Goal: Task Accomplishment & Management: Manage account settings

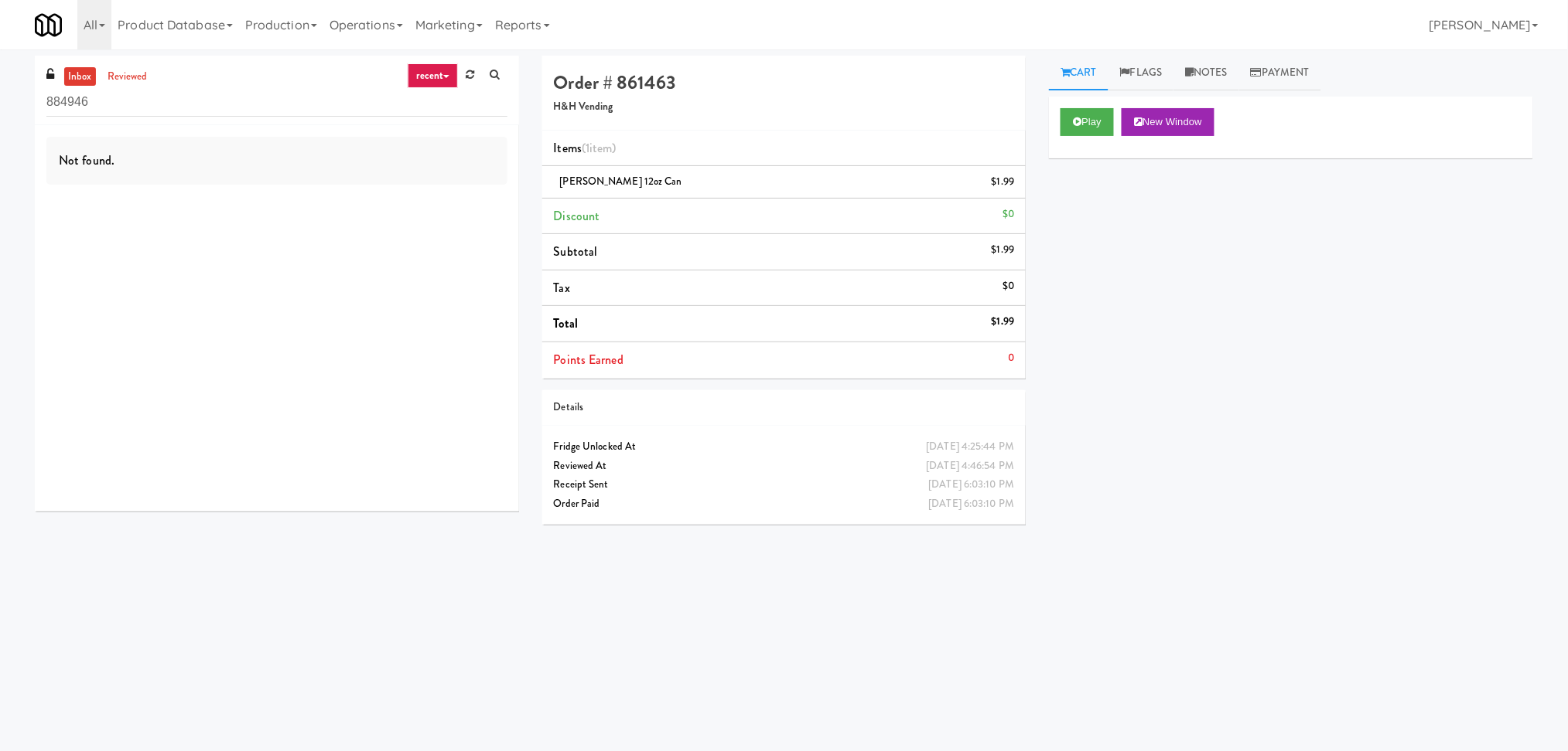
drag, startPoint x: 207, startPoint y: 119, endPoint x: 1, endPoint y: 105, distance: 206.5
click at [2, 105] on div "inbox reviewed recent all unclear take inventory issue suspicious failed recent…" at bounding box center [784, 366] width 1568 height 621
click at [91, 101] on input "884946" at bounding box center [277, 102] width 461 height 28
drag, startPoint x: 92, startPoint y: 100, endPoint x: 20, endPoint y: 106, distance: 72.2
click at [20, 106] on div "inbox reviewed recent all unclear take inventory issue suspicious failed recent…" at bounding box center [784, 366] width 1568 height 621
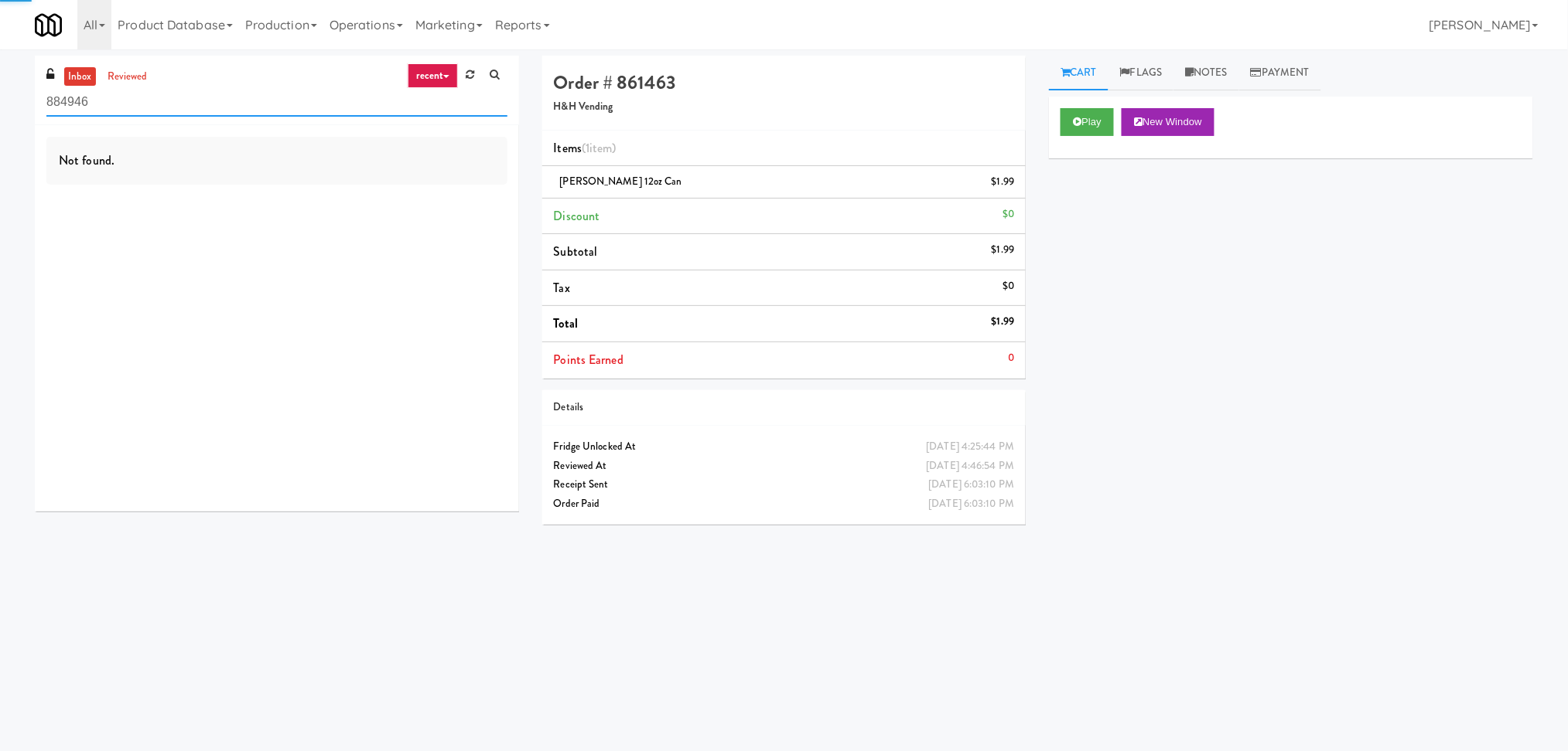
paste input "First Street - Ambient - Right"
paste input "SVNC Office"
drag, startPoint x: 236, startPoint y: 96, endPoint x: 0, endPoint y: 102, distance: 236.1
click at [0, 102] on div "inbox reviewed recent all unclear take inventory issue suspicious failed recent…" at bounding box center [784, 366] width 1568 height 621
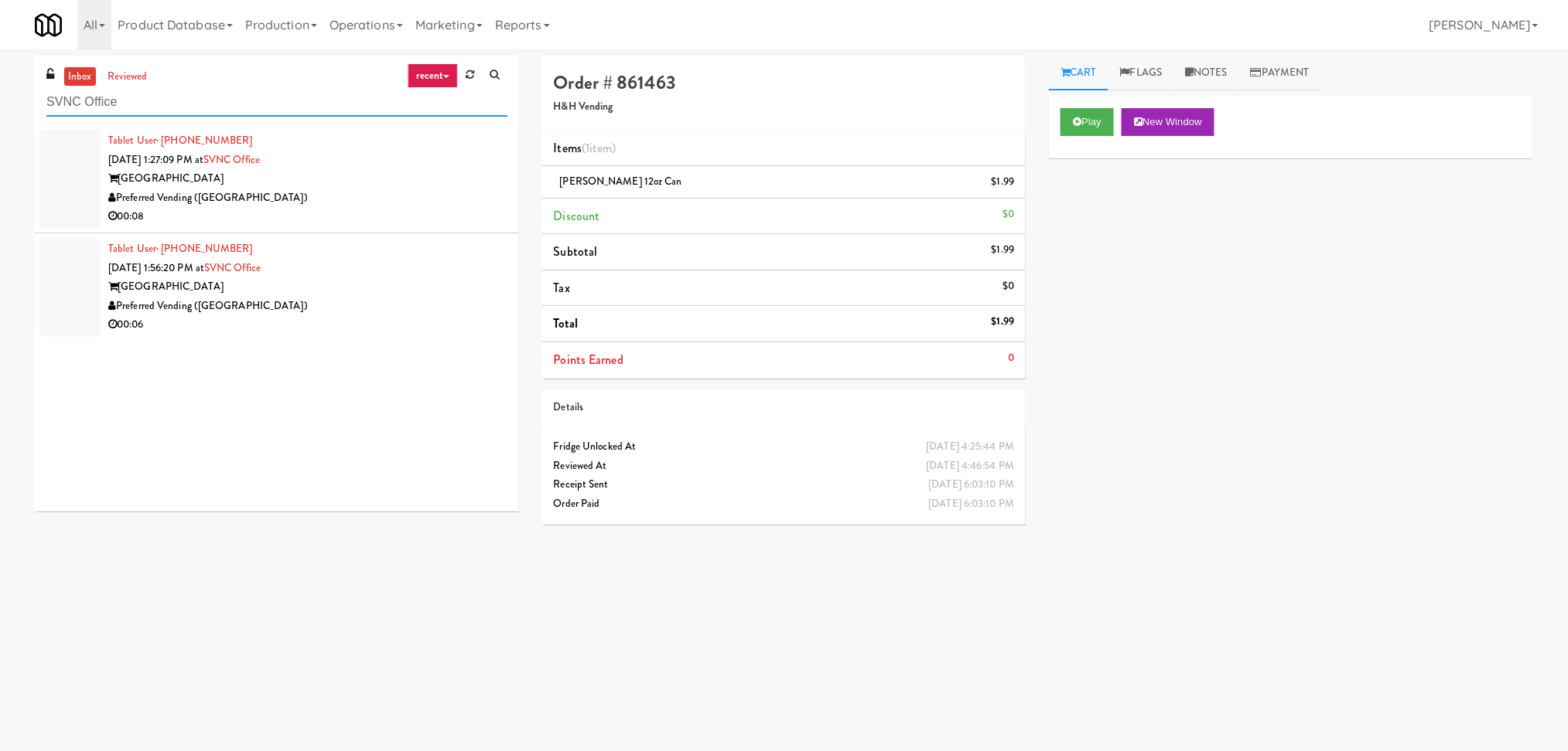
type input "SVNC Office"
click at [362, 190] on div "Preferred Vending ([GEOGRAPHIC_DATA])" at bounding box center [308, 198] width 399 height 20
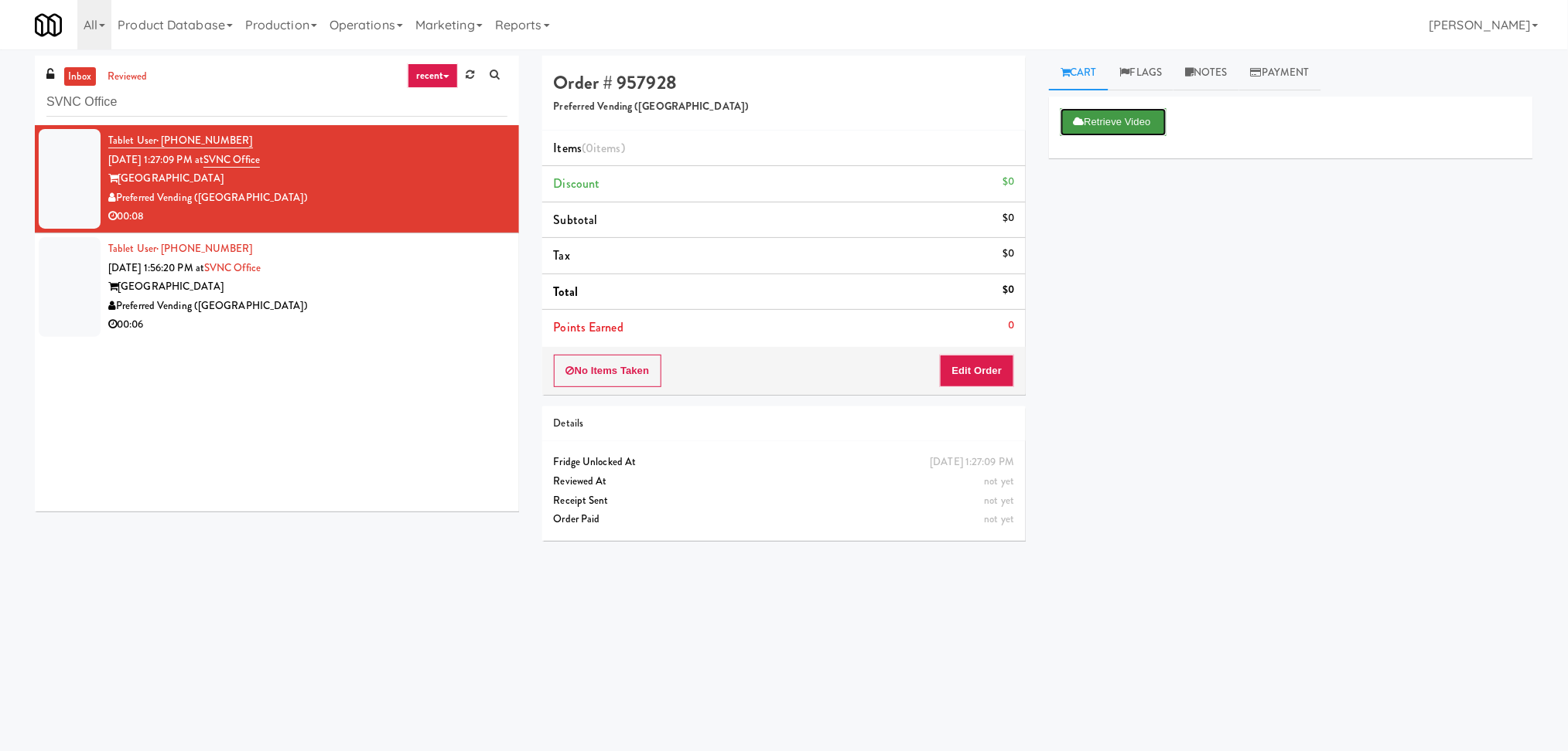
click at [1077, 128] on button "Retrieve Video" at bounding box center [1112, 122] width 105 height 27
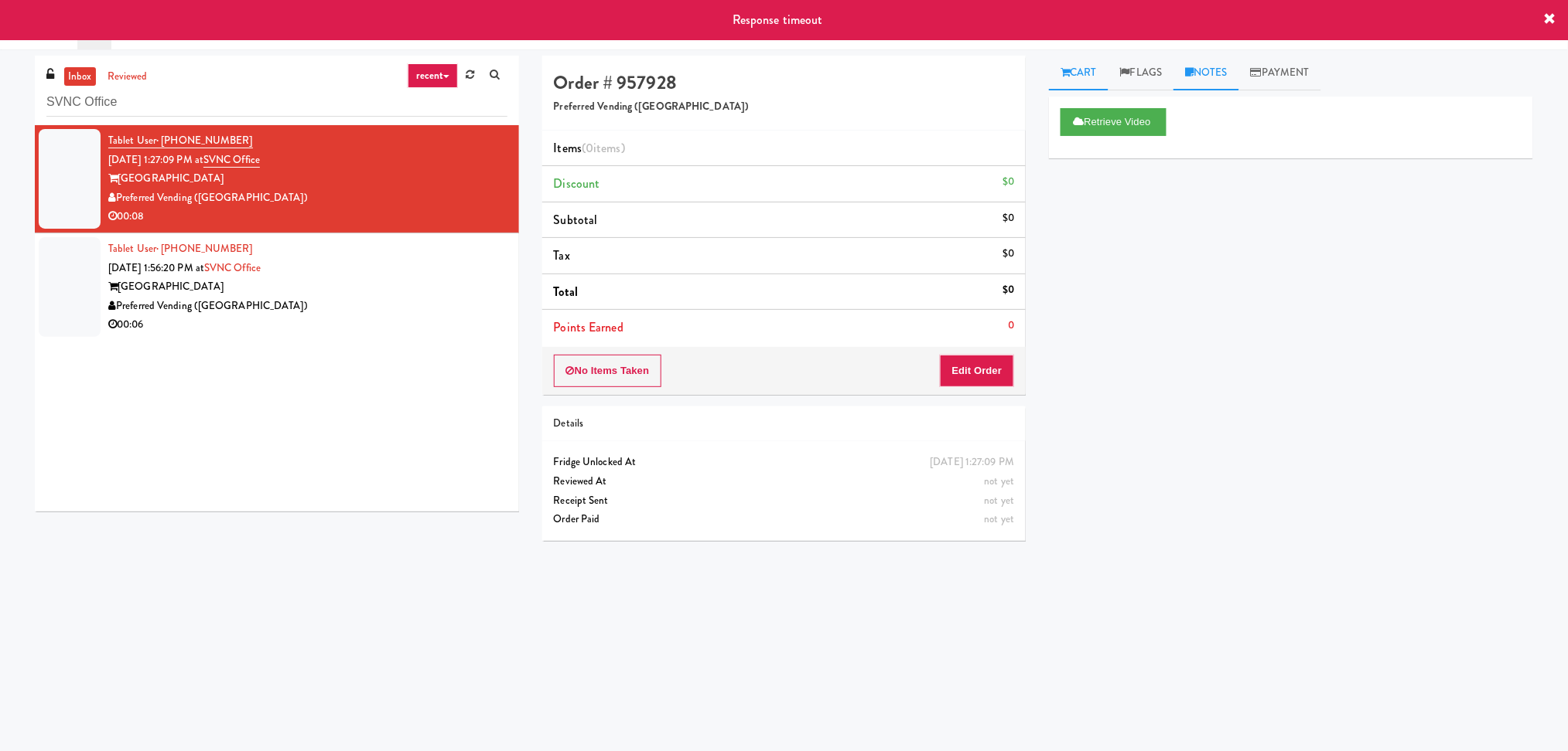
click at [1202, 69] on link "Notes" at bounding box center [1206, 73] width 66 height 35
click at [1188, 184] on p at bounding box center [1290, 190] width 459 height 17
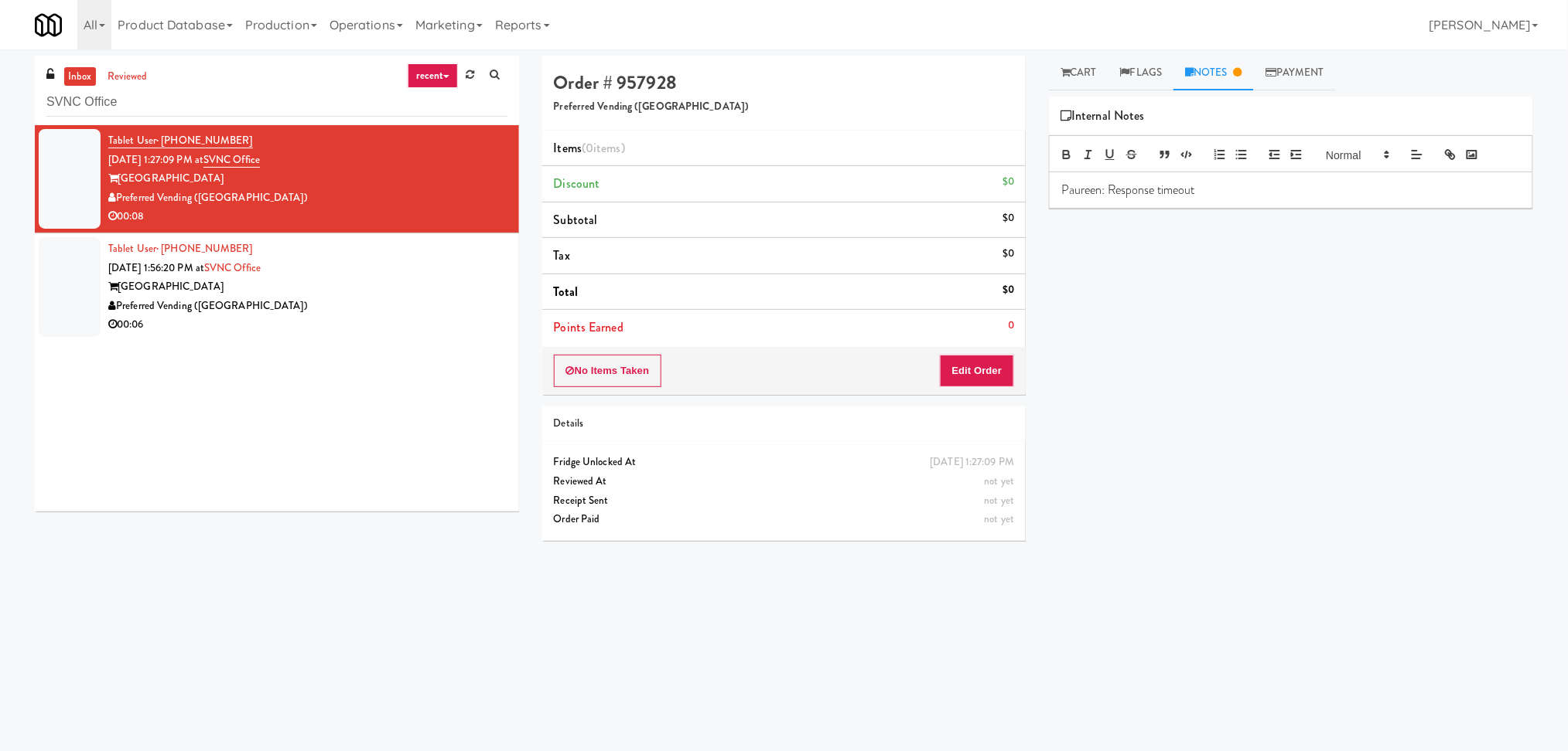
click at [1197, 182] on p "Paureen: Response timeout" at bounding box center [1290, 190] width 459 height 17
copy p "Paureen: Response timeout"
click at [400, 325] on div "00:06" at bounding box center [308, 325] width 399 height 20
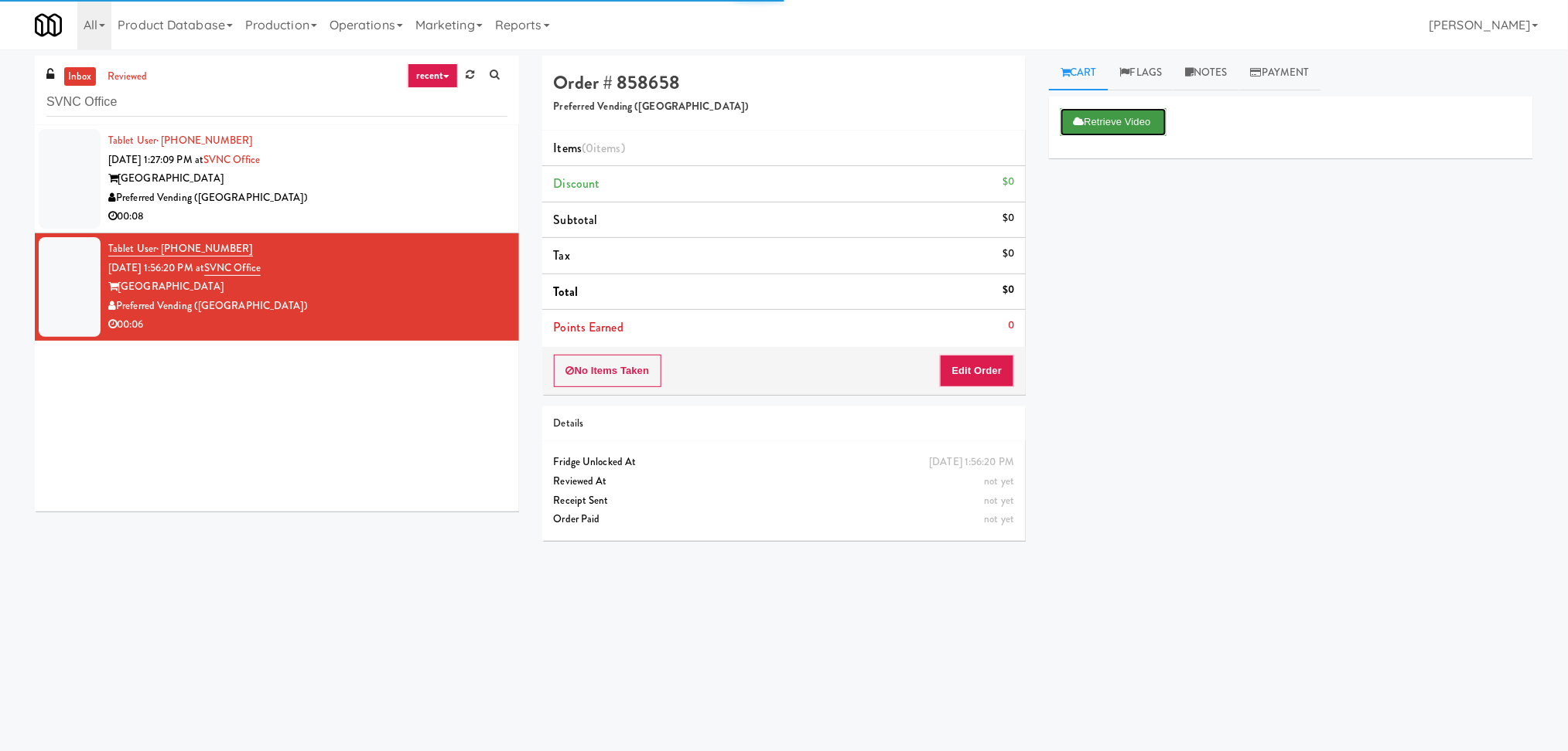
click at [1107, 126] on button "Retrieve Video" at bounding box center [1112, 122] width 105 height 27
click at [1206, 72] on link "Notes" at bounding box center [1206, 73] width 66 height 35
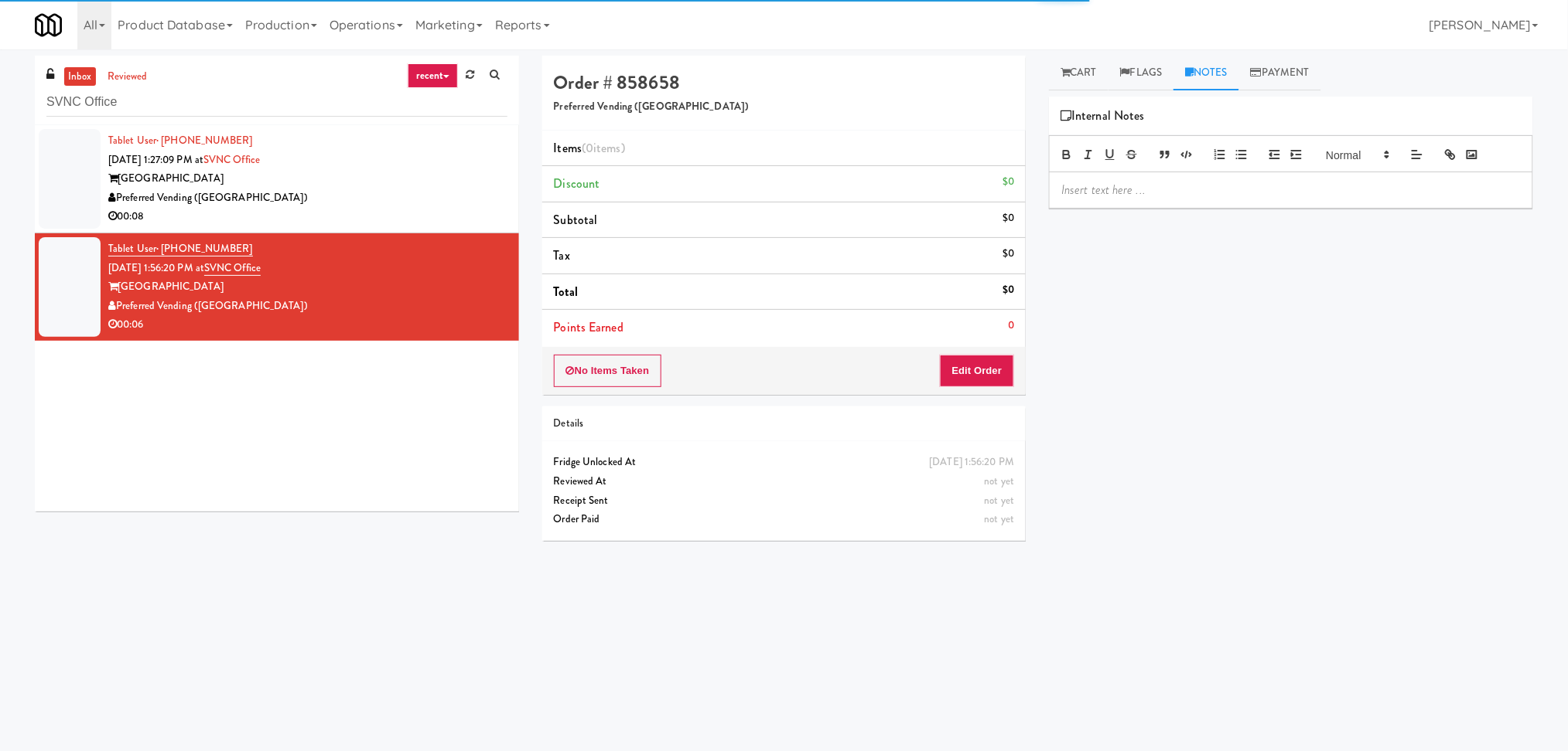
click at [1195, 192] on p at bounding box center [1290, 190] width 459 height 17
click at [1098, 72] on link "Cart" at bounding box center [1079, 73] width 60 height 35
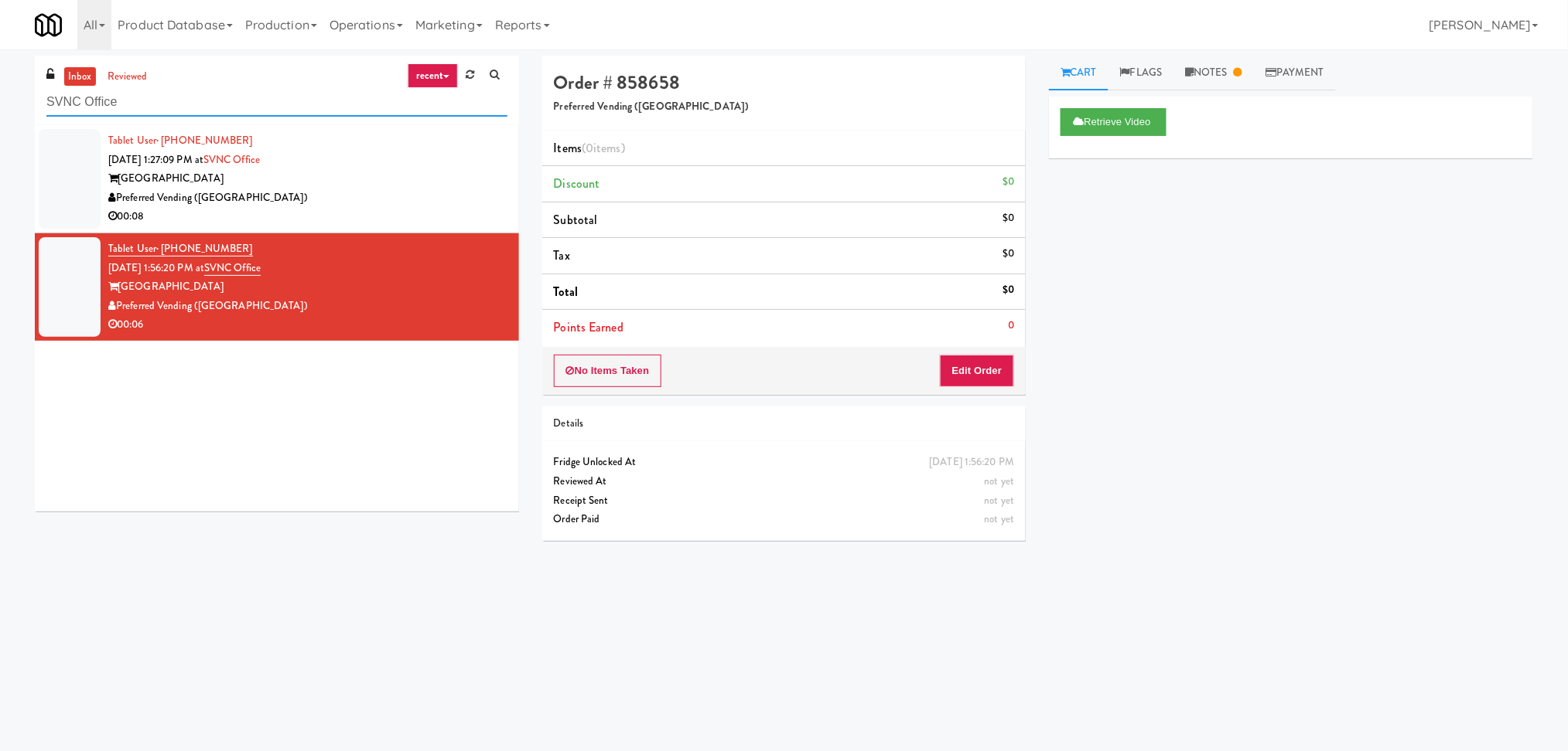
paste input "[GEOGRAPHIC_DATA] - Ambient - Right"
drag, startPoint x: 135, startPoint y: 110, endPoint x: 25, endPoint y: 110, distance: 110.0
click at [25, 110] on div "inbox reviewed recent all unclear take inventory issue suspicious failed recent…" at bounding box center [277, 289] width 507 height 468
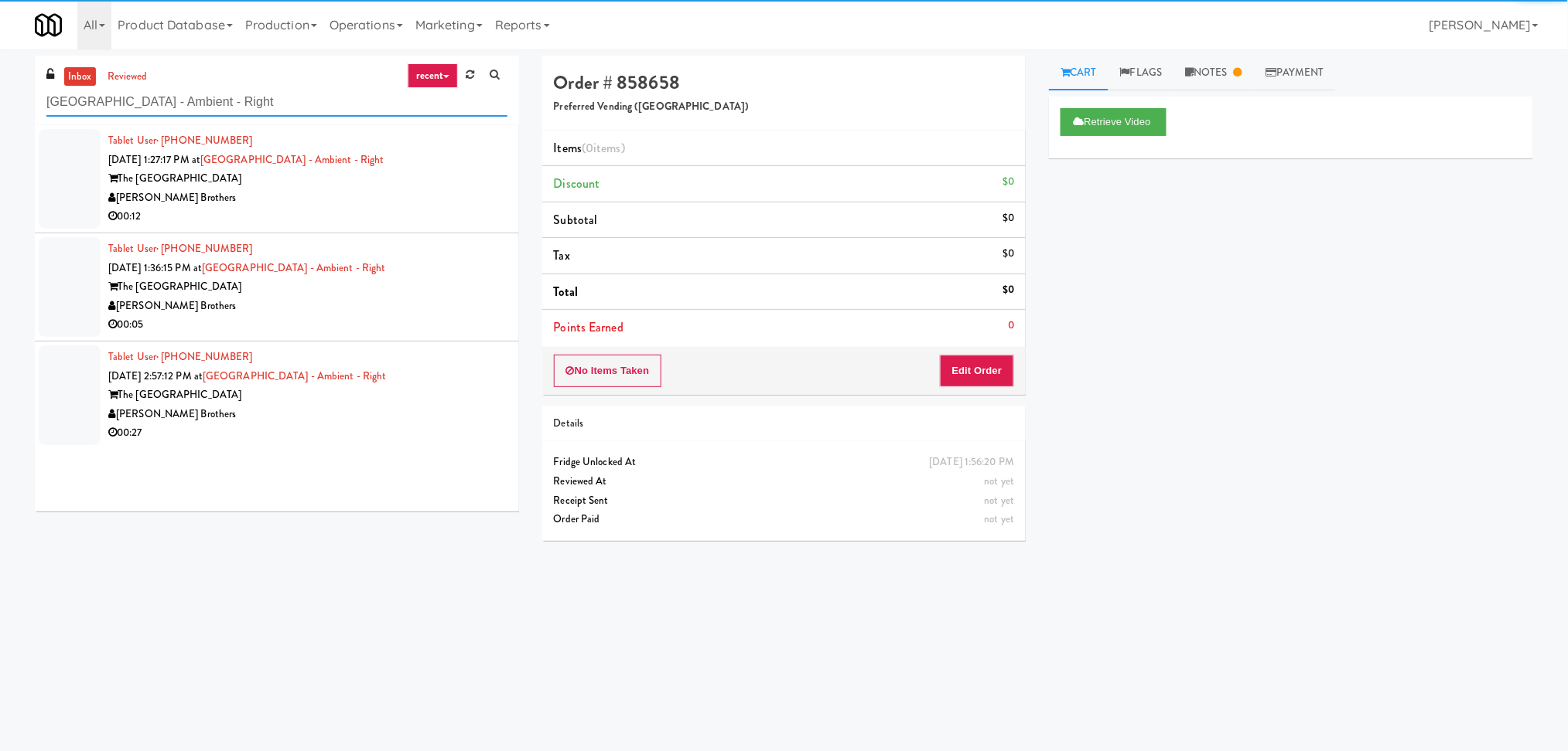
type input "[GEOGRAPHIC_DATA] - Ambient - Right"
click at [385, 184] on div "The [GEOGRAPHIC_DATA]" at bounding box center [308, 179] width 399 height 20
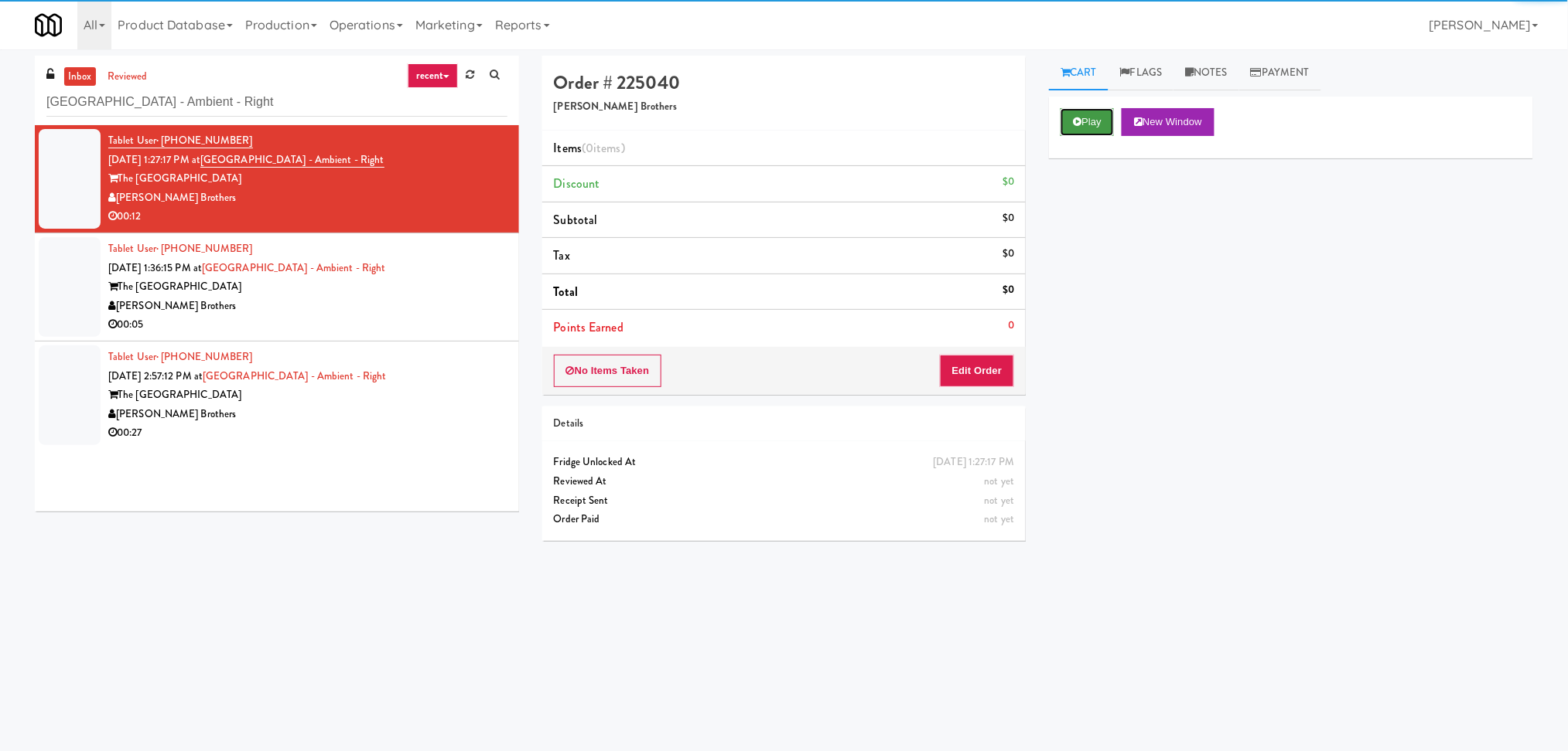
click at [1075, 125] on icon at bounding box center [1077, 122] width 9 height 10
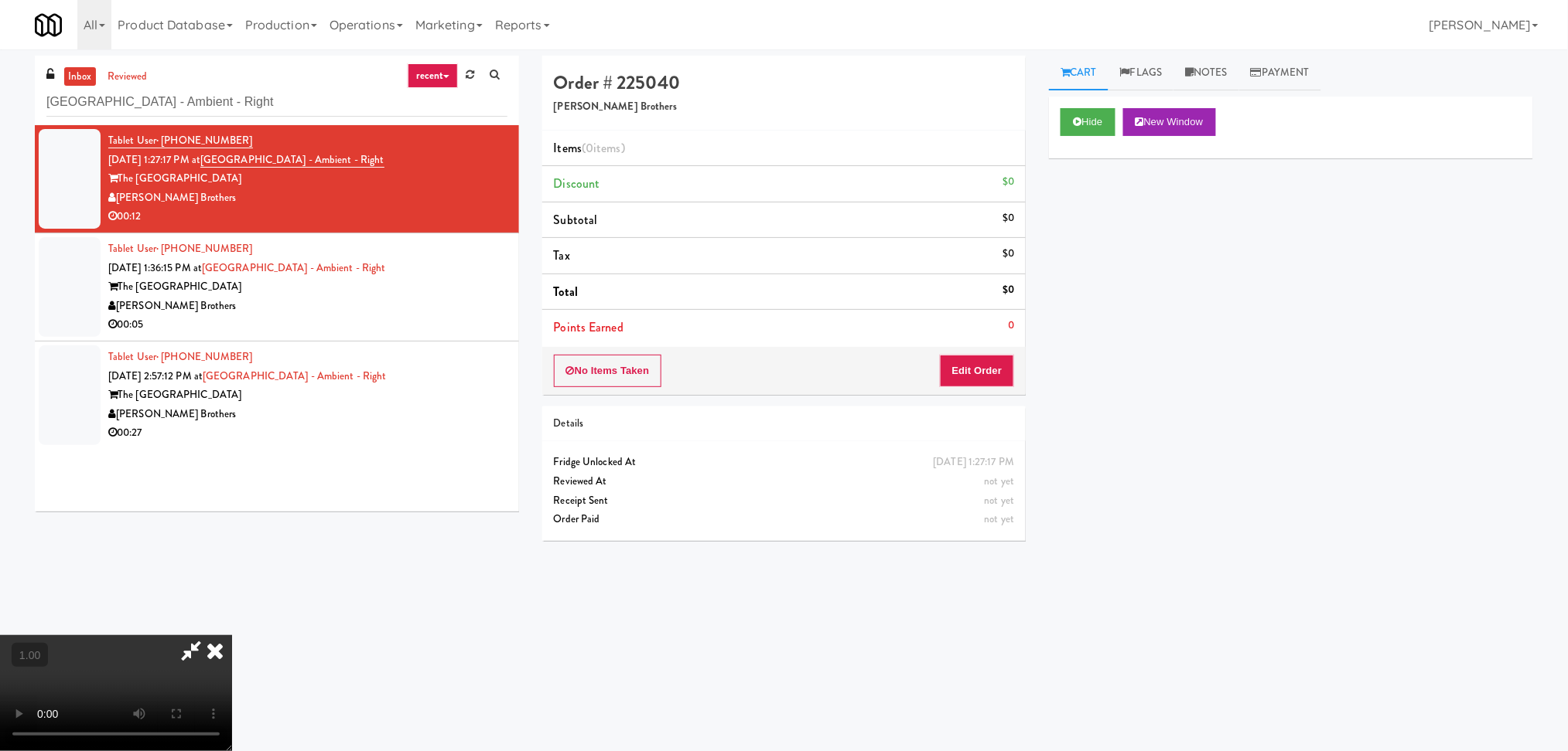
click at [218, 635] on video at bounding box center [116, 693] width 232 height 116
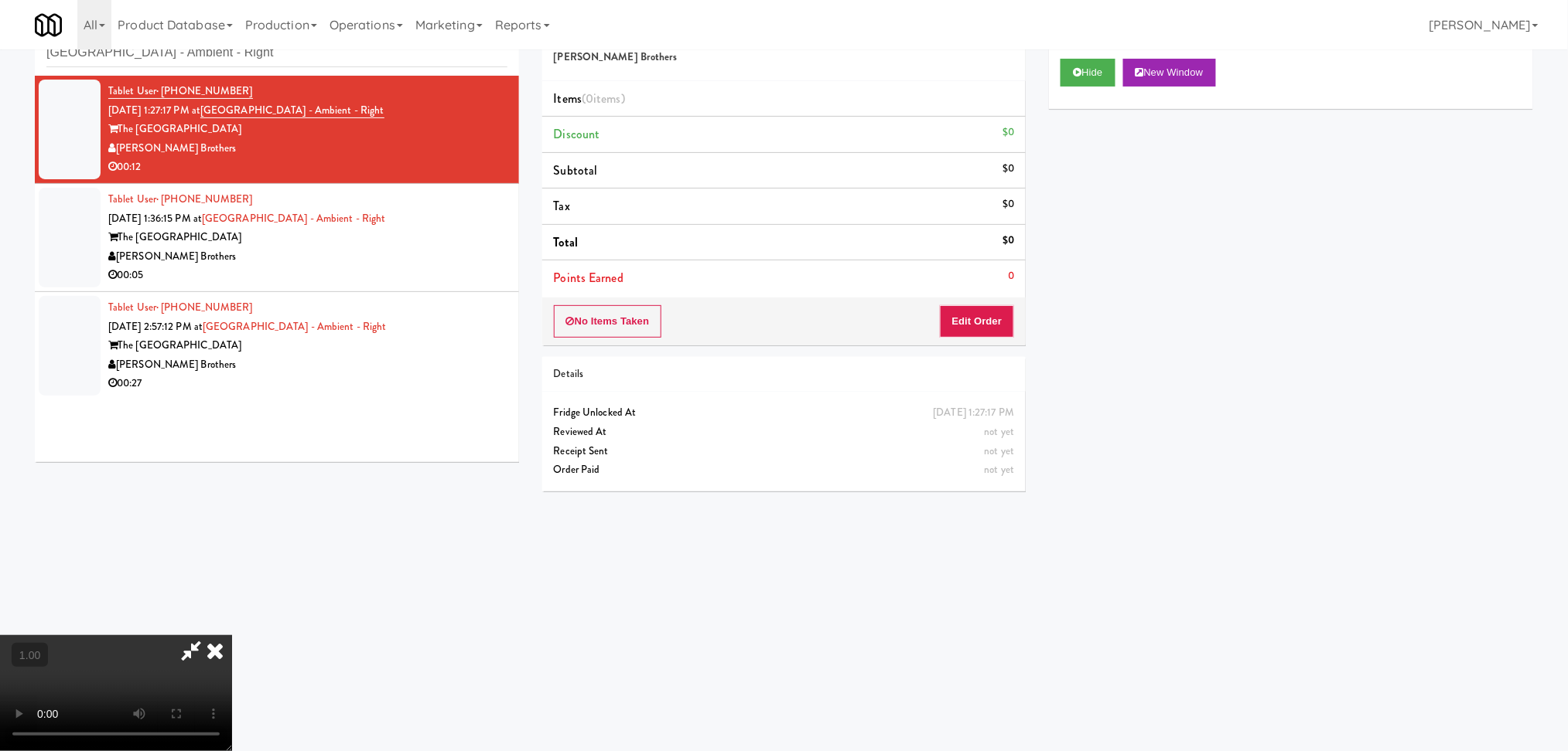
click at [232, 635] on video at bounding box center [116, 693] width 232 height 116
click at [957, 330] on button "Edit Order" at bounding box center [978, 322] width 75 height 33
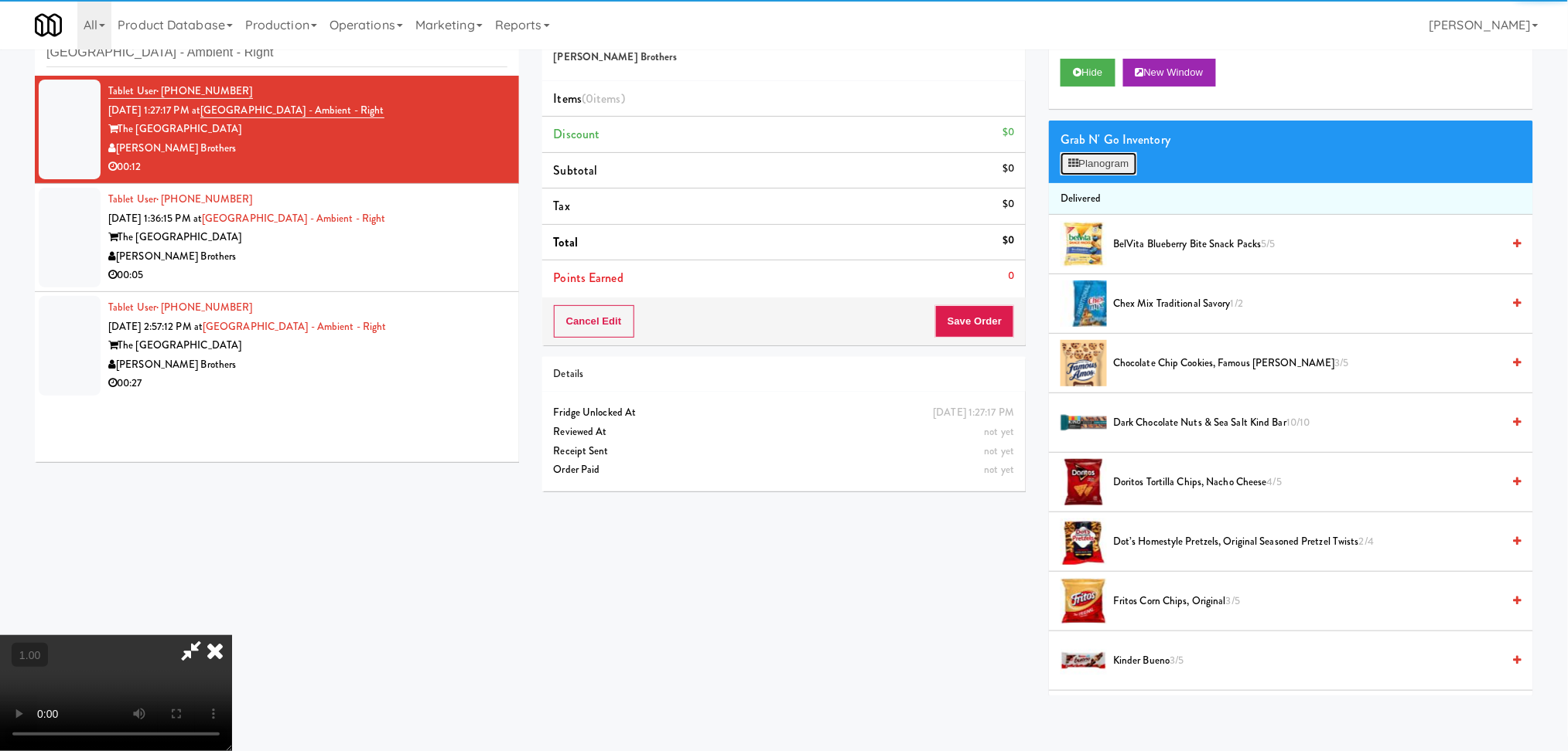
click at [1072, 163] on icon at bounding box center [1073, 164] width 10 height 10
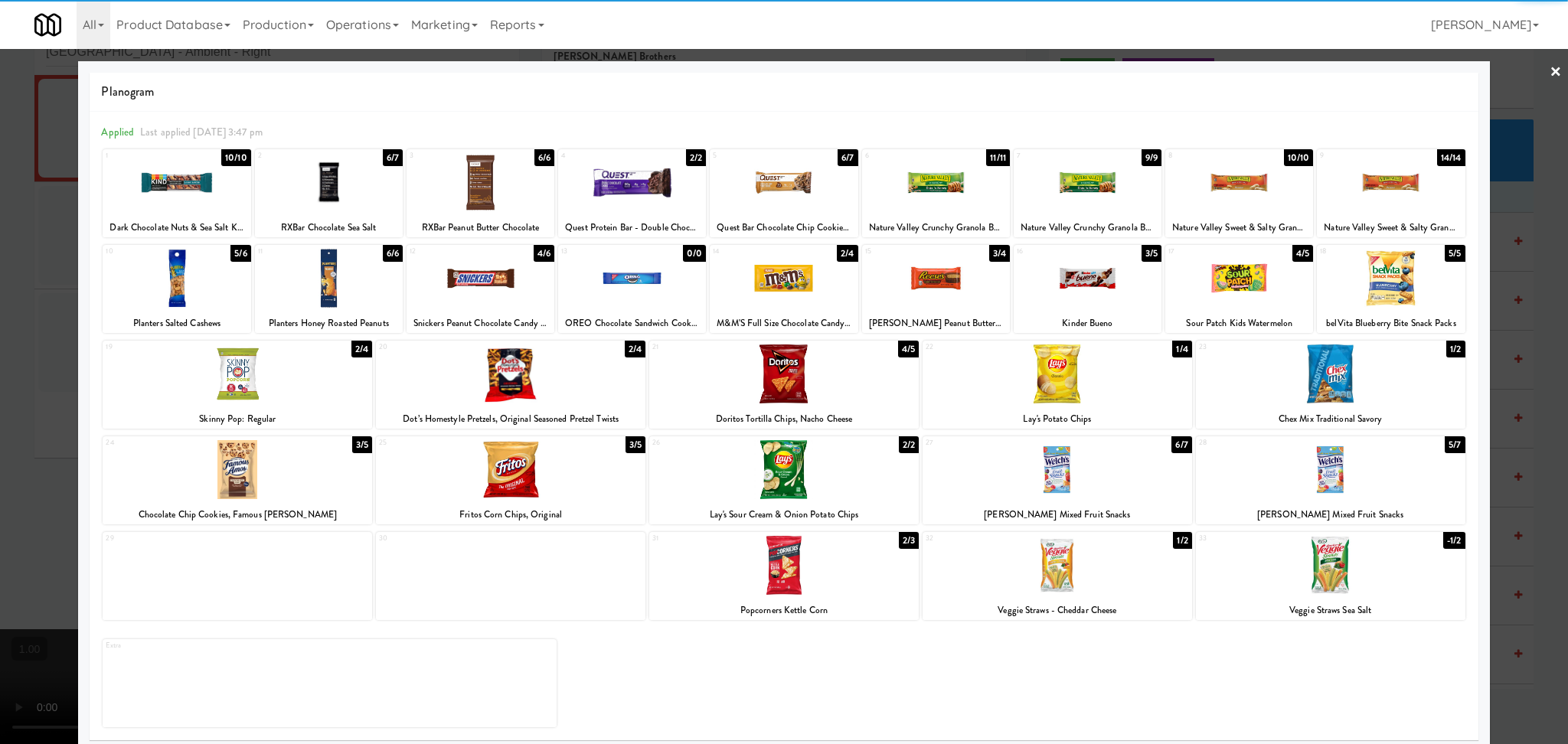
click at [773, 489] on div at bounding box center [784, 470] width 270 height 59
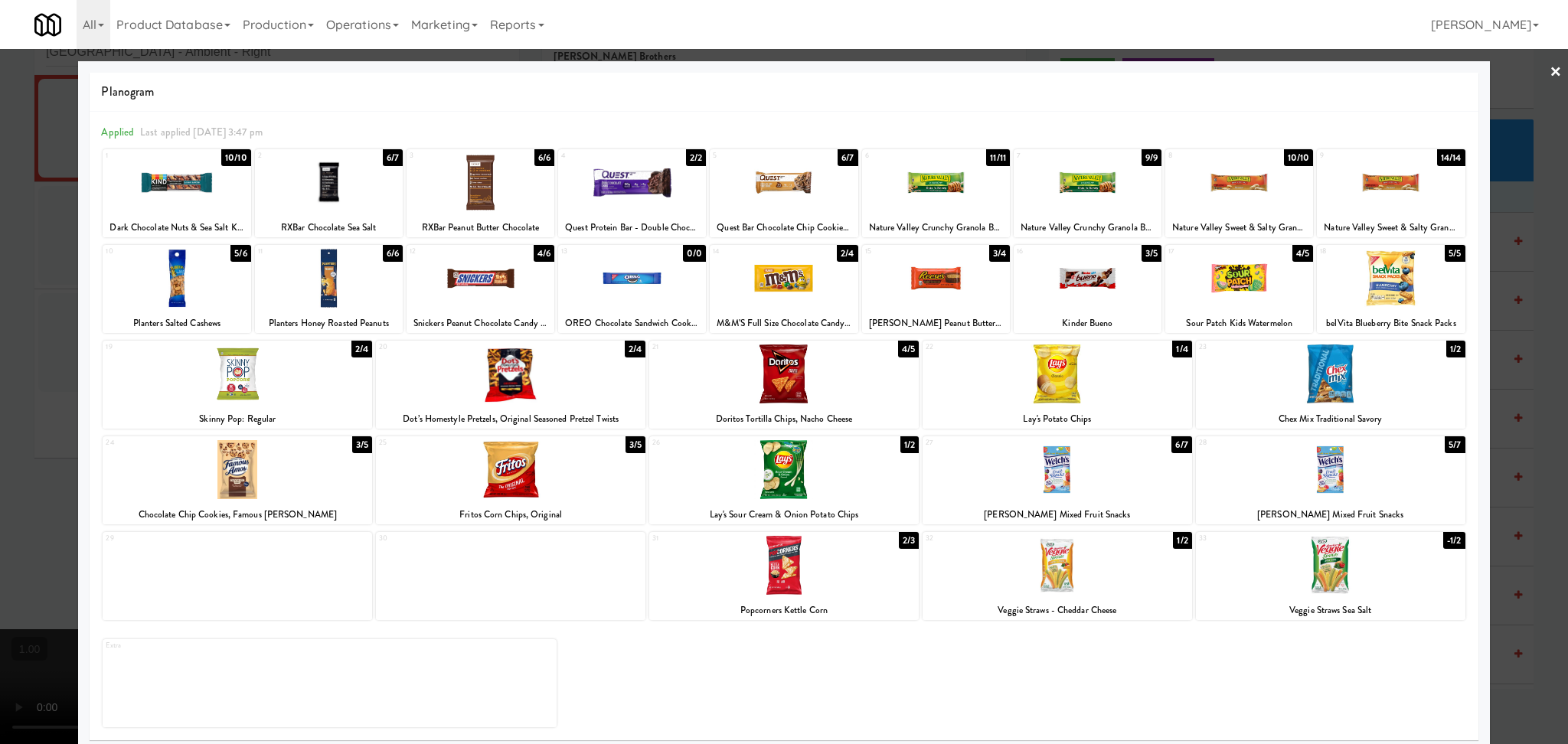
click at [483, 271] on div at bounding box center [480, 278] width 148 height 59
click at [0, 288] on div at bounding box center [784, 372] width 1568 height 744
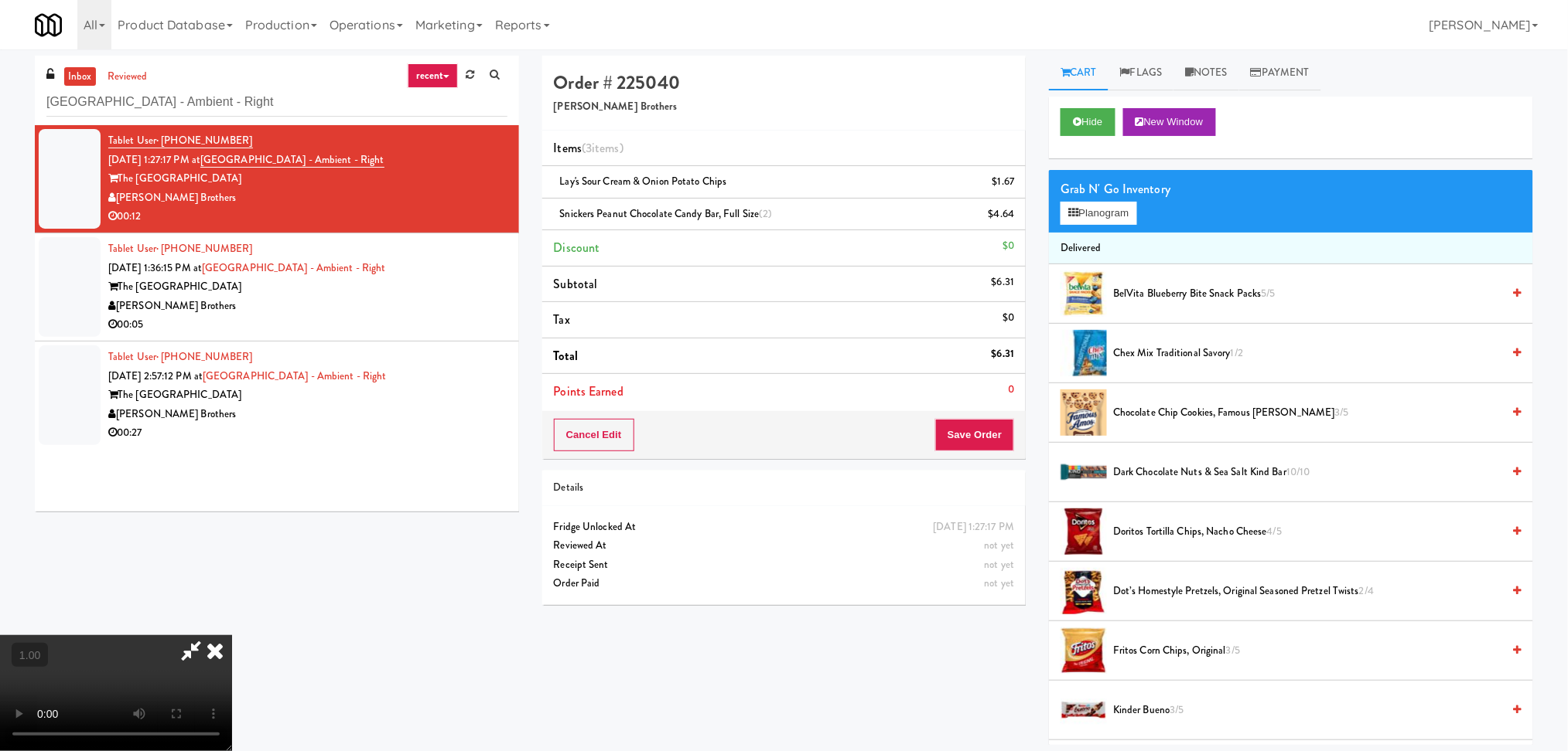
click at [209, 635] on icon at bounding box center [191, 651] width 36 height 31
click at [973, 430] on button "Save Order" at bounding box center [974, 435] width 79 height 33
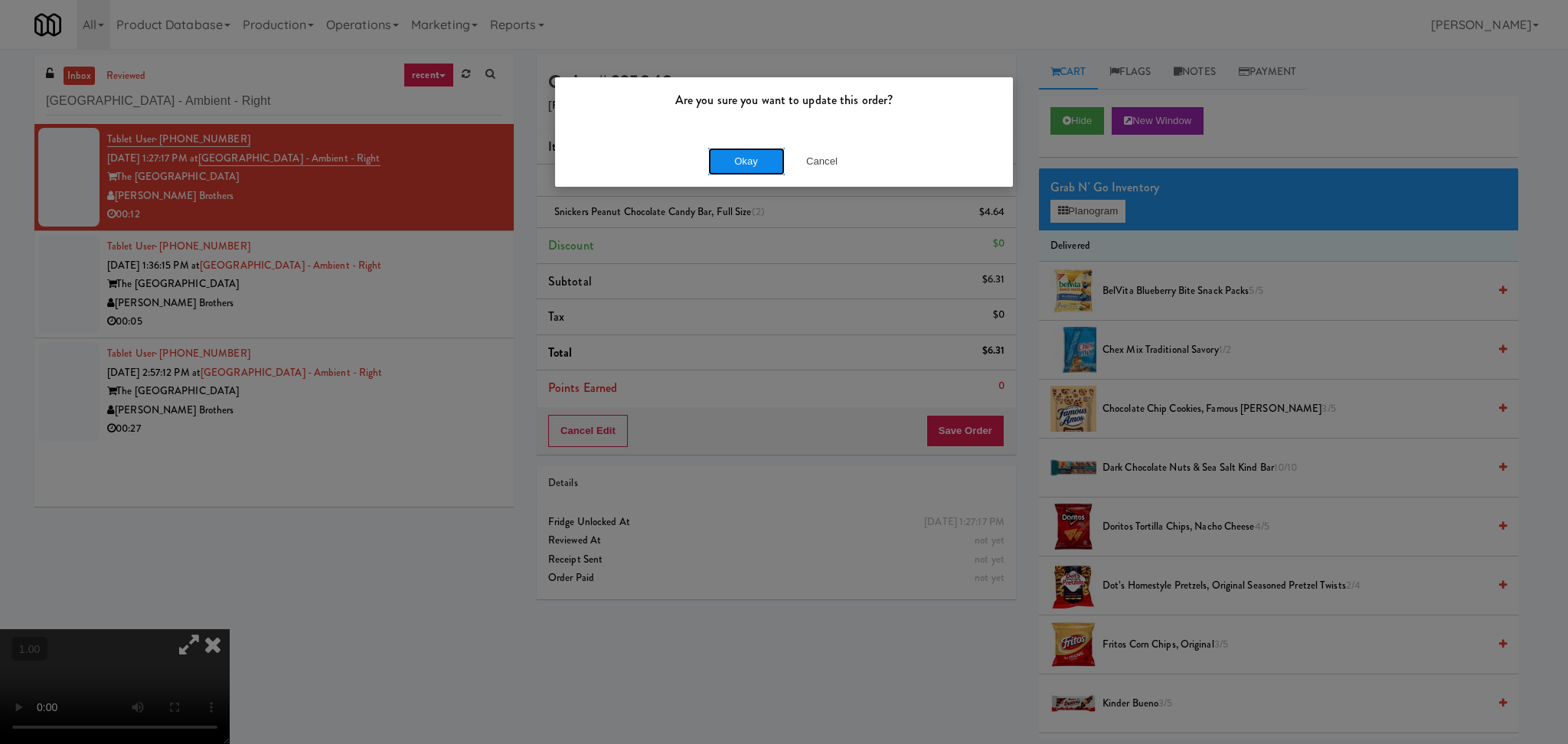
click at [723, 158] on button "Okay" at bounding box center [746, 161] width 76 height 27
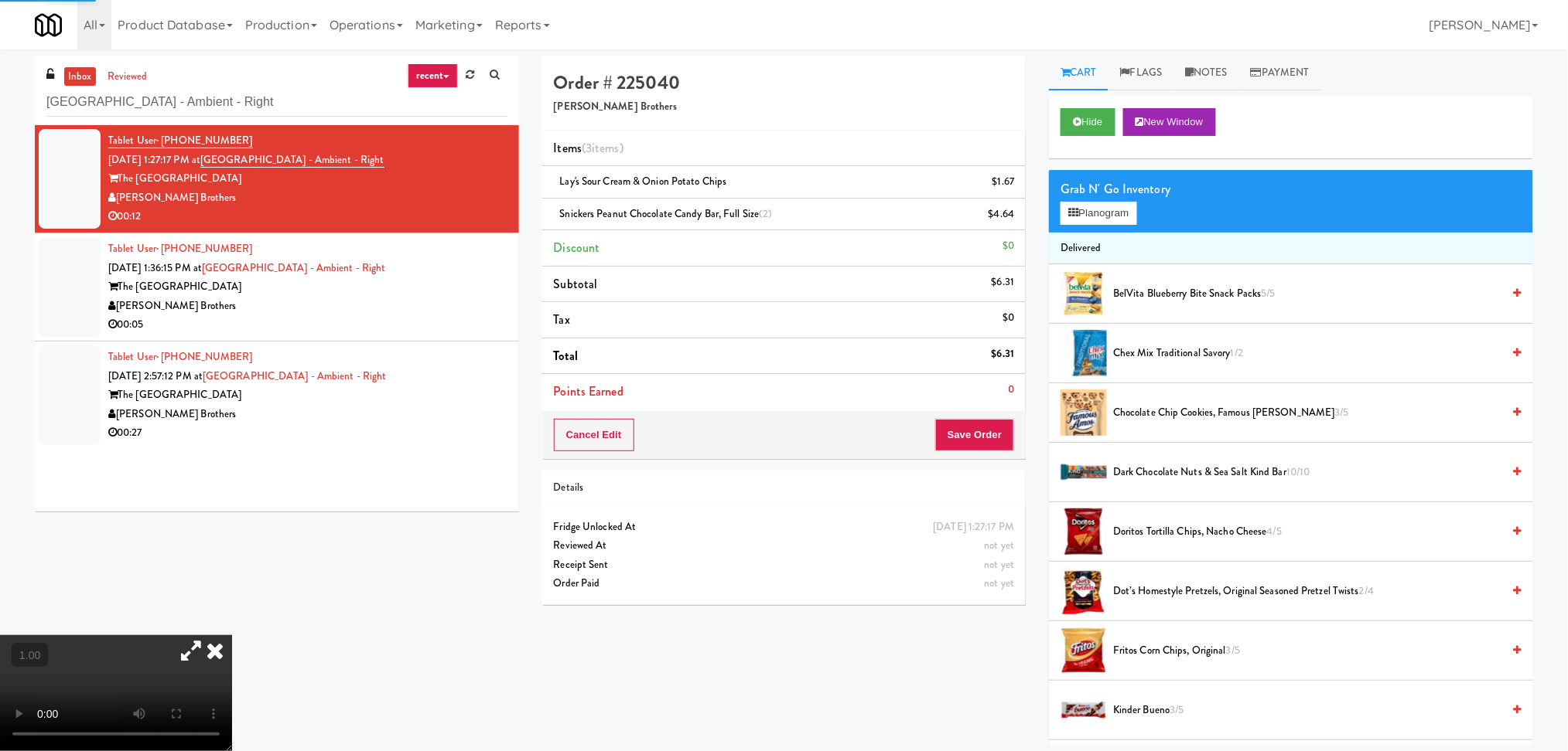
click at [232, 635] on icon at bounding box center [215, 651] width 34 height 31
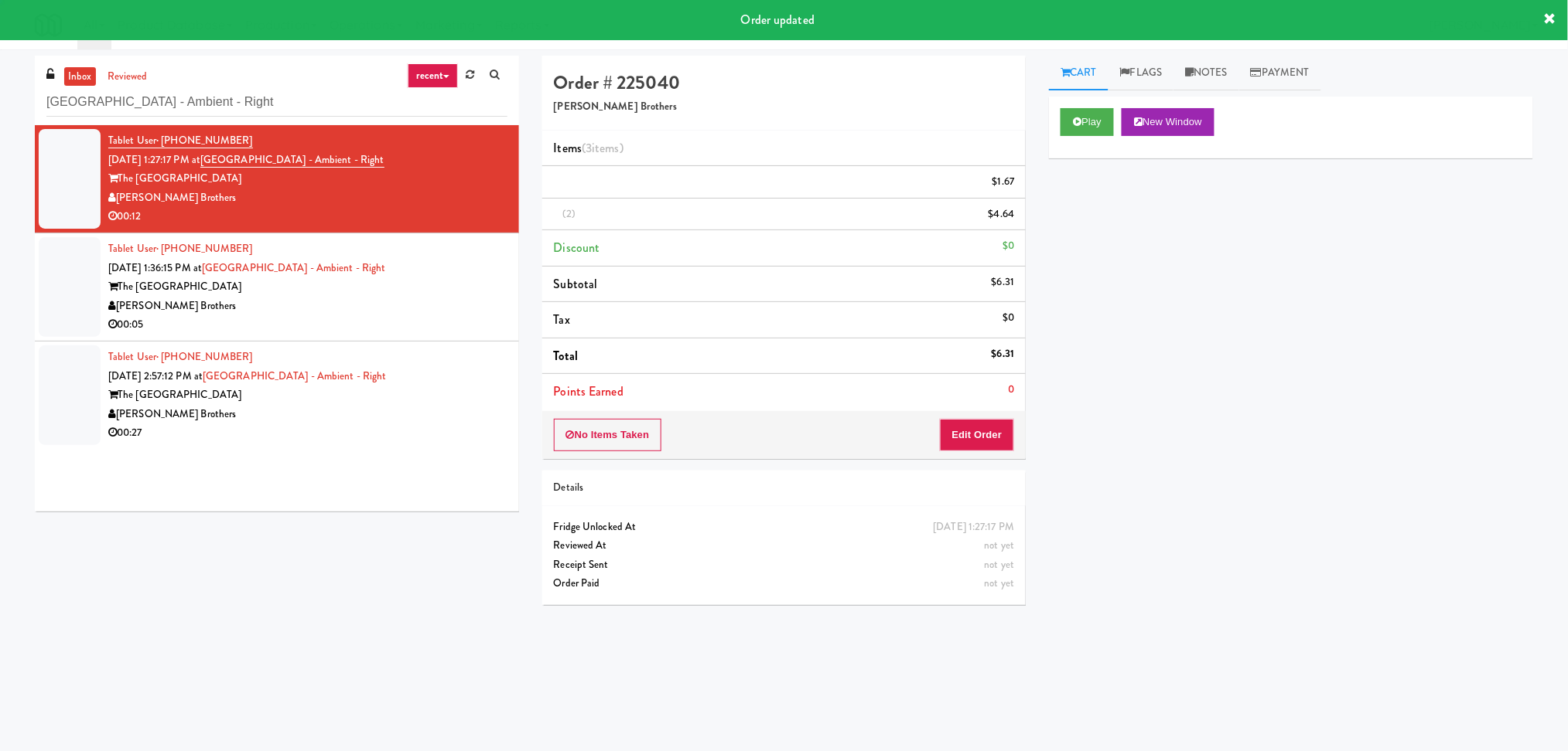
click at [496, 289] on li "Tablet User · (848) 287-8385 [DATE] 1:36:15 PM at [GEOGRAPHIC_DATA] - Ambient -…" at bounding box center [277, 288] width 484 height 108
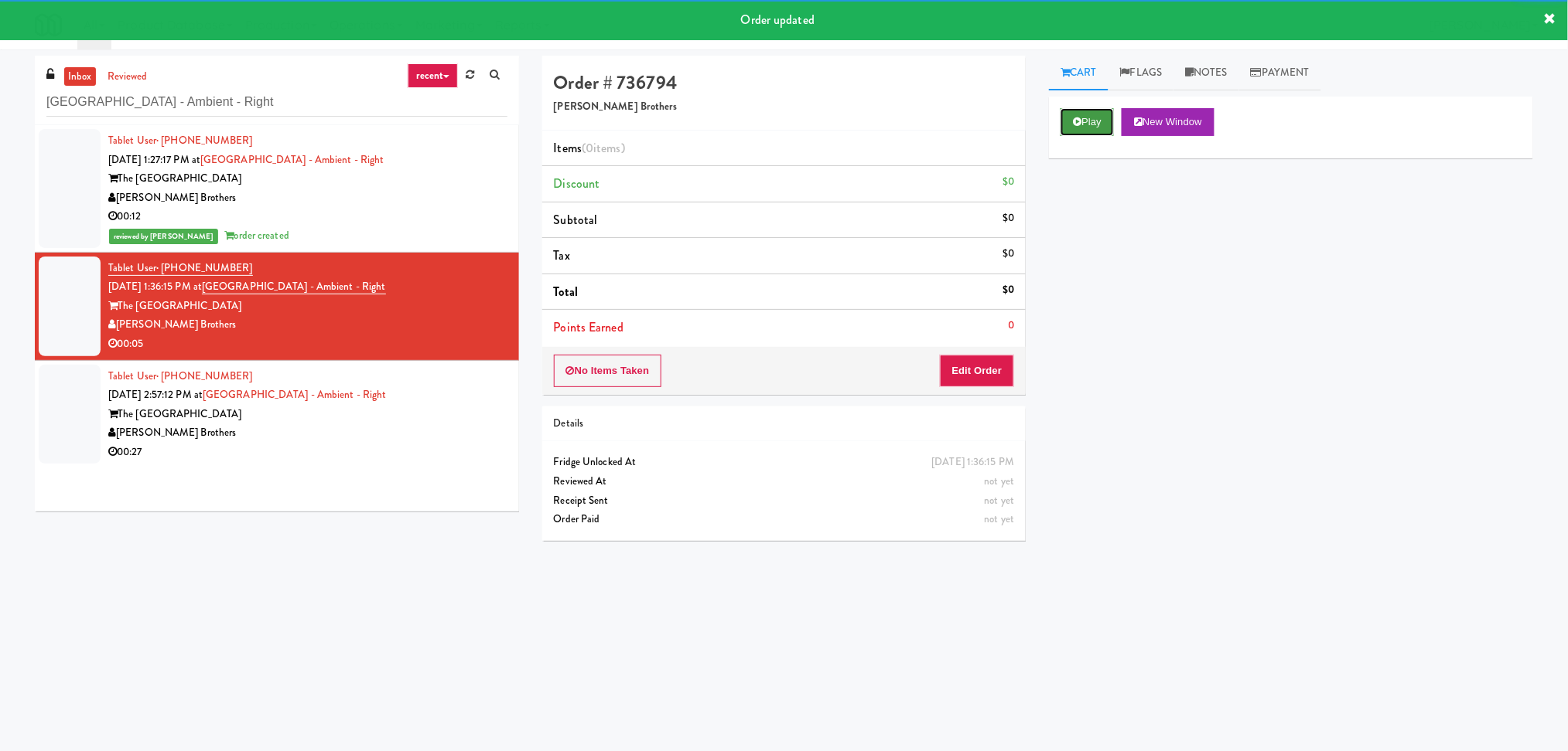
click at [1071, 119] on button "Play" at bounding box center [1086, 122] width 53 height 27
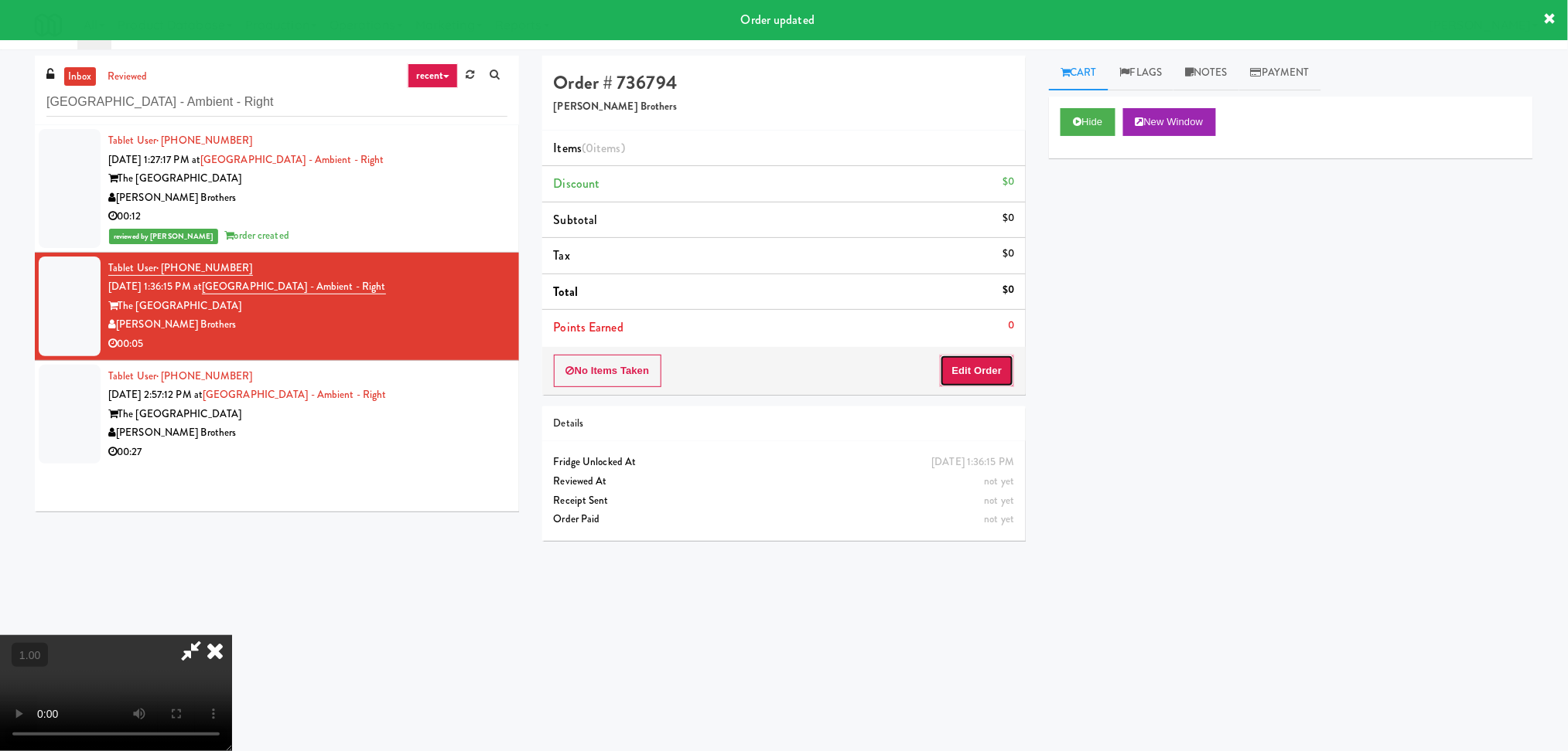
click at [976, 359] on button "Edit Order" at bounding box center [978, 371] width 75 height 33
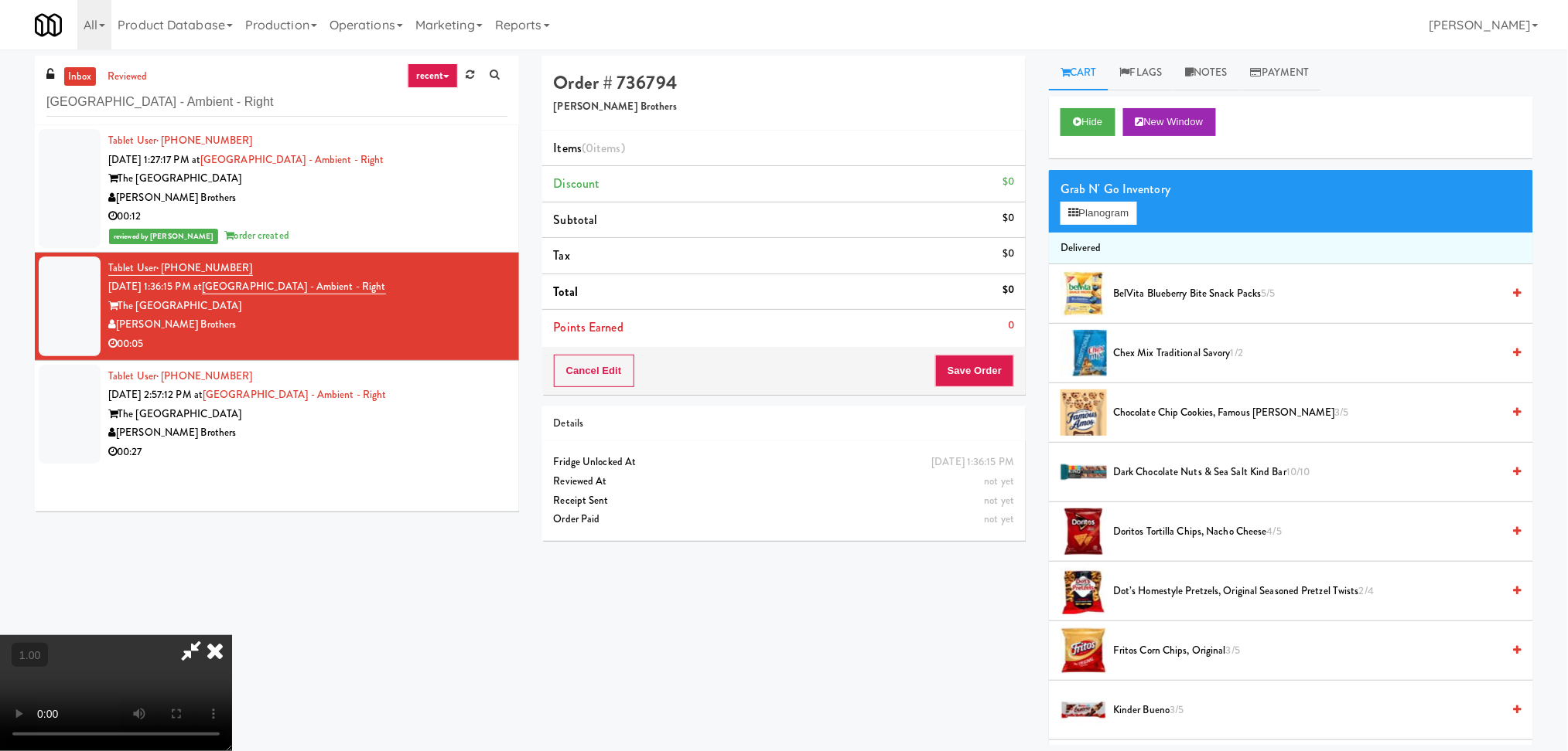
scroll to position [274, 0]
click at [232, 635] on video at bounding box center [116, 693] width 232 height 116
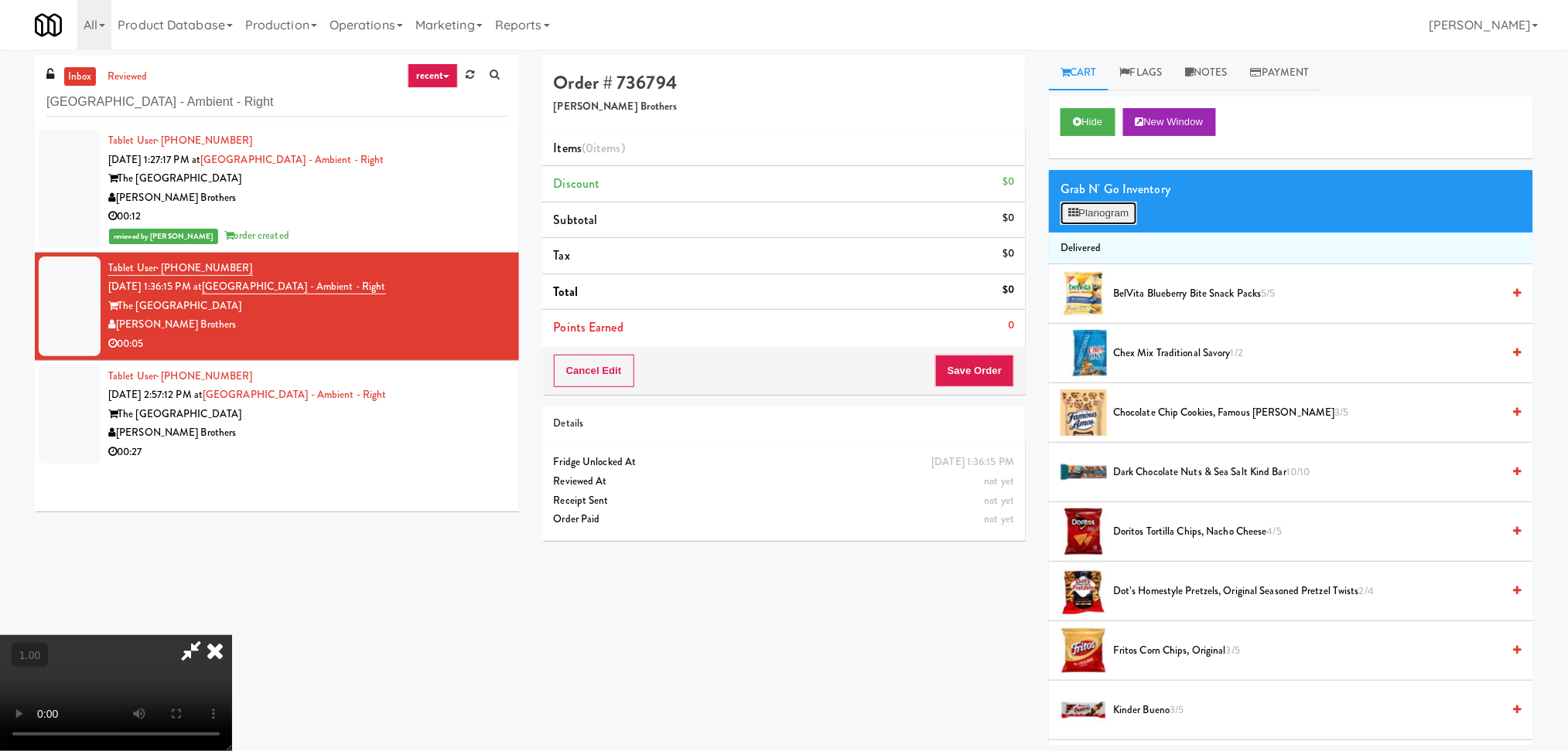
click at [1082, 212] on button "Planogram" at bounding box center [1098, 213] width 75 height 23
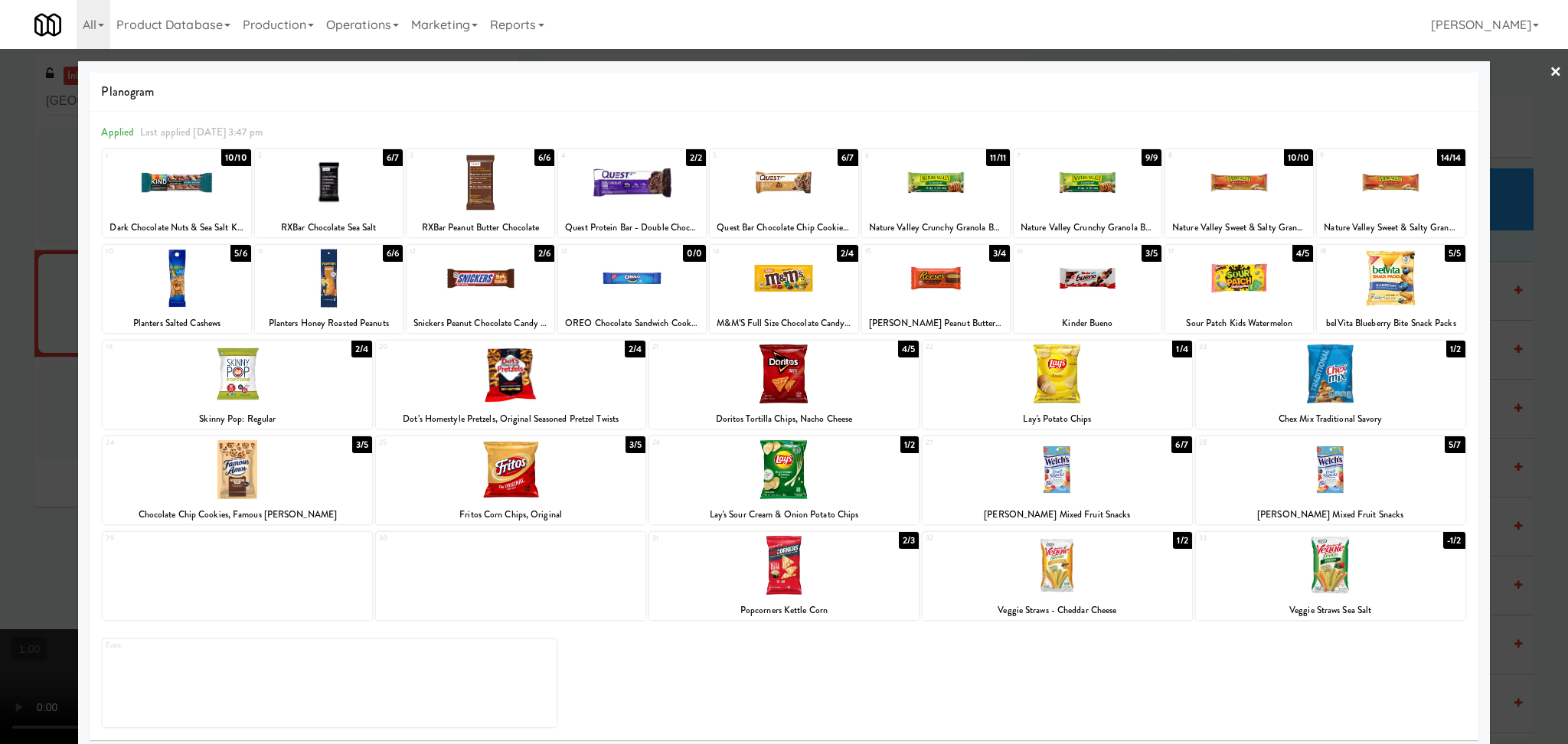
click at [25, 434] on div at bounding box center [784, 372] width 1568 height 744
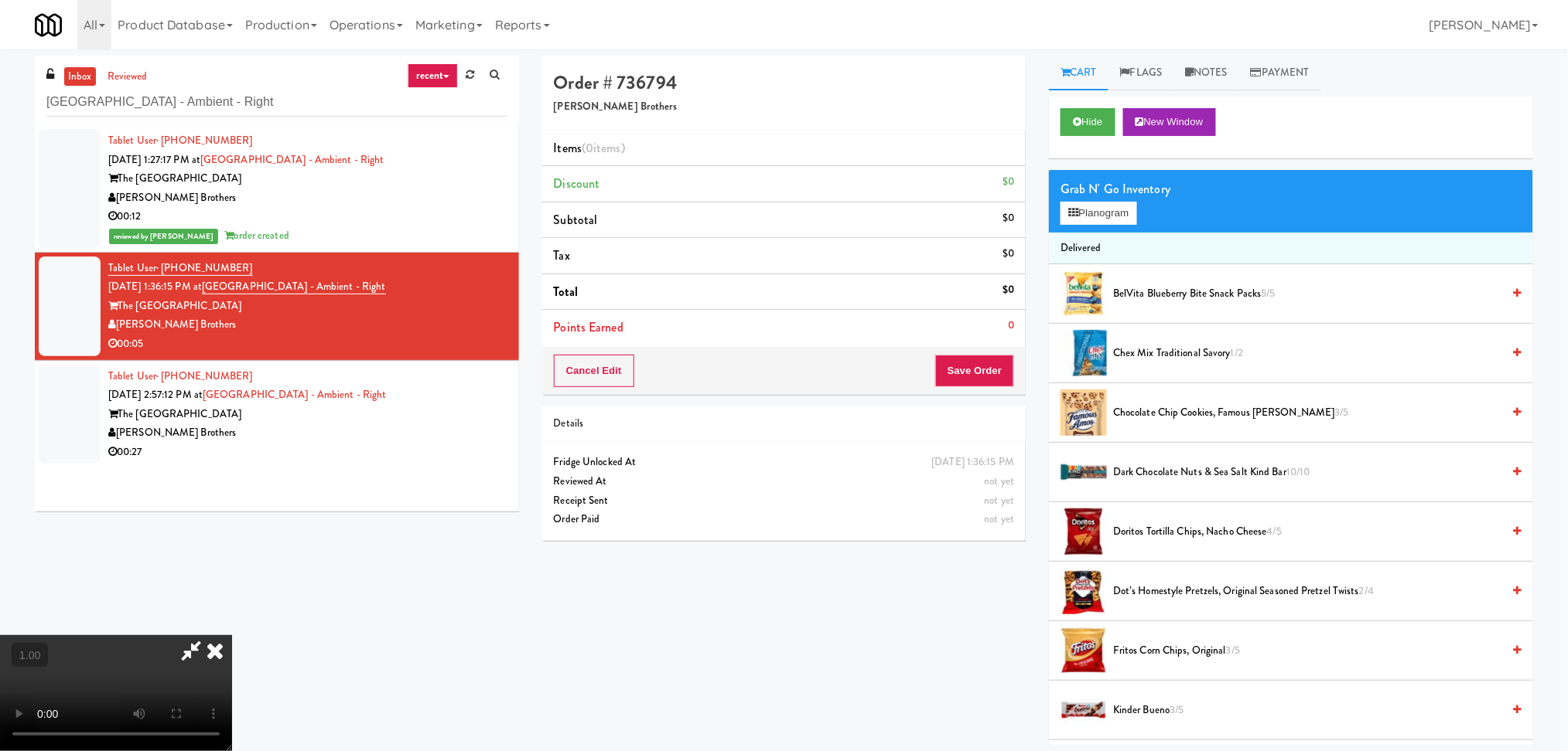
click at [232, 635] on video at bounding box center [116, 693] width 232 height 116
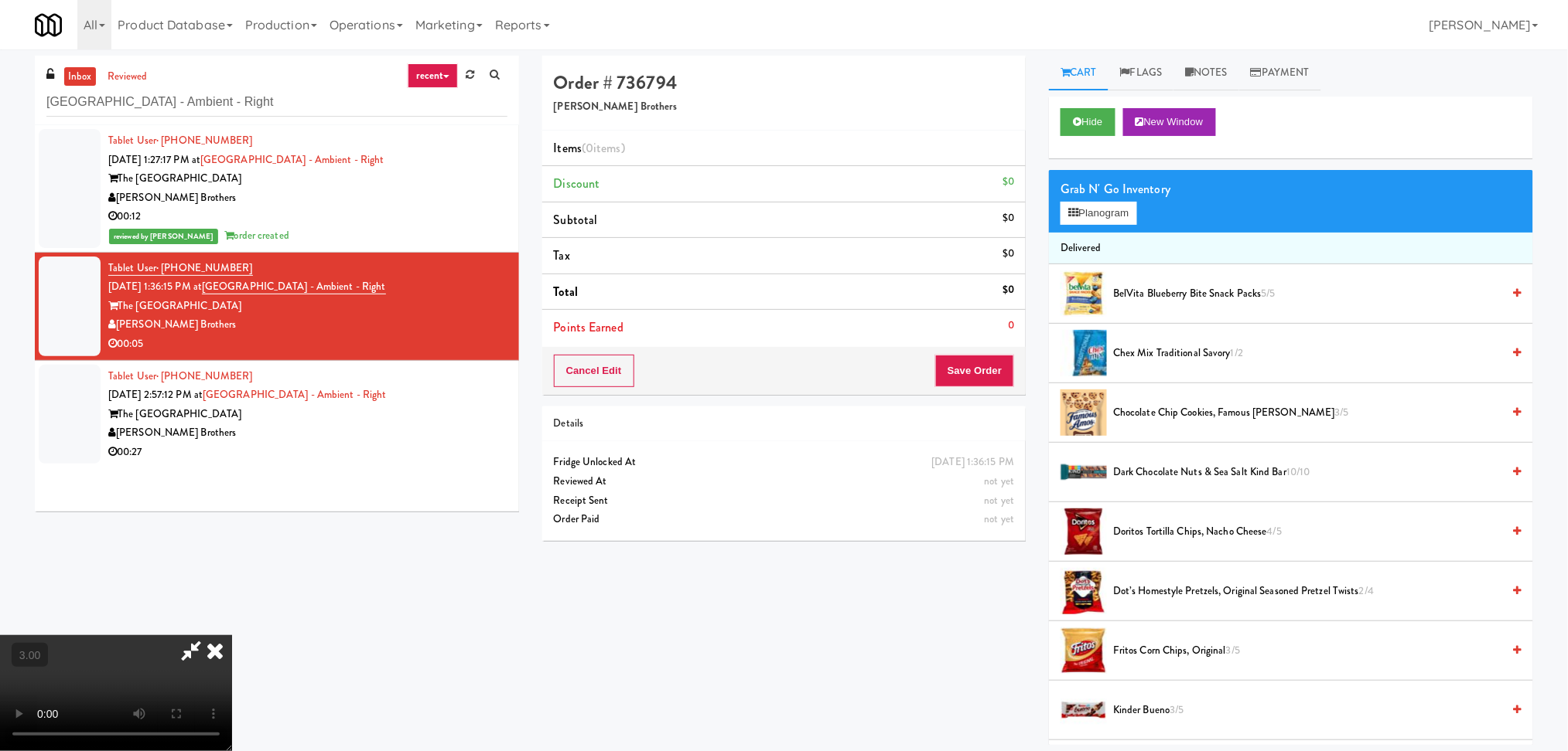
click at [232, 635] on video at bounding box center [116, 693] width 232 height 116
click at [1132, 203] on button "Planogram" at bounding box center [1098, 213] width 75 height 23
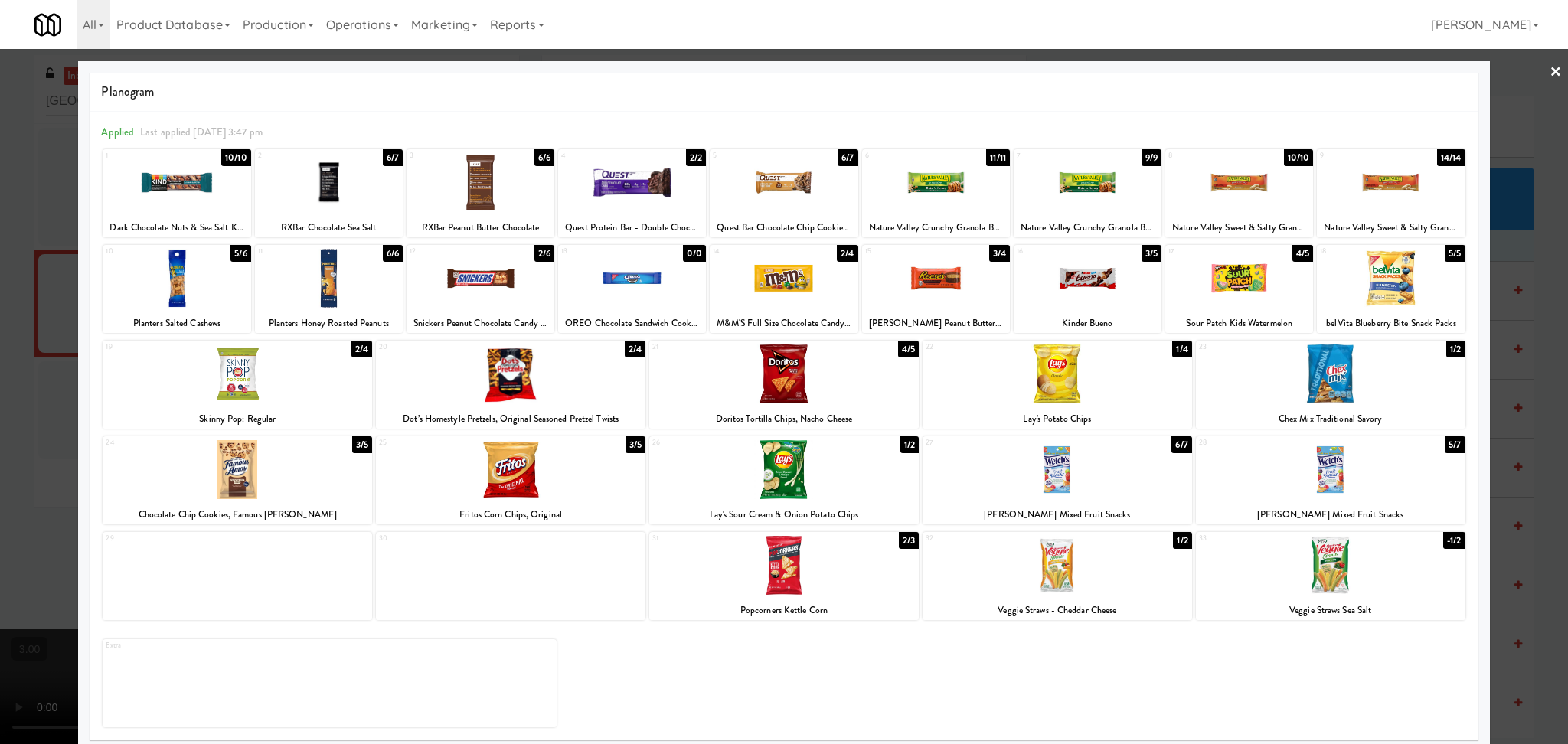
click at [0, 491] on div at bounding box center [784, 372] width 1568 height 744
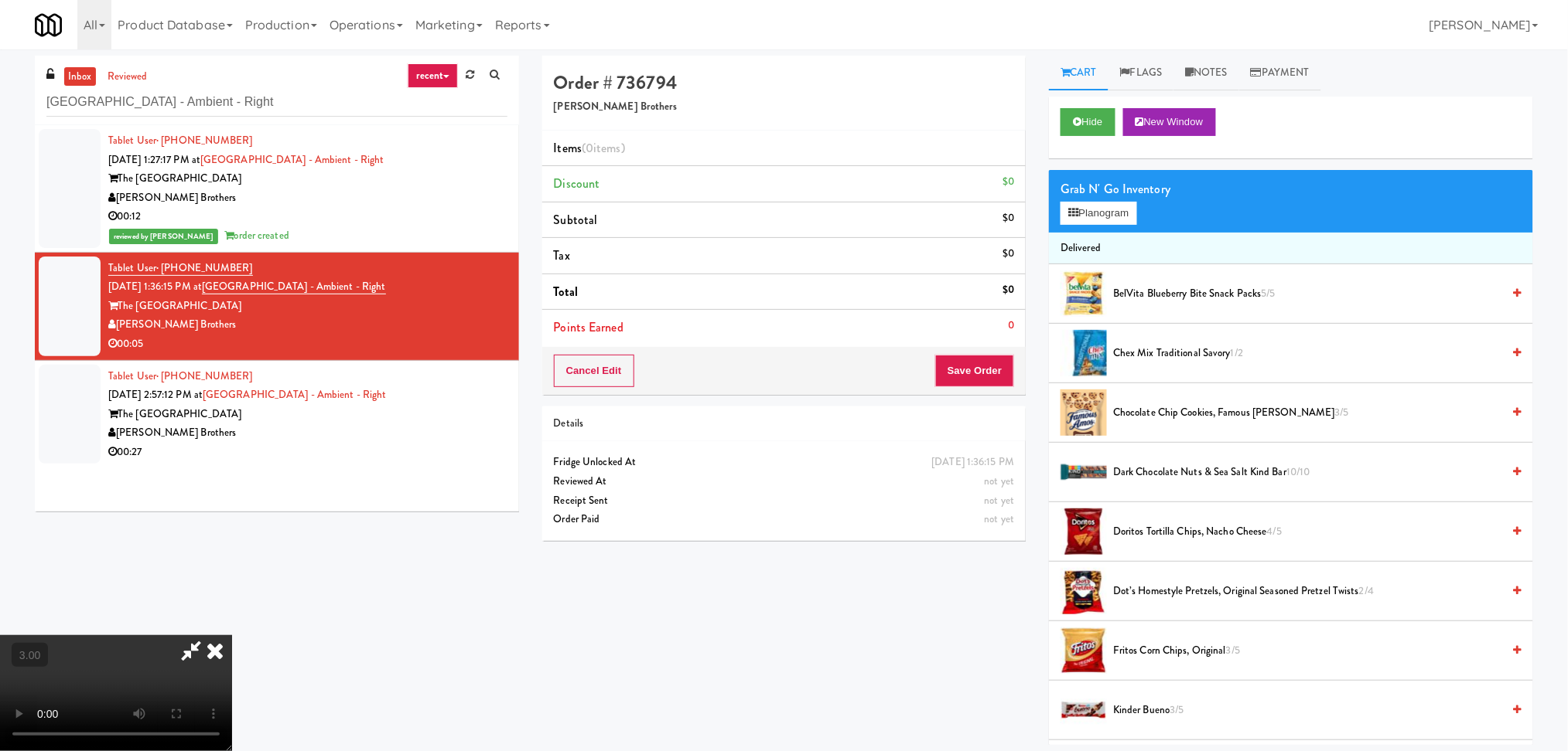
click at [5, 635] on video at bounding box center [116, 693] width 232 height 116
click at [232, 635] on video at bounding box center [116, 693] width 232 height 116
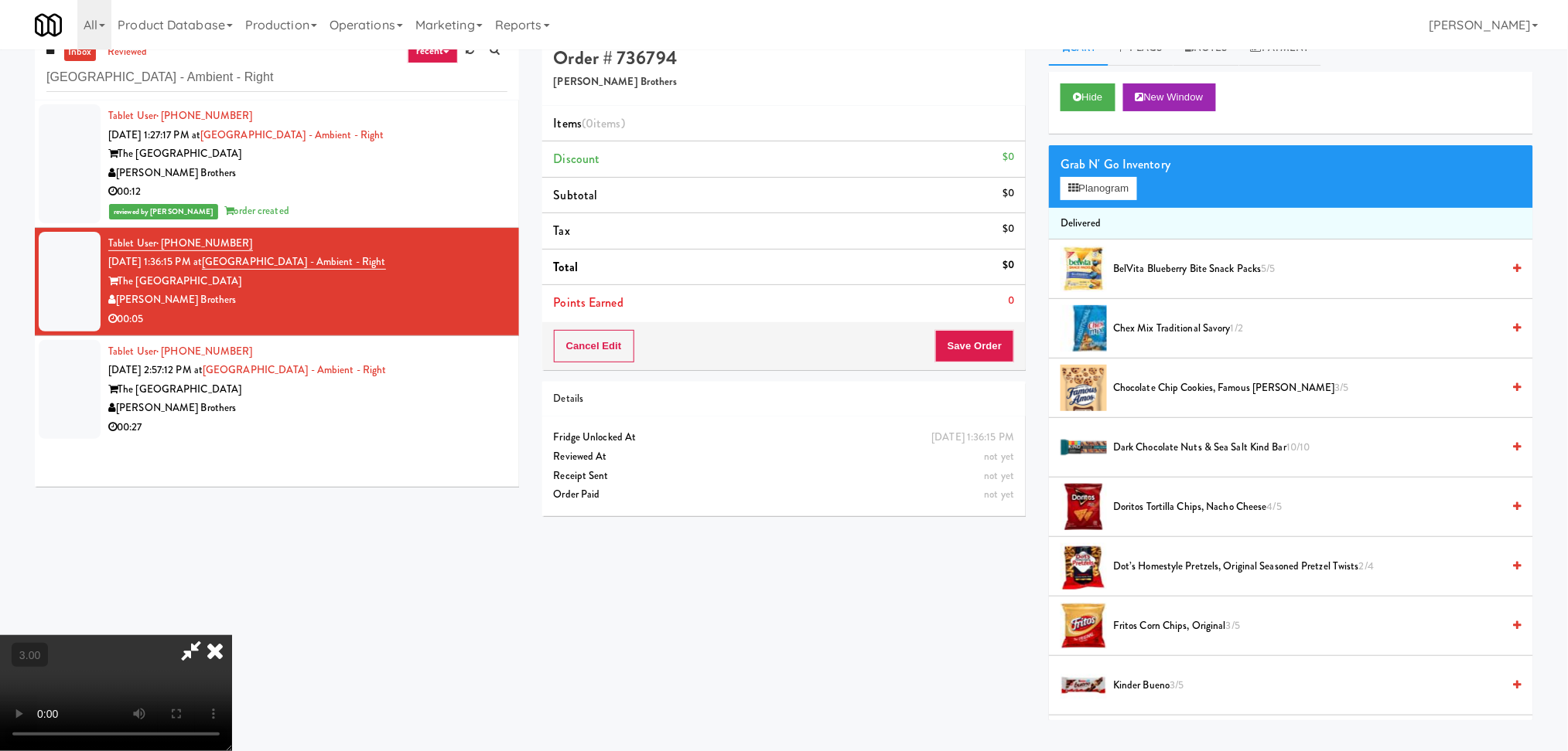
scroll to position [50, 0]
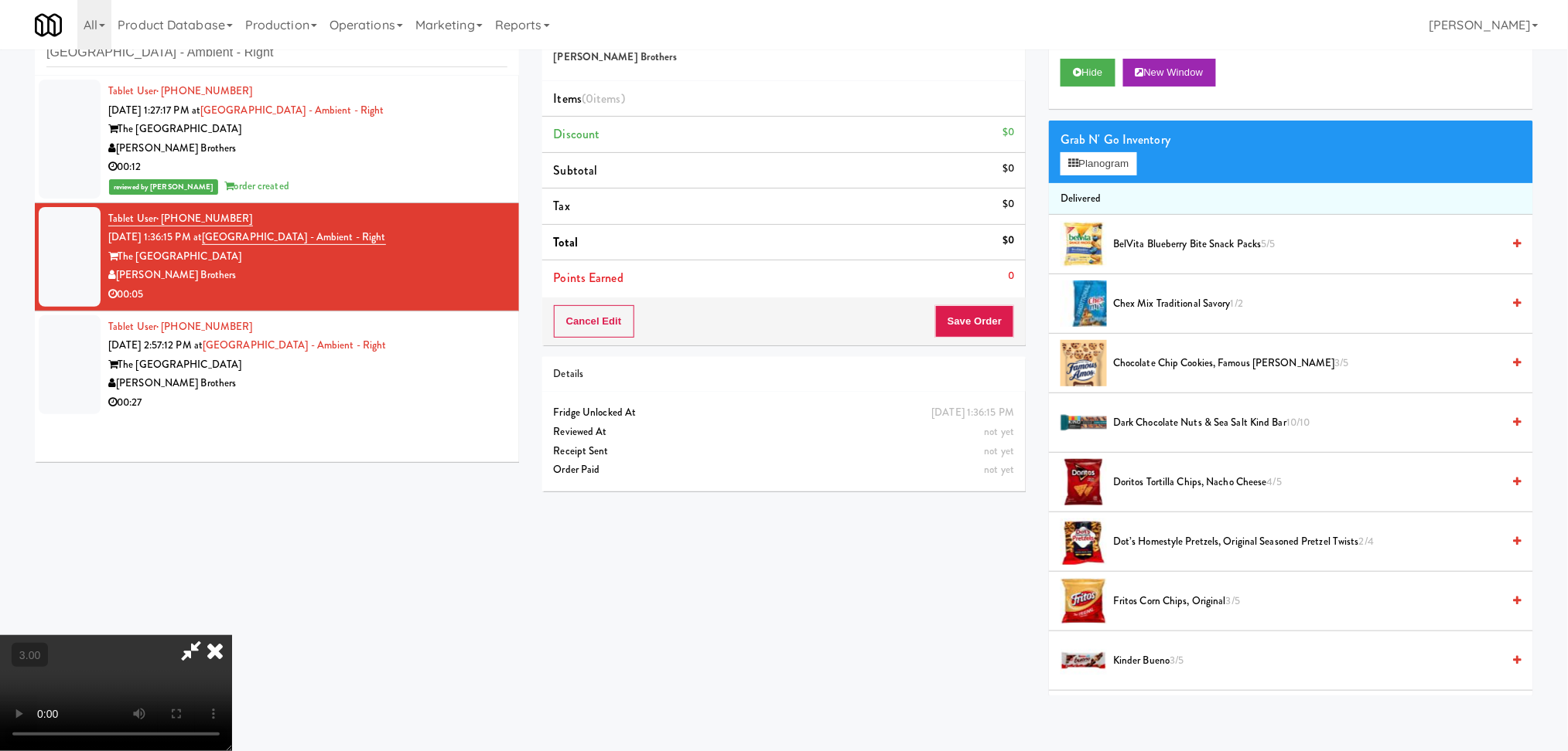
click at [232, 663] on video at bounding box center [116, 693] width 232 height 116
click at [232, 635] on video at bounding box center [116, 693] width 232 height 116
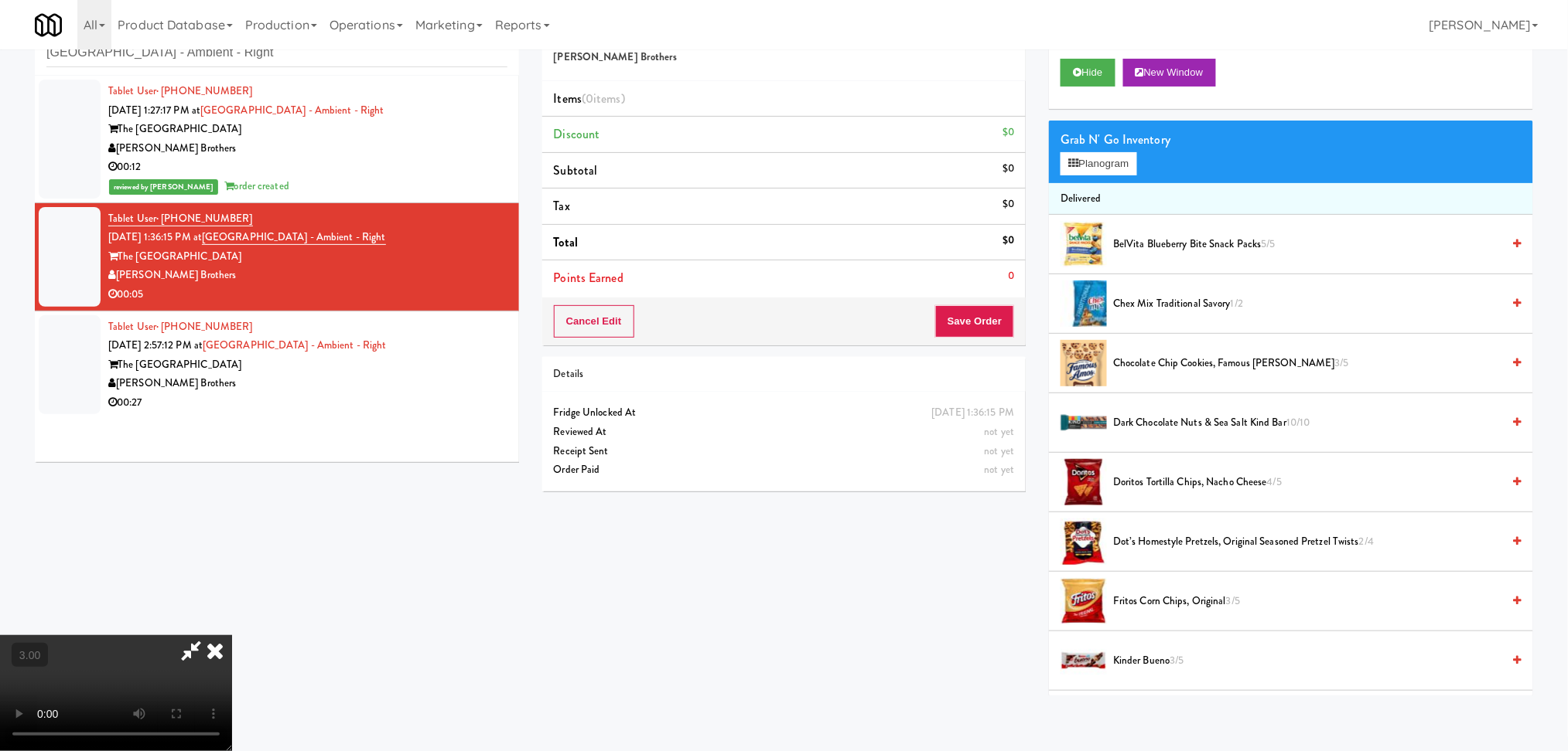
click at [232, 635] on video at bounding box center [116, 693] width 232 height 116
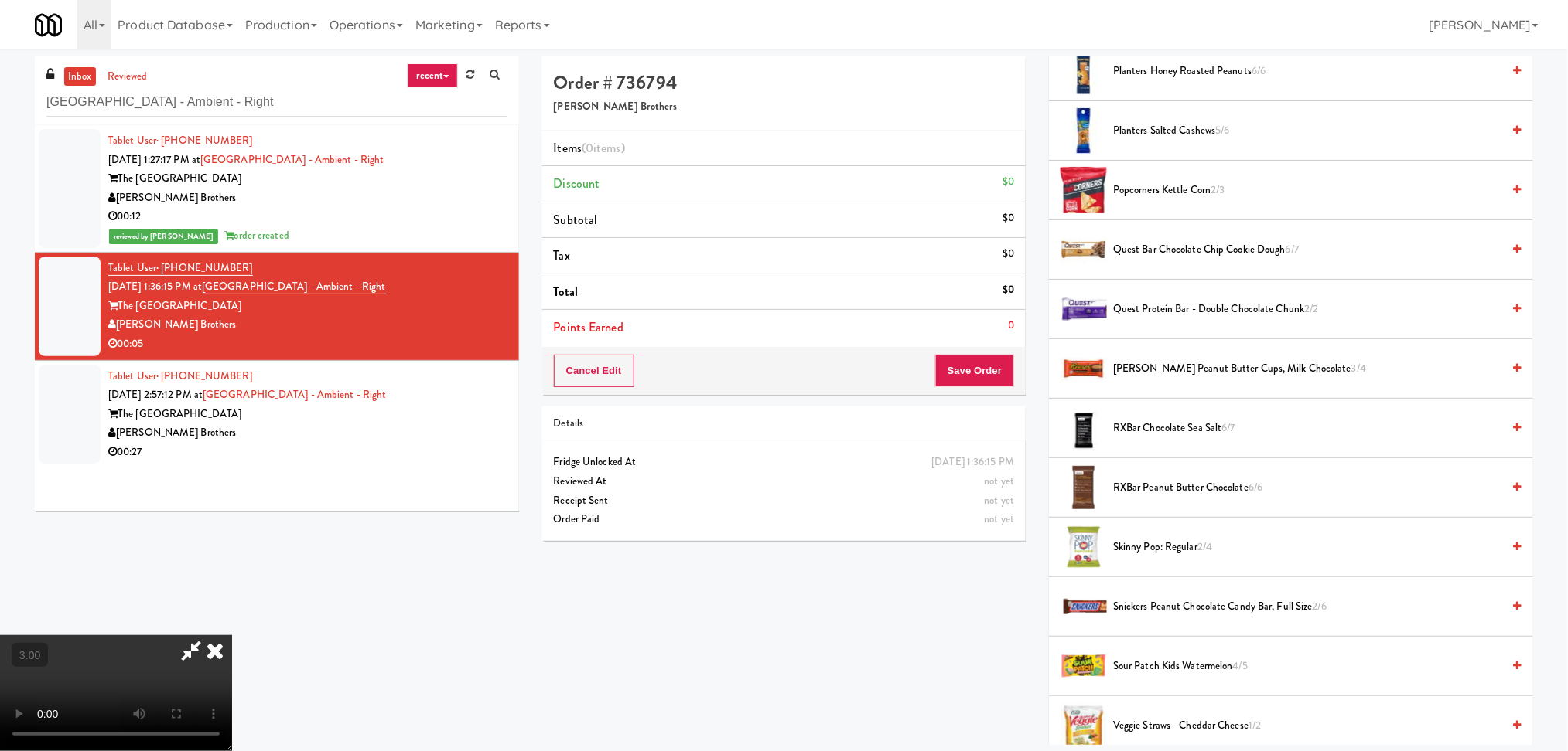
scroll to position [0, 0]
click at [232, 635] on icon at bounding box center [215, 651] width 34 height 31
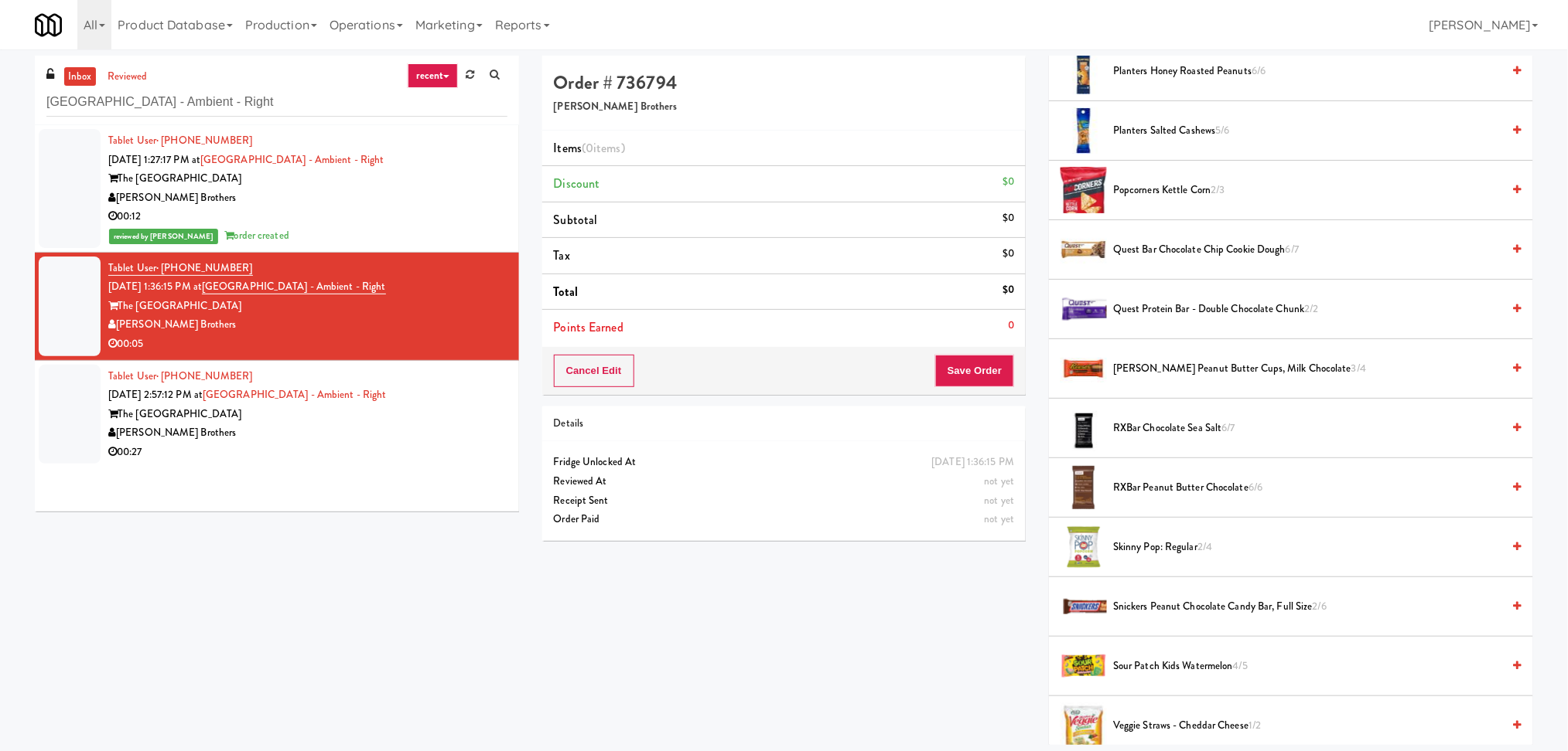
click at [484, 383] on div "Tablet User · (973) 464-1036 [DATE] 2:57:12 PM at [GEOGRAPHIC_DATA] - Ambient -…" at bounding box center [308, 414] width 399 height 95
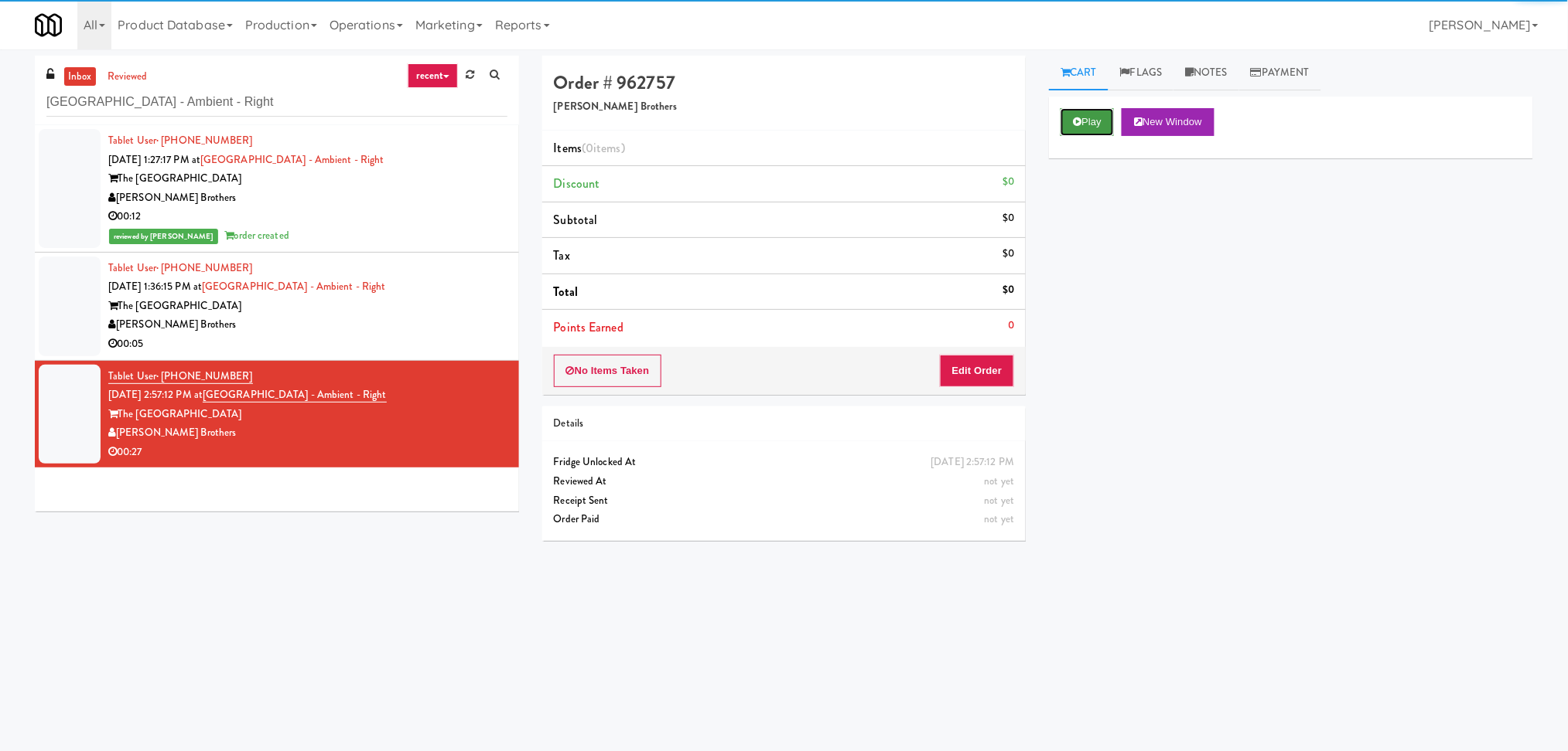
click at [1062, 134] on button "Play" at bounding box center [1086, 122] width 53 height 27
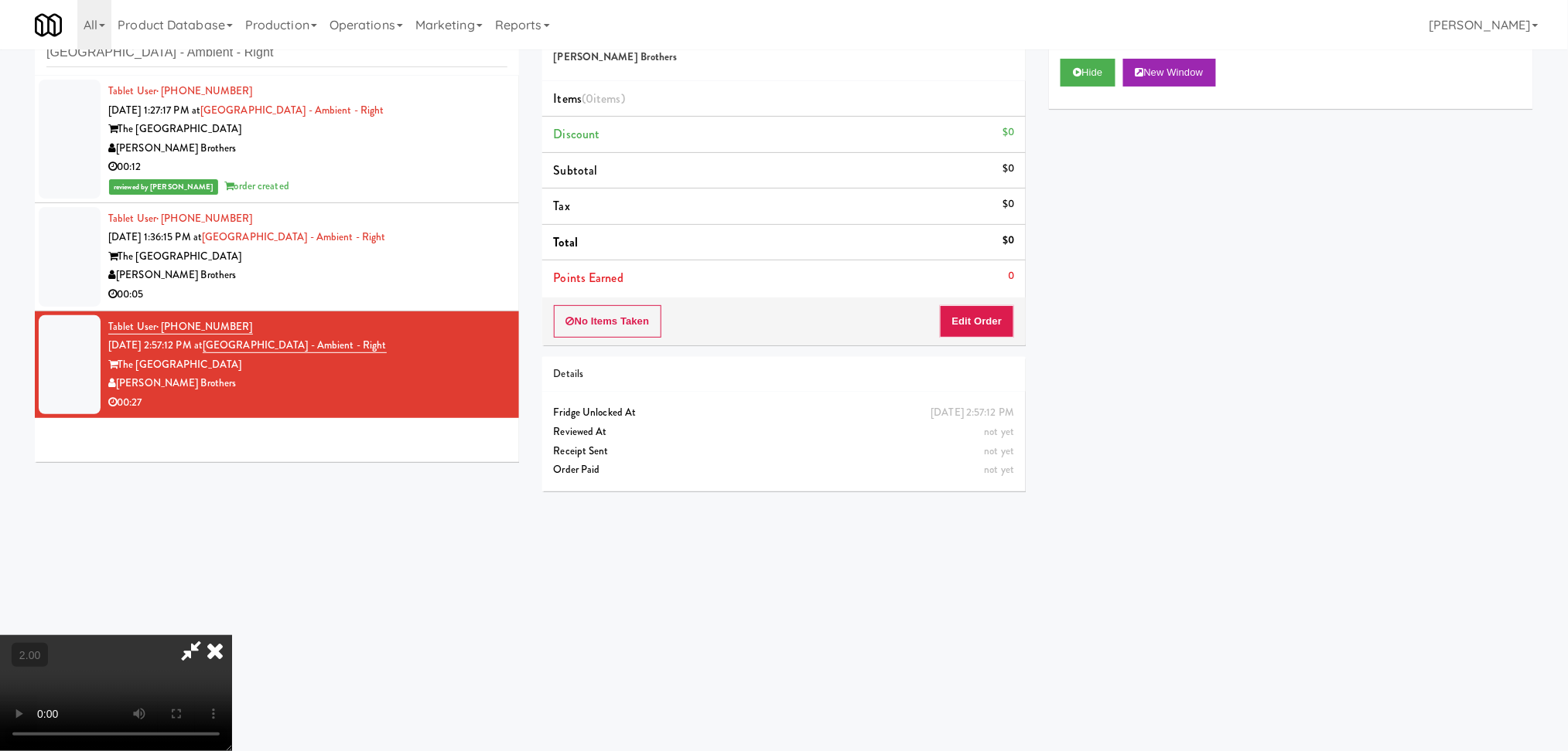
click at [232, 635] on video at bounding box center [116, 693] width 232 height 116
click at [972, 325] on button "Edit Order" at bounding box center [978, 322] width 75 height 33
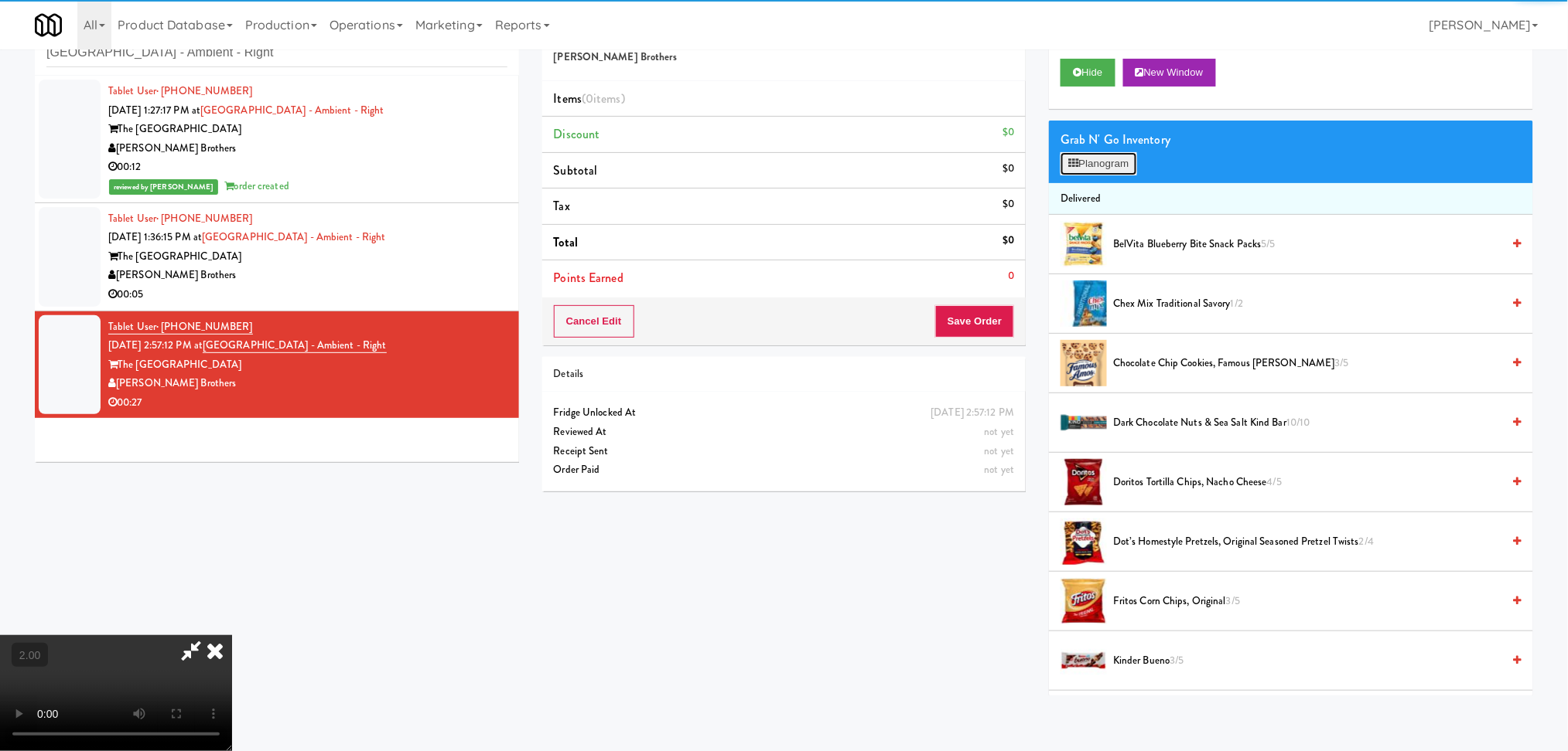
click at [1082, 162] on button "Planogram" at bounding box center [1098, 164] width 75 height 23
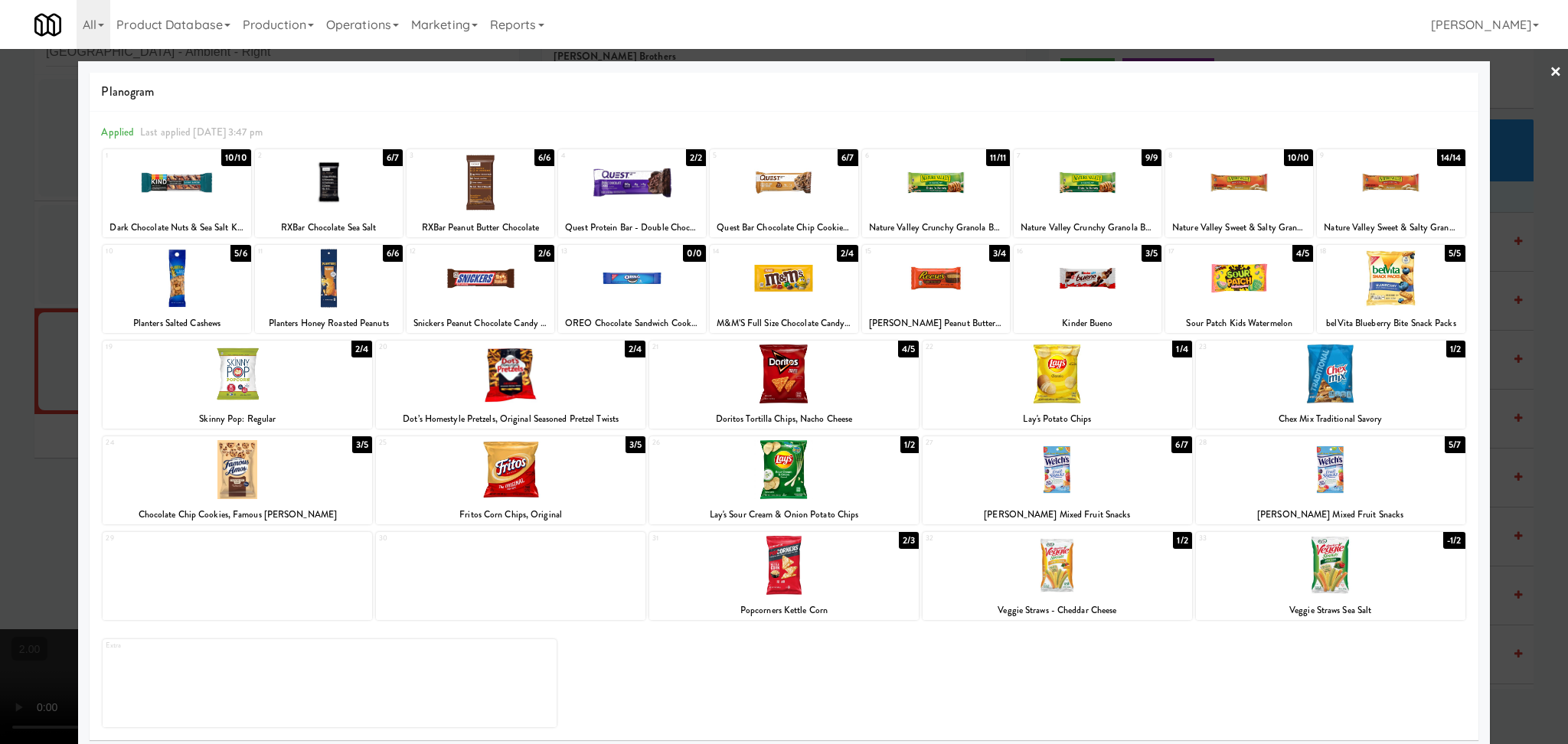
click at [206, 197] on div at bounding box center [176, 183] width 148 height 59
click at [937, 289] on div at bounding box center [935, 278] width 148 height 59
click at [443, 298] on div at bounding box center [480, 278] width 148 height 59
click at [0, 320] on div at bounding box center [784, 372] width 1568 height 744
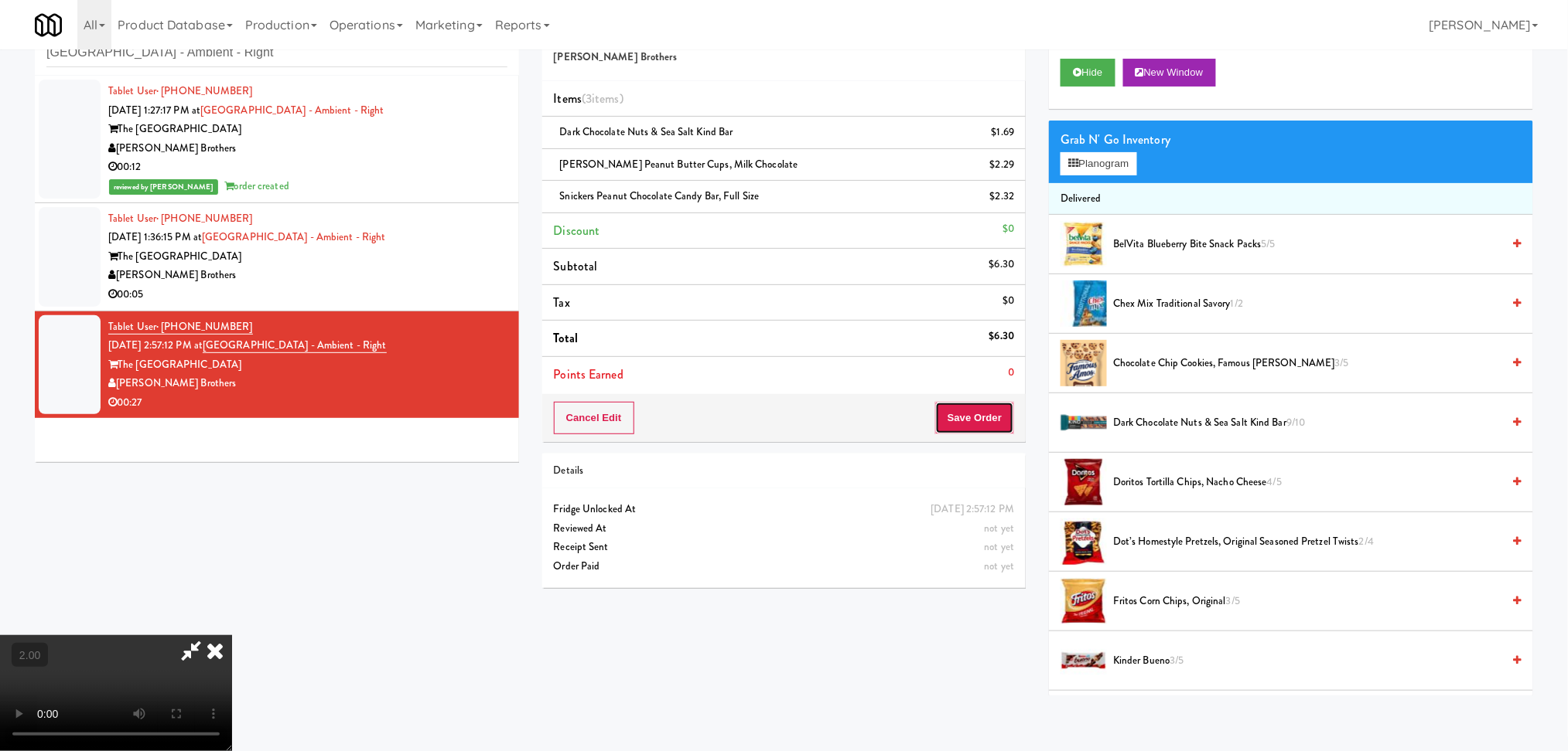
click at [973, 402] on button "Save Order" at bounding box center [974, 418] width 79 height 33
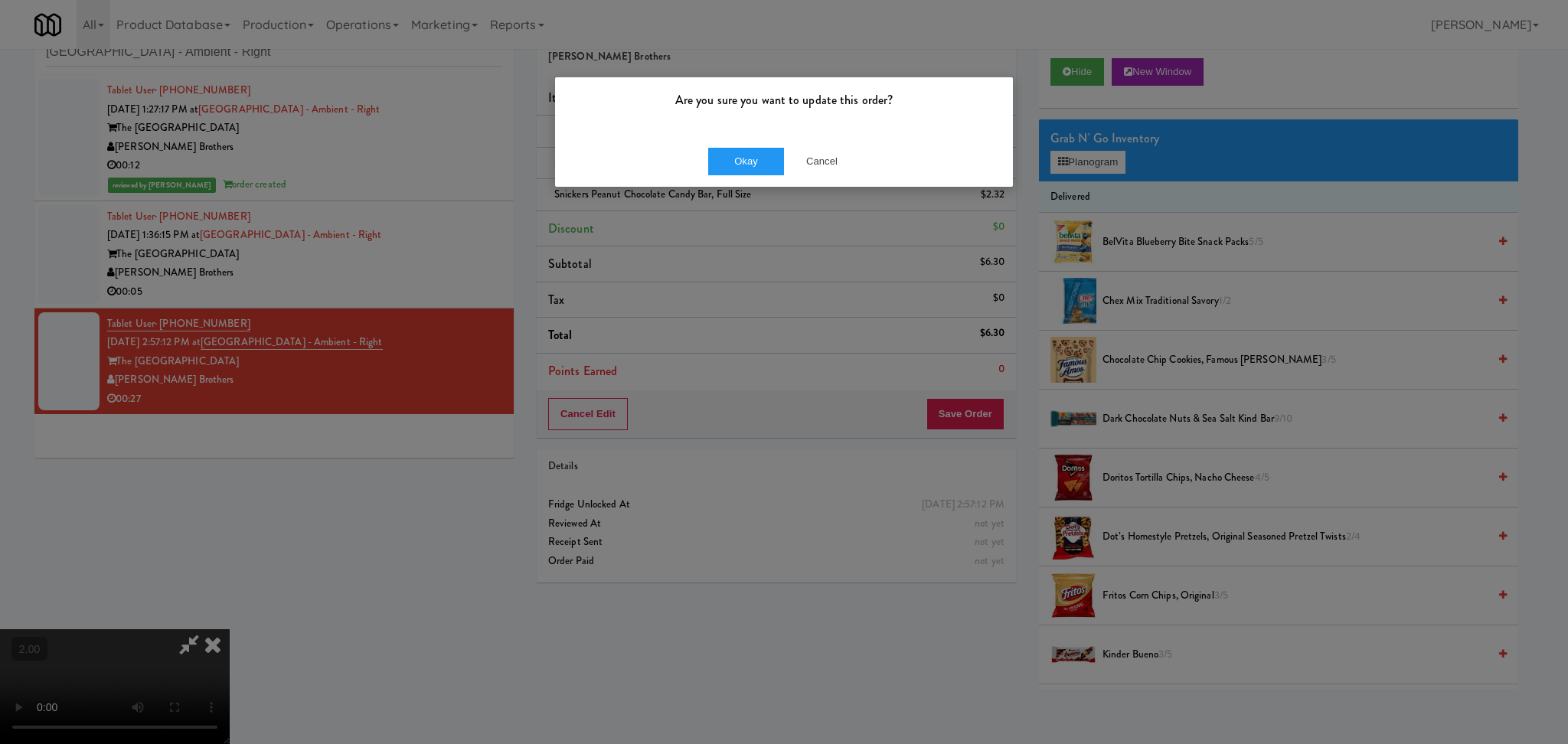
click at [463, 297] on div "Are you sure you want to update this order? Okay Cancel" at bounding box center [784, 372] width 1568 height 744
click at [817, 159] on button "Cancel" at bounding box center [822, 161] width 76 height 27
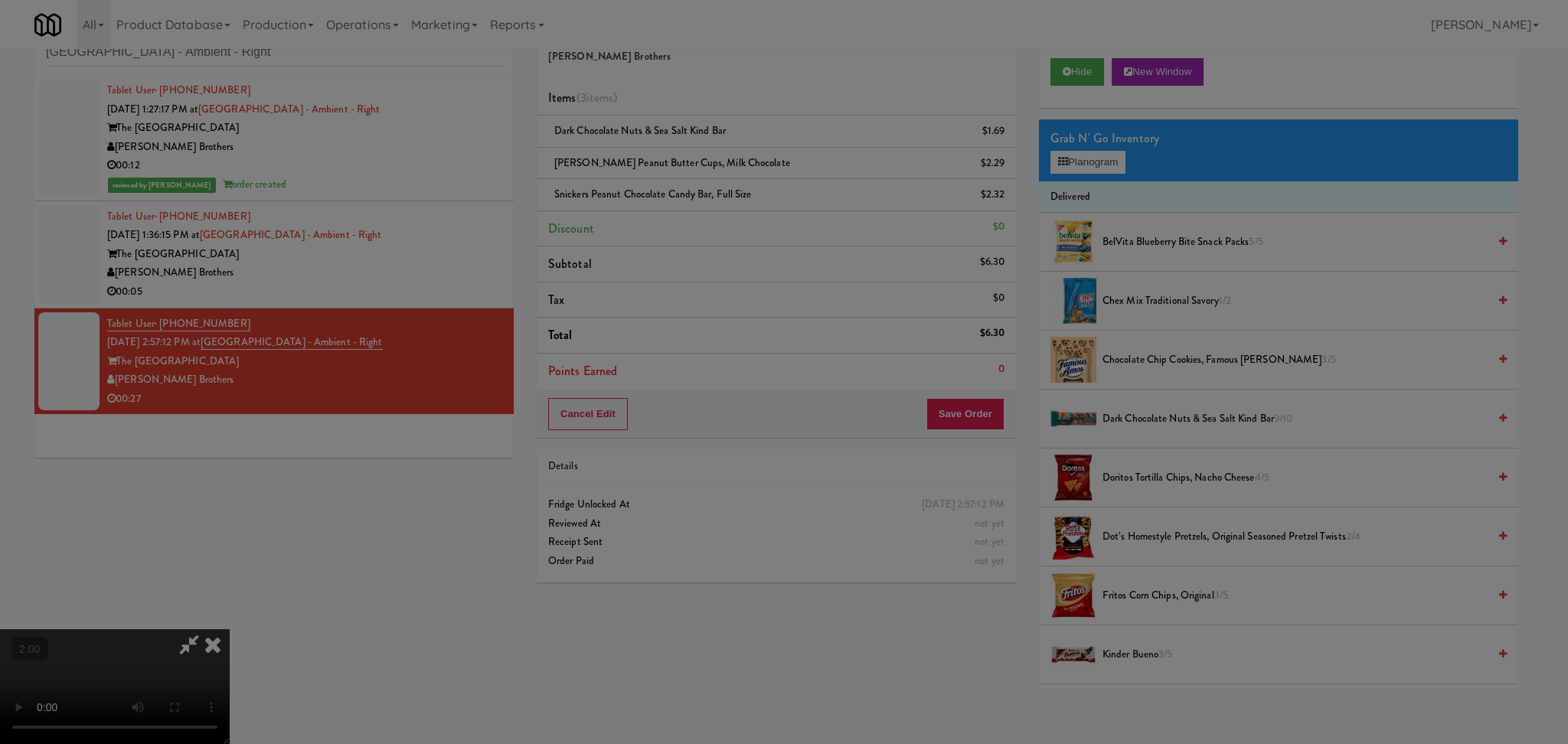
click at [706, 269] on div at bounding box center [784, 372] width 1568 height 744
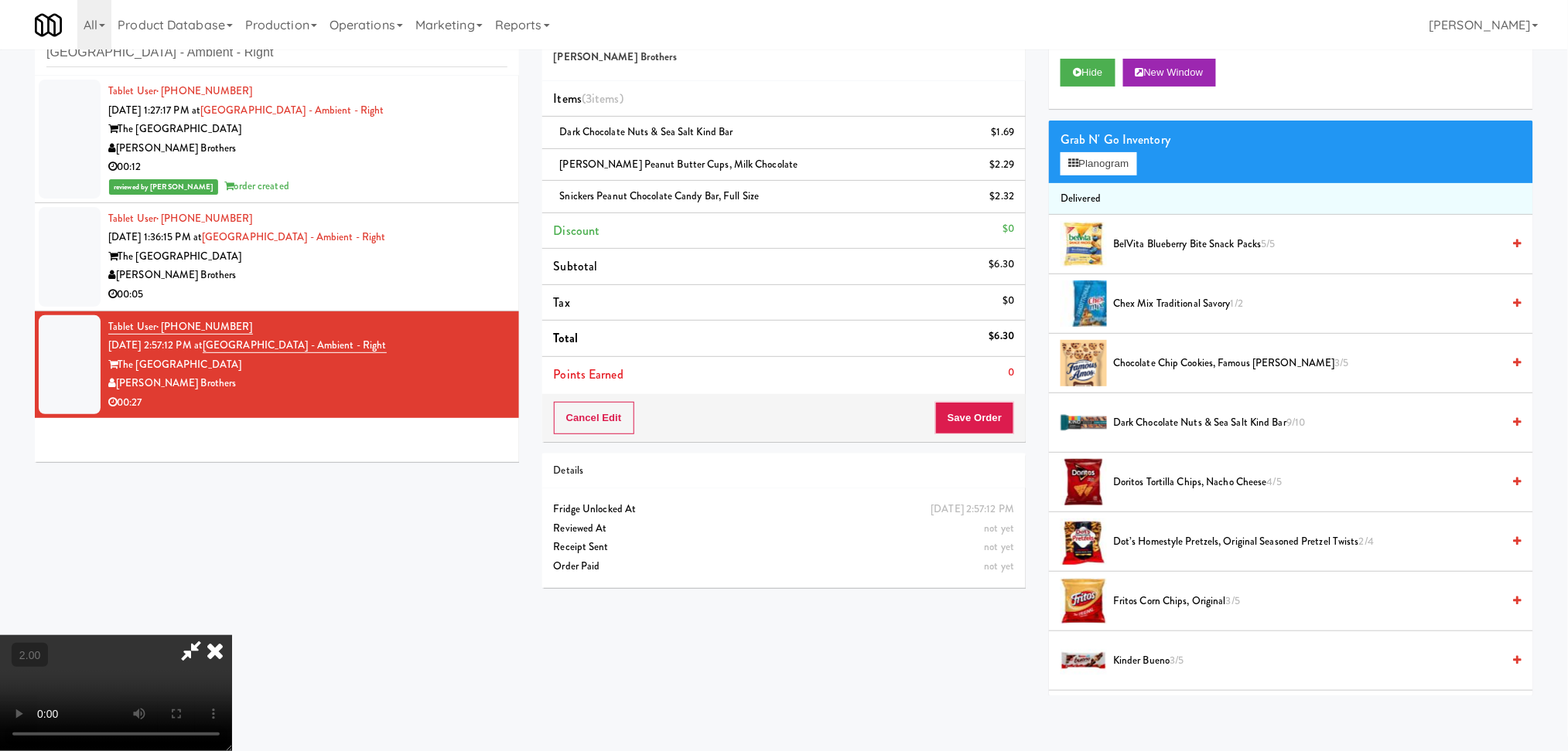
click at [232, 635] on video at bounding box center [116, 693] width 232 height 116
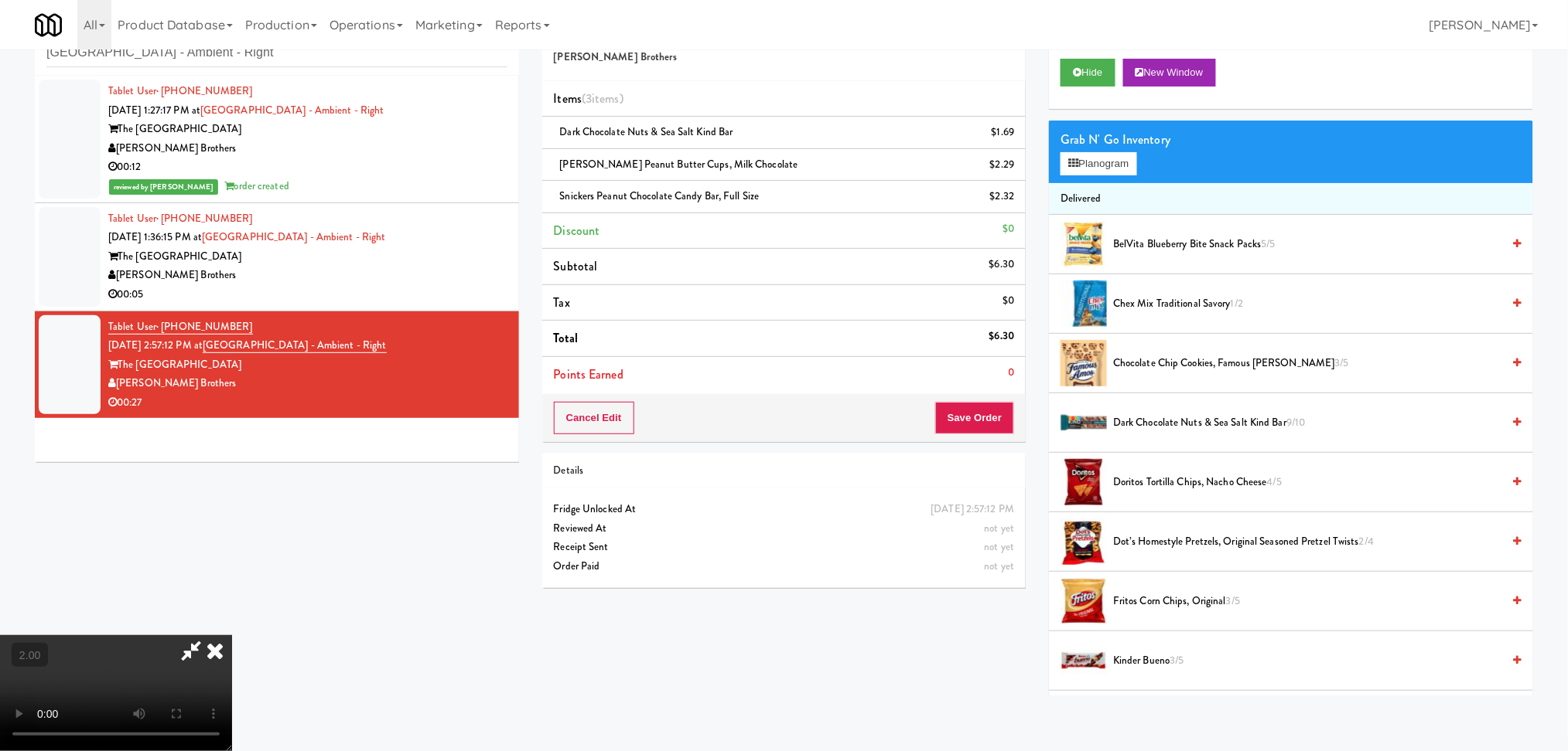
click at [232, 635] on video at bounding box center [116, 693] width 232 height 116
click at [1086, 366] on div at bounding box center [1083, 363] width 46 height 46
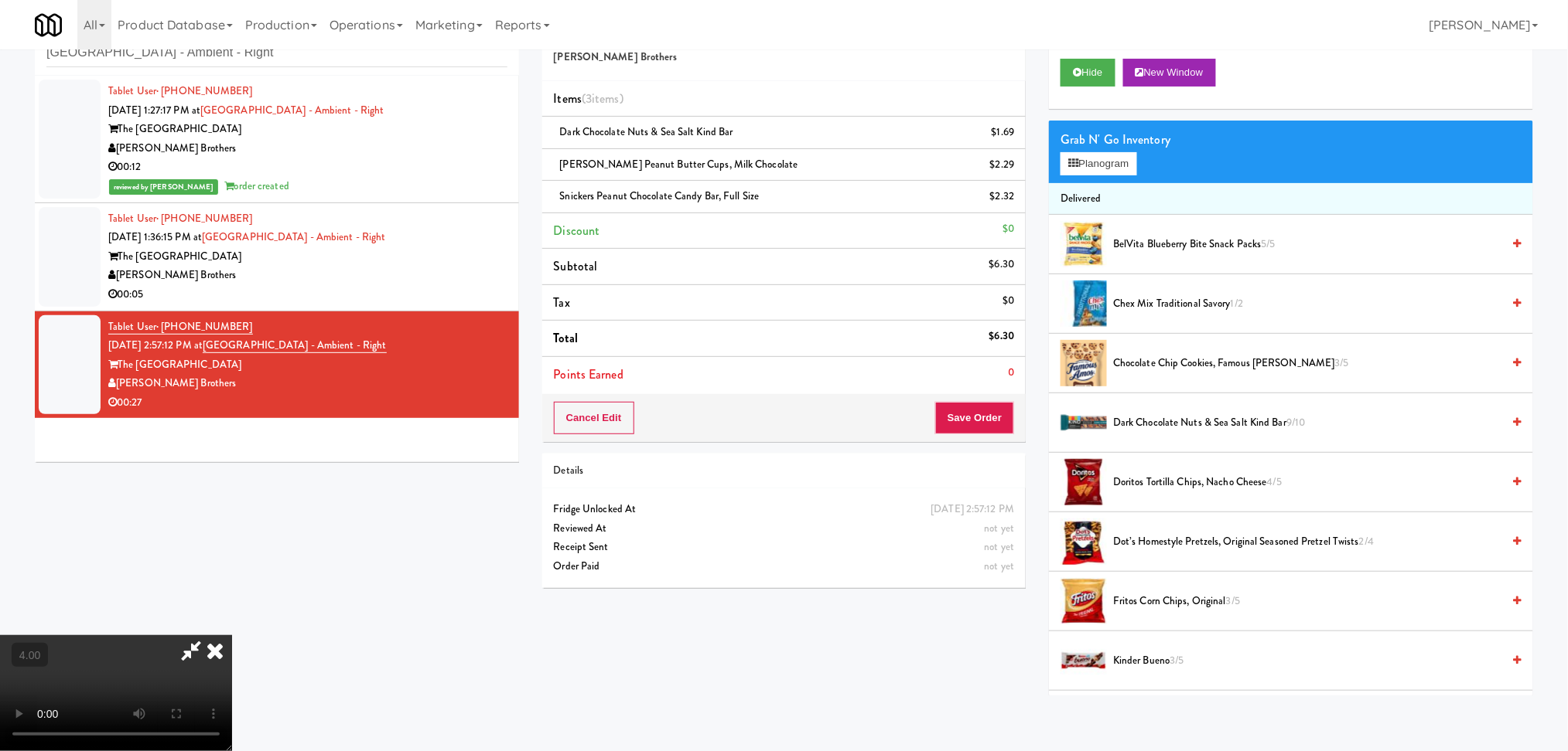
click at [1381, 364] on span "Chocolate Chip Cookies, Famous [PERSON_NAME] 3/5" at bounding box center [1308, 363] width 389 height 20
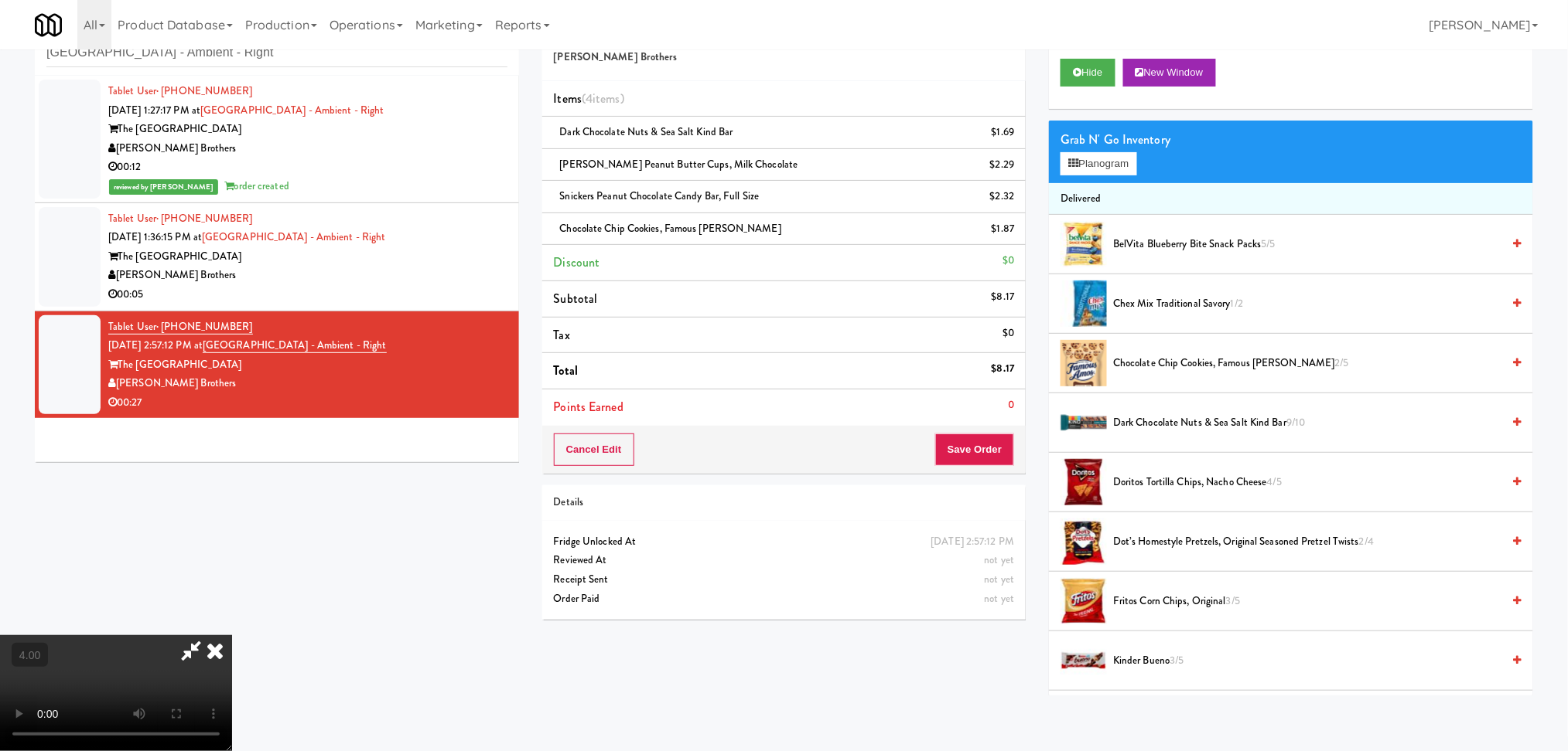
drag, startPoint x: 993, startPoint y: 468, endPoint x: 978, endPoint y: 476, distance: 17.0
click at [992, 468] on div "Cancel Edit Save Order" at bounding box center [784, 450] width 484 height 48
click at [955, 452] on button "Save Order" at bounding box center [974, 450] width 79 height 33
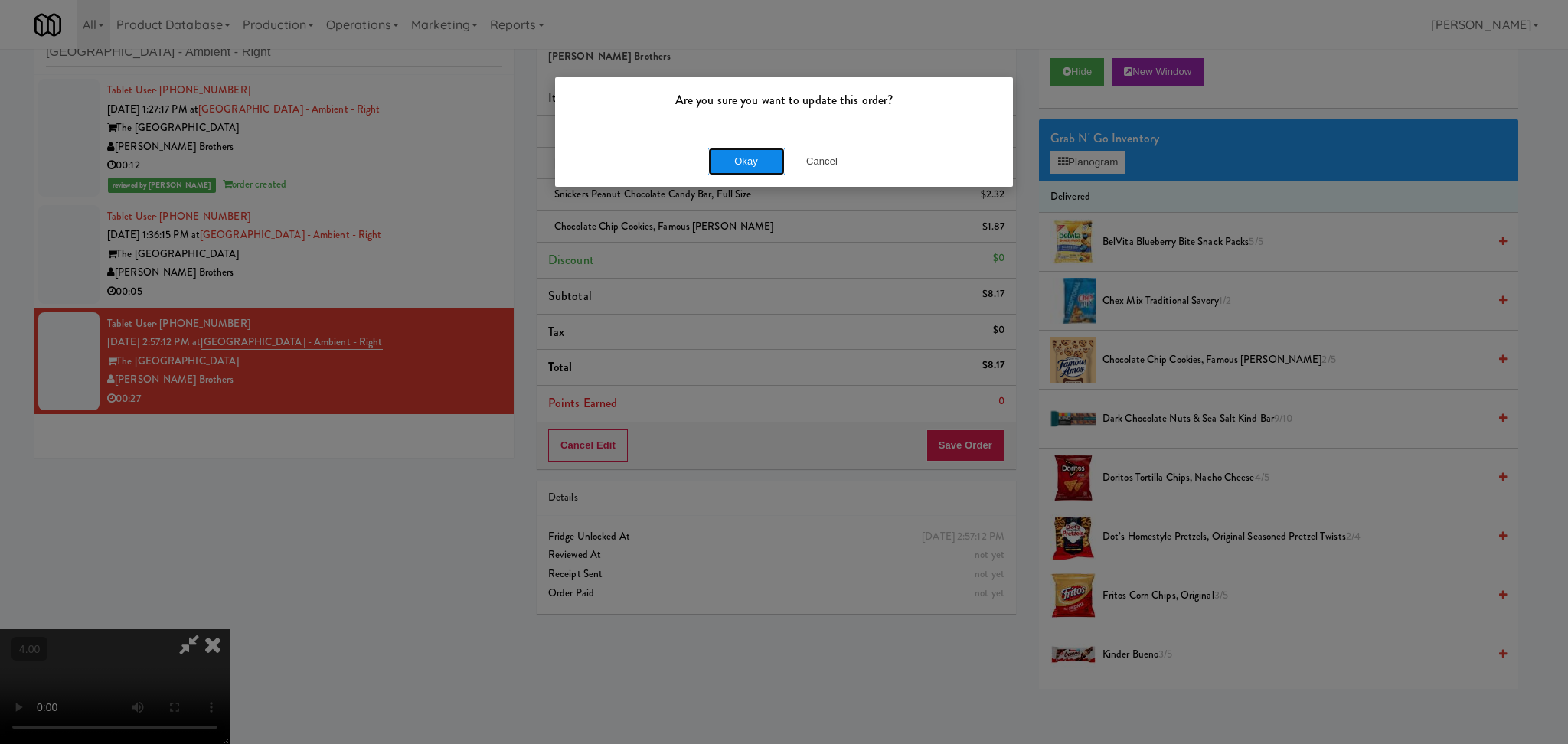
click at [741, 161] on button "Okay" at bounding box center [746, 161] width 76 height 27
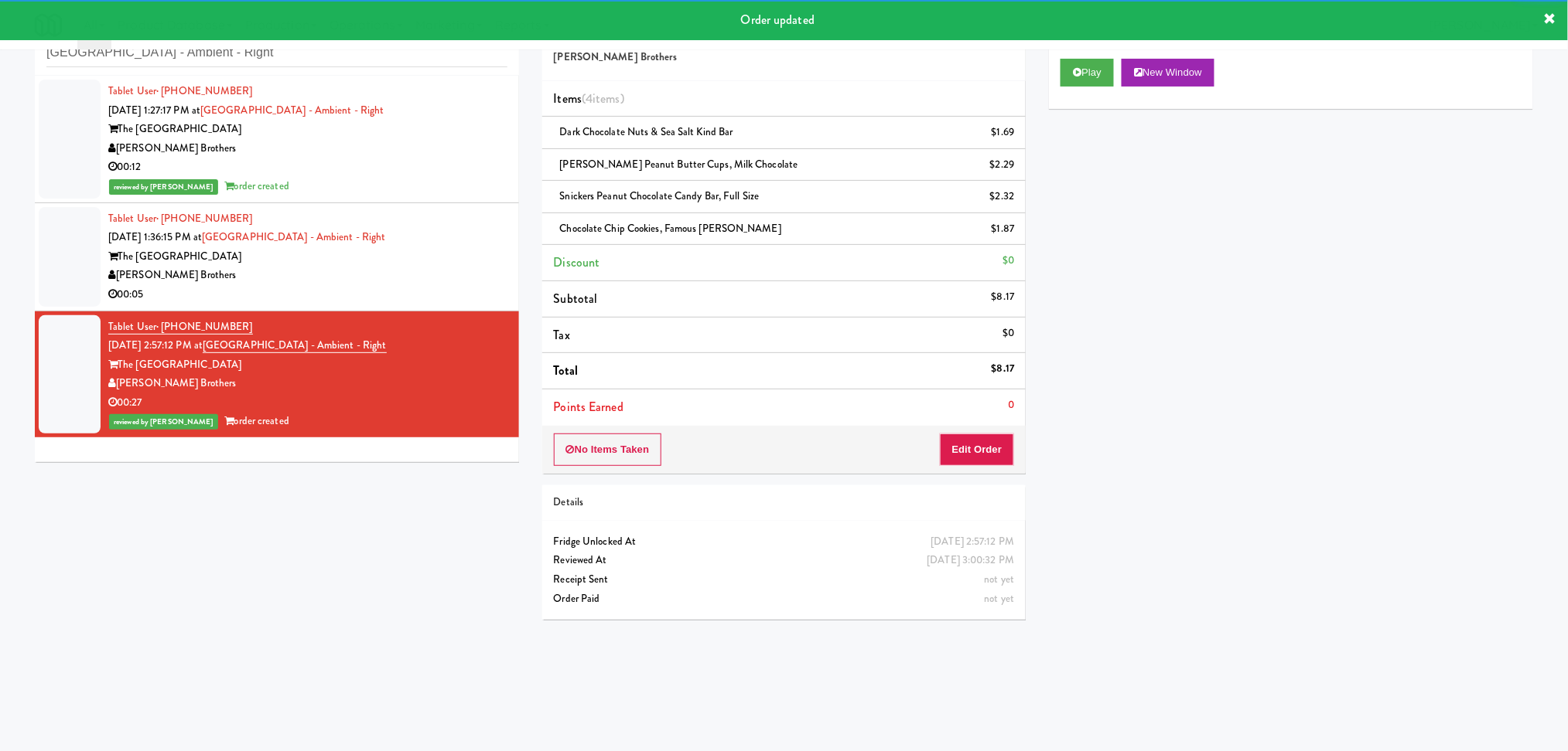
scroll to position [0, 0]
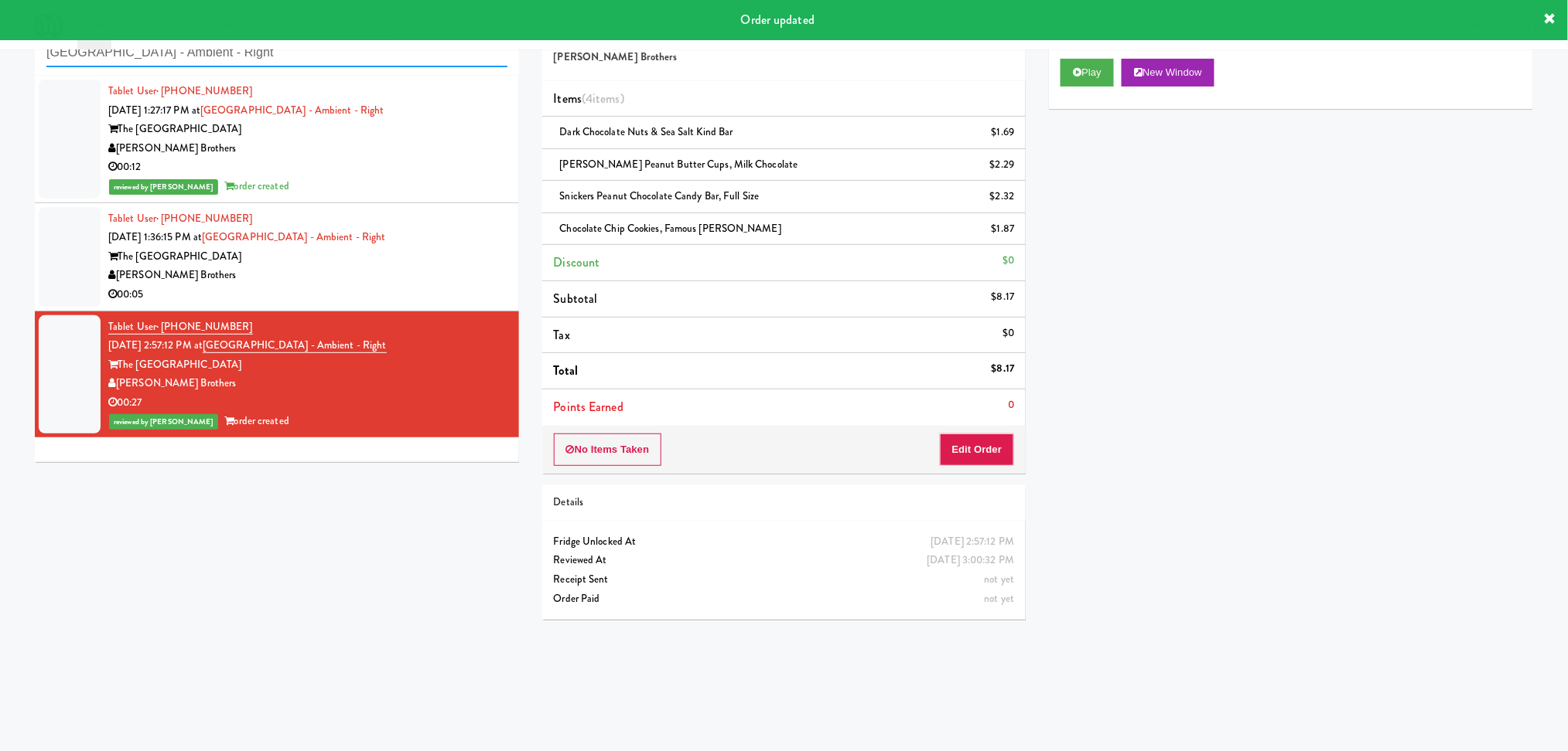
drag, startPoint x: 292, startPoint y: 52, endPoint x: 0, endPoint y: 54, distance: 292.0
click at [0, 54] on div "inbox reviewed recent all unclear take inventory issue suspicious failed recent…" at bounding box center [784, 319] width 1568 height 625
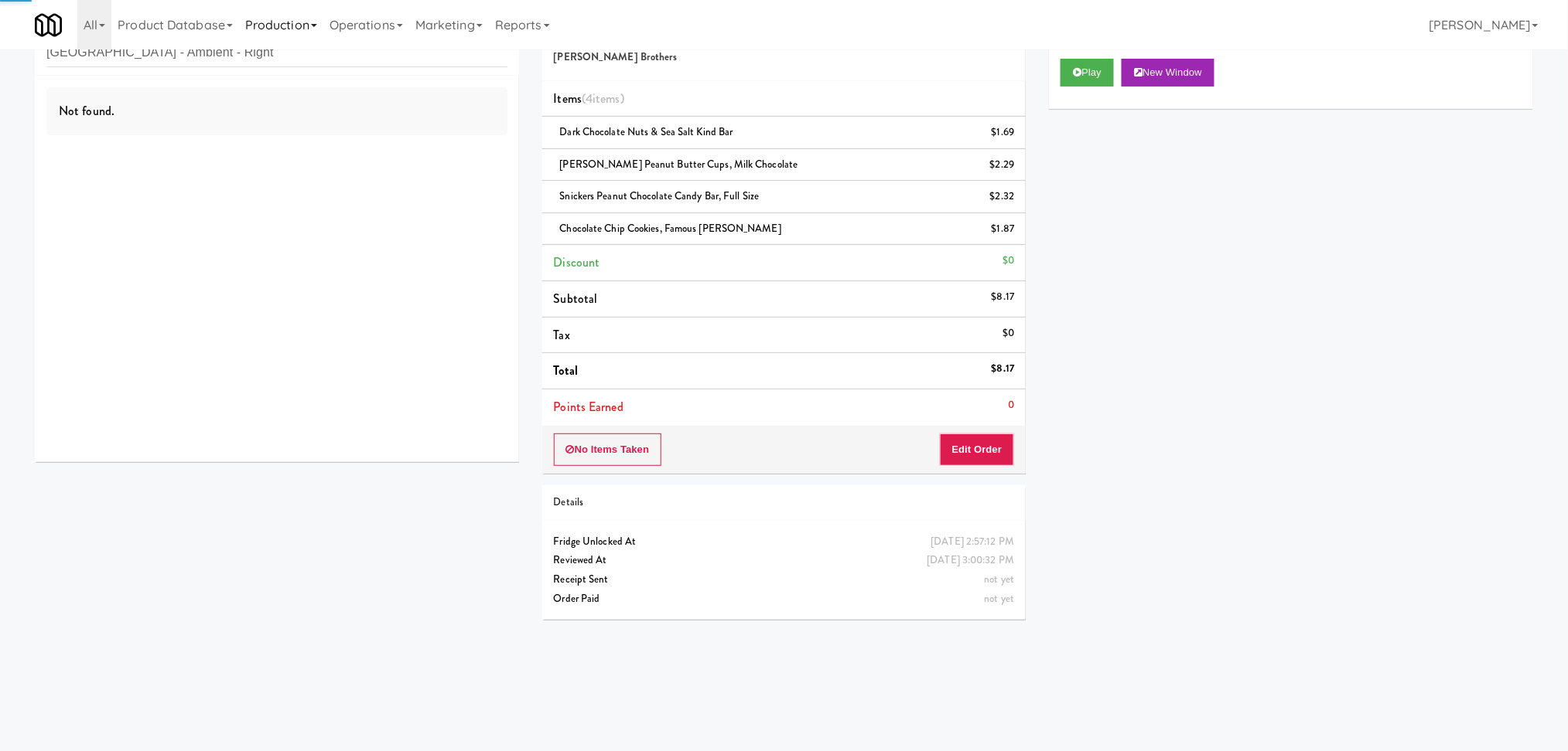
click at [266, 43] on link "Production" at bounding box center [281, 25] width 84 height 50
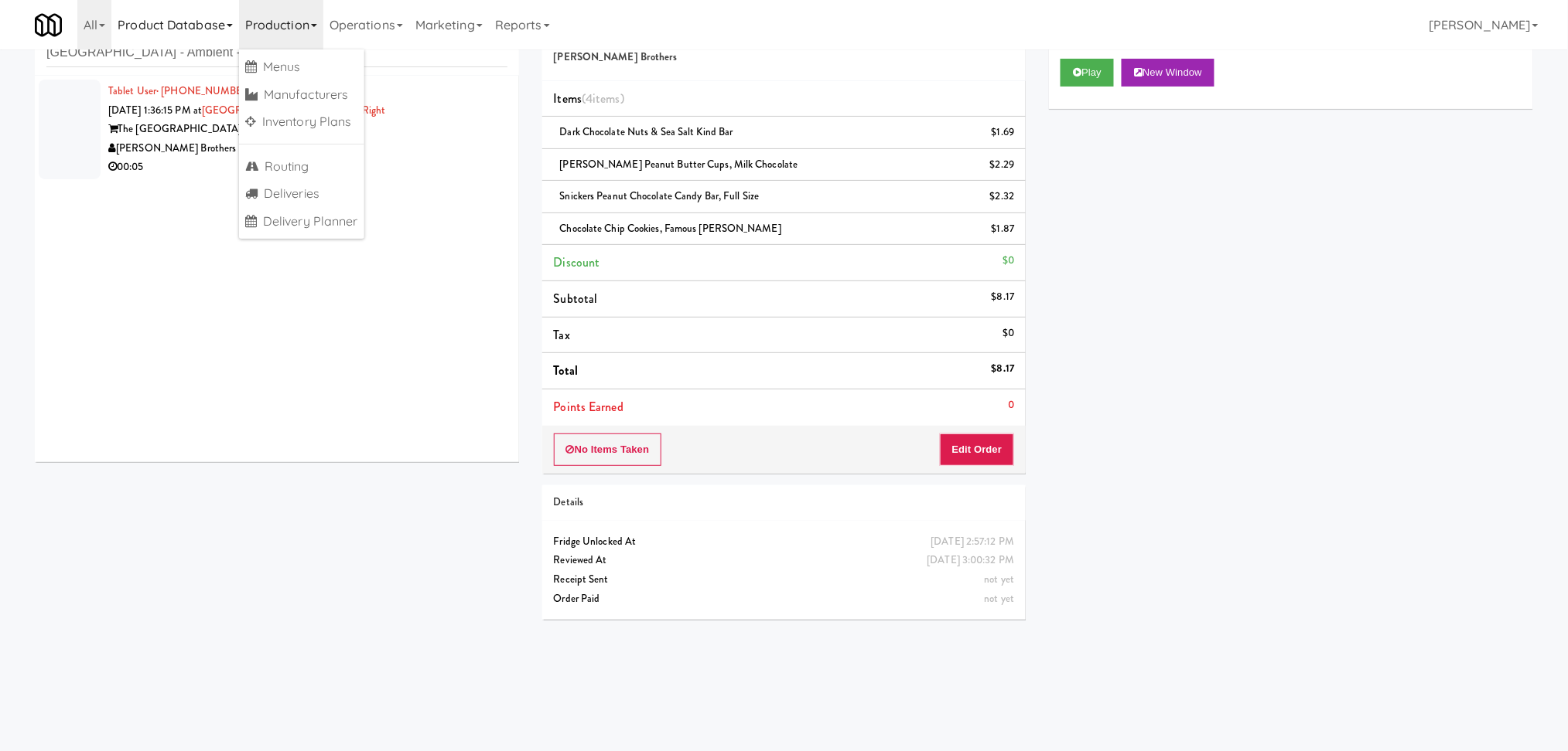
click at [181, 48] on link "Product Database" at bounding box center [175, 25] width 128 height 50
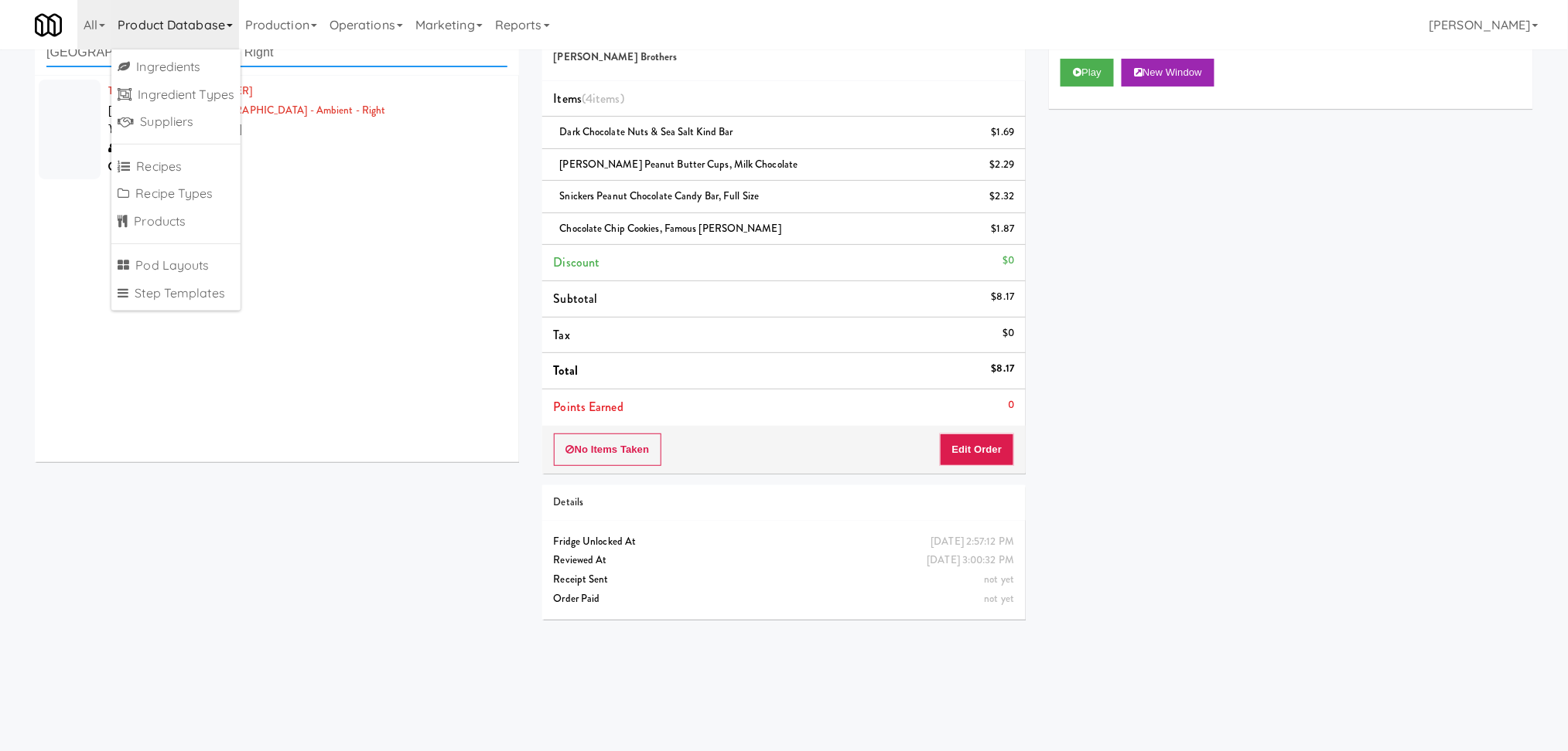
click at [282, 59] on input "[GEOGRAPHIC_DATA] - Ambient - Right" at bounding box center [277, 52] width 461 height 28
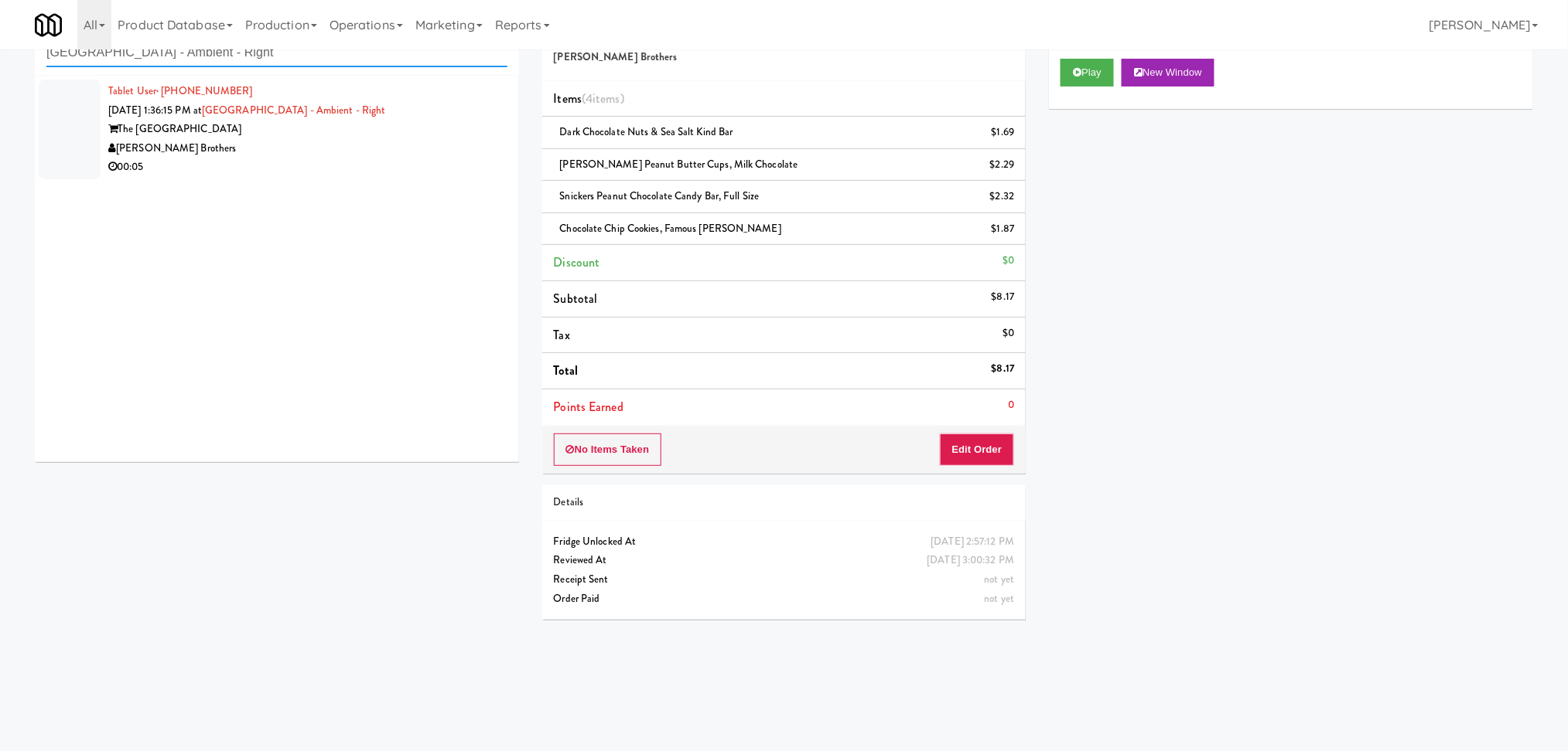
paste input "Poplar Creek - [GEOGRAPHIC_DATA]"
click at [276, 62] on input "[GEOGRAPHIC_DATA] - Ambient - RightPoplar Creek - [GEOGRAPHIC_DATA]" at bounding box center [277, 52] width 461 height 28
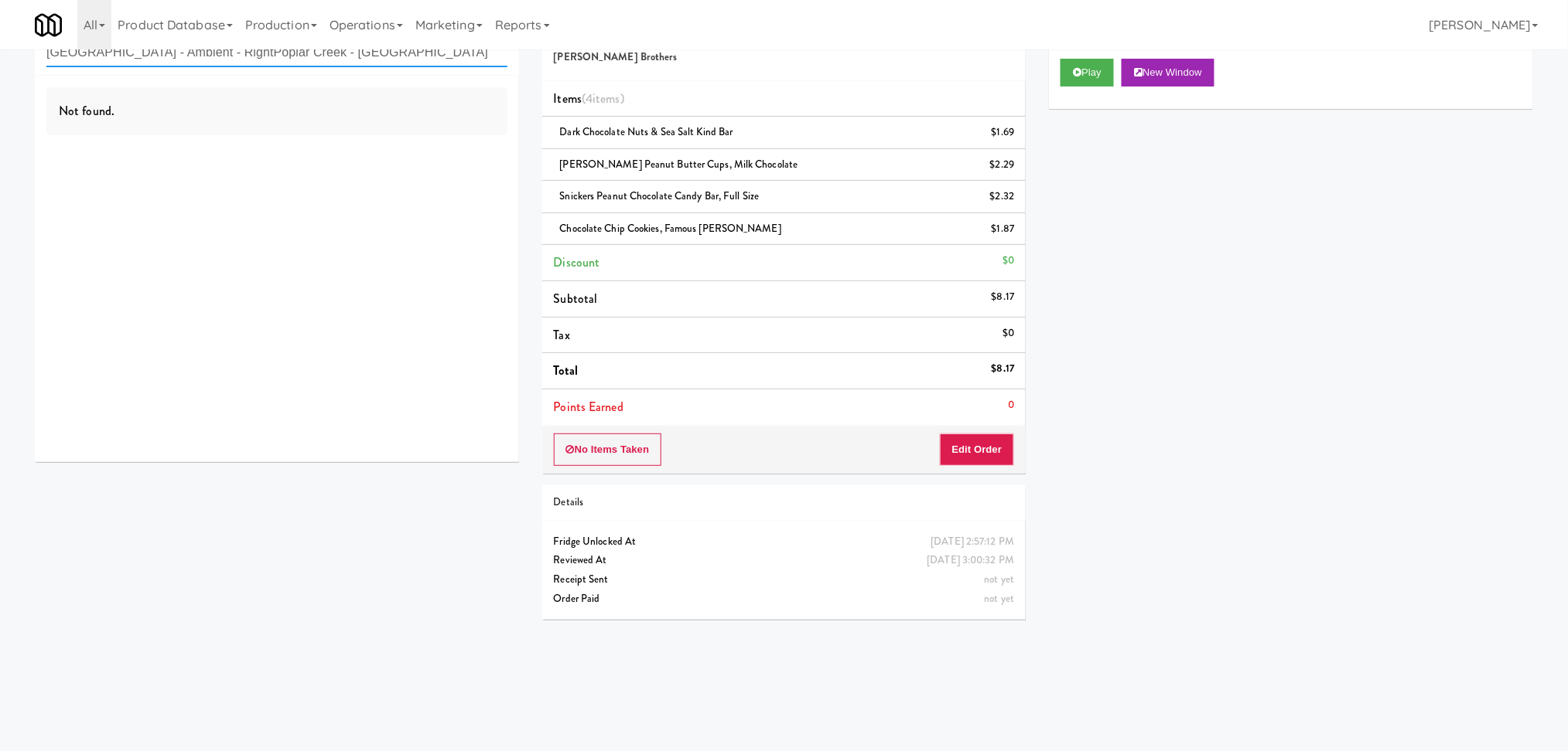
click at [276, 62] on input "[GEOGRAPHIC_DATA] - Ambient - RightPoplar Creek - [GEOGRAPHIC_DATA]" at bounding box center [277, 52] width 461 height 28
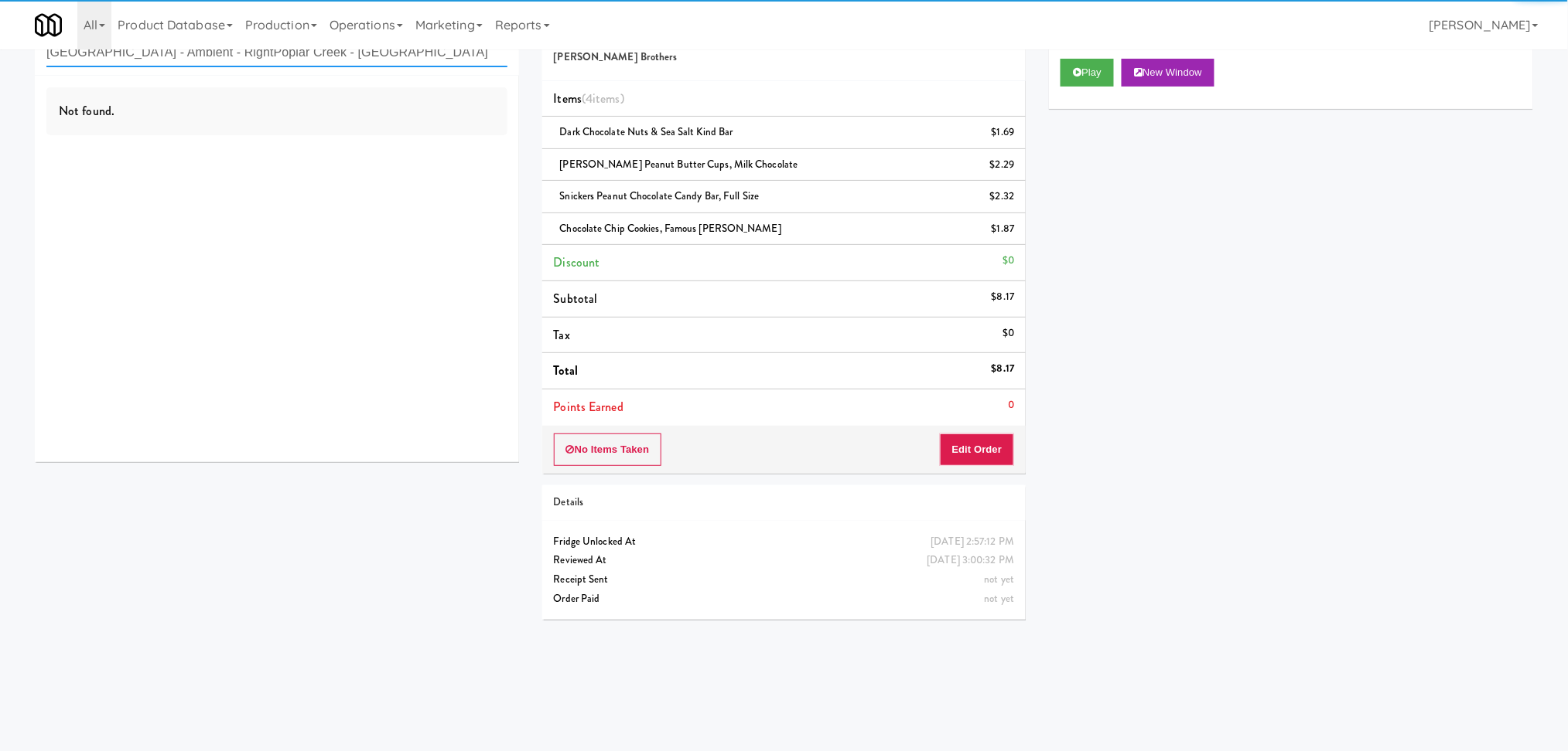
click at [275, 62] on input "[GEOGRAPHIC_DATA] - Ambient - RightPoplar Creek - [GEOGRAPHIC_DATA]" at bounding box center [277, 52] width 461 height 28
paste input "text"
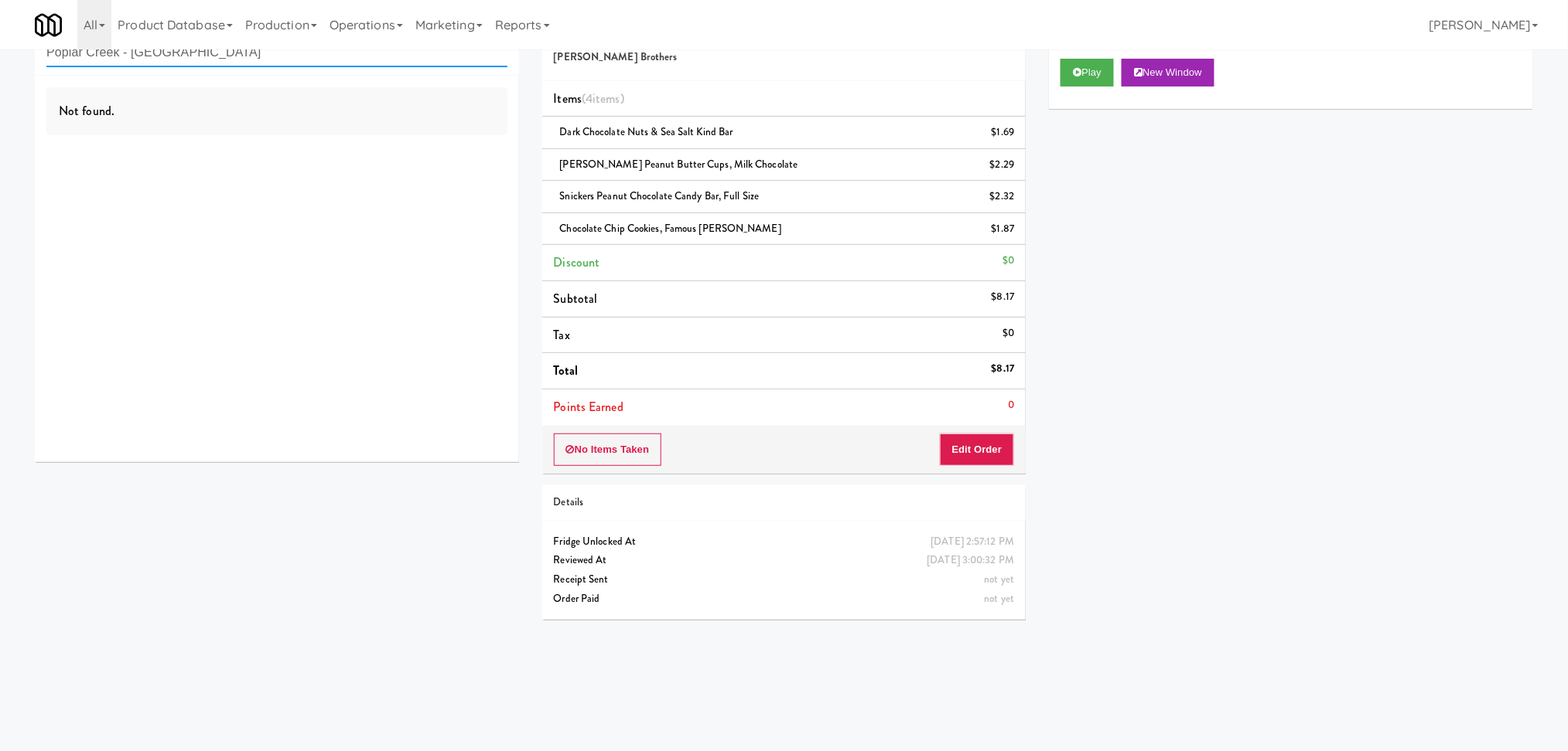
paste input "The [PERSON_NAME] - Fridge - Right"
drag, startPoint x: 242, startPoint y: 66, endPoint x: 0, endPoint y: 63, distance: 242.0
click at [0, 63] on div "inbox reviewed recent all unclear take inventory issue suspicious failed recent…" at bounding box center [784, 319] width 1568 height 625
type input "The [PERSON_NAME] - Fridge - Right"
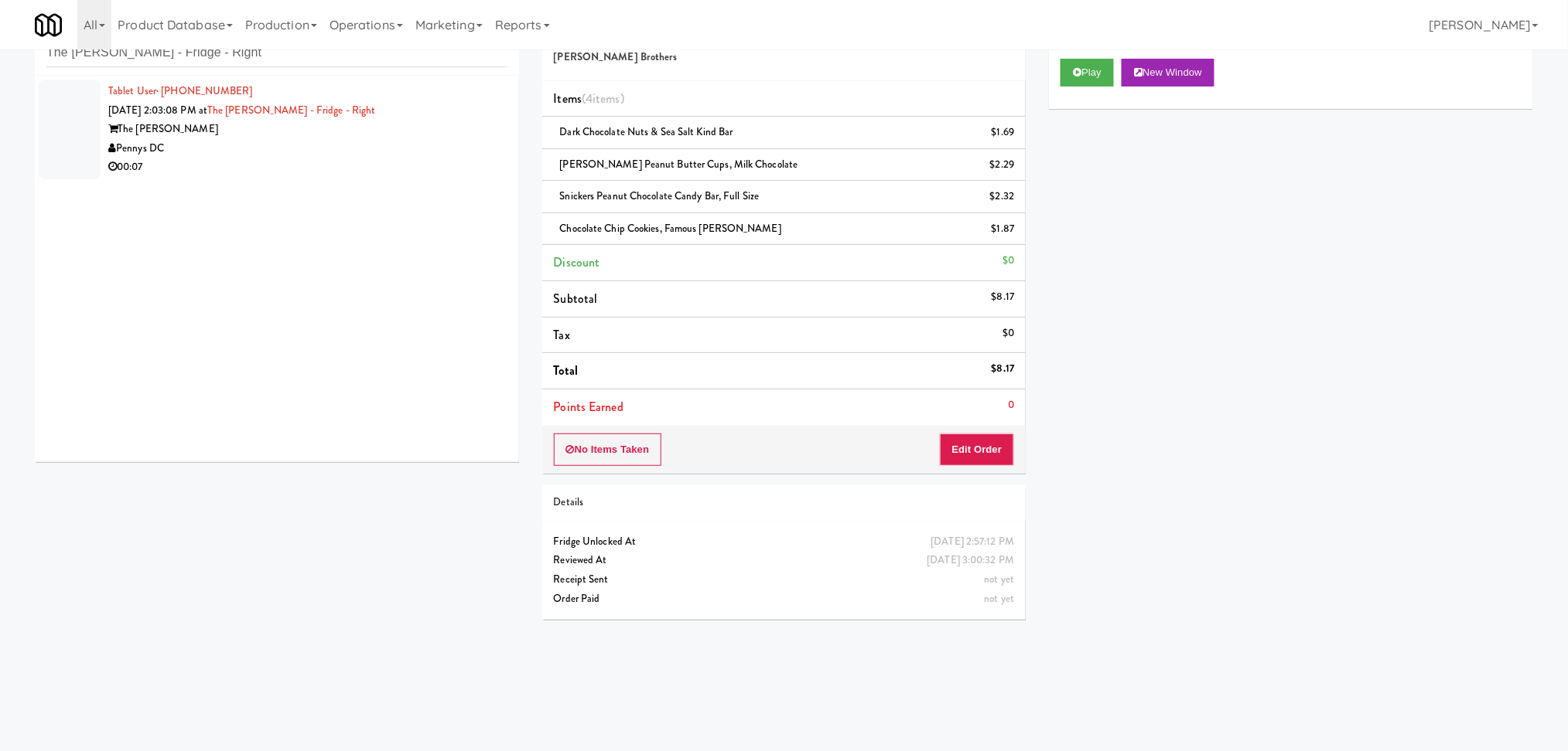
click at [375, 177] on li "Tablet User · (772) 285-1674 [DATE] 2:03:08 PM at The [PERSON_NAME] - Fridge - …" at bounding box center [277, 128] width 484 height 107
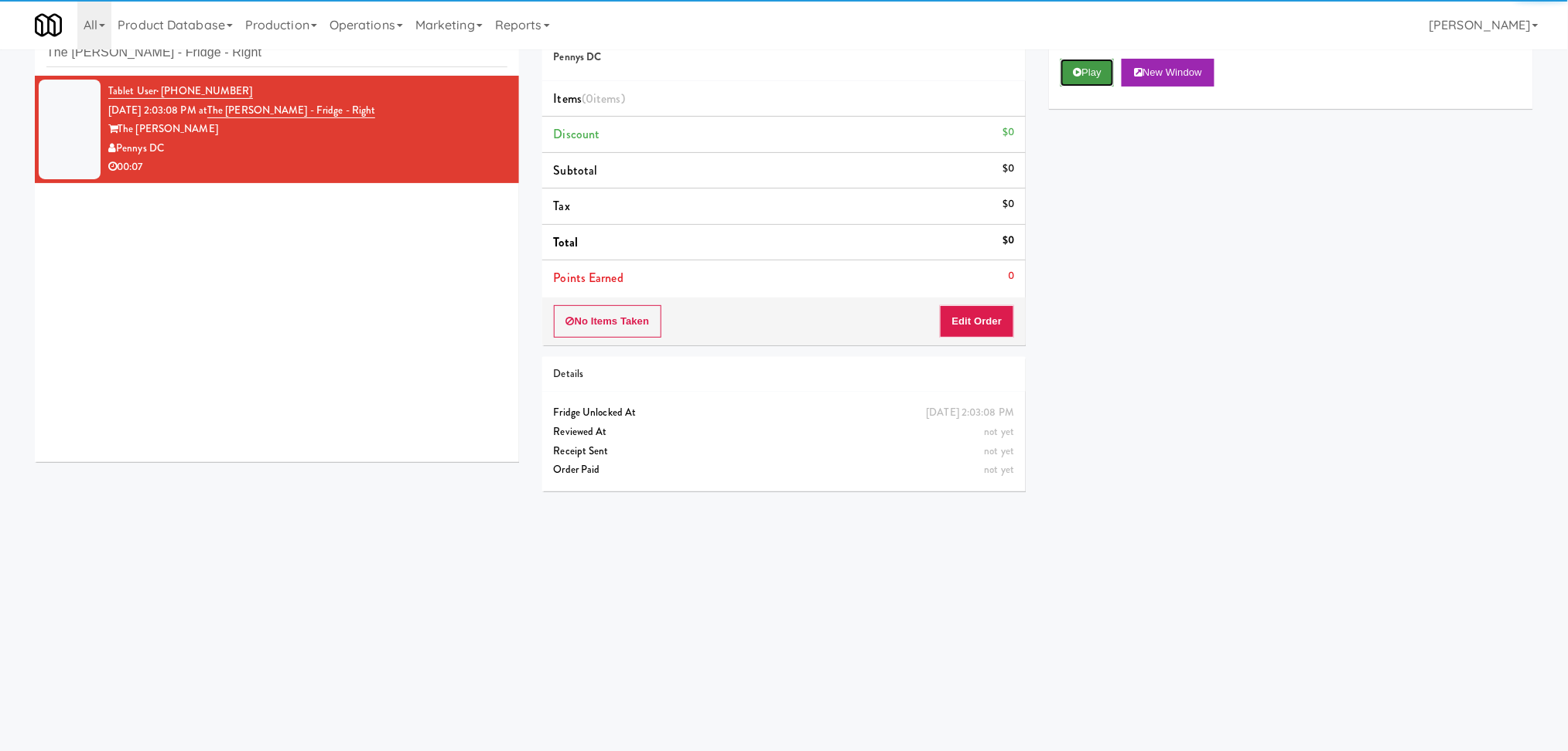
click at [1065, 74] on button "Play" at bounding box center [1086, 73] width 53 height 27
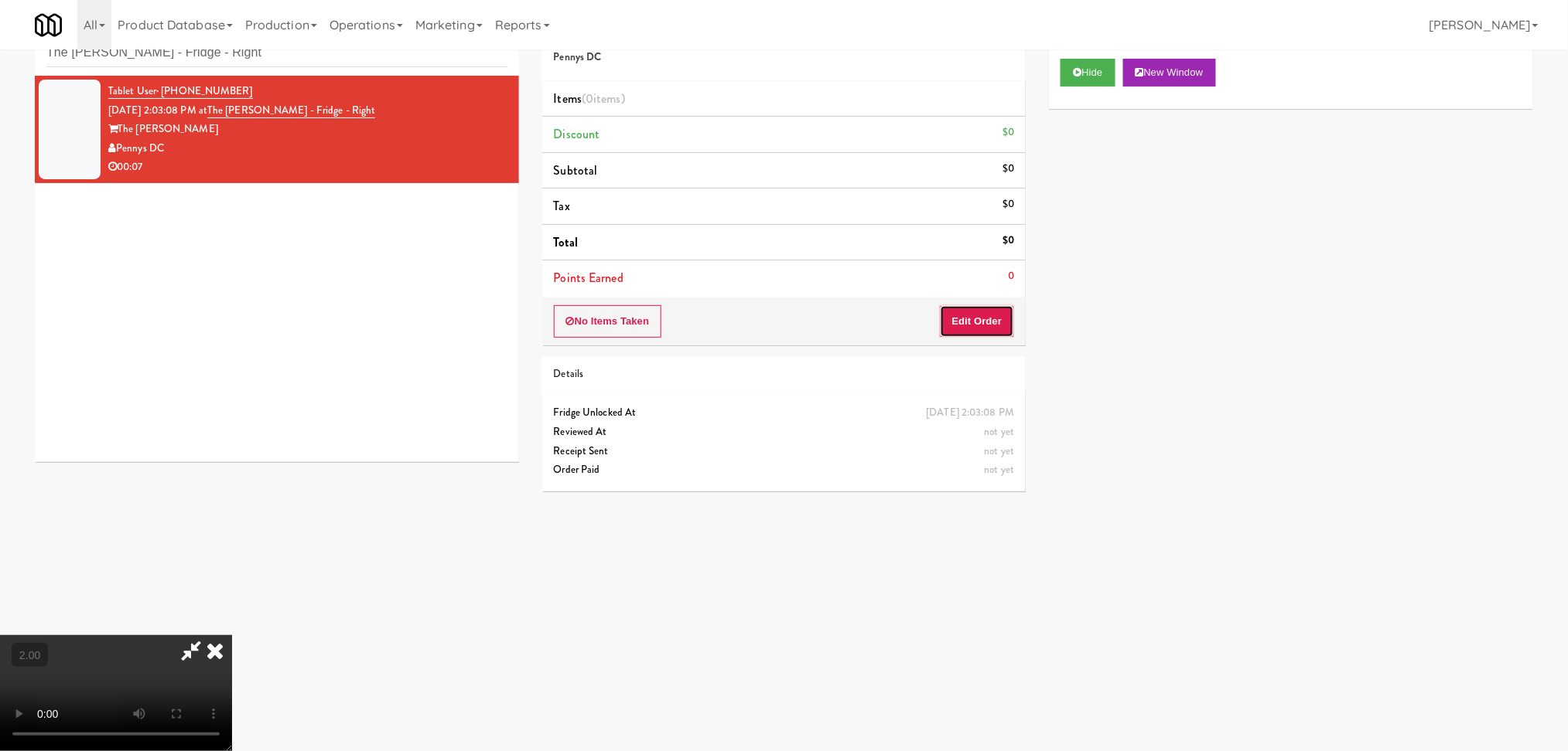
click at [996, 323] on button "Edit Order" at bounding box center [978, 322] width 75 height 33
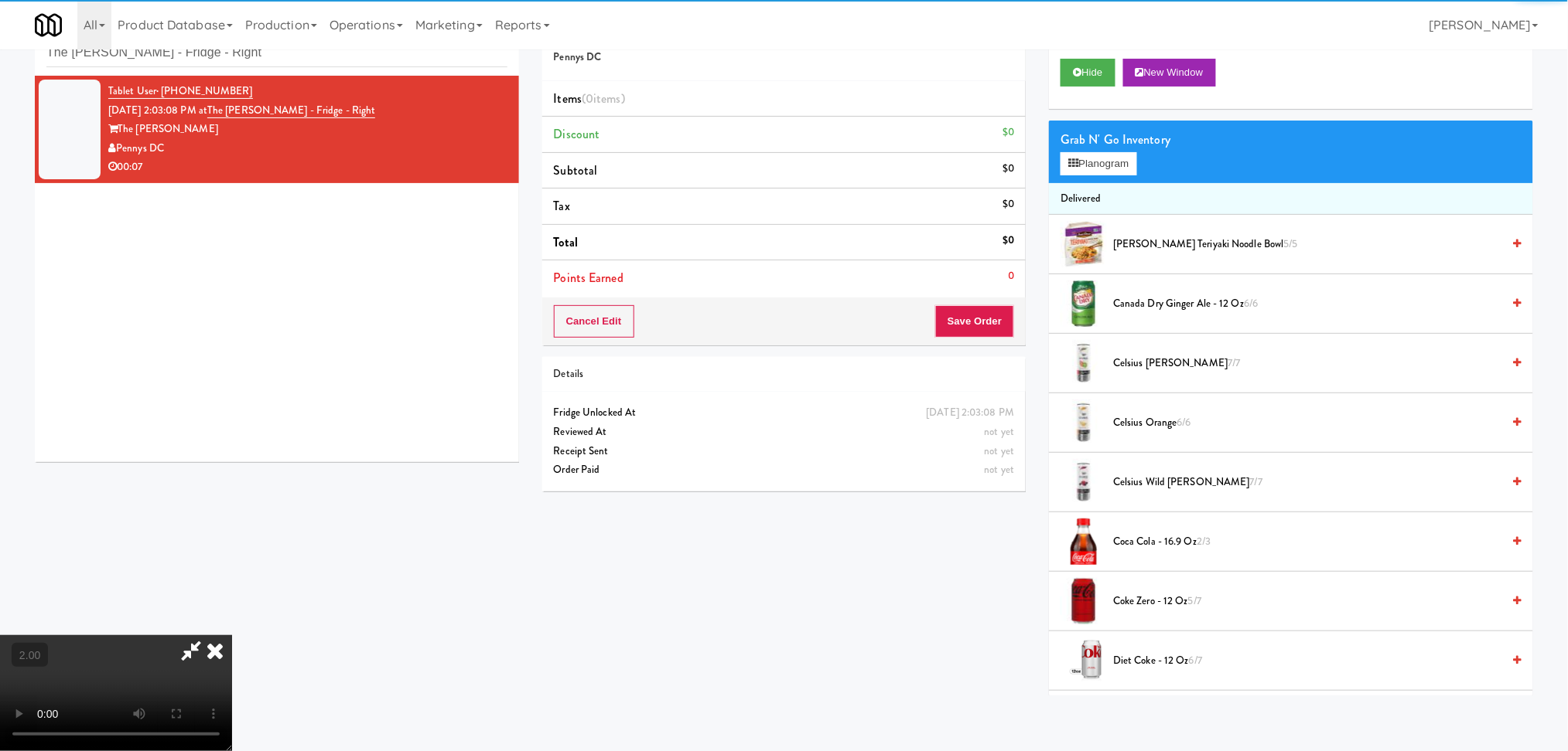
click at [1092, 179] on div "Grab N' Go Inventory Planogram" at bounding box center [1290, 152] width 484 height 63
click at [1092, 168] on button "Planogram" at bounding box center [1098, 164] width 75 height 23
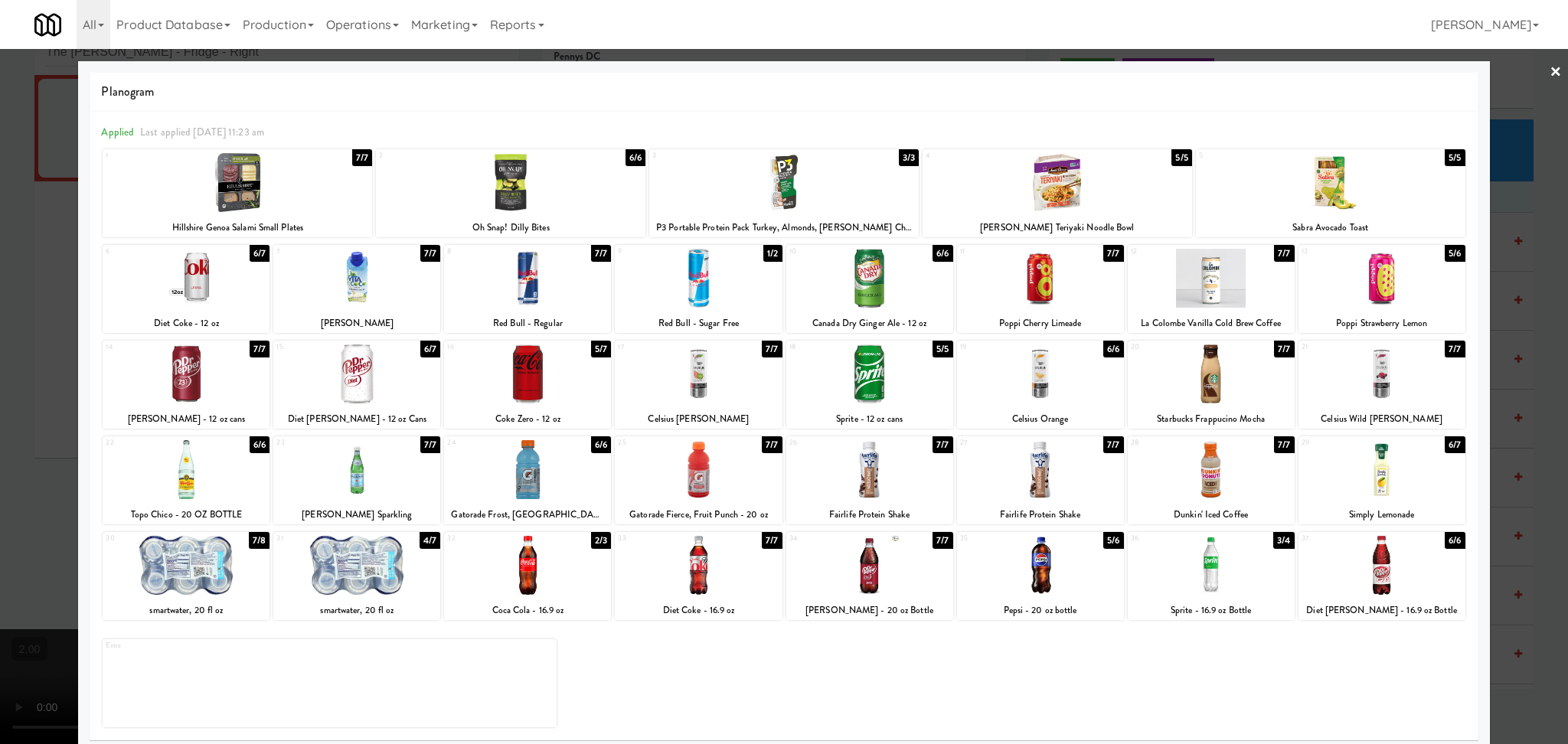
click at [527, 389] on div at bounding box center [527, 374] width 167 height 59
click at [38, 381] on div at bounding box center [784, 372] width 1568 height 744
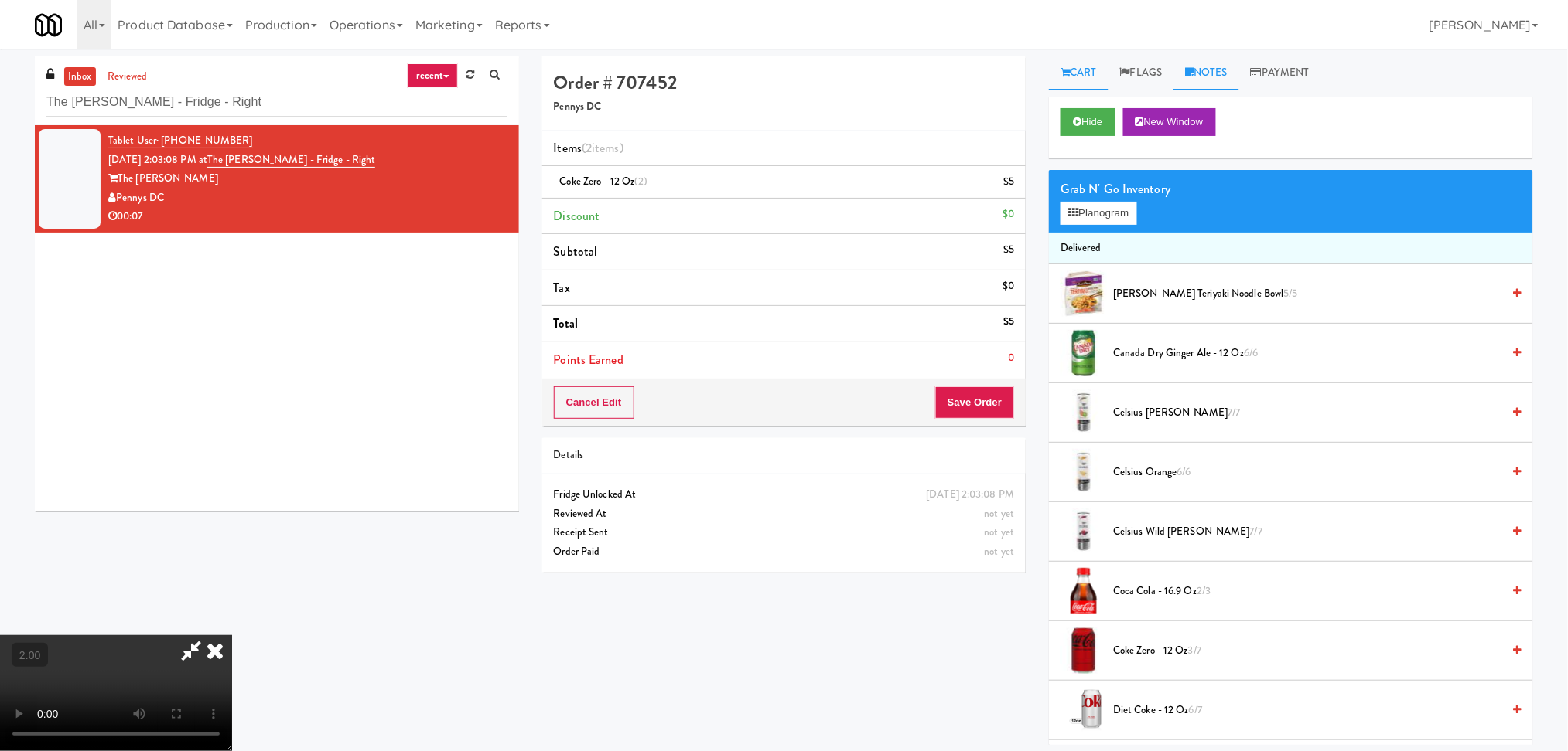
click at [1214, 67] on link "Notes" at bounding box center [1206, 73] width 66 height 35
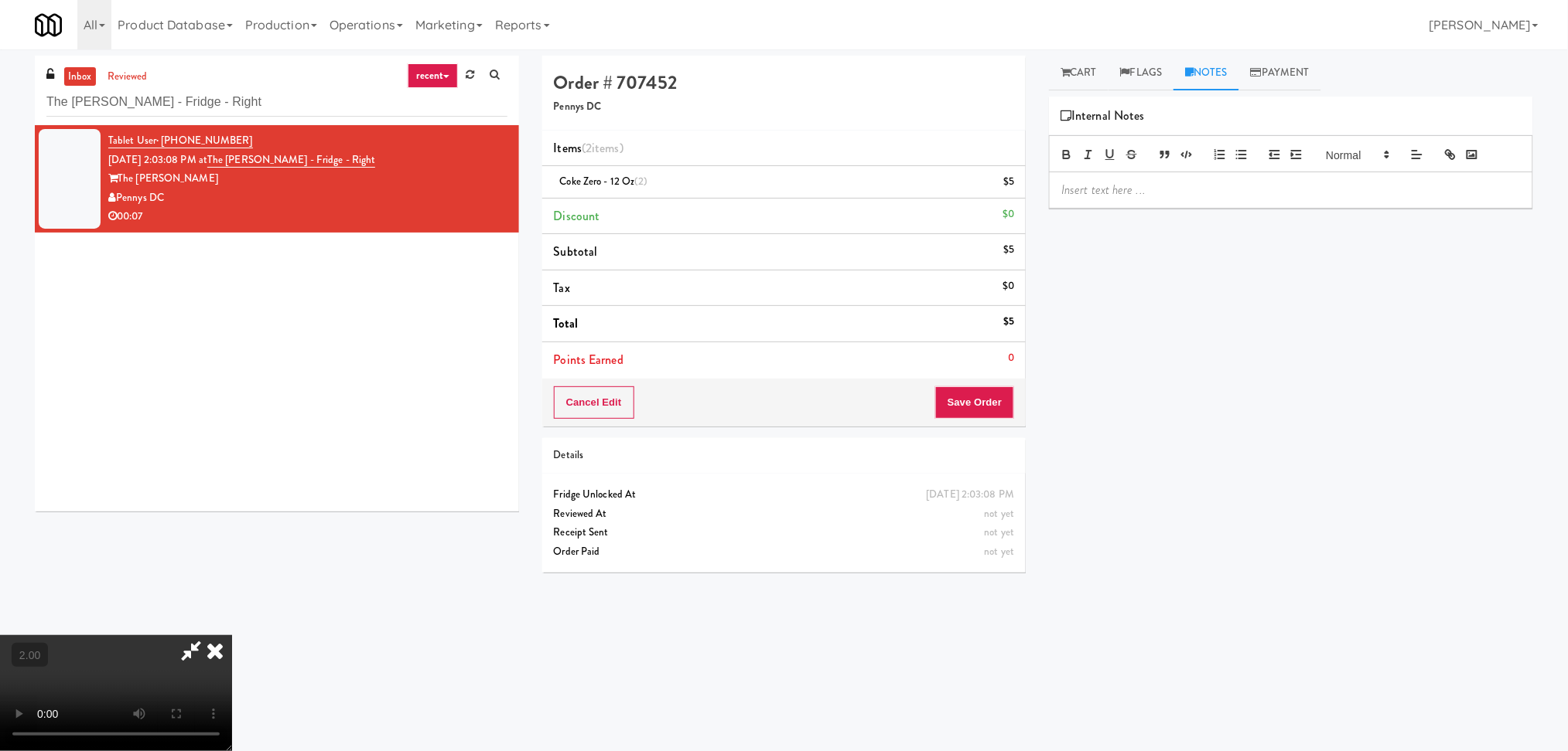
click at [1183, 205] on div at bounding box center [1290, 190] width 482 height 36
click at [1002, 398] on button "Save Order" at bounding box center [974, 402] width 79 height 33
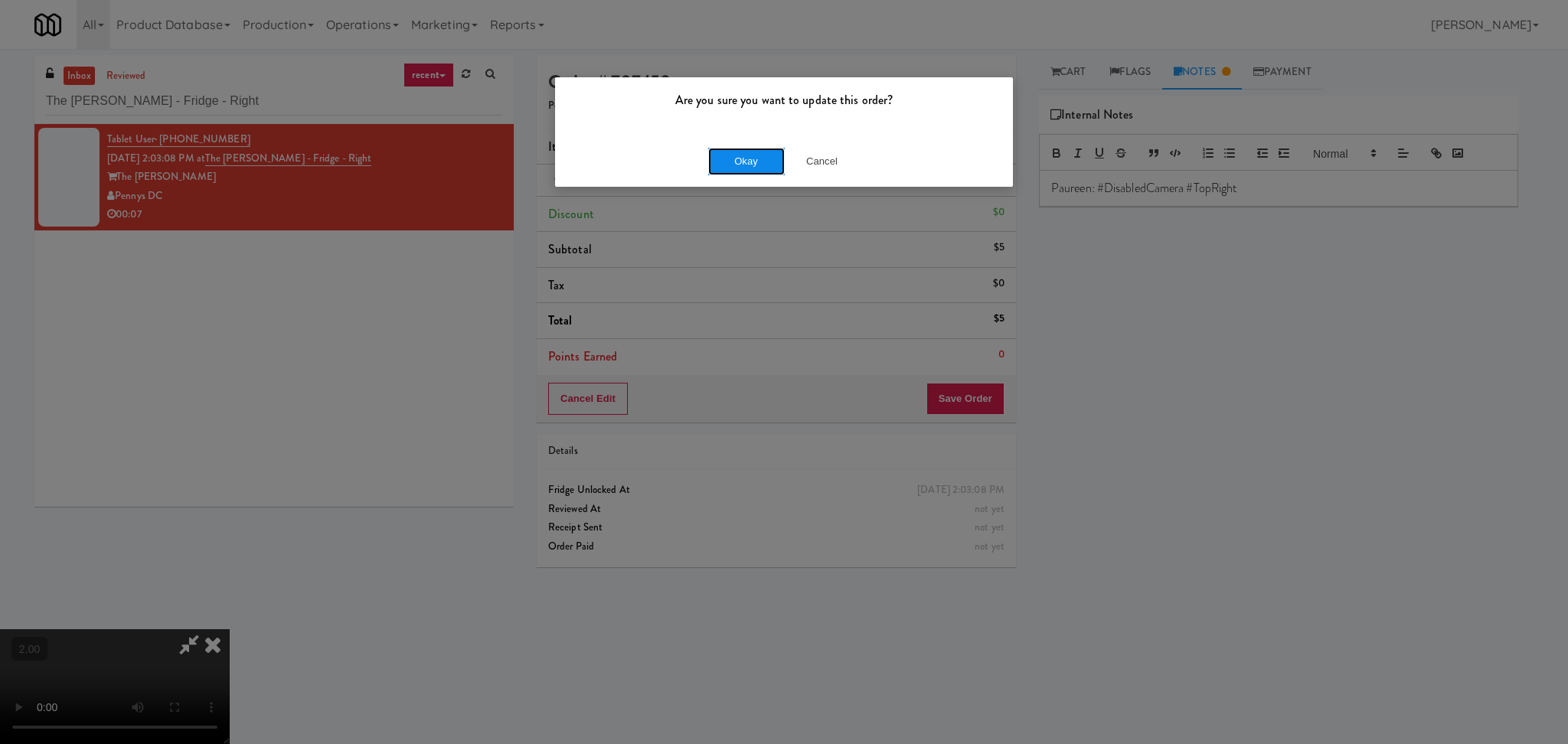
click at [751, 154] on button "Okay" at bounding box center [746, 161] width 76 height 27
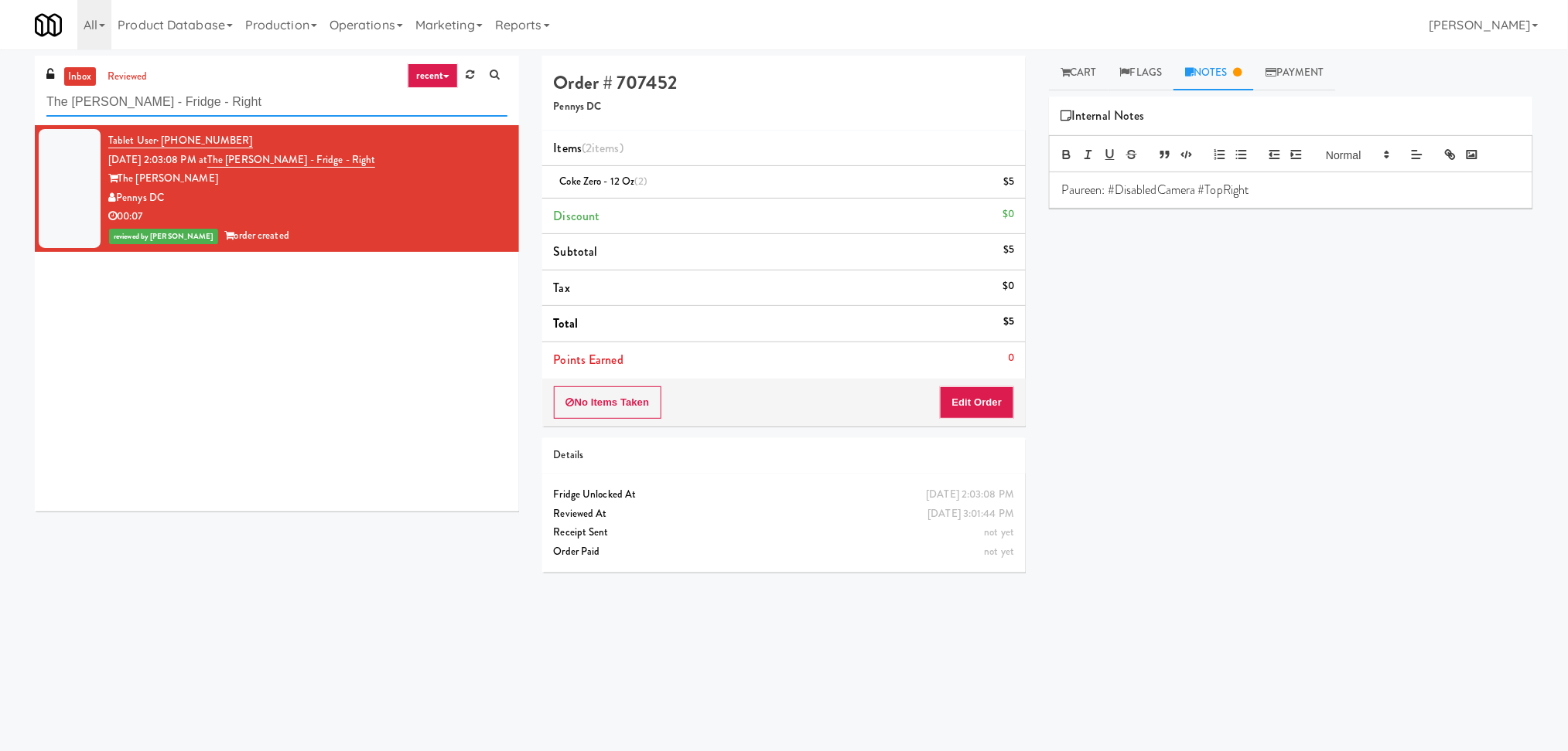
drag, startPoint x: 202, startPoint y: 104, endPoint x: 0, endPoint y: 90, distance: 202.5
click at [0, 90] on div "inbox reviewed recent all unclear take inventory issue suspicious failed recent…" at bounding box center [784, 366] width 1568 height 621
paste input "CSMO - Ambient"
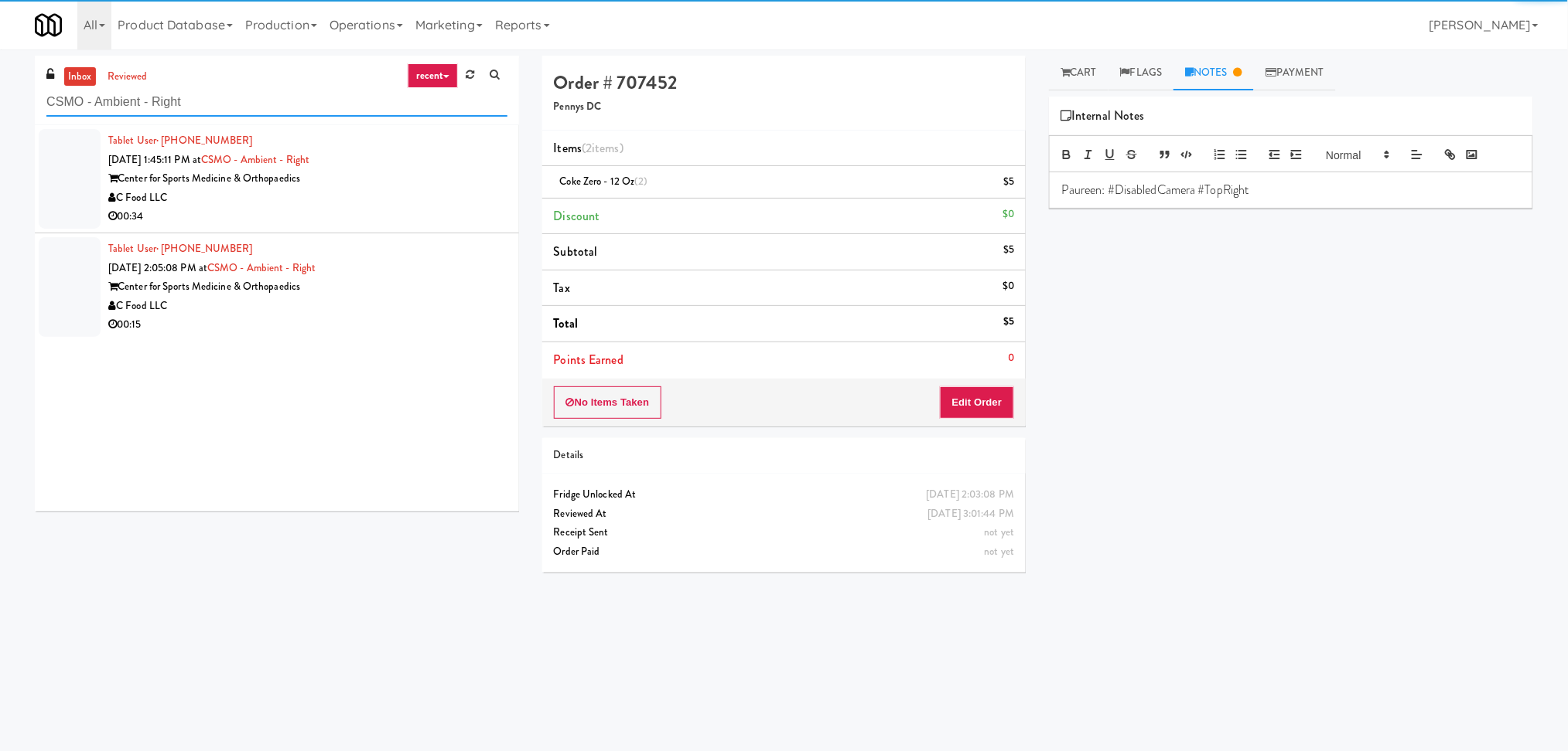
type input "CSMO - Ambient - Right"
click at [416, 226] on div "00:34" at bounding box center [308, 217] width 399 height 20
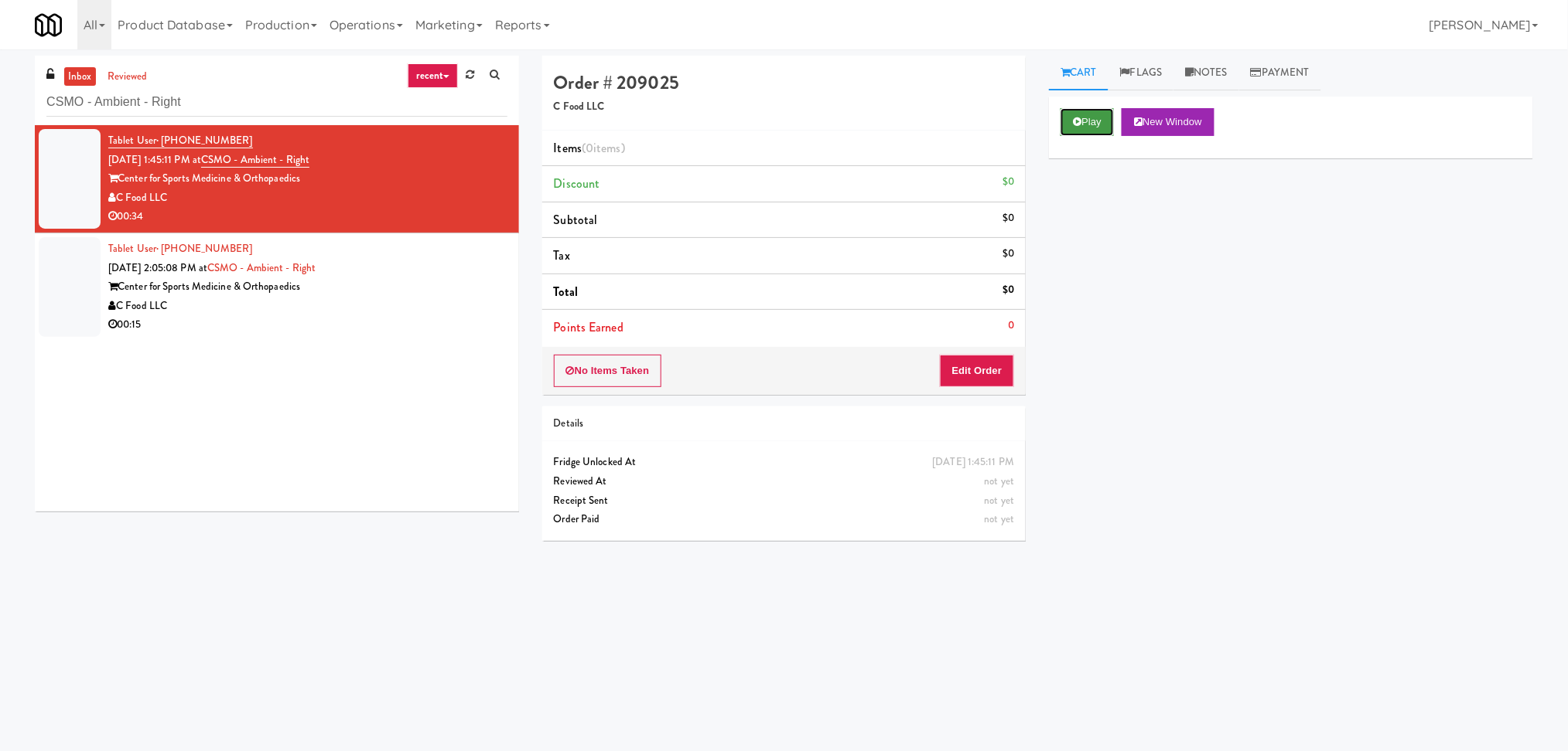
click at [1074, 122] on icon at bounding box center [1077, 122] width 9 height 10
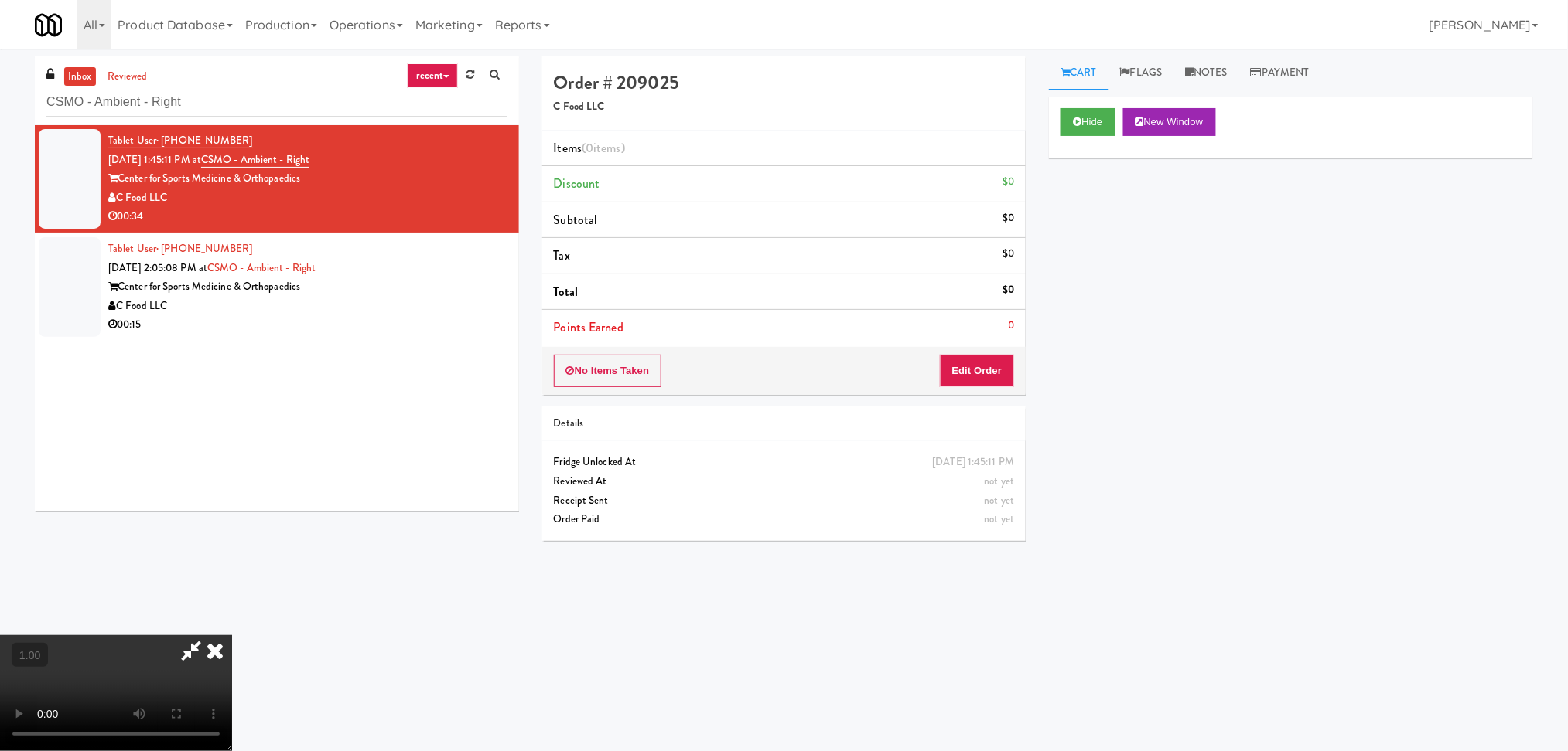
click at [973, 388] on div "No Items Taken Edit Order" at bounding box center [784, 371] width 484 height 48
click at [973, 378] on button "Edit Order" at bounding box center [978, 371] width 75 height 33
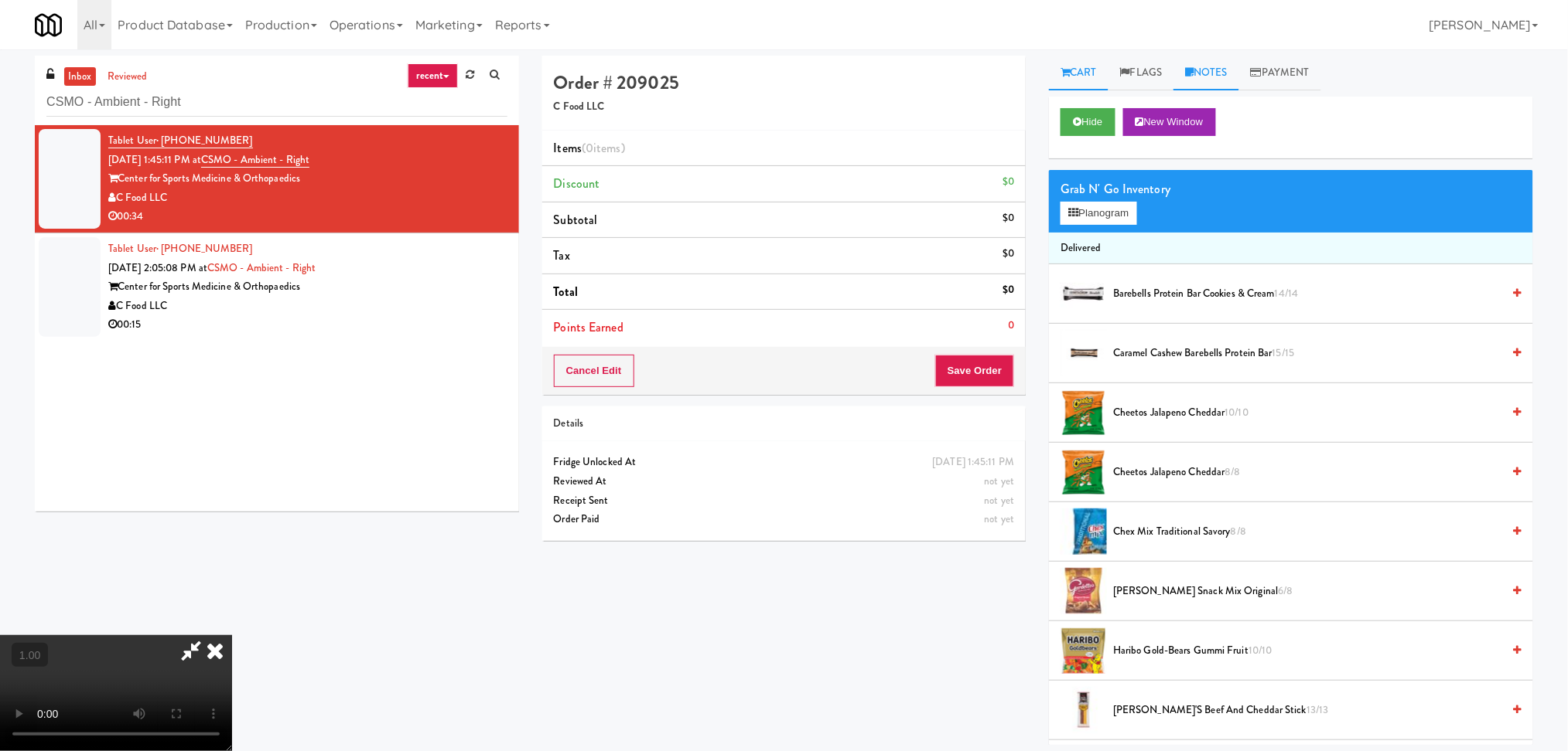
click at [1239, 75] on link "Notes" at bounding box center [1206, 73] width 66 height 35
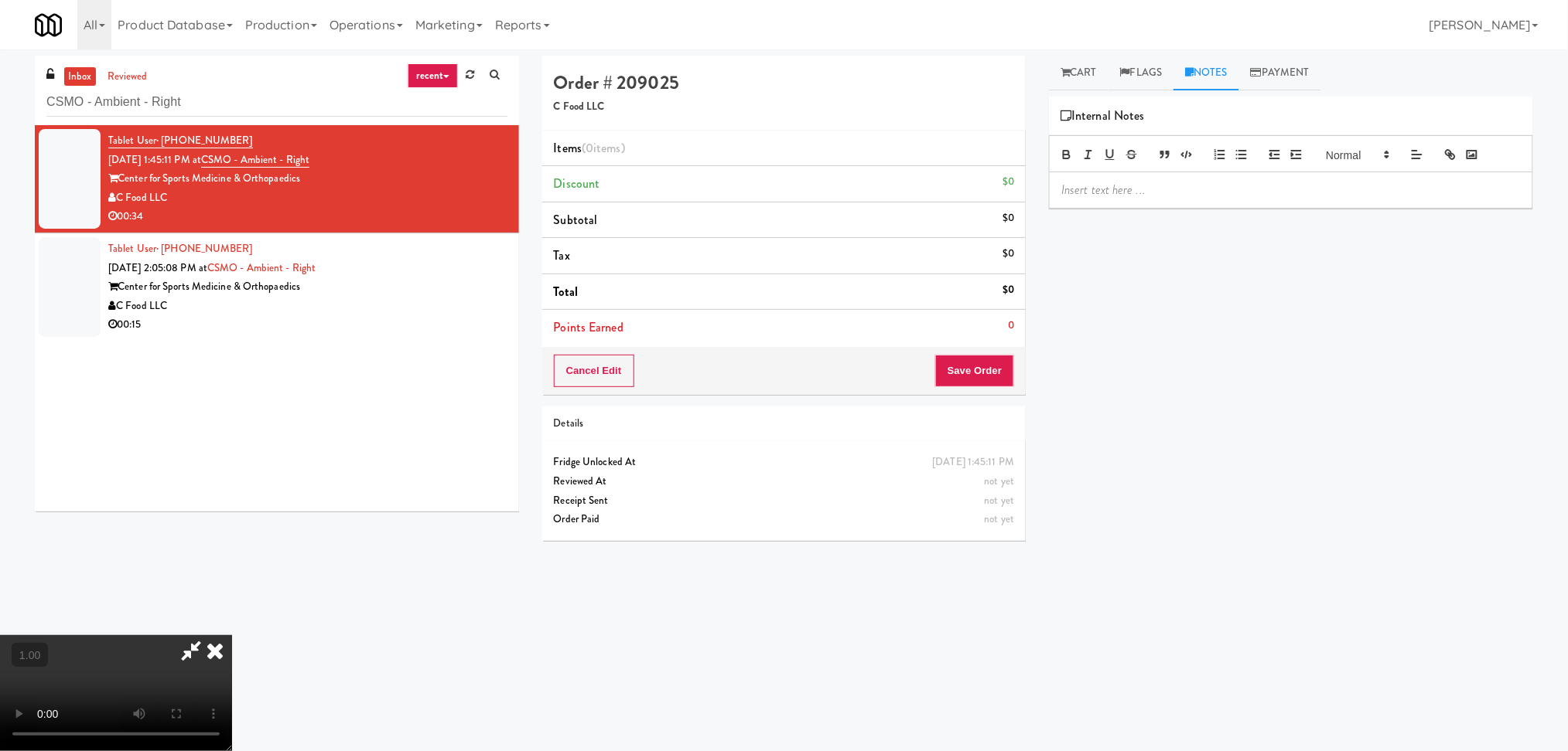
click at [1194, 183] on p at bounding box center [1290, 190] width 459 height 17
click at [232, 635] on video at bounding box center [116, 693] width 232 height 116
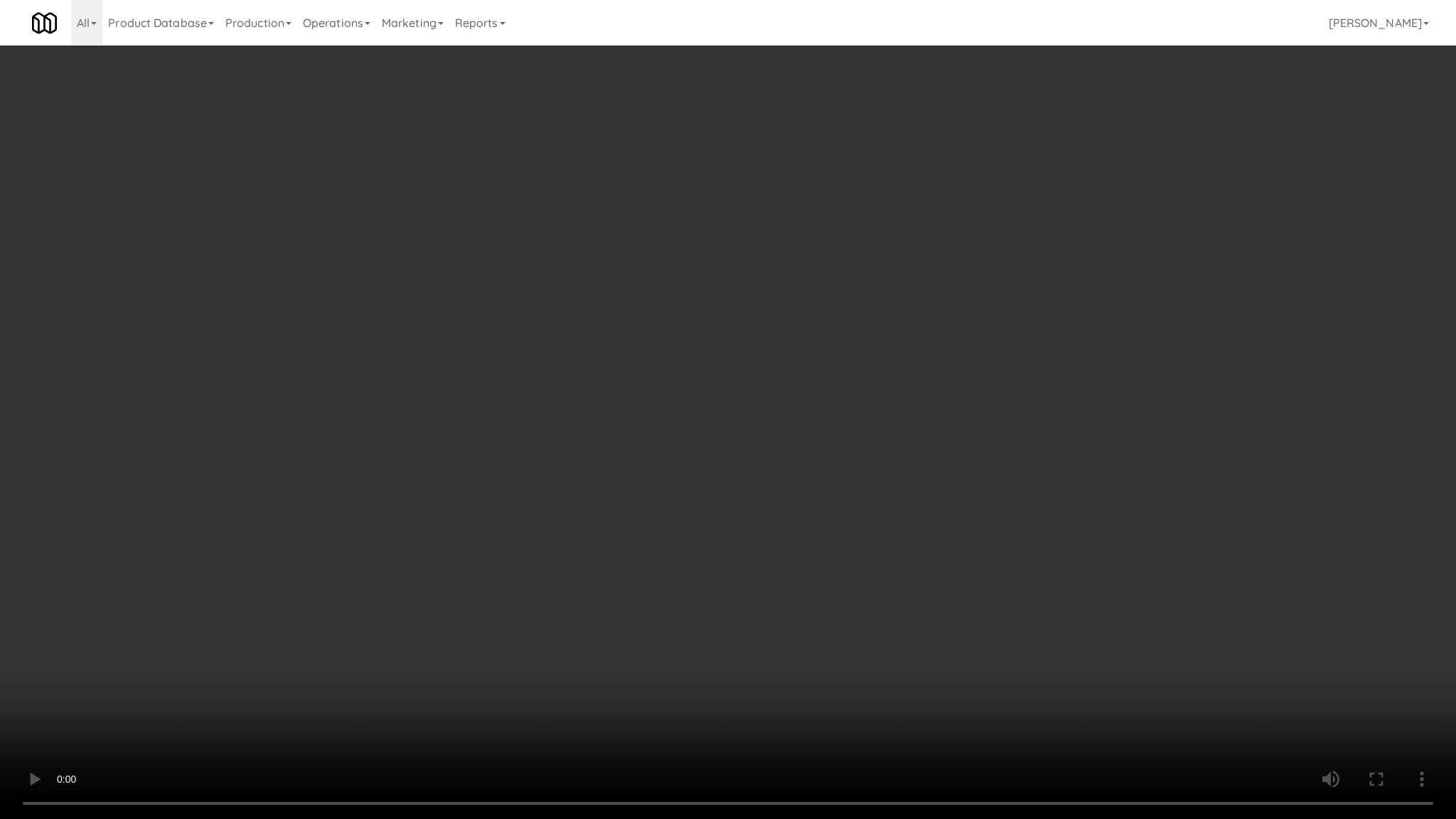
click at [261, 593] on video at bounding box center [728, 410] width 1456 height 819
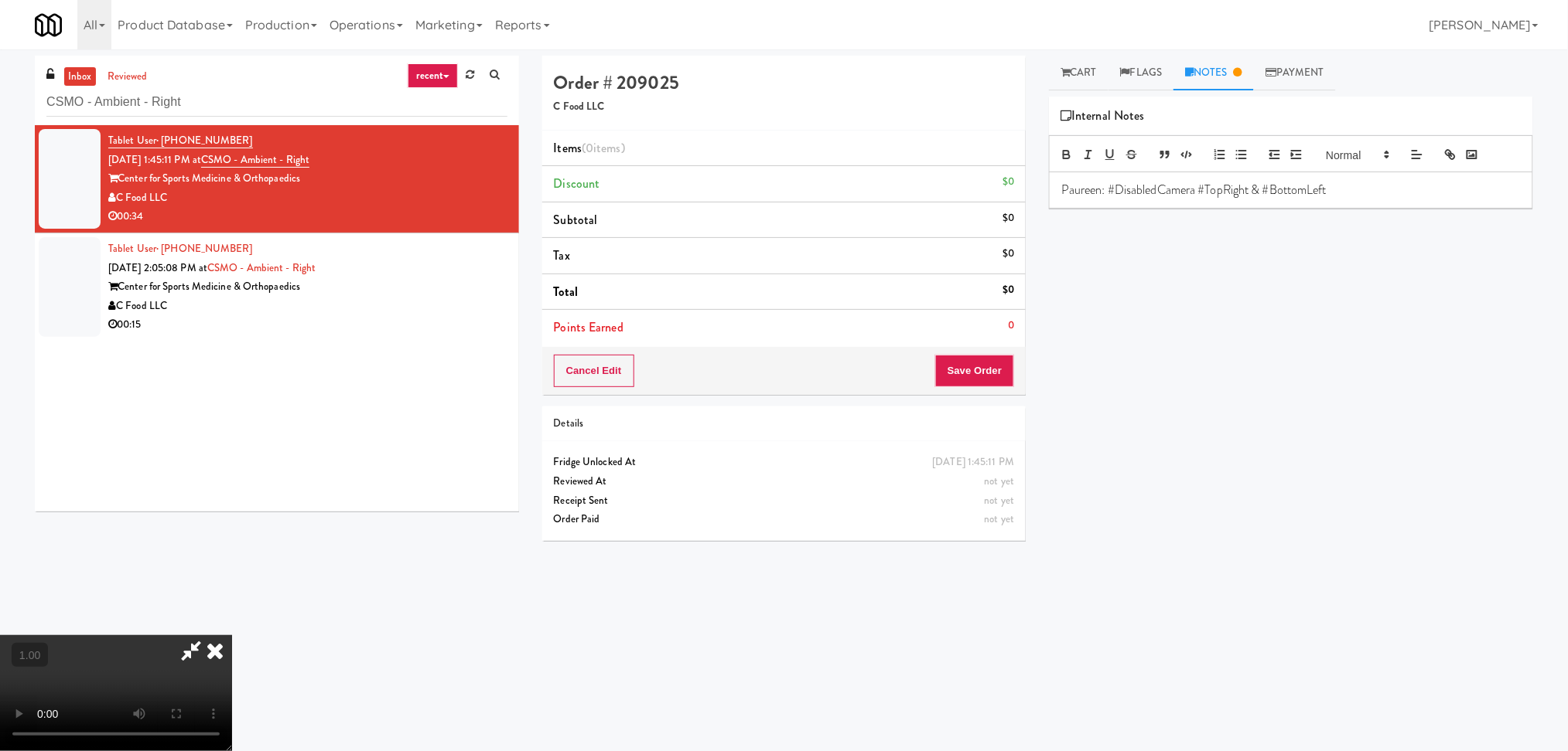
click at [232, 635] on video at bounding box center [116, 693] width 232 height 116
click at [1102, 77] on link "Cart" at bounding box center [1079, 73] width 60 height 35
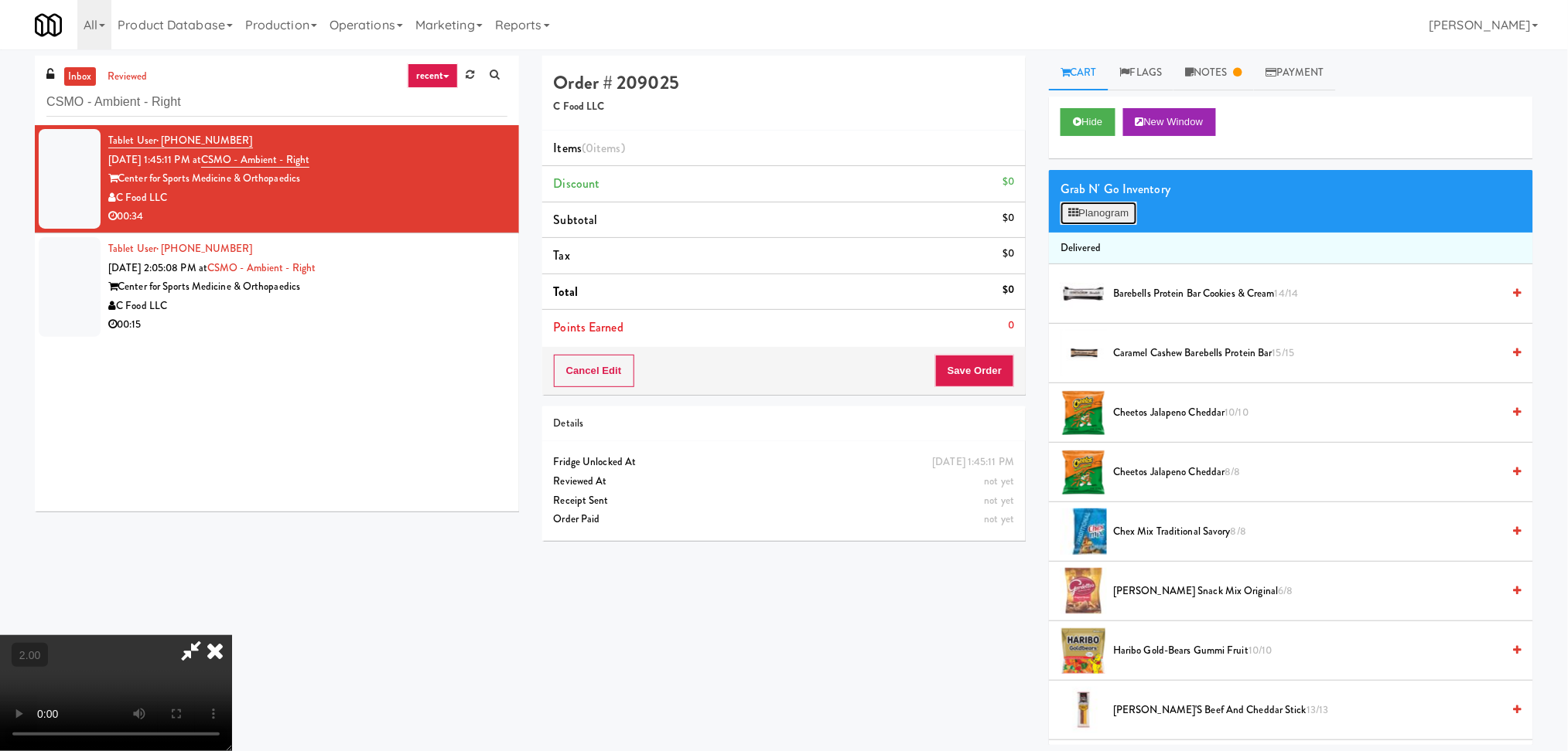
click at [1102, 211] on button "Planogram" at bounding box center [1098, 213] width 75 height 23
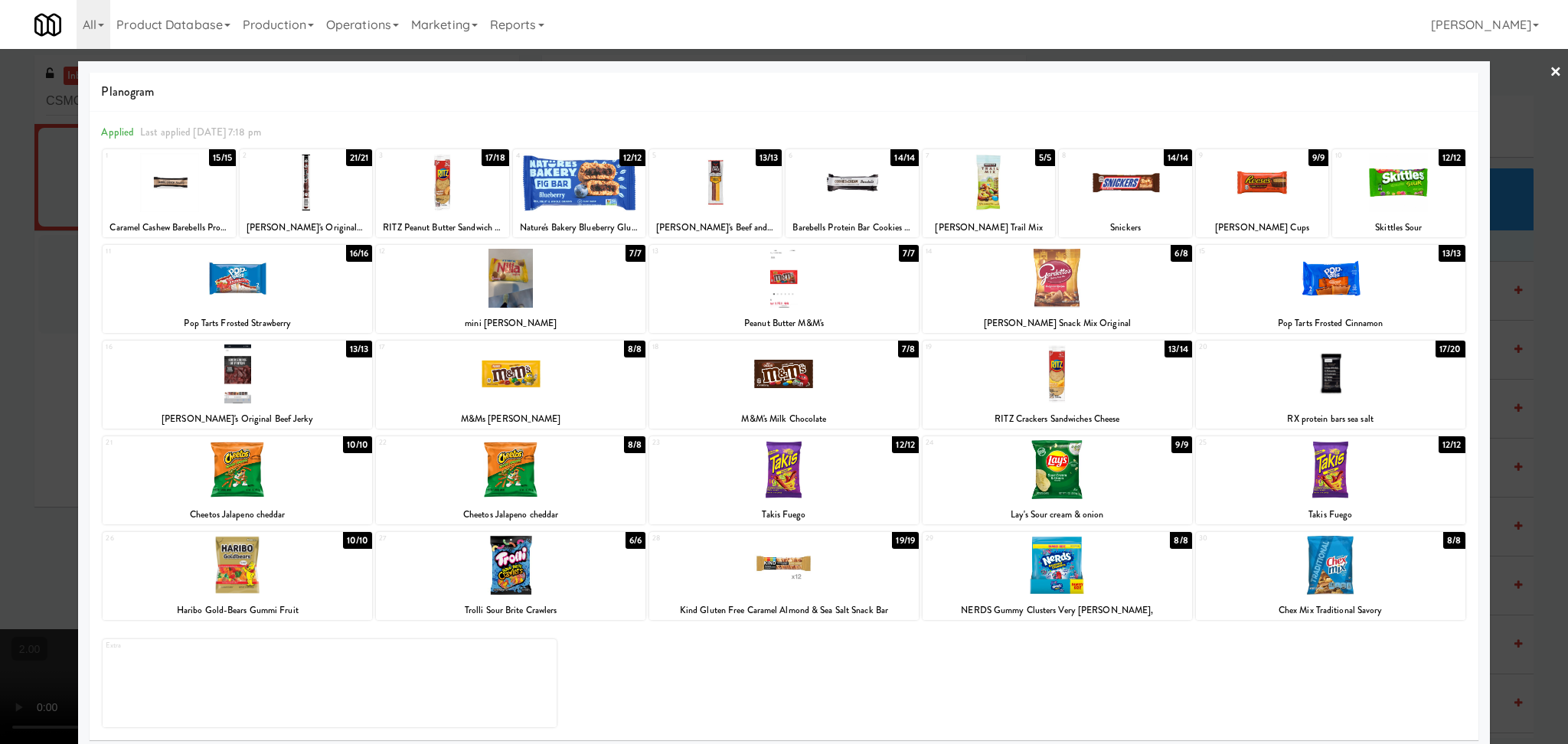
click at [1303, 281] on div at bounding box center [1331, 278] width 270 height 59
click at [814, 390] on div at bounding box center [784, 374] width 270 height 59
click at [0, 412] on div at bounding box center [784, 372] width 1568 height 744
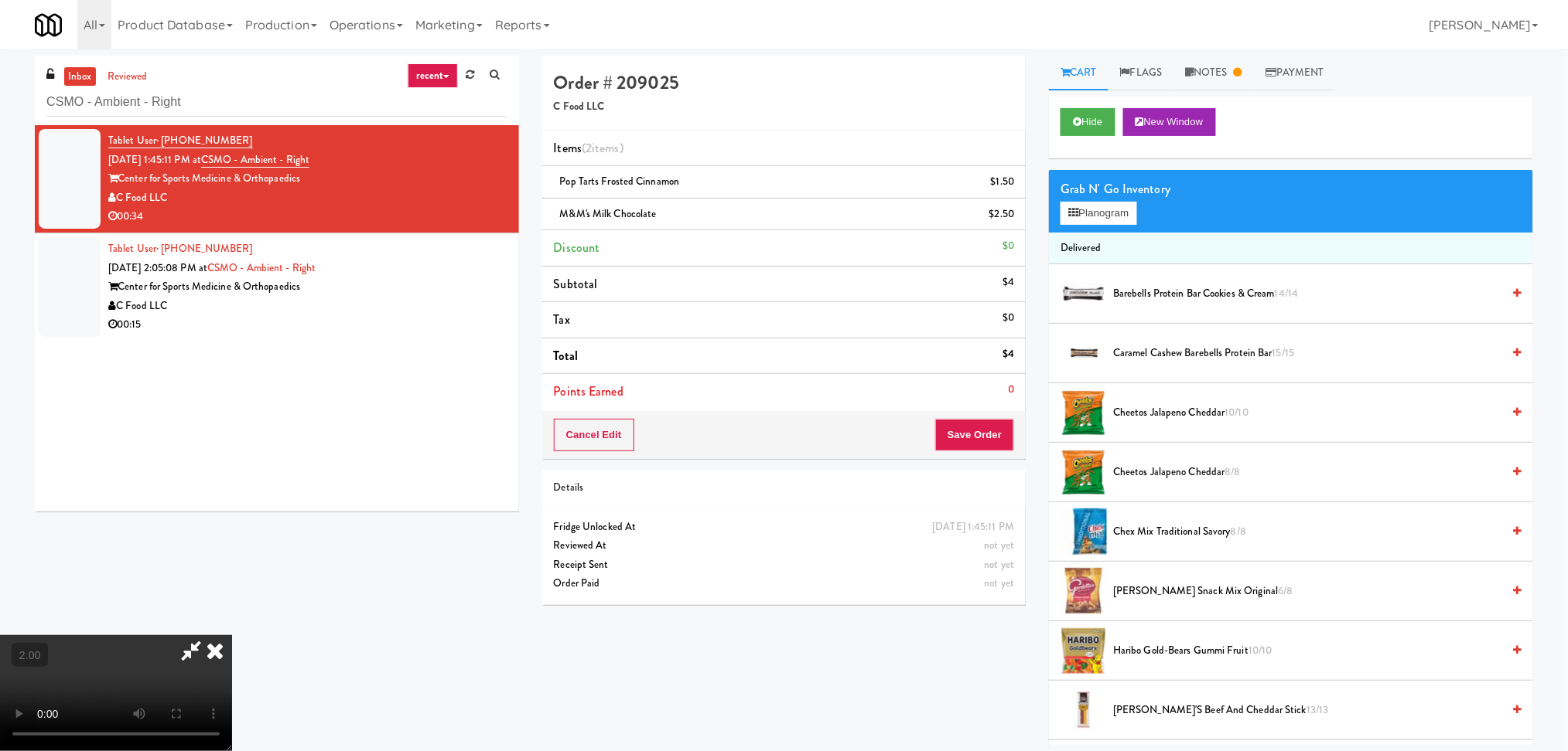
click at [232, 635] on video at bounding box center [116, 693] width 232 height 116
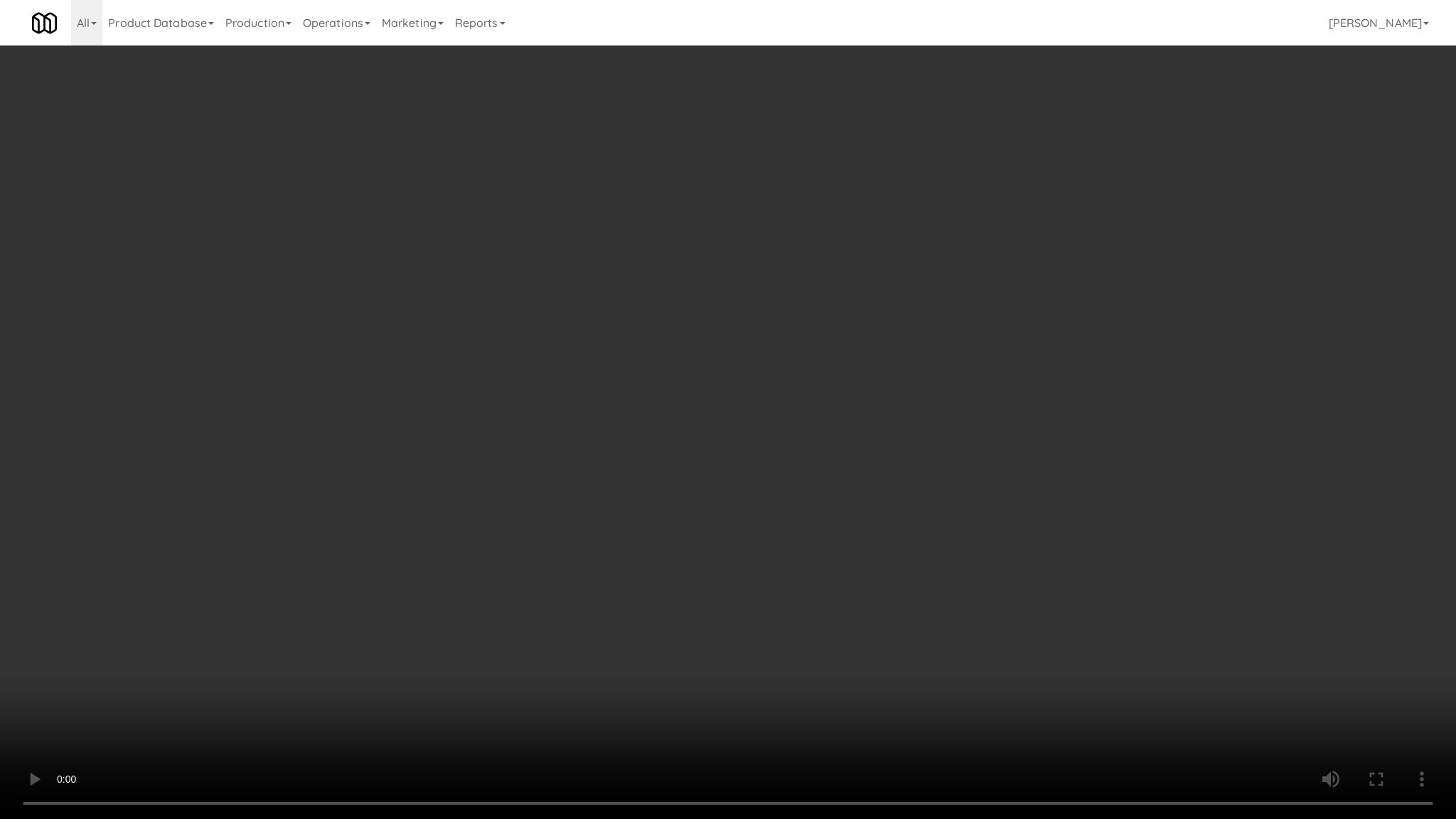
click at [447, 582] on video at bounding box center [728, 410] width 1456 height 819
click at [746, 610] on video at bounding box center [728, 410] width 1456 height 819
click at [712, 608] on video at bounding box center [728, 410] width 1456 height 819
click at [657, 559] on video at bounding box center [728, 410] width 1456 height 819
click at [973, 613] on video at bounding box center [728, 410] width 1456 height 819
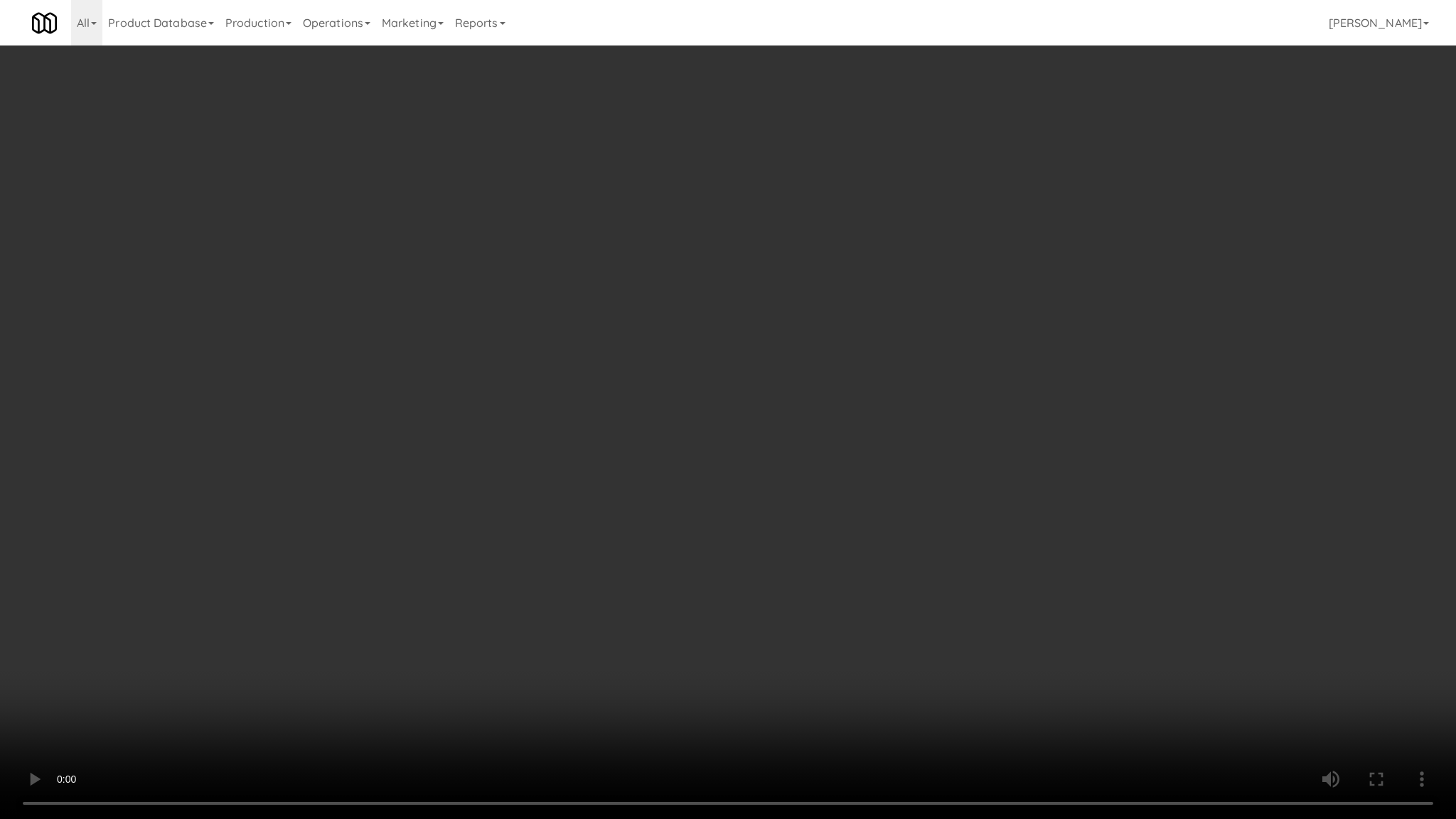
click at [969, 619] on video at bounding box center [728, 410] width 1456 height 819
click at [906, 606] on video at bounding box center [728, 410] width 1456 height 819
click at [861, 528] on video at bounding box center [728, 410] width 1456 height 819
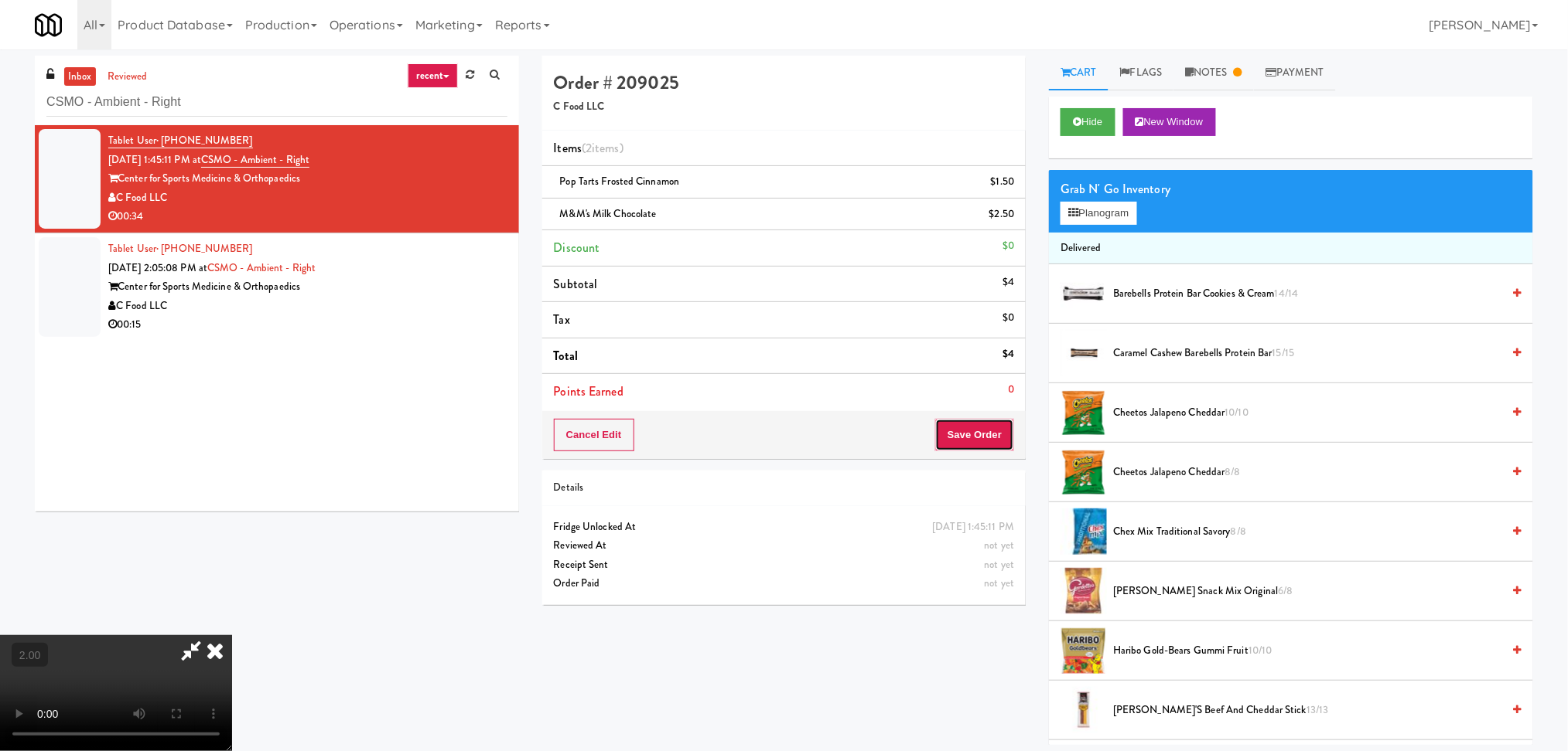
click at [993, 428] on button "Save Order" at bounding box center [974, 435] width 79 height 33
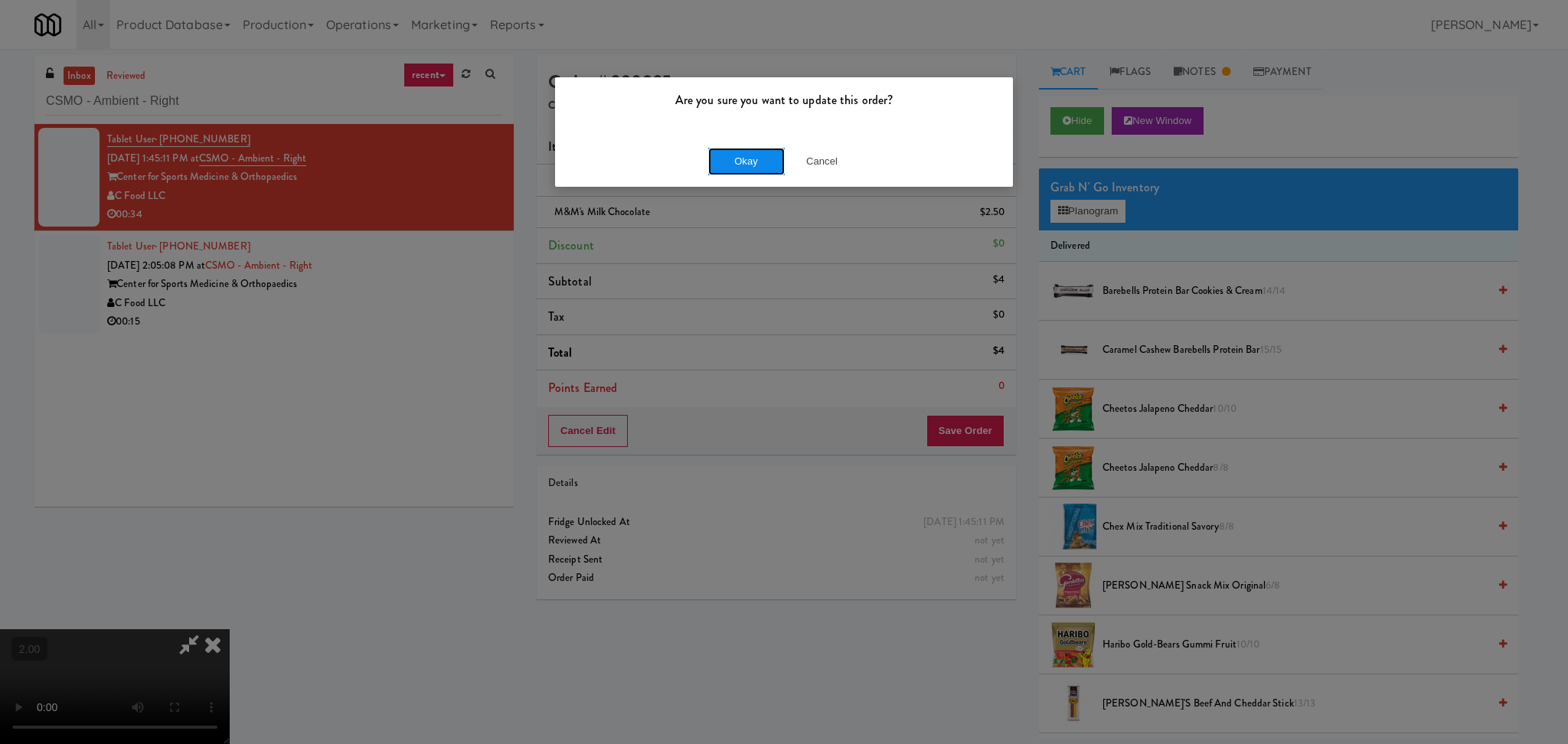
click at [739, 158] on button "Okay" at bounding box center [746, 161] width 76 height 27
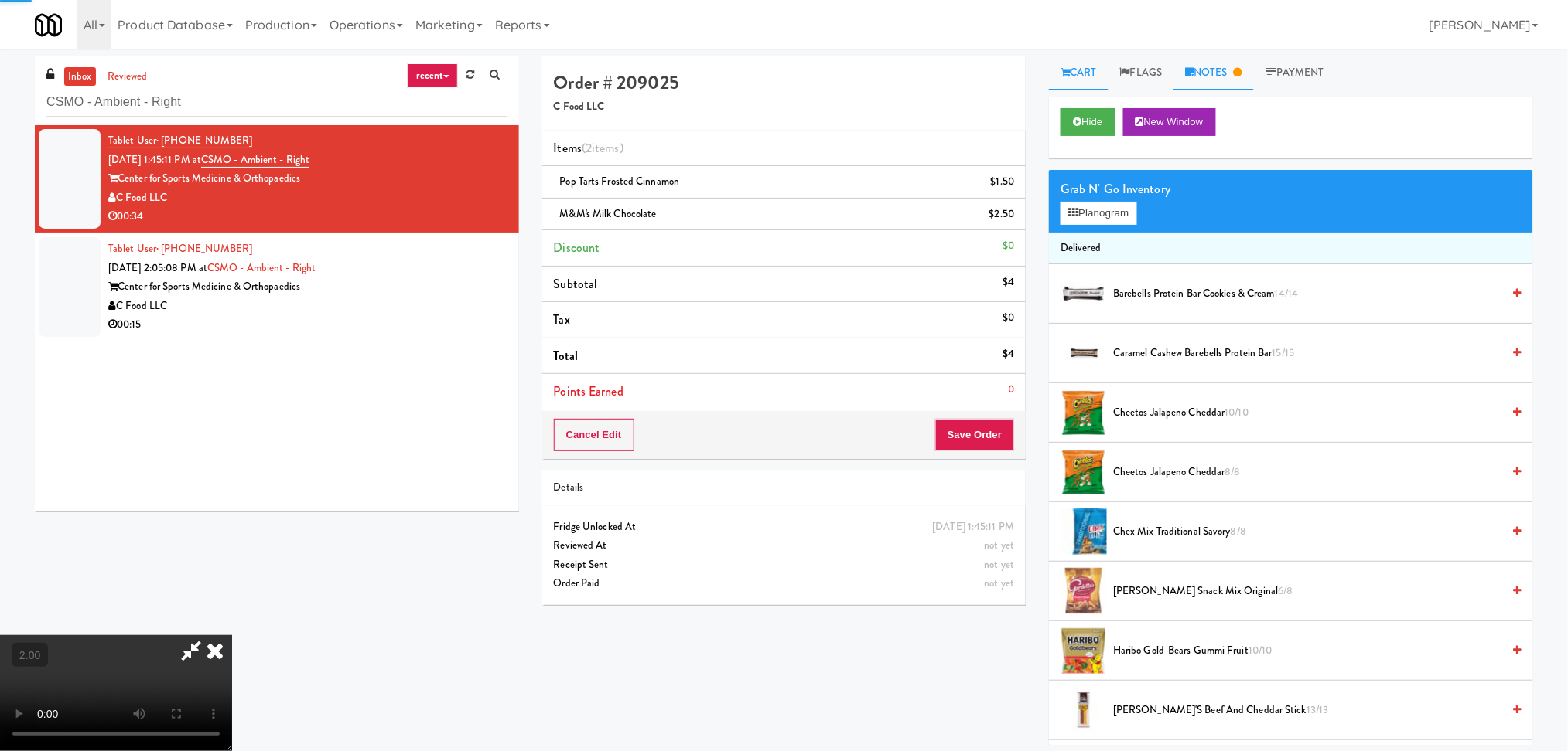
click at [1211, 63] on link "Notes" at bounding box center [1213, 73] width 81 height 35
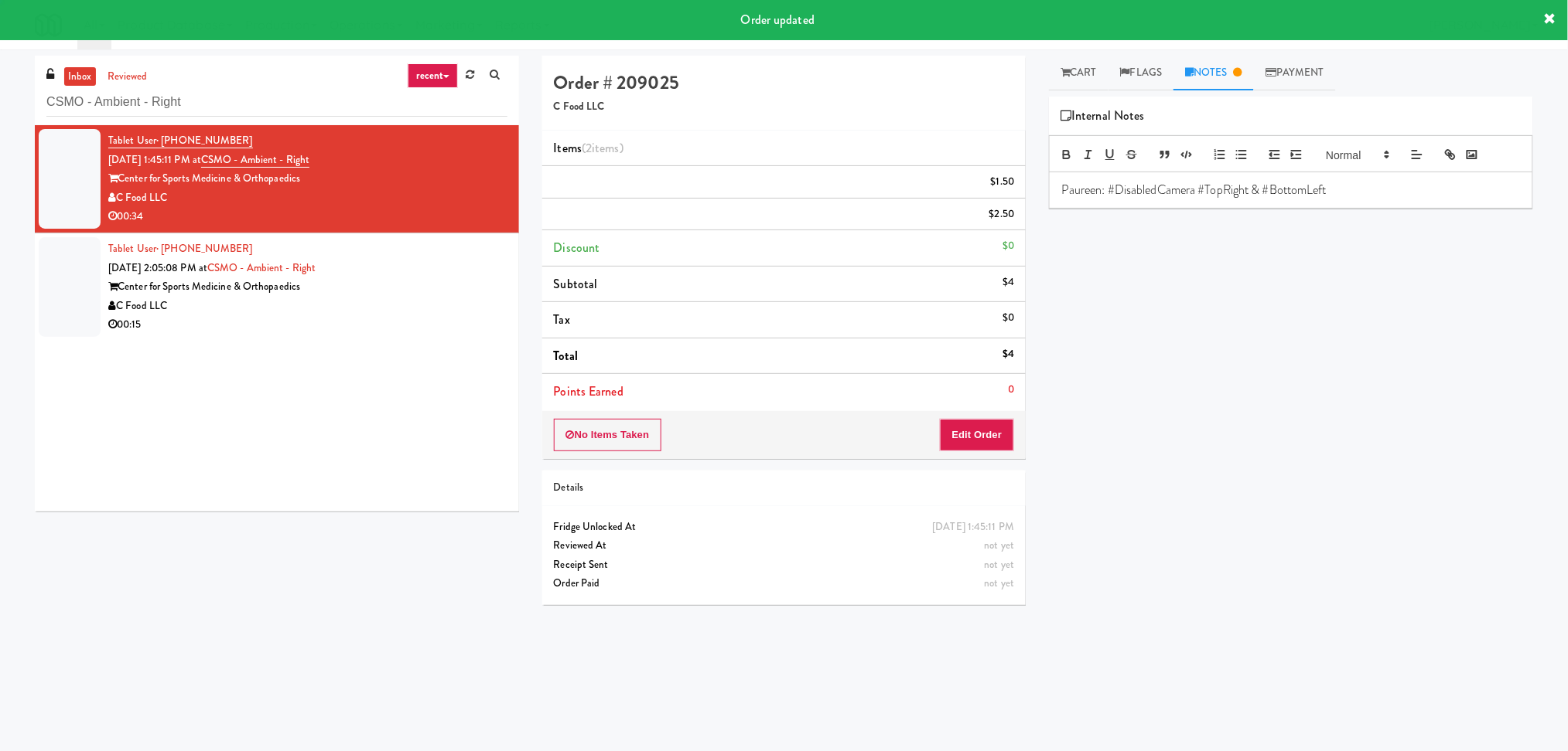
click at [1212, 182] on p "Paureen: #DisabledCamera #TopRight & #BottomLeft" at bounding box center [1290, 190] width 459 height 17
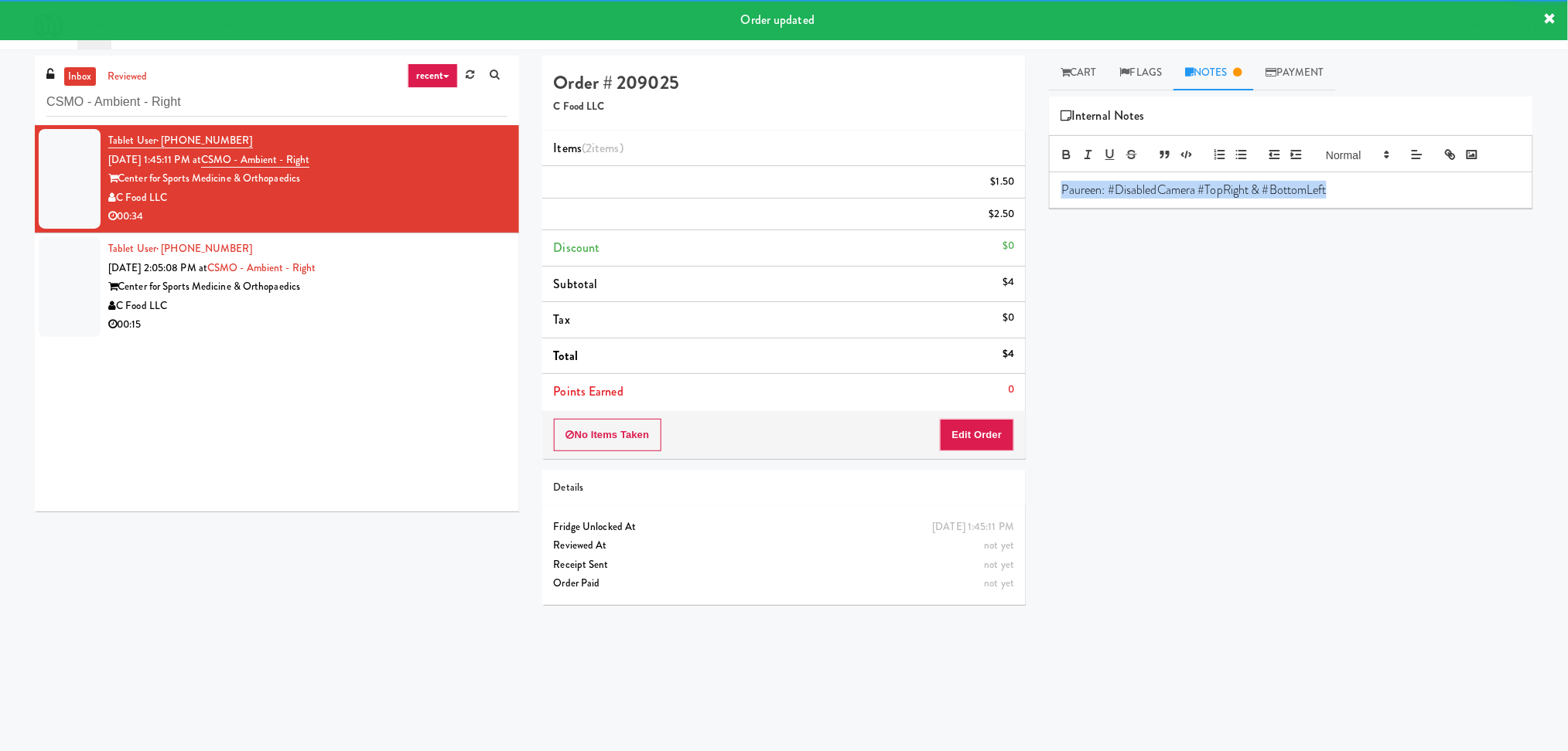
click at [1212, 182] on p "Paureen: #DisabledCamera #TopRight & #BottomLeft" at bounding box center [1290, 190] width 459 height 17
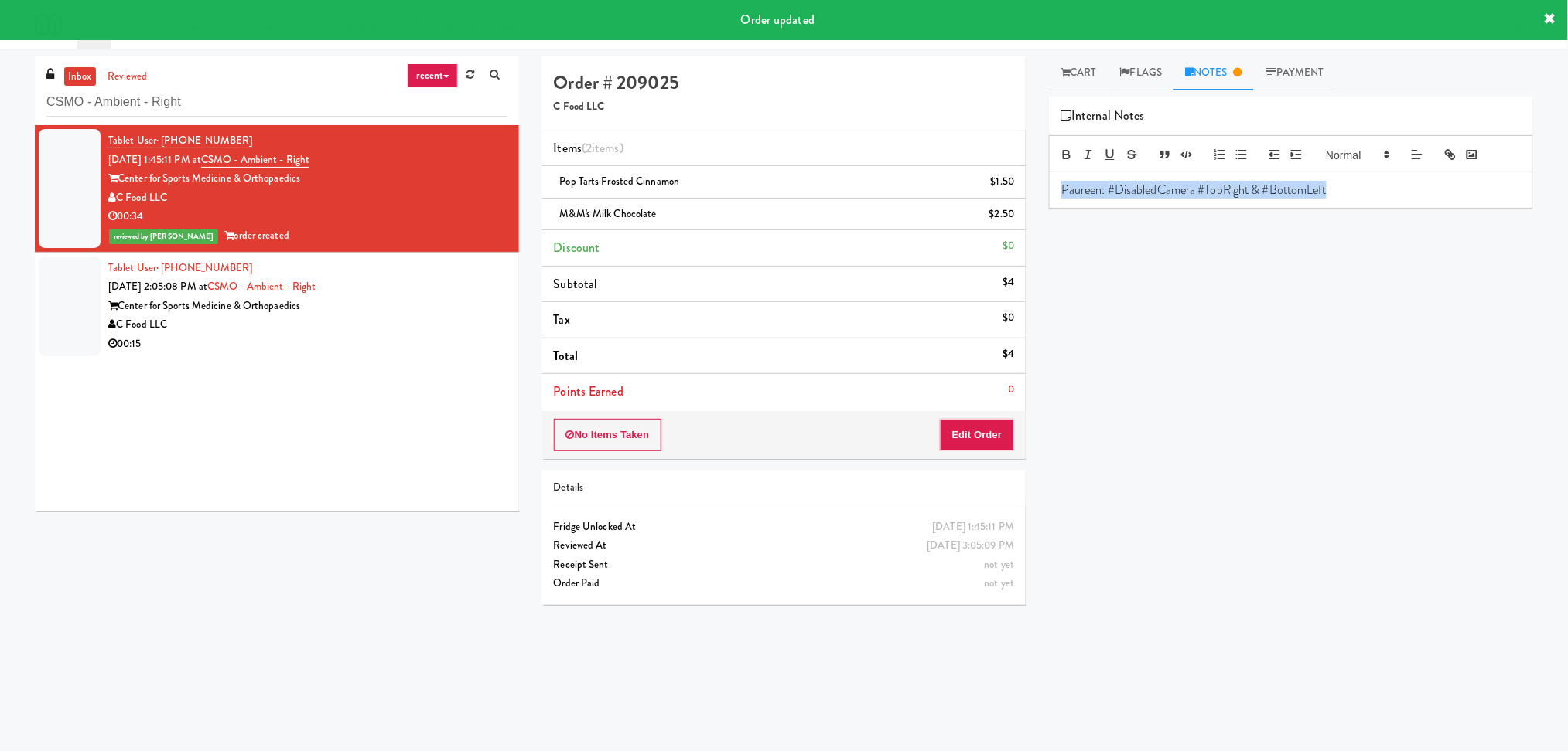
copy p "Paureen: #DisabledCamera #TopRight & #BottomLeft"
click at [365, 317] on div "C Food LLC" at bounding box center [308, 325] width 399 height 20
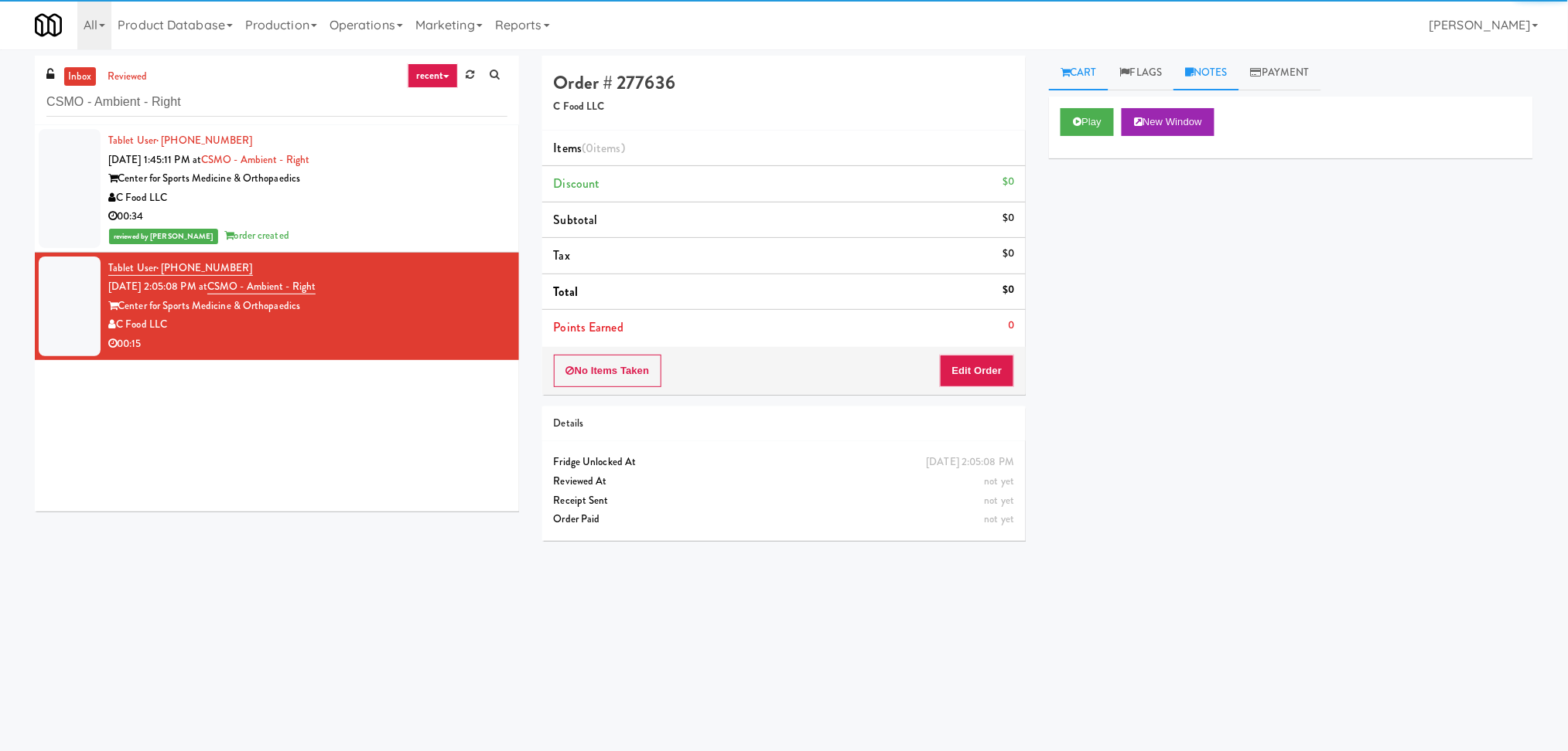
click at [1194, 74] on icon at bounding box center [1189, 73] width 9 height 10
click at [1183, 186] on p at bounding box center [1290, 190] width 459 height 17
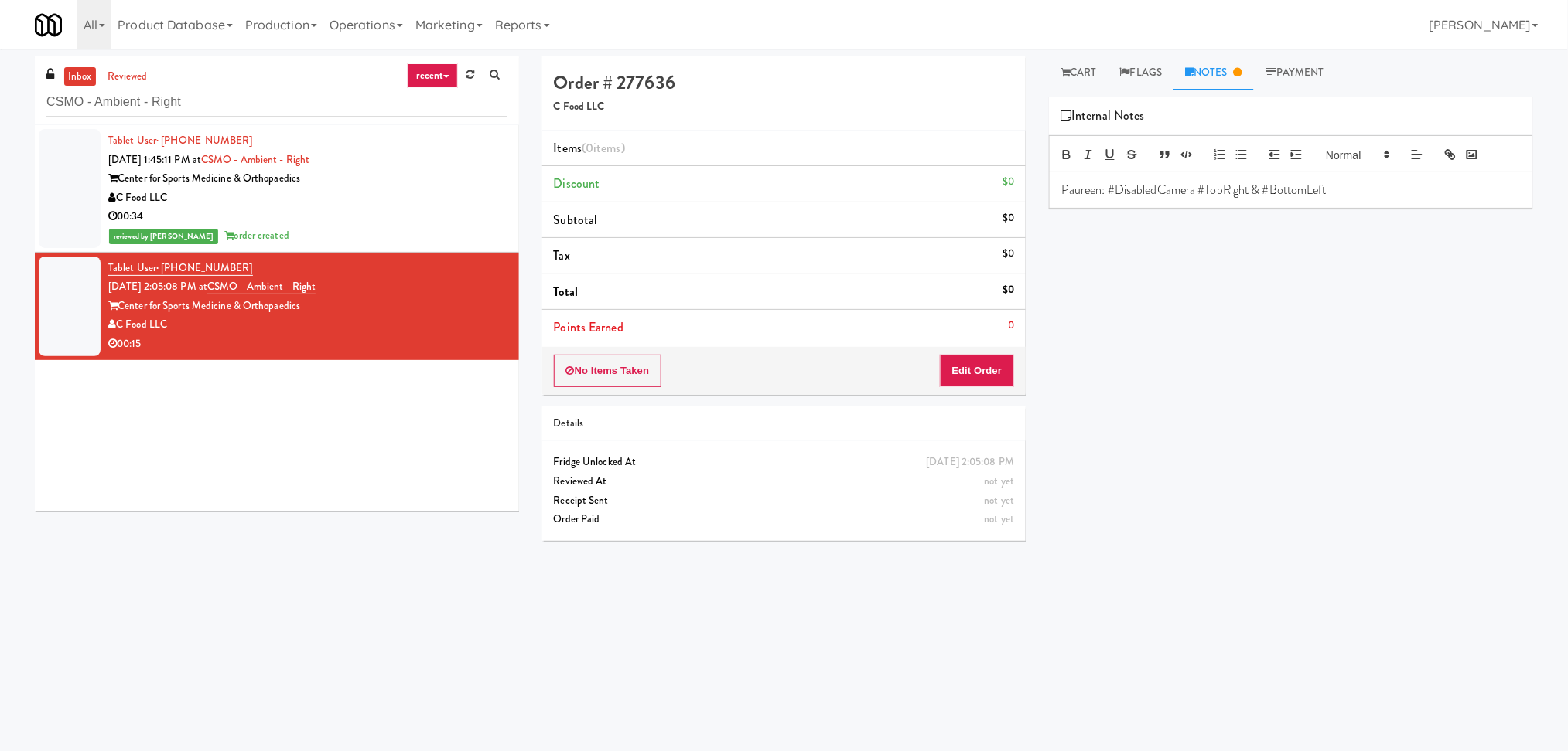
click at [1075, 51] on div "inbox reviewed recent all unclear take inventory issue suspicious failed recent…" at bounding box center [784, 363] width 1568 height 627
click at [1076, 78] on link "Cart" at bounding box center [1079, 73] width 60 height 35
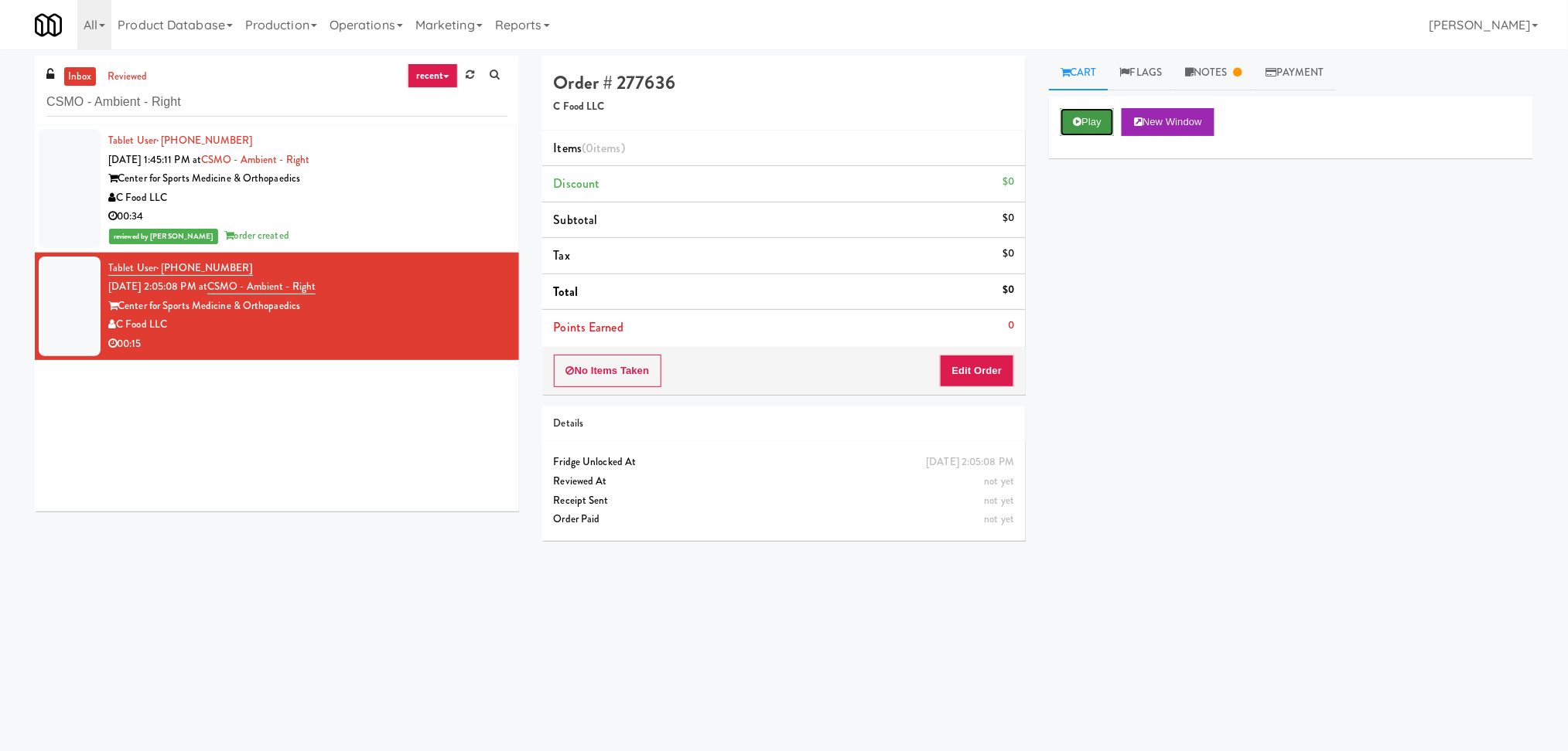
click at [1094, 131] on button "Play" at bounding box center [1086, 122] width 53 height 27
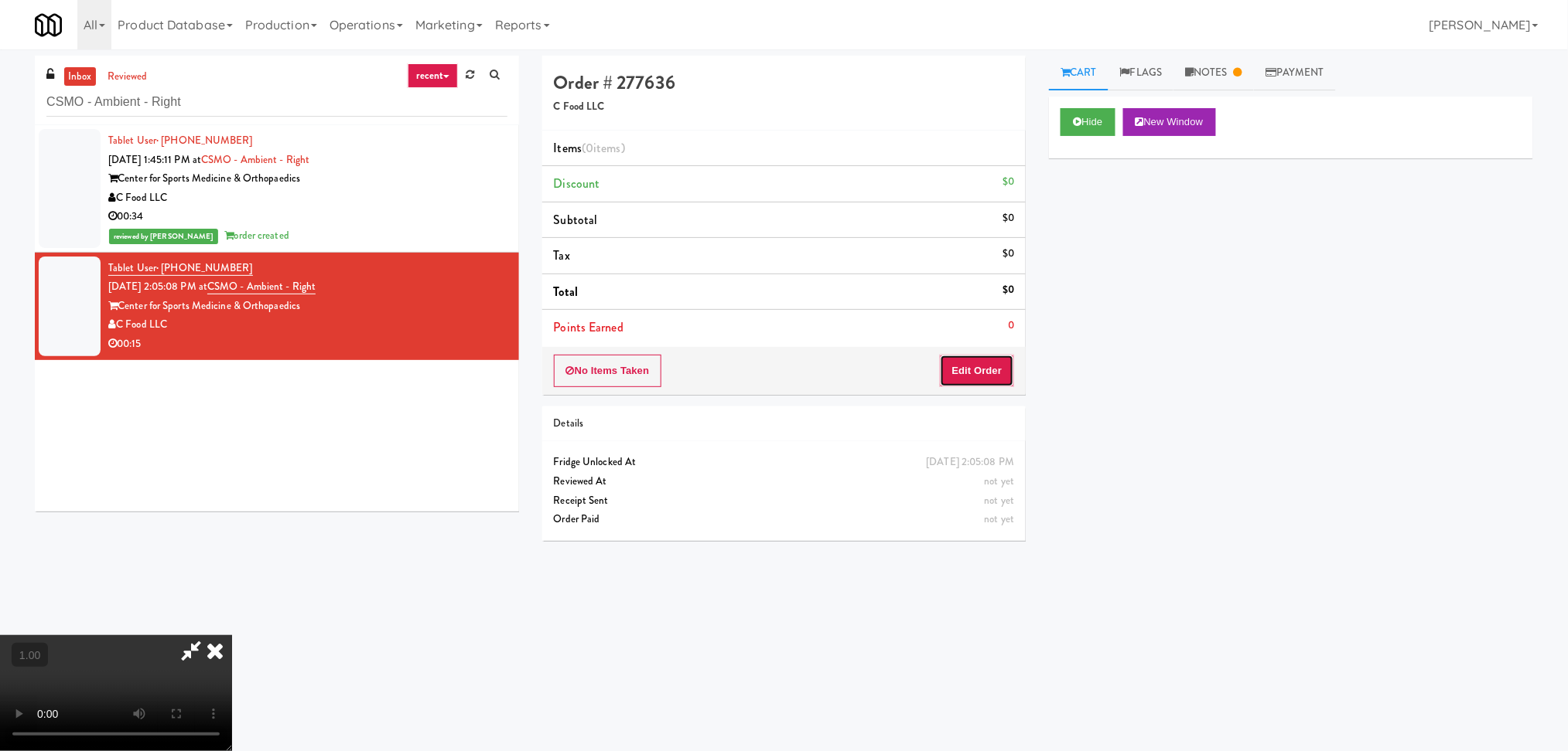
click at [983, 380] on button "Edit Order" at bounding box center [978, 371] width 75 height 33
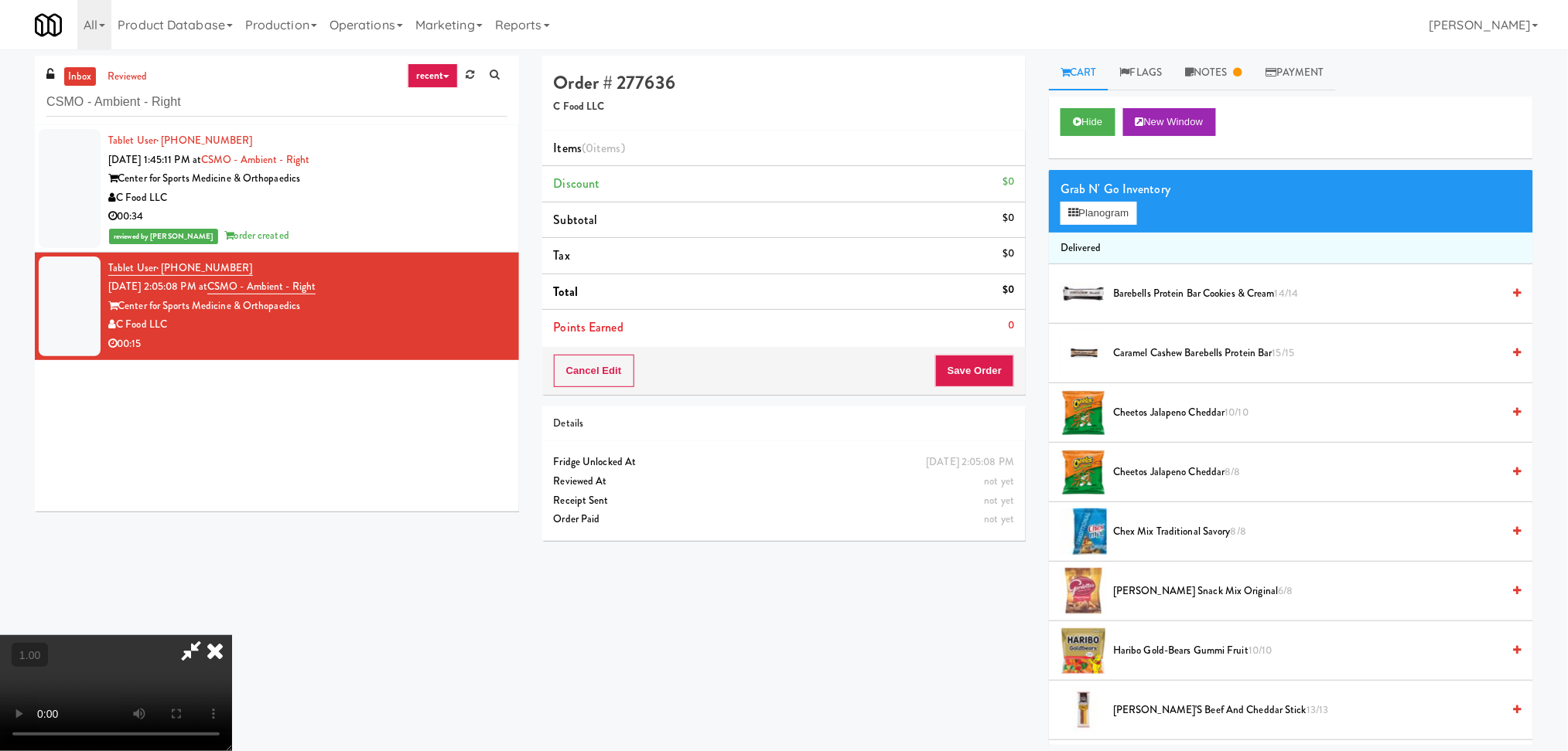
click at [232, 635] on video at bounding box center [116, 693] width 232 height 116
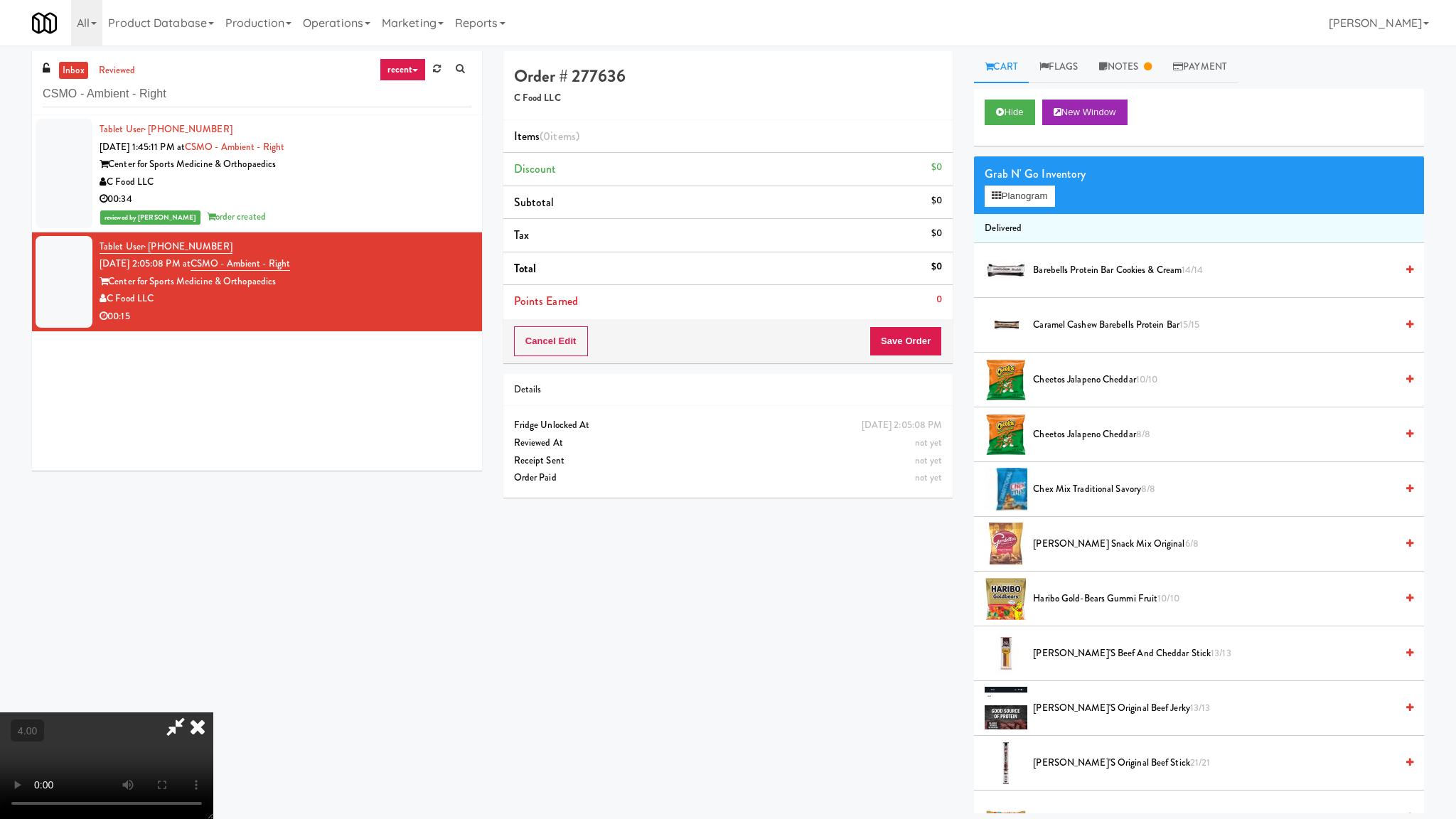
click at [213, 690] on video at bounding box center [106, 765] width 213 height 106
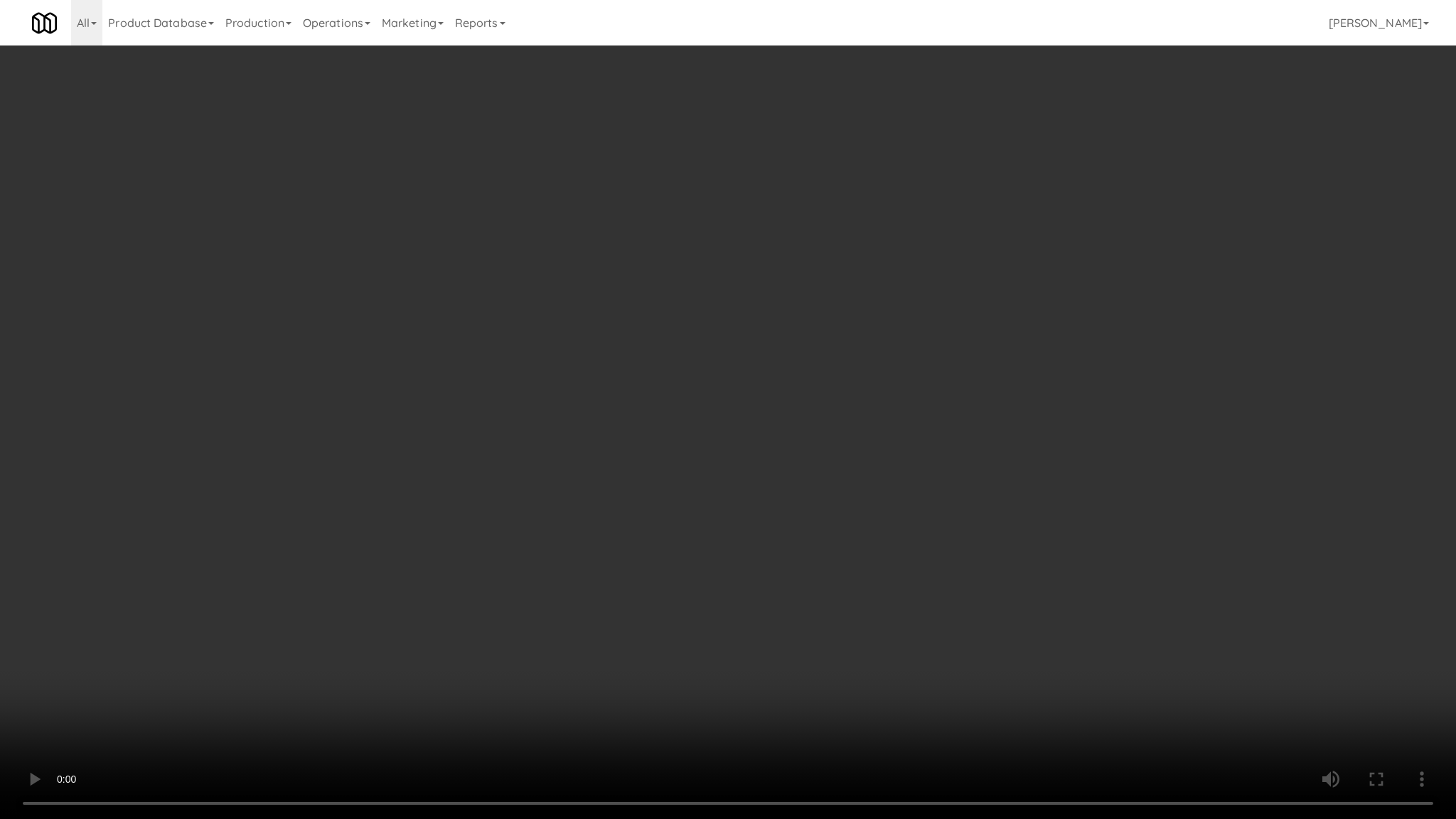
click at [543, 536] on video at bounding box center [728, 410] width 1456 height 819
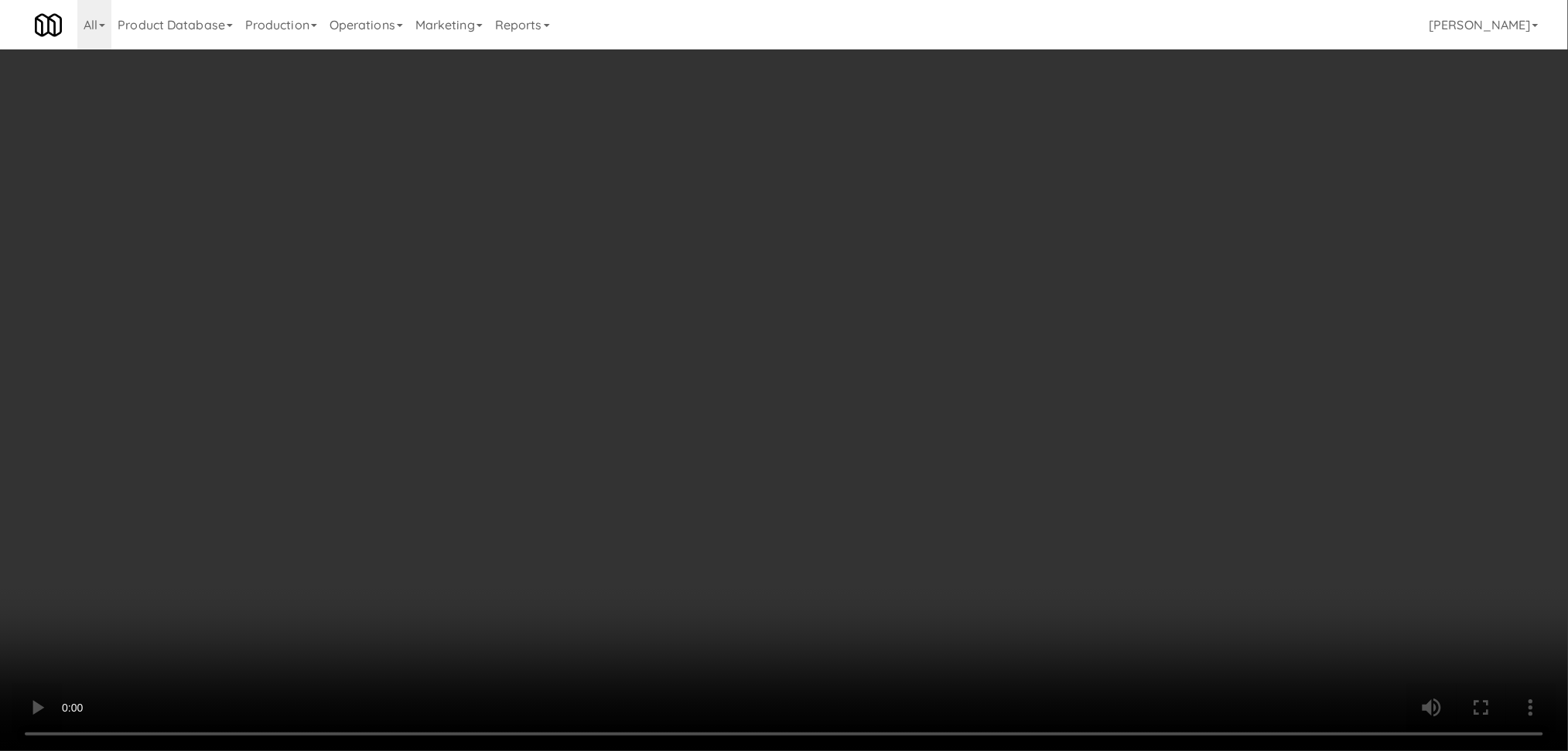
click at [1092, 200] on div "Grab N' Go Inventory Planogram" at bounding box center [1290, 201] width 484 height 63
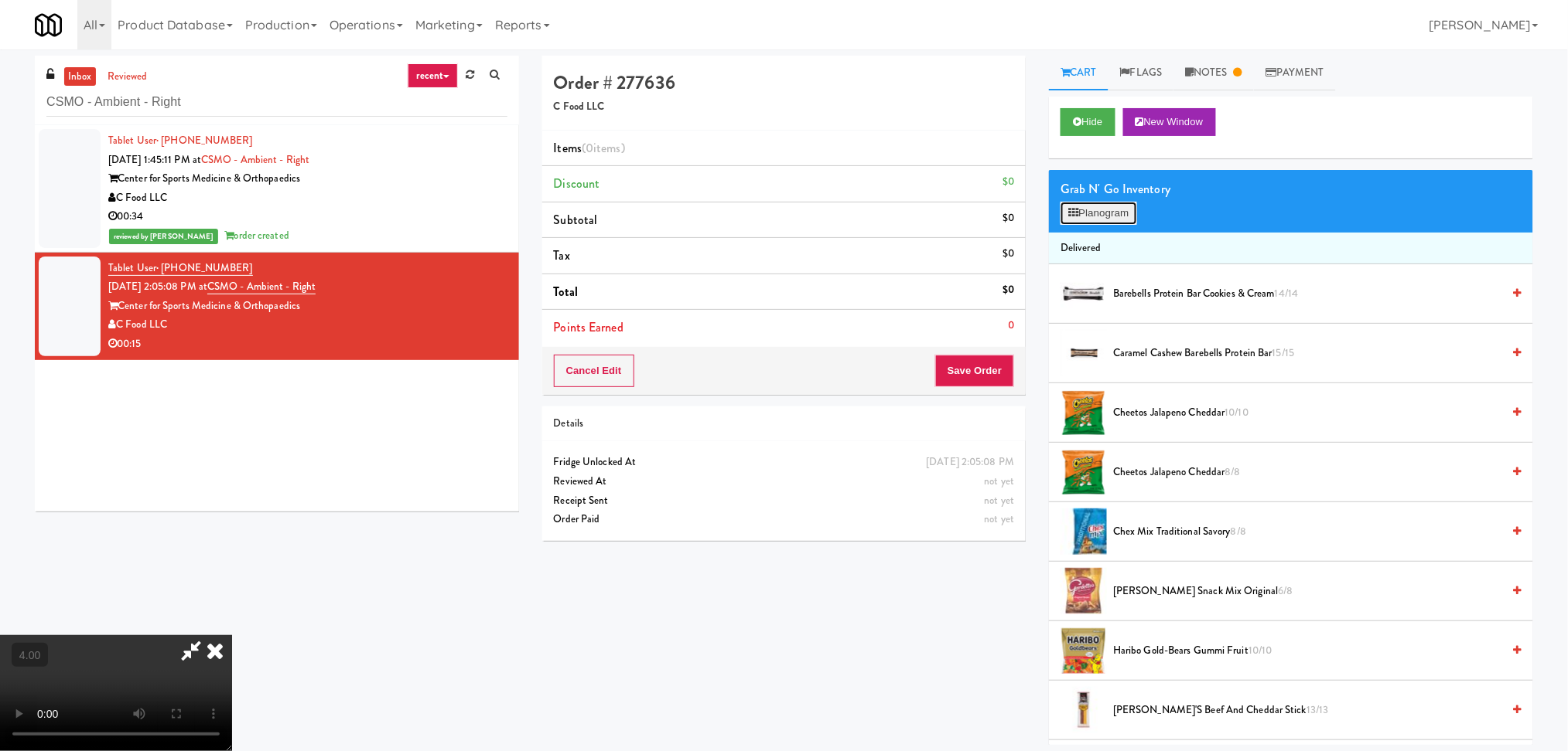
click at [1092, 203] on button "Planogram" at bounding box center [1098, 213] width 75 height 23
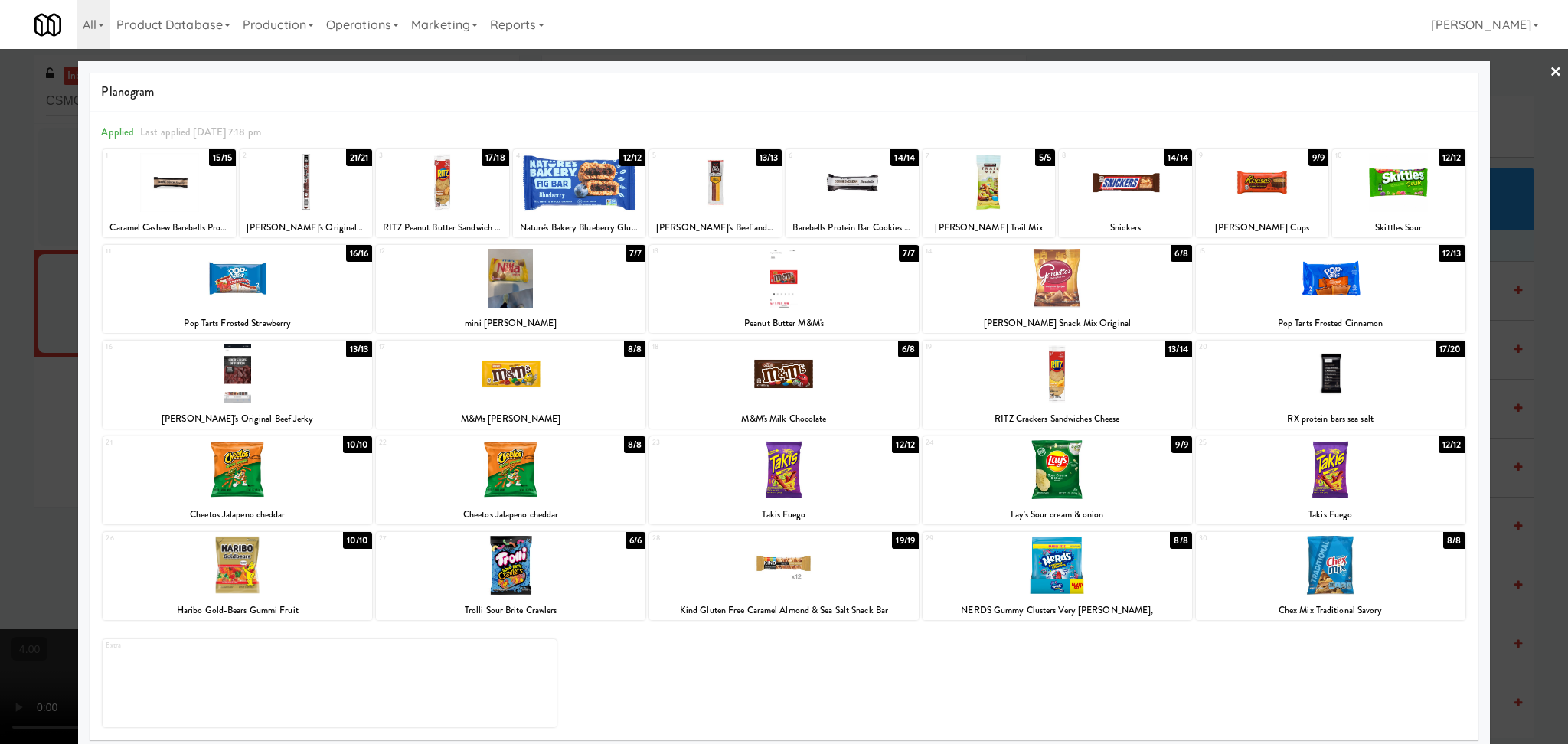
click at [840, 567] on div at bounding box center [784, 566] width 270 height 59
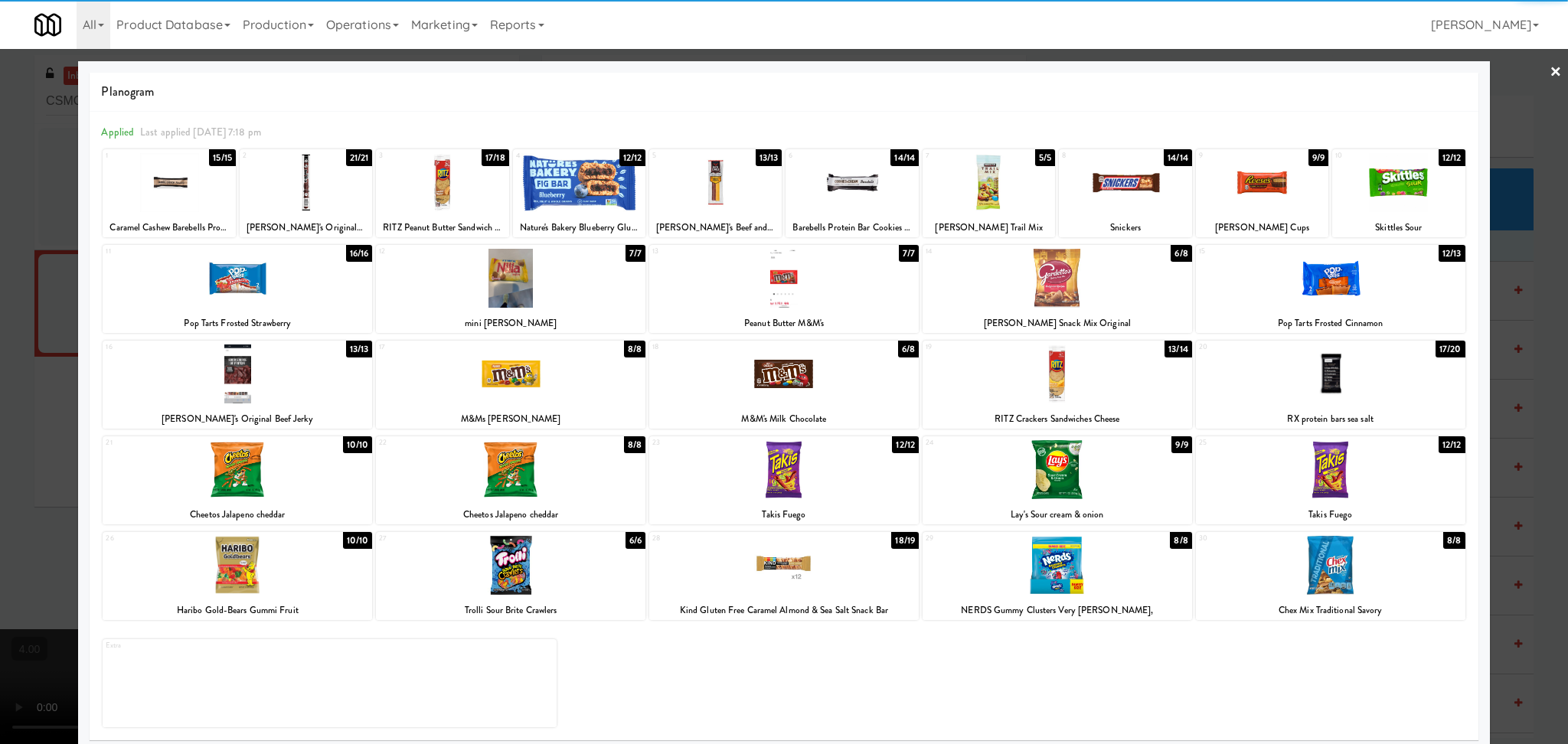
click at [0, 428] on div at bounding box center [784, 372] width 1568 height 744
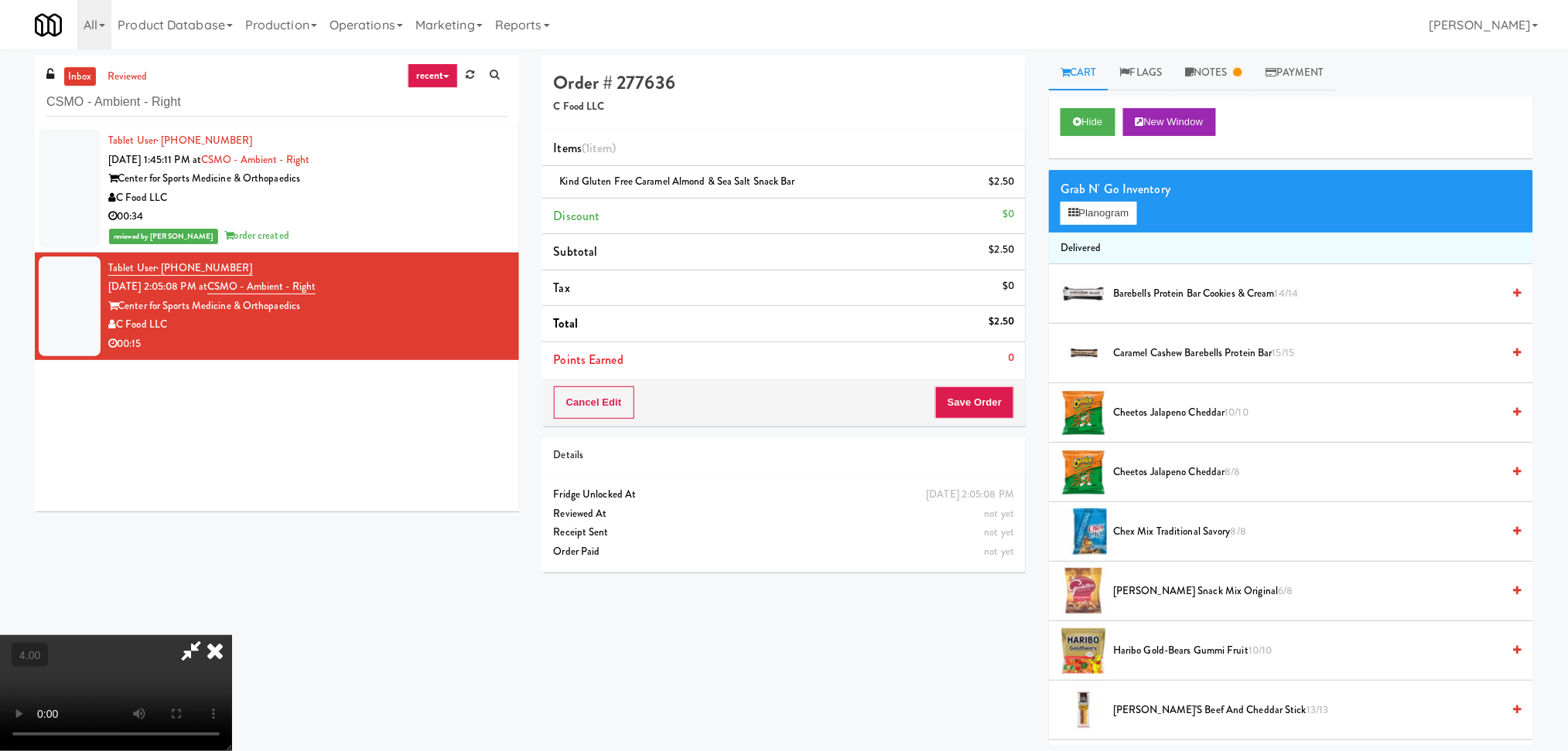
click at [996, 425] on div "Cancel Edit Save Order" at bounding box center [784, 402] width 484 height 48
click at [988, 409] on button "Save Order" at bounding box center [974, 402] width 79 height 33
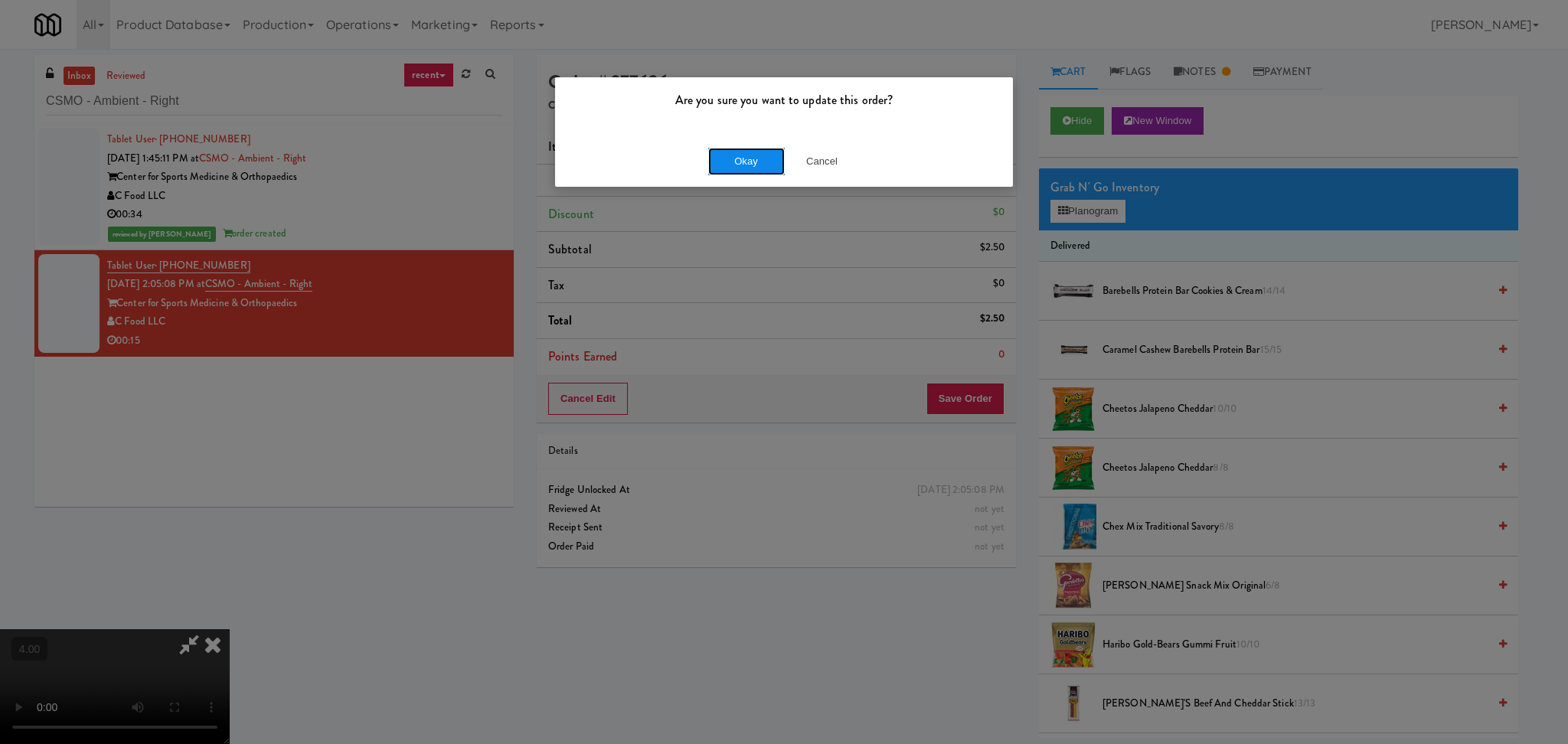
click at [740, 160] on button "Okay" at bounding box center [746, 161] width 76 height 27
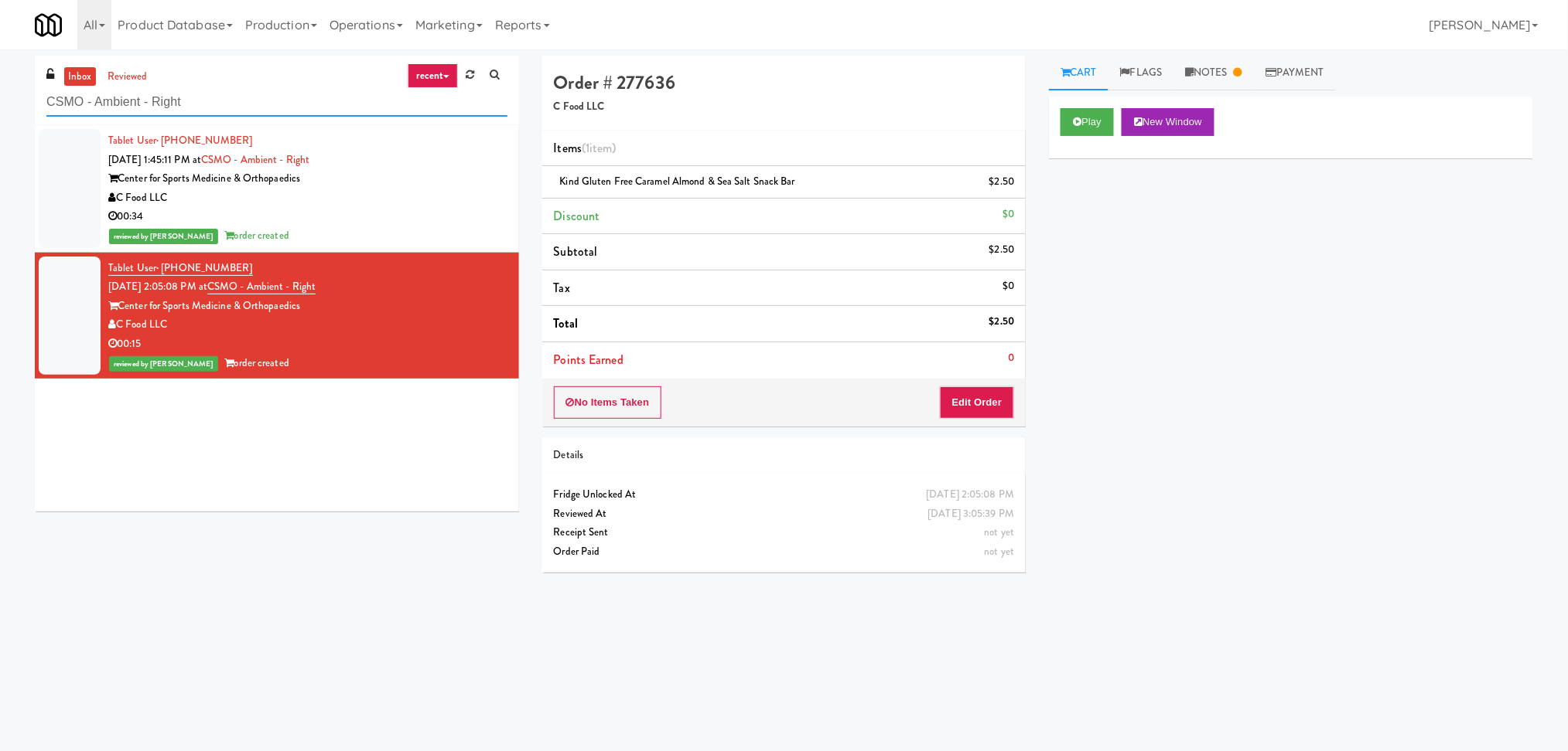
paste input "[PERSON_NAME] Center - Cooler"
drag, startPoint x: 240, startPoint y: 104, endPoint x: 0, endPoint y: 99, distance: 240.1
click at [0, 99] on div "inbox reviewed recent all unclear take inventory issue suspicious failed recent…" at bounding box center [784, 366] width 1568 height 621
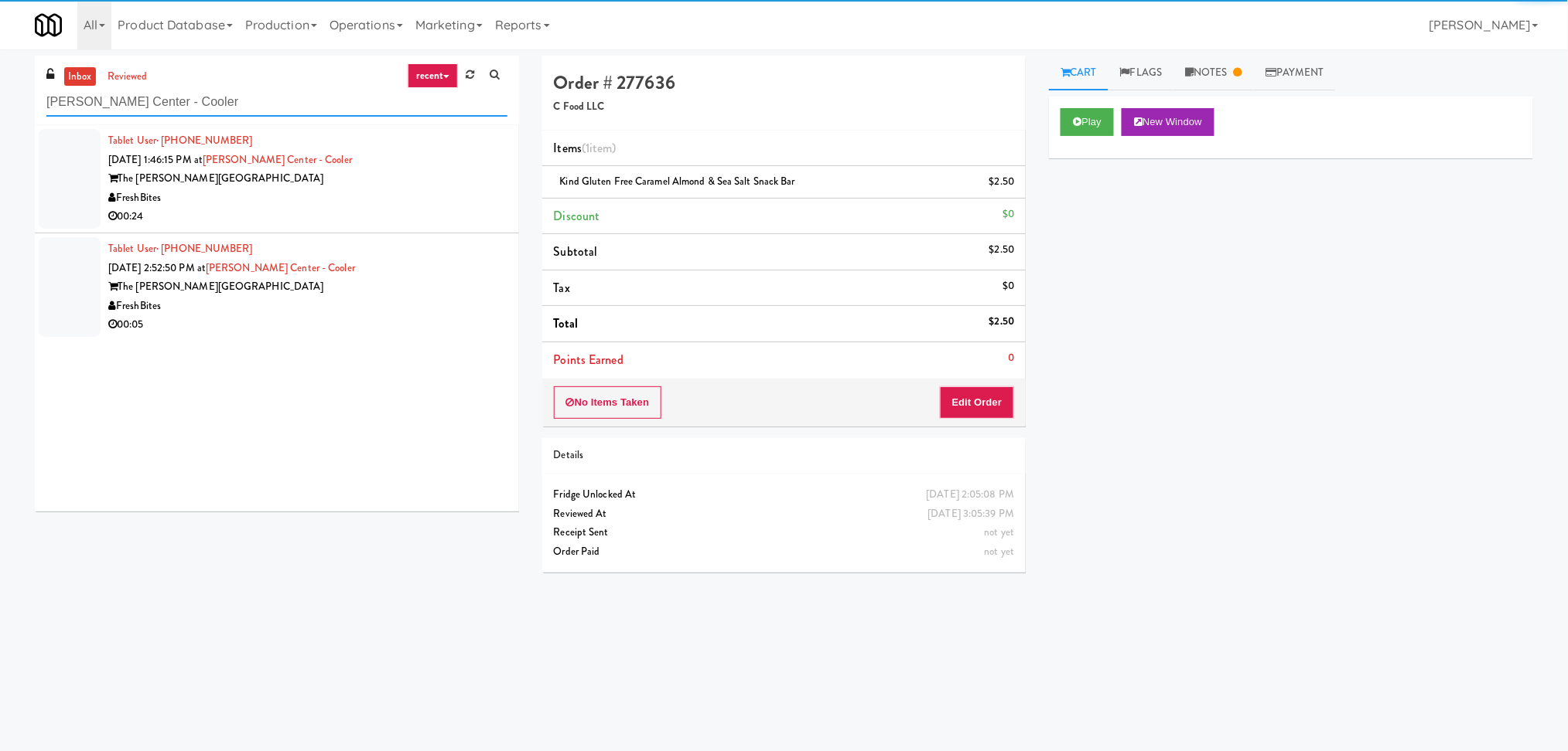
type input "[PERSON_NAME] Center - Cooler"
click at [412, 188] on div "FreshBites" at bounding box center [308, 198] width 399 height 20
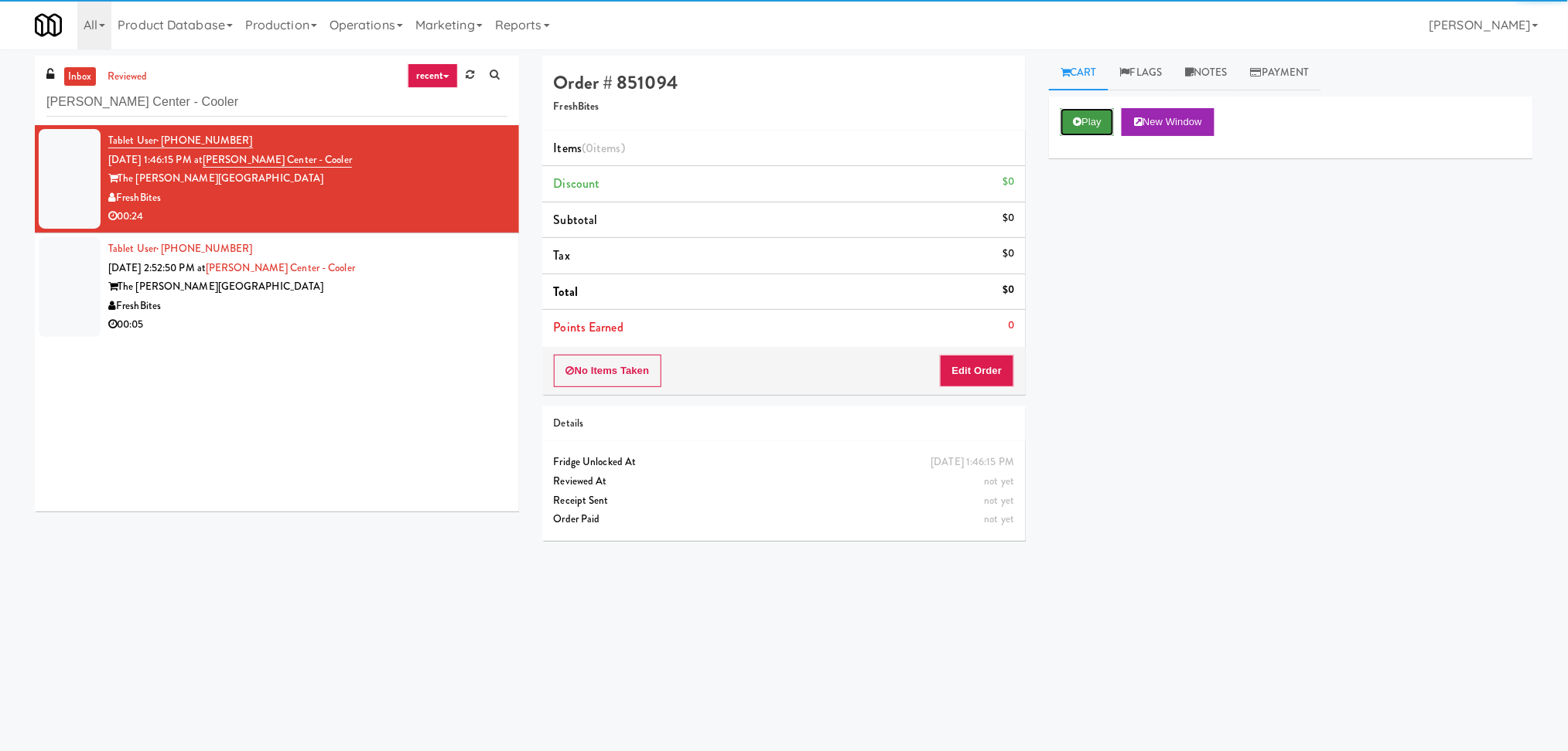
click at [1104, 121] on button "Play" at bounding box center [1086, 122] width 53 height 27
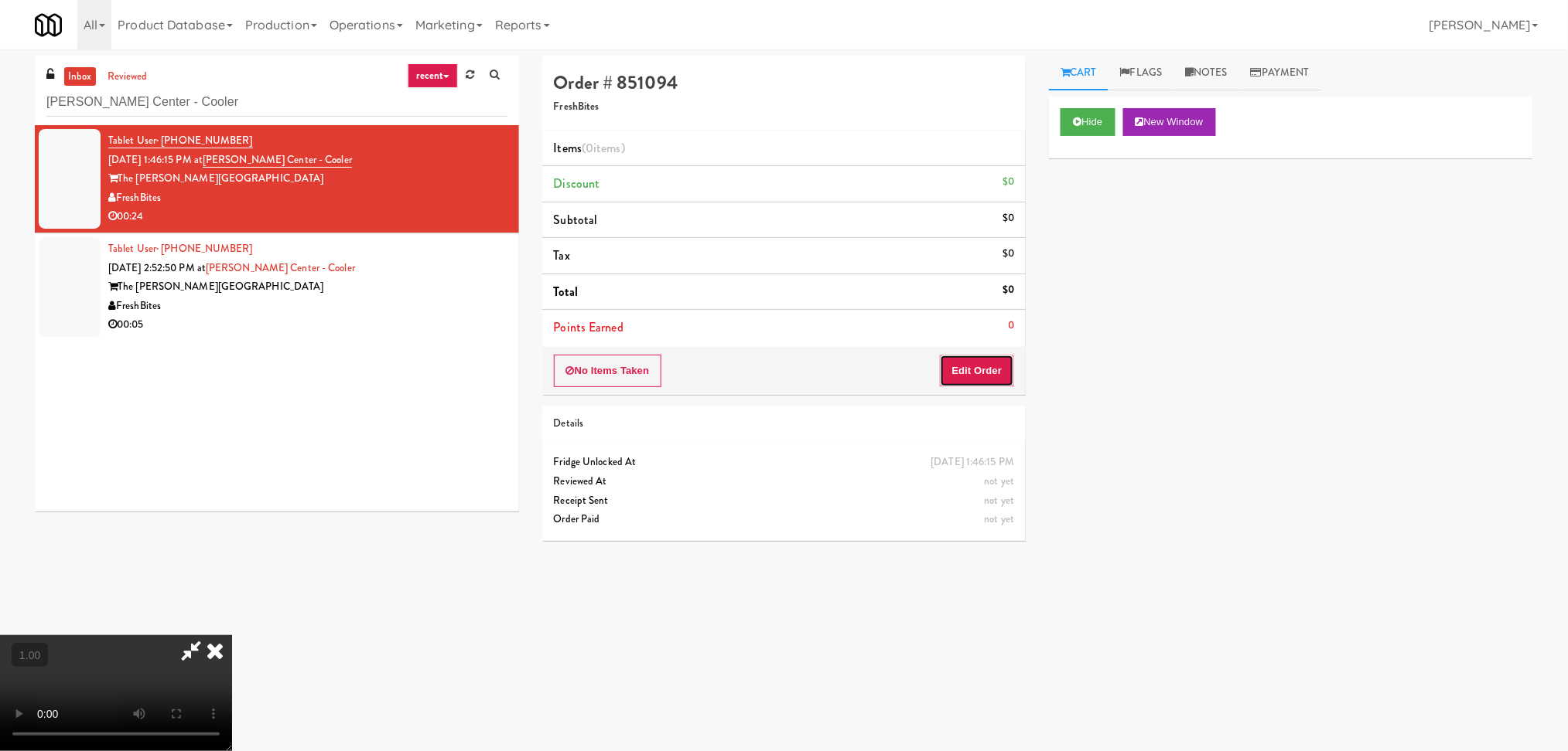
click at [990, 370] on button "Edit Order" at bounding box center [978, 371] width 75 height 33
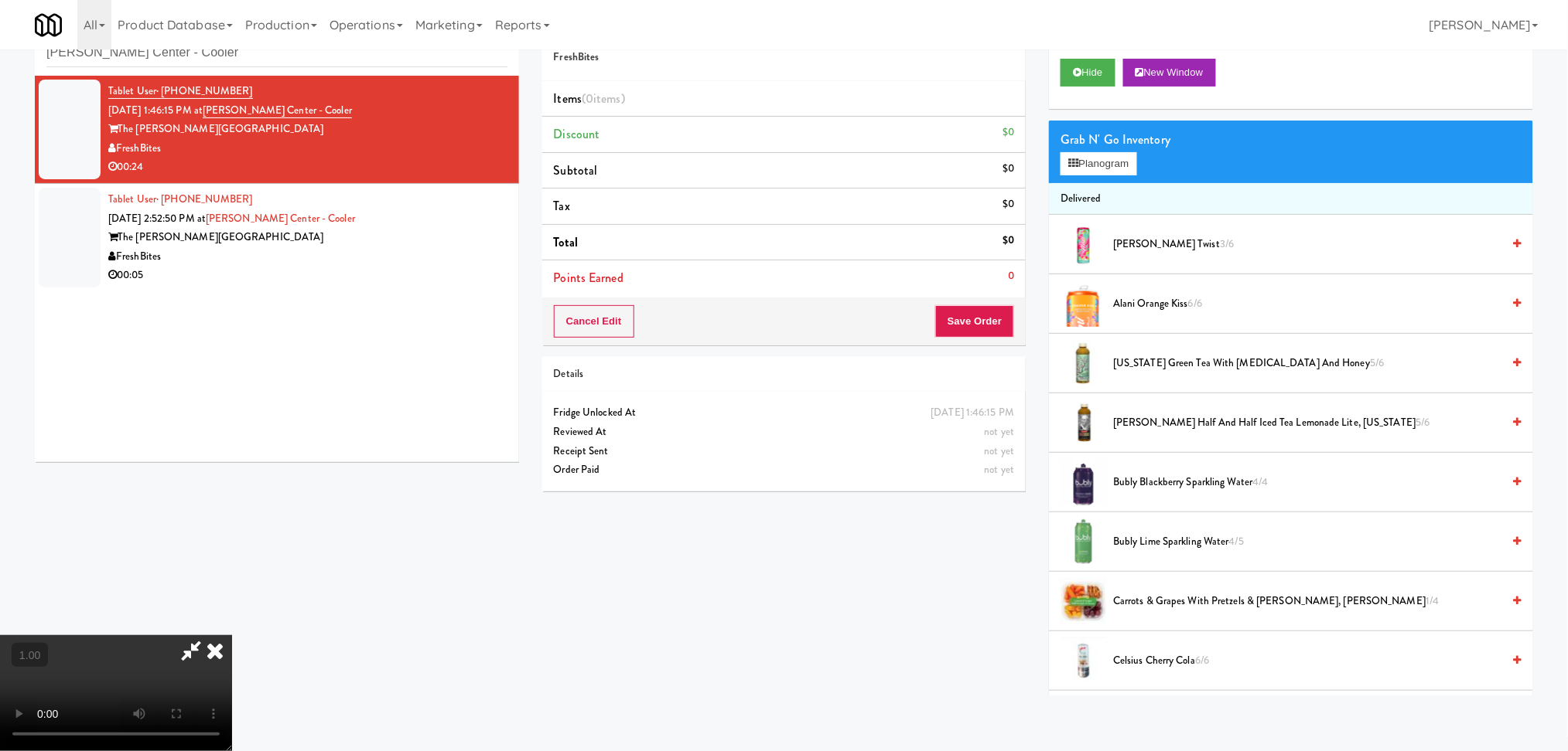
scroll to position [274, 0]
click at [232, 635] on video at bounding box center [116, 693] width 232 height 116
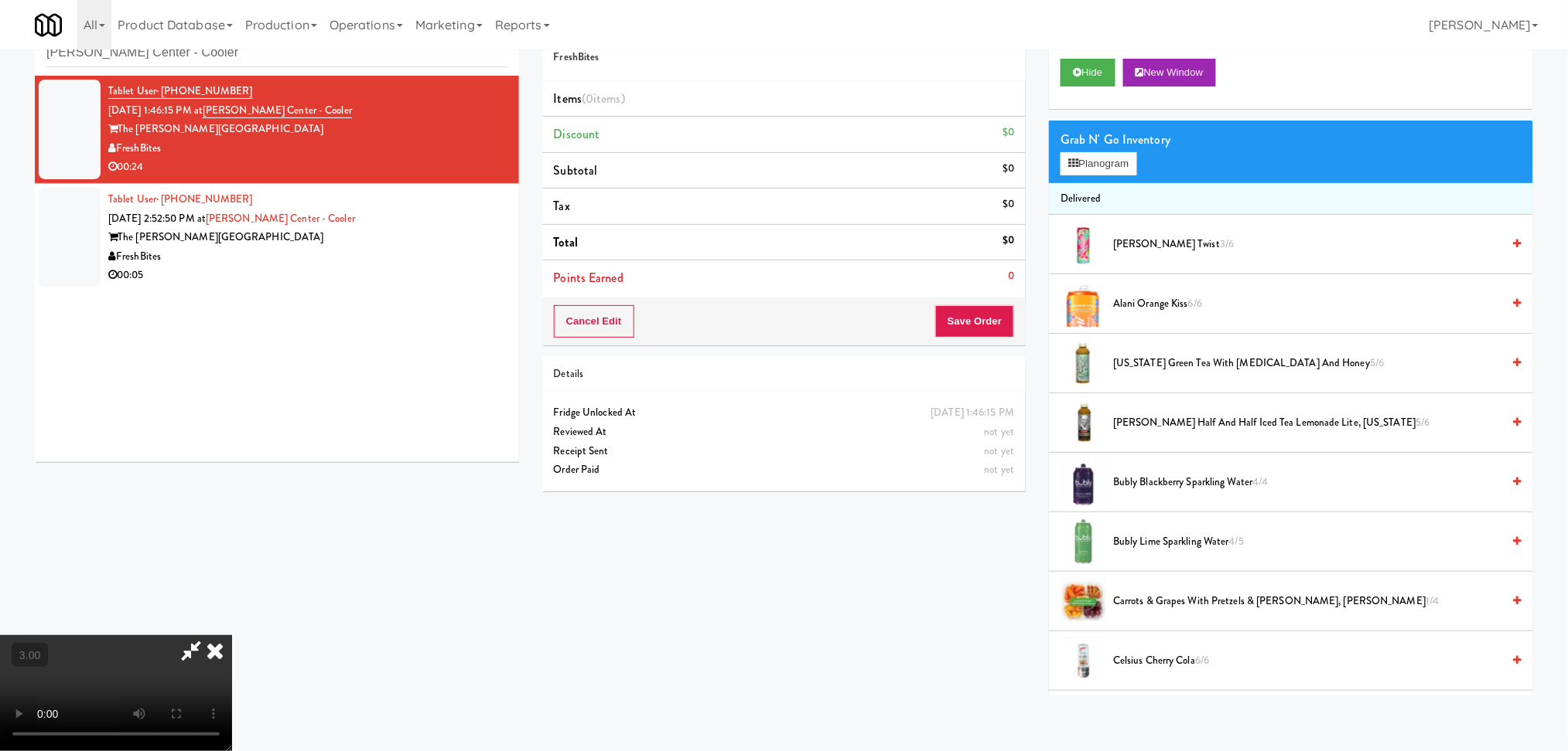
click at [232, 635] on video at bounding box center [116, 693] width 232 height 116
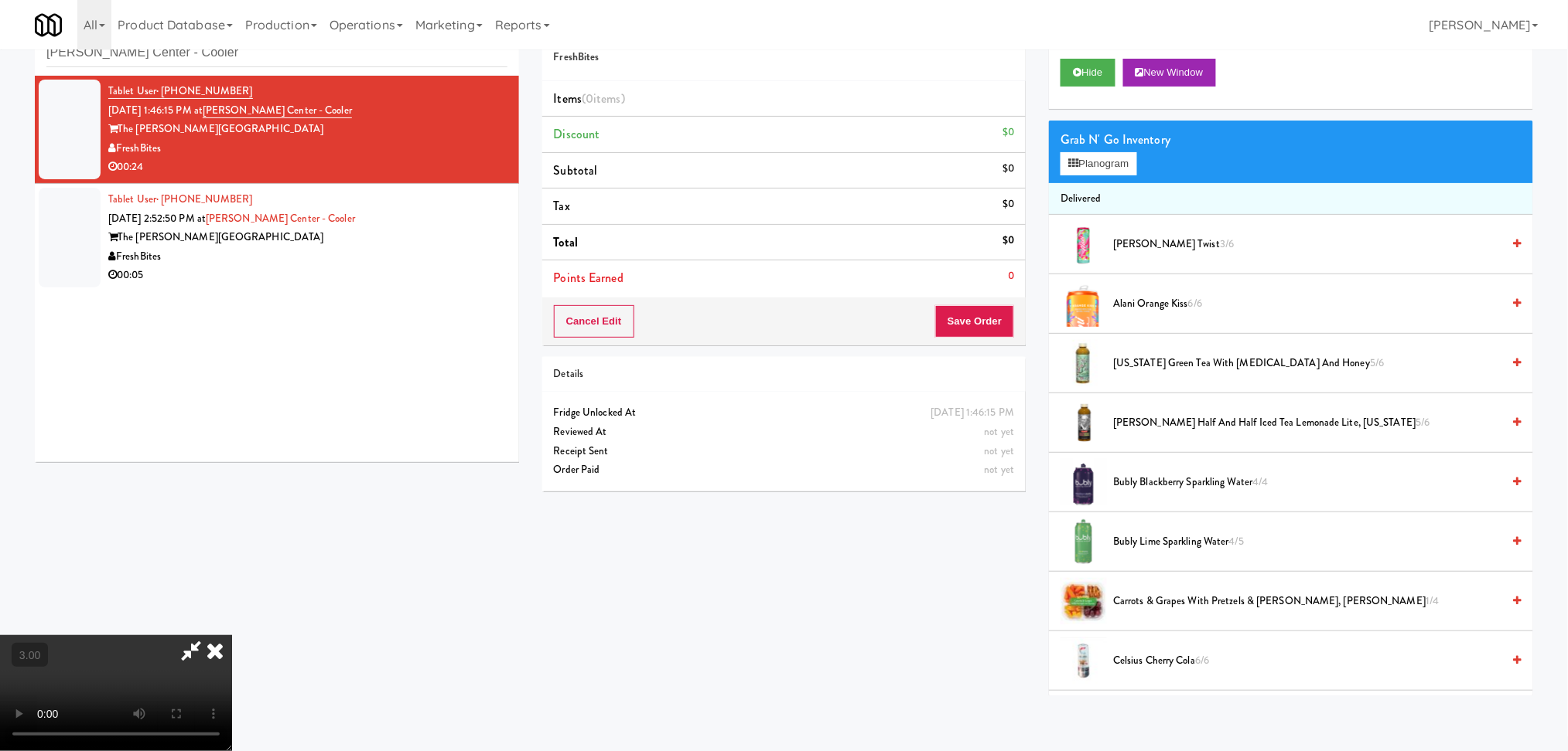
click at [232, 635] on video at bounding box center [116, 693] width 232 height 116
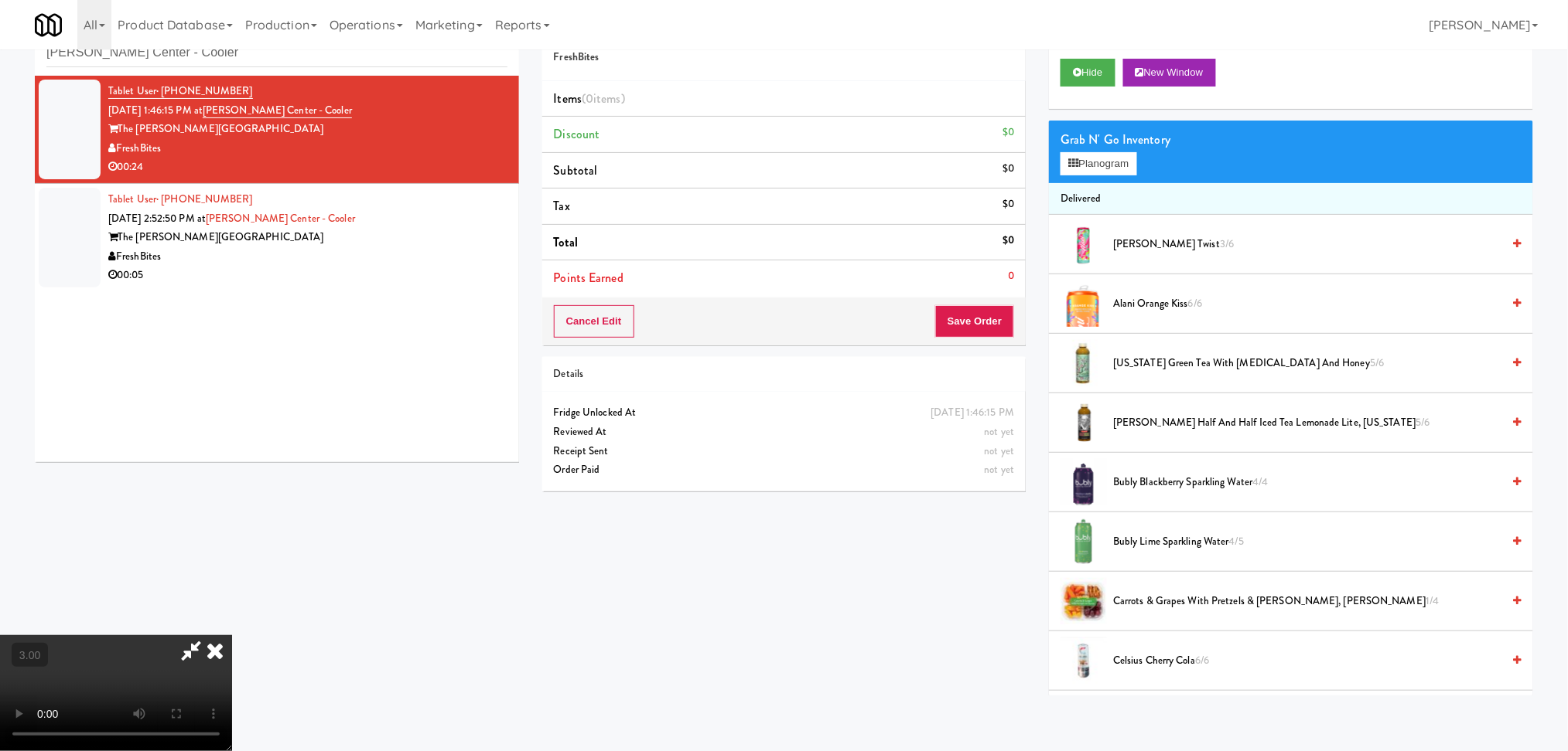
click at [232, 635] on video at bounding box center [116, 693] width 232 height 116
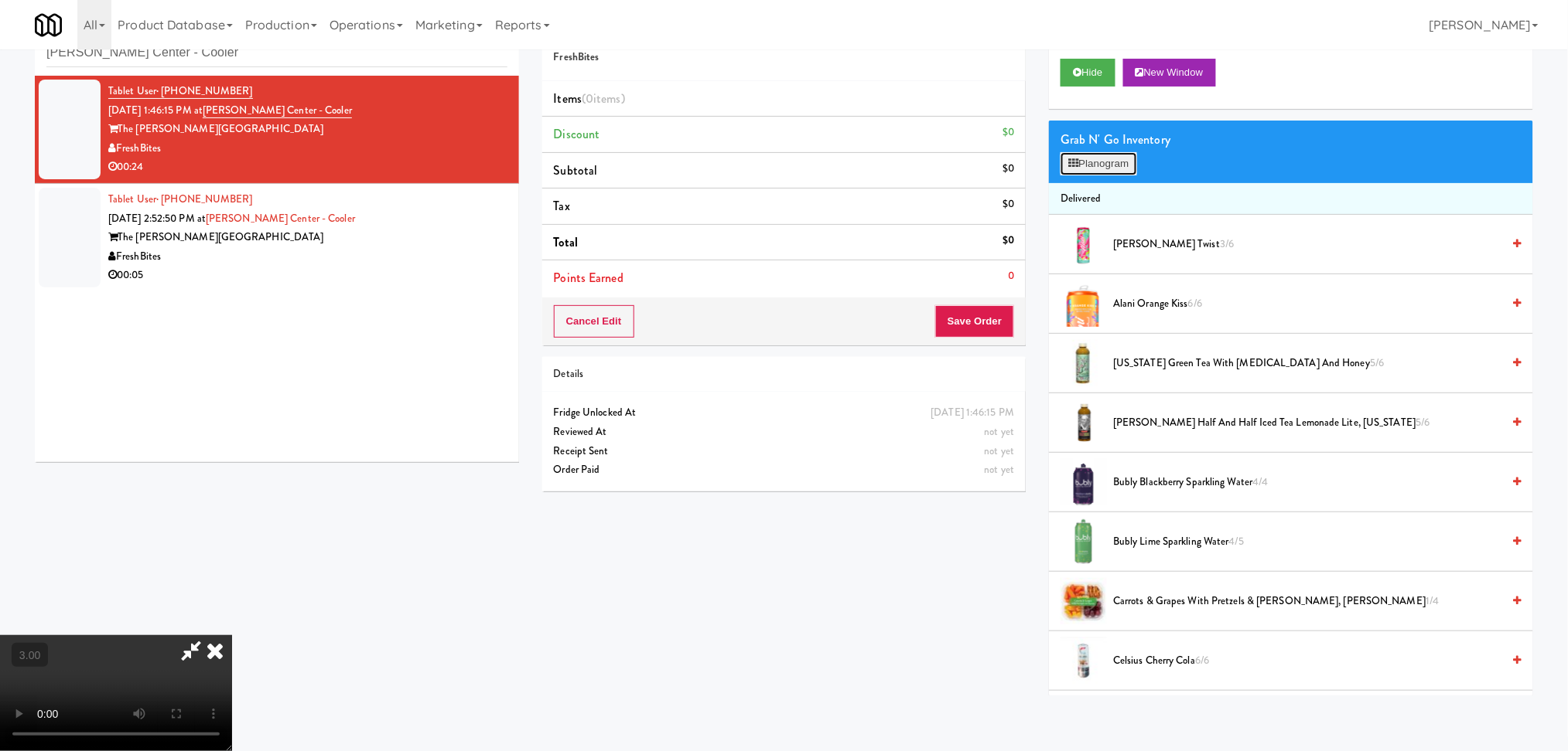
click at [1110, 154] on button "Planogram" at bounding box center [1098, 164] width 75 height 23
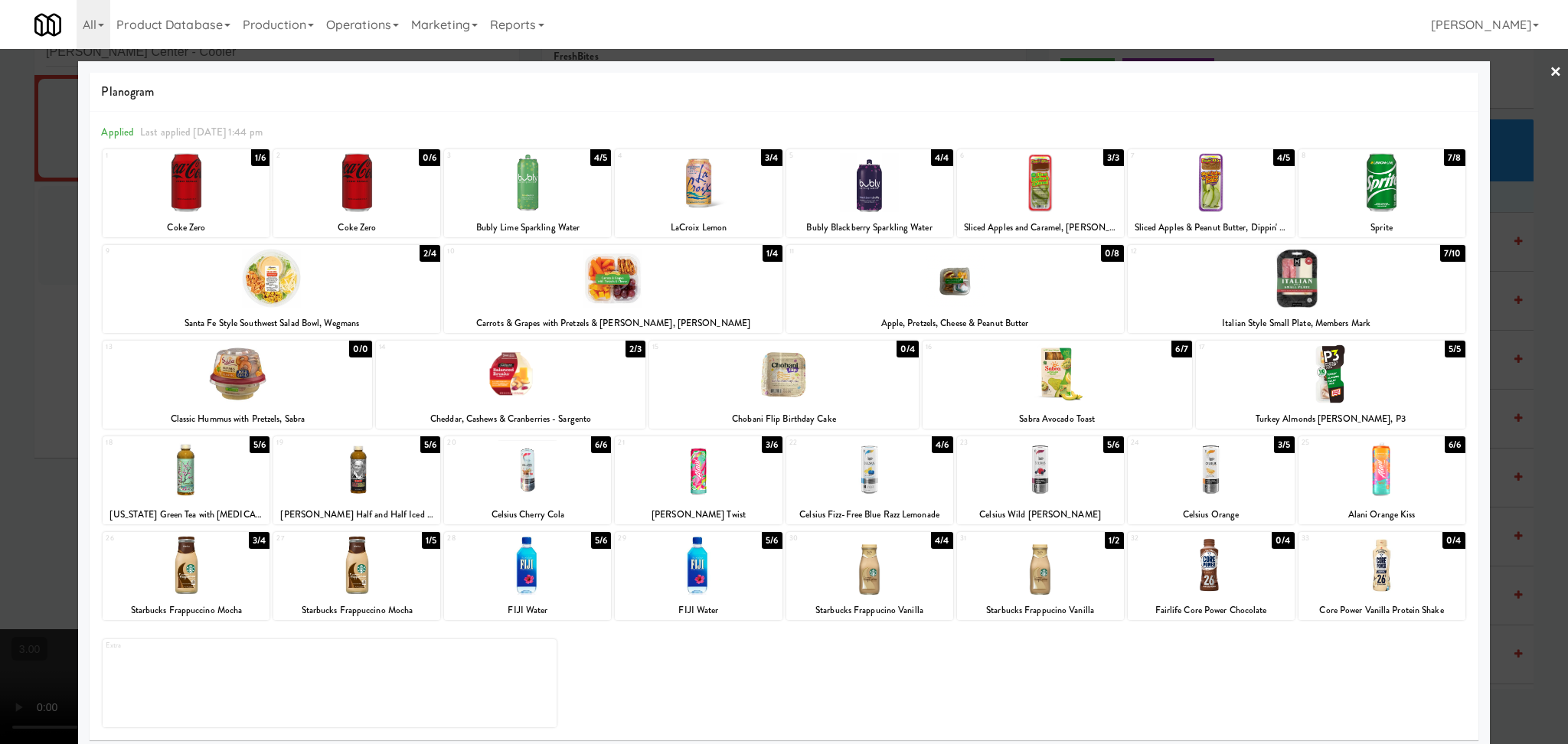
click at [1033, 174] on div at bounding box center [1040, 183] width 167 height 59
click at [592, 372] on div at bounding box center [511, 374] width 270 height 59
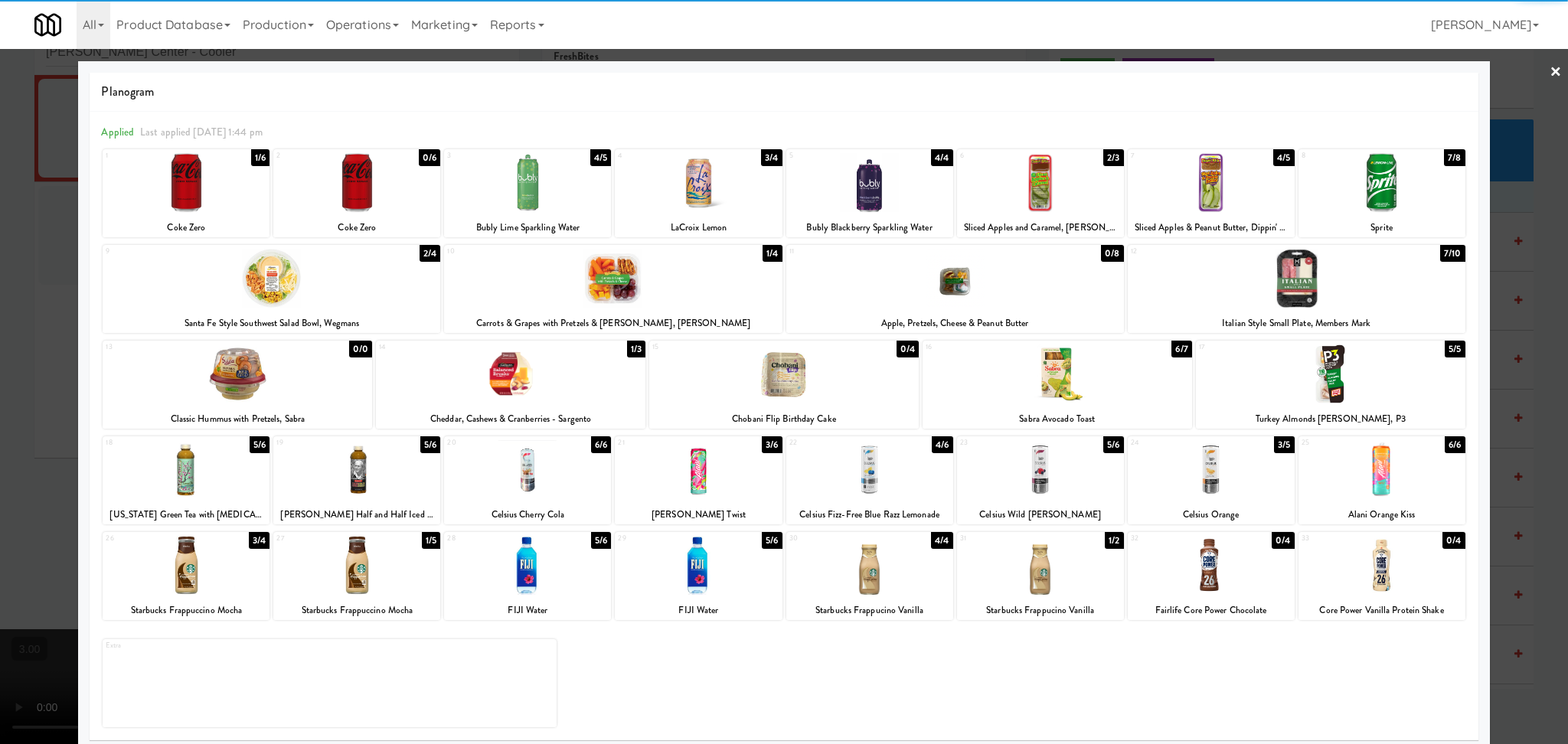
click at [0, 354] on div at bounding box center [784, 372] width 1568 height 744
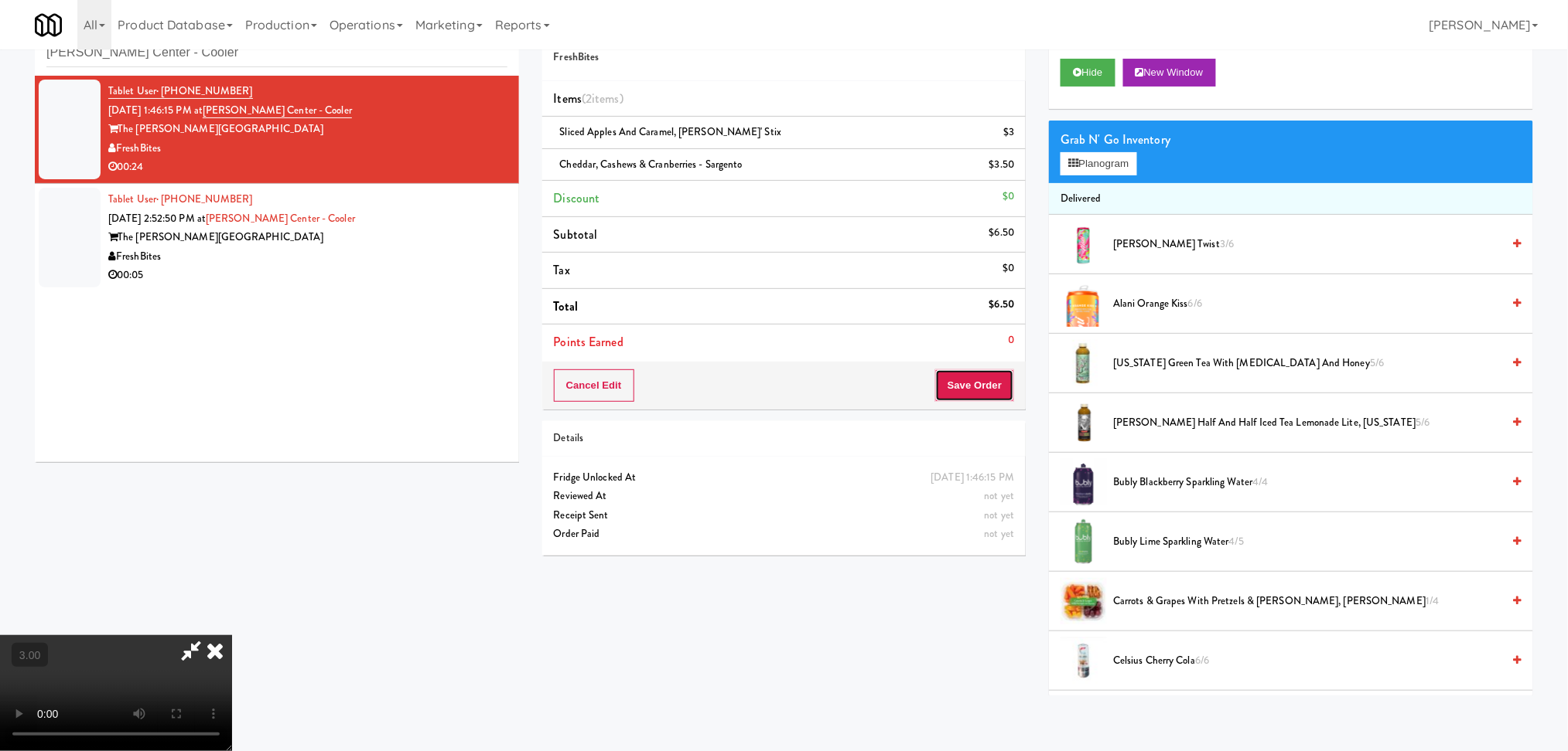
click at [967, 378] on button "Save Order" at bounding box center [974, 385] width 79 height 33
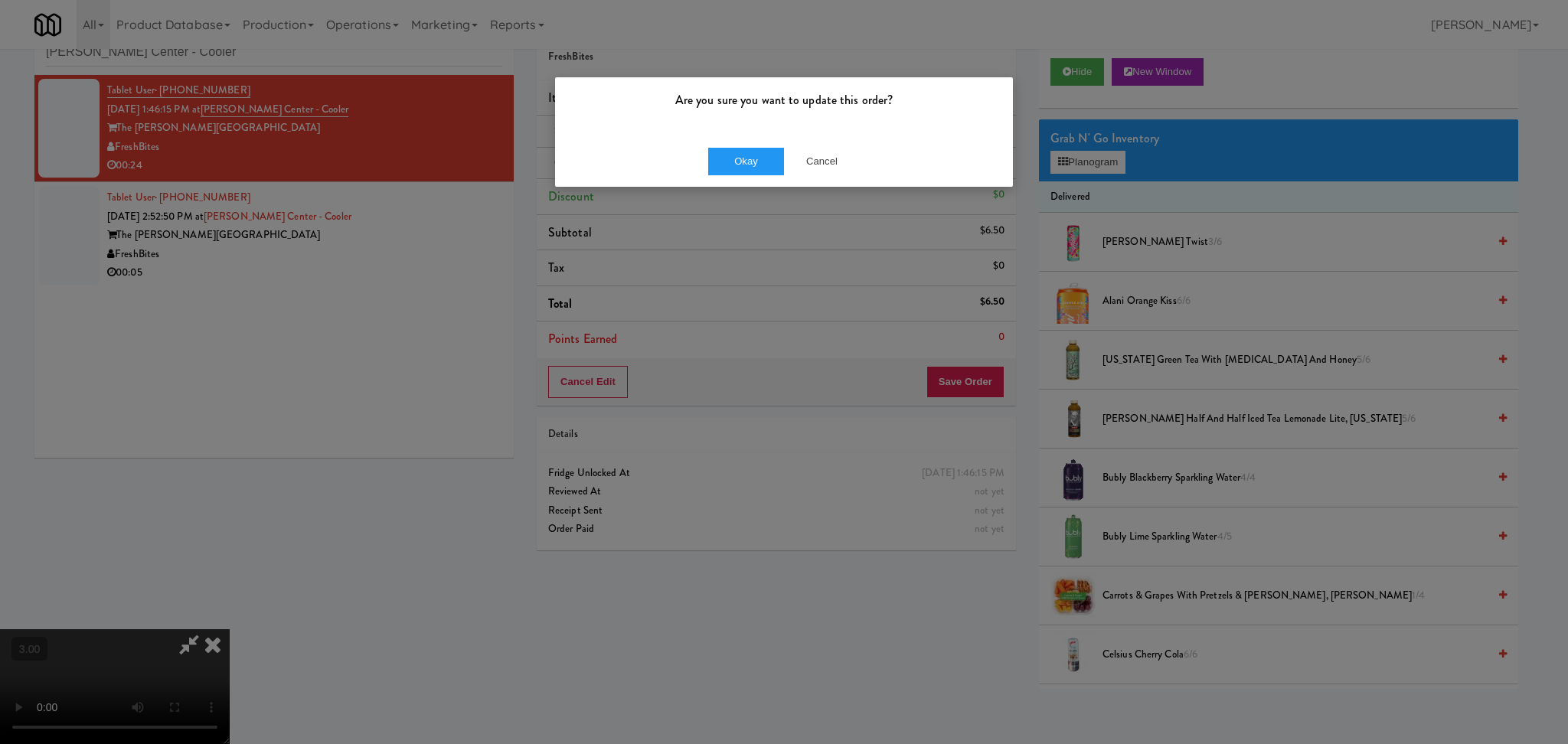
click at [751, 176] on div "Okay Cancel" at bounding box center [784, 161] width 458 height 51
click at [747, 164] on button "Okay" at bounding box center [746, 161] width 76 height 27
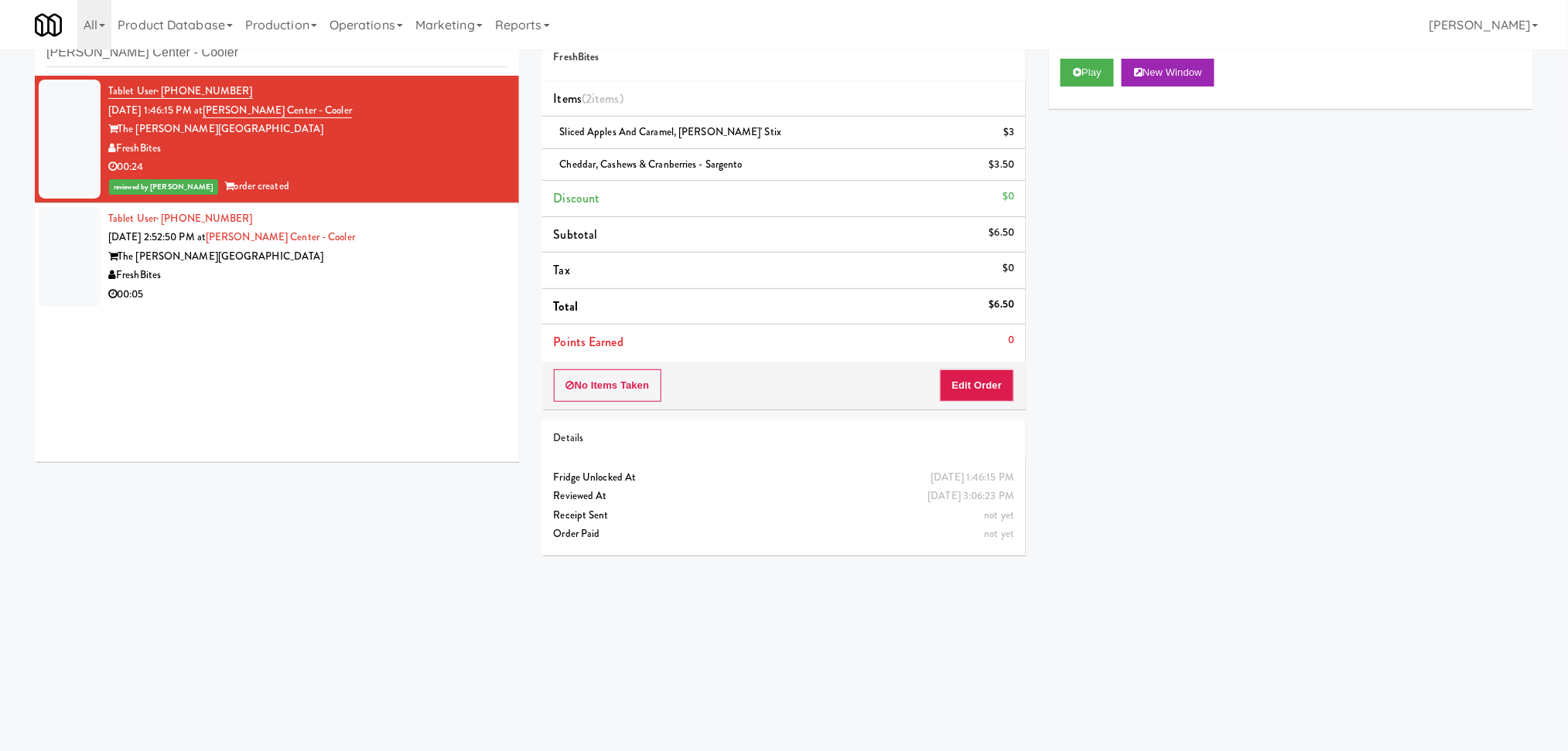
click at [425, 208] on li "Tablet User · (570) 687-1468 [DATE] 2:52:50 PM at [PERSON_NAME][GEOGRAPHIC_DATA…" at bounding box center [277, 256] width 484 height 107
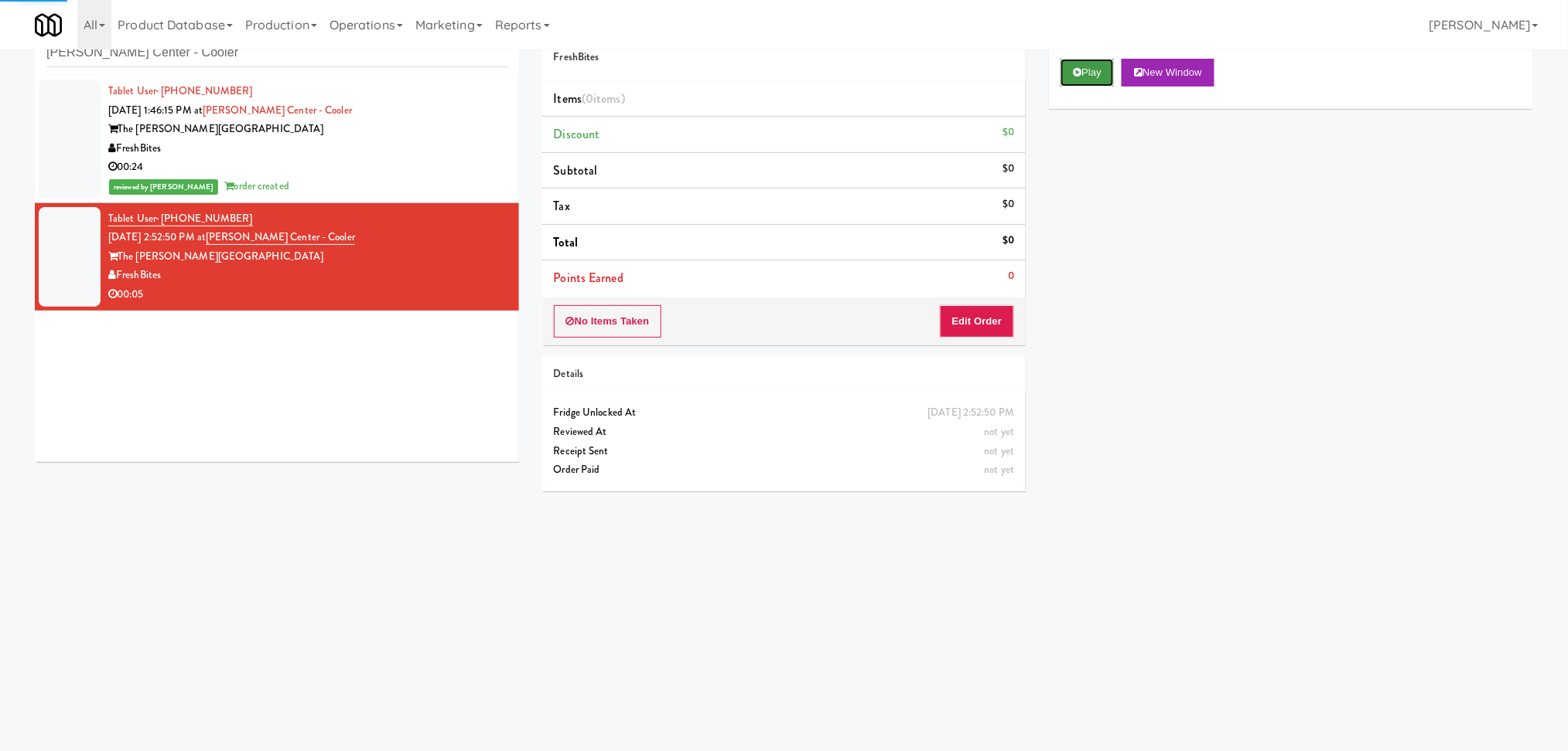
click at [1096, 67] on button "Play" at bounding box center [1086, 73] width 53 height 27
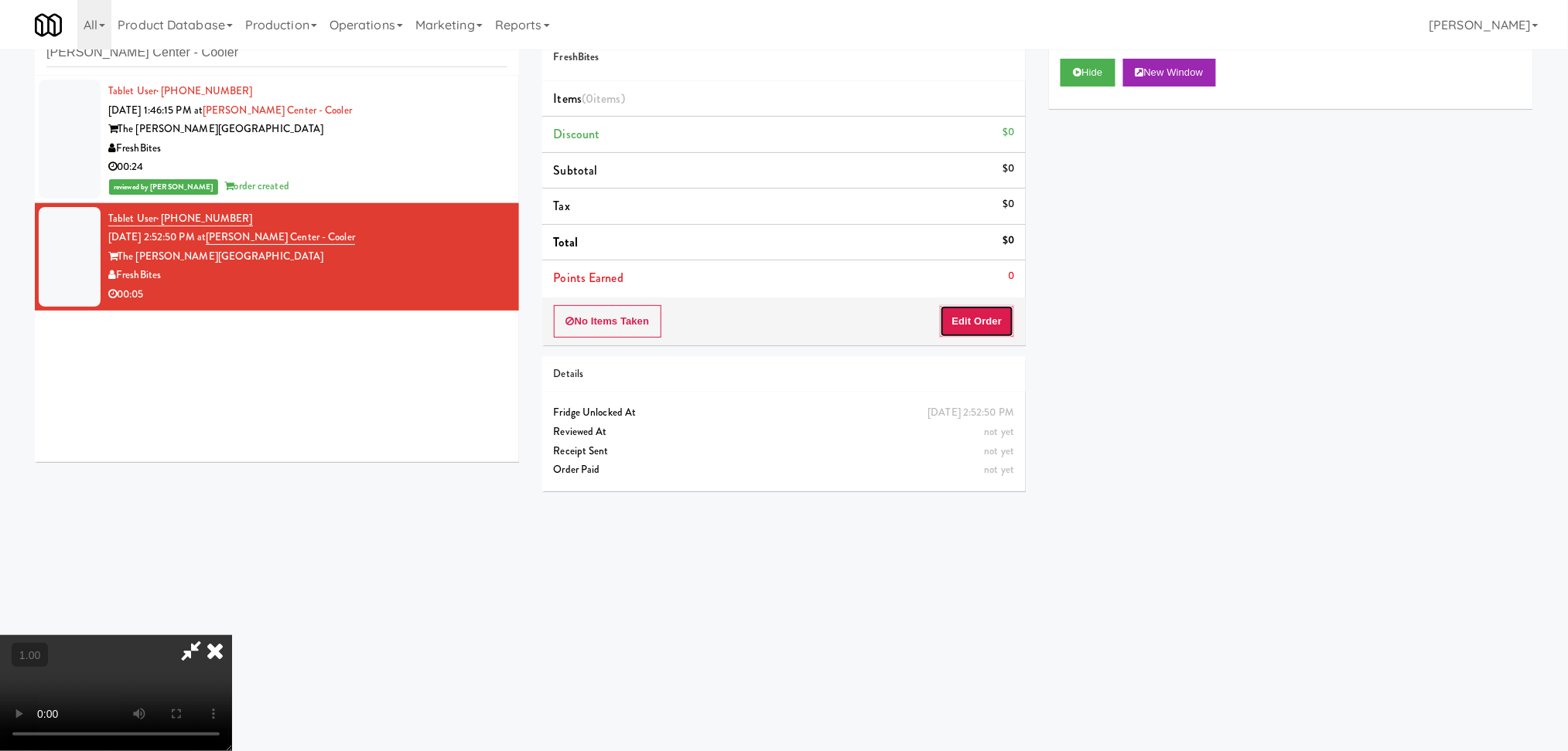
click at [973, 319] on button "Edit Order" at bounding box center [978, 322] width 75 height 33
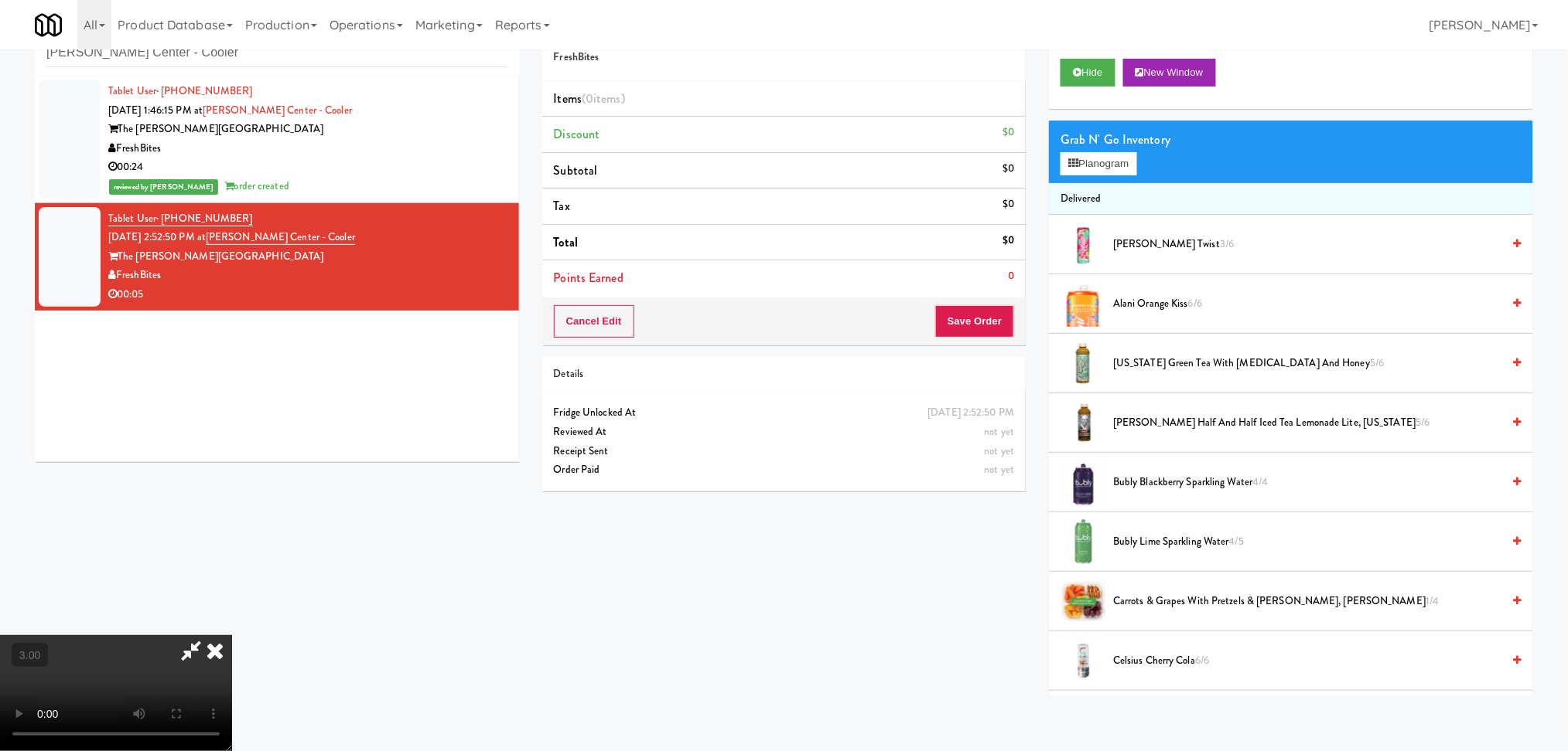
click at [232, 635] on video at bounding box center [116, 693] width 232 height 116
click at [1082, 167] on button "Planogram" at bounding box center [1098, 164] width 75 height 23
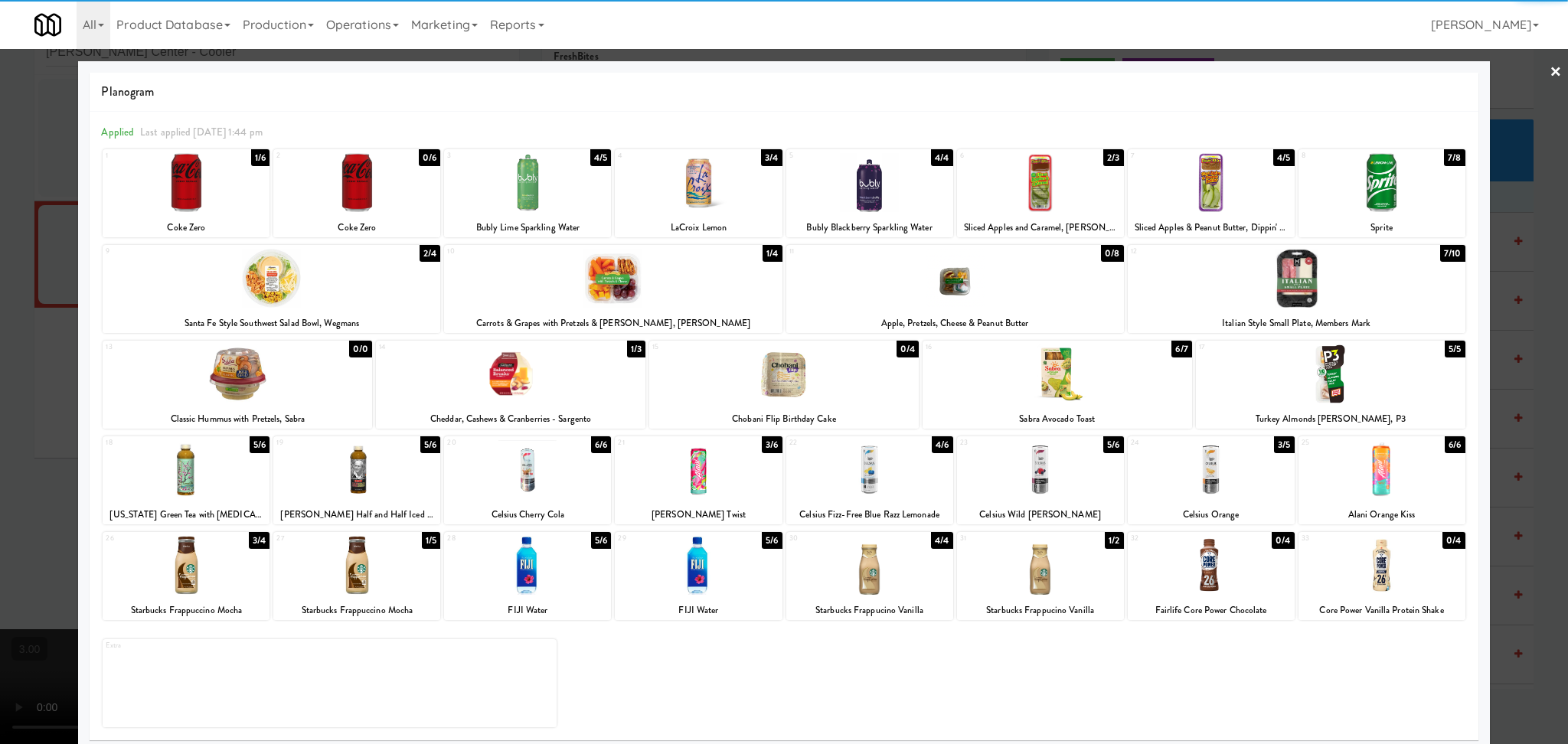
click at [1211, 484] on div at bounding box center [1211, 470] width 167 height 59
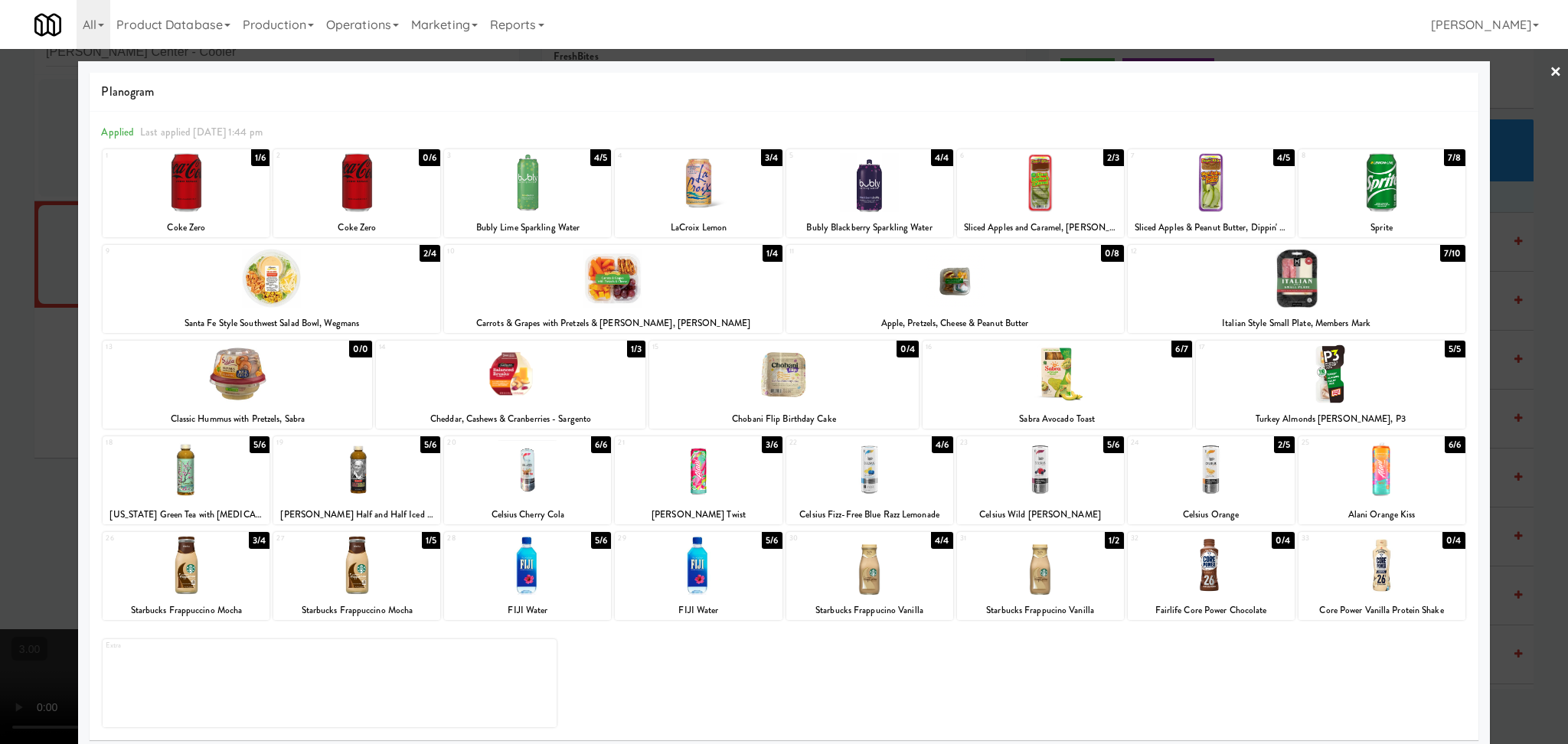
click at [1503, 421] on div at bounding box center [784, 372] width 1568 height 744
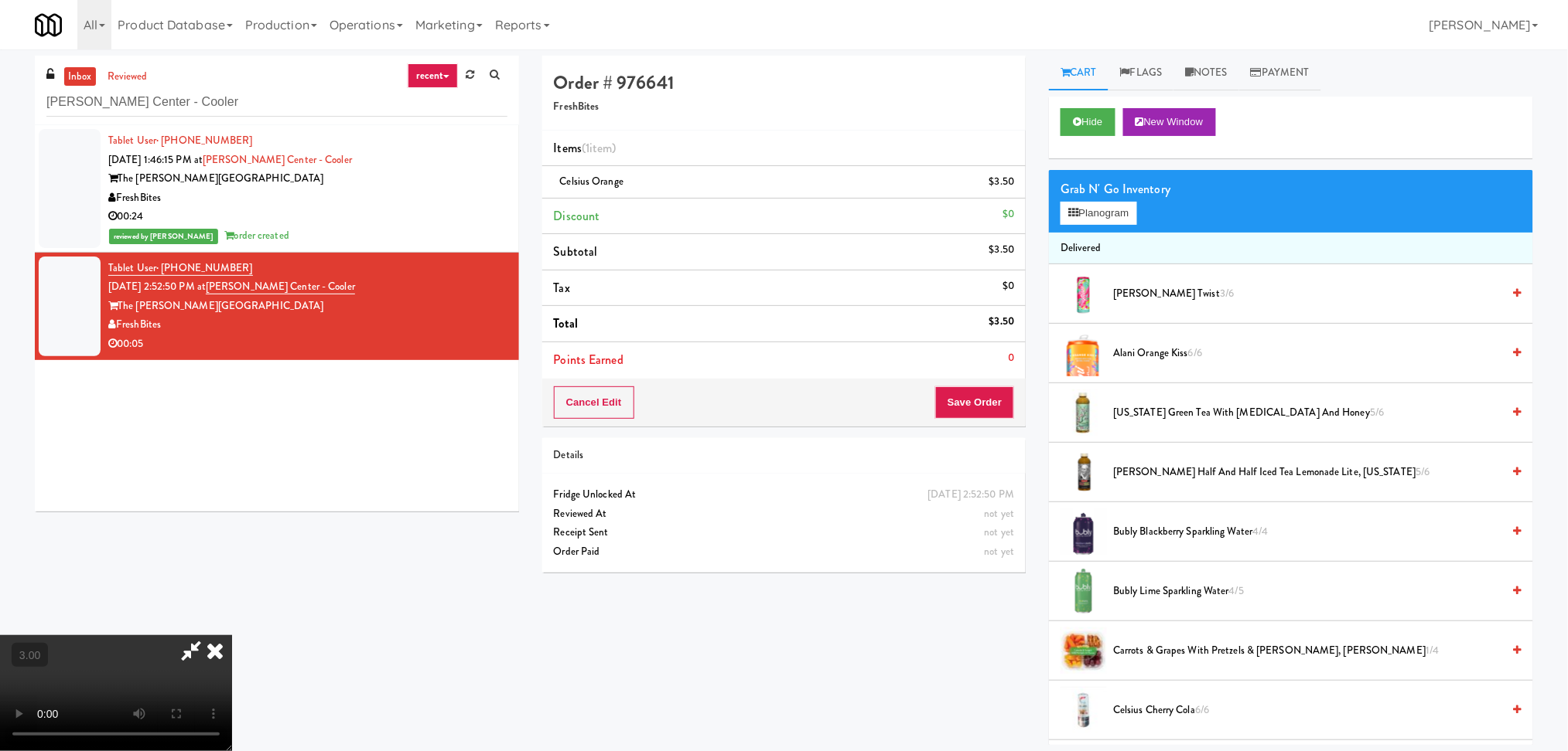
click at [962, 375] on li "Points Earned 0" at bounding box center [784, 361] width 484 height 36
click at [963, 397] on button "Save Order" at bounding box center [974, 402] width 79 height 33
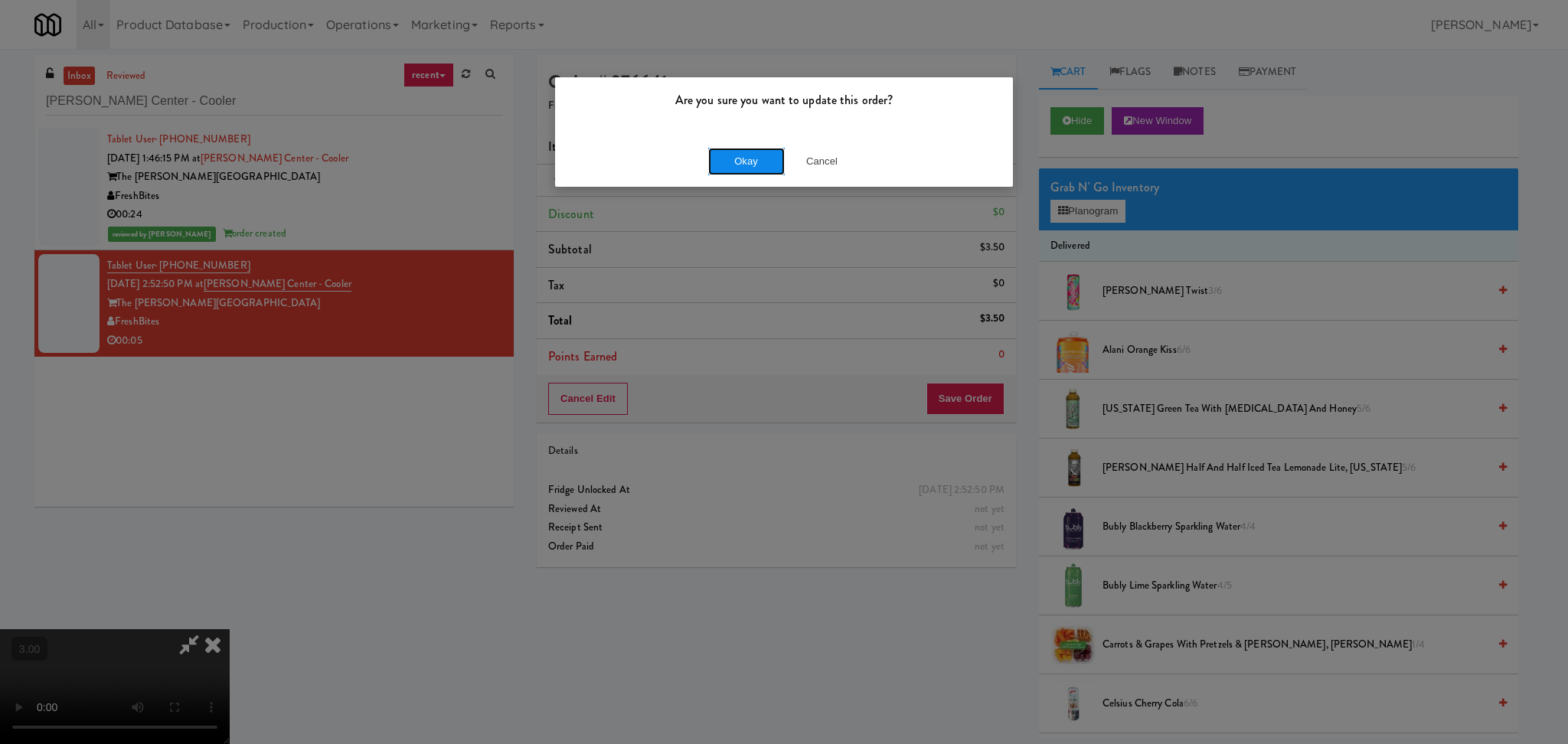
click at [715, 163] on button "Okay" at bounding box center [746, 161] width 76 height 27
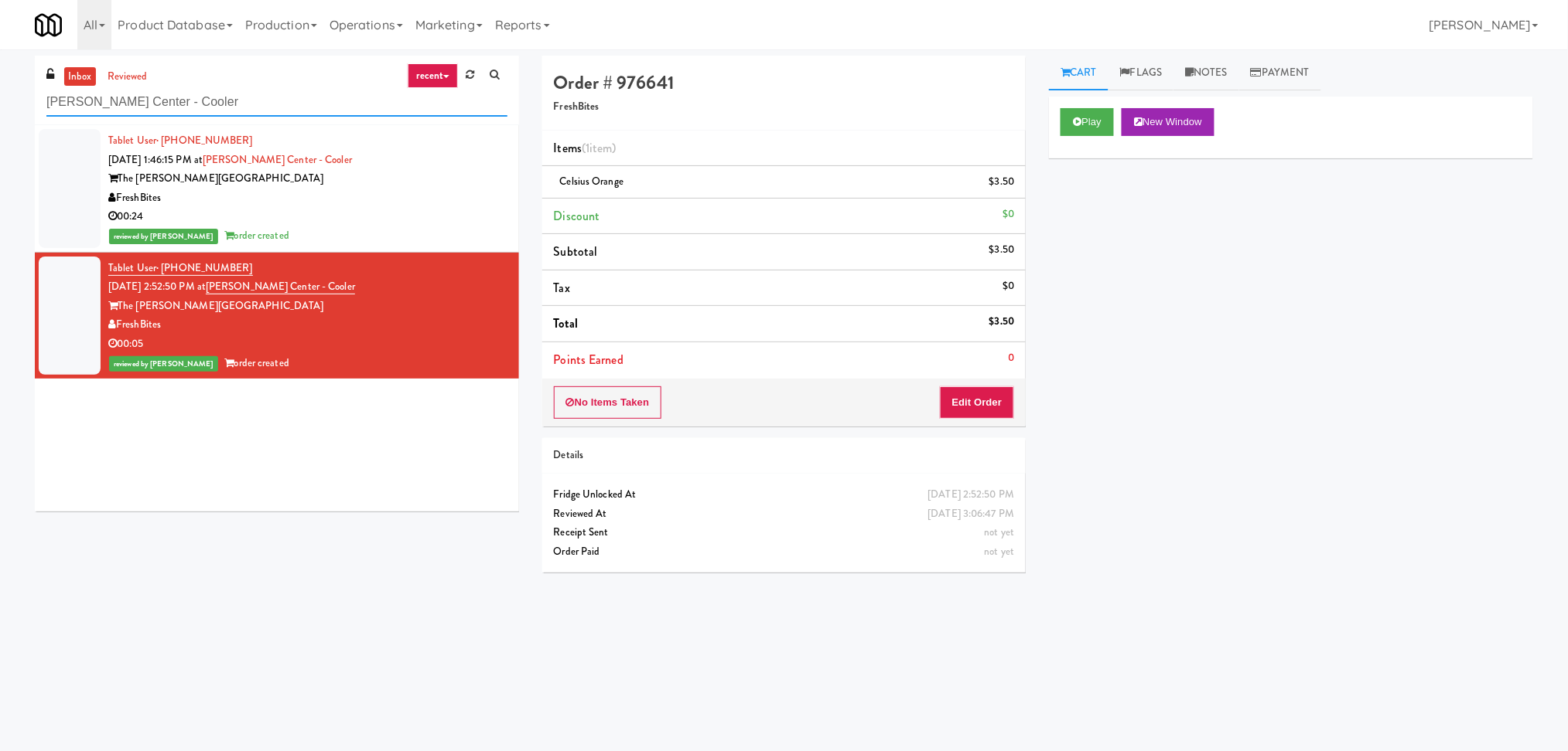
drag, startPoint x: 341, startPoint y: 109, endPoint x: 0, endPoint y: 124, distance: 341.3
click at [0, 124] on div "inbox reviewed recent all unclear take inventory issue suspicious failed recent…" at bounding box center [784, 366] width 1568 height 621
paste input "Market @ 3500 Steeles"
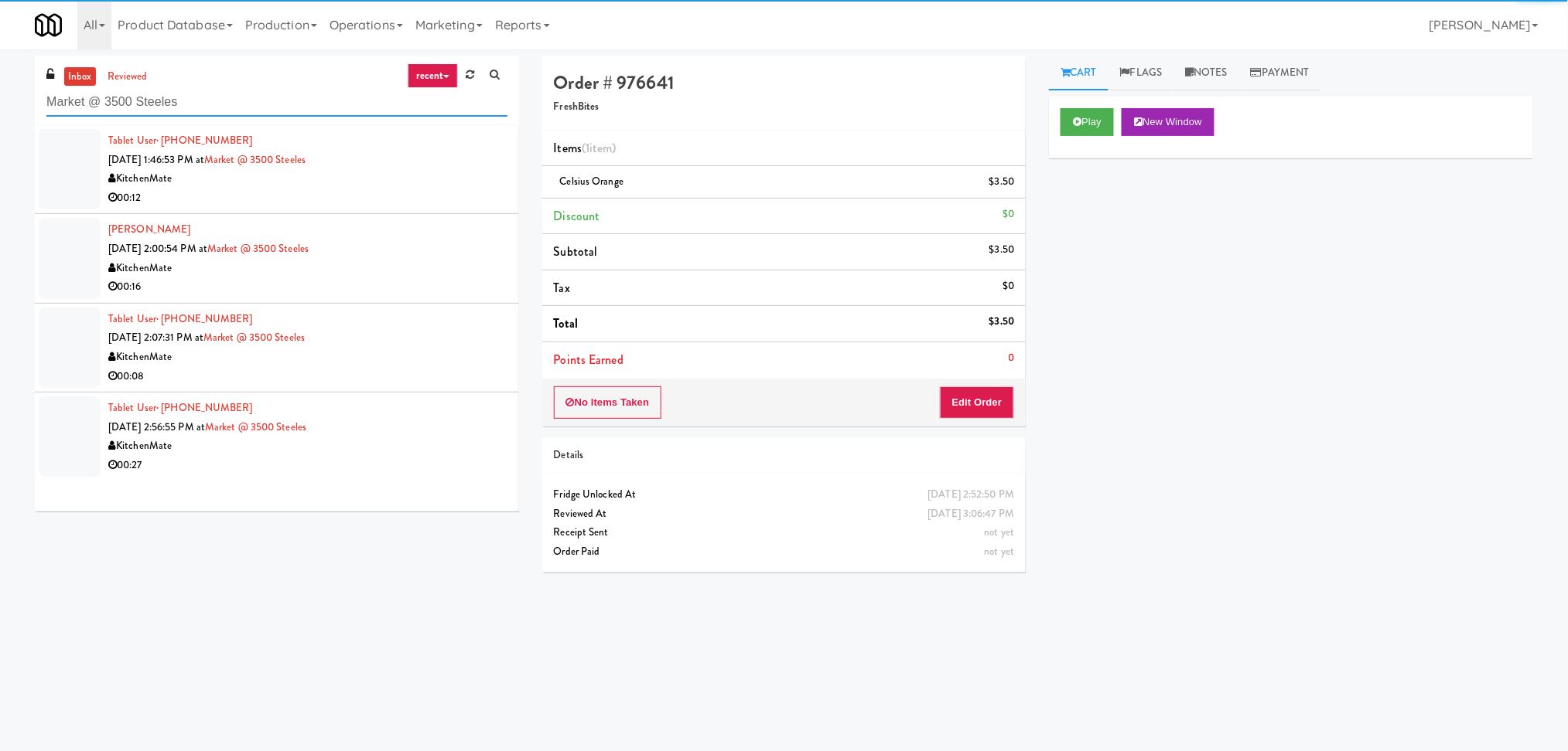
type input "Market @ 3500 Steeles"
click at [411, 176] on div "KitchenMate" at bounding box center [308, 179] width 399 height 20
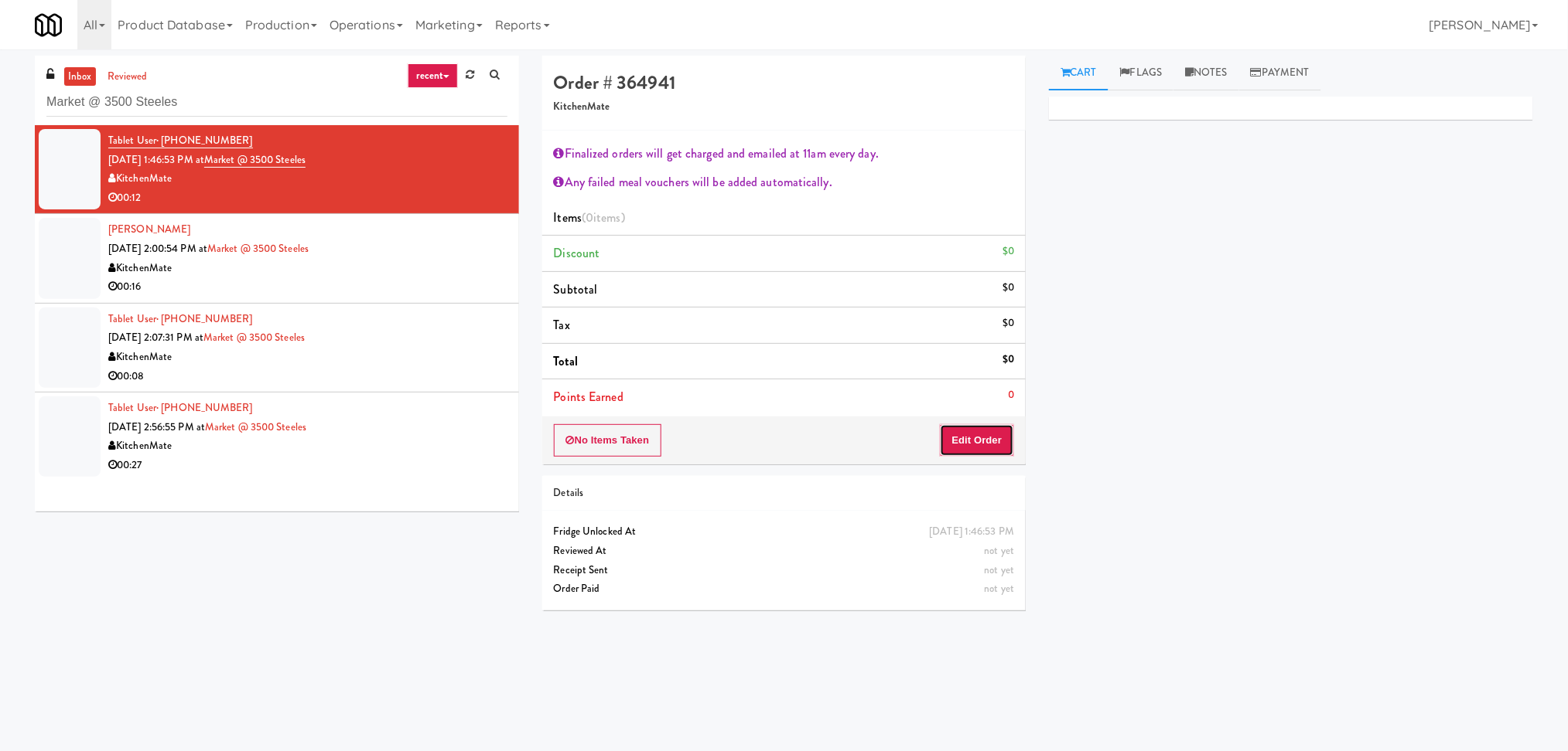
click at [967, 439] on button "Edit Order" at bounding box center [978, 441] width 75 height 33
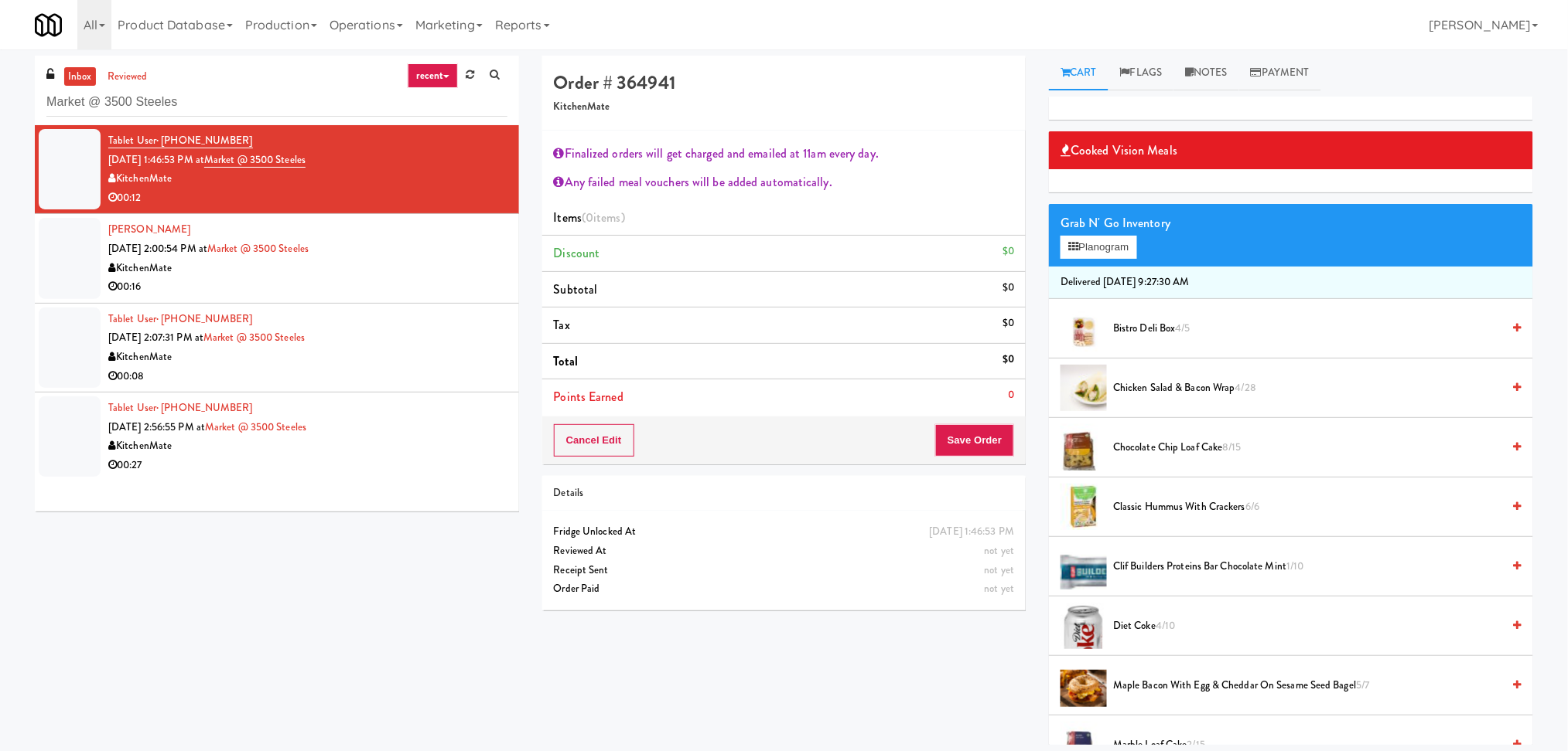
click at [1145, 450] on span "Chocolate Chip Loaf Cake 8/15" at bounding box center [1308, 448] width 389 height 20
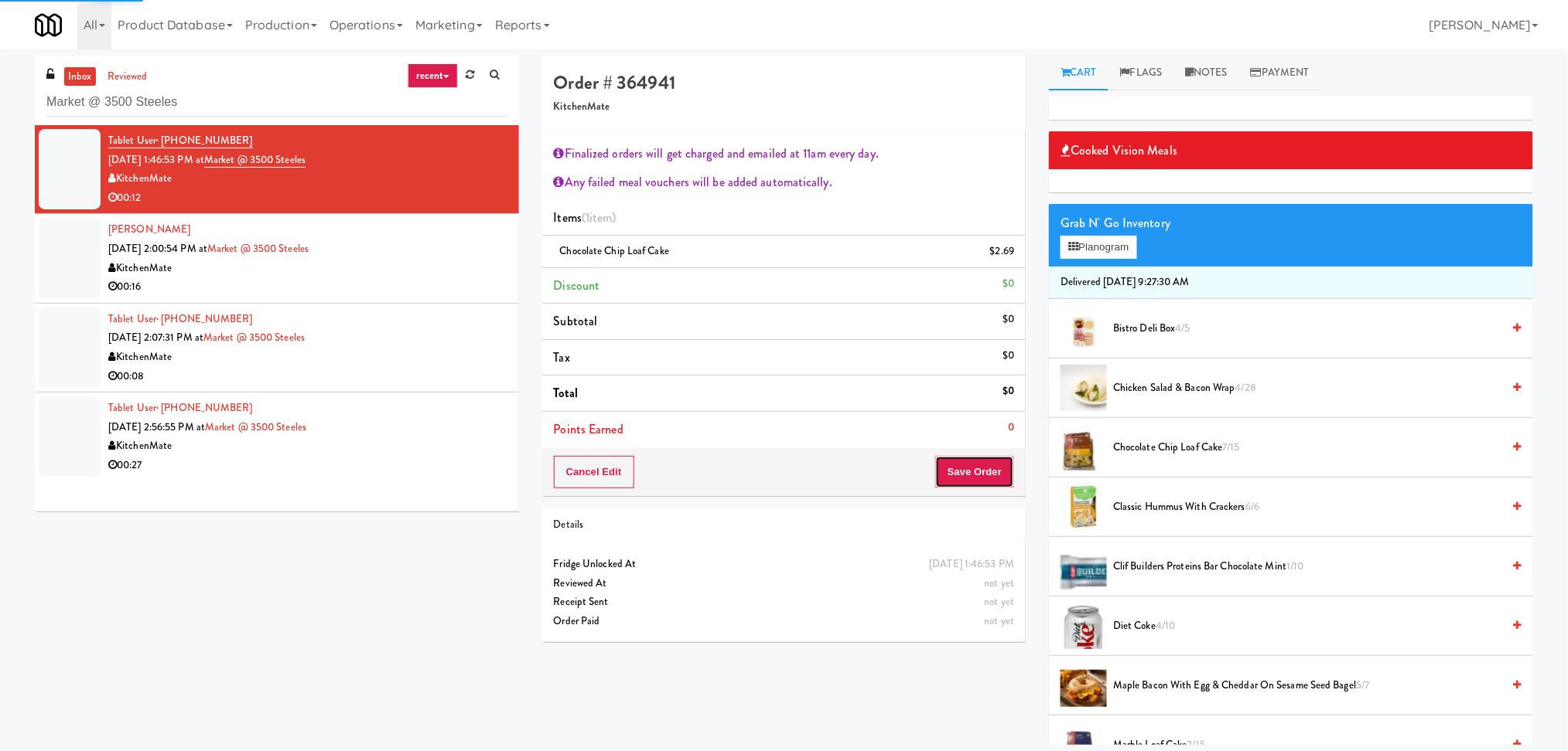
click at [990, 475] on button "Save Order" at bounding box center [974, 473] width 79 height 33
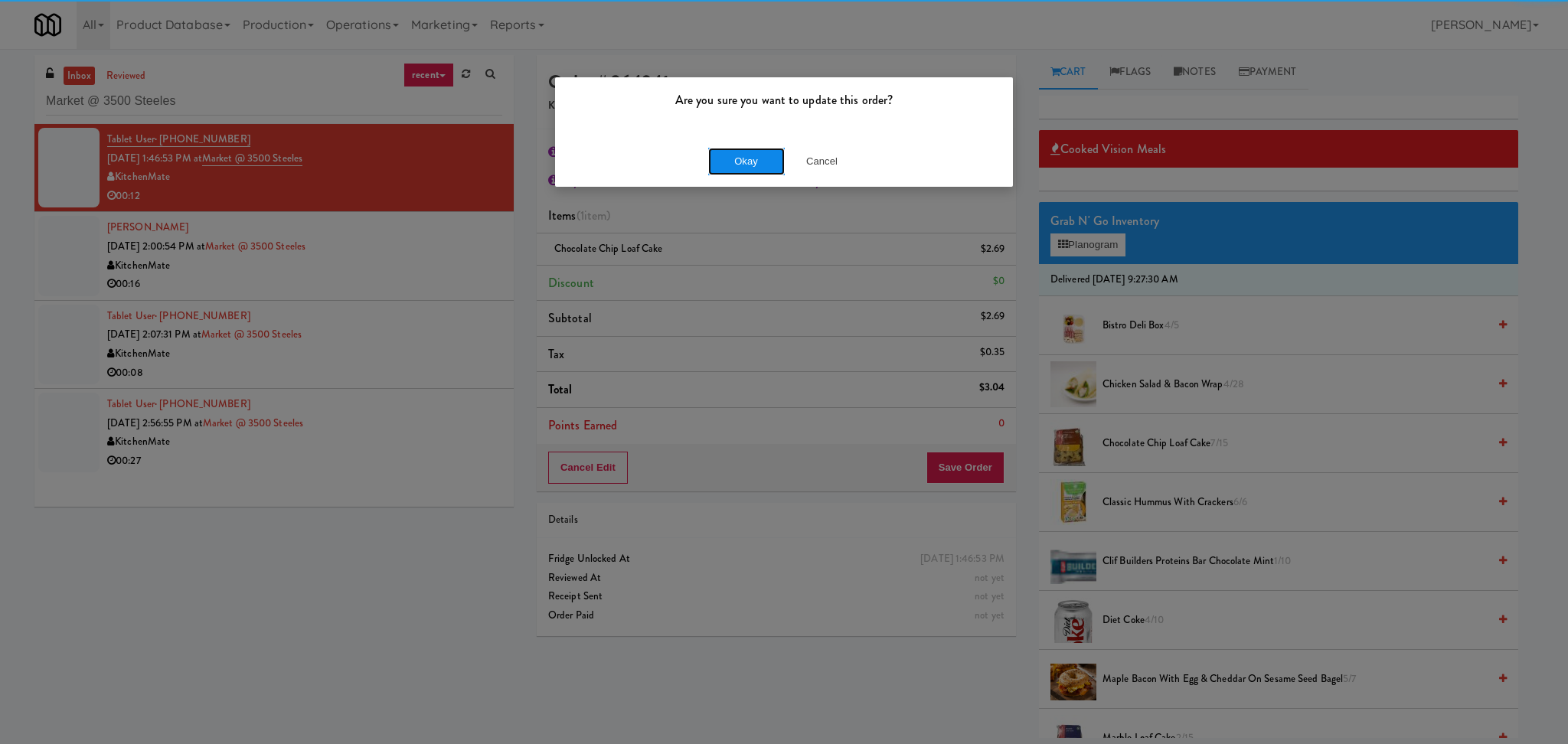
click at [756, 171] on button "Okay" at bounding box center [746, 161] width 76 height 27
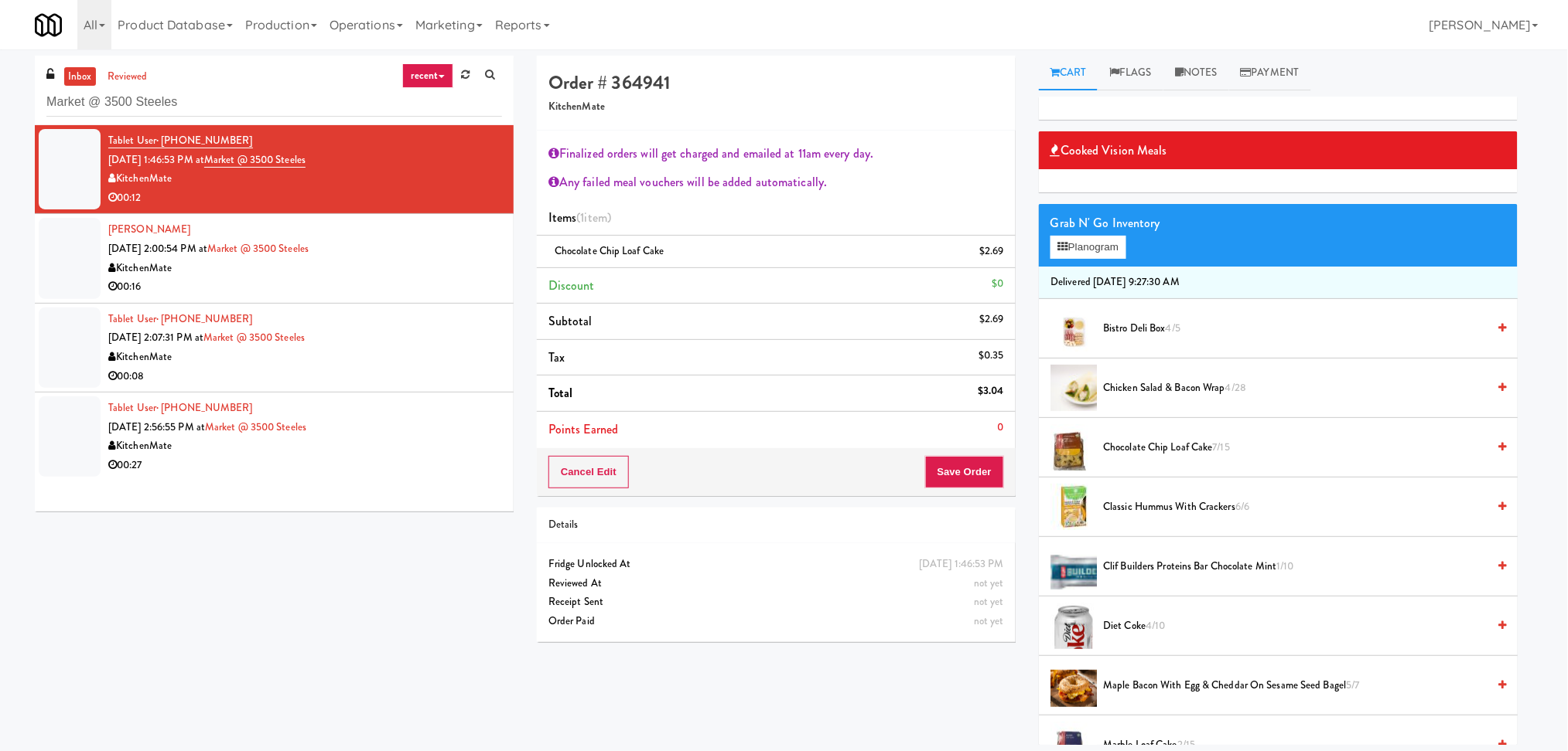
click at [459, 259] on div "KitchenMate" at bounding box center [304, 268] width 393 height 20
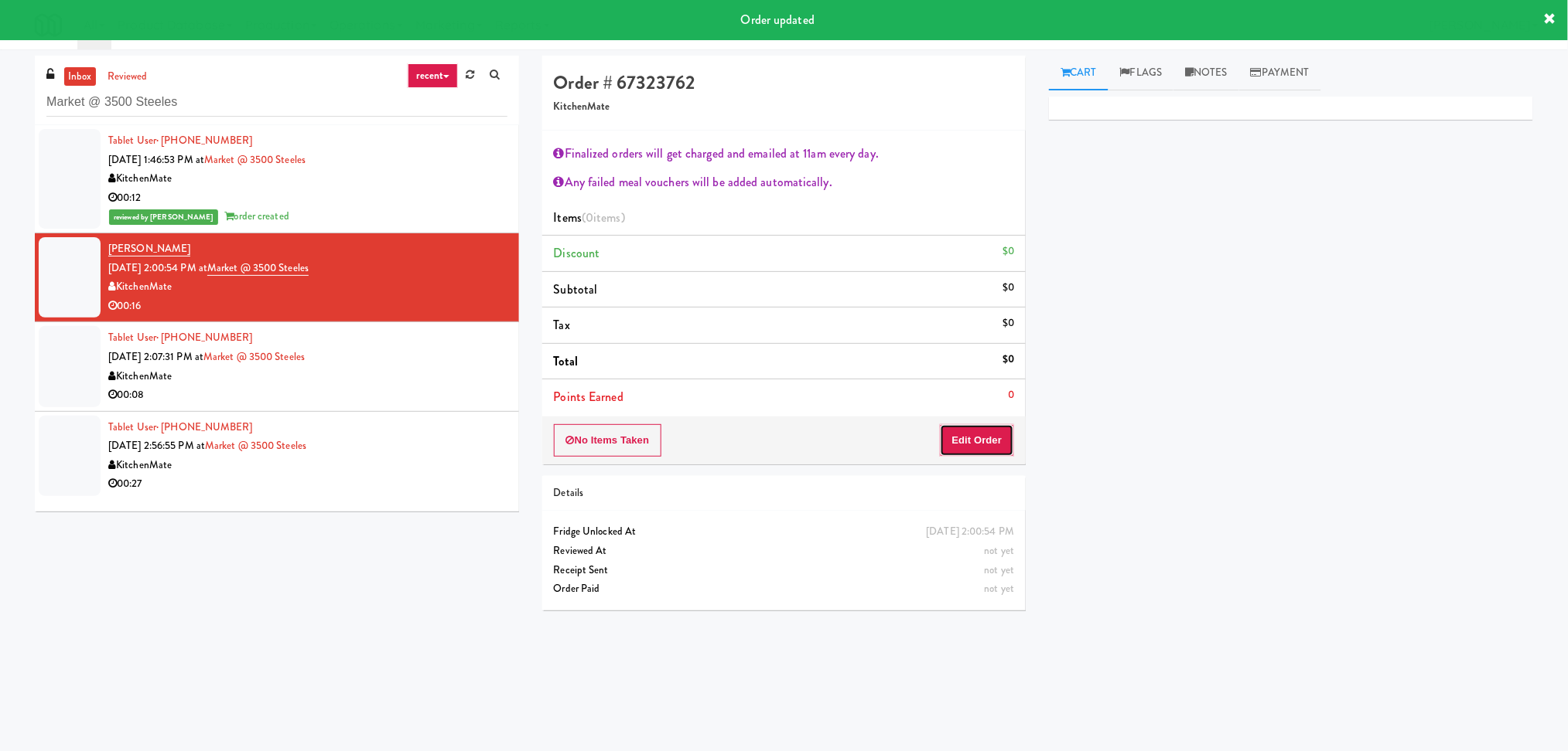
click at [955, 442] on button "Edit Order" at bounding box center [978, 441] width 75 height 33
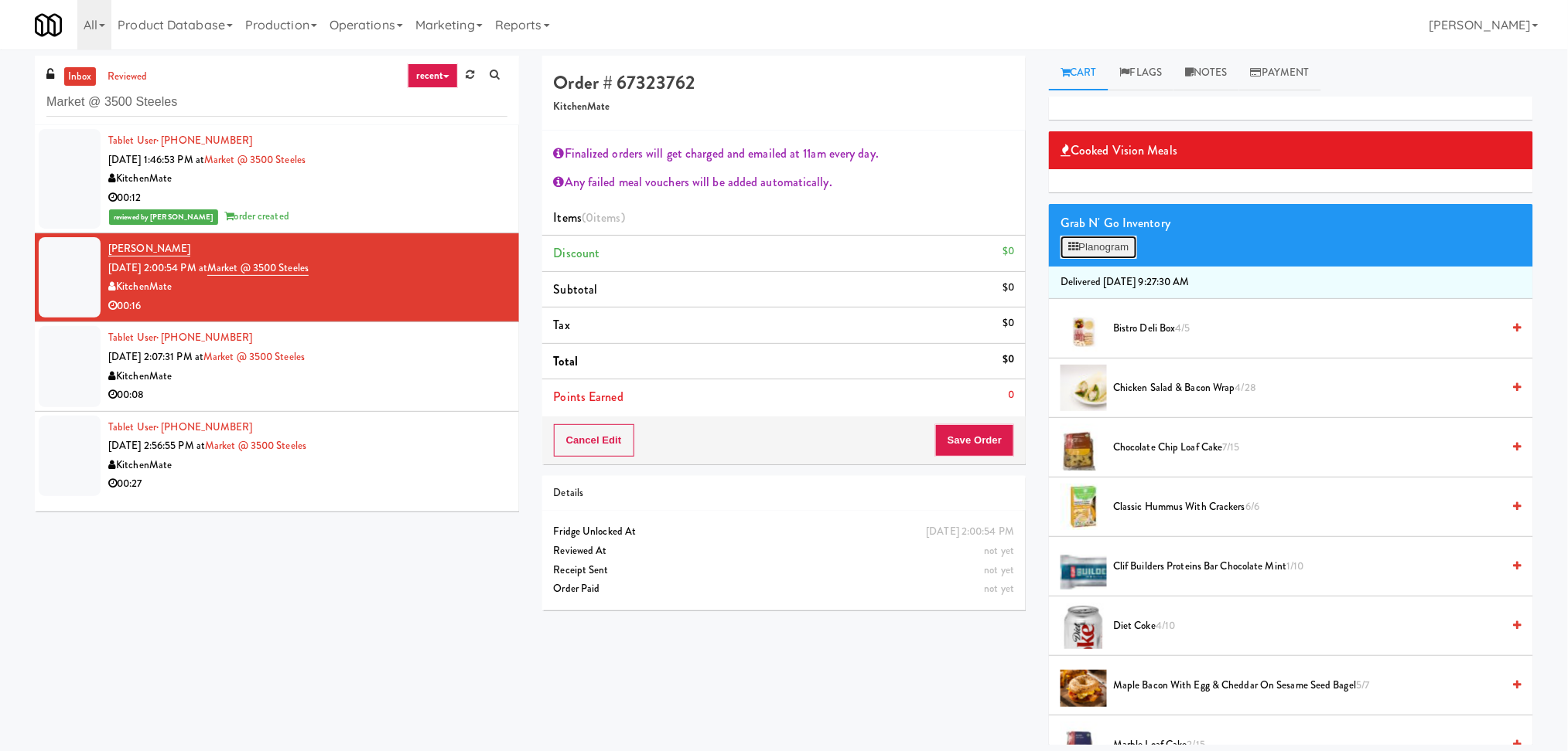
click at [1084, 249] on button "Planogram" at bounding box center [1098, 247] width 75 height 23
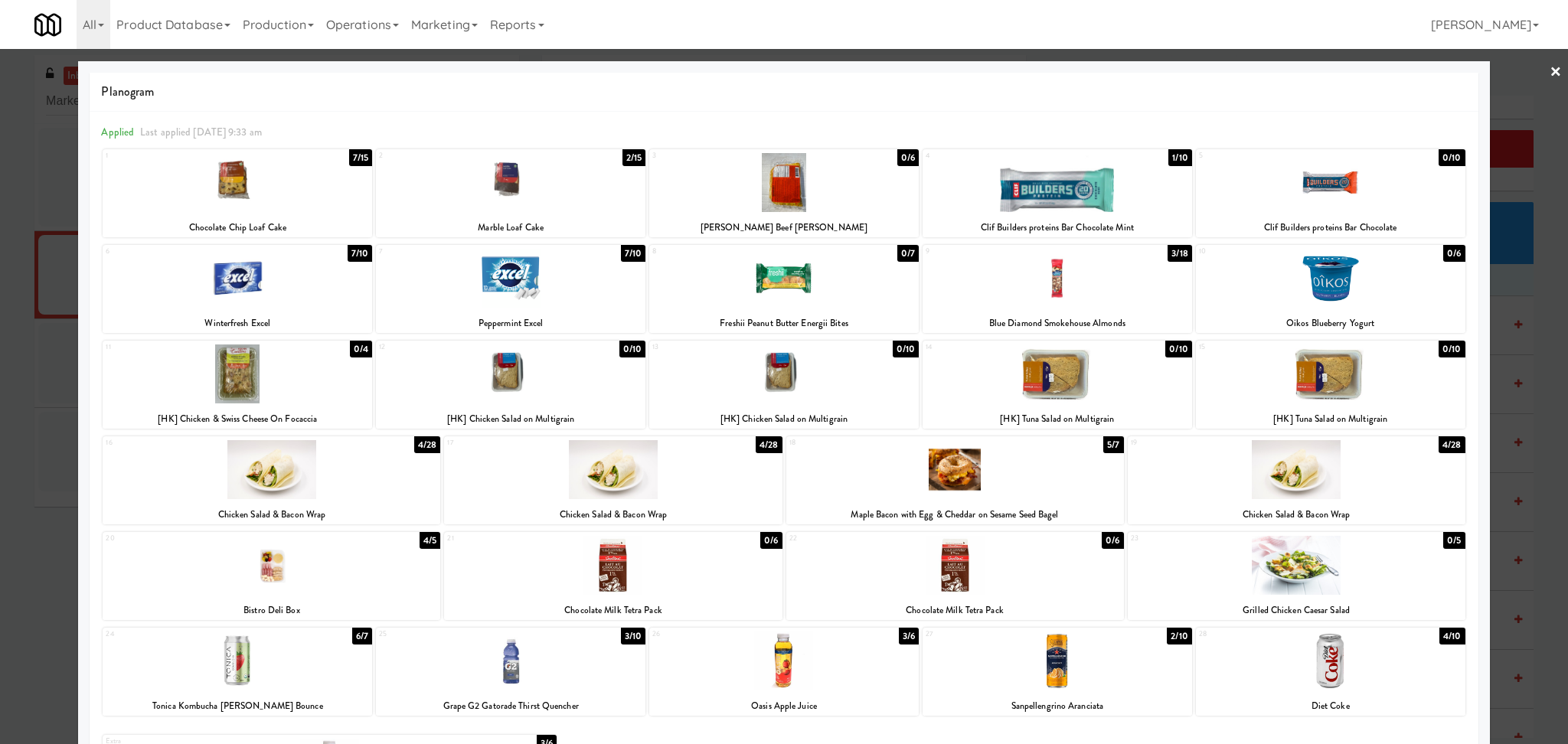
click at [703, 485] on div at bounding box center [613, 470] width 338 height 59
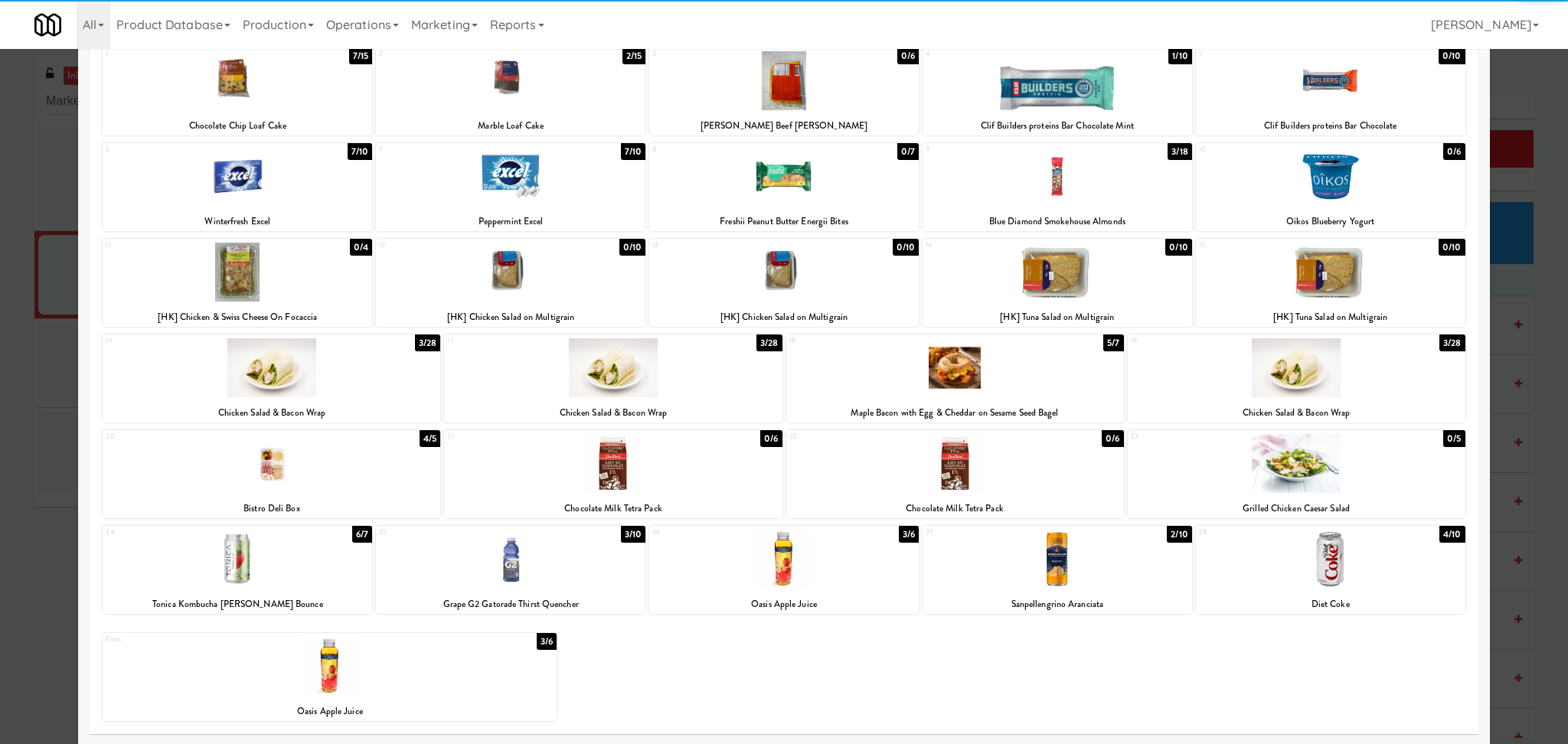
scroll to position [103, 0]
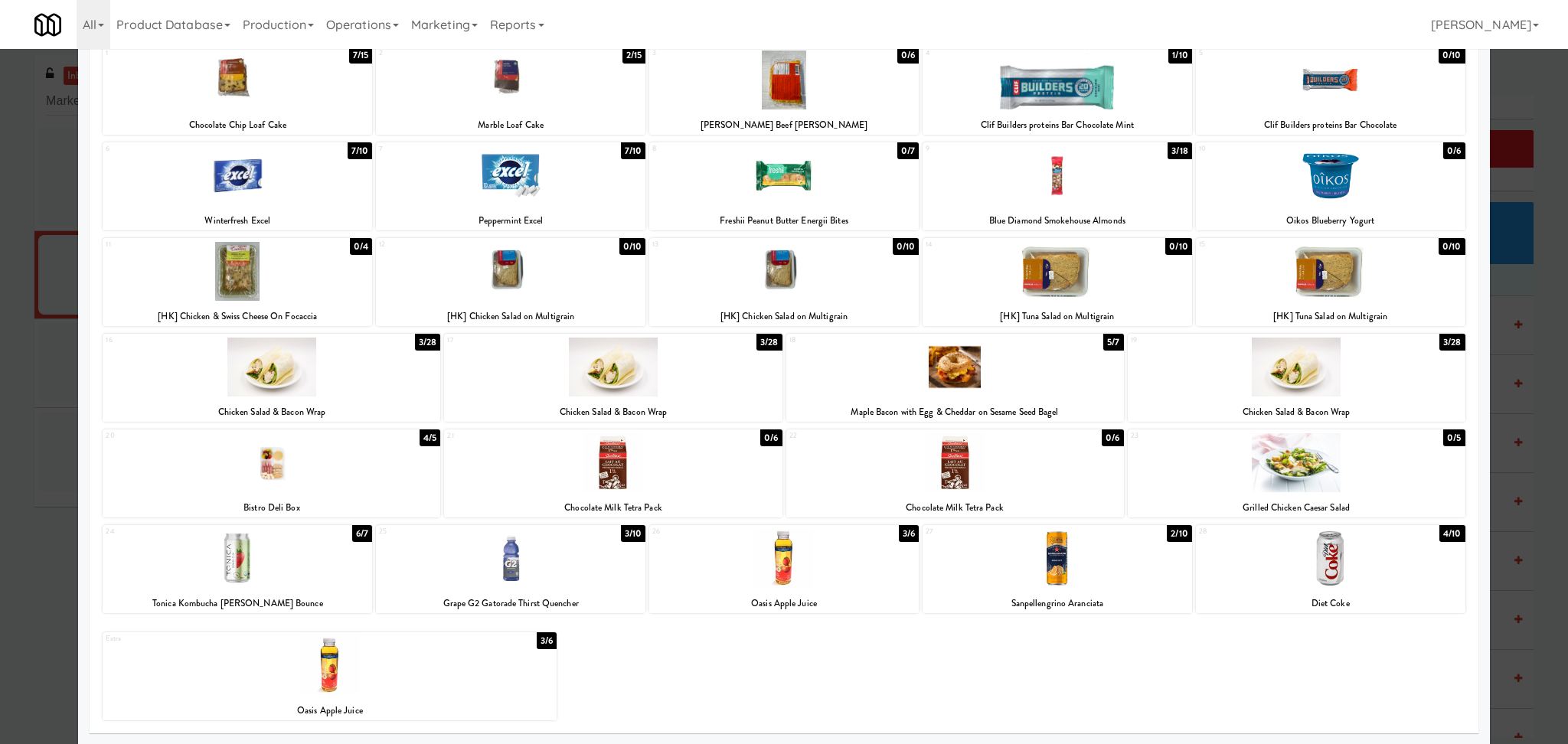
click at [1255, 570] on div at bounding box center [1331, 559] width 270 height 59
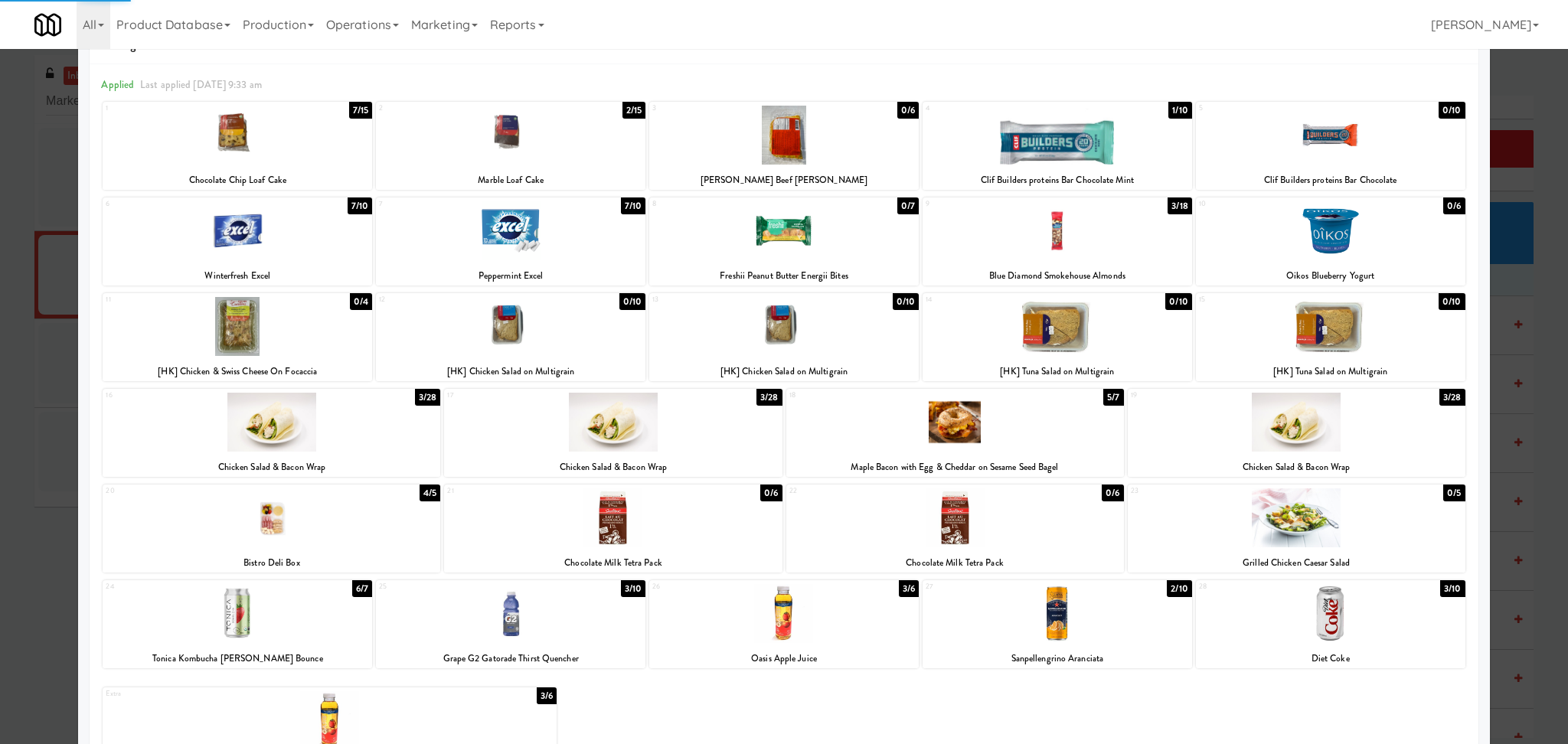
scroll to position [0, 0]
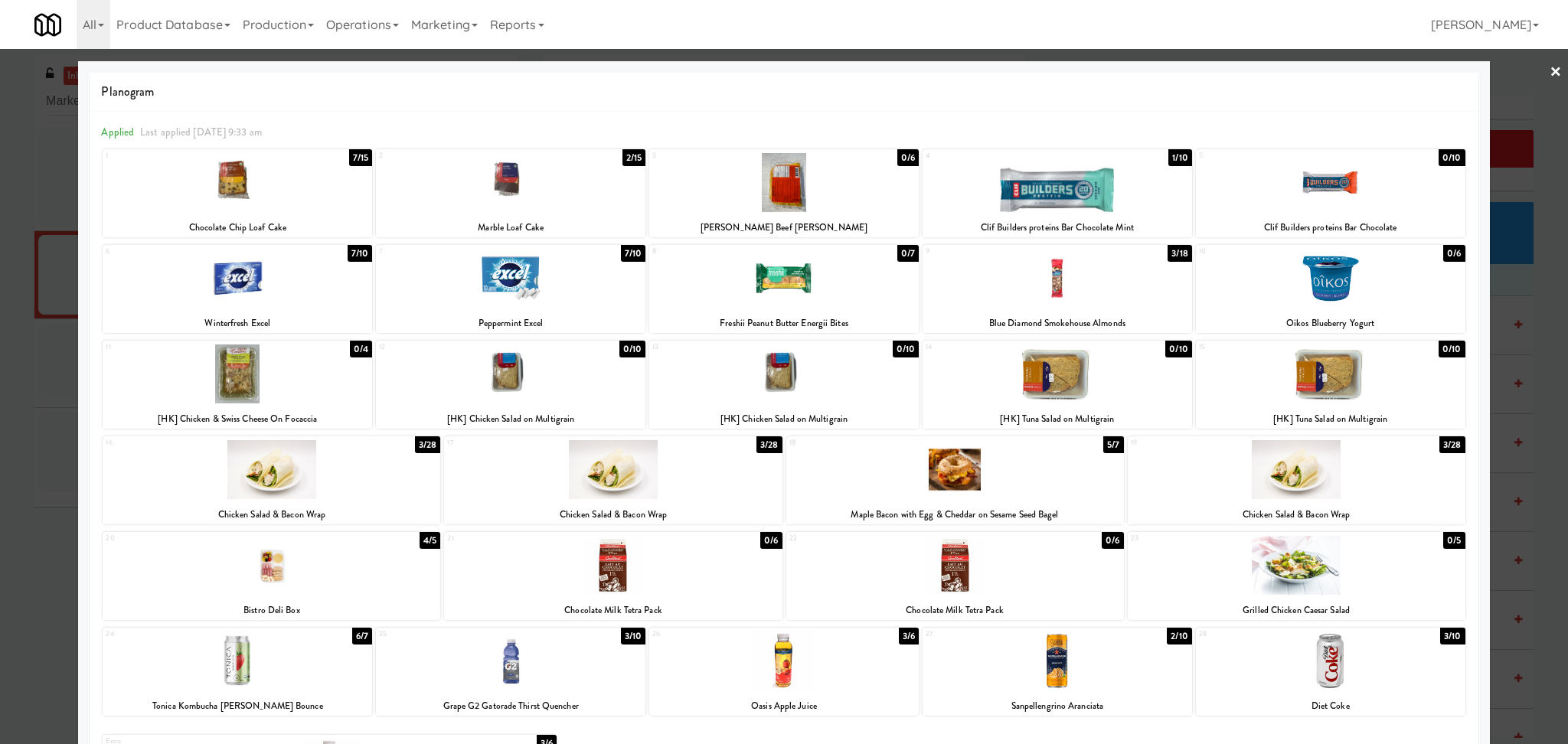
click at [311, 195] on div at bounding box center [237, 183] width 270 height 59
click at [25, 217] on div at bounding box center [784, 372] width 1568 height 744
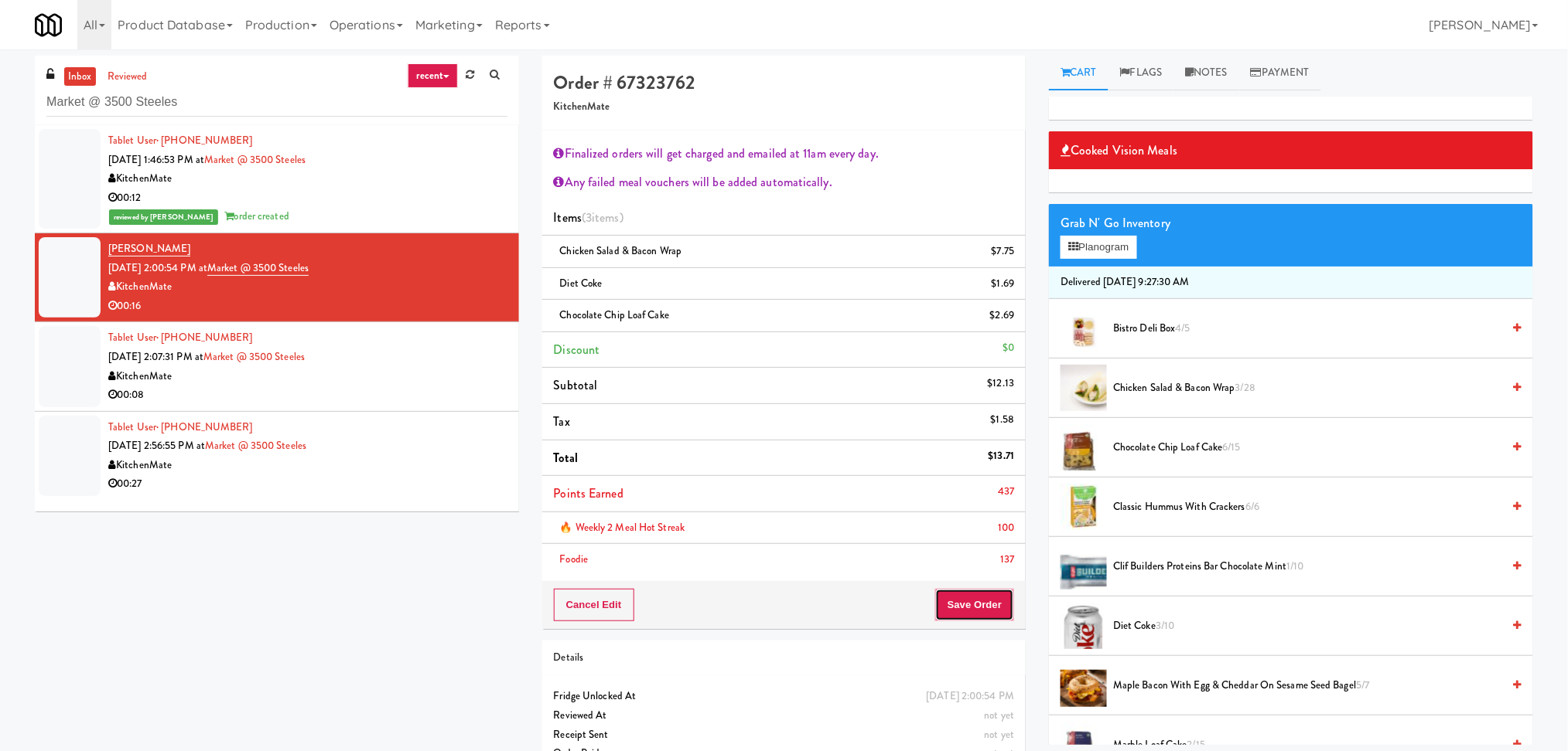
click at [969, 598] on button "Save Order" at bounding box center [974, 605] width 79 height 33
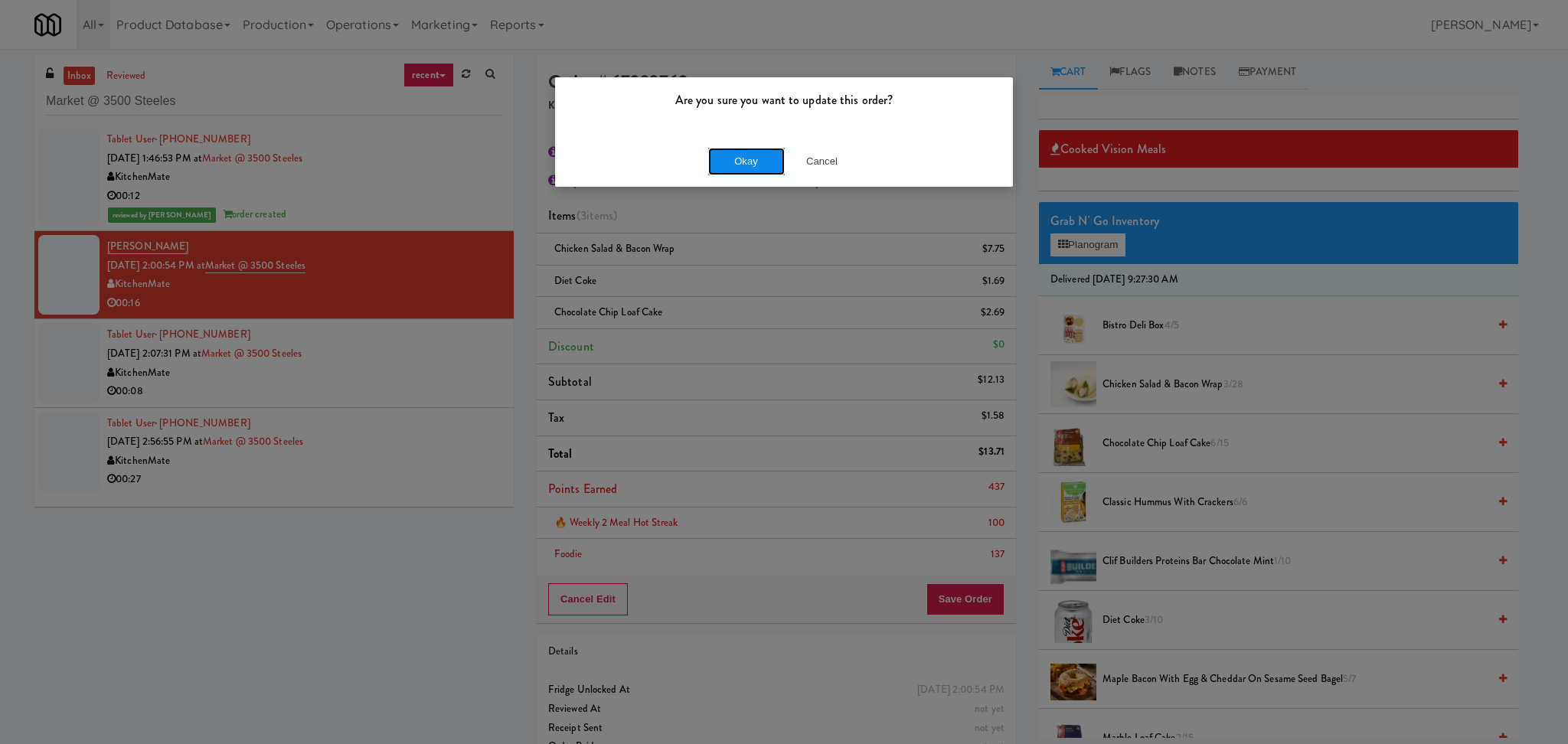
click at [739, 154] on button "Okay" at bounding box center [746, 161] width 76 height 27
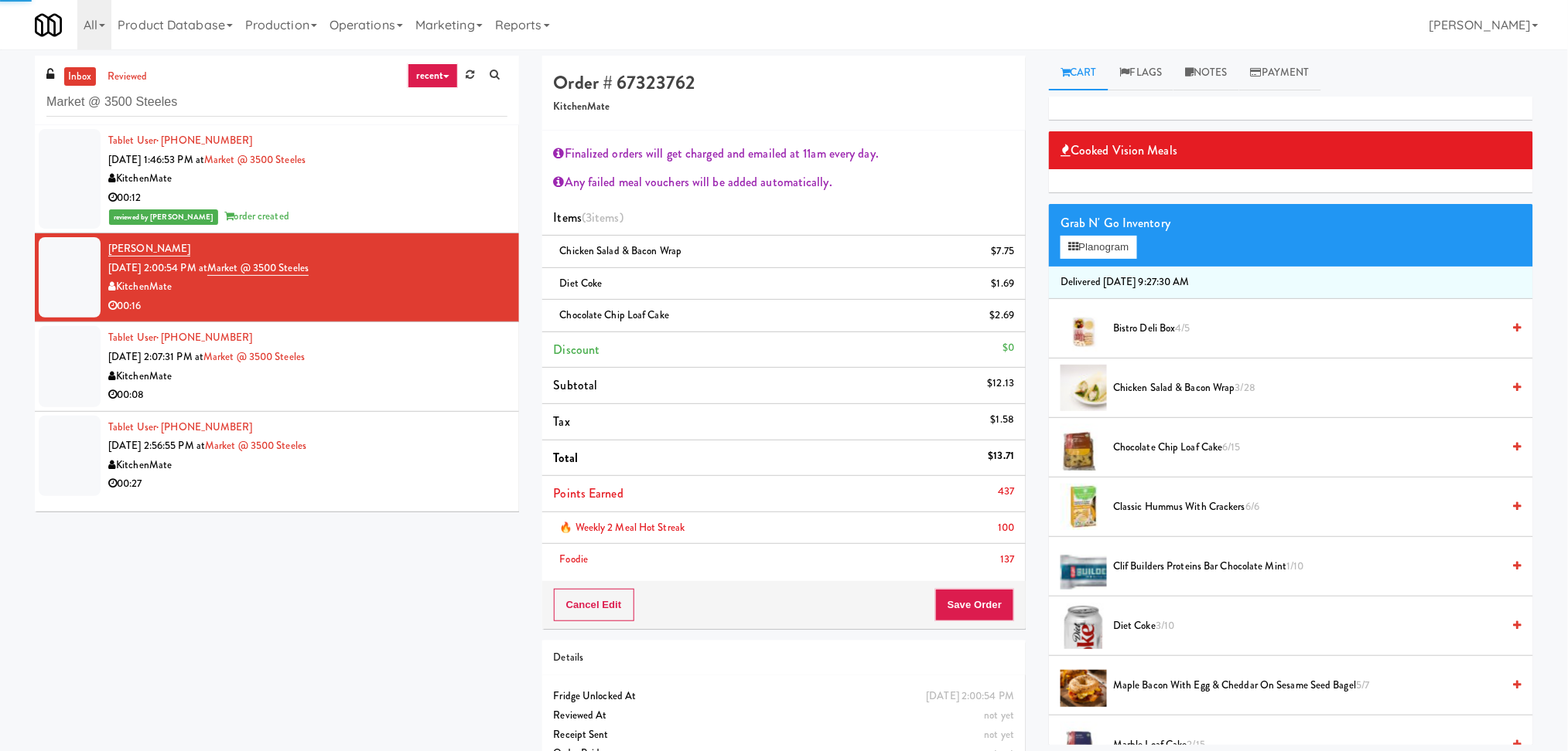
click at [456, 361] on div "Tablet User · (647) 929-2718 [DATE] 2:07:31 PM at Market @ [GEOGRAPHIC_DATA] 00…" at bounding box center [308, 367] width 399 height 75
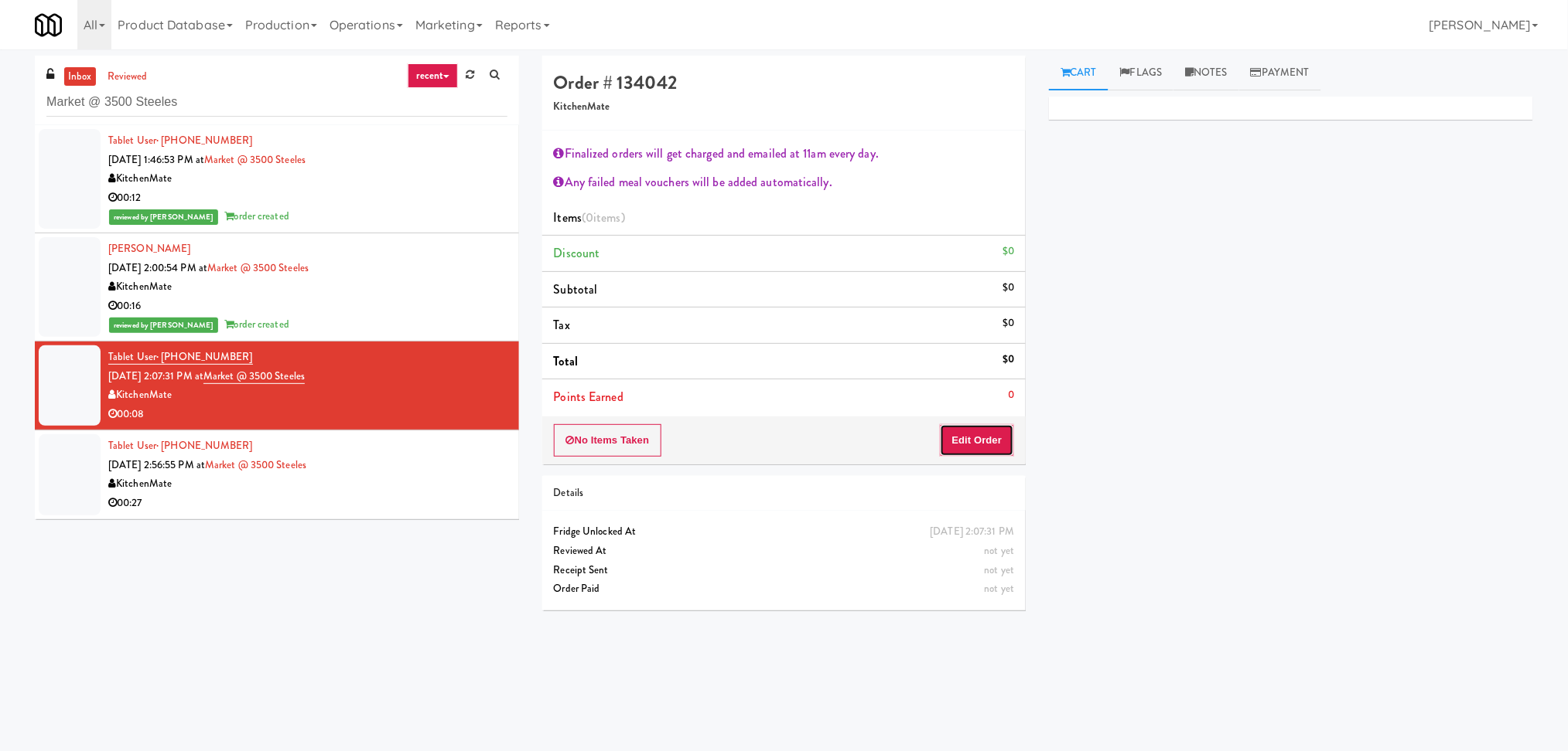
click at [981, 442] on button "Edit Order" at bounding box center [978, 441] width 75 height 33
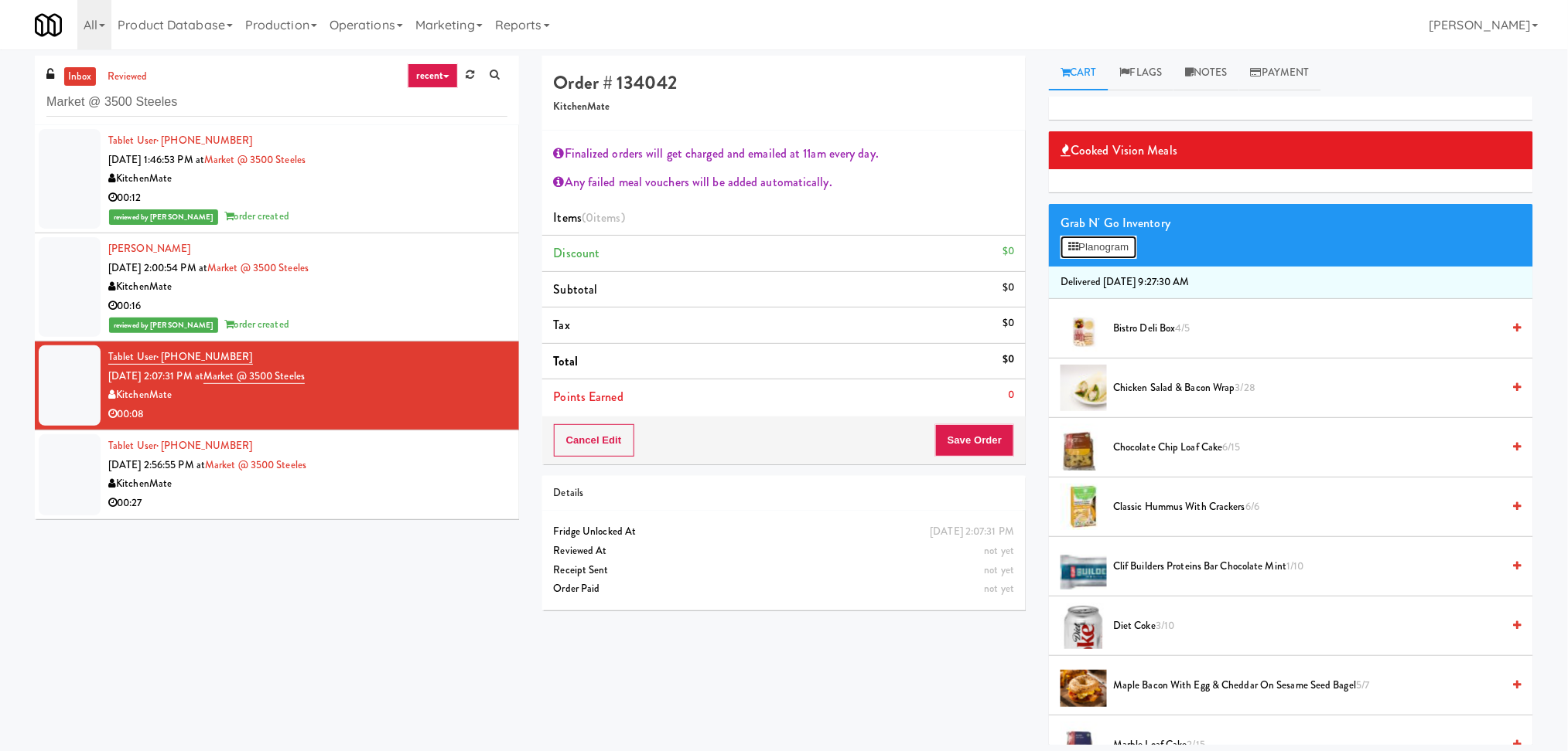
click at [1095, 241] on button "Planogram" at bounding box center [1098, 247] width 75 height 23
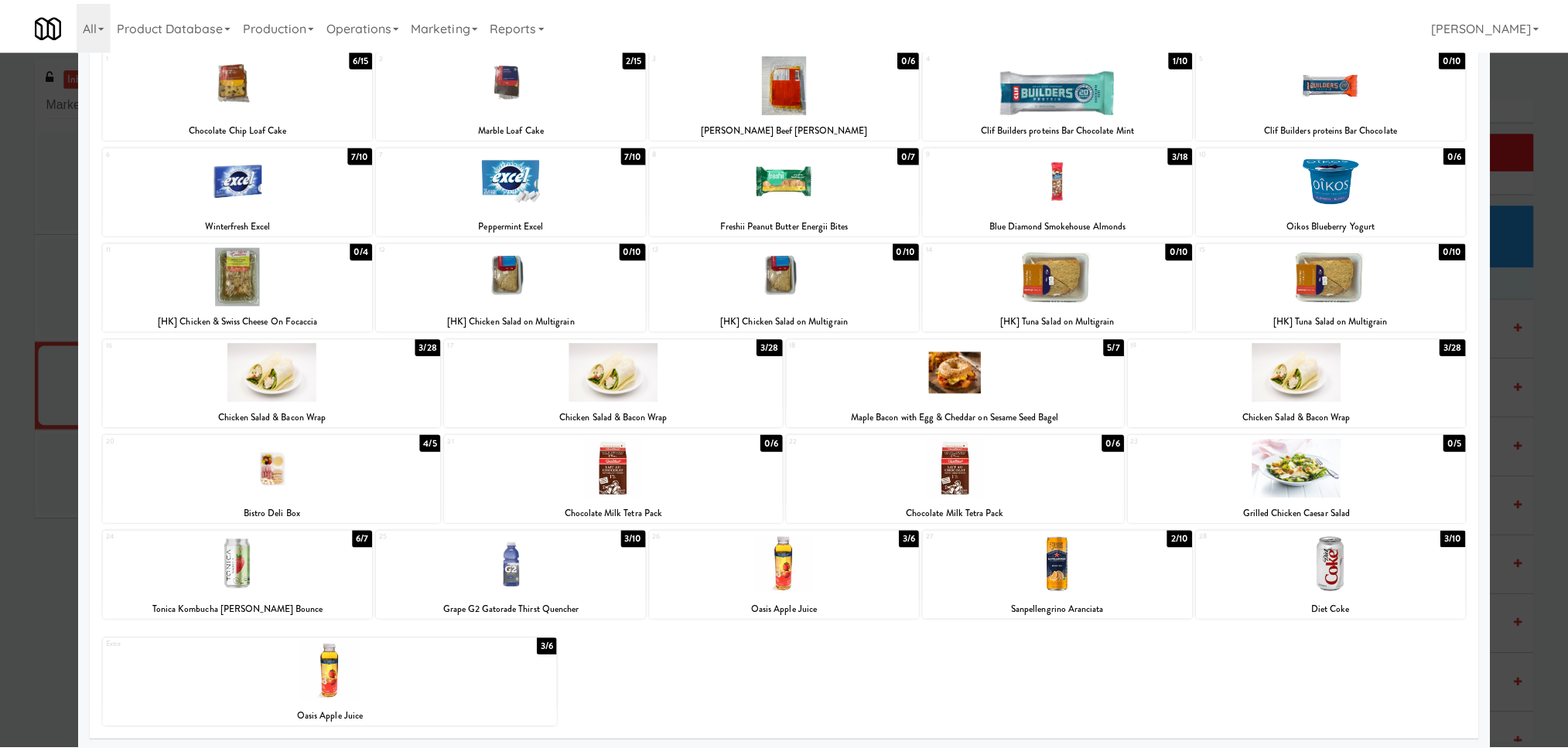
scroll to position [104, 0]
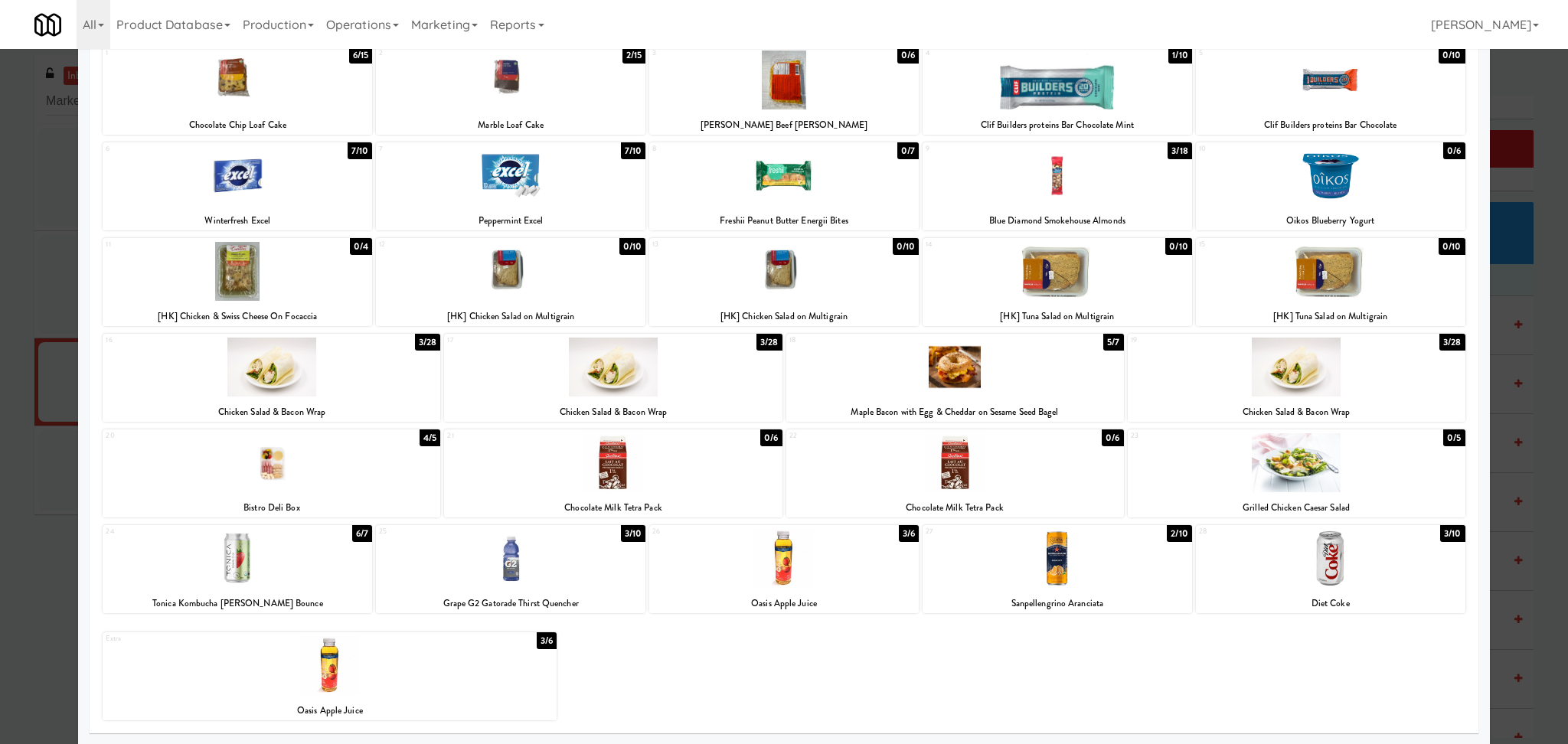
click at [0, 473] on div at bounding box center [784, 372] width 1568 height 744
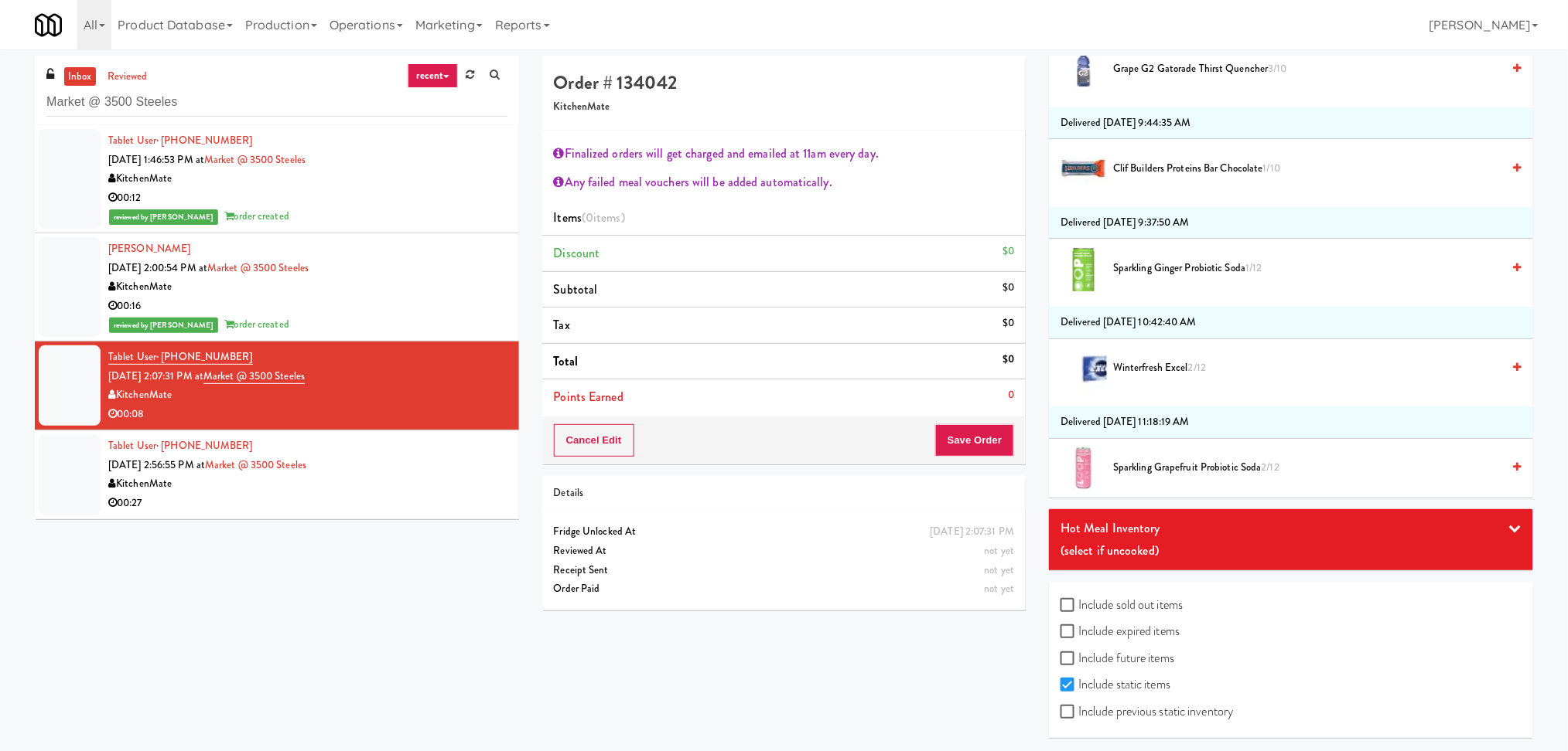
scroll to position [1356, 0]
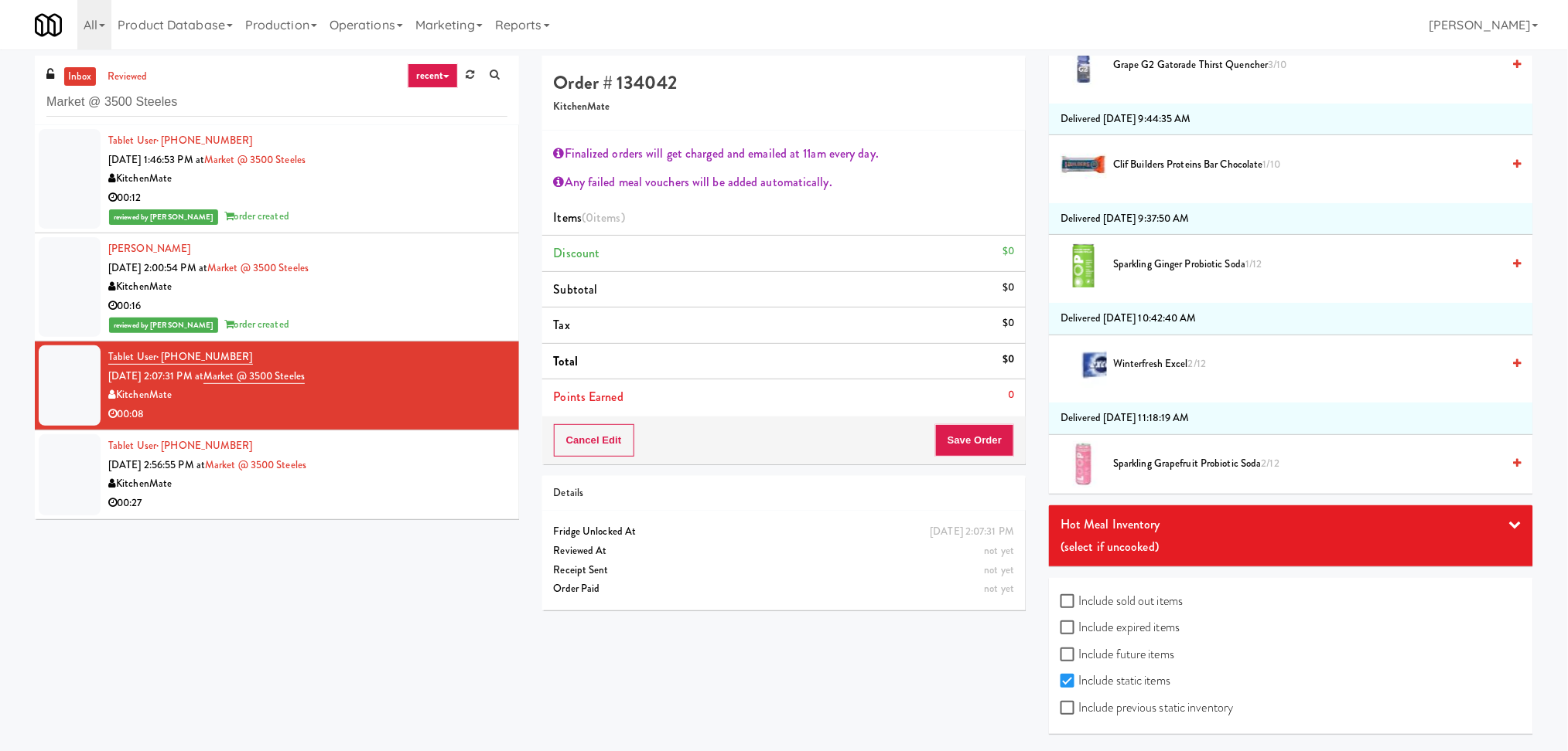
click at [1147, 605] on label "Include sold out items" at bounding box center [1121, 601] width 123 height 23
click at [1078, 605] on input "Include sold out items" at bounding box center [1068, 602] width 18 height 12
checkbox input "true"
click at [1169, 718] on label "Include previous static inventory" at bounding box center [1146, 707] width 172 height 23
click at [1078, 715] on input "Include previous static inventory" at bounding box center [1068, 708] width 18 height 12
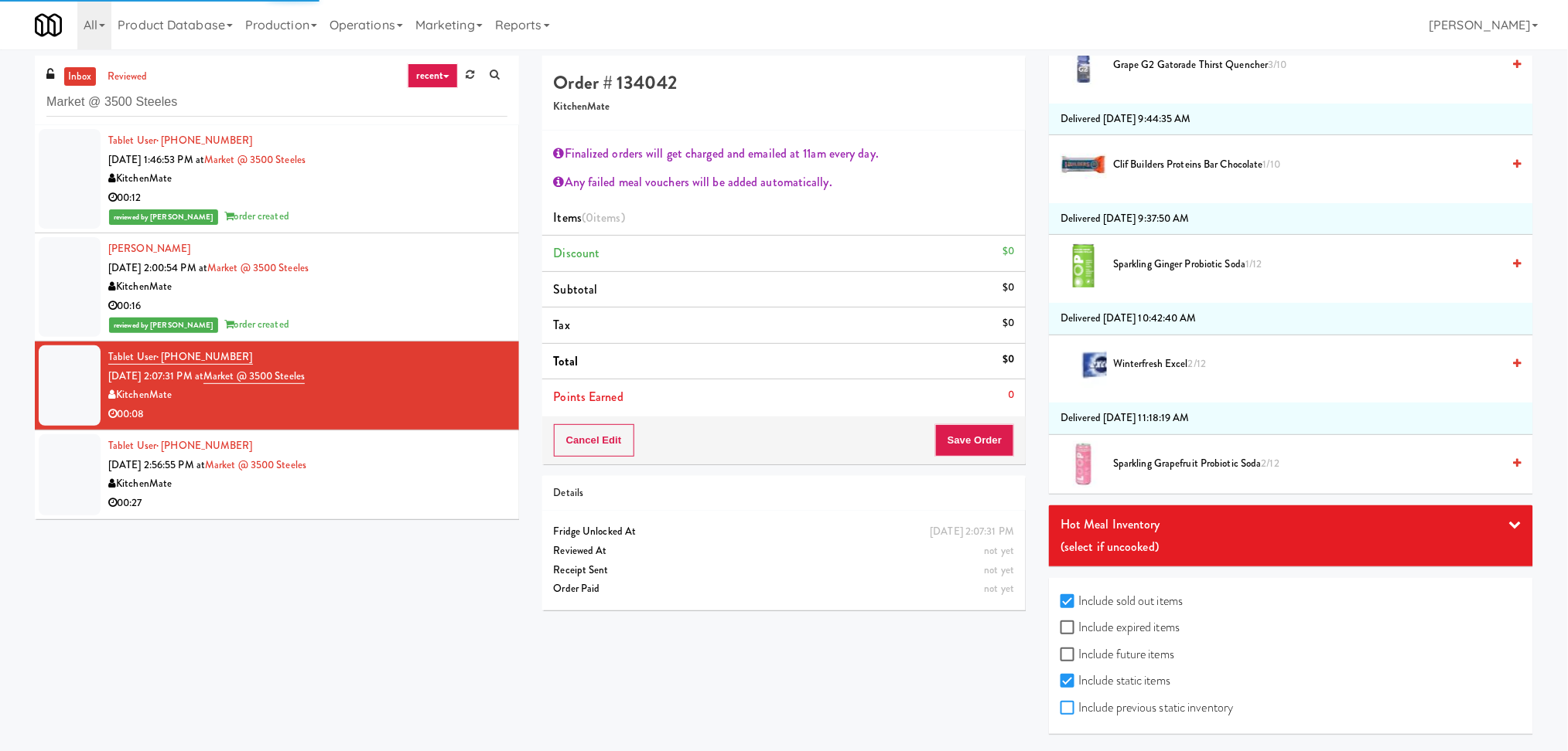
checkbox input "true"
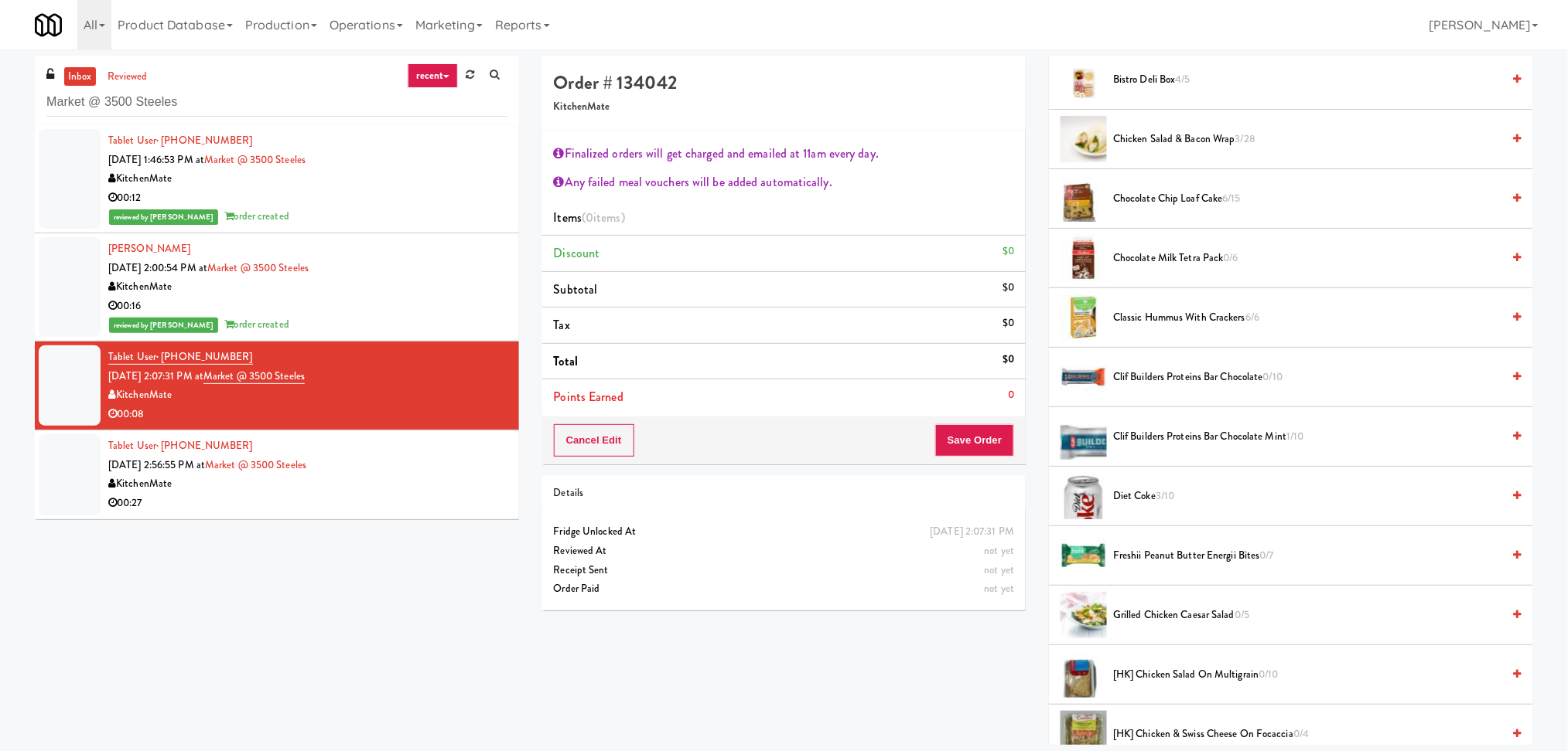
scroll to position [0, 0]
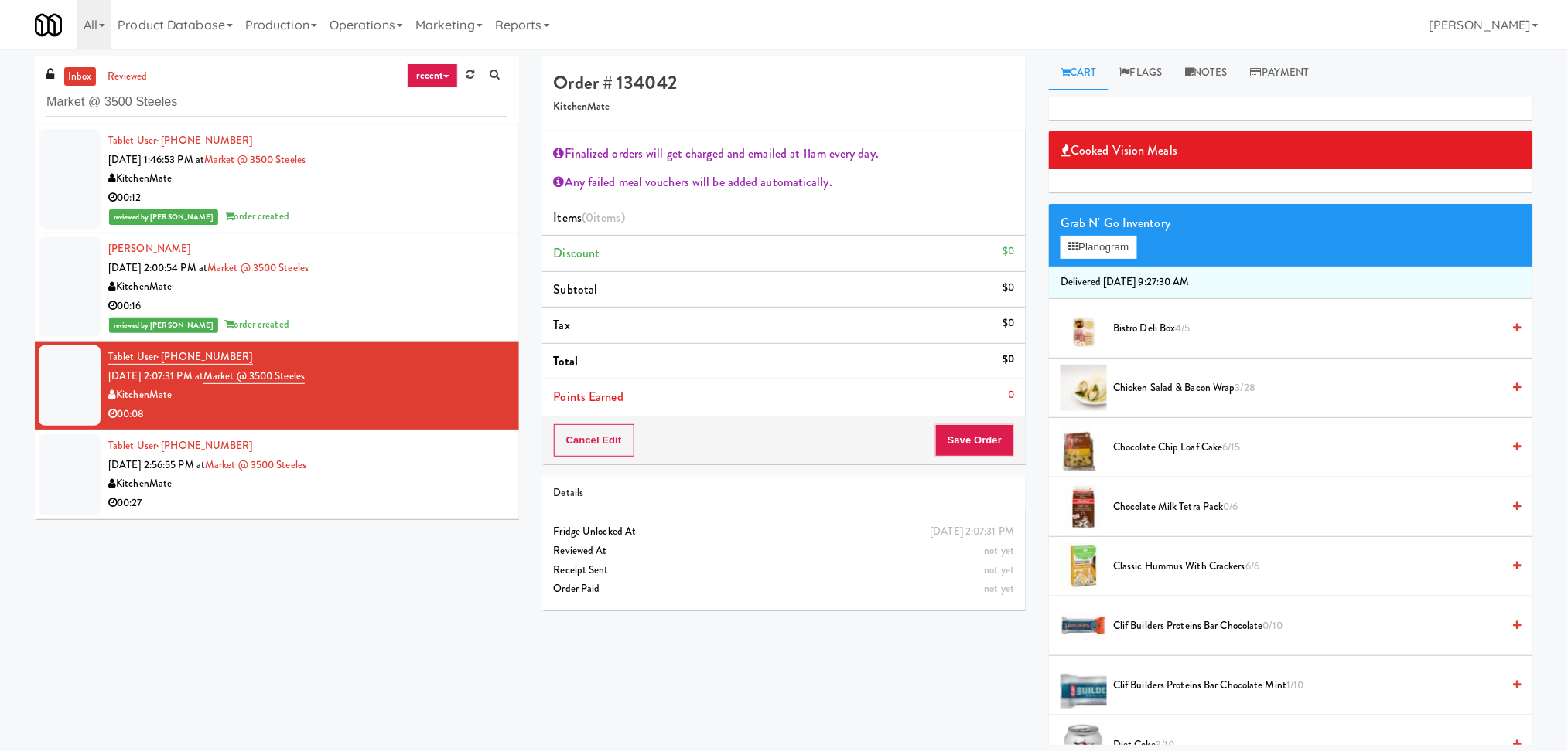
click at [1162, 331] on span "Bistro Deli Box 4/5" at bounding box center [1308, 329] width 389 height 20
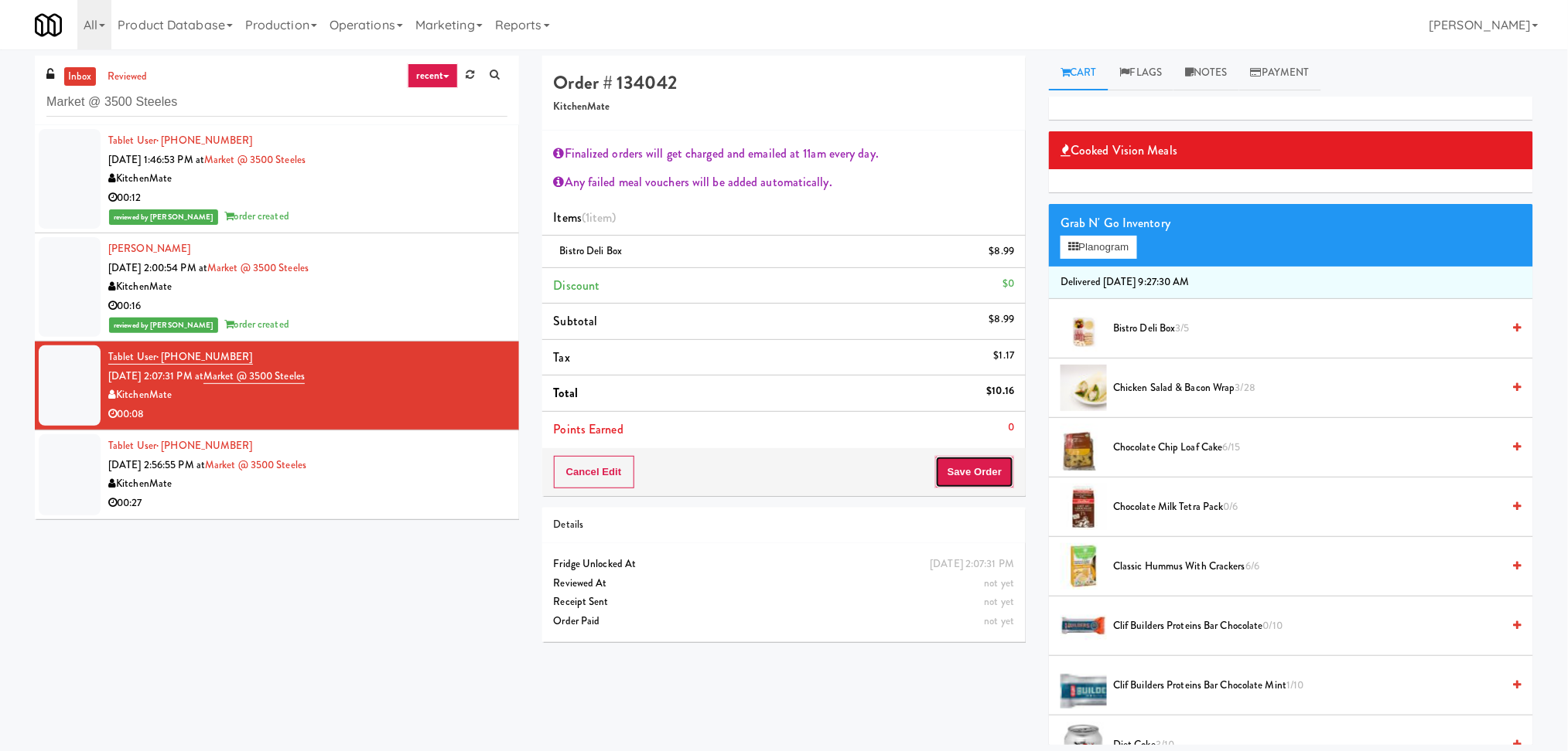
click at [976, 480] on button "Save Order" at bounding box center [974, 473] width 79 height 33
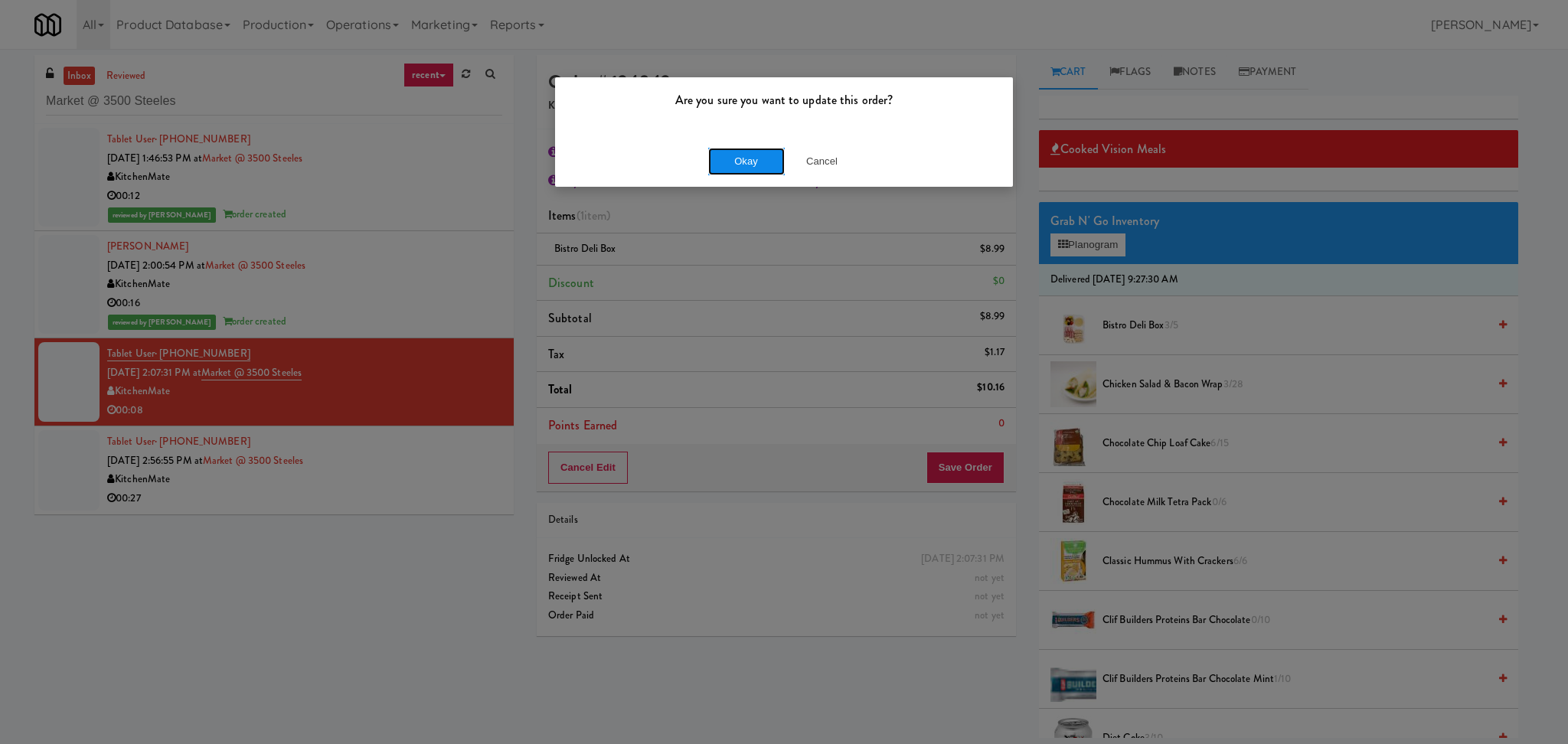
click at [744, 166] on button "Okay" at bounding box center [746, 161] width 76 height 27
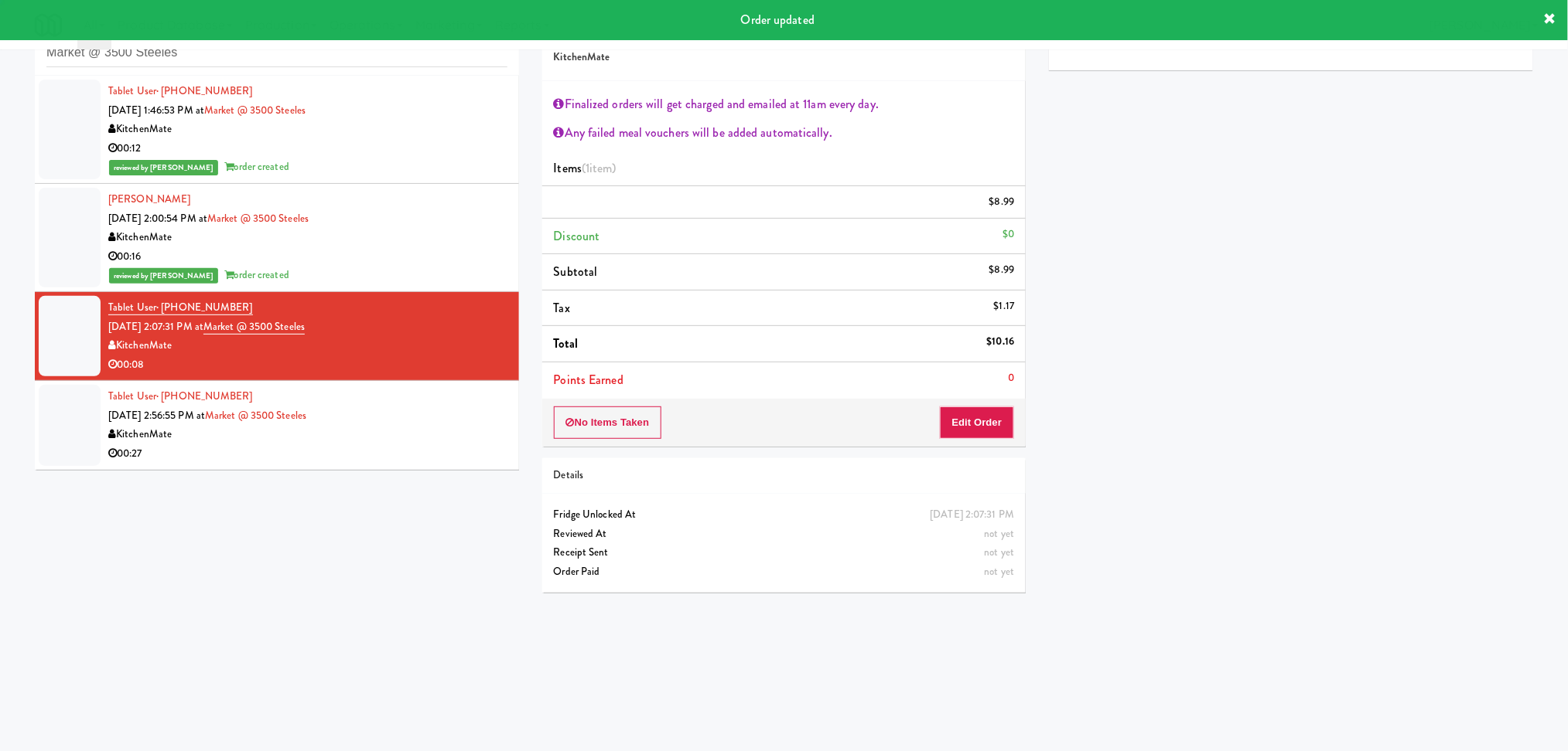
click at [442, 420] on div "Tablet User · (647) 949-8726 [DATE] 2:56:55 PM at Market @ [GEOGRAPHIC_DATA] 00…" at bounding box center [308, 425] width 399 height 75
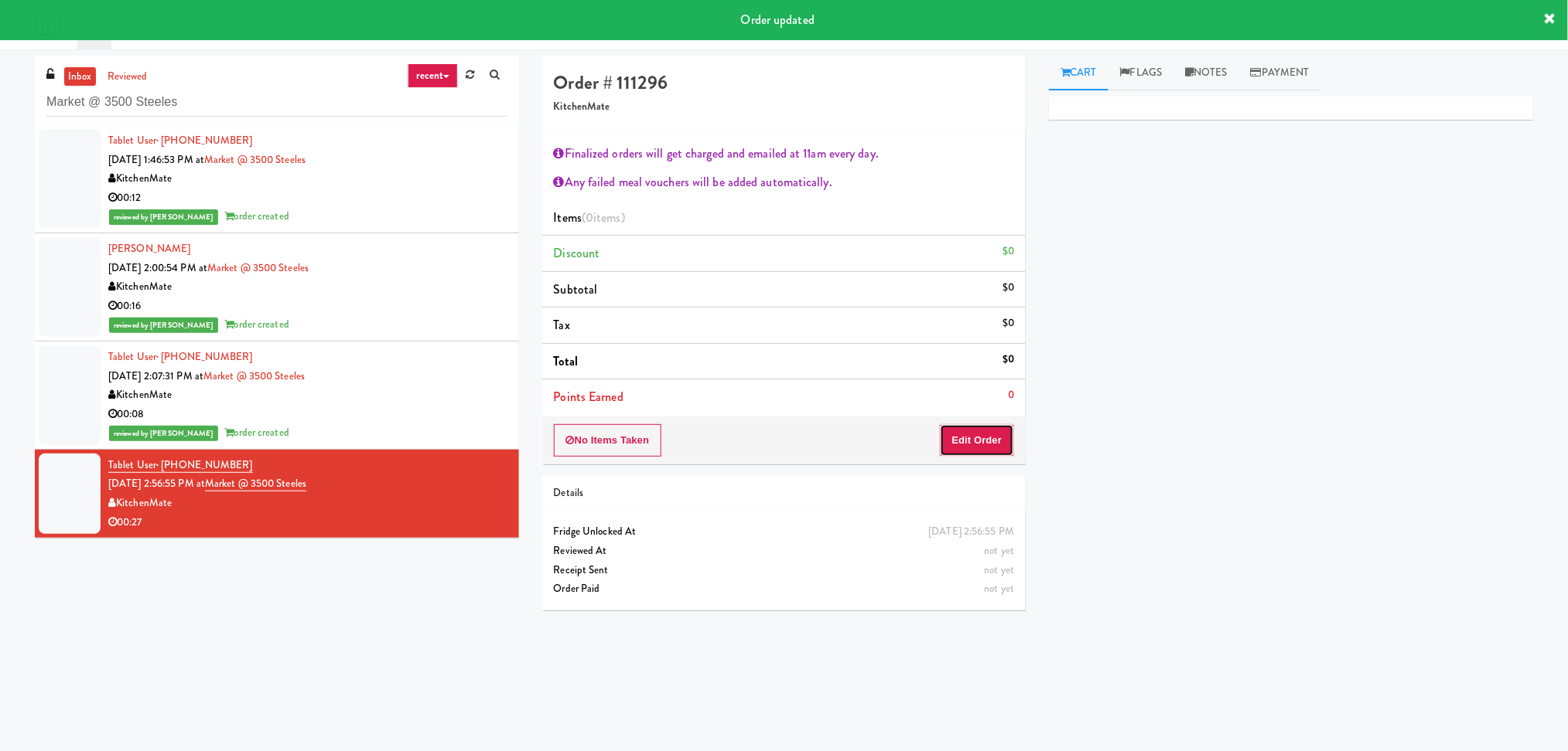
click at [959, 444] on button "Edit Order" at bounding box center [978, 441] width 75 height 33
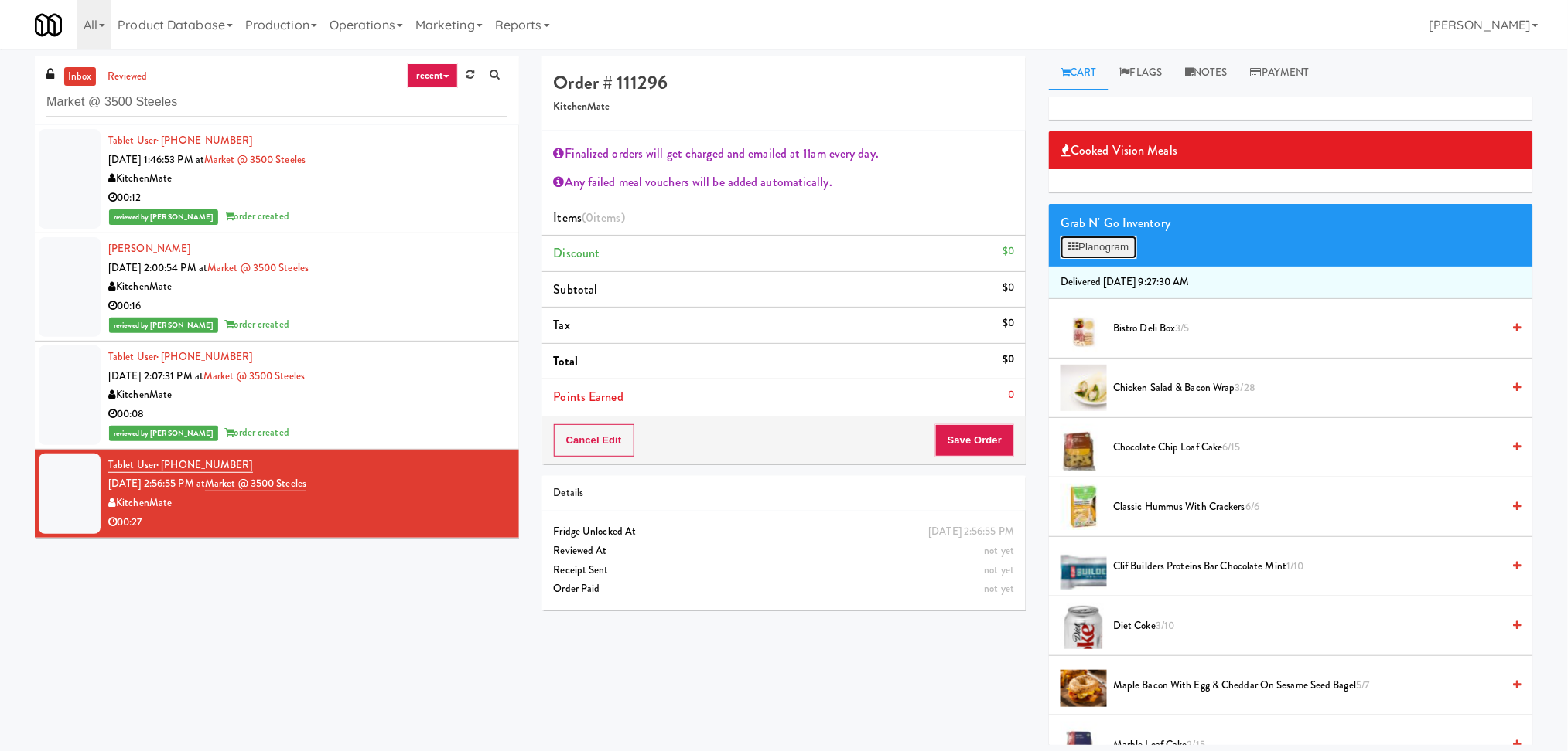
click at [1097, 245] on button "Planogram" at bounding box center [1098, 247] width 75 height 23
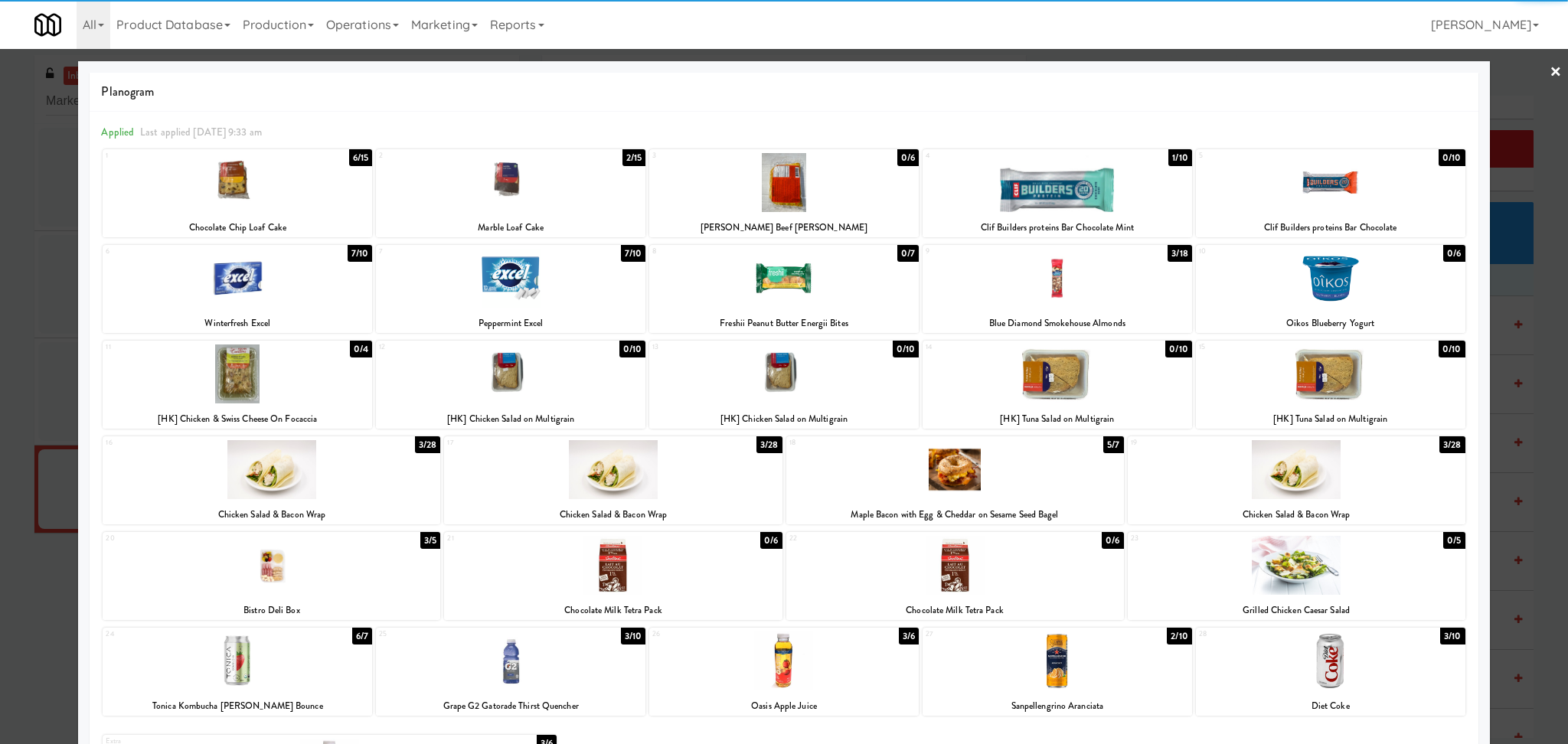
click at [290, 647] on div at bounding box center [237, 662] width 270 height 59
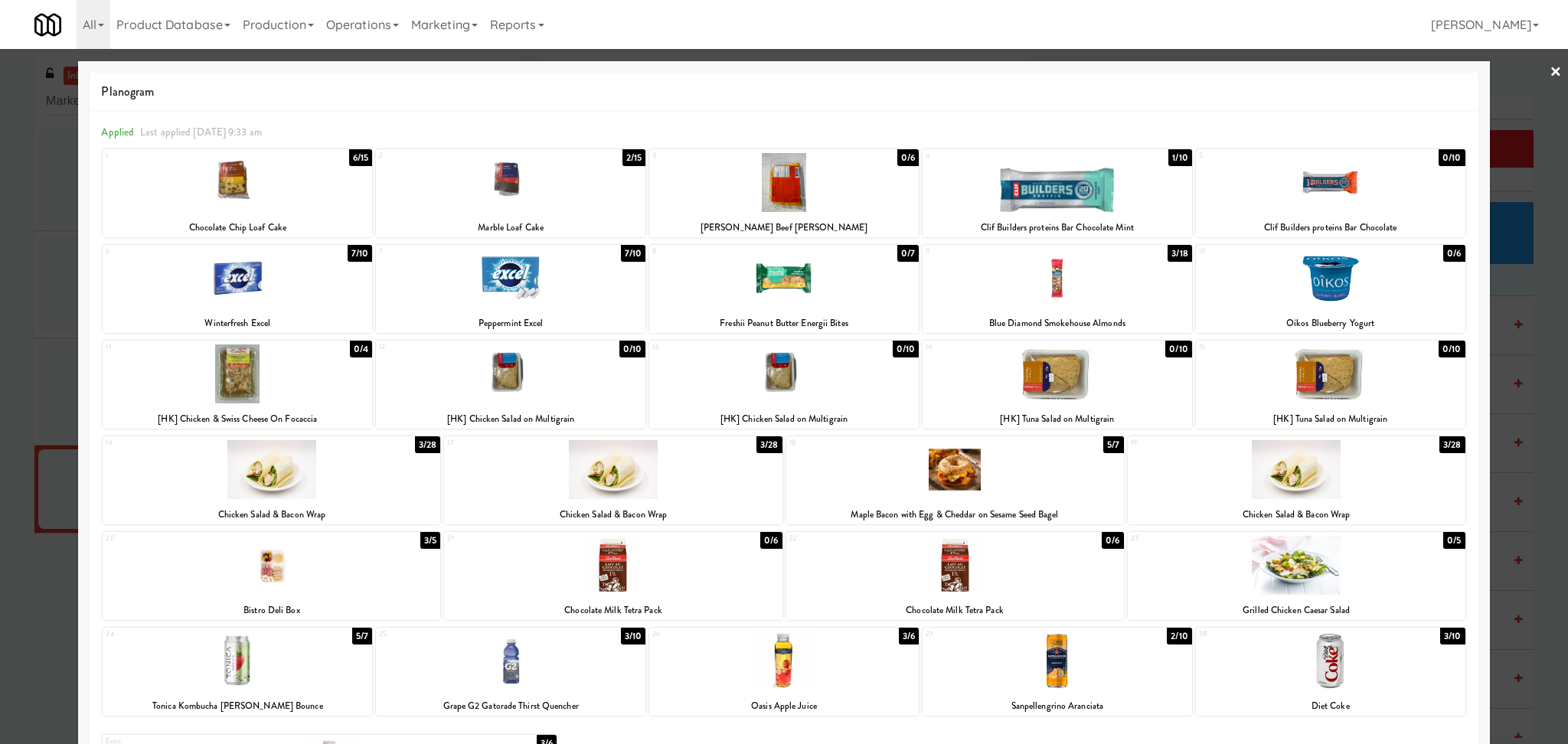
click at [980, 460] on div at bounding box center [955, 470] width 338 height 59
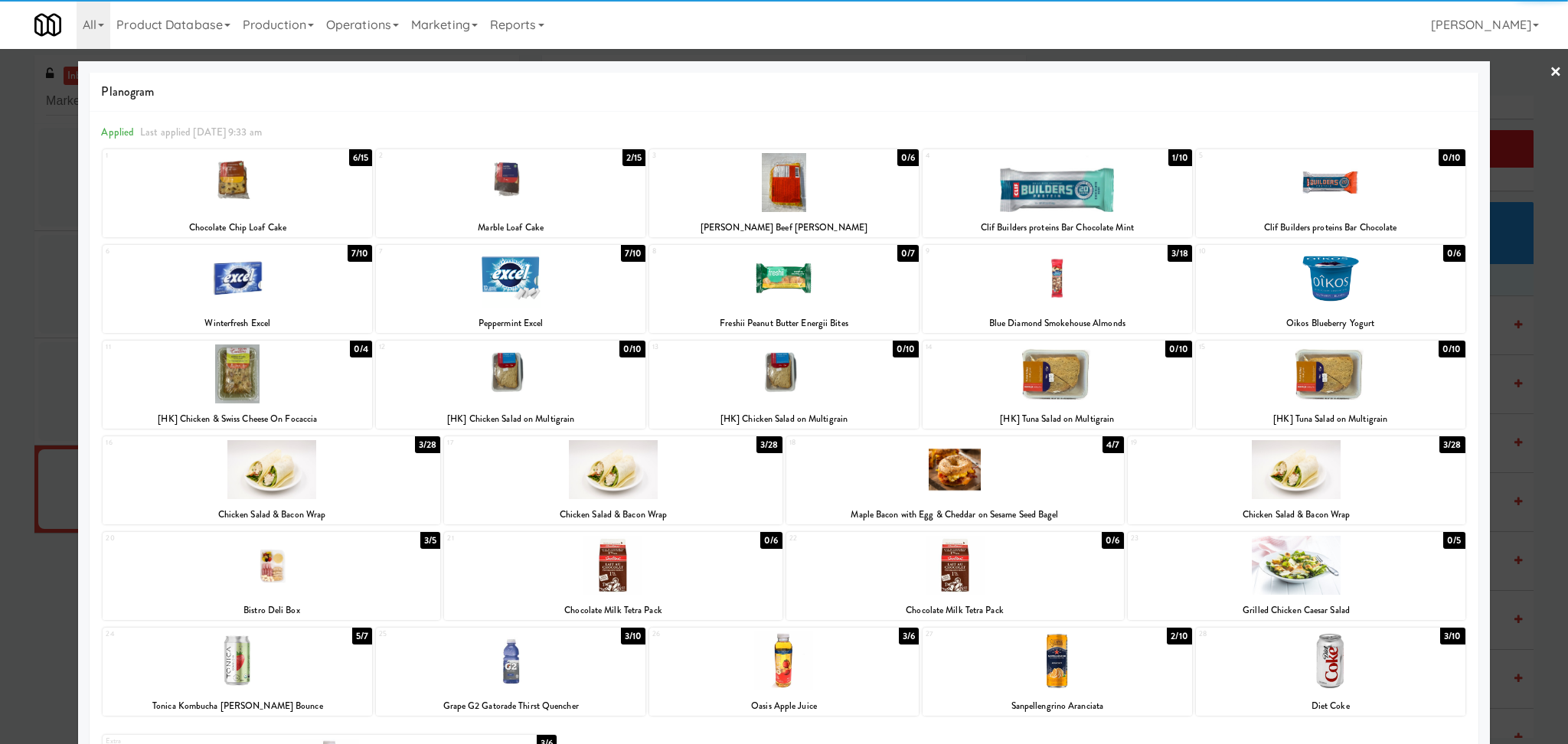
click at [0, 338] on div at bounding box center [784, 372] width 1568 height 744
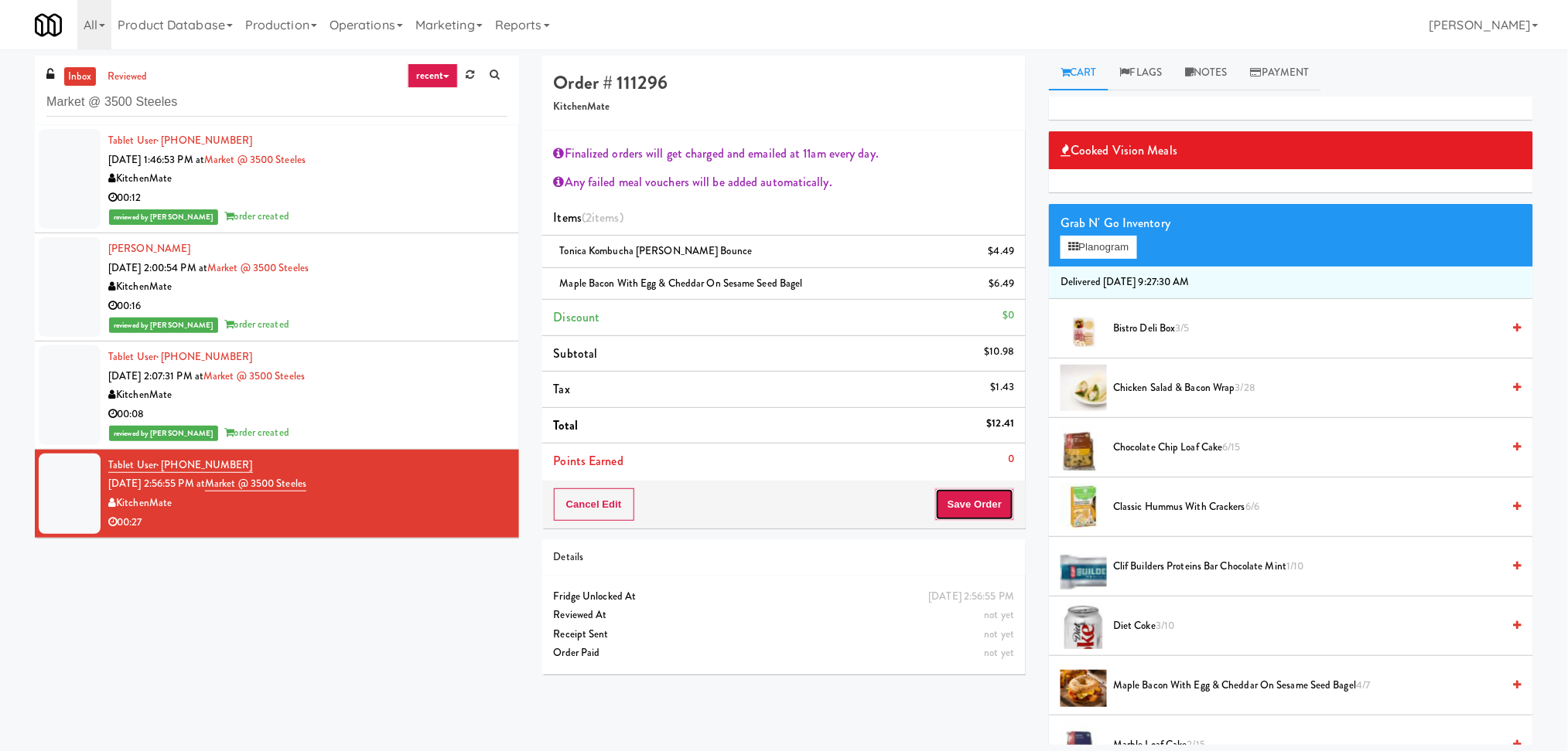
click at [968, 510] on button "Save Order" at bounding box center [974, 504] width 79 height 33
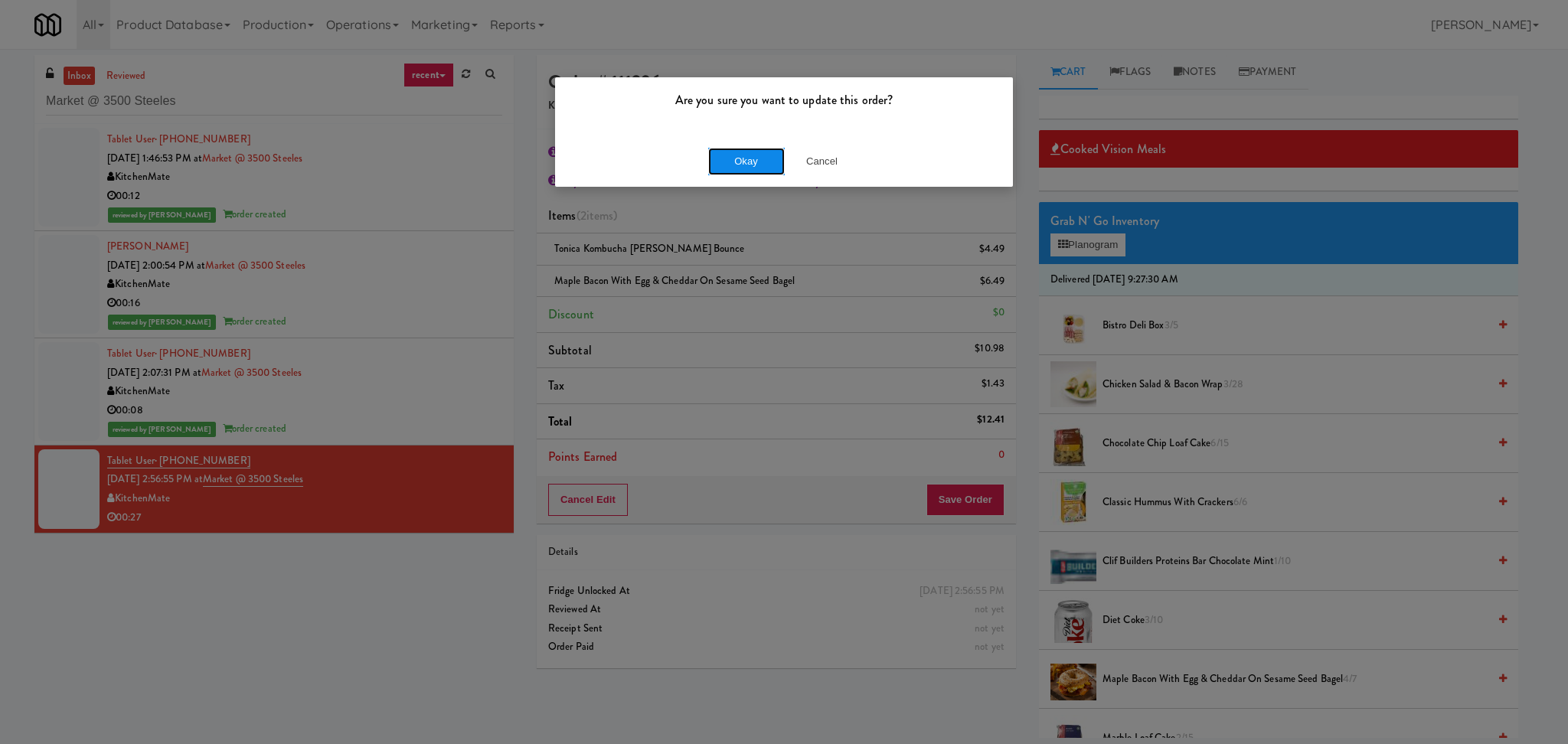
click at [719, 169] on button "Okay" at bounding box center [746, 161] width 76 height 27
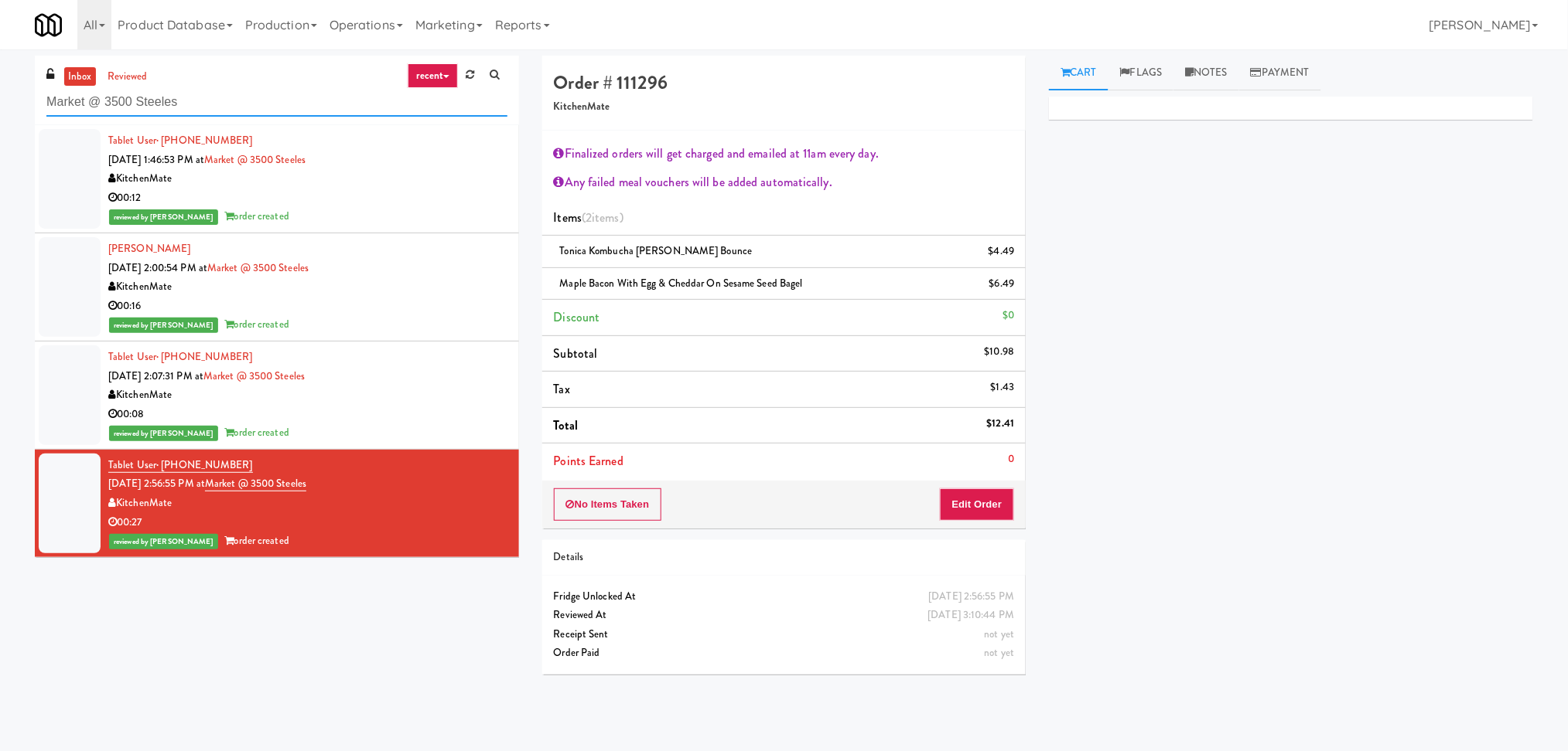
paste input "Arte KC- Drinks- Right"
drag, startPoint x: 274, startPoint y: 90, endPoint x: 0, endPoint y: 96, distance: 274.1
click at [0, 96] on div "inbox reviewed recent all unclear take inventory issue suspicious failed recent…" at bounding box center [784, 371] width 1568 height 631
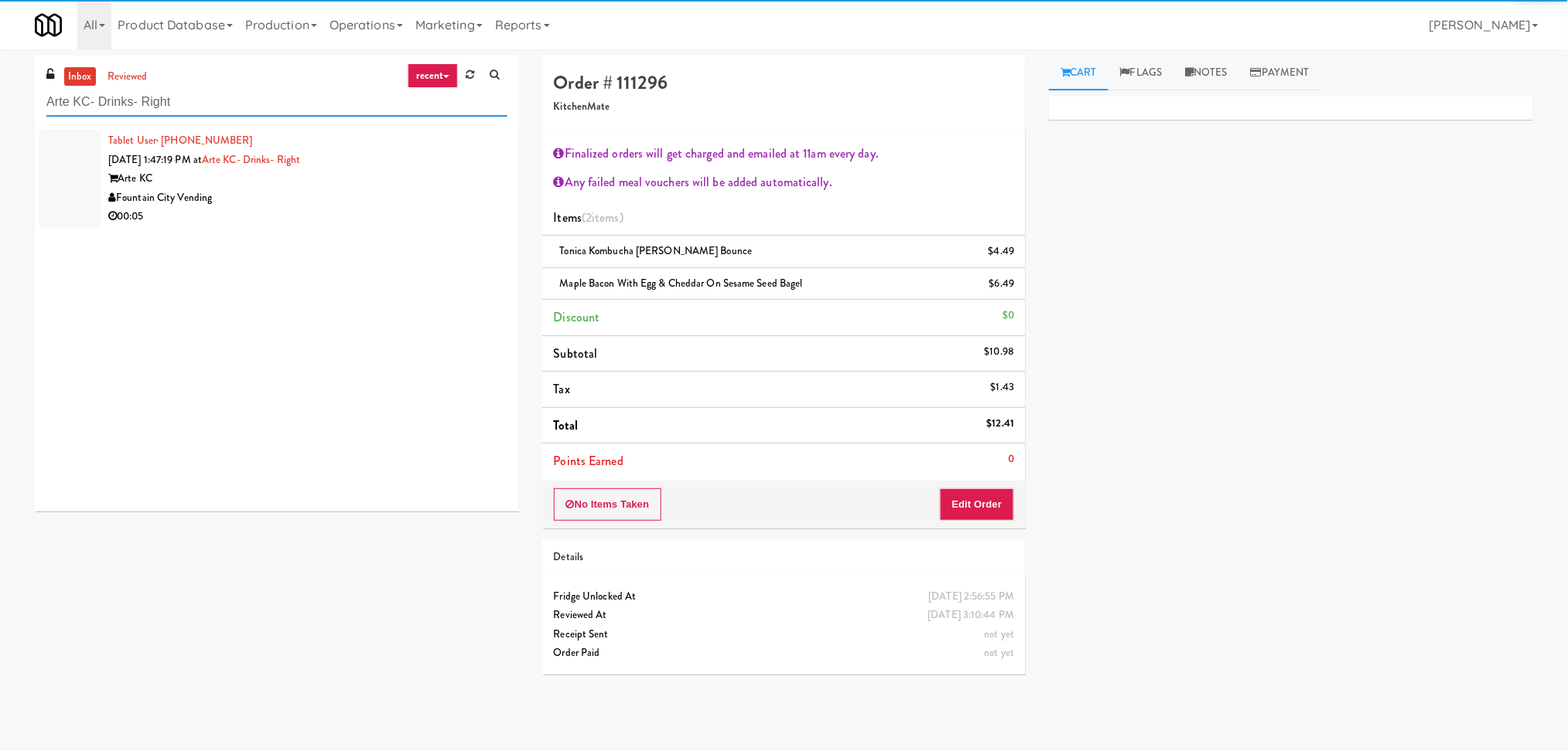
type input "Arte KC- Drinks- Right"
click at [443, 195] on div "Fountain City Vending" at bounding box center [308, 198] width 399 height 20
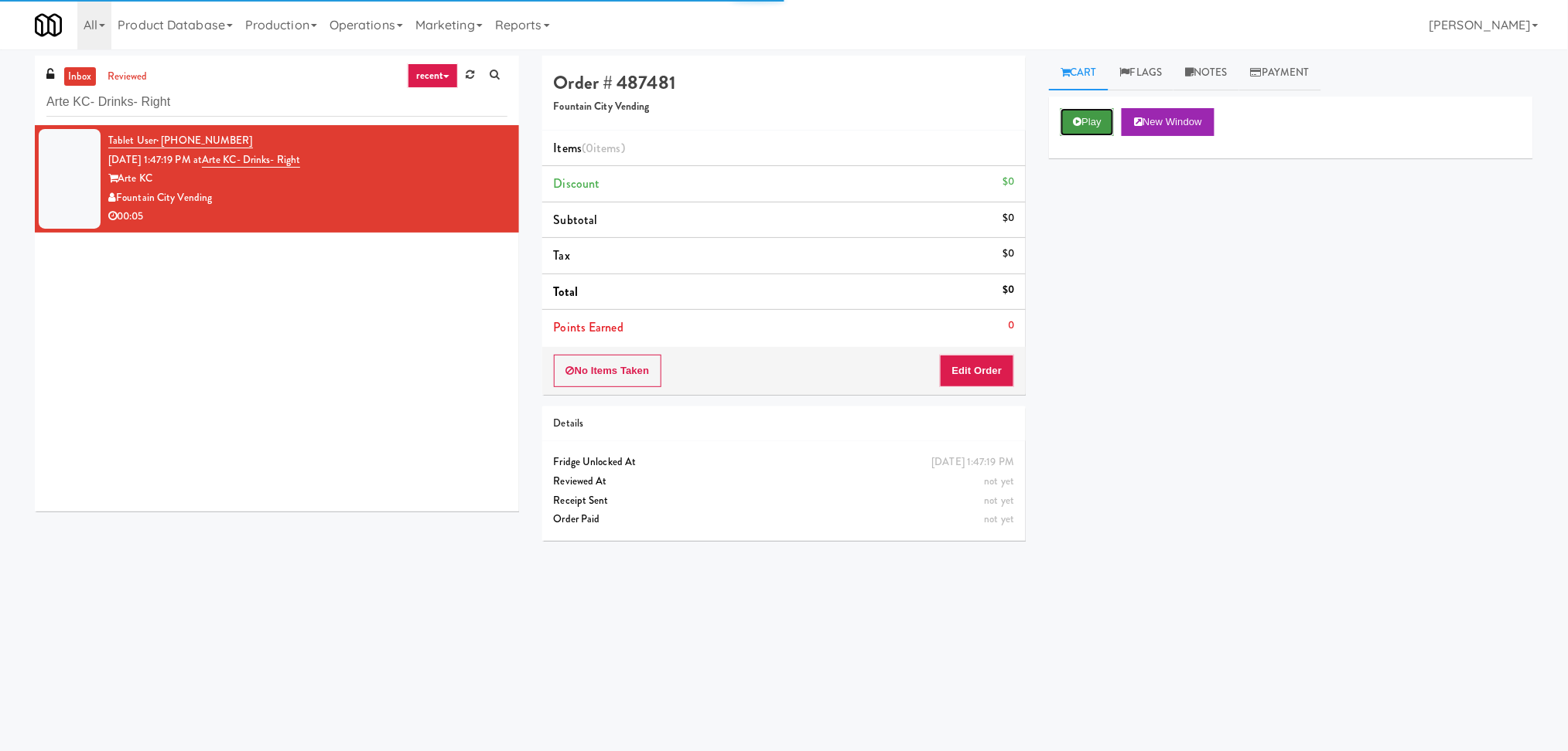
click at [1078, 127] on button "Play" at bounding box center [1086, 122] width 53 height 27
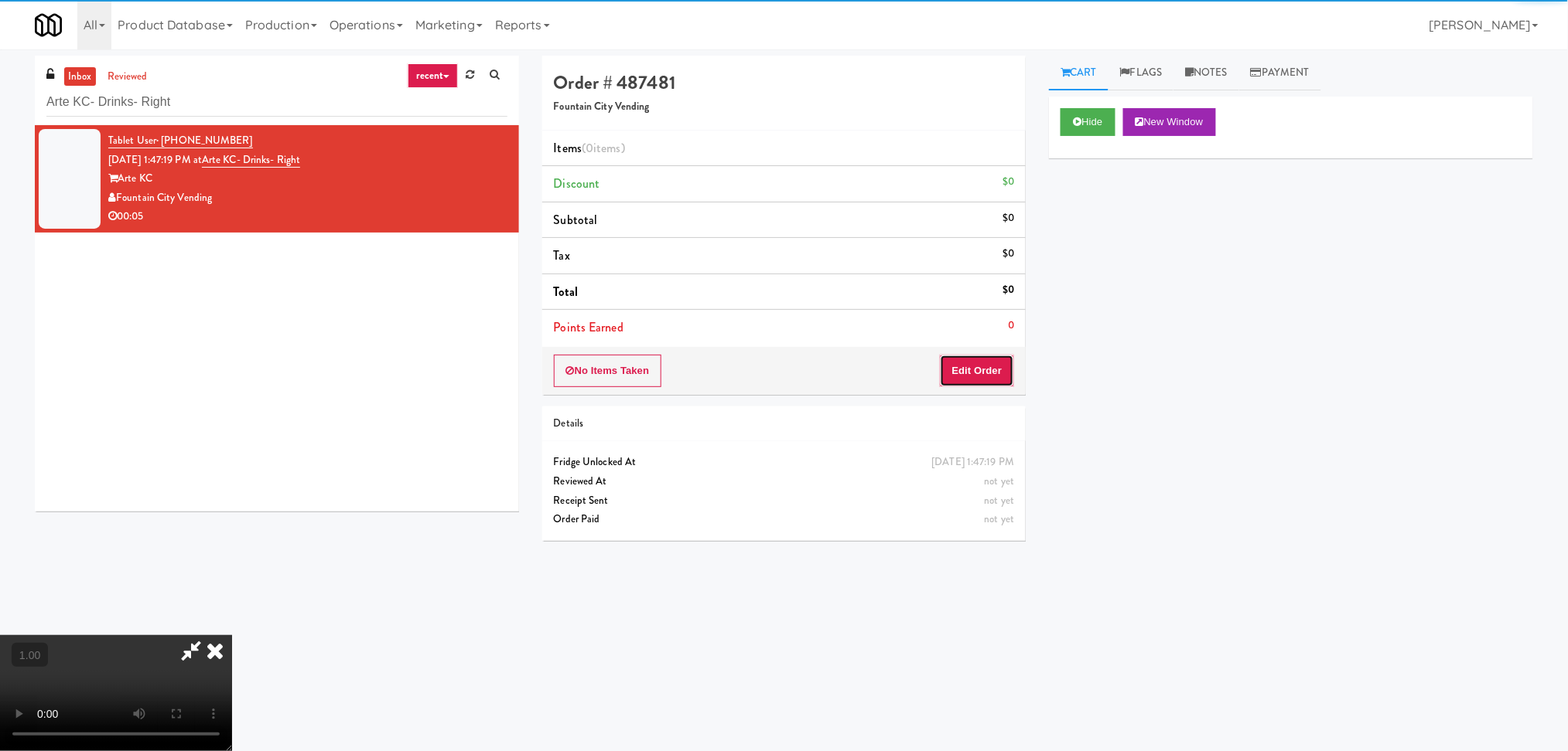
click at [973, 369] on button "Edit Order" at bounding box center [978, 371] width 75 height 33
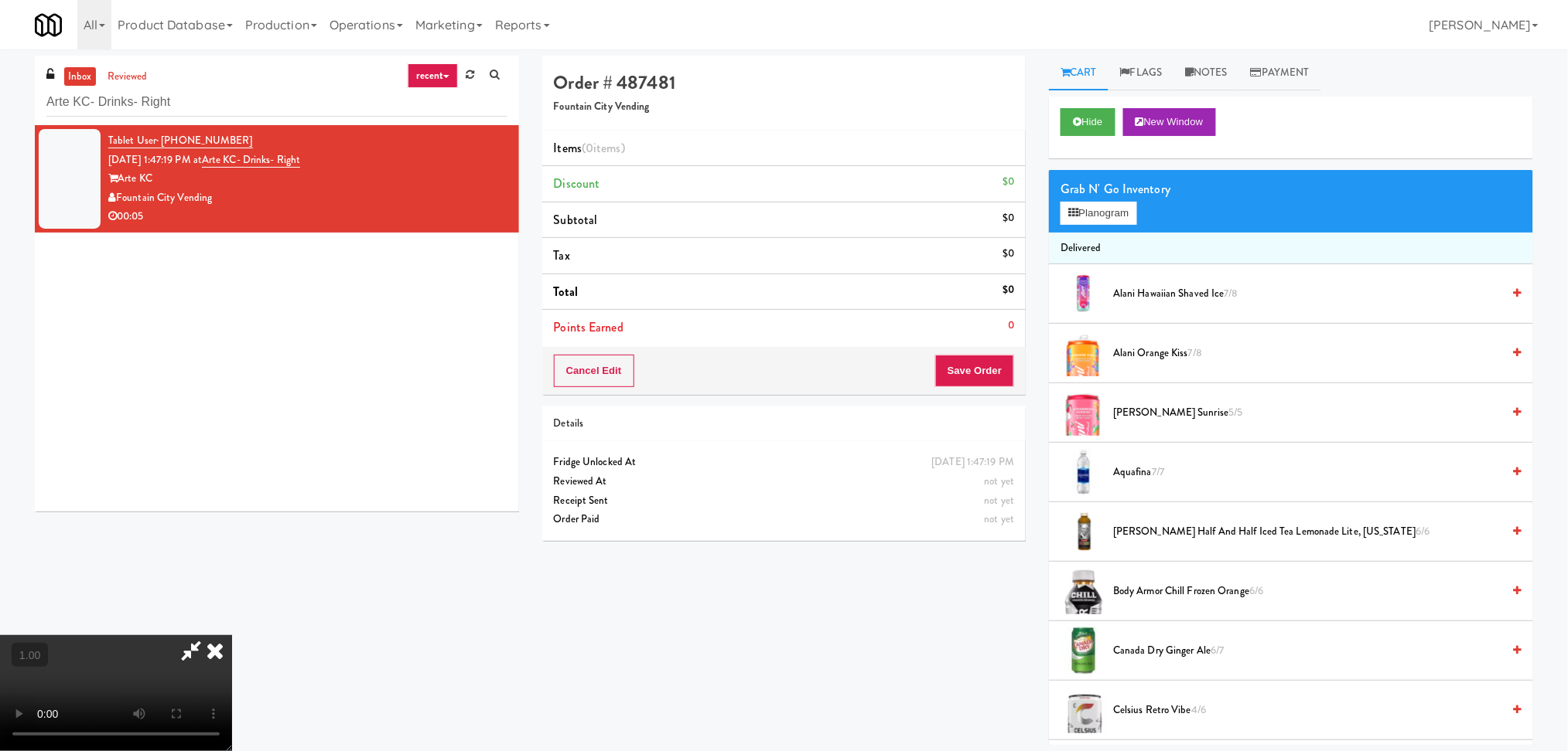
click at [232, 635] on video at bounding box center [116, 693] width 232 height 116
click at [1078, 208] on icon at bounding box center [1073, 213] width 10 height 10
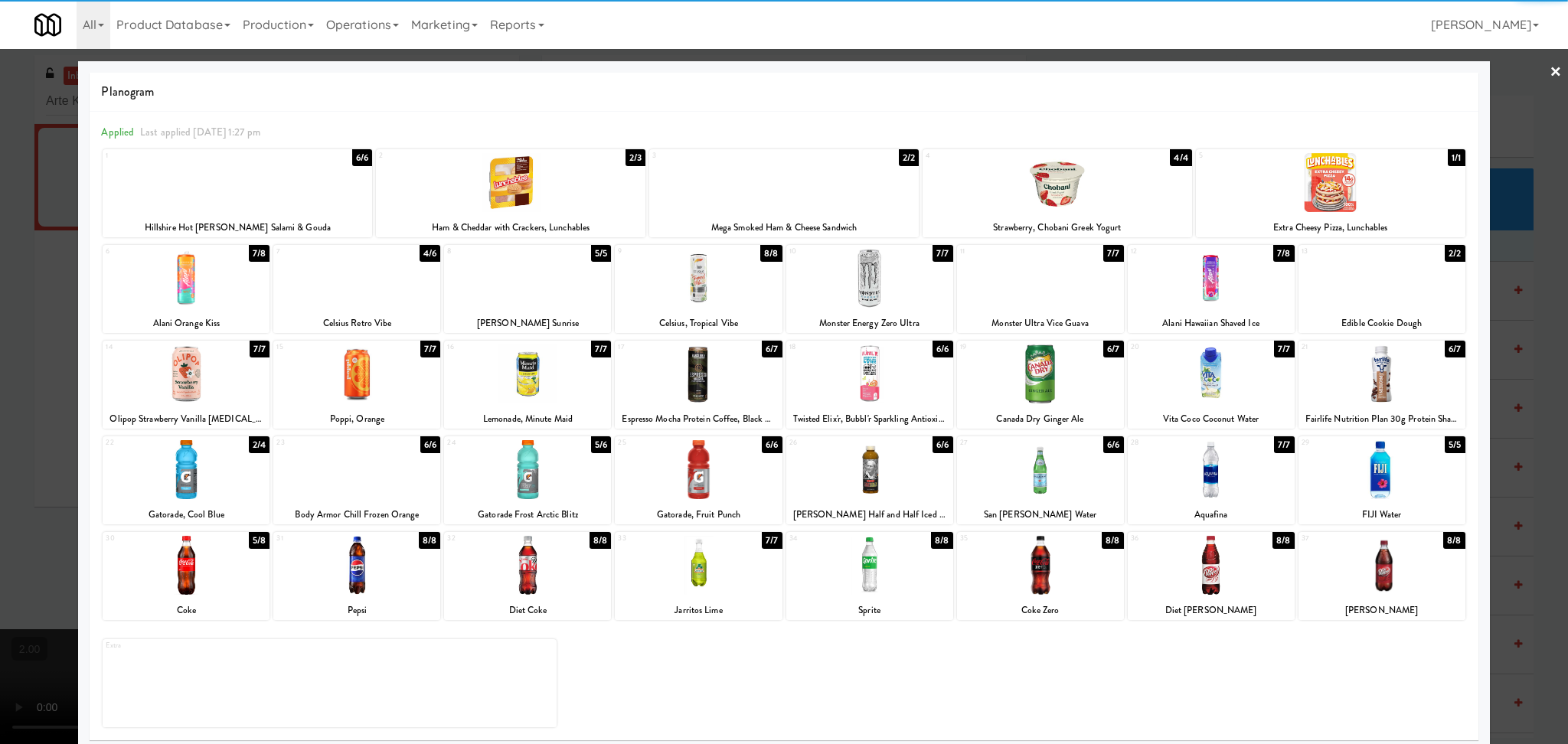
click at [1191, 377] on div at bounding box center [1211, 374] width 167 height 59
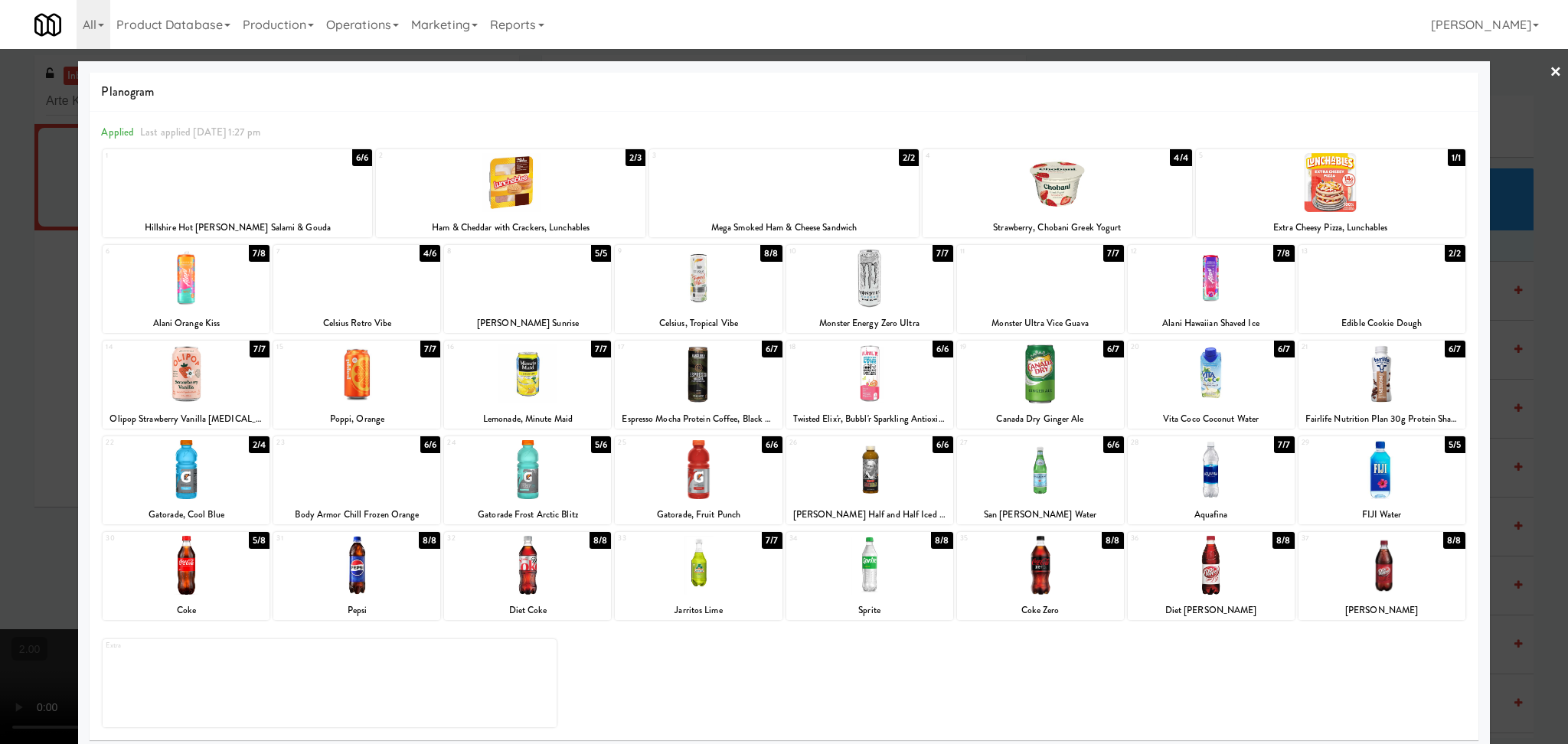
click at [1542, 295] on div at bounding box center [784, 372] width 1568 height 744
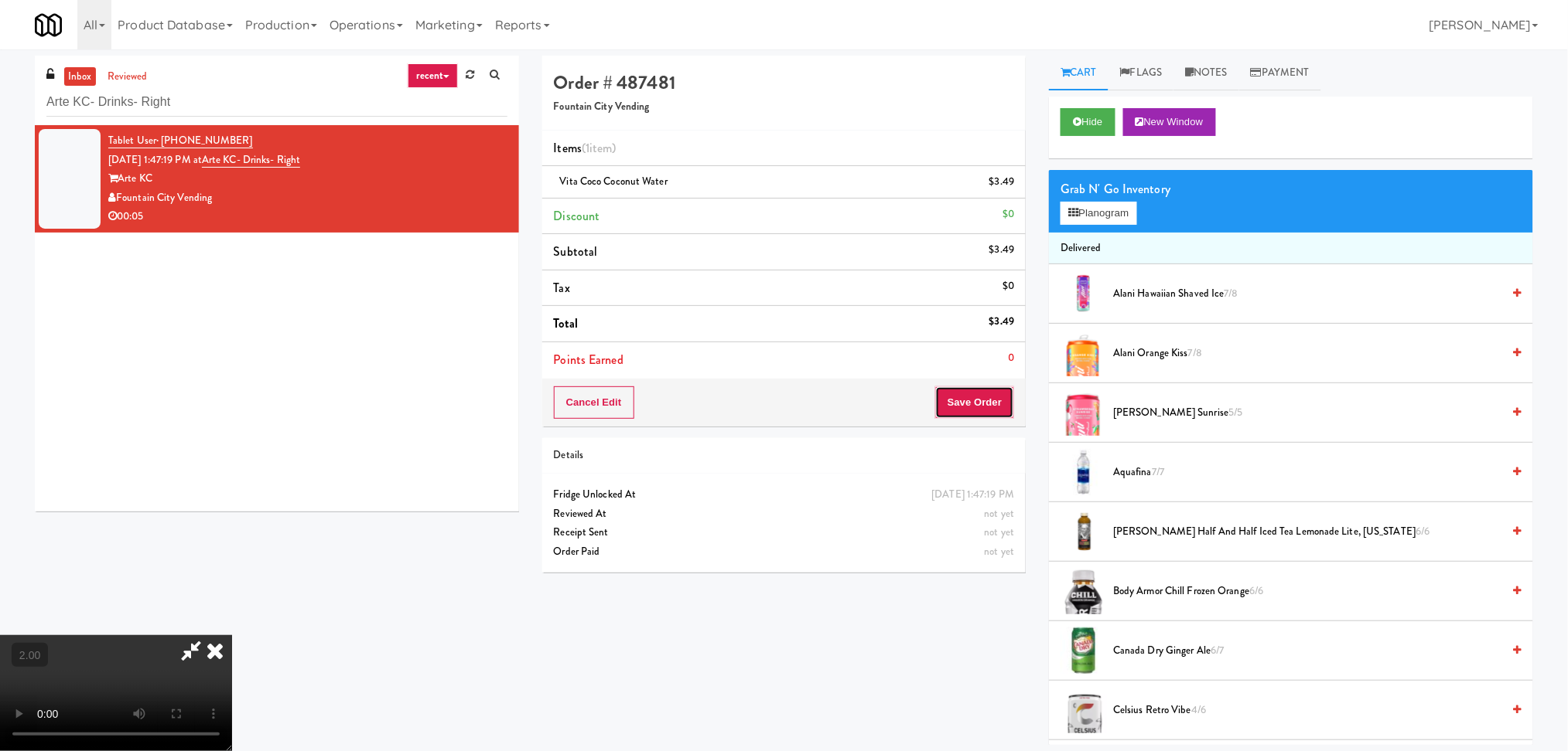
click at [996, 401] on button "Save Order" at bounding box center [974, 402] width 79 height 33
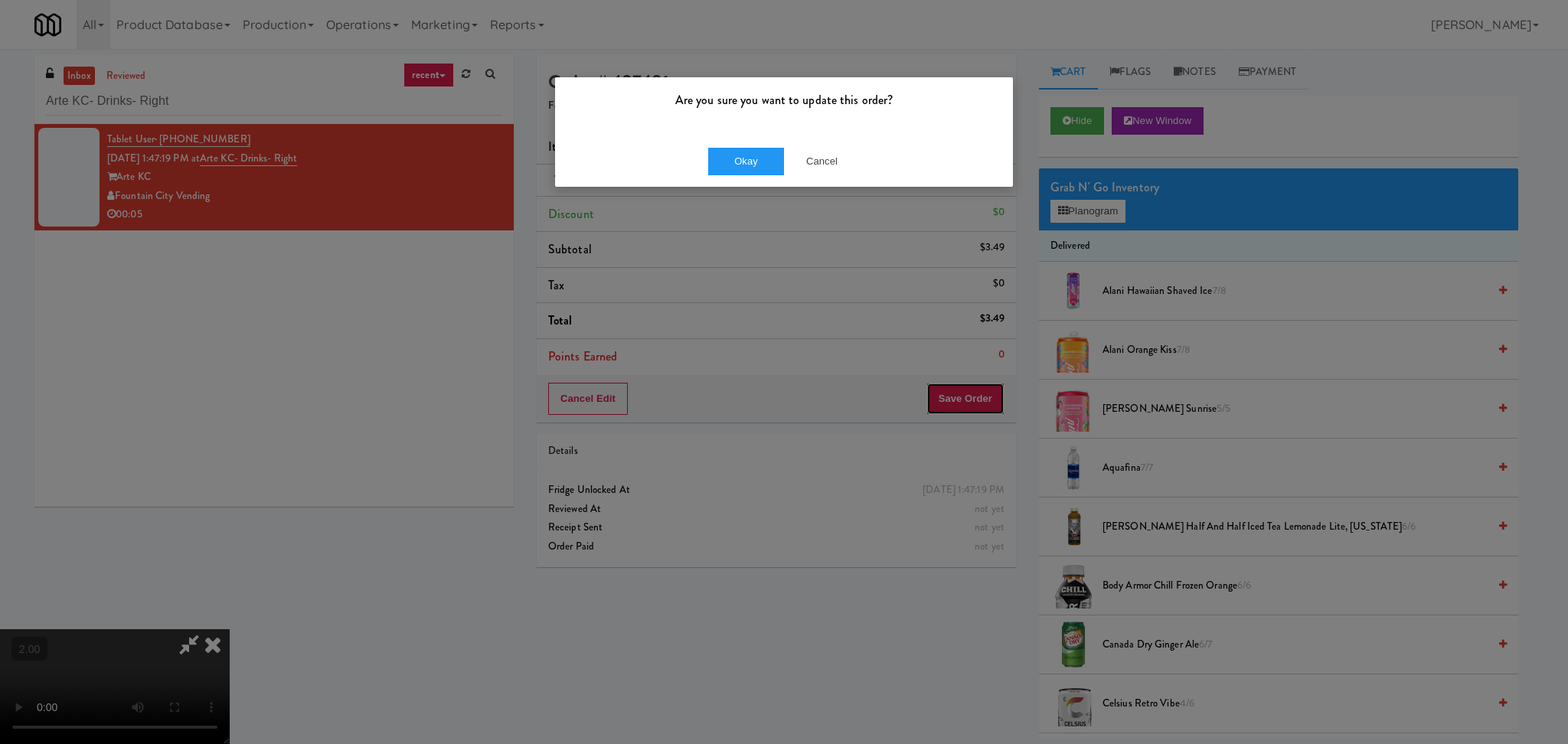
click at [926, 383] on button "Save Order" at bounding box center [965, 399] width 78 height 32
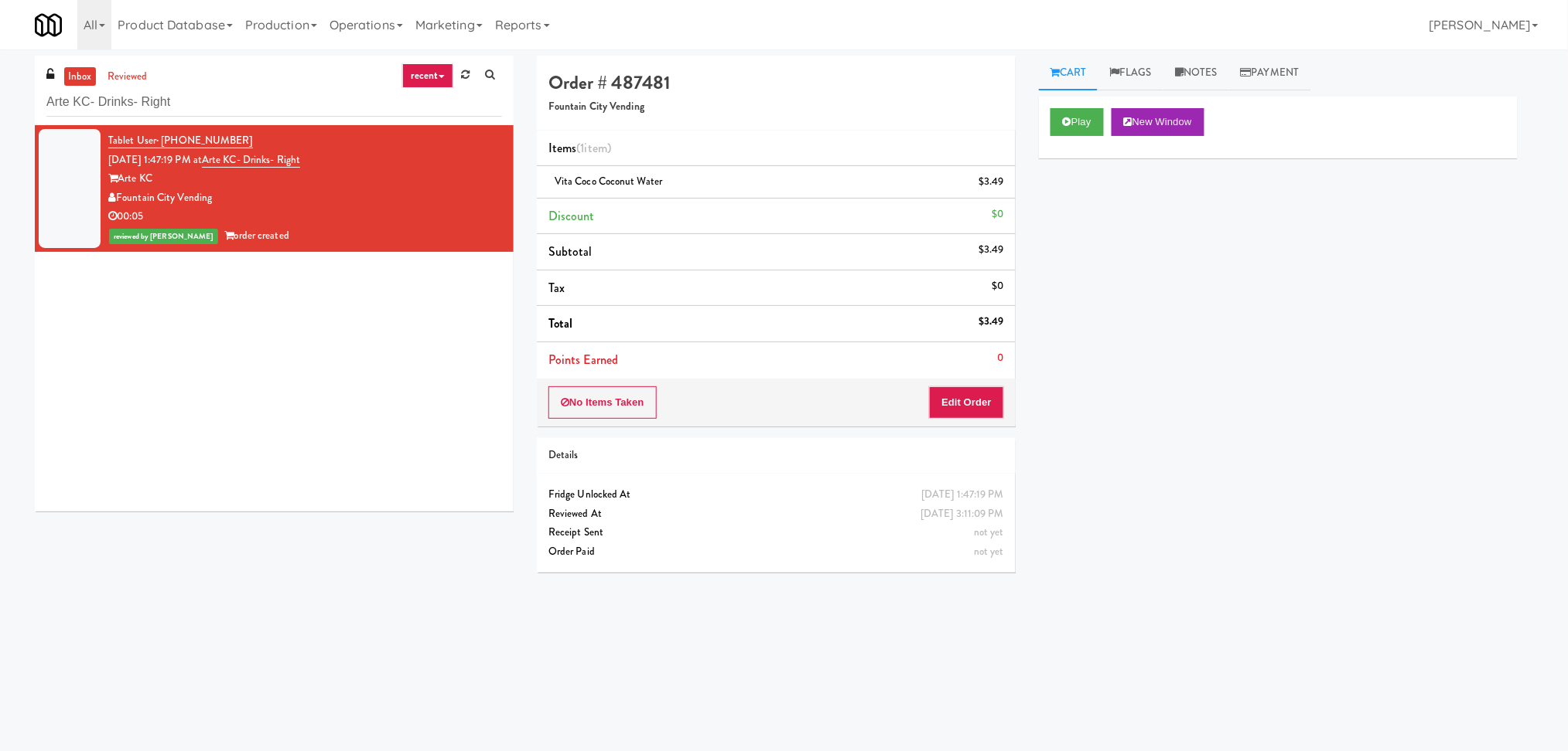
click at [242, 110] on div at bounding box center [784, 375] width 1568 height 751
click at [165, 100] on div at bounding box center [784, 375] width 1568 height 751
click at [173, 102] on div at bounding box center [784, 375] width 1568 height 751
click at [180, 102] on div at bounding box center [784, 375] width 1568 height 751
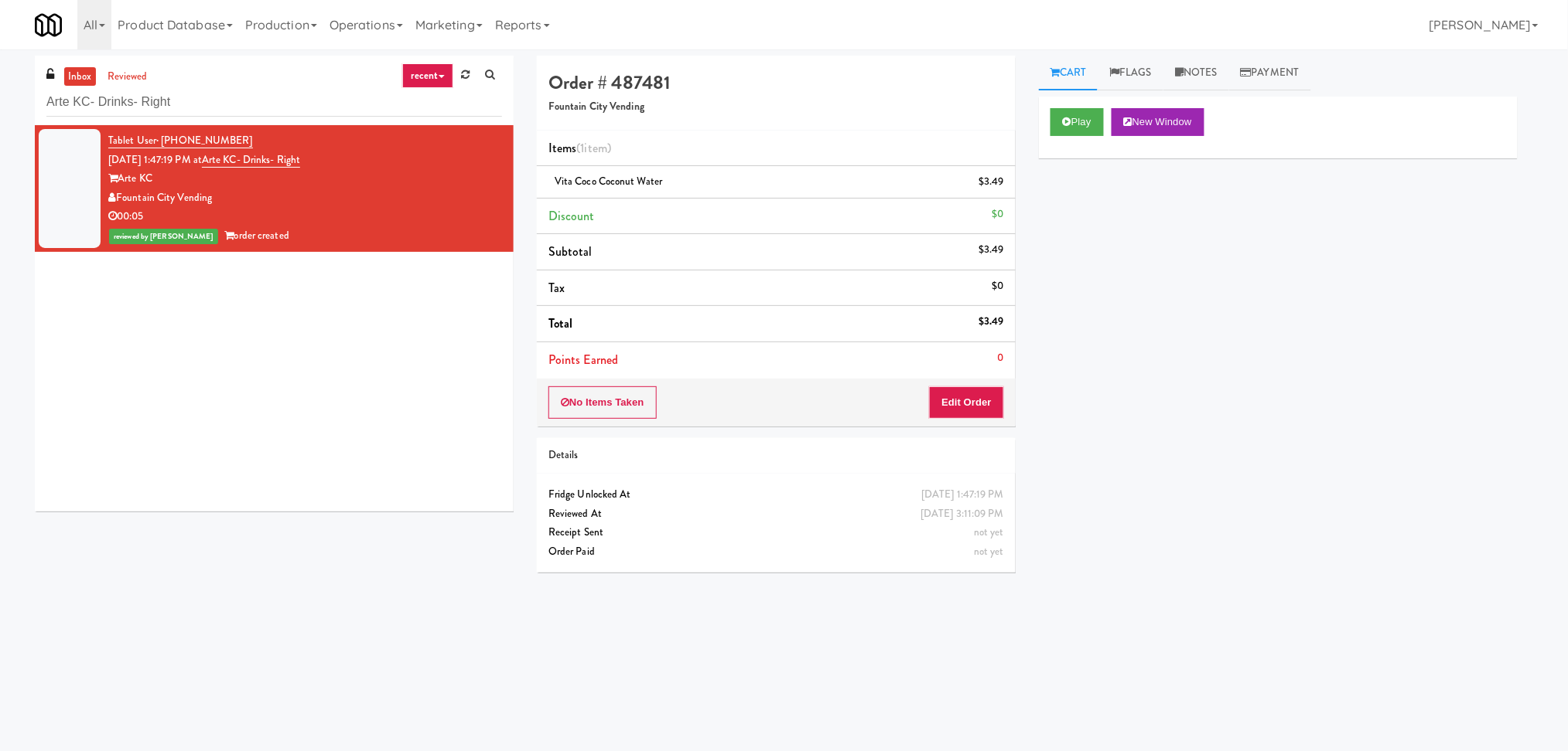
click at [146, 102] on div at bounding box center [784, 375] width 1568 height 751
click at [323, 92] on div at bounding box center [784, 375] width 1568 height 751
click at [311, 87] on div at bounding box center [784, 375] width 1568 height 751
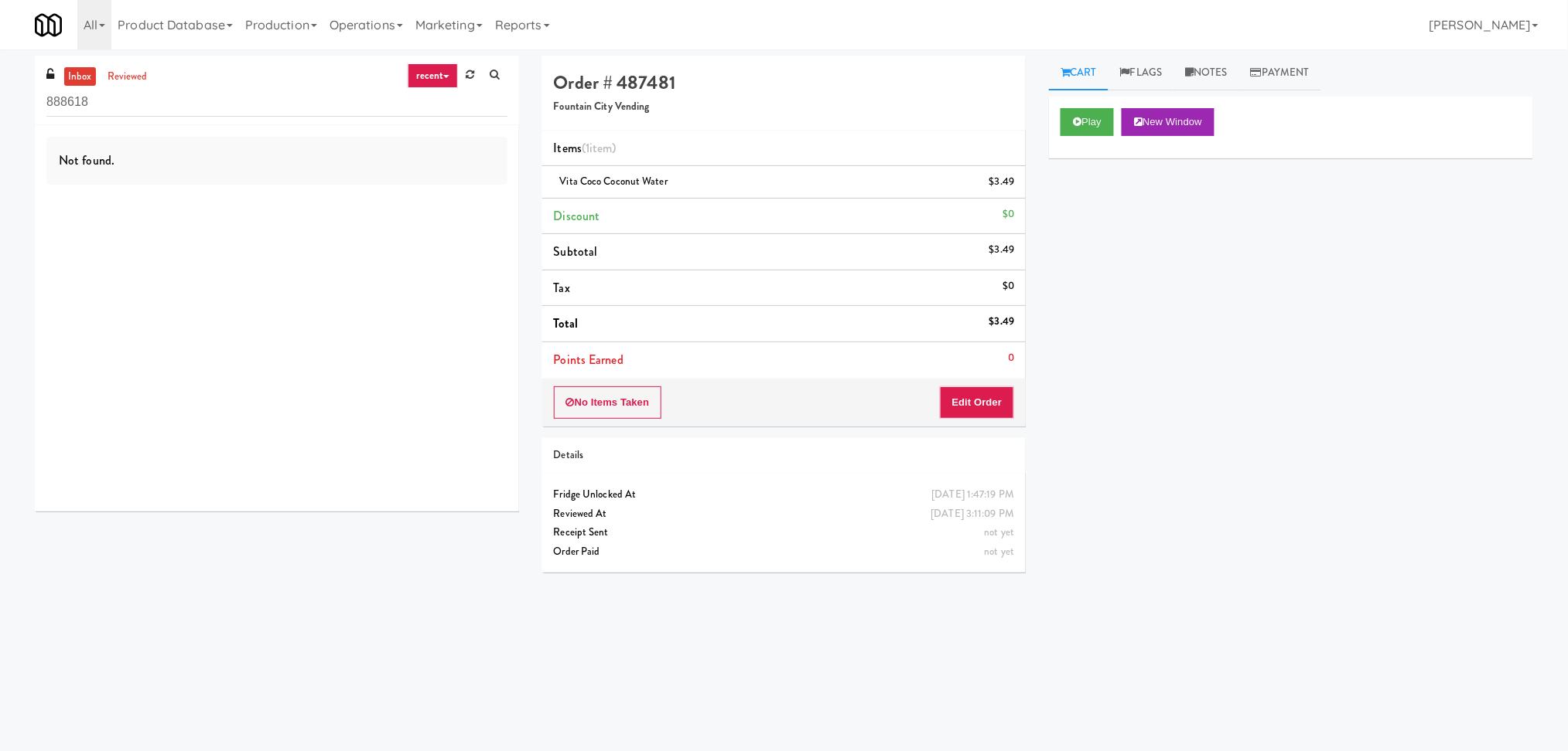
drag, startPoint x: 346, startPoint y: 123, endPoint x: 69, endPoint y: 107, distance: 277.5
click at [69, 107] on div "inbox reviewed recent all unclear take inventory issue suspicious failed recent…" at bounding box center [277, 90] width 484 height 69
click at [85, 105] on input "888618" at bounding box center [277, 102] width 461 height 28
paste input "Axis Cooler - Right"
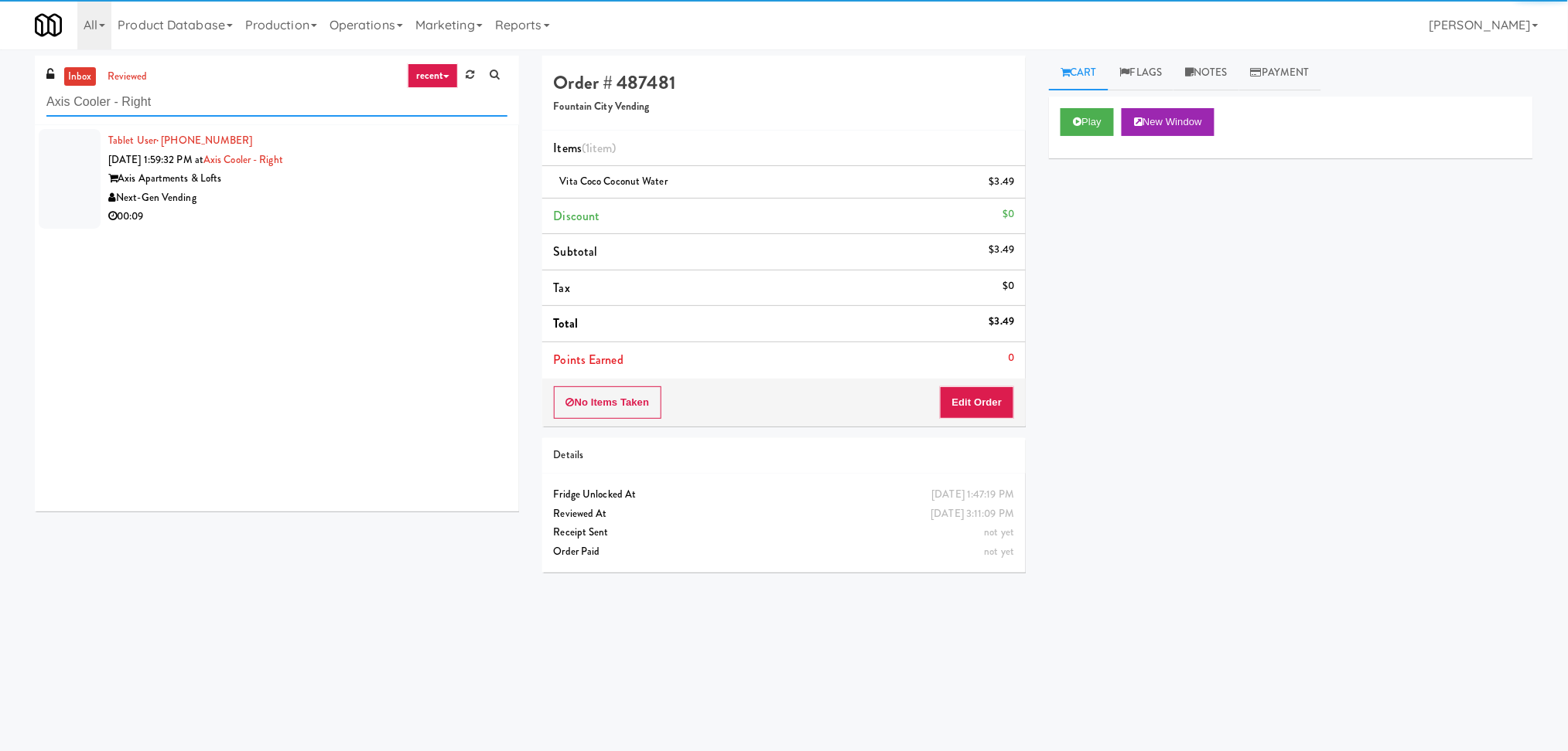
type input "Axis Cooler - Right"
click at [318, 179] on div "Axis Apartments & Lofts" at bounding box center [308, 179] width 399 height 20
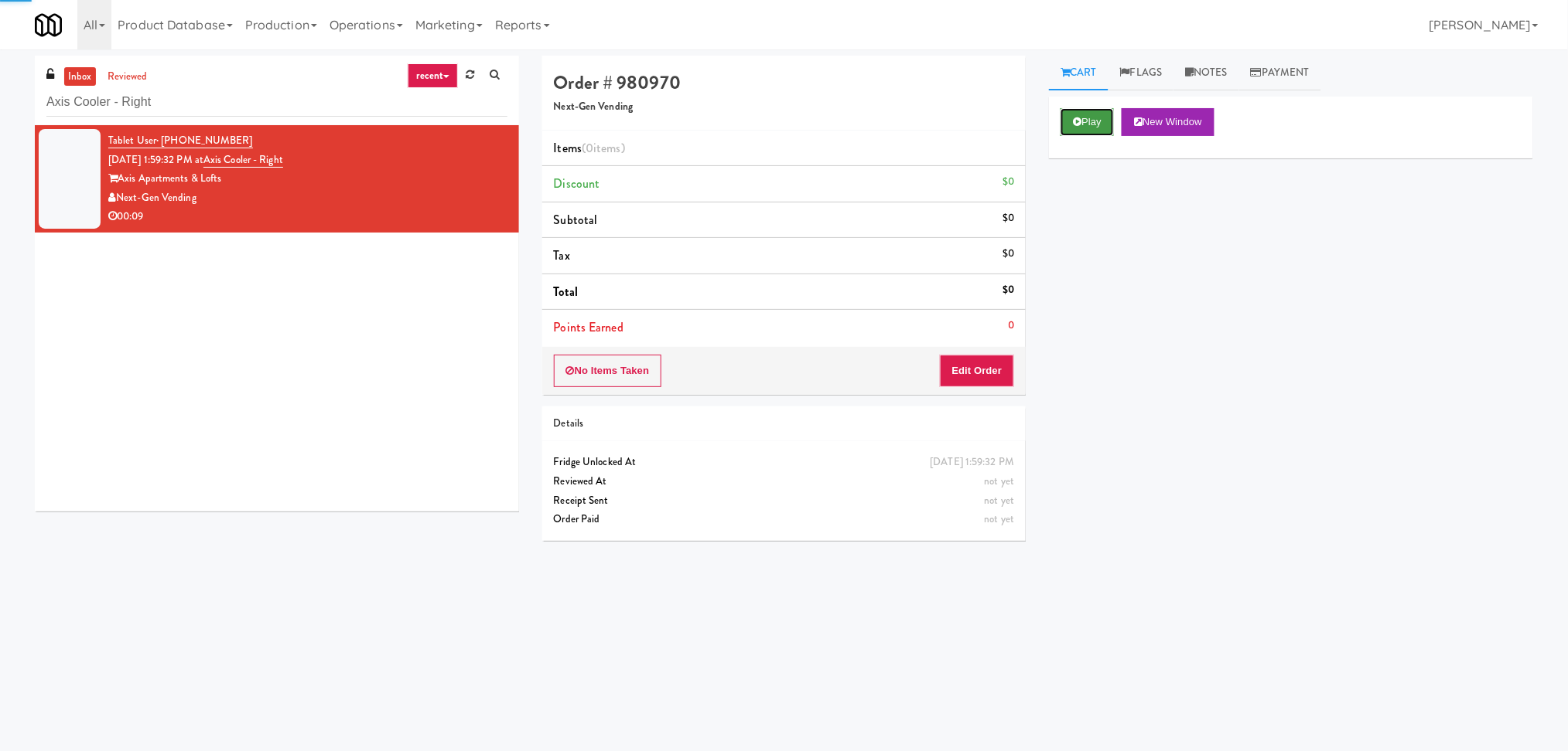
click at [1080, 110] on button "Play" at bounding box center [1086, 122] width 53 height 27
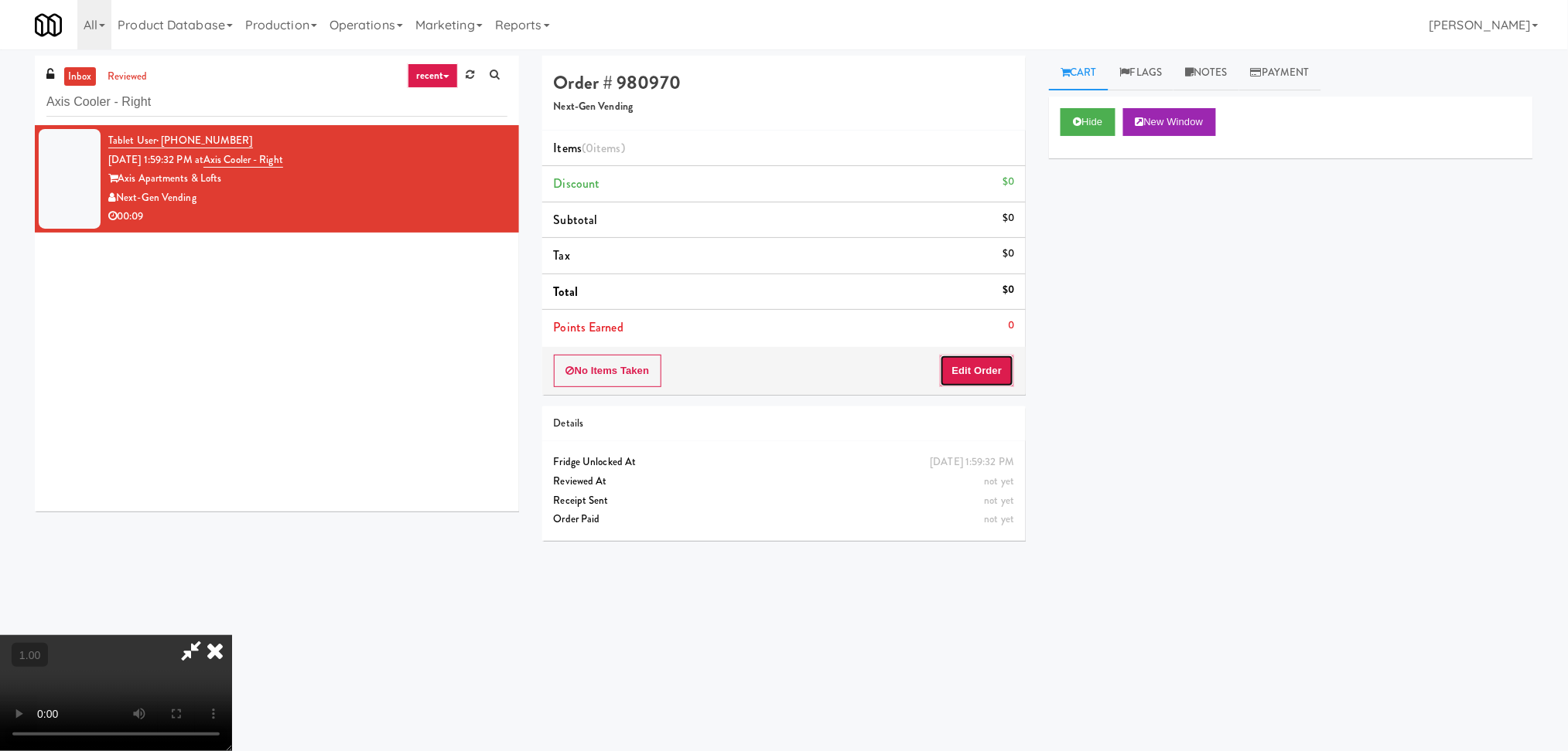
click at [964, 364] on button "Edit Order" at bounding box center [978, 371] width 75 height 33
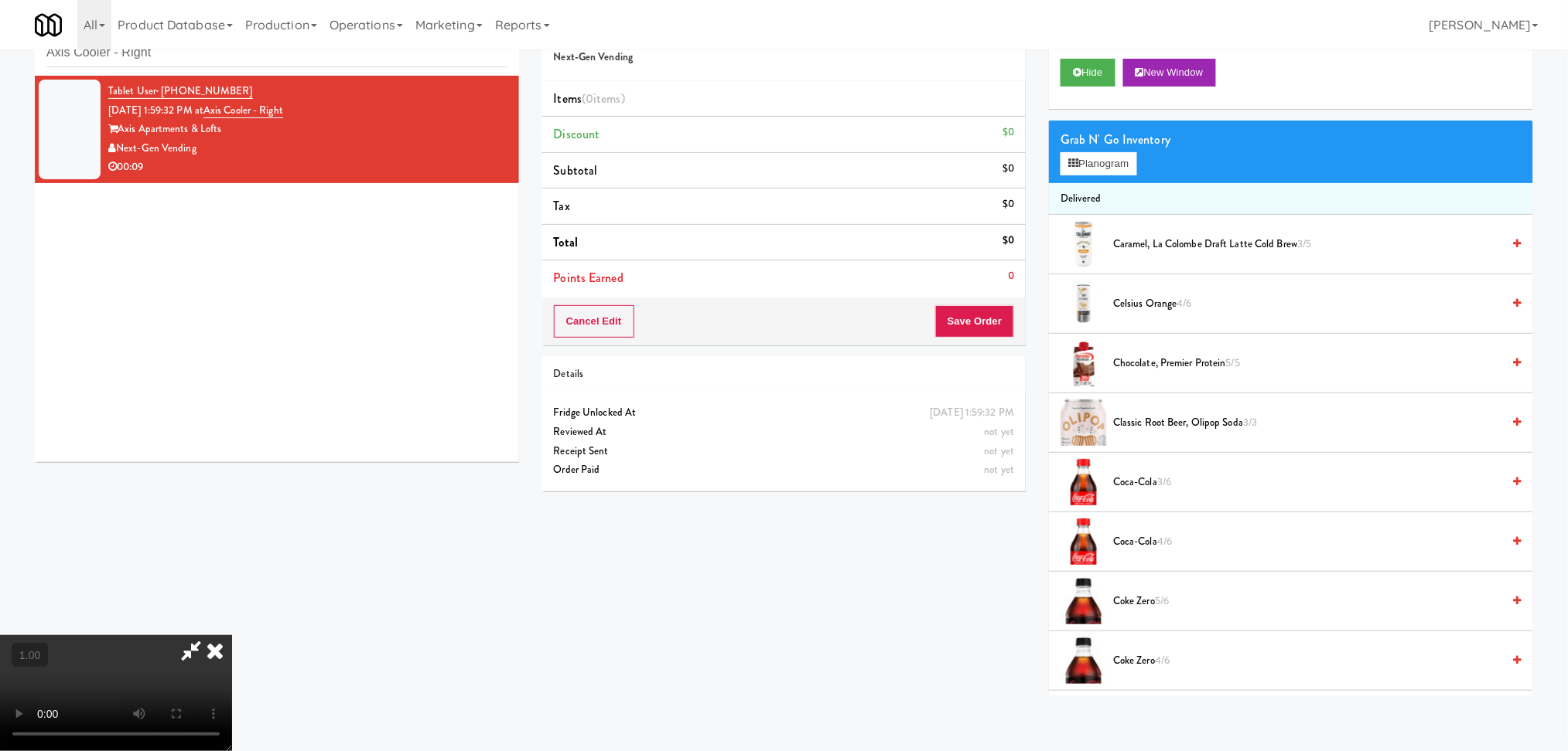
click at [232, 635] on video at bounding box center [116, 693] width 232 height 116
click at [1123, 164] on button "Planogram" at bounding box center [1098, 164] width 75 height 23
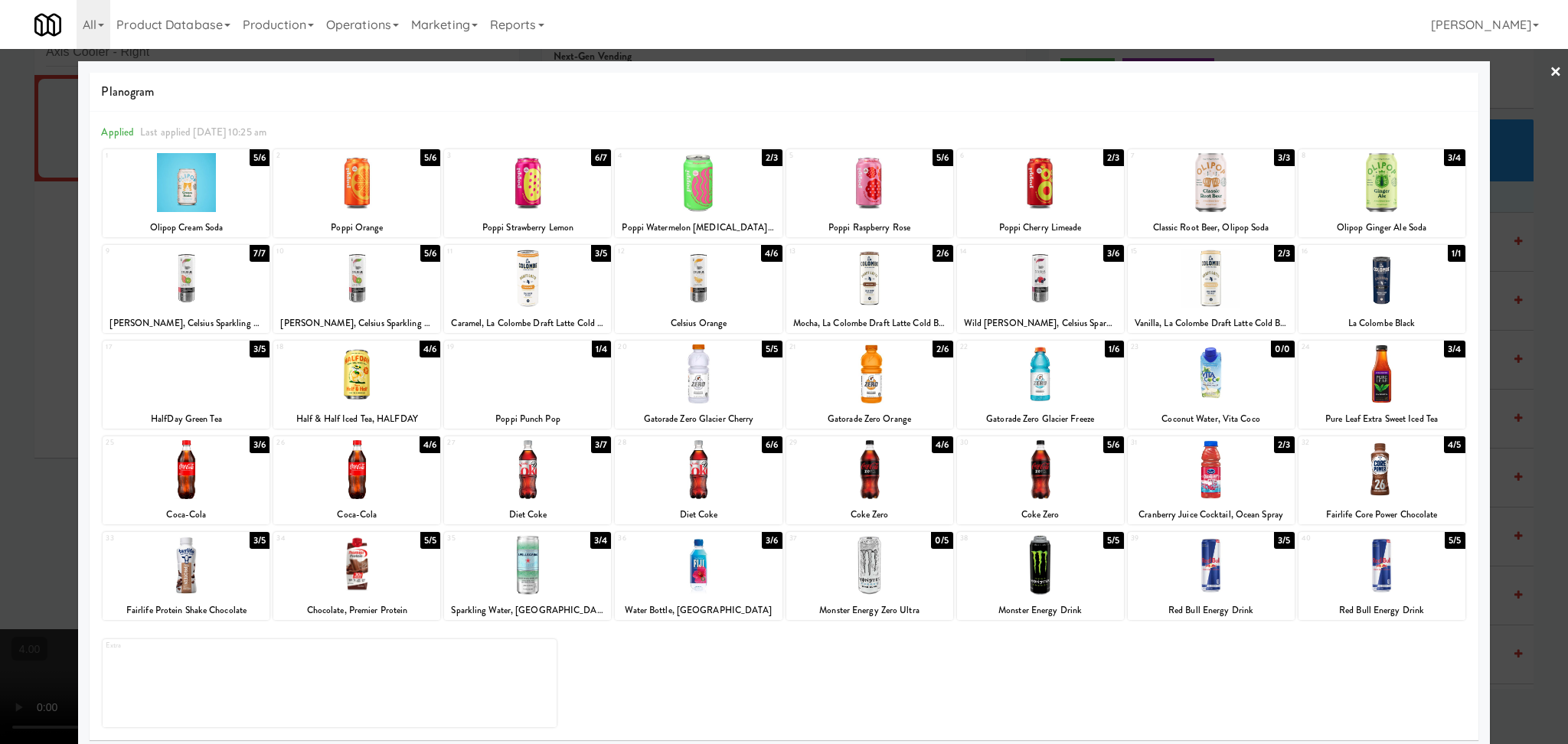
click at [1075, 475] on div at bounding box center [1040, 470] width 167 height 59
click at [59, 328] on div at bounding box center [784, 372] width 1568 height 744
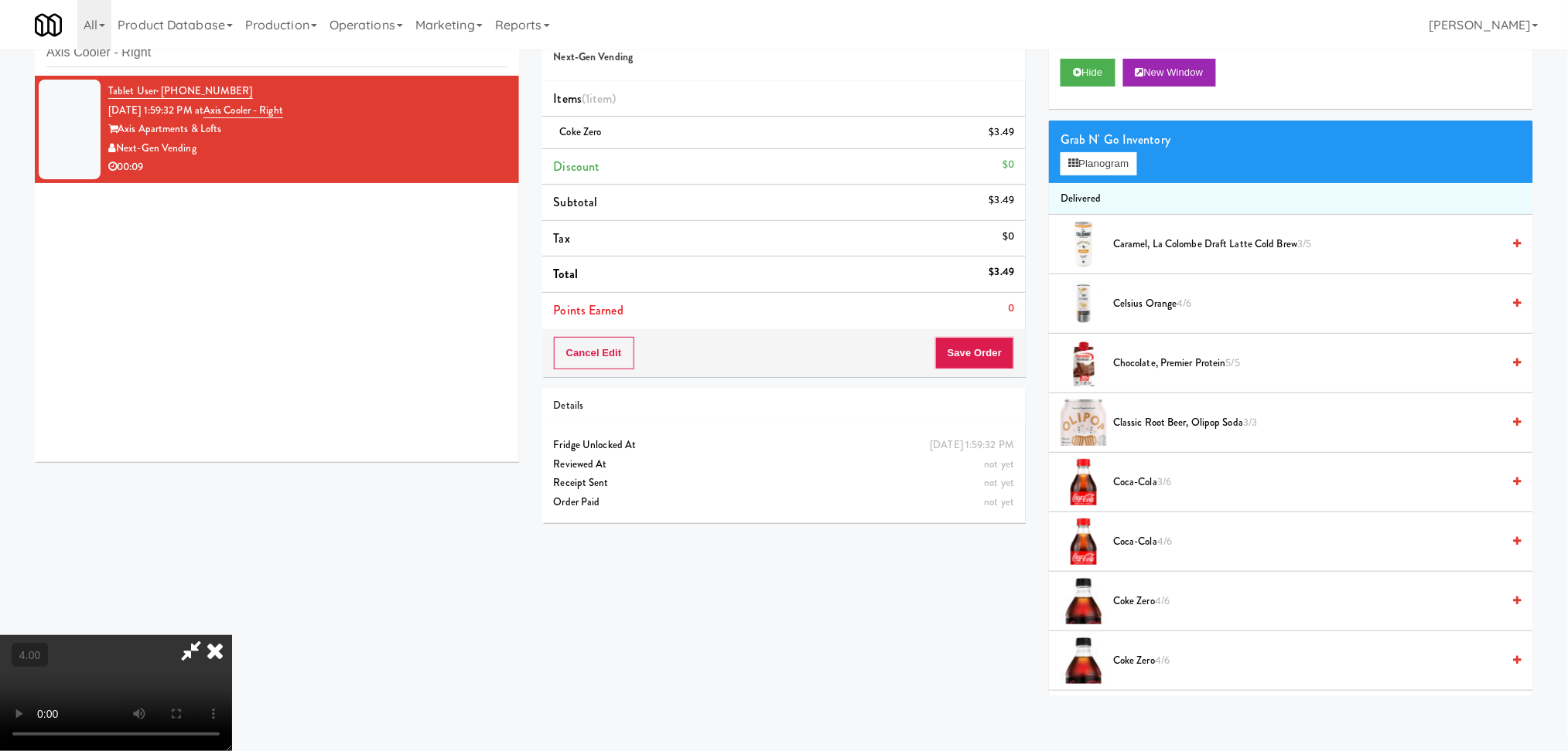
drag, startPoint x: 910, startPoint y: 72, endPoint x: 907, endPoint y: 110, distance: 38.1
click at [232, 635] on icon at bounding box center [215, 651] width 34 height 31
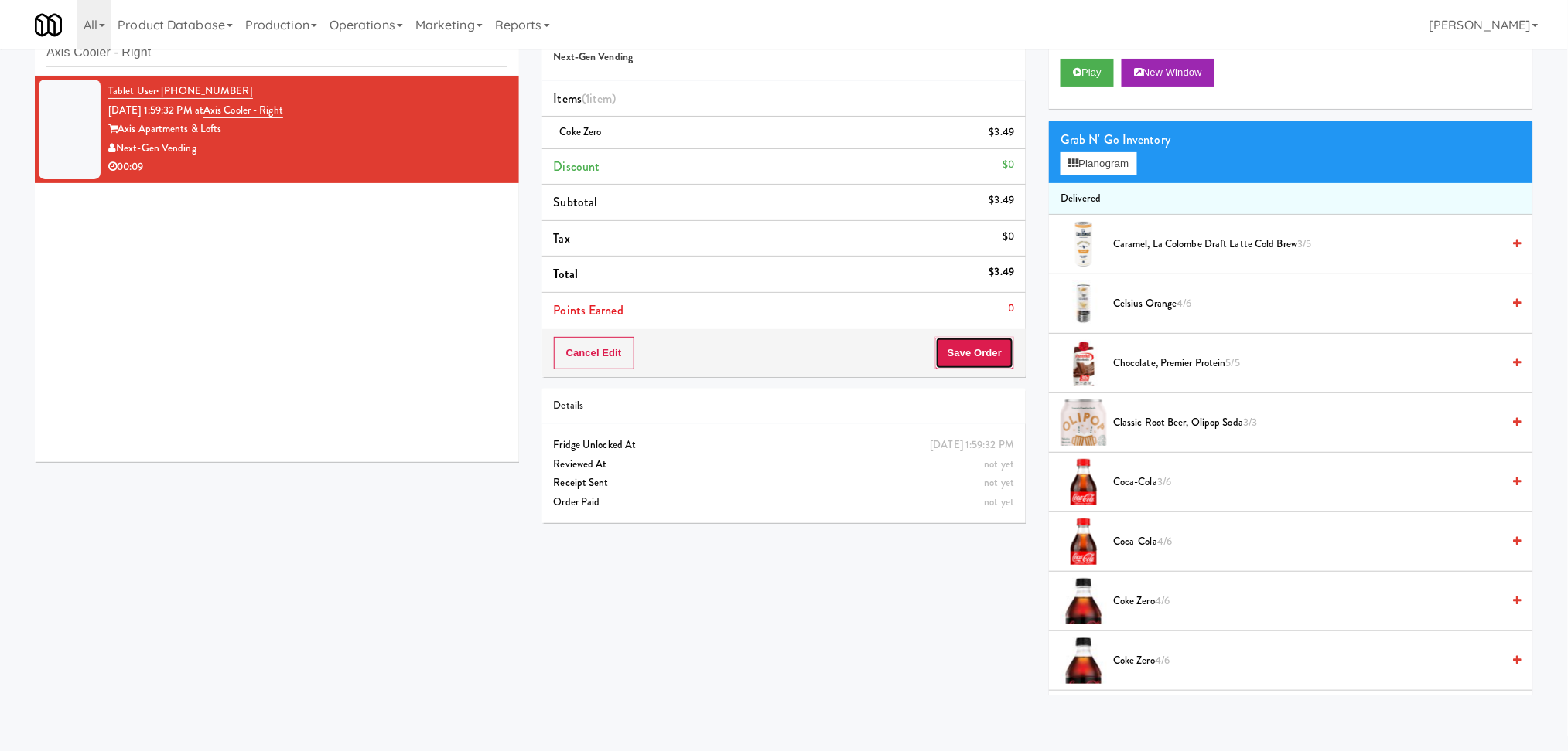
click at [971, 344] on button "Save Order" at bounding box center [974, 354] width 79 height 33
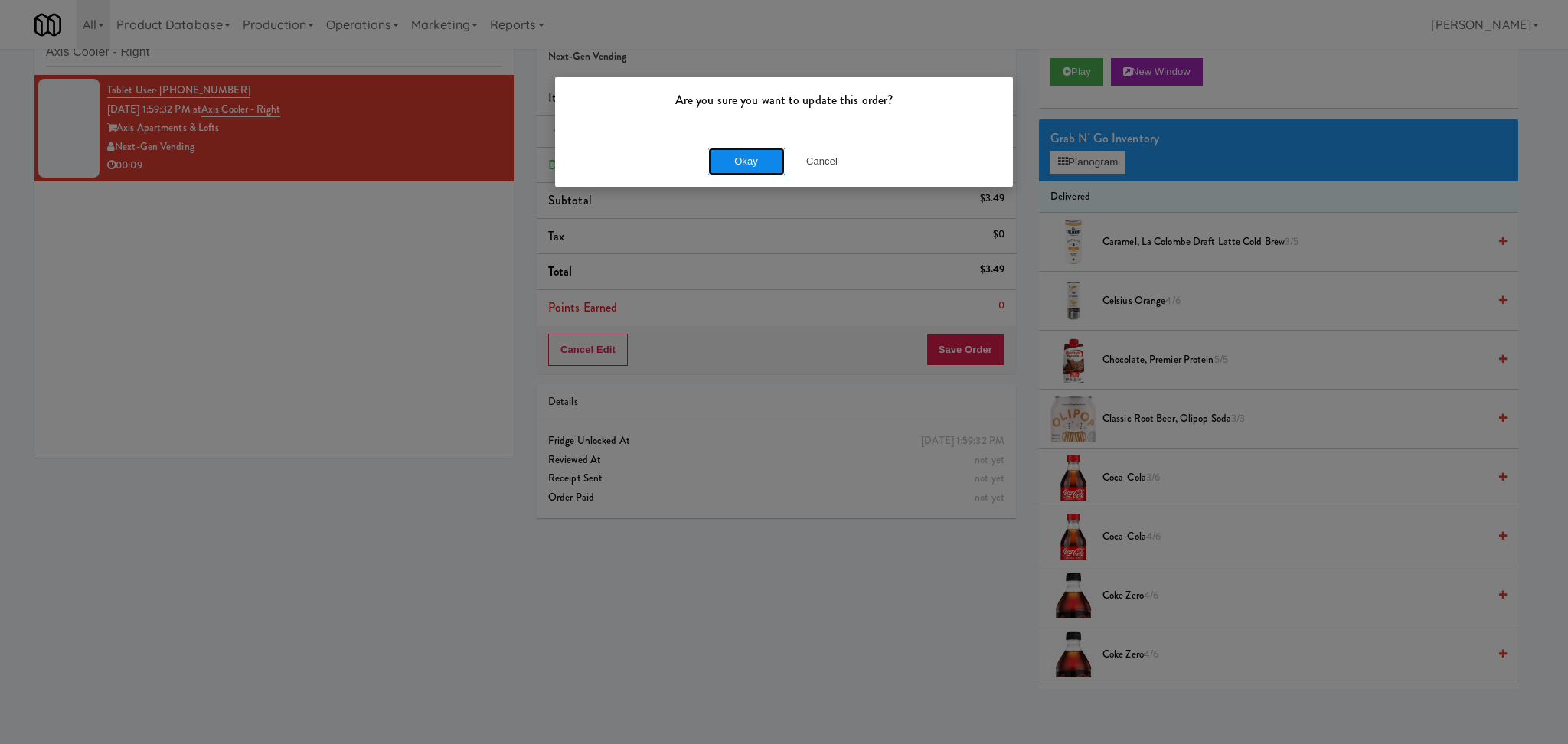
click at [718, 162] on button "Okay" at bounding box center [746, 161] width 76 height 27
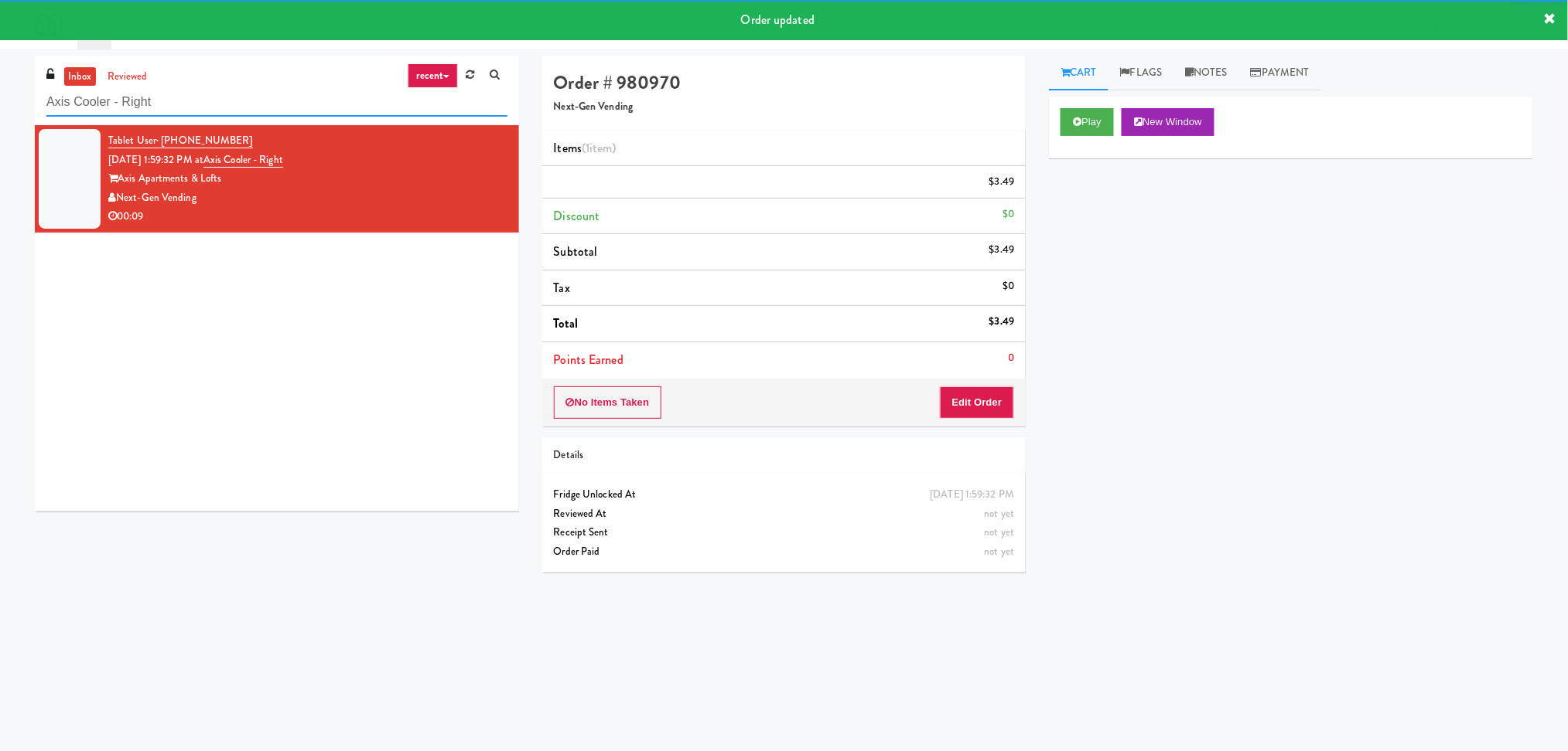
drag, startPoint x: 237, startPoint y: 110, endPoint x: 323, endPoint y: 35, distance: 114.1
click at [266, 72] on div "inbox reviewed recent all unclear take inventory issue suspicious failed recent…" at bounding box center [277, 90] width 484 height 69
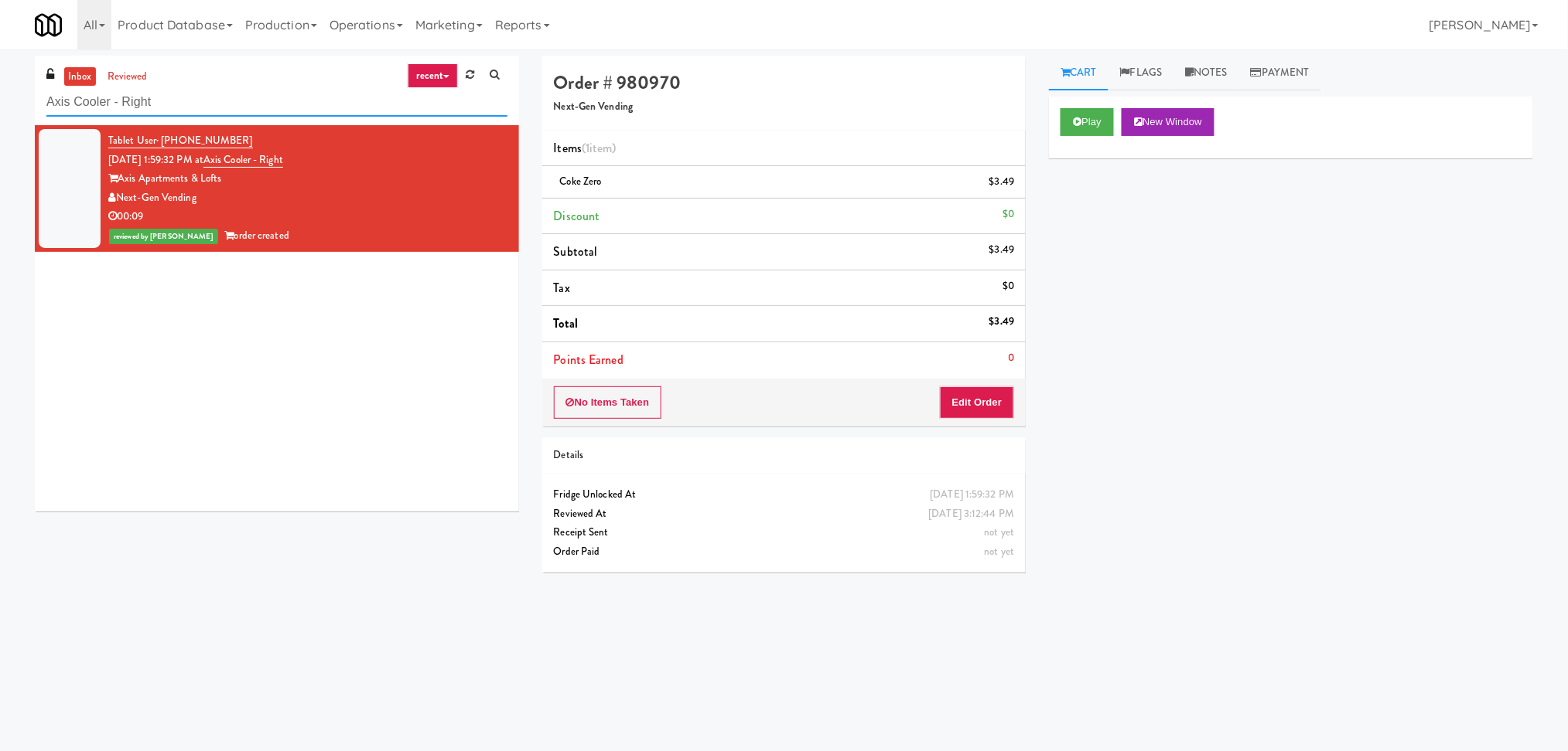
paste input "311 W. Illinois"
drag, startPoint x: 193, startPoint y: 101, endPoint x: 11, endPoint y: 92, distance: 182.2
click at [11, 92] on div "inbox reviewed recent all unclear take inventory issue suspicious failed recent…" at bounding box center [784, 366] width 1568 height 621
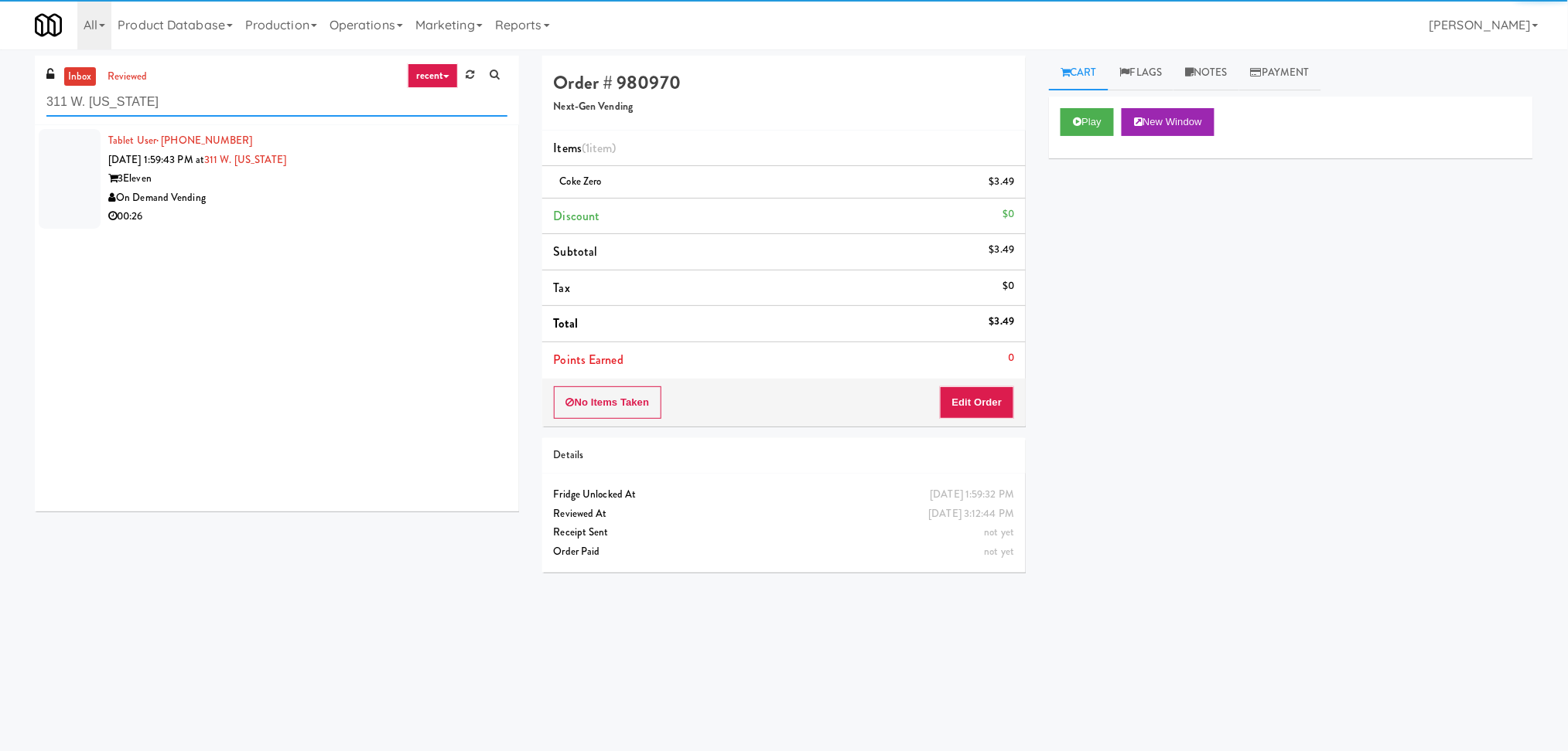
type input "311 W. Illinois"
click at [446, 213] on div "00:26" at bounding box center [308, 217] width 399 height 20
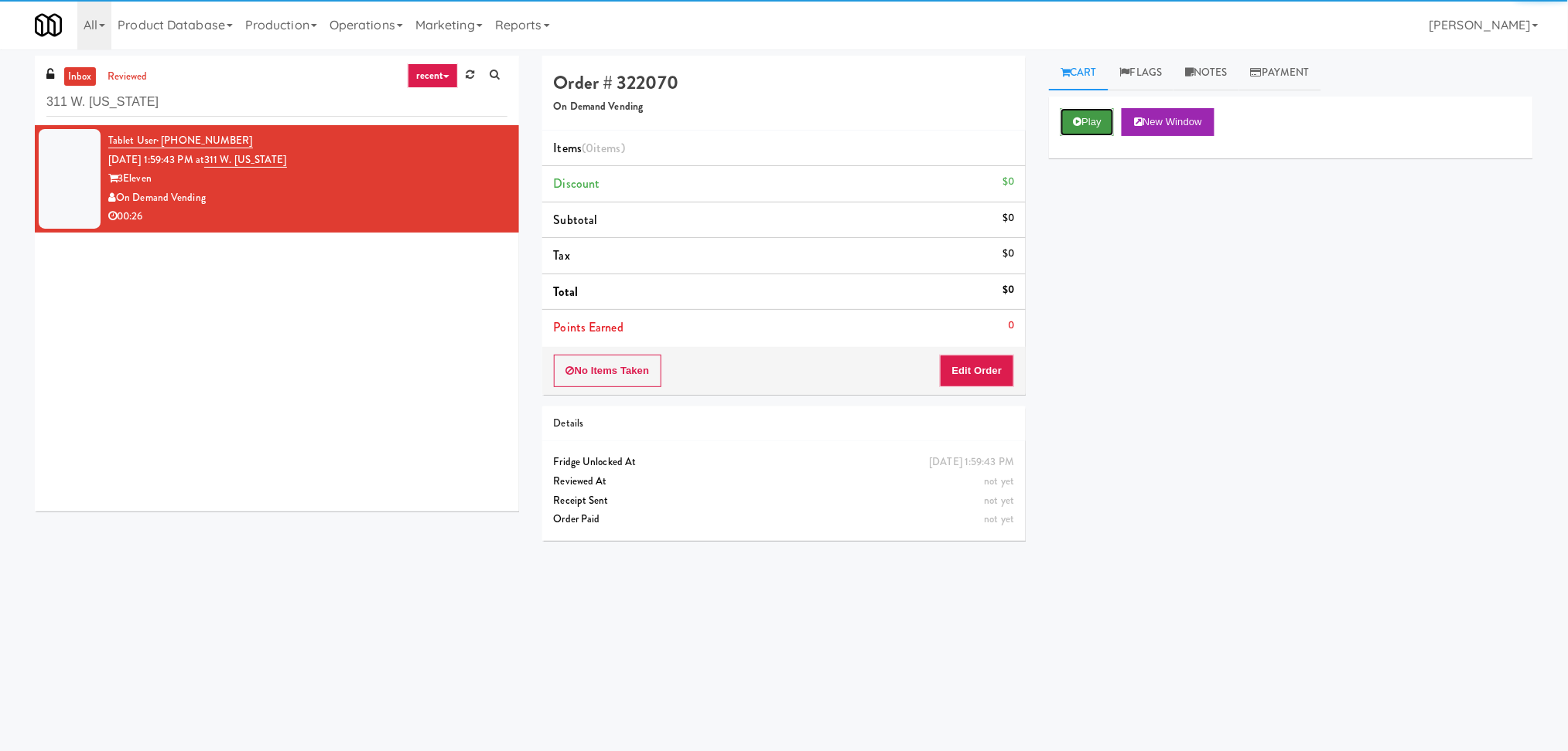
click at [1074, 119] on icon at bounding box center [1077, 122] width 9 height 10
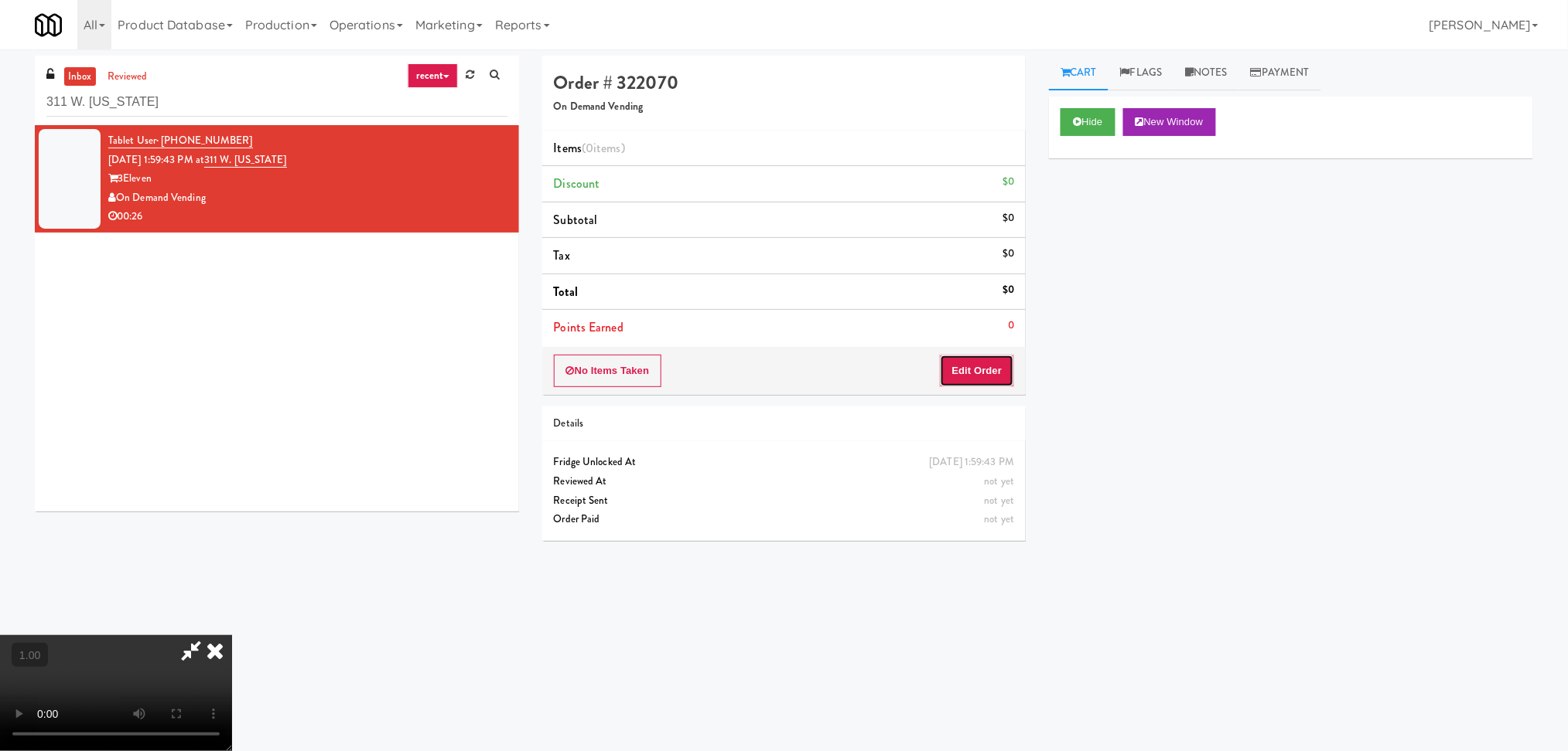
click at [972, 377] on button "Edit Order" at bounding box center [978, 371] width 75 height 33
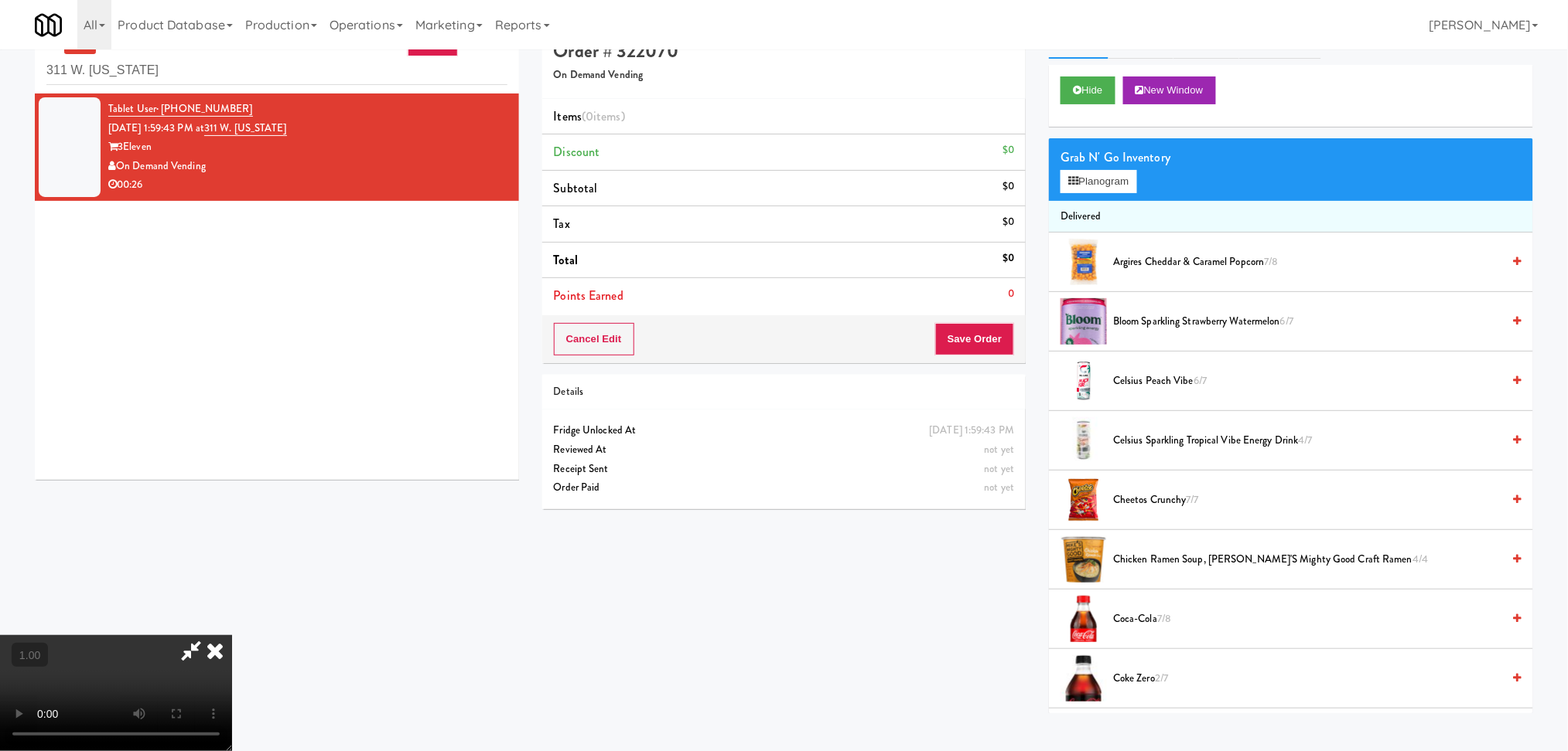
scroll to position [50, 0]
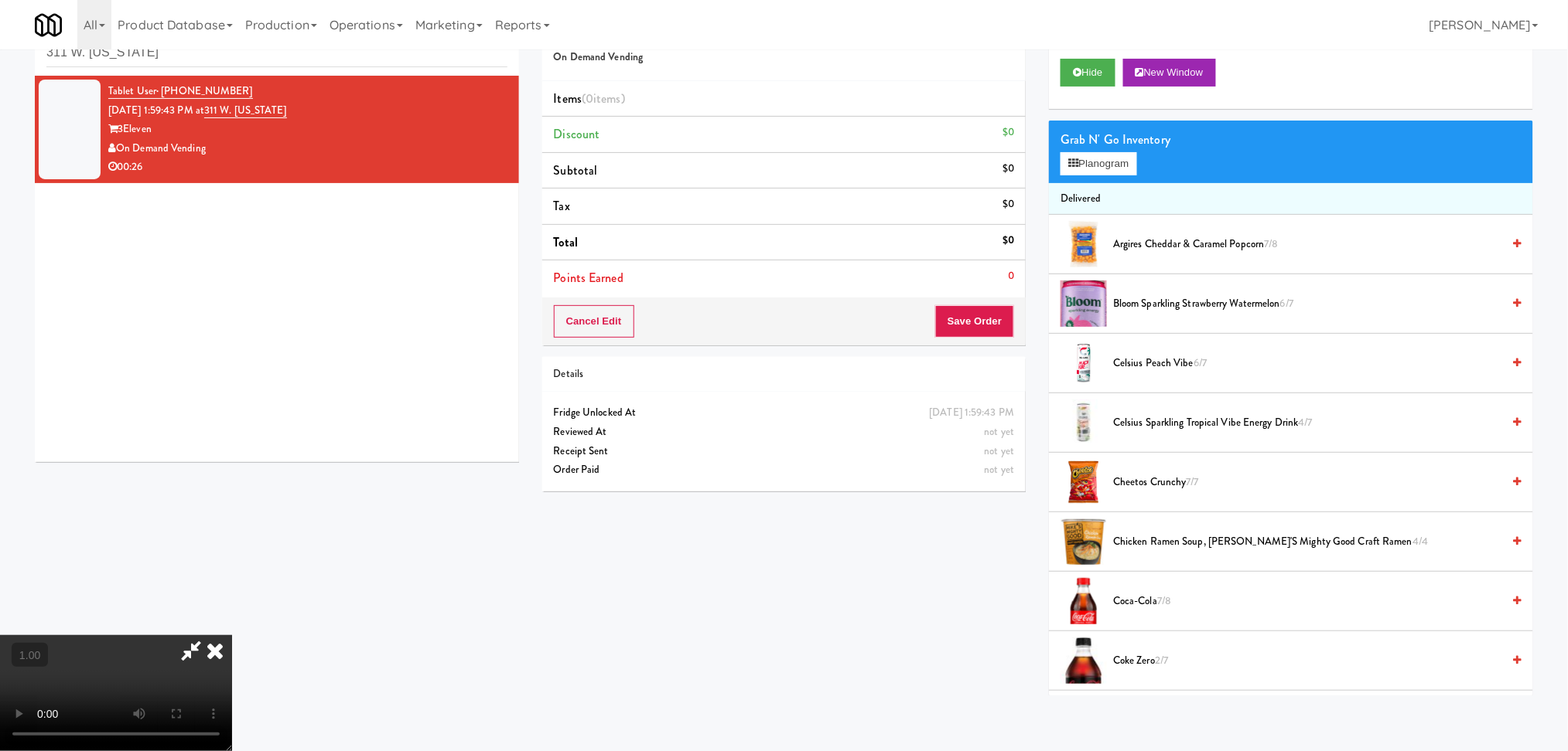
click at [232, 635] on video at bounding box center [116, 693] width 232 height 116
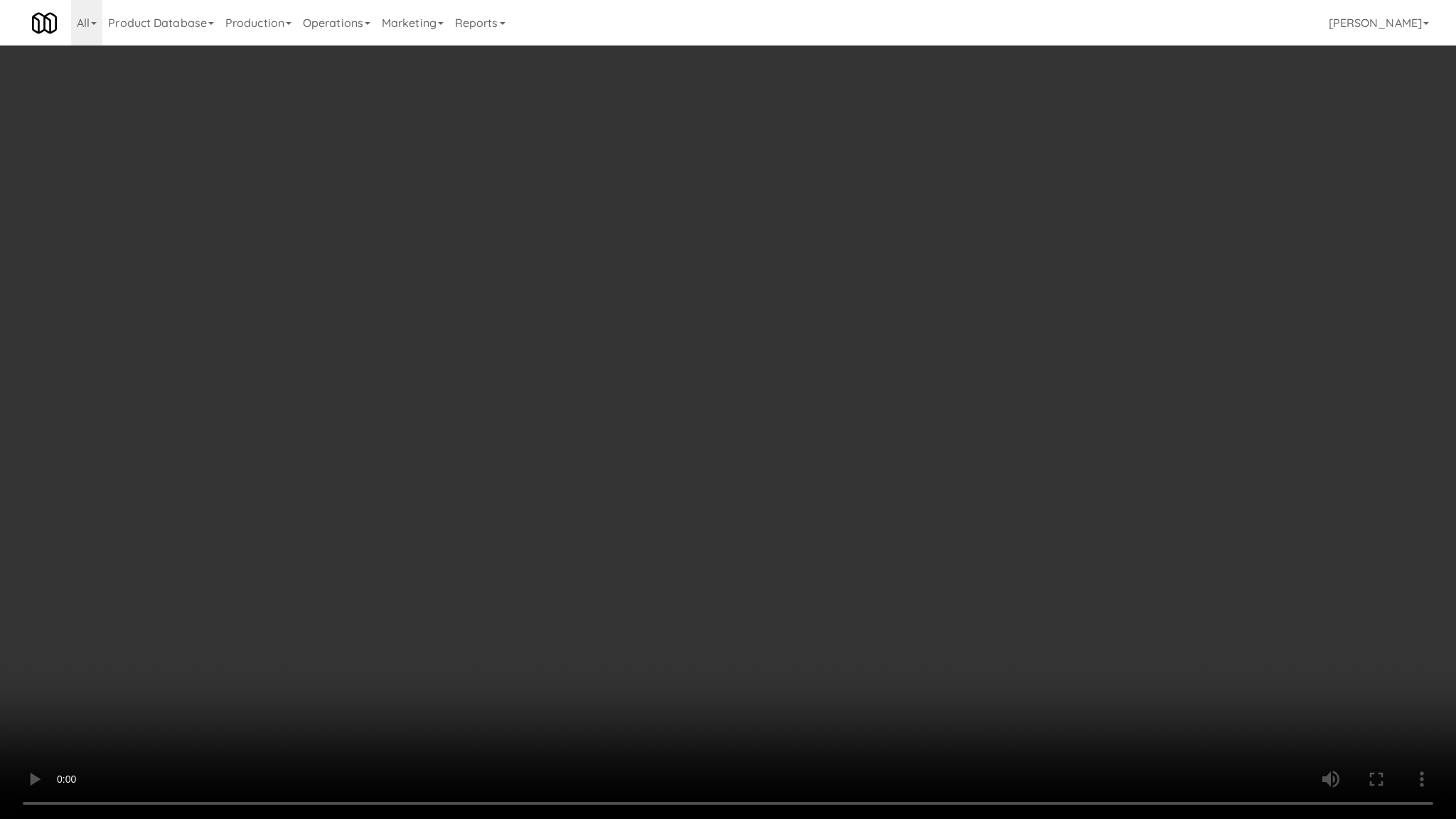
click at [354, 546] on video at bounding box center [728, 410] width 1456 height 819
click at [353, 543] on video at bounding box center [728, 410] width 1456 height 819
click at [351, 542] on video at bounding box center [728, 410] width 1456 height 819
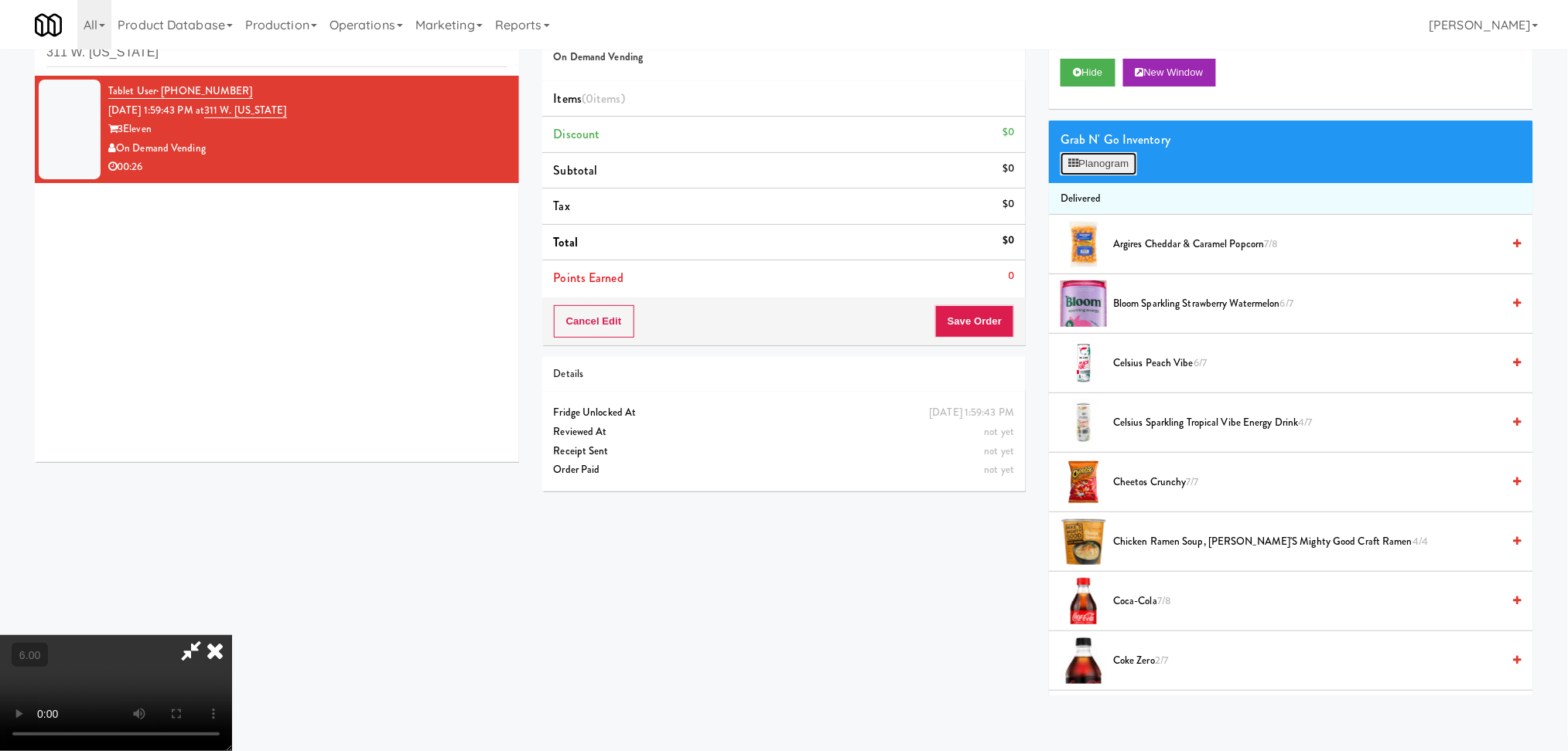
click at [1136, 163] on button "Planogram" at bounding box center [1098, 164] width 75 height 23
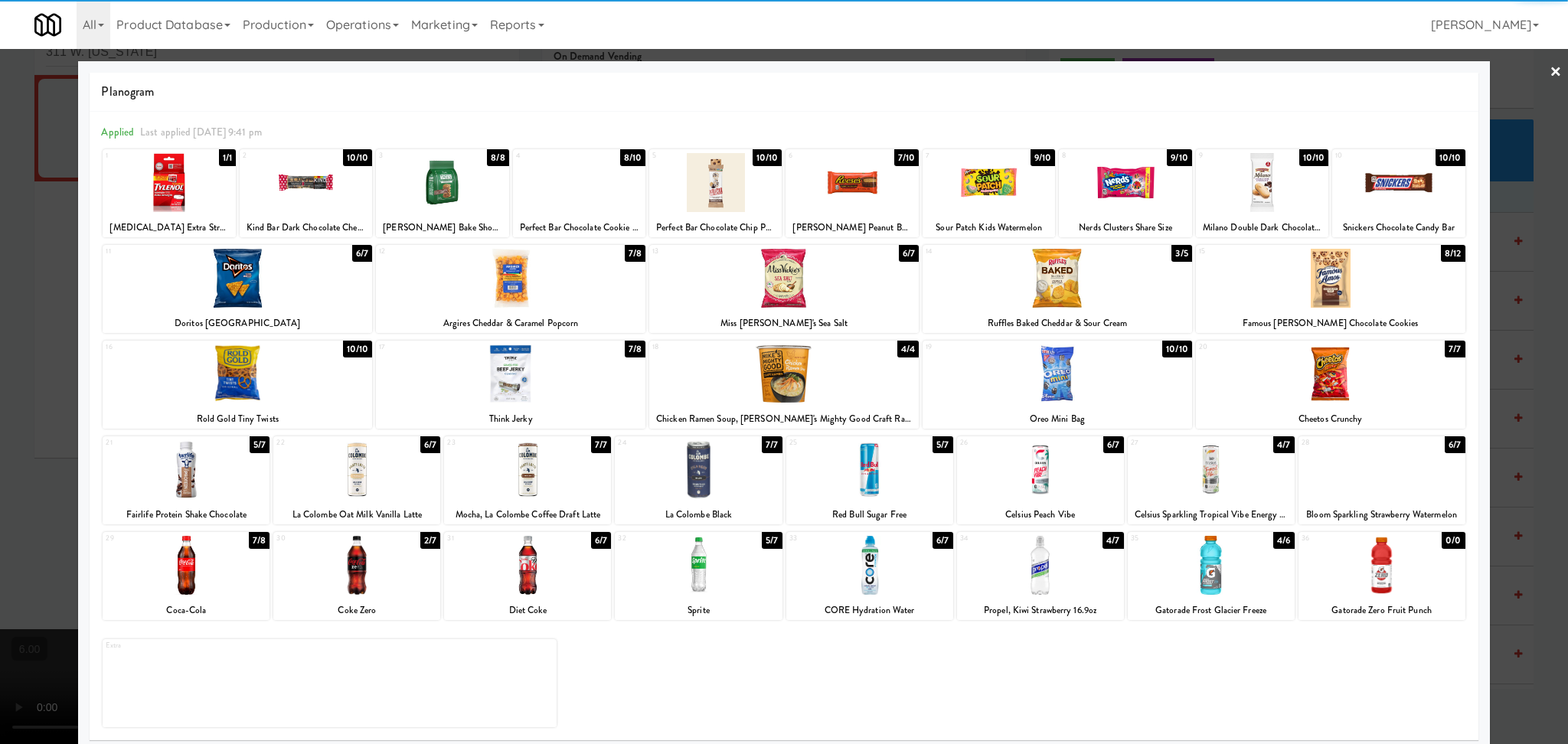
click at [854, 306] on div at bounding box center [784, 278] width 270 height 59
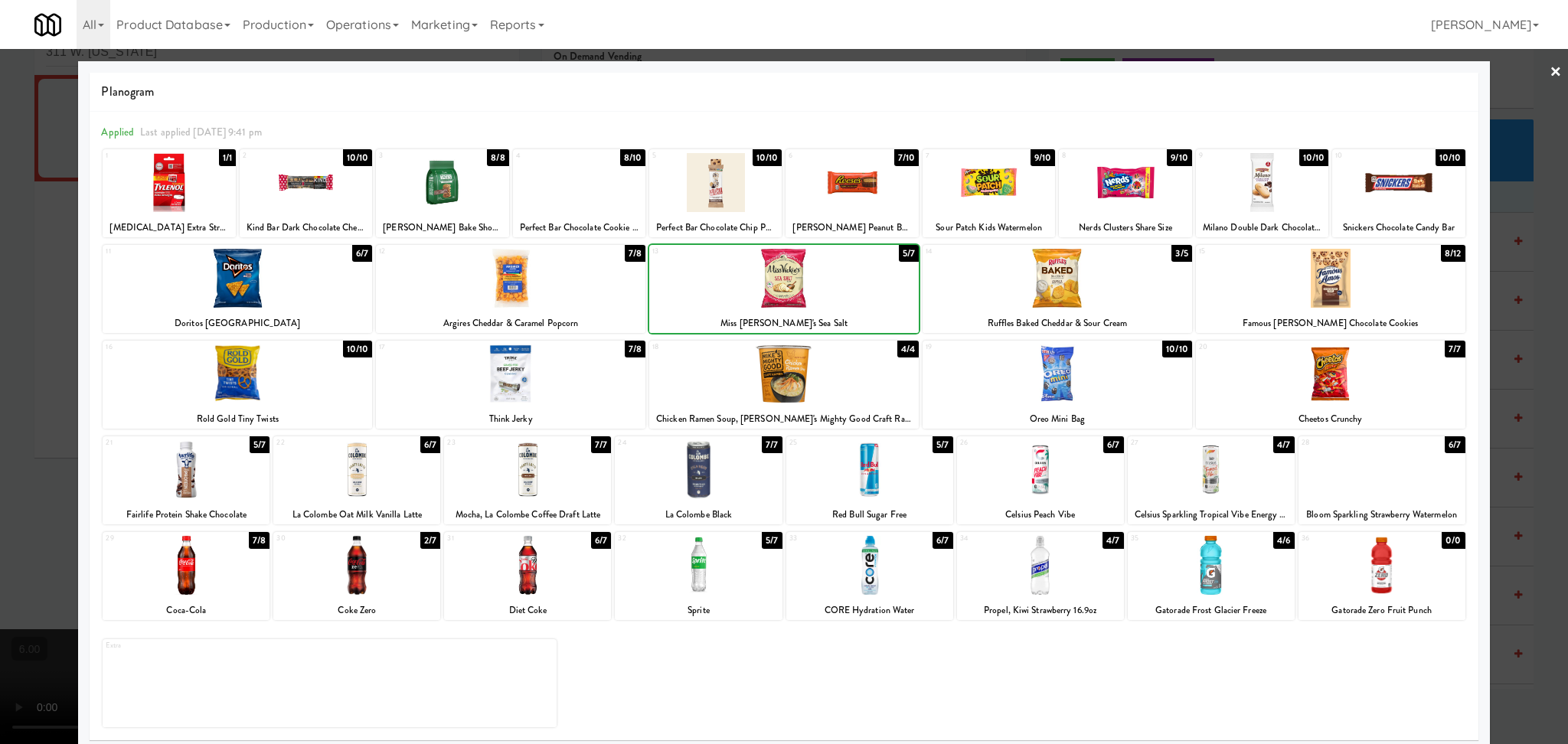
click at [0, 276] on div at bounding box center [784, 372] width 1568 height 744
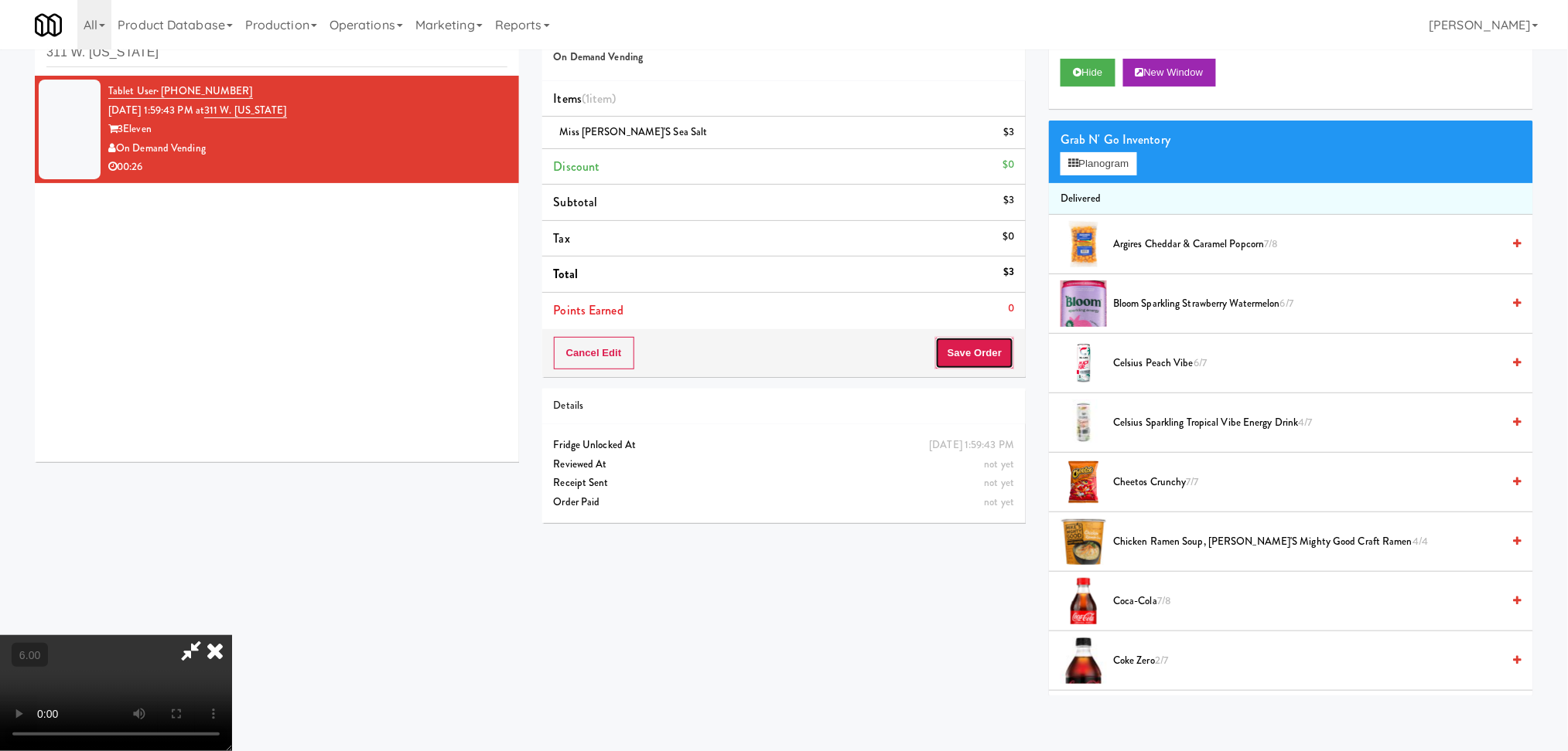
click at [981, 361] on button "Save Order" at bounding box center [974, 354] width 79 height 33
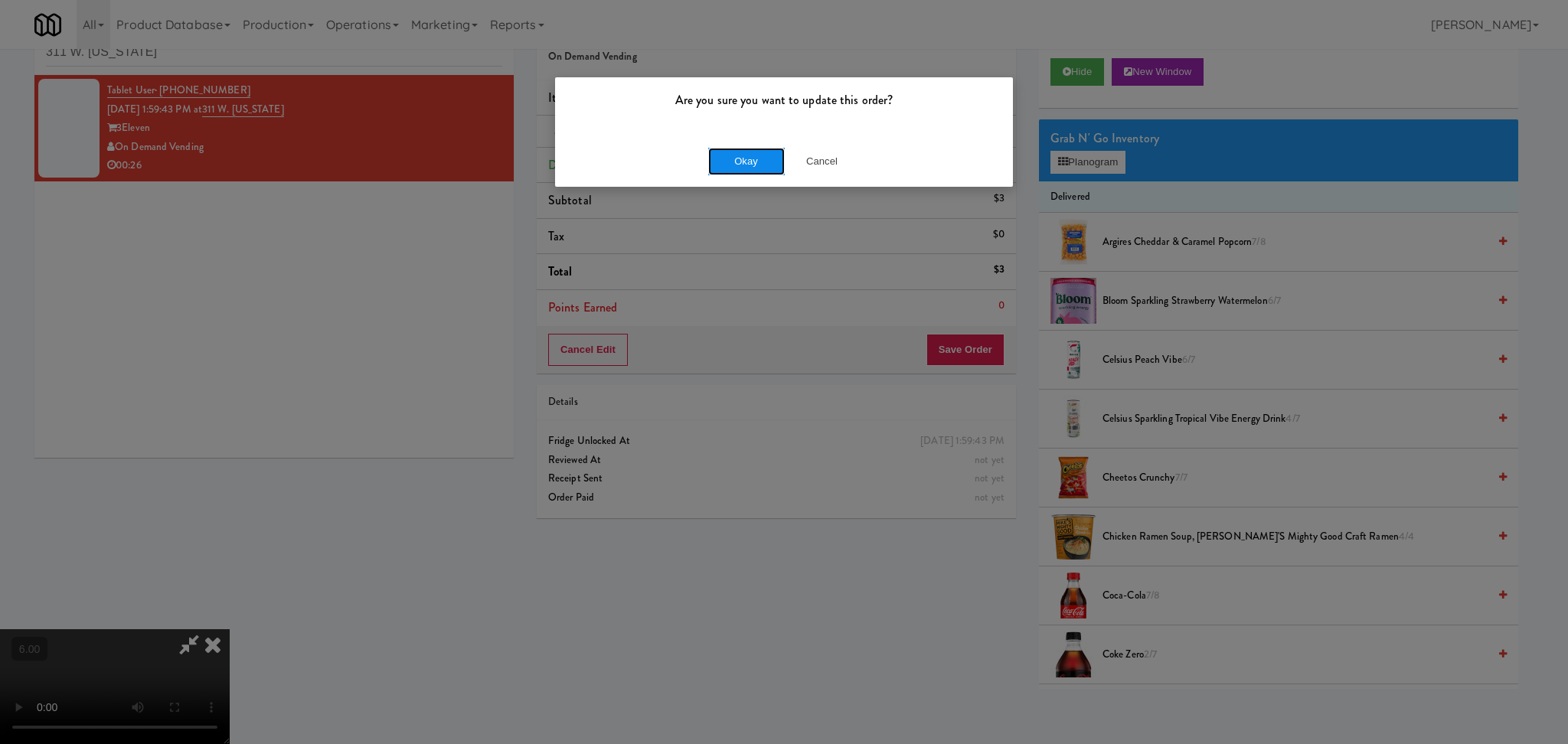
click at [739, 159] on button "Okay" at bounding box center [746, 161] width 76 height 27
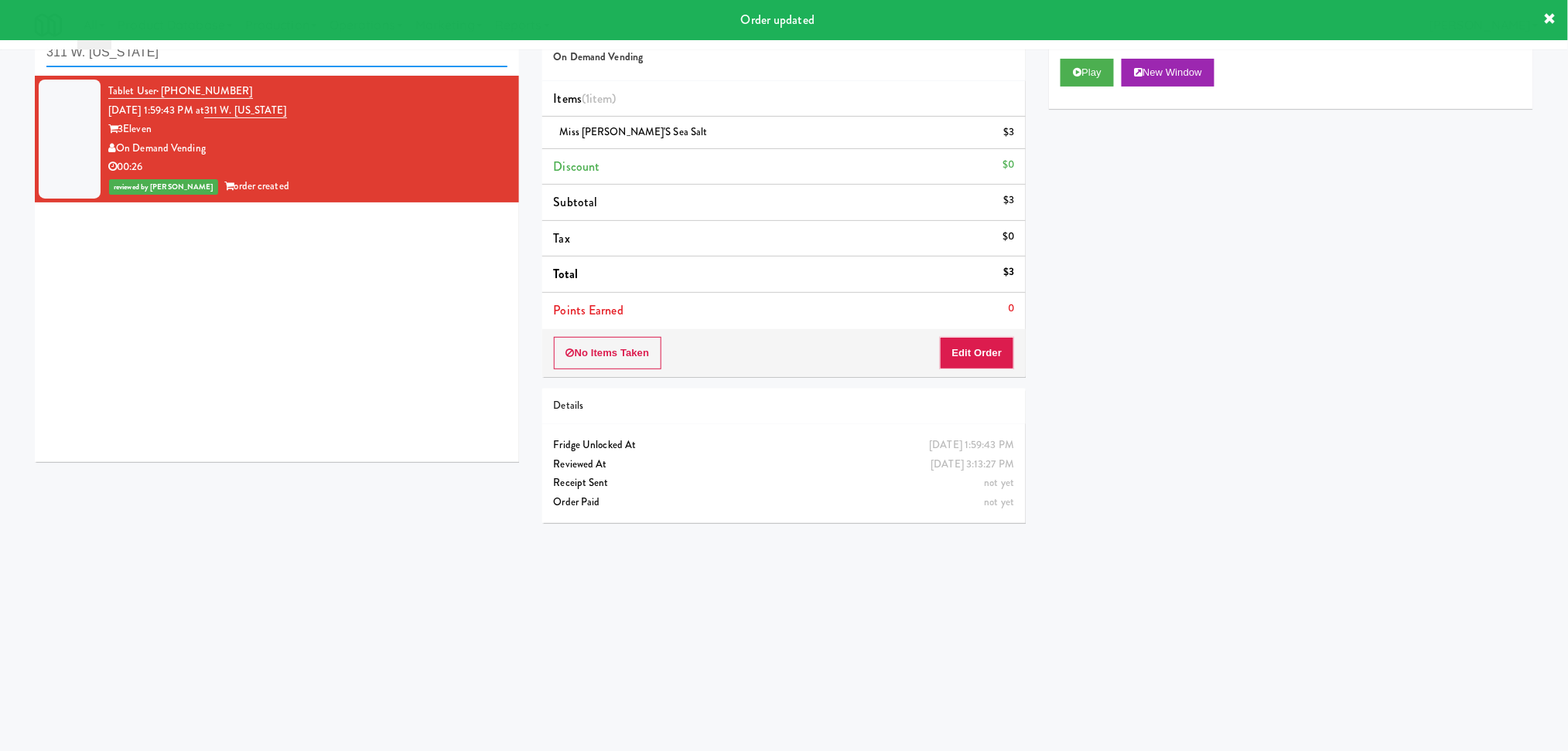
paste input "Court St - Cooler"
drag, startPoint x: 349, startPoint y: 62, endPoint x: 0, endPoint y: 57, distance: 349.0
click at [0, 57] on div "inbox reviewed recent all unclear take inventory issue suspicious failed recent…" at bounding box center [784, 316] width 1568 height 621
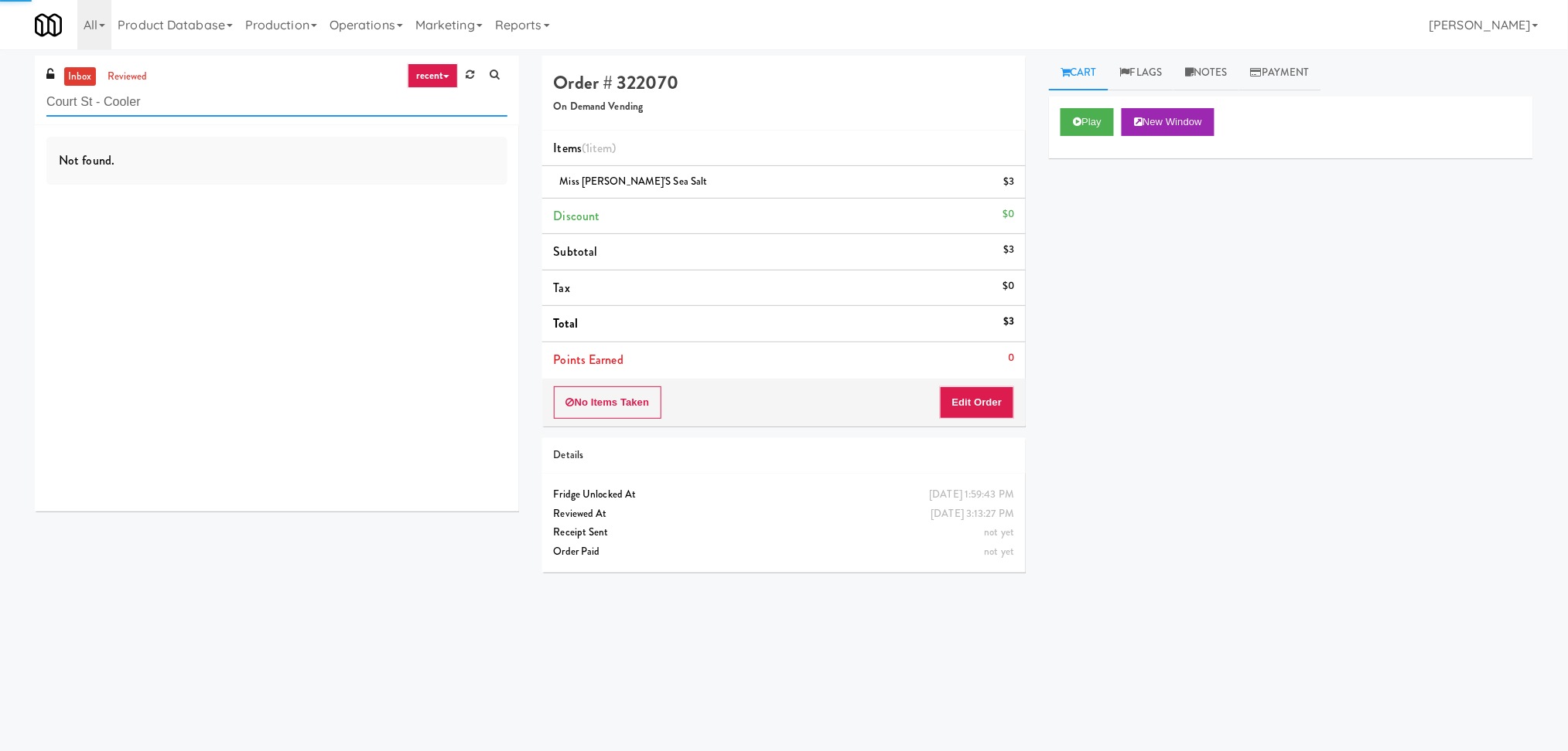
type input "Court St - Cooler"
click at [332, 191] on div "Not found." at bounding box center [277, 318] width 484 height 386
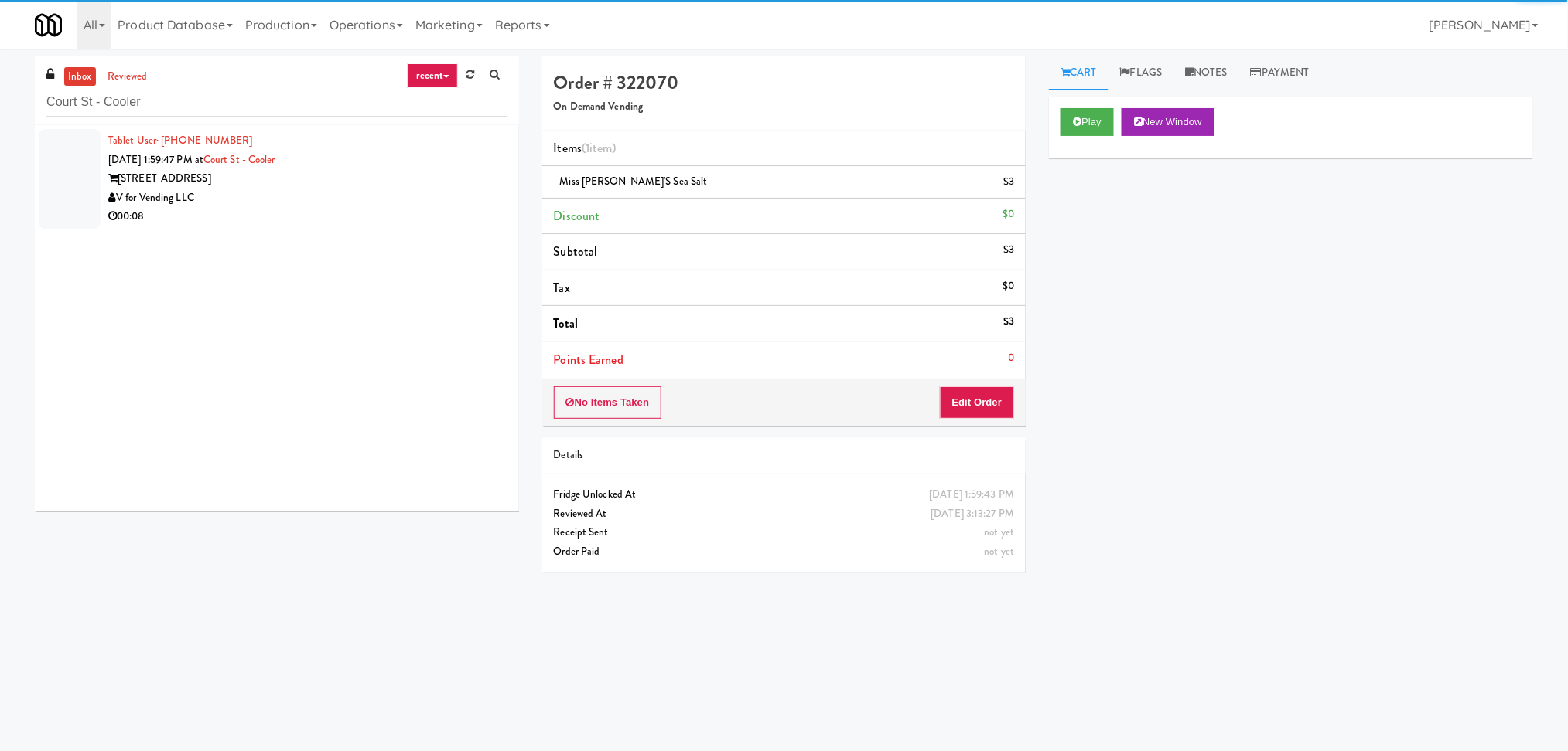
click at [433, 201] on div "V for Vending LLC" at bounding box center [308, 198] width 399 height 20
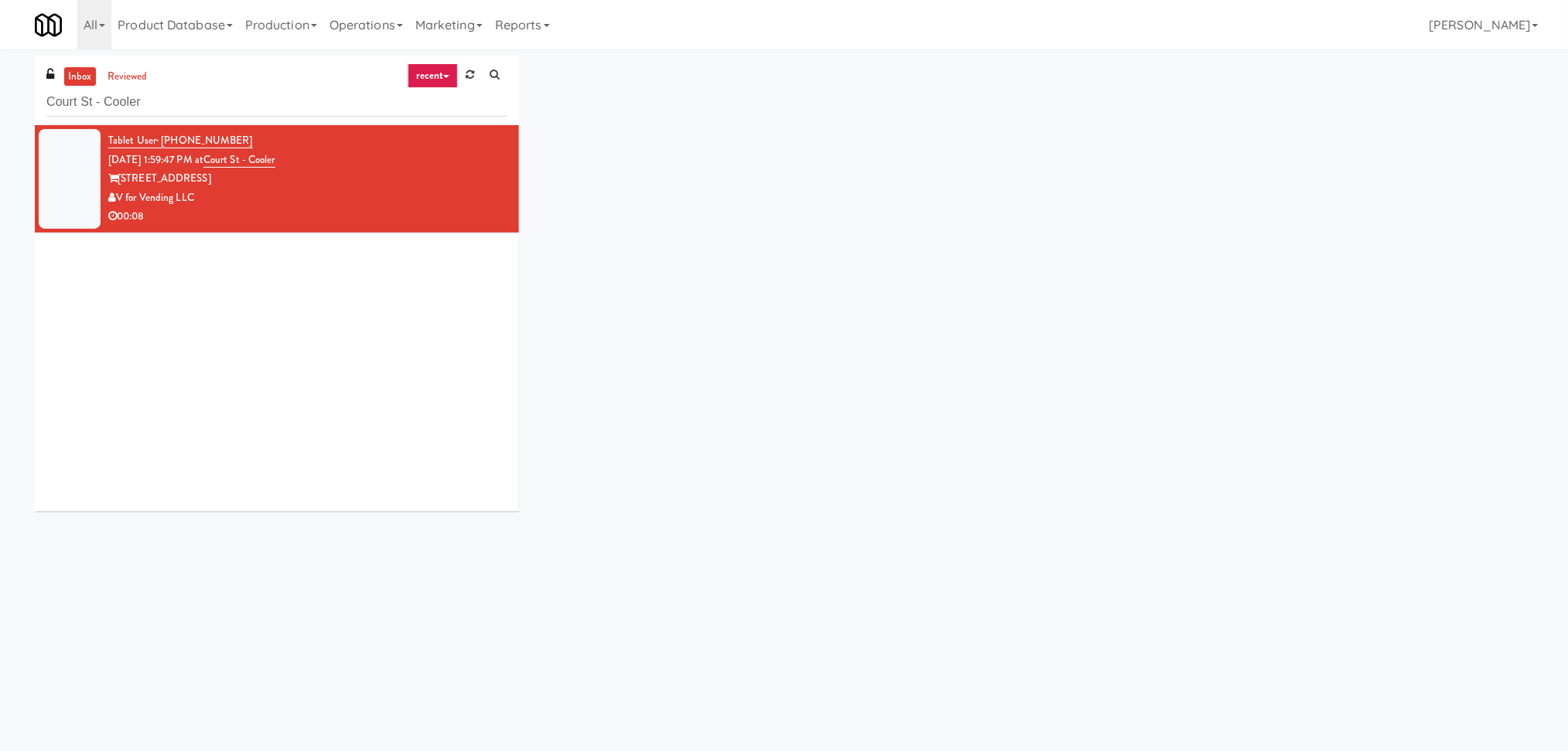
drag, startPoint x: 434, startPoint y: 200, endPoint x: 1008, endPoint y: 165, distance: 575.1
click at [746, 183] on div "inbox reviewed recent all unclear take inventory issue suspicious failed recent…" at bounding box center [783, 289] width 1521 height 468
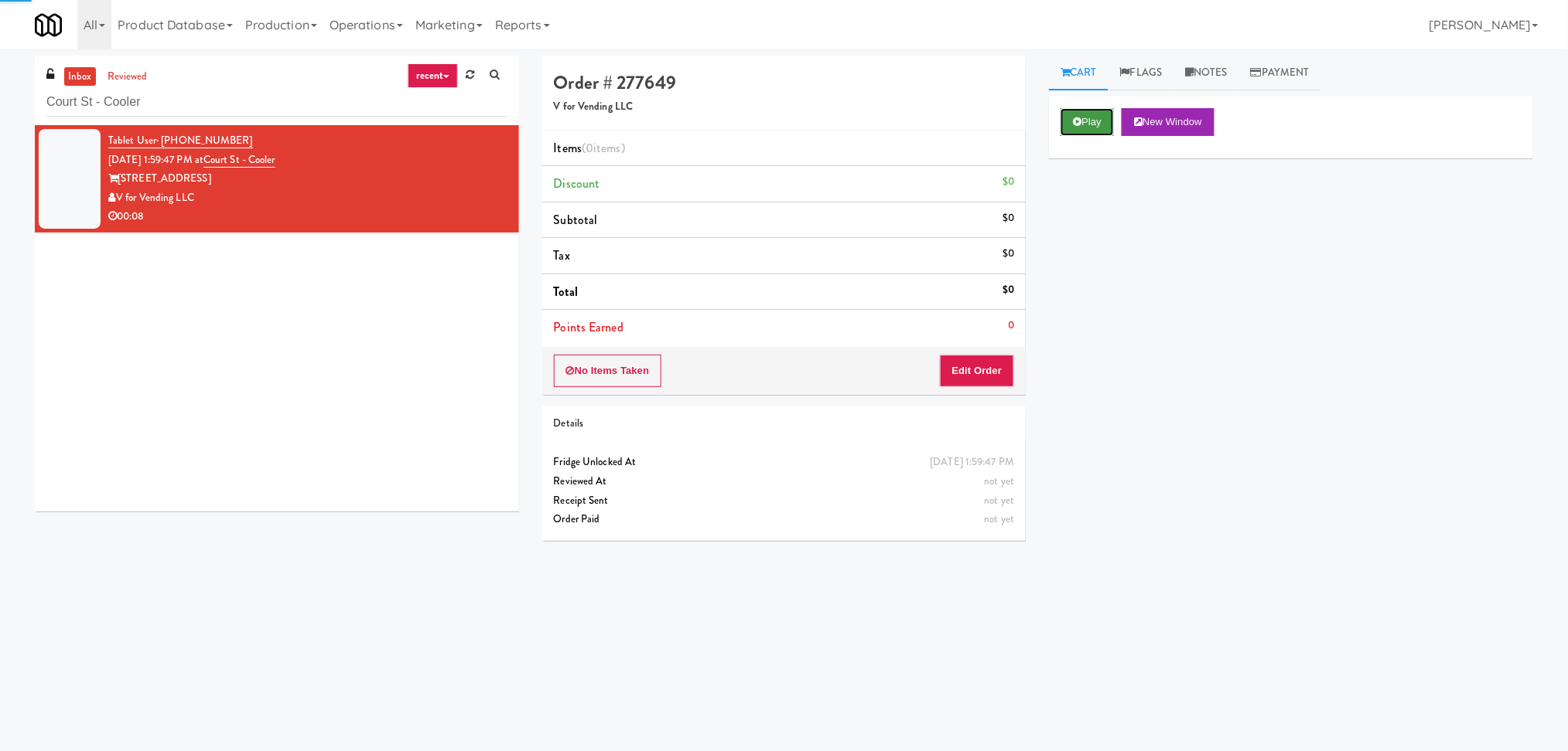
click at [1089, 128] on button "Play" at bounding box center [1086, 122] width 53 height 27
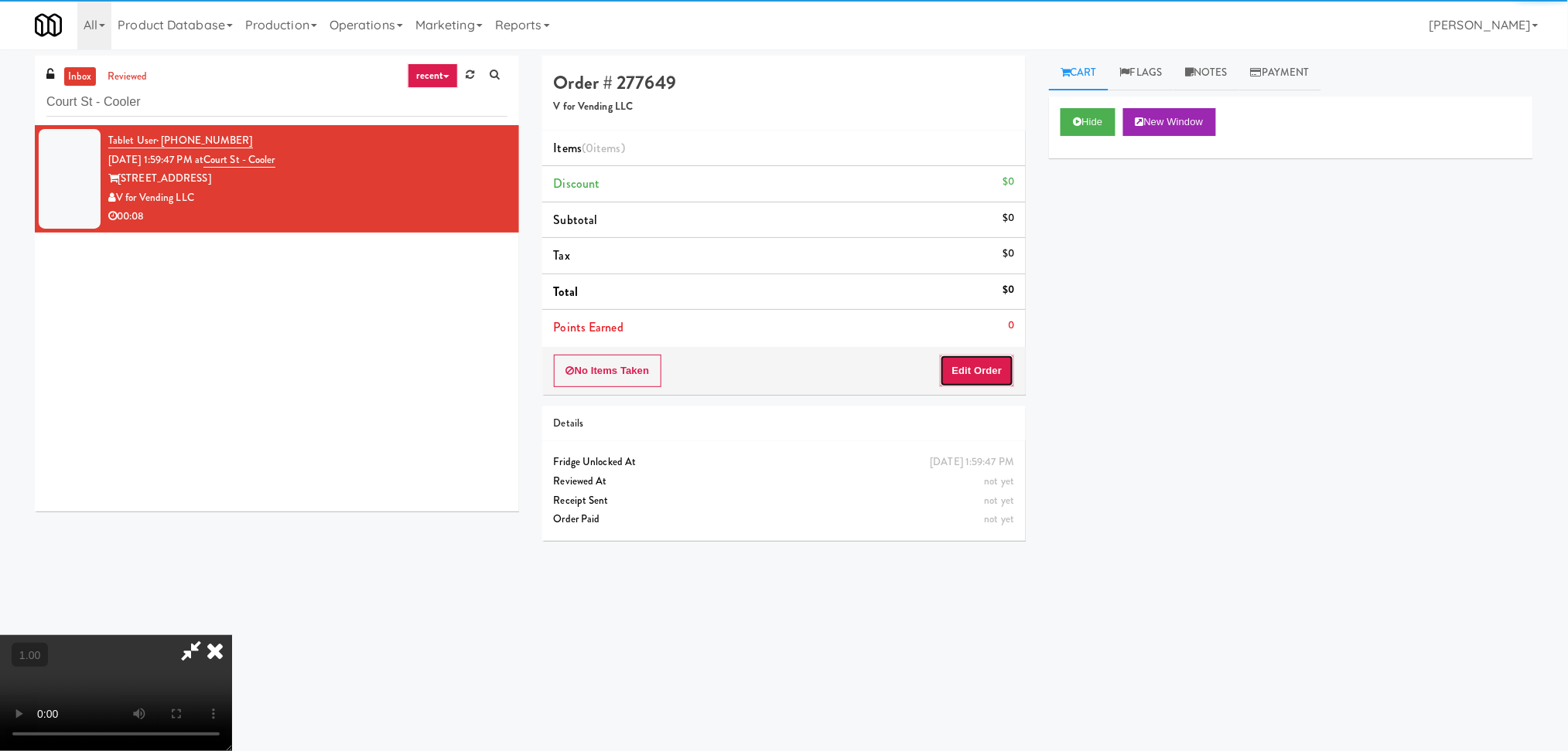
click at [961, 380] on button "Edit Order" at bounding box center [978, 371] width 75 height 33
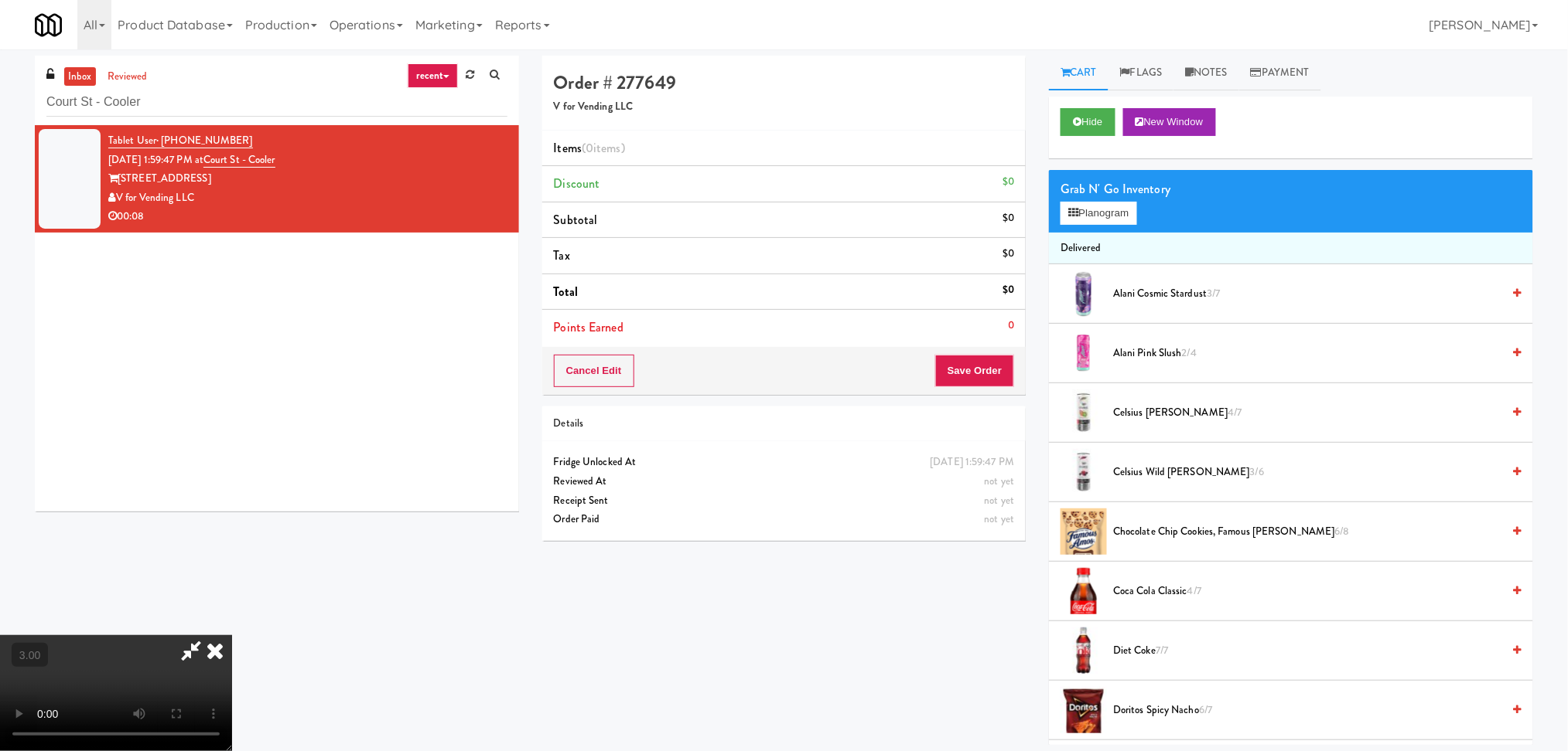
click at [232, 635] on video at bounding box center [116, 693] width 232 height 116
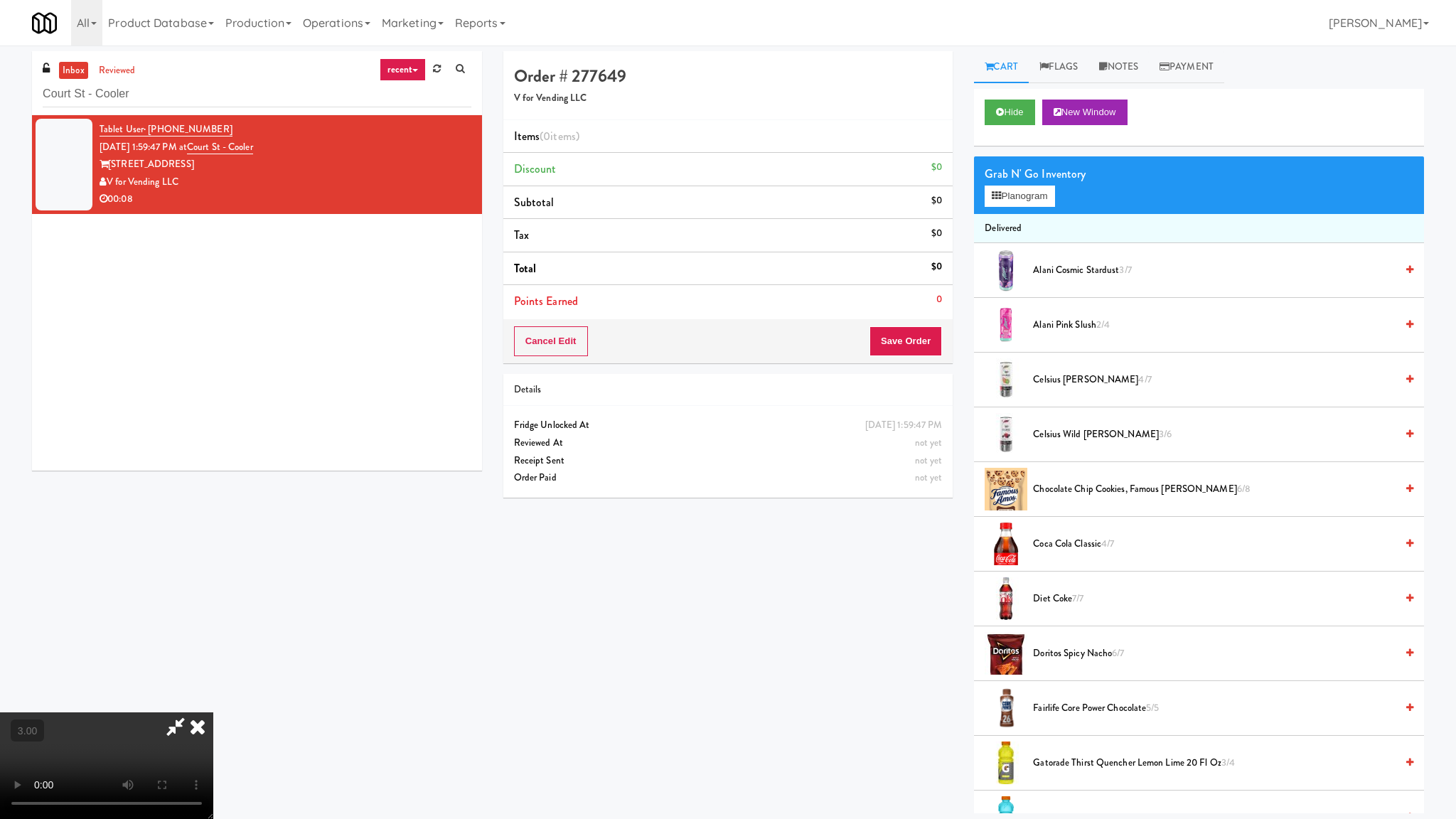
drag, startPoint x: 602, startPoint y: 528, endPoint x: 595, endPoint y: 565, distance: 37.7
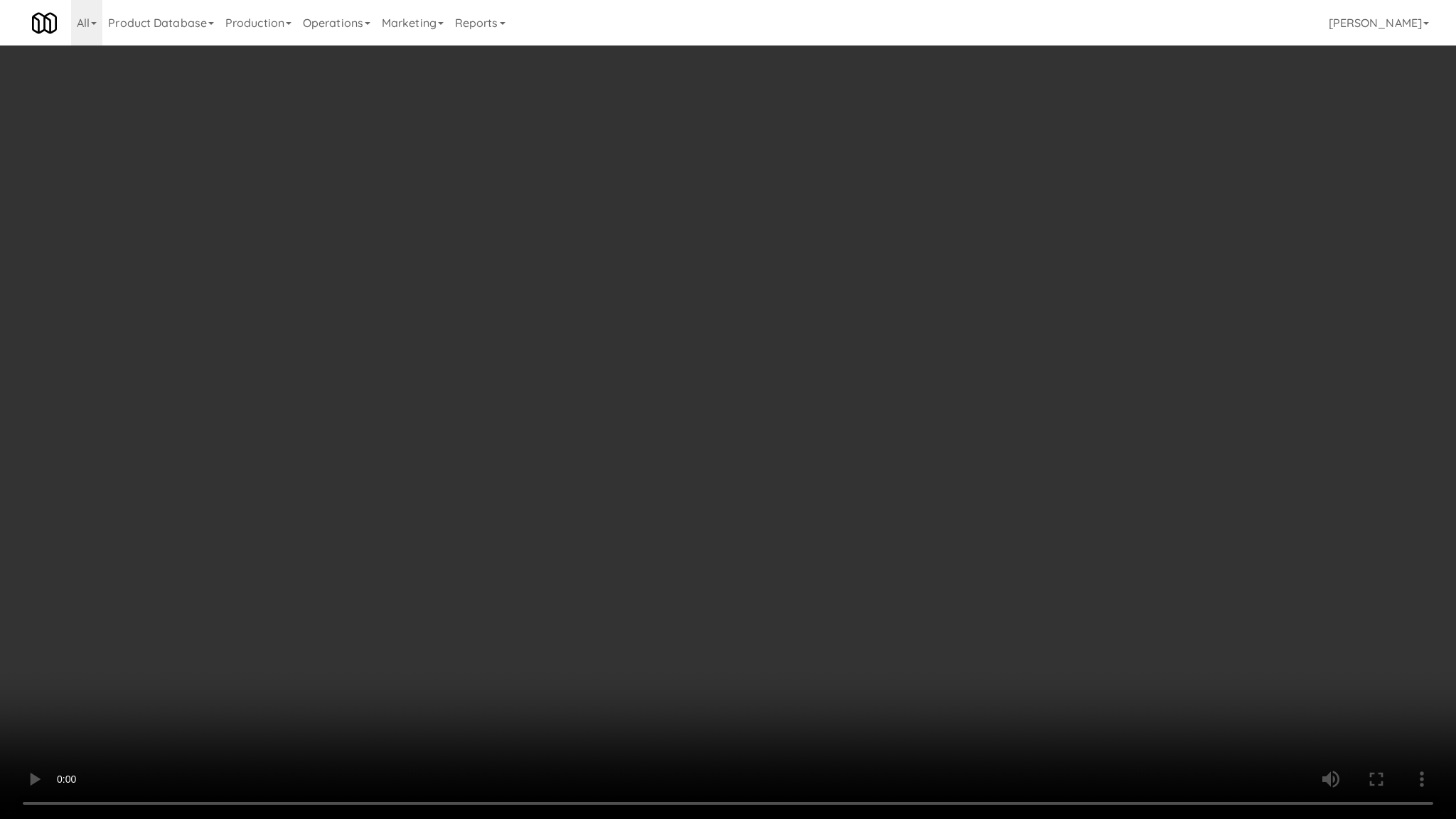
click at [603, 528] on video at bounding box center [728, 410] width 1456 height 819
click at [485, 650] on video at bounding box center [728, 410] width 1456 height 819
click at [403, 690] on video at bounding box center [728, 410] width 1456 height 819
click at [419, 642] on video at bounding box center [728, 410] width 1456 height 819
click at [528, 551] on video at bounding box center [728, 410] width 1456 height 819
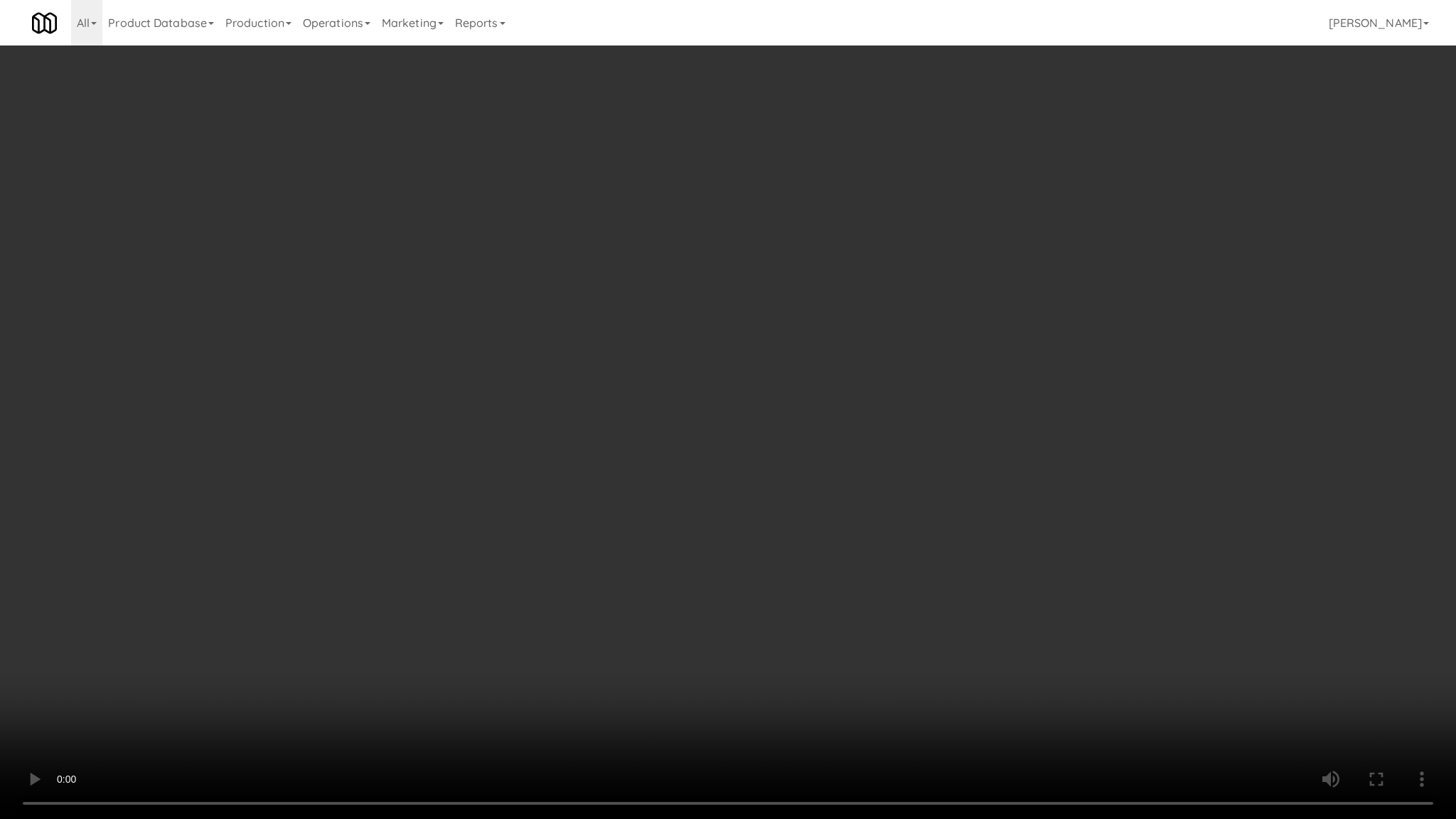
click at [687, 476] on video at bounding box center [728, 410] width 1456 height 819
click at [165, 690] on video at bounding box center [728, 410] width 1456 height 819
click at [180, 678] on video at bounding box center [728, 410] width 1456 height 819
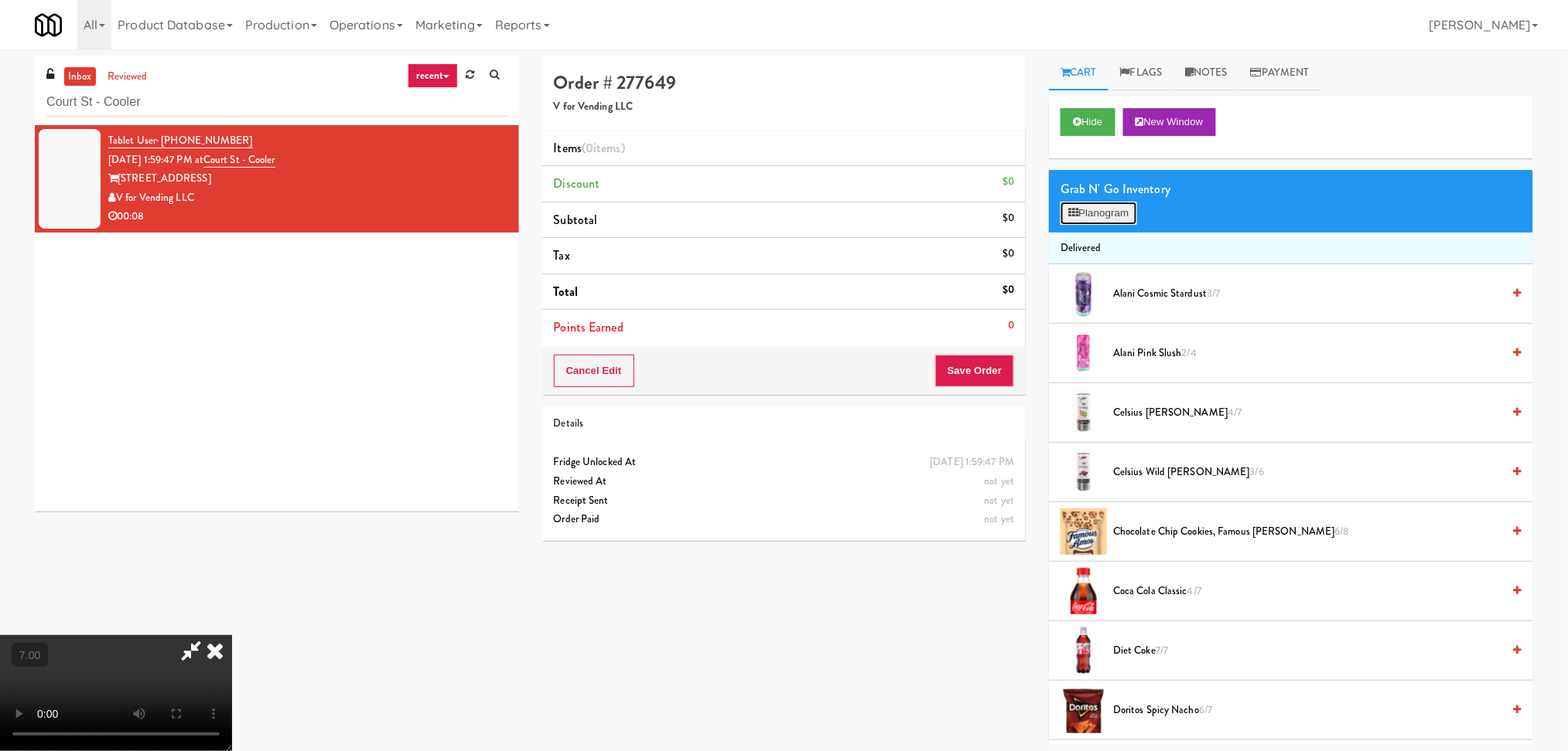
click at [1086, 203] on button "Planogram" at bounding box center [1098, 213] width 75 height 23
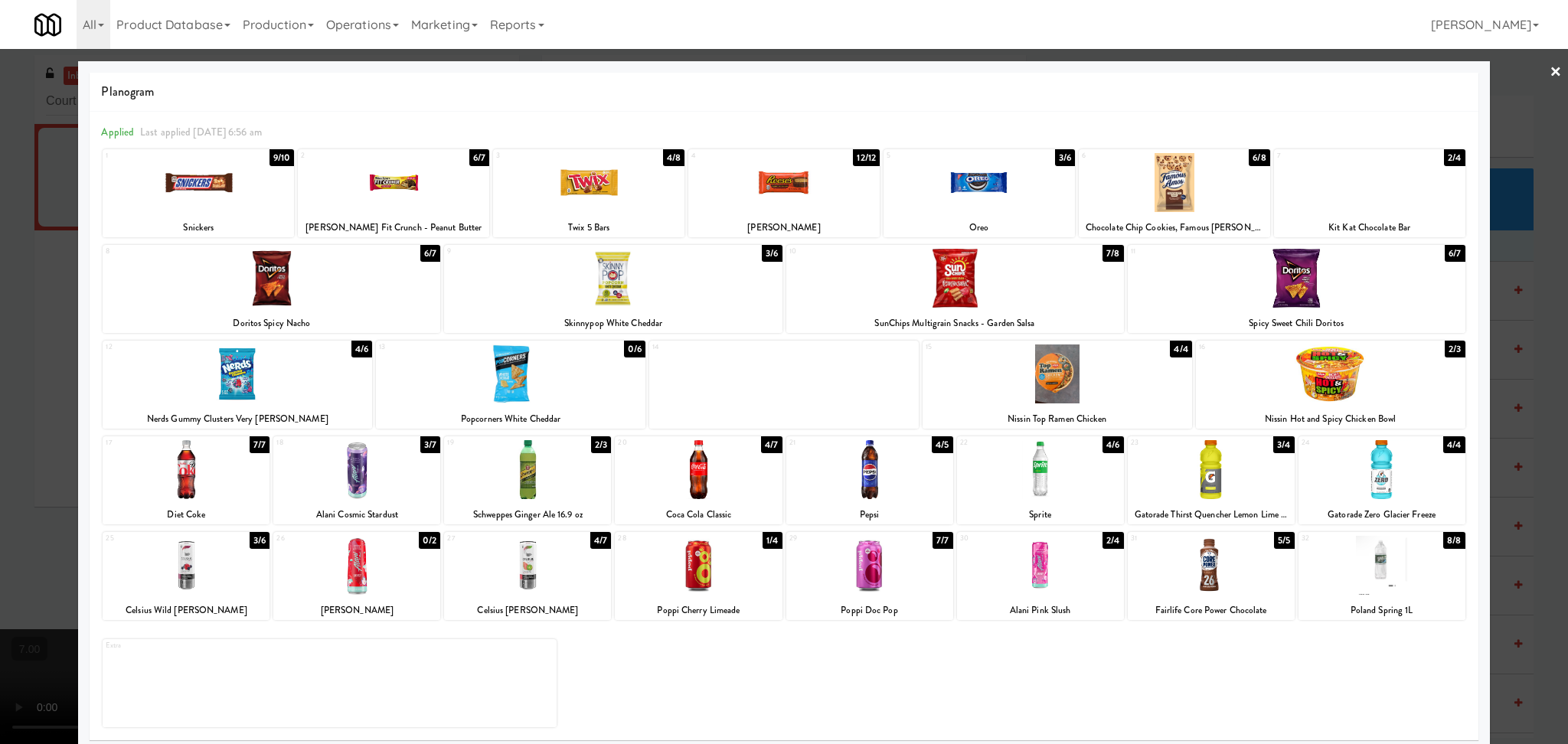
click at [1219, 577] on div at bounding box center [1211, 566] width 167 height 59
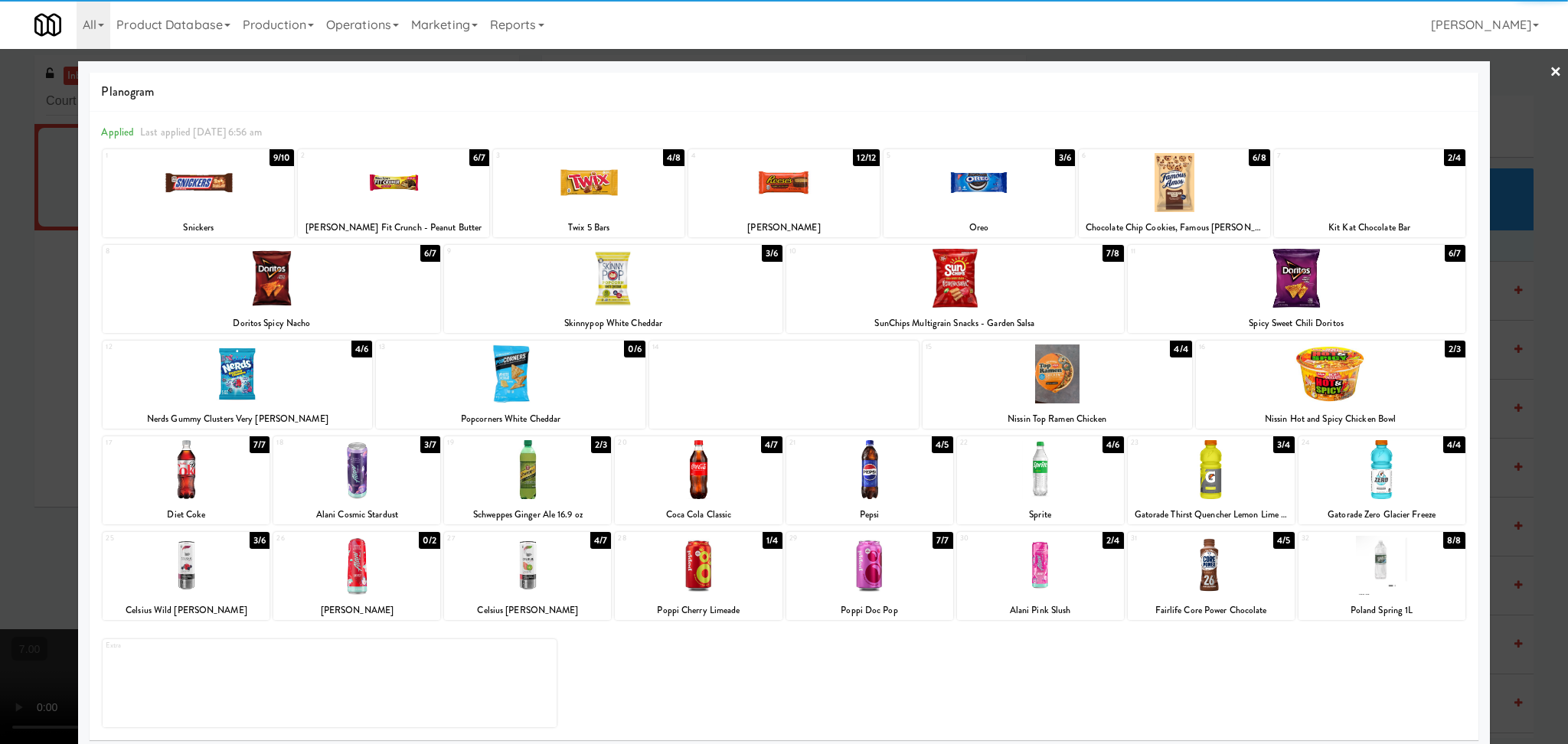
click at [1498, 478] on div at bounding box center [784, 372] width 1568 height 744
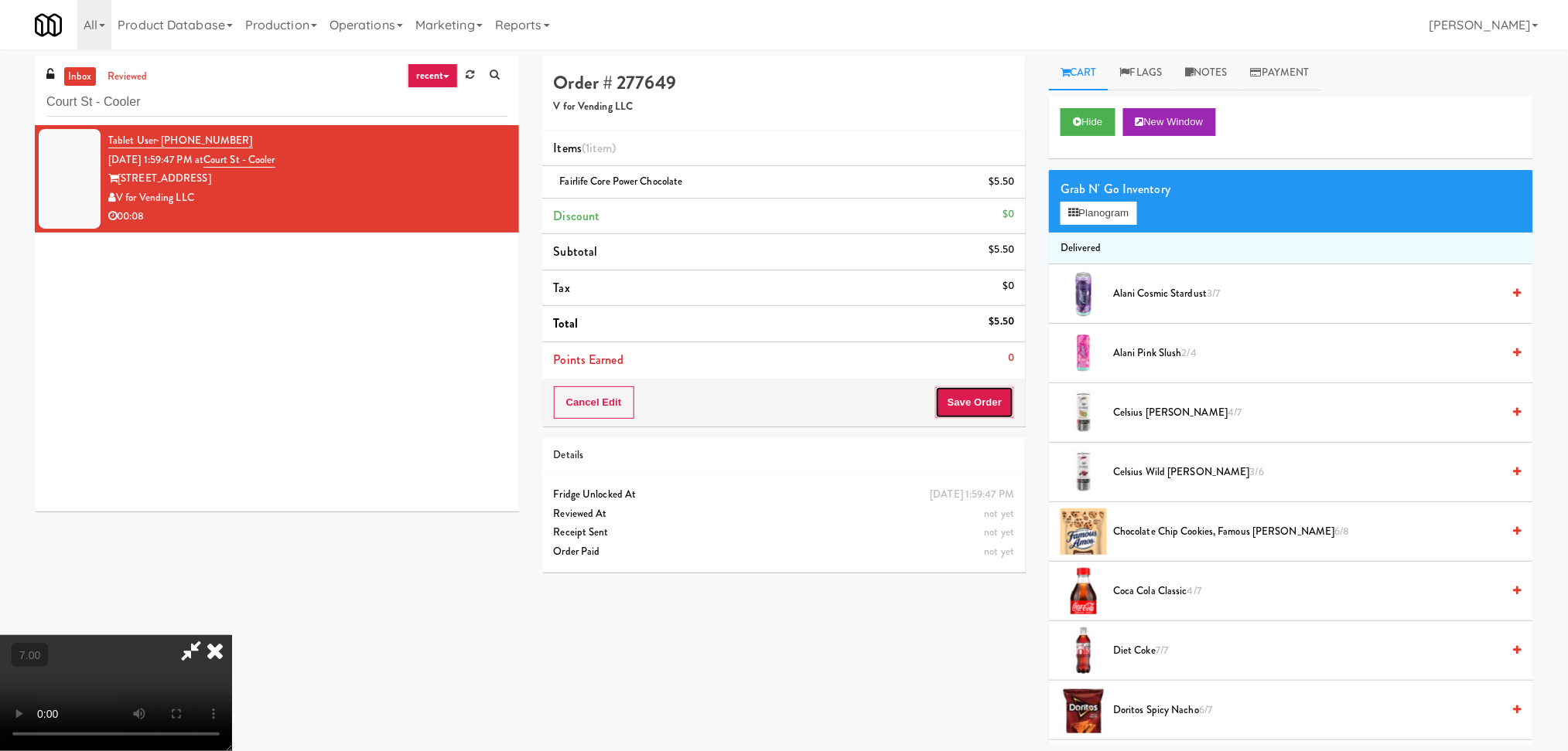
click at [968, 402] on button "Save Order" at bounding box center [974, 402] width 79 height 33
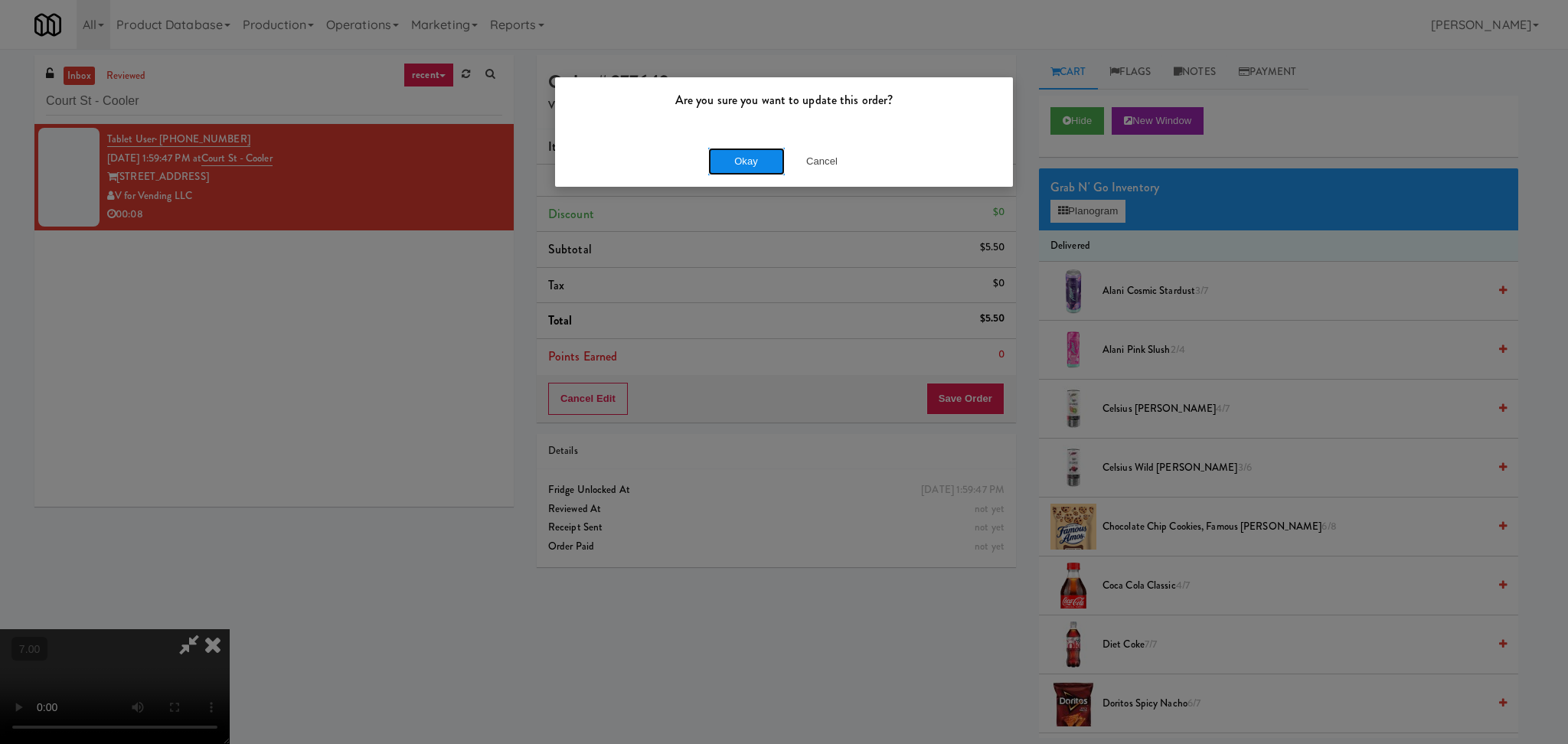
click at [749, 165] on button "Okay" at bounding box center [746, 161] width 76 height 27
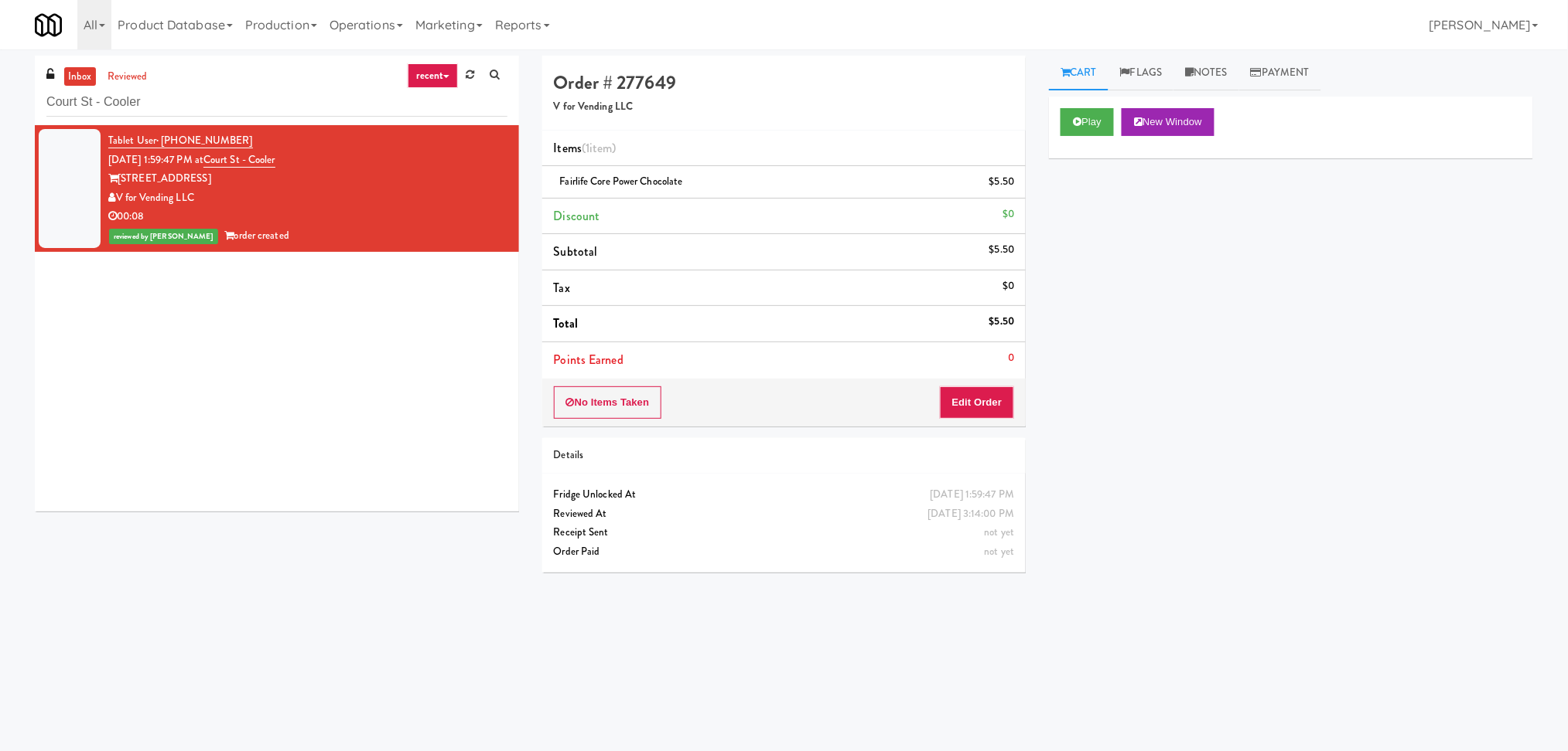
drag, startPoint x: 362, startPoint y: 69, endPoint x: 246, endPoint y: 87, distance: 117.4
click at [254, 85] on div "inbox reviewed recent all unclear take inventory issue suspicious failed recent…" at bounding box center [277, 90] width 484 height 69
drag, startPoint x: 240, startPoint y: 96, endPoint x: 0, endPoint y: 87, distance: 240.2
click at [0, 87] on div "inbox reviewed recent all unclear take inventory issue suspicious failed recent…" at bounding box center [784, 366] width 1568 height 621
paste input "(Snack & Drink) EWR 6-TB-2ND FLOOR-PRIVATE"
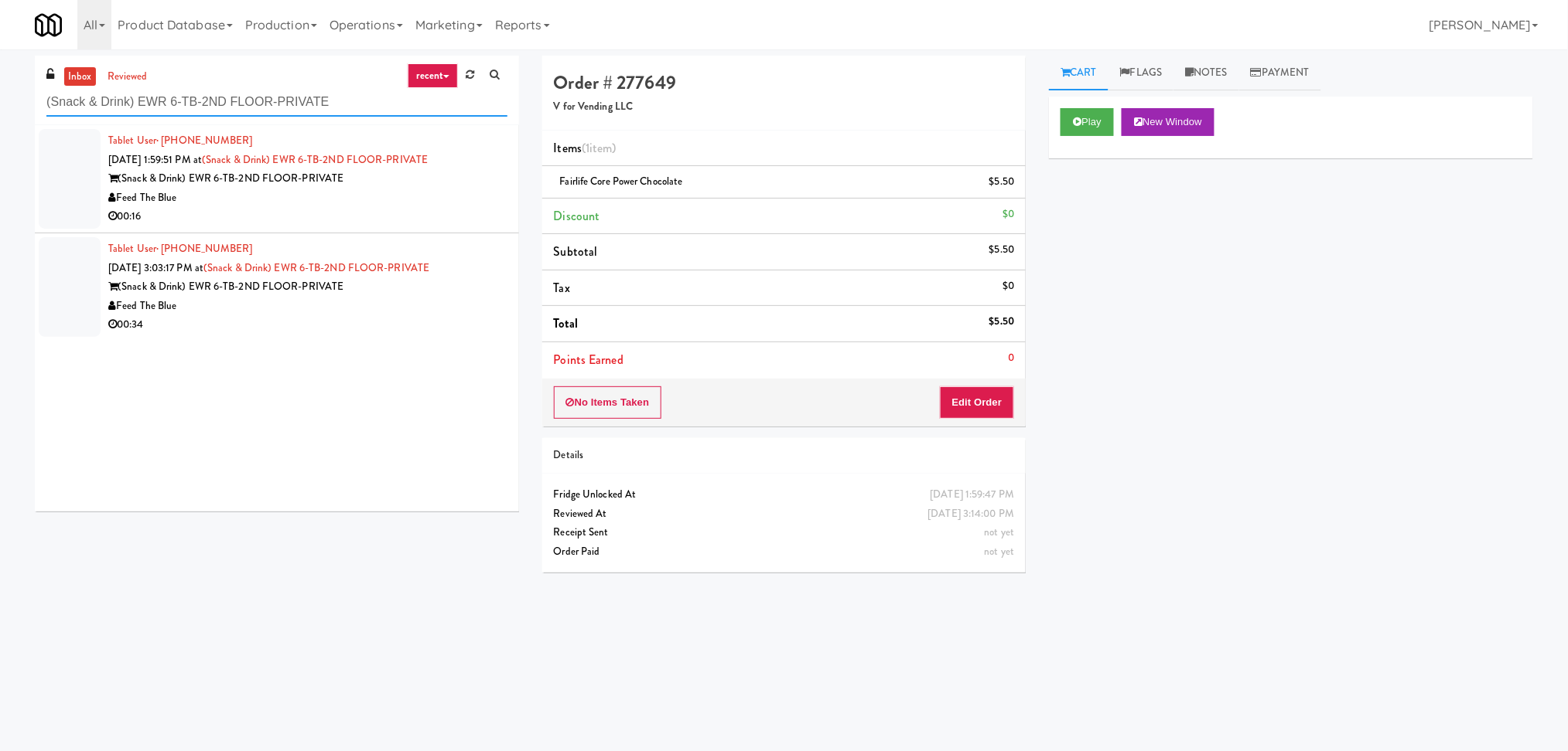
type input "(Snack & Drink) EWR 6-TB-2ND FLOOR-PRIVATE"
click at [338, 218] on div "00:16" at bounding box center [308, 217] width 399 height 20
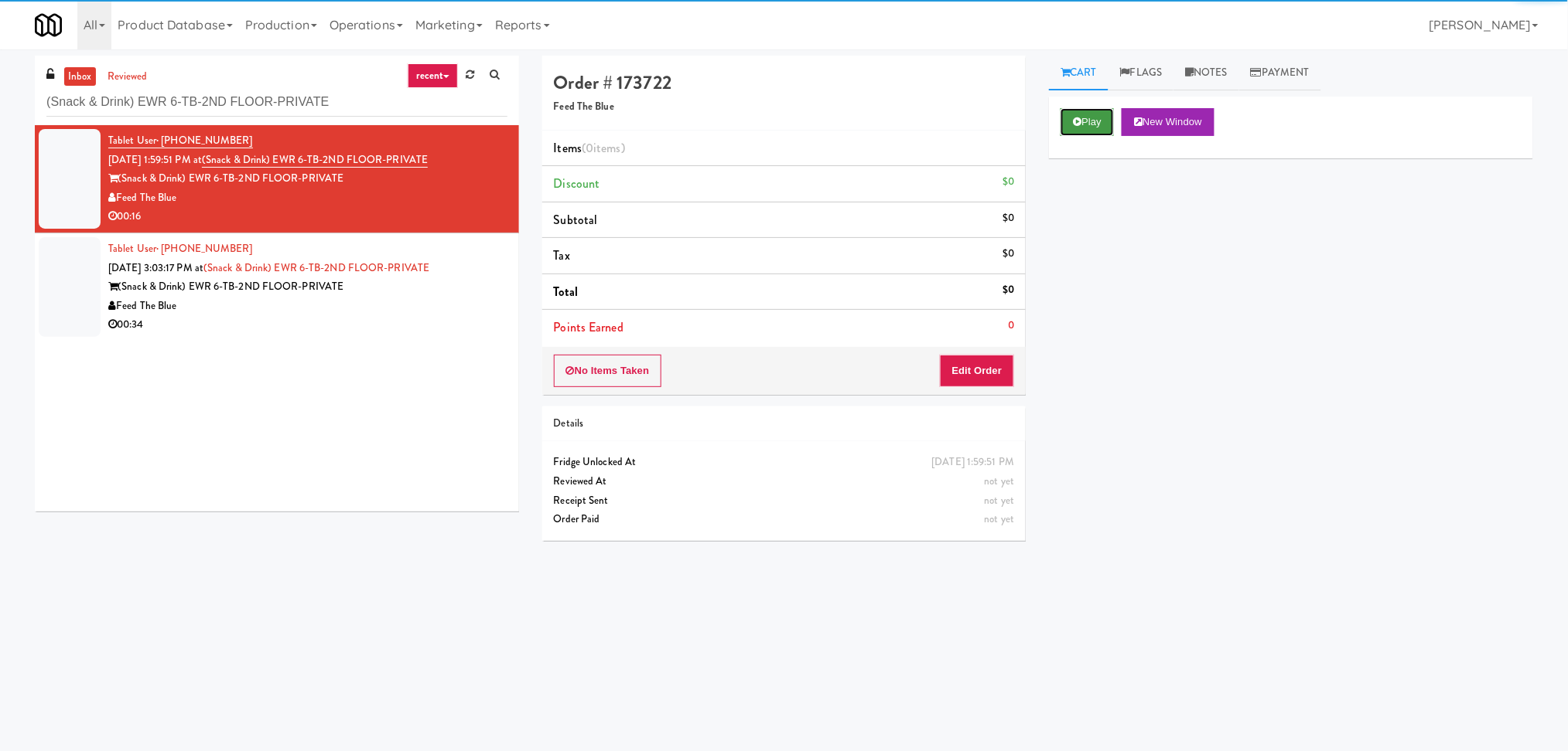
click at [1105, 118] on button "Play" at bounding box center [1086, 122] width 53 height 27
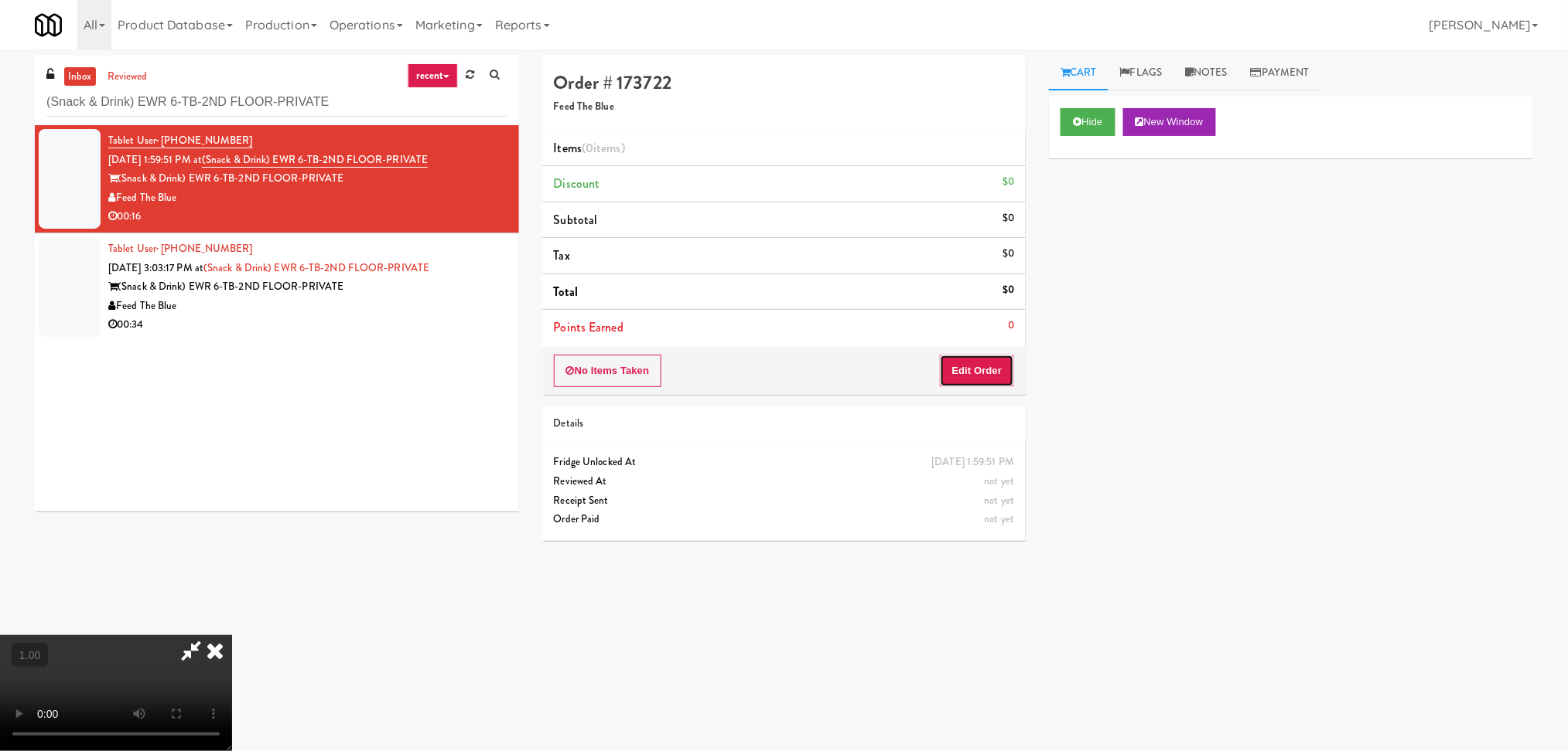
click at [987, 368] on button "Edit Order" at bounding box center [978, 371] width 75 height 33
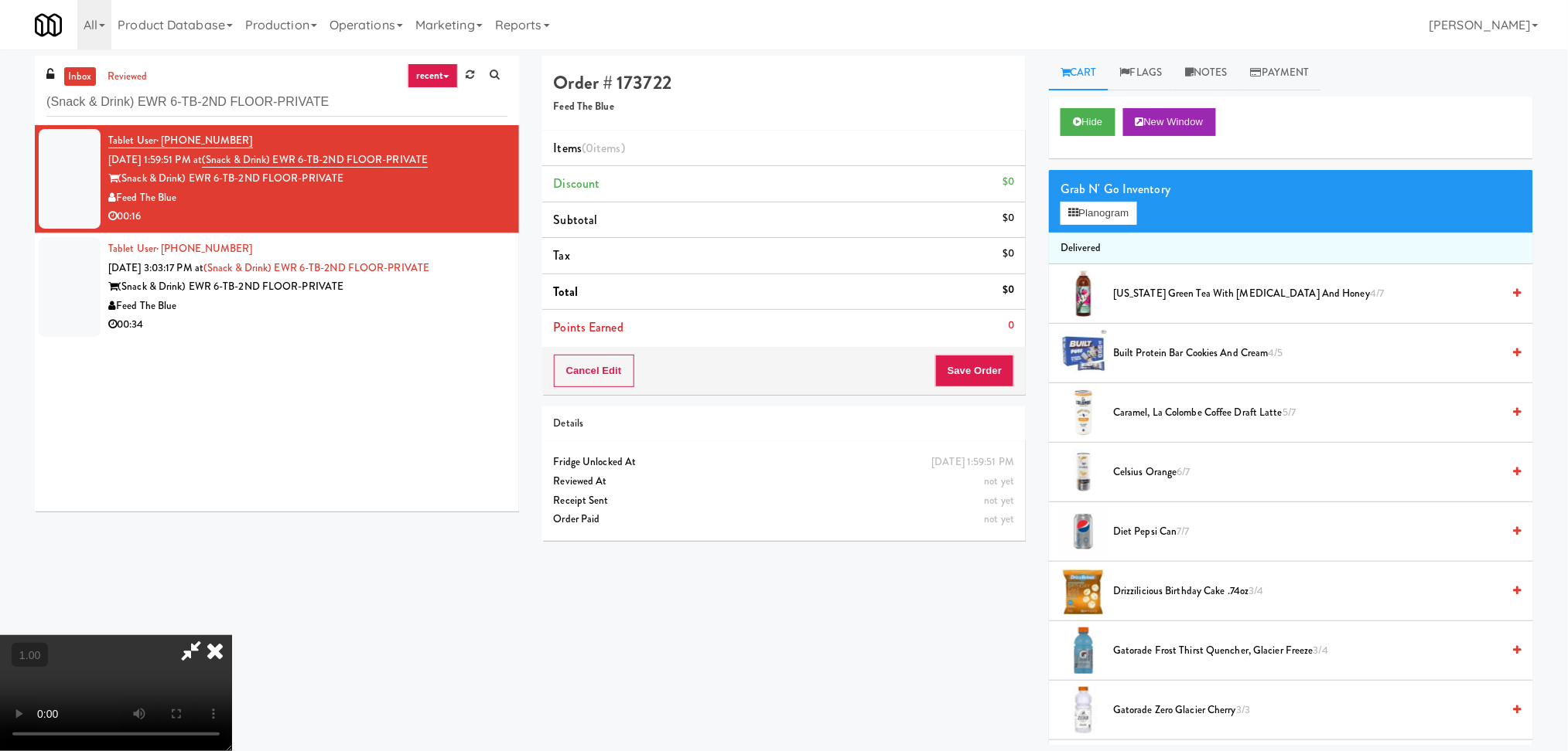
scroll to position [206, 0]
click at [232, 635] on video at bounding box center [116, 693] width 232 height 116
click at [1094, 222] on button "Planogram" at bounding box center [1098, 213] width 75 height 23
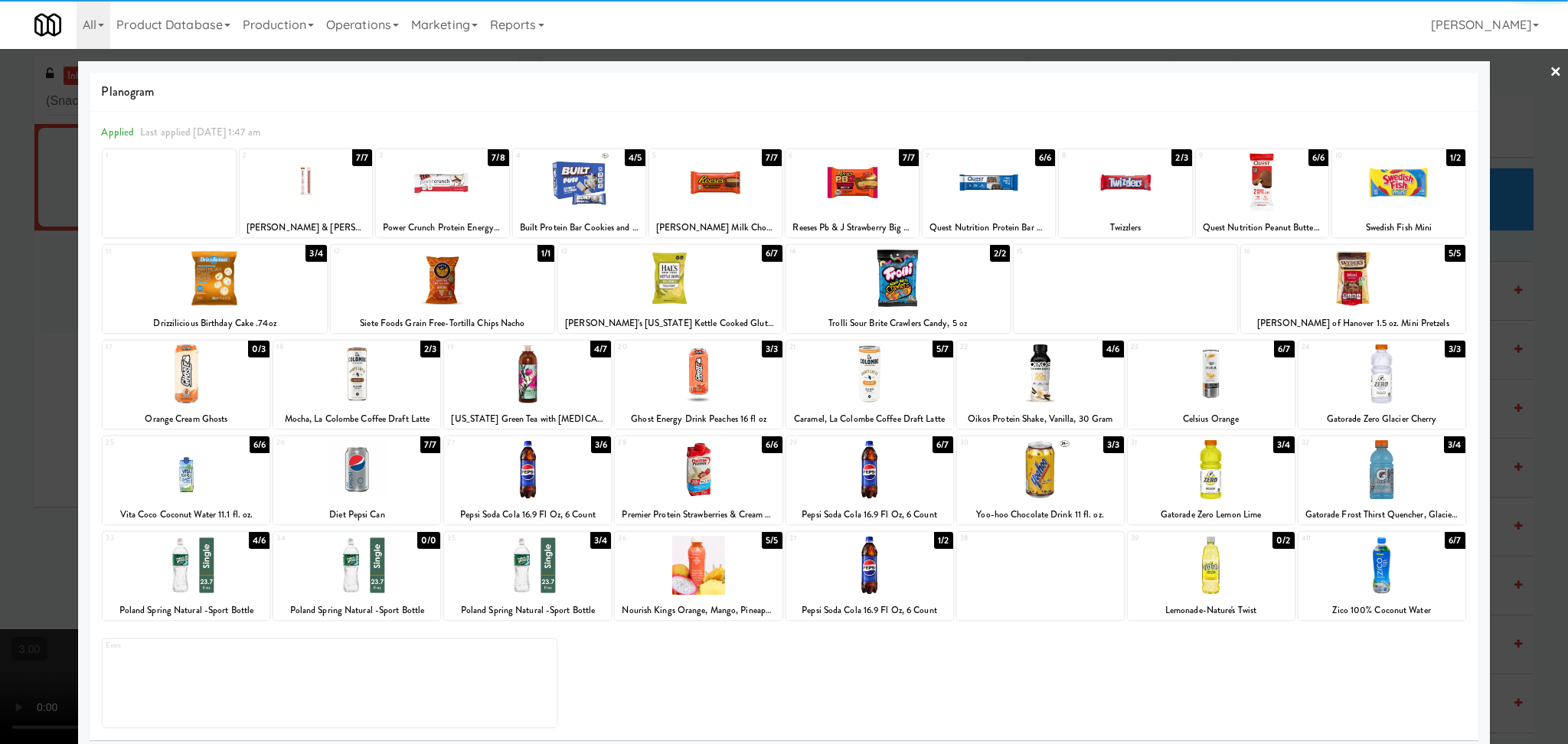
click at [684, 279] on div at bounding box center [670, 278] width 224 height 59
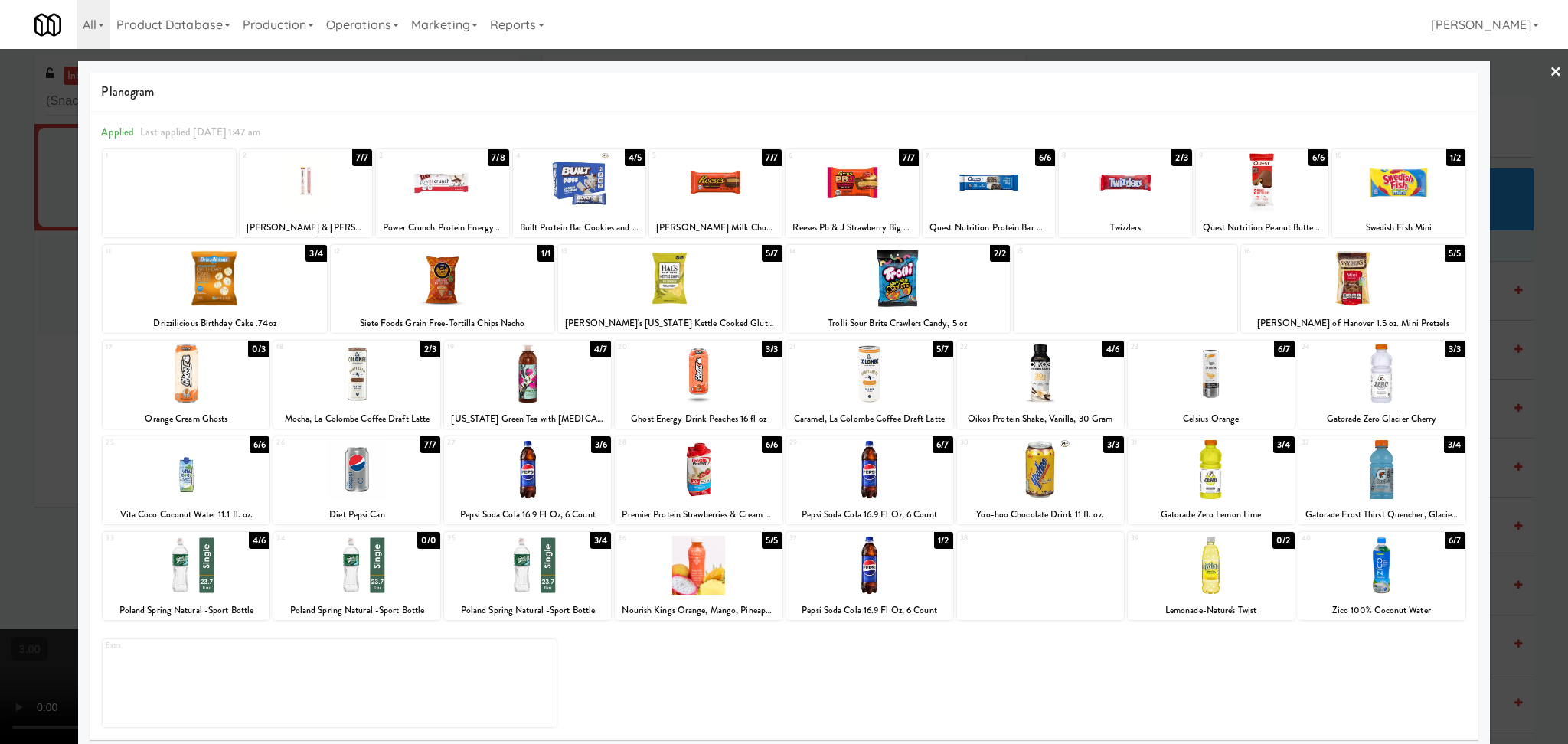
click at [550, 550] on div at bounding box center [527, 566] width 167 height 59
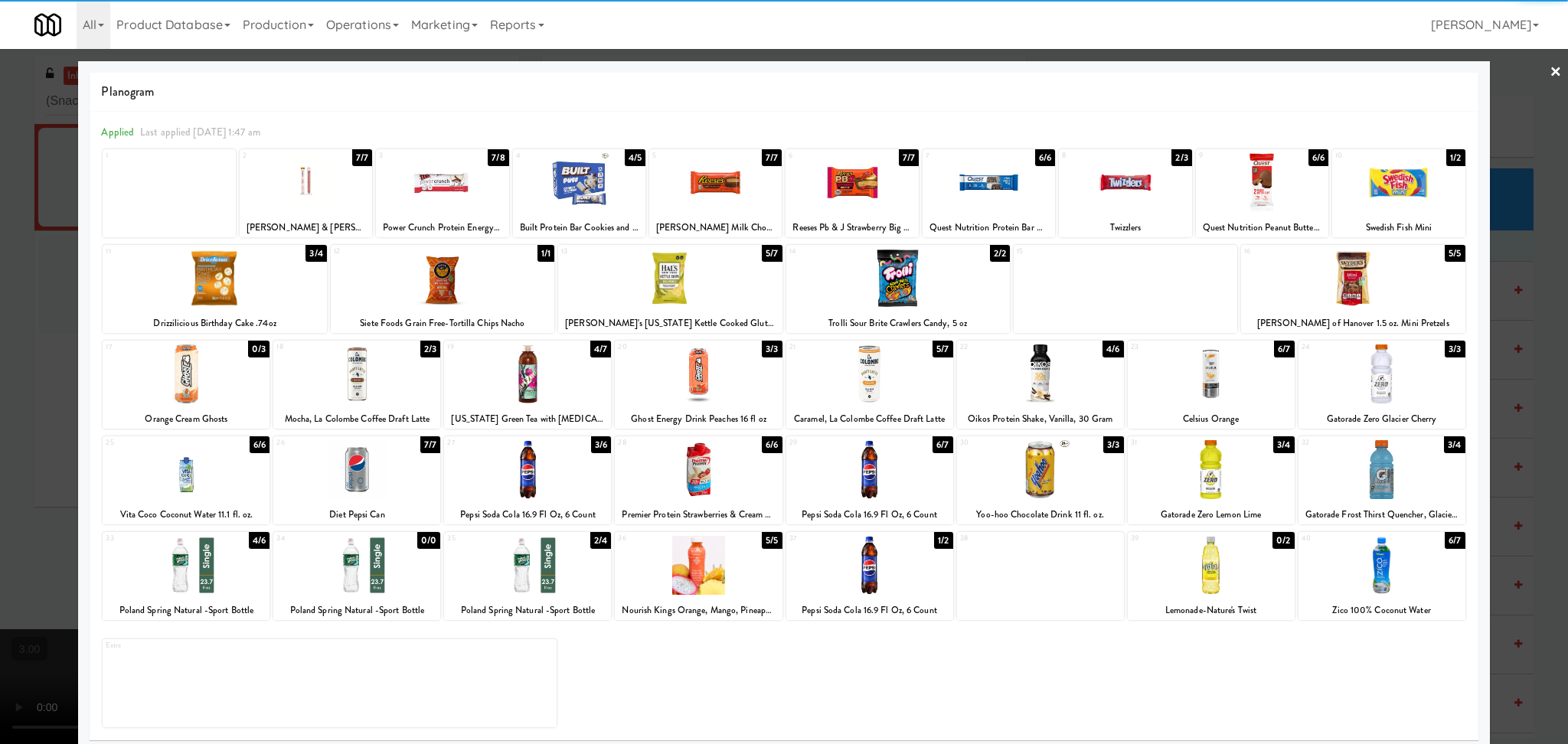
click at [0, 305] on div at bounding box center [784, 372] width 1568 height 744
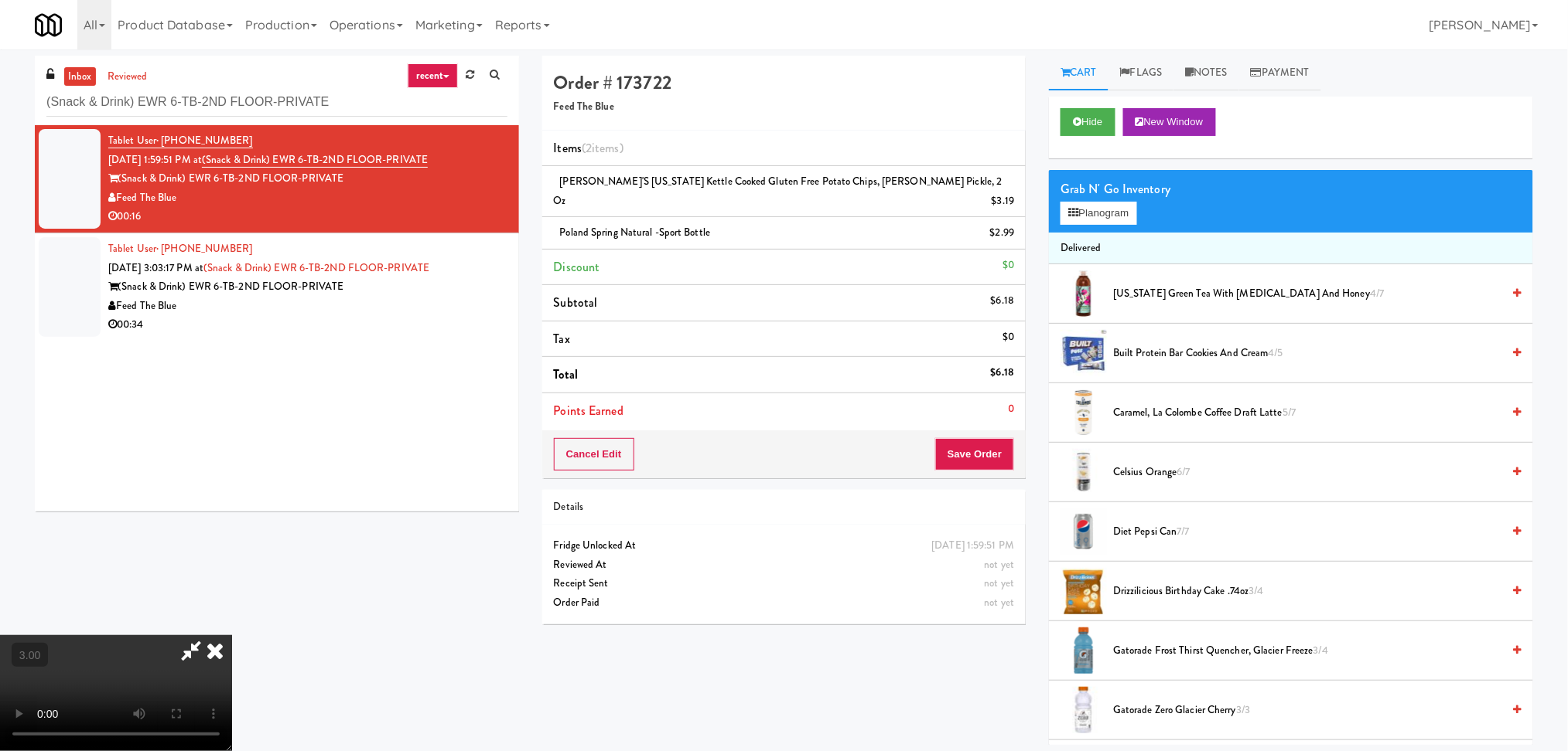
click at [232, 635] on icon at bounding box center [215, 651] width 34 height 31
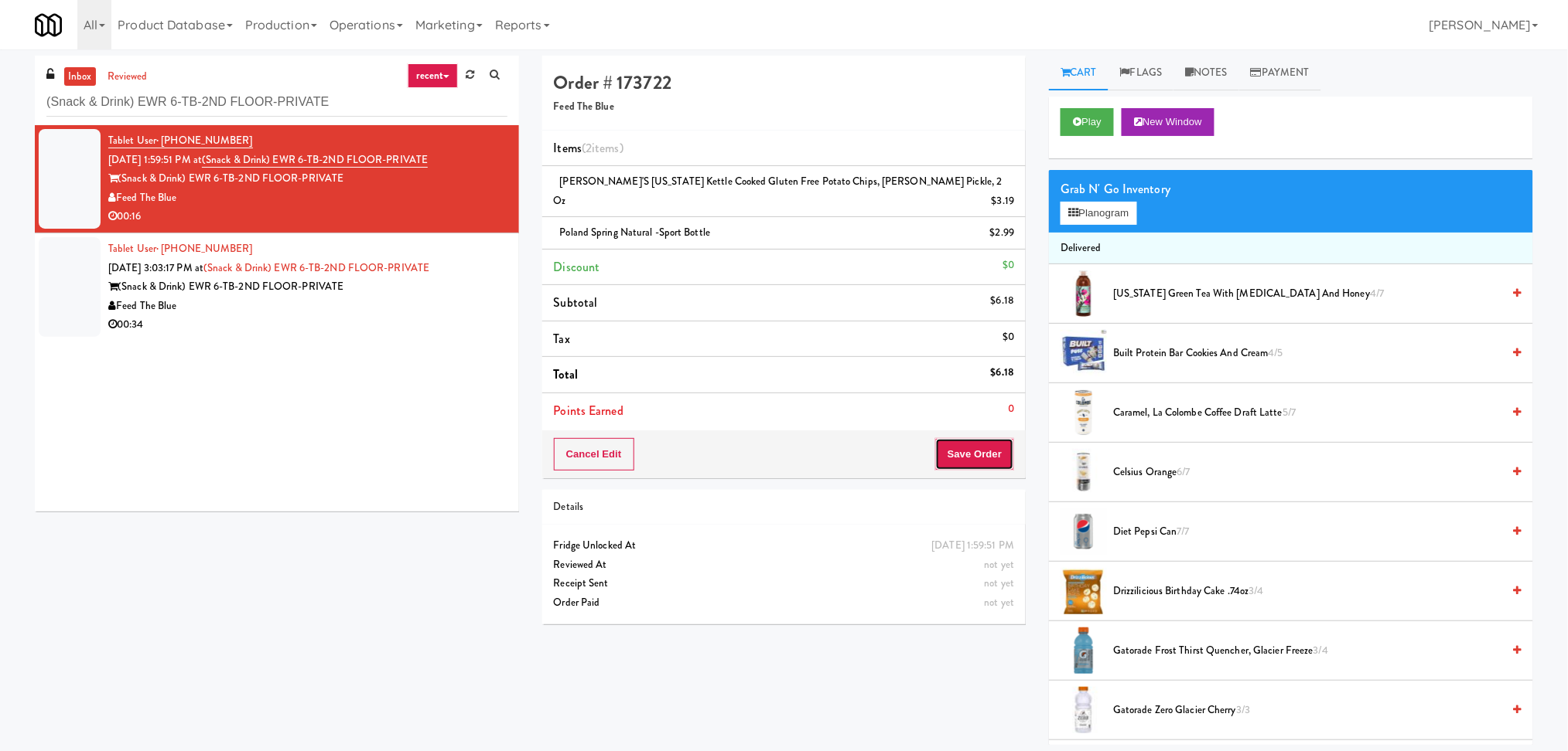
click at [979, 438] on button "Save Order" at bounding box center [974, 455] width 79 height 33
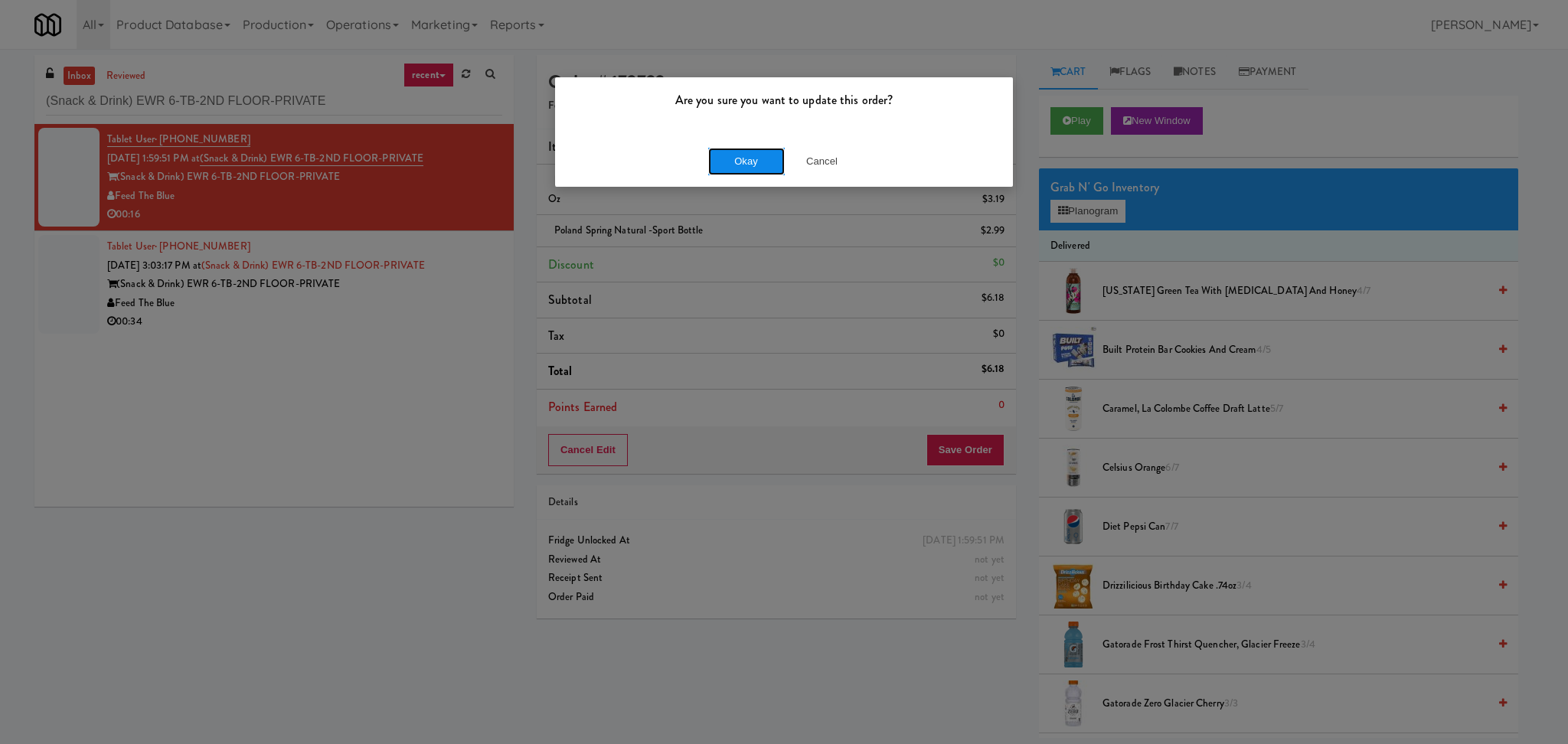
click at [751, 167] on button "Okay" at bounding box center [746, 161] width 76 height 27
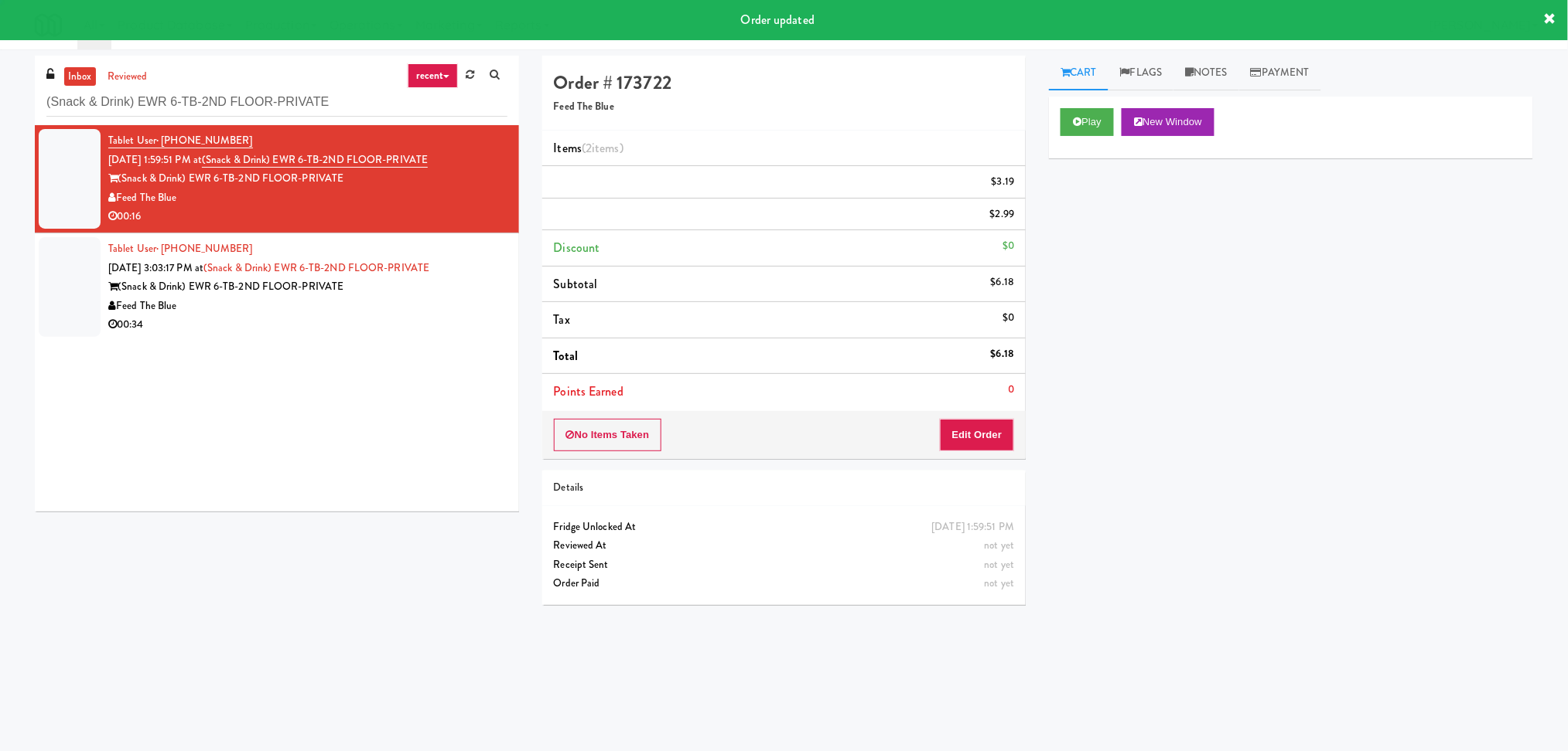
click at [488, 283] on div "(Snack & Drink) EWR 6-TB-2ND FLOOR-PRIVATE" at bounding box center [308, 287] width 399 height 20
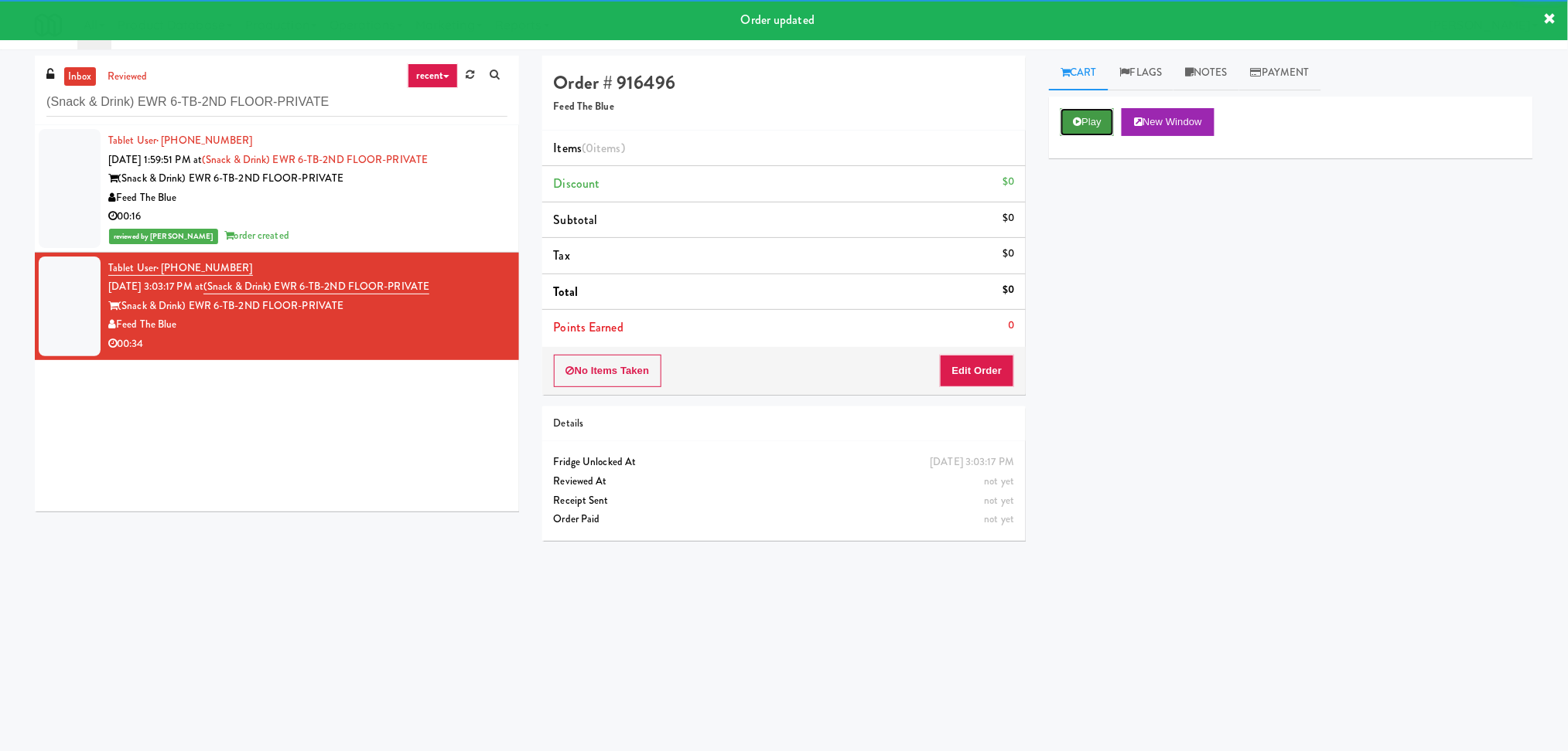
click at [1092, 127] on button "Play" at bounding box center [1086, 122] width 53 height 27
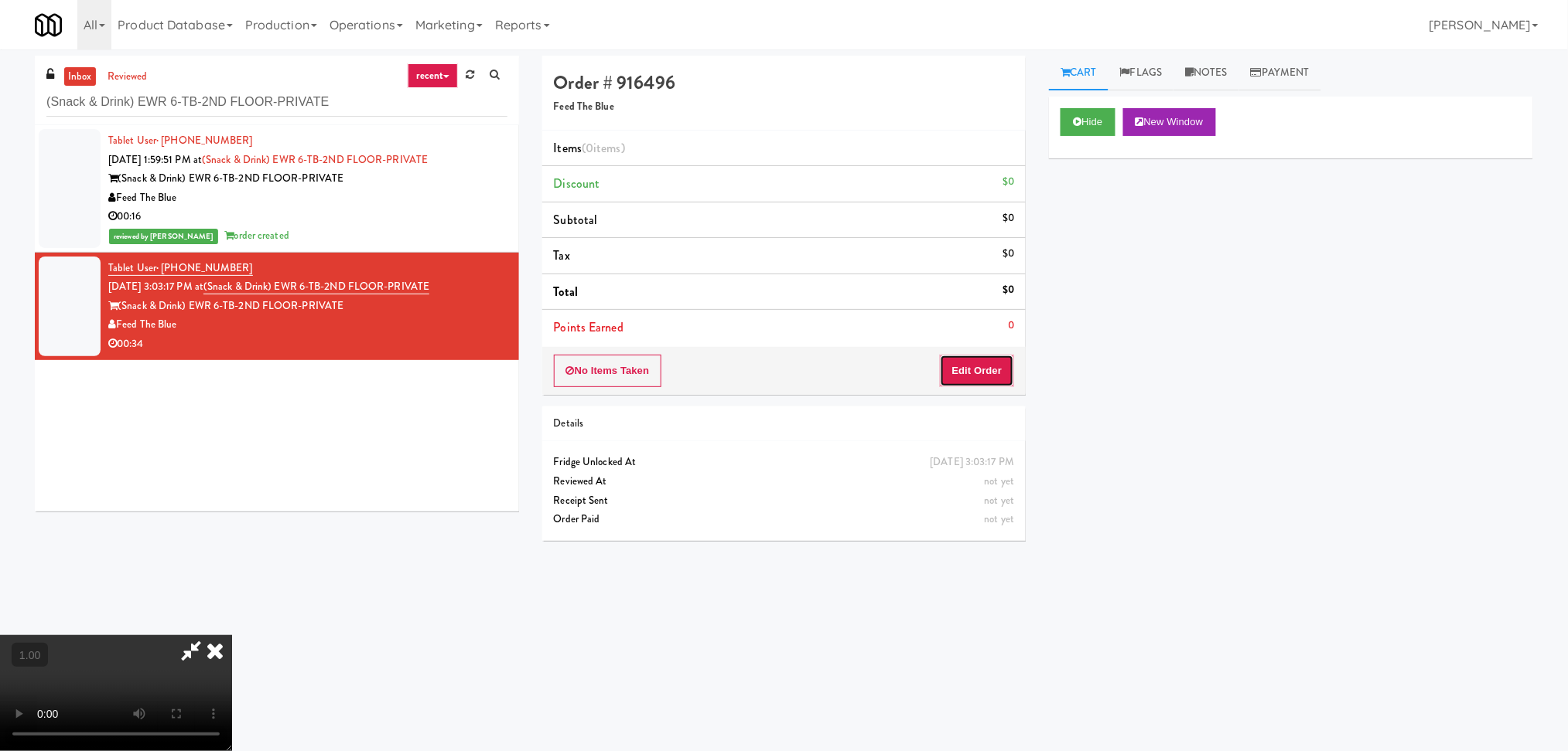
click at [984, 374] on button "Edit Order" at bounding box center [978, 371] width 75 height 33
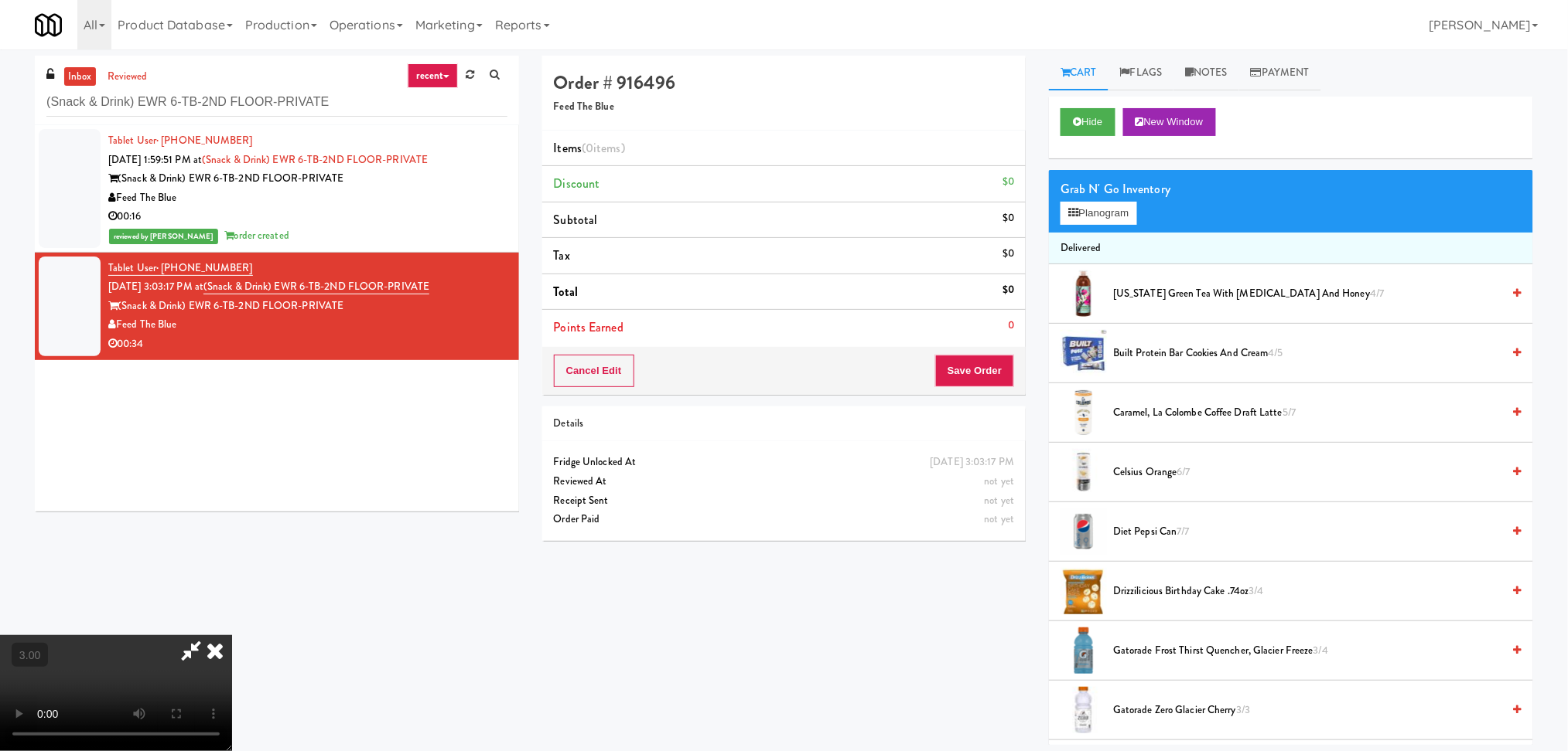
scroll to position [68, 0]
click at [1093, 211] on button "Planogram" at bounding box center [1098, 213] width 75 height 23
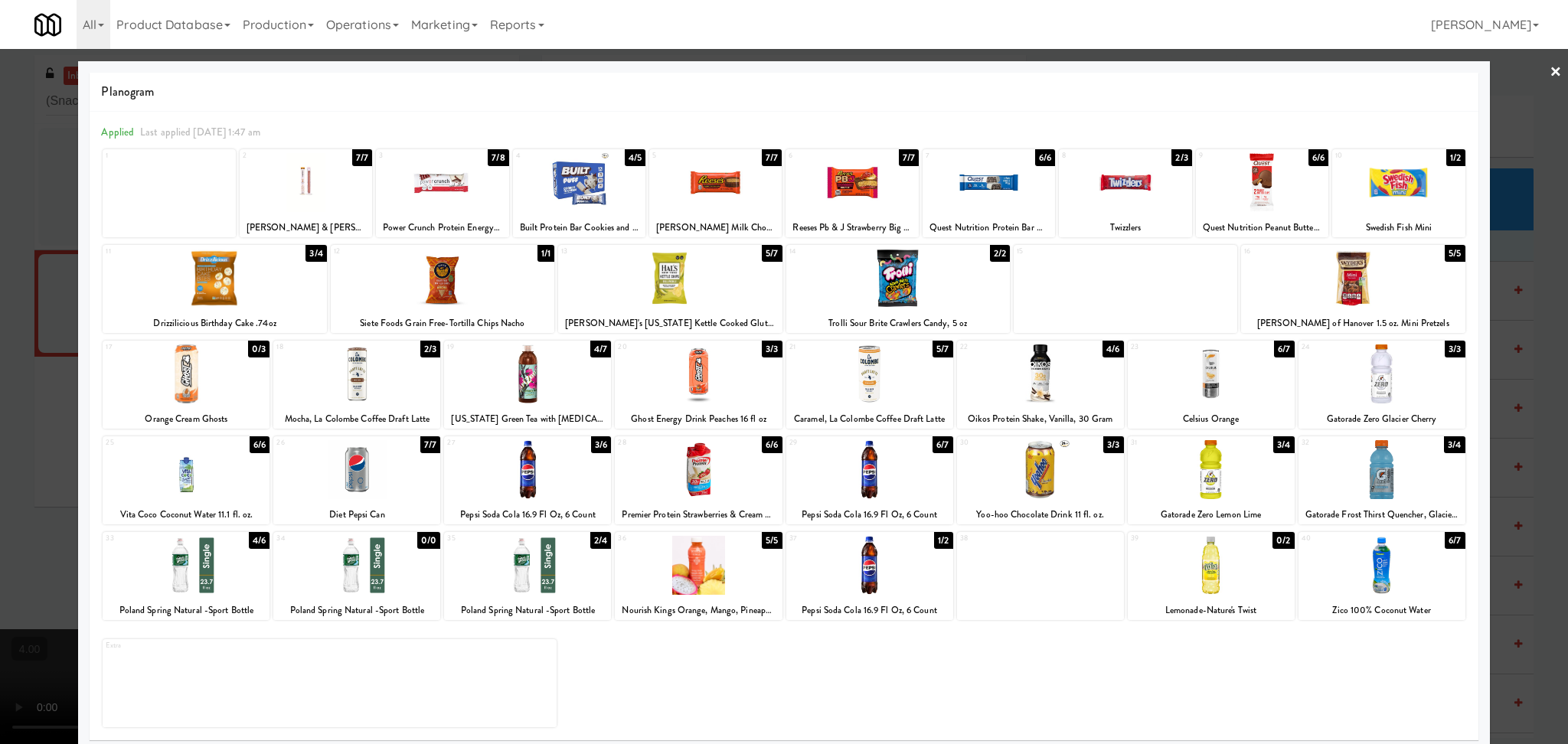
click at [546, 394] on div at bounding box center [527, 374] width 167 height 59
click at [0, 275] on div at bounding box center [784, 372] width 1568 height 744
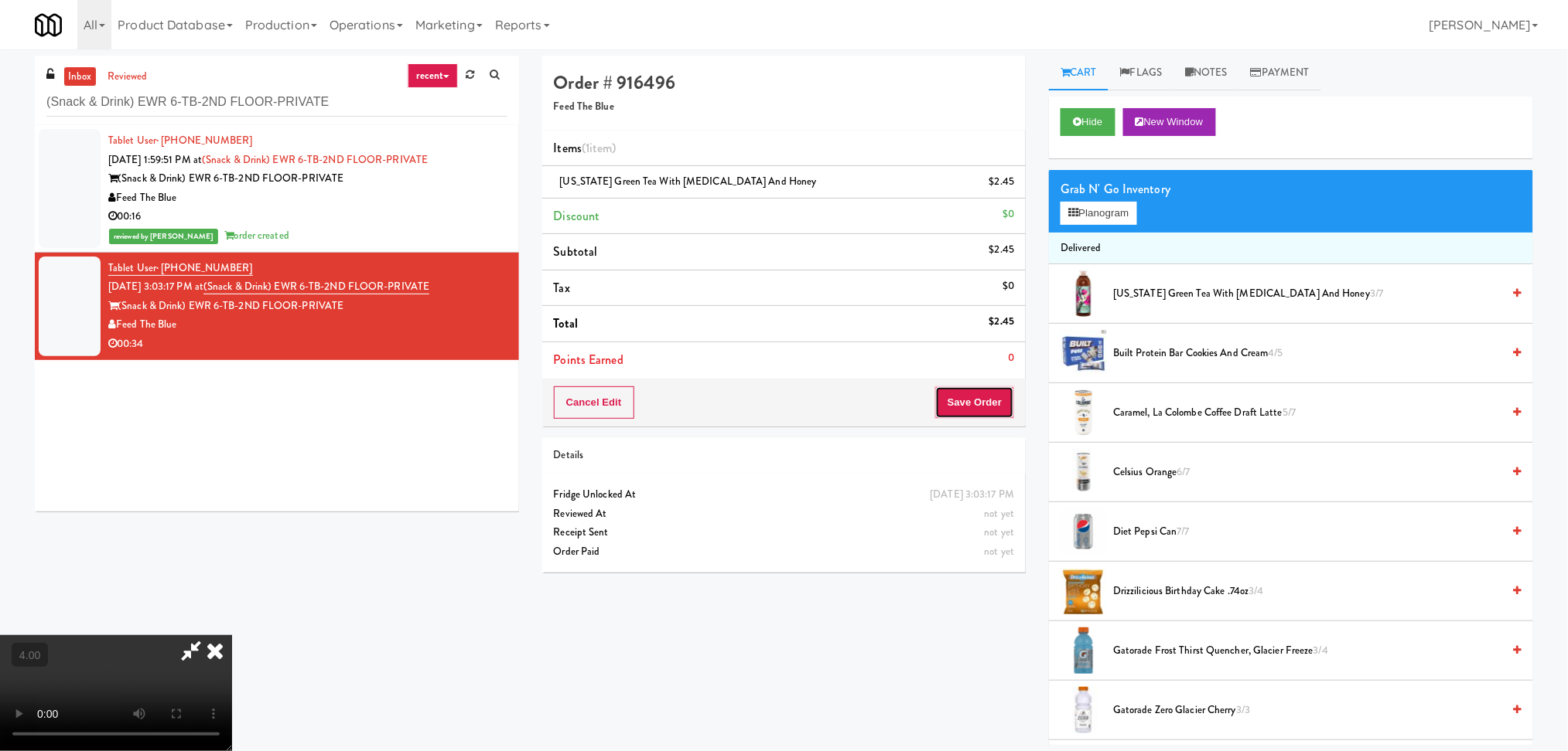
click at [981, 387] on button "Save Order" at bounding box center [974, 402] width 79 height 33
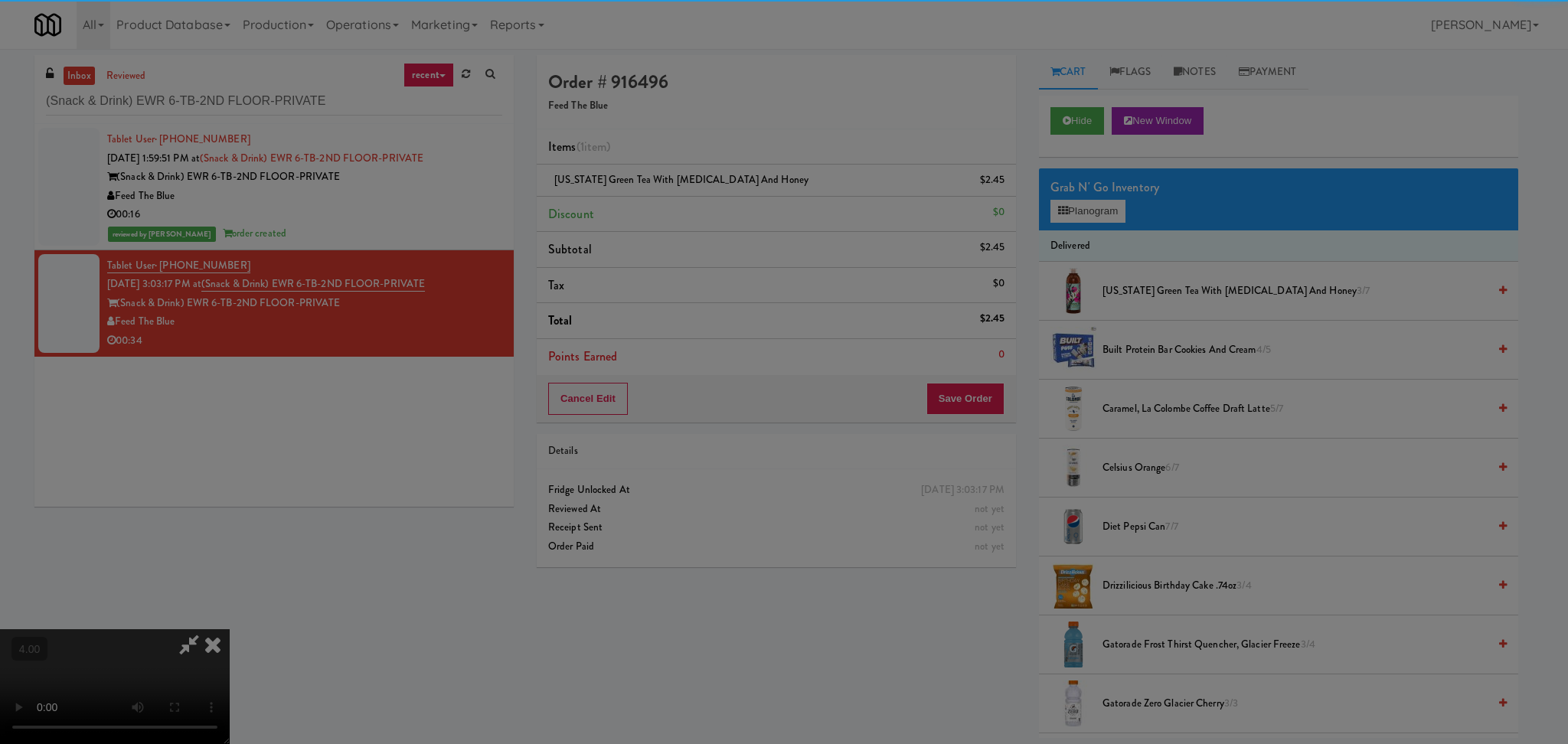
click at [971, 393] on div at bounding box center [784, 372] width 1568 height 744
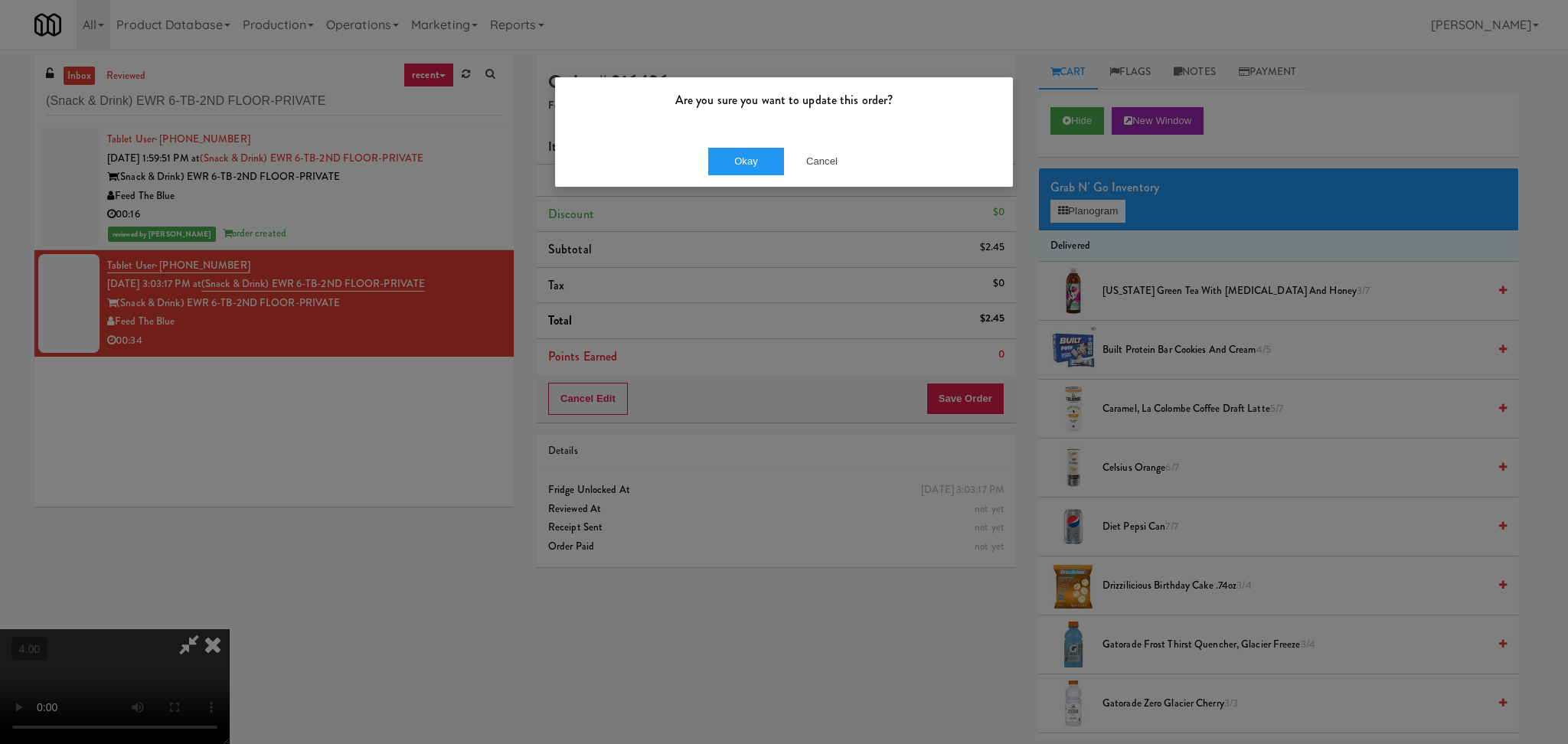
click at [741, 142] on div "Okay Cancel" at bounding box center [784, 161] width 458 height 51
click at [747, 162] on button "Okay" at bounding box center [746, 161] width 76 height 27
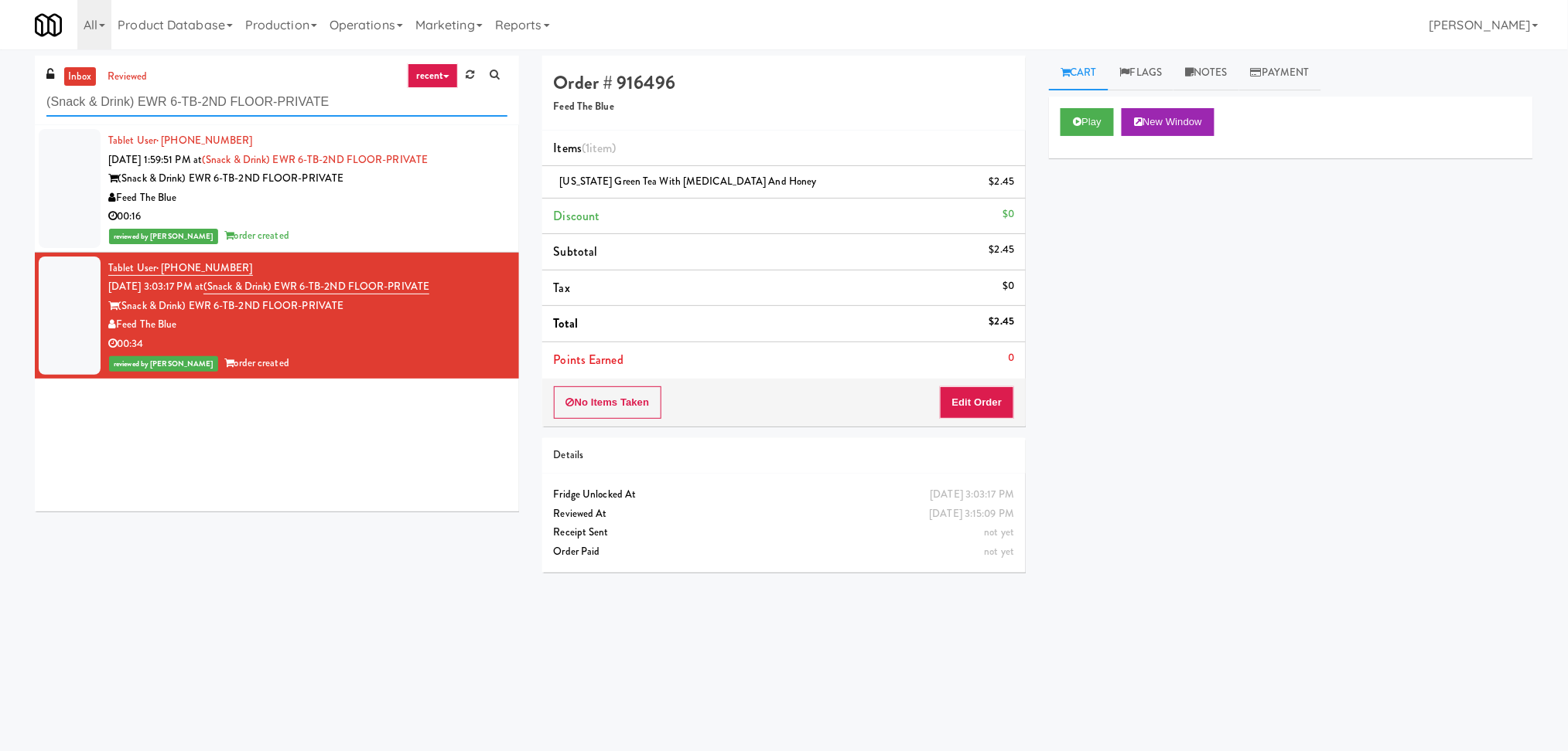
paste input "Heights Gym Snacks"
drag, startPoint x: 352, startPoint y: 92, endPoint x: 0, endPoint y: 99, distance: 352.1
click at [0, 99] on div "inbox reviewed recent all unclear take inventory issue suspicious failed recent…" at bounding box center [784, 366] width 1568 height 621
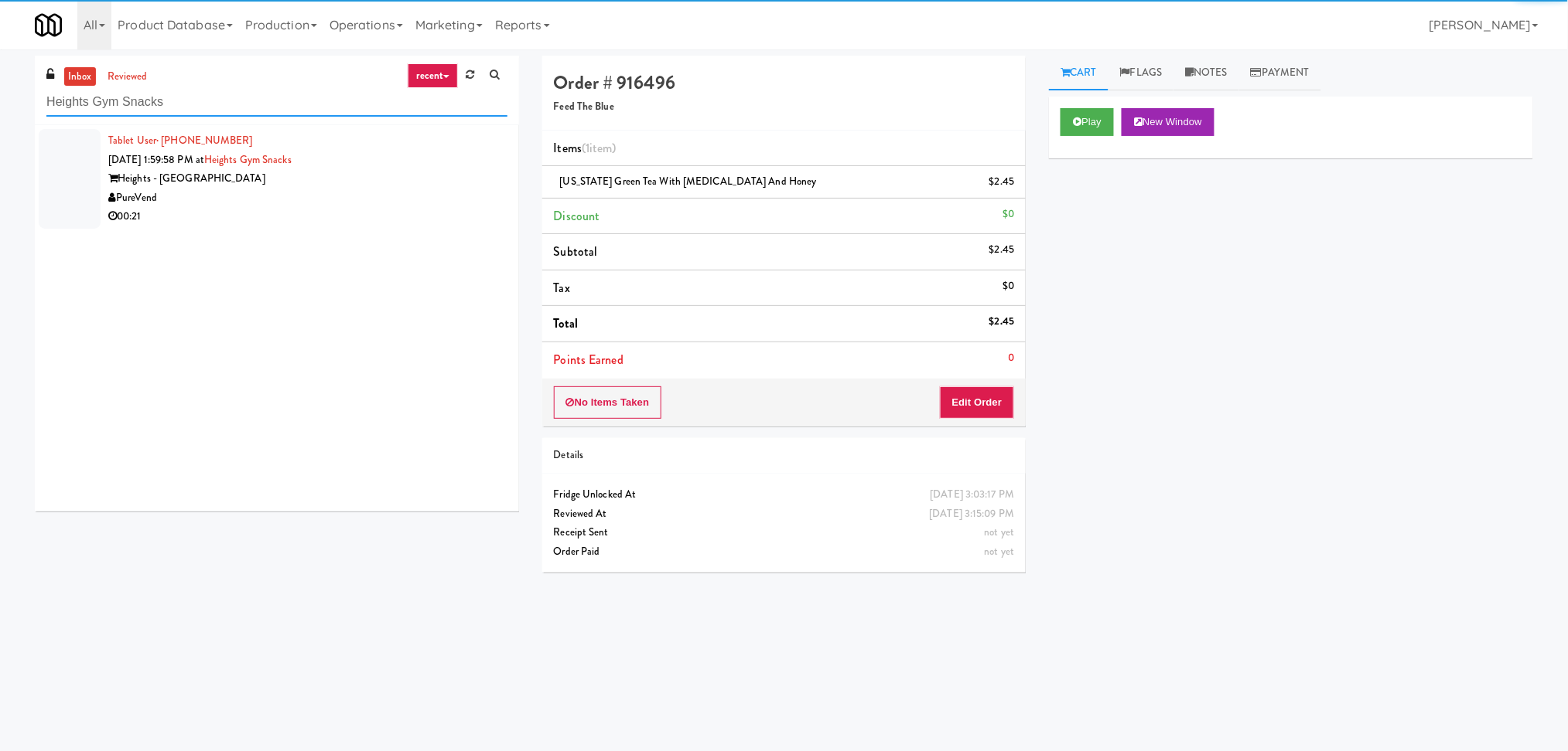
type input "Heights Gym Snacks"
click at [397, 200] on div "PureVend" at bounding box center [308, 198] width 399 height 20
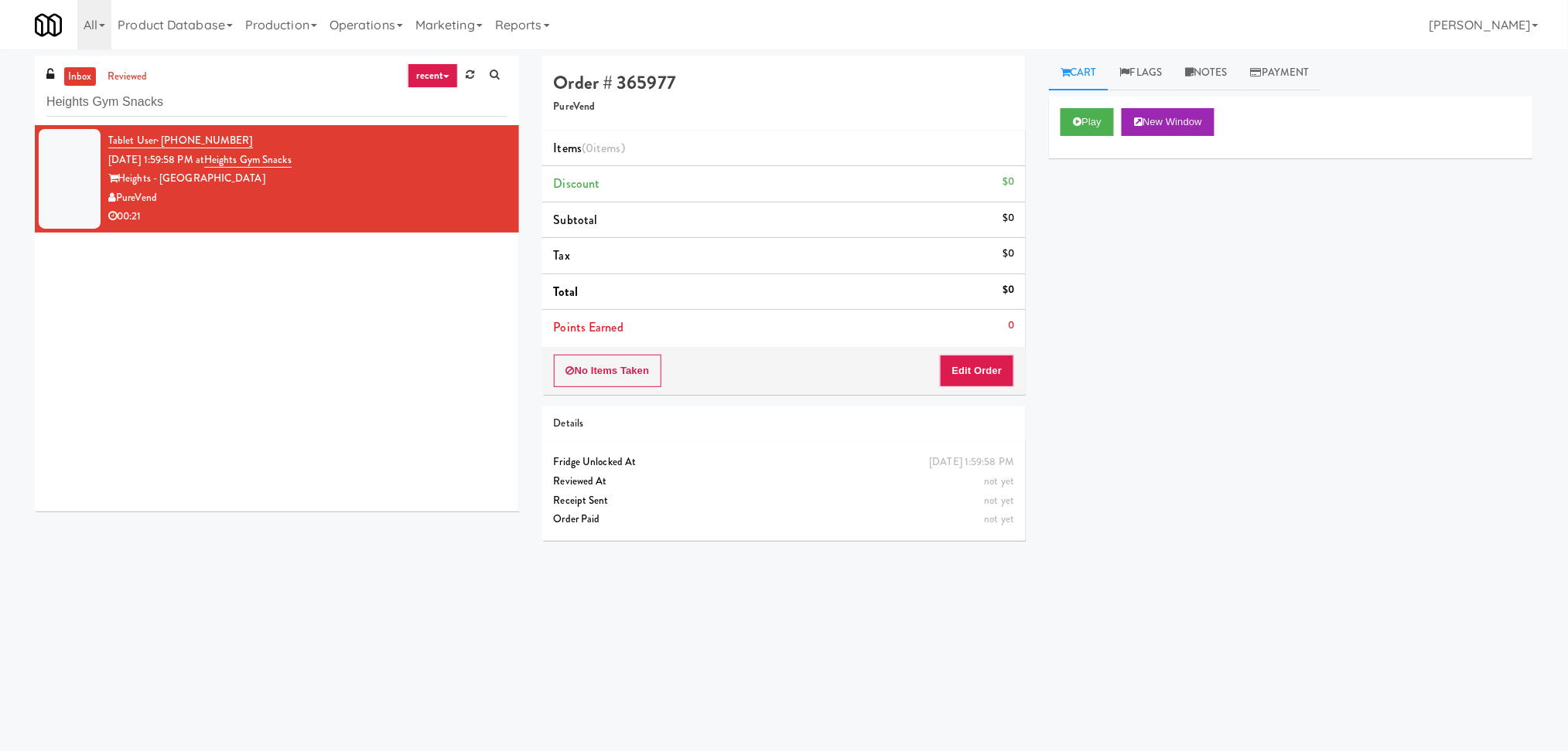
click at [1078, 106] on div "Play New Window" at bounding box center [1290, 128] width 484 height 62
click at [1076, 117] on icon at bounding box center [1077, 122] width 9 height 10
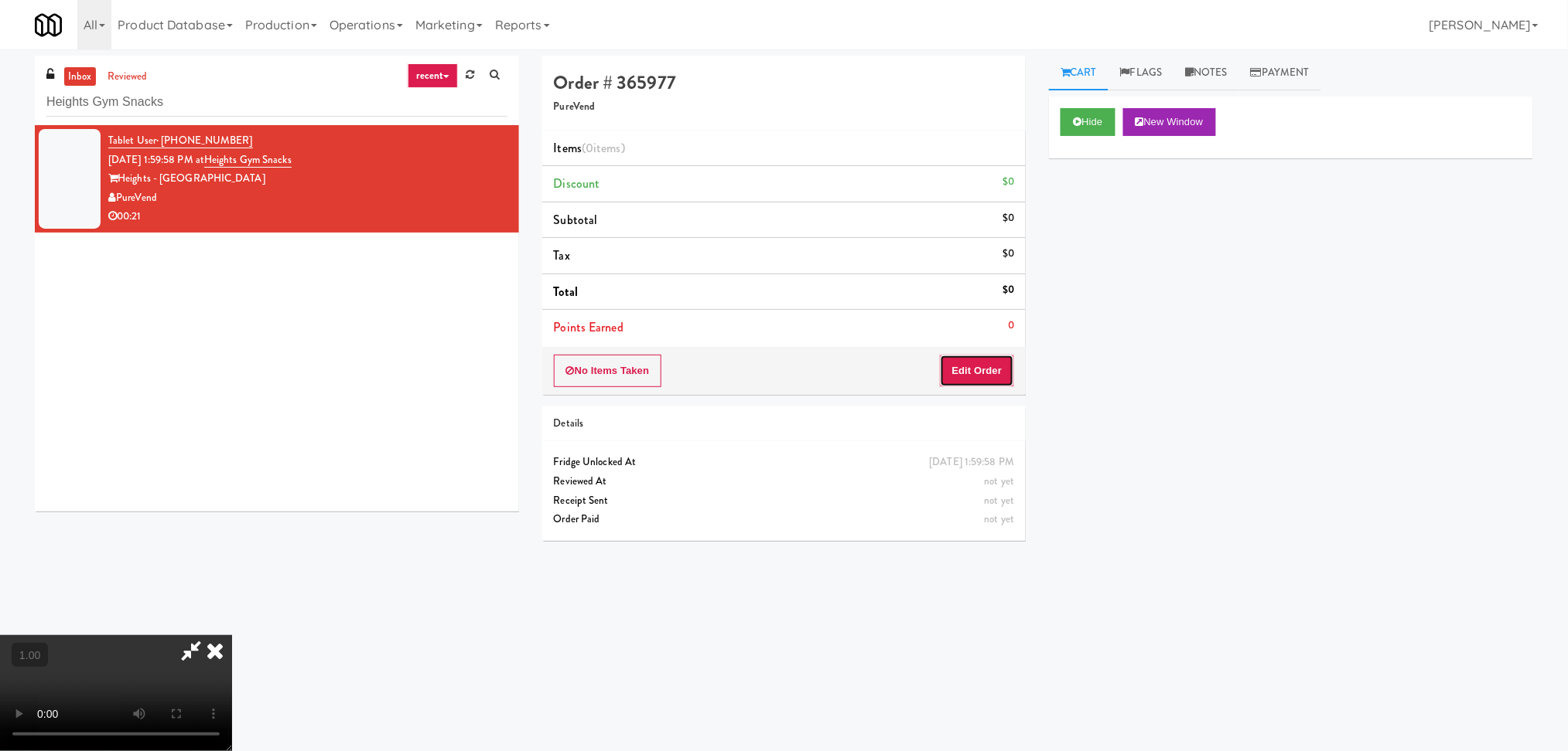
click at [983, 359] on button "Edit Order" at bounding box center [978, 371] width 75 height 33
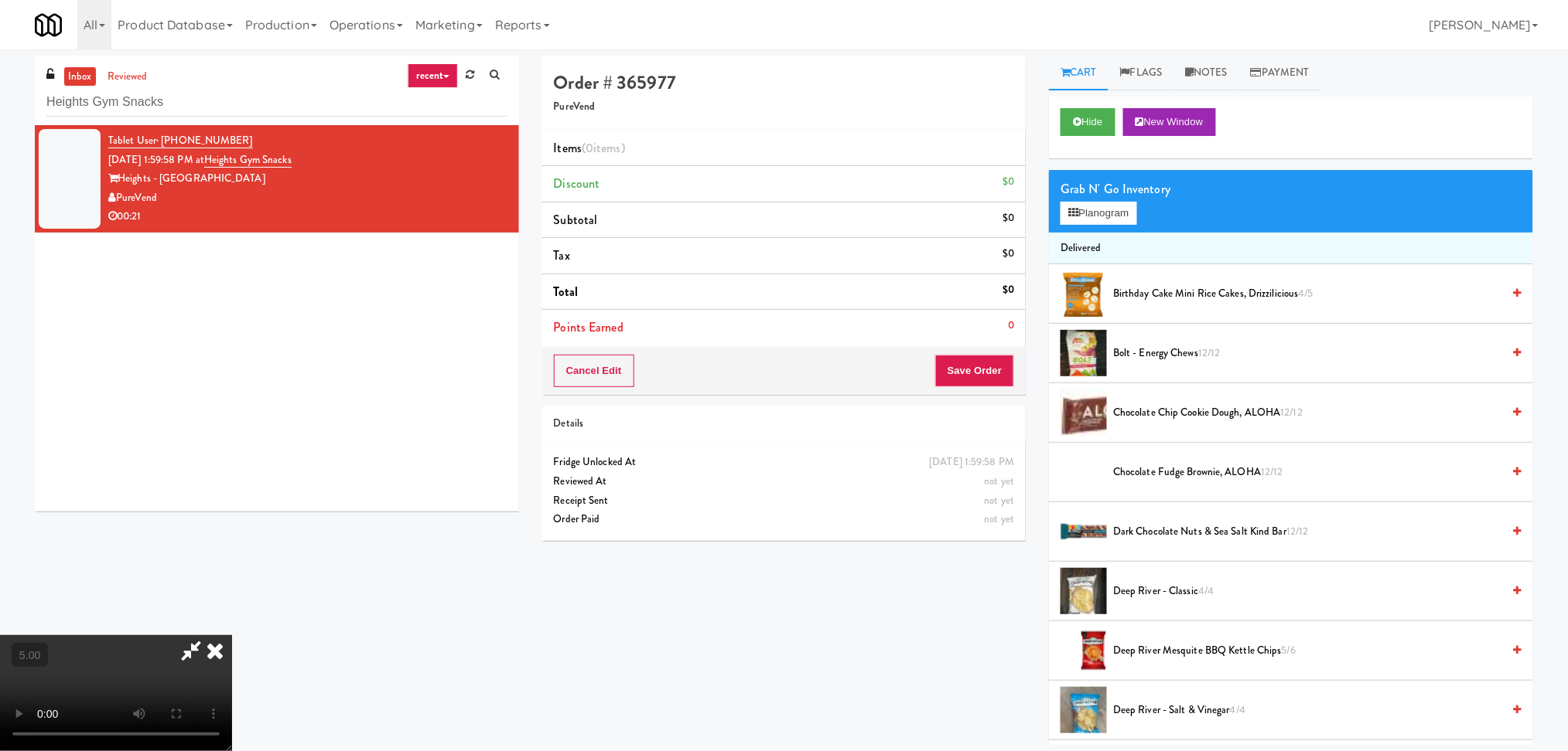
scroll to position [274, 0]
click at [232, 635] on video at bounding box center [116, 693] width 232 height 116
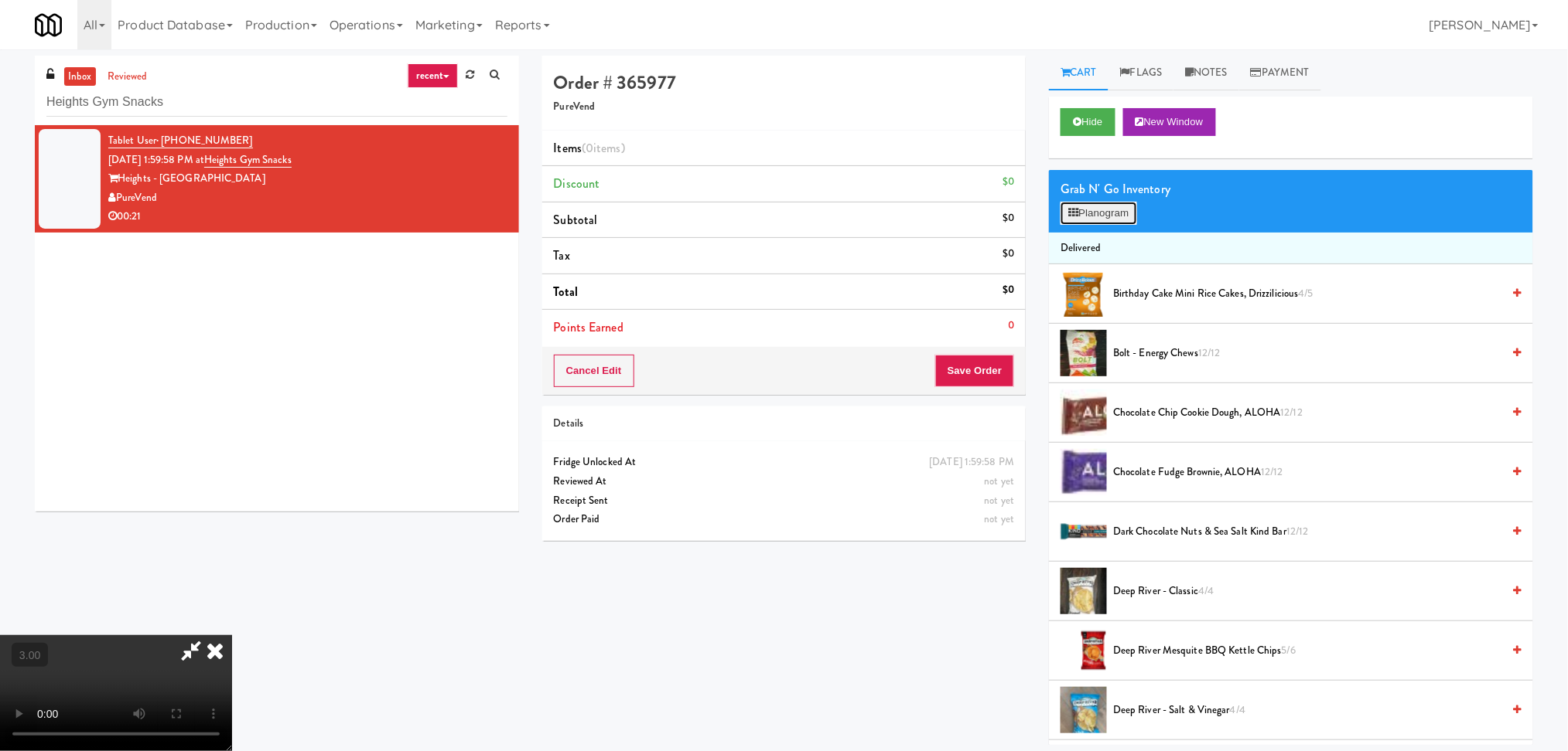
click at [1071, 218] on button "Planogram" at bounding box center [1098, 213] width 75 height 23
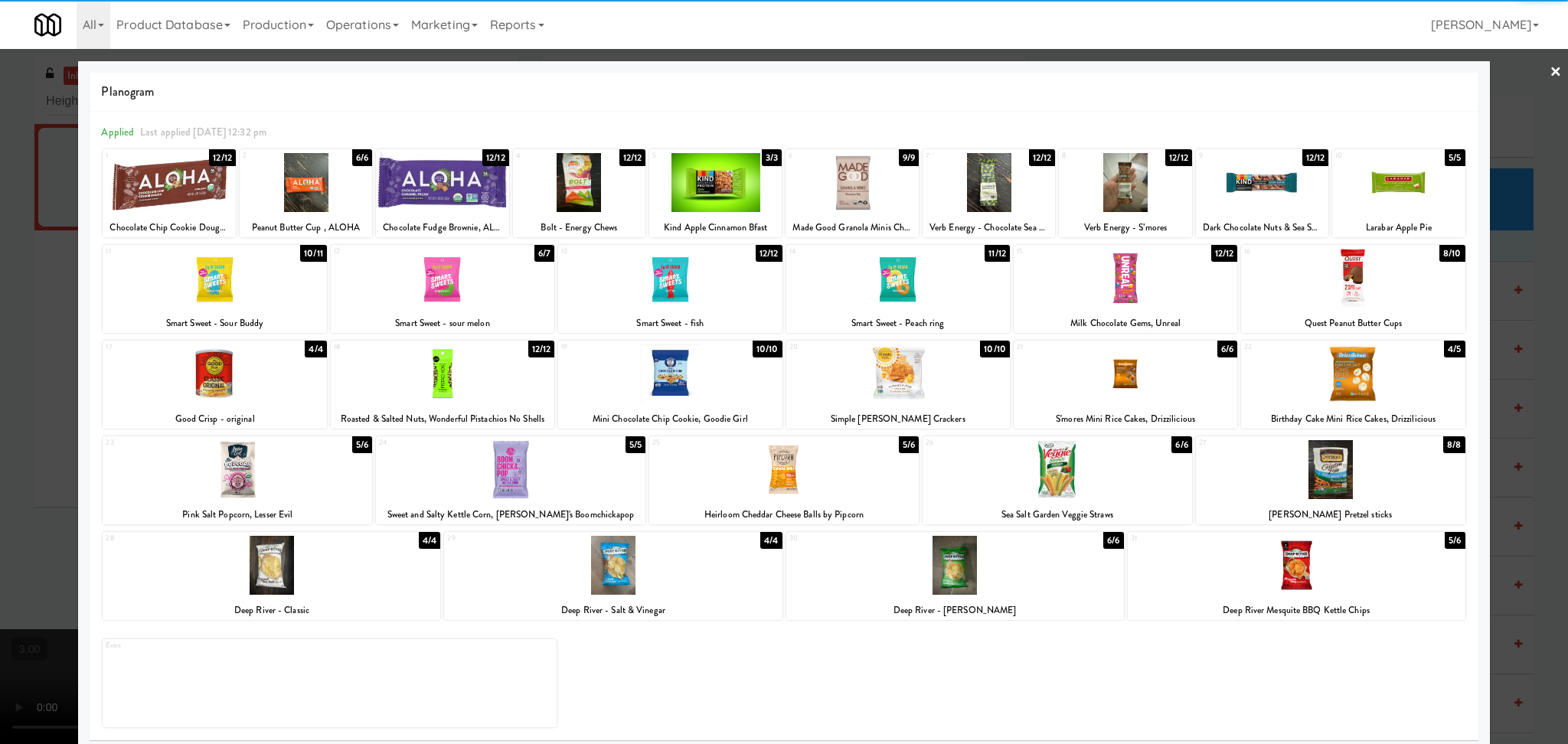
click at [830, 453] on div at bounding box center [784, 470] width 270 height 59
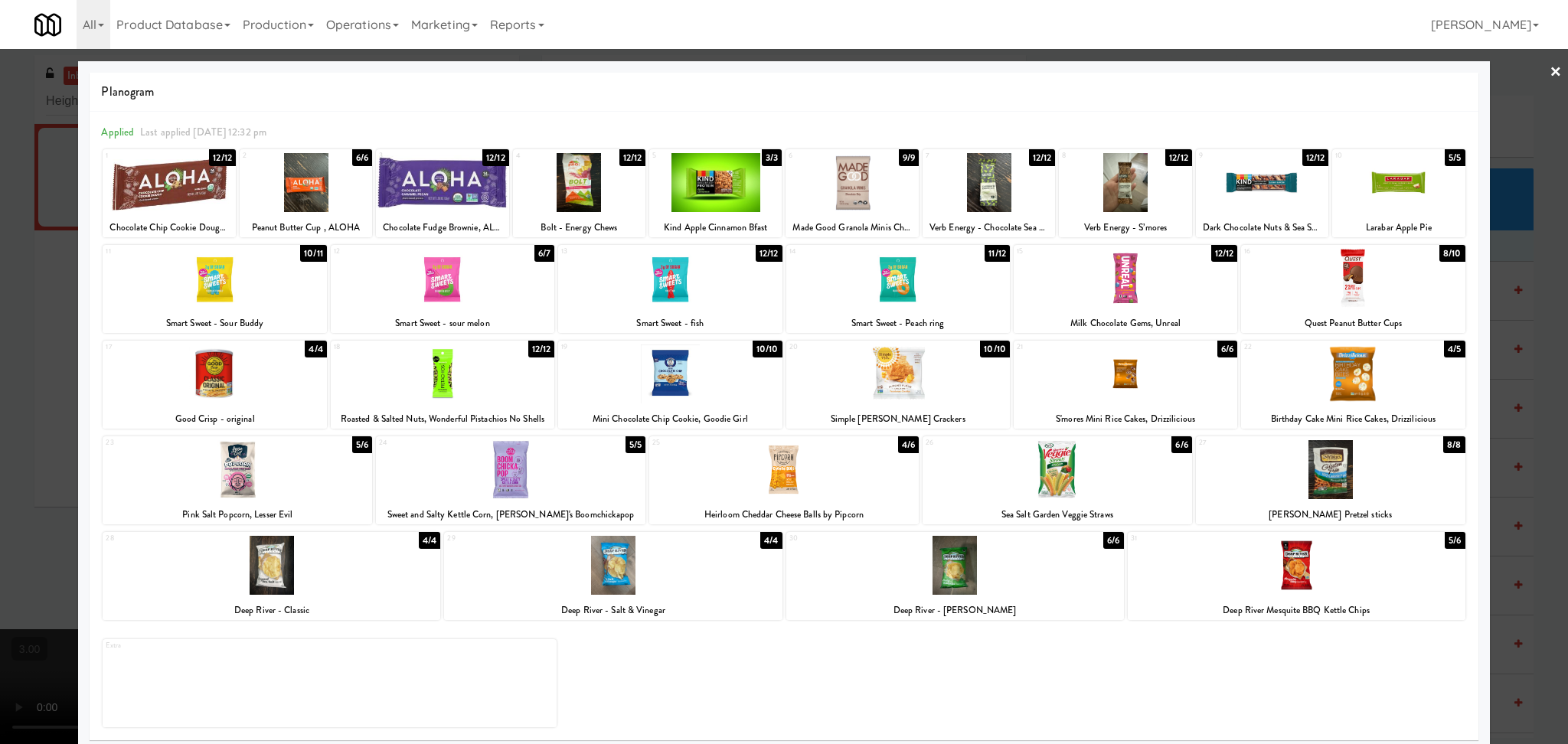
click at [0, 389] on div at bounding box center [784, 372] width 1568 height 744
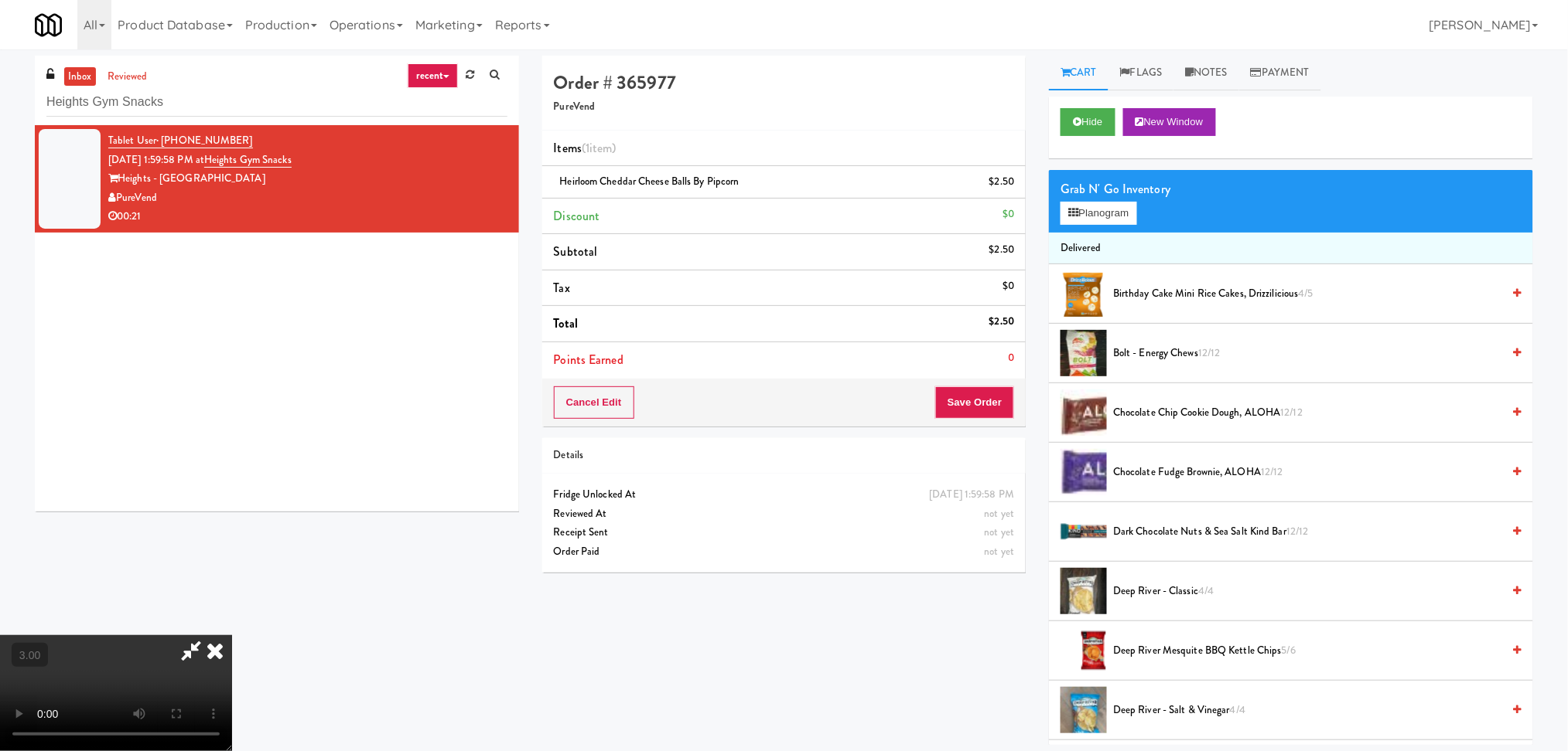
click at [232, 635] on video at bounding box center [116, 693] width 232 height 116
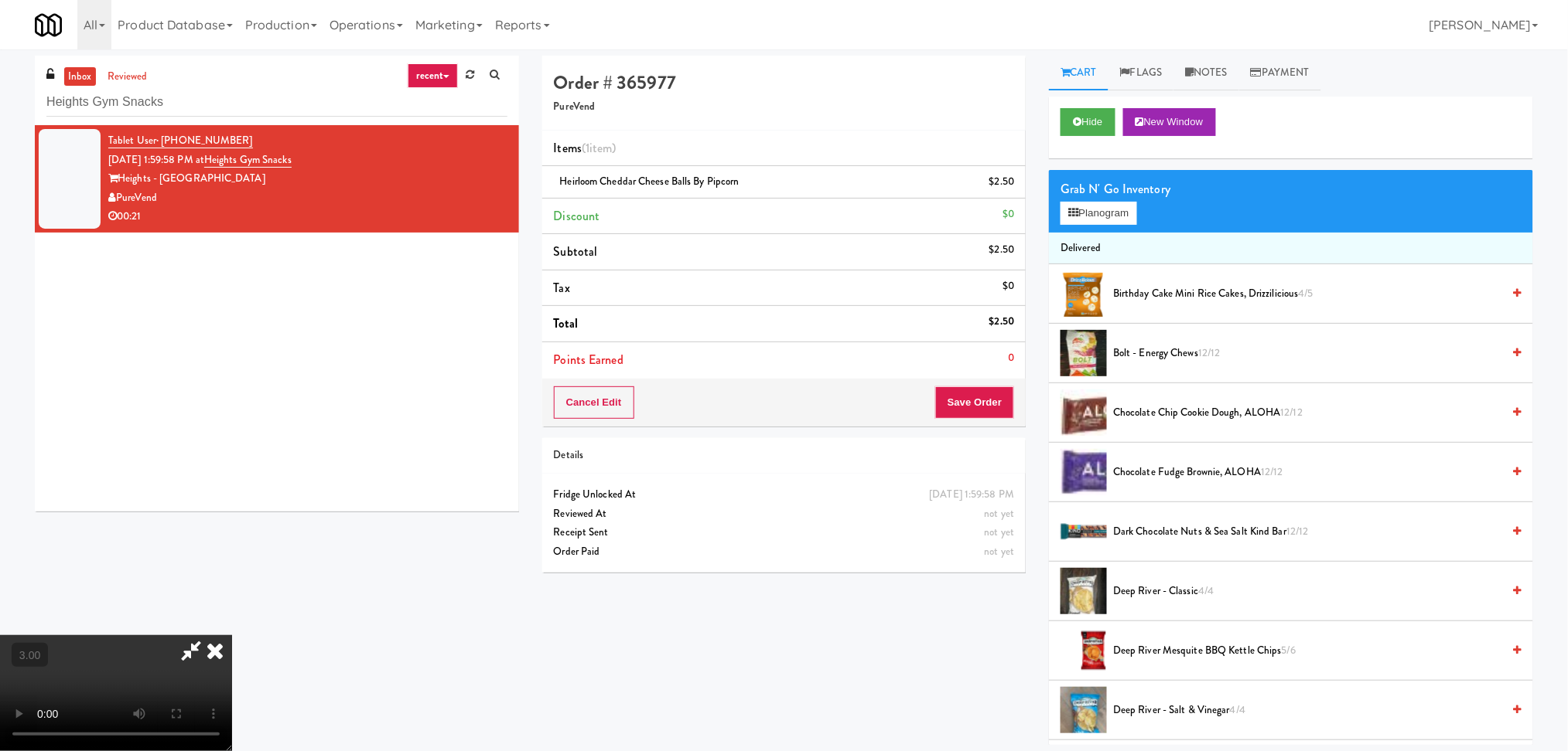
click at [232, 635] on video at bounding box center [116, 693] width 232 height 116
click at [961, 415] on button "Save Order" at bounding box center [974, 402] width 79 height 33
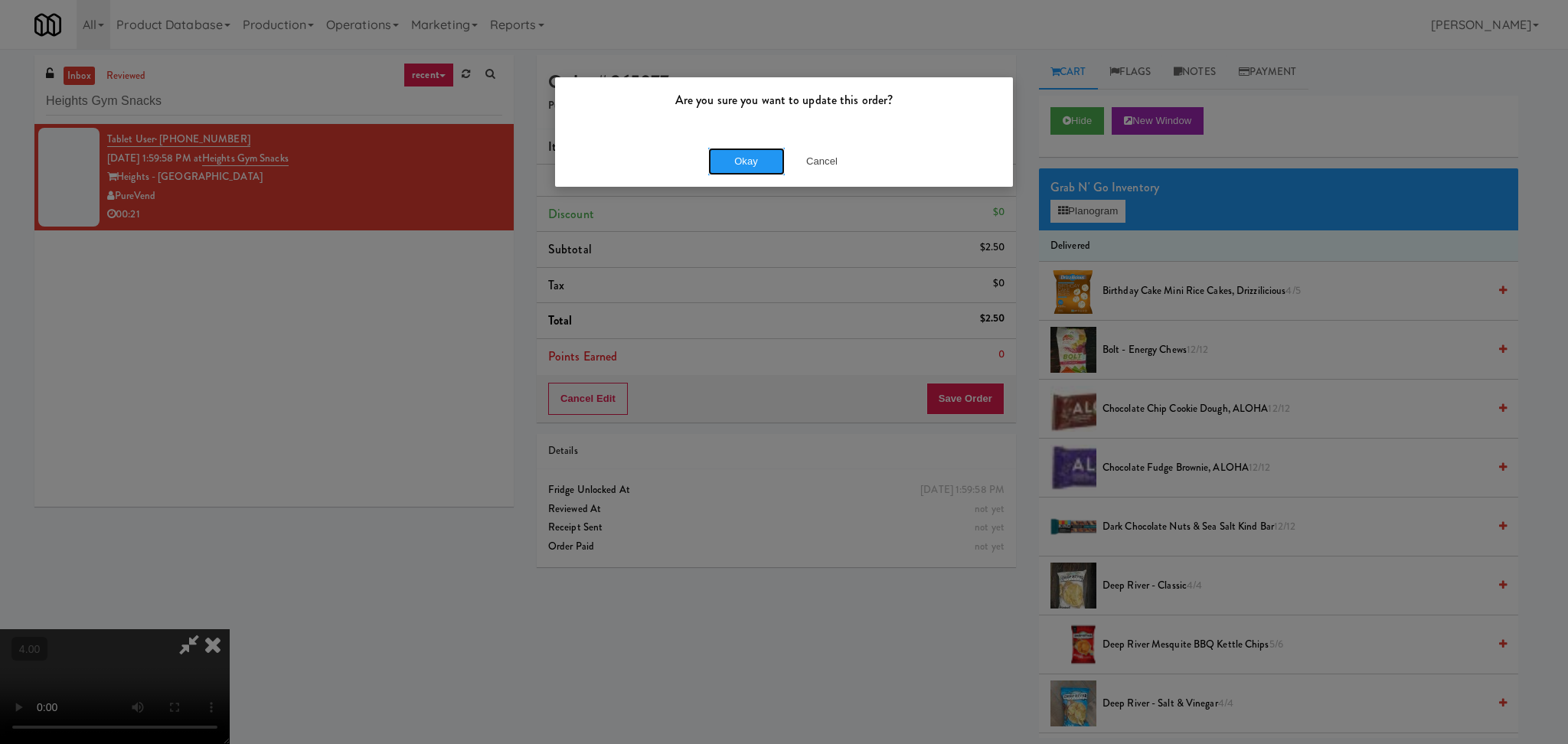
drag, startPoint x: 719, startPoint y: 161, endPoint x: 695, endPoint y: 149, distance: 26.8
click at [721, 161] on button "Okay" at bounding box center [746, 161] width 76 height 27
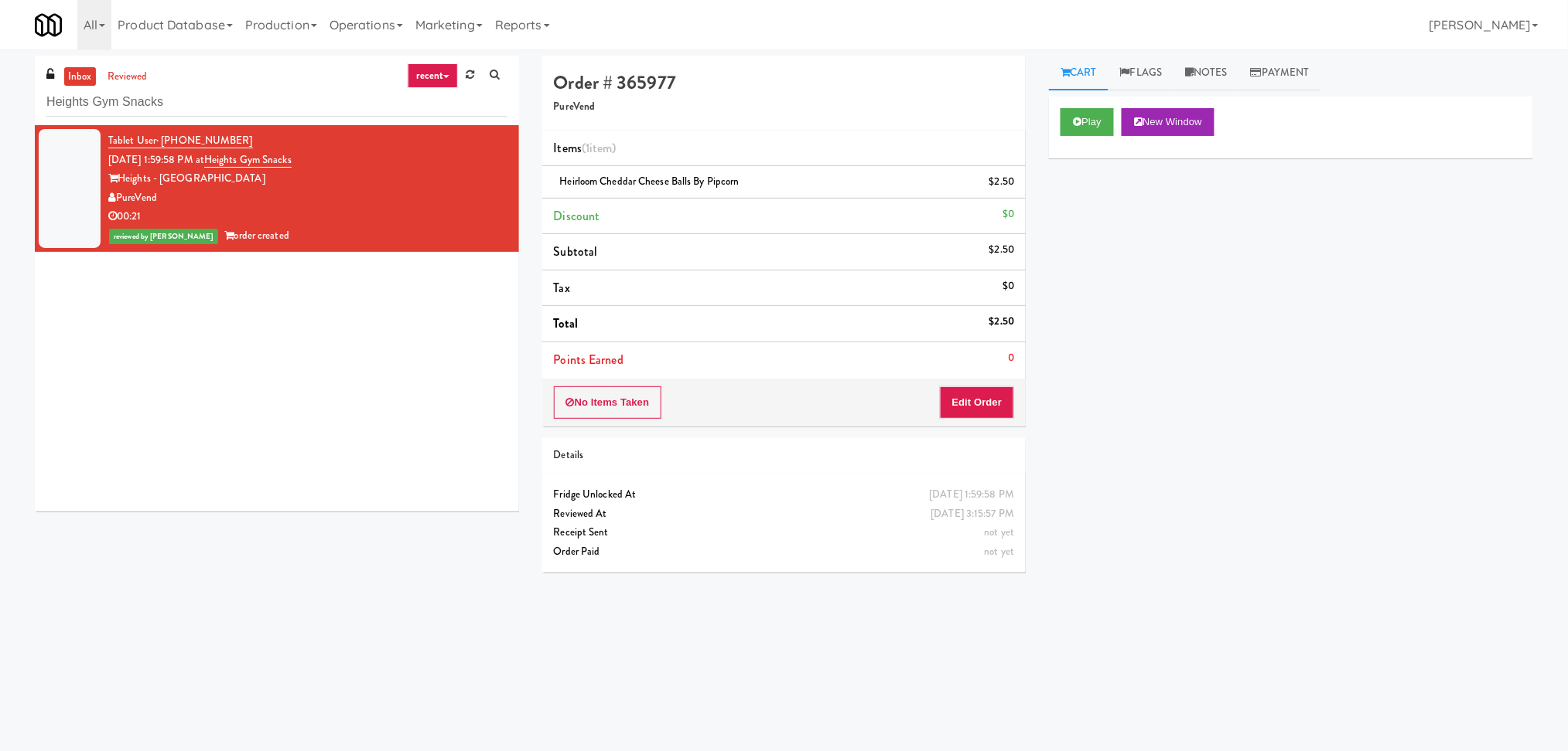
scroll to position [0, 0]
paste input "Oasis - Cooler"
drag, startPoint x: 296, startPoint y: 97, endPoint x: 0, endPoint y: 103, distance: 296.1
click at [0, 103] on div "inbox reviewed recent all unclear take inventory issue suspicious failed recent…" at bounding box center [784, 366] width 1568 height 621
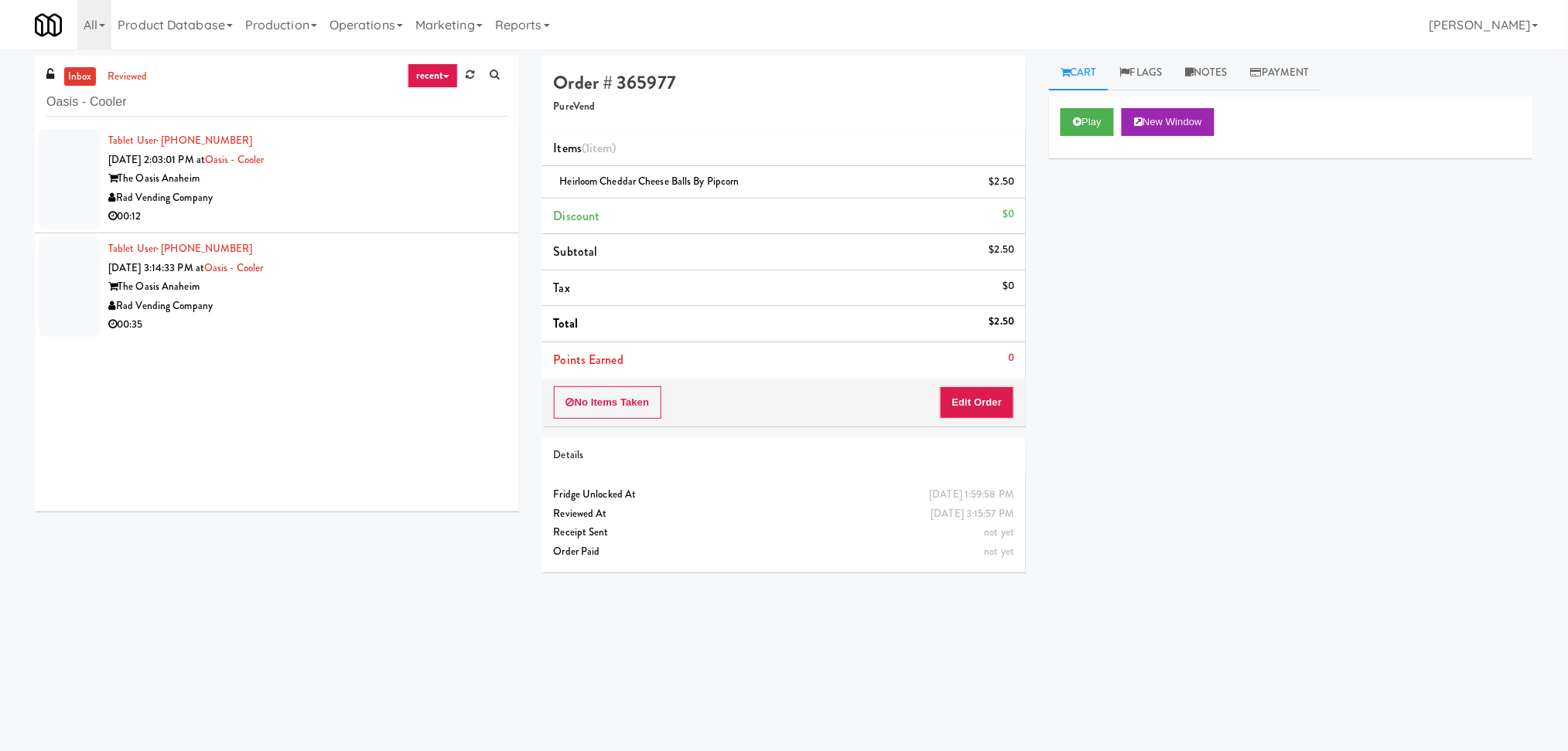
click at [432, 208] on div "00:12" at bounding box center [308, 217] width 399 height 20
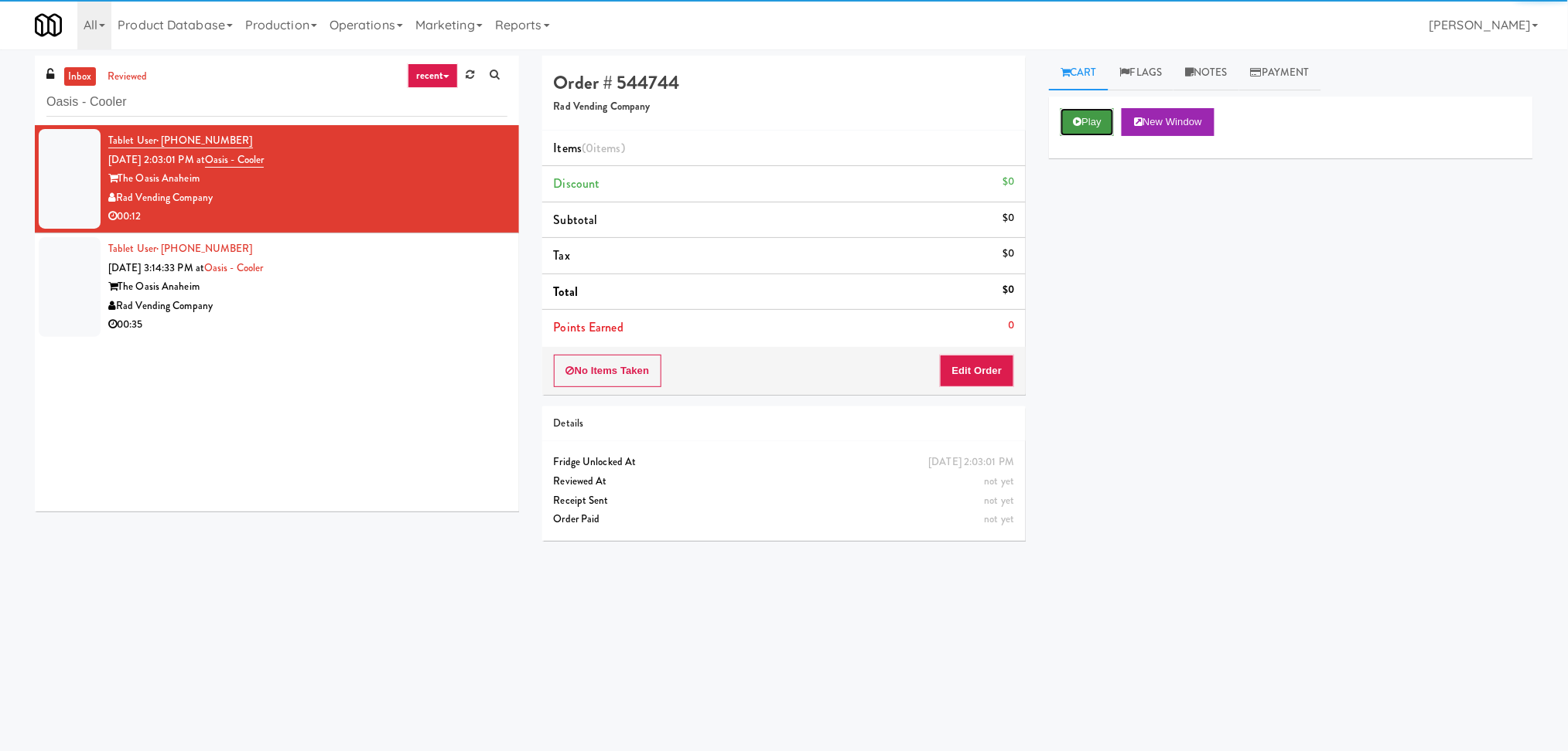
click at [1082, 123] on button "Play" at bounding box center [1086, 122] width 53 height 27
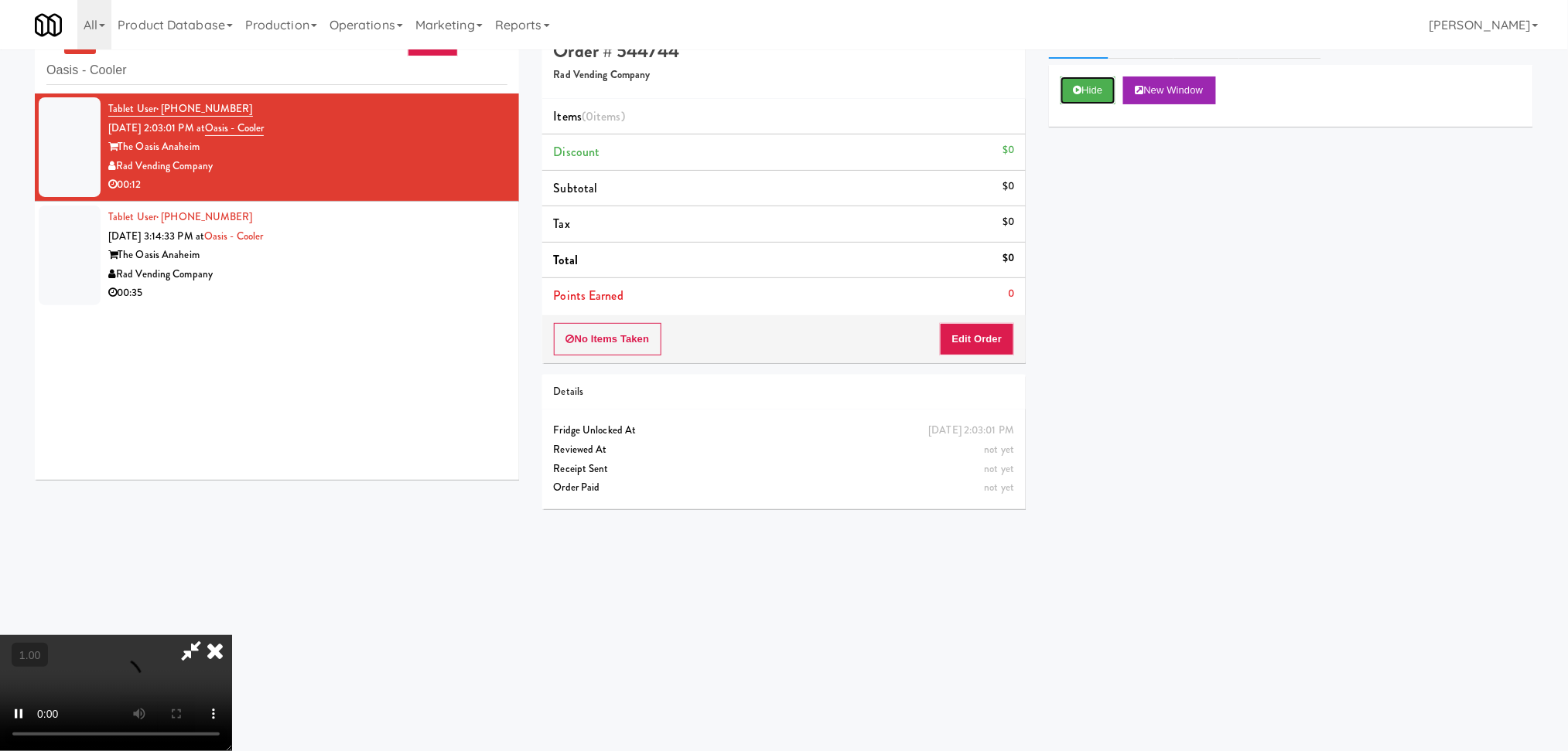
scroll to position [50, 0]
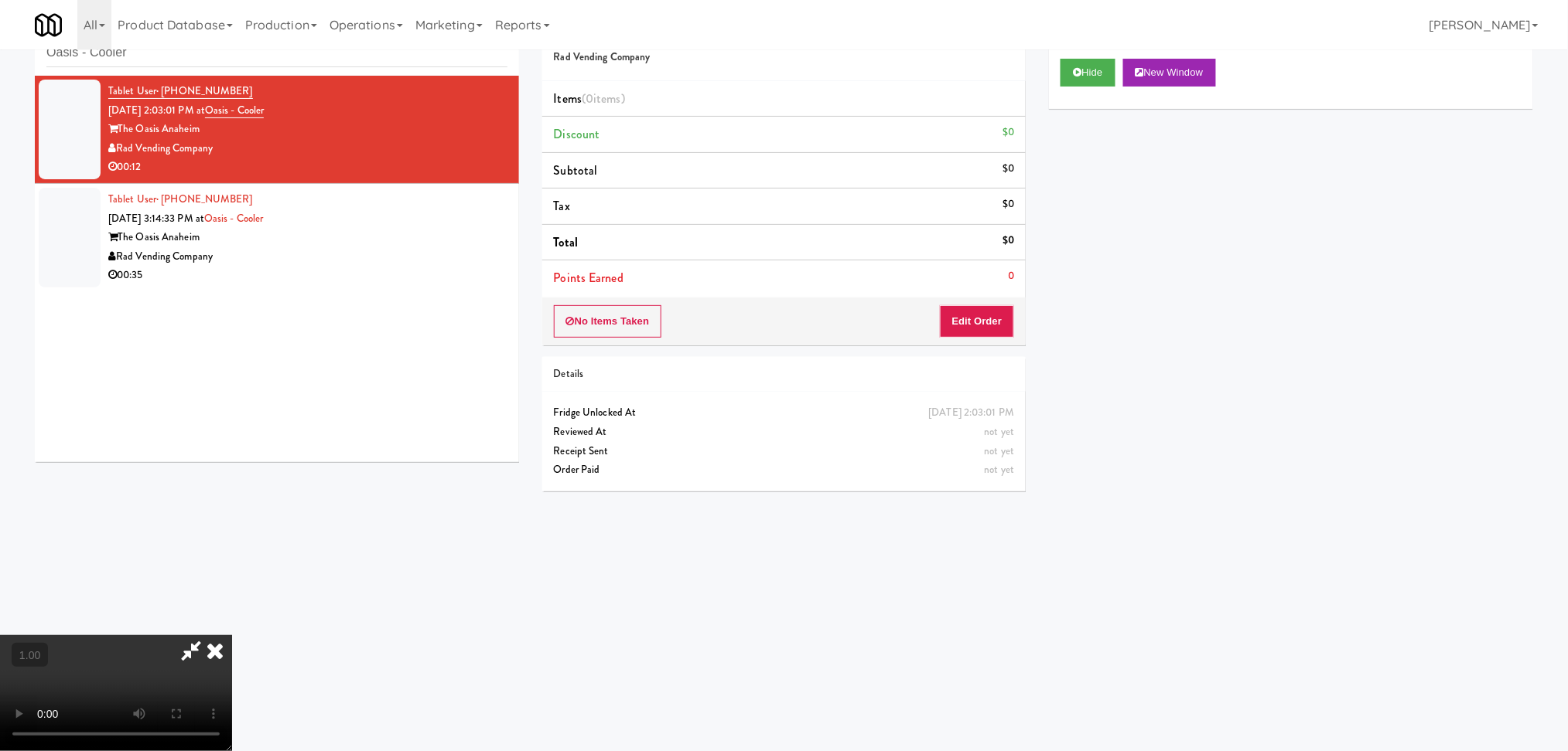
click at [232, 635] on video at bounding box center [116, 693] width 232 height 116
click at [979, 314] on button "Edit Order" at bounding box center [978, 322] width 75 height 33
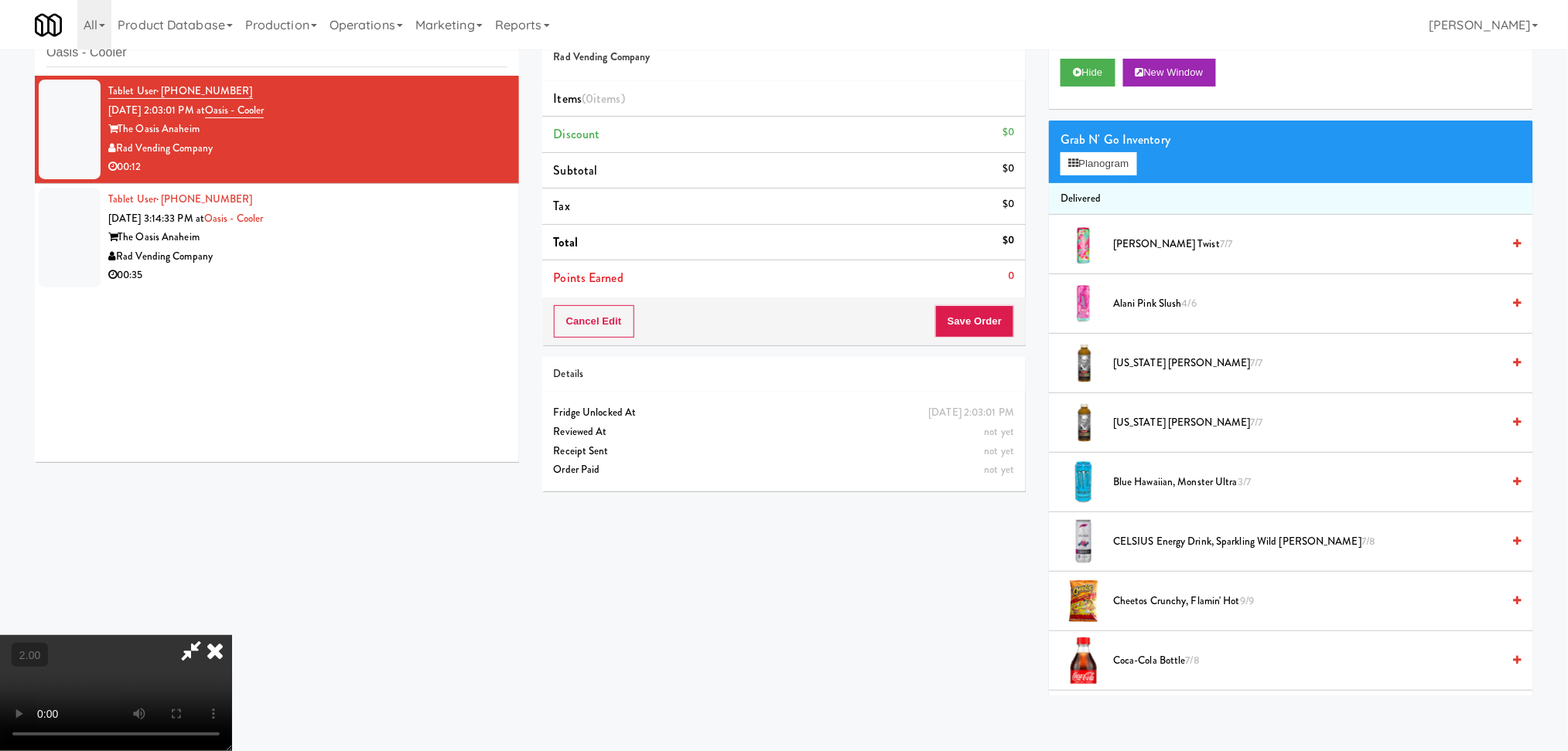
click at [232, 635] on video at bounding box center [116, 693] width 232 height 116
click at [1098, 163] on button "Planogram" at bounding box center [1098, 164] width 75 height 23
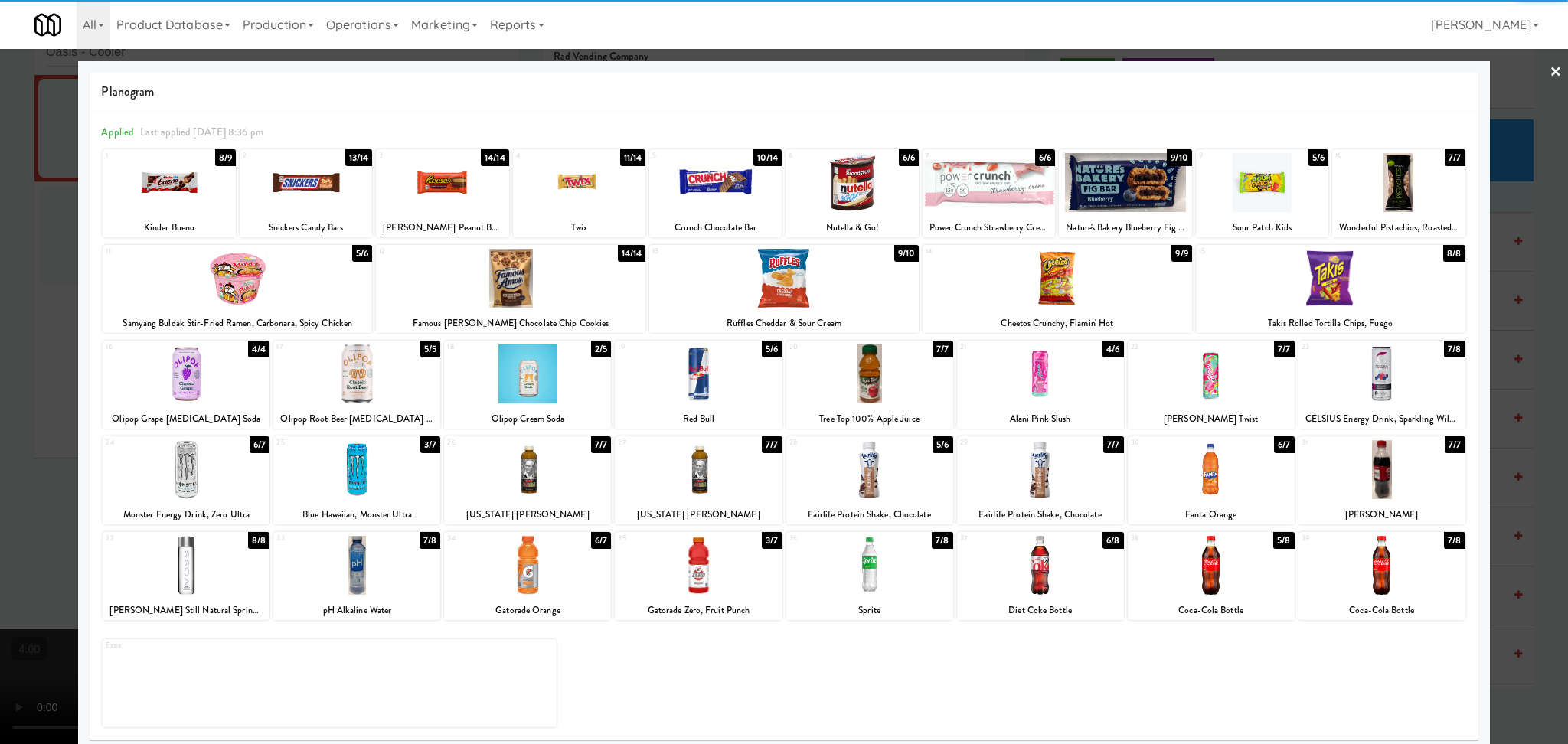
click at [1040, 398] on div at bounding box center [1040, 374] width 167 height 59
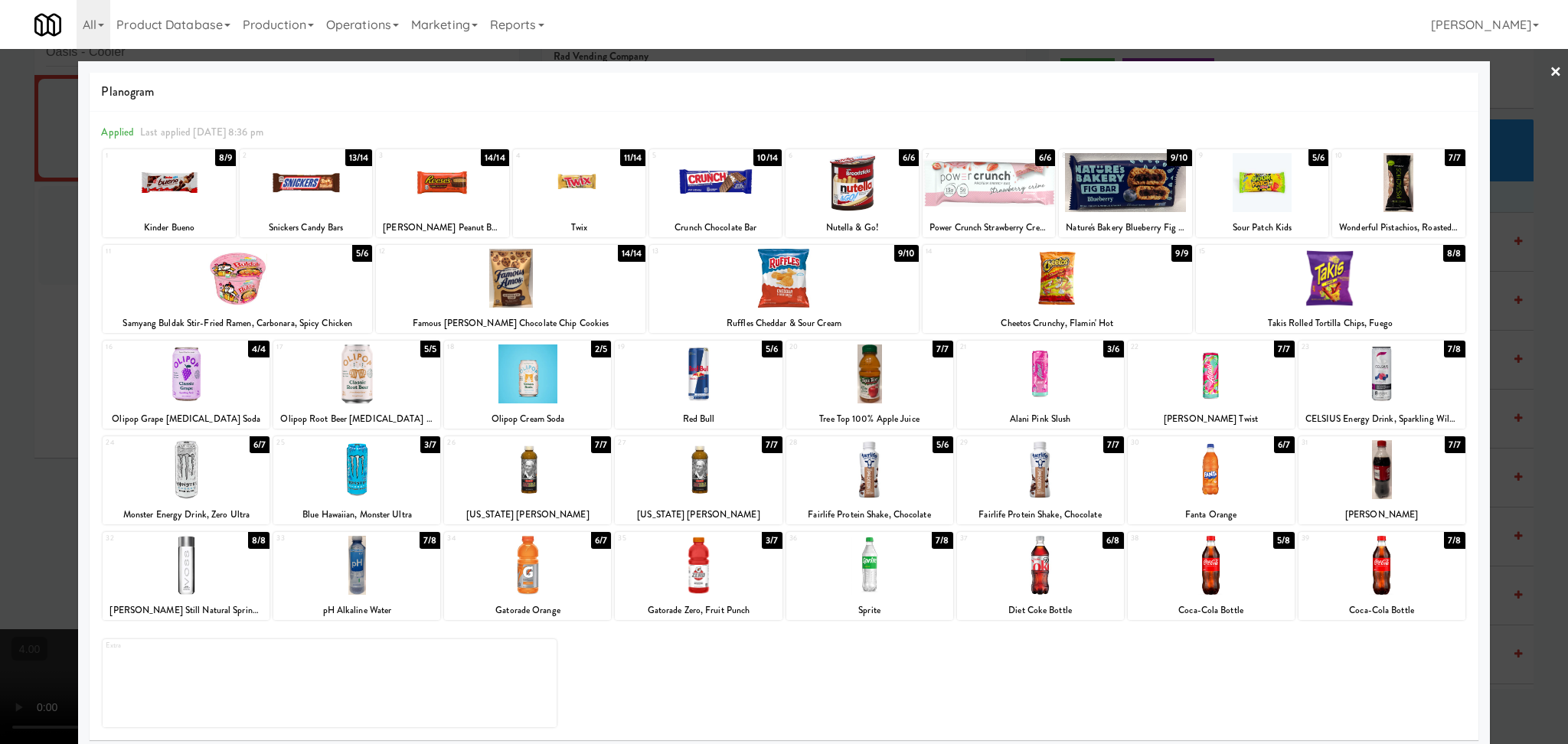
click at [387, 460] on div at bounding box center [356, 470] width 167 height 59
click at [0, 395] on div at bounding box center [784, 372] width 1568 height 744
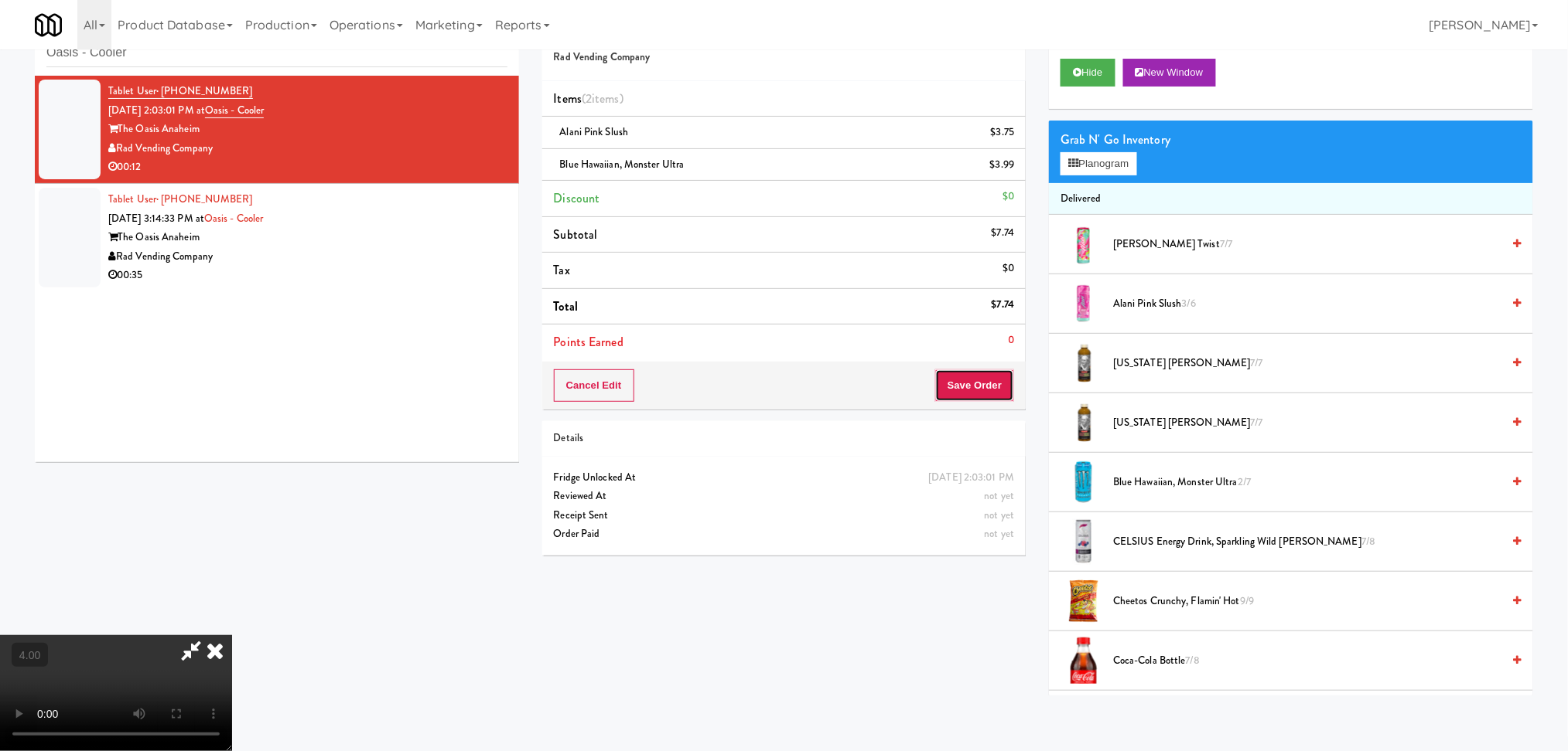
click at [981, 378] on button "Save Order" at bounding box center [974, 385] width 79 height 33
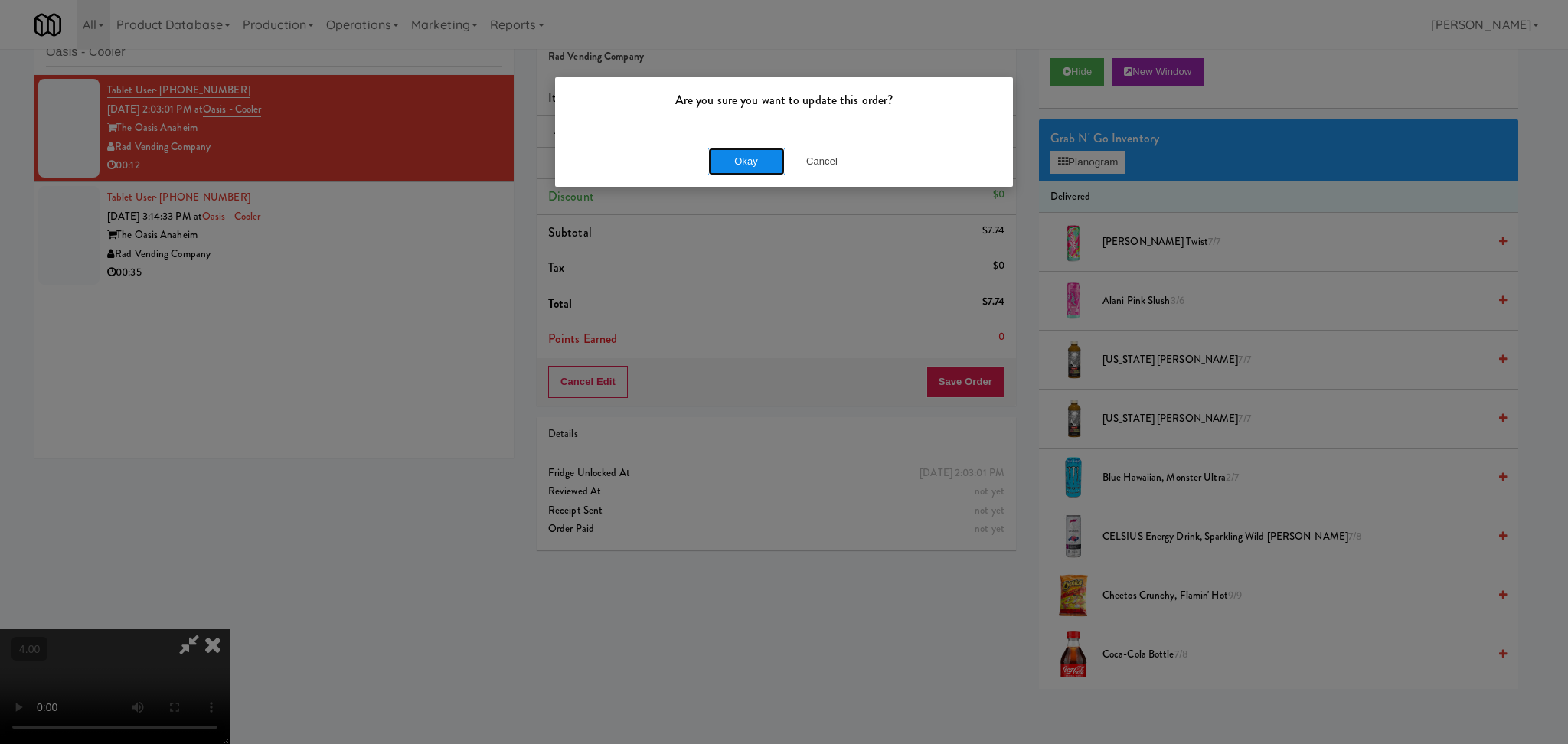
click at [775, 166] on button "Okay" at bounding box center [746, 161] width 76 height 27
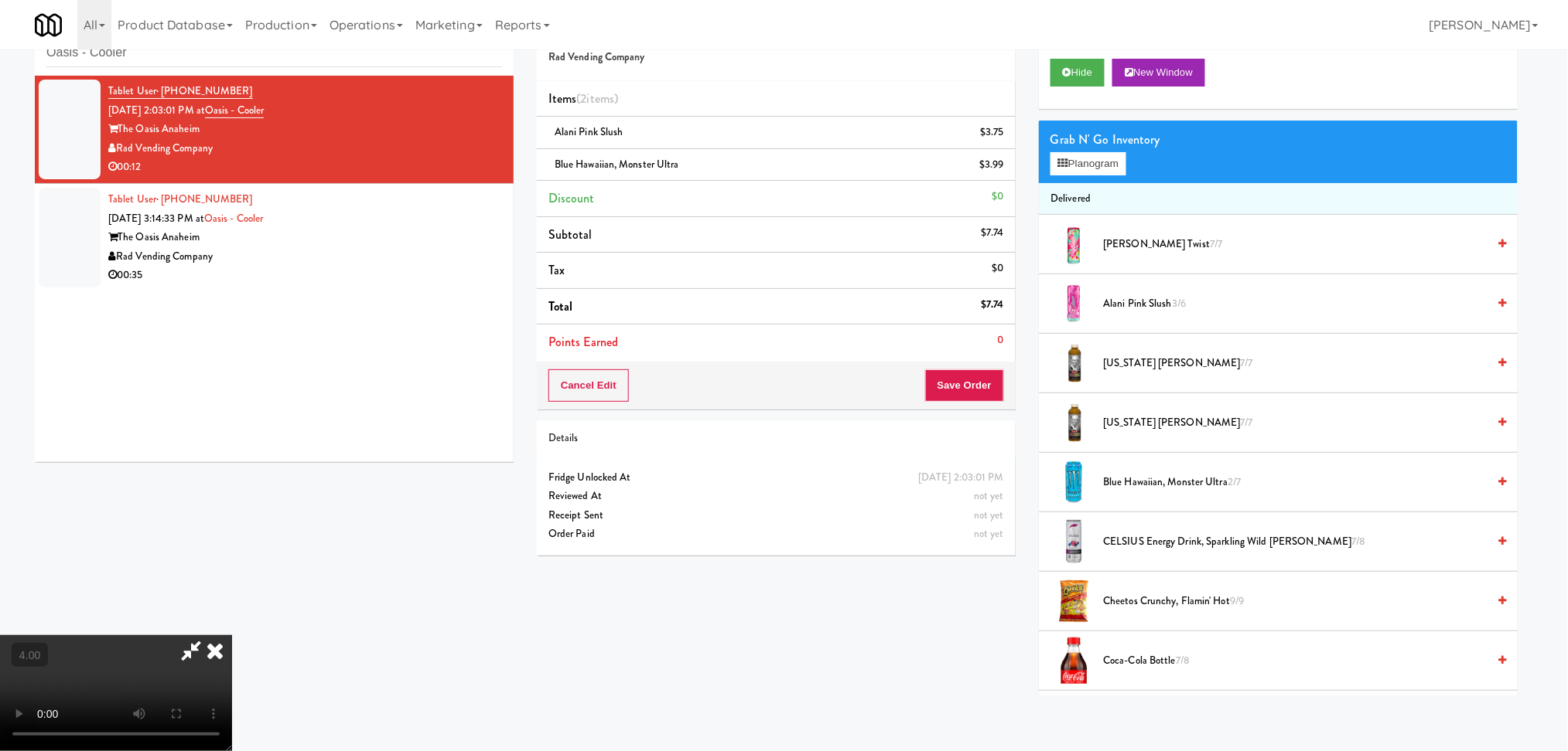
click at [446, 216] on div "Tablet User · (714) 757-1593 Aug 14, 2025 3:14:33 PM at Oasis - Cooler The Oasi…" at bounding box center [304, 237] width 393 height 95
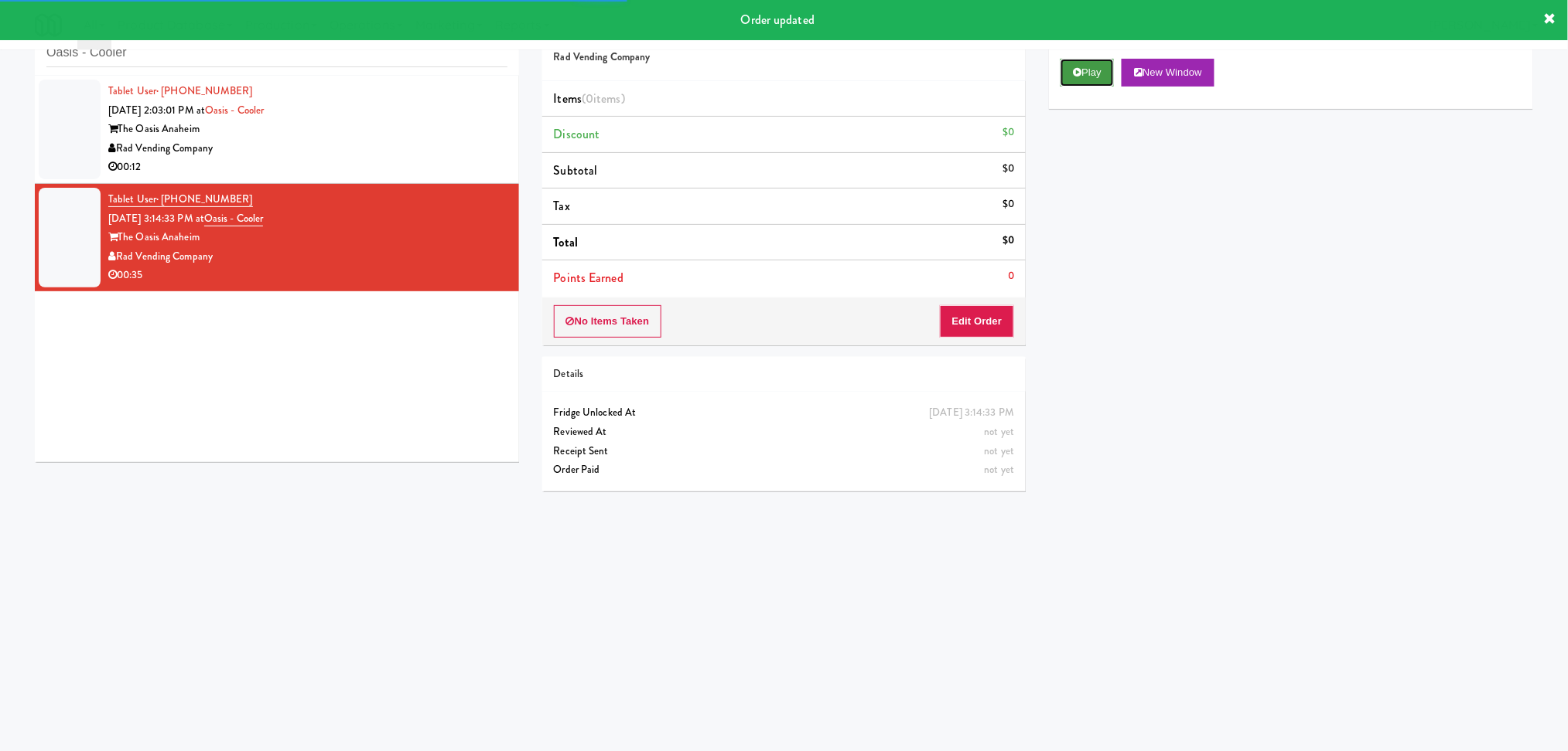
click at [1083, 75] on button "Play" at bounding box center [1086, 73] width 53 height 27
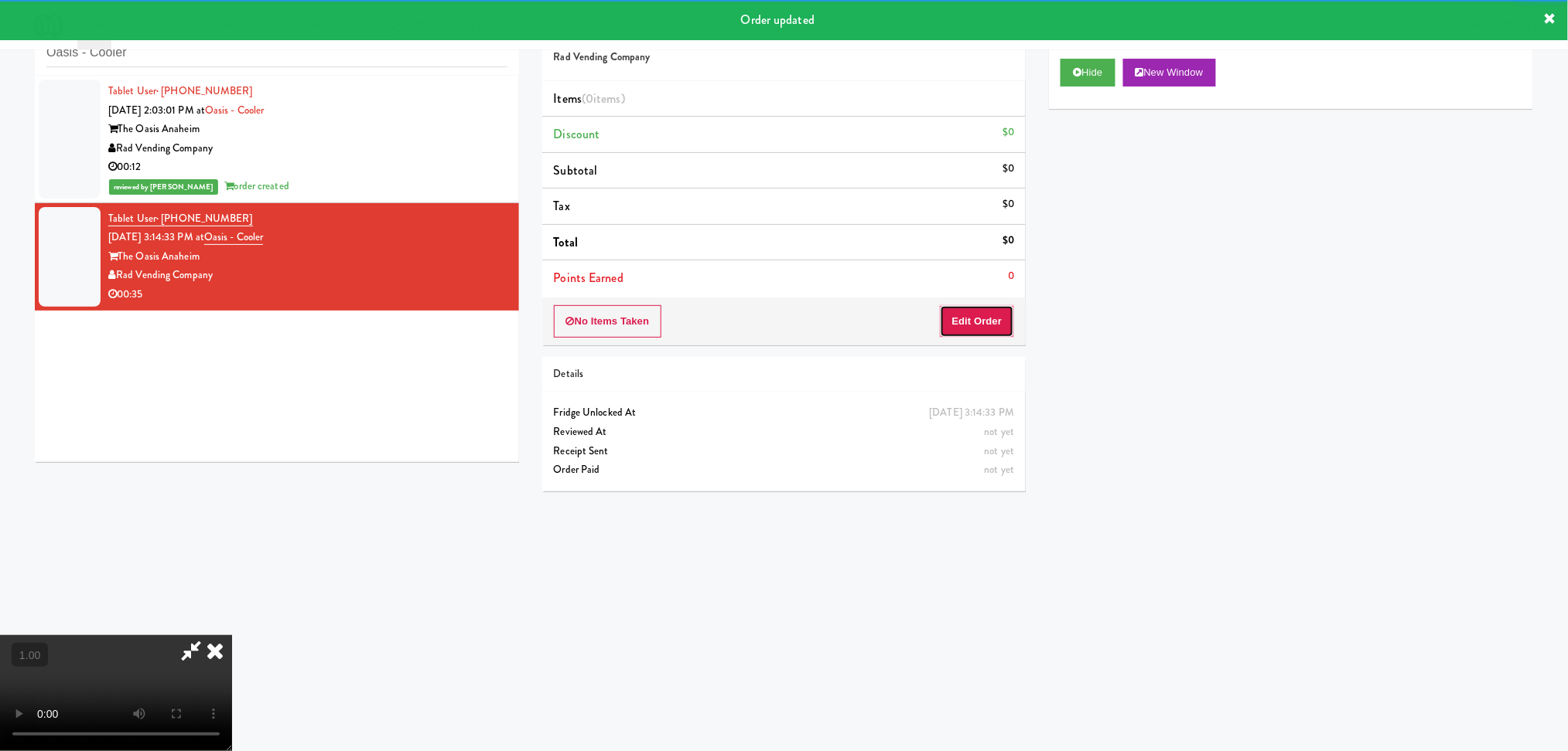
click at [980, 333] on button "Edit Order" at bounding box center [978, 322] width 75 height 33
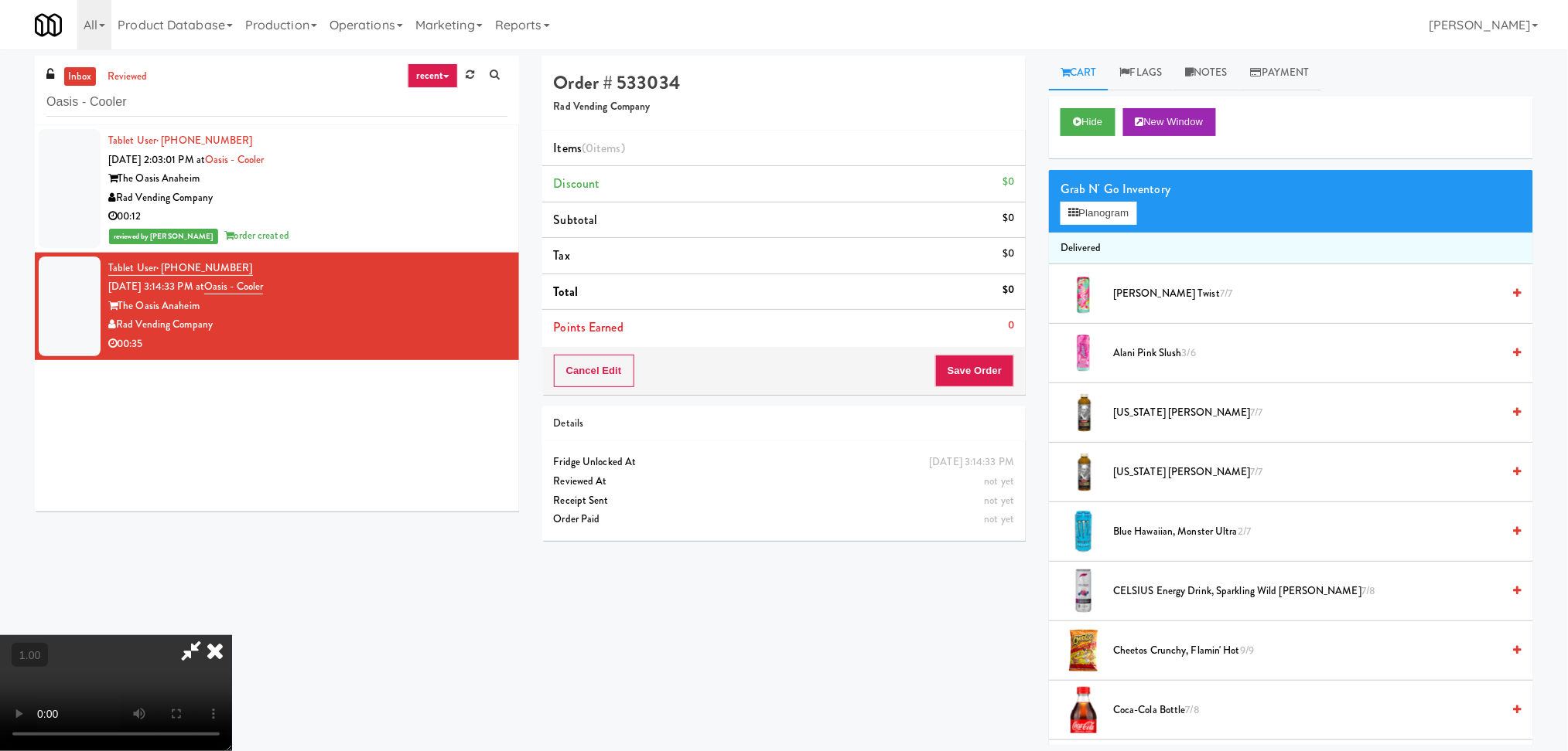
click at [232, 635] on video at bounding box center [116, 693] width 232 height 116
click at [1093, 214] on button "Planogram" at bounding box center [1098, 213] width 75 height 23
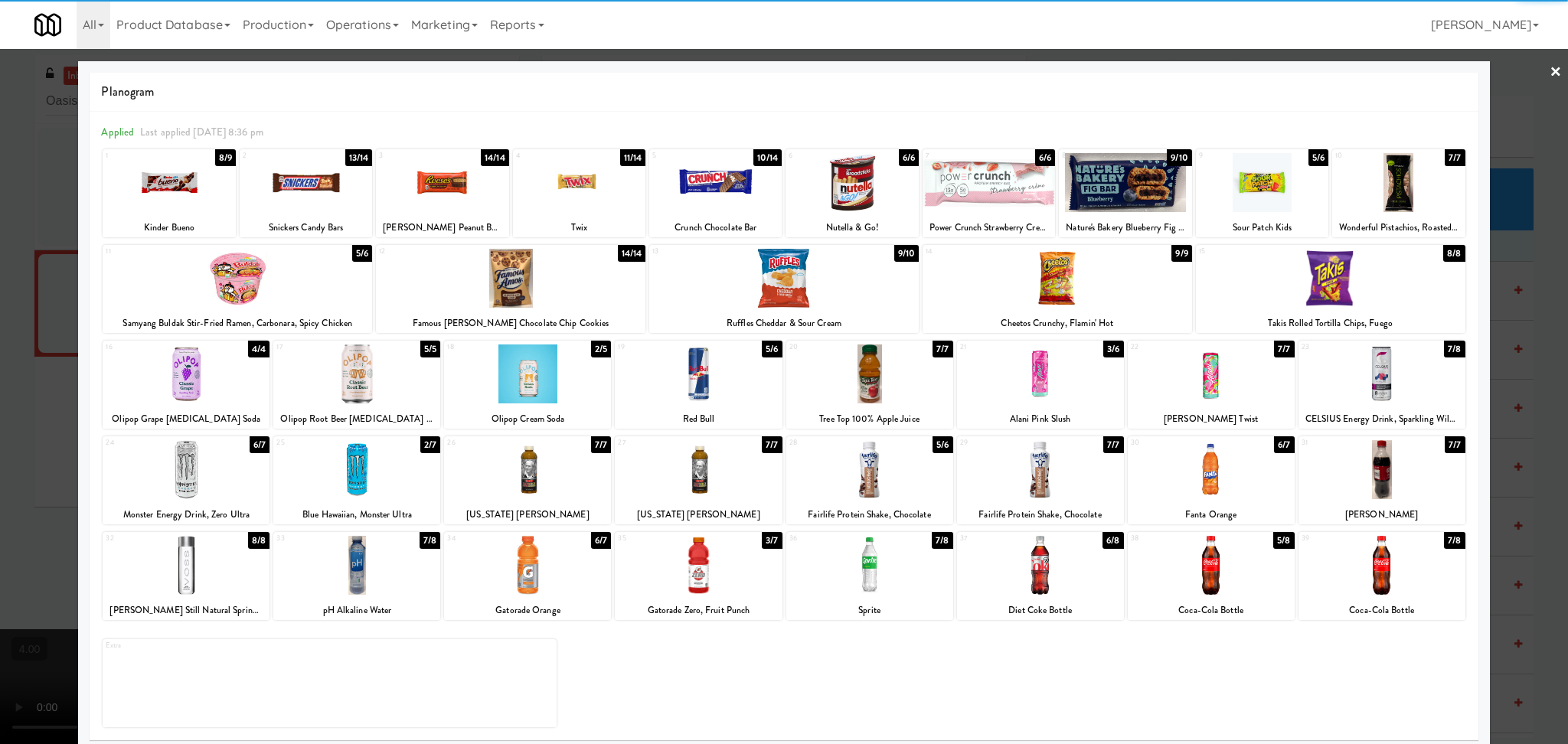
click at [774, 286] on div at bounding box center [784, 278] width 270 height 59
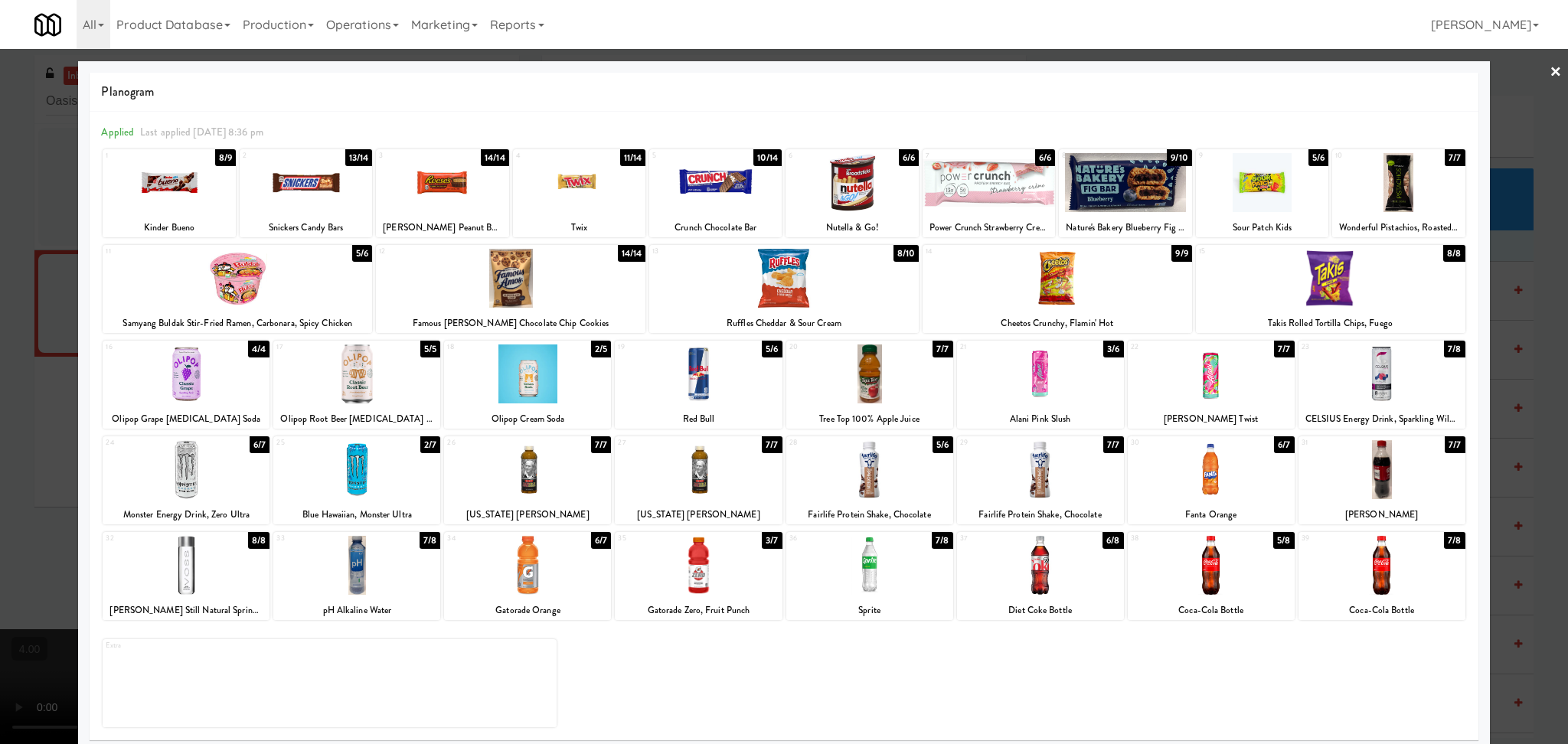
click at [1379, 366] on div at bounding box center [1381, 374] width 167 height 59
click at [1537, 372] on div at bounding box center [784, 372] width 1568 height 744
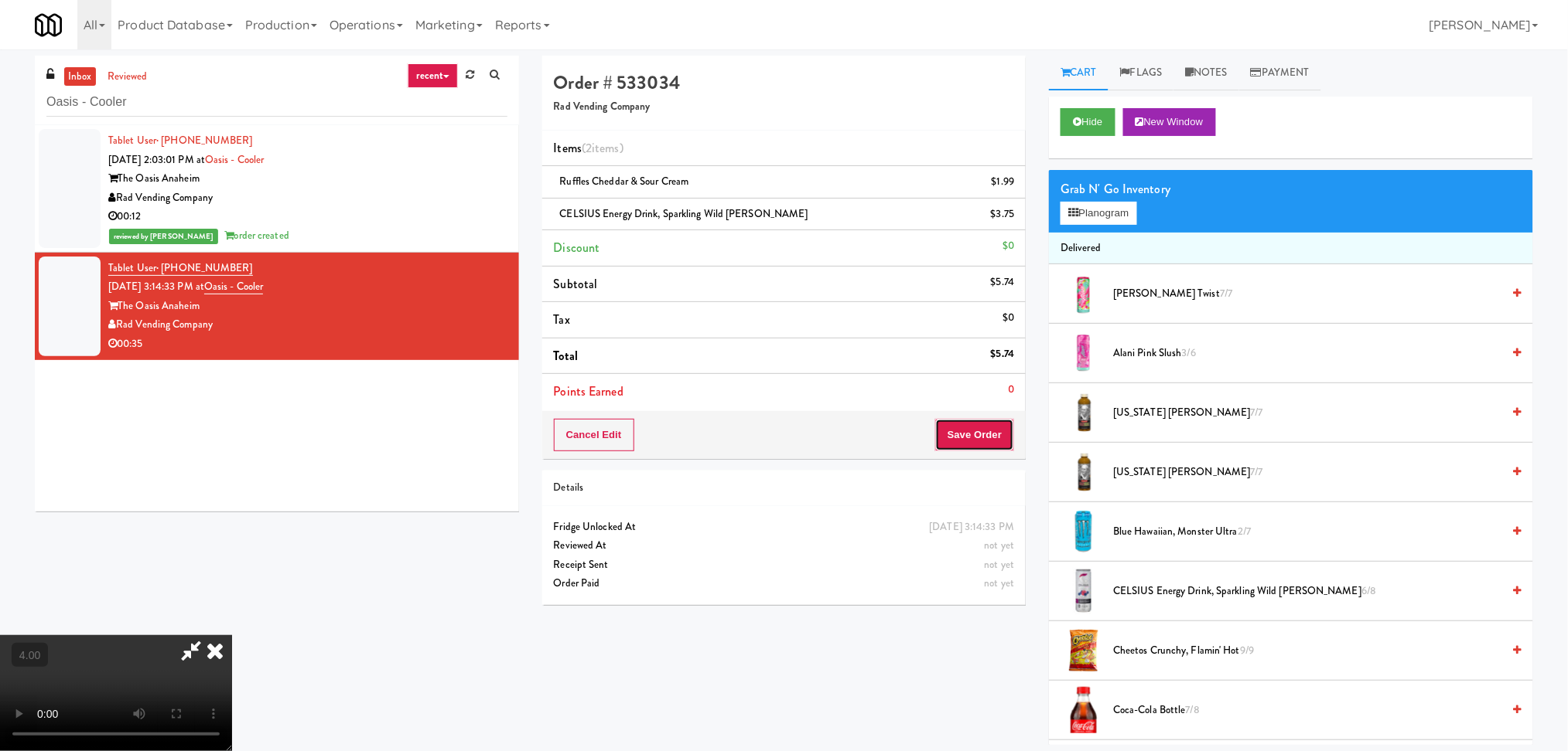
click at [996, 427] on button "Save Order" at bounding box center [974, 435] width 79 height 33
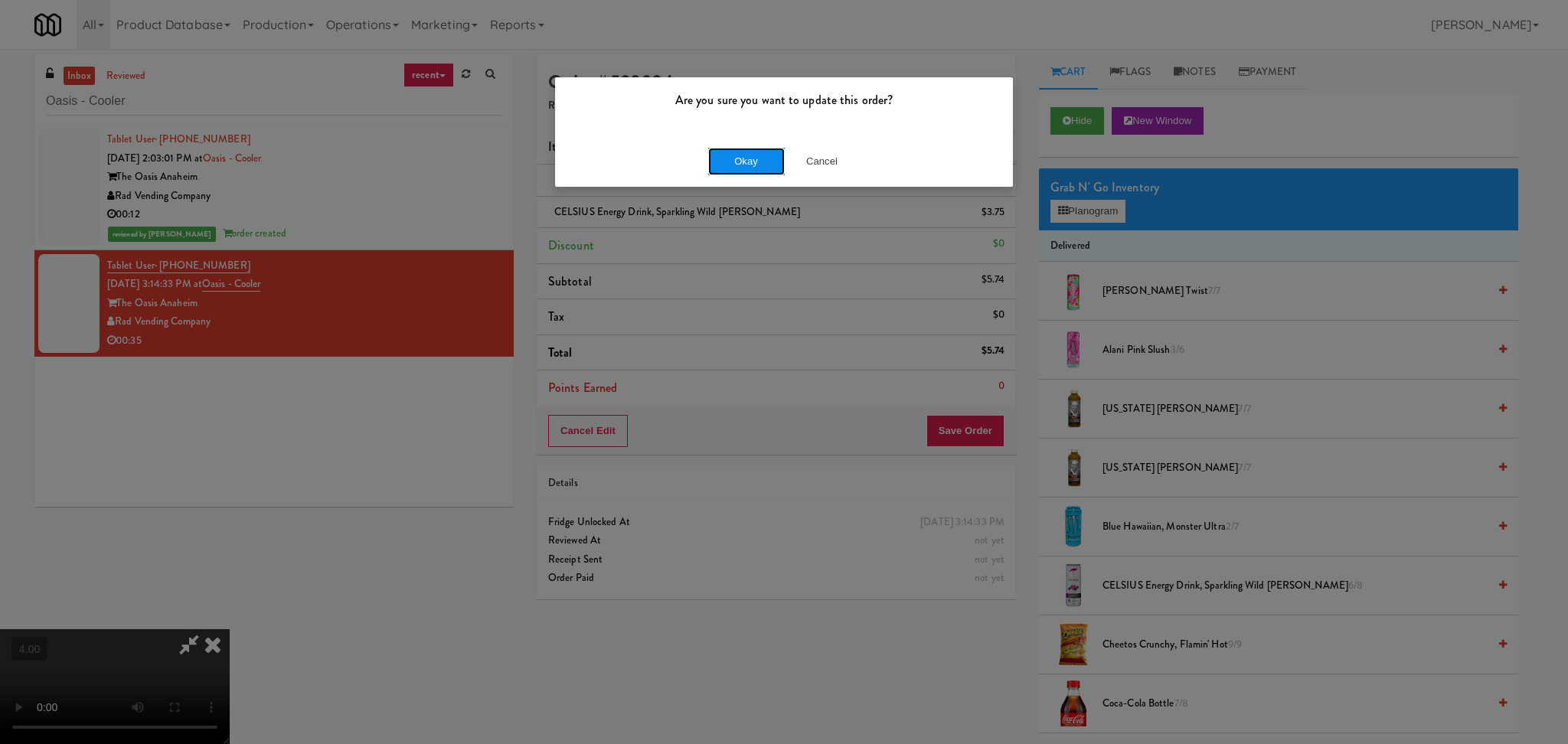
click at [751, 166] on button "Okay" at bounding box center [746, 161] width 76 height 27
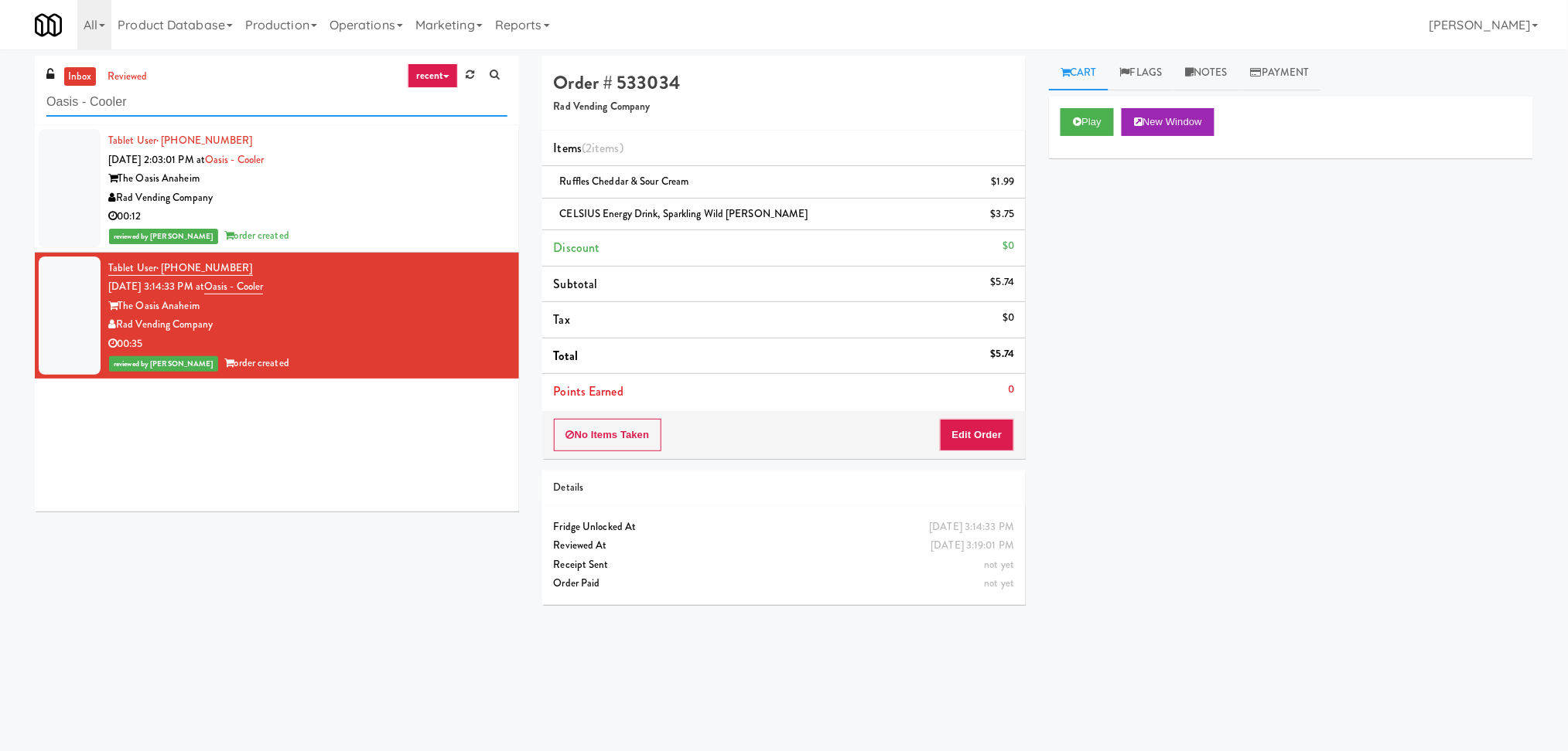
paste input "The [PERSON_NAME] - Fridge - Right"
drag, startPoint x: 137, startPoint y: 110, endPoint x: 0, endPoint y: 126, distance: 137.9
click at [0, 126] on div "inbox reviewed recent all unclear take inventory issue suspicious failed recent…" at bounding box center [784, 366] width 1568 height 621
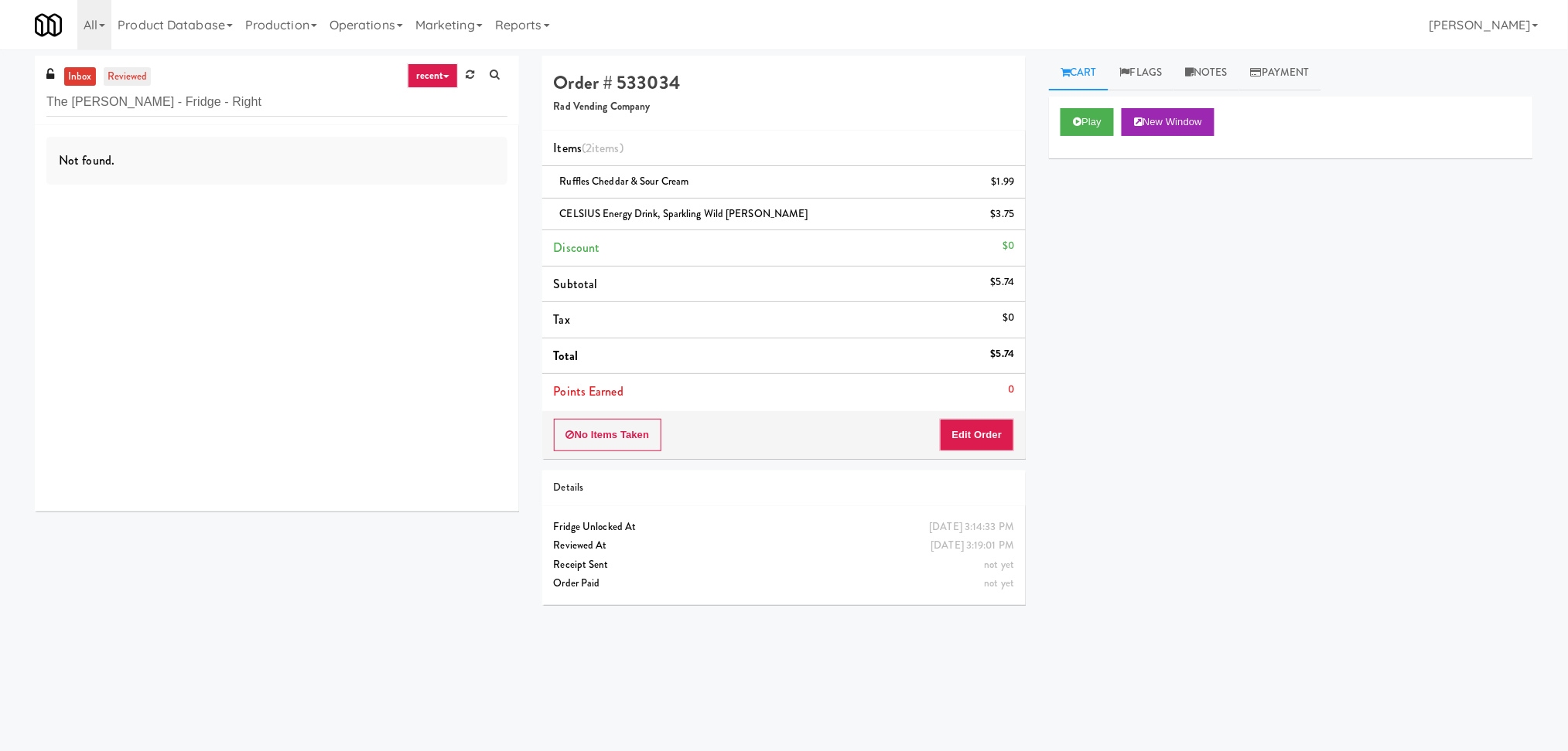
click at [133, 78] on link "reviewed" at bounding box center [128, 77] width 48 height 20
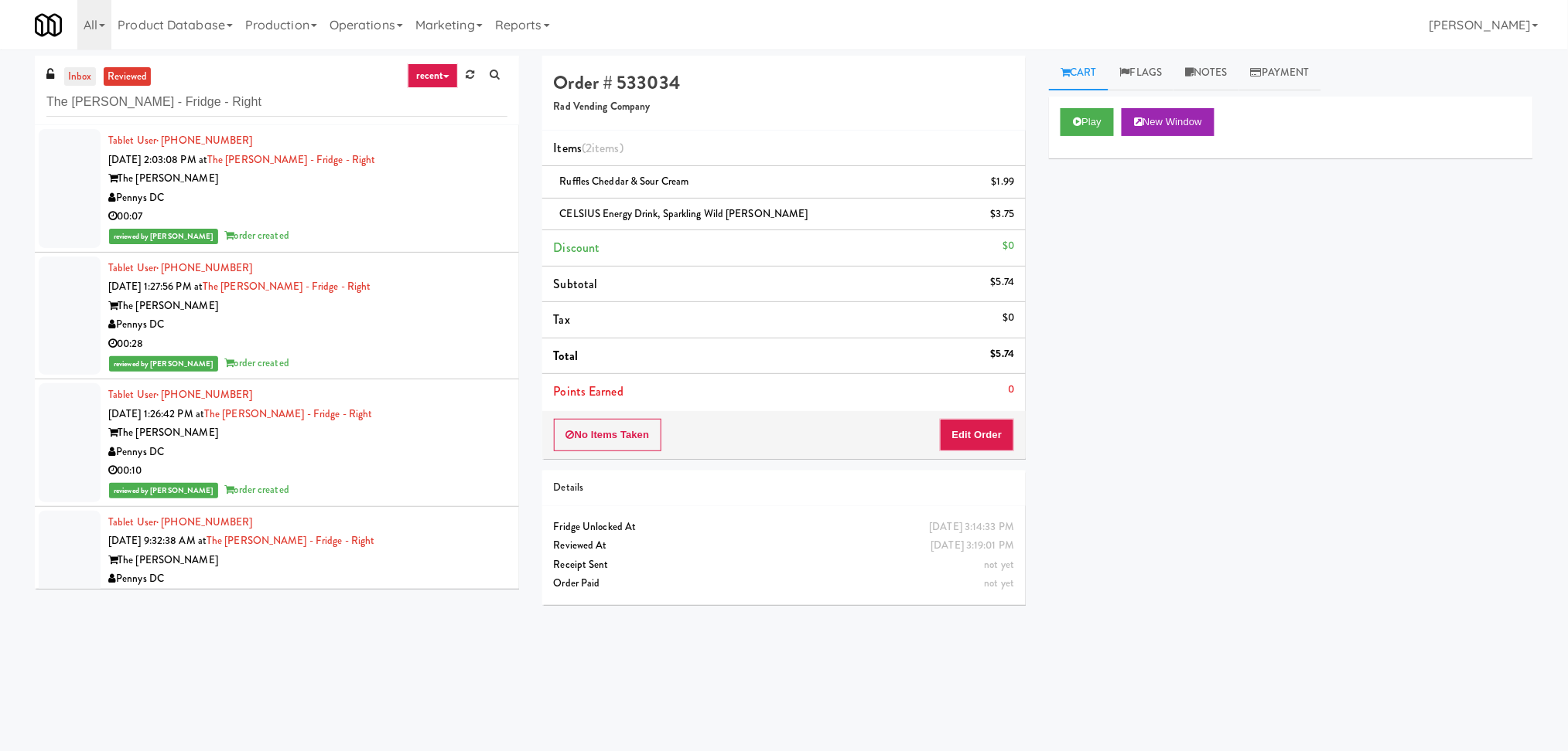
click at [70, 75] on link "inbox" at bounding box center [80, 77] width 32 height 20
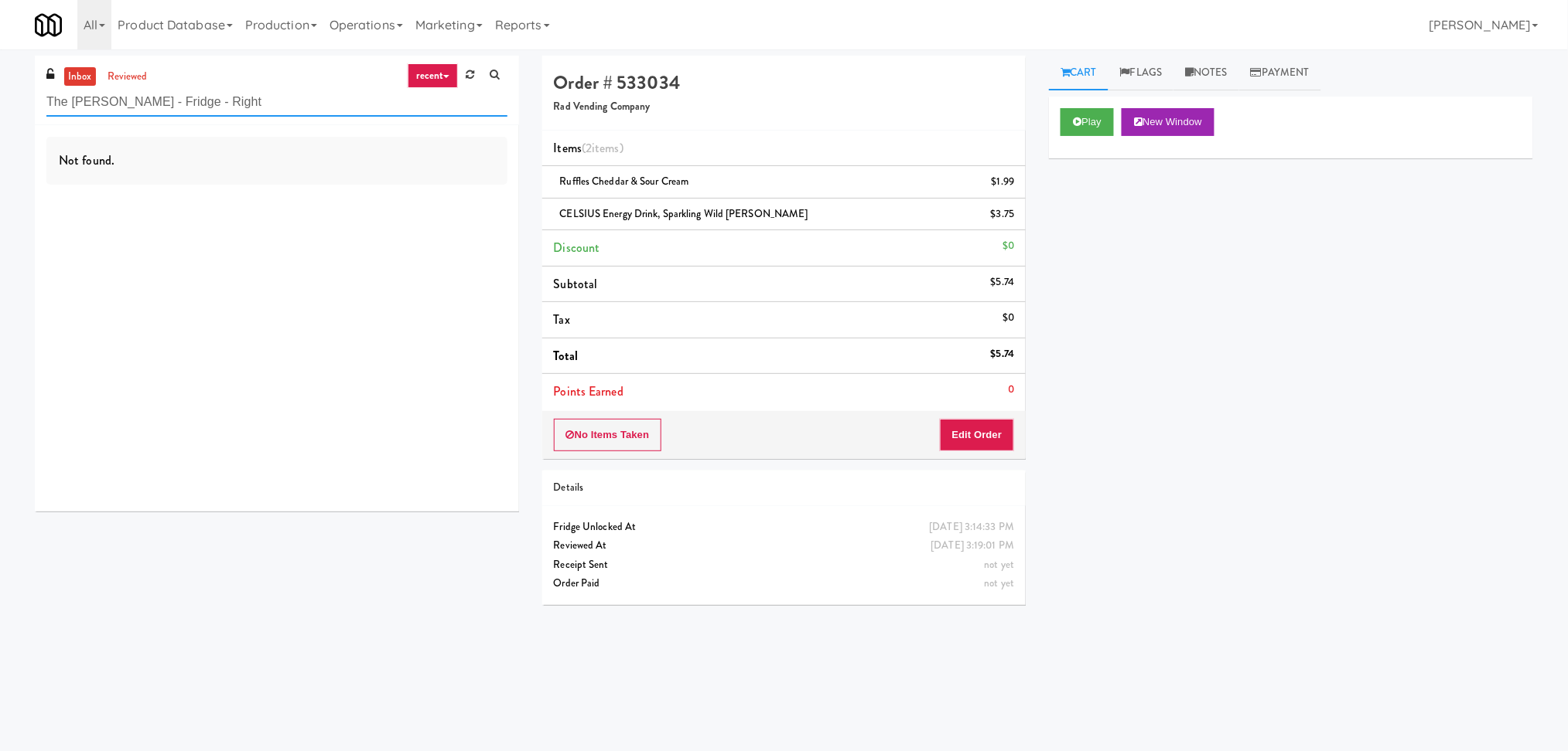
drag, startPoint x: 218, startPoint y: 106, endPoint x: 145, endPoint y: 102, distance: 73.1
click at [145, 102] on input "The [PERSON_NAME] - Fridge - Right" at bounding box center [277, 102] width 461 height 28
drag, startPoint x: 177, startPoint y: 103, endPoint x: 20, endPoint y: 116, distance: 157.5
click at [20, 116] on div "inbox reviewed recent all unclear take inventory issue suspicious failed recent…" at bounding box center [784, 366] width 1568 height 621
paste input "Park on First - Mailroom 2 - Cooler"
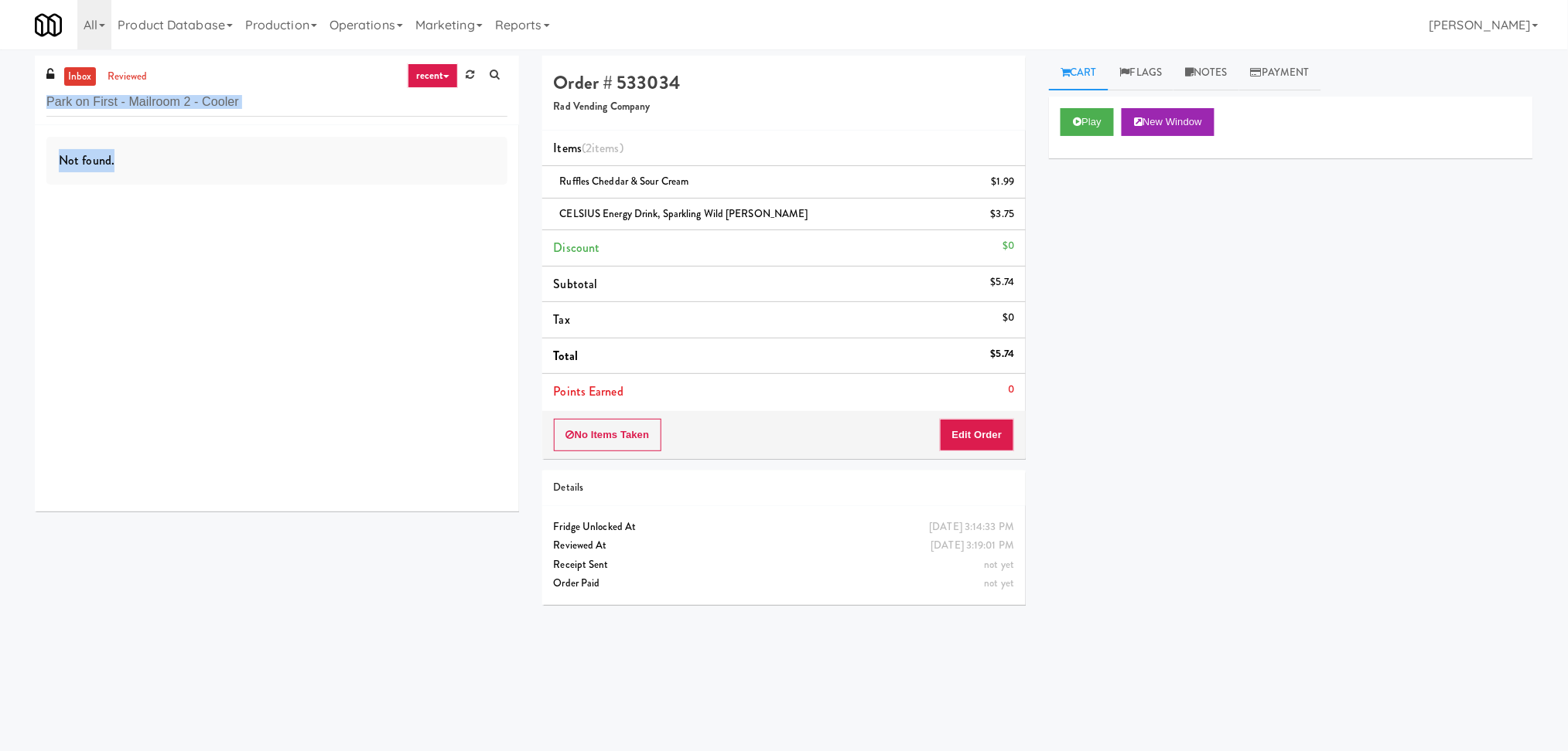
drag, startPoint x: 121, startPoint y: 137, endPoint x: 166, endPoint y: 151, distance: 47.1
click at [166, 151] on div "inbox reviewed recent all unclear take inventory issue suspicious failed recent…" at bounding box center [784, 366] width 1568 height 621
click at [303, 113] on input "Park on First - Mailroom 2 - Cooler" at bounding box center [277, 102] width 461 height 28
drag, startPoint x: 290, startPoint y: 106, endPoint x: 214, endPoint y: 98, distance: 76.4
click at [214, 98] on input "Park on First - Mailroom 2 - Cooler" at bounding box center [277, 102] width 461 height 28
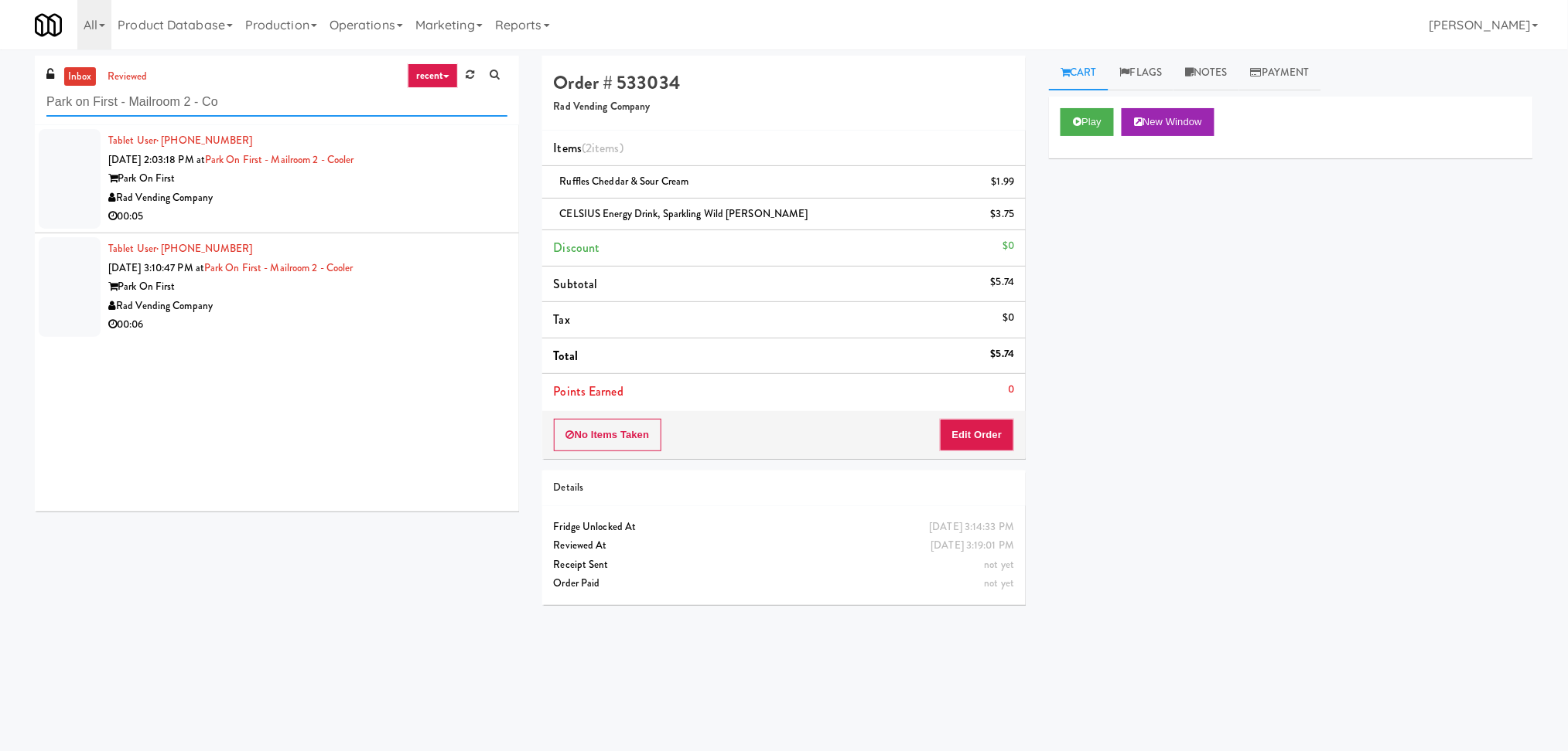
type input "Park on First - Mailroom 2 - Co"
click at [328, 189] on div "Rad Vending Company" at bounding box center [308, 198] width 399 height 20
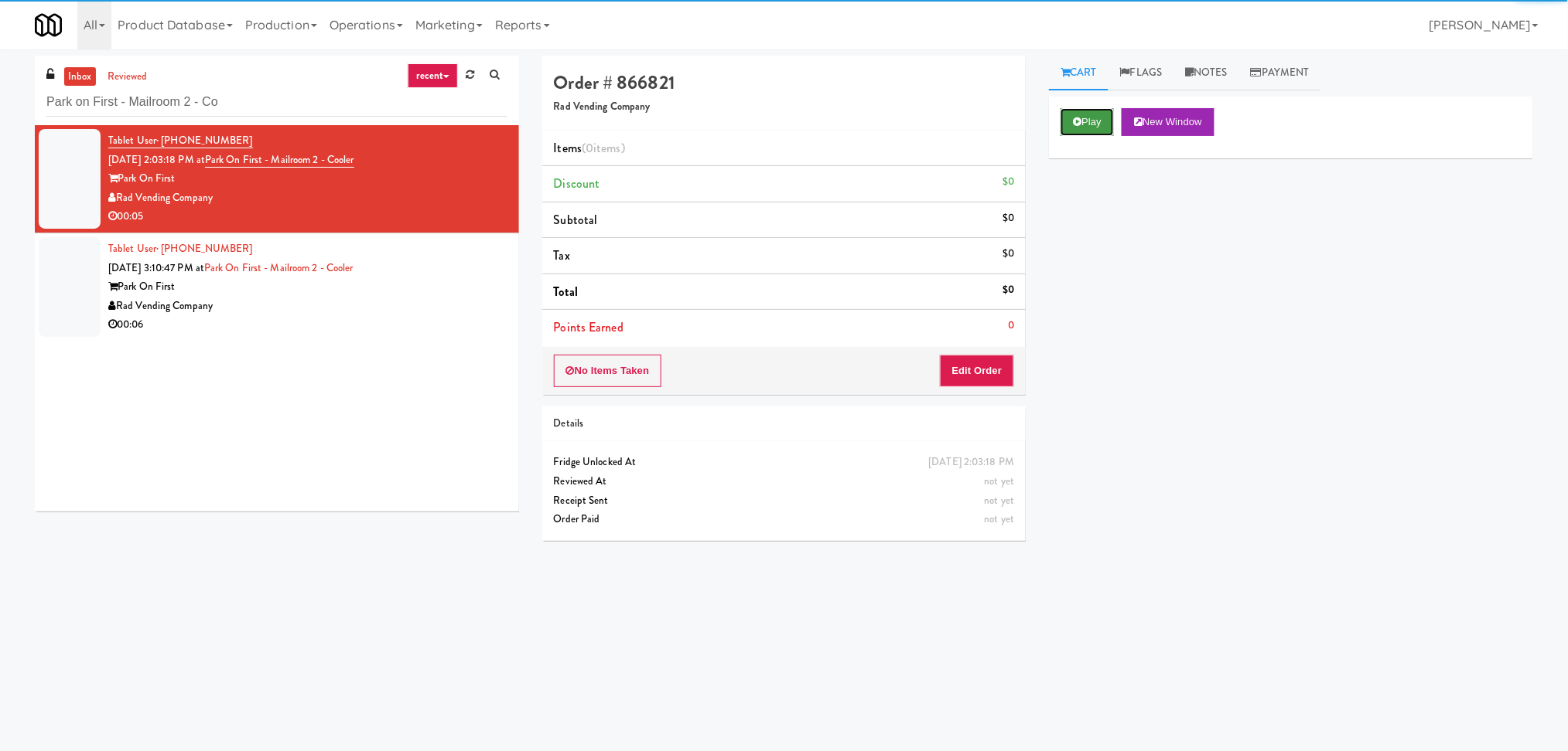
click at [1077, 123] on icon at bounding box center [1077, 122] width 9 height 10
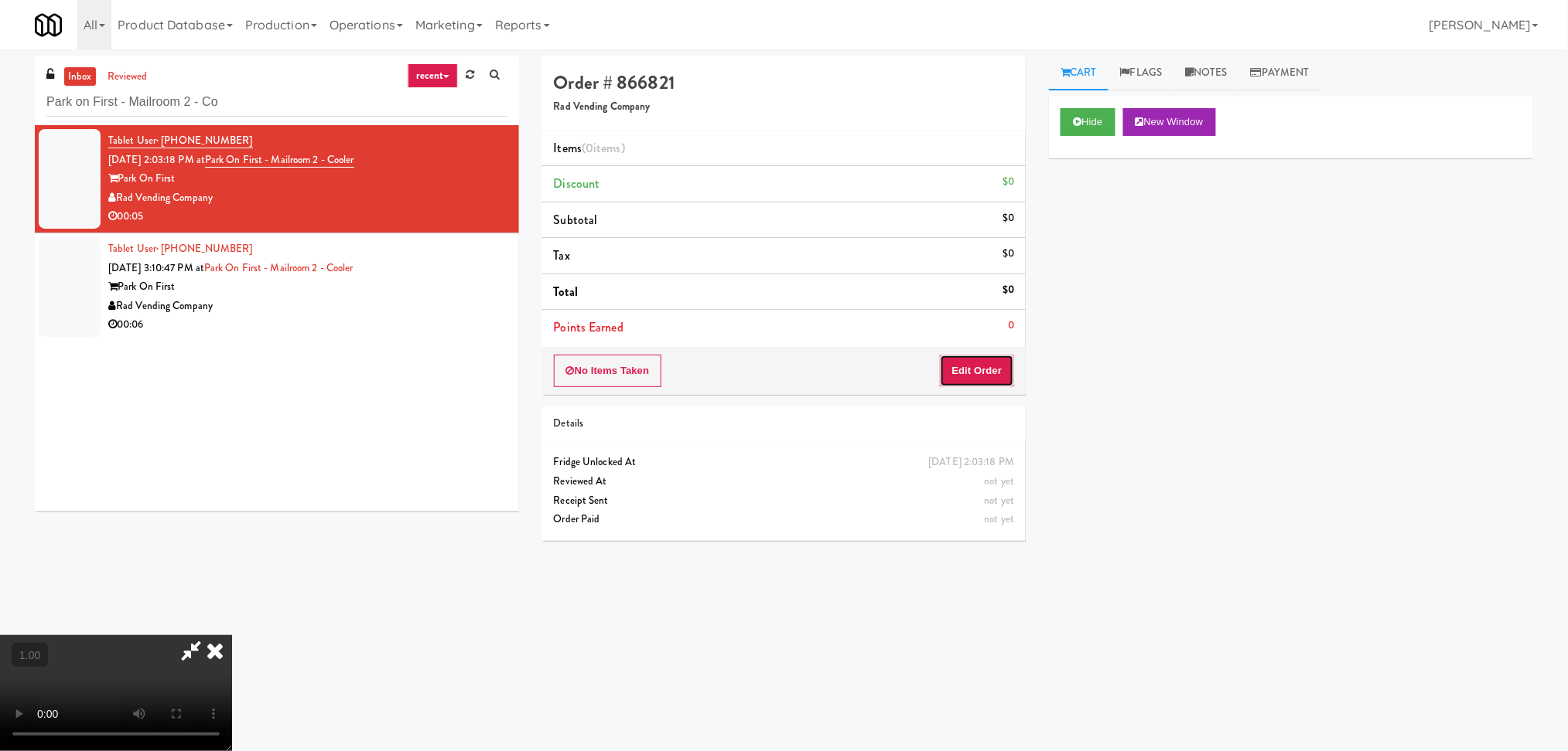
click at [981, 384] on button "Edit Order" at bounding box center [978, 371] width 75 height 33
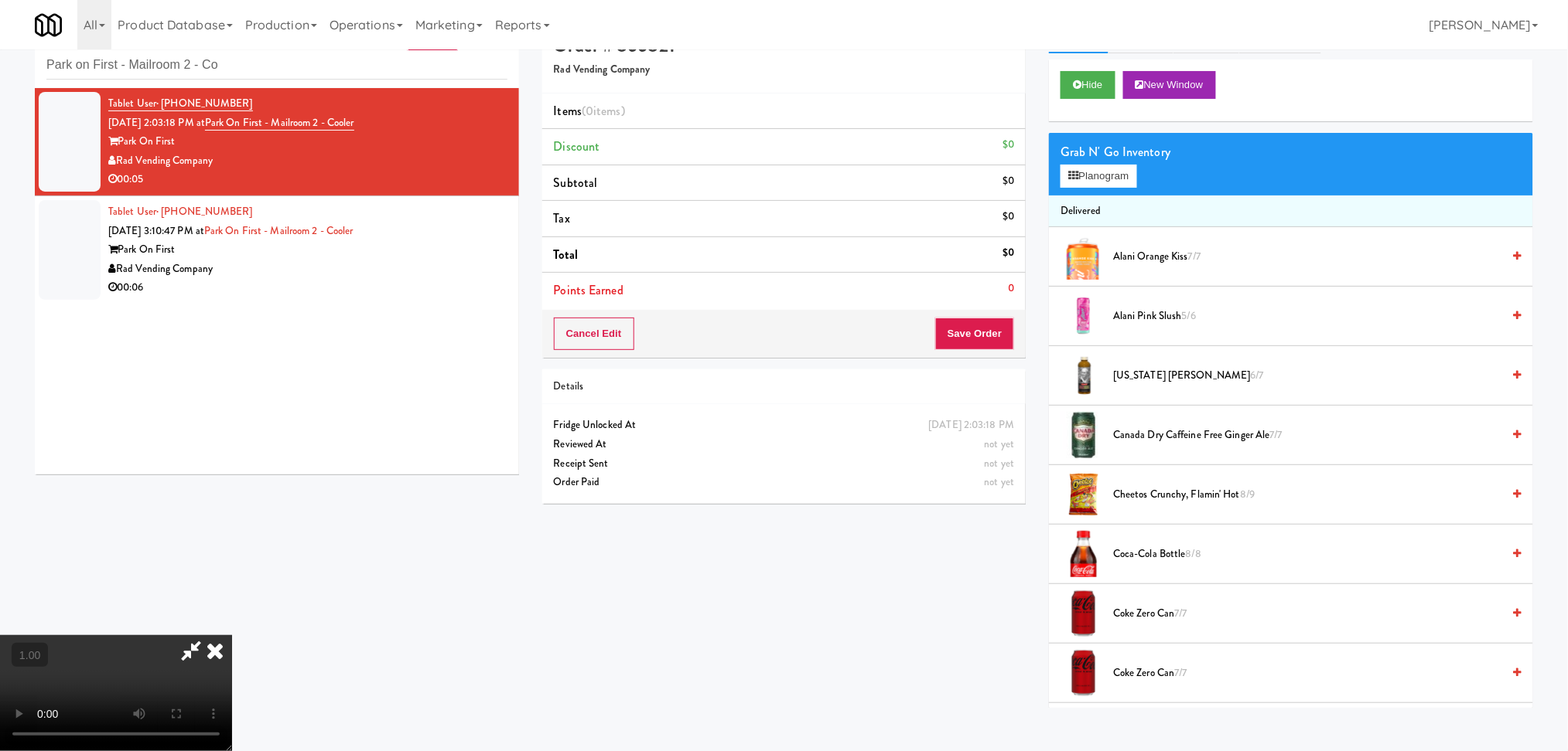
scroll to position [50, 0]
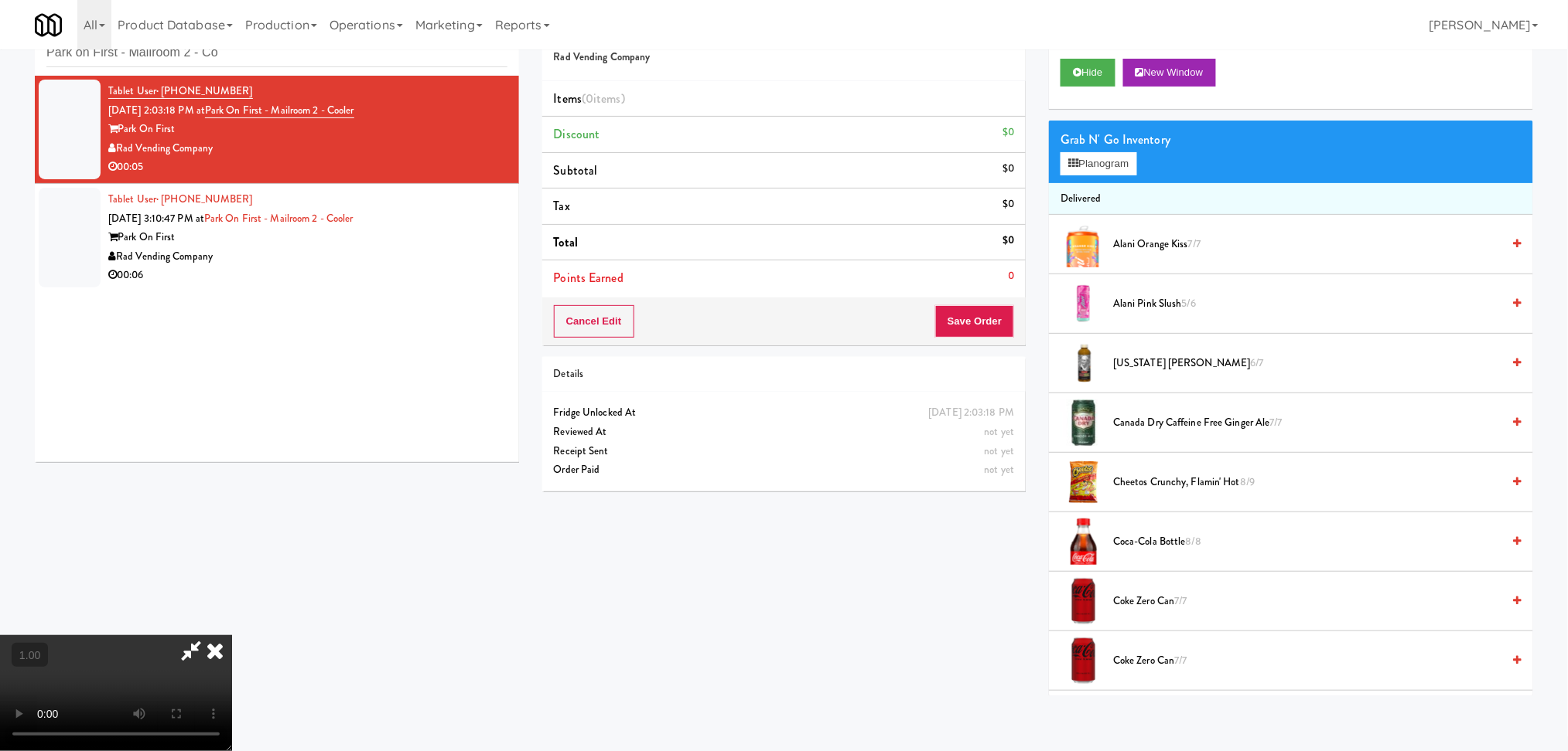
click at [232, 635] on video at bounding box center [116, 693] width 232 height 116
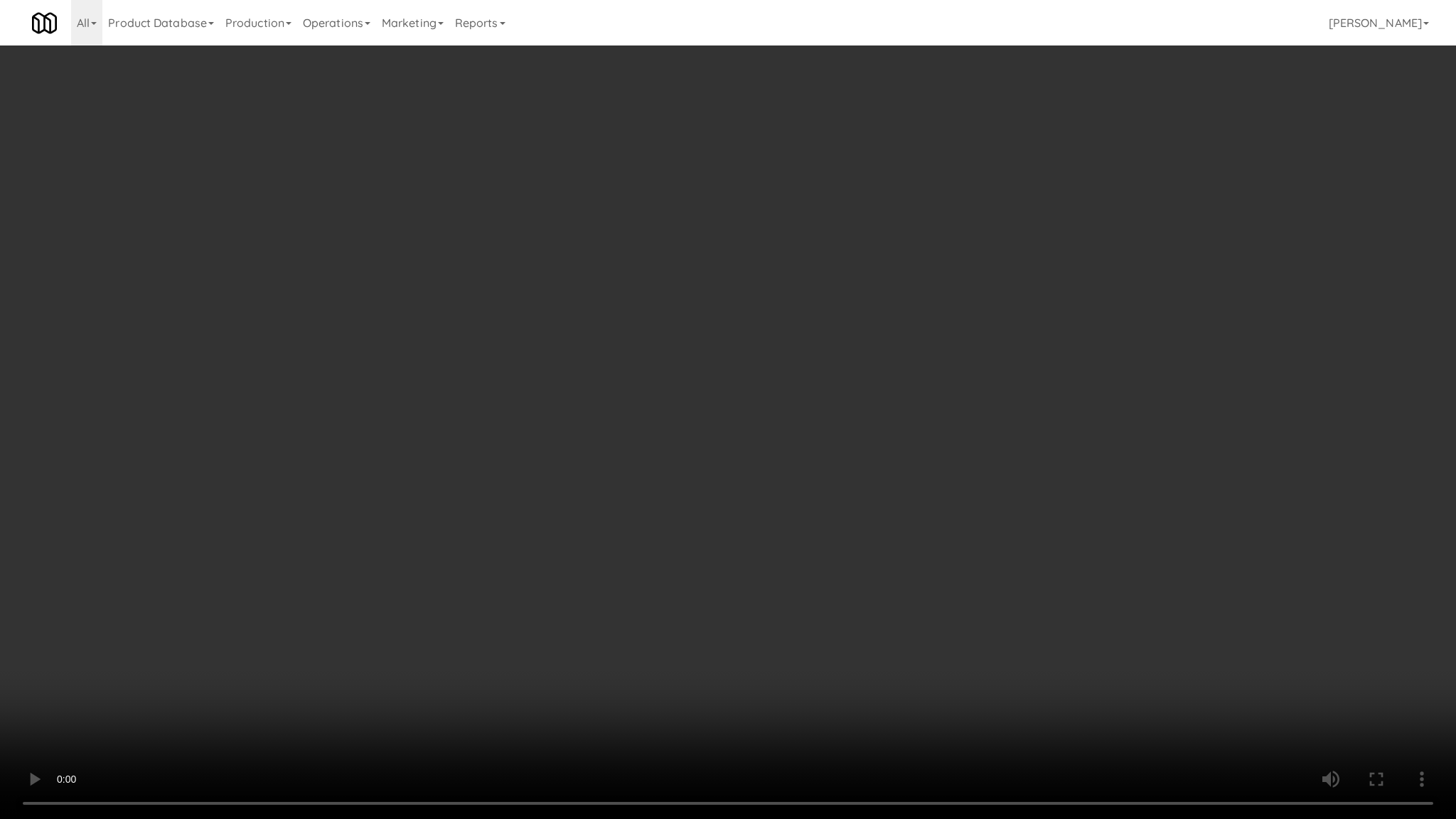
click at [591, 588] on video at bounding box center [728, 410] width 1456 height 819
click at [598, 588] on video at bounding box center [728, 410] width 1456 height 819
click at [598, 594] on video at bounding box center [728, 410] width 1456 height 819
click at [423, 635] on video at bounding box center [728, 410] width 1456 height 819
click at [405, 658] on video at bounding box center [728, 410] width 1456 height 819
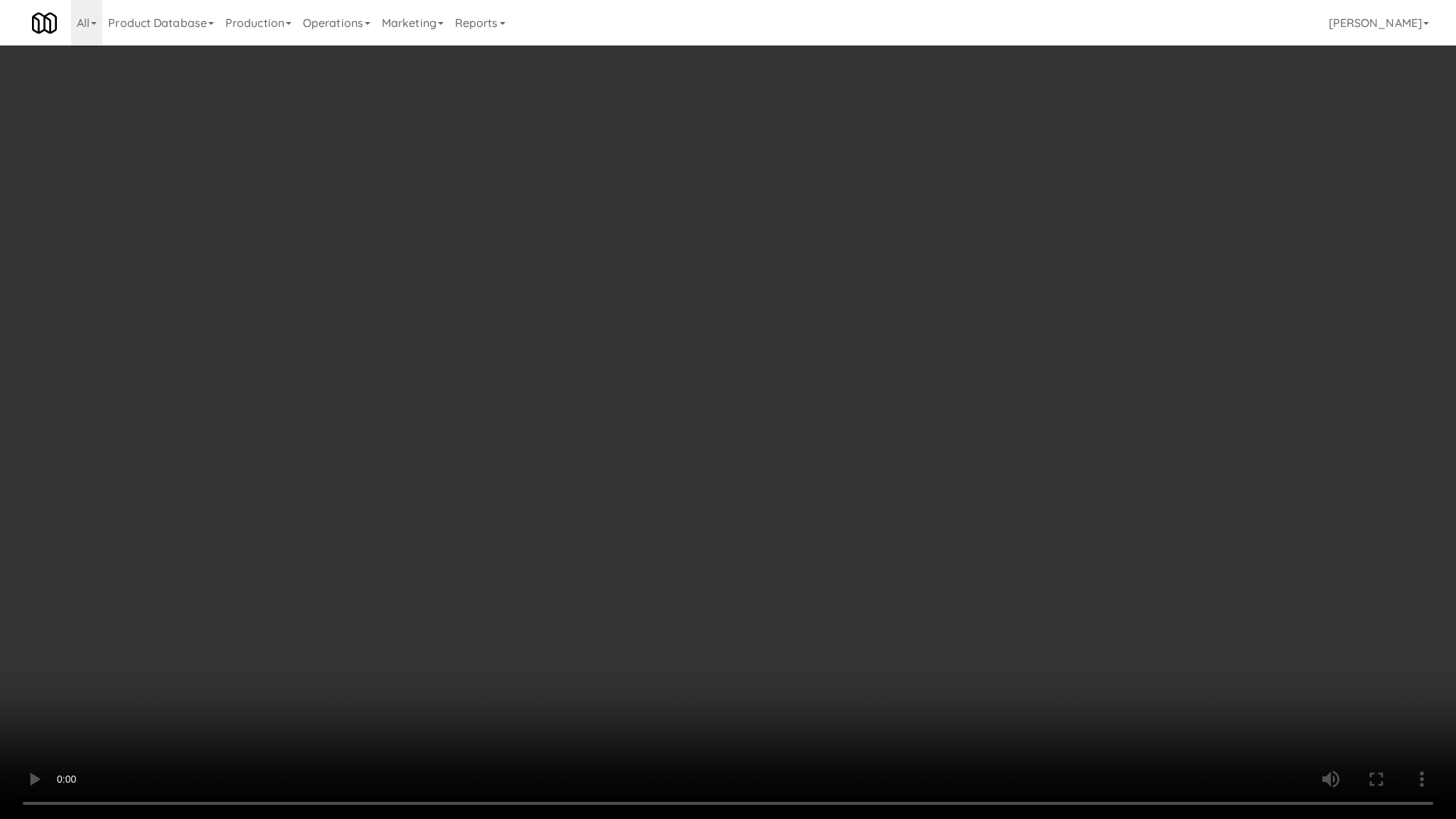
click at [316, 639] on video at bounding box center [728, 410] width 1456 height 819
click at [973, 481] on video at bounding box center [728, 410] width 1456 height 819
click at [974, 481] on video at bounding box center [728, 410] width 1456 height 819
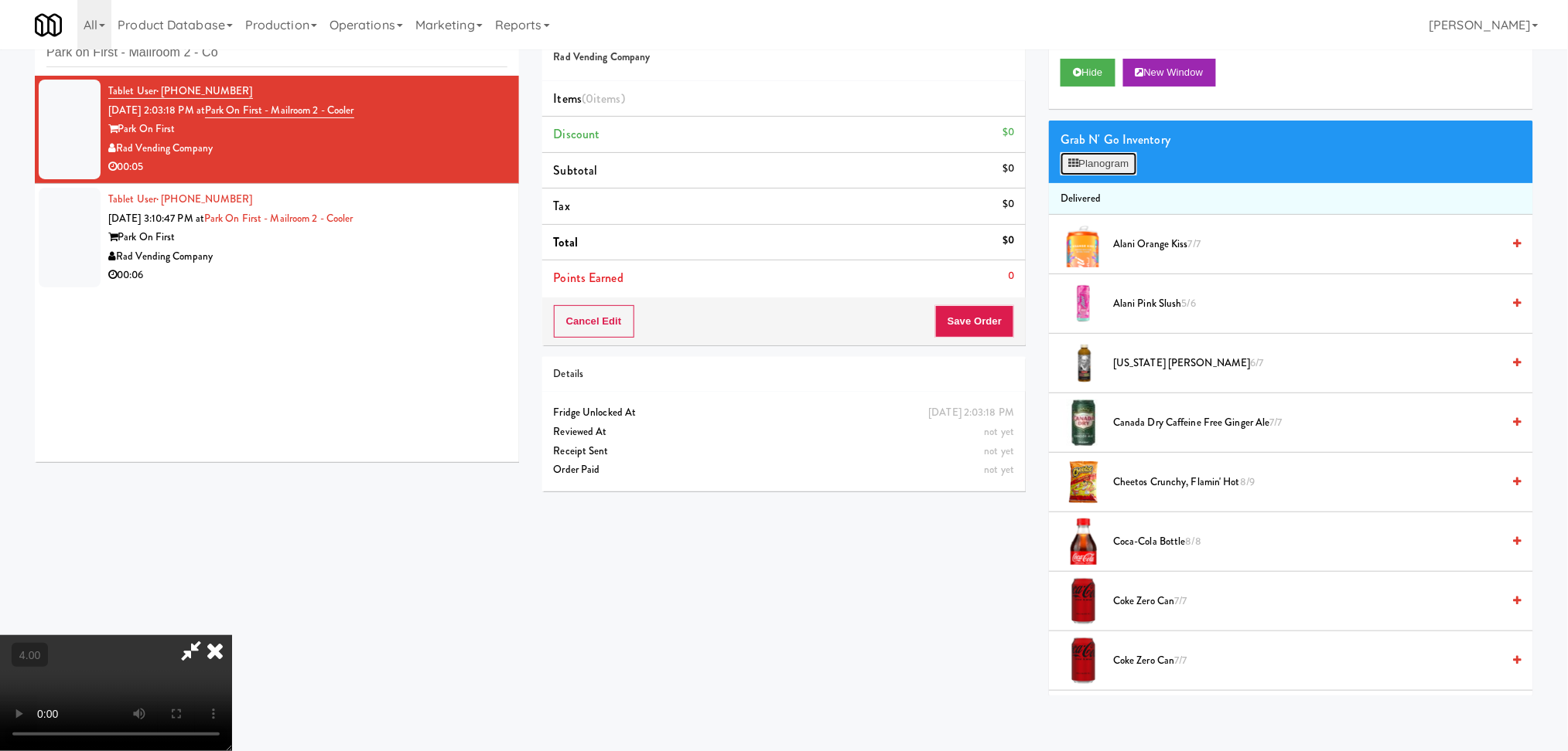
click at [1122, 152] on button "Planogram" at bounding box center [1098, 164] width 75 height 23
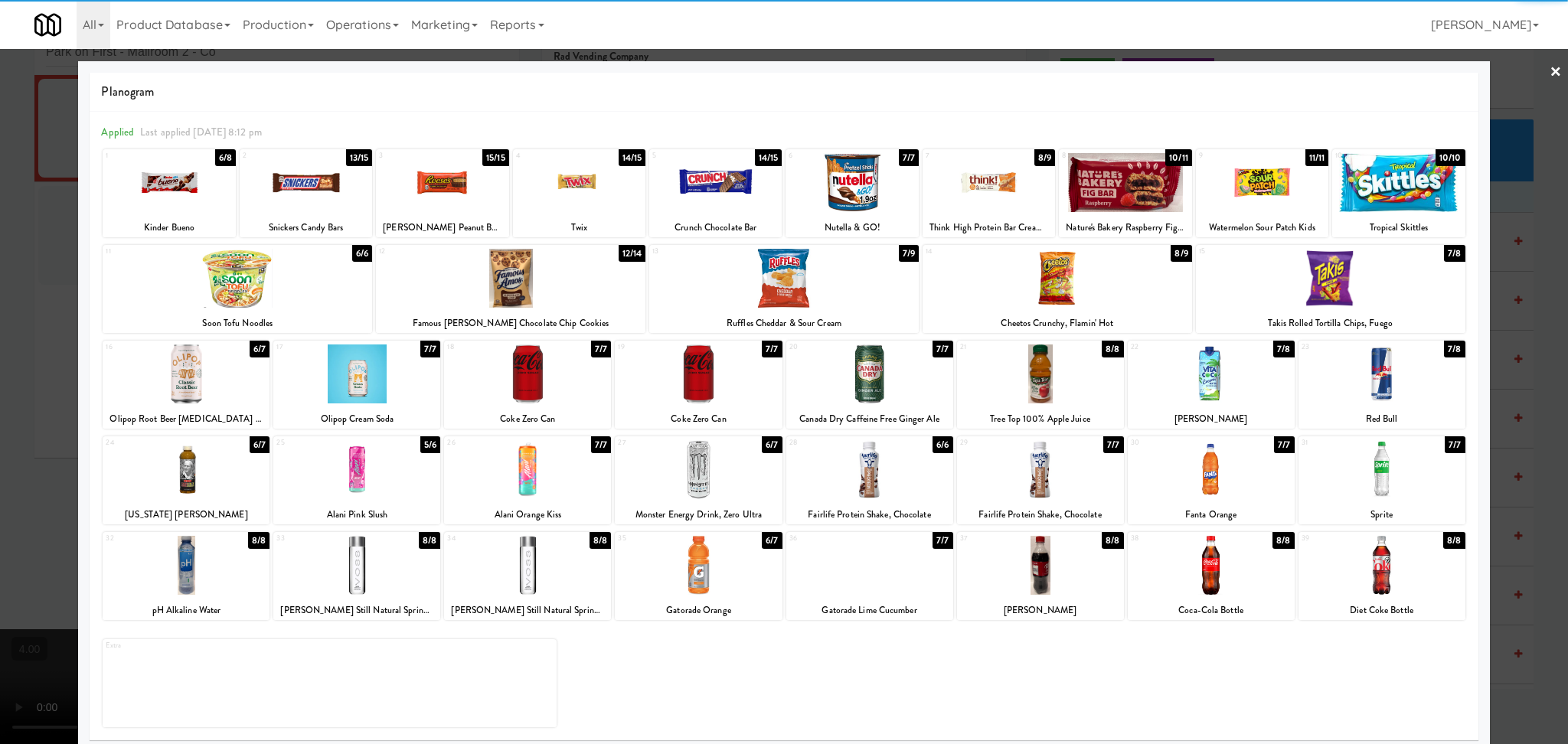
click at [558, 473] on div at bounding box center [527, 470] width 167 height 59
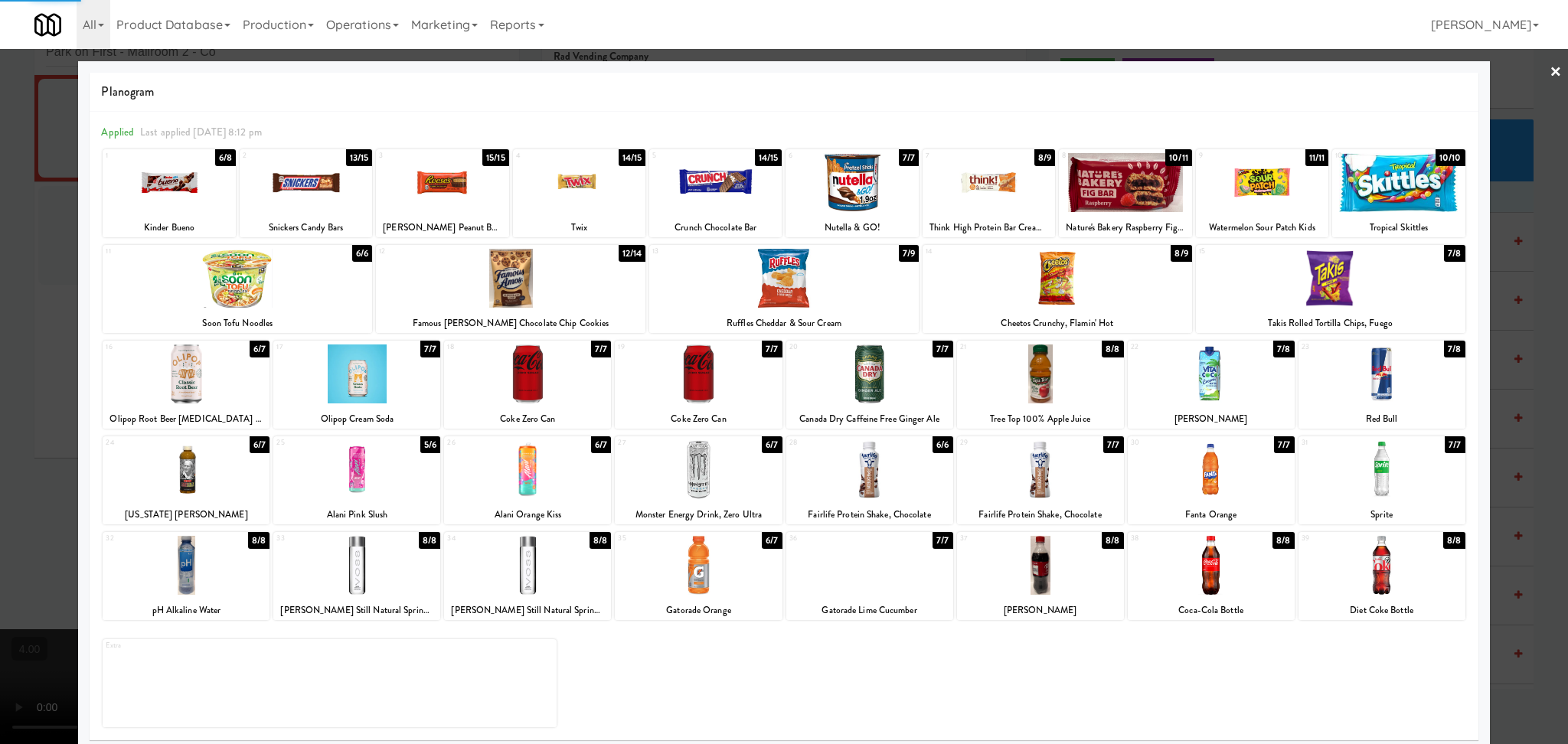
click at [0, 329] on div at bounding box center [784, 372] width 1568 height 744
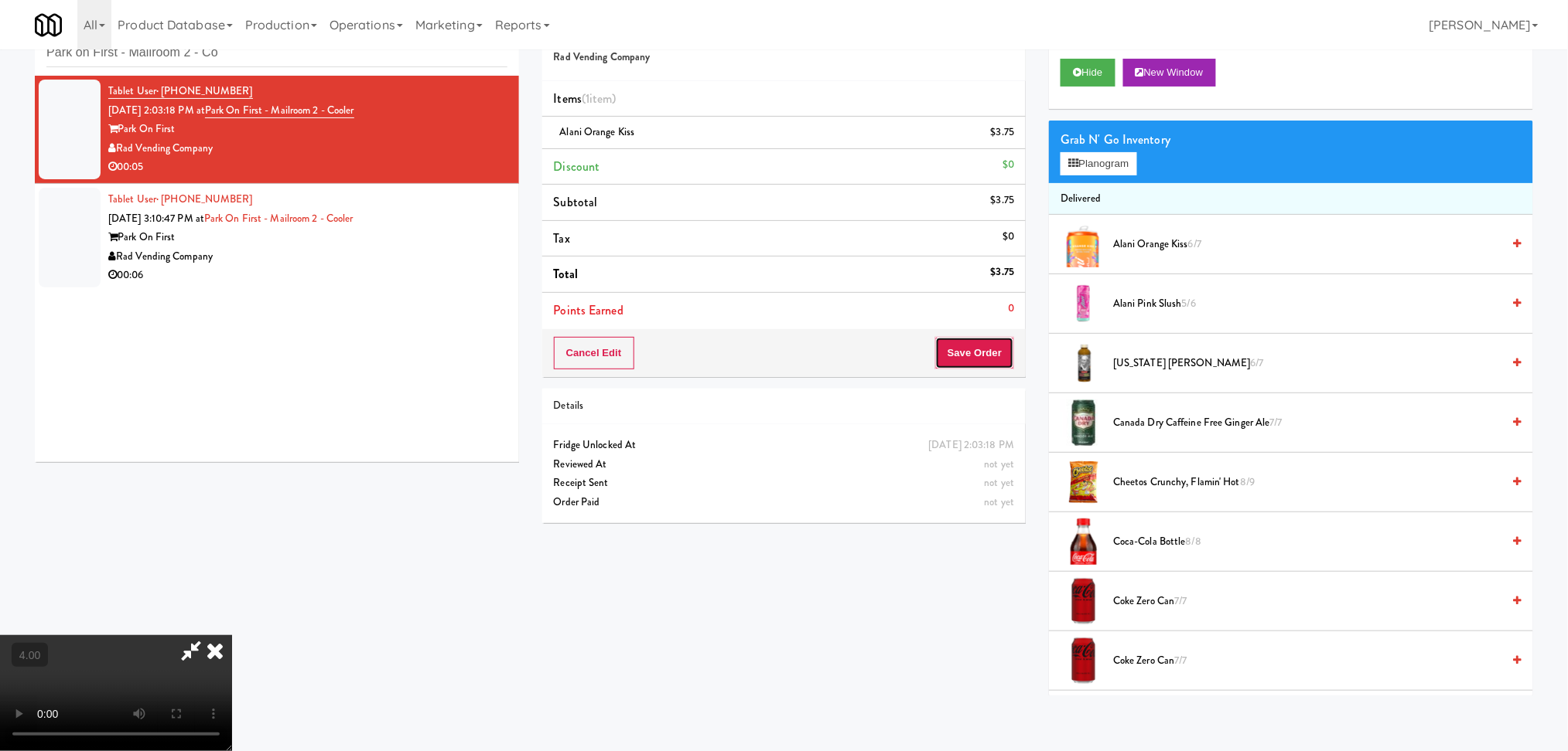
click at [984, 359] on button "Save Order" at bounding box center [974, 354] width 79 height 33
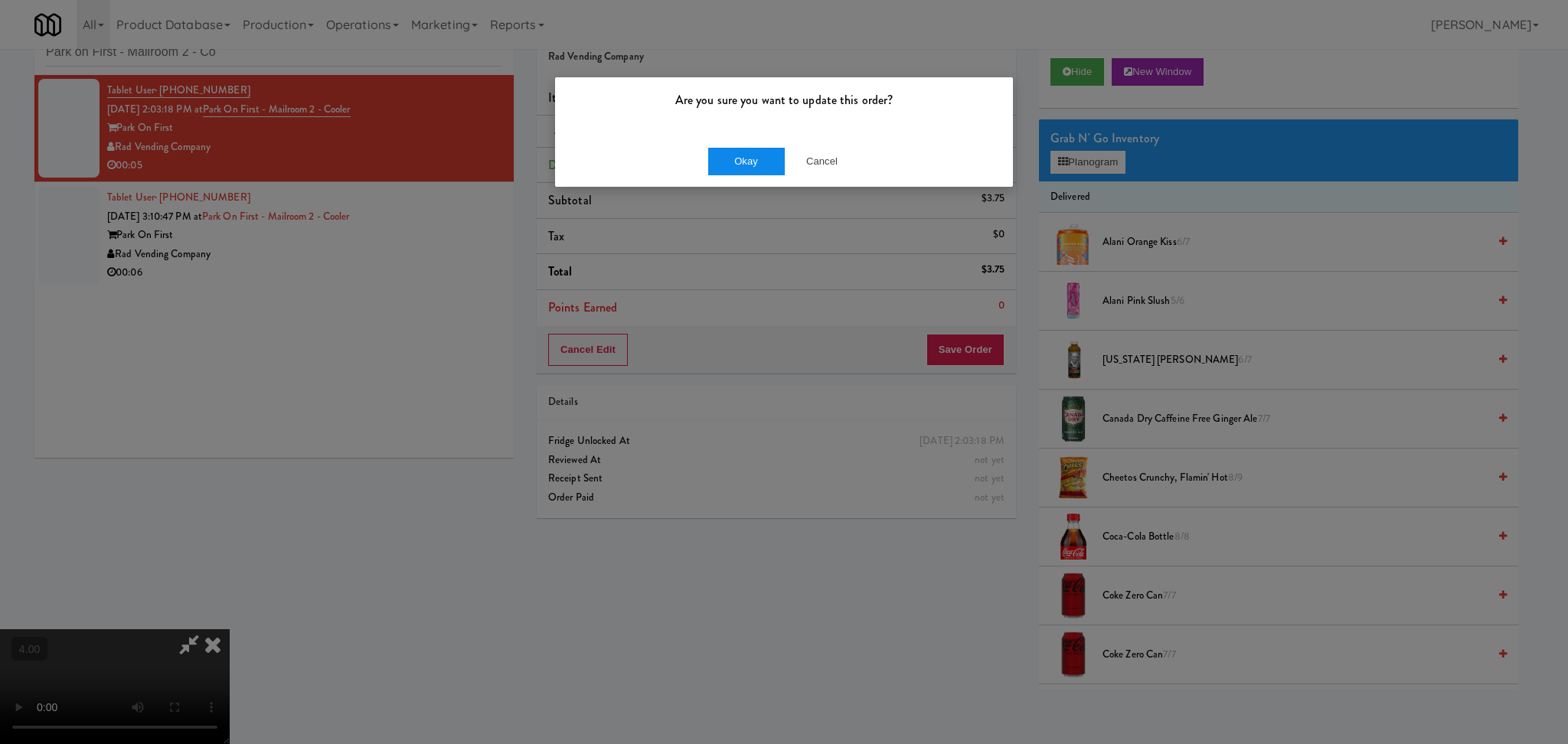
click at [756, 139] on div "Okay Cancel" at bounding box center [784, 161] width 458 height 51
click at [749, 146] on div "Okay Cancel" at bounding box center [784, 161] width 458 height 51
click at [742, 161] on button "Okay" at bounding box center [746, 161] width 76 height 27
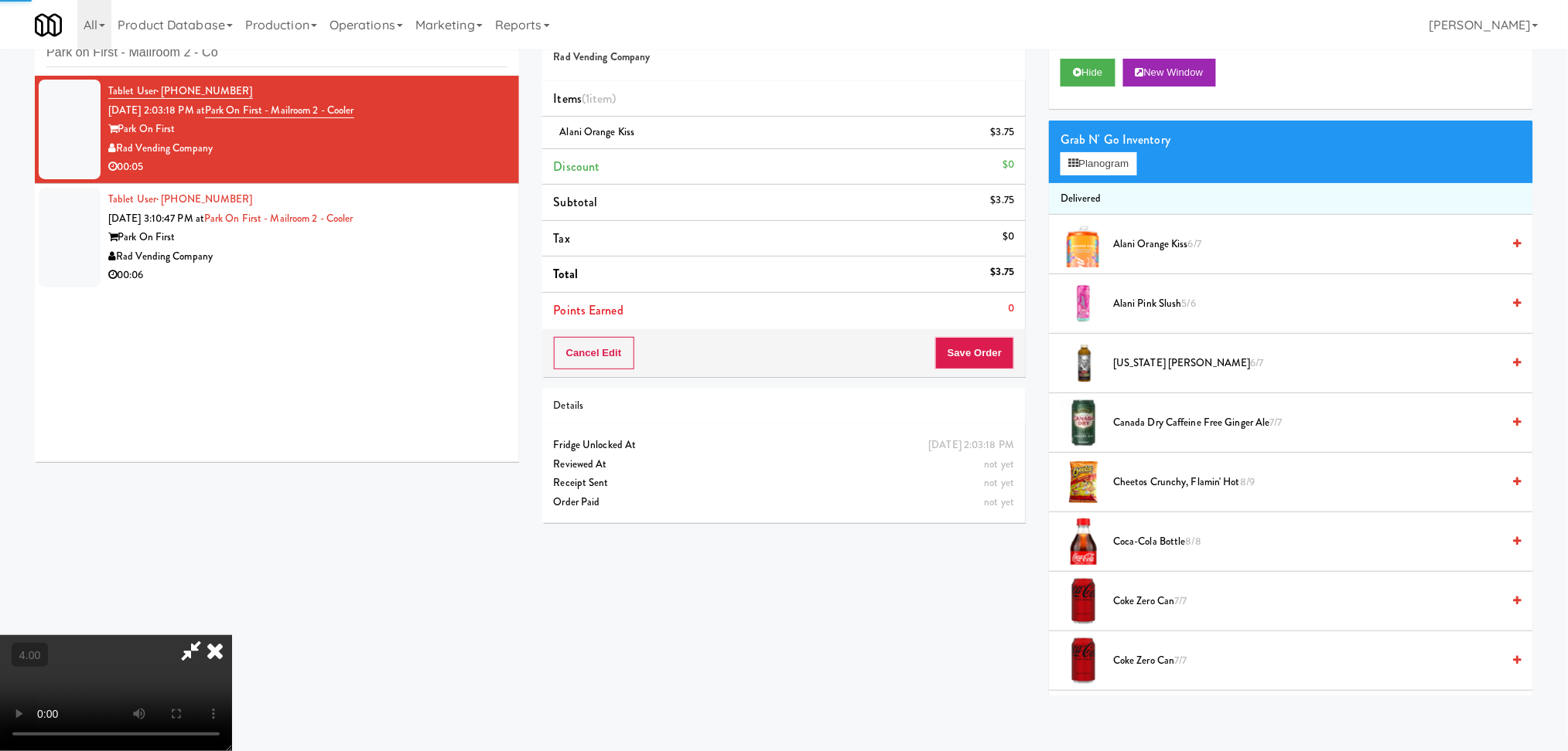
click at [478, 194] on div "Tablet User · (972) 904-7585 Aug 14, 2025 3:10:47 PM at Park on First - Mailroo…" at bounding box center [308, 237] width 399 height 95
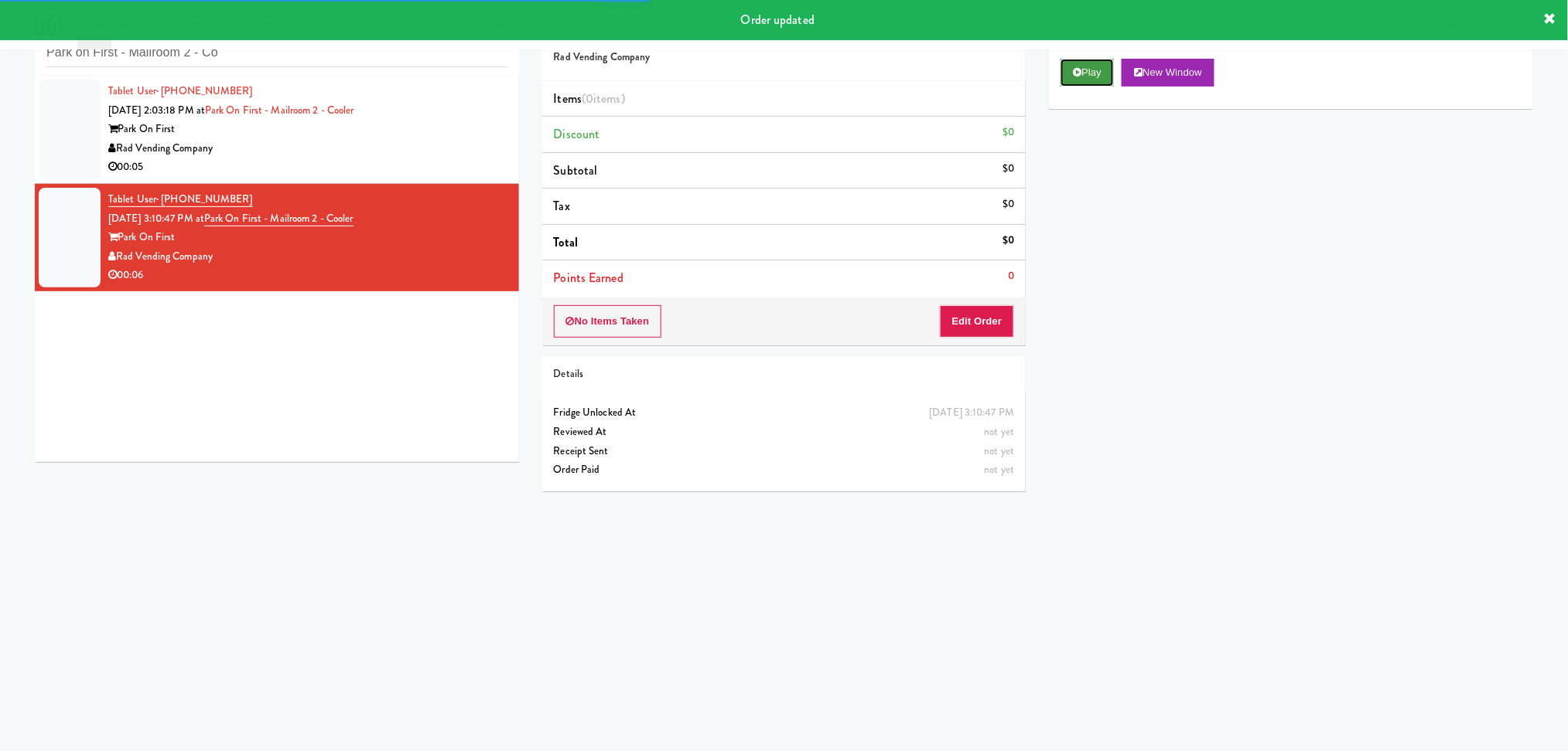
click at [1114, 62] on button "Play" at bounding box center [1086, 73] width 53 height 27
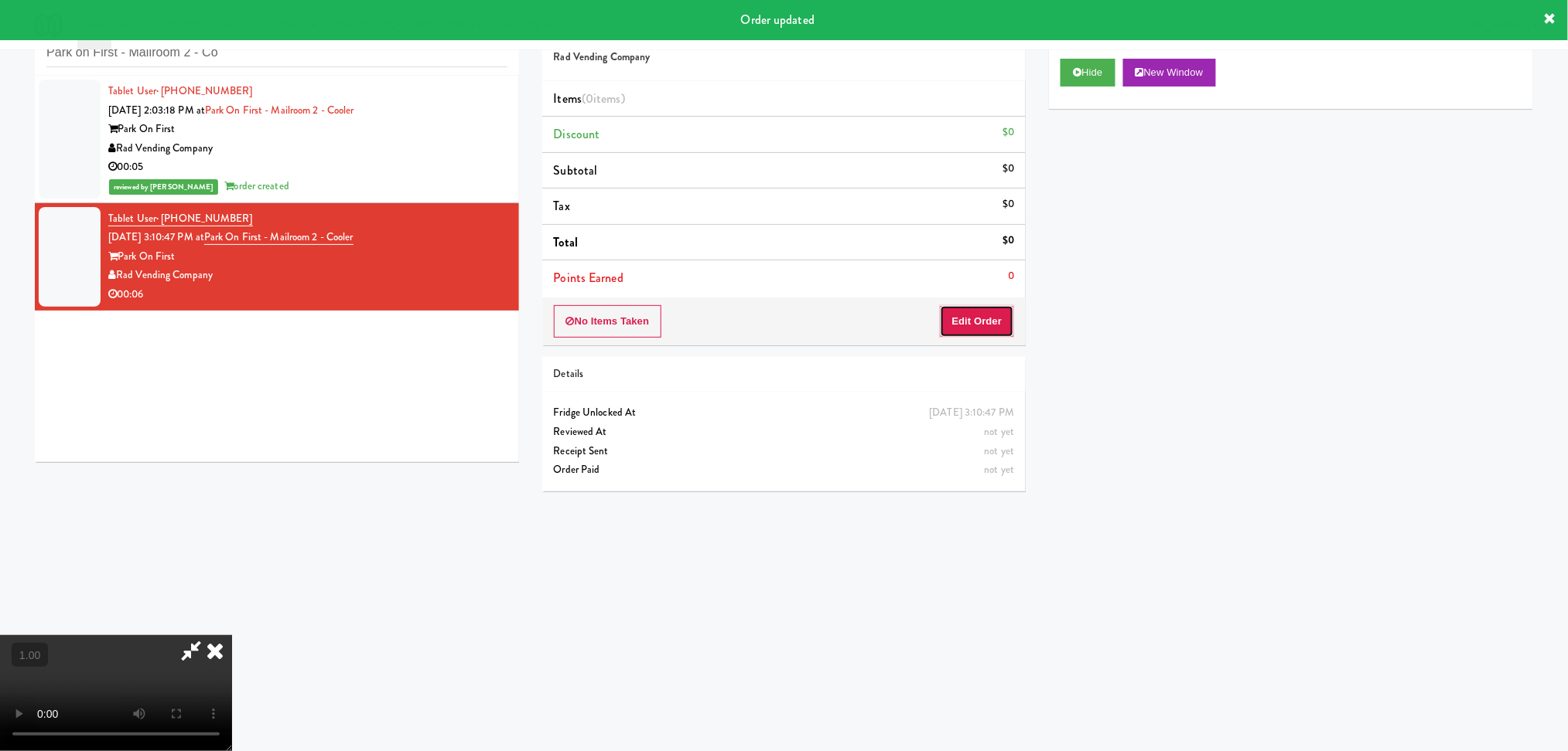
click at [996, 306] on button "Edit Order" at bounding box center [978, 322] width 75 height 33
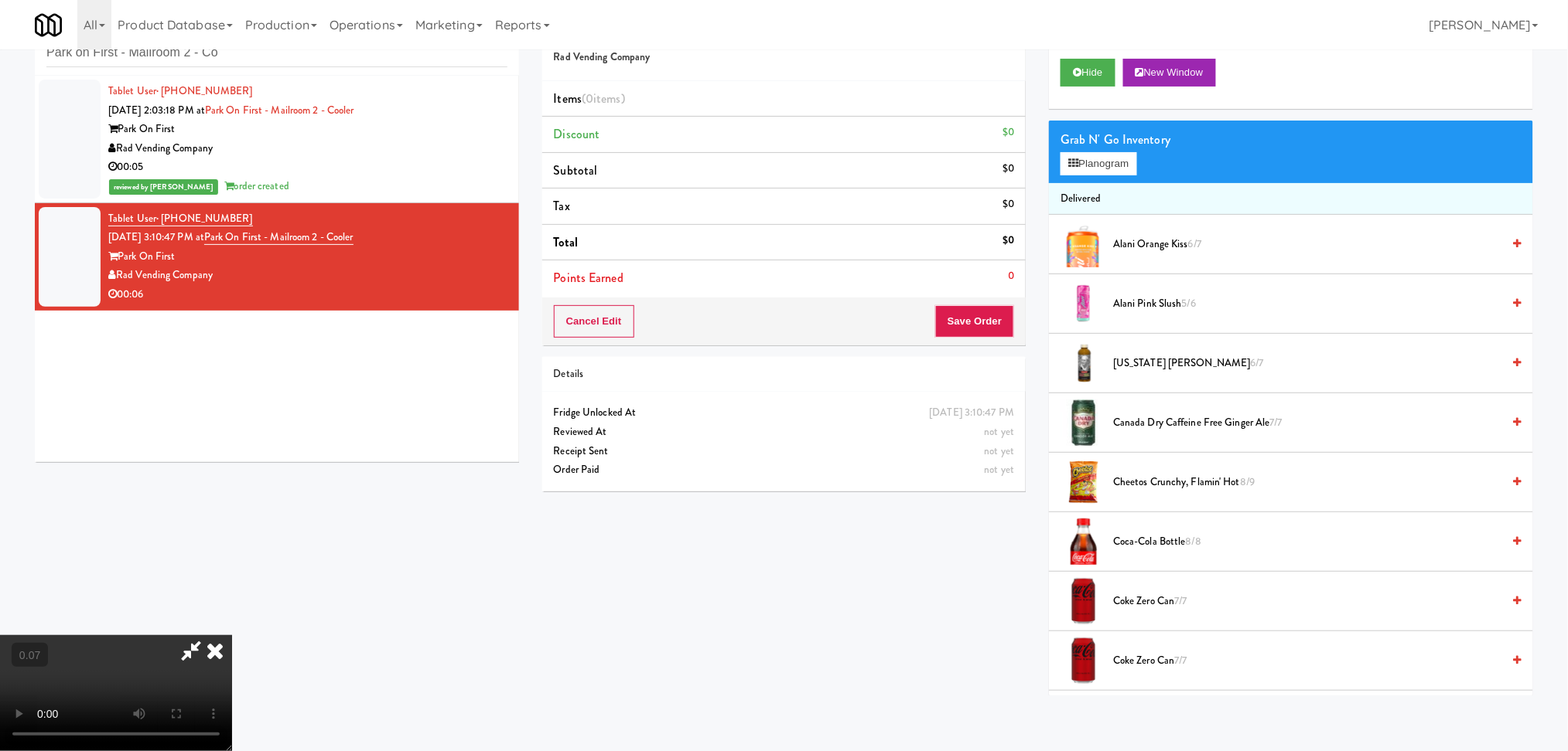
click at [232, 635] on video at bounding box center [116, 693] width 232 height 116
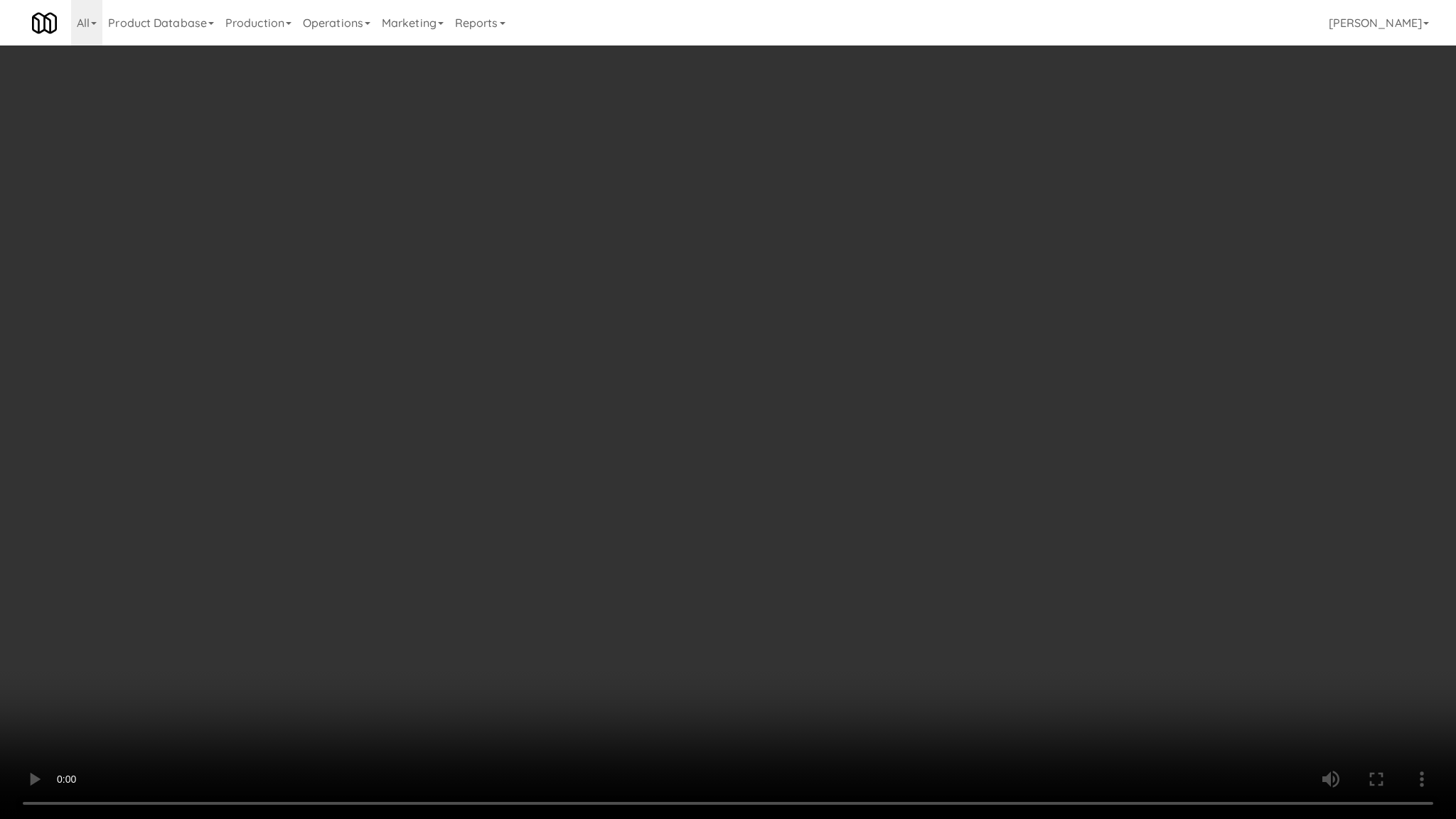
click at [532, 512] on video at bounding box center [728, 410] width 1456 height 819
click at [539, 506] on video at bounding box center [728, 410] width 1456 height 819
click at [518, 532] on video at bounding box center [728, 410] width 1456 height 819
click at [529, 536] on video at bounding box center [728, 410] width 1456 height 819
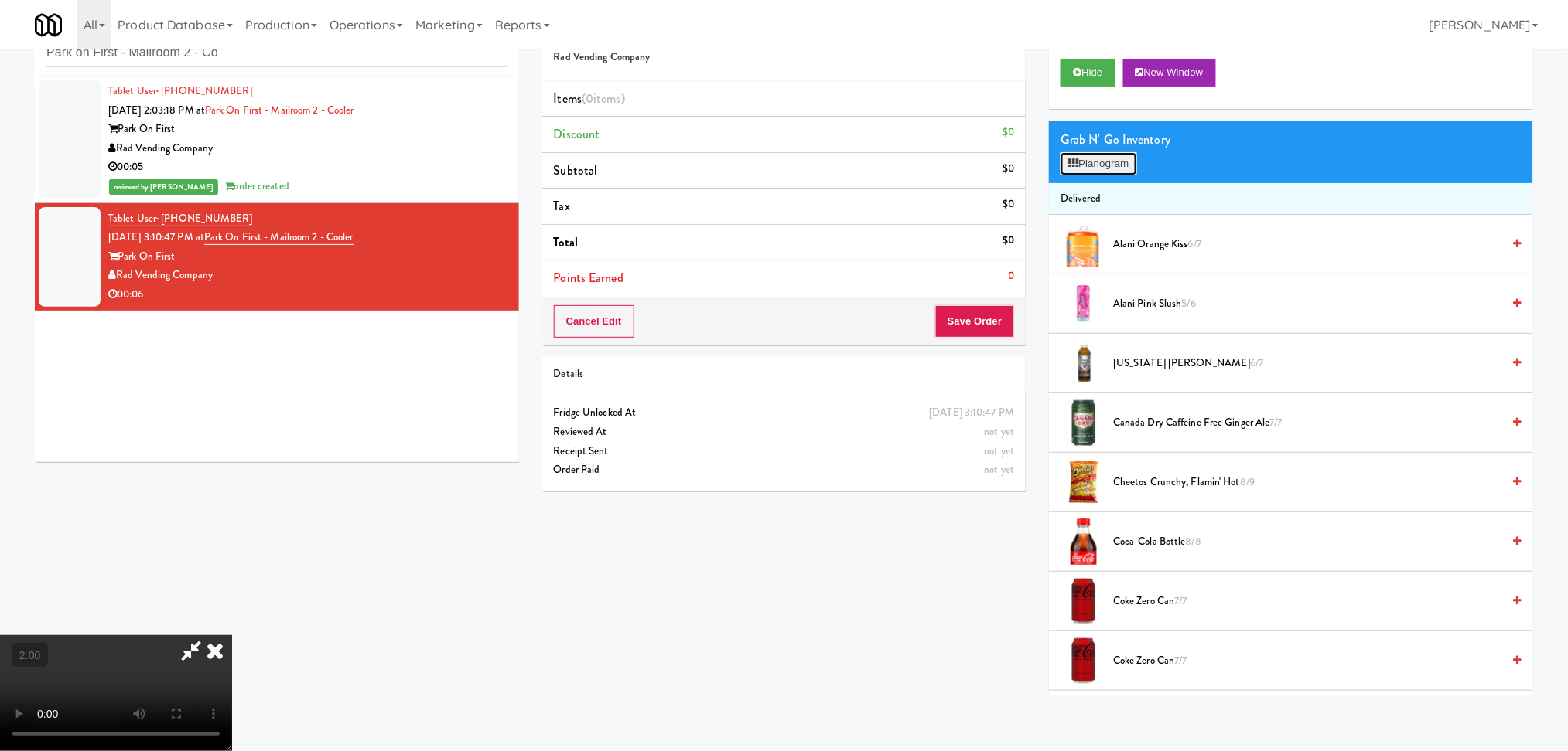
click at [1122, 172] on button "Planogram" at bounding box center [1098, 164] width 75 height 23
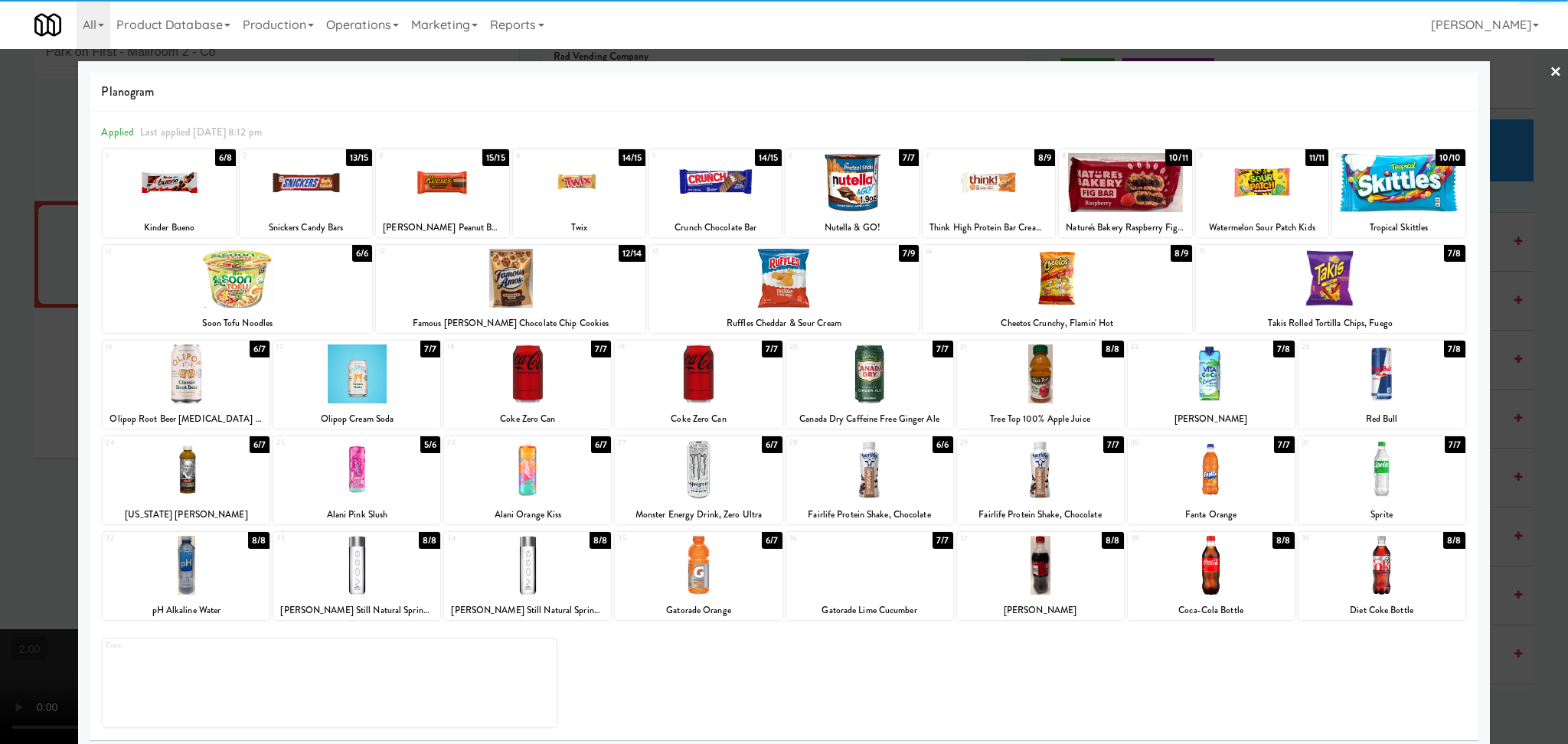
click at [963, 204] on div at bounding box center [989, 183] width 132 height 59
click at [0, 326] on div at bounding box center [784, 372] width 1568 height 744
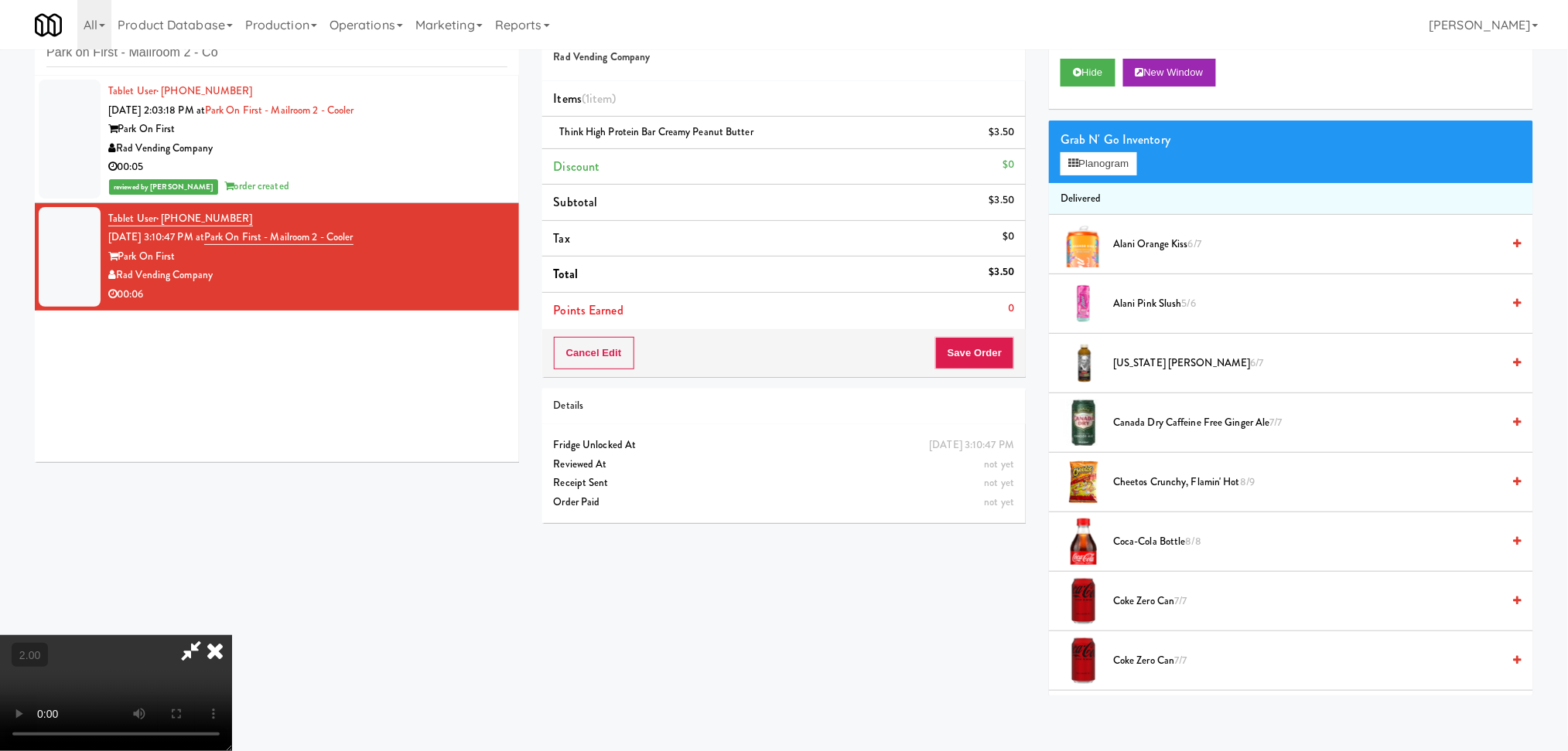
click at [232, 635] on video at bounding box center [116, 693] width 232 height 116
click at [965, 353] on button "Save Order" at bounding box center [974, 354] width 79 height 33
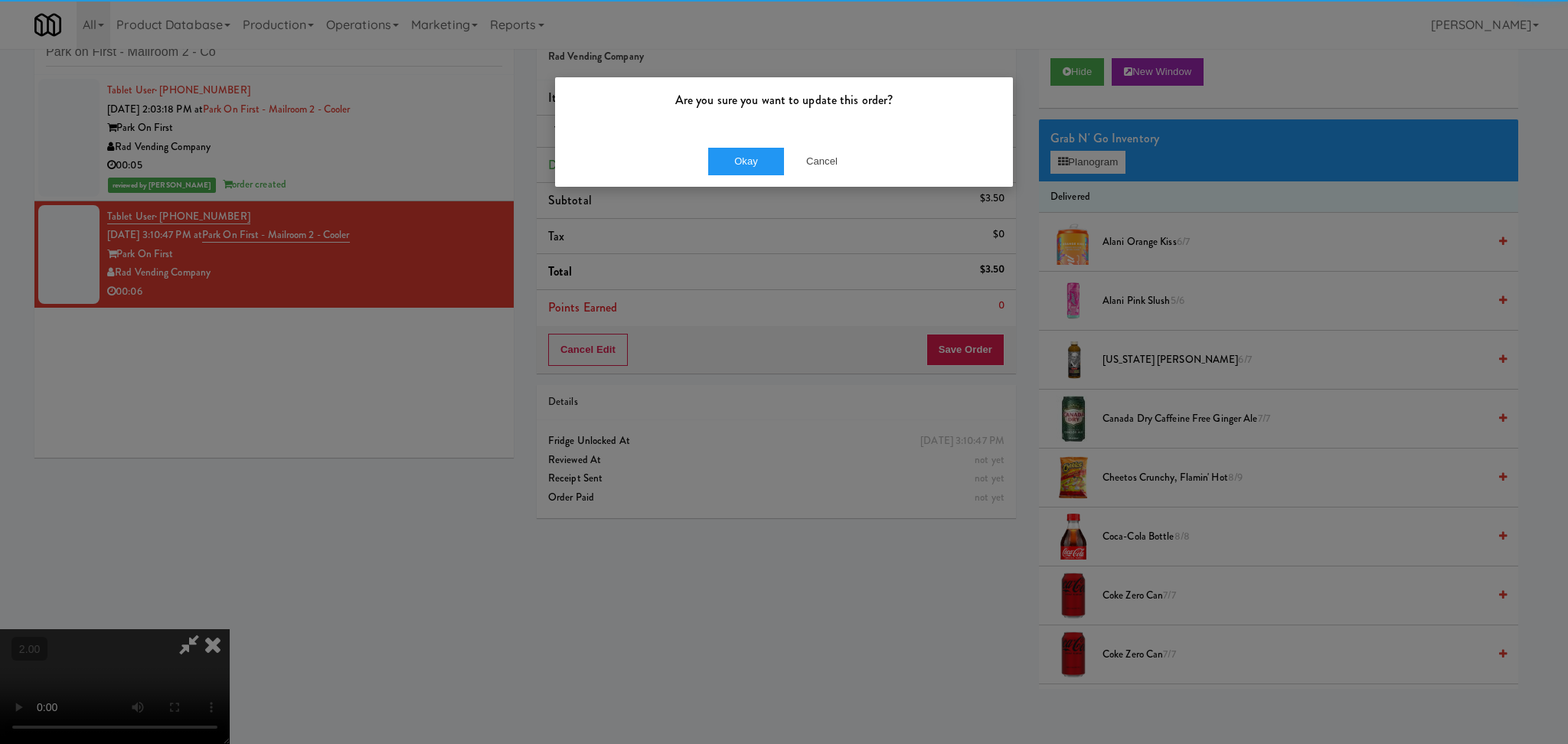
click at [730, 137] on div "Okay Cancel" at bounding box center [784, 161] width 458 height 51
click at [724, 159] on button "Okay" at bounding box center [746, 161] width 76 height 27
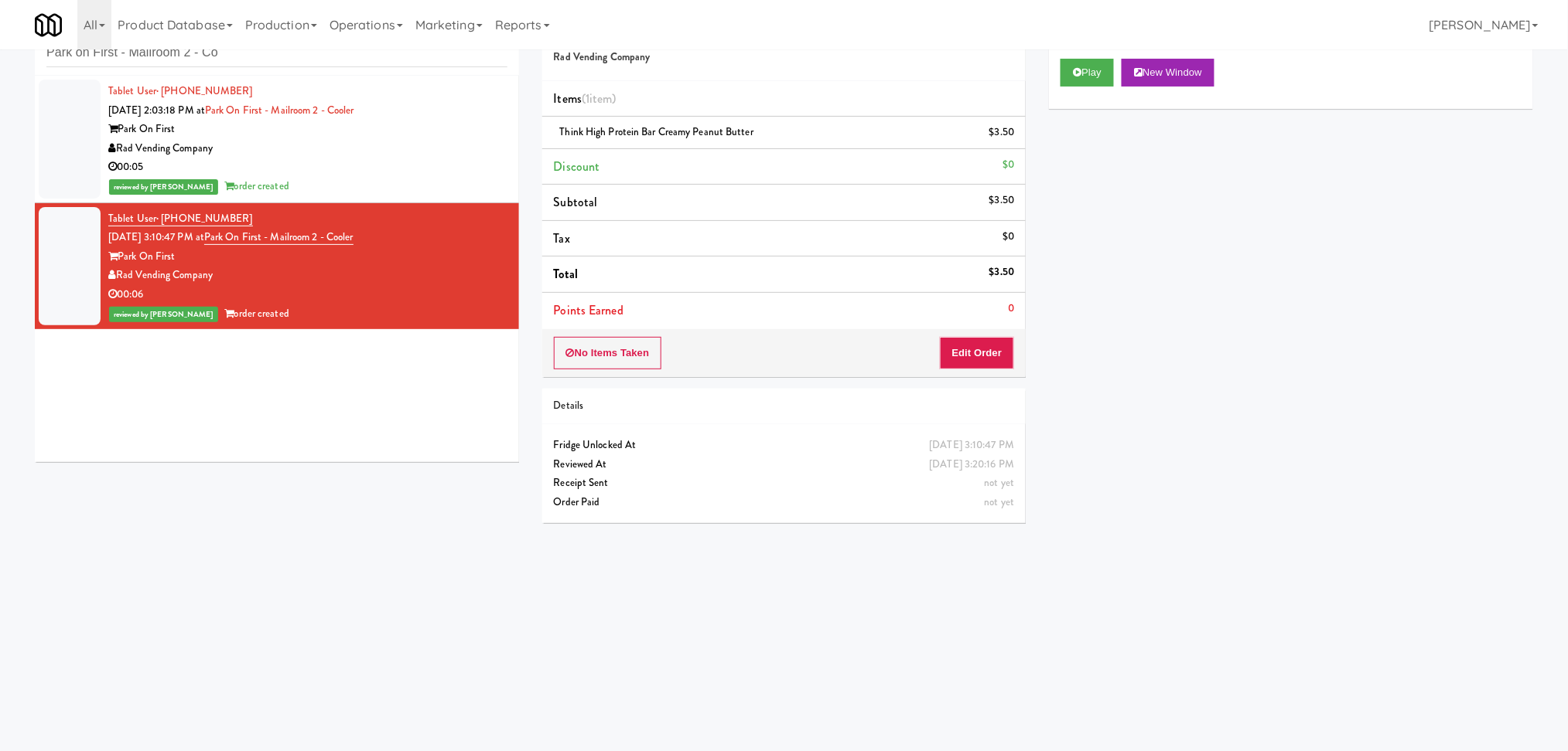
drag, startPoint x: 303, startPoint y: 68, endPoint x: 0, endPoint y: 51, distance: 303.5
click at [0, 51] on div "inbox reviewed recent all unclear take inventory issue suspicious failed recent…" at bounding box center [784, 316] width 1568 height 621
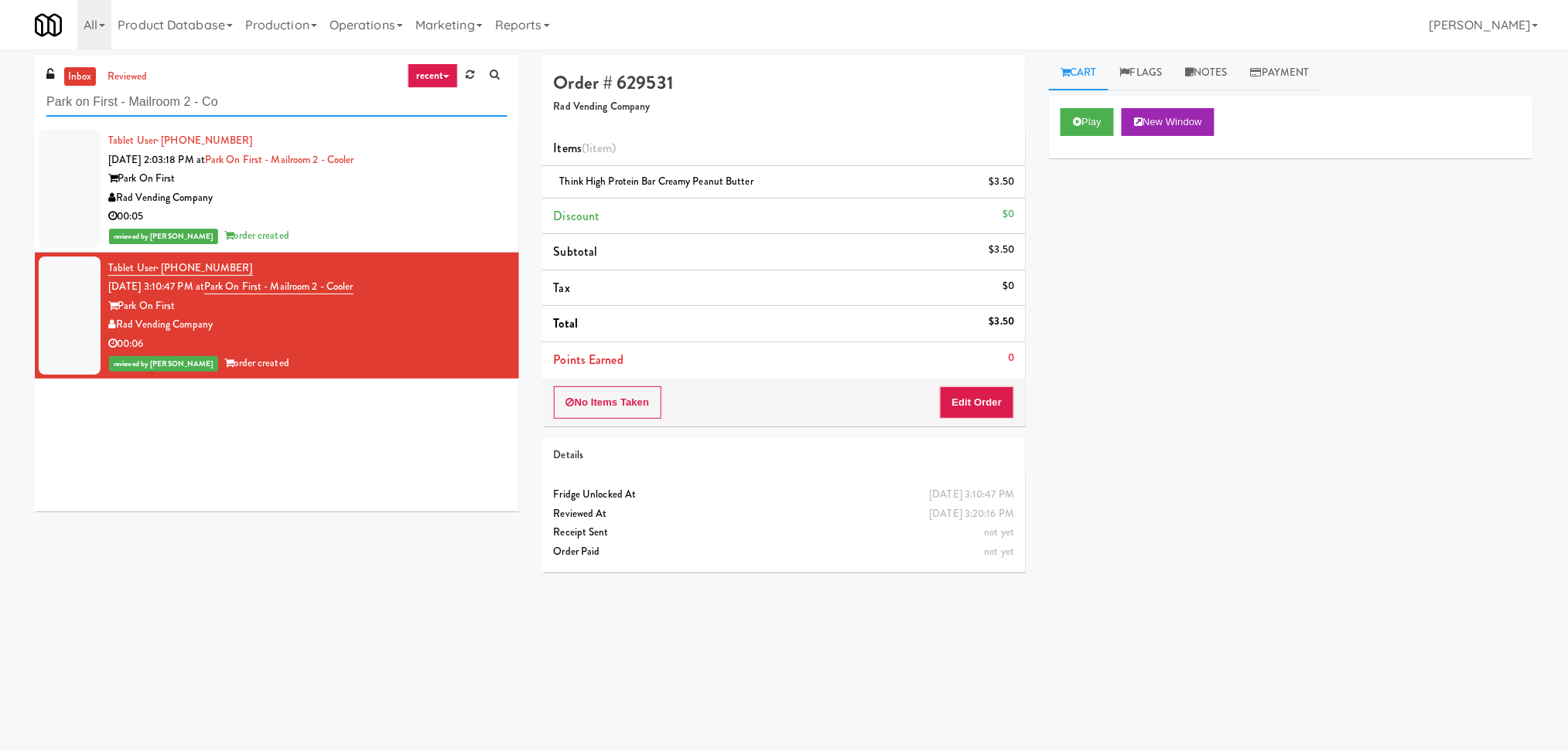
click at [230, 99] on input "Park on First - Mailroom 2 - Co" at bounding box center [277, 102] width 461 height 28
paste input "IKEA Burlington Store"
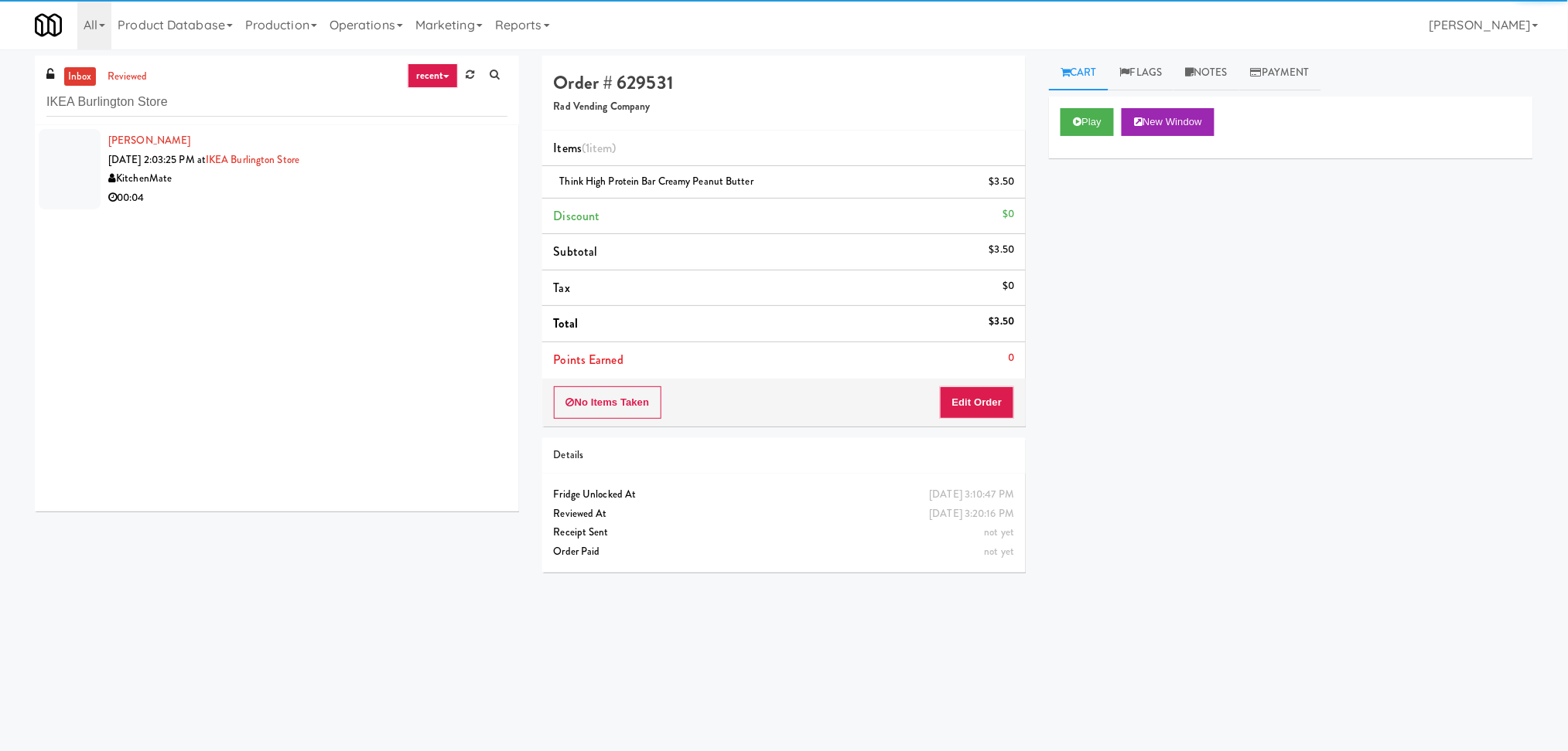
drag, startPoint x: 453, startPoint y: 200, endPoint x: 391, endPoint y: 220, distance: 65.1
click at [453, 200] on div "00:04" at bounding box center [308, 198] width 399 height 20
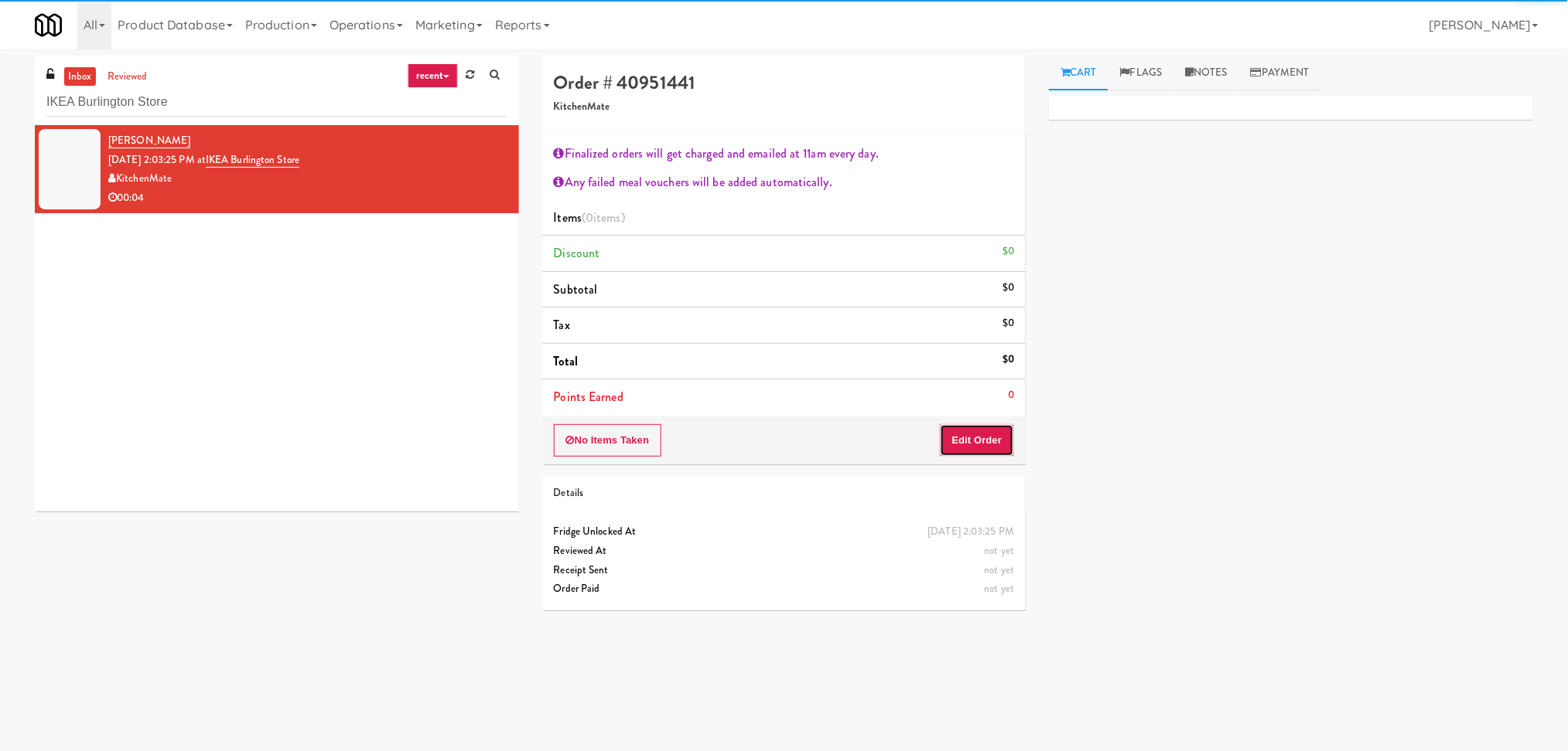
click at [980, 437] on button "Edit Order" at bounding box center [978, 441] width 75 height 33
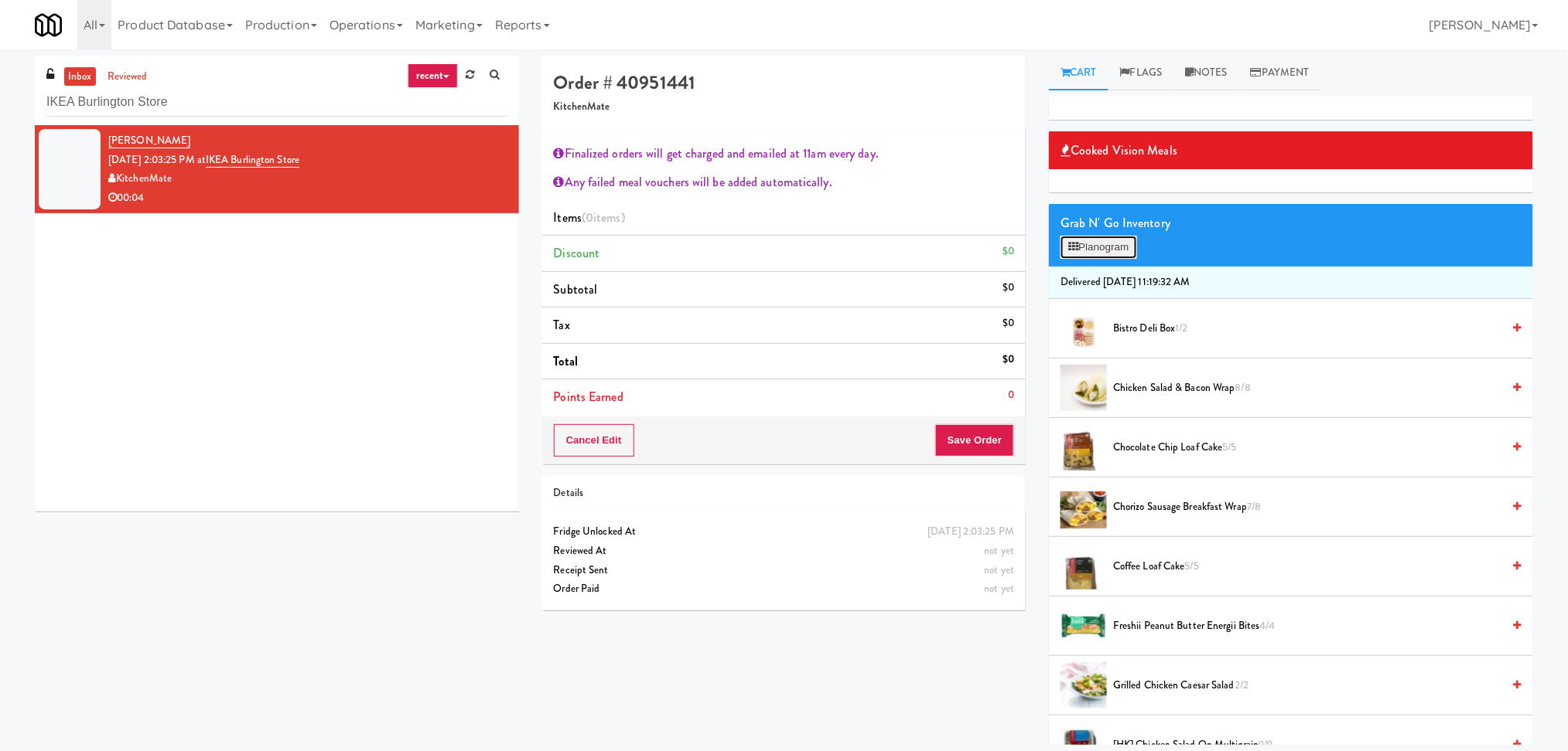
click at [1085, 258] on button "Planogram" at bounding box center [1098, 247] width 75 height 23
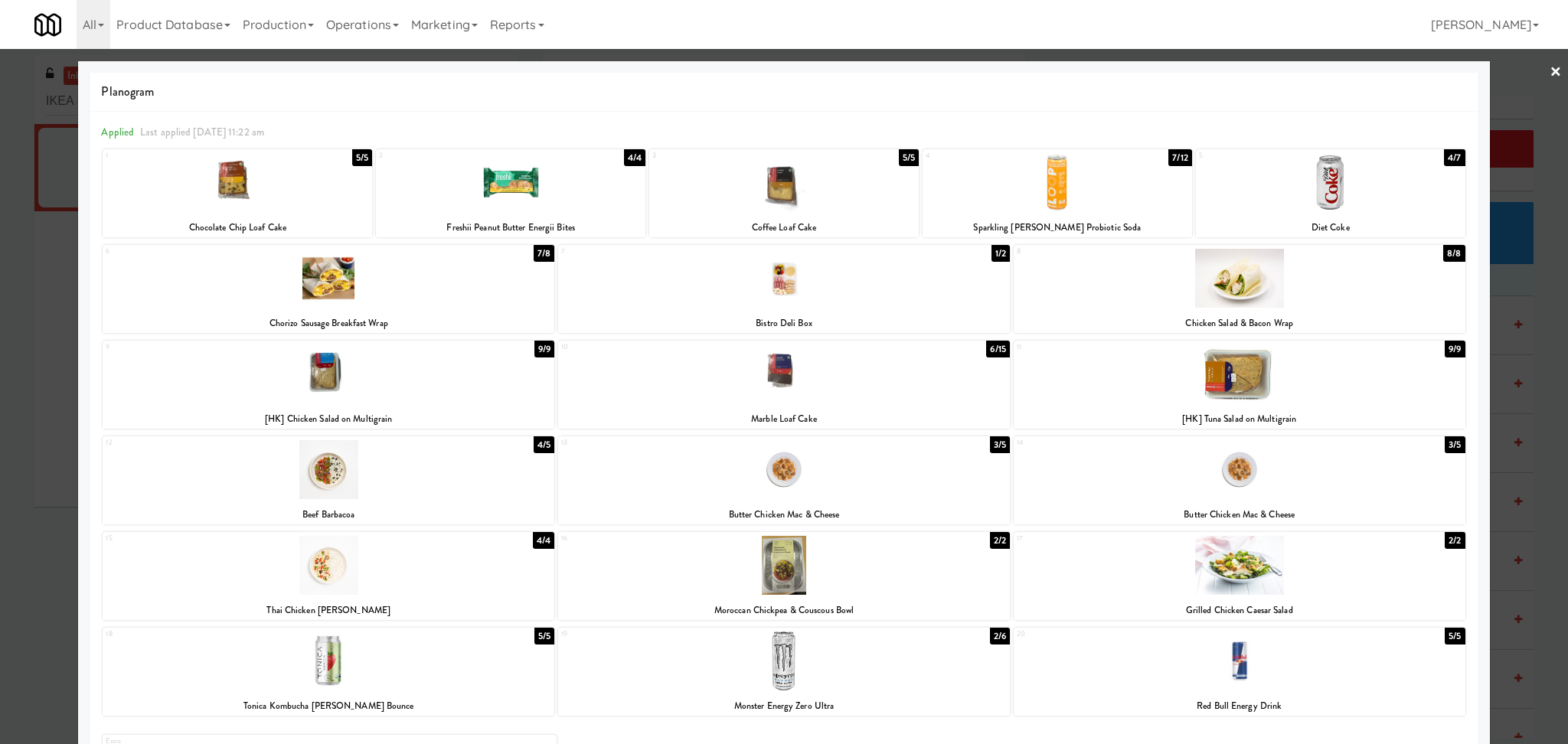
click at [302, 288] on div at bounding box center [328, 278] width 452 height 59
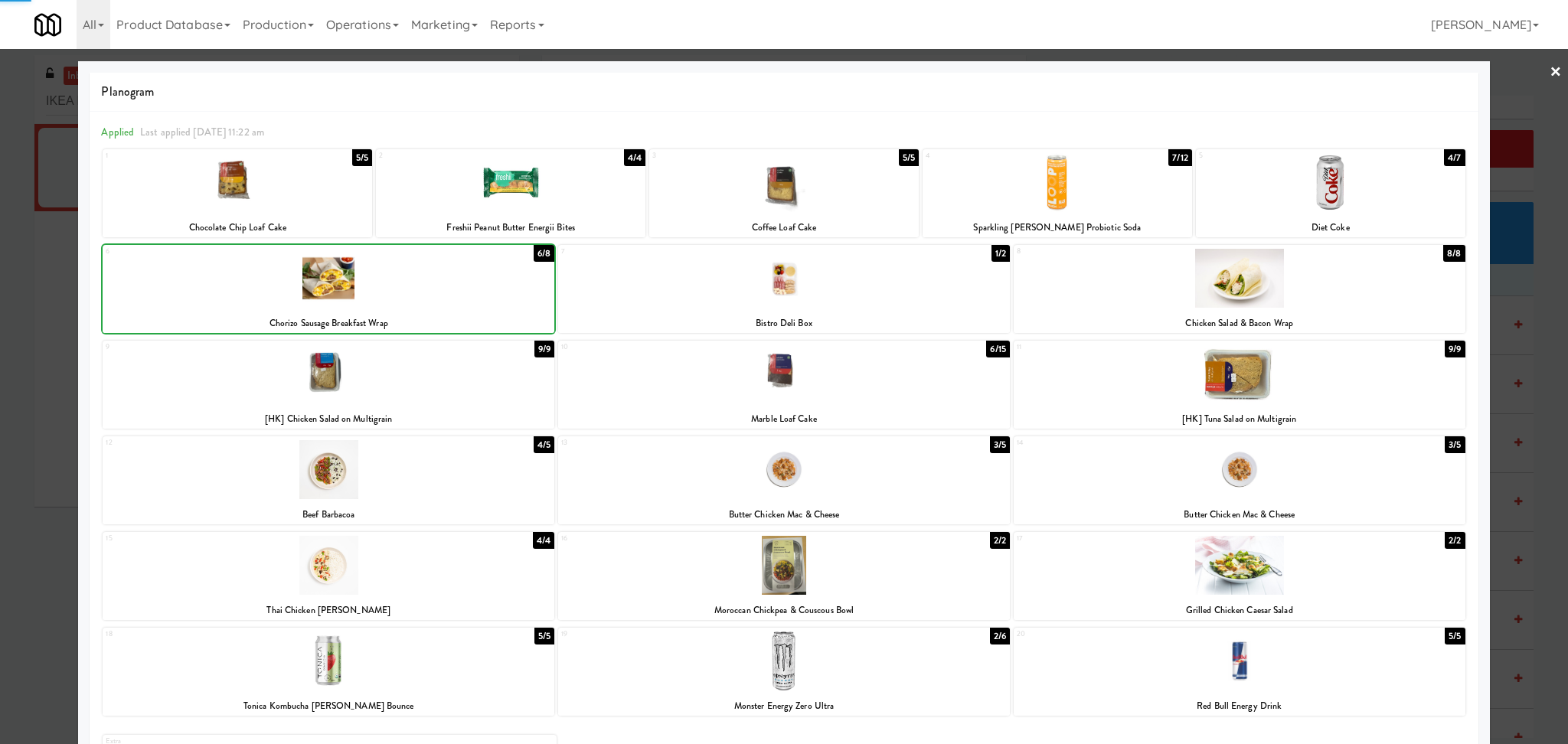
click at [64, 277] on div at bounding box center [784, 372] width 1568 height 744
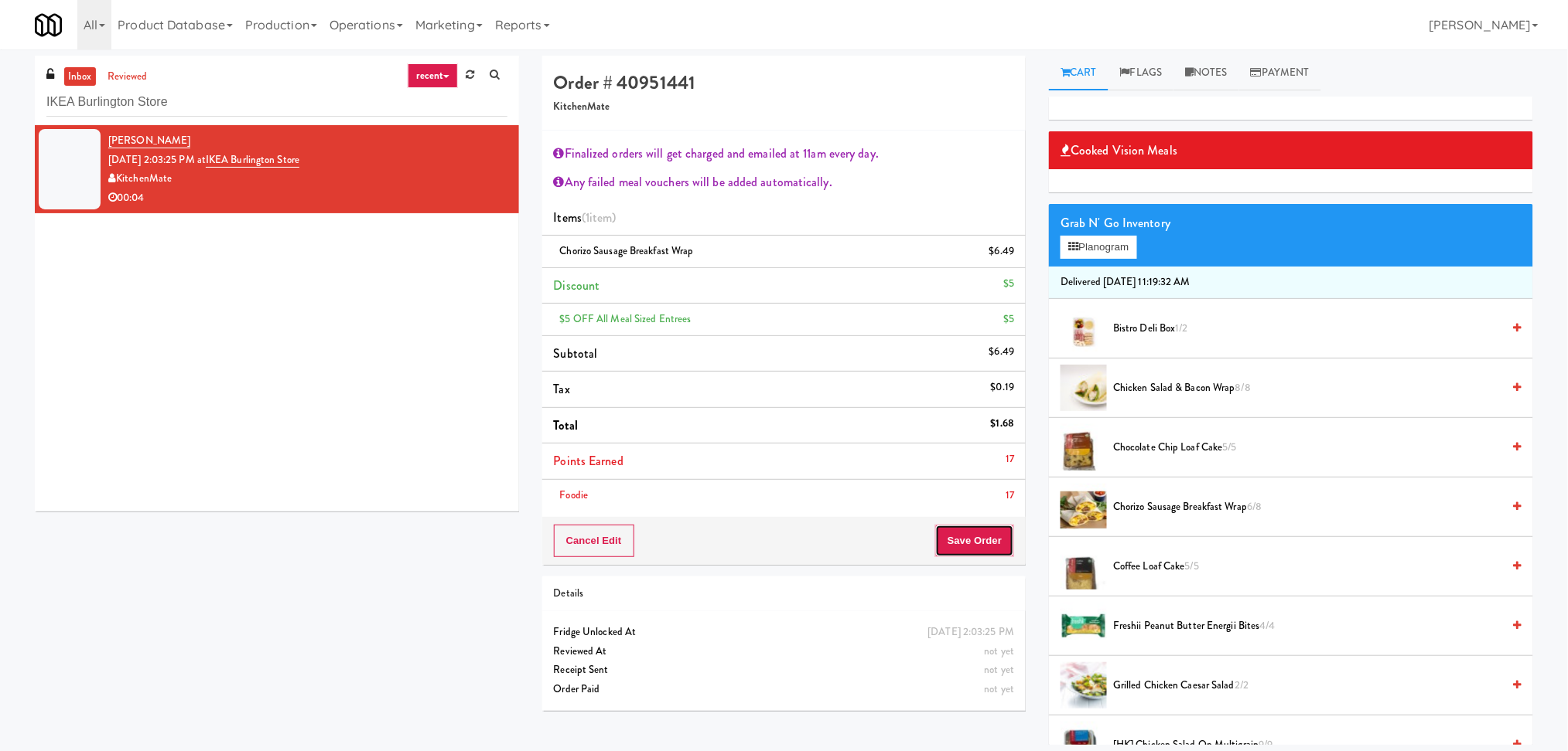
click at [983, 541] on button "Save Order" at bounding box center [974, 541] width 79 height 33
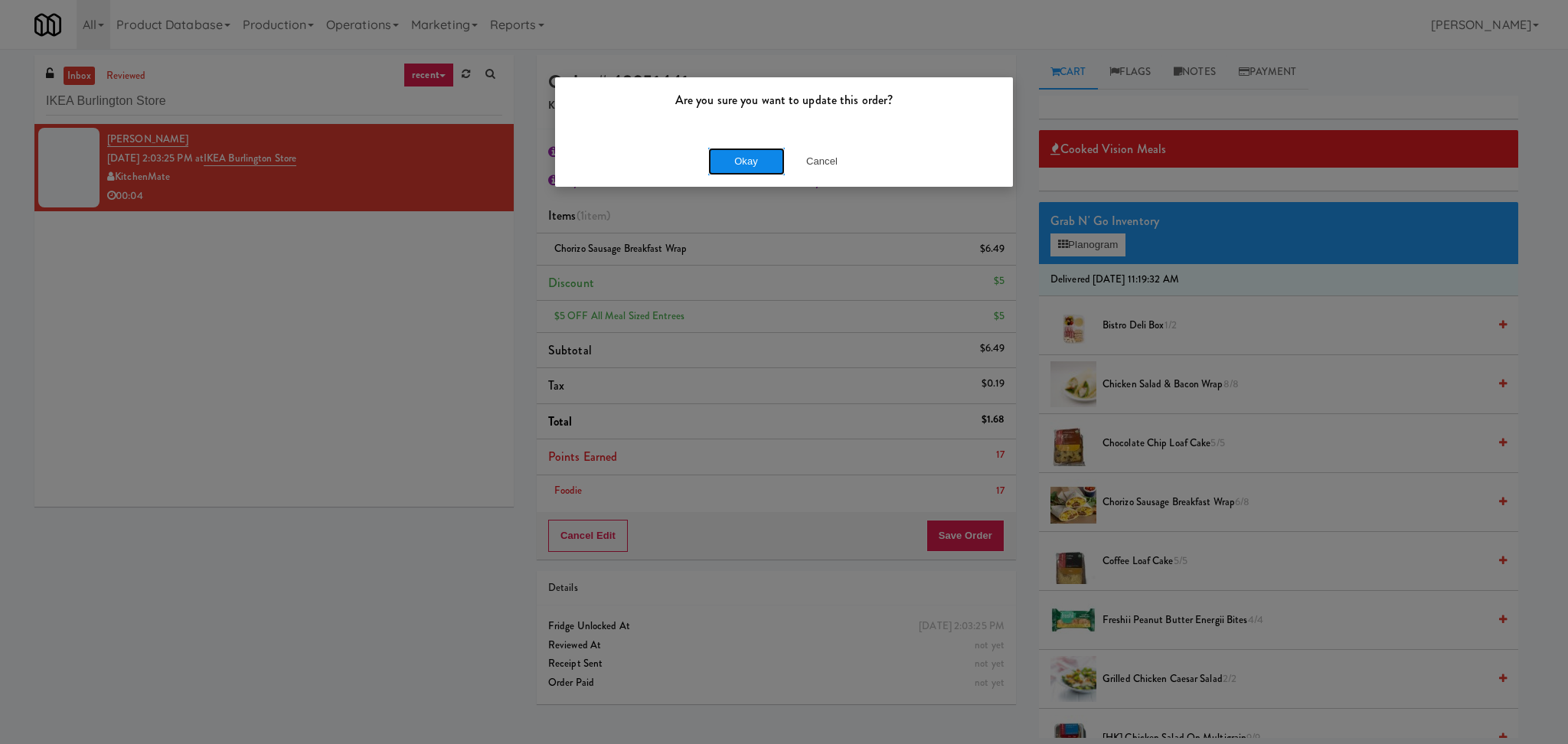
click at [709, 174] on button "Okay" at bounding box center [746, 161] width 76 height 27
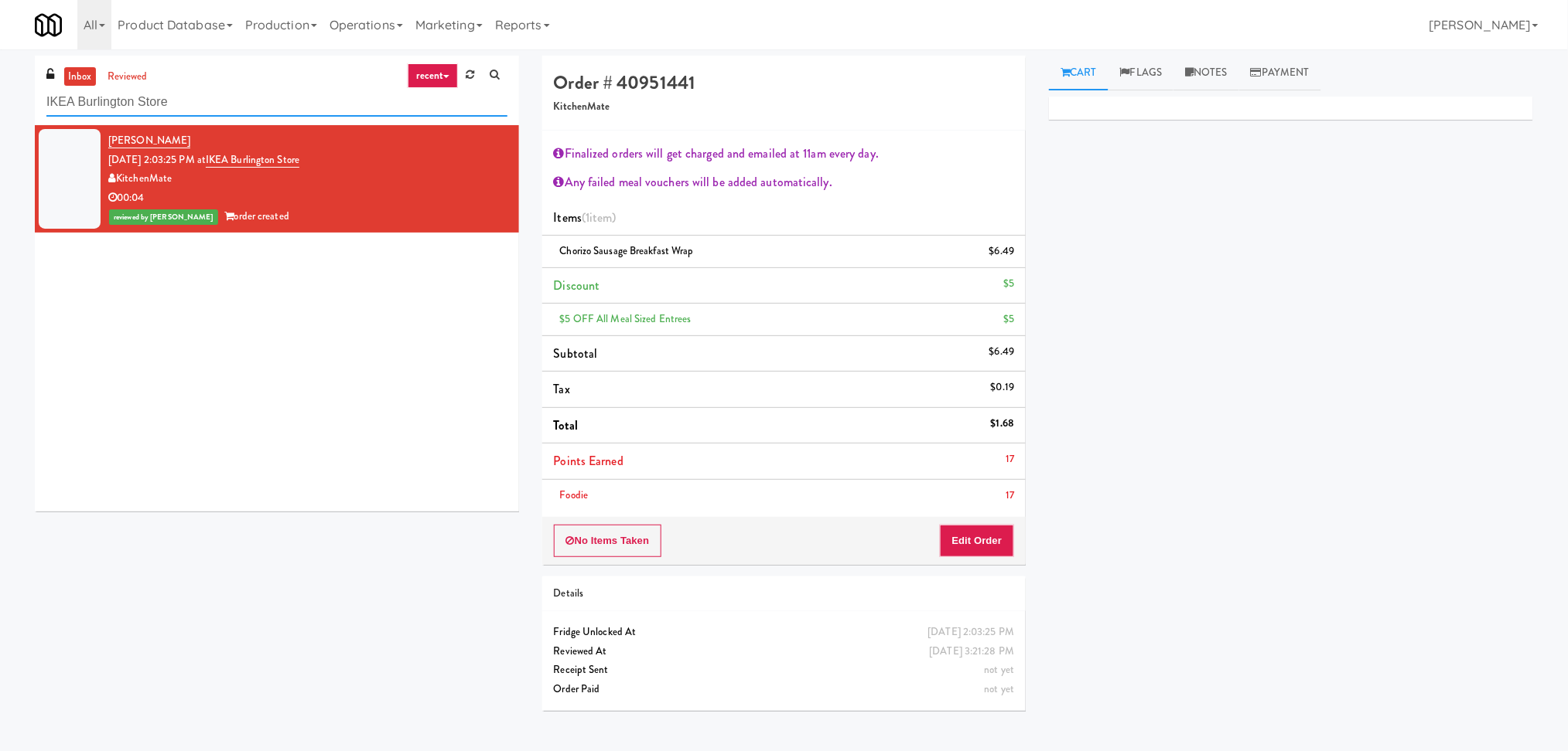
paste input "Fridge/Combo"
drag, startPoint x: 253, startPoint y: 109, endPoint x: 0, endPoint y: 134, distance: 254.2
click at [0, 134] on div "inbox reviewed recent all unclear take inventory issue suspicious failed recent…" at bounding box center [784, 389] width 1568 height 667
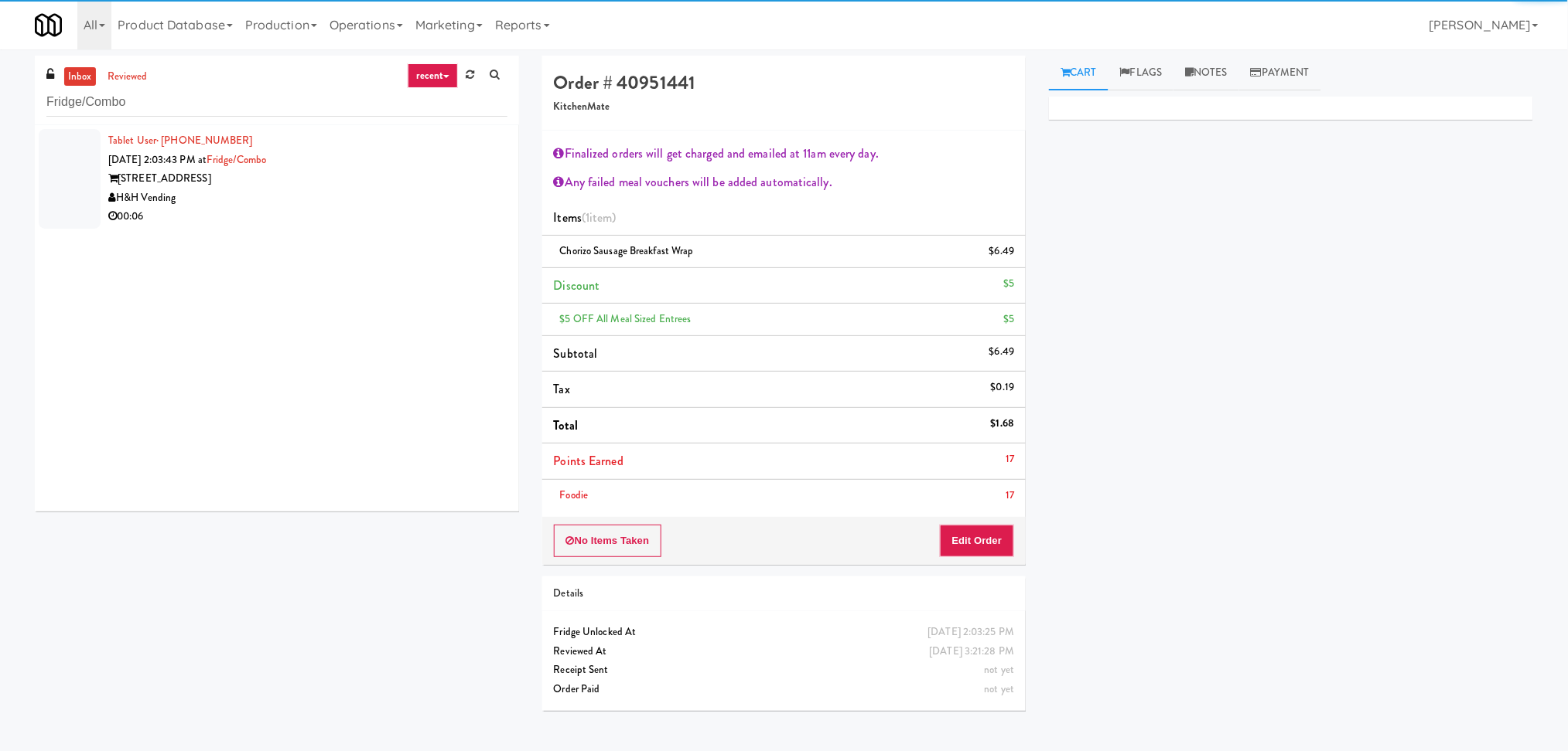
click at [407, 247] on div "Tablet User · (908) 342-4567 Aug 14, 2025 2:03:43 PM at Fridge/Combo 730 N Milw…" at bounding box center [277, 318] width 484 height 386
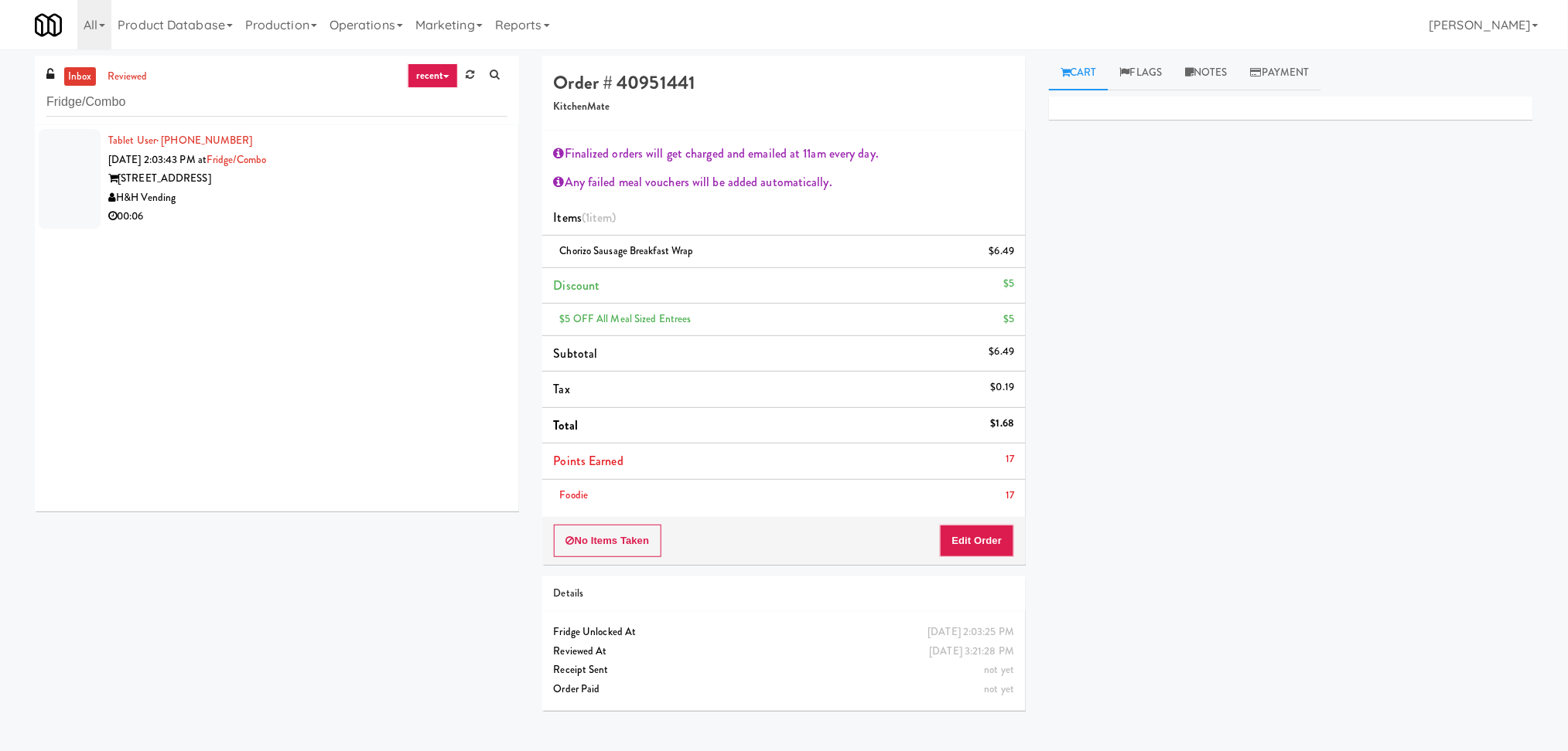
click at [374, 174] on div "730 N Milwaukee Ave" at bounding box center [308, 179] width 399 height 20
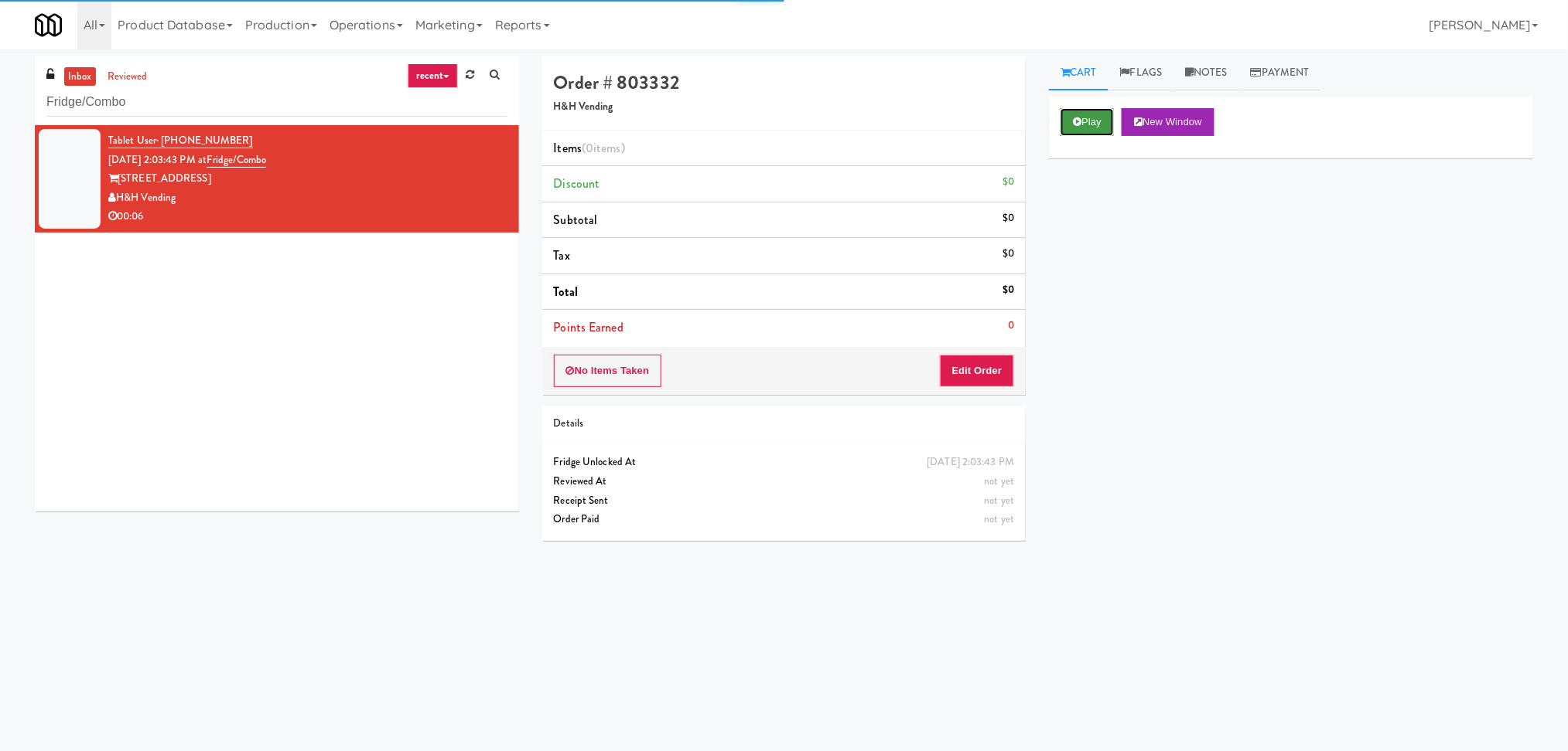
click at [1092, 123] on button "Play" at bounding box center [1086, 122] width 53 height 27
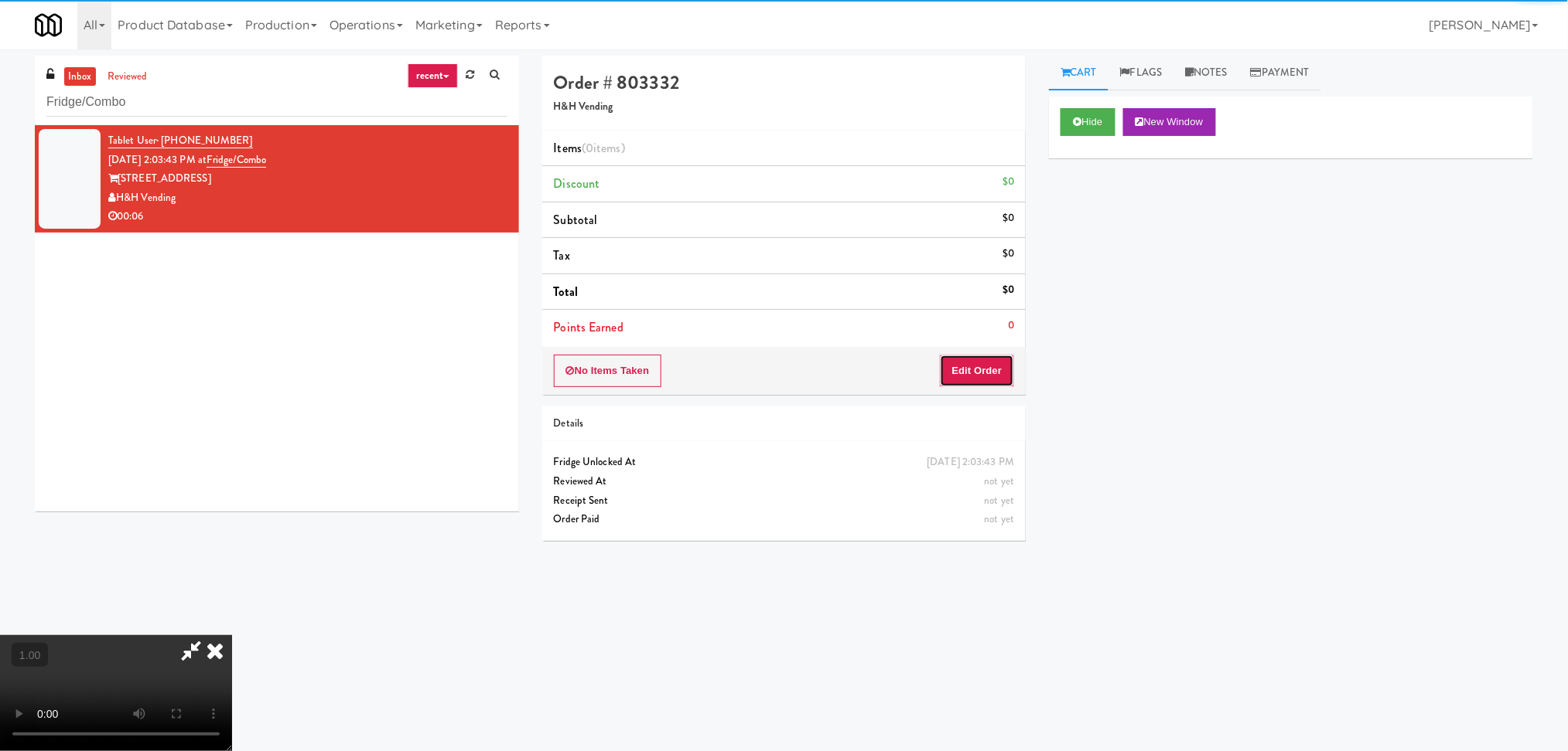
click at [986, 373] on button "Edit Order" at bounding box center [978, 371] width 75 height 33
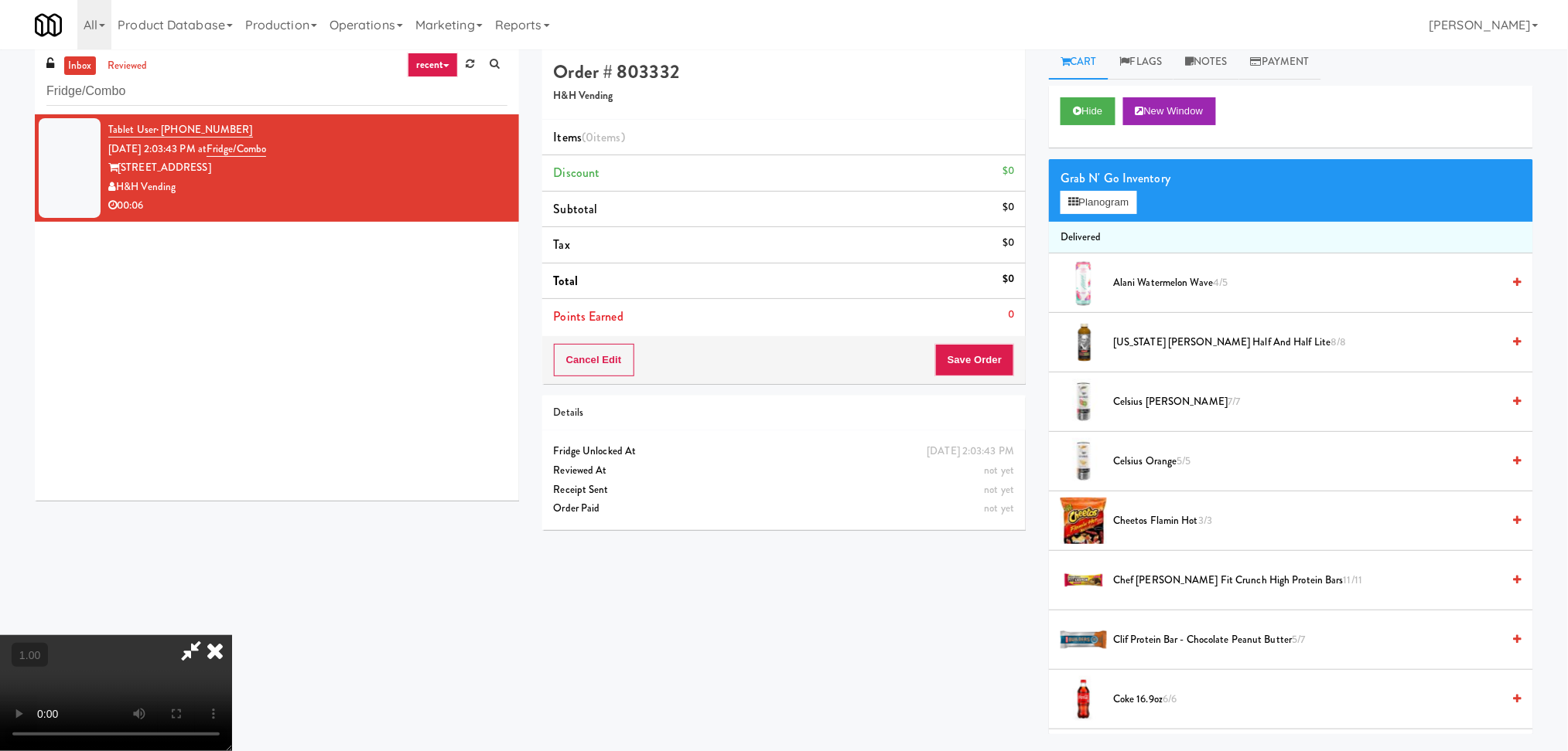
scroll to position [50, 0]
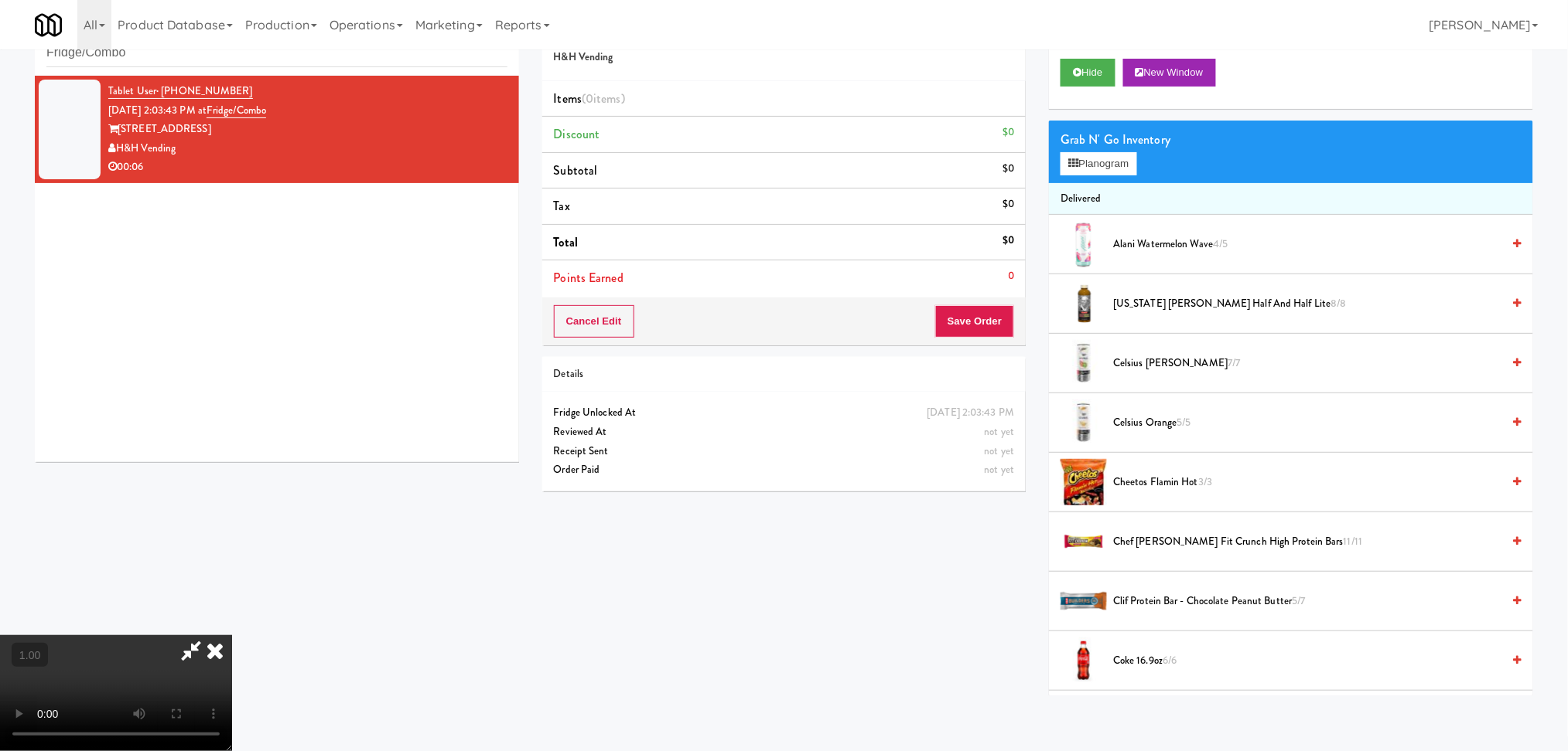
click at [232, 635] on video at bounding box center [116, 693] width 232 height 116
click at [1097, 167] on button "Planogram" at bounding box center [1098, 164] width 75 height 23
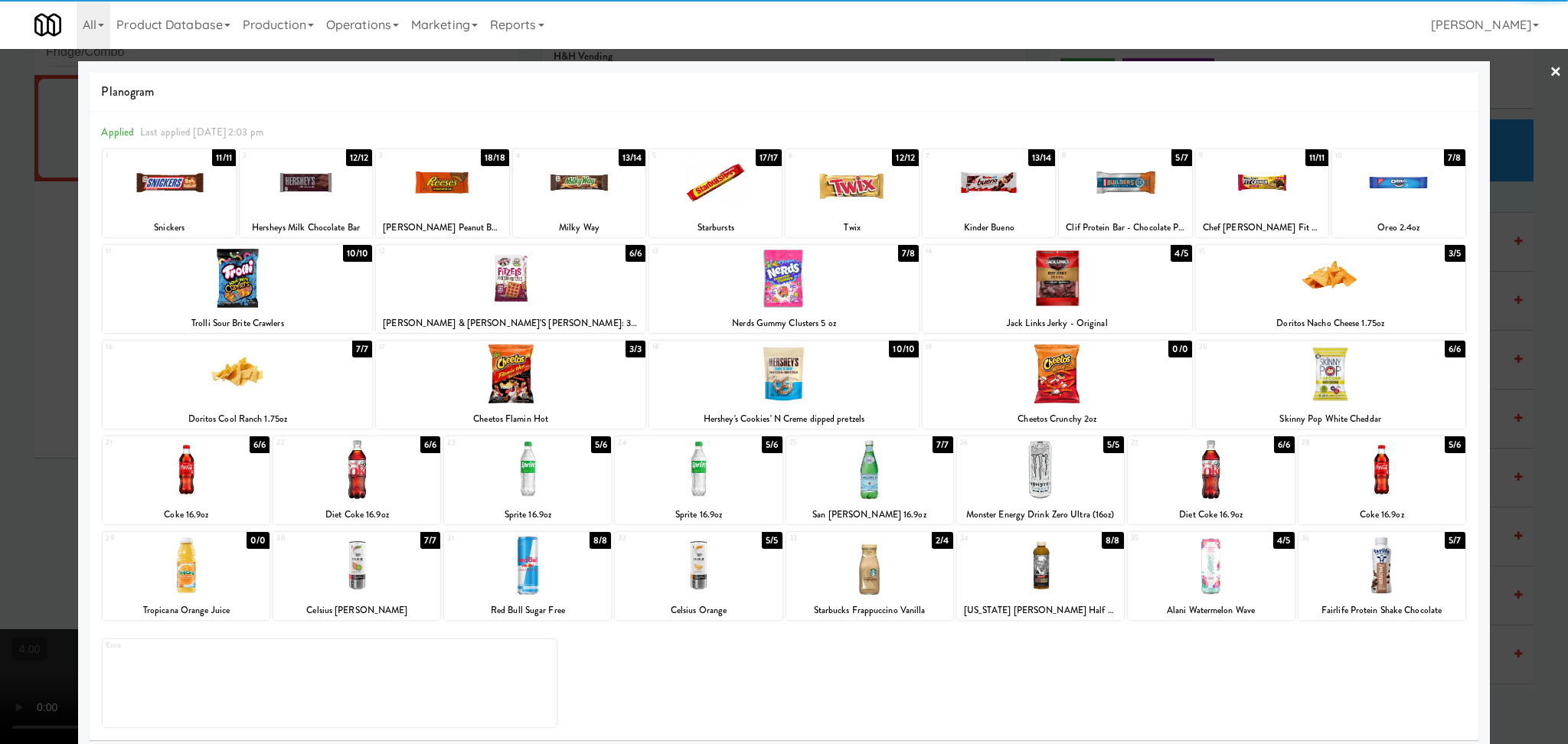
click at [866, 566] on div at bounding box center [869, 566] width 167 height 59
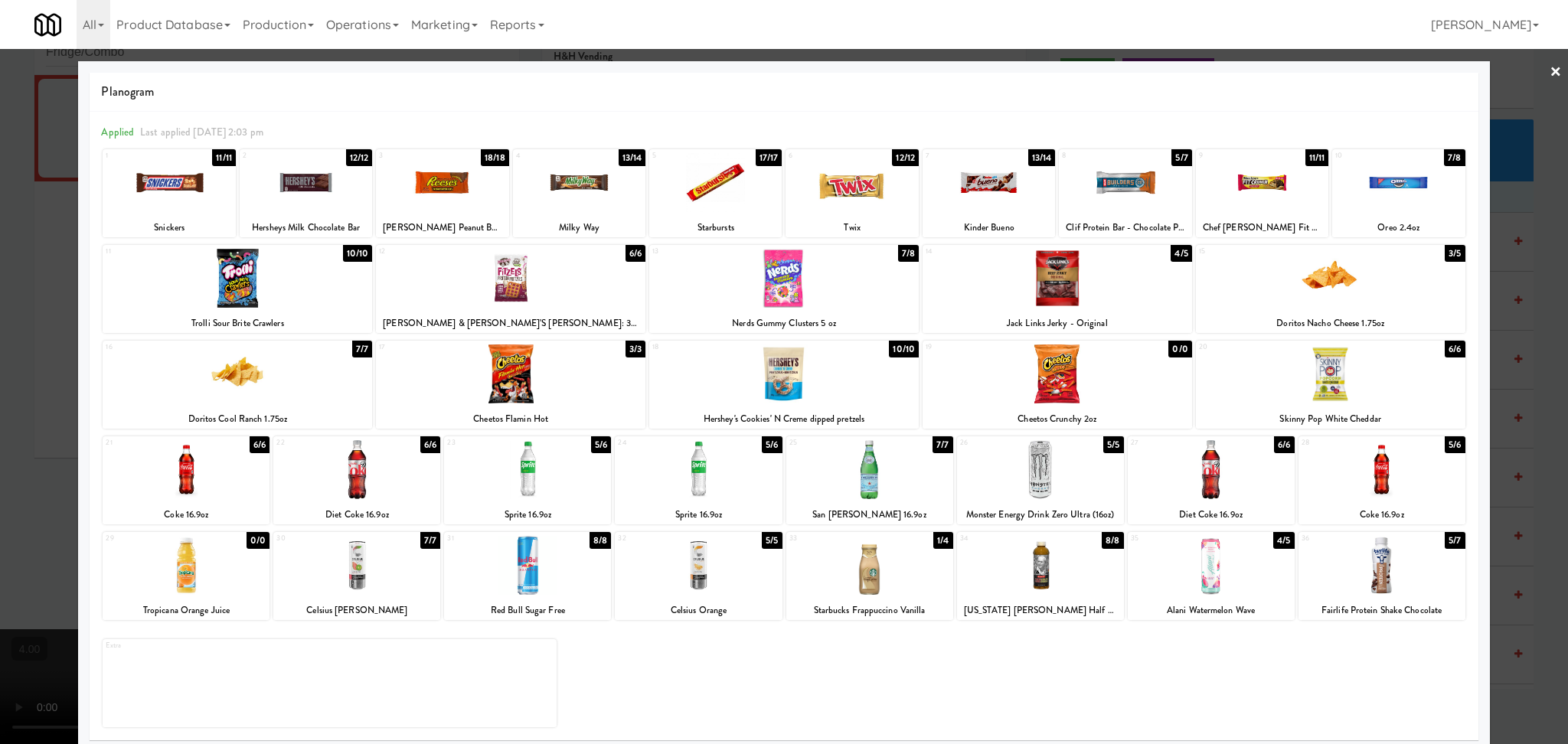
click at [0, 329] on div at bounding box center [784, 372] width 1568 height 744
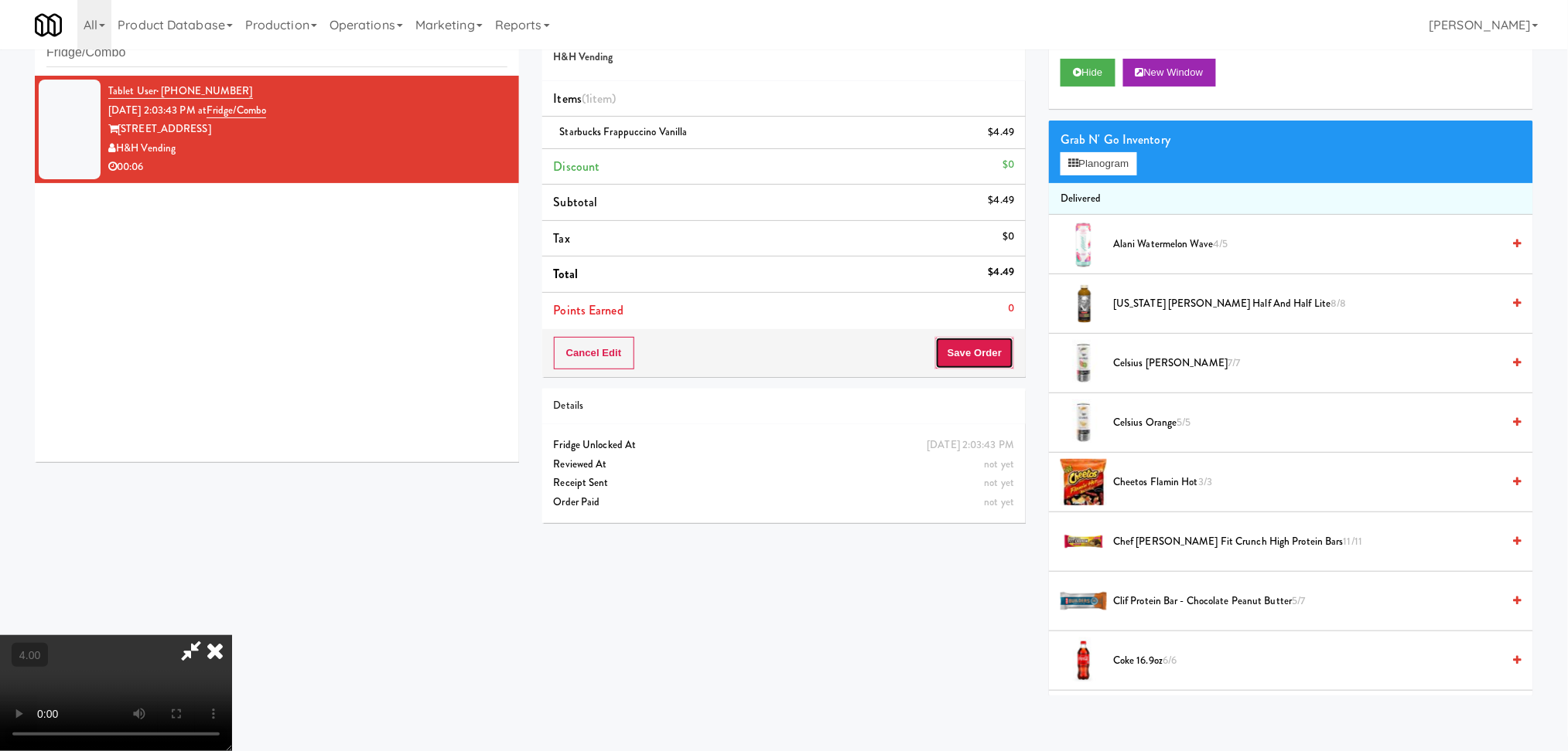
click at [983, 346] on button "Save Order" at bounding box center [974, 354] width 79 height 33
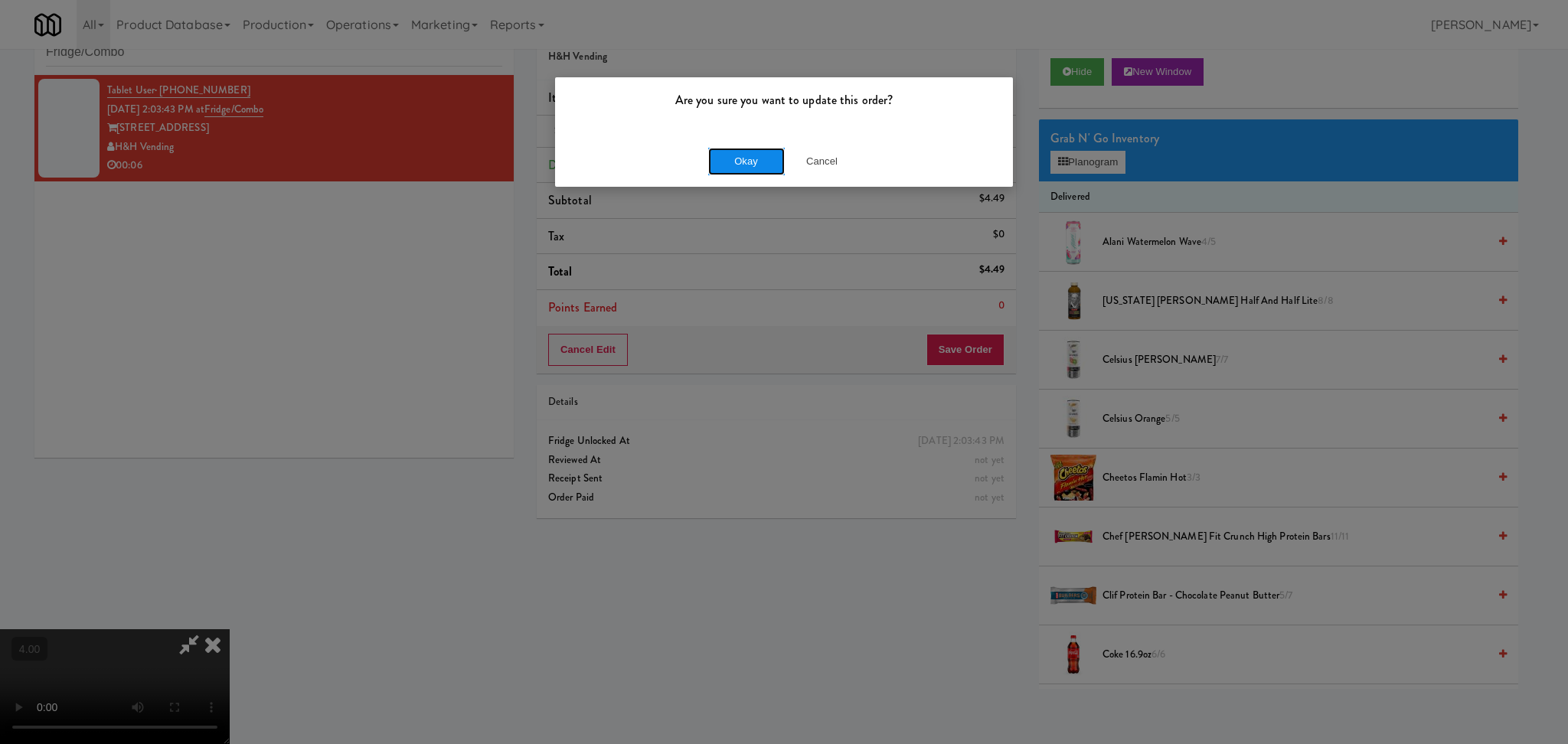
click at [727, 152] on button "Okay" at bounding box center [746, 161] width 76 height 27
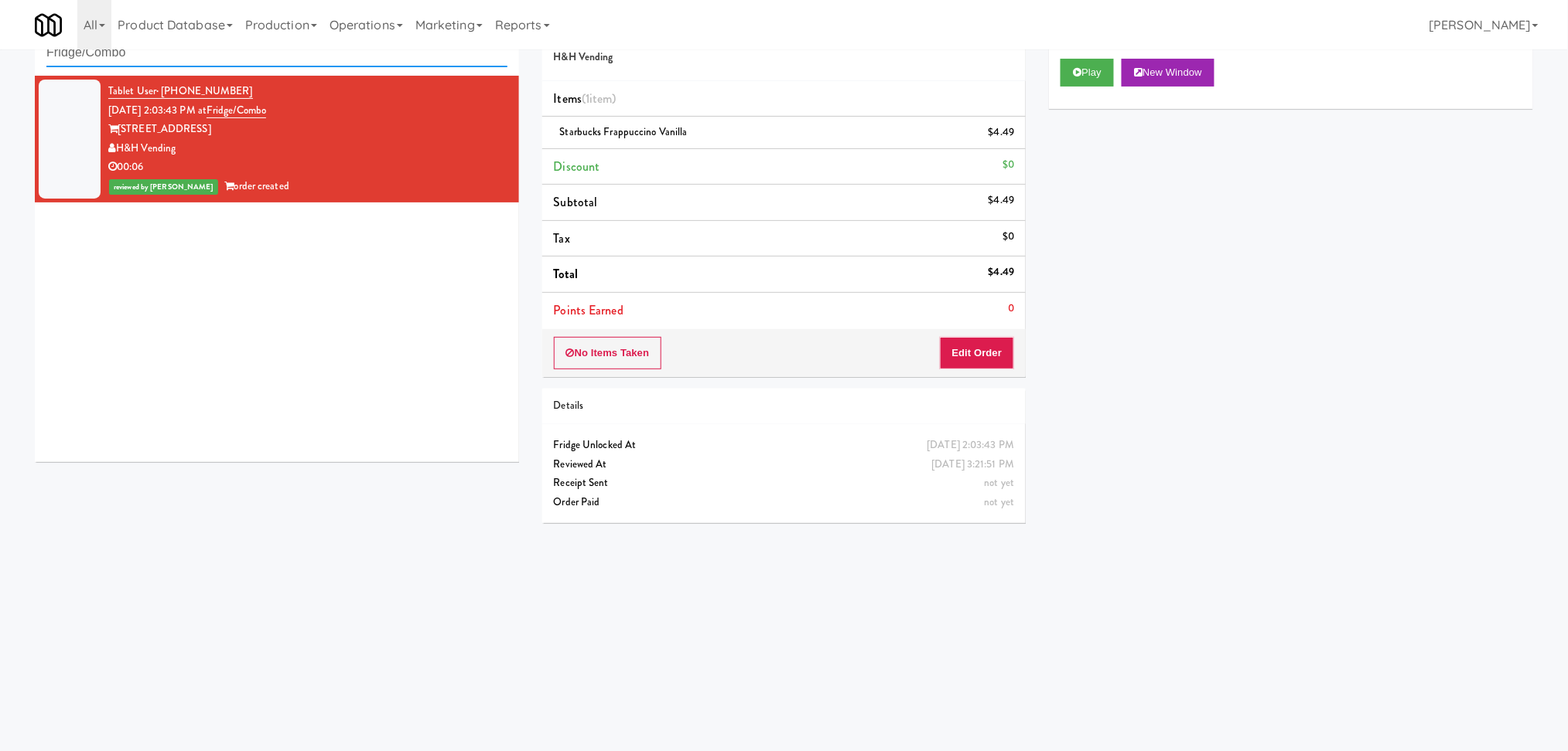
paste input "Rigby - Cooler - Left"
drag, startPoint x: 256, startPoint y: 55, endPoint x: 0, endPoint y: 57, distance: 256.0
click at [0, 57] on div "inbox reviewed recent all unclear take inventory issue suspicious failed recent…" at bounding box center [784, 316] width 1568 height 621
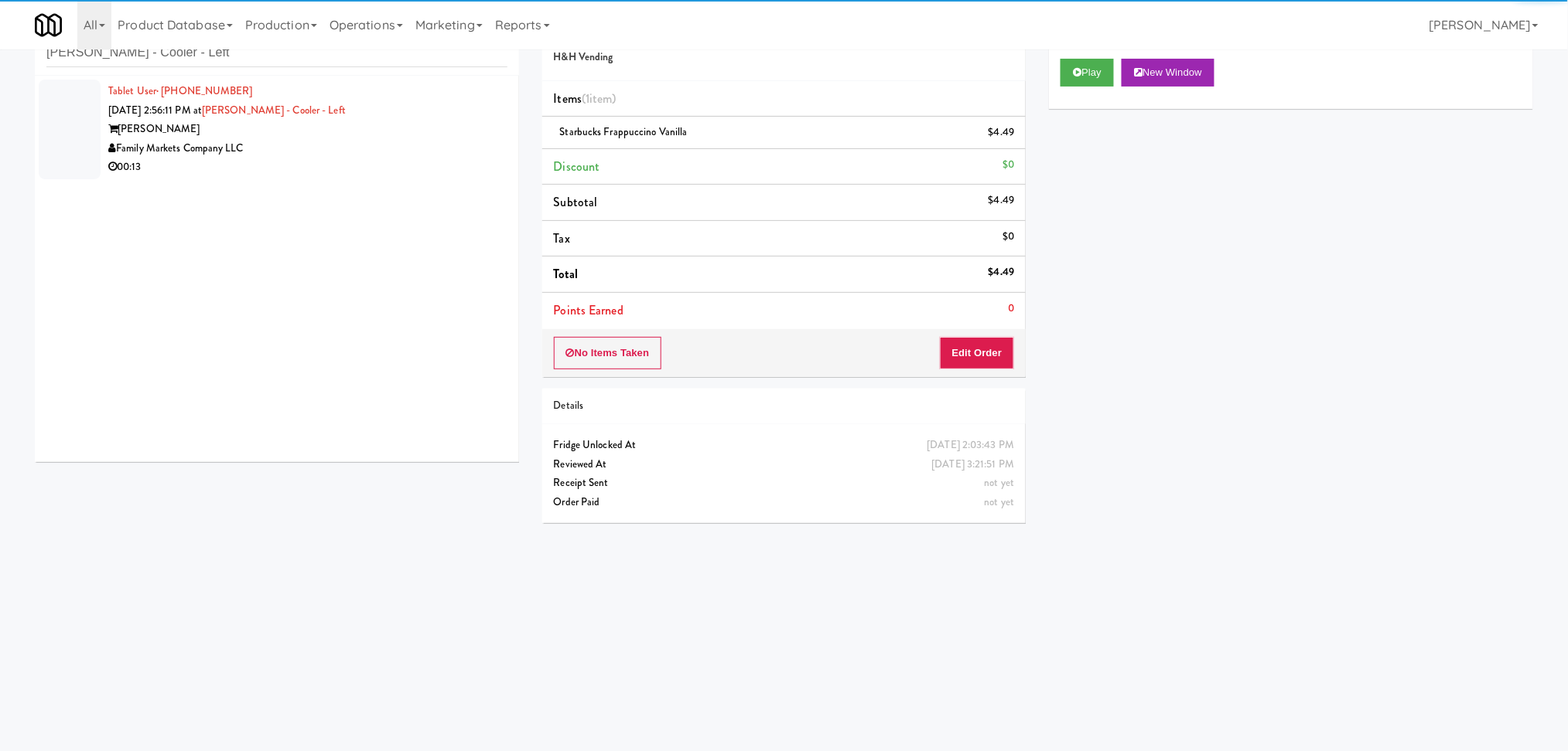
click at [447, 143] on div "Family Markets Company LLC" at bounding box center [308, 148] width 399 height 20
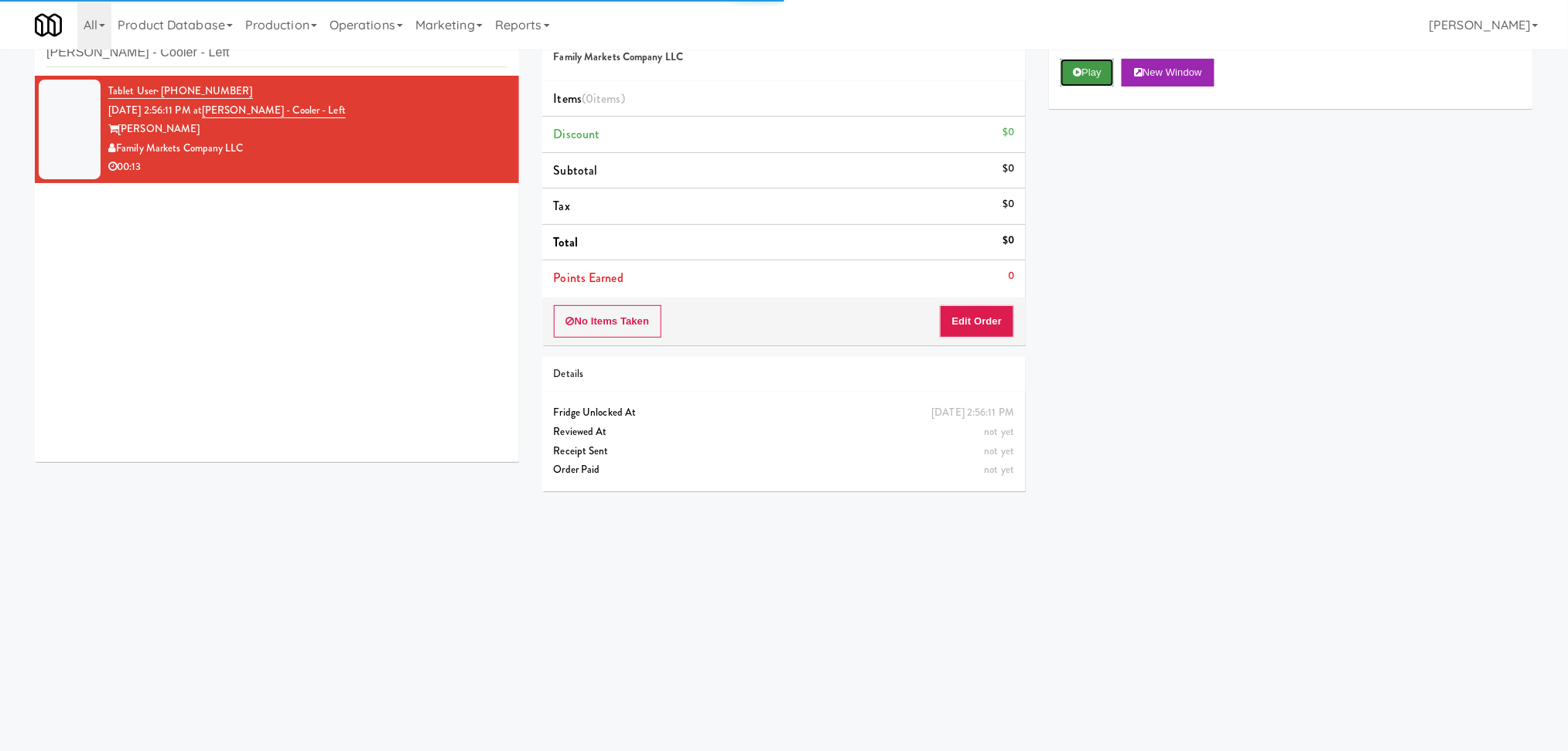
click at [1068, 66] on button "Play" at bounding box center [1086, 73] width 53 height 27
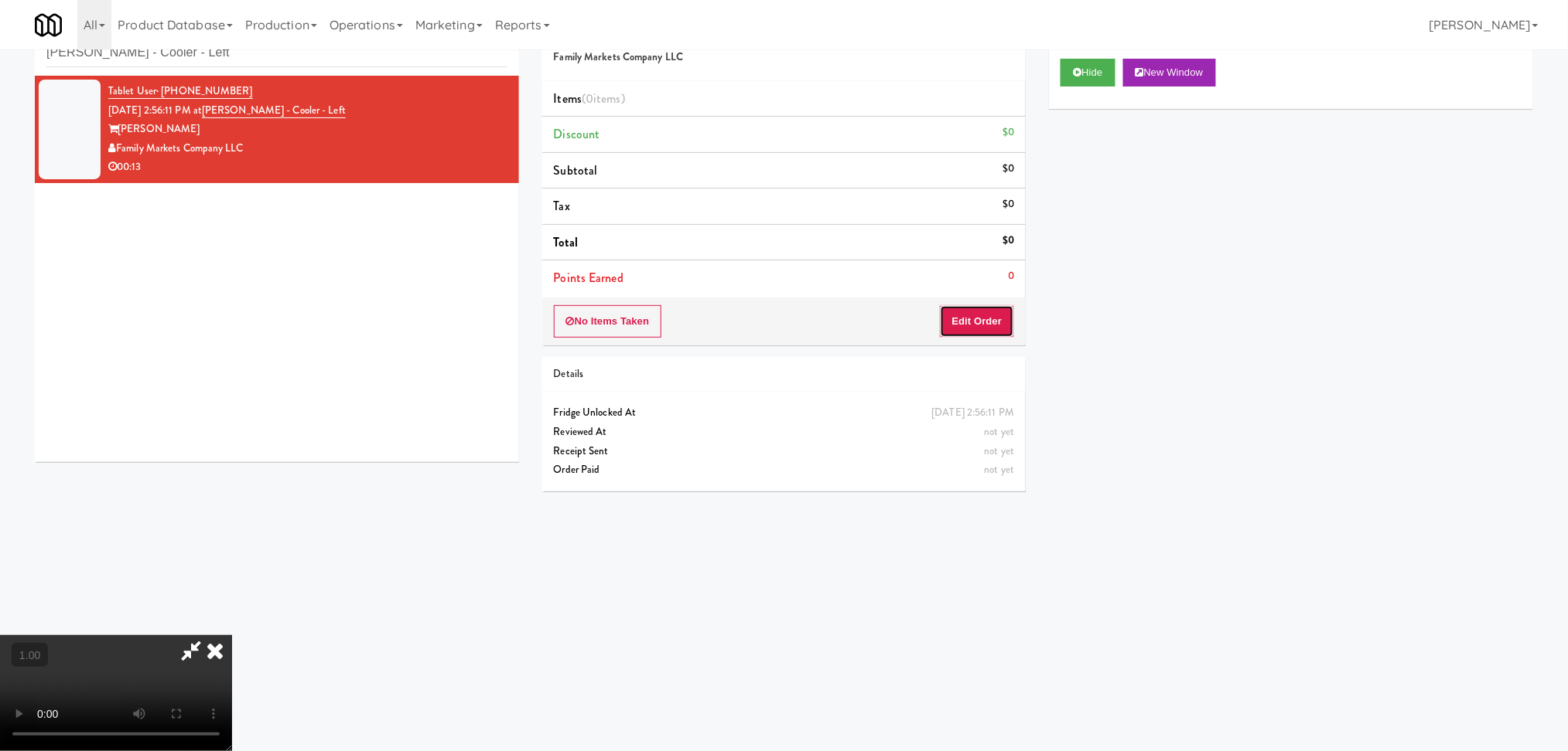
click at [989, 322] on button "Edit Order" at bounding box center [978, 322] width 75 height 33
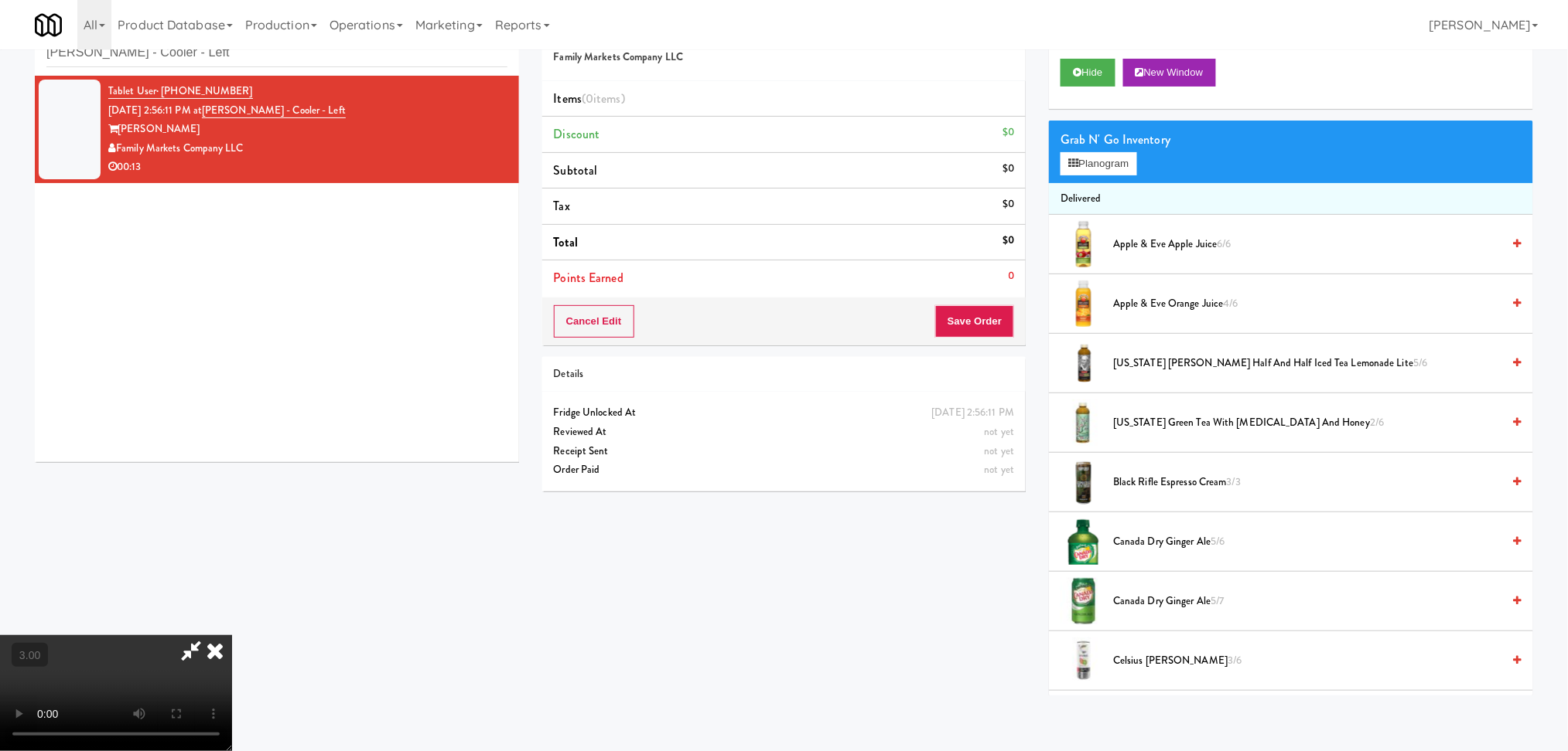
click at [232, 635] on video at bounding box center [116, 693] width 232 height 116
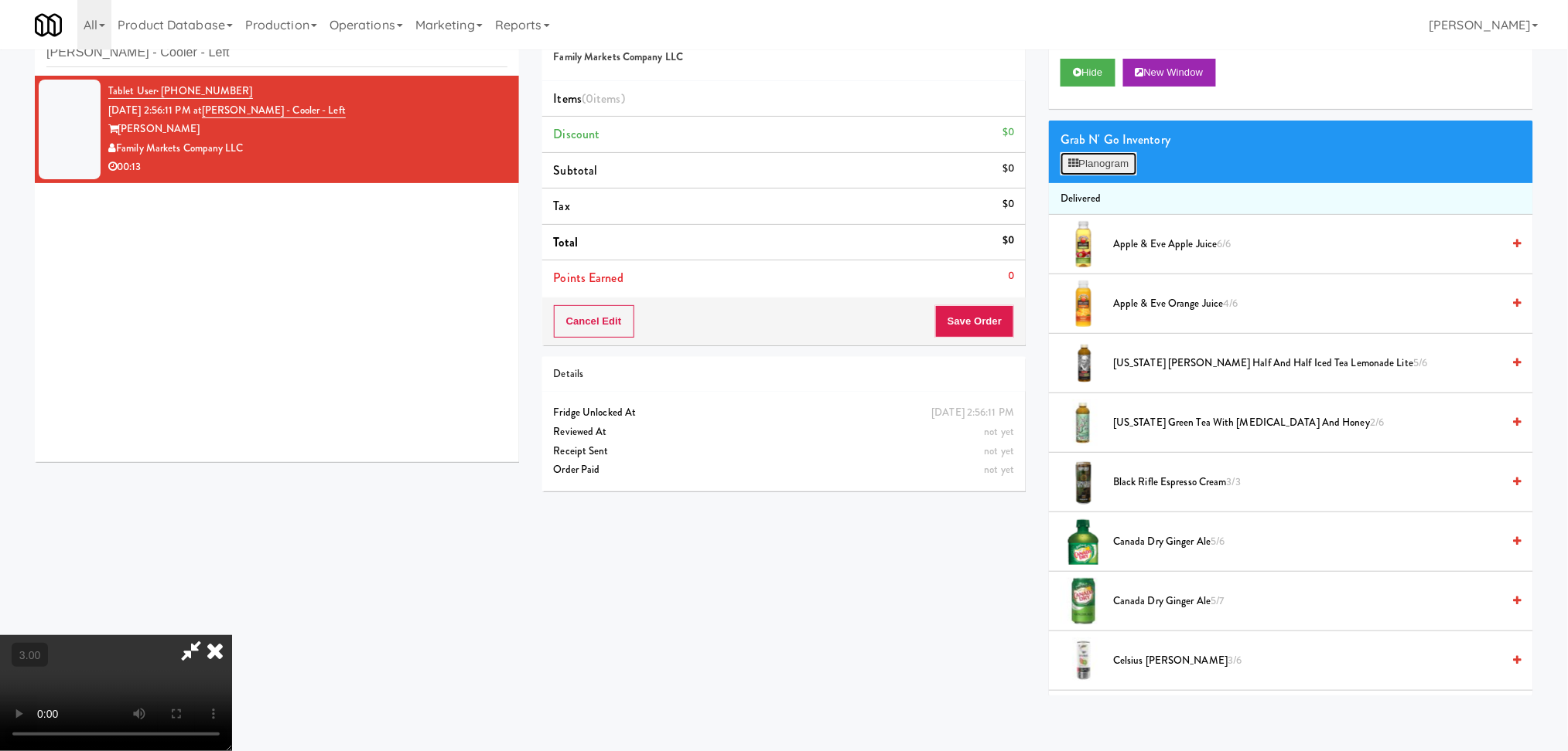
click at [1077, 163] on icon at bounding box center [1073, 164] width 10 height 10
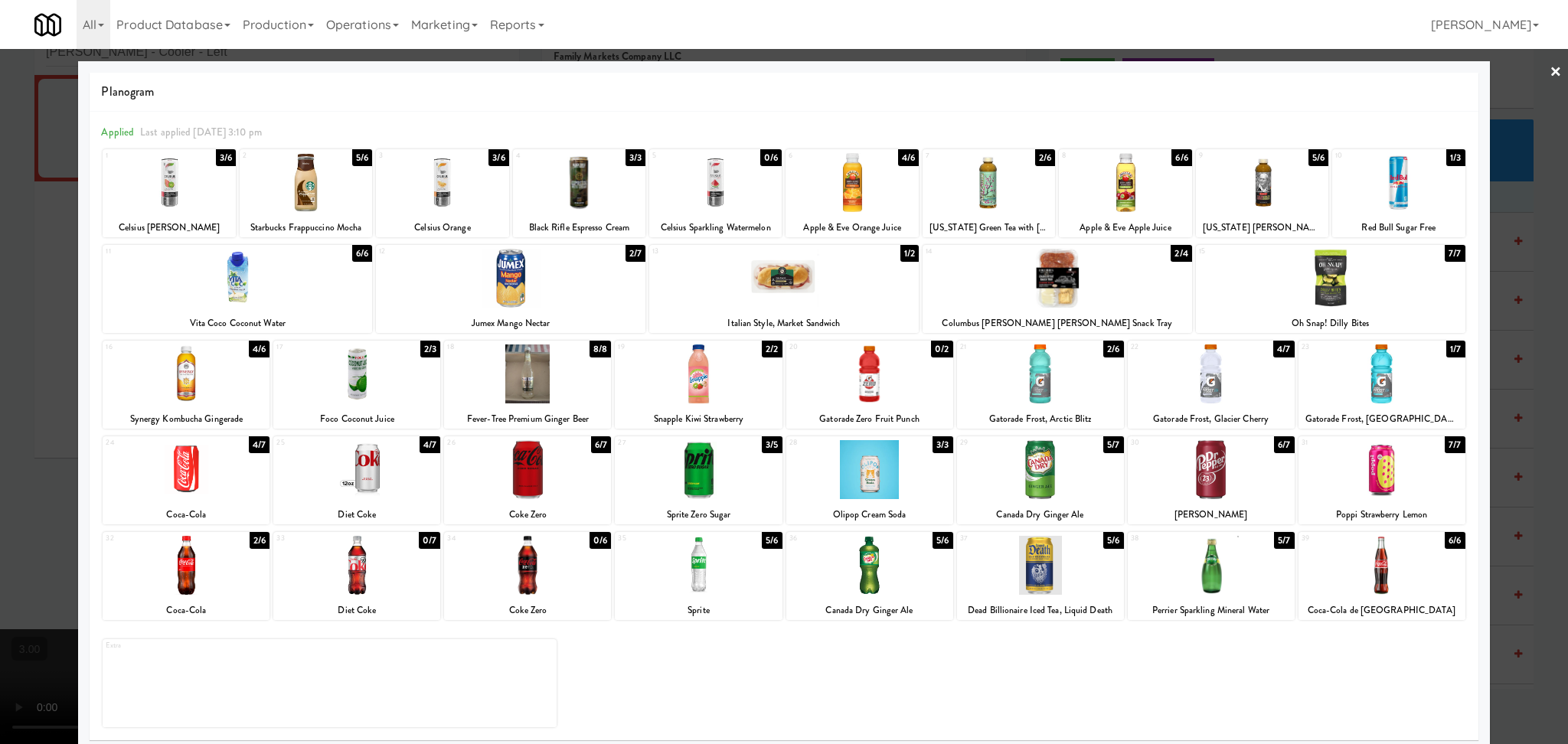
click at [1029, 382] on div at bounding box center [1040, 374] width 167 height 59
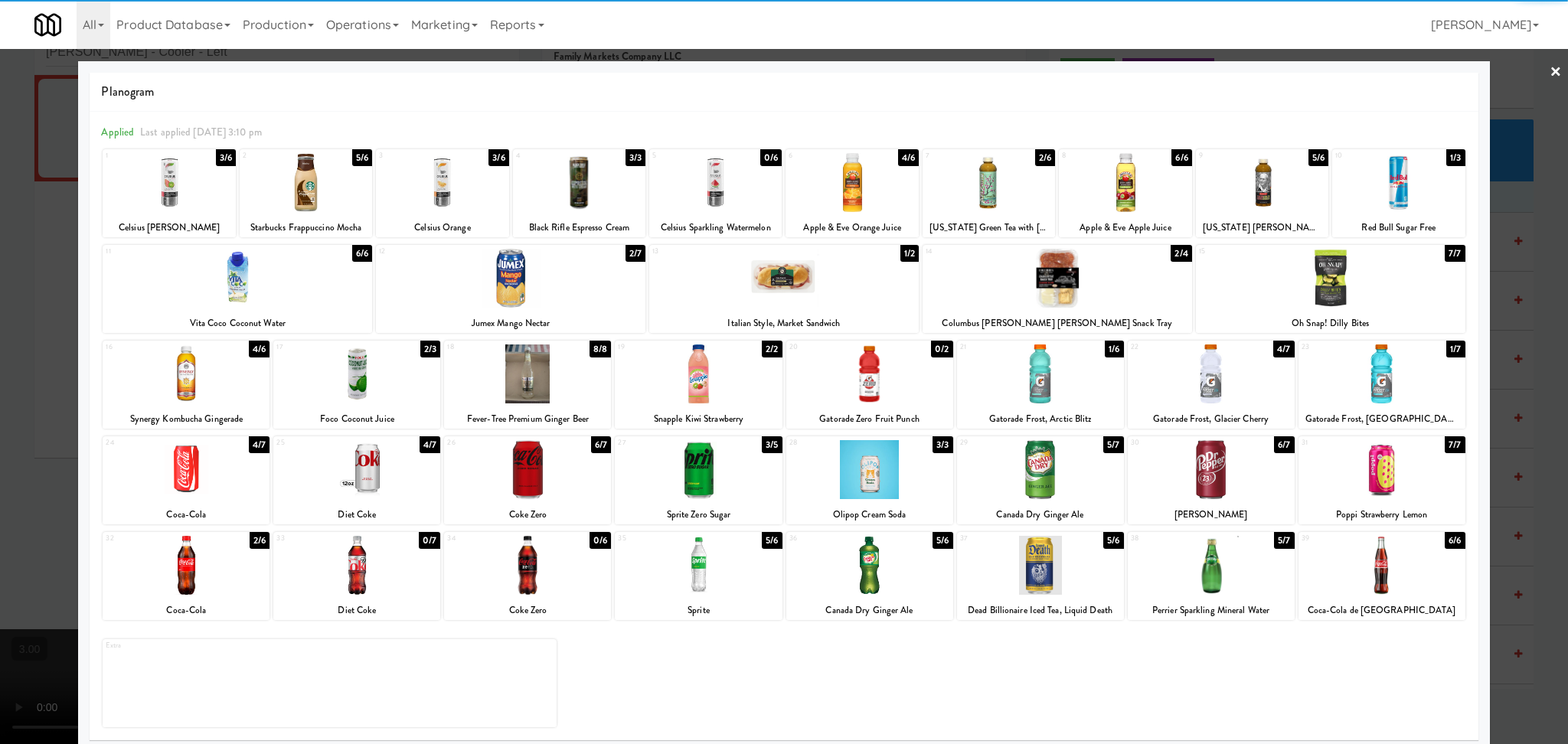
click at [436, 188] on div at bounding box center [442, 183] width 132 height 59
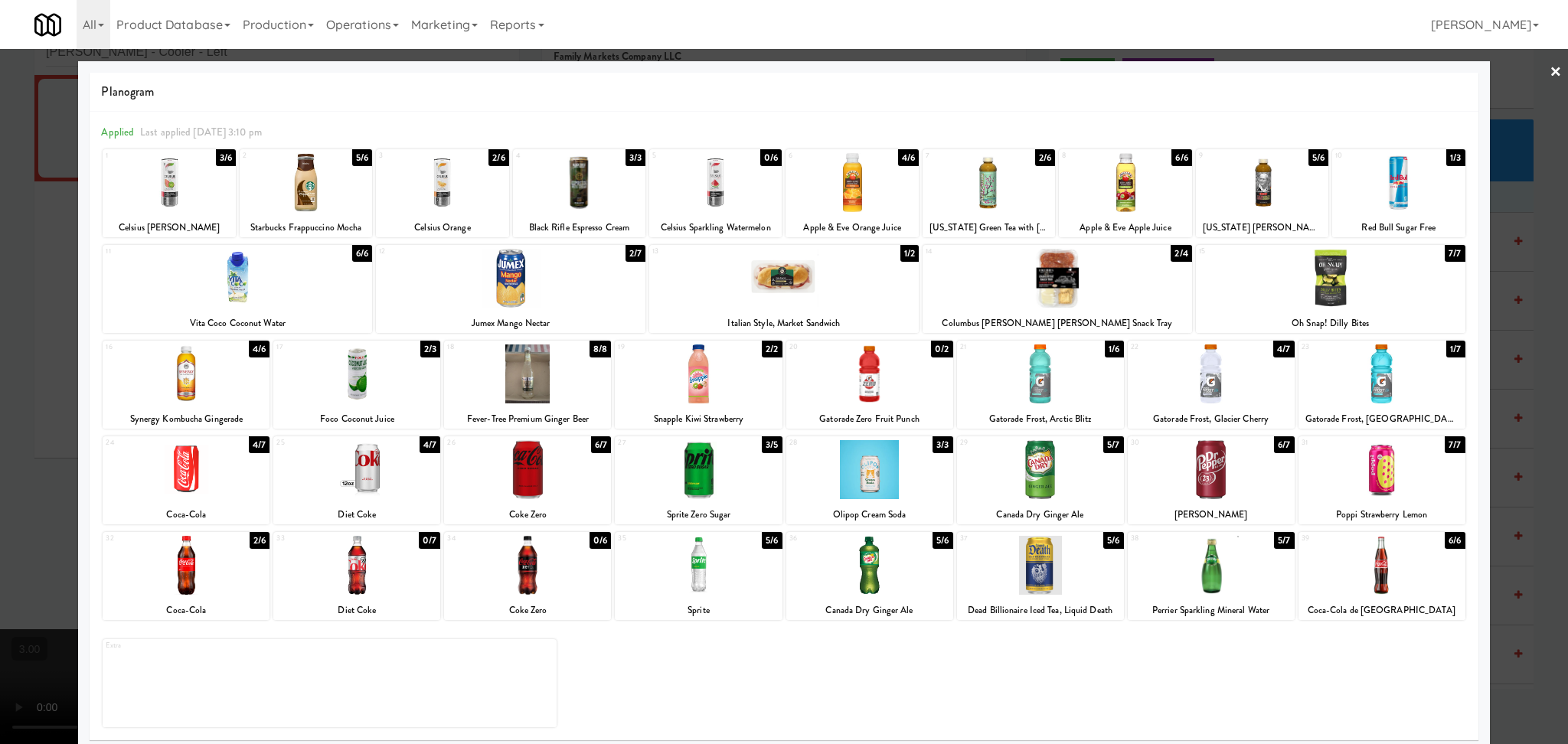
click at [0, 369] on div at bounding box center [784, 372] width 1568 height 744
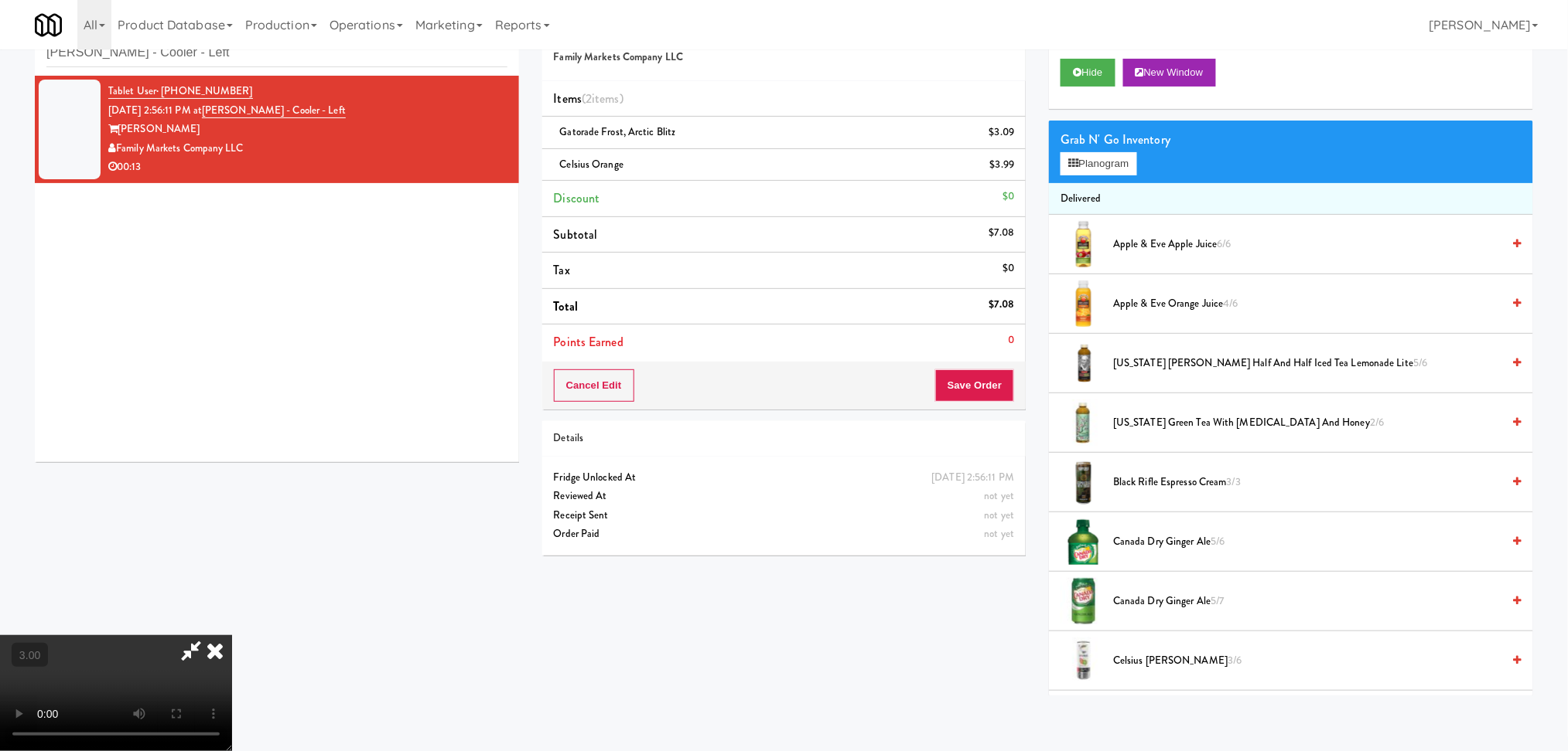
click at [232, 635] on video at bounding box center [116, 693] width 232 height 116
click at [965, 381] on button "Save Order" at bounding box center [974, 385] width 79 height 33
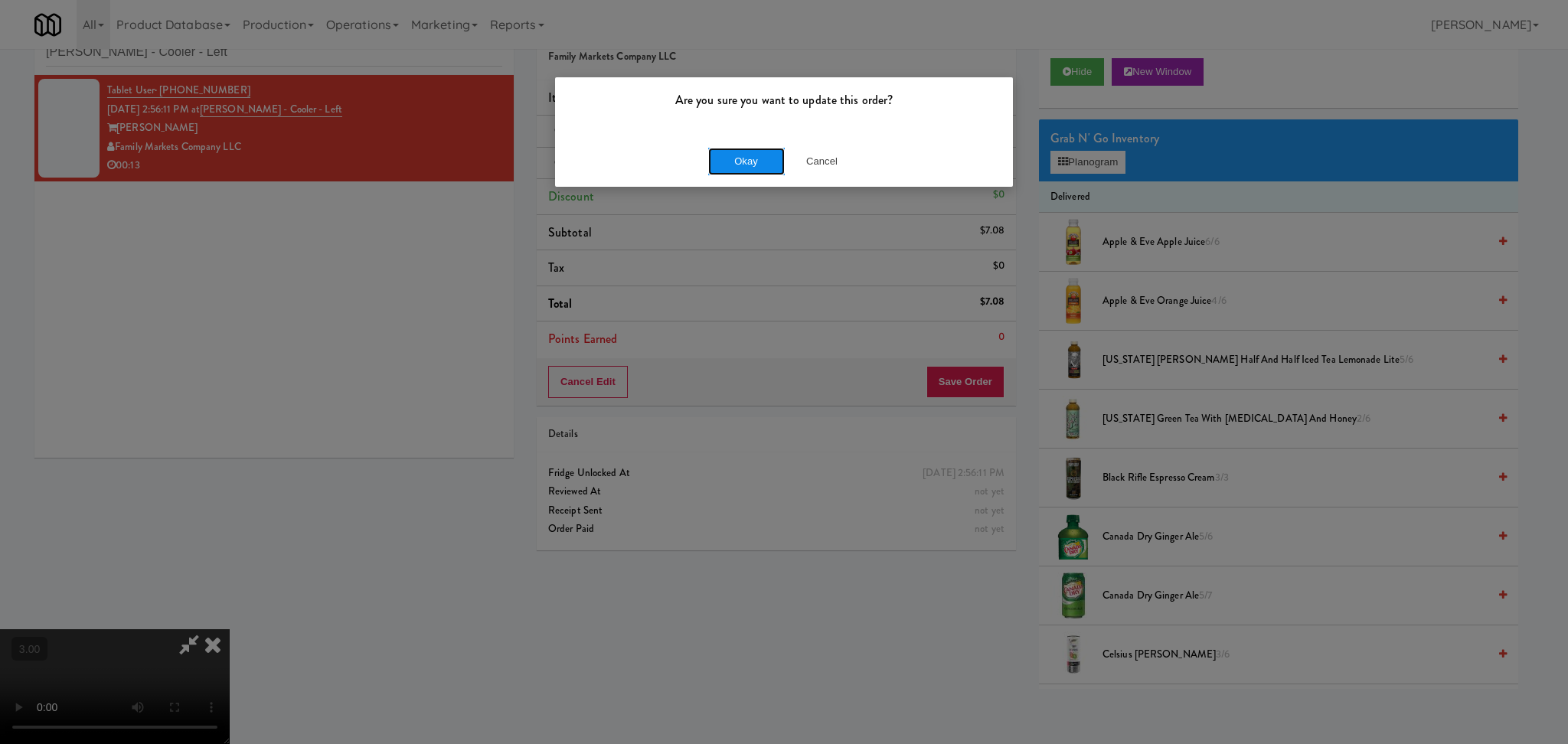
click at [723, 165] on button "Okay" at bounding box center [746, 161] width 76 height 27
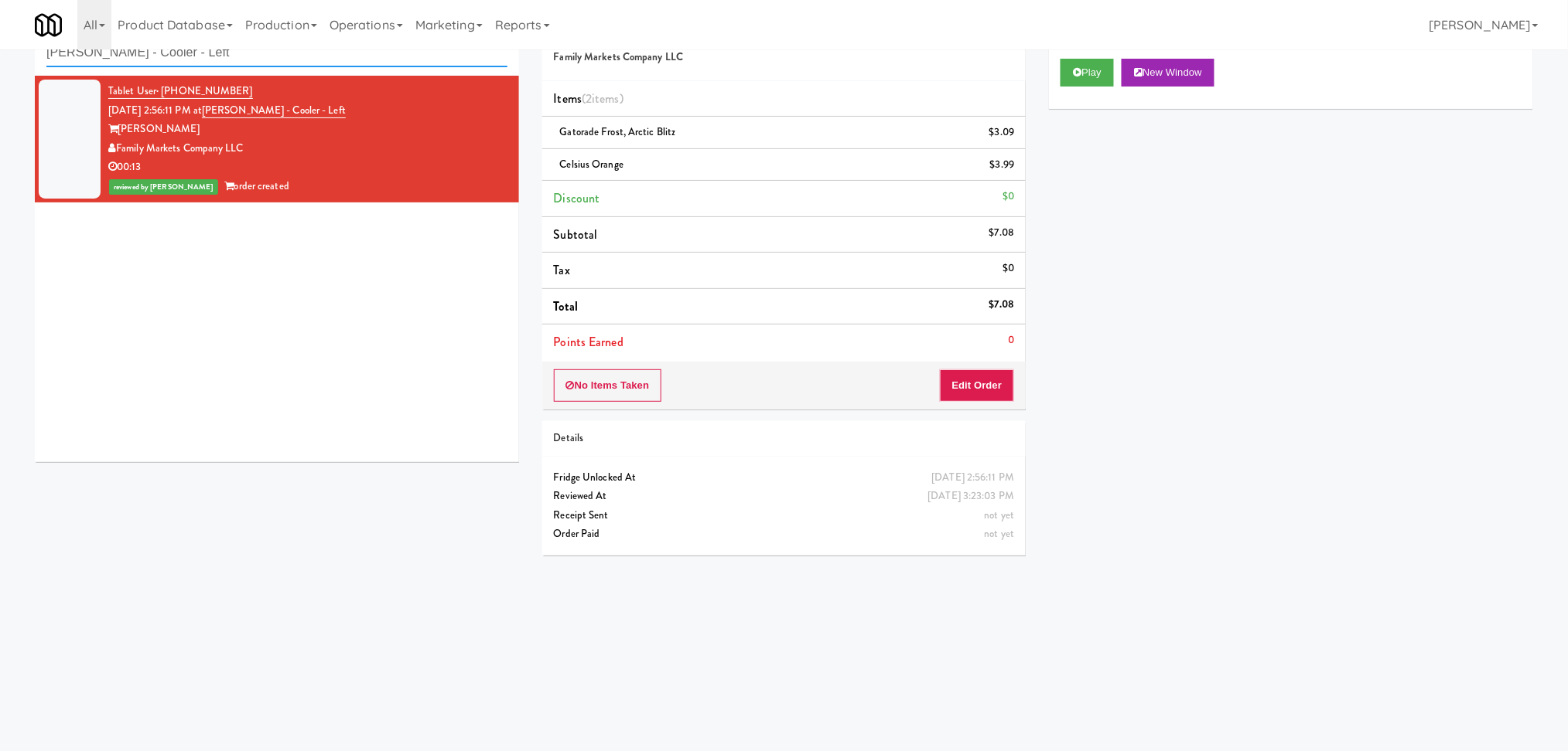
paste input "IKEA Etobicoke"
drag, startPoint x: 244, startPoint y: 62, endPoint x: 0, endPoint y: 15, distance: 248.5
click at [0, 15] on body "Are you sure you want to update this order? Okay Cancel Okay Are you sure you w…" at bounding box center [784, 375] width 1568 height 751
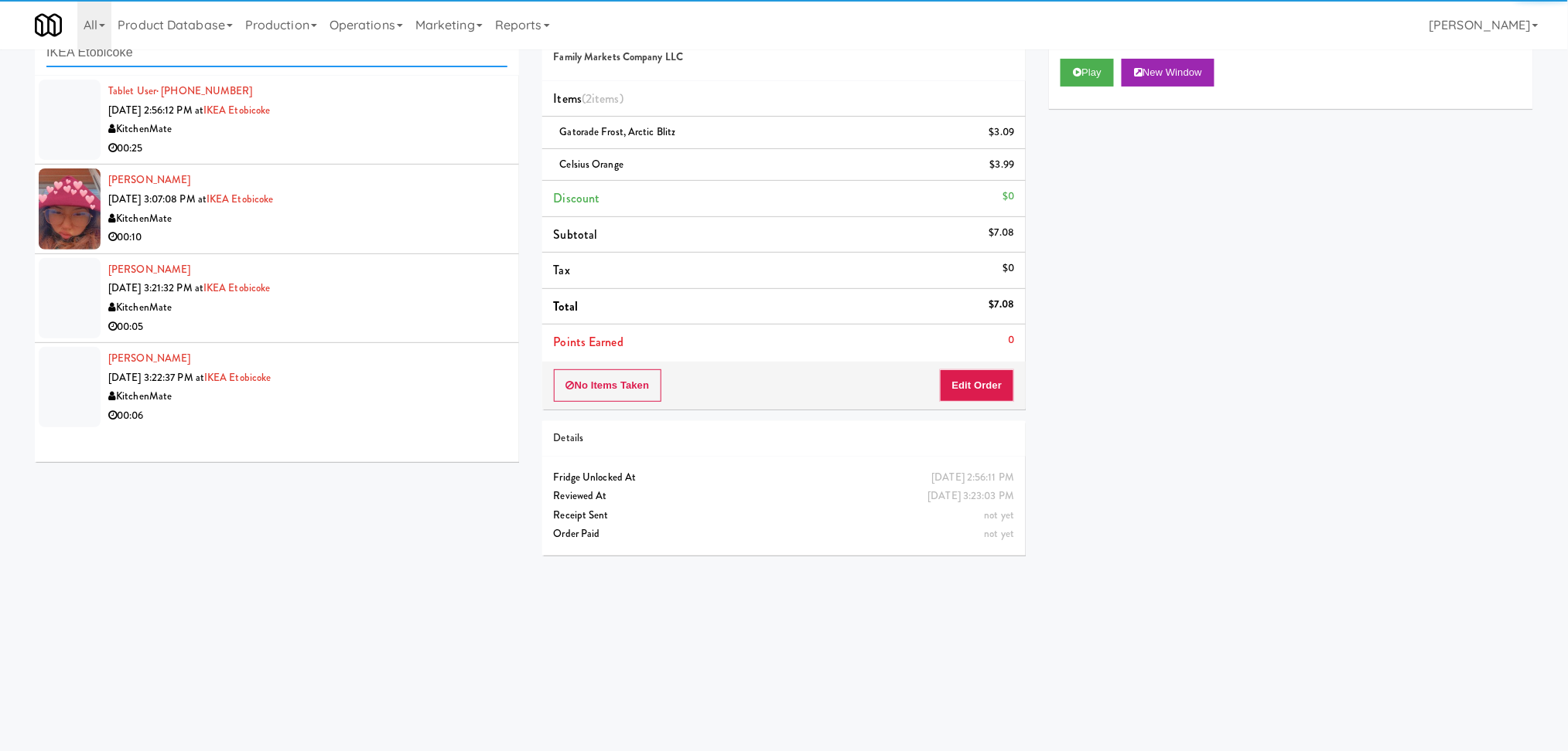
type input "IKEA Etobicoke"
click at [429, 155] on div "00:25" at bounding box center [308, 148] width 399 height 20
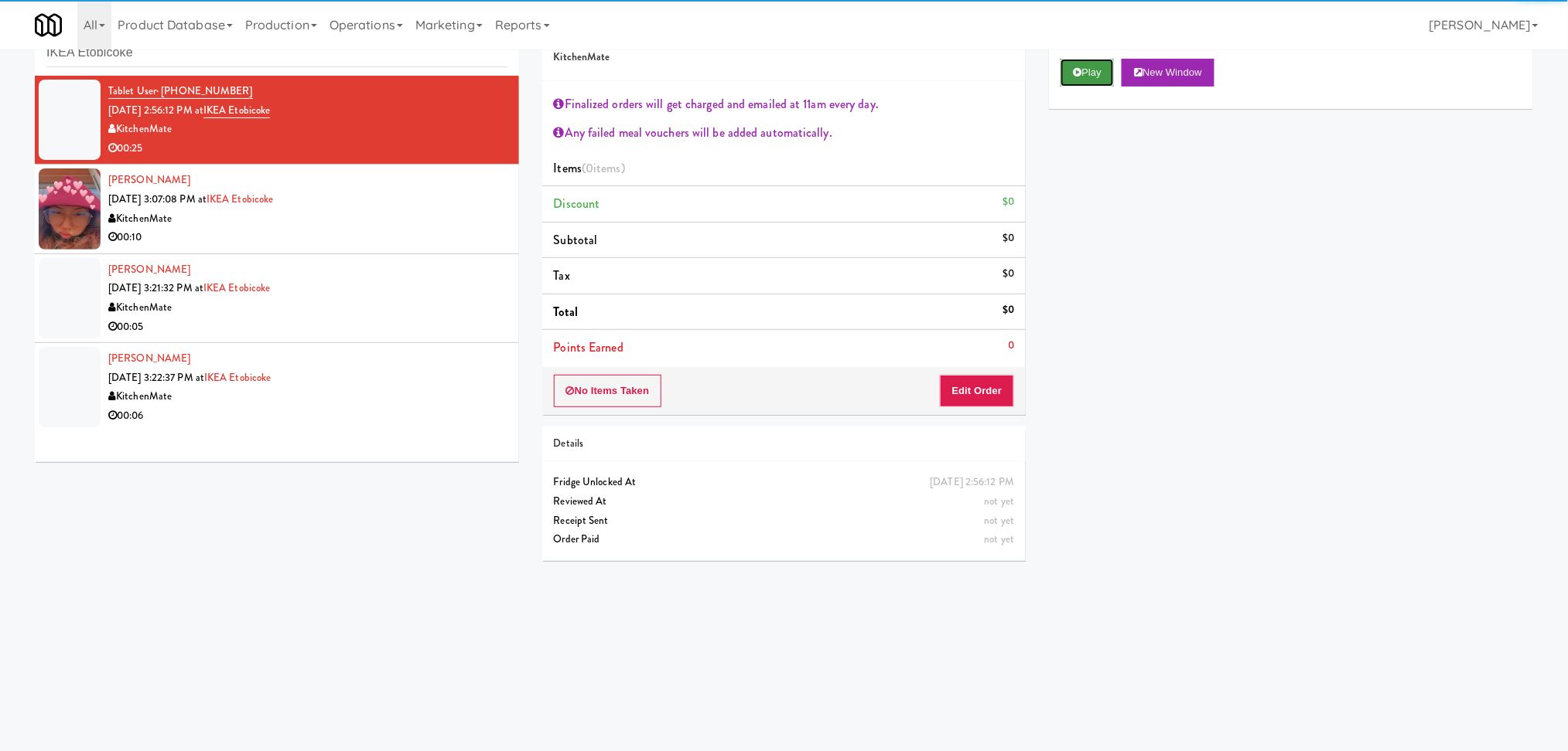
click at [1080, 71] on icon at bounding box center [1077, 73] width 9 height 10
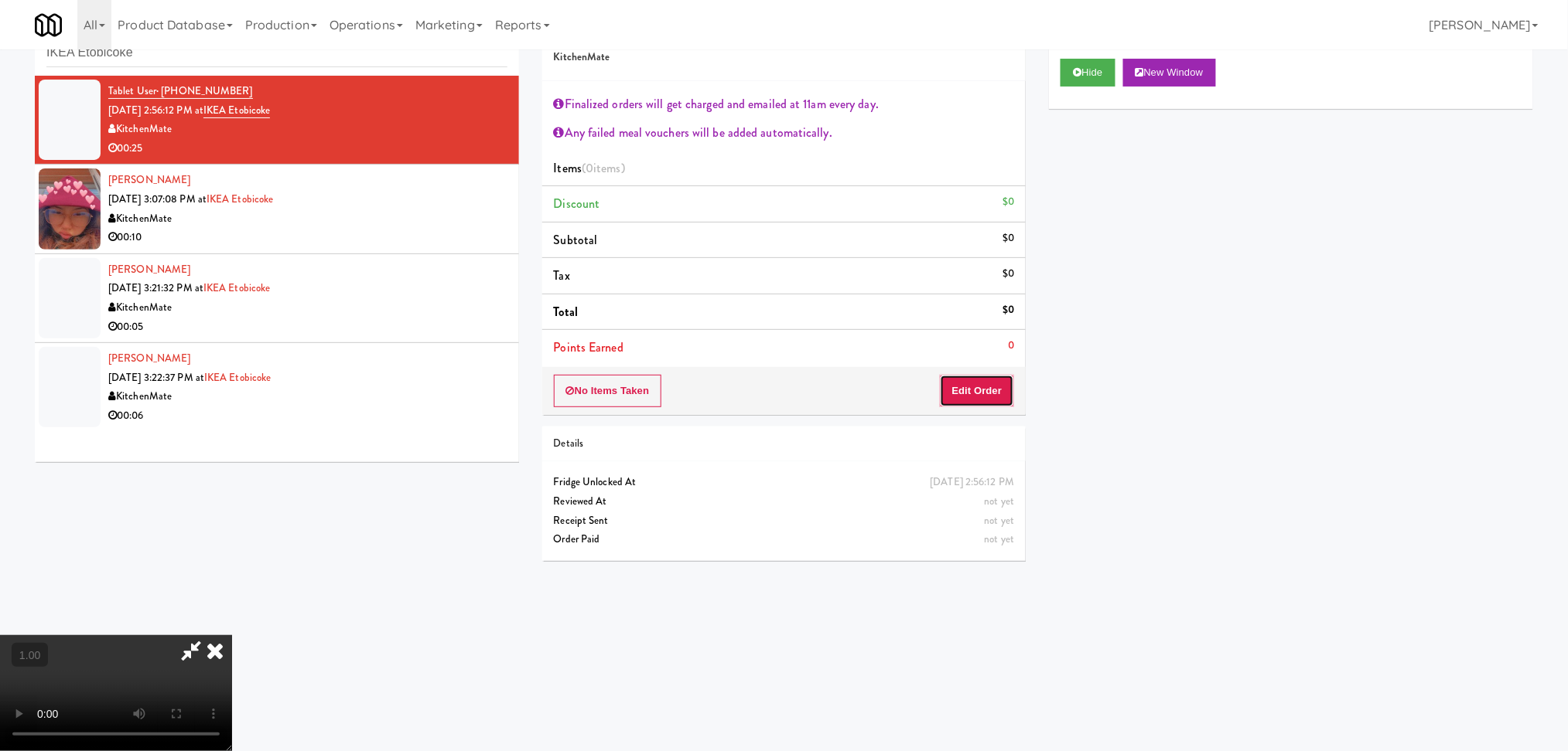
click at [983, 393] on button "Edit Order" at bounding box center [978, 391] width 75 height 33
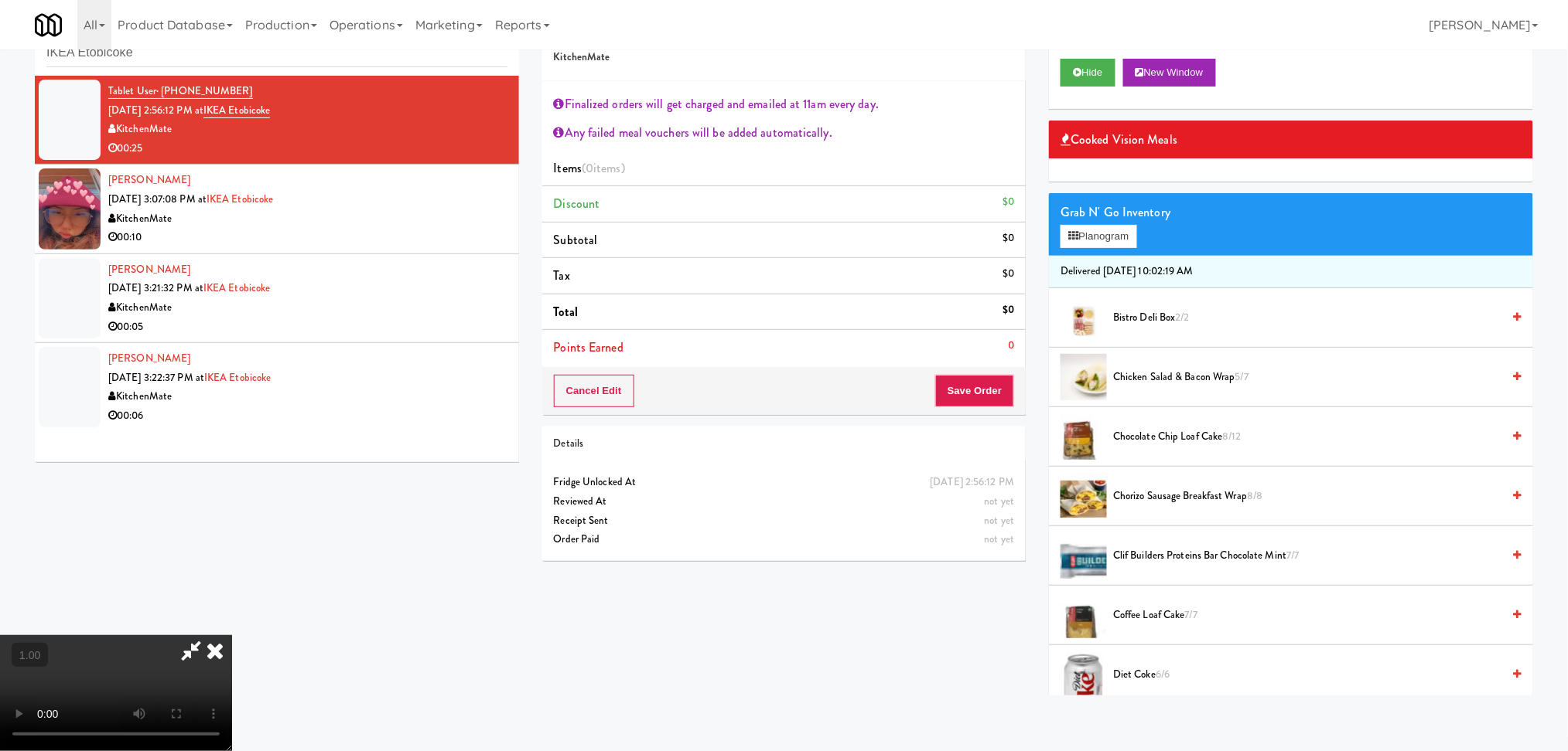
scroll to position [337, 0]
click at [232, 635] on video at bounding box center [116, 693] width 232 height 116
click at [218, 635] on video at bounding box center [116, 693] width 232 height 116
click at [232, 635] on video at bounding box center [116, 693] width 232 height 116
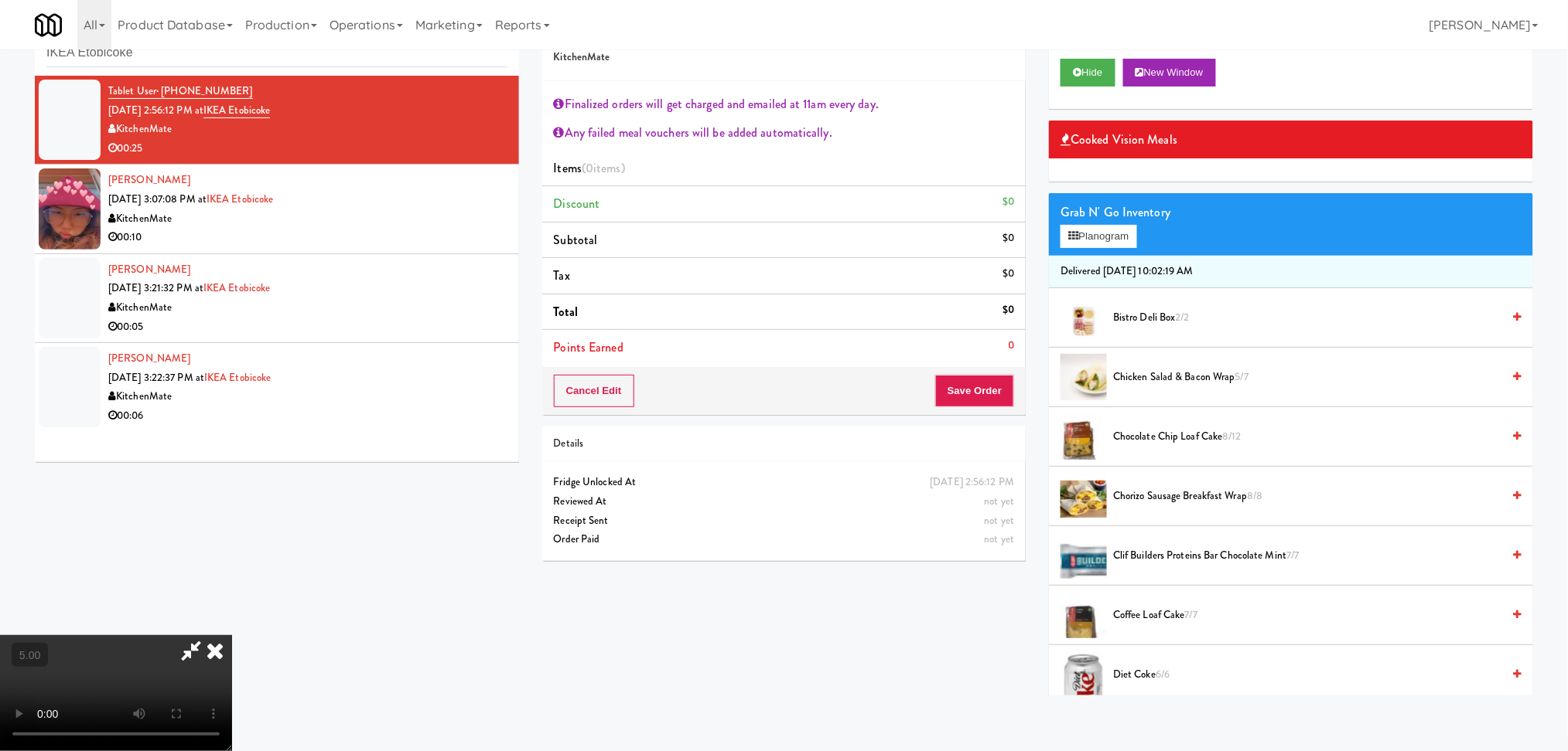
click at [232, 635] on video at bounding box center [116, 693] width 232 height 116
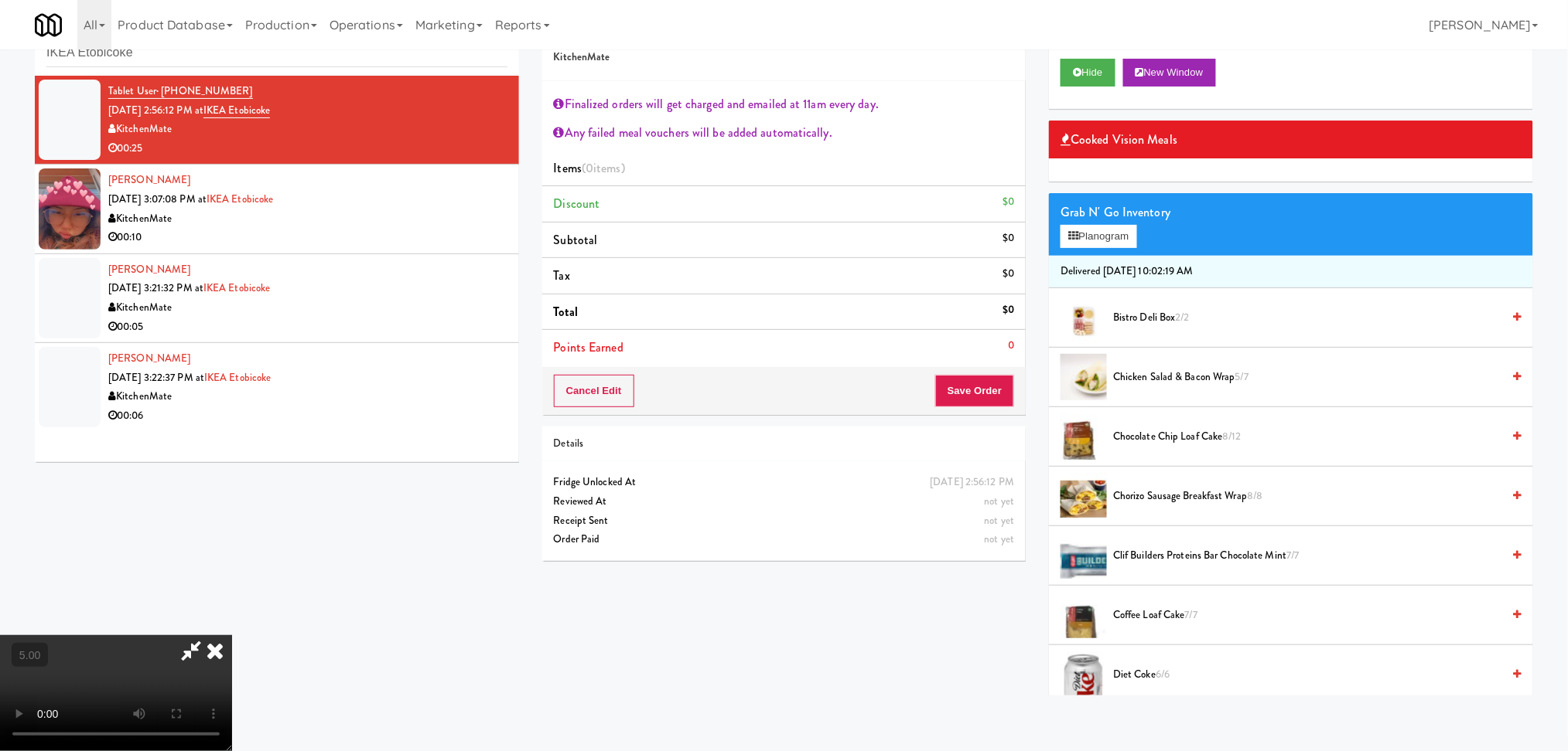
drag, startPoint x: 498, startPoint y: 533, endPoint x: 542, endPoint y: 539, distance: 44.4
click at [232, 635] on video at bounding box center [116, 693] width 232 height 116
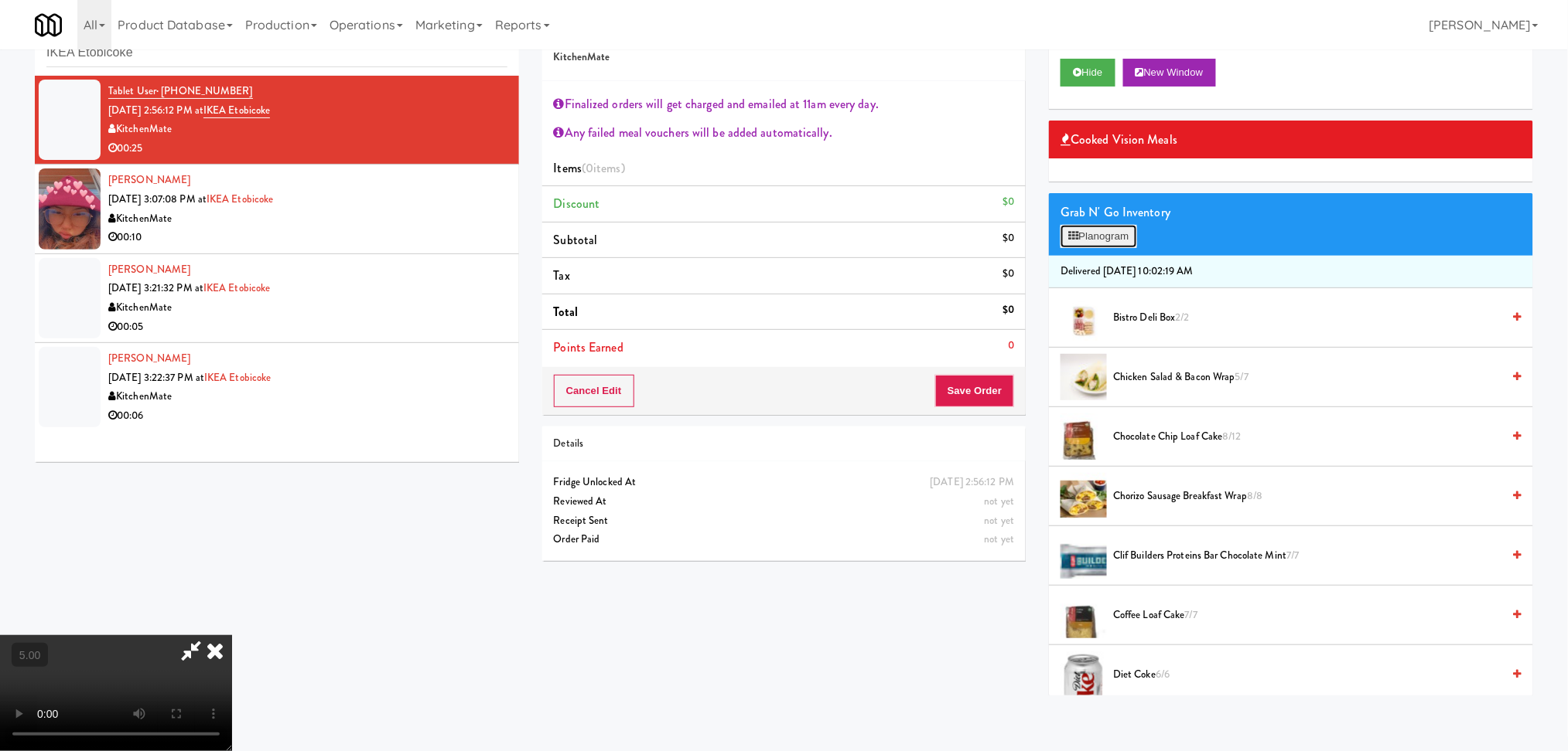
click at [1095, 241] on button "Planogram" at bounding box center [1098, 236] width 75 height 23
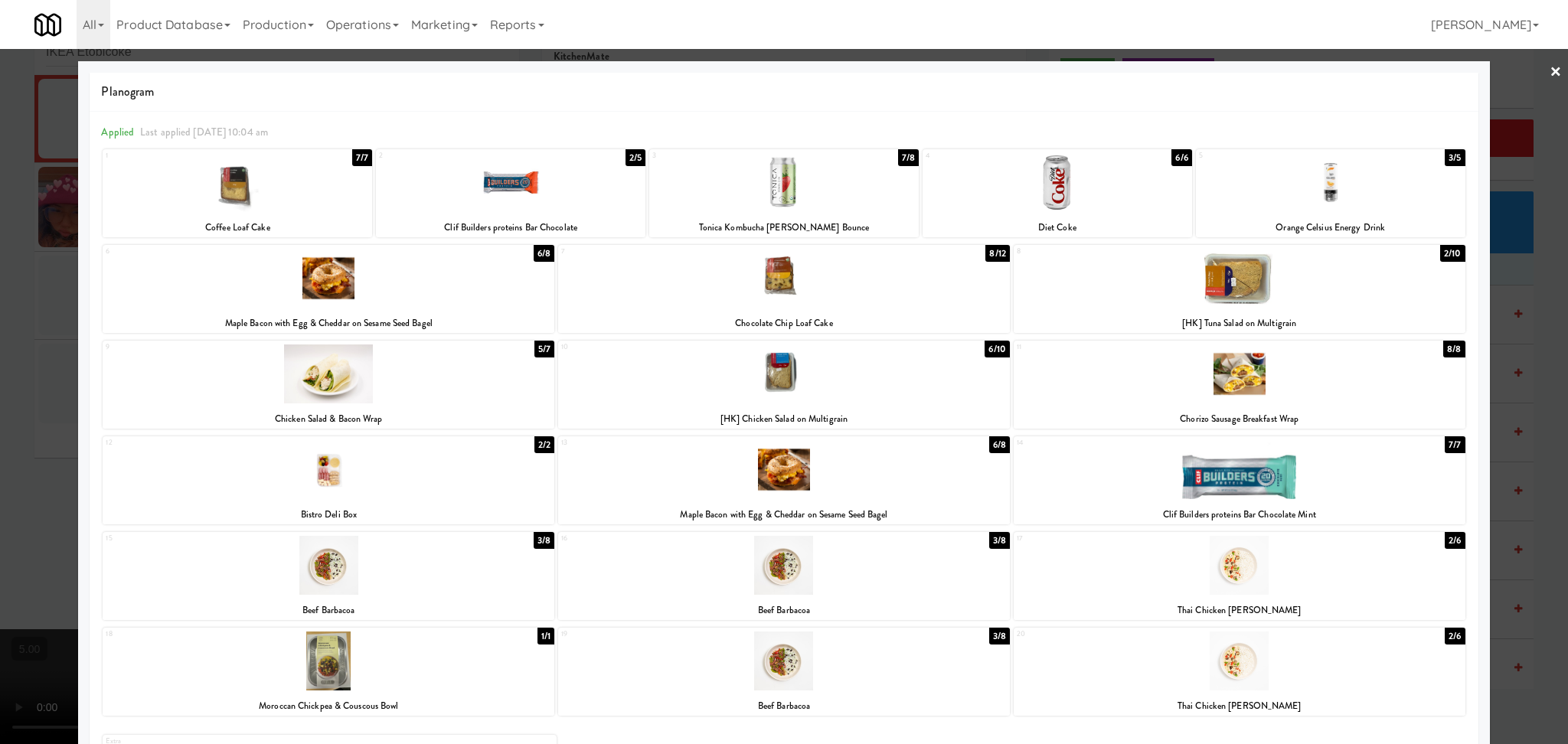
click at [1030, 177] on div at bounding box center [1057, 183] width 270 height 59
click at [1171, 293] on div at bounding box center [1239, 278] width 452 height 59
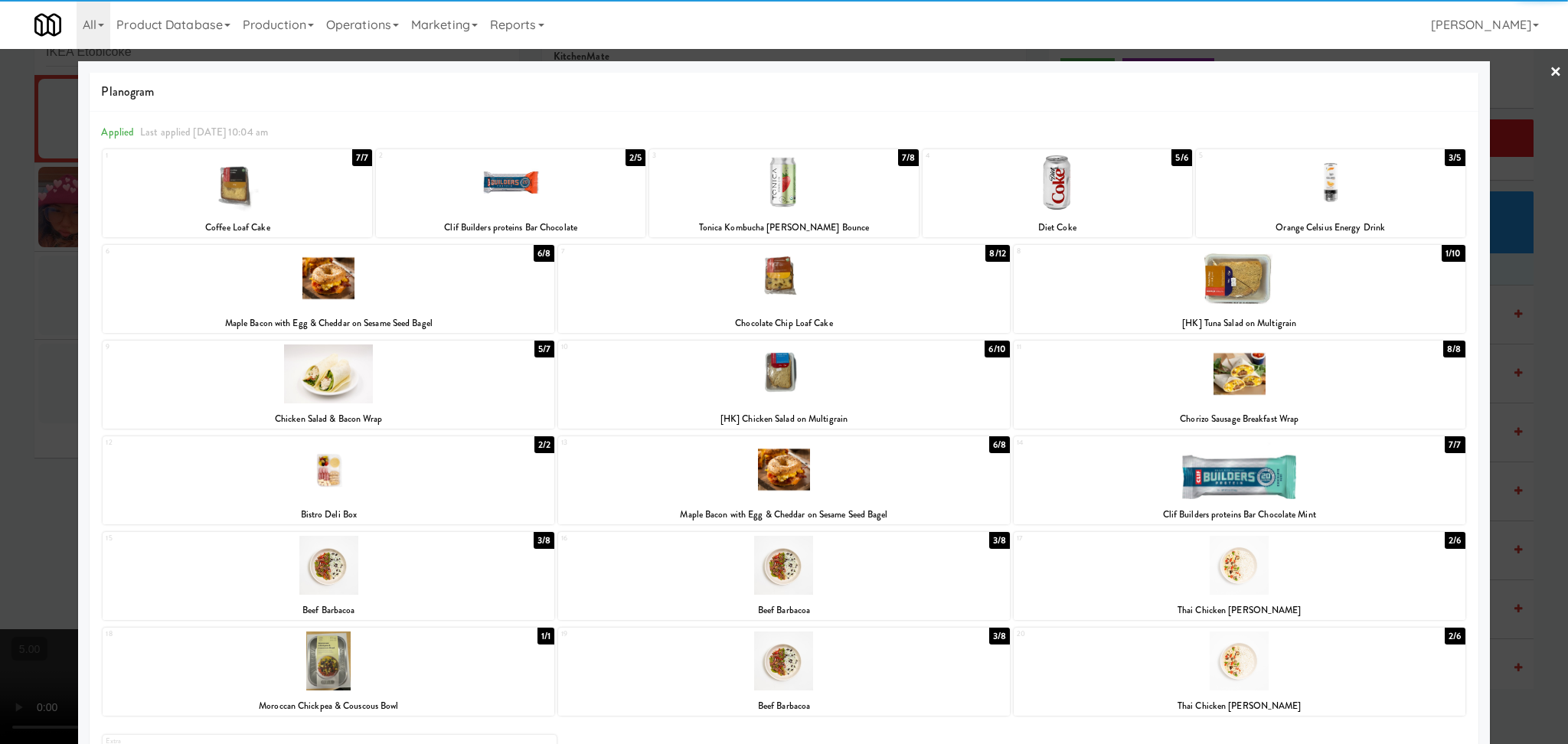
click at [0, 310] on div at bounding box center [784, 372] width 1568 height 744
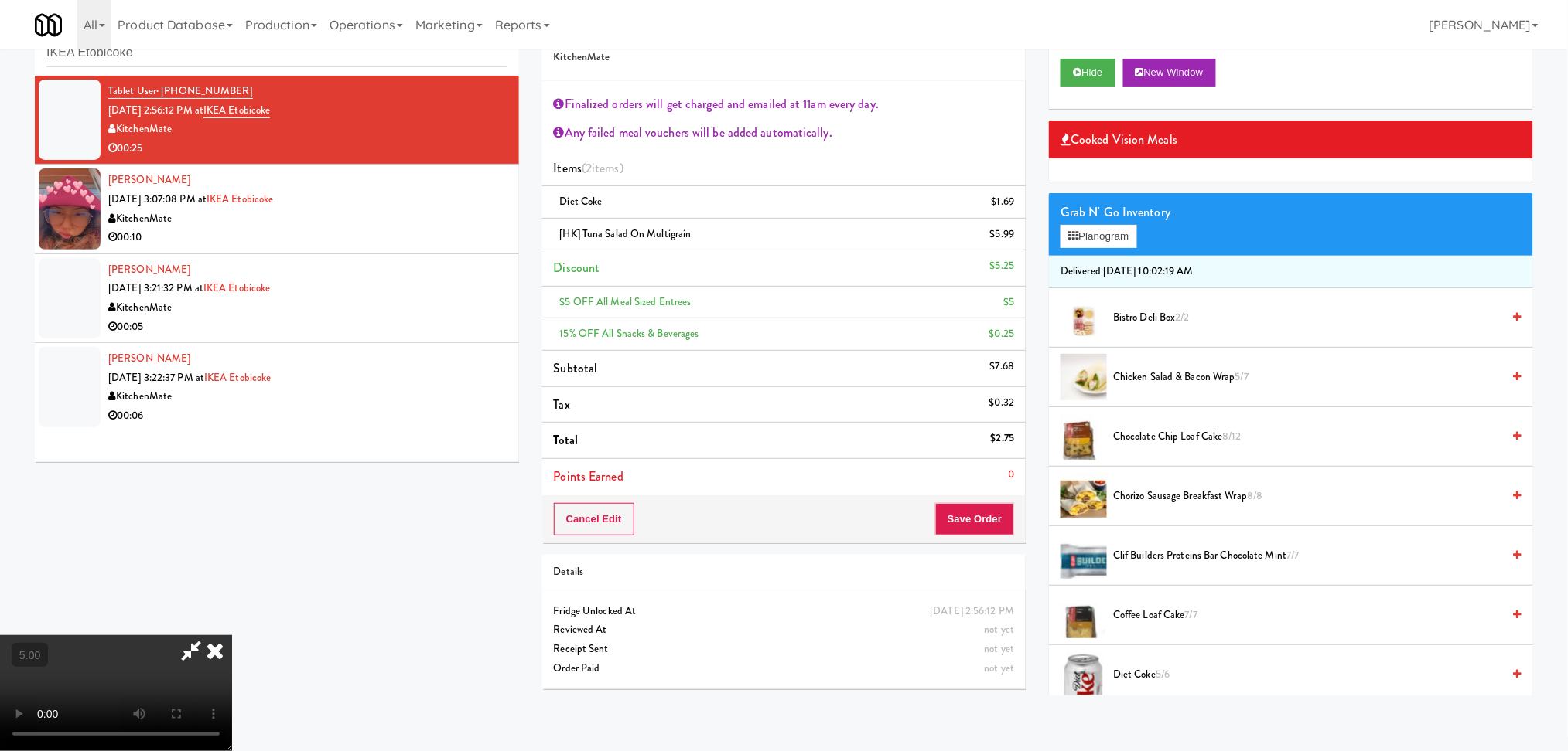
click at [232, 635] on video at bounding box center [116, 693] width 232 height 116
click at [1089, 238] on button "Planogram" at bounding box center [1098, 236] width 75 height 23
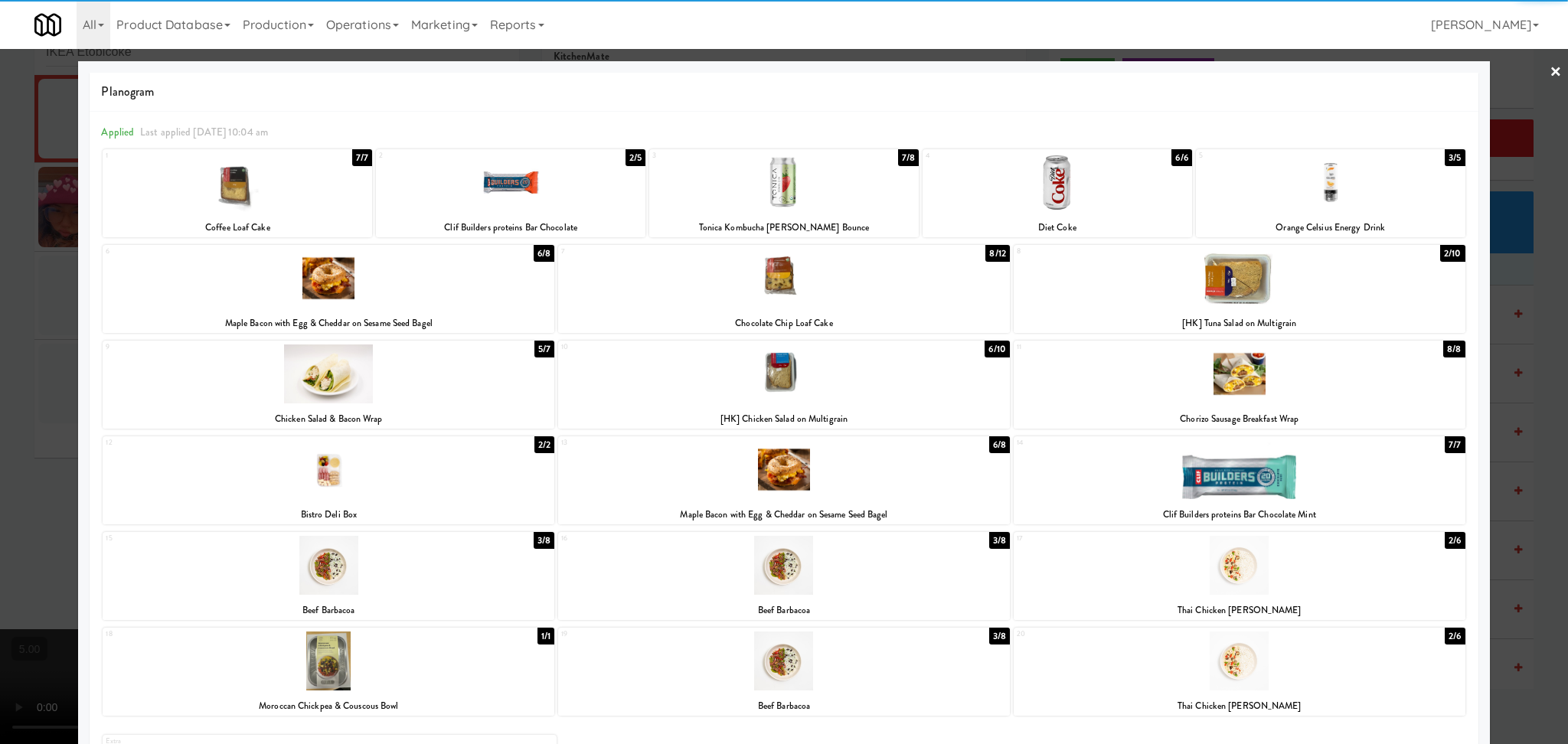
click at [774, 281] on div at bounding box center [784, 278] width 452 height 59
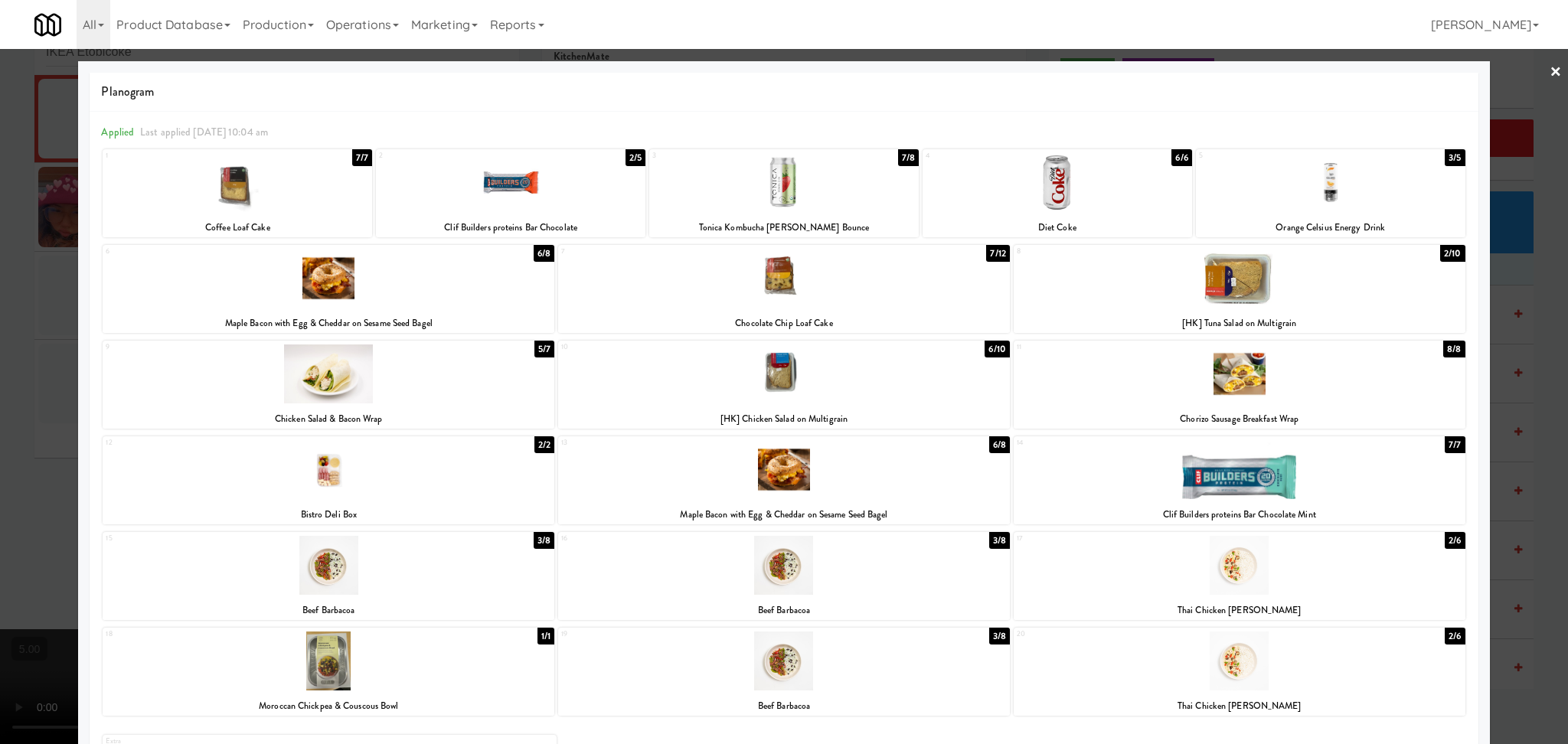
click at [0, 312] on div at bounding box center [784, 372] width 1568 height 744
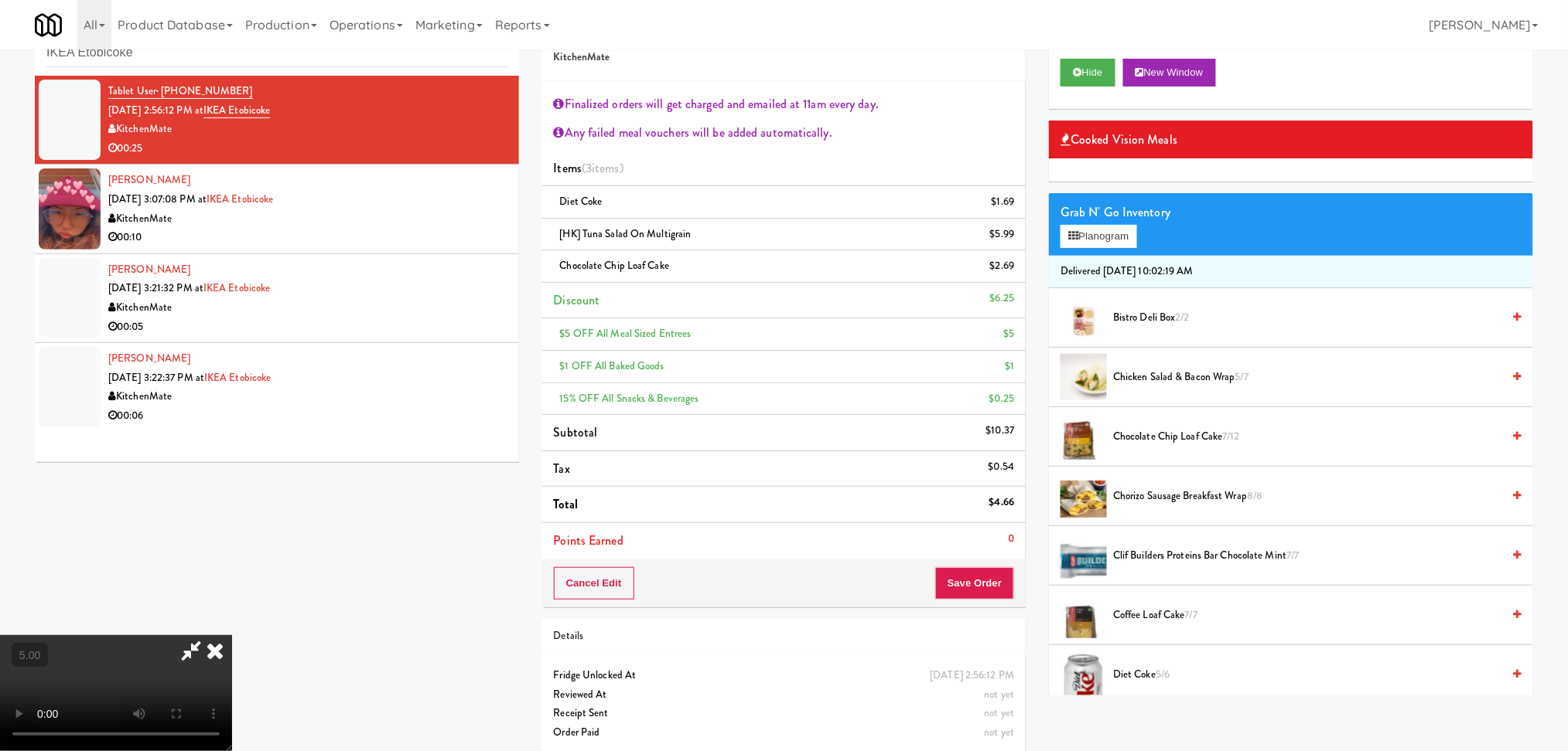
click at [232, 635] on icon at bounding box center [215, 651] width 34 height 31
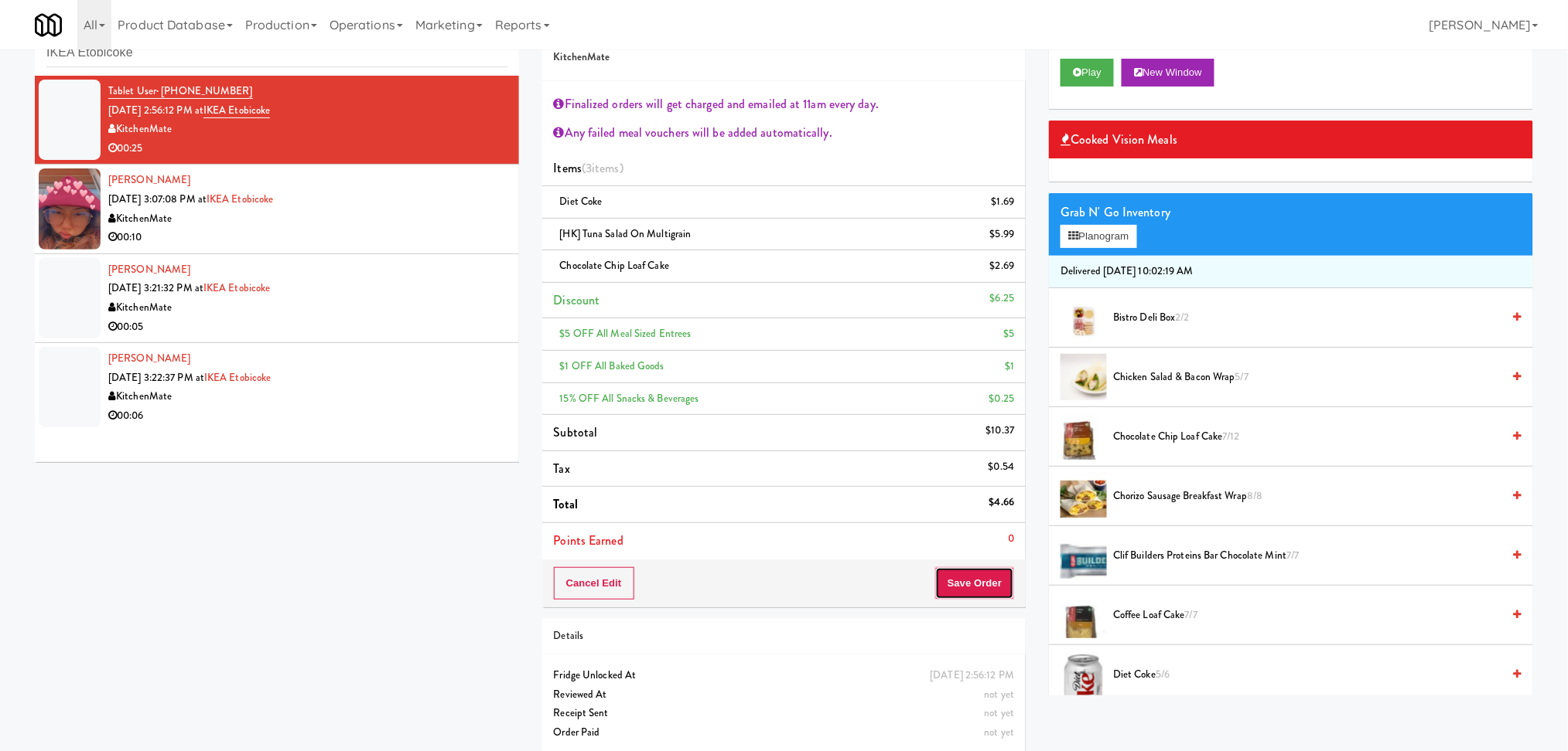
click at [984, 596] on button "Save Order" at bounding box center [974, 584] width 79 height 33
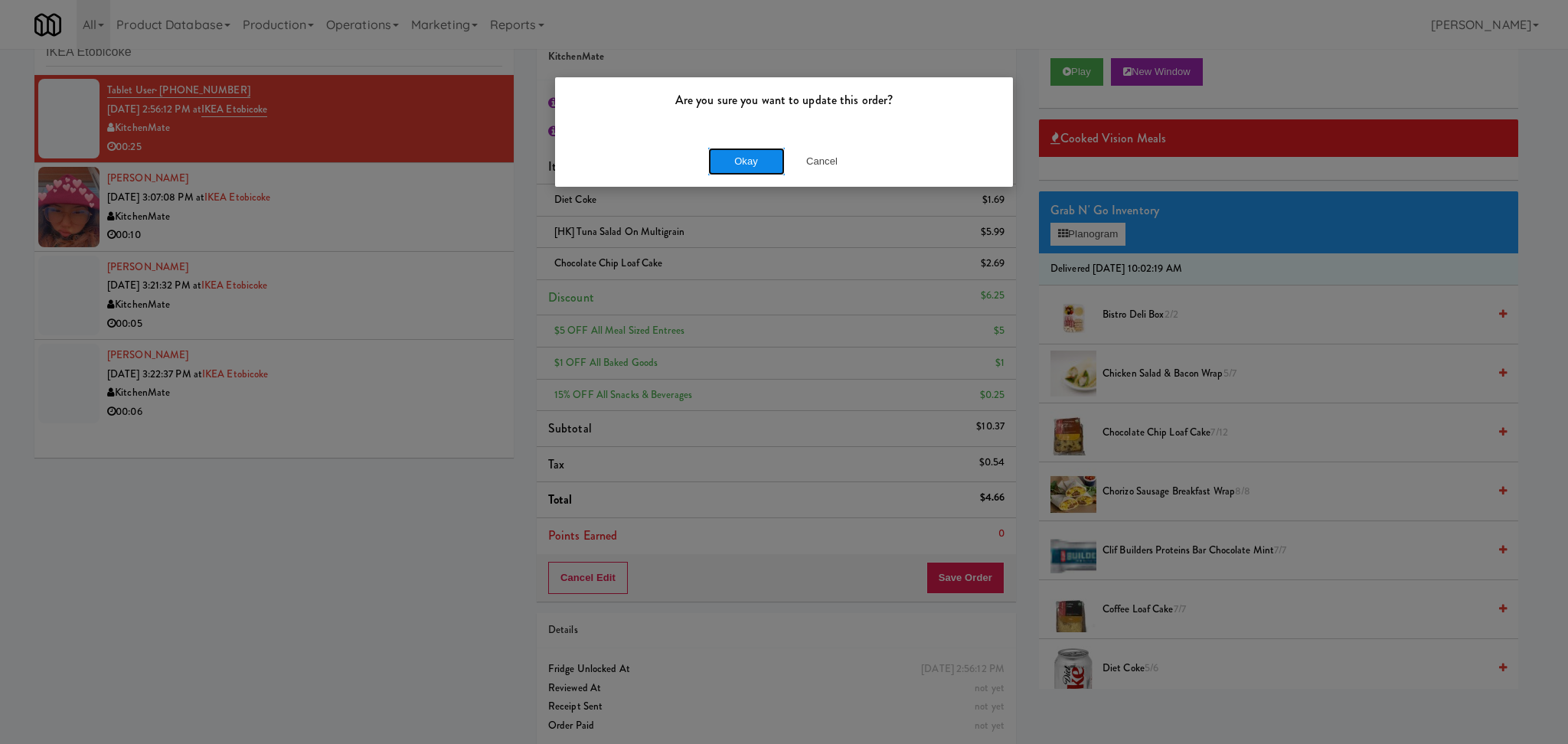
click at [760, 171] on button "Okay" at bounding box center [746, 161] width 76 height 27
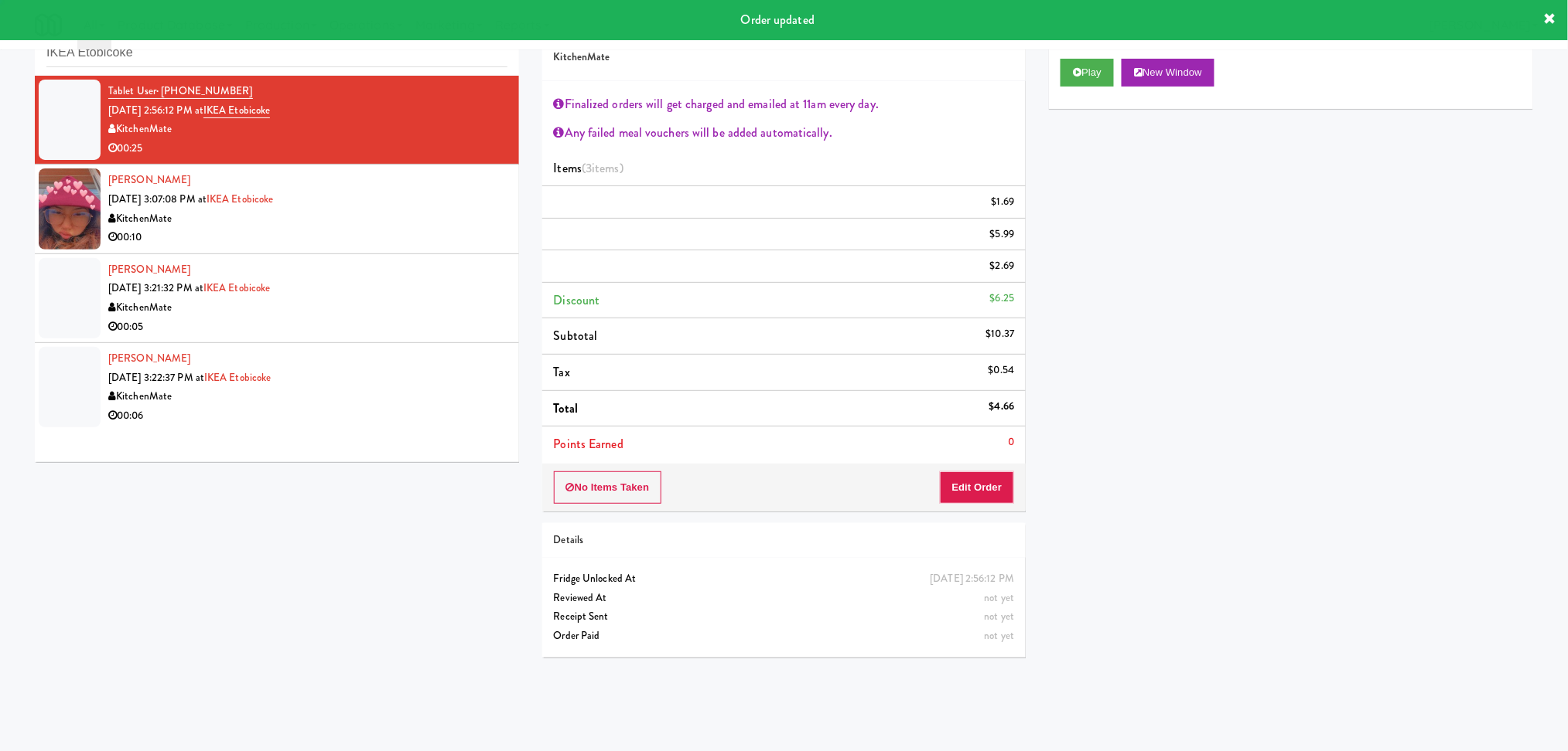
click at [459, 210] on div "KitchenMate" at bounding box center [308, 219] width 399 height 20
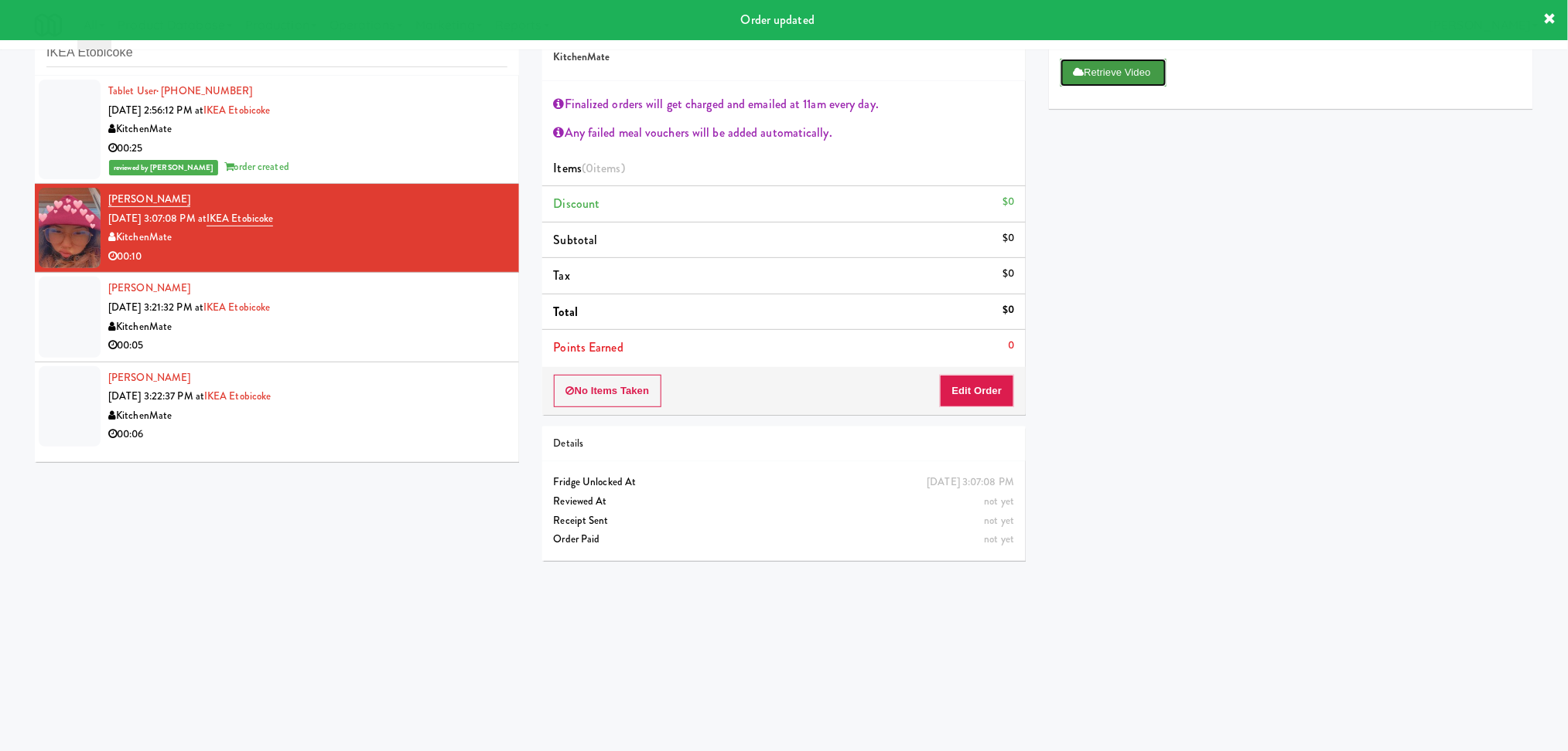
click at [1064, 81] on button "Retrieve Video" at bounding box center [1112, 73] width 105 height 27
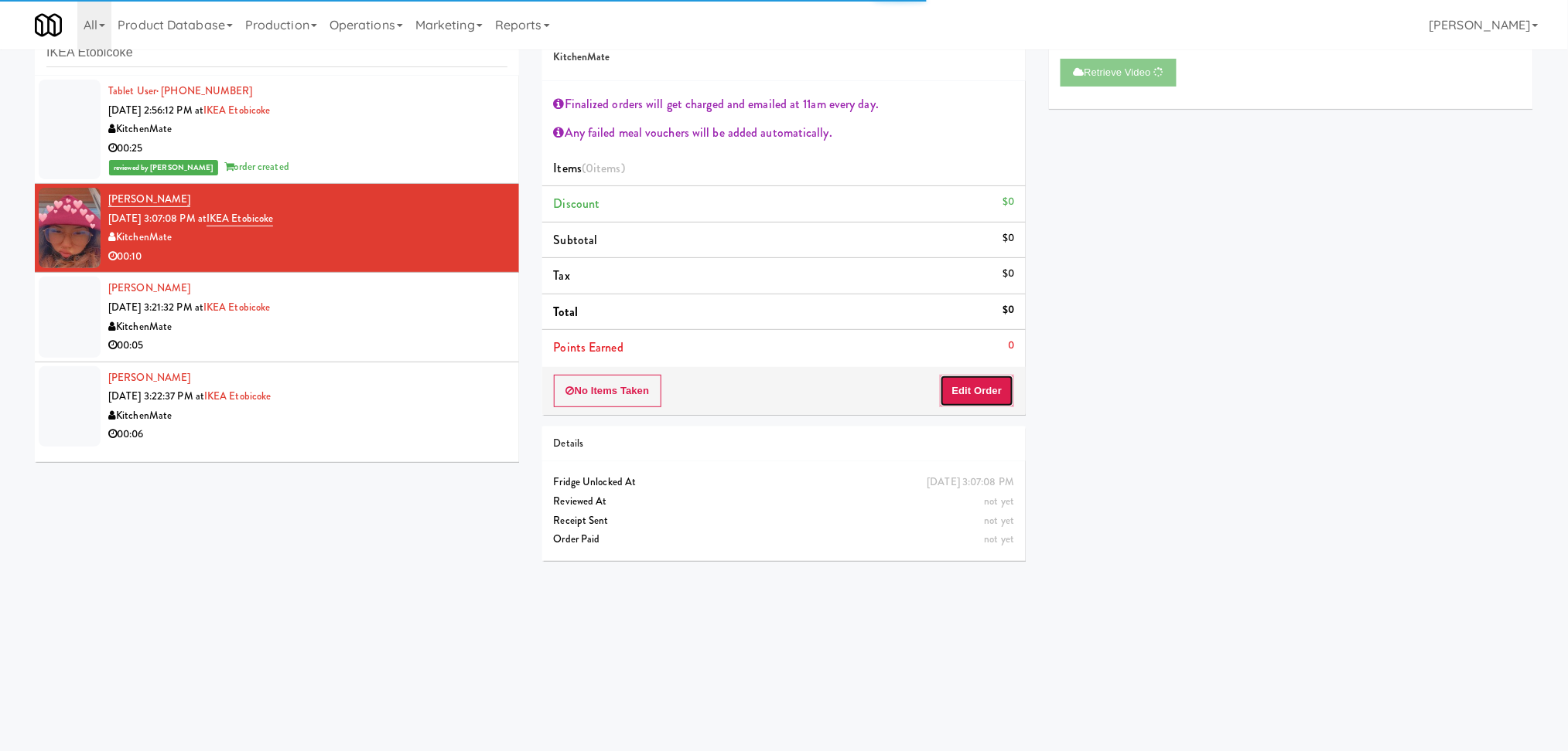
click at [951, 393] on button "Edit Order" at bounding box center [978, 391] width 75 height 33
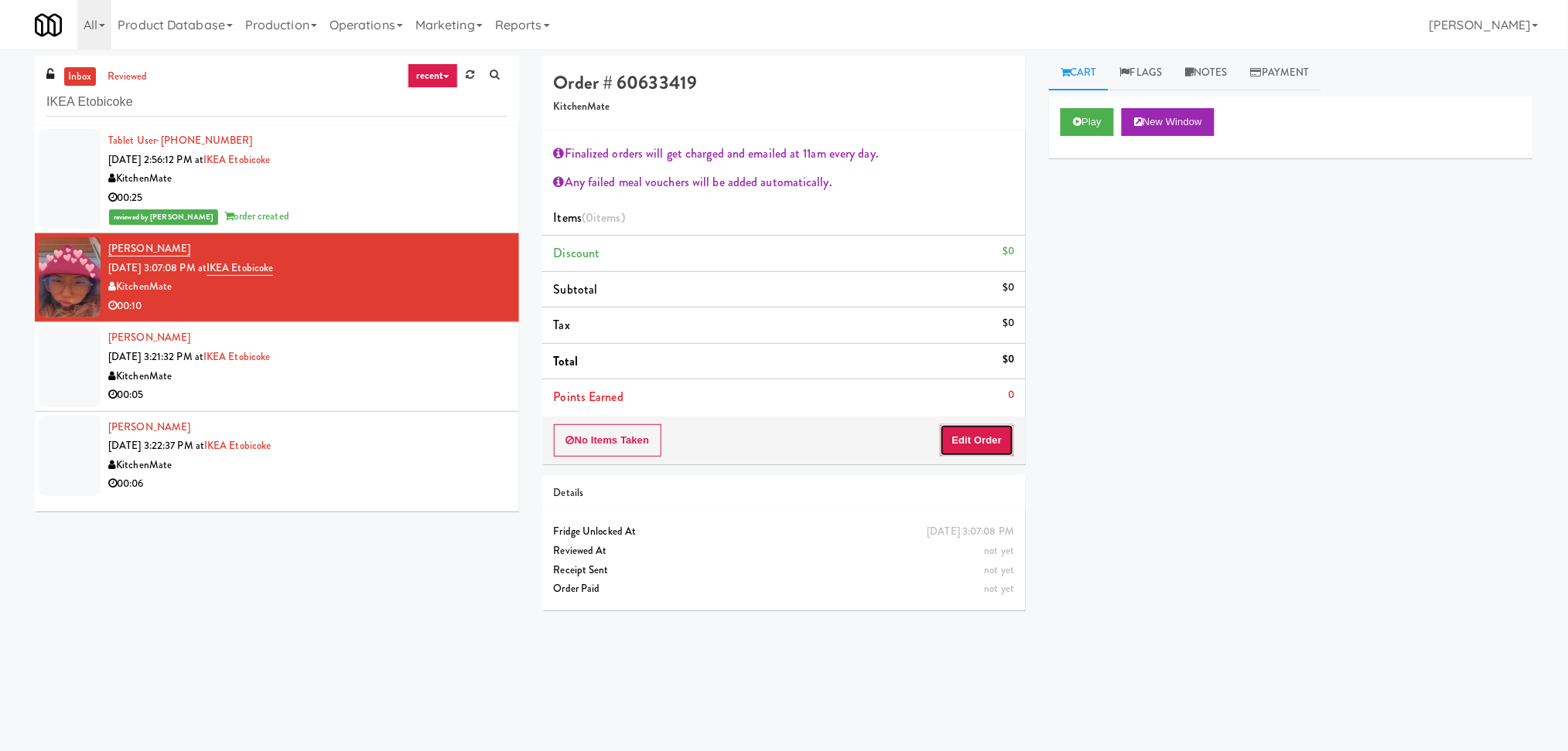
click at [990, 438] on button "Edit Order" at bounding box center [978, 441] width 75 height 33
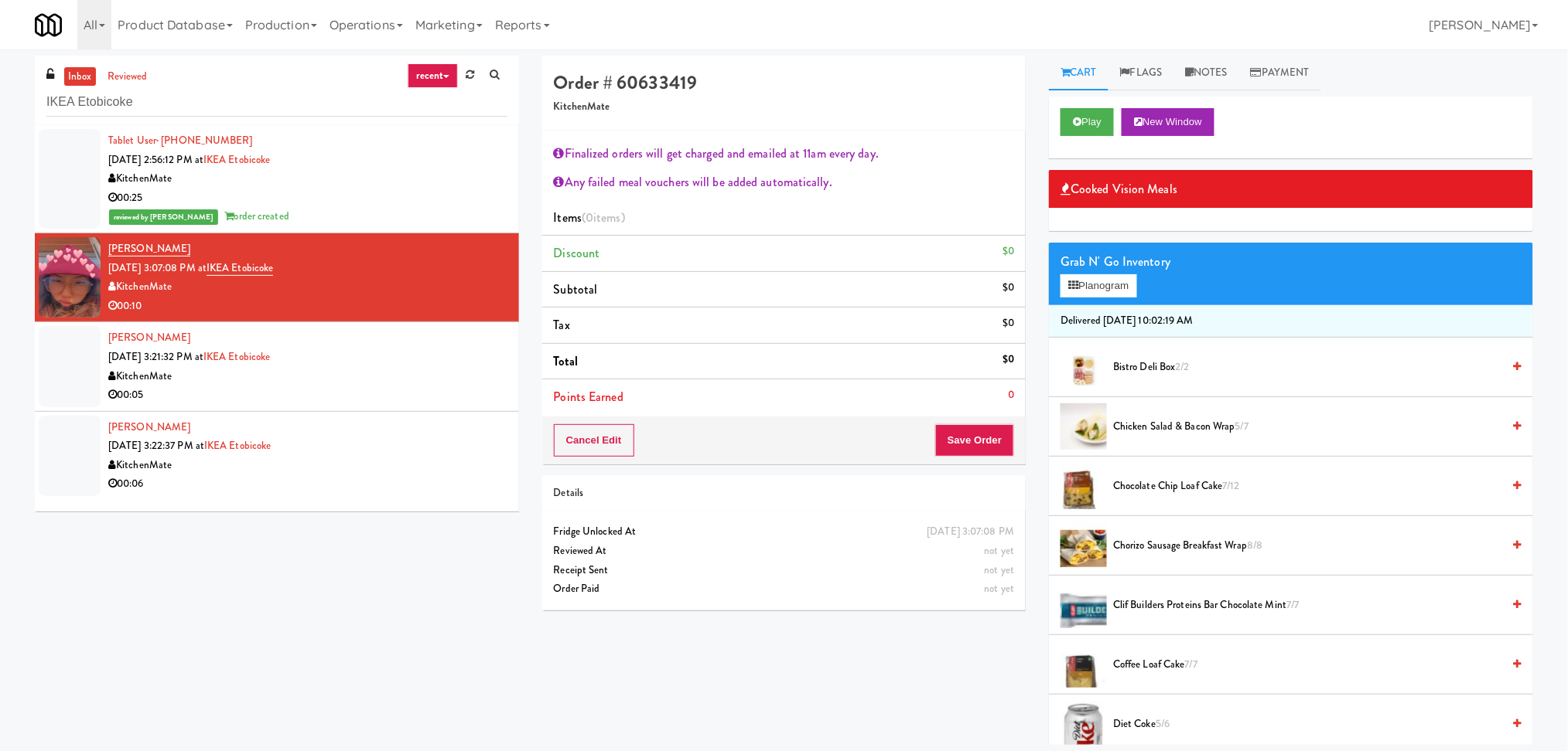
click at [1170, 482] on span "Chocolate Chip Loaf Cake 7/12" at bounding box center [1308, 486] width 389 height 20
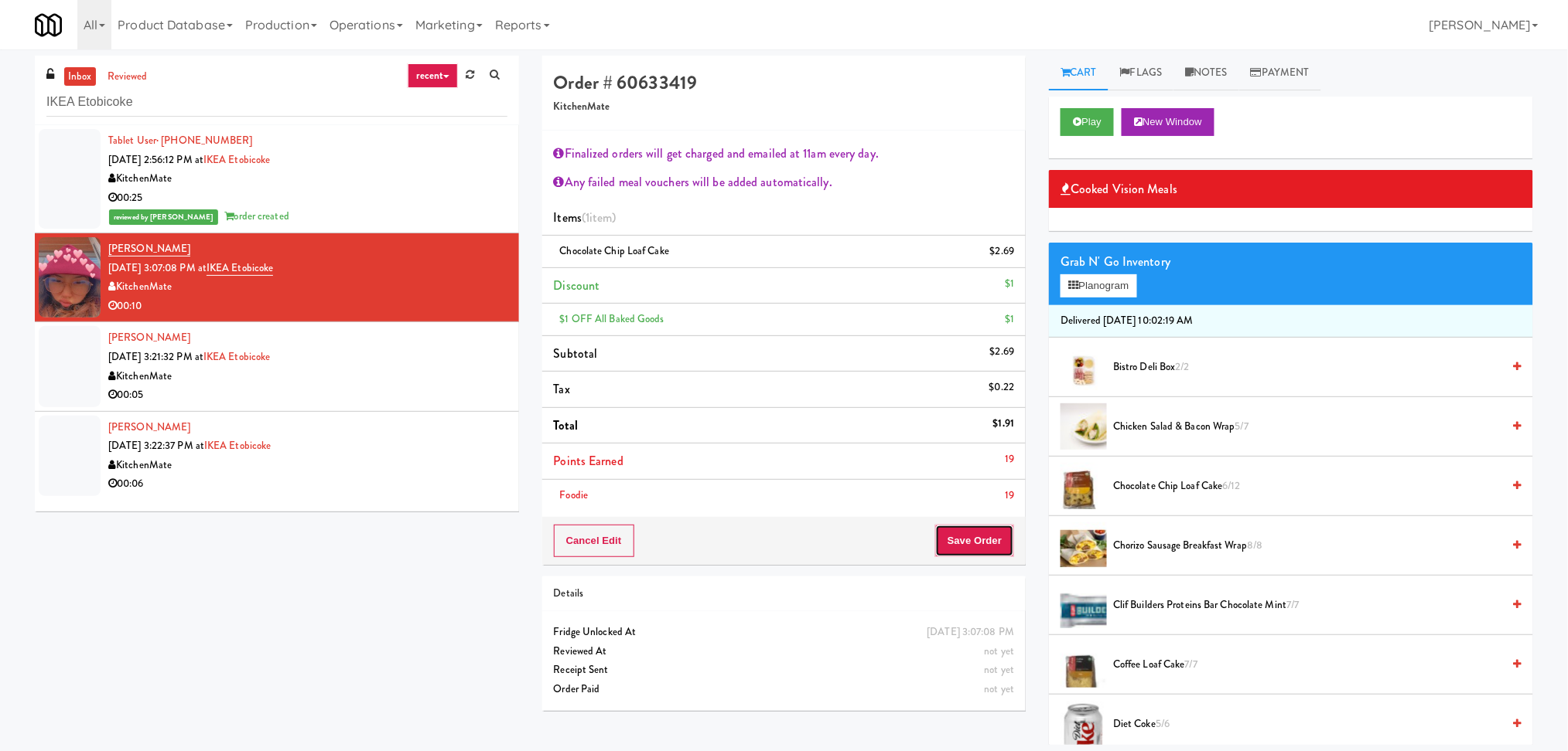
click at [992, 535] on button "Save Order" at bounding box center [974, 541] width 79 height 33
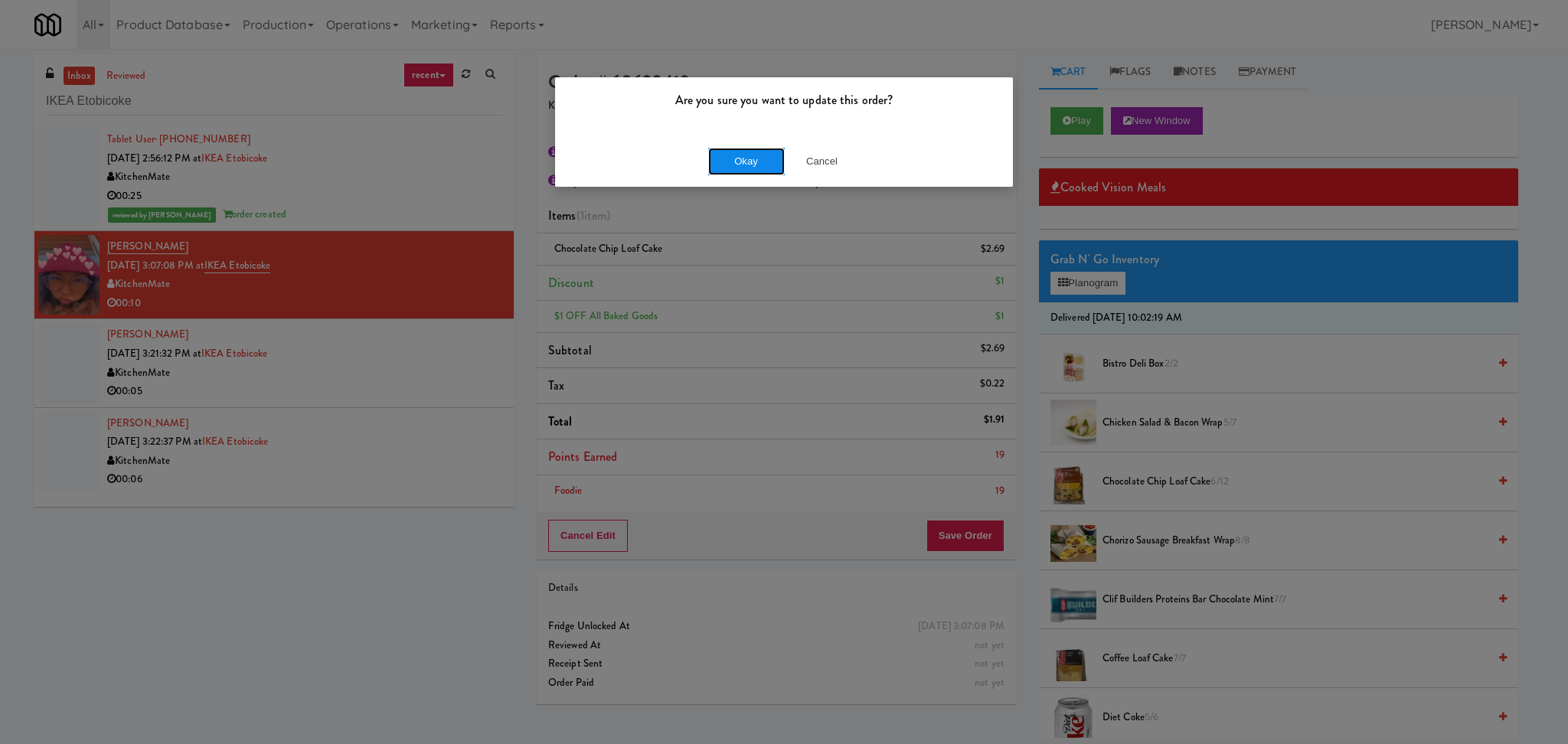
click at [728, 160] on button "Okay" at bounding box center [746, 161] width 76 height 27
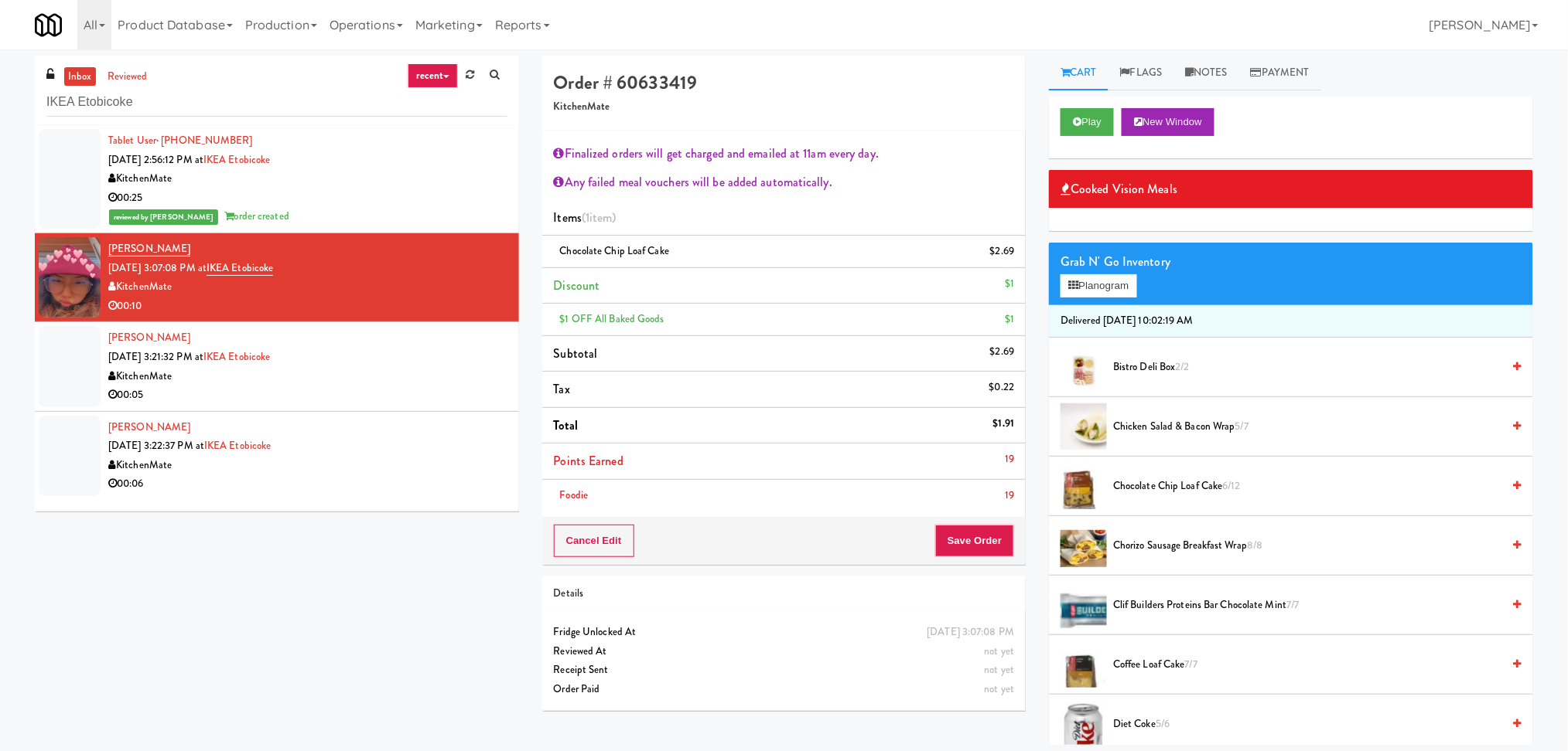
click at [438, 358] on div "Courtney Sampson Aug 14, 2025 3:21:32 PM at IKEA Etobicoke KitchenMate 00:05" at bounding box center [308, 367] width 399 height 75
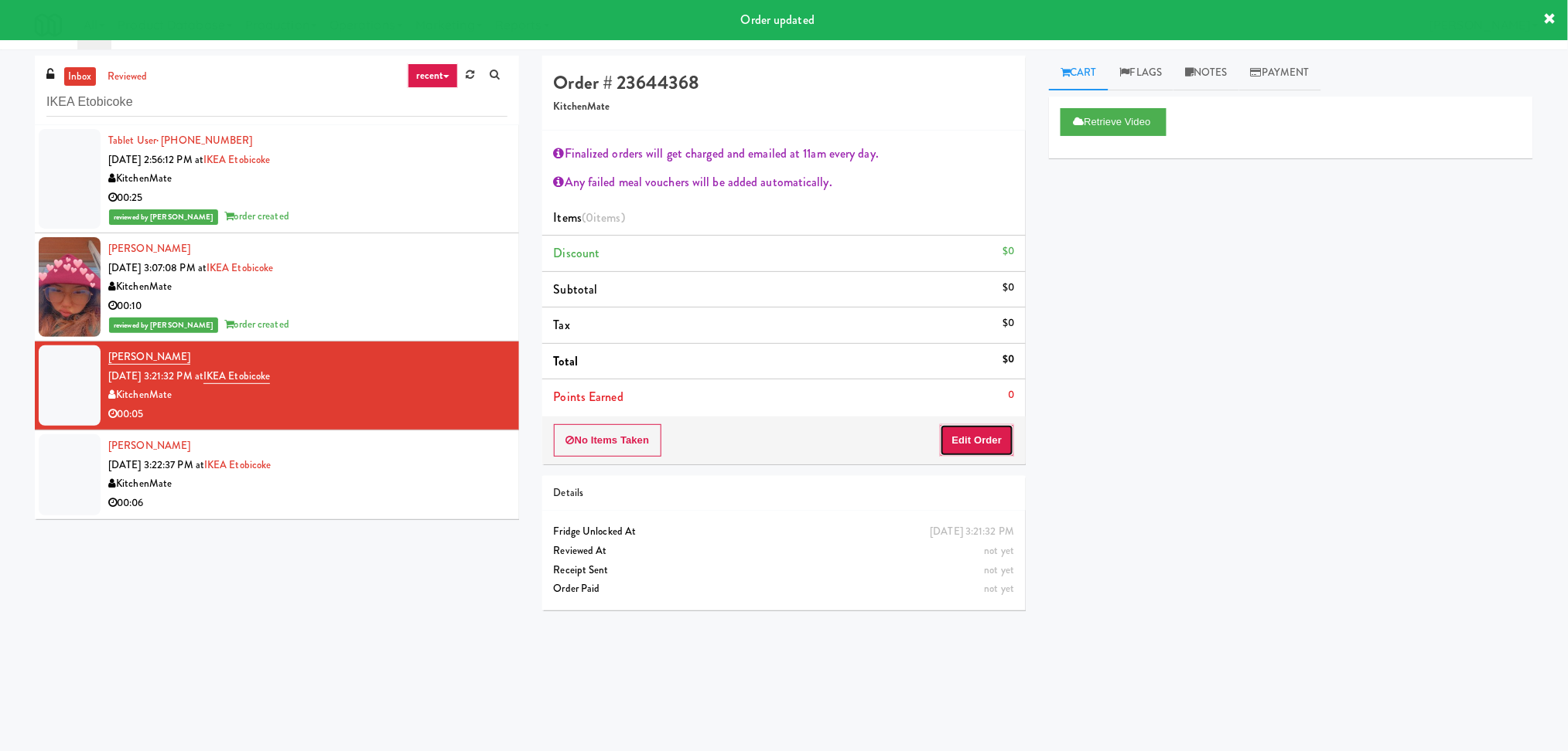
click at [979, 432] on button "Edit Order" at bounding box center [978, 441] width 75 height 33
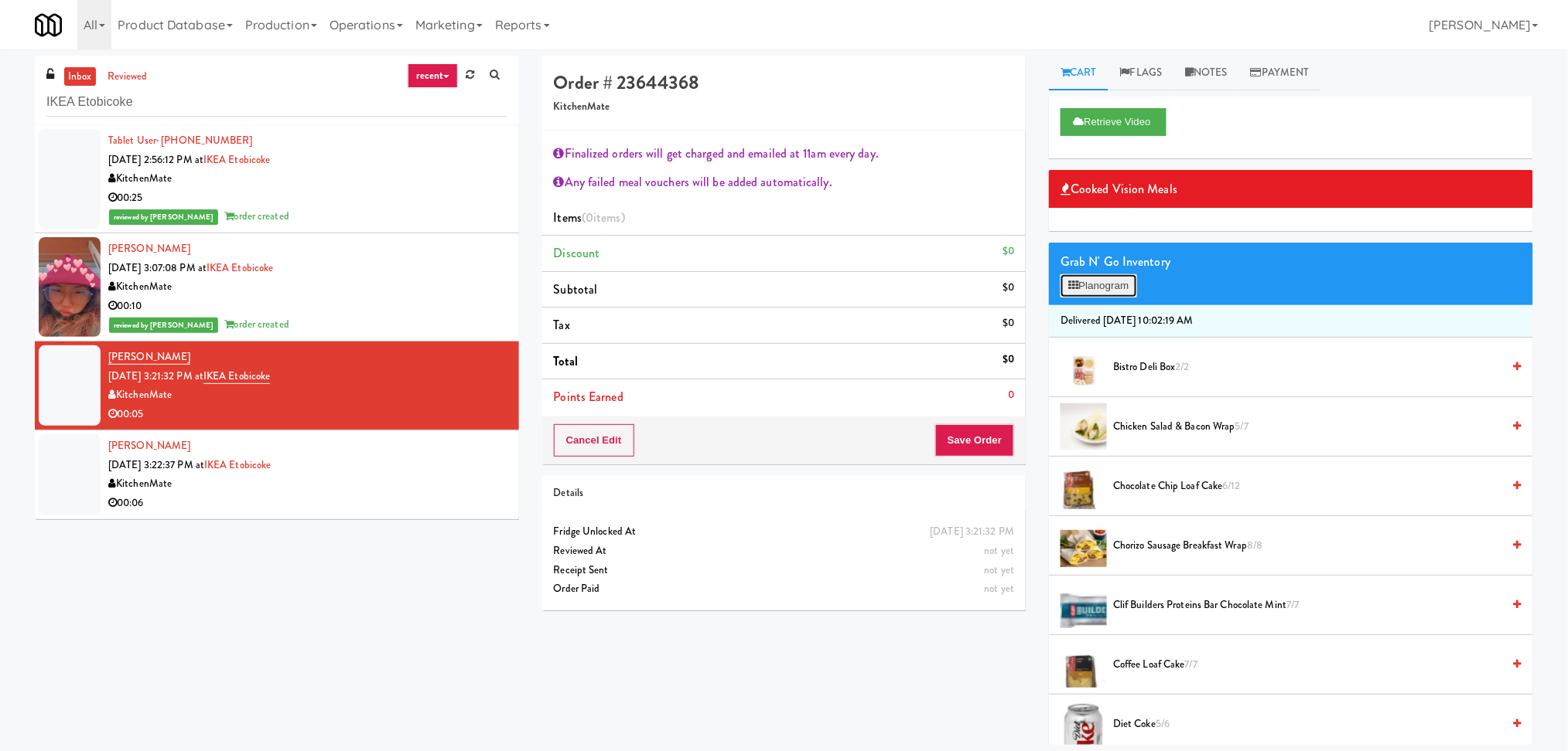
click at [1087, 284] on button "Planogram" at bounding box center [1098, 285] width 75 height 23
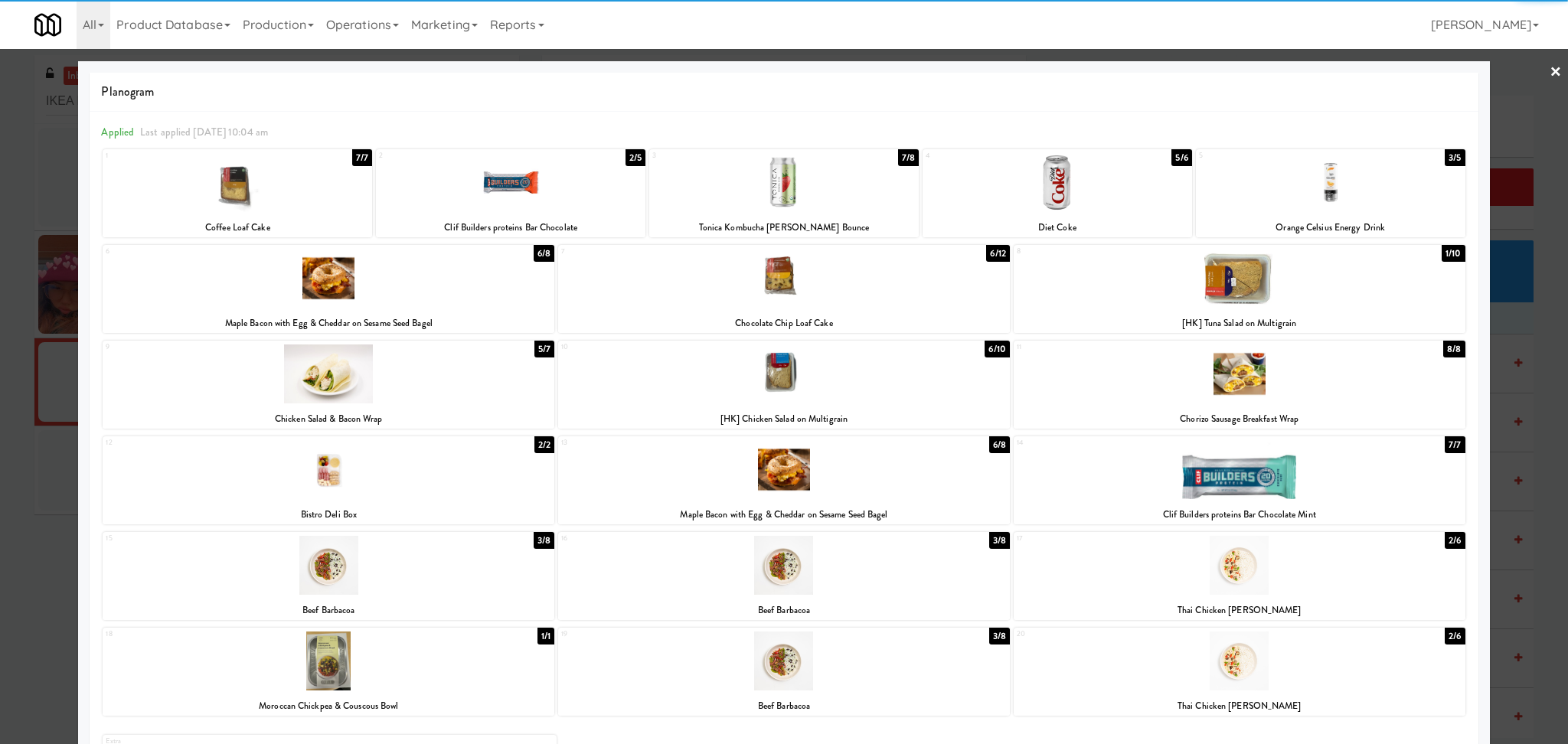
click at [1264, 269] on div at bounding box center [1239, 278] width 452 height 59
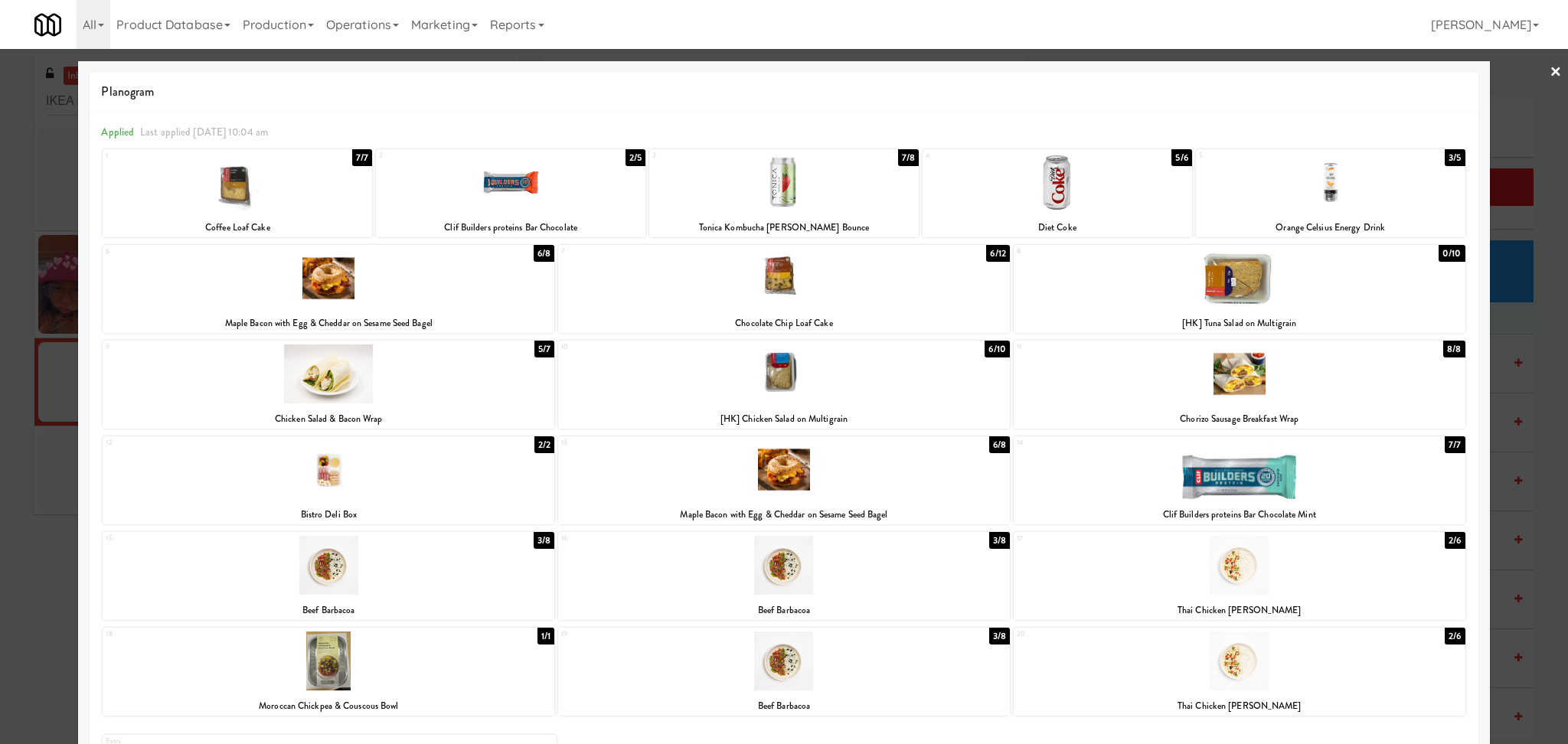
click at [0, 244] on div at bounding box center [784, 372] width 1568 height 744
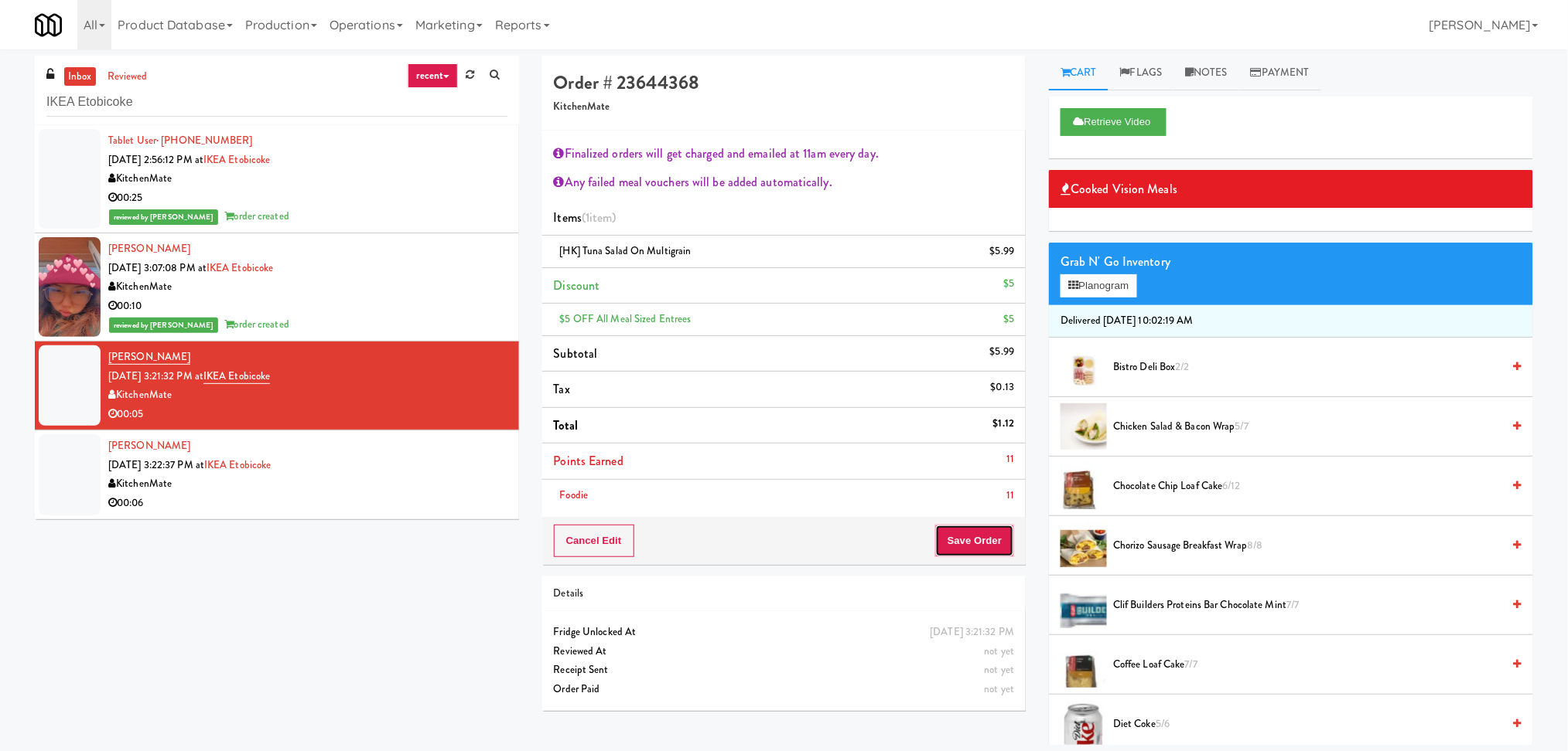
click at [962, 547] on button "Save Order" at bounding box center [974, 541] width 79 height 33
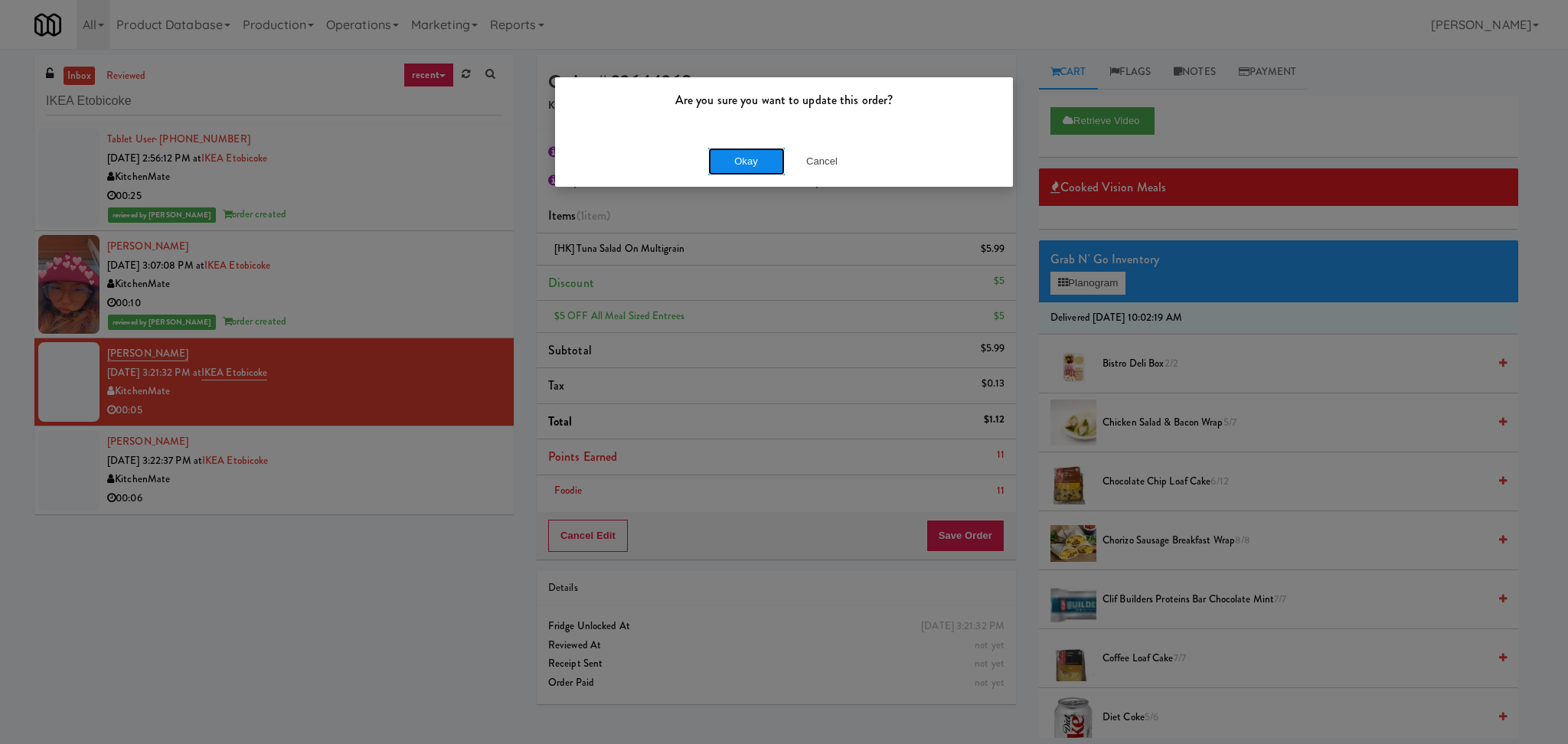
click at [767, 165] on button "Okay" at bounding box center [746, 161] width 76 height 27
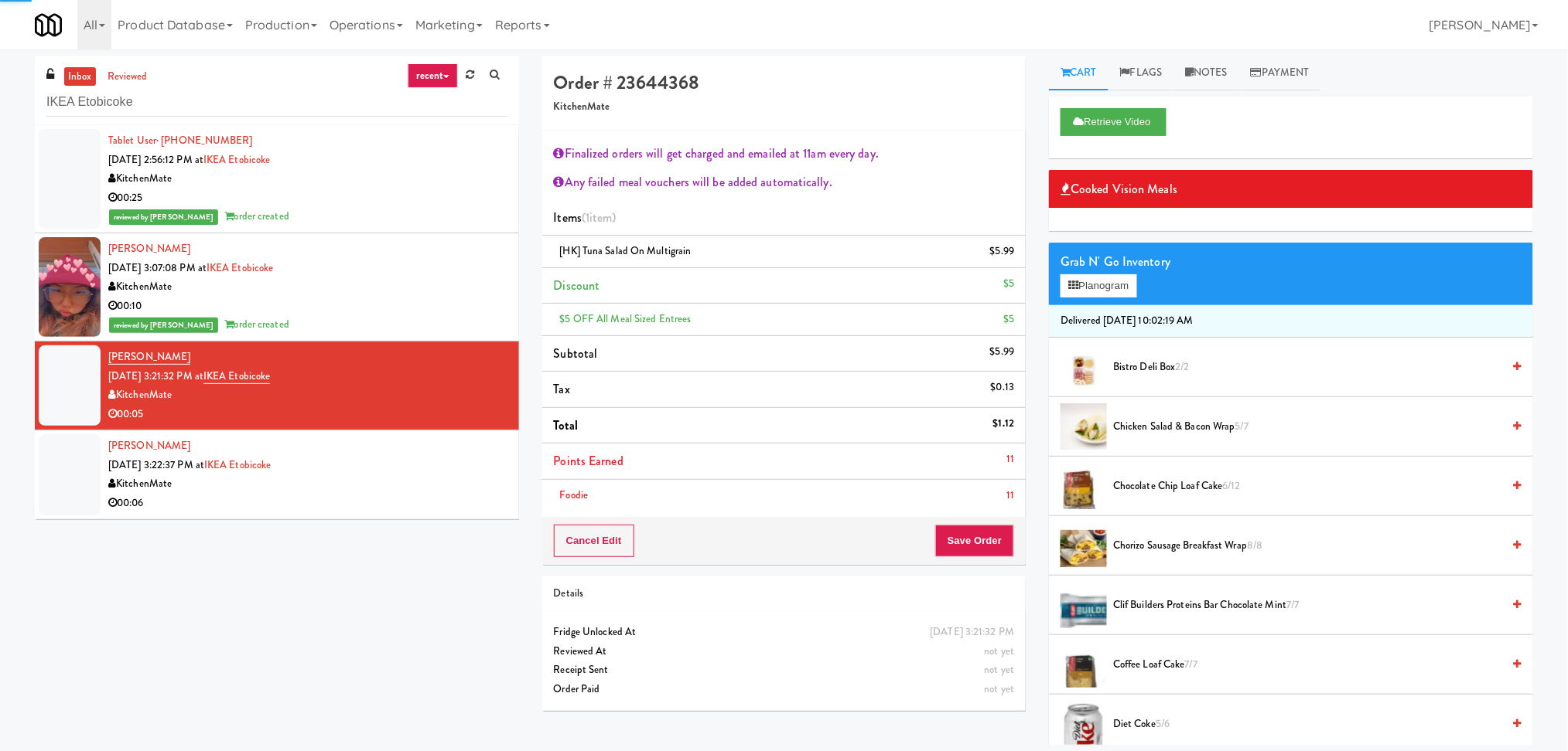
click at [434, 464] on div "Fadwa Deebes Aug 14, 2025 3:22:37 PM at IKEA Etobicoke KitchenMate 00:06" at bounding box center [308, 474] width 399 height 75
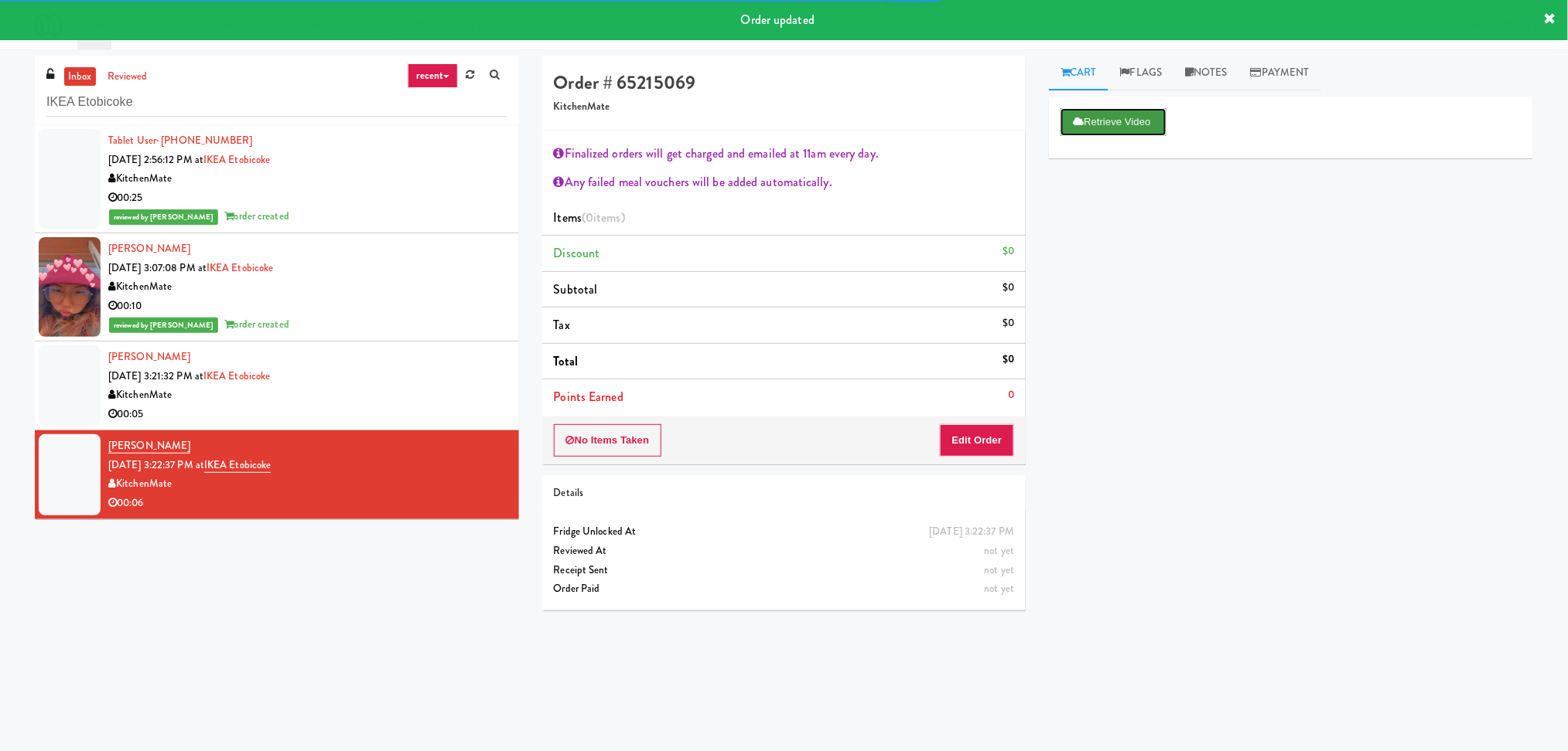
click at [1086, 128] on button "Retrieve Video" at bounding box center [1112, 122] width 105 height 27
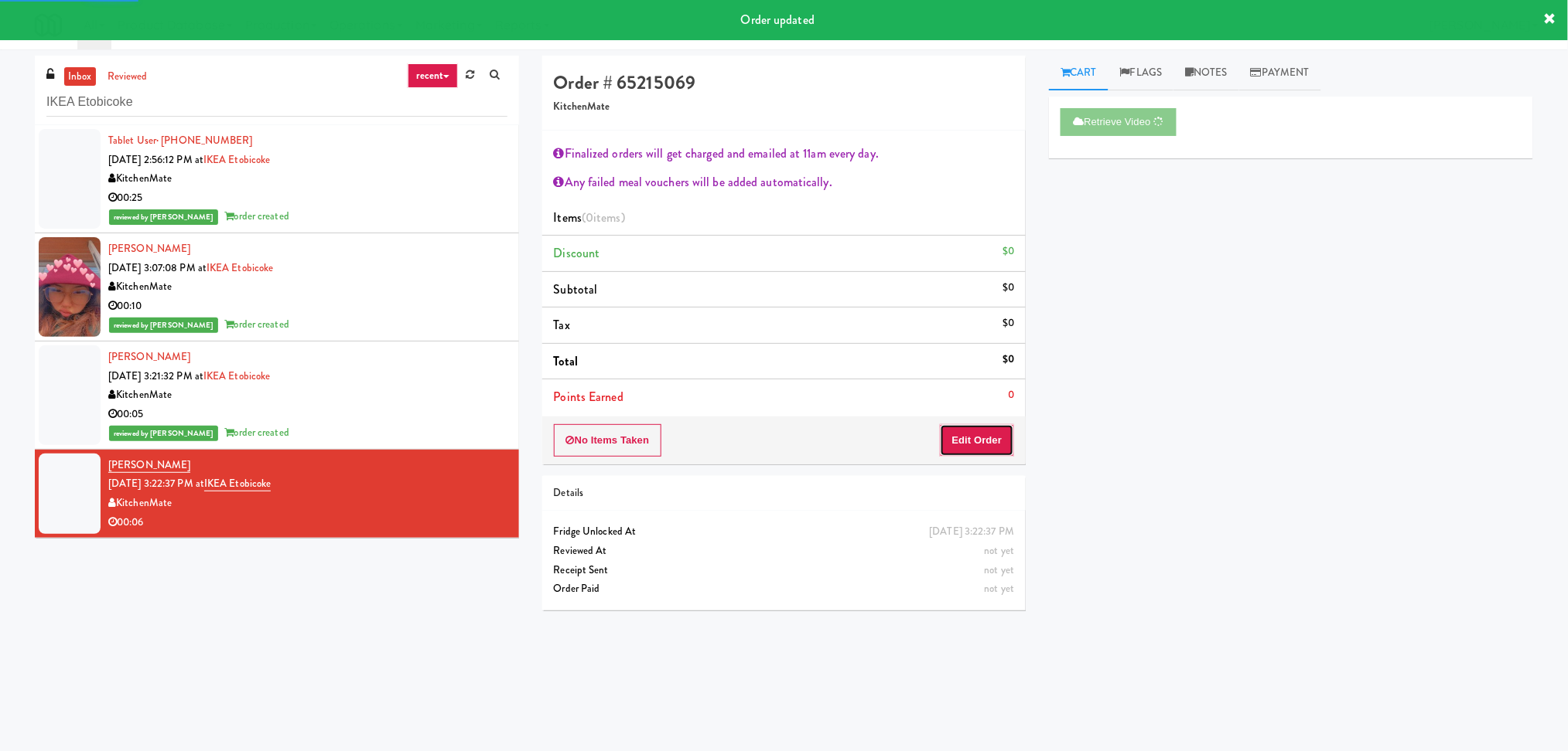
click at [975, 427] on button "Edit Order" at bounding box center [978, 441] width 75 height 33
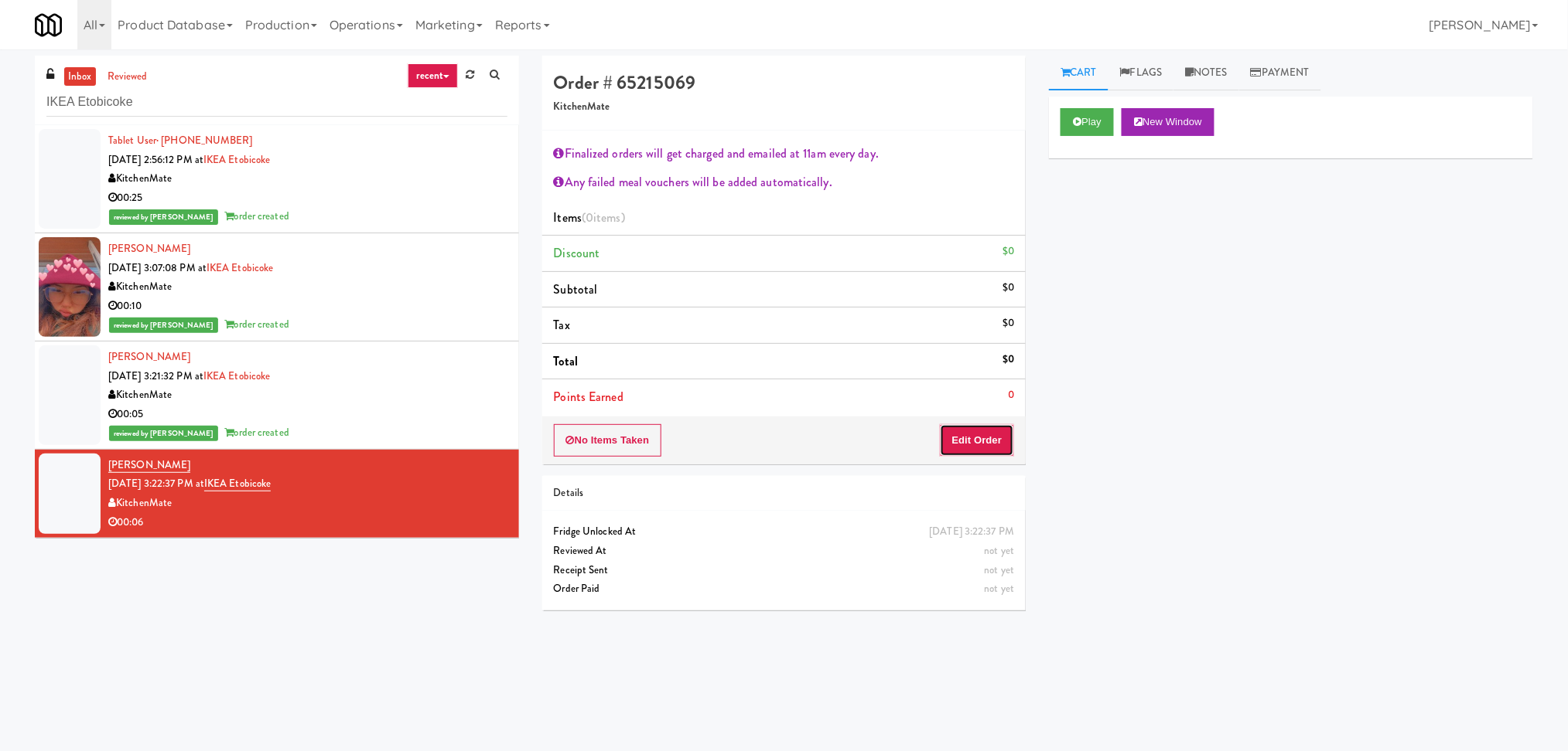
click at [1002, 443] on button "Edit Order" at bounding box center [978, 441] width 75 height 33
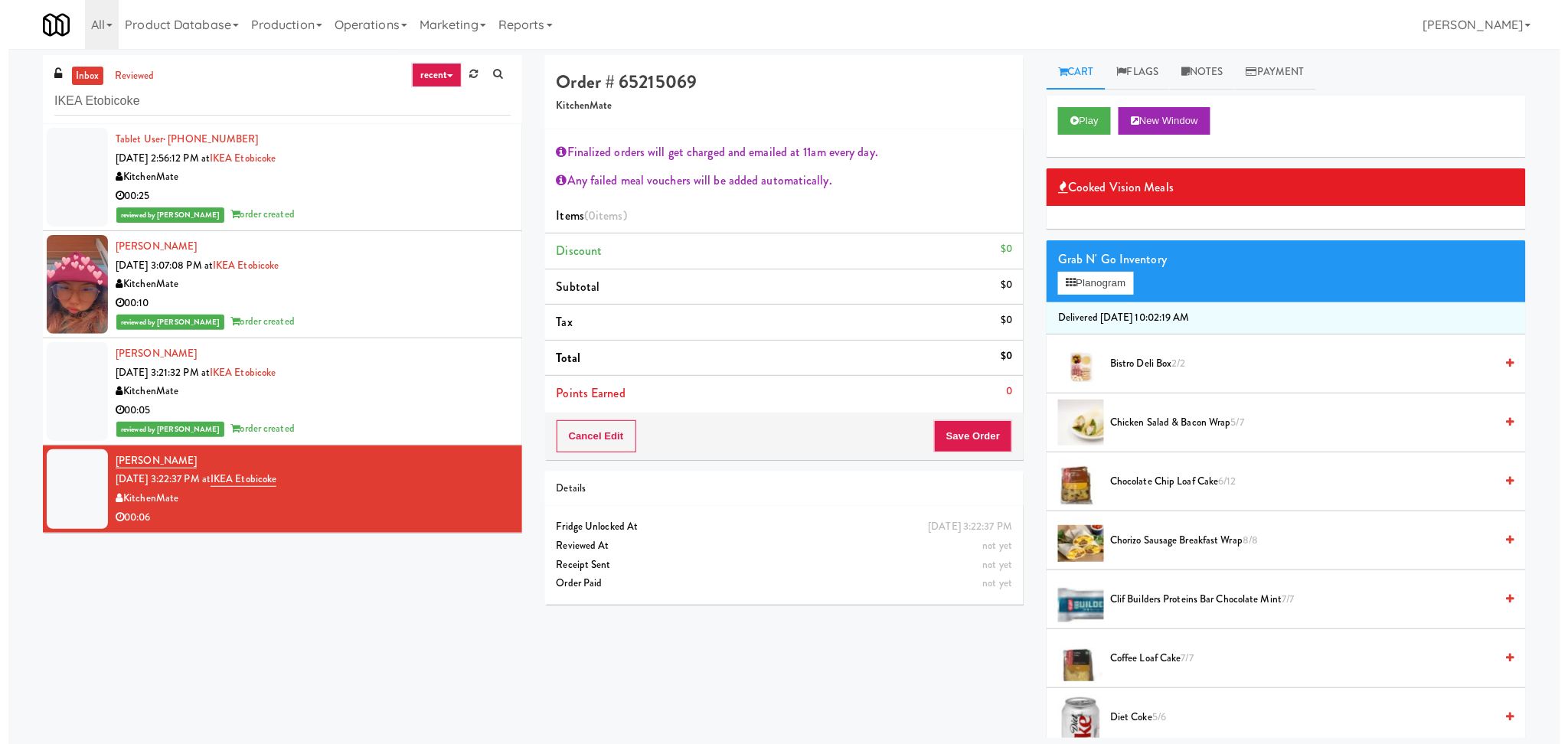
scroll to position [408, 0]
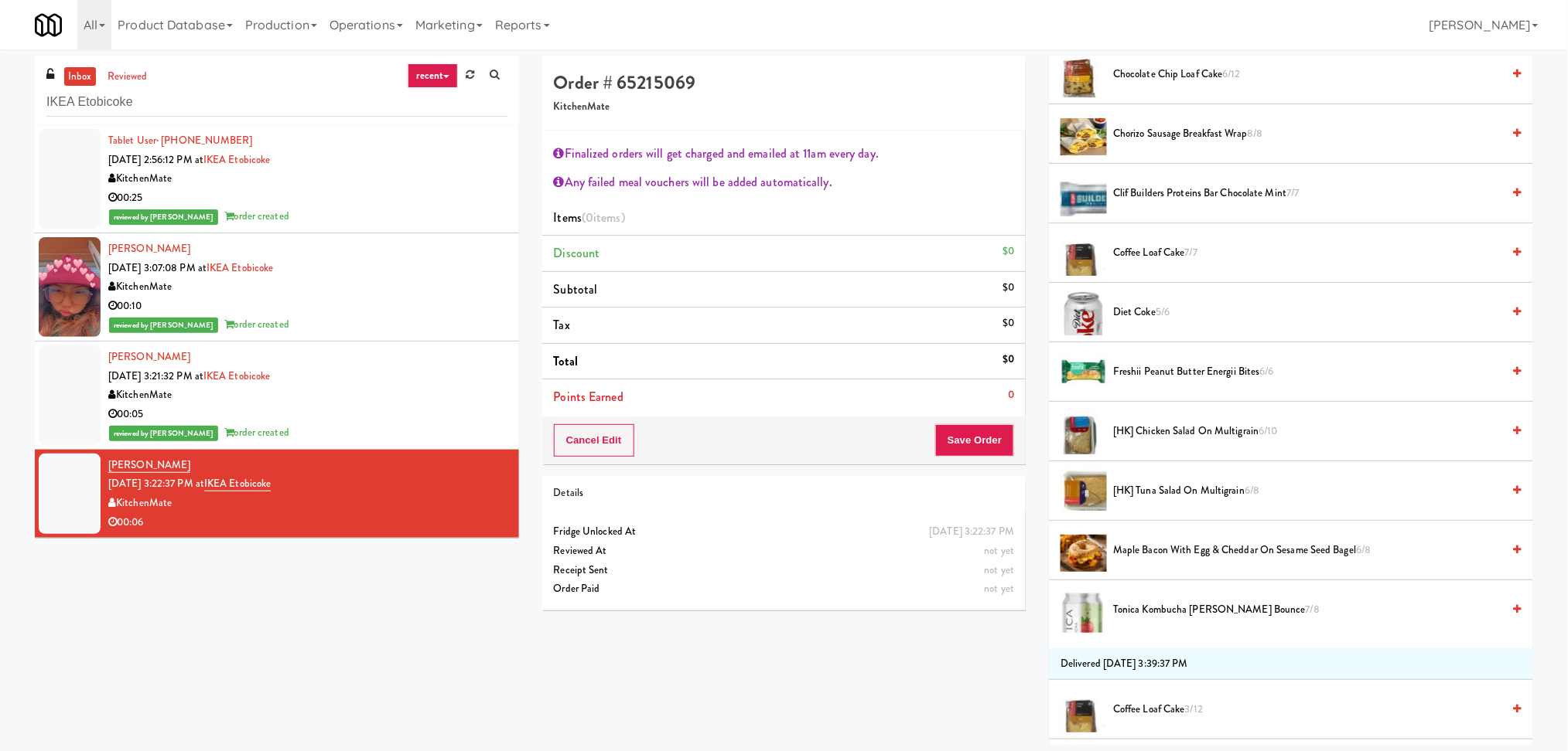
click at [1298, 495] on span "[HK] Tuna Salad on Multigrain 6/8" at bounding box center [1308, 491] width 389 height 20
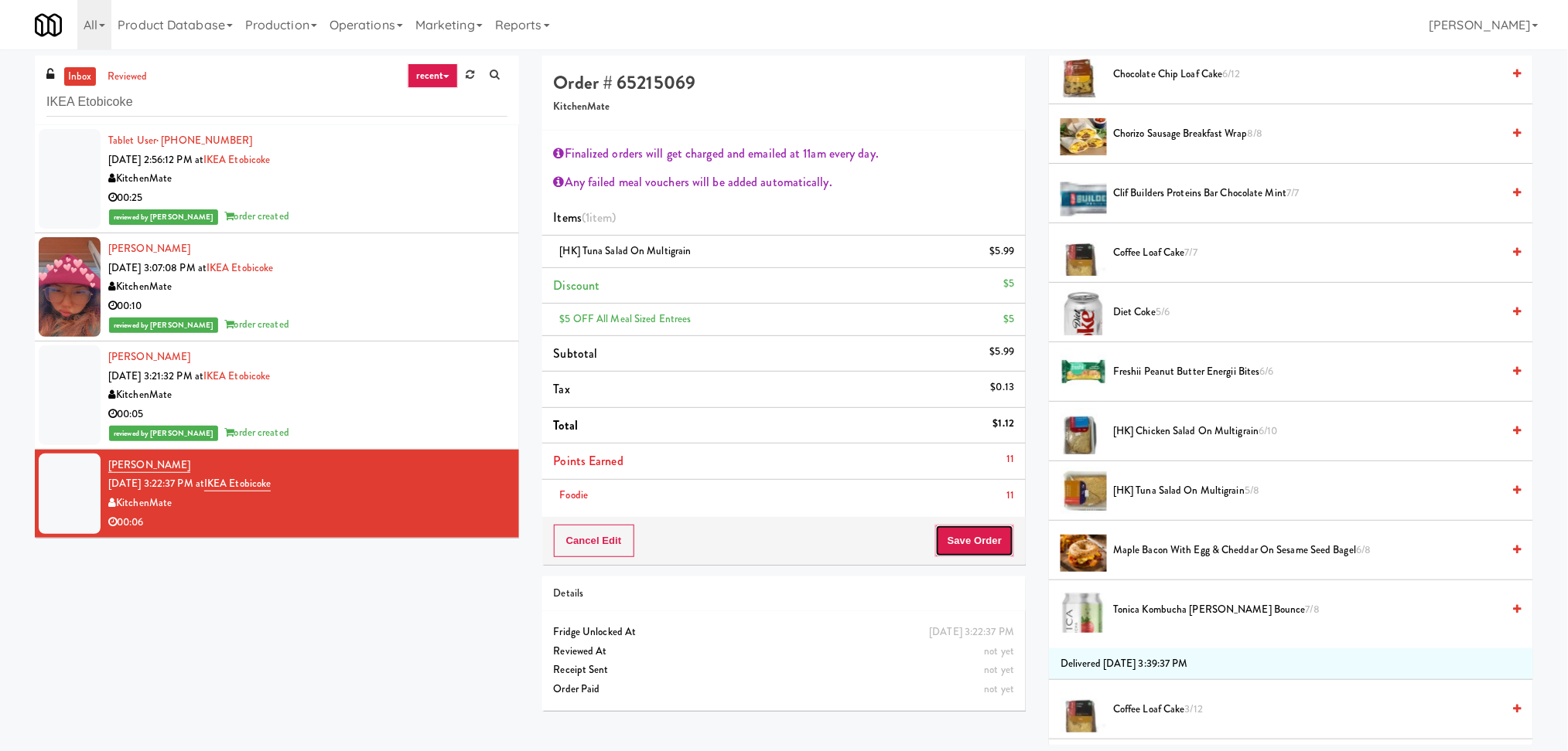
click at [967, 536] on button "Save Order" at bounding box center [974, 541] width 79 height 33
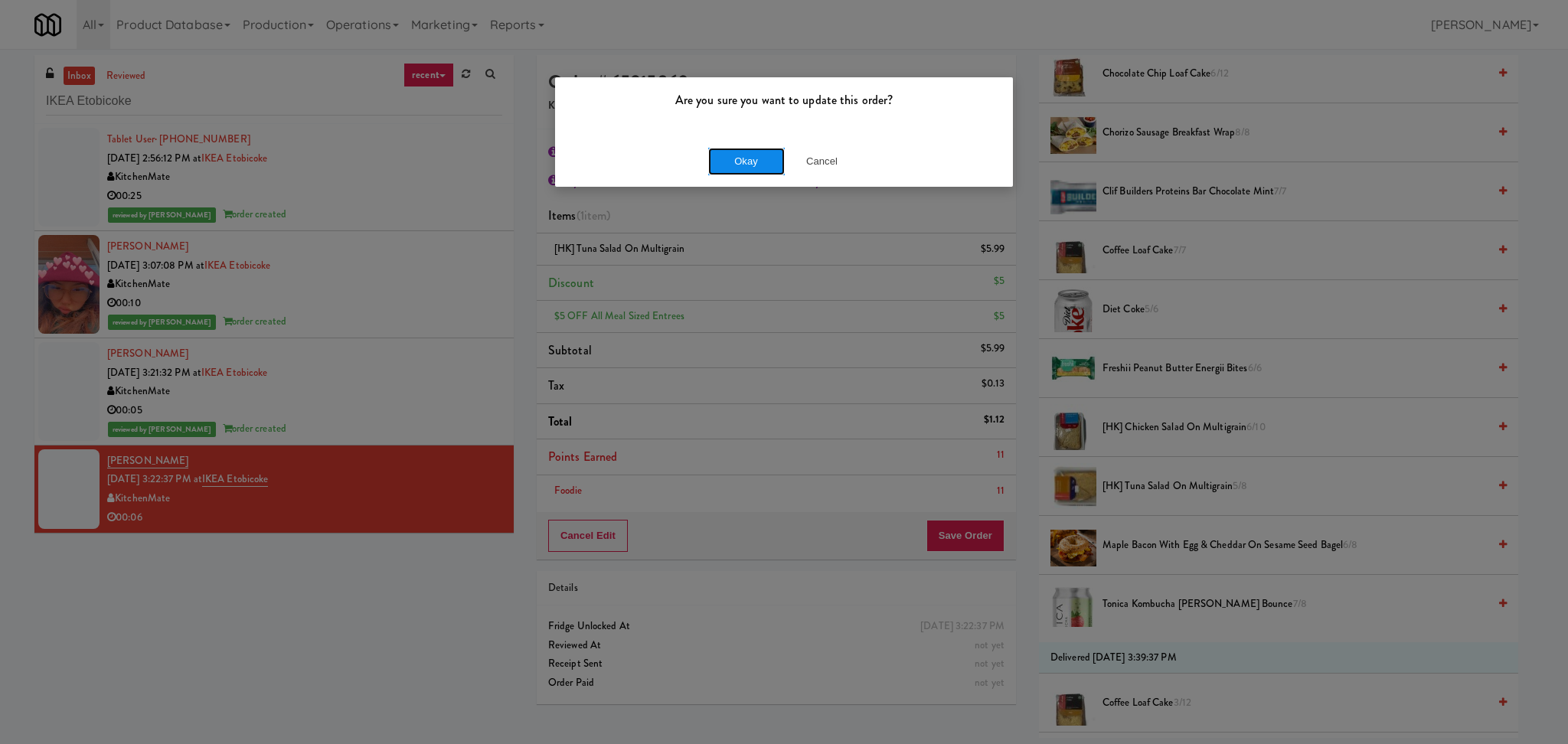
click at [740, 171] on button "Okay" at bounding box center [746, 161] width 76 height 27
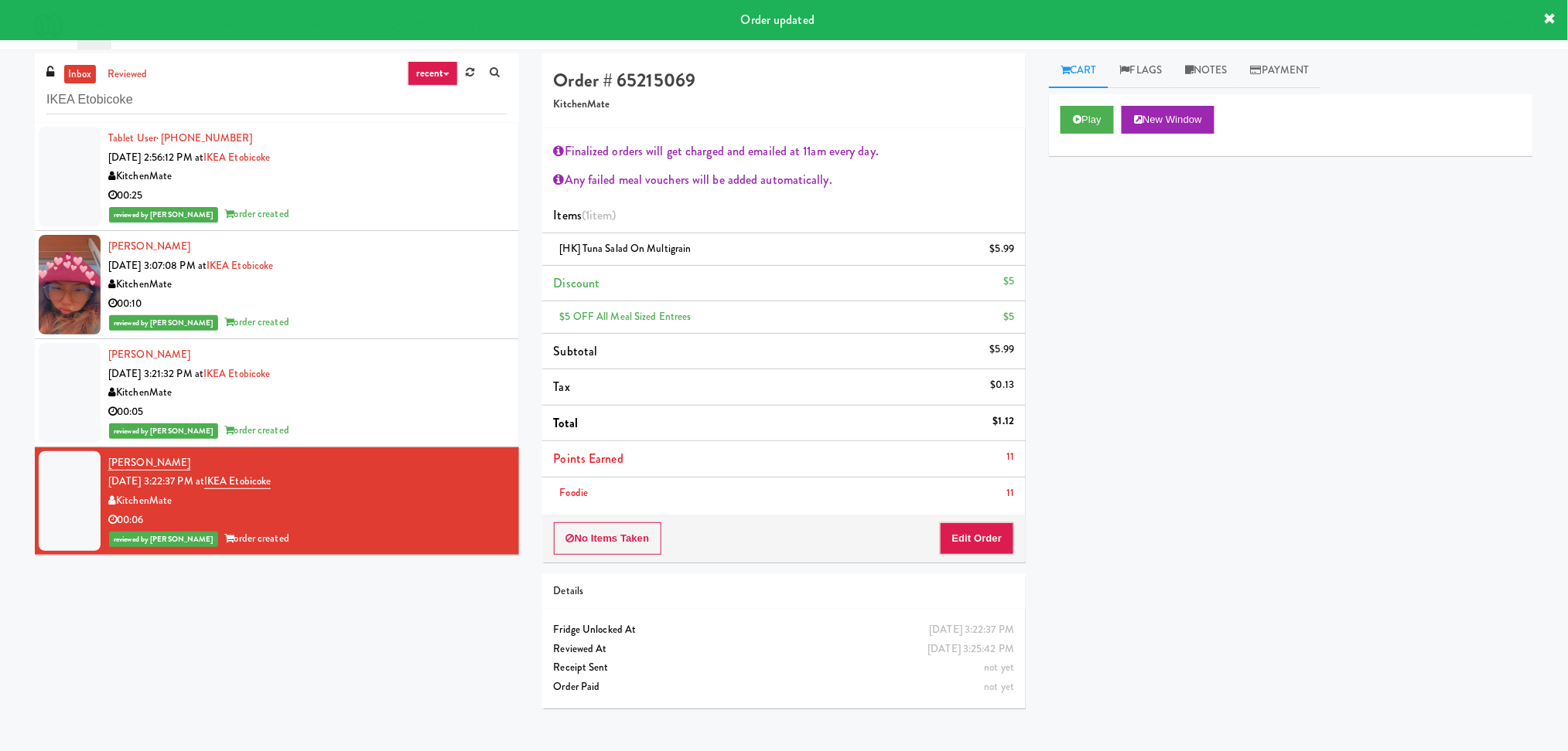
scroll to position [0, 0]
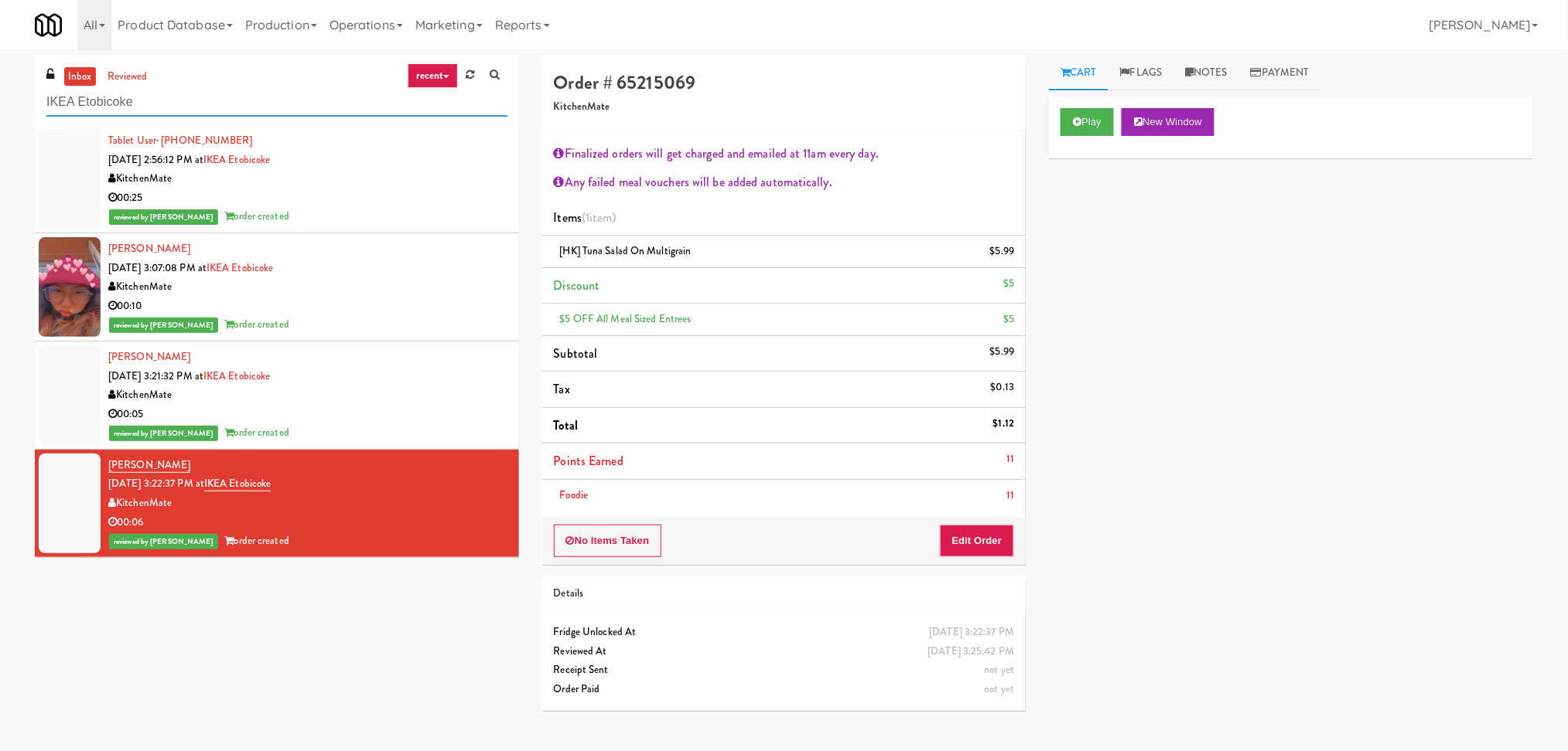
paste input "Oregon Taxi - Cooler"
drag, startPoint x: 228, startPoint y: 104, endPoint x: 0, endPoint y: 103, distance: 228.0
click at [0, 102] on div "inbox reviewed recent all unclear take inventory issue suspicious failed recent…" at bounding box center [784, 389] width 1568 height 667
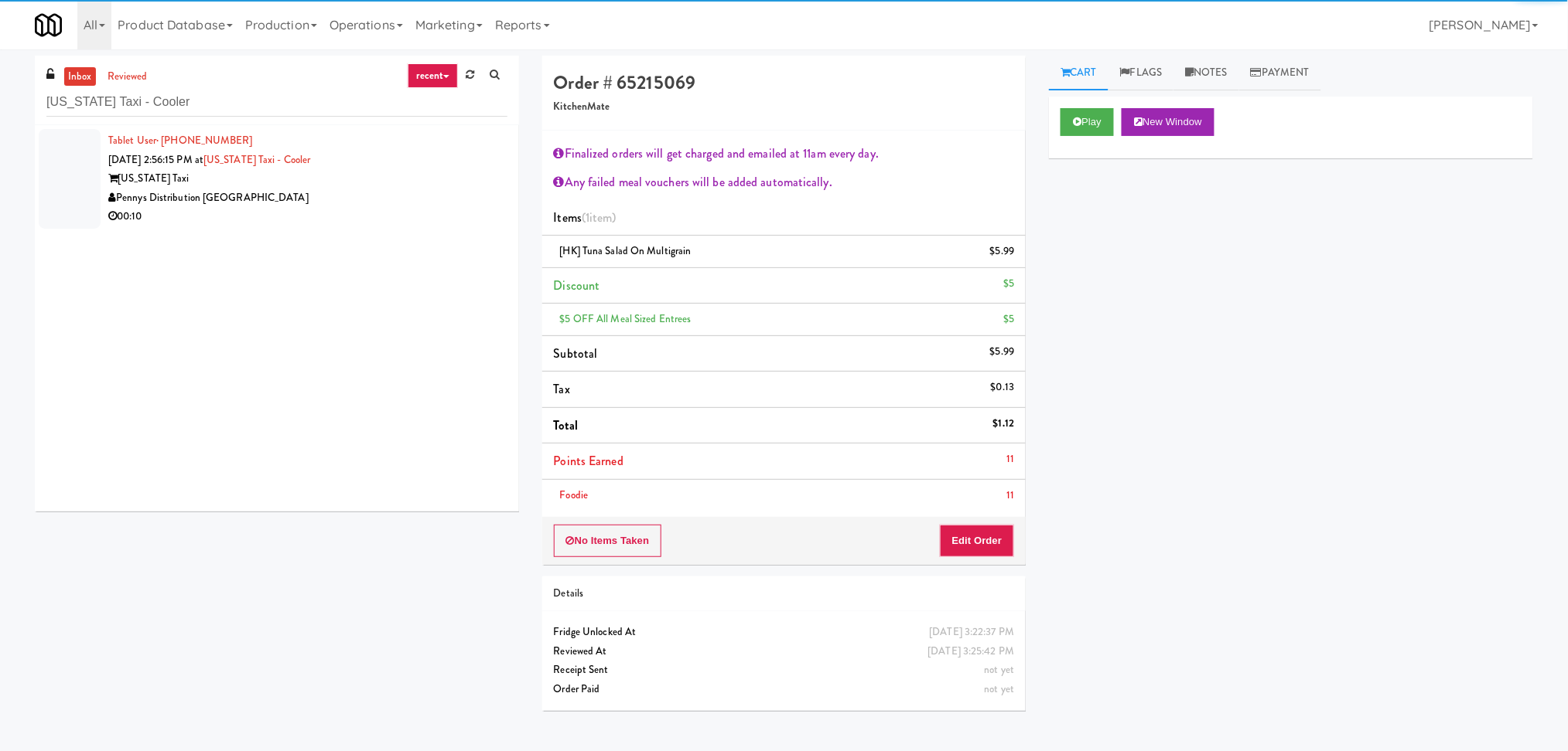
click at [452, 185] on div "Oregon Taxi" at bounding box center [308, 179] width 399 height 20
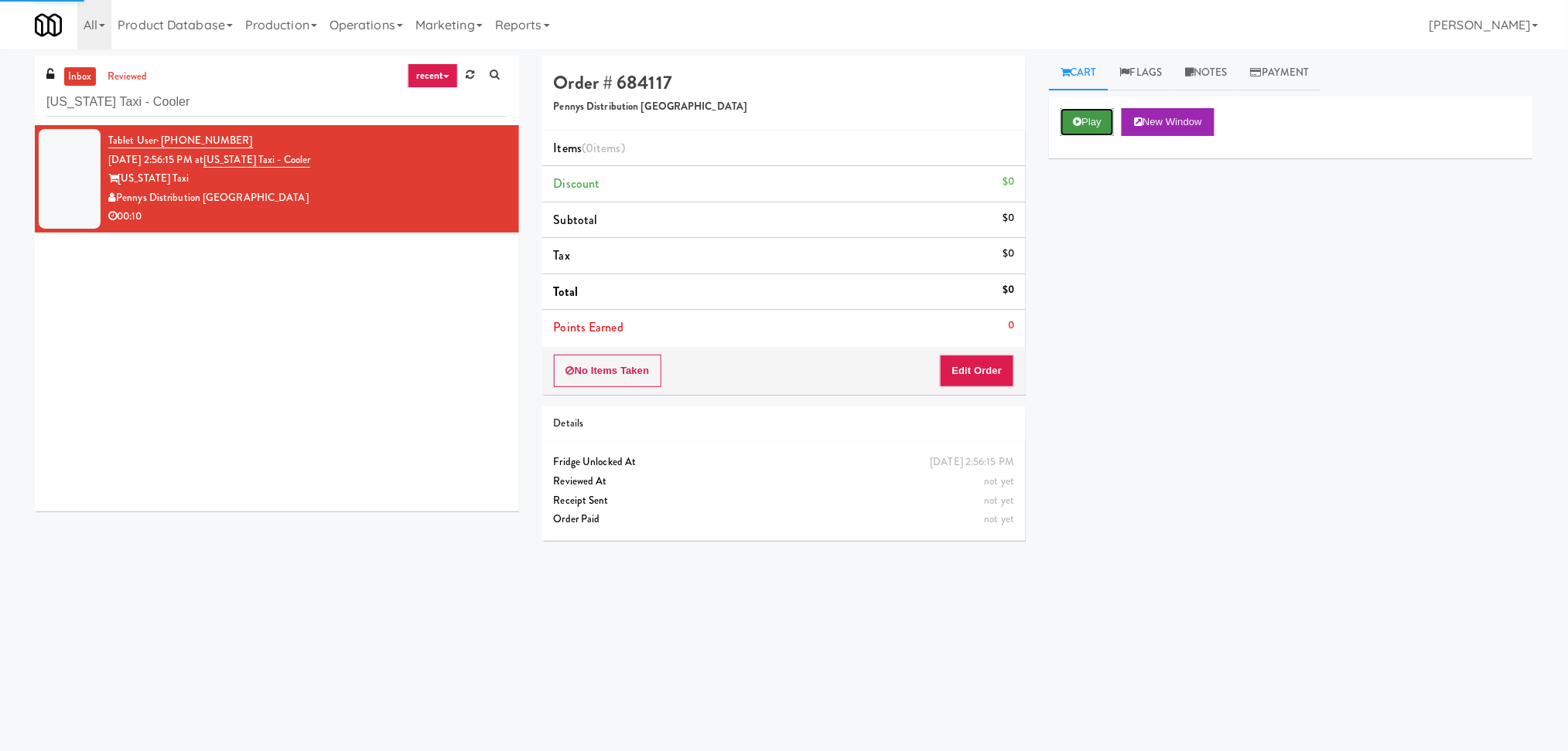
click at [1092, 118] on button "Play" at bounding box center [1086, 122] width 53 height 27
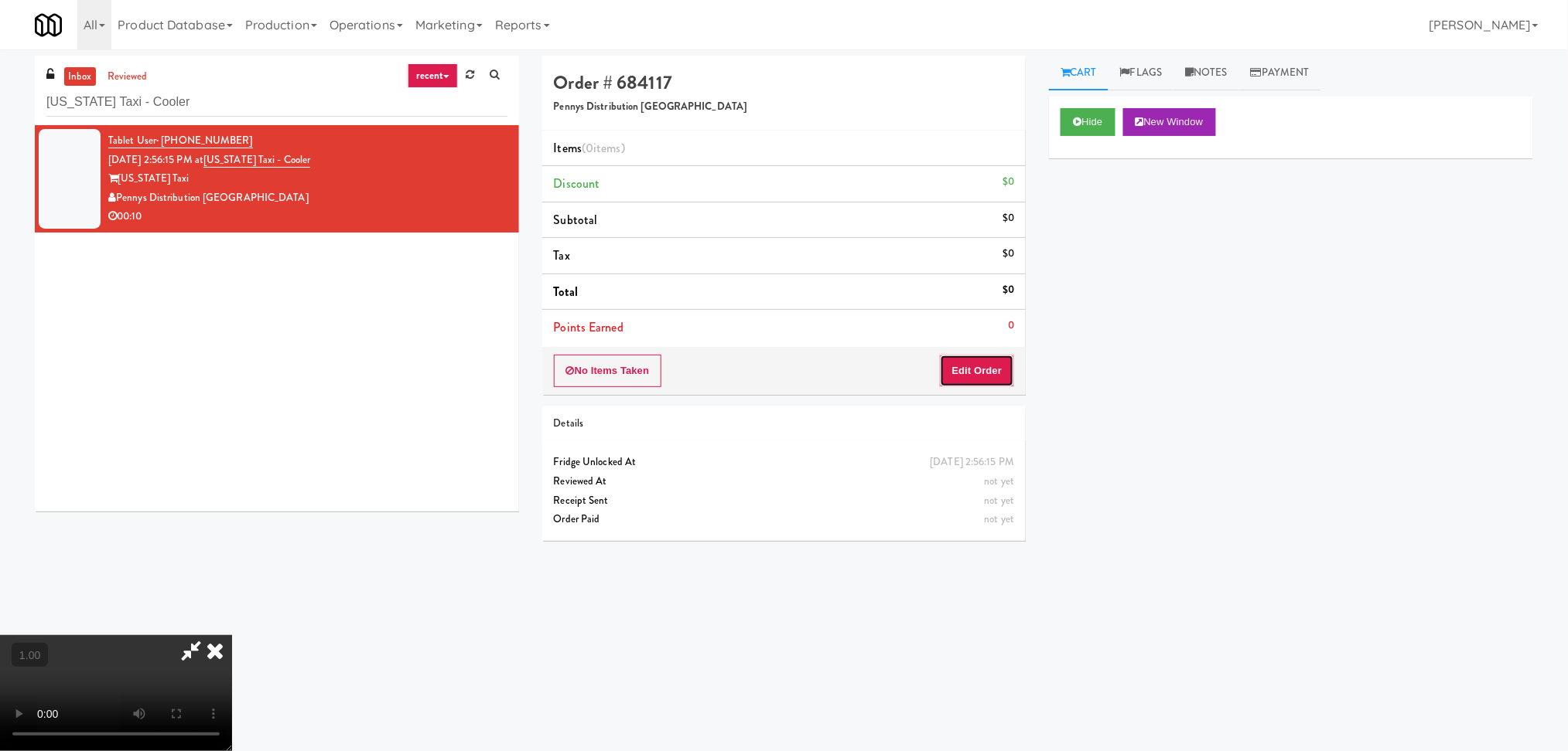
click at [972, 378] on button "Edit Order" at bounding box center [978, 371] width 75 height 33
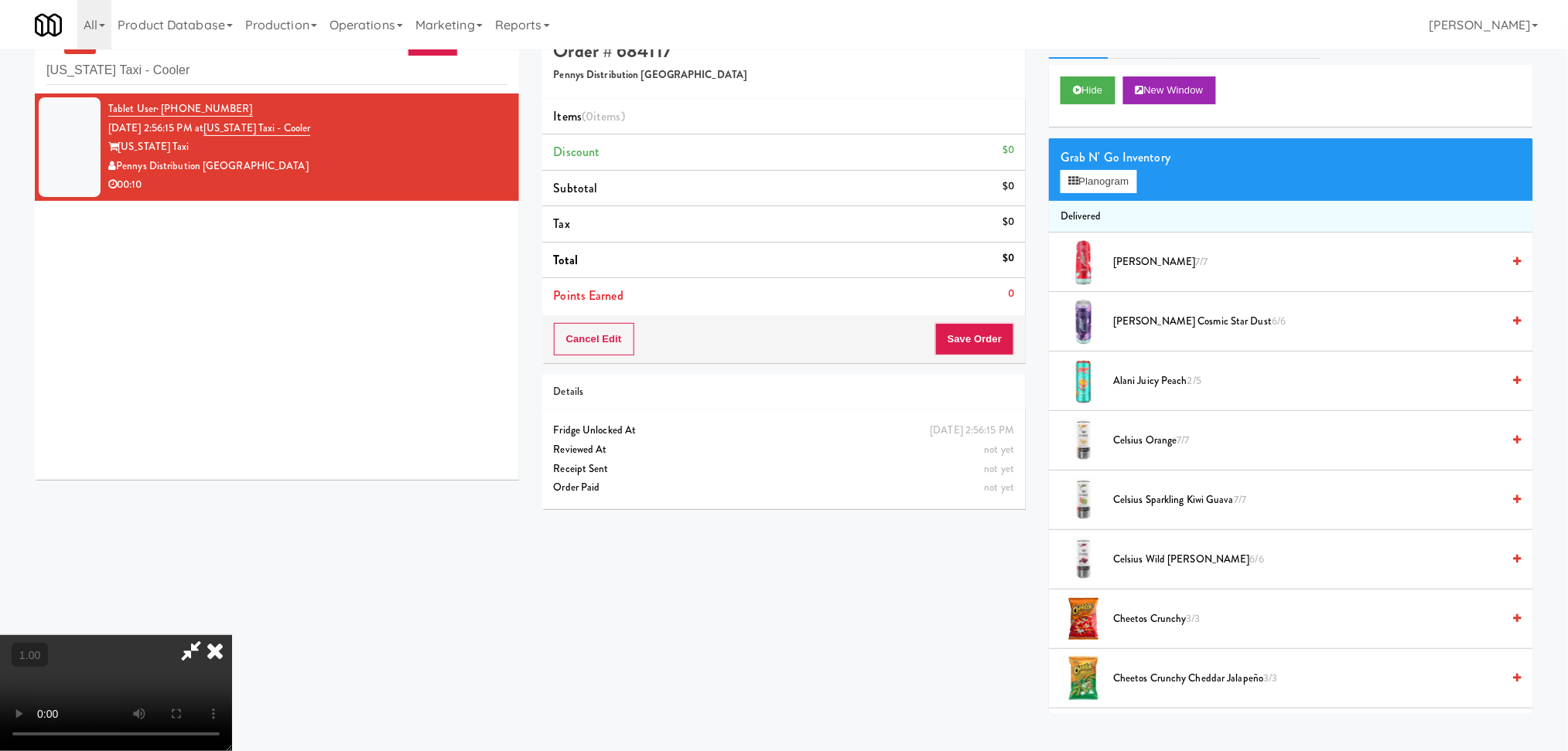
scroll to position [50, 0]
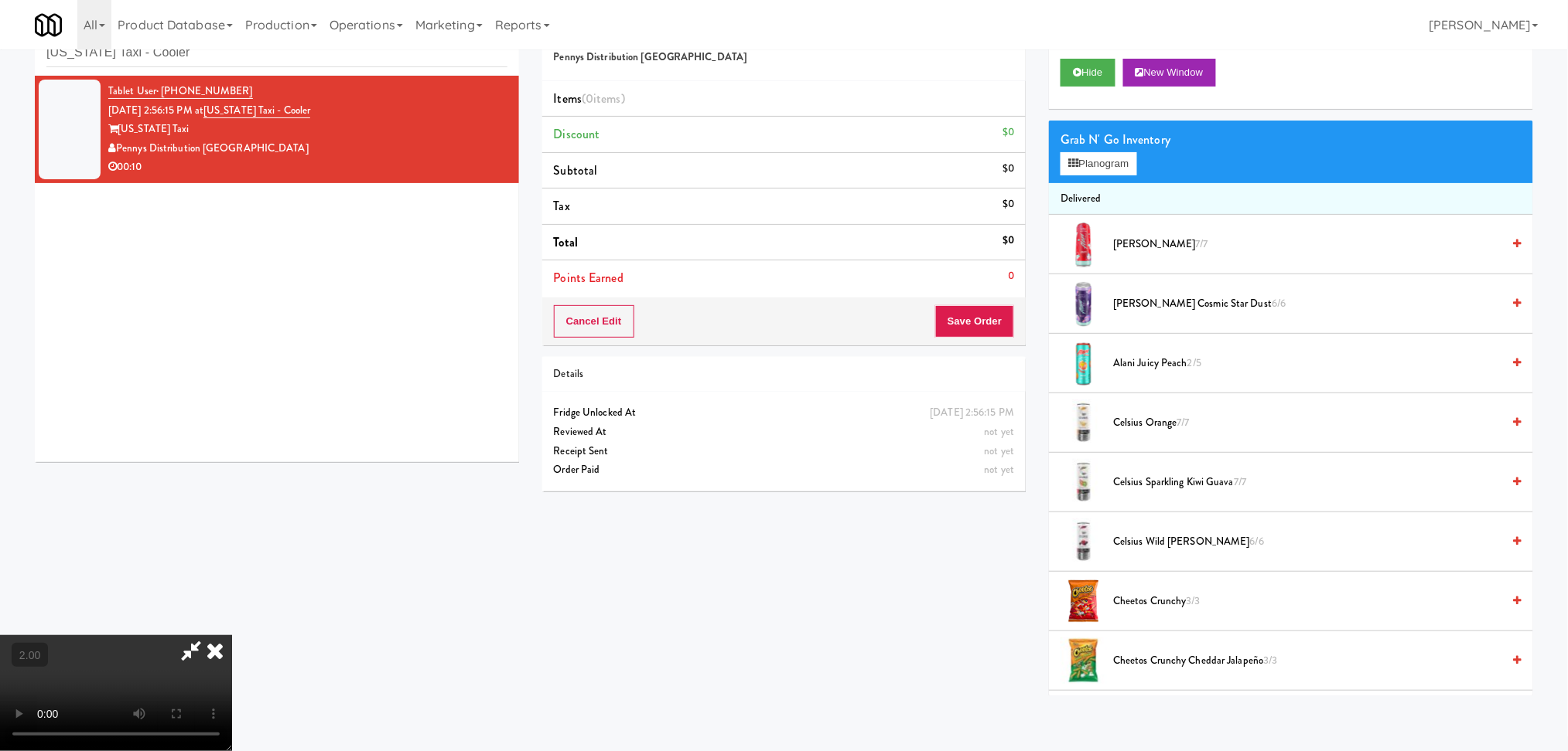
click at [232, 635] on video at bounding box center [116, 693] width 232 height 116
click at [1081, 154] on button "Planogram" at bounding box center [1098, 164] width 75 height 23
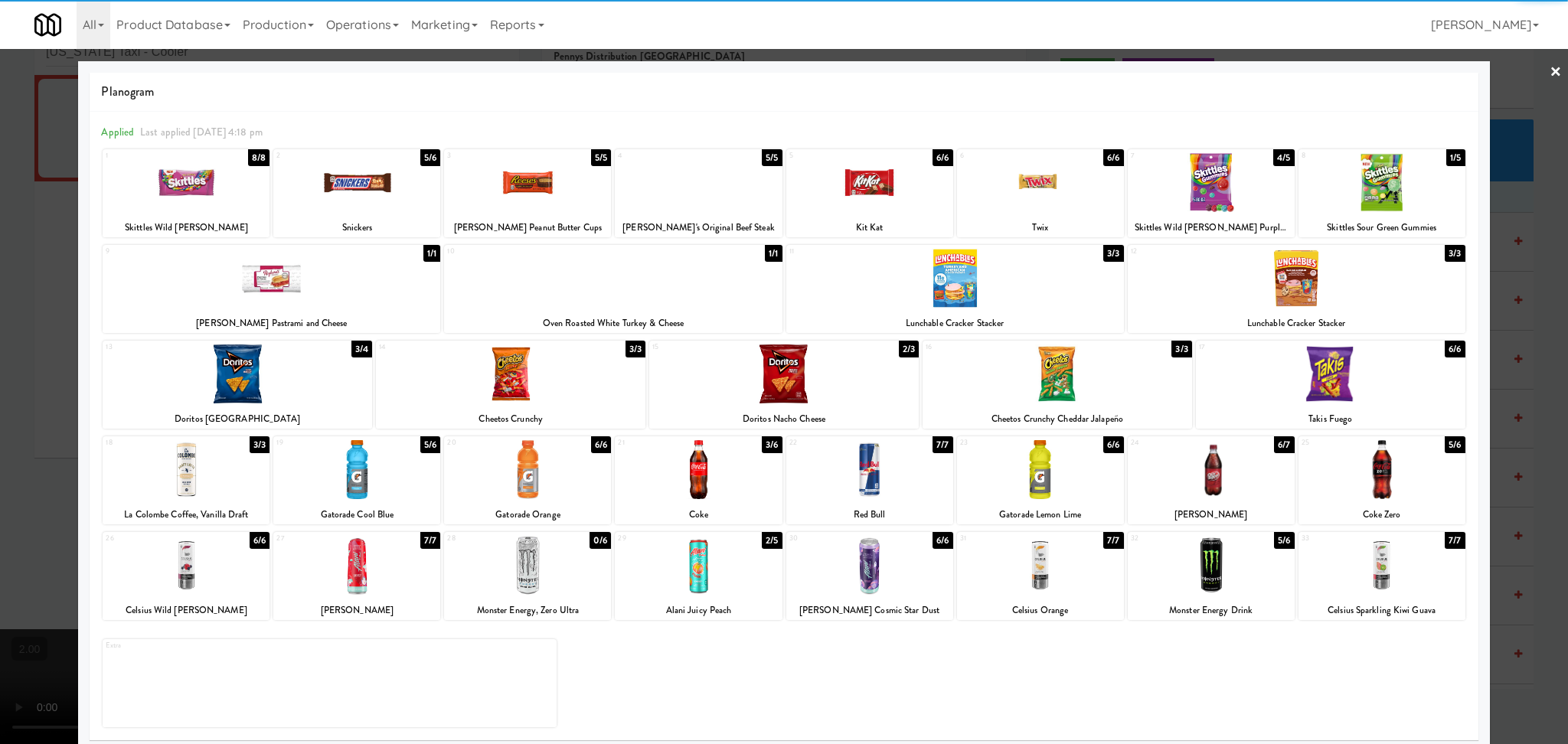
click at [1210, 576] on div at bounding box center [1211, 566] width 167 height 59
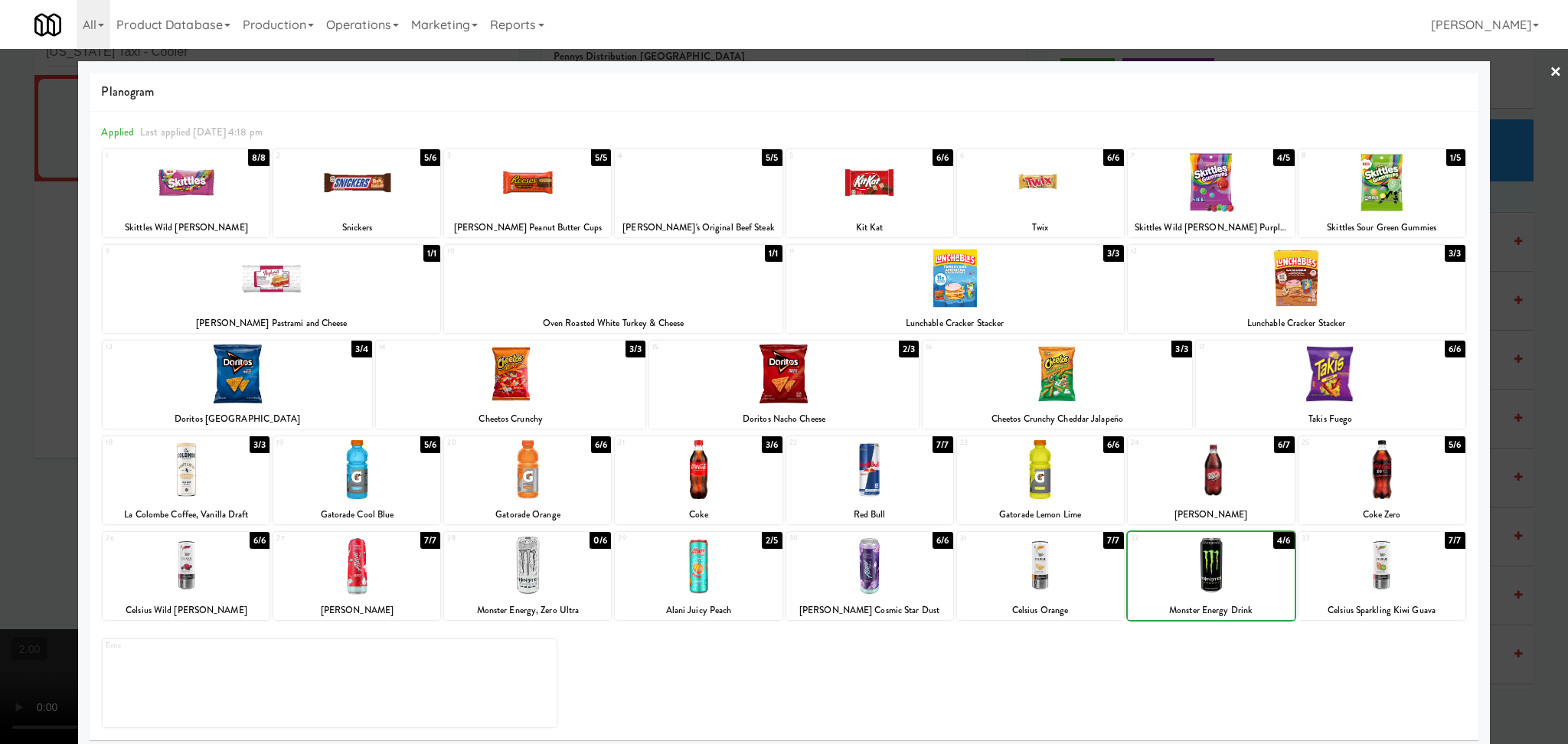
click at [1210, 576] on div at bounding box center [1211, 566] width 167 height 59
click at [0, 350] on div at bounding box center [784, 372] width 1568 height 744
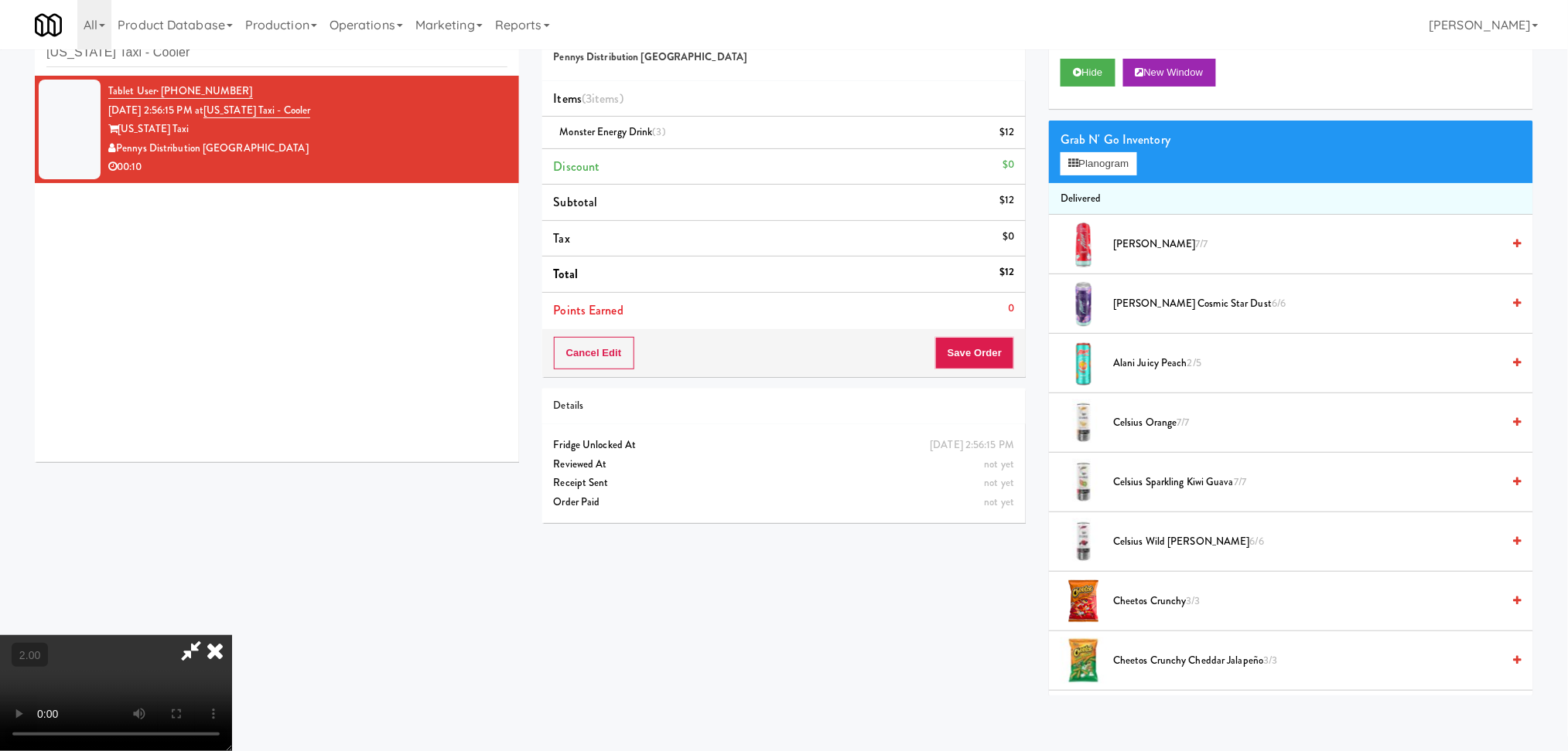
click at [232, 635] on video at bounding box center [116, 693] width 232 height 116
click at [984, 347] on button "Save Order" at bounding box center [974, 354] width 79 height 33
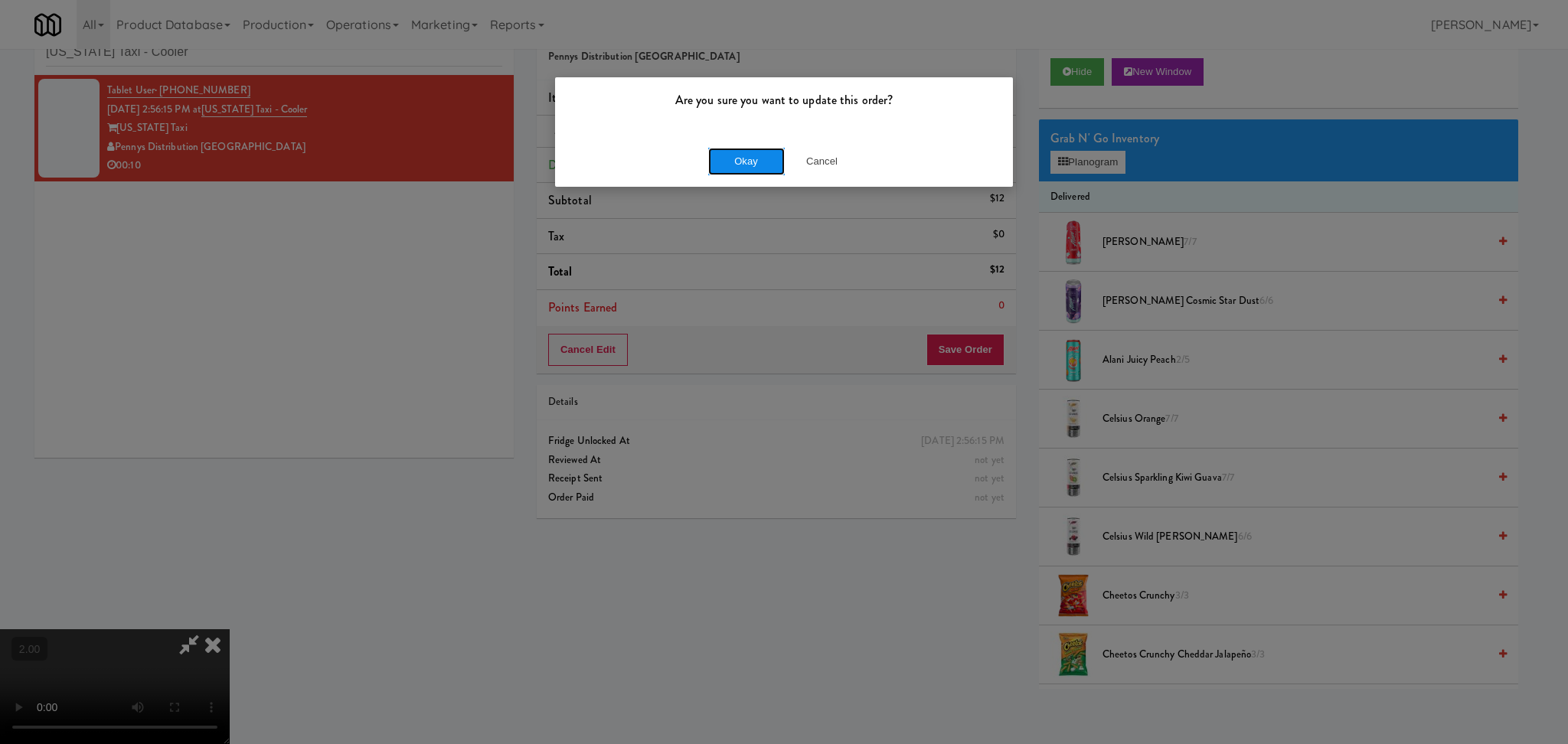
click at [723, 164] on button "Okay" at bounding box center [746, 161] width 76 height 27
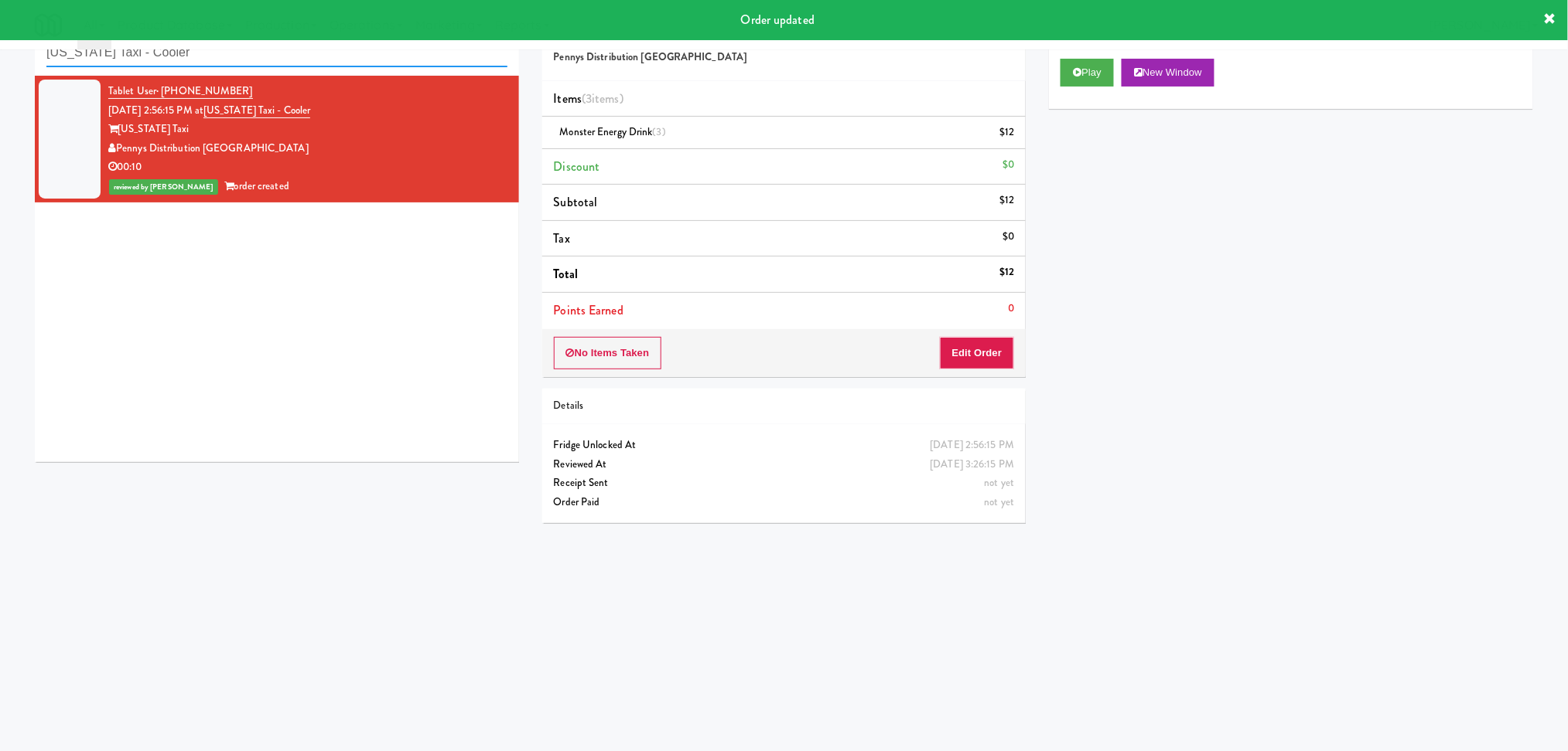
paste input "Brandon Mill Cabinet 1"
drag, startPoint x: 287, startPoint y: 57, endPoint x: 0, endPoint y: 84, distance: 288.3
click at [0, 84] on div "inbox reviewed recent all unclear take inventory issue suspicious failed recent…" at bounding box center [784, 316] width 1568 height 621
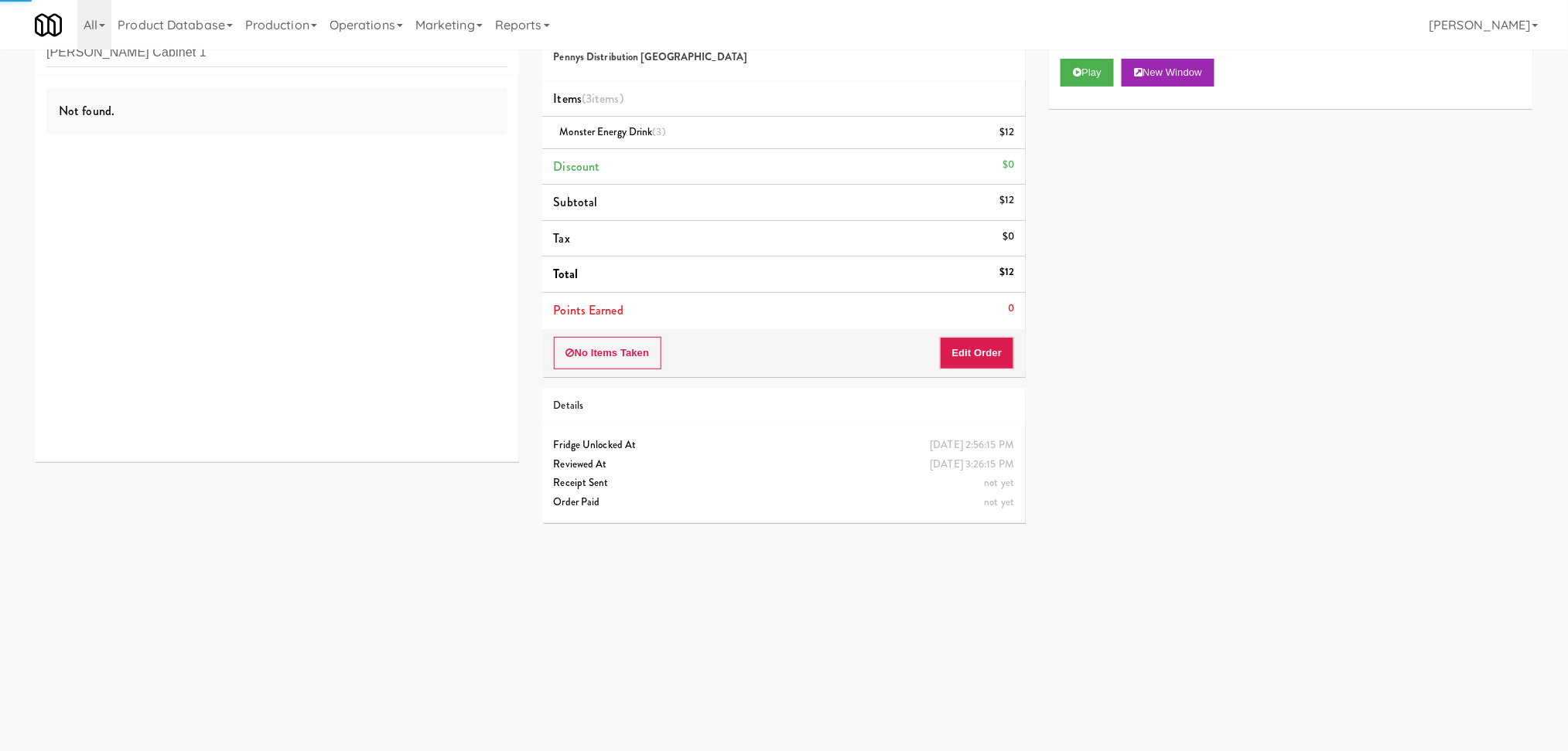
click at [351, 274] on div "Not found." at bounding box center [277, 268] width 484 height 386
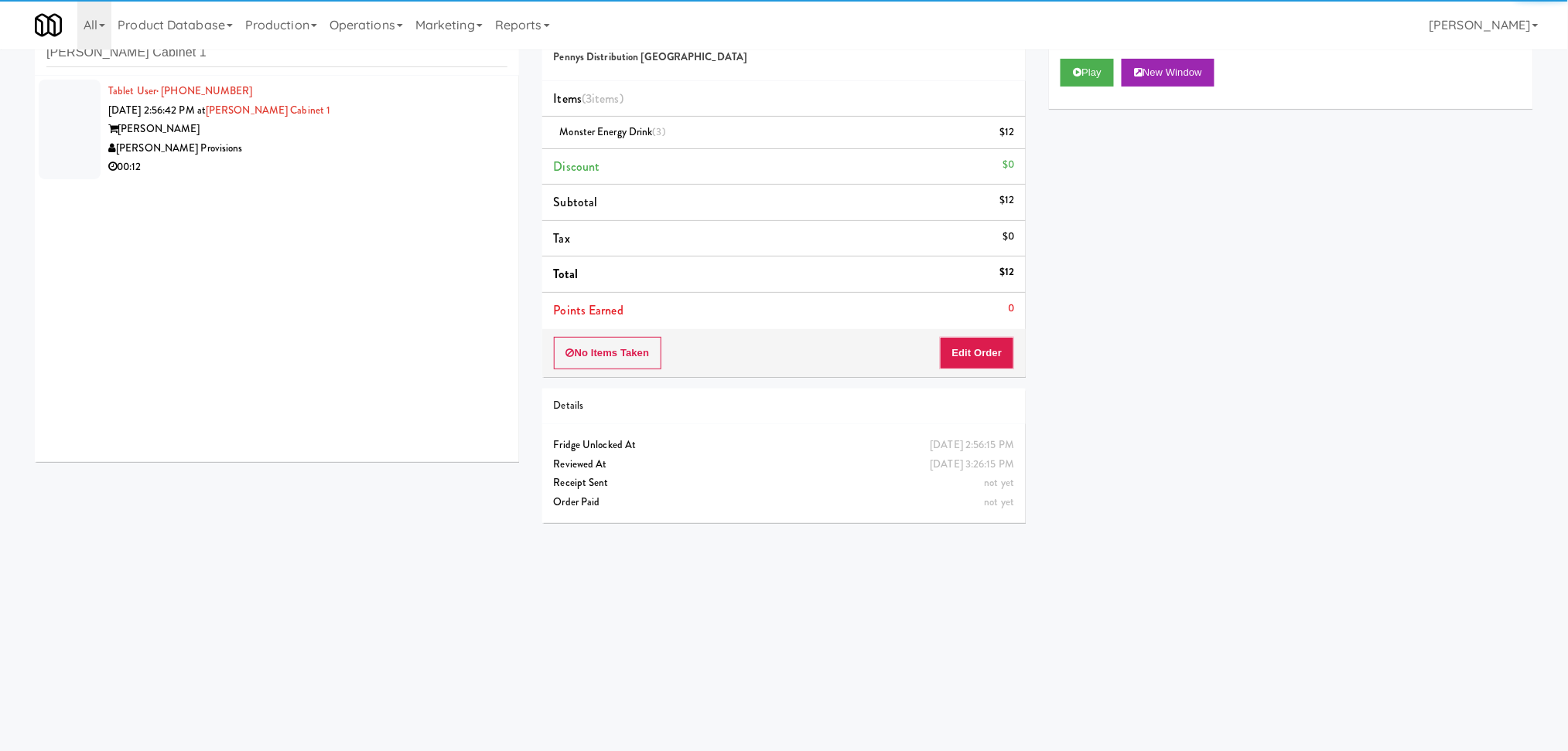
click at [410, 140] on div "[PERSON_NAME] Provisions" at bounding box center [308, 148] width 399 height 20
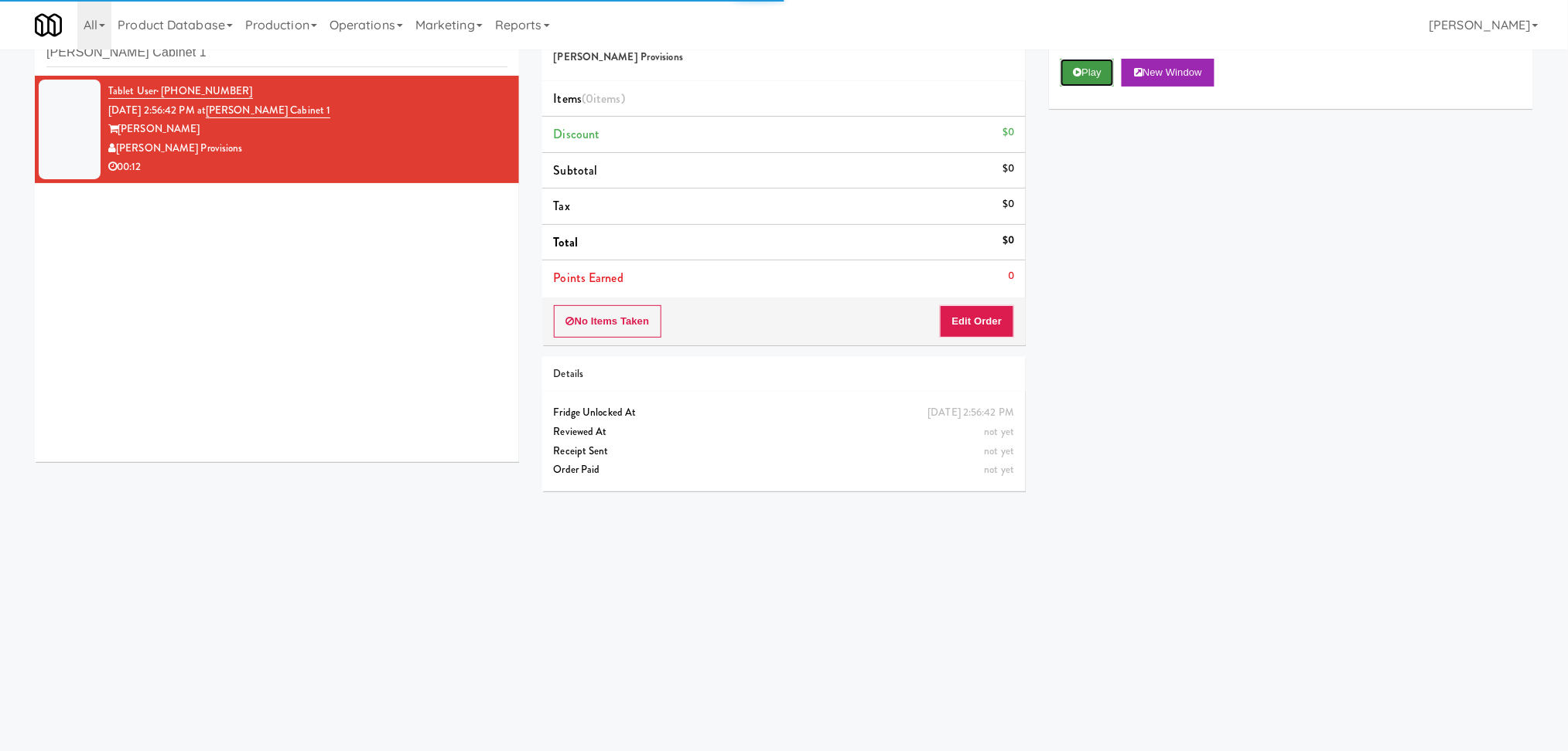
click at [1092, 78] on button "Play" at bounding box center [1086, 73] width 53 height 27
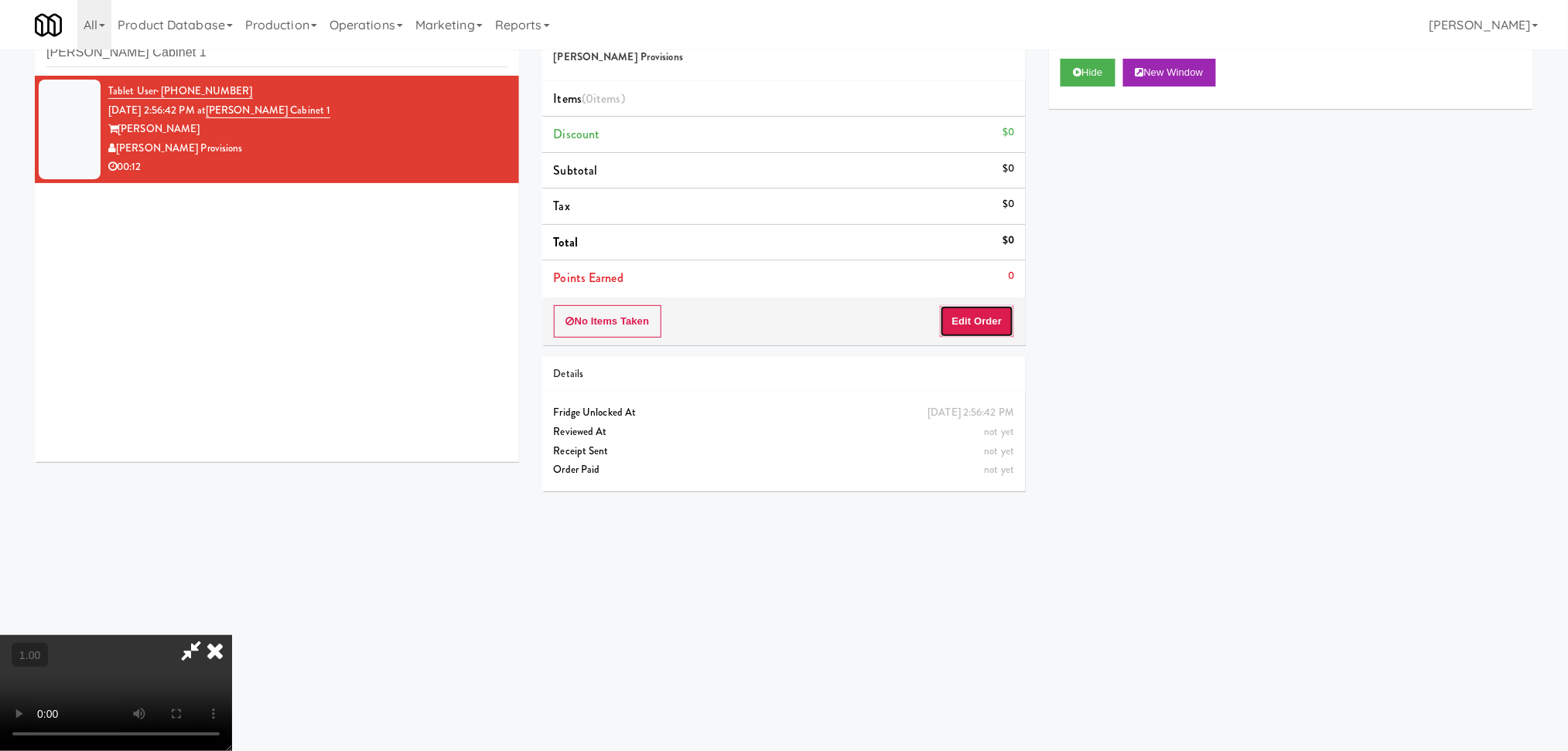
click at [996, 320] on button "Edit Order" at bounding box center [978, 322] width 75 height 33
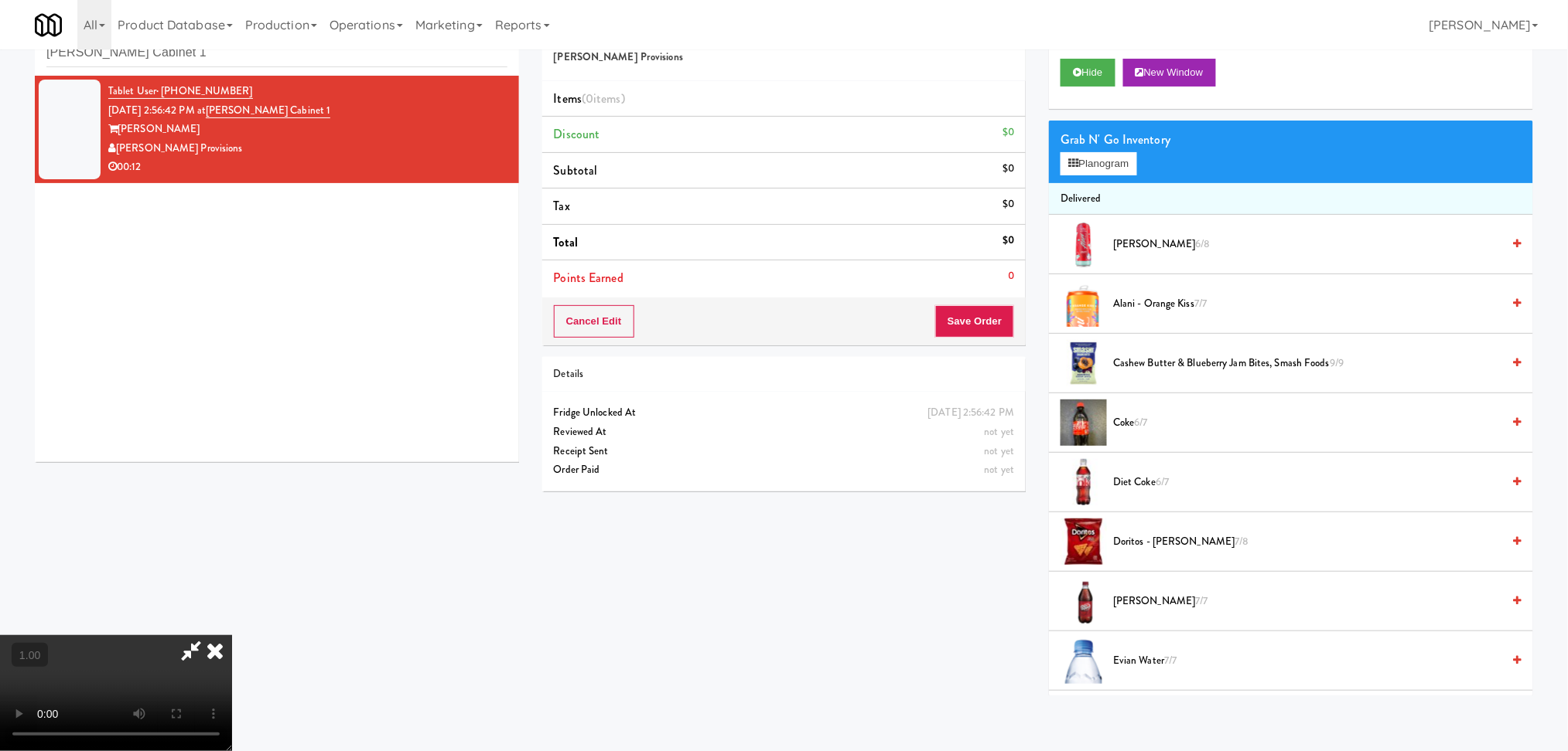
scroll to position [206, 0]
click at [1082, 158] on button "Planogram" at bounding box center [1098, 164] width 75 height 23
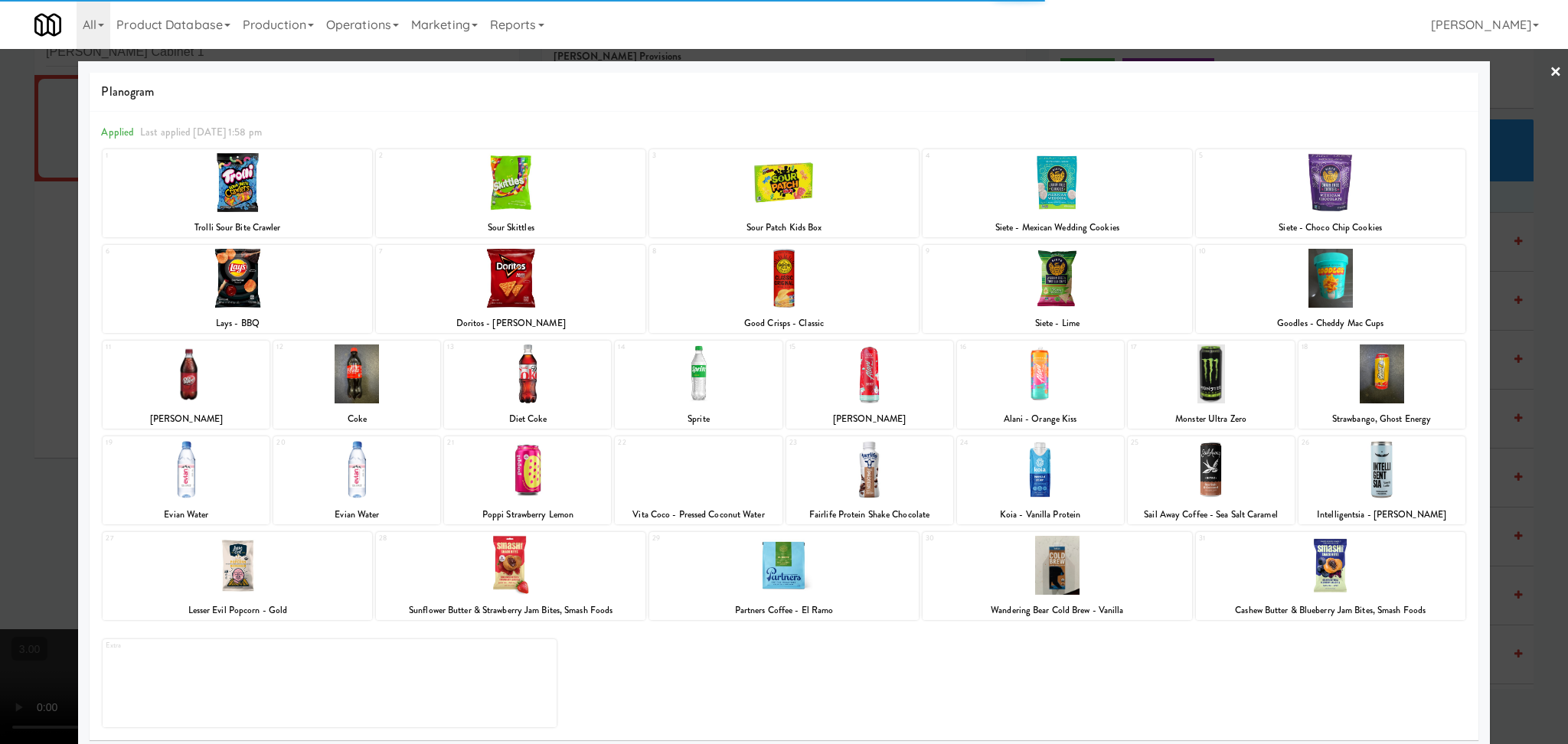
click at [711, 378] on div at bounding box center [698, 374] width 167 height 59
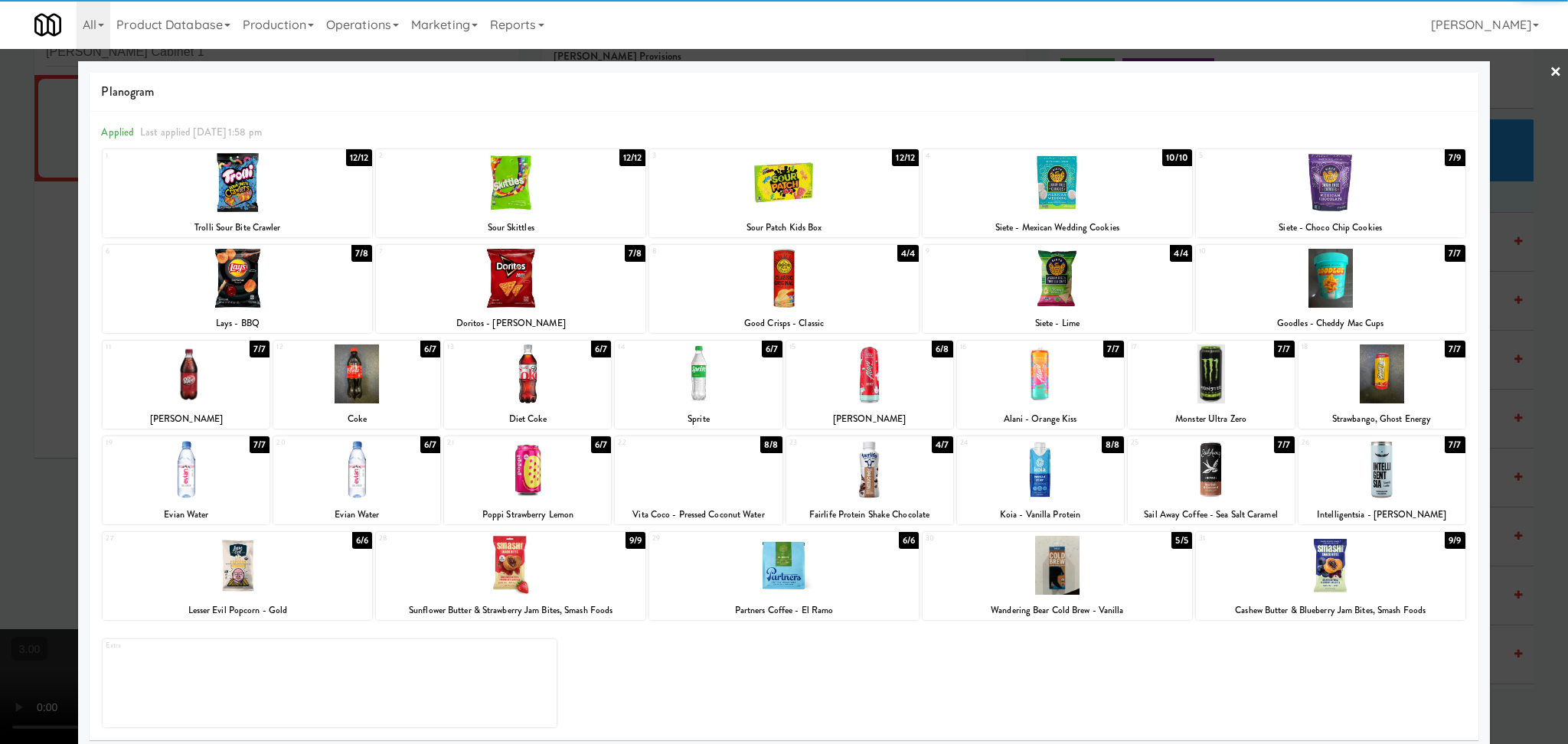
click at [0, 282] on div at bounding box center [784, 372] width 1568 height 744
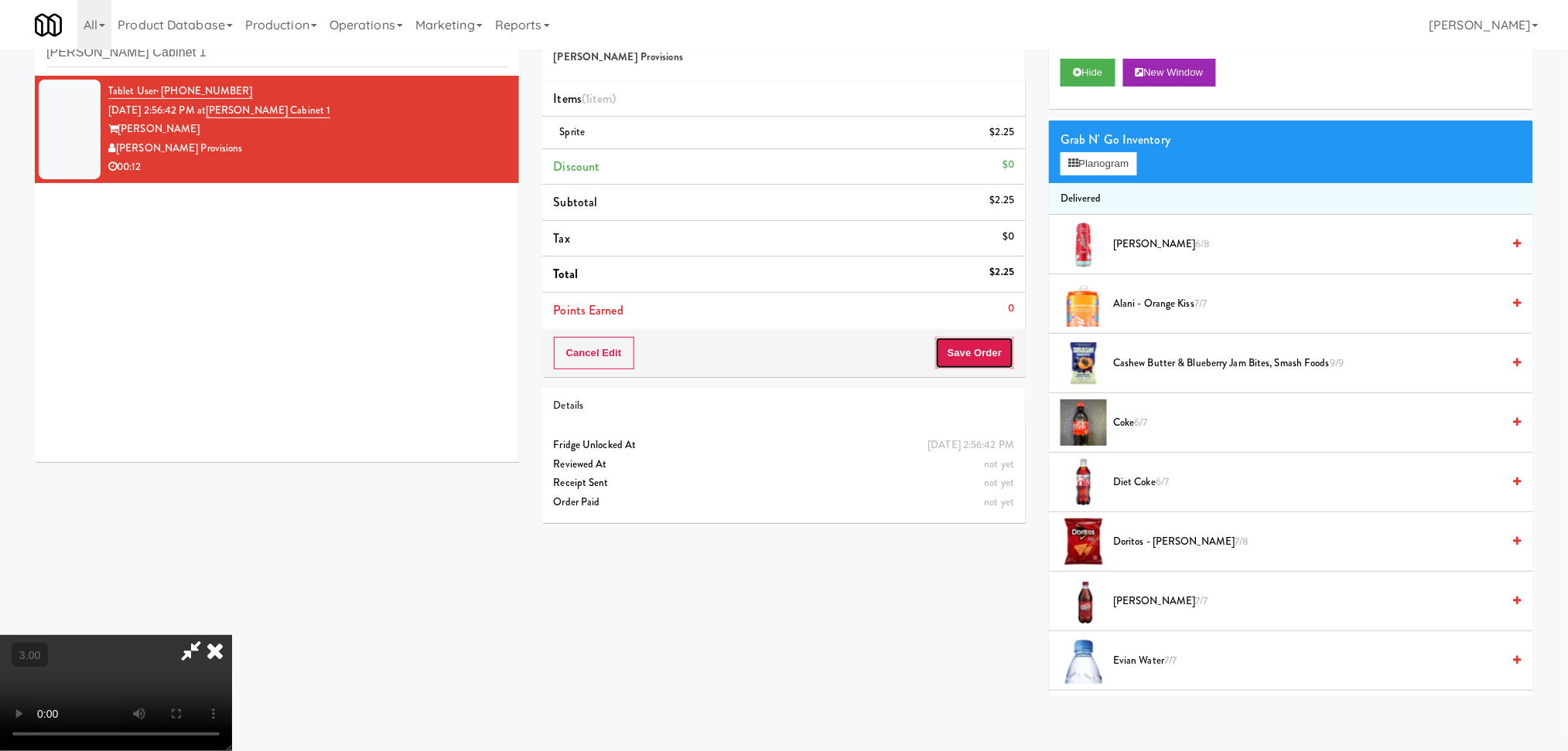
click at [961, 345] on button "Save Order" at bounding box center [974, 354] width 79 height 33
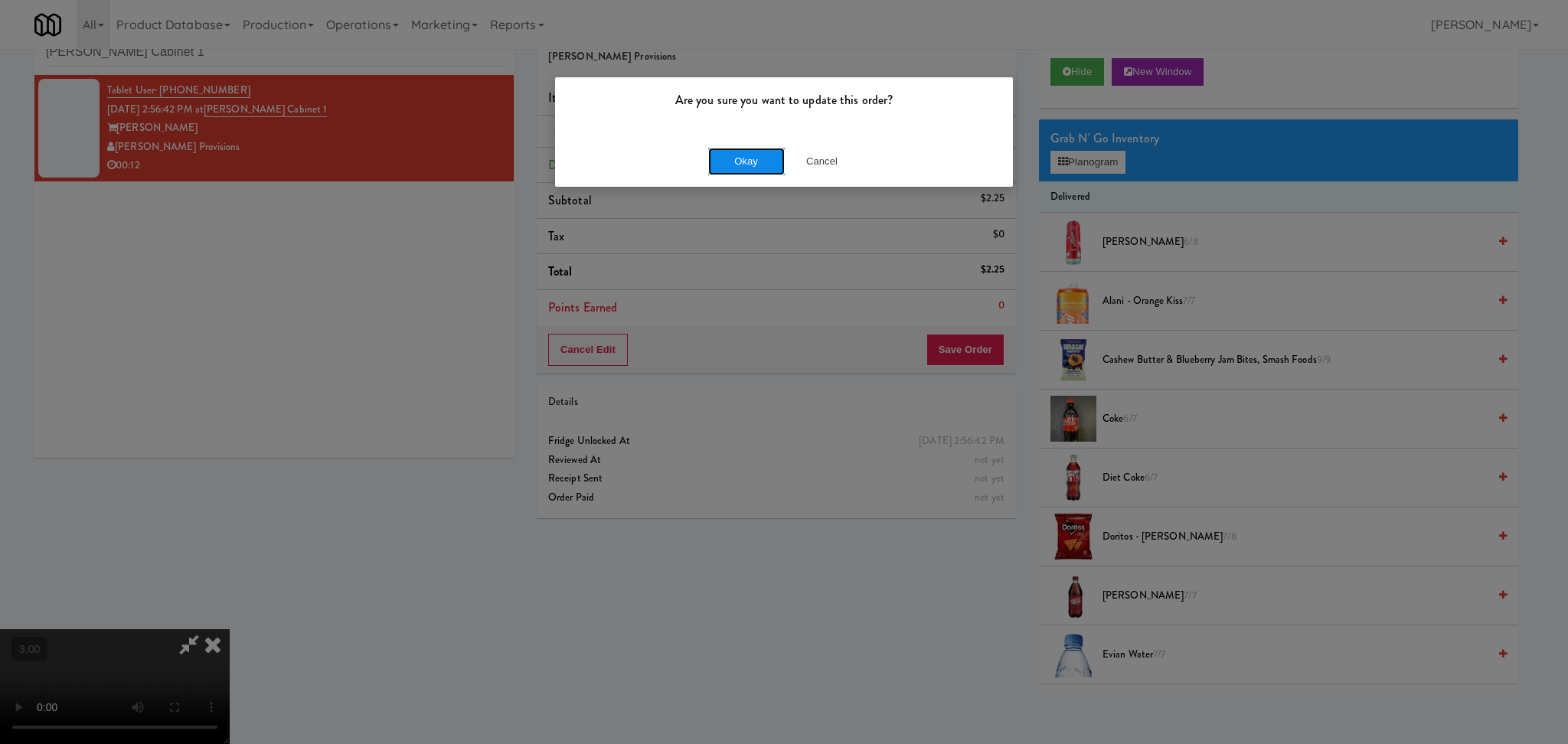
click at [742, 167] on button "Okay" at bounding box center [746, 161] width 76 height 27
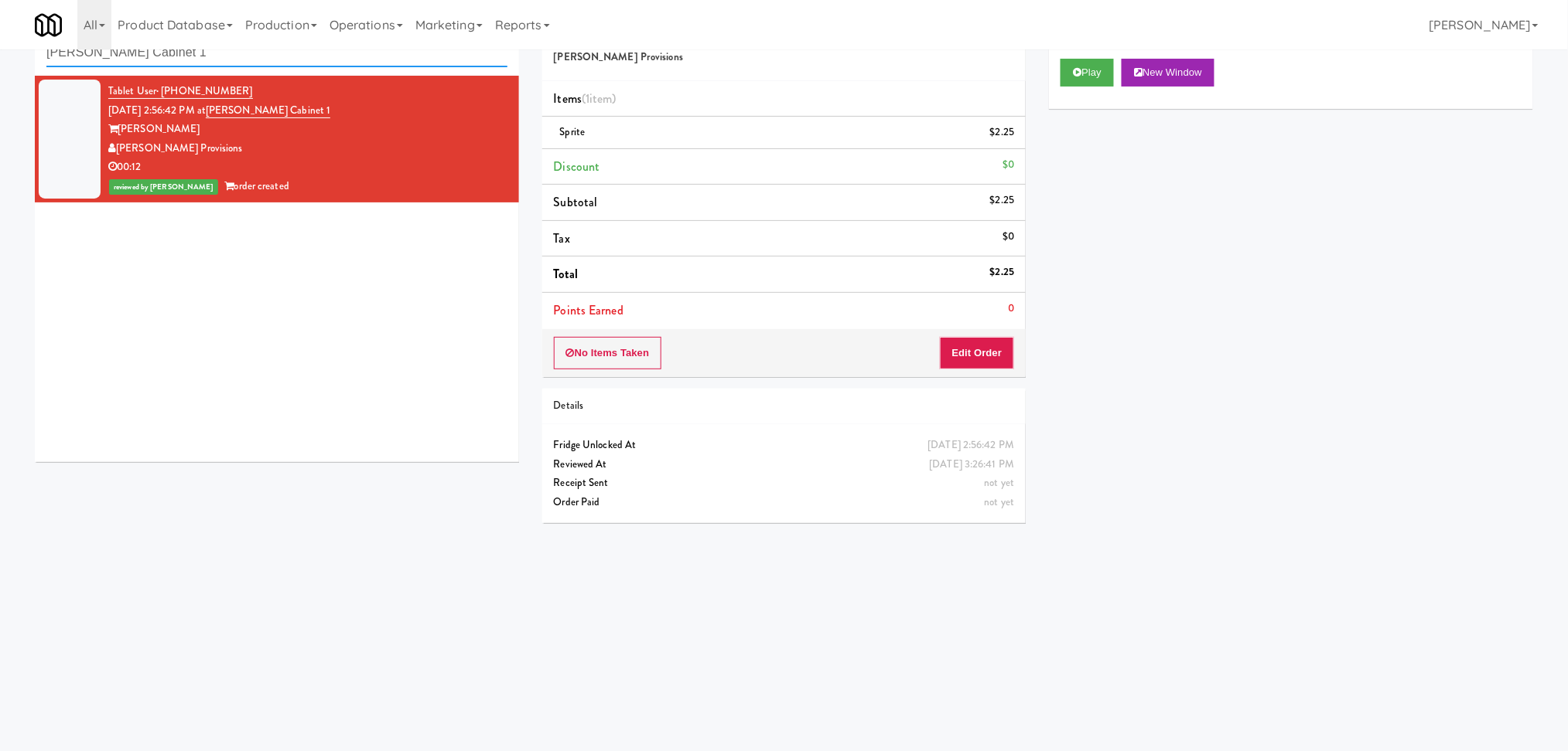
paste input "Superior - Warehouse"
drag, startPoint x: 301, startPoint y: 60, endPoint x: 0, endPoint y: 63, distance: 301.0
click at [0, 63] on div "inbox reviewed recent all unclear take inventory issue suspicious failed recent…" at bounding box center [784, 316] width 1568 height 621
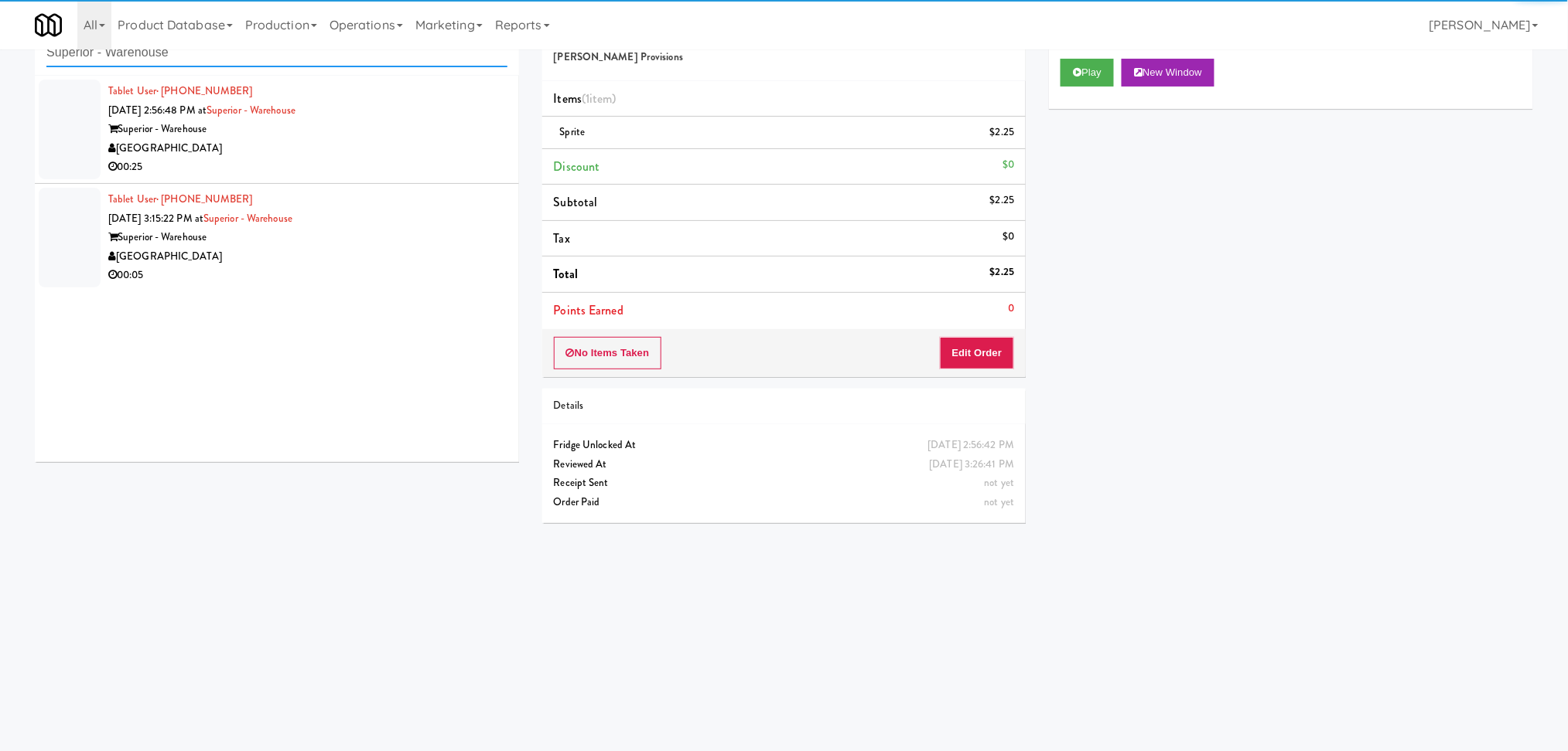
type input "Superior - Warehouse"
click at [356, 171] on div "00:25" at bounding box center [308, 167] width 399 height 20
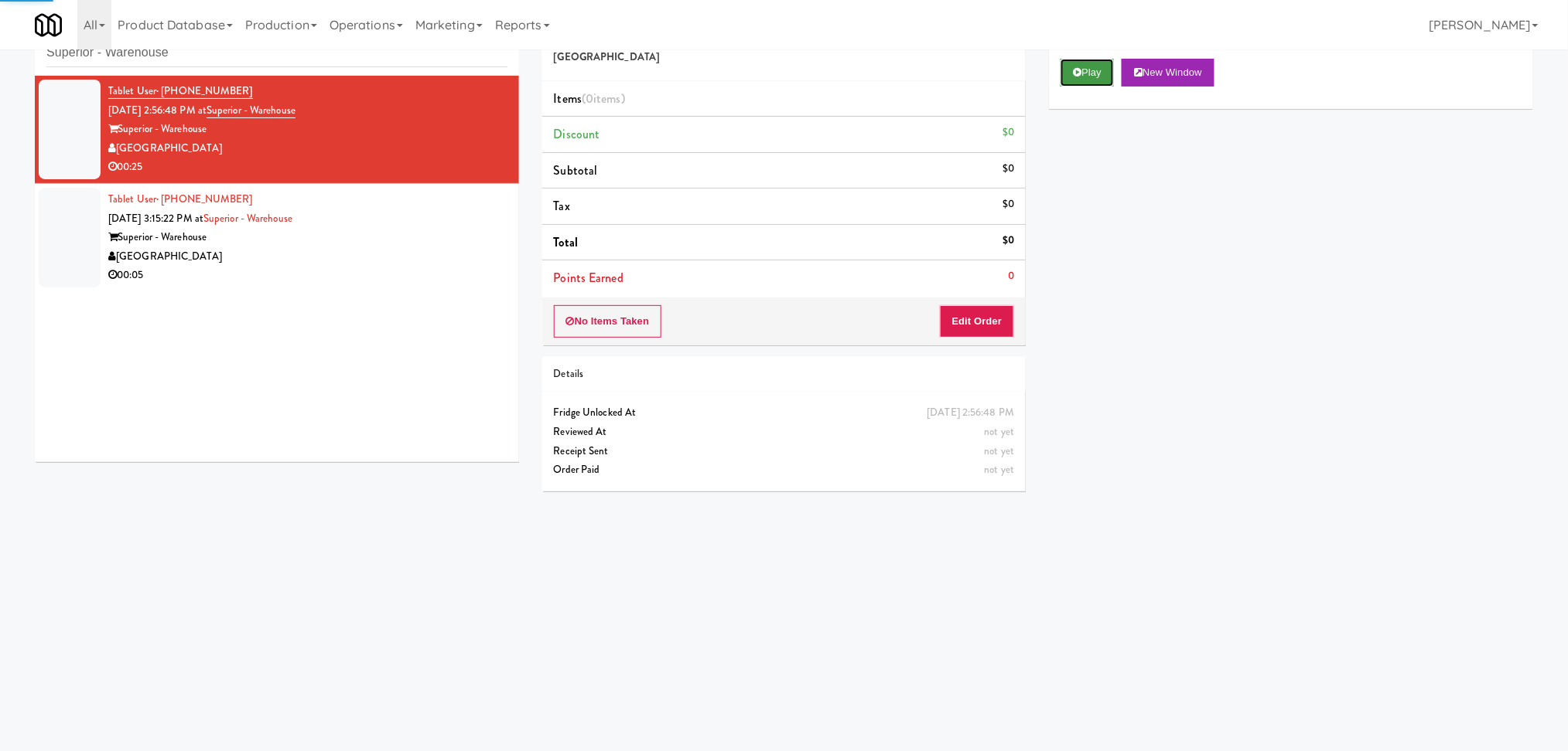
click at [1081, 69] on icon at bounding box center [1077, 73] width 9 height 10
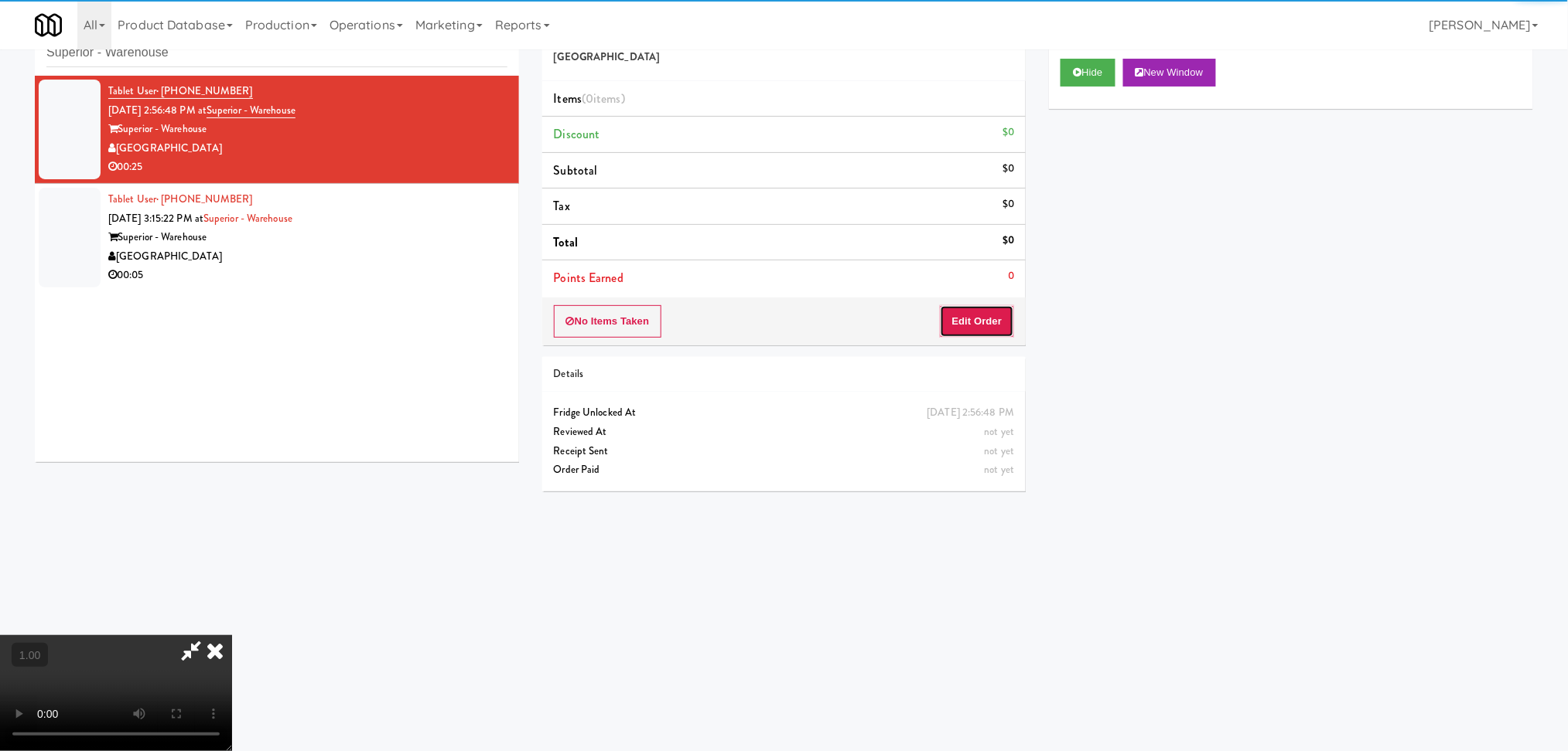
click at [973, 325] on button "Edit Order" at bounding box center [978, 322] width 75 height 33
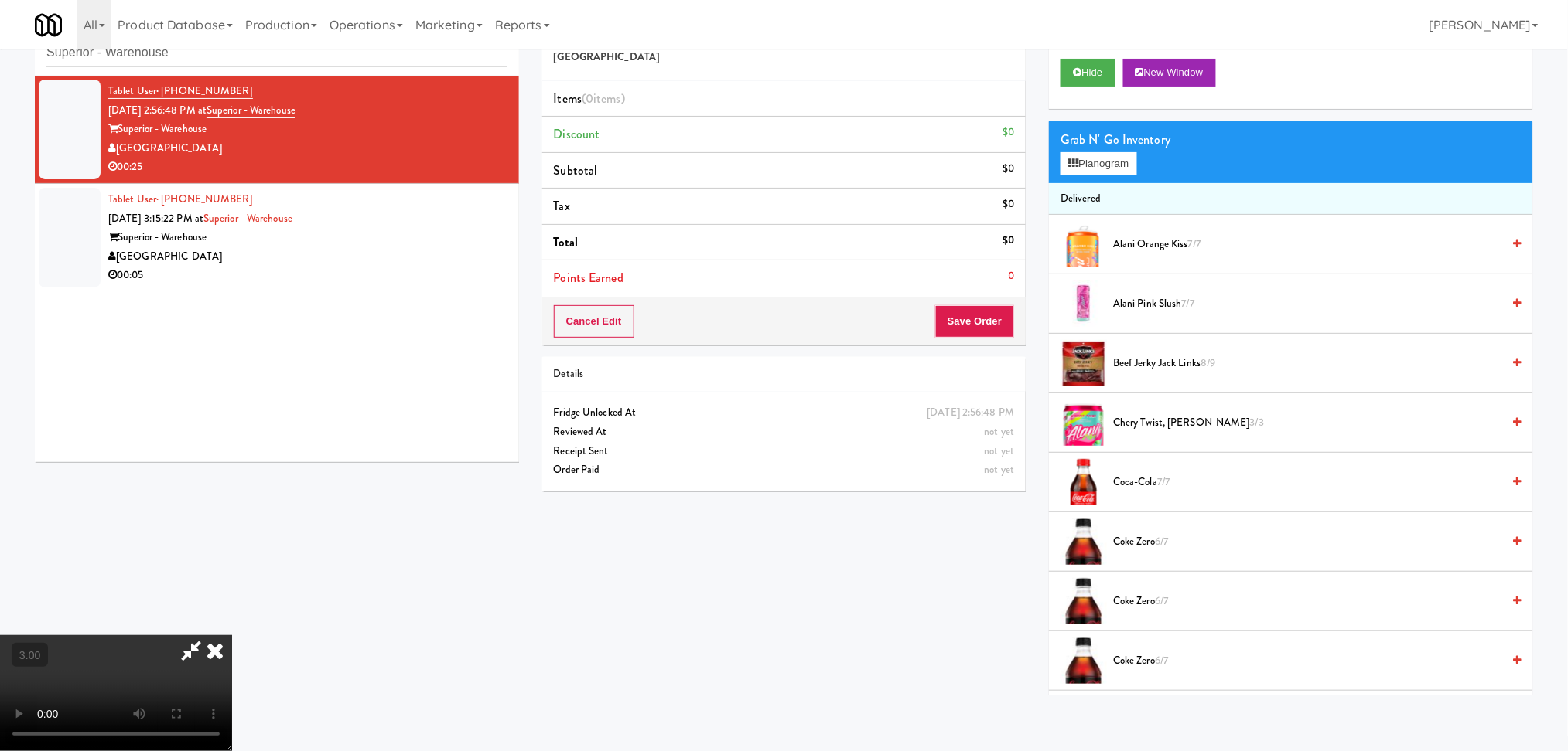
click at [232, 635] on video at bounding box center [116, 693] width 232 height 116
click at [1068, 161] on button "Planogram" at bounding box center [1098, 164] width 75 height 23
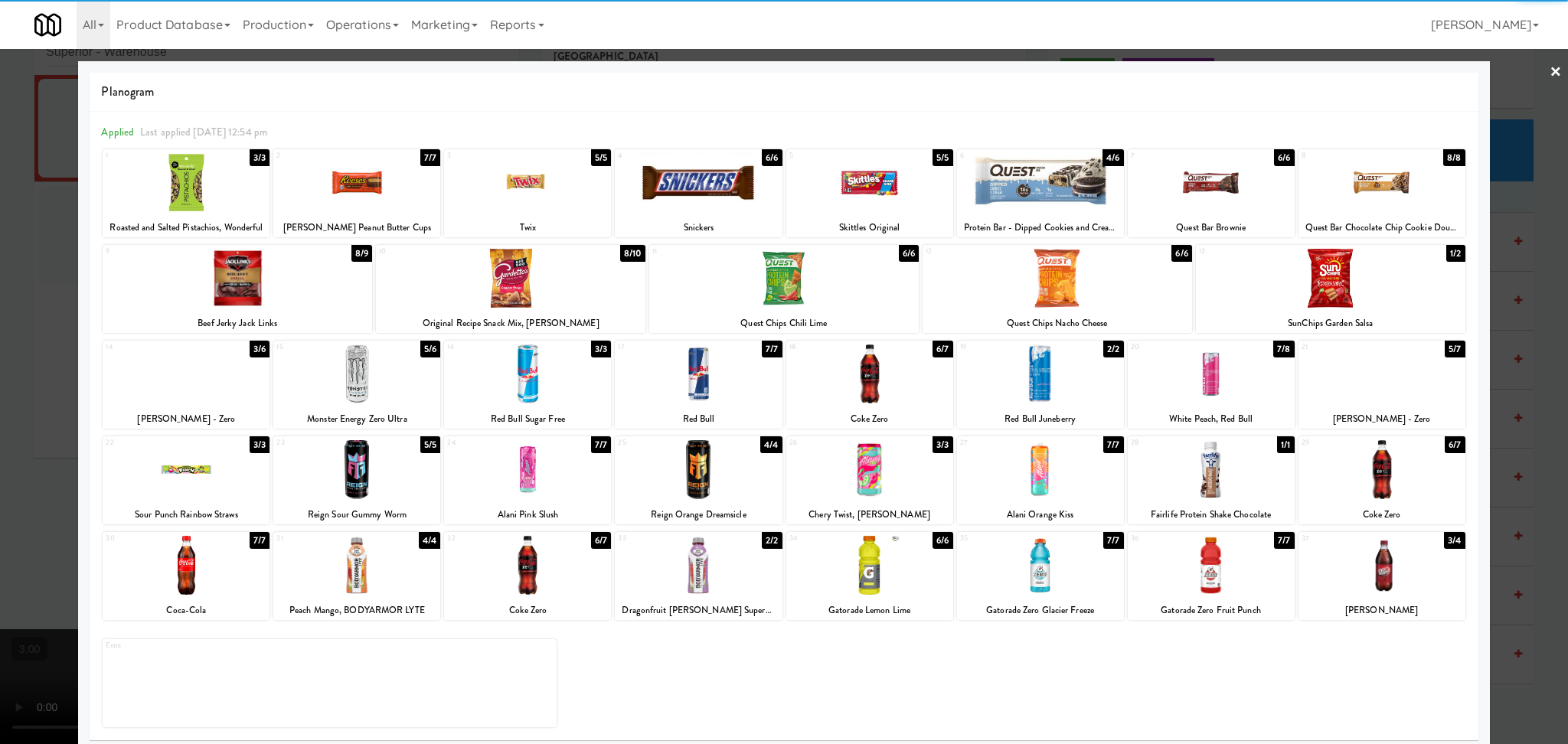
click at [234, 274] on div at bounding box center [237, 278] width 270 height 59
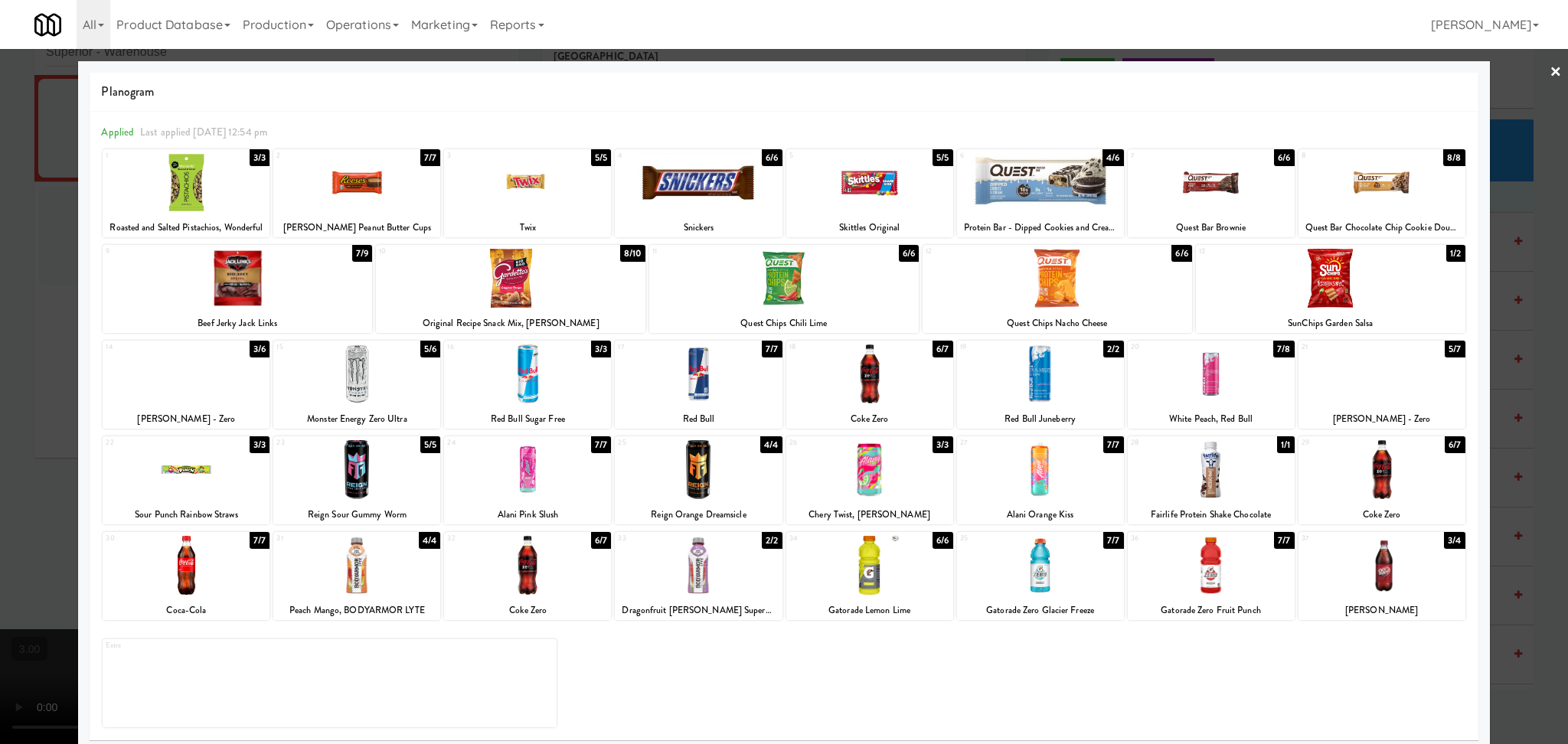
click at [1225, 576] on div at bounding box center [1211, 566] width 167 height 59
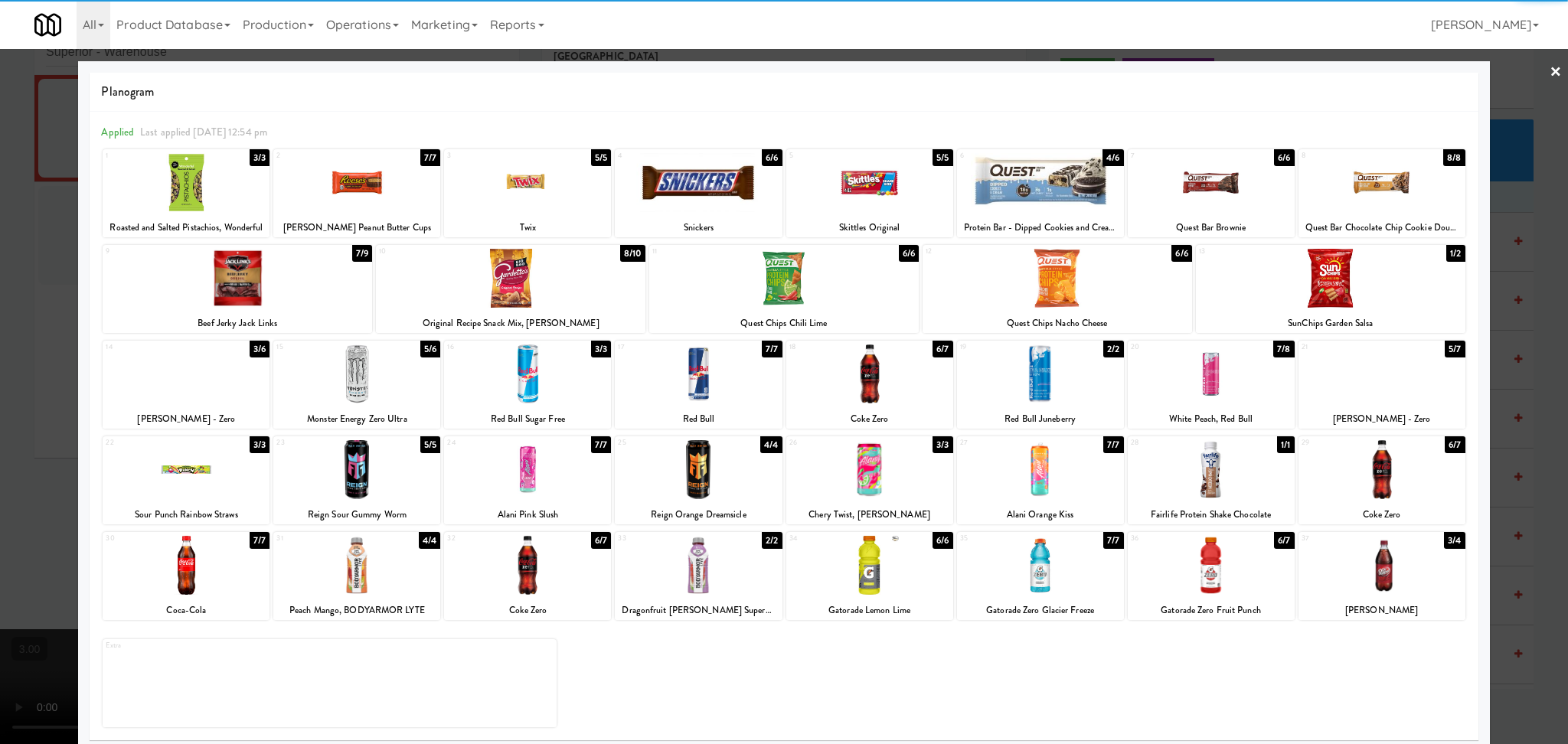
click at [0, 347] on div at bounding box center [784, 372] width 1568 height 744
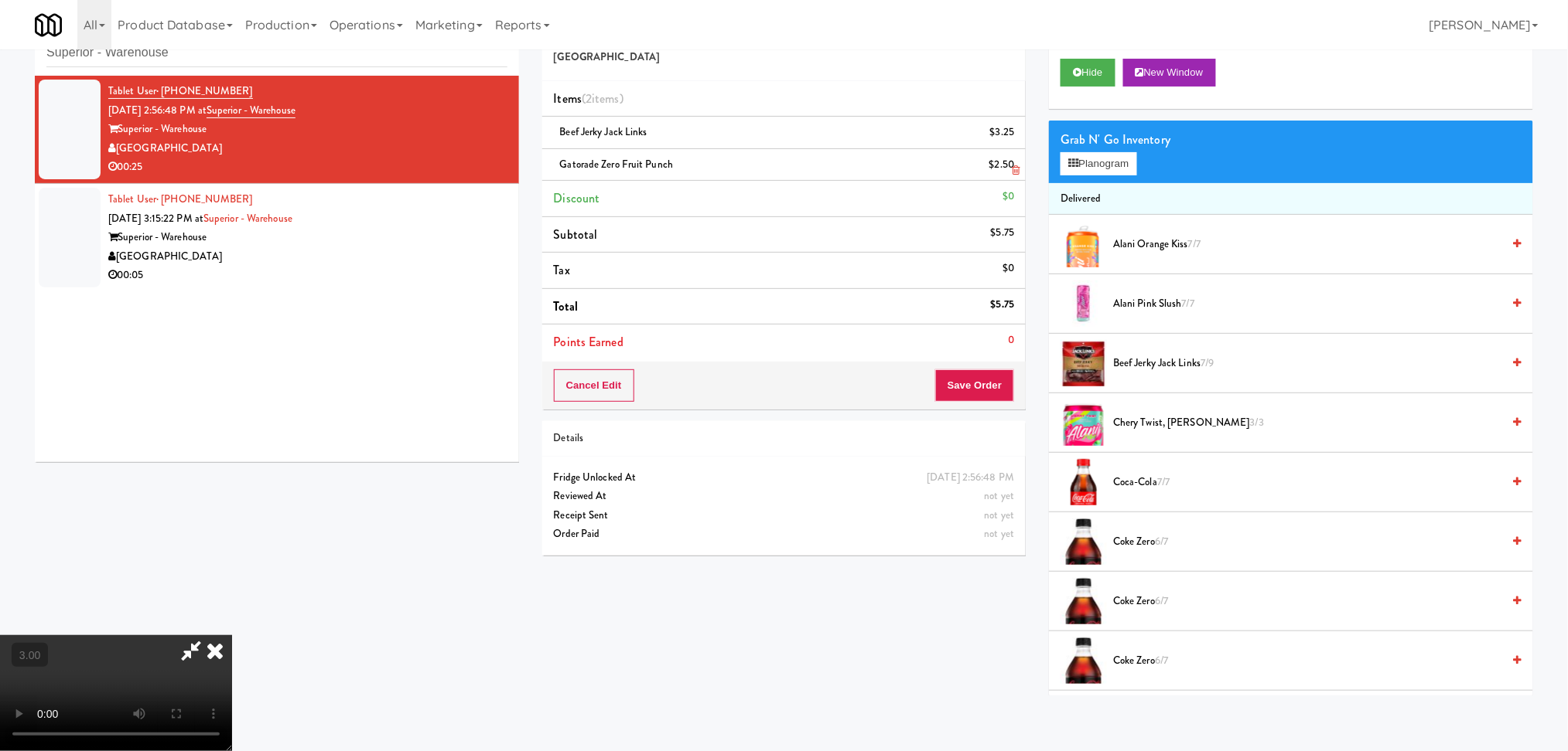
click at [1013, 173] on icon at bounding box center [1015, 170] width 8 height 10
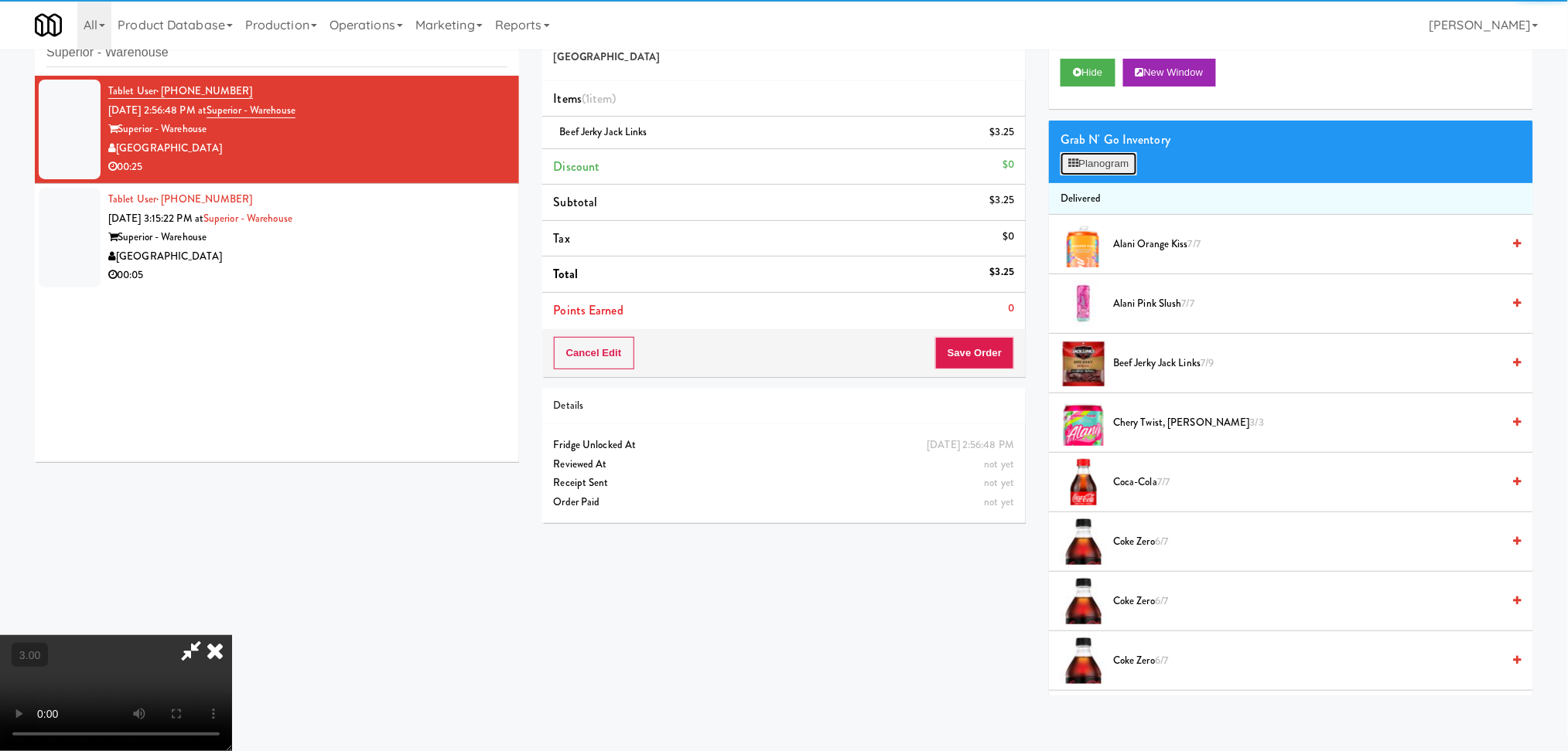
click at [1104, 163] on button "Planogram" at bounding box center [1098, 164] width 75 height 23
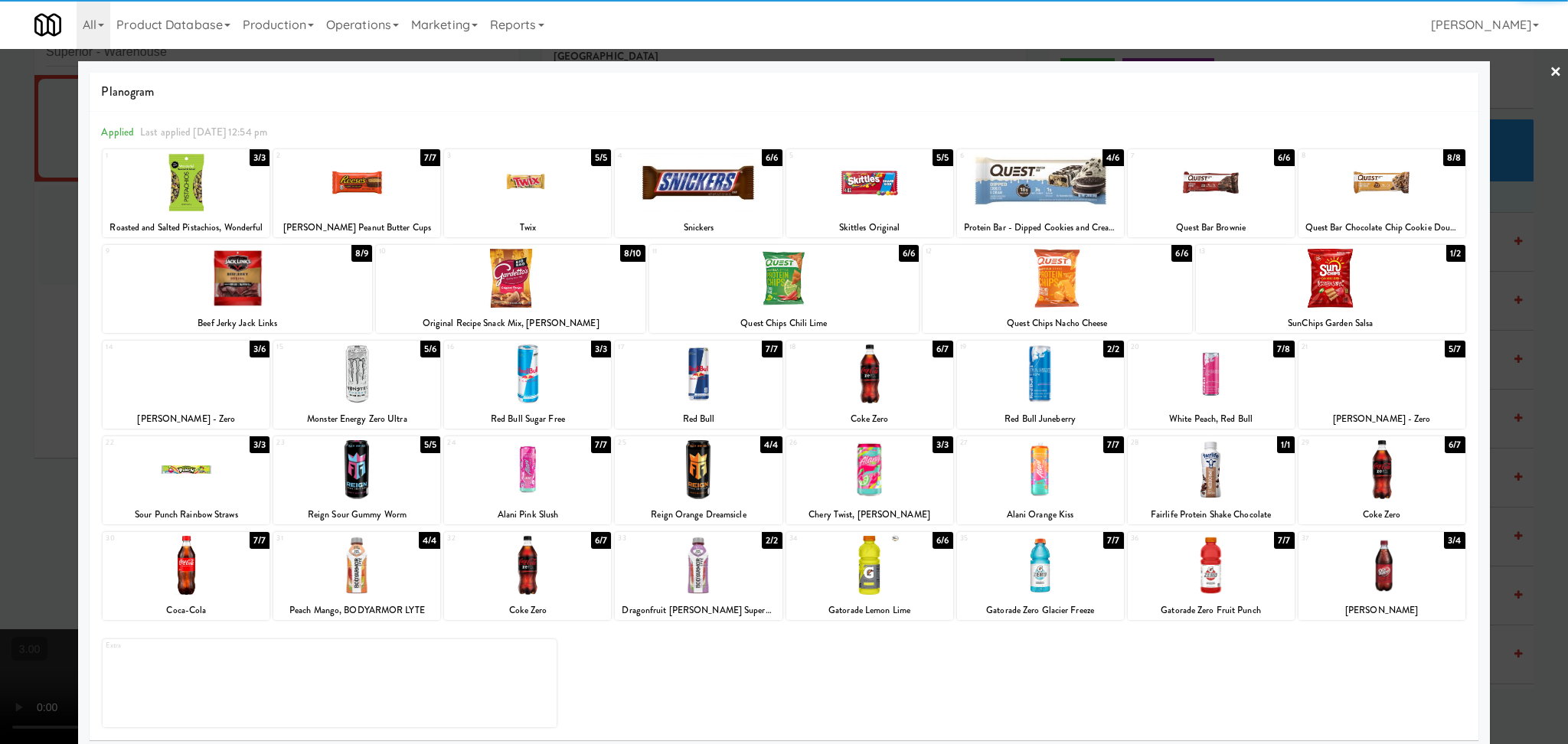
click at [1013, 583] on div at bounding box center [1040, 566] width 167 height 59
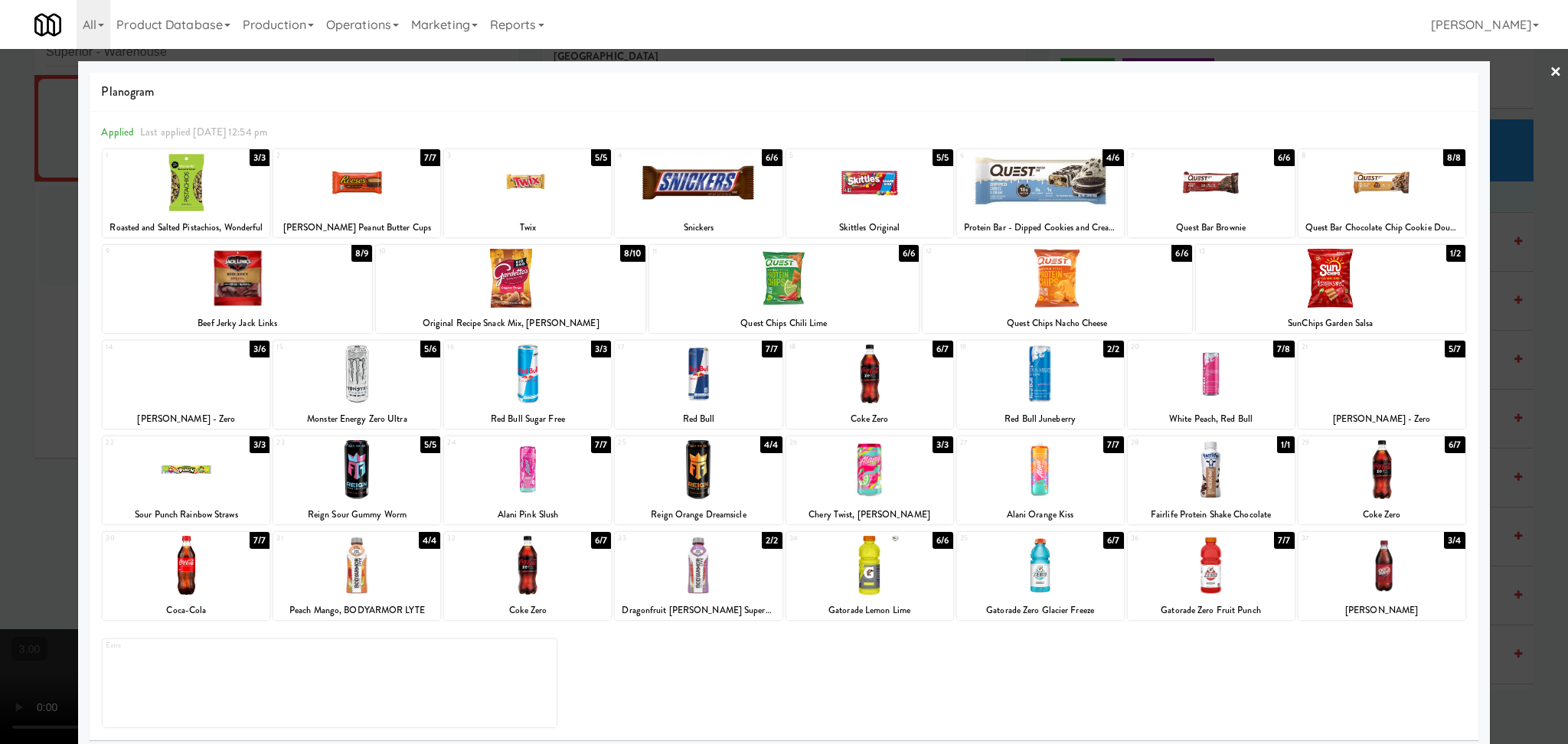
click at [3, 371] on div at bounding box center [784, 372] width 1568 height 744
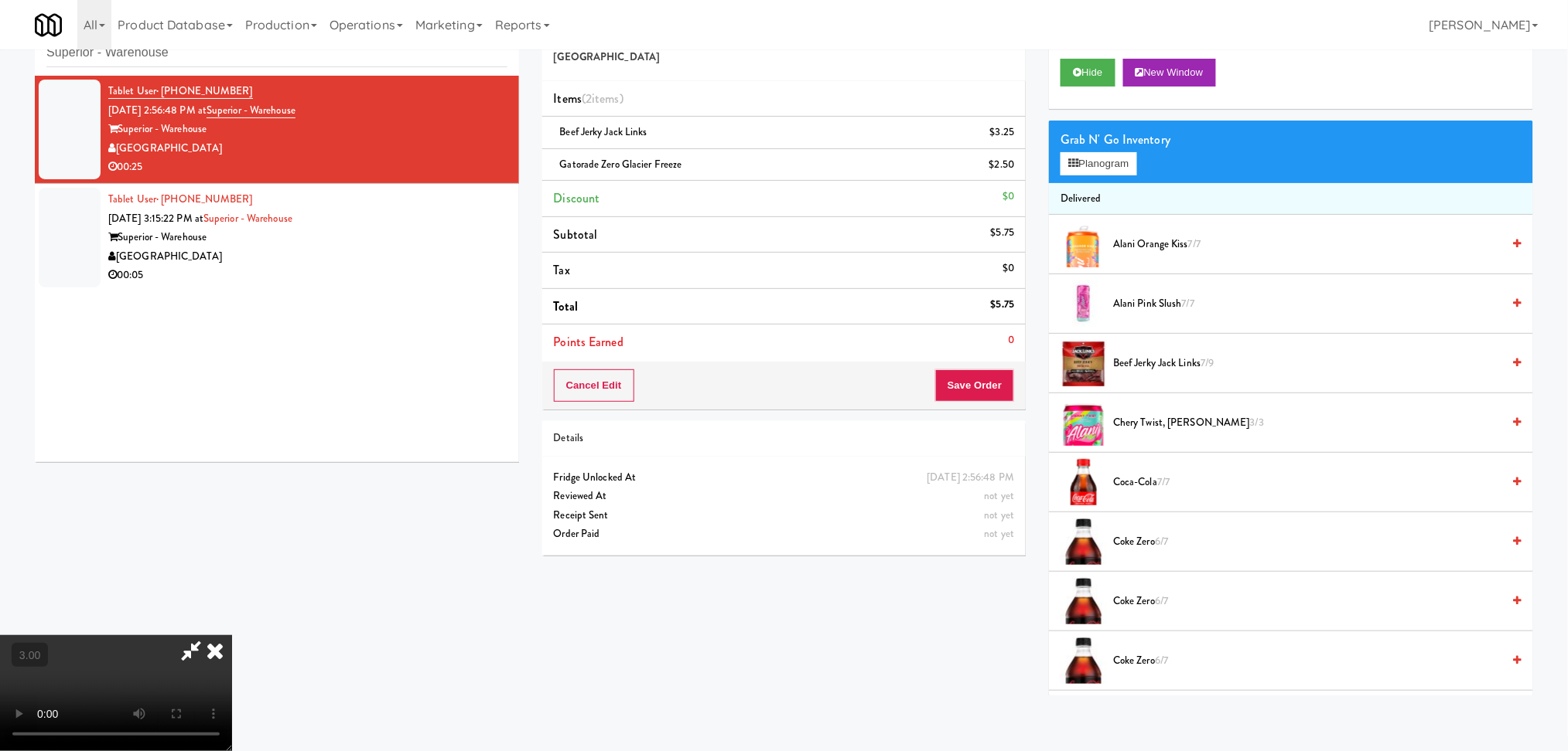
click at [232, 635] on video at bounding box center [116, 693] width 232 height 116
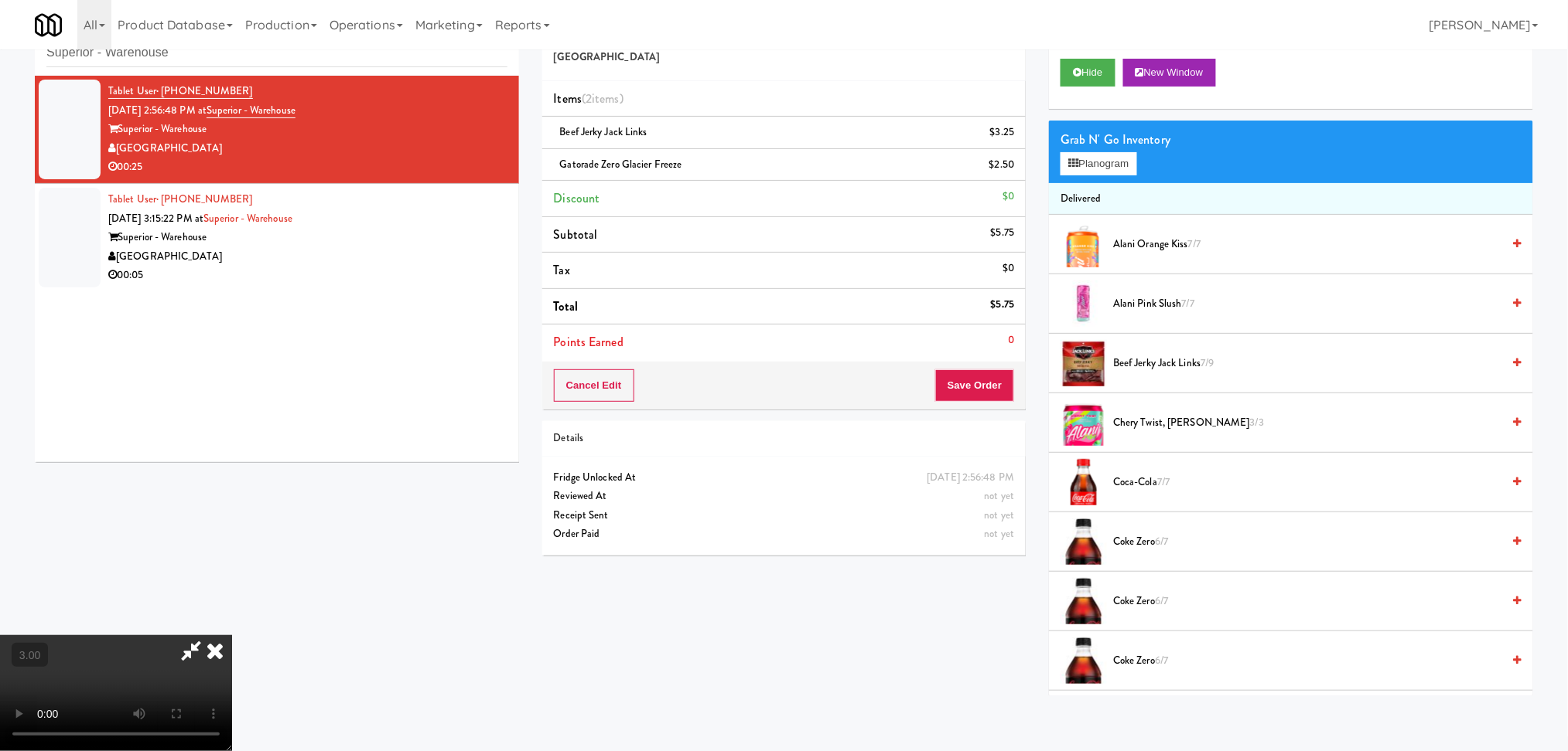
click at [232, 635] on video at bounding box center [116, 693] width 232 height 116
click at [1068, 172] on button "Planogram" at bounding box center [1098, 164] width 75 height 23
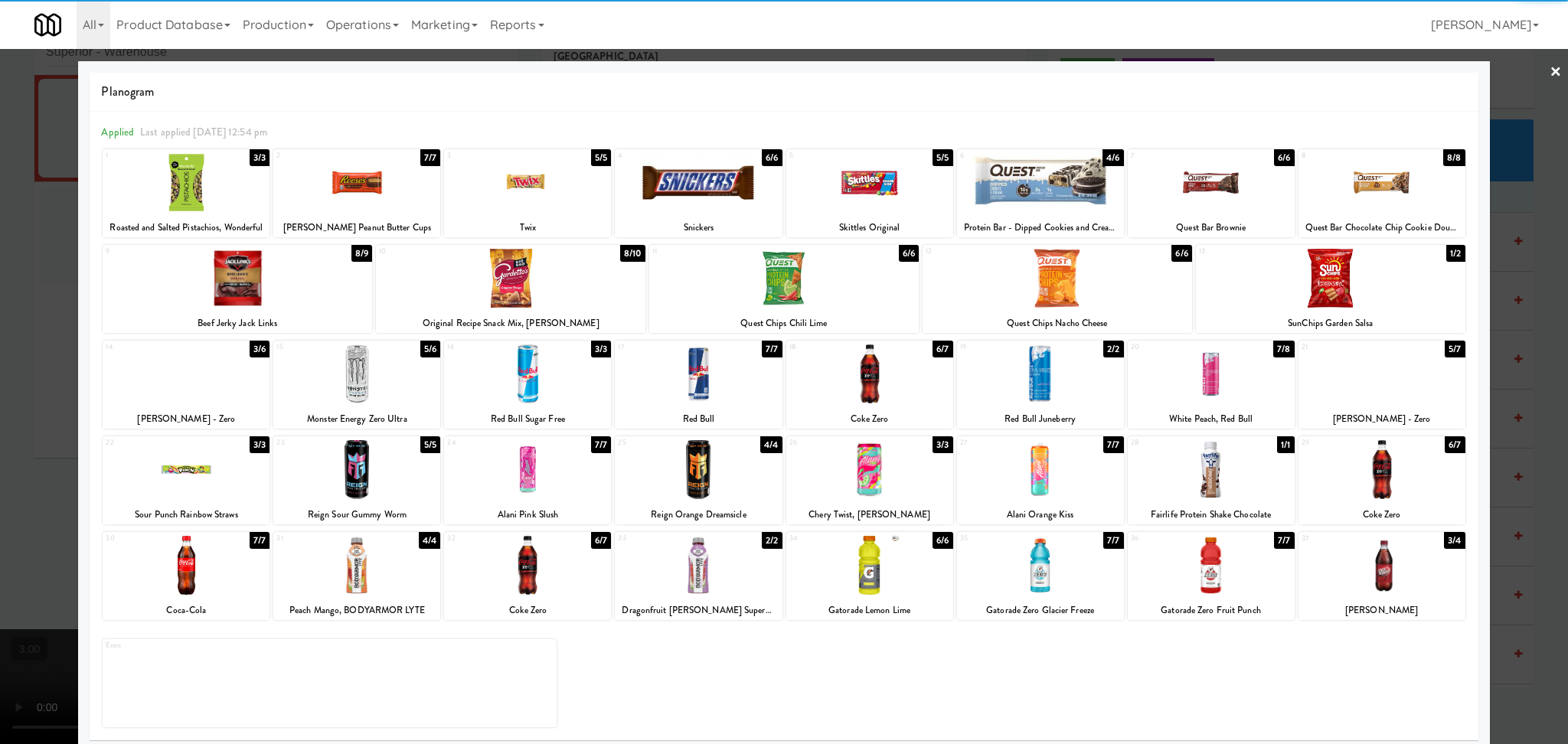
click at [703, 178] on div at bounding box center [698, 183] width 167 height 59
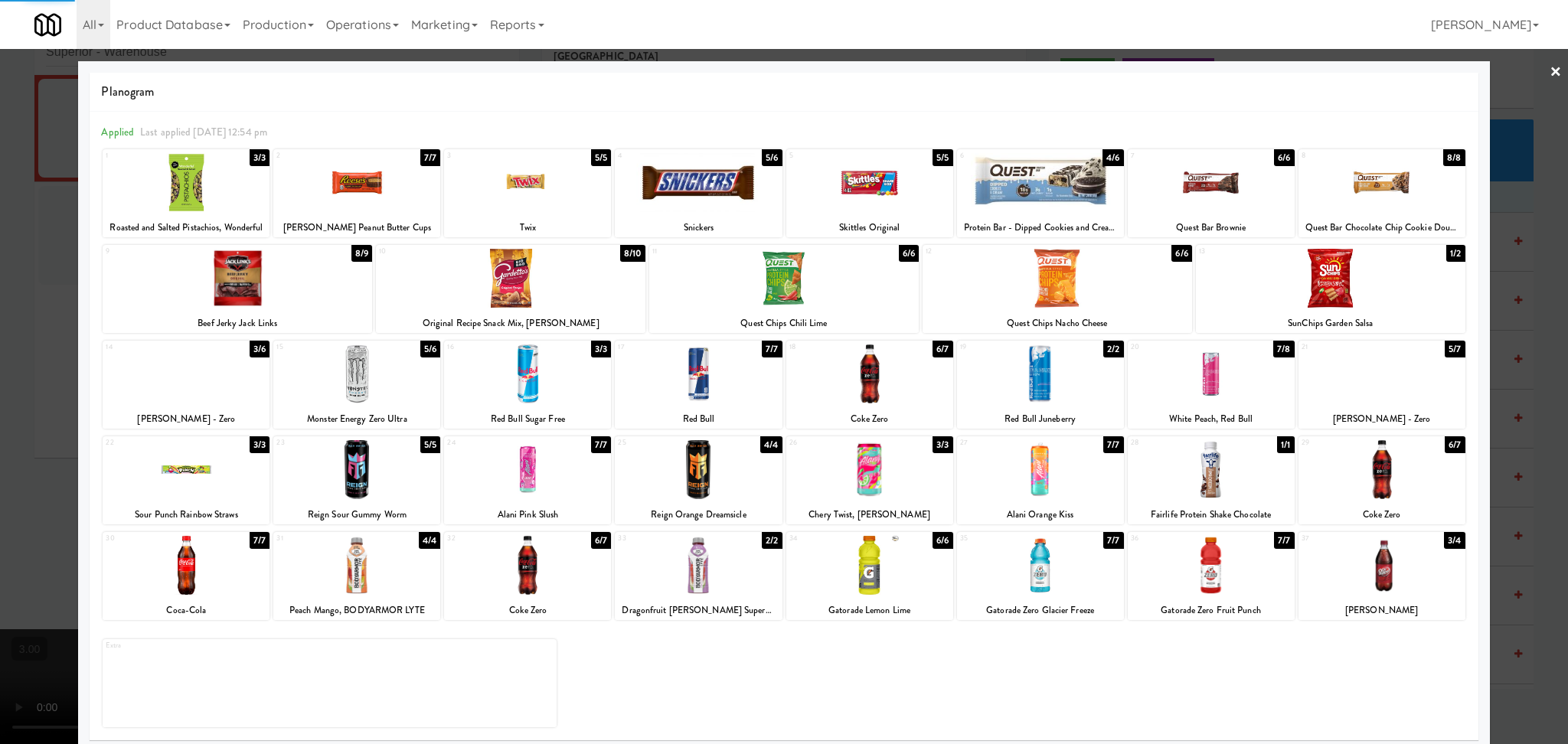
drag, startPoint x: 1, startPoint y: 326, endPoint x: 55, endPoint y: 328, distance: 54.0
click at [5, 326] on div at bounding box center [784, 372] width 1568 height 744
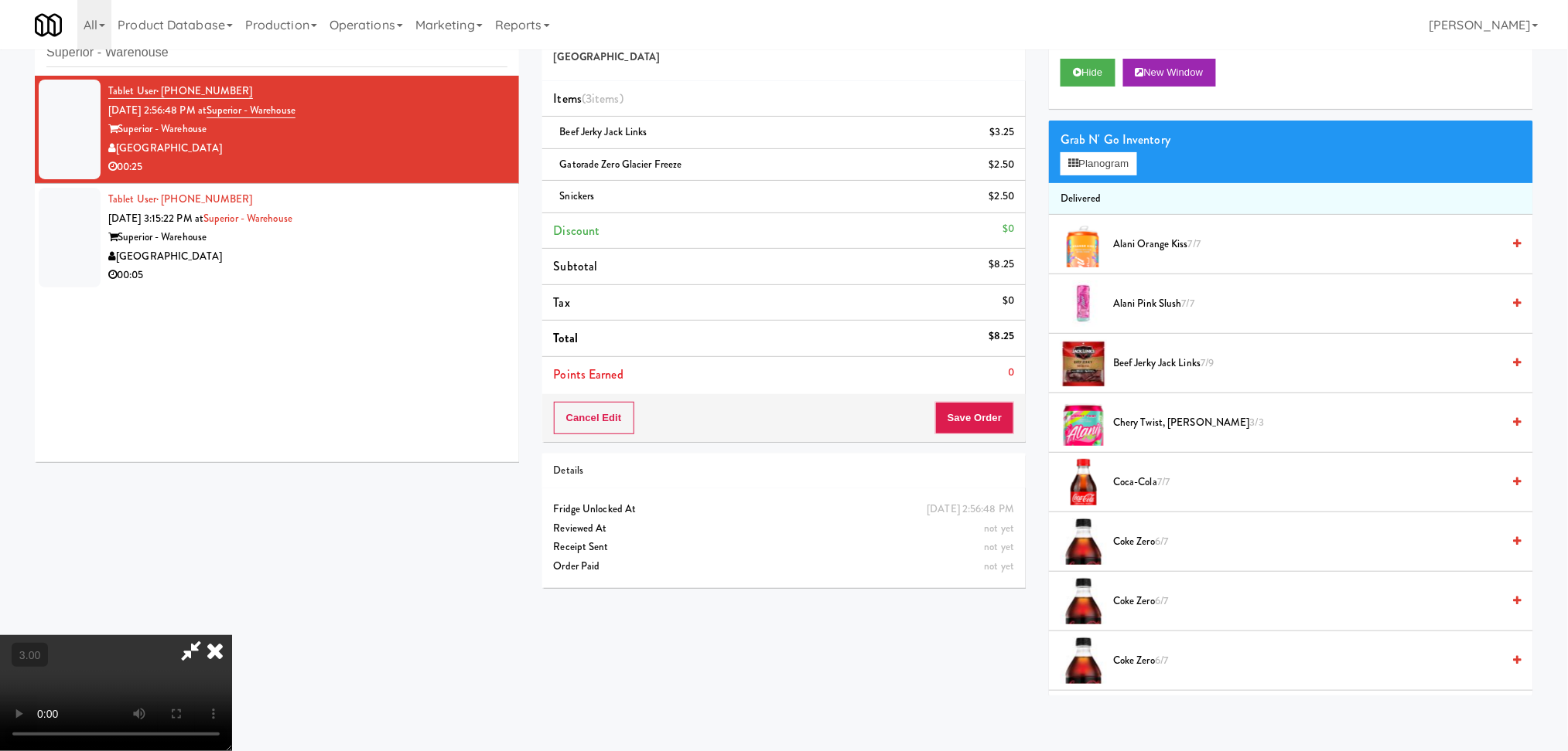
scroll to position [274, 0]
click at [232, 635] on video at bounding box center [116, 693] width 232 height 116
click at [955, 420] on button "Save Order" at bounding box center [974, 418] width 79 height 33
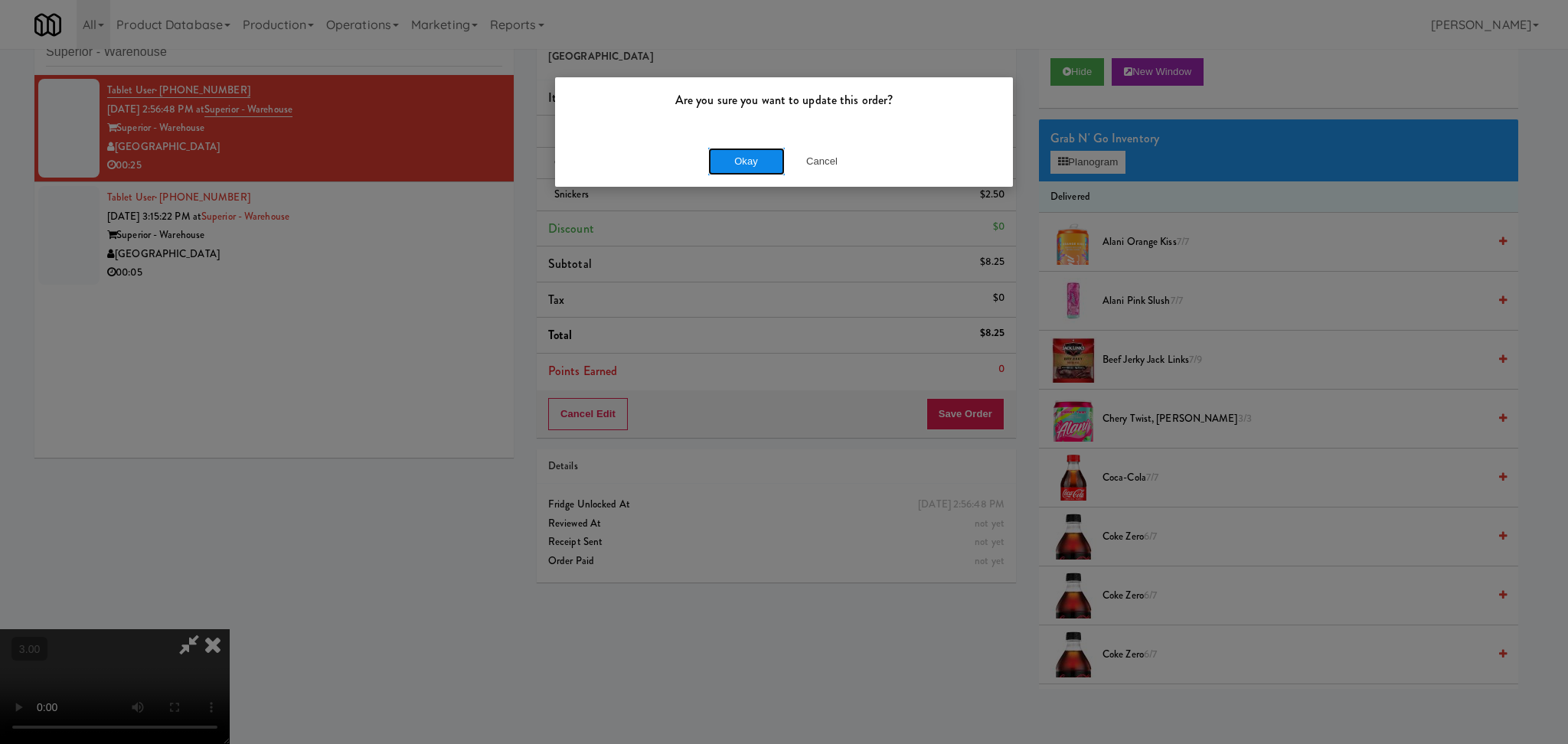
click at [751, 163] on button "Okay" at bounding box center [746, 161] width 76 height 27
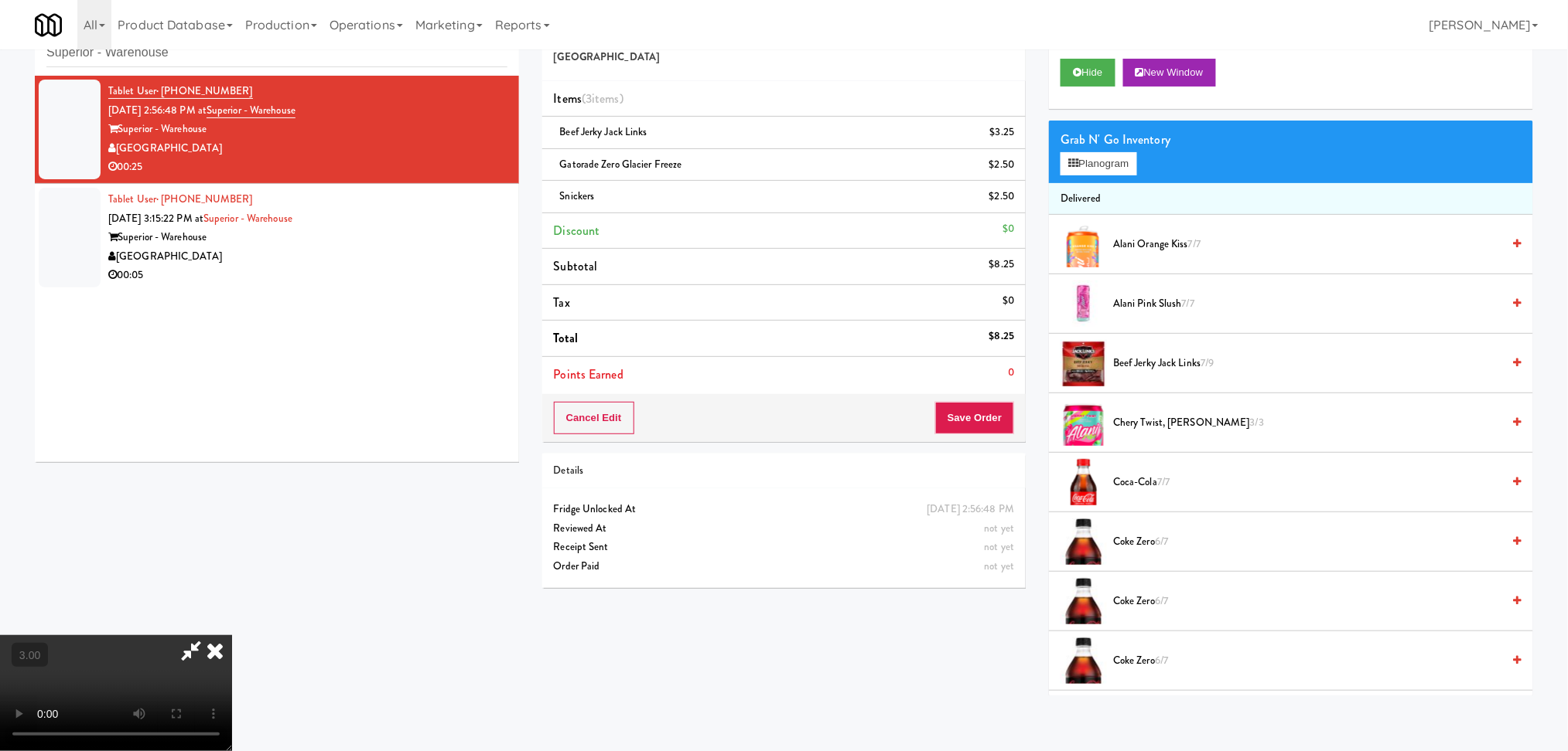
scroll to position [0, 0]
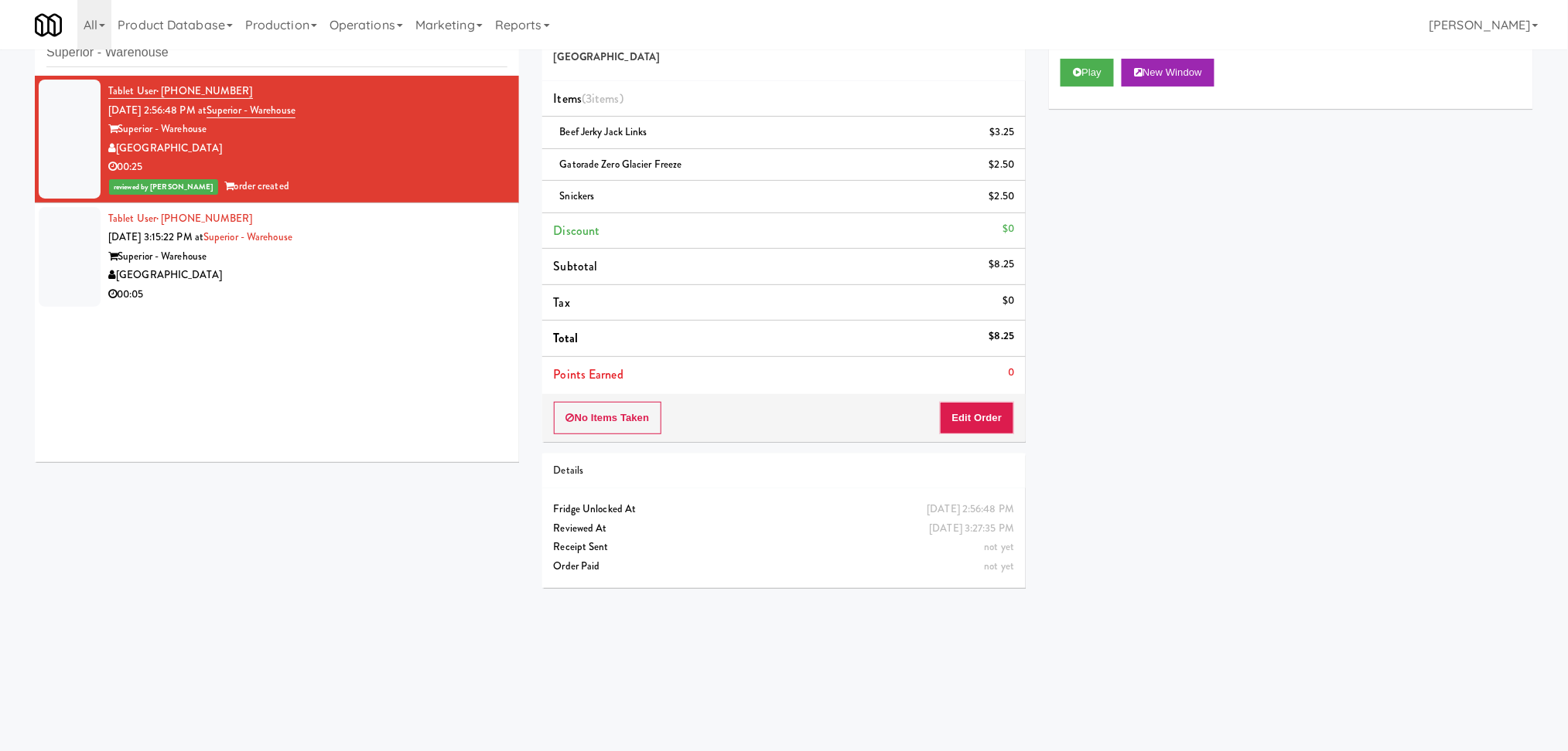
click at [350, 269] on div "[GEOGRAPHIC_DATA]" at bounding box center [308, 275] width 399 height 20
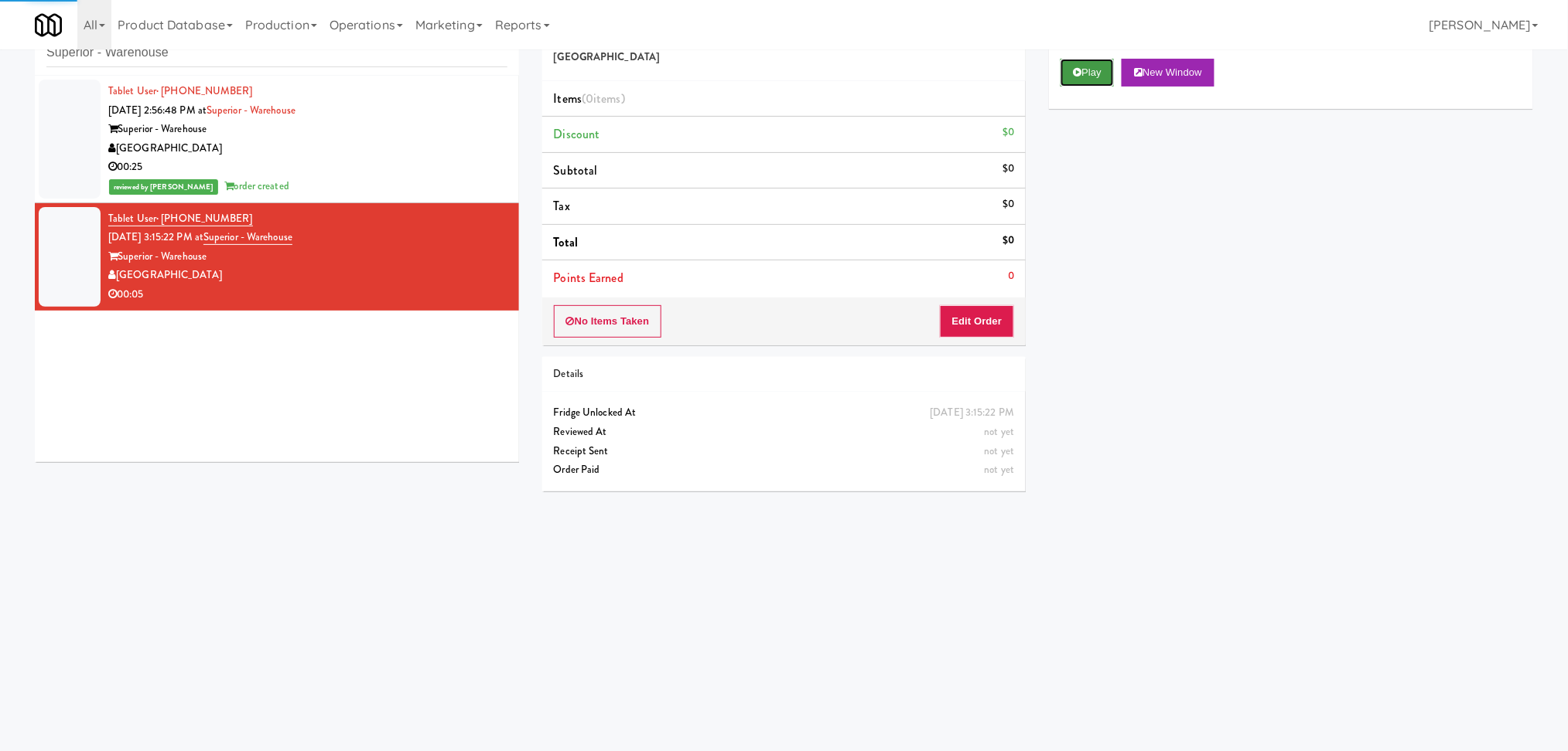
click at [1102, 75] on button "Play" at bounding box center [1086, 73] width 53 height 27
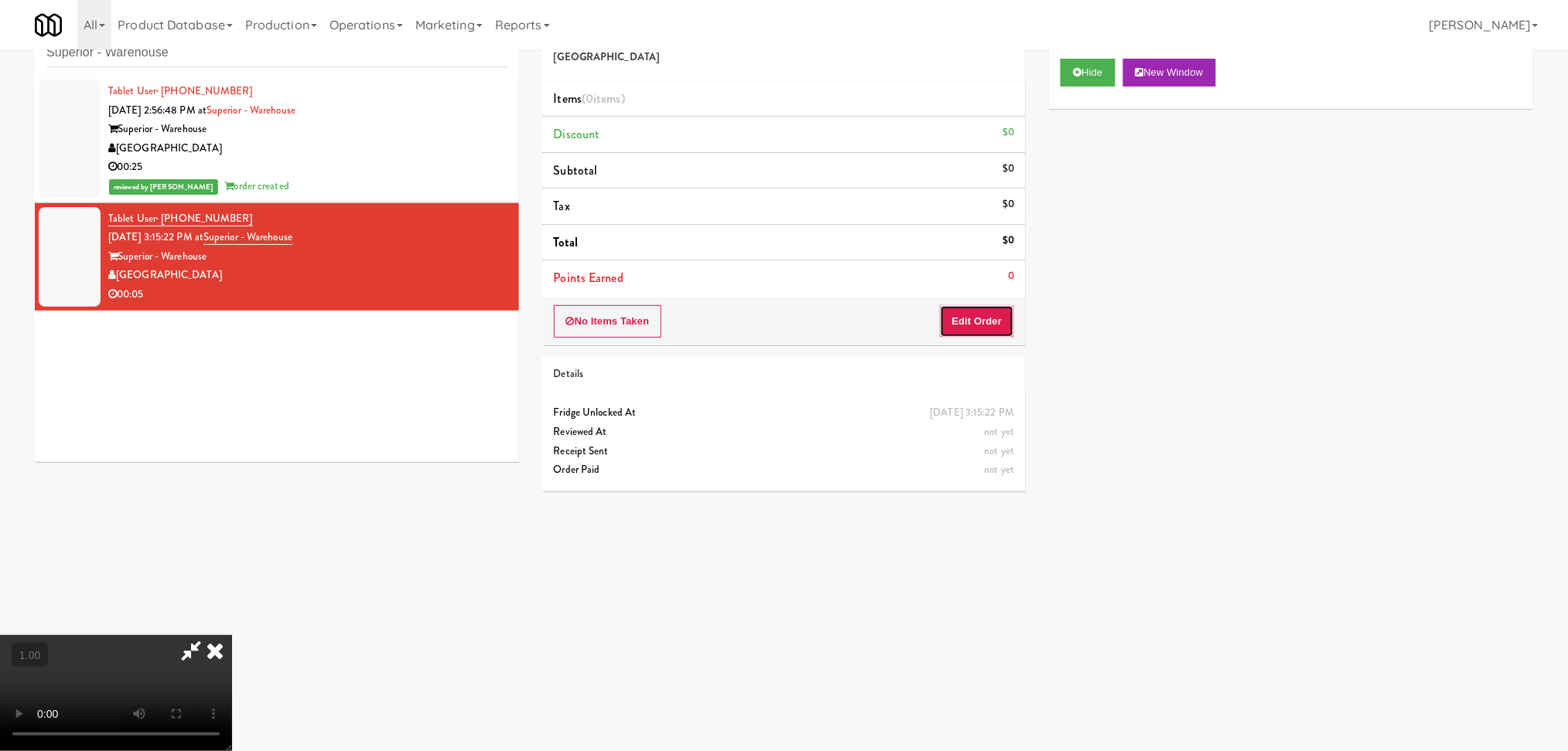
click at [1001, 322] on button "Edit Order" at bounding box center [978, 322] width 75 height 33
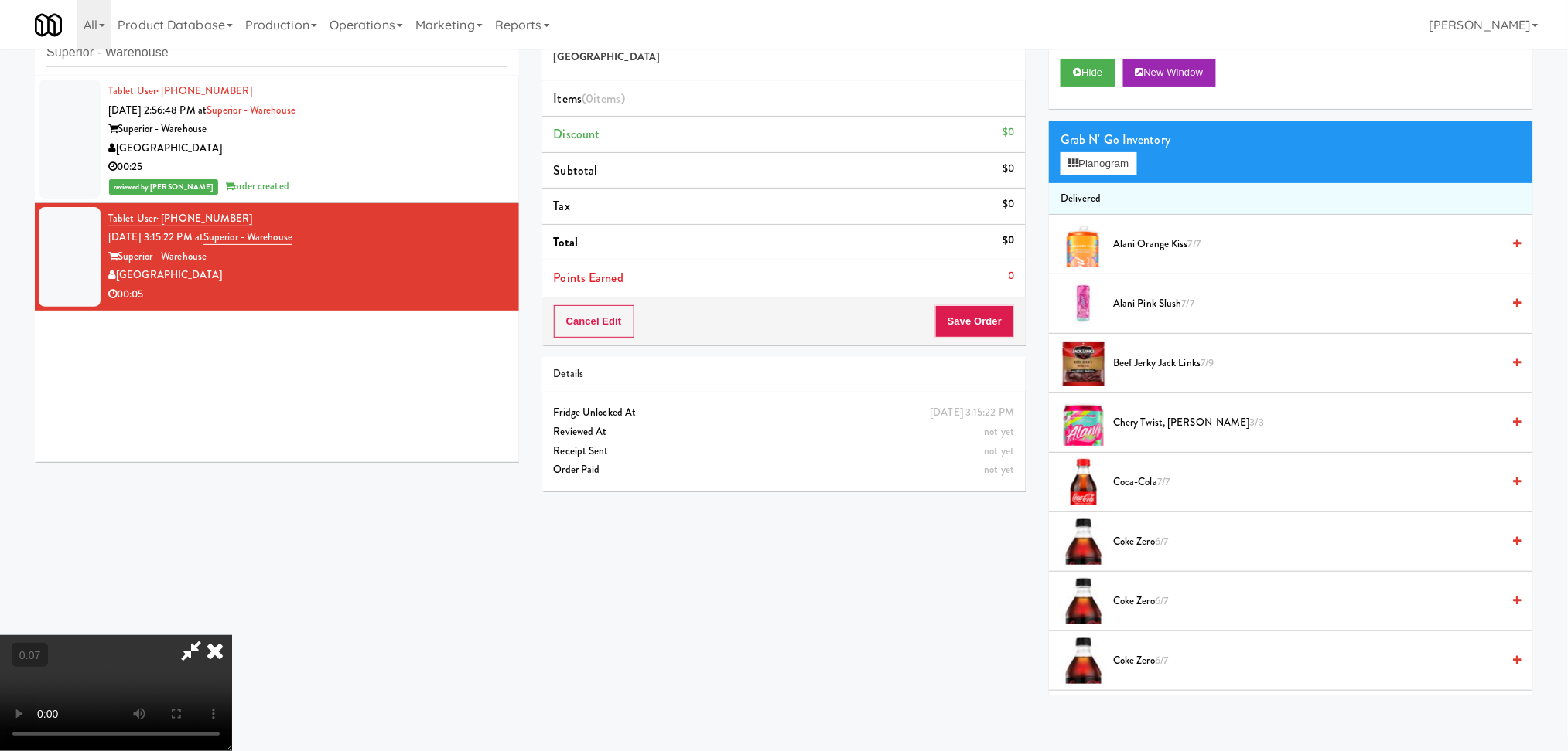
scroll to position [68, 0]
click at [1086, 162] on button "Planogram" at bounding box center [1098, 164] width 75 height 23
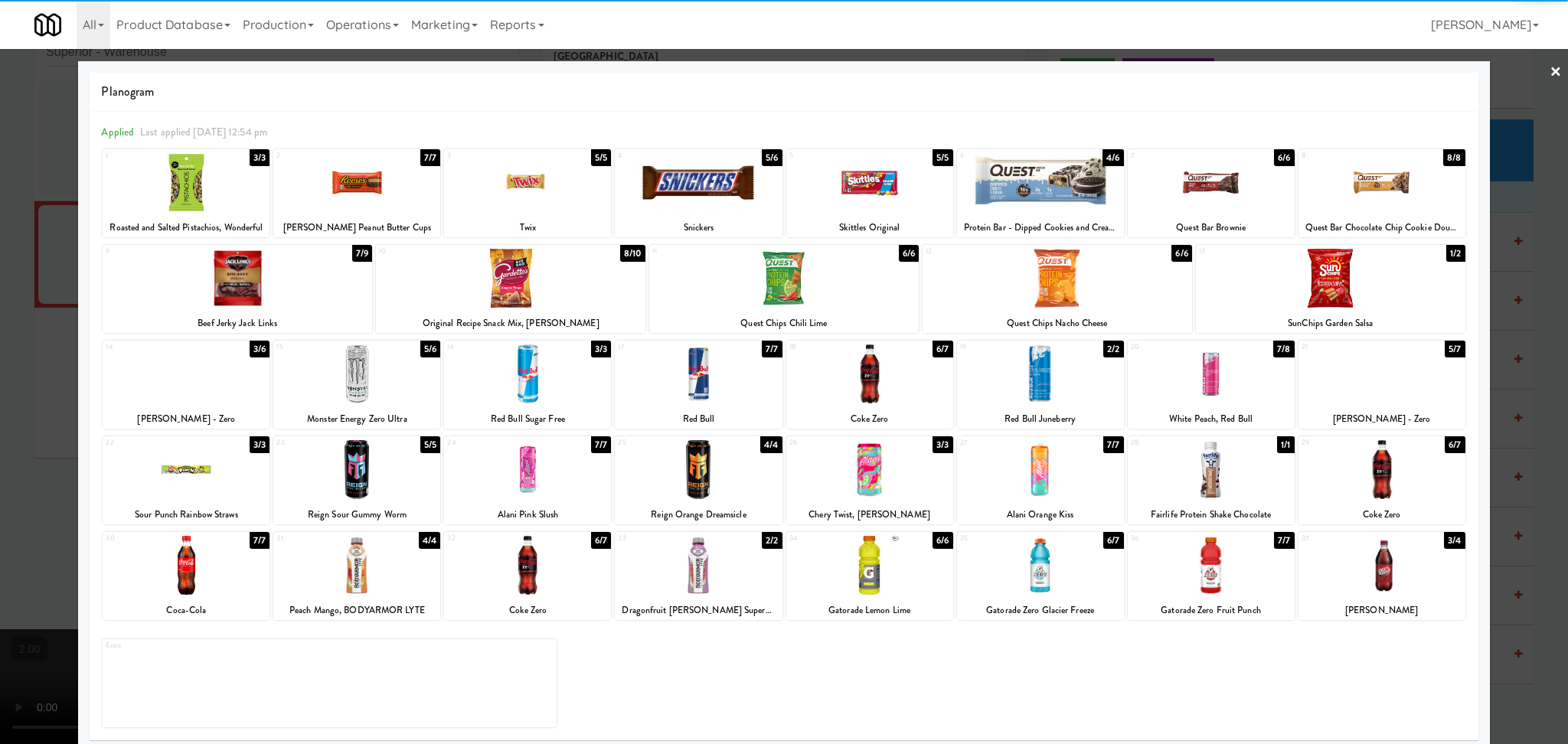
click at [1070, 281] on div at bounding box center [1057, 278] width 270 height 59
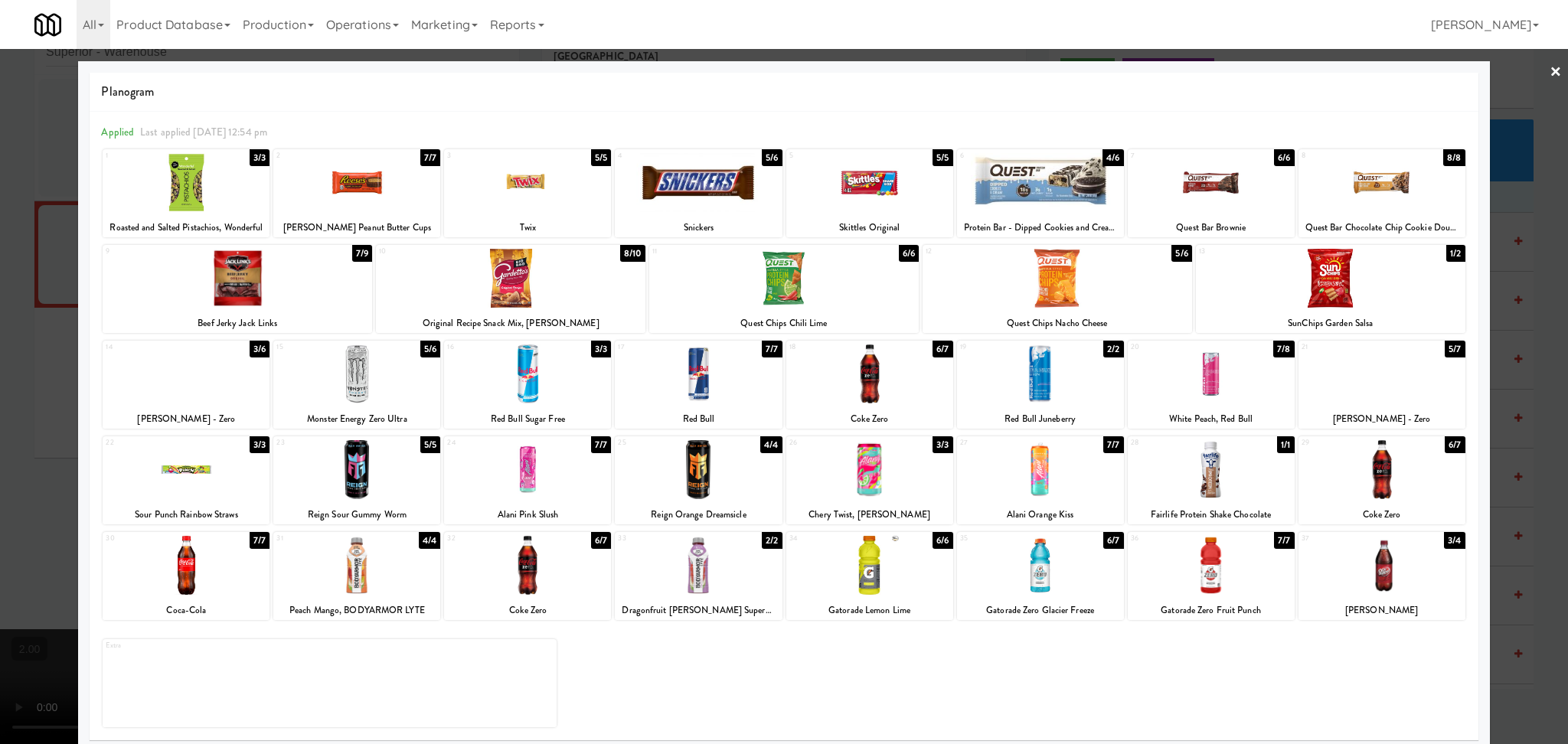
click at [822, 360] on div at bounding box center [869, 374] width 167 height 59
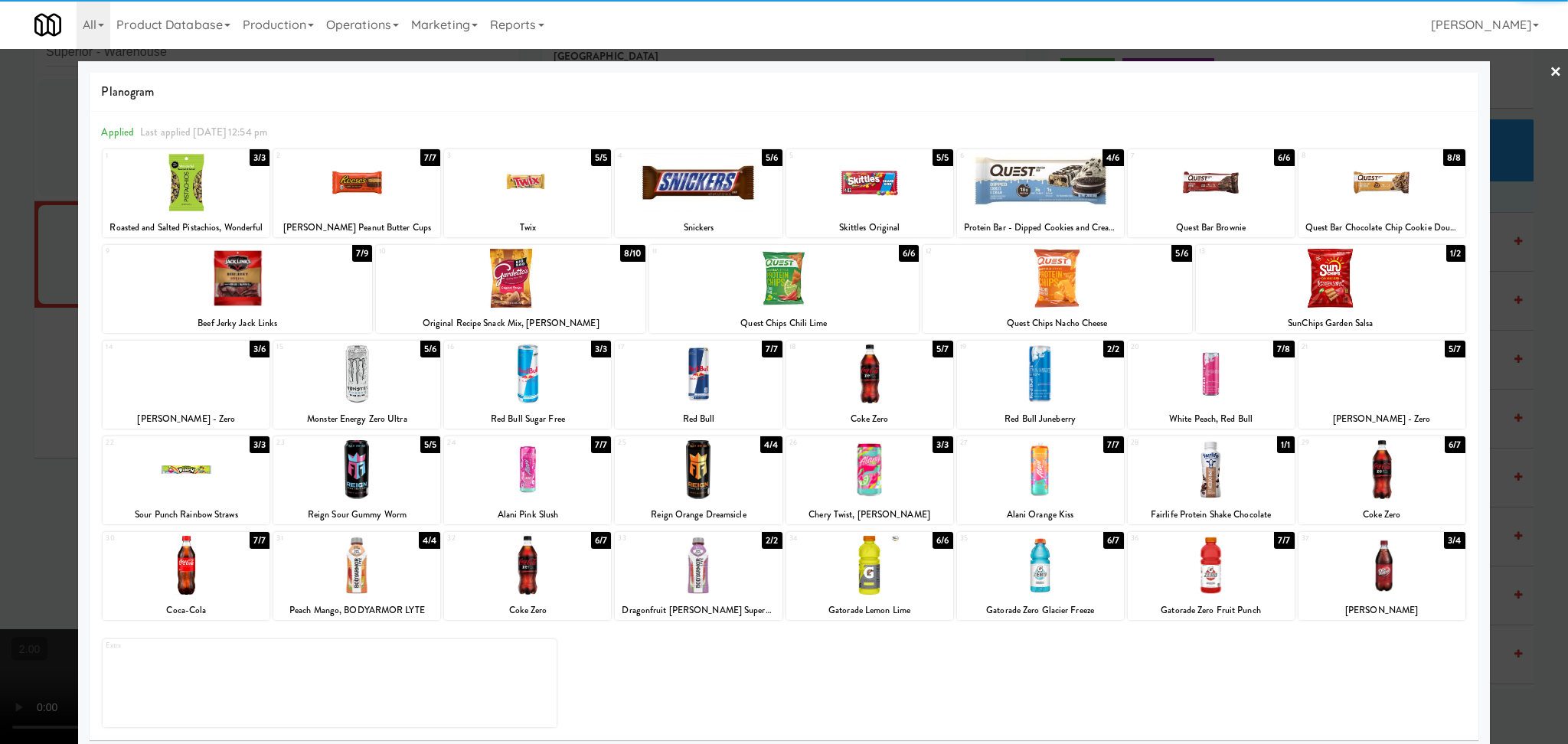
click at [0, 418] on div at bounding box center [784, 372] width 1568 height 744
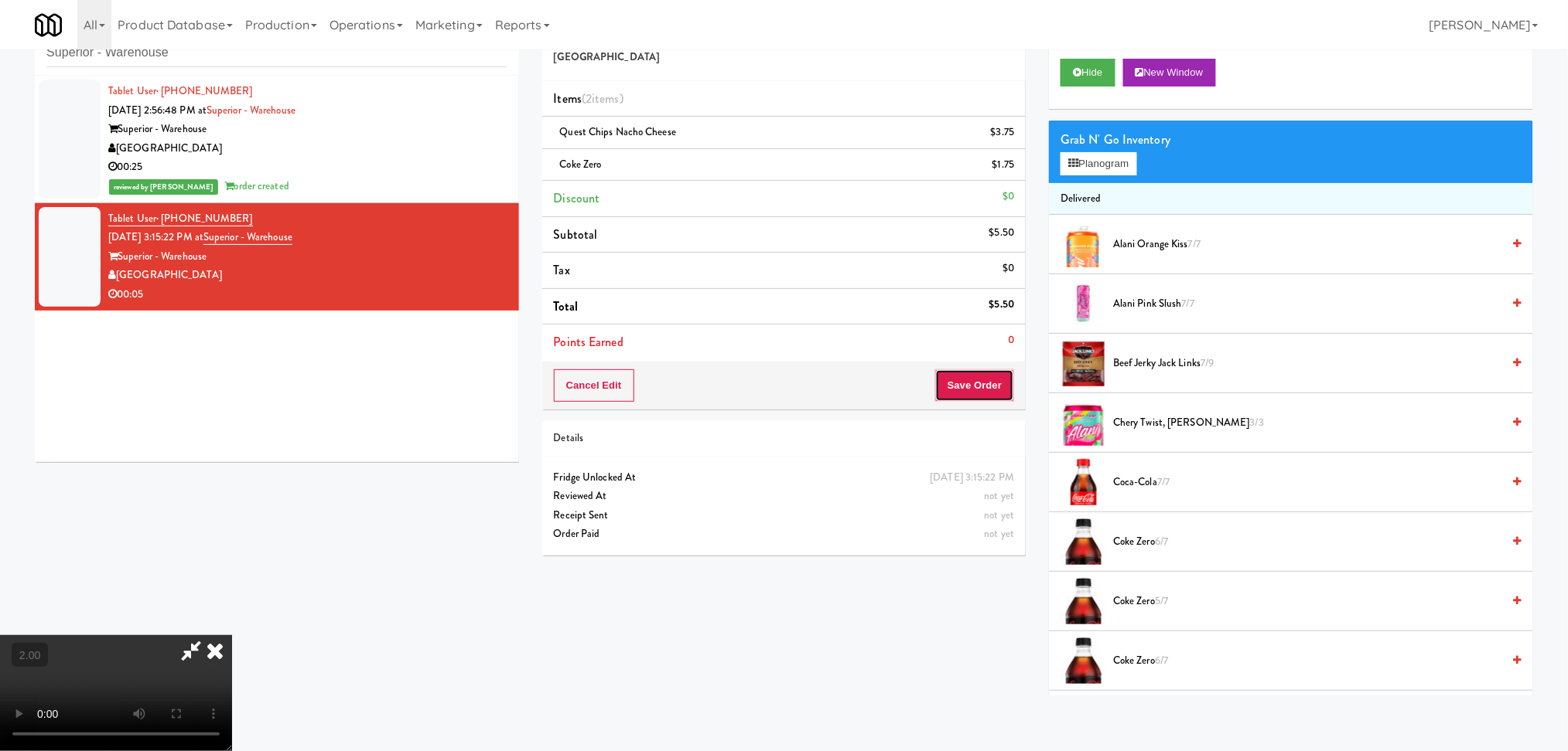
click at [973, 384] on button "Save Order" at bounding box center [974, 385] width 79 height 33
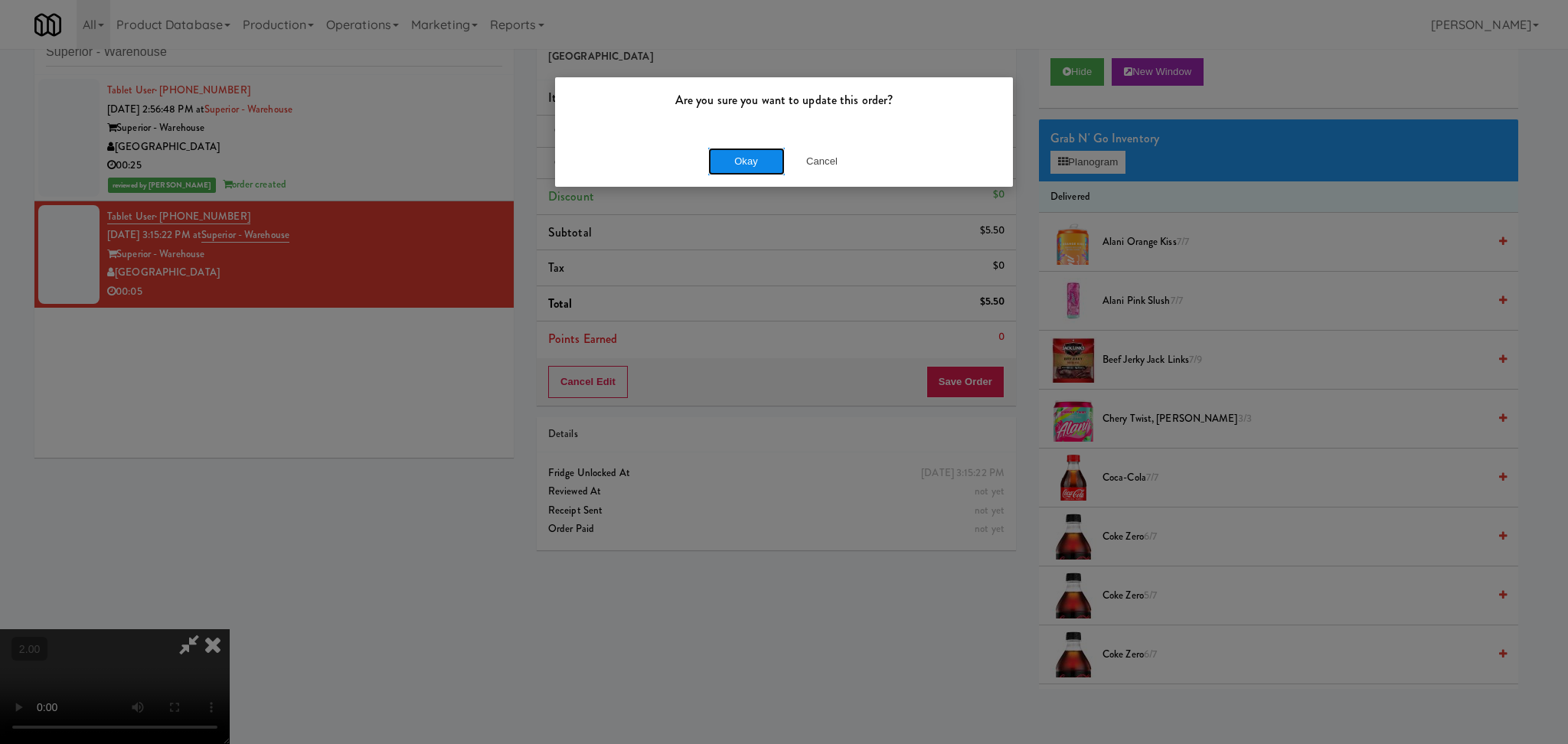
click at [725, 161] on button "Okay" at bounding box center [746, 161] width 76 height 27
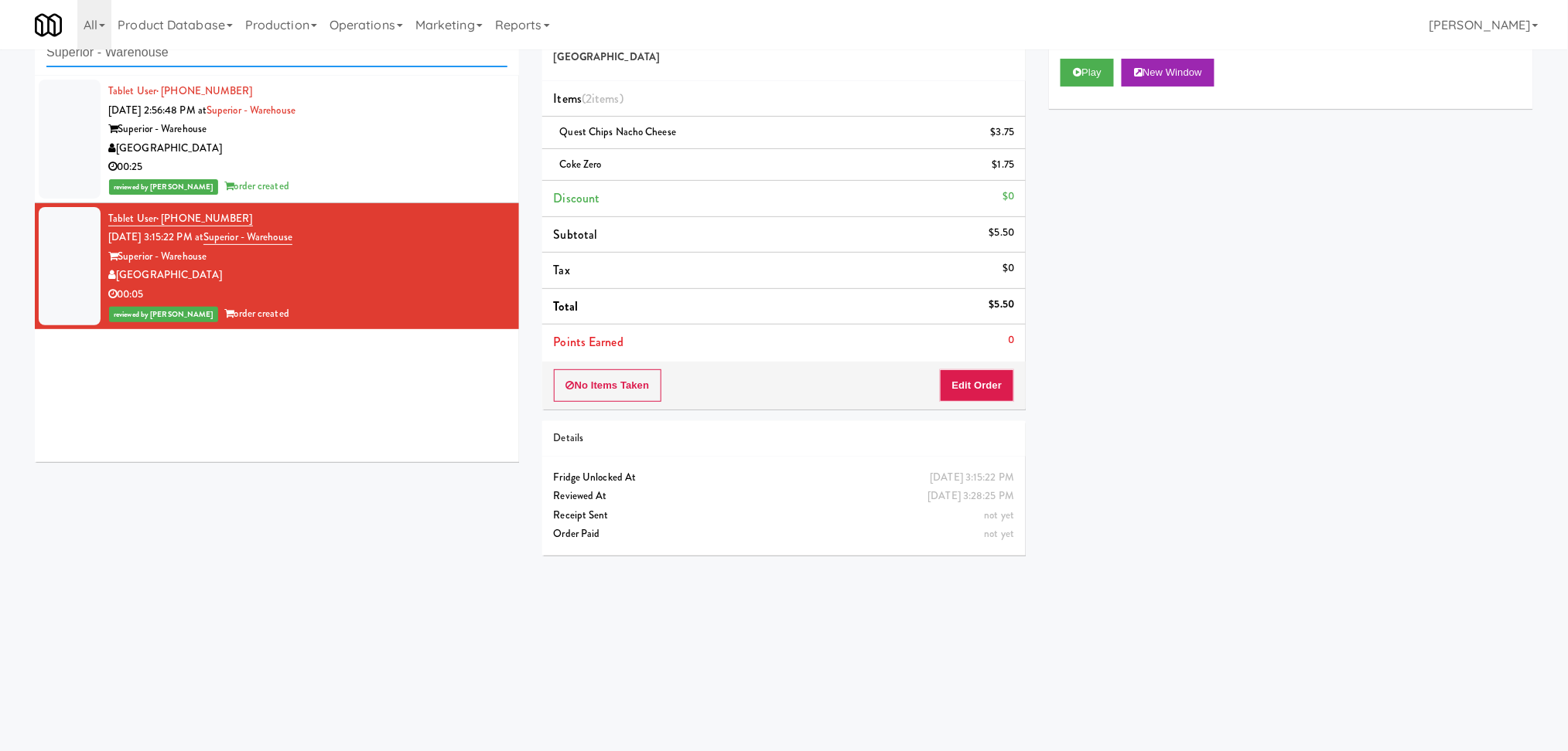
paste input "Pacifica Combo Cooler"
drag, startPoint x: 159, startPoint y: 51, endPoint x: 0, endPoint y: 23, distance: 161.4
click at [0, 19] on body "Are you sure you want to update this order? Okay Cancel Okay Are you sure you w…" at bounding box center [784, 375] width 1568 height 751
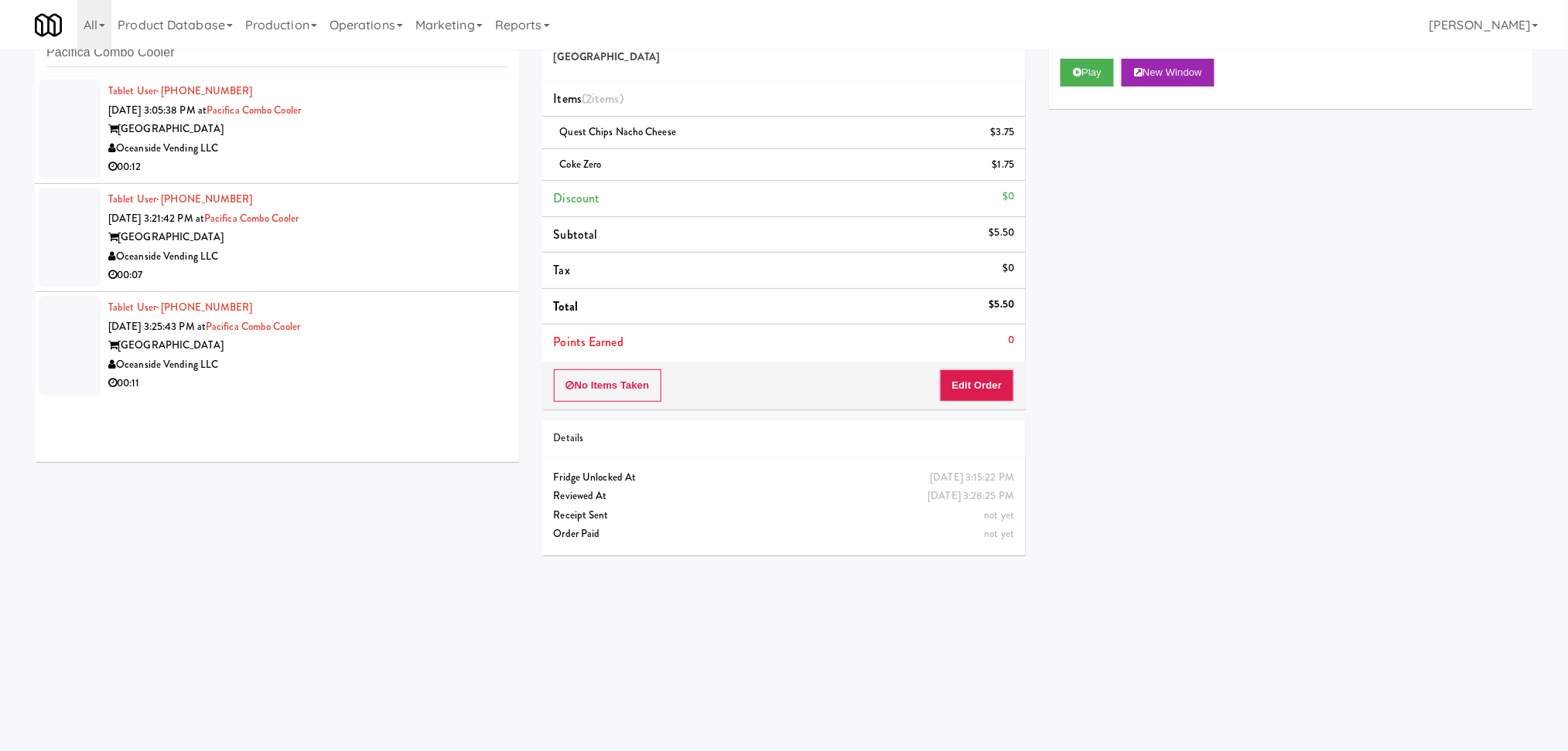
click at [274, 173] on div "00:12" at bounding box center [308, 167] width 399 height 20
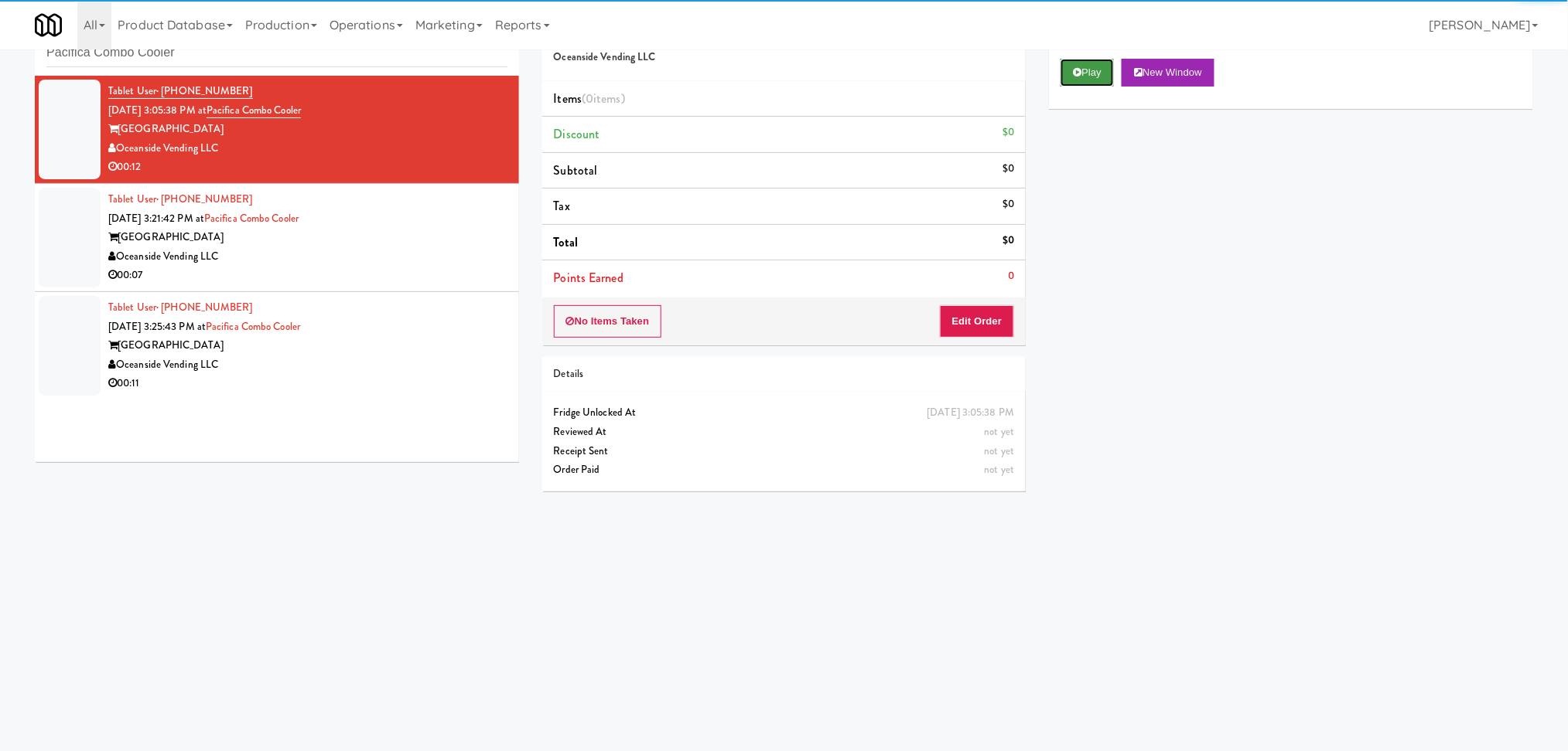
click at [1102, 74] on button "Play" at bounding box center [1086, 73] width 53 height 27
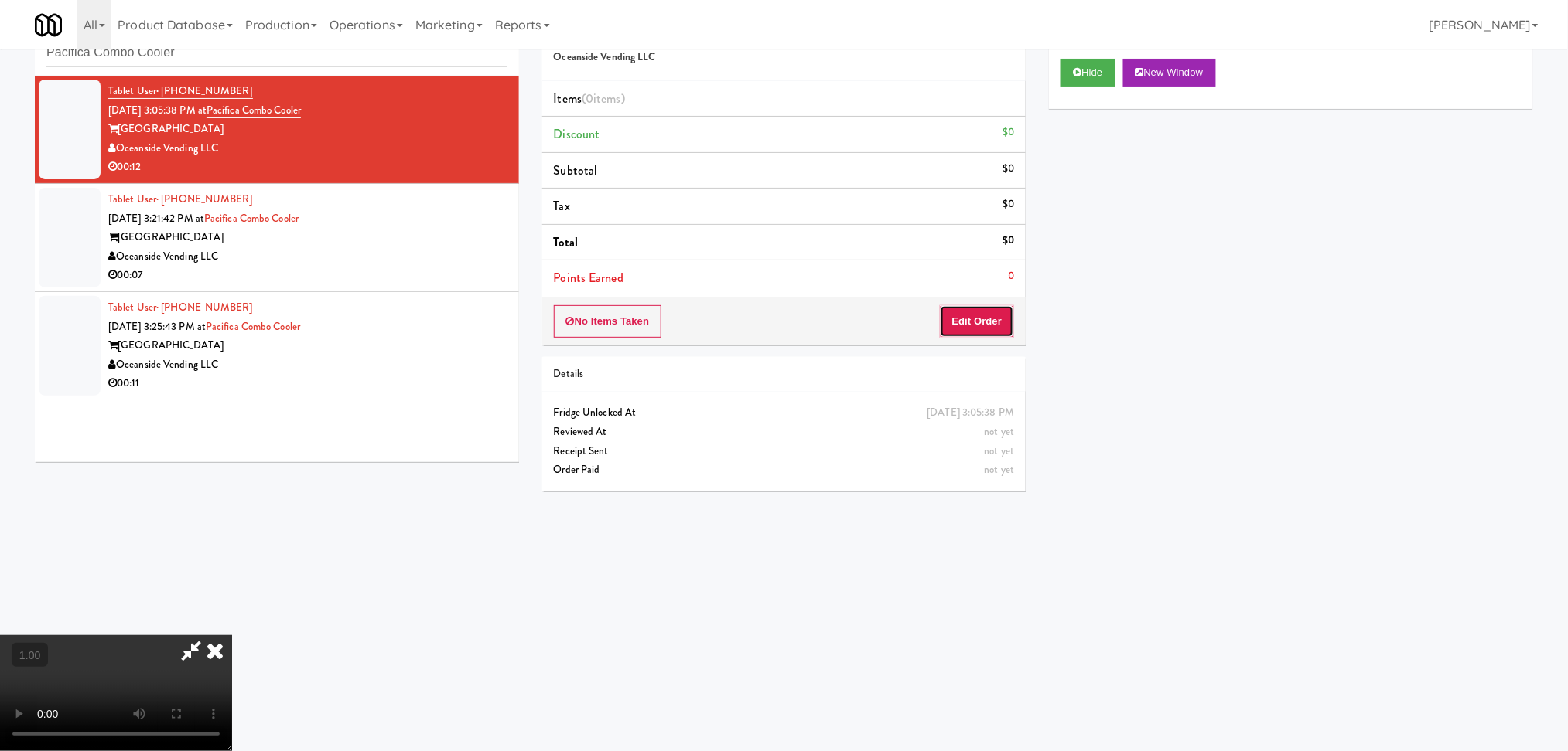
click at [998, 321] on button "Edit Order" at bounding box center [978, 322] width 75 height 33
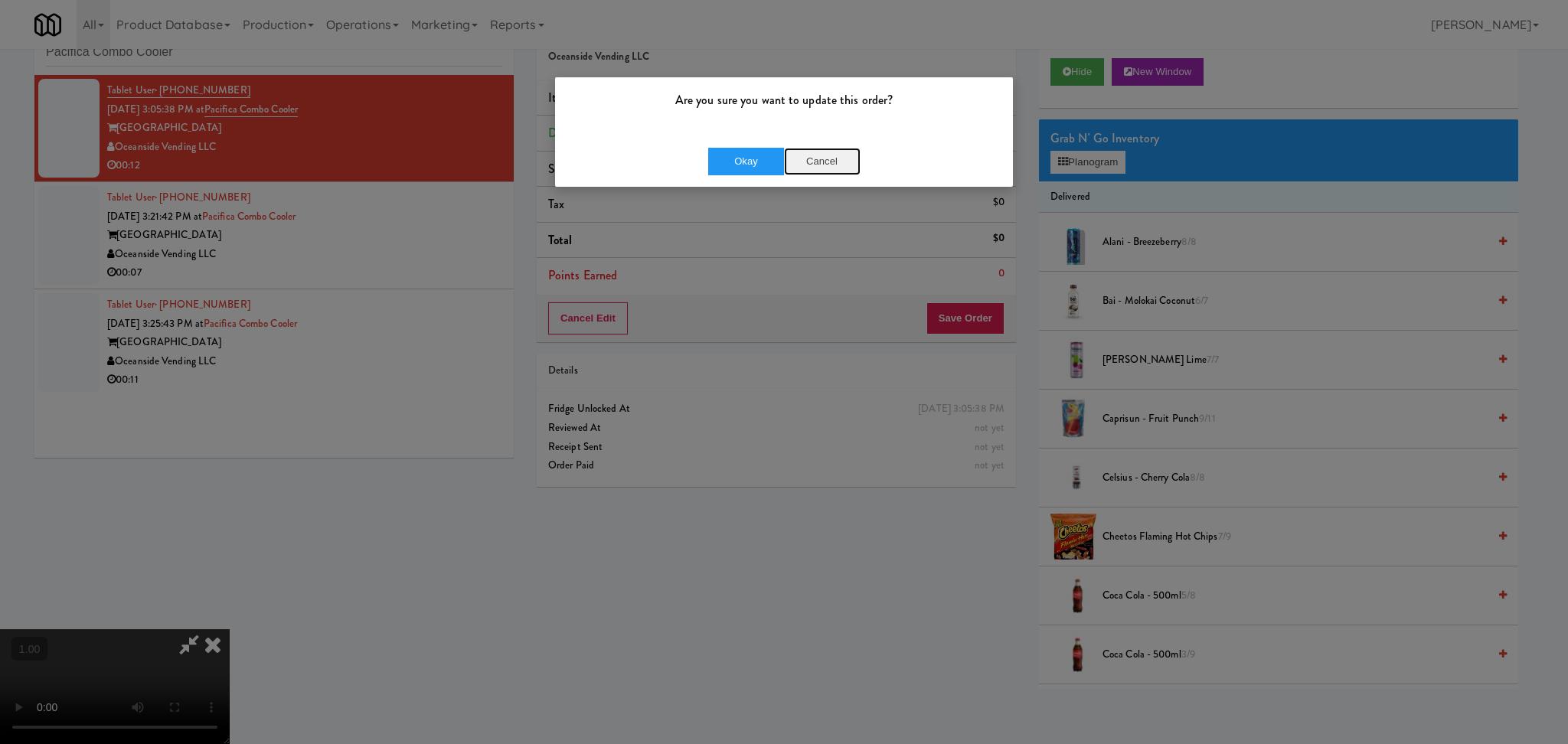
click at [838, 149] on button "Cancel" at bounding box center [822, 161] width 76 height 27
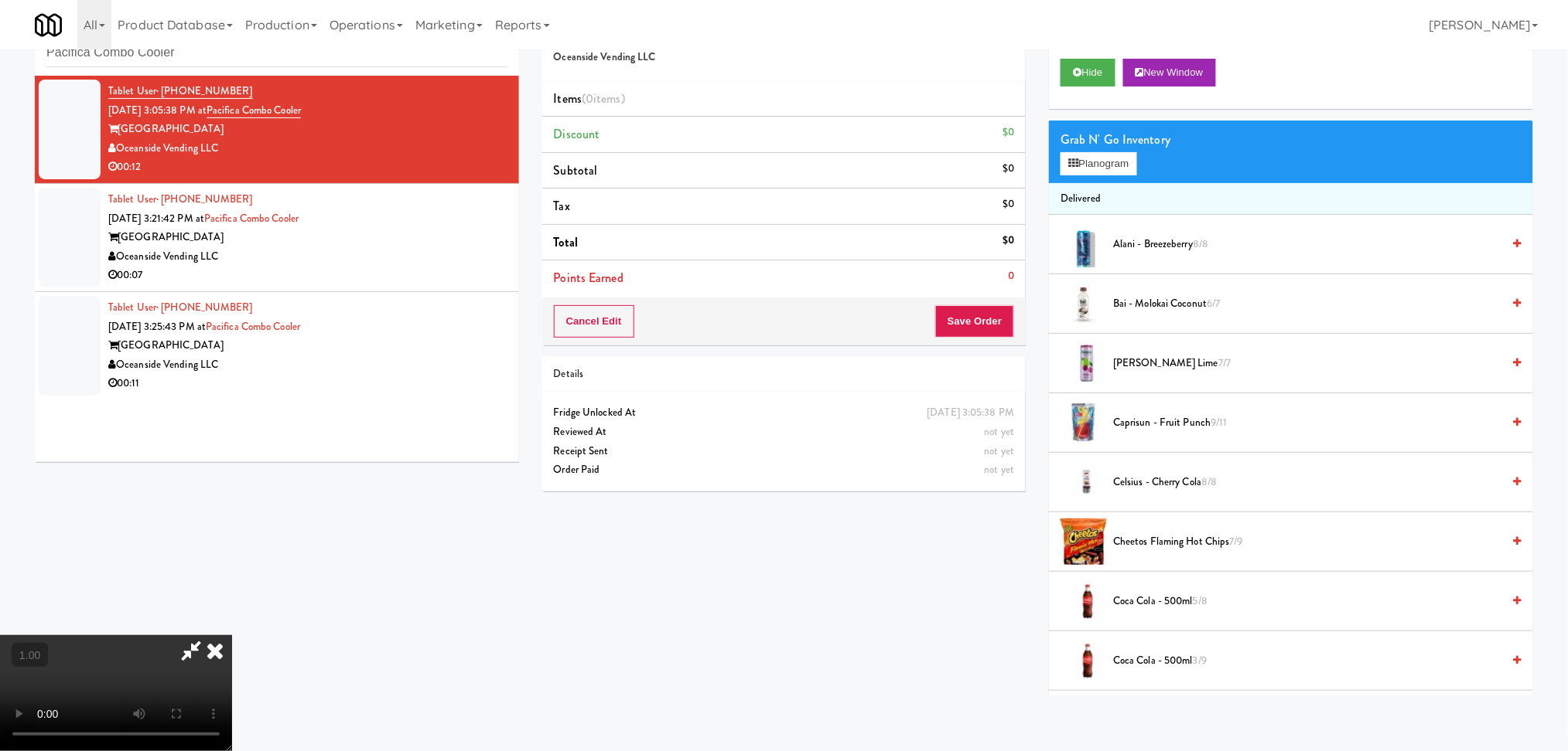
click at [232, 635] on video at bounding box center [116, 693] width 232 height 116
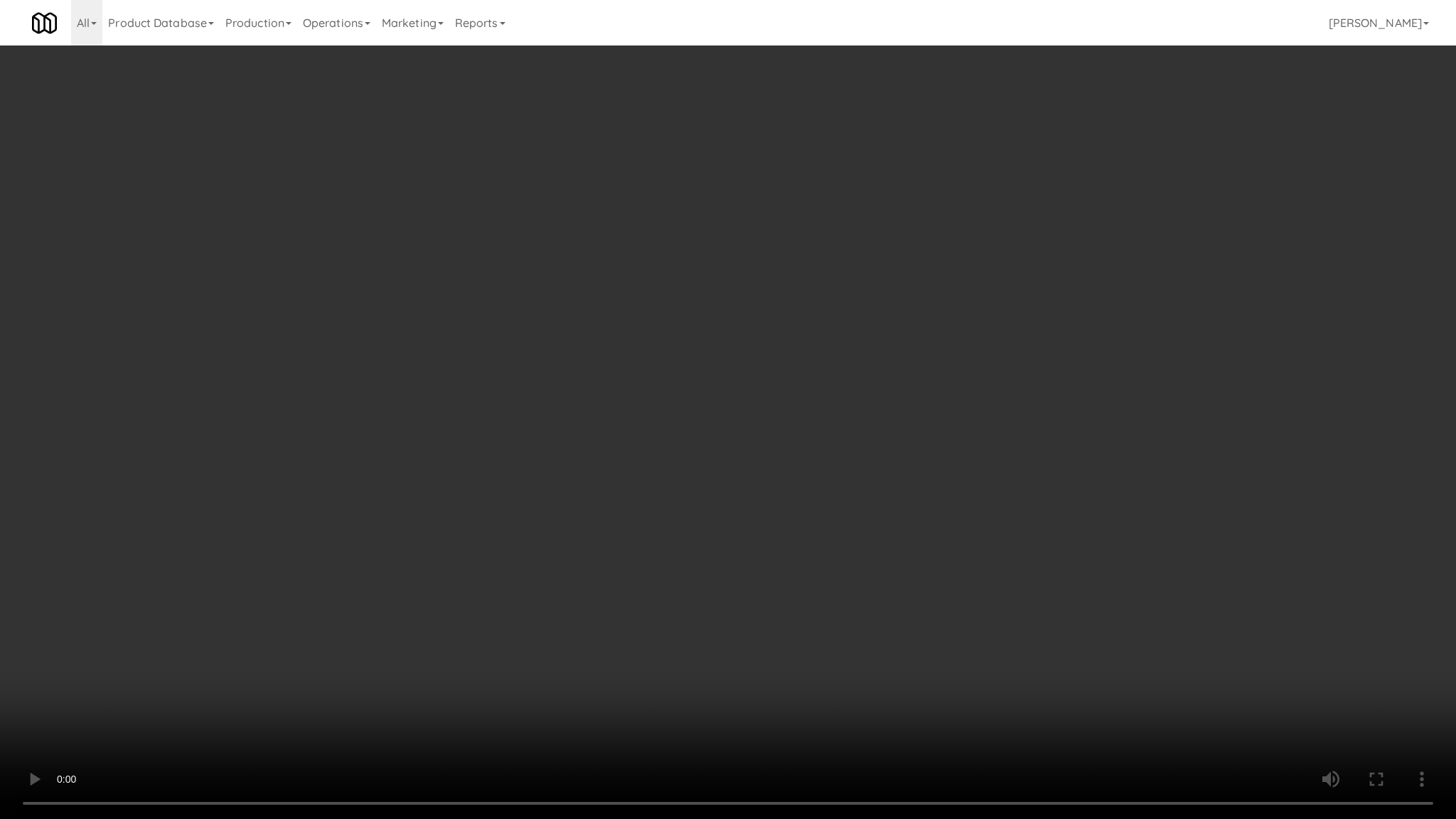
click at [554, 562] on video at bounding box center [728, 410] width 1456 height 819
click at [554, 567] on video at bounding box center [728, 410] width 1456 height 819
click at [554, 569] on video at bounding box center [728, 410] width 1456 height 819
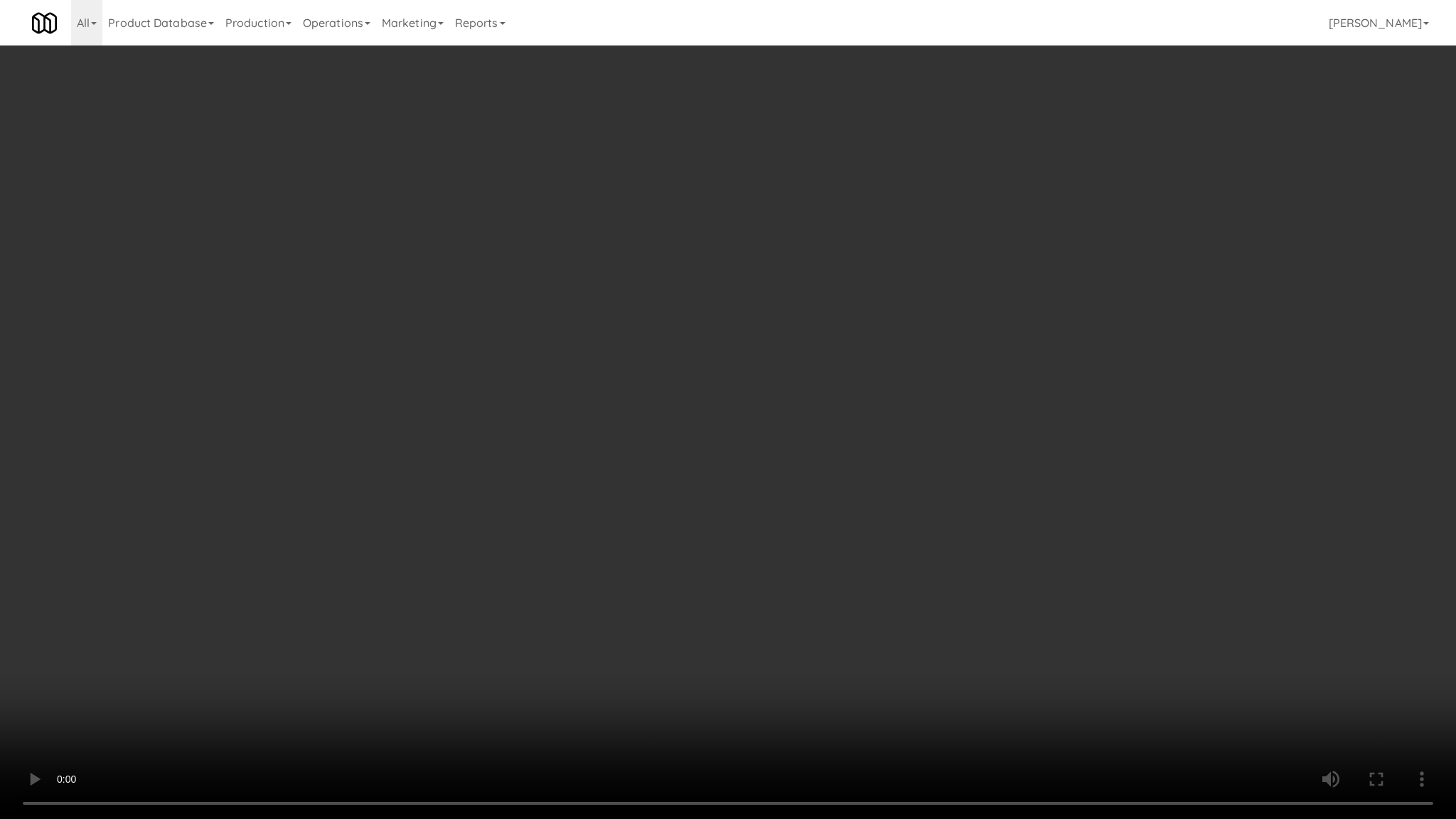
click at [554, 569] on video at bounding box center [728, 410] width 1456 height 819
click at [565, 569] on video at bounding box center [728, 410] width 1456 height 819
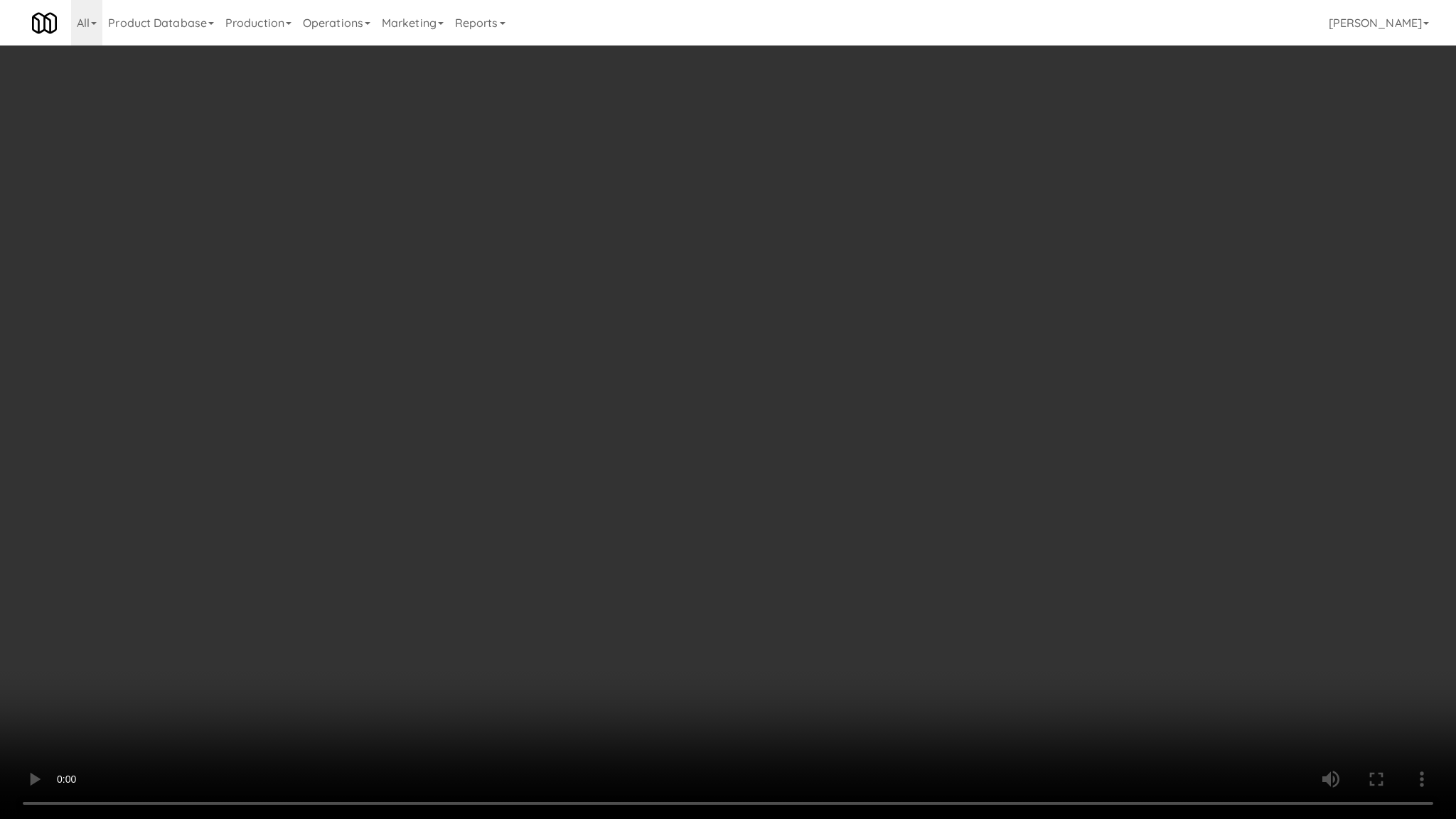
click at [565, 569] on video at bounding box center [728, 410] width 1456 height 819
click at [563, 569] on video at bounding box center [728, 410] width 1456 height 819
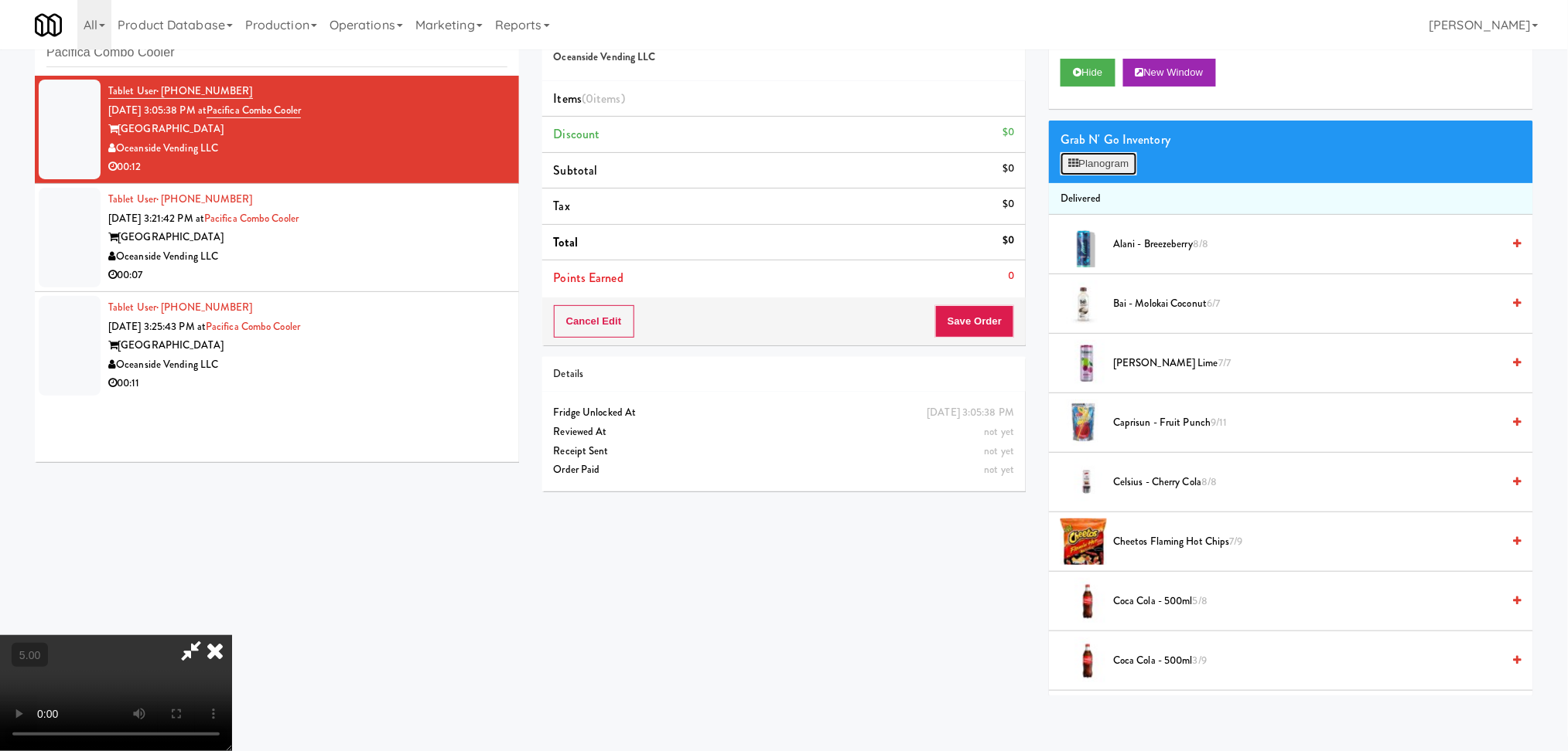
click at [1119, 171] on button "Planogram" at bounding box center [1098, 164] width 75 height 23
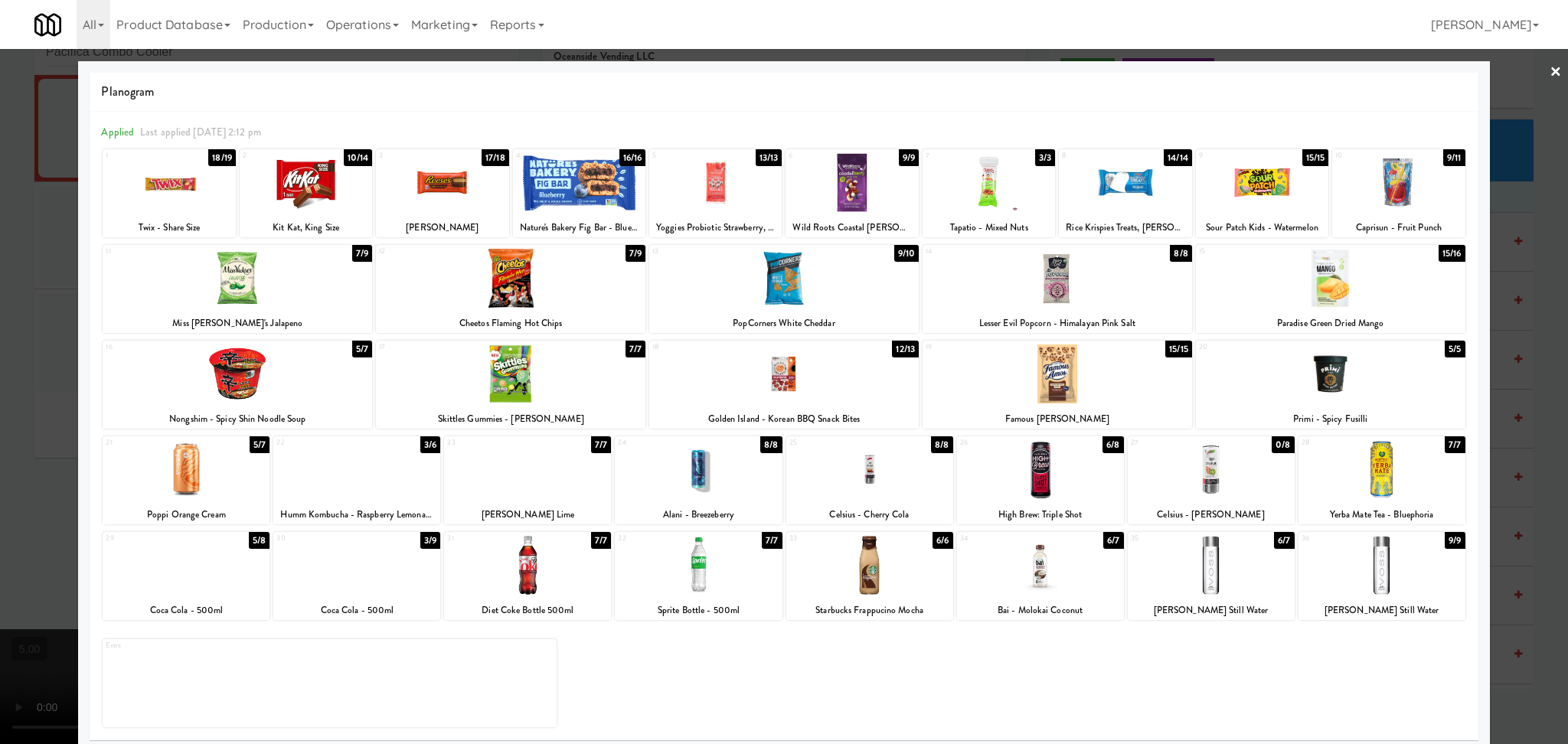
click at [285, 367] on div at bounding box center [237, 374] width 270 height 59
click at [0, 357] on div at bounding box center [784, 372] width 1568 height 744
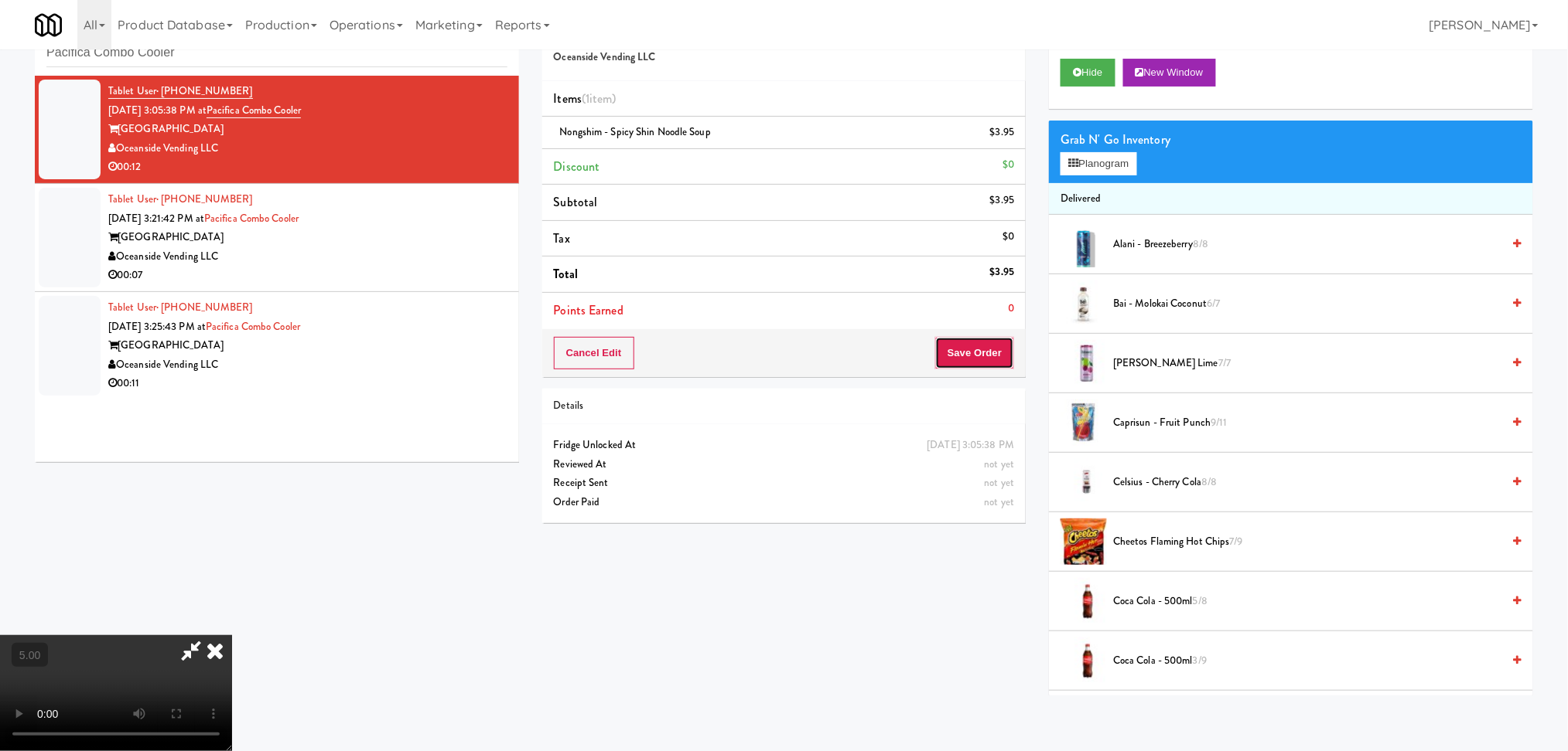
click at [996, 361] on button "Save Order" at bounding box center [974, 354] width 79 height 33
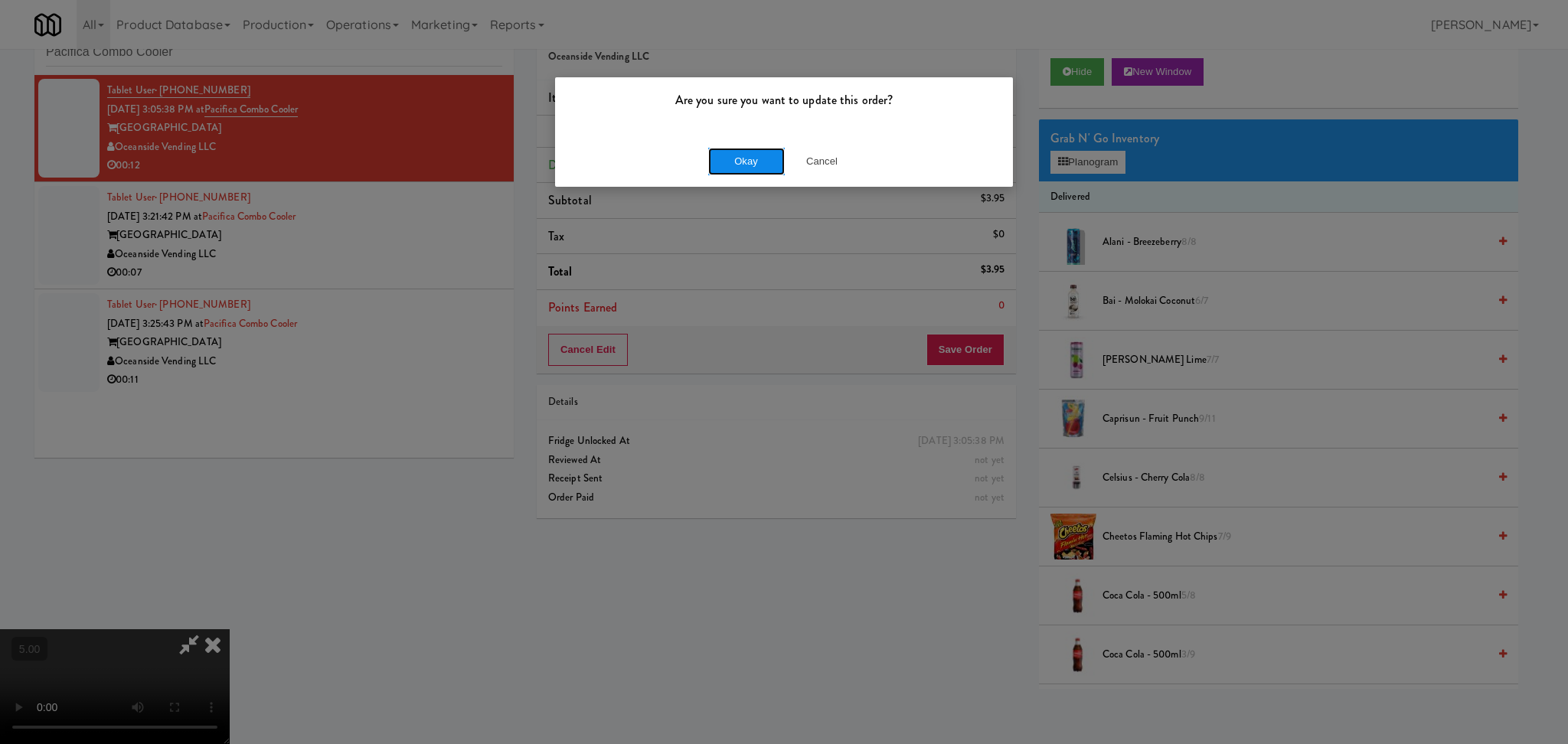
click at [756, 158] on button "Okay" at bounding box center [746, 161] width 76 height 27
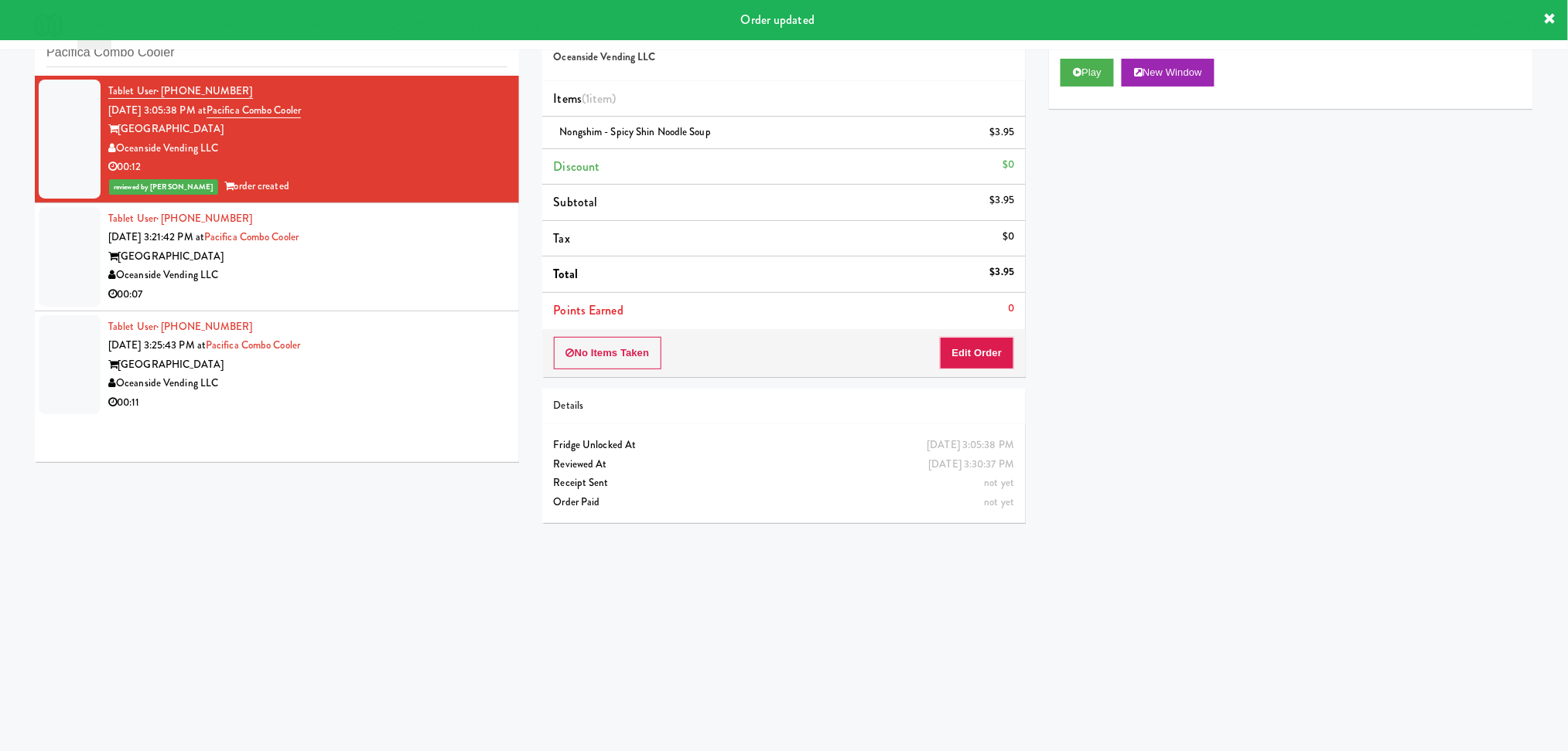
click at [438, 289] on div "00:07" at bounding box center [308, 295] width 399 height 20
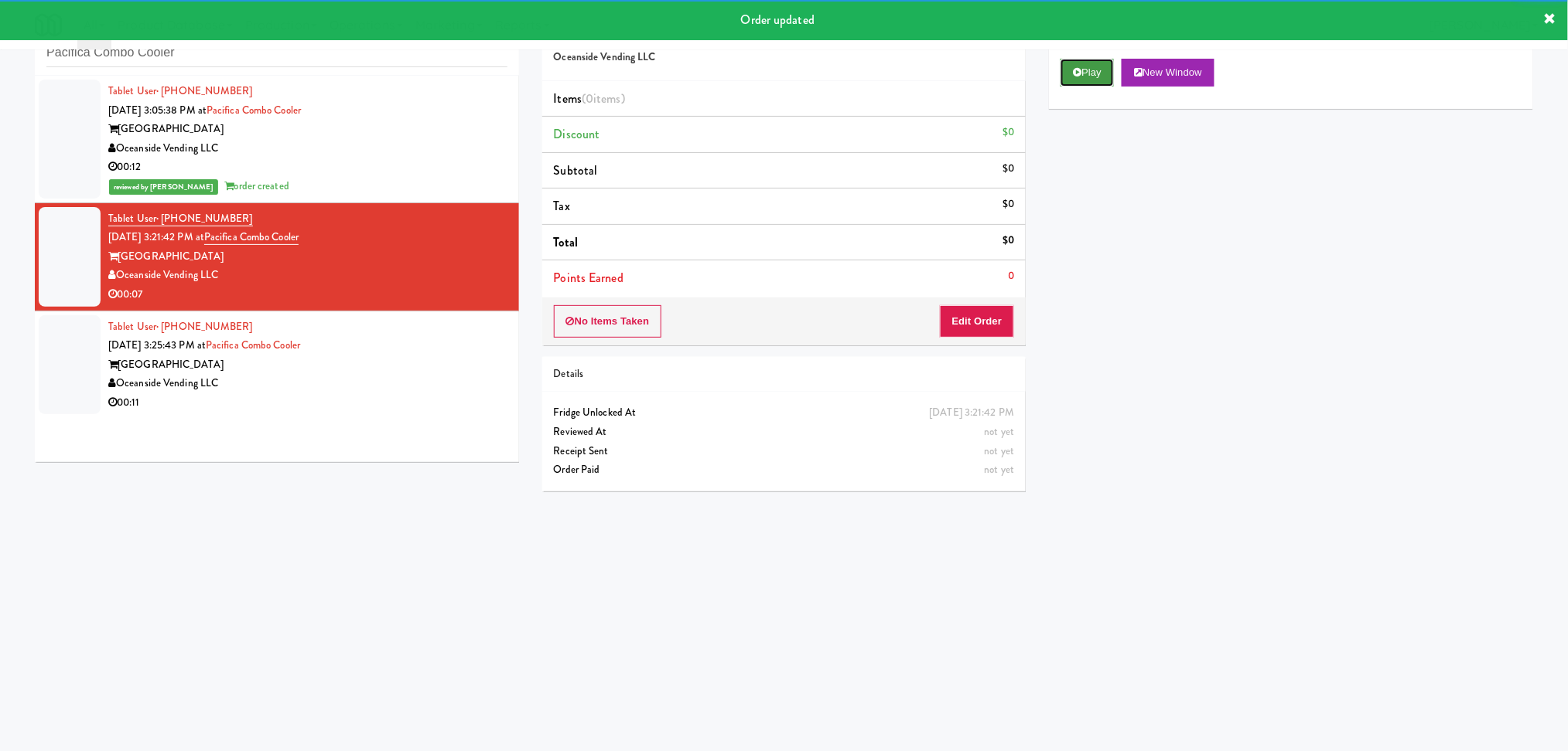
click at [1085, 66] on button "Play" at bounding box center [1086, 73] width 53 height 27
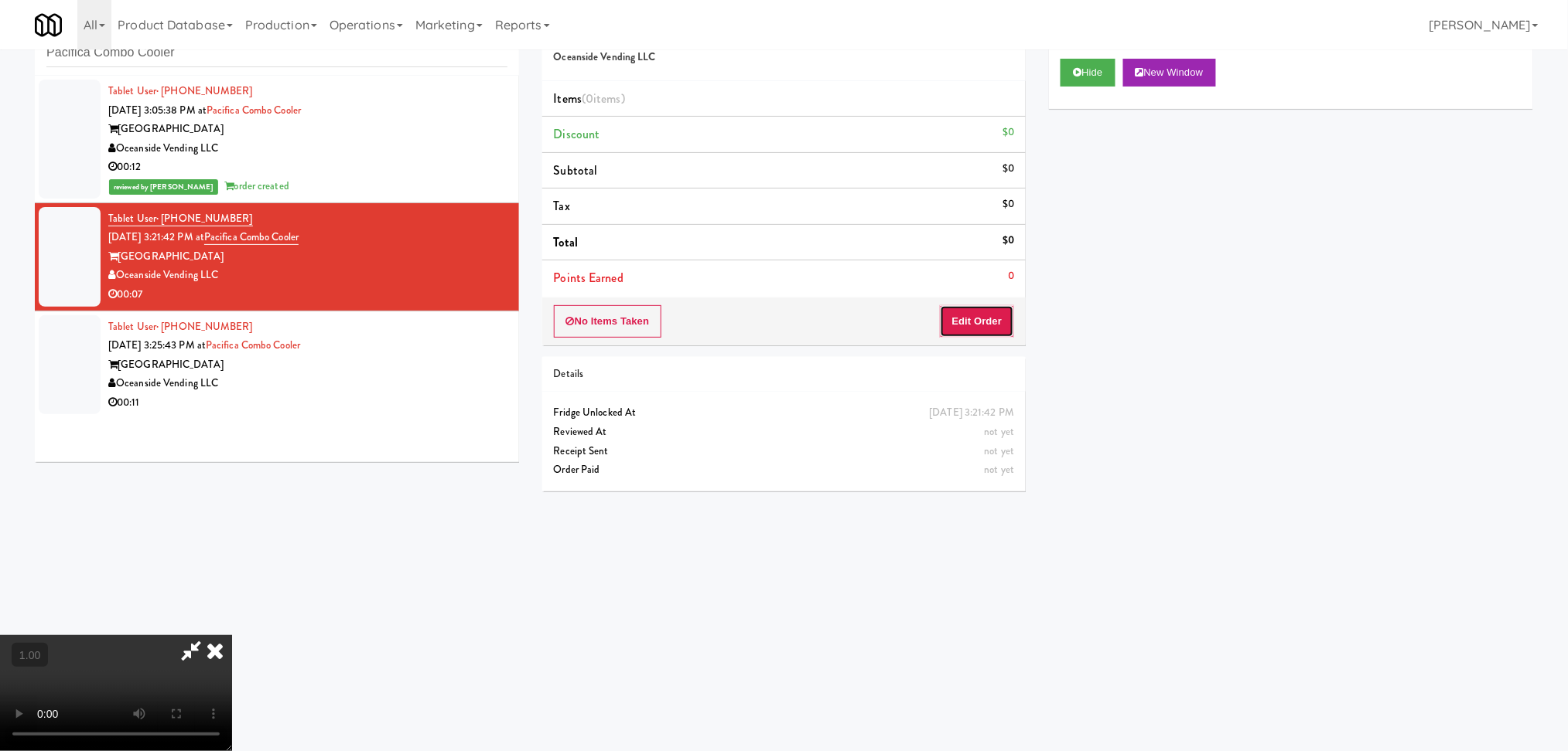
click at [996, 324] on button "Edit Order" at bounding box center [978, 322] width 75 height 33
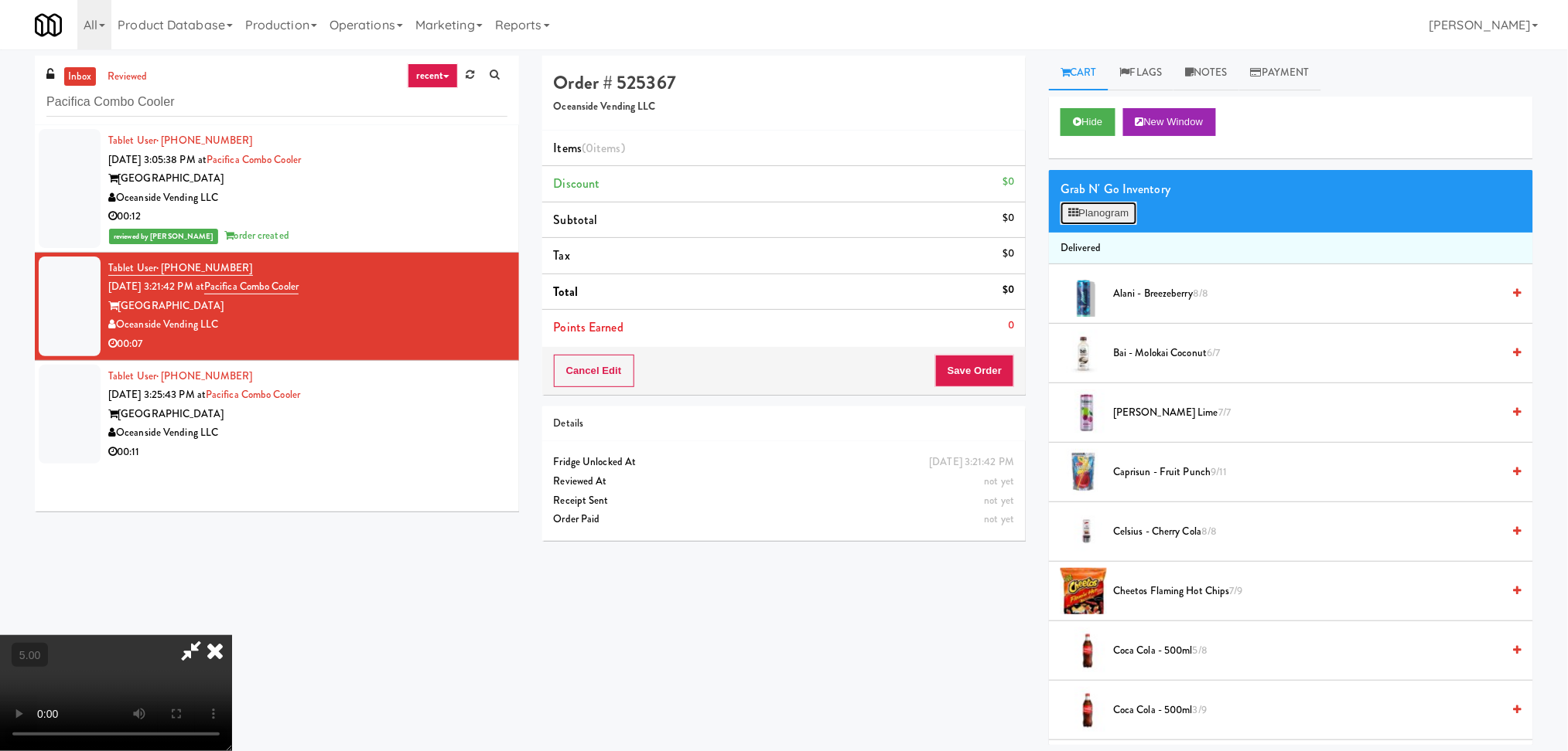
click at [1100, 218] on button "Planogram" at bounding box center [1098, 213] width 75 height 23
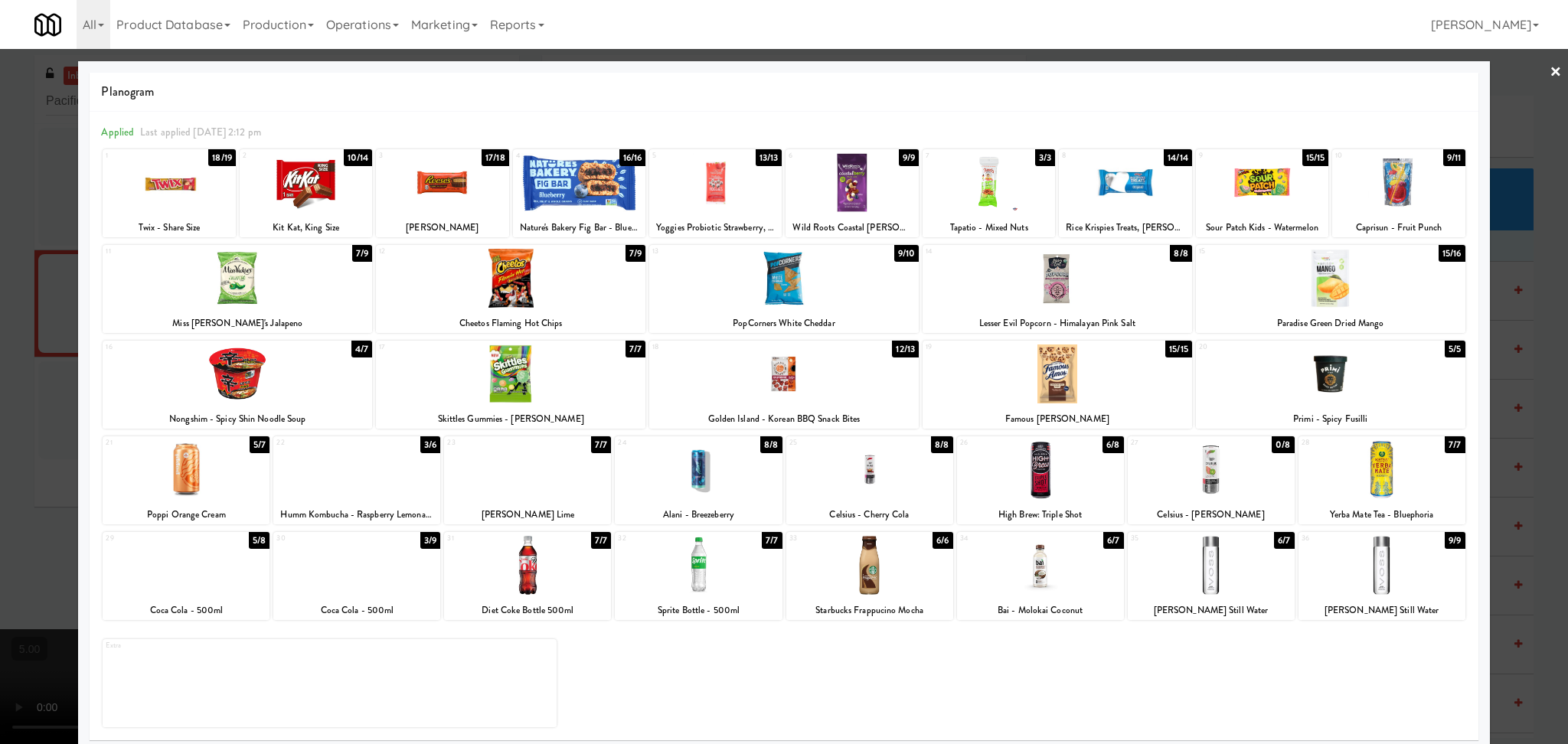
click at [364, 495] on div at bounding box center [356, 470] width 167 height 59
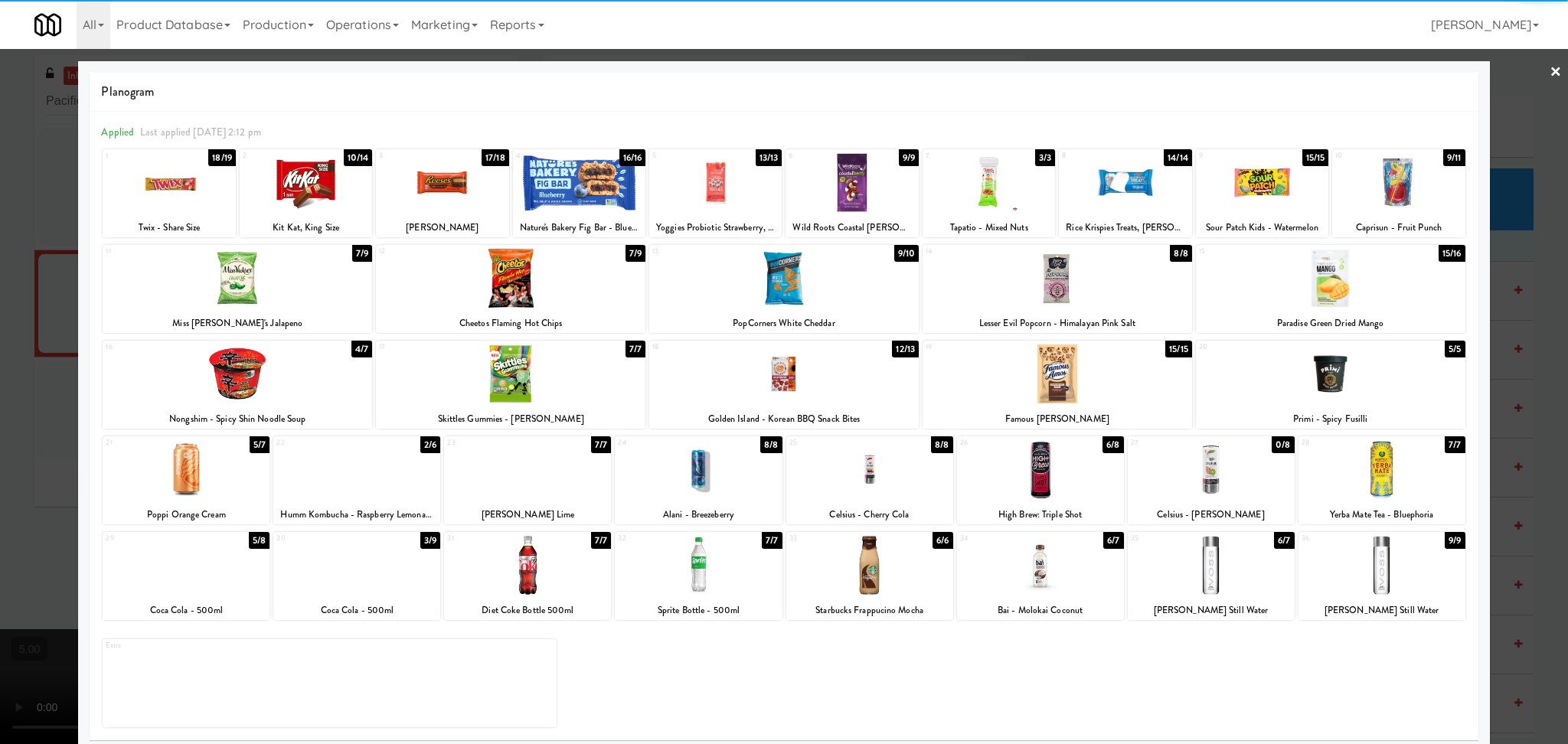
click at [0, 418] on div at bounding box center [784, 372] width 1568 height 744
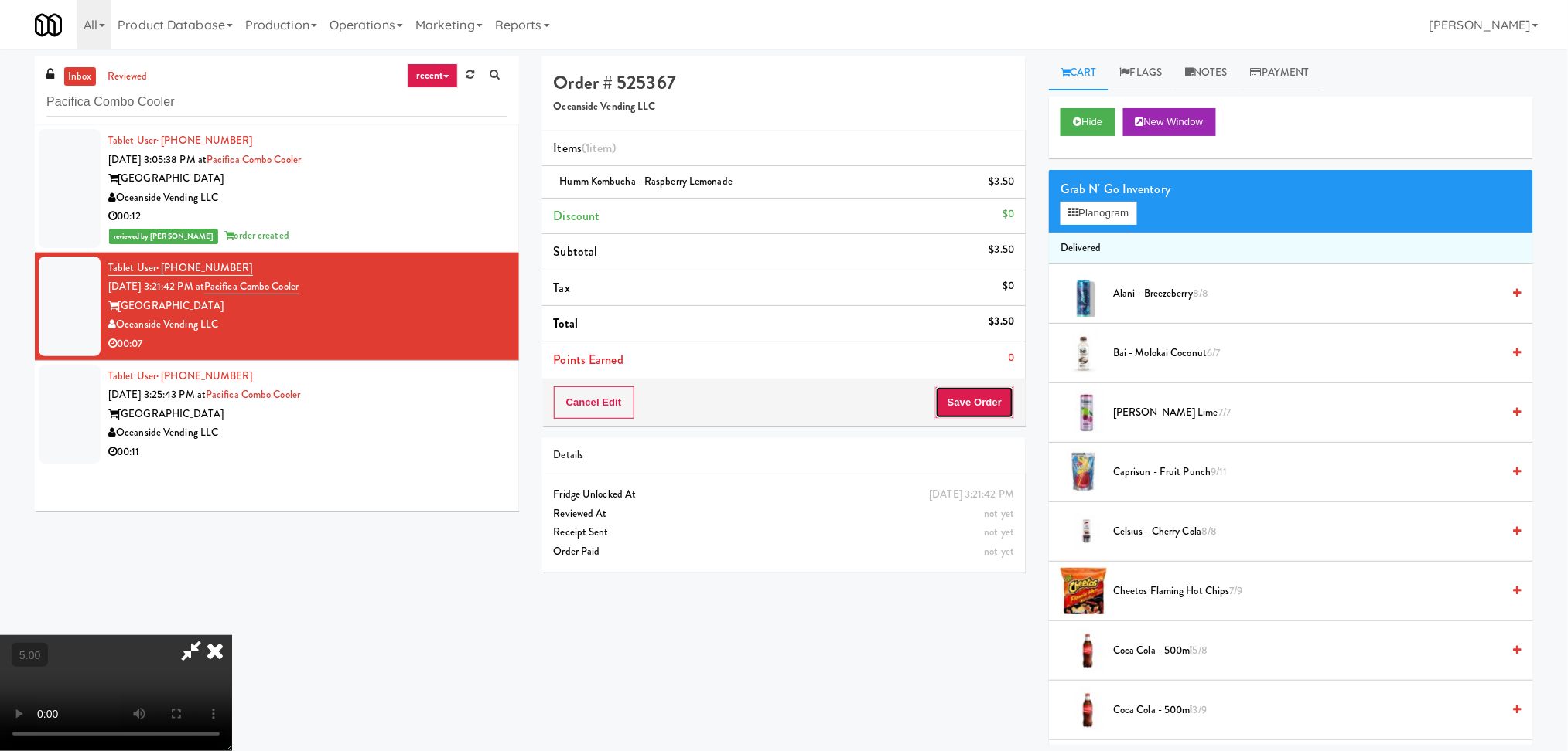
click at [985, 408] on button "Save Order" at bounding box center [974, 402] width 79 height 33
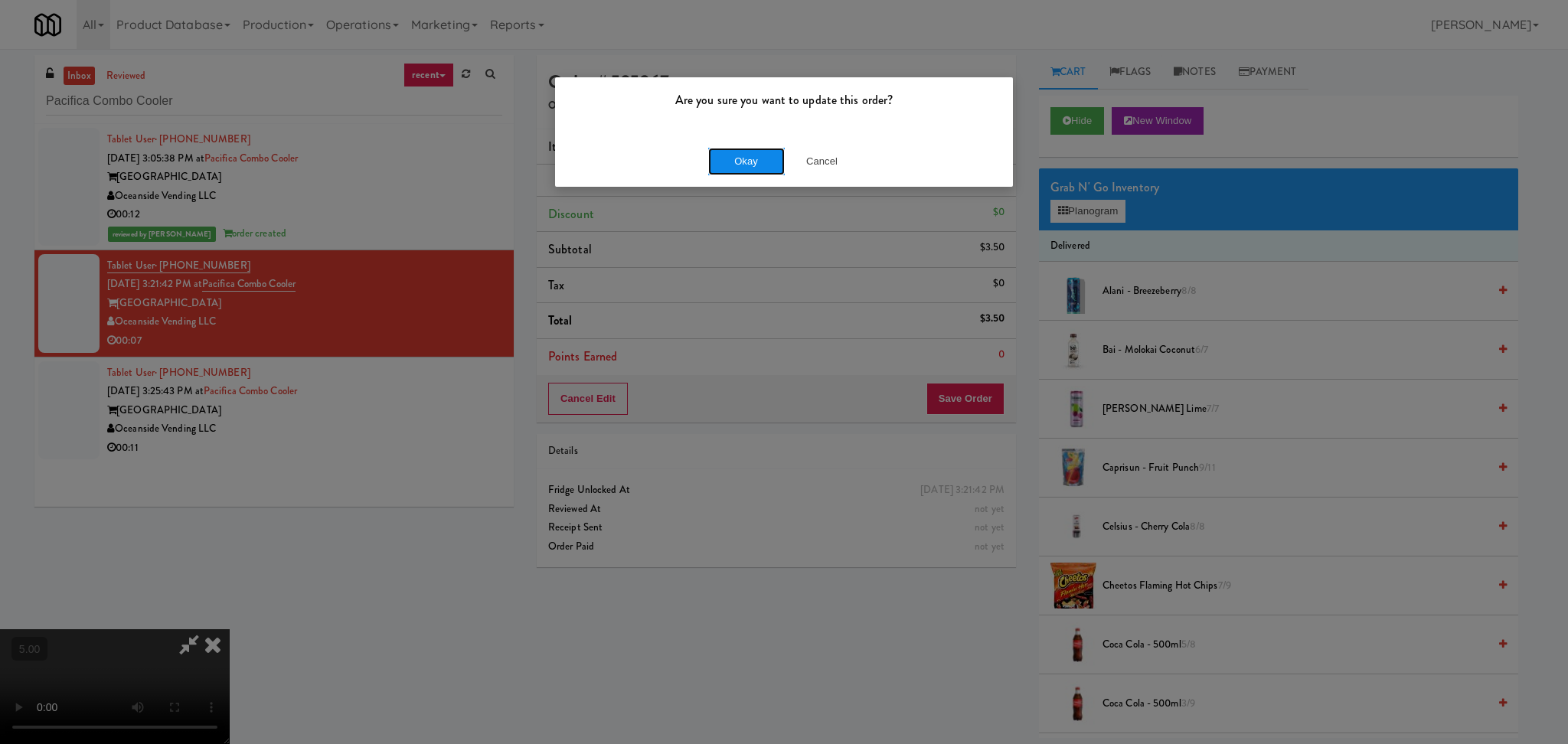
click at [750, 159] on button "Okay" at bounding box center [746, 161] width 76 height 27
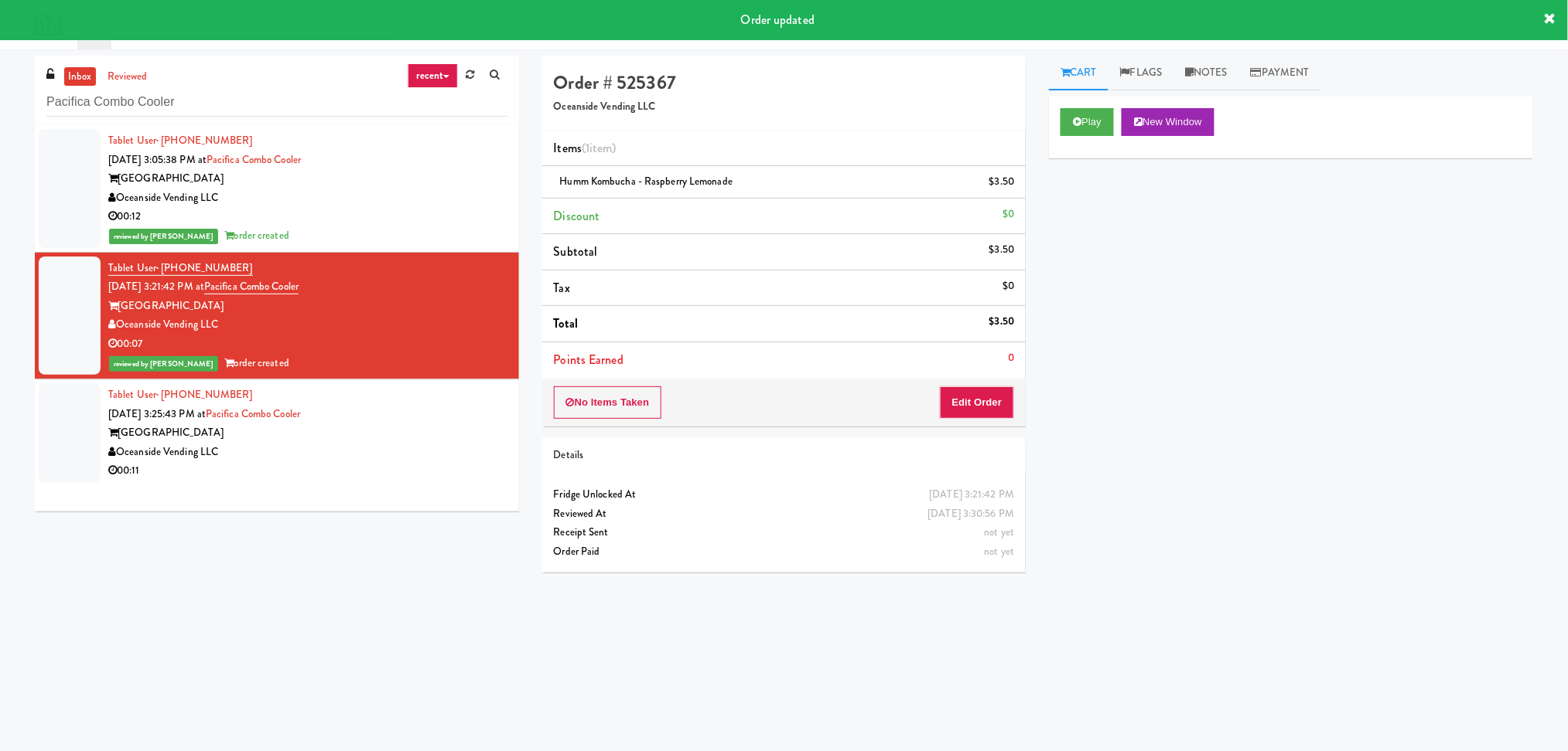
click at [432, 408] on div "Tablet User · (949) 293-5032 Aug 14, 2025 3:25:43 PM at Pacifica Combo Cooler P…" at bounding box center [308, 432] width 399 height 95
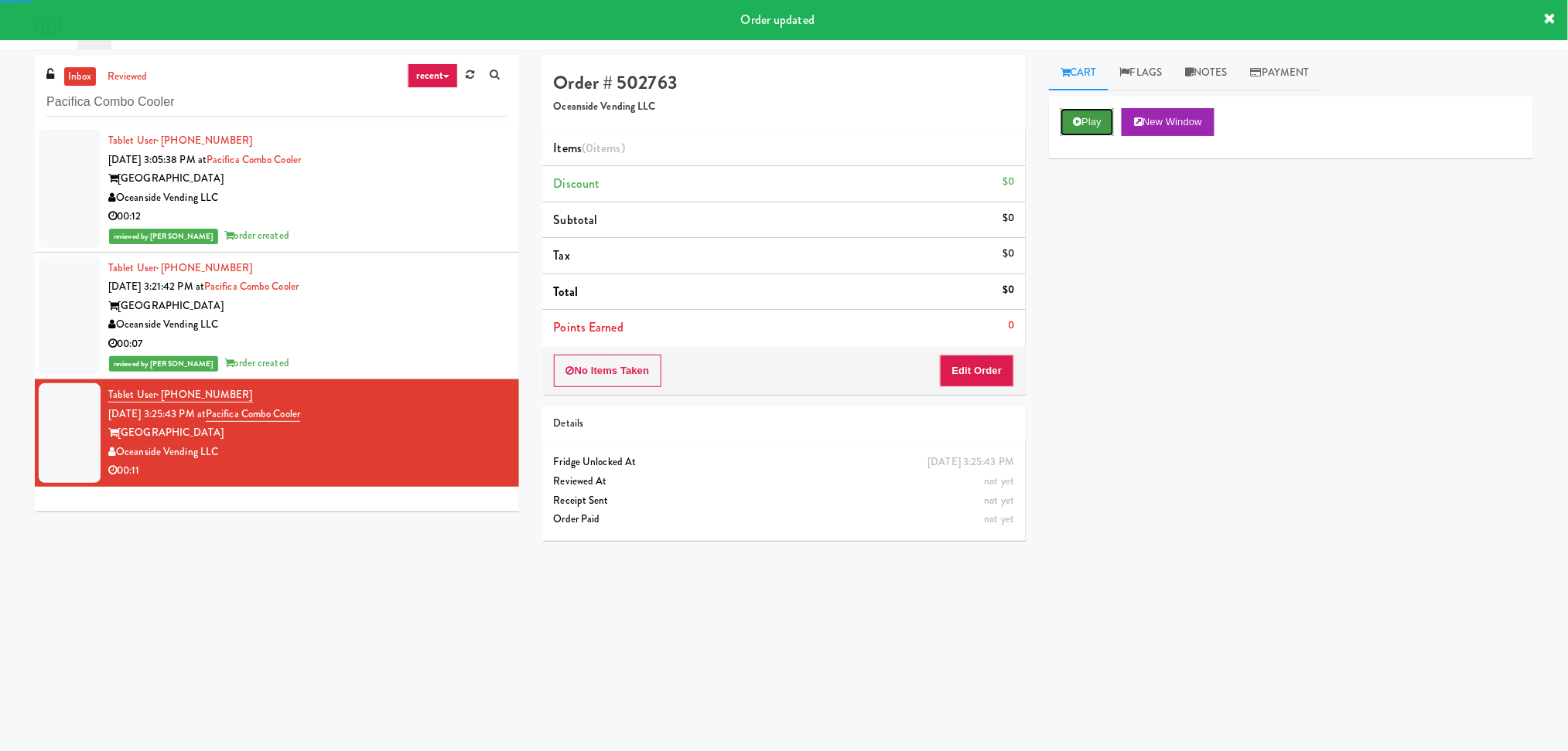
click at [1079, 108] on button "Play" at bounding box center [1086, 122] width 53 height 27
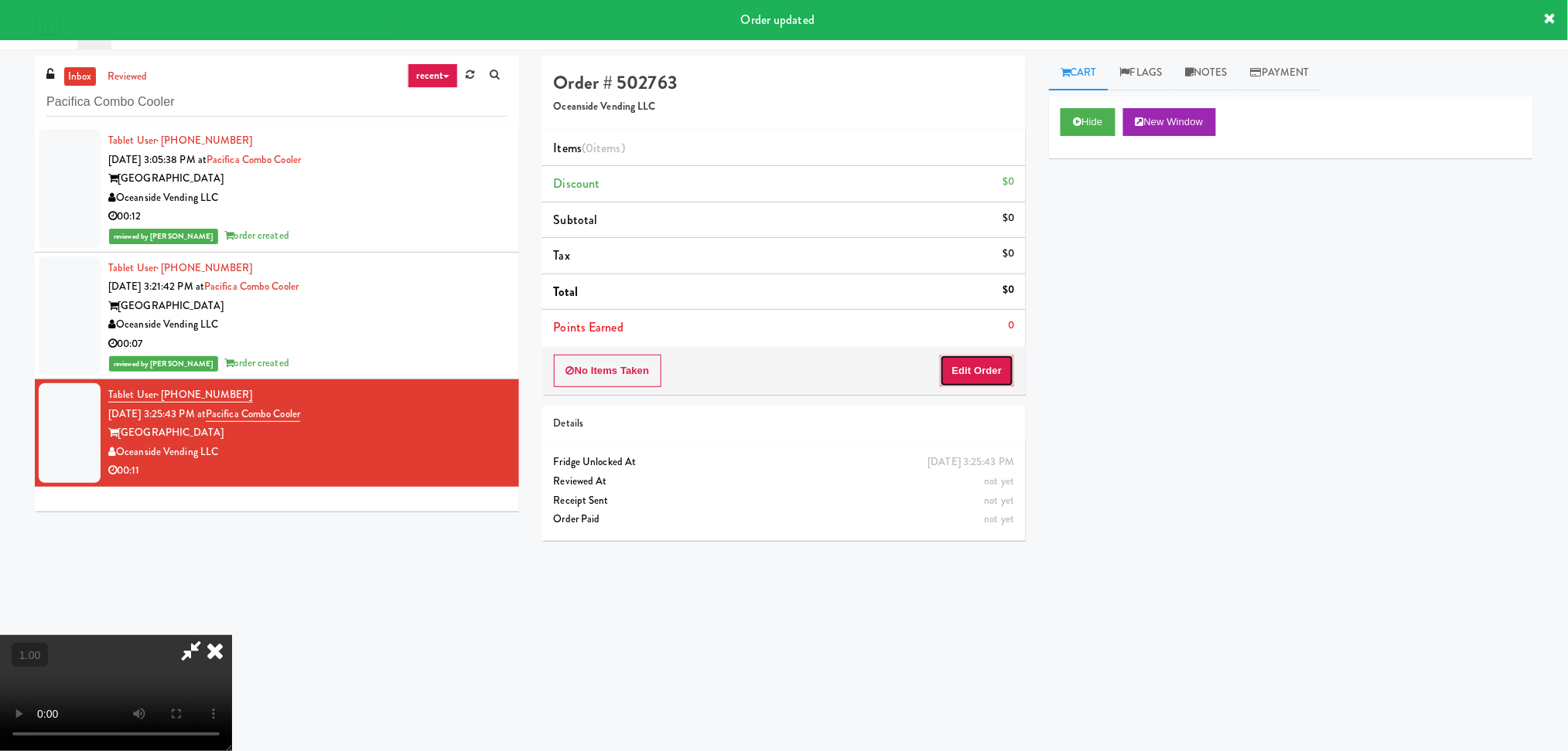
click at [979, 373] on button "Edit Order" at bounding box center [978, 371] width 75 height 33
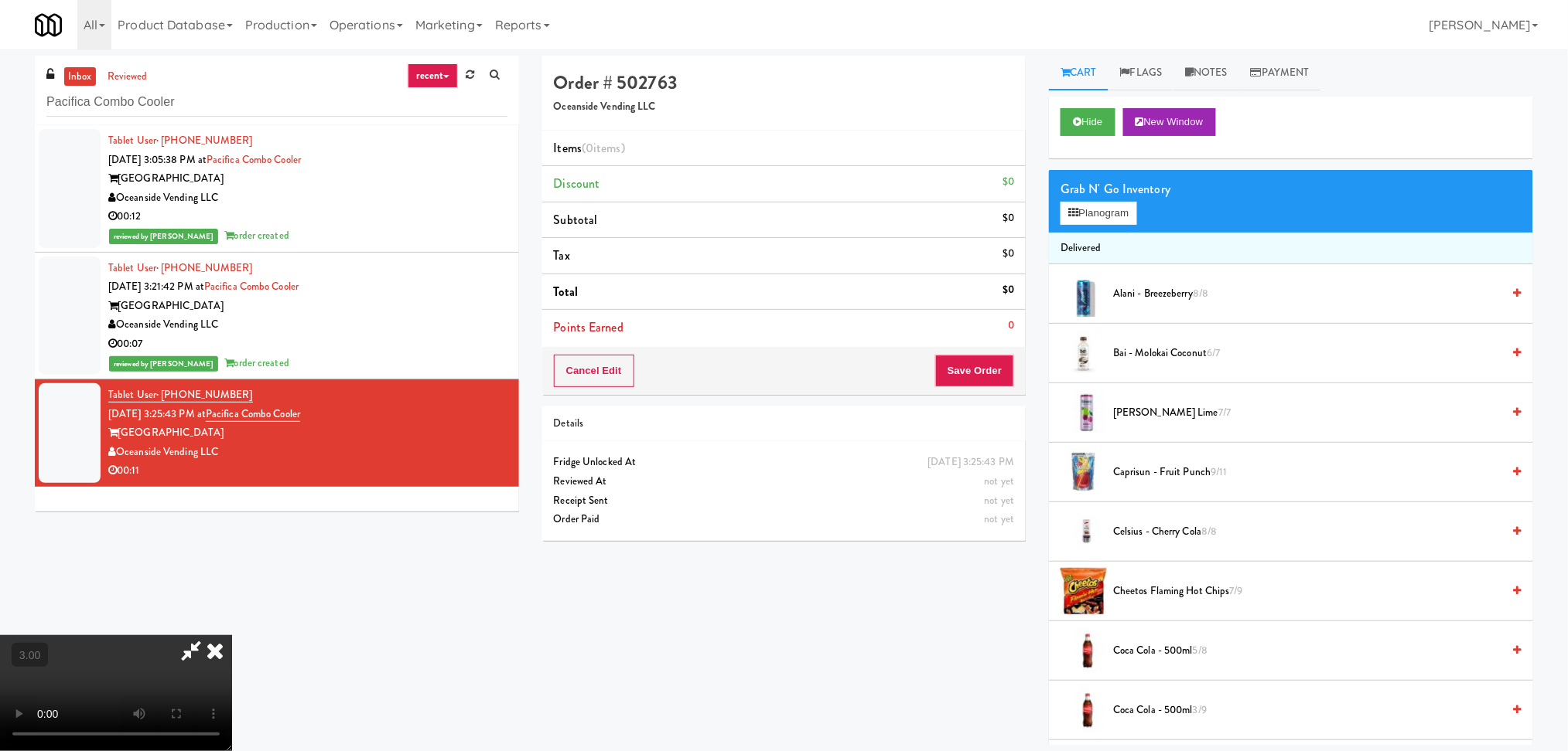
click at [232, 635] on video at bounding box center [116, 693] width 232 height 116
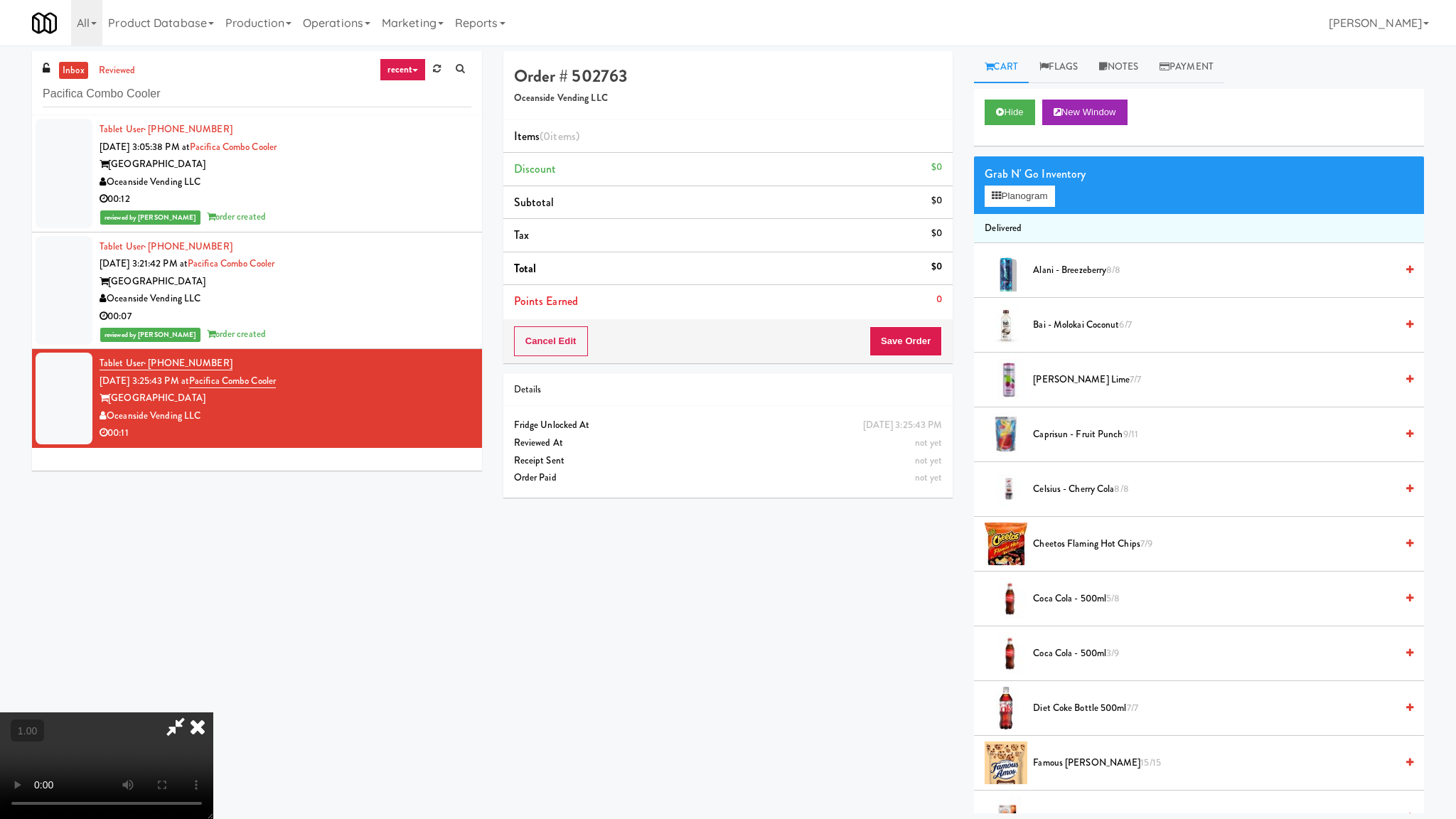
click at [213, 690] on video at bounding box center [106, 765] width 213 height 106
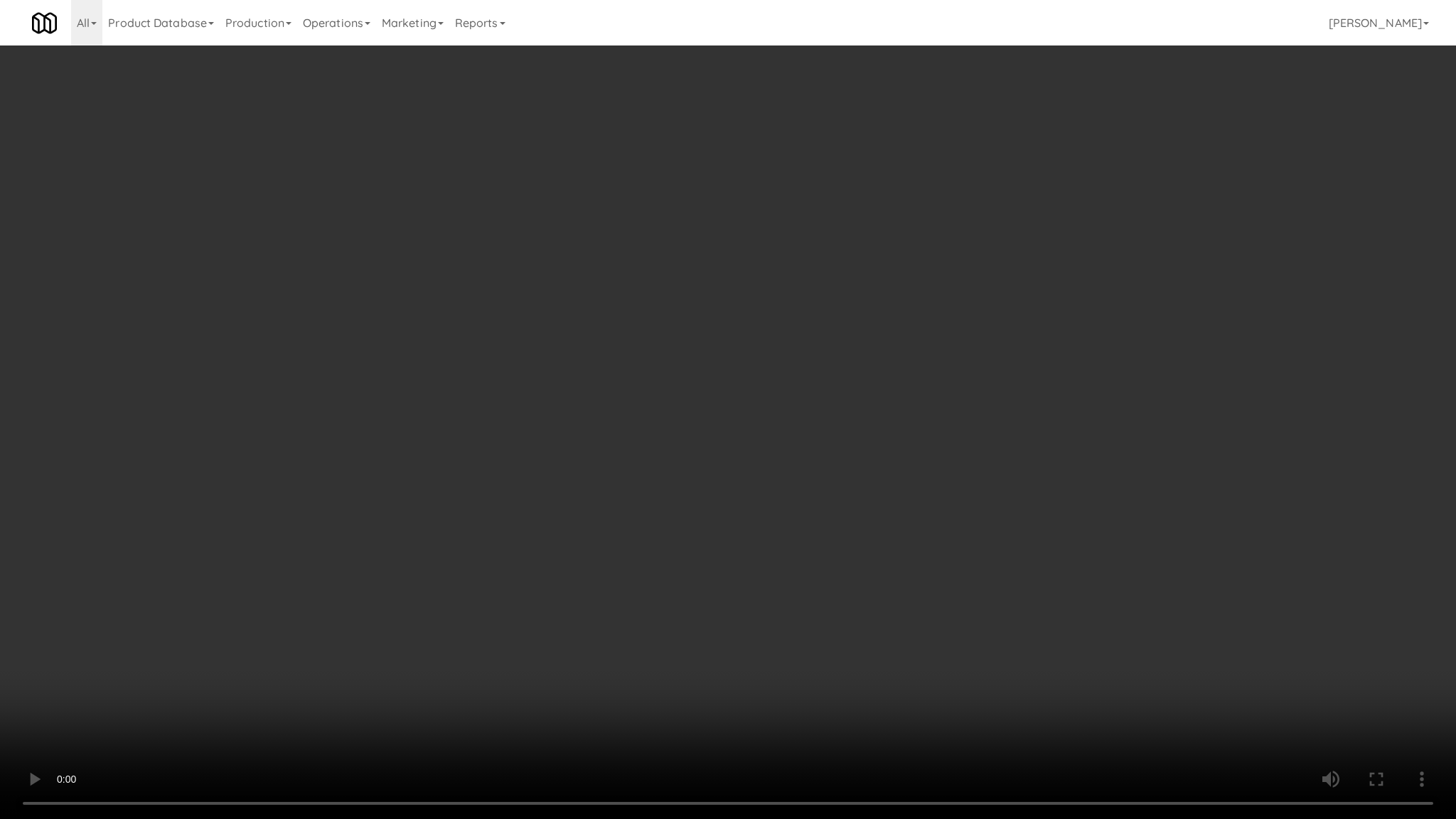
click at [559, 510] on video at bounding box center [728, 410] width 1456 height 819
click at [561, 509] on video at bounding box center [728, 410] width 1456 height 819
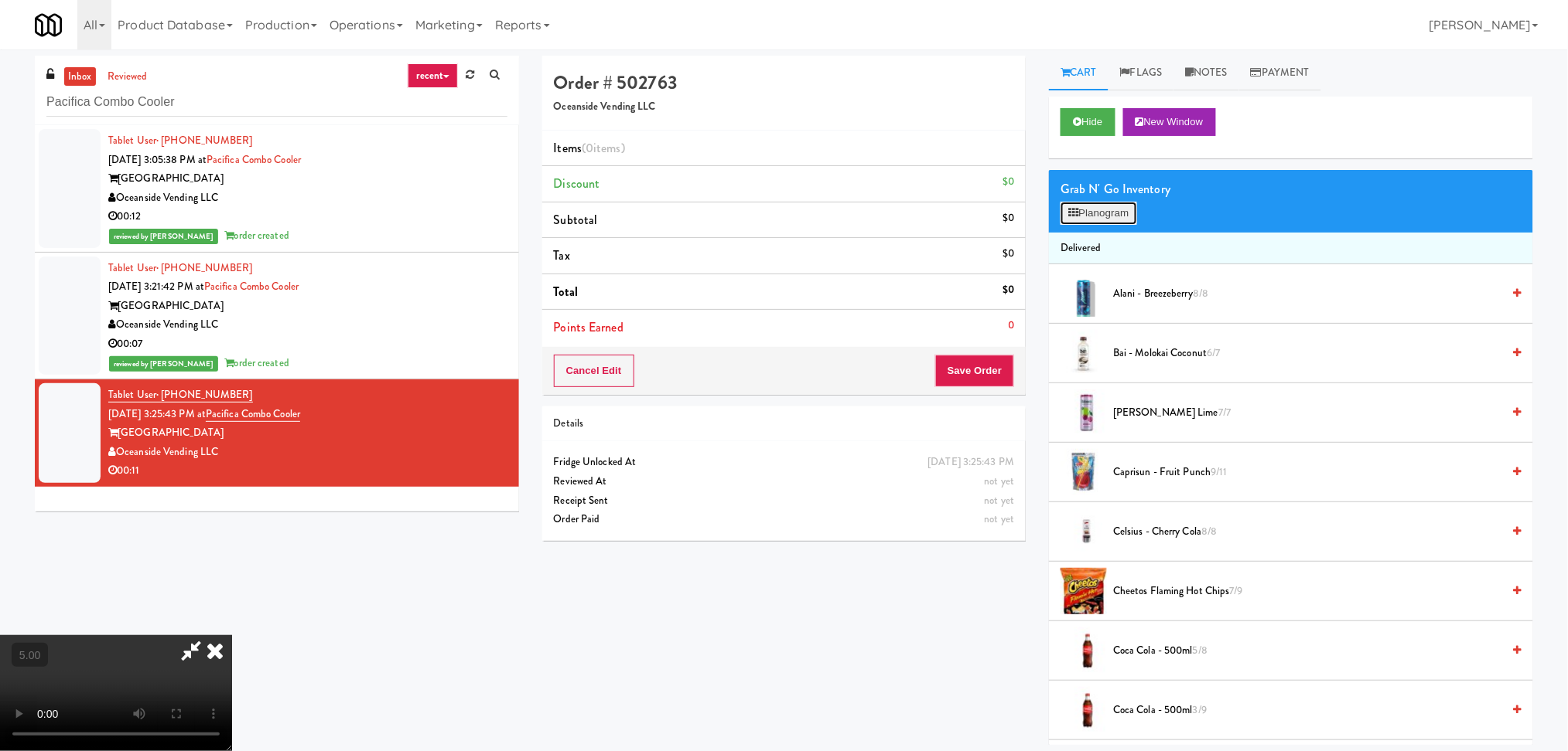
click at [1084, 221] on button "Planogram" at bounding box center [1098, 213] width 75 height 23
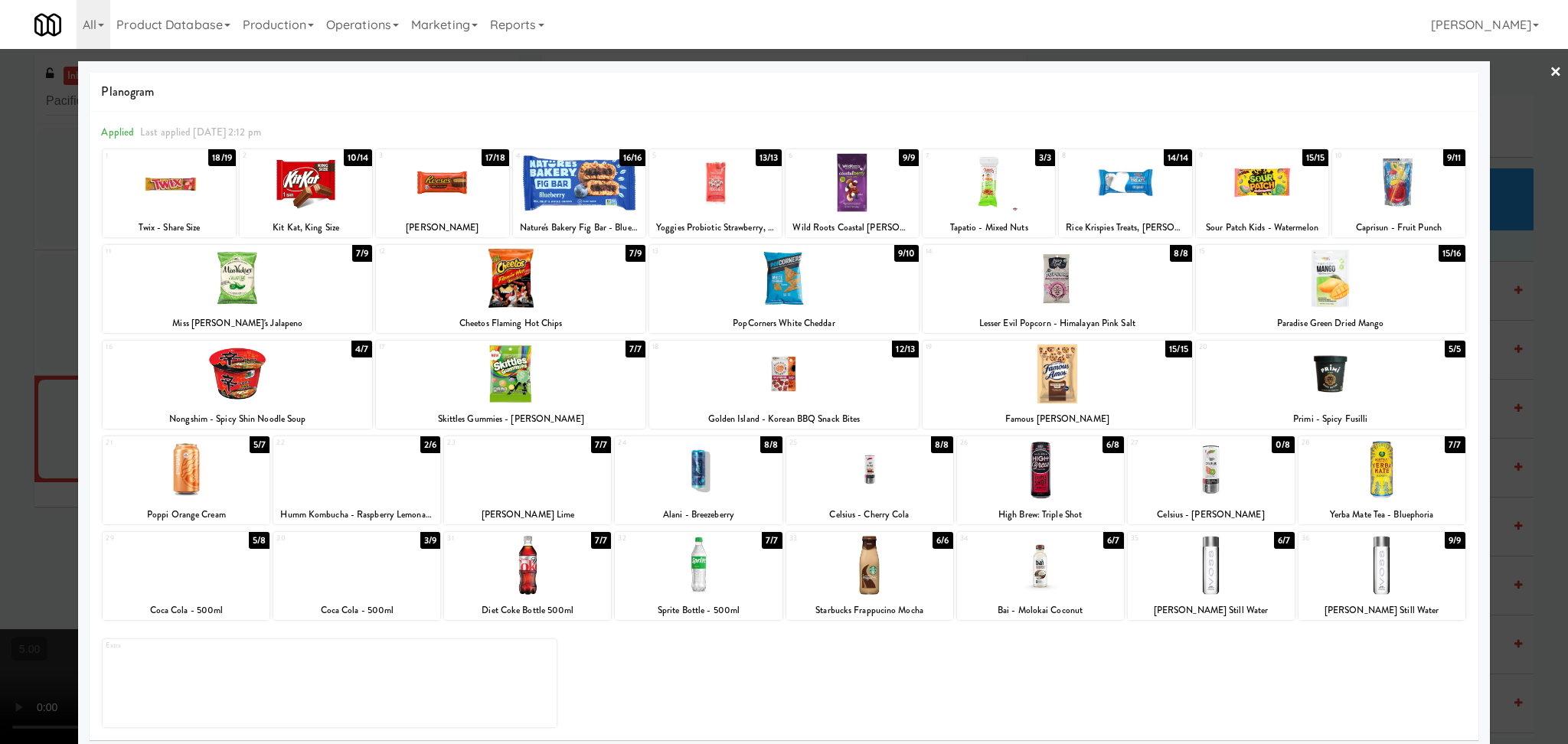
click at [1403, 473] on div at bounding box center [1381, 470] width 167 height 59
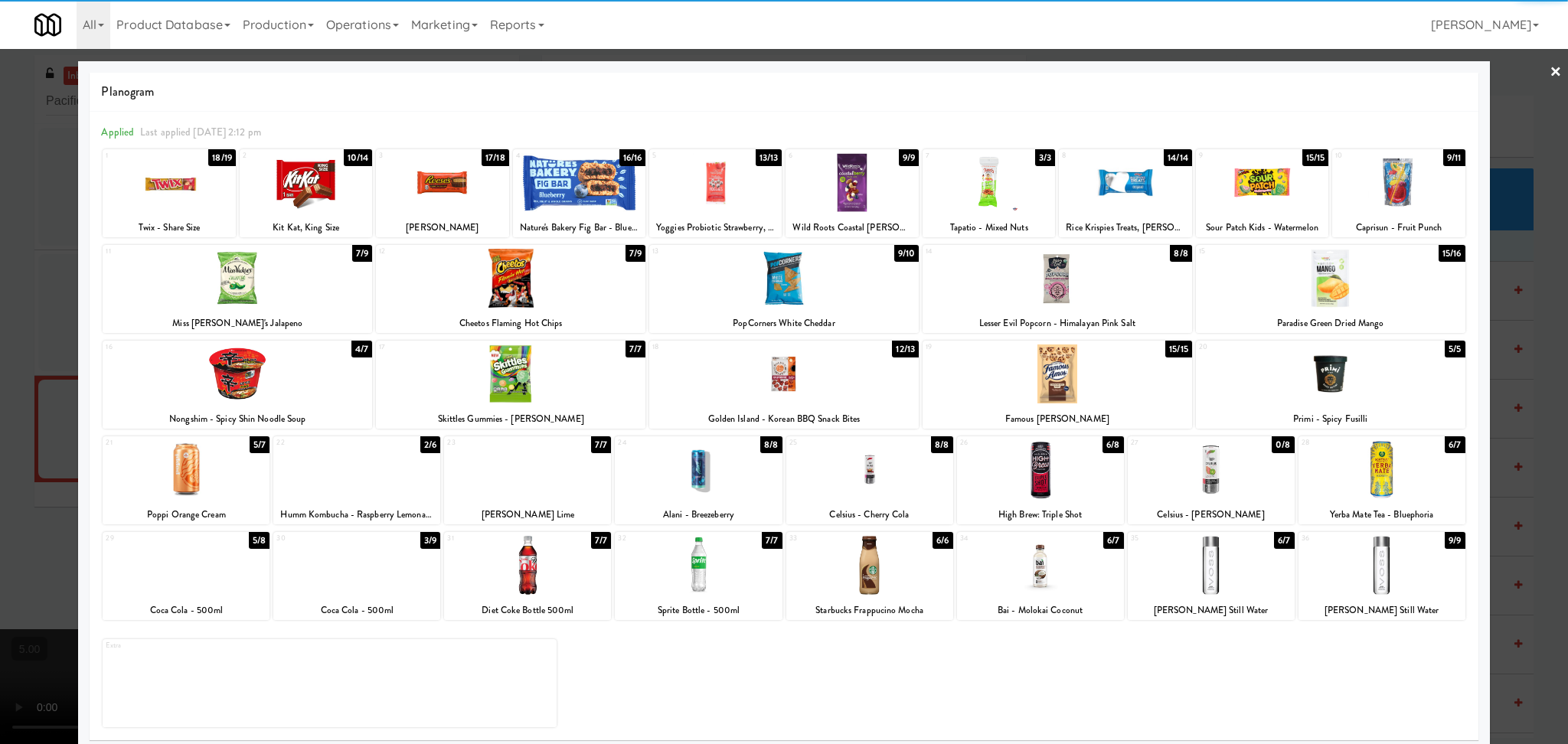
click at [1528, 482] on div at bounding box center [784, 372] width 1568 height 744
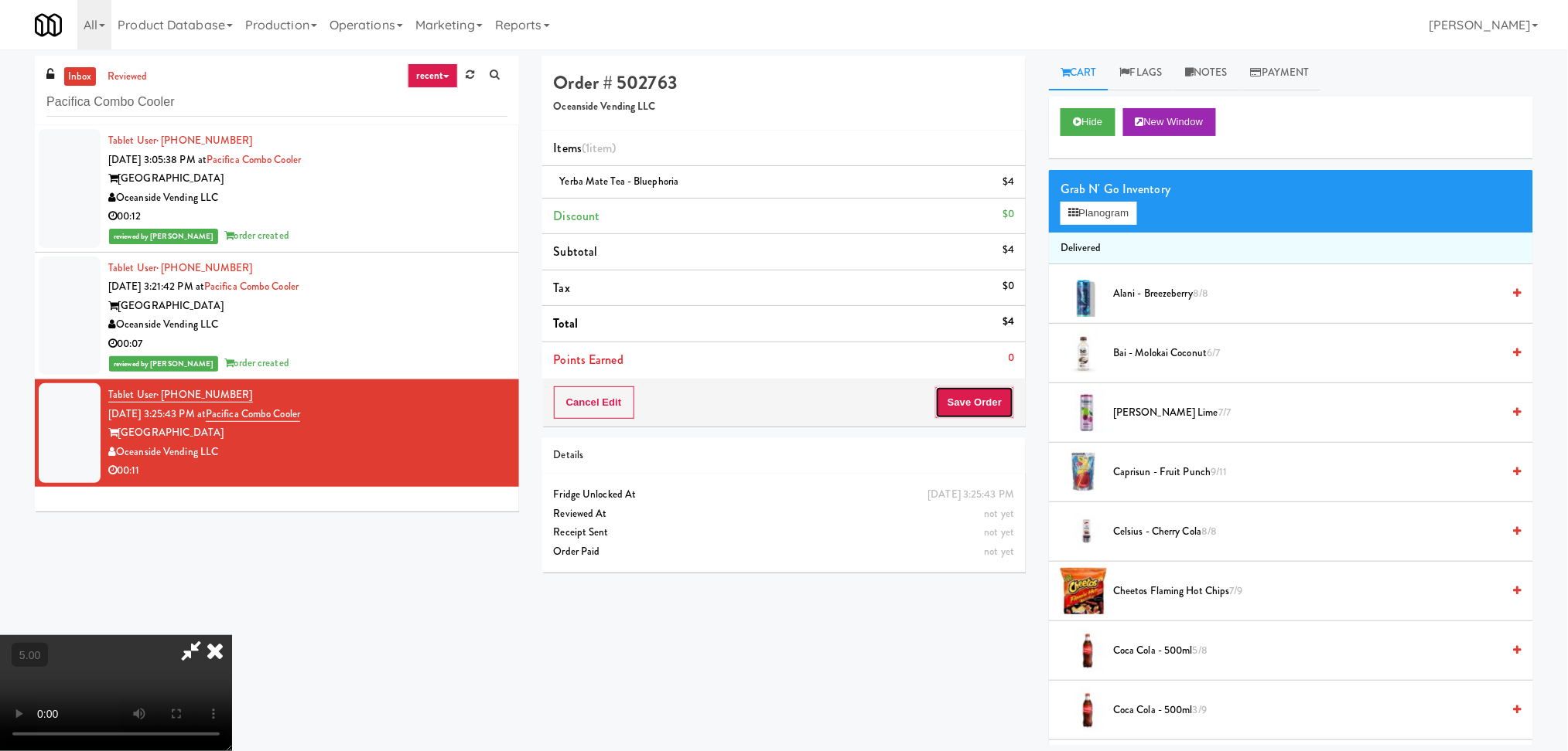
click at [995, 390] on button "Save Order" at bounding box center [974, 402] width 79 height 33
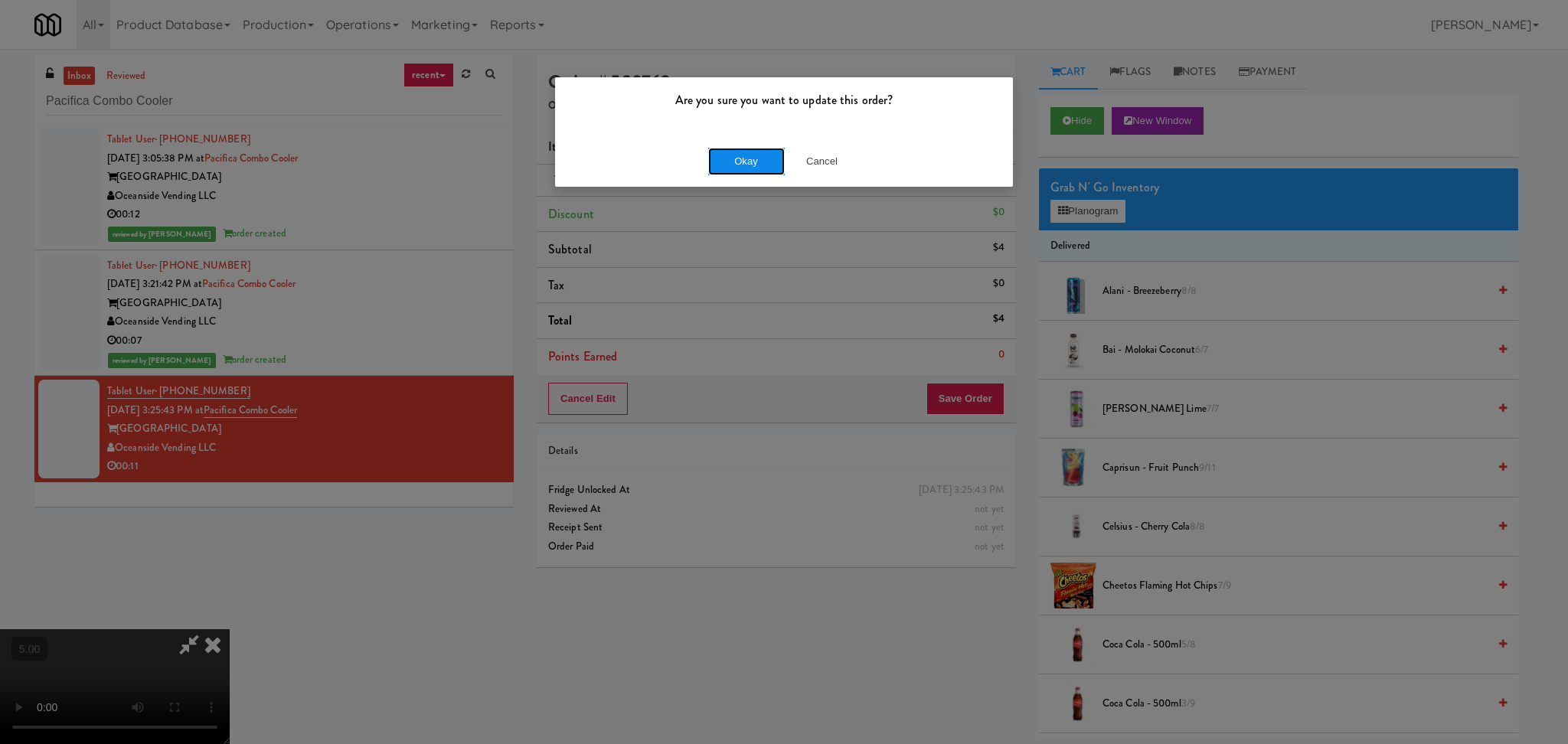
click at [727, 156] on button "Okay" at bounding box center [746, 161] width 76 height 27
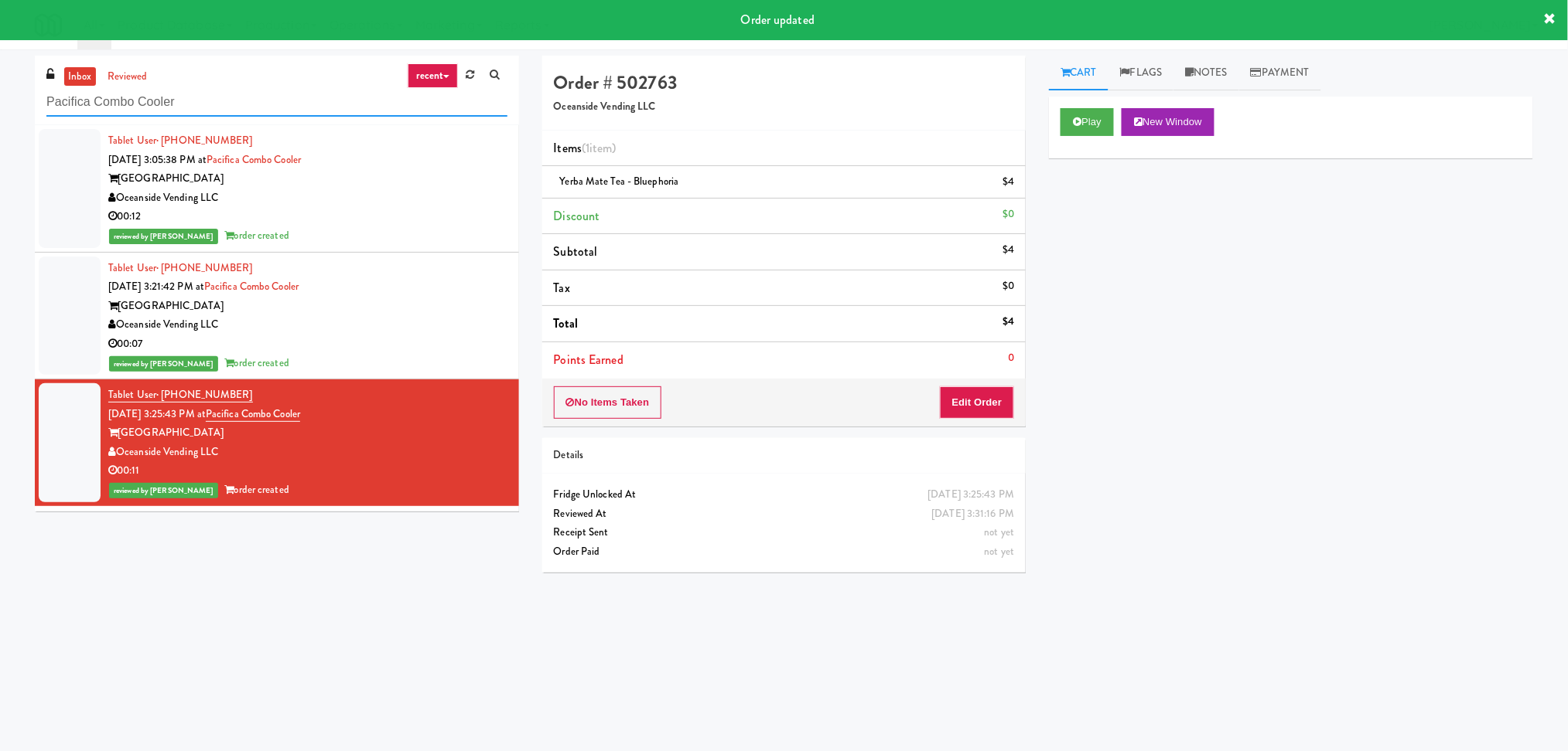
drag, startPoint x: 318, startPoint y: 98, endPoint x: 0, endPoint y: 104, distance: 318.1
click at [0, 104] on div "inbox reviewed recent all unclear take inventory issue suspicious failed recent…" at bounding box center [784, 366] width 1568 height 621
paste input "Vouge Salon Cooler 1"
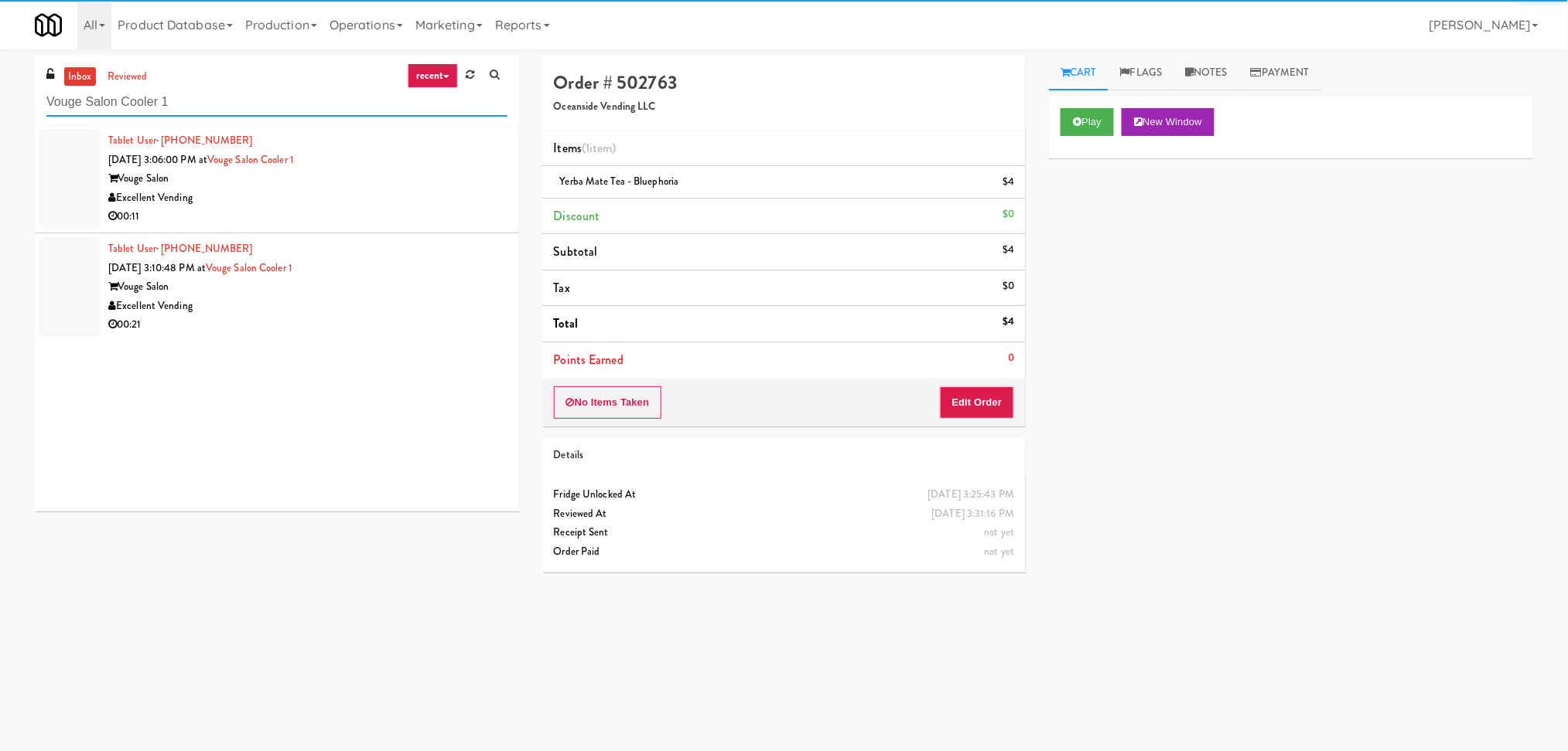
type input "Vouge Salon Cooler 1"
click at [440, 205] on div "Excellent Vending" at bounding box center [308, 198] width 399 height 20
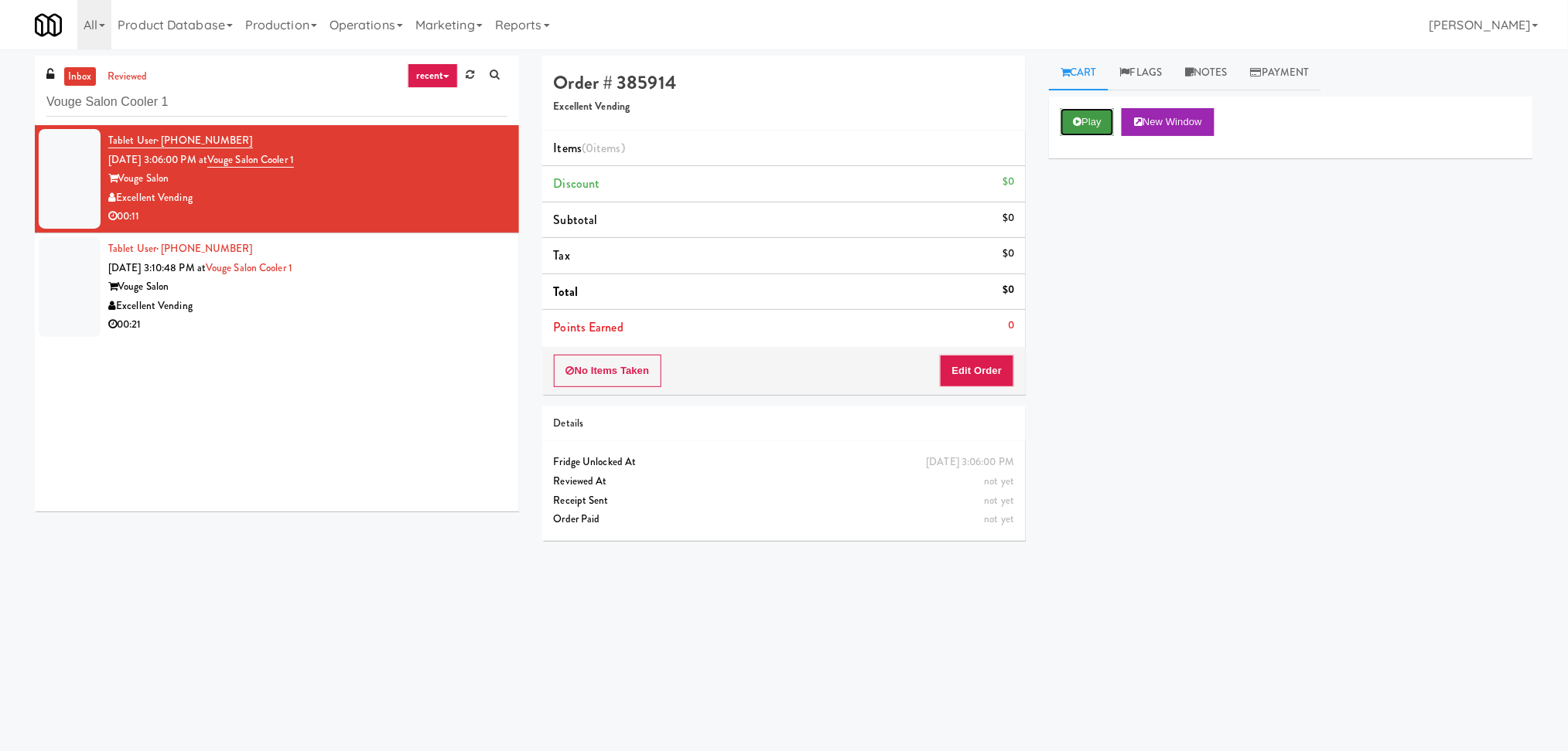
click at [1092, 128] on button "Play" at bounding box center [1086, 122] width 53 height 27
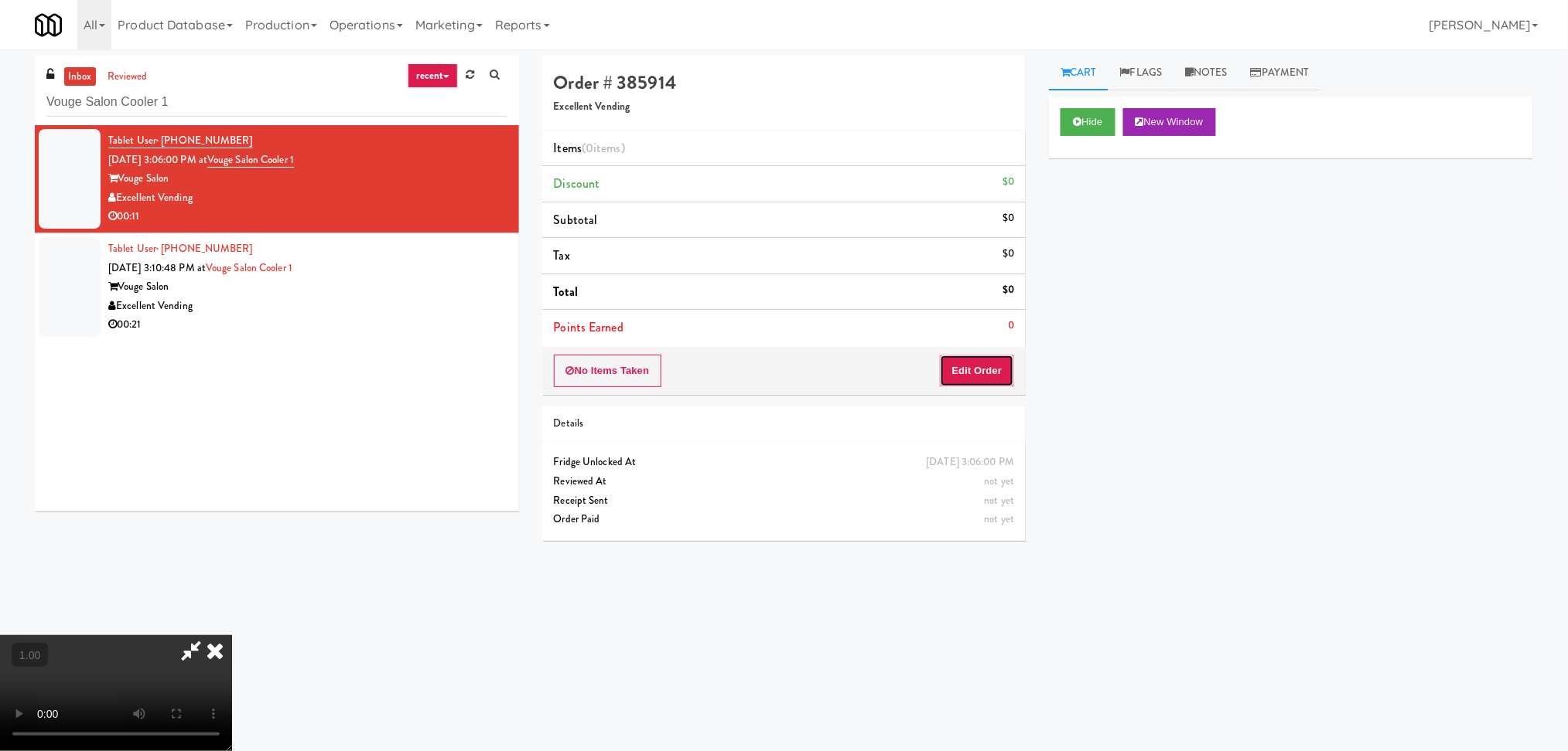
click at [990, 359] on button "Edit Order" at bounding box center [978, 371] width 75 height 33
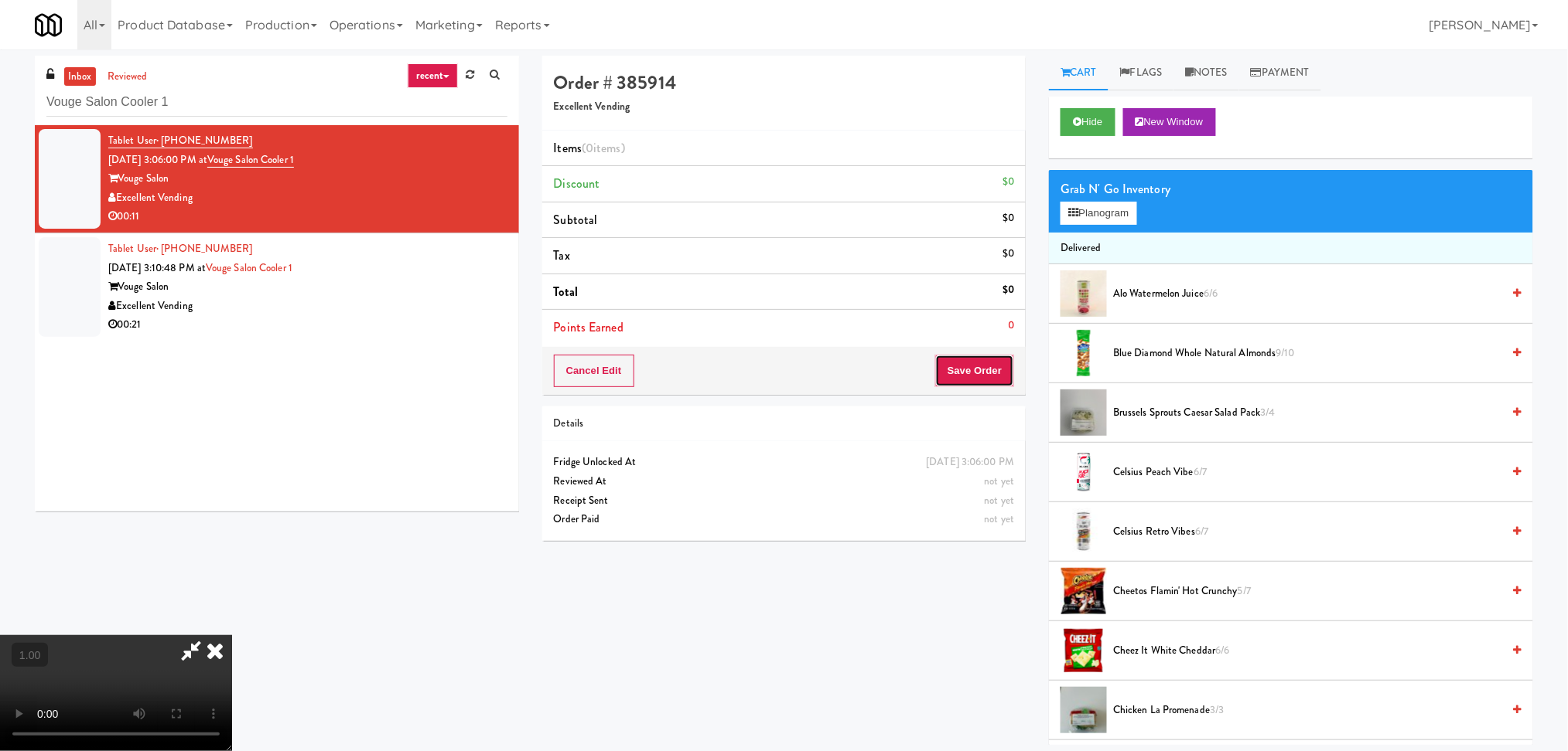
click at [978, 370] on button "Save Order" at bounding box center [974, 371] width 79 height 33
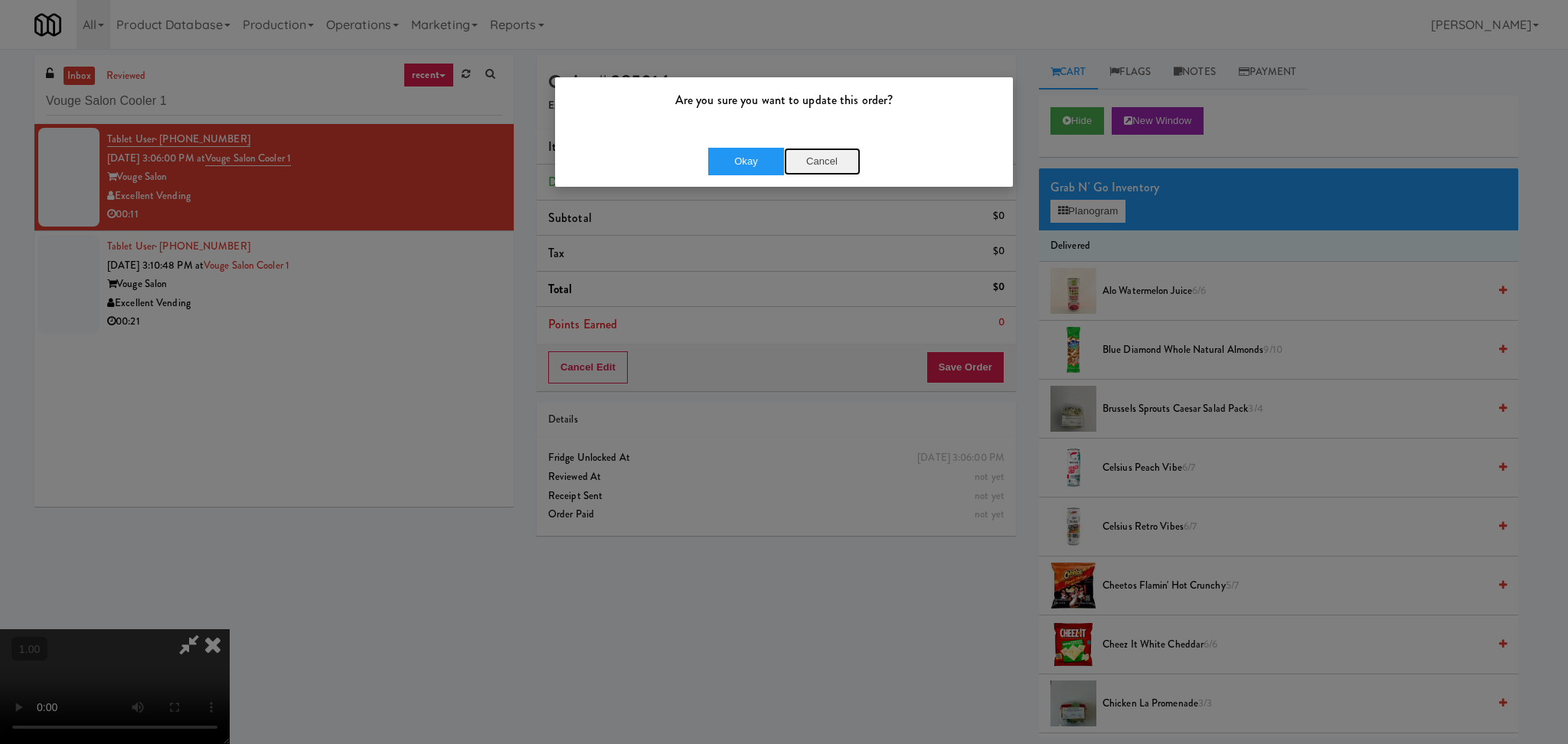
click at [840, 157] on button "Cancel" at bounding box center [822, 161] width 76 height 27
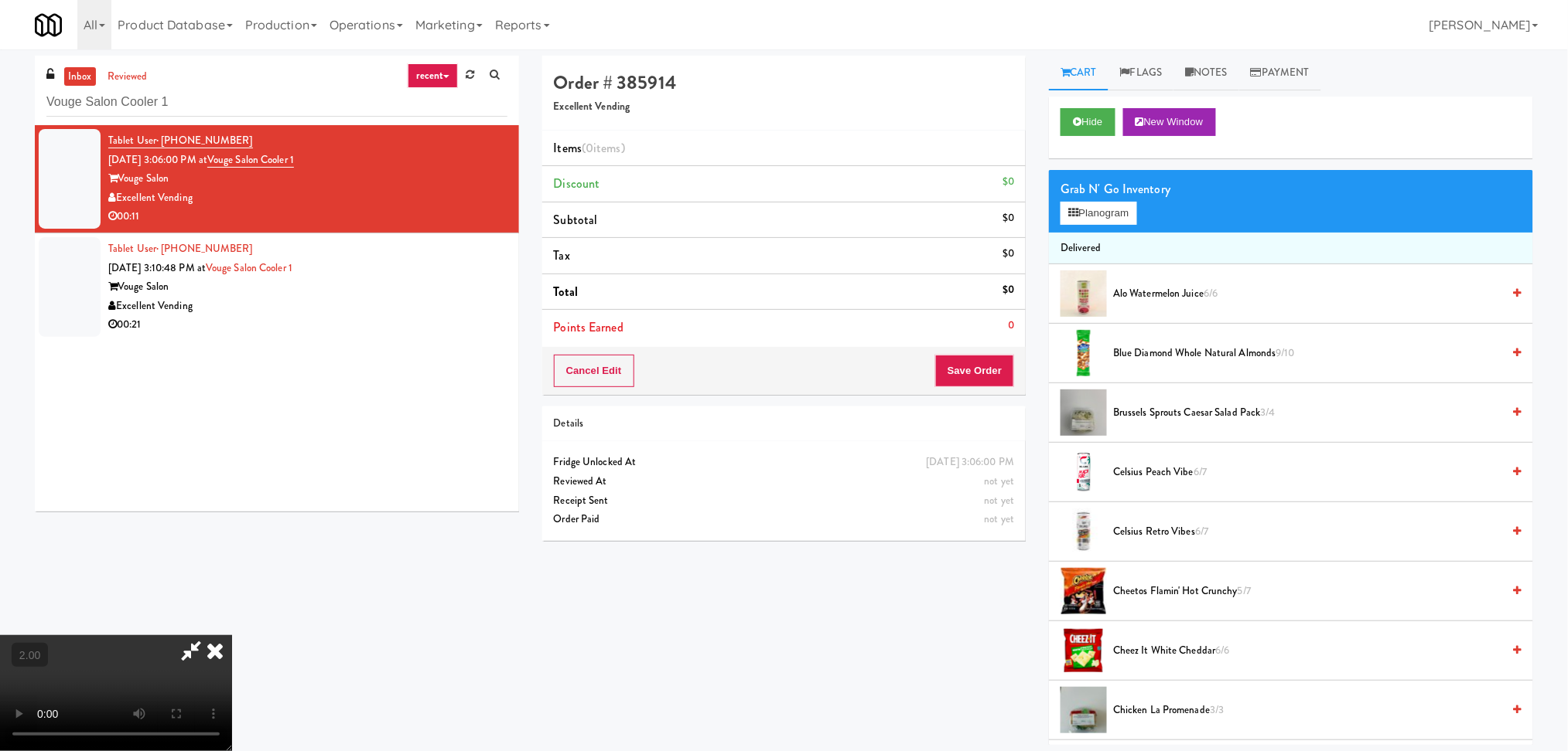
click at [232, 635] on video at bounding box center [116, 693] width 232 height 116
click at [1085, 218] on button "Planogram" at bounding box center [1098, 213] width 75 height 23
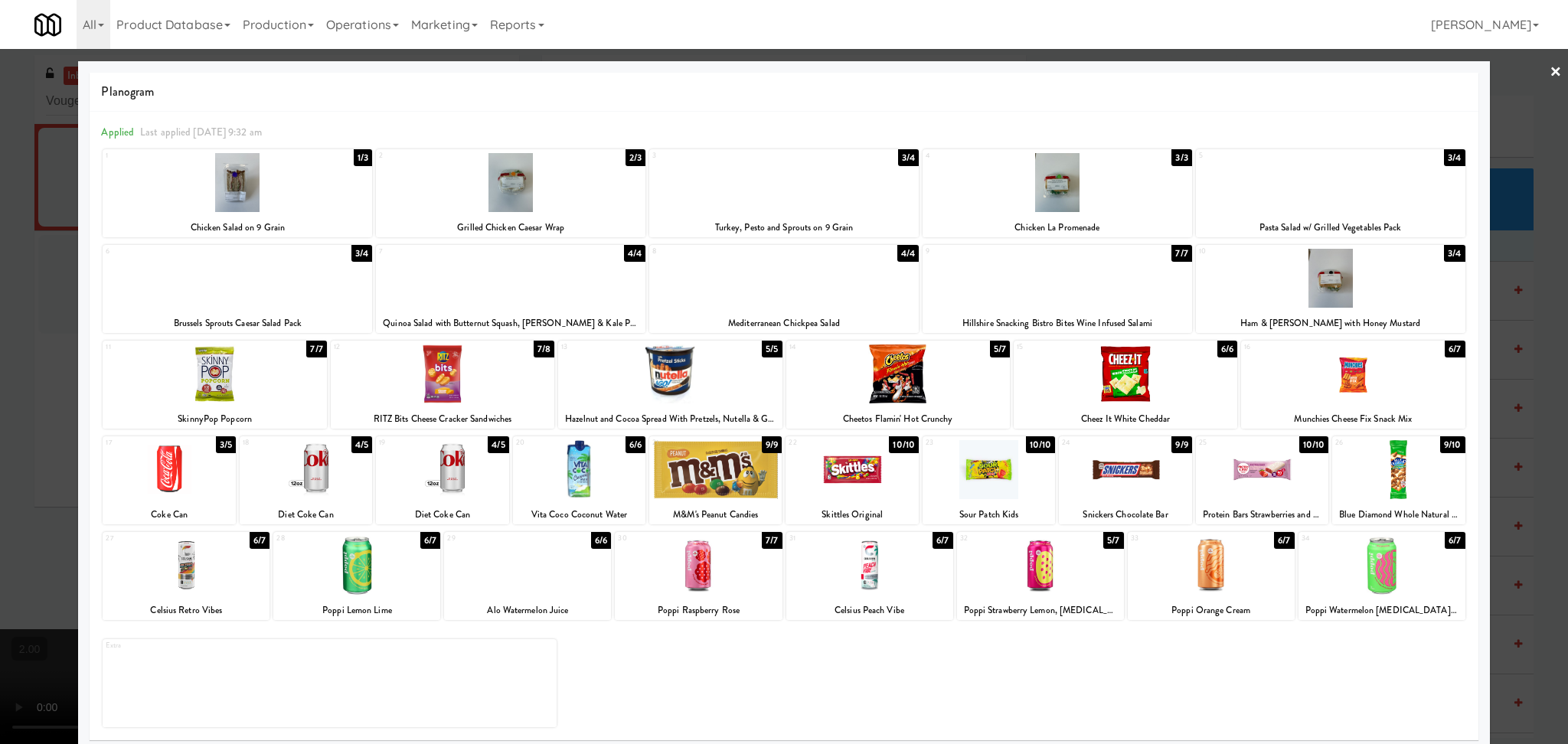
click at [1301, 197] on div at bounding box center [1331, 183] width 270 height 59
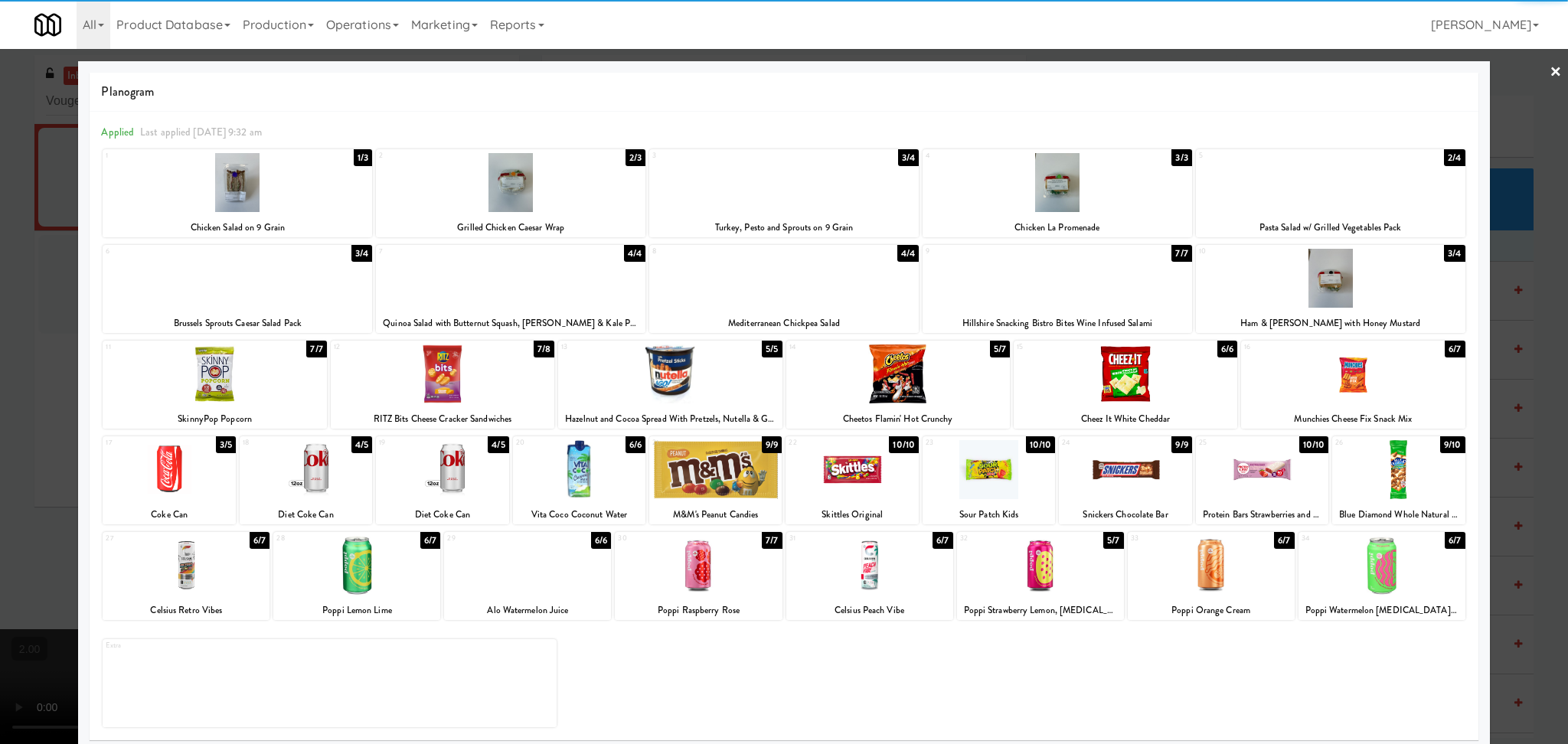
click at [1301, 197] on div at bounding box center [1331, 183] width 270 height 59
click at [0, 379] on div at bounding box center [784, 372] width 1568 height 744
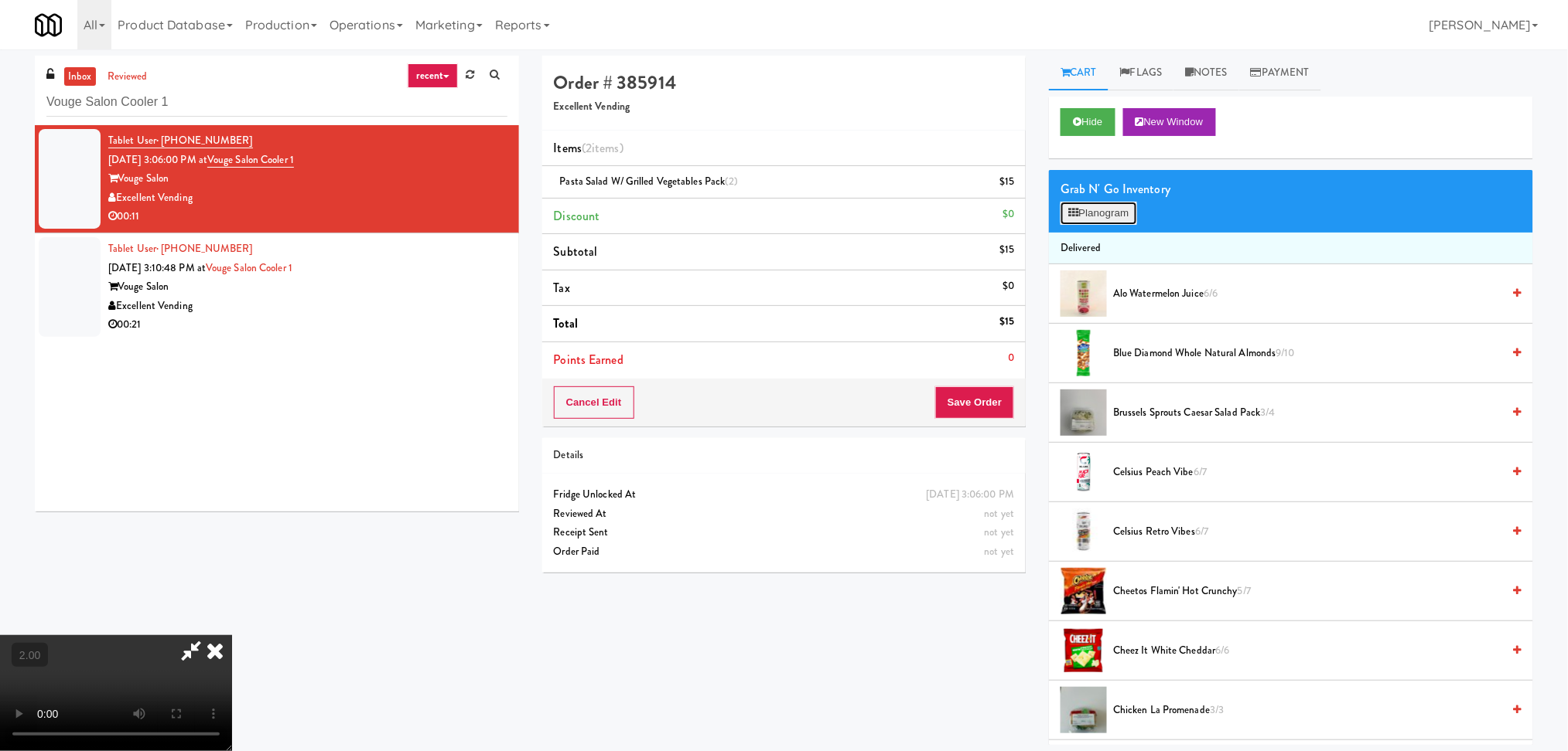
click at [1089, 214] on button "Planogram" at bounding box center [1098, 213] width 75 height 23
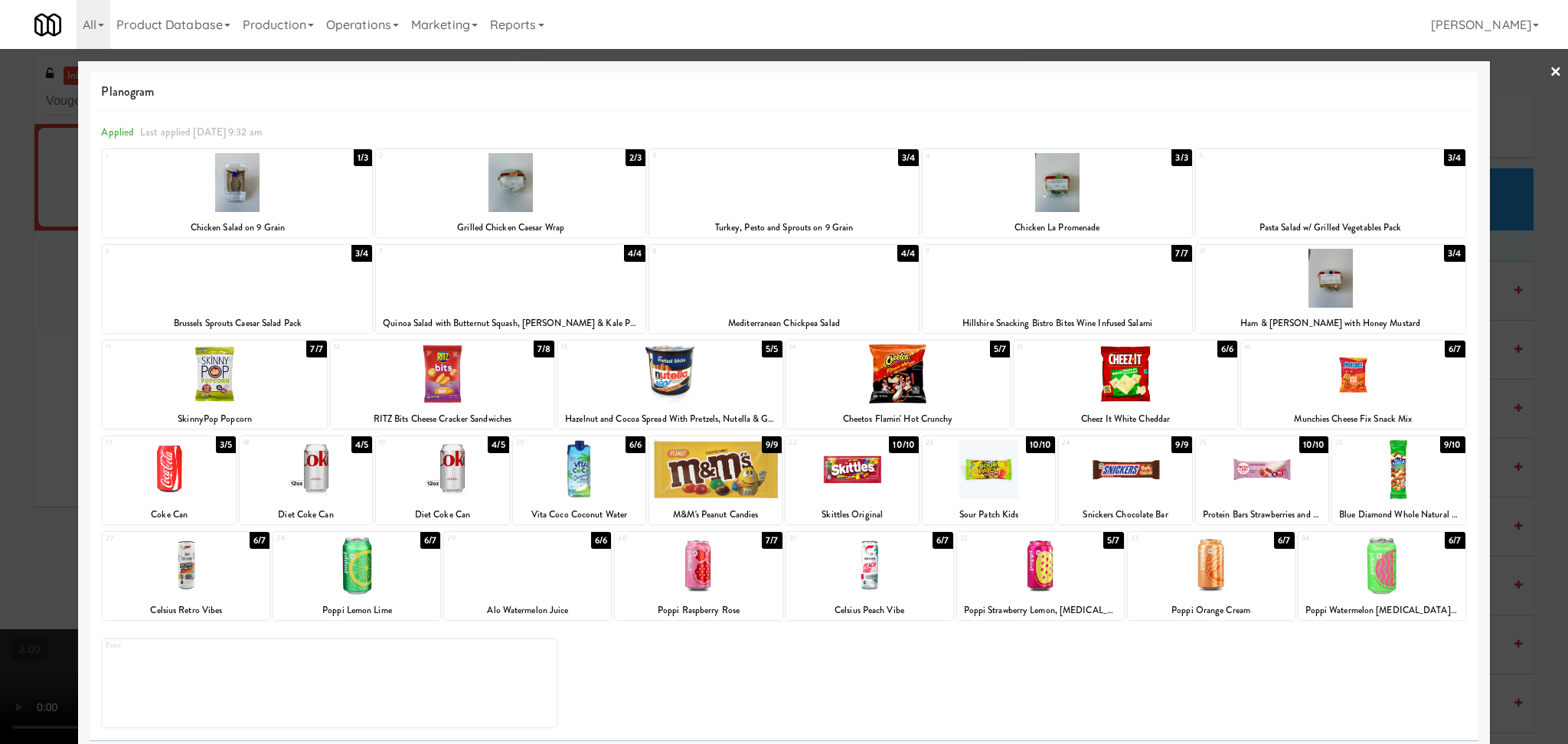
click at [0, 302] on div at bounding box center [784, 372] width 1568 height 744
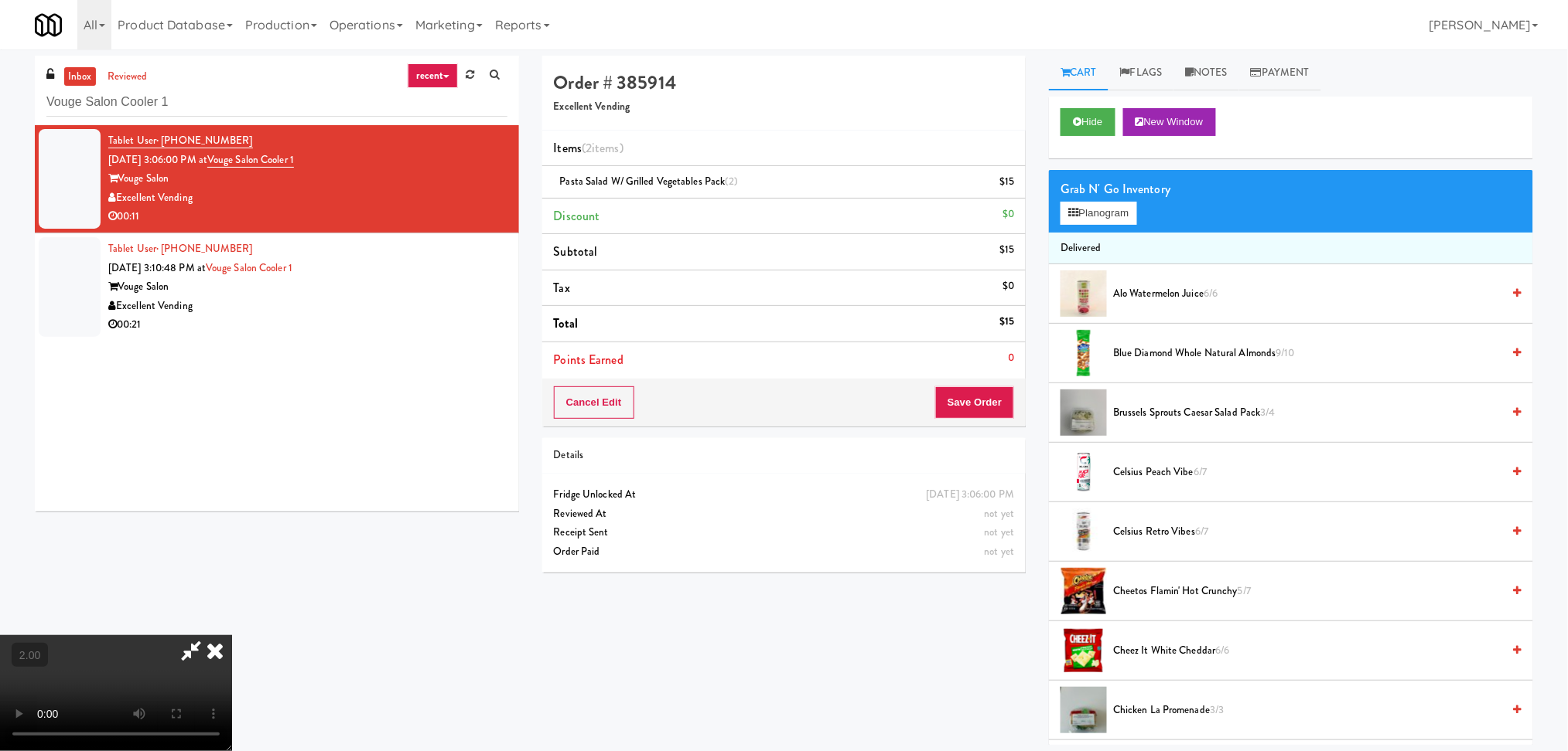
click at [232, 635] on icon at bounding box center [215, 651] width 34 height 31
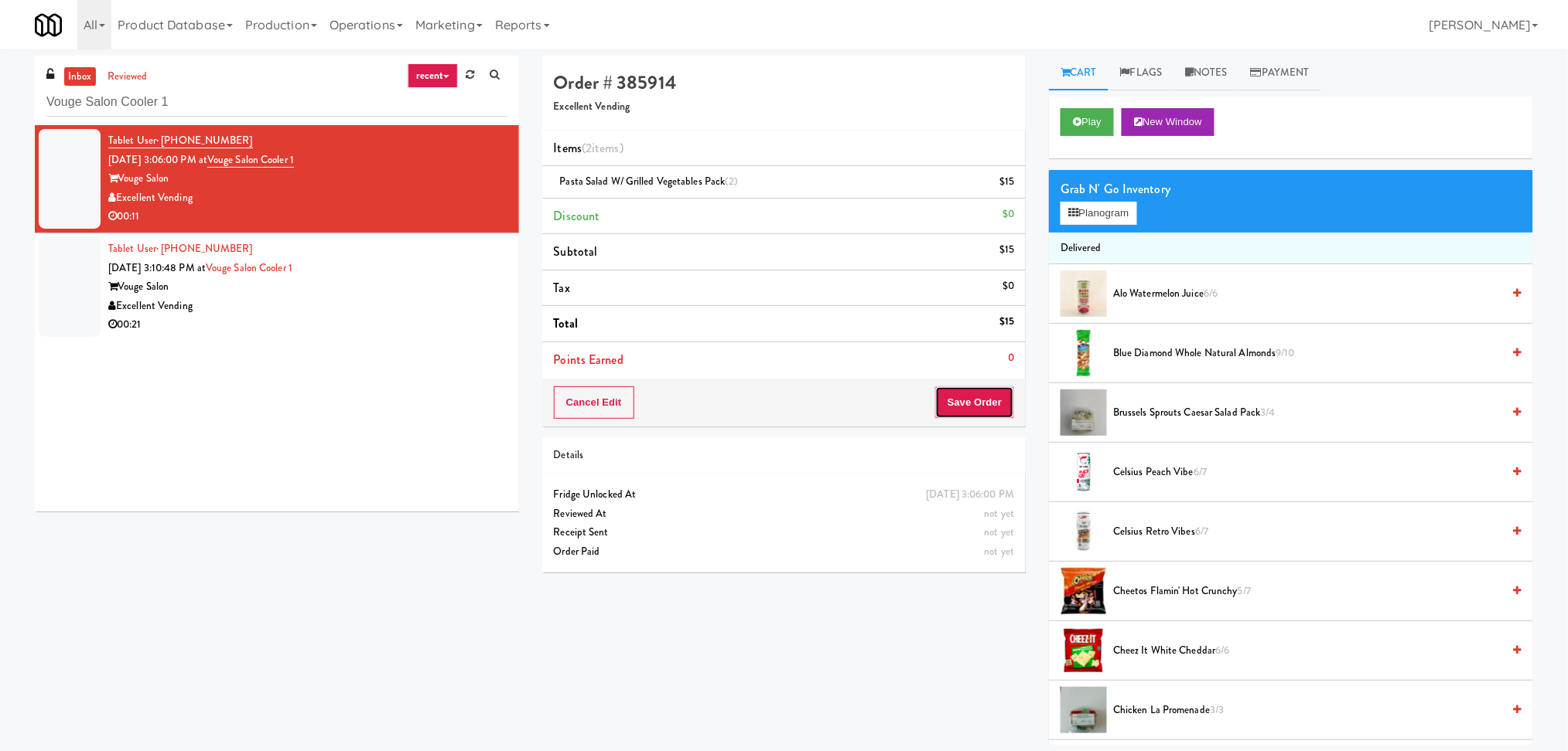
click at [975, 396] on button "Save Order" at bounding box center [974, 402] width 79 height 33
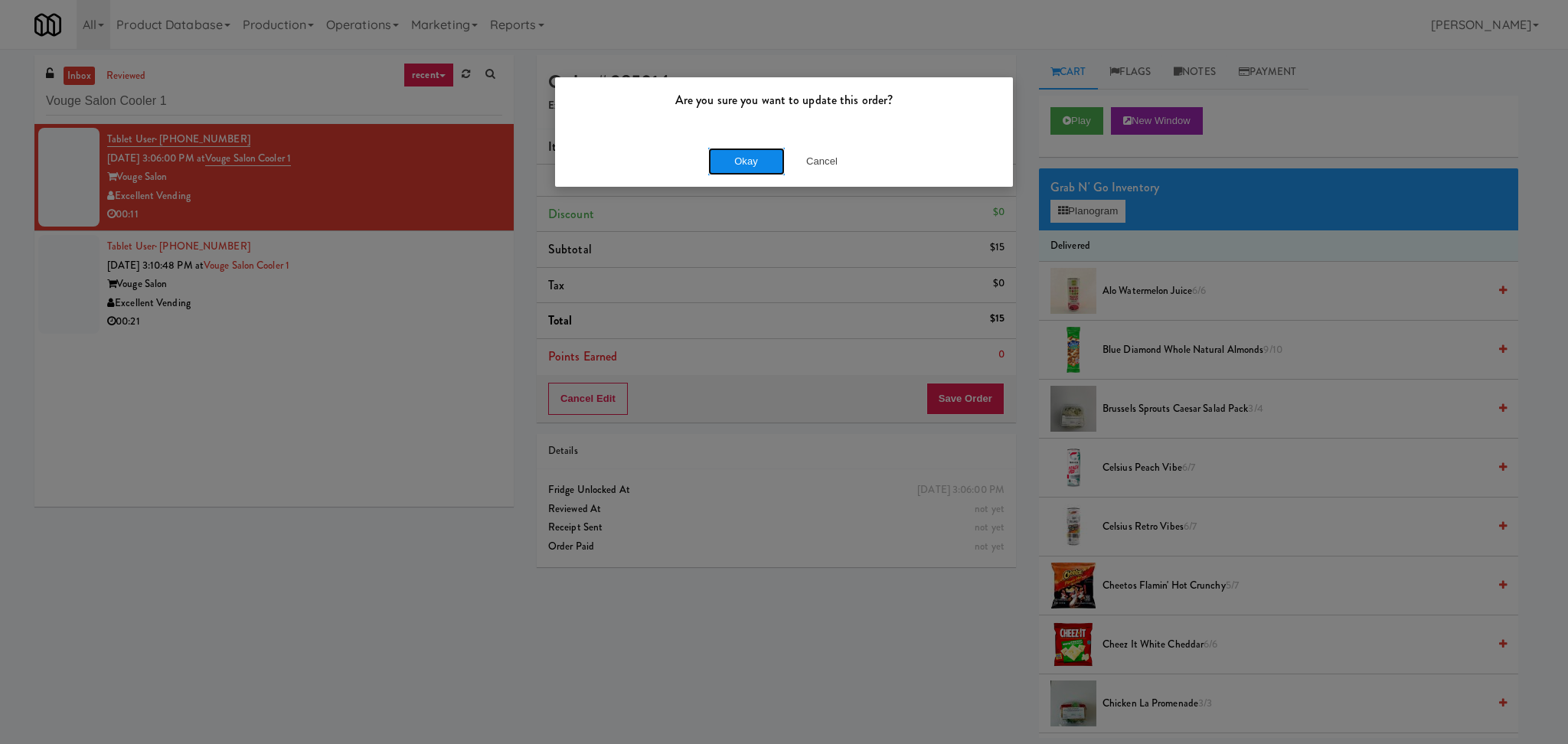
click at [739, 167] on button "Okay" at bounding box center [746, 161] width 76 height 27
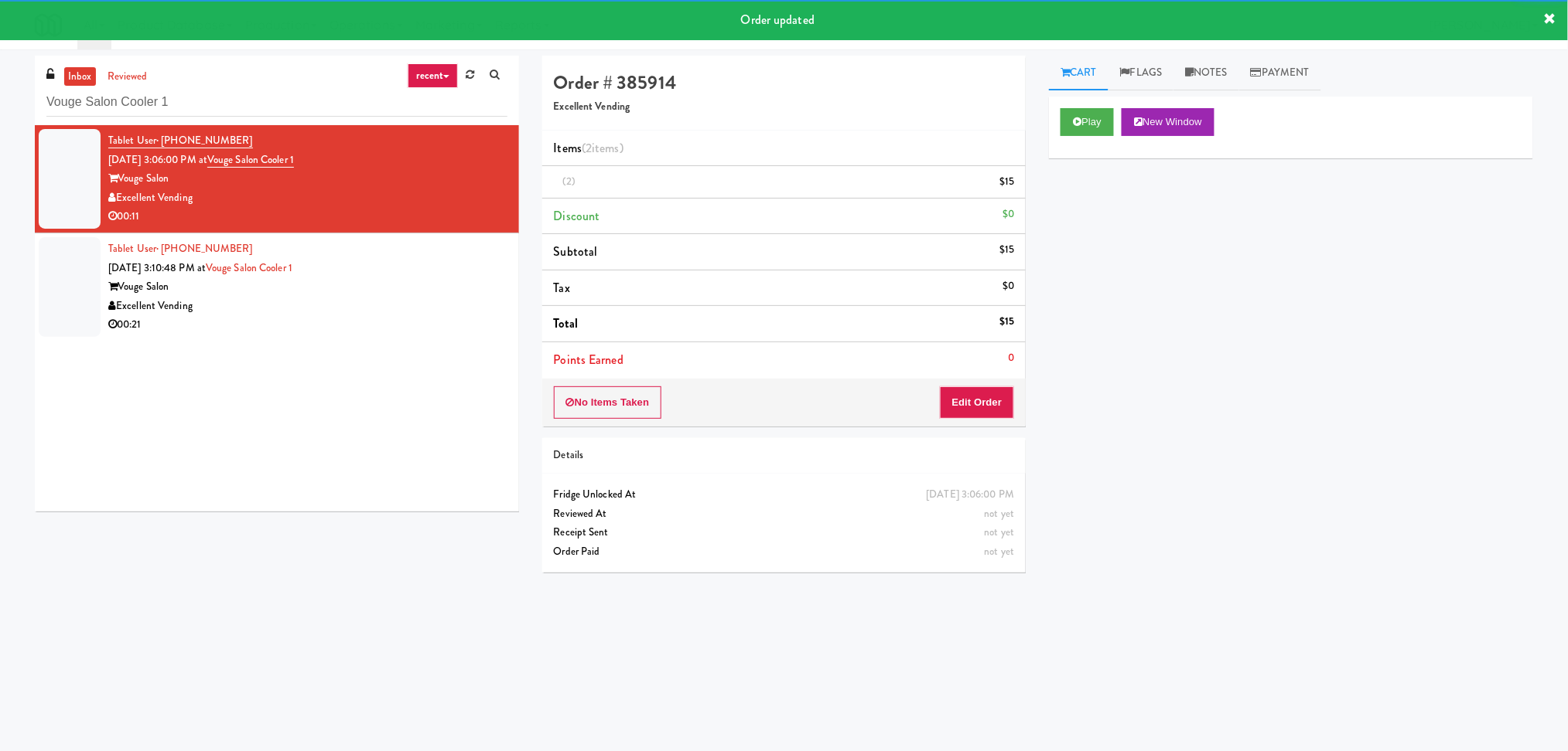
click at [464, 283] on div "Vouge Salon" at bounding box center [308, 287] width 399 height 20
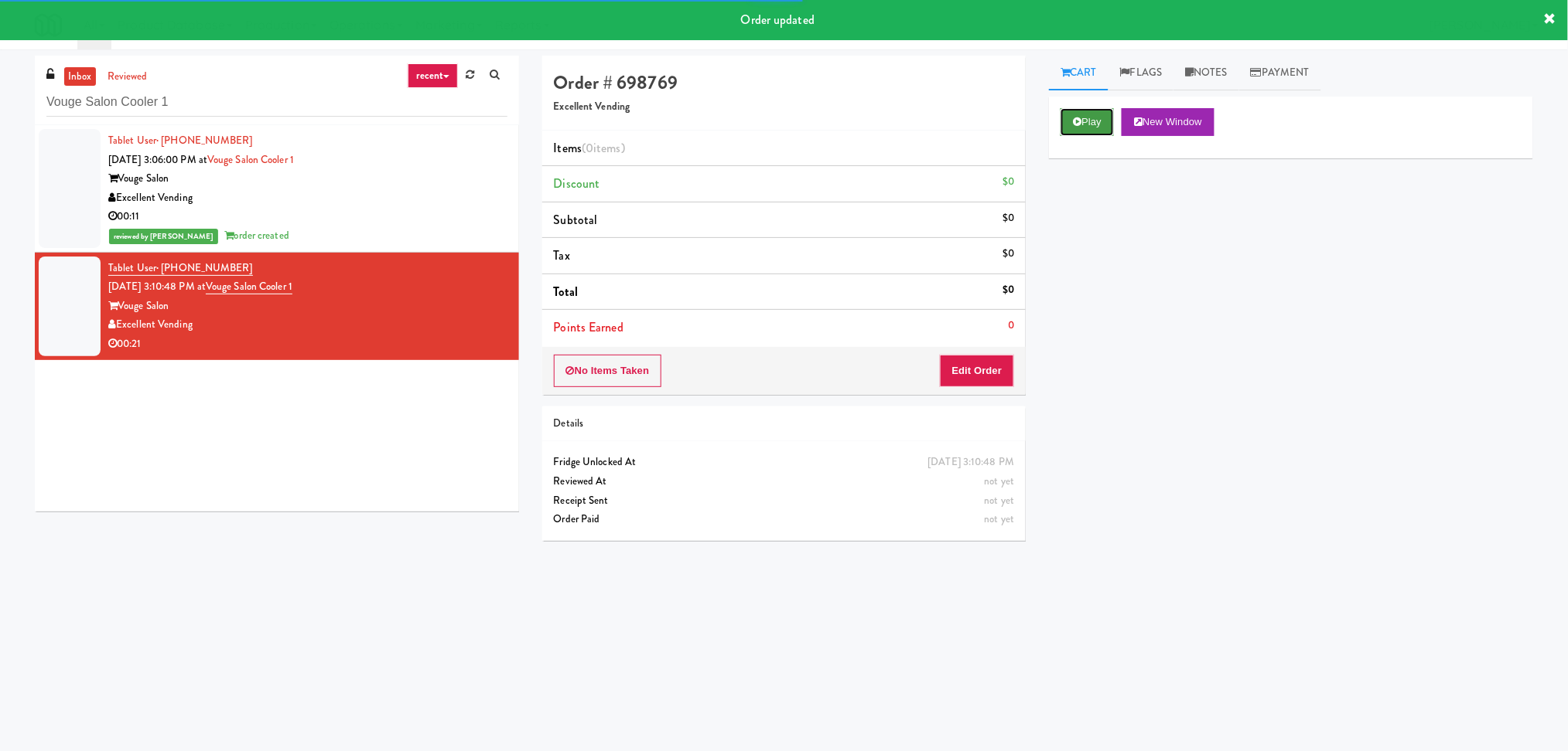
click at [1098, 131] on button "Play" at bounding box center [1086, 122] width 53 height 27
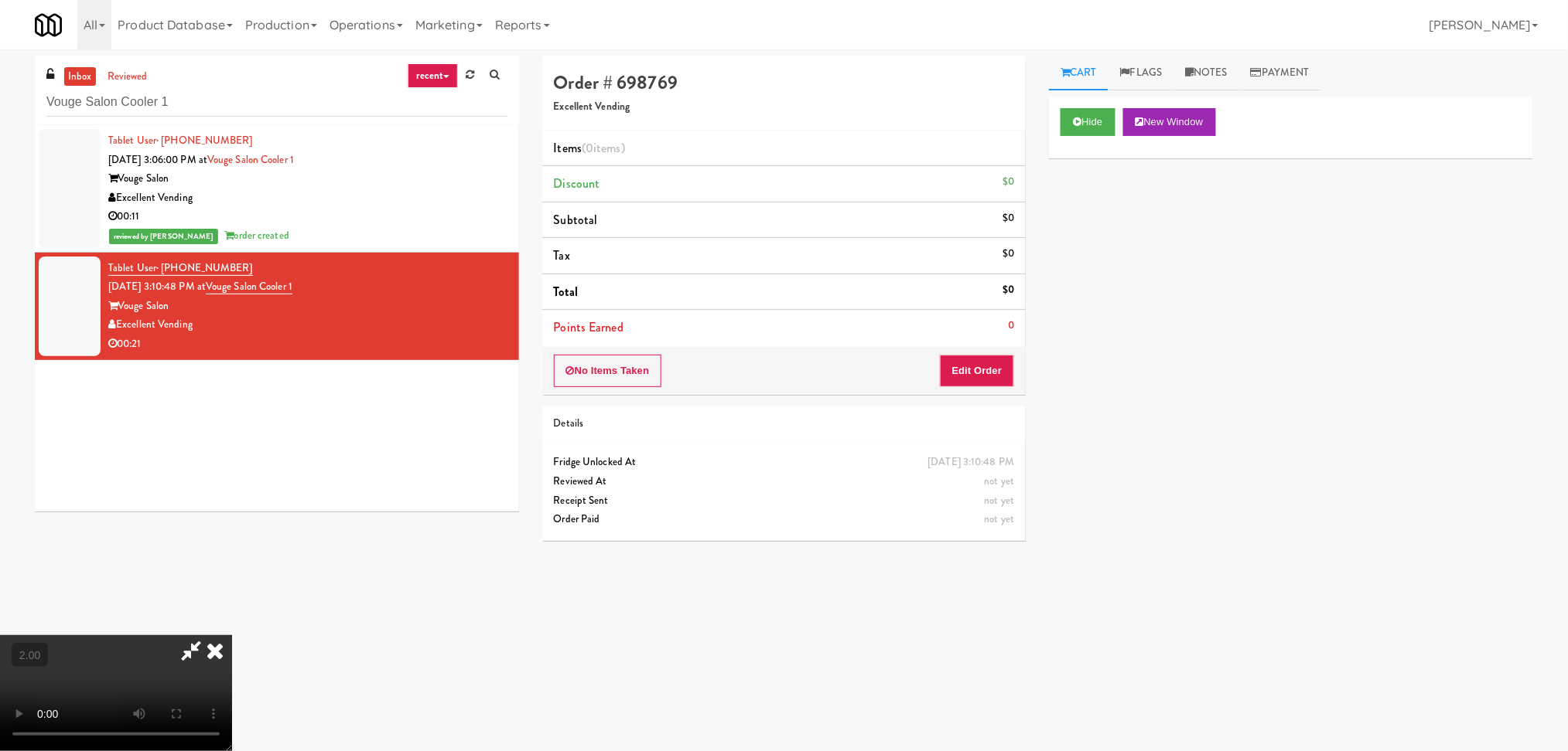
click at [232, 635] on video at bounding box center [116, 693] width 232 height 116
click at [961, 364] on button "Edit Order" at bounding box center [978, 371] width 75 height 33
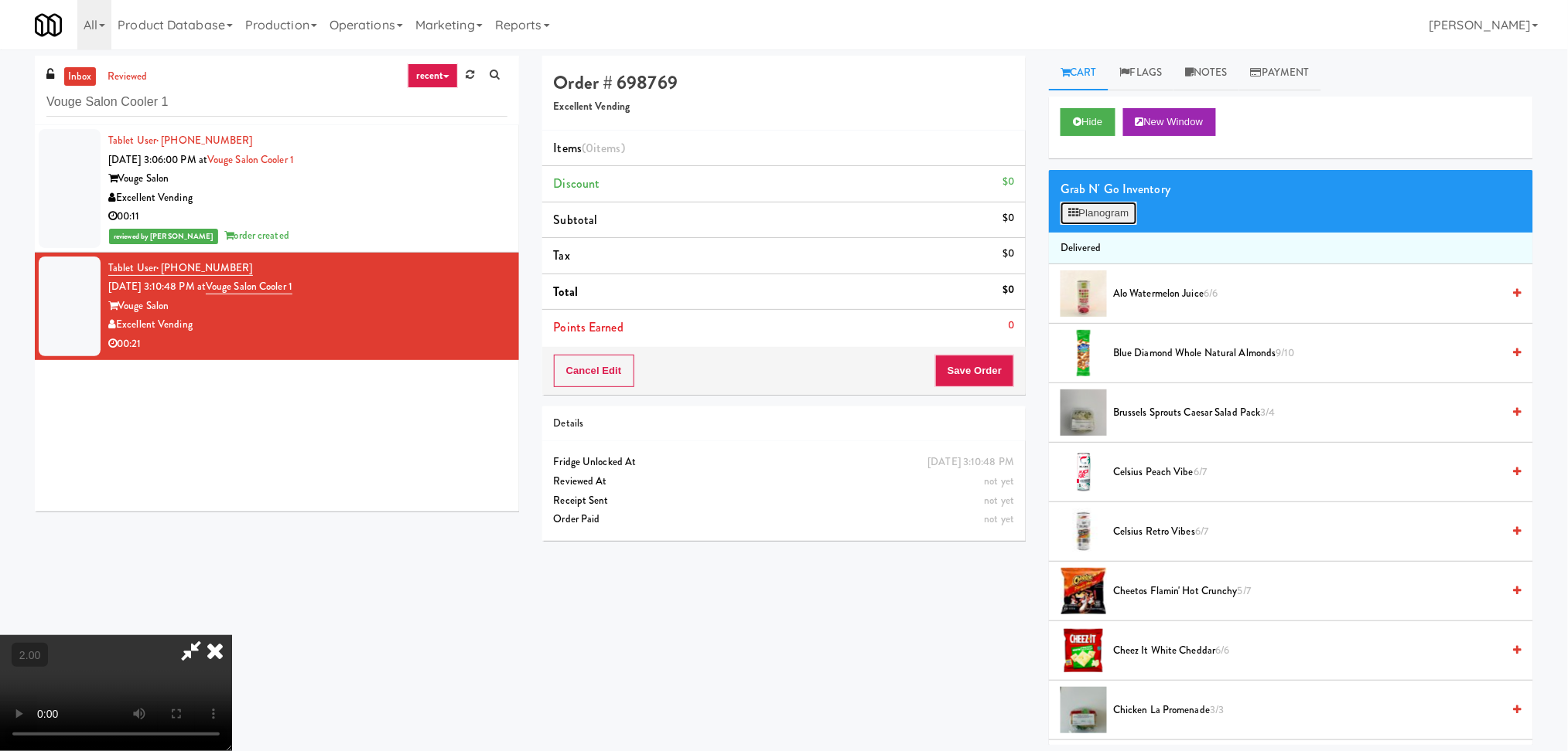
click at [1095, 215] on button "Planogram" at bounding box center [1098, 213] width 75 height 23
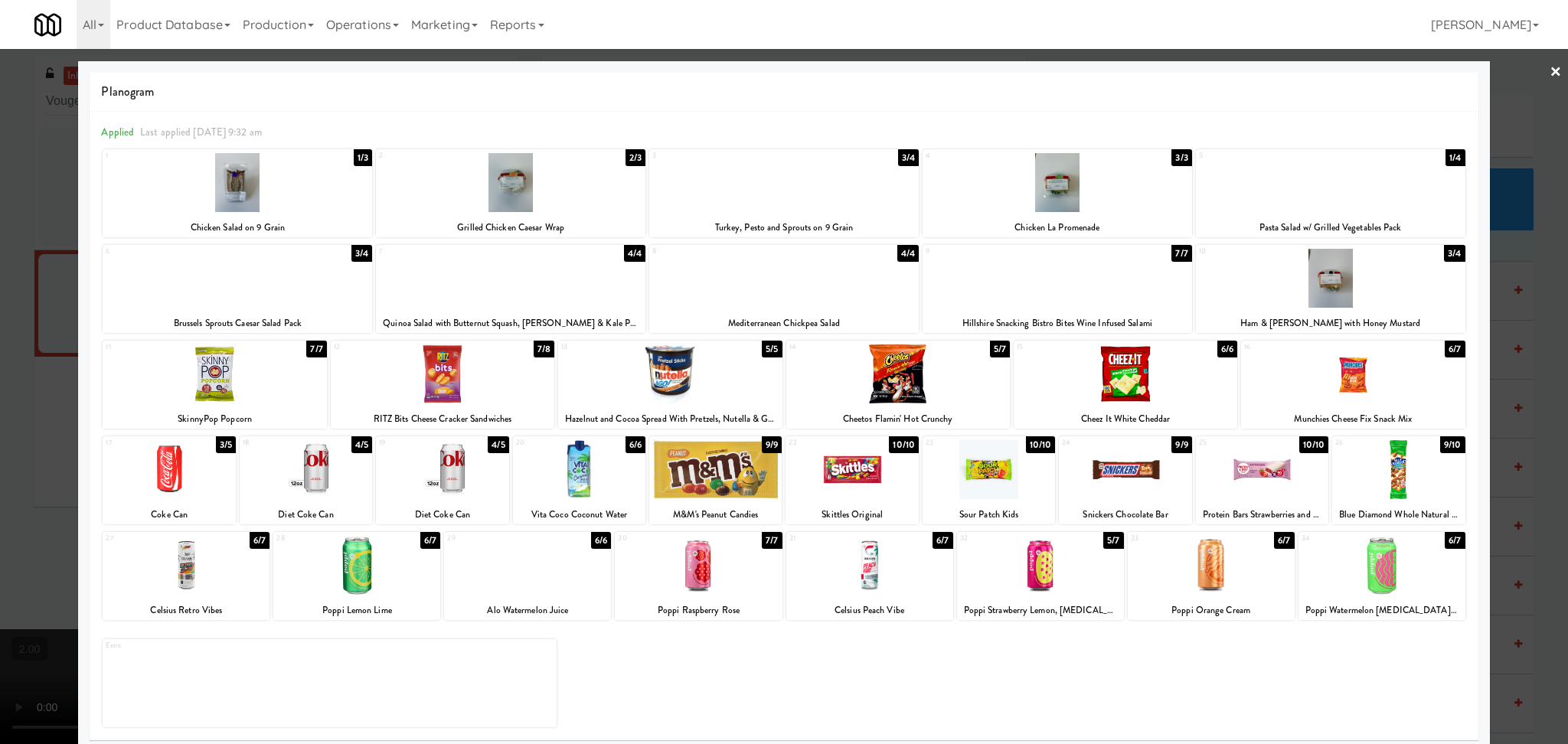
click at [916, 359] on div at bounding box center [898, 374] width 224 height 59
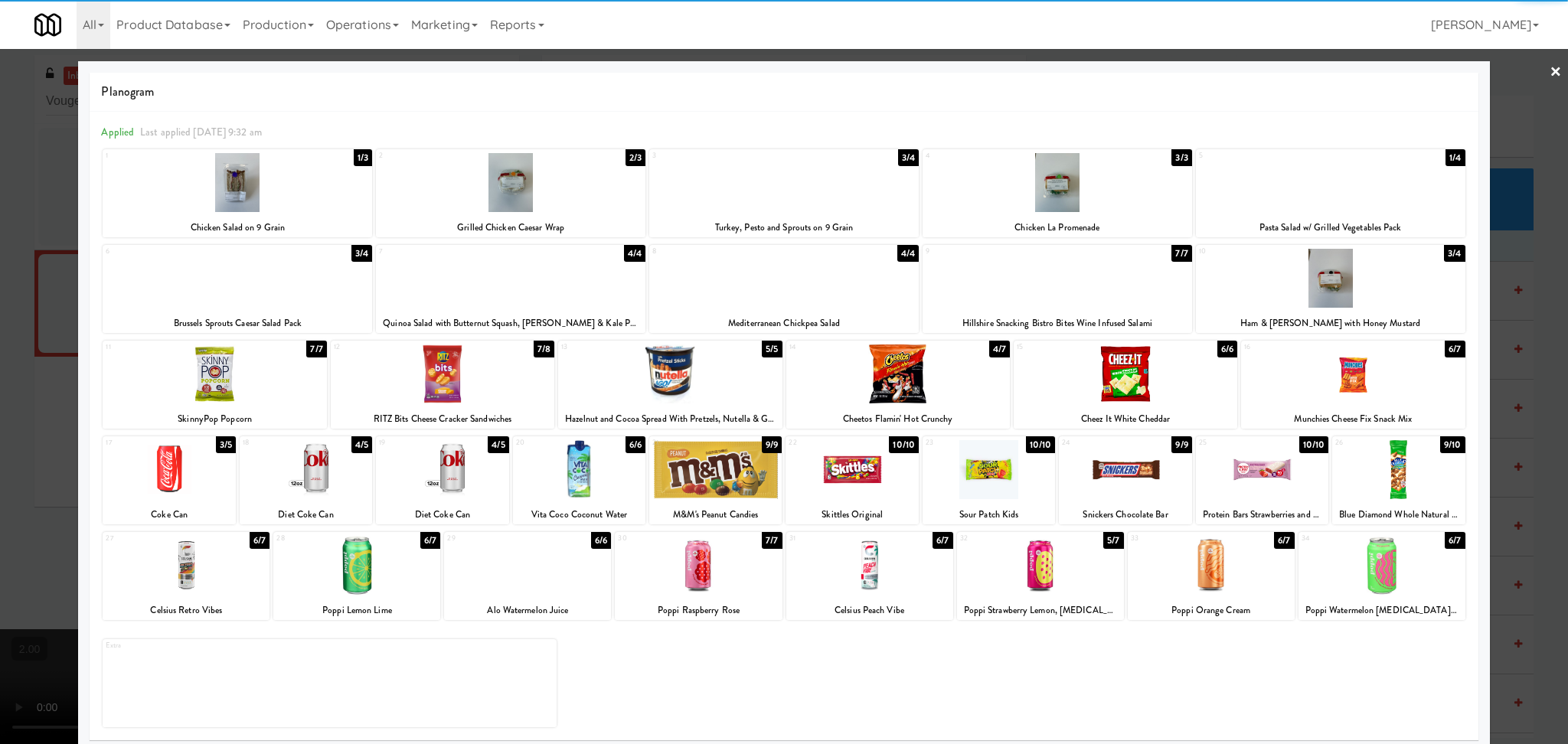
click at [0, 338] on div at bounding box center [784, 372] width 1568 height 744
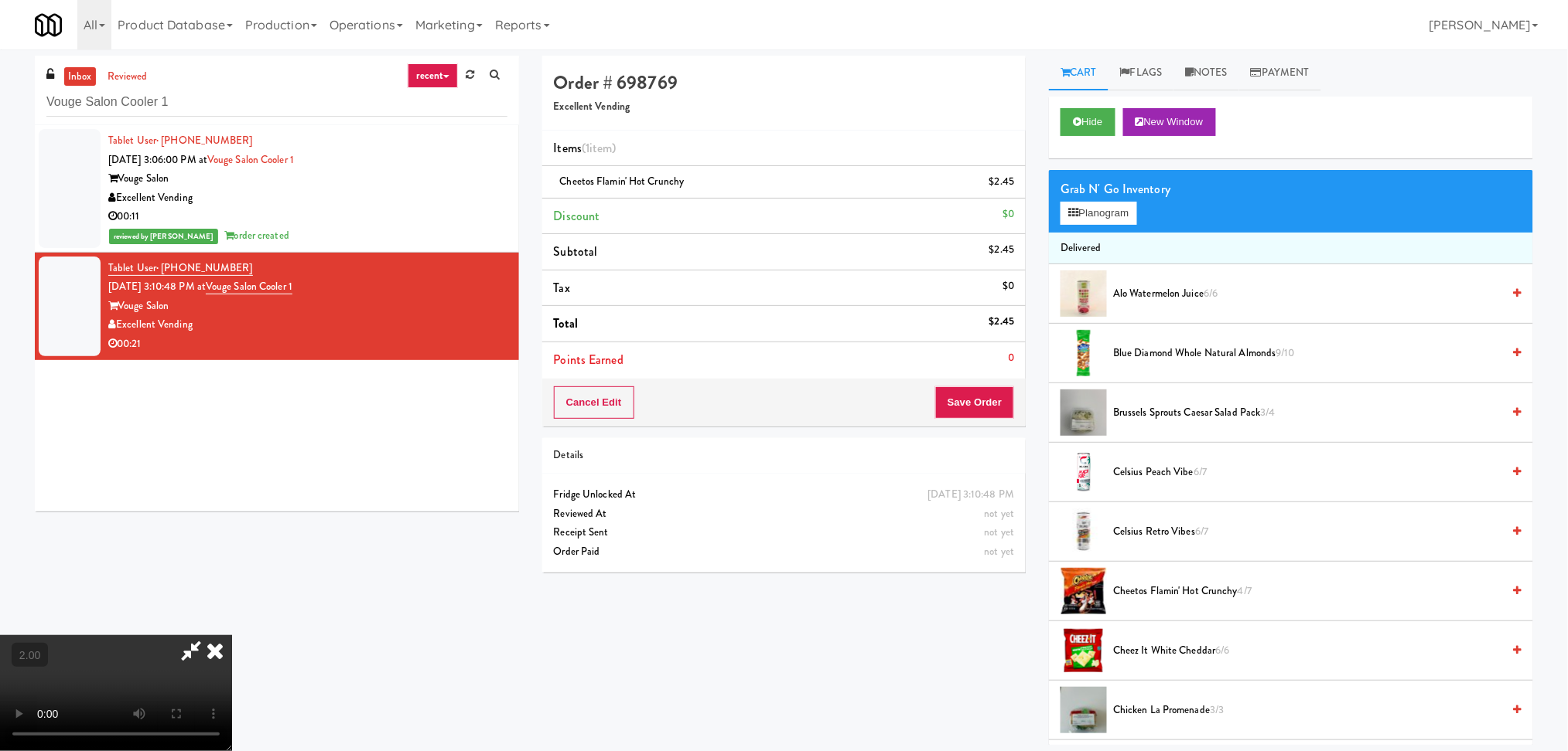
click at [232, 635] on icon at bounding box center [215, 651] width 34 height 31
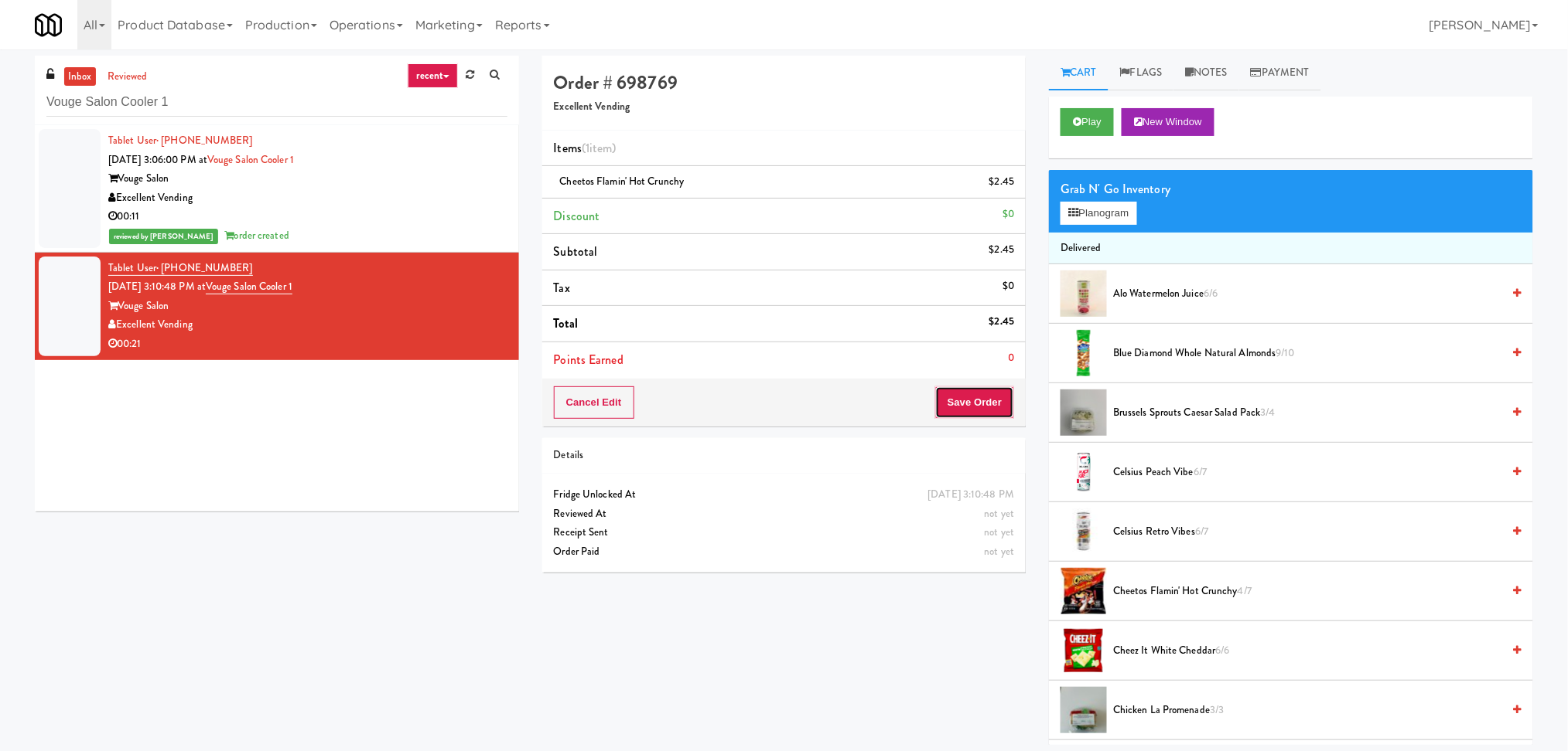
click at [979, 398] on button "Save Order" at bounding box center [974, 402] width 79 height 33
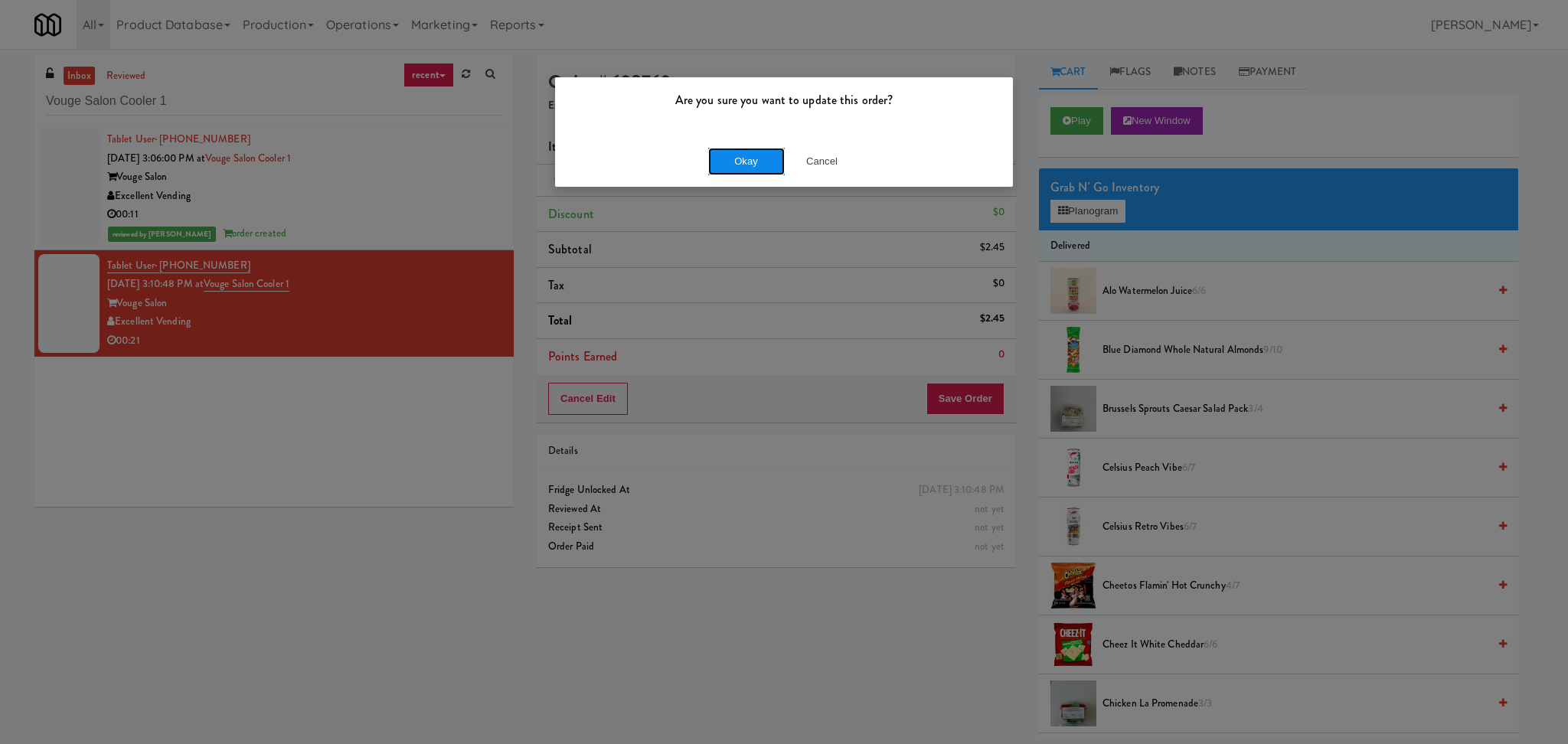
click at [759, 173] on button "Okay" at bounding box center [746, 161] width 76 height 27
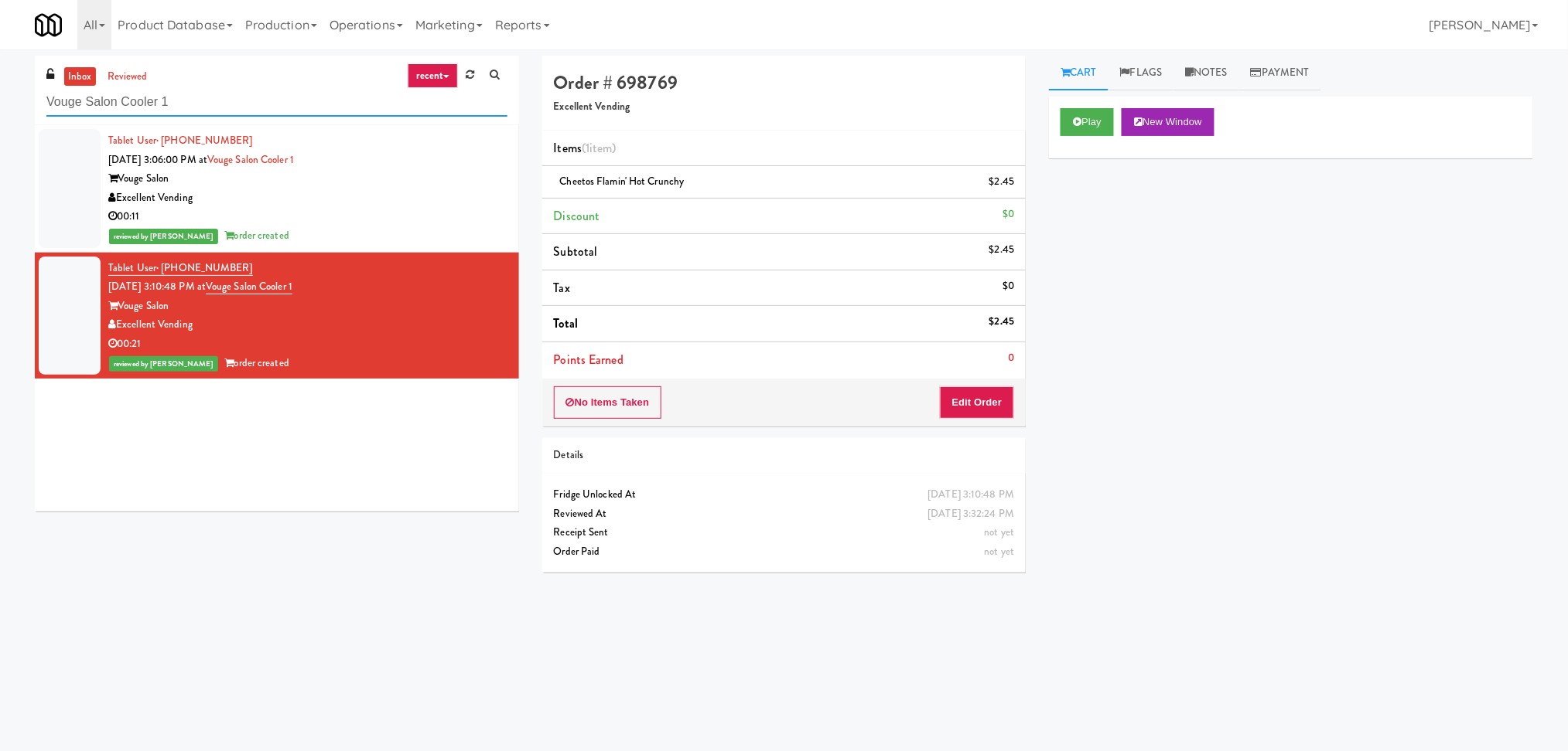
paste input "Element25 - Ambient"
drag, startPoint x: 171, startPoint y: 106, endPoint x: 0, endPoint y: 98, distance: 171.2
click at [0, 98] on div "inbox reviewed recent all unclear take inventory issue suspicious failed recent…" at bounding box center [784, 366] width 1568 height 621
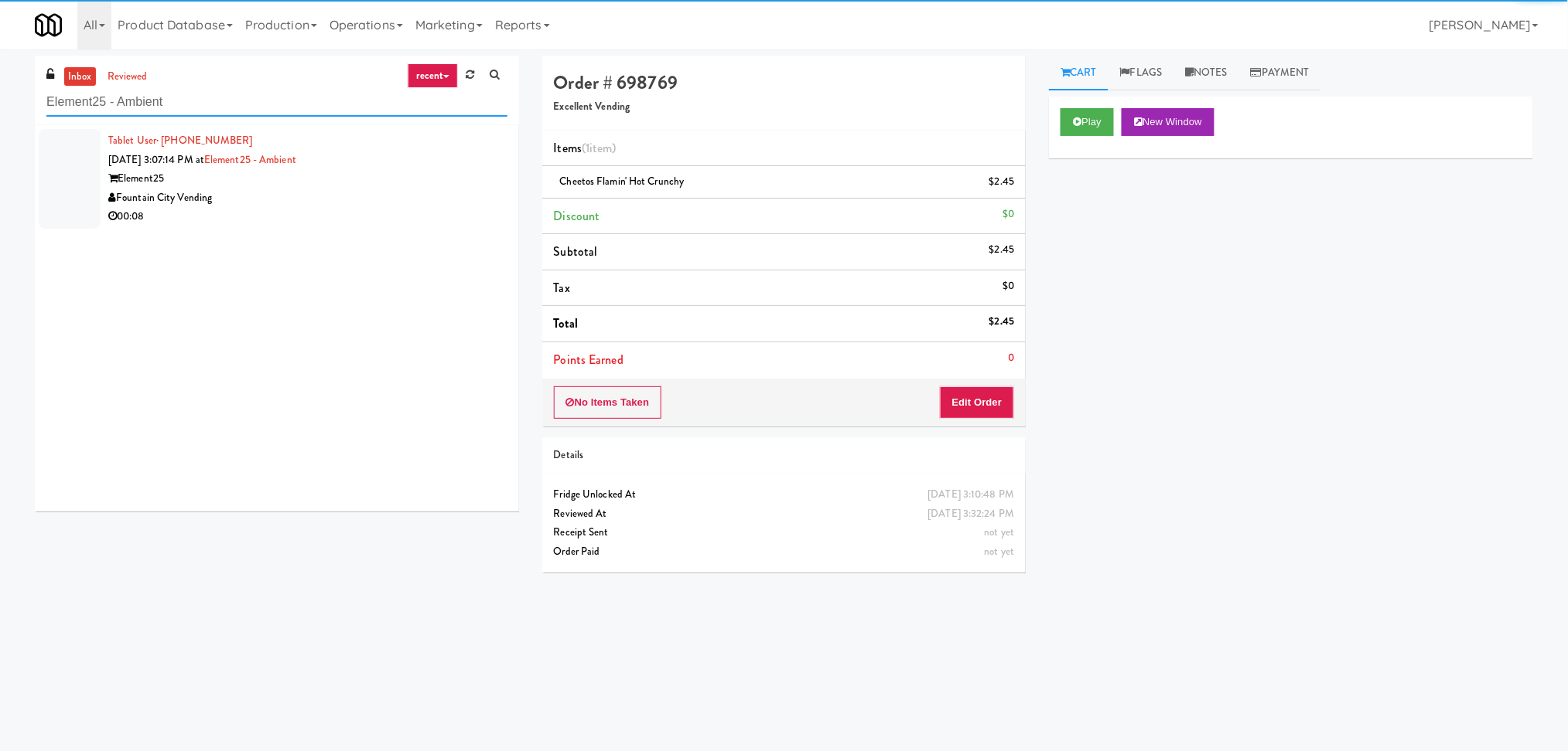
type input "Element25 - Ambient"
click at [463, 173] on div "Element25" at bounding box center [308, 179] width 399 height 20
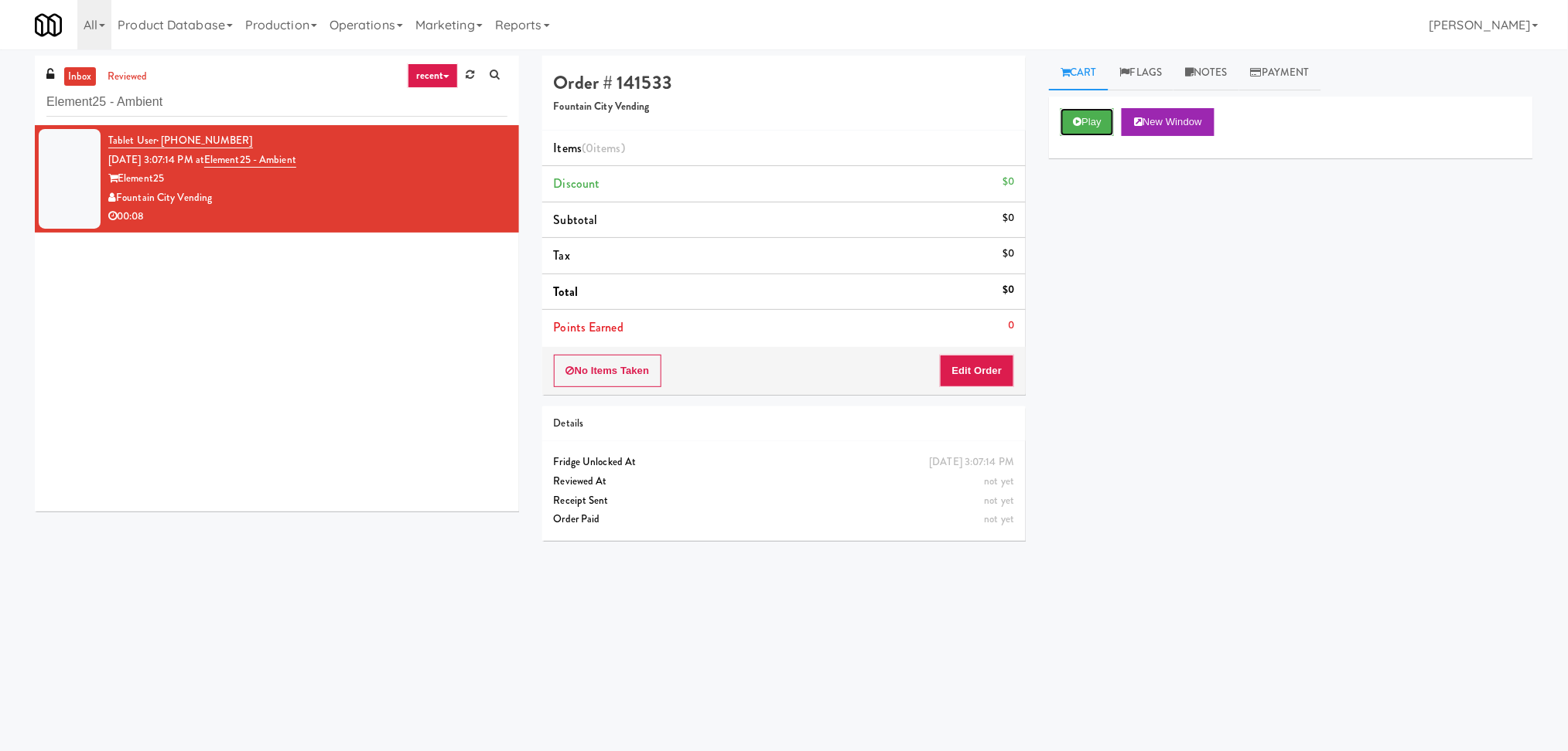
drag, startPoint x: 1076, startPoint y: 124, endPoint x: 1068, endPoint y: 144, distance: 21.5
click at [1076, 126] on icon at bounding box center [1077, 122] width 9 height 10
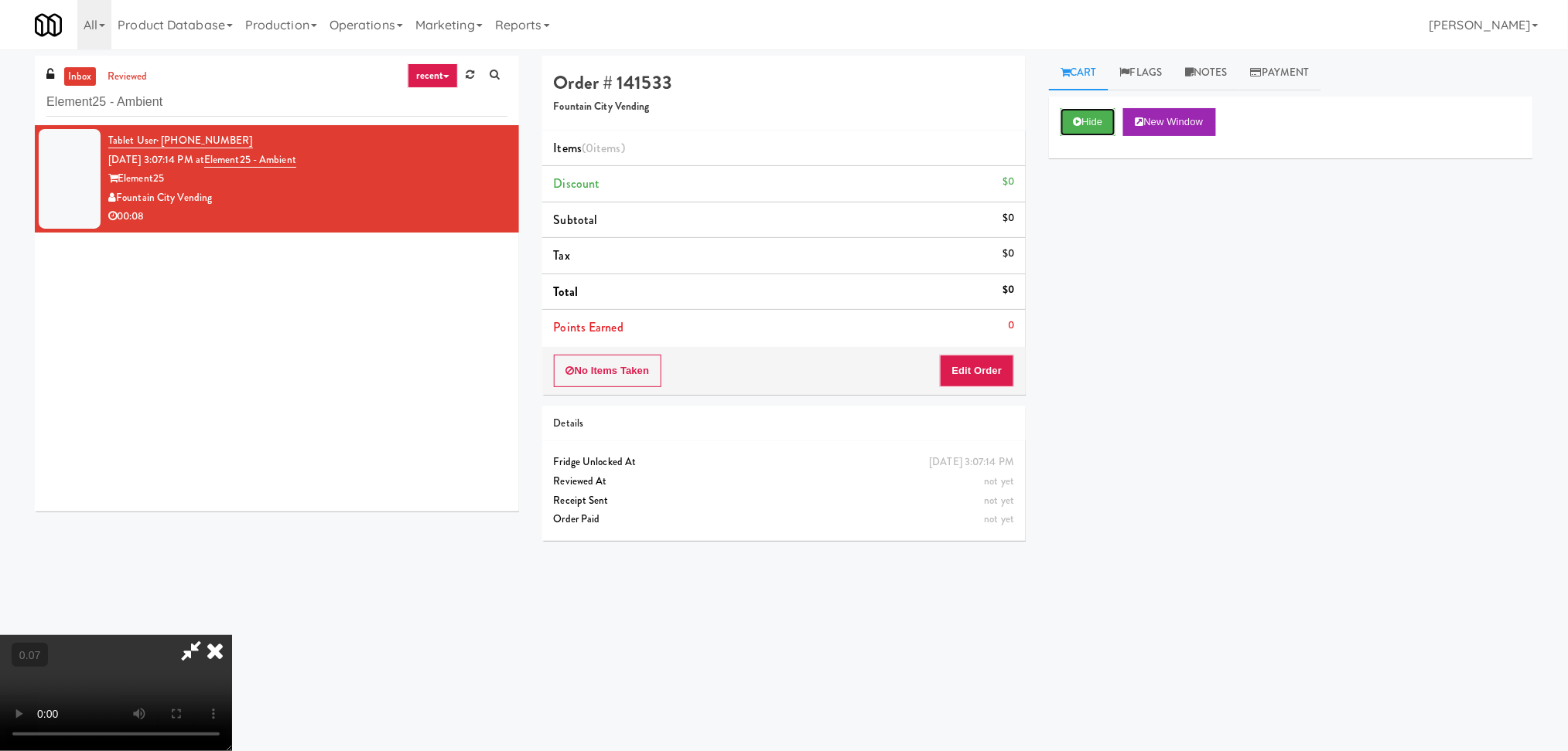
scroll to position [68, 0]
click at [967, 366] on button "Edit Order" at bounding box center [978, 371] width 75 height 33
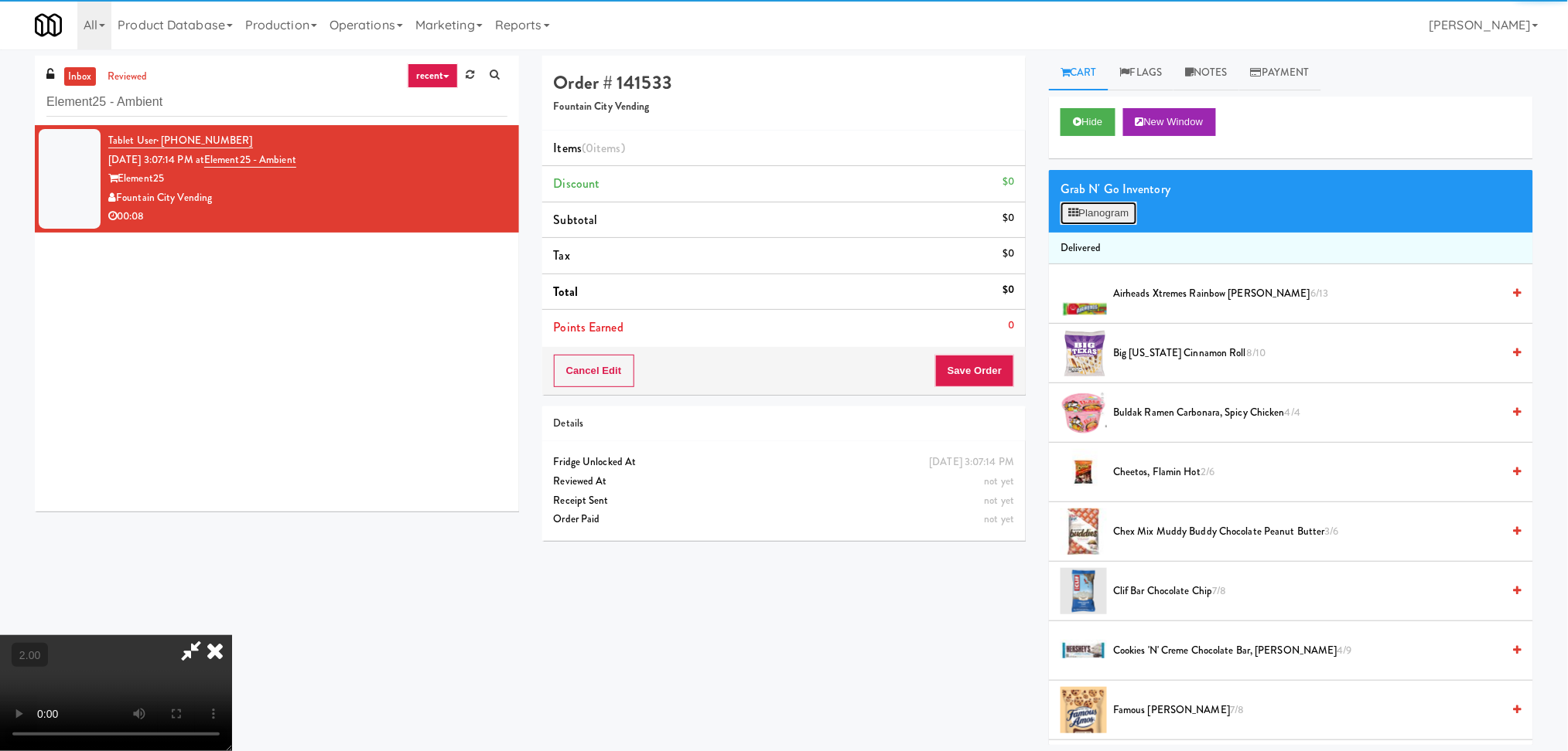
click at [1117, 217] on button "Planogram" at bounding box center [1098, 213] width 75 height 23
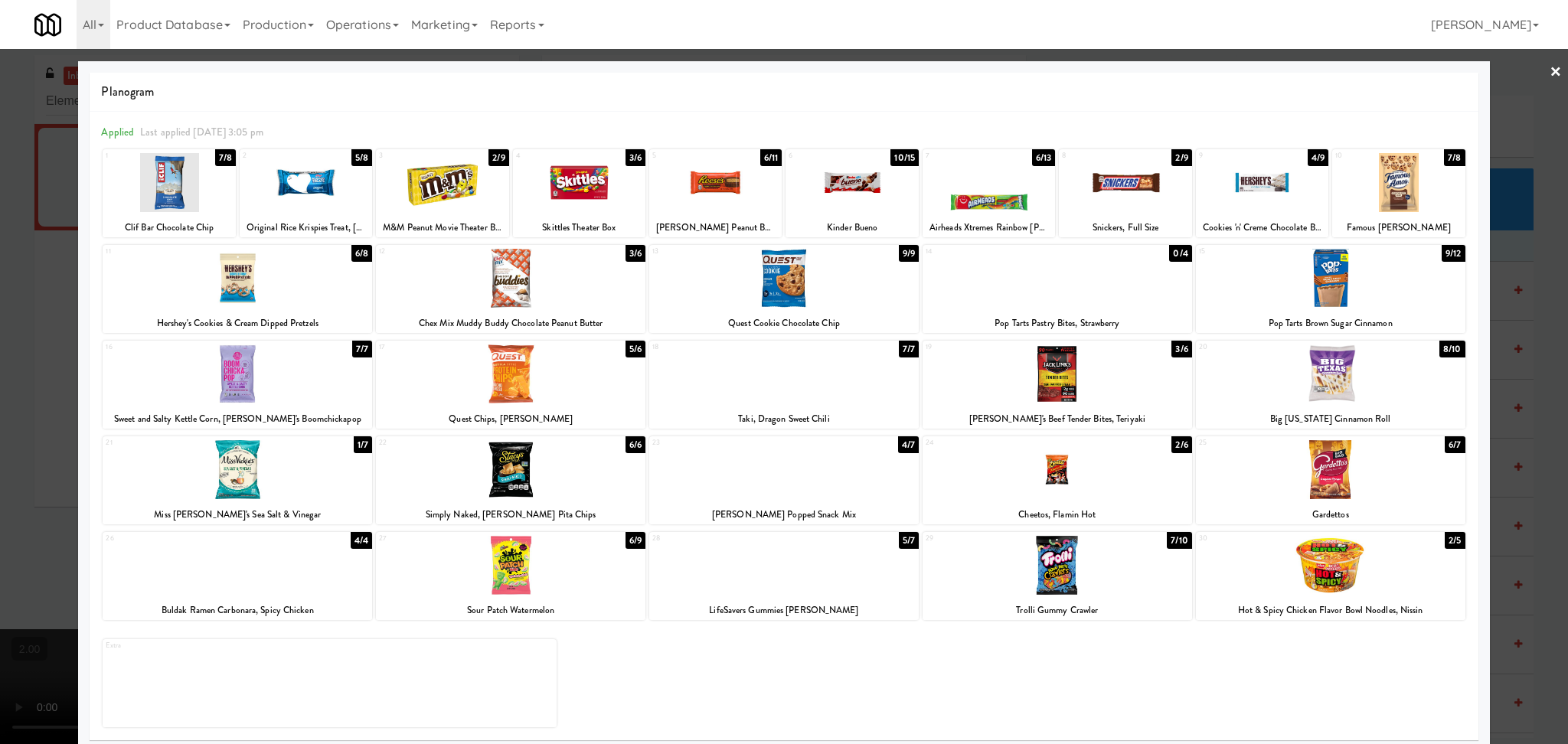
click at [1115, 453] on div at bounding box center [1057, 470] width 270 height 59
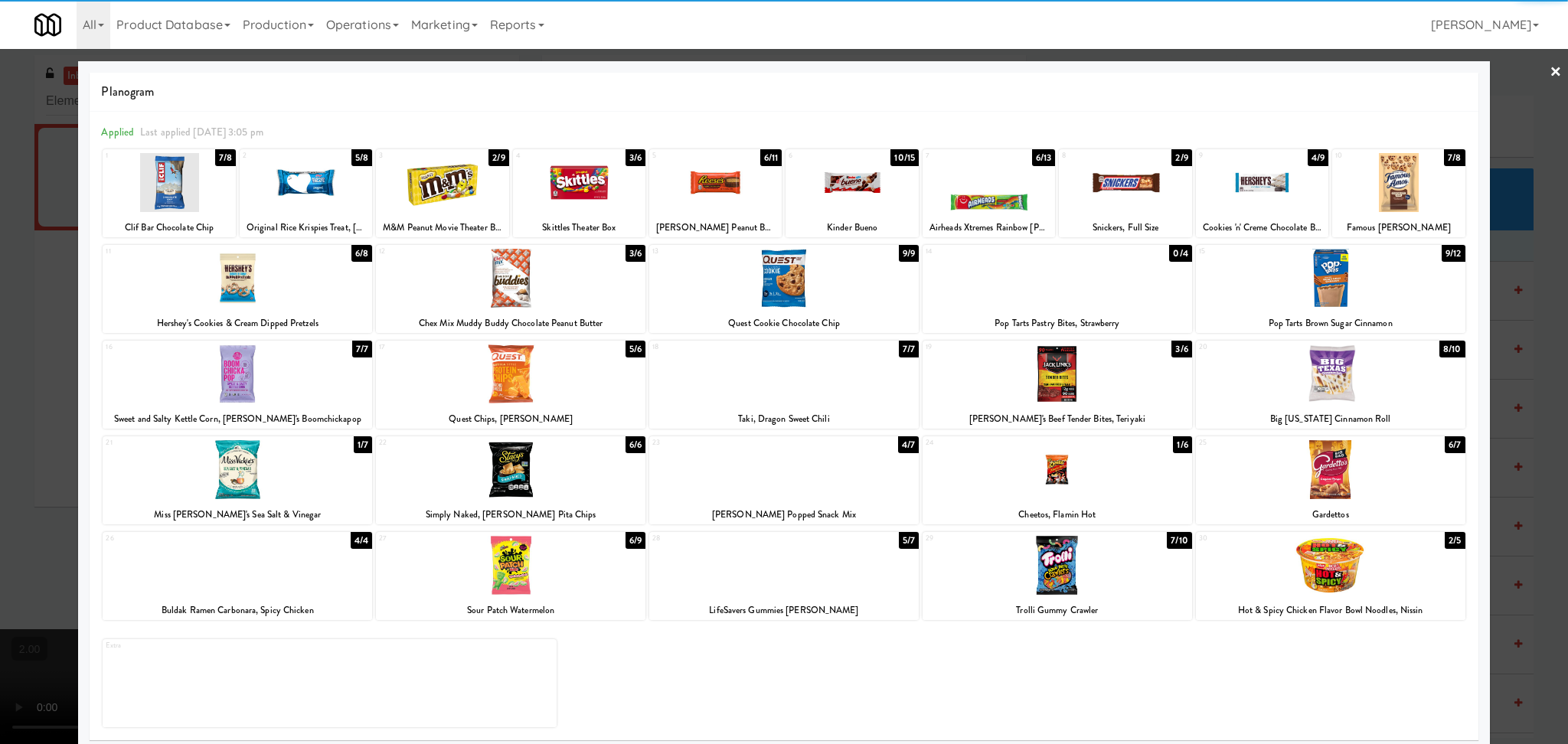
click at [0, 202] on div at bounding box center [784, 372] width 1568 height 744
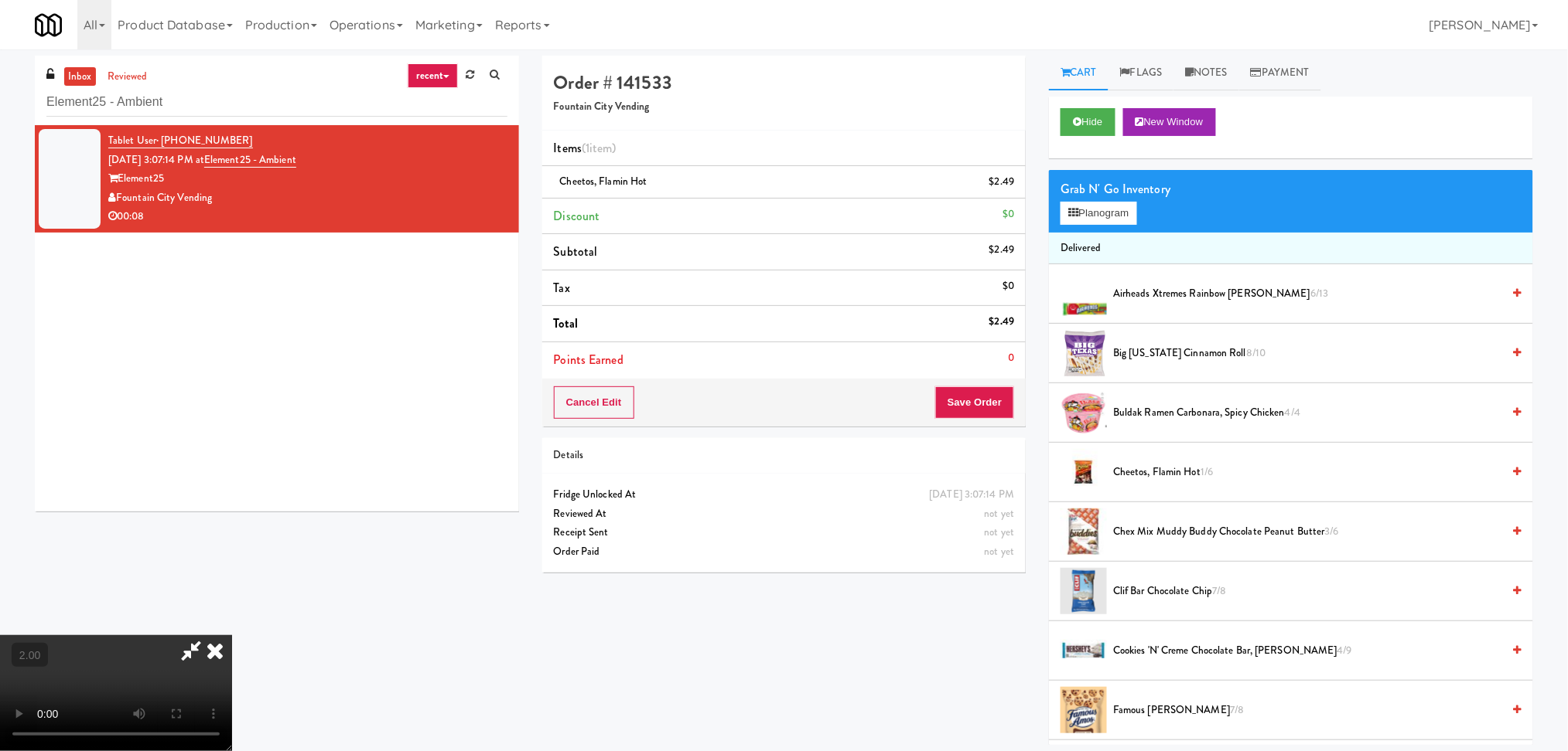
click at [232, 635] on icon at bounding box center [215, 651] width 34 height 31
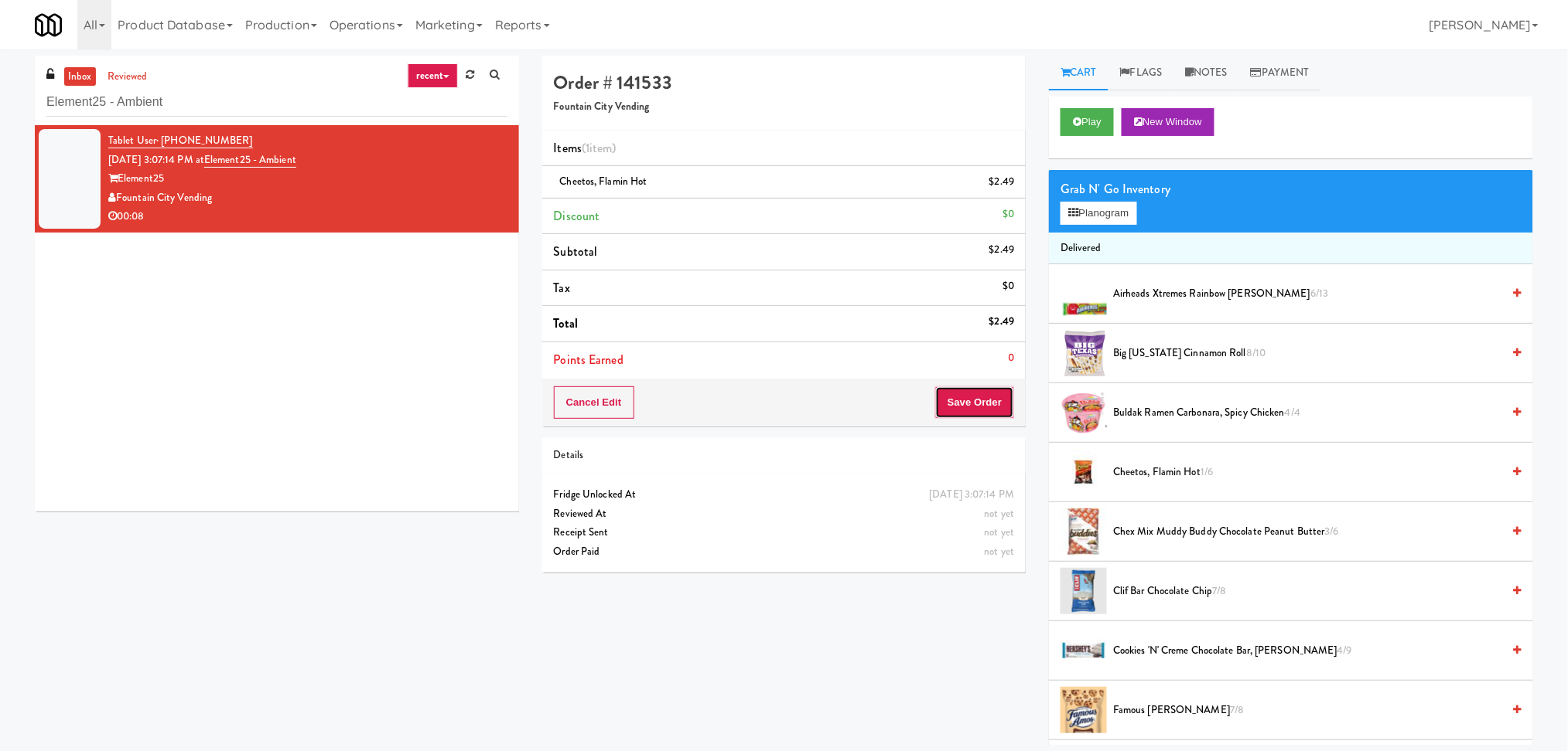
click at [979, 396] on button "Save Order" at bounding box center [974, 402] width 79 height 33
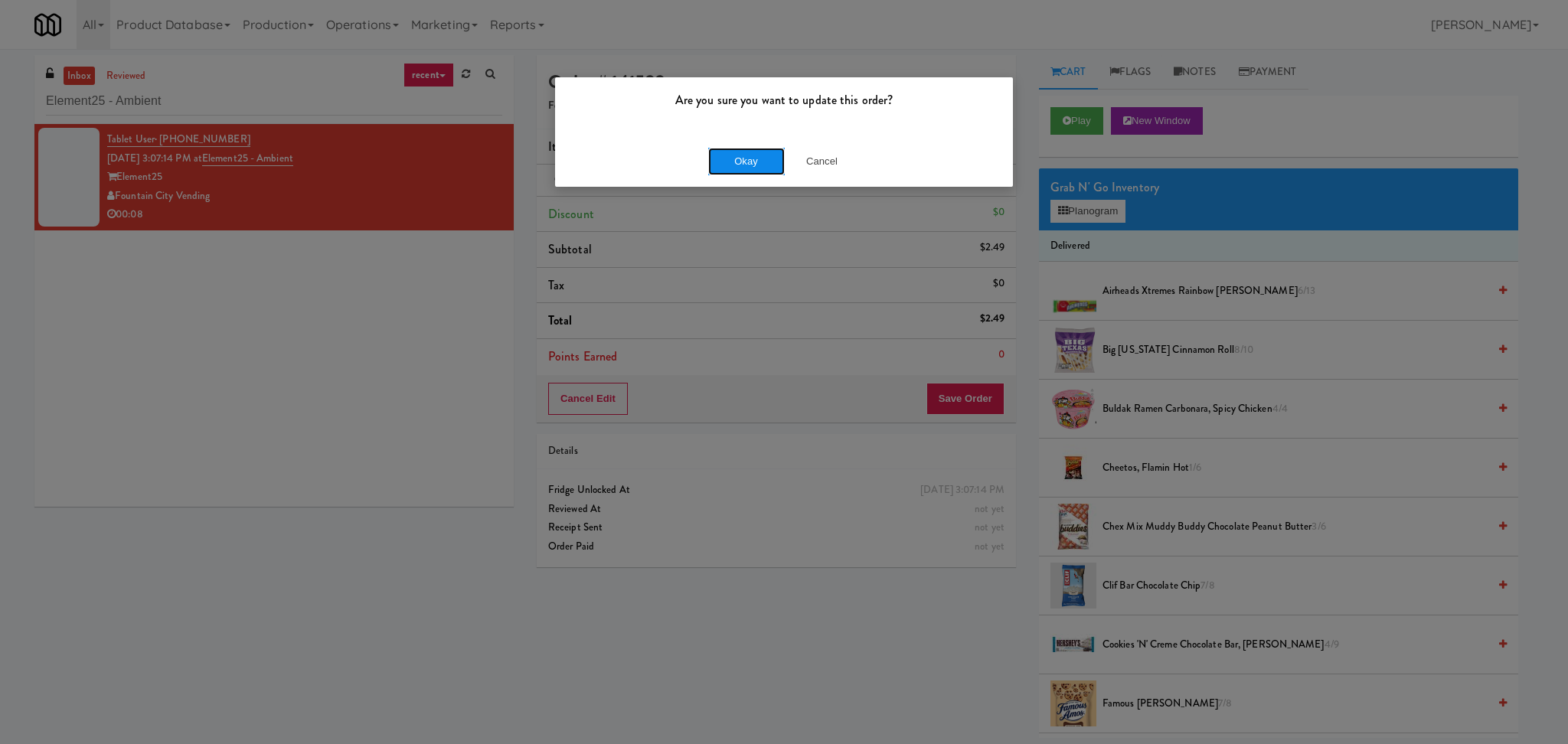
click at [751, 167] on button "Okay" at bounding box center [746, 161] width 76 height 27
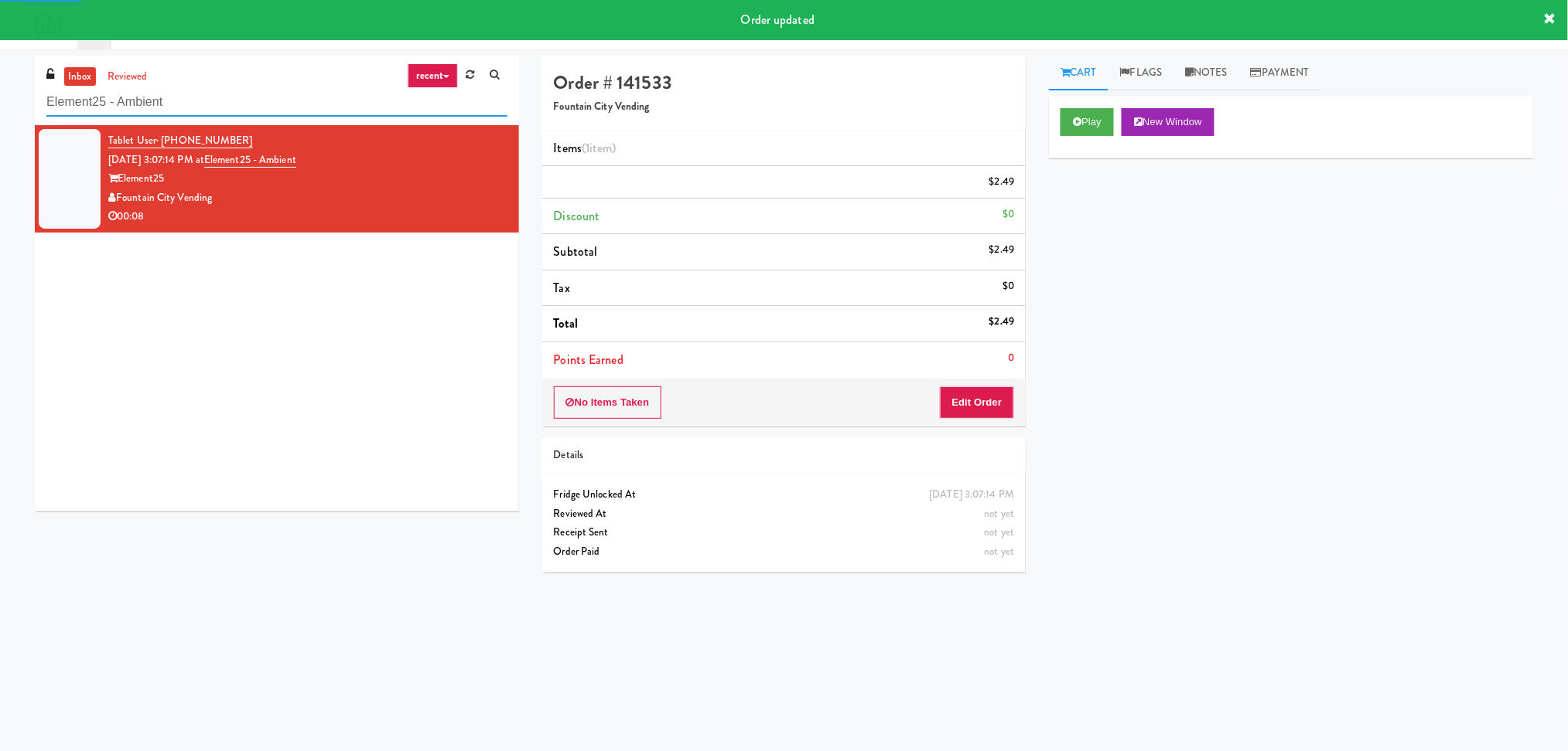
drag, startPoint x: 226, startPoint y: 99, endPoint x: 0, endPoint y: 101, distance: 226.0
click at [0, 101] on div "inbox reviewed recent all unclear take inventory issue suspicious failed recent…" at bounding box center [784, 366] width 1568 height 621
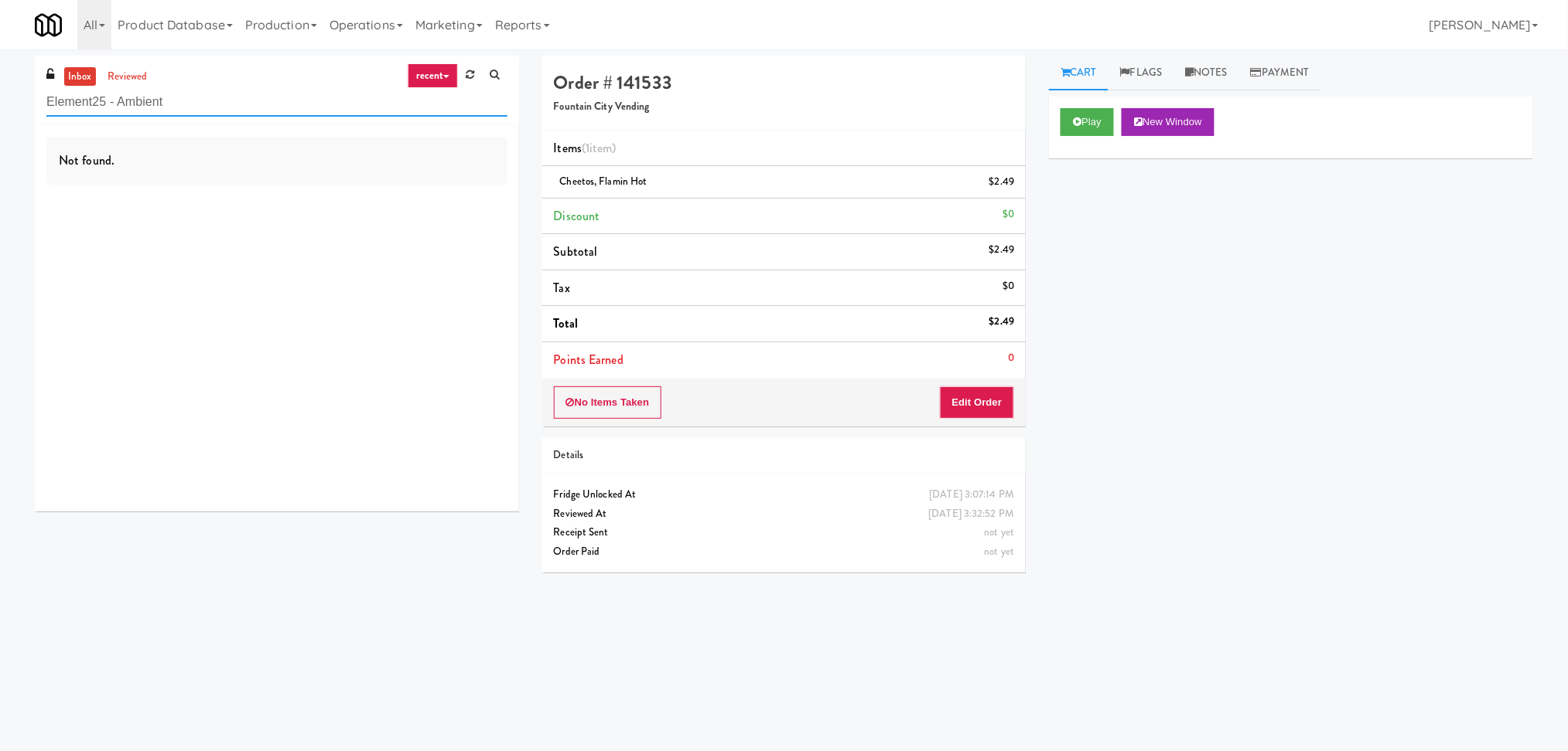
drag, startPoint x: 241, startPoint y: 92, endPoint x: 0, endPoint y: 112, distance: 241.8
click at [0, 112] on div "inbox reviewed recent all unclear take inventory issue suspicious failed recent…" at bounding box center [784, 366] width 1568 height 621
paste input "Central Gardens"
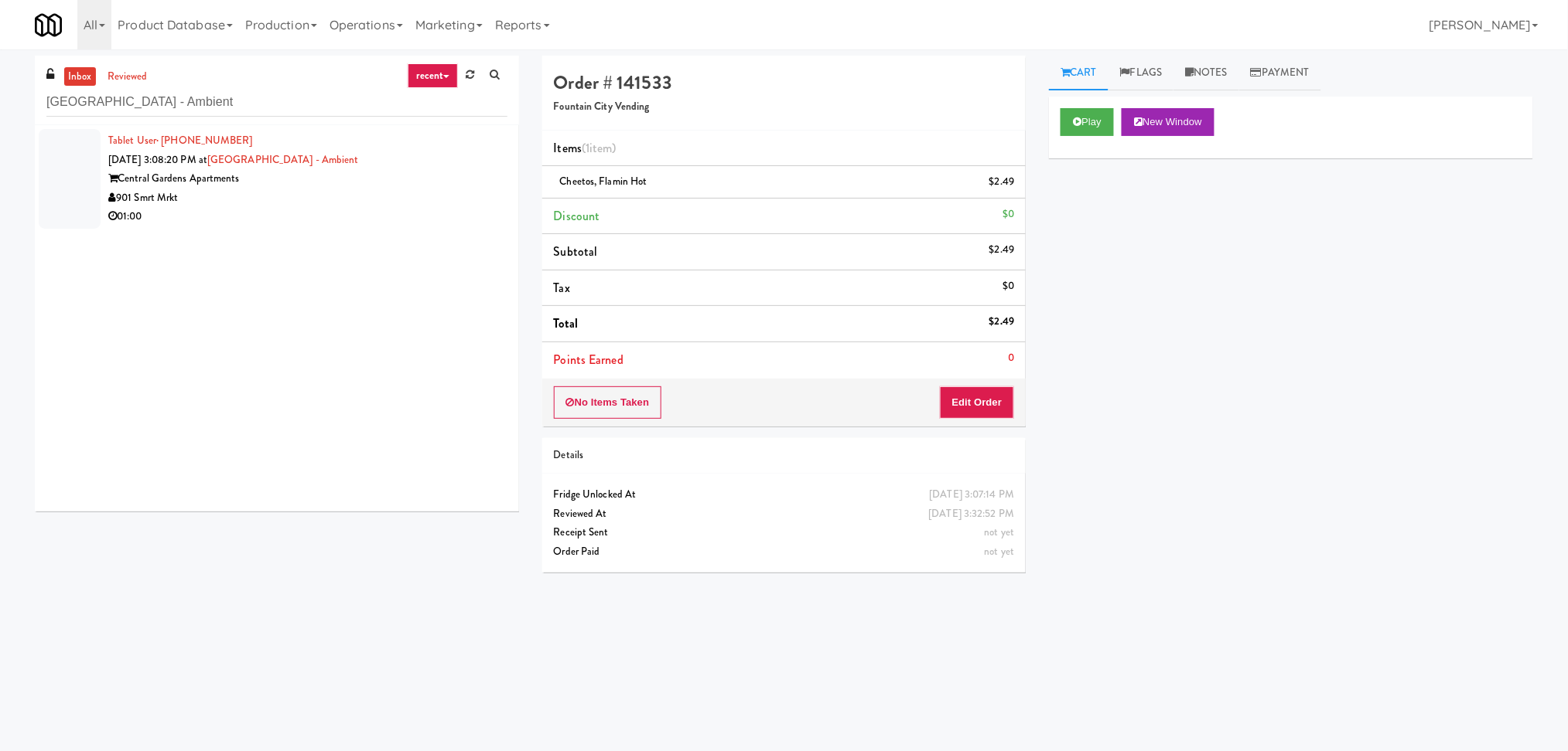
drag, startPoint x: 298, startPoint y: 200, endPoint x: 307, endPoint y: 199, distance: 9.1
click at [298, 200] on div "901 Smrt Mrkt" at bounding box center [308, 198] width 399 height 20
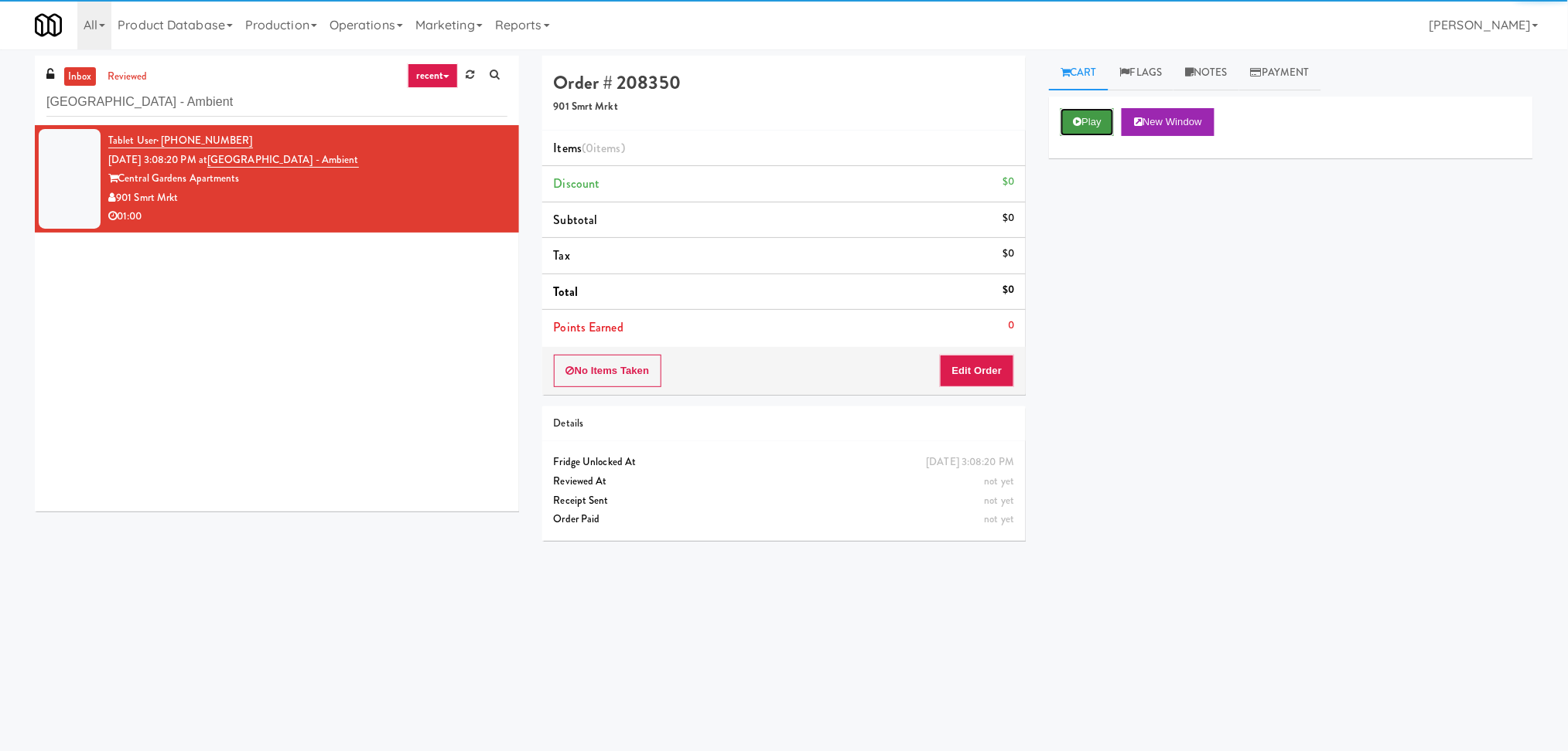
click at [1076, 114] on button "Play" at bounding box center [1086, 122] width 53 height 27
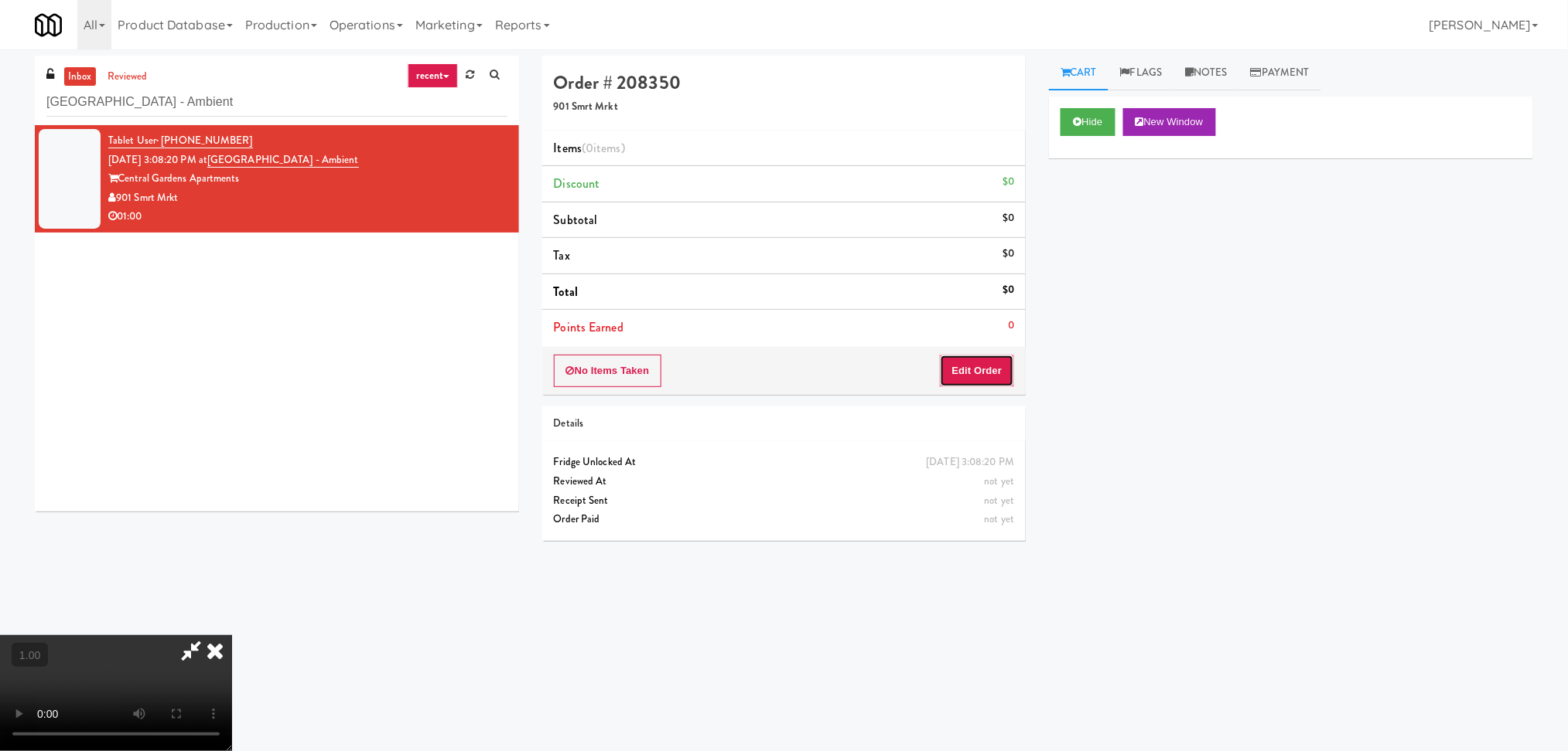
click at [1001, 369] on button "Edit Order" at bounding box center [978, 371] width 75 height 33
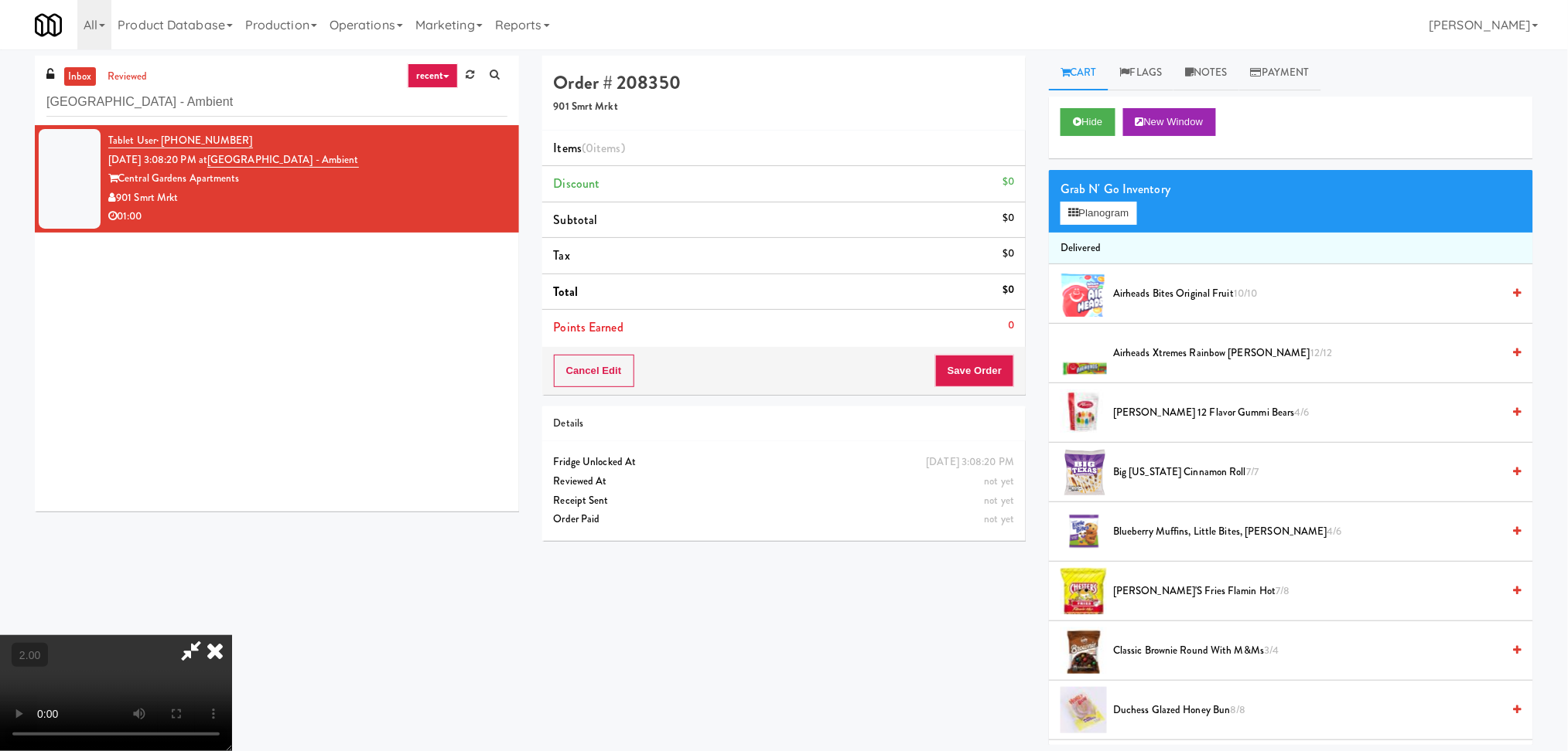
click at [232, 635] on video at bounding box center [116, 693] width 232 height 116
click at [1092, 195] on div "Grab N' Go Inventory" at bounding box center [1290, 189] width 461 height 23
click at [1074, 214] on icon at bounding box center [1073, 213] width 10 height 10
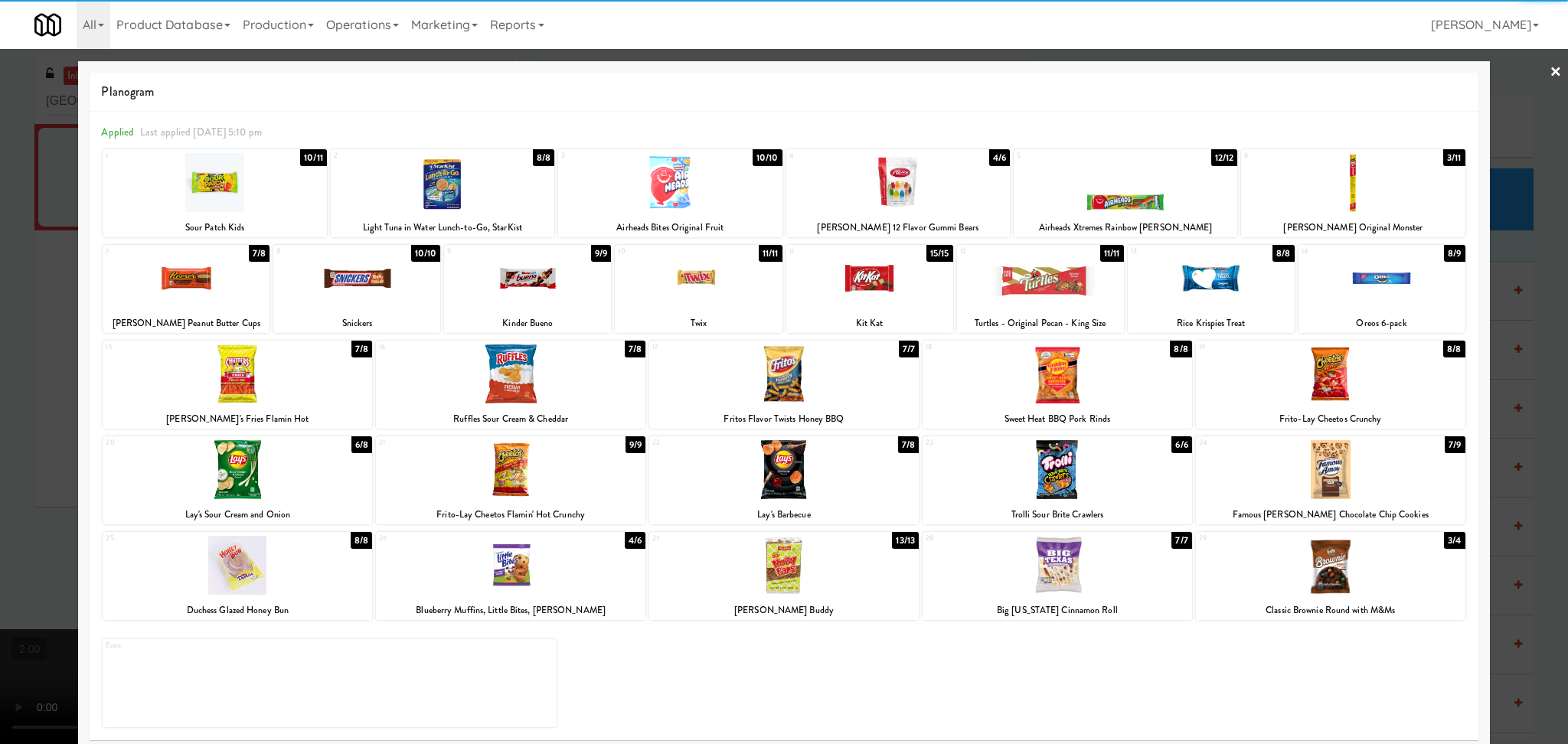
click at [945, 161] on div at bounding box center [898, 183] width 224 height 59
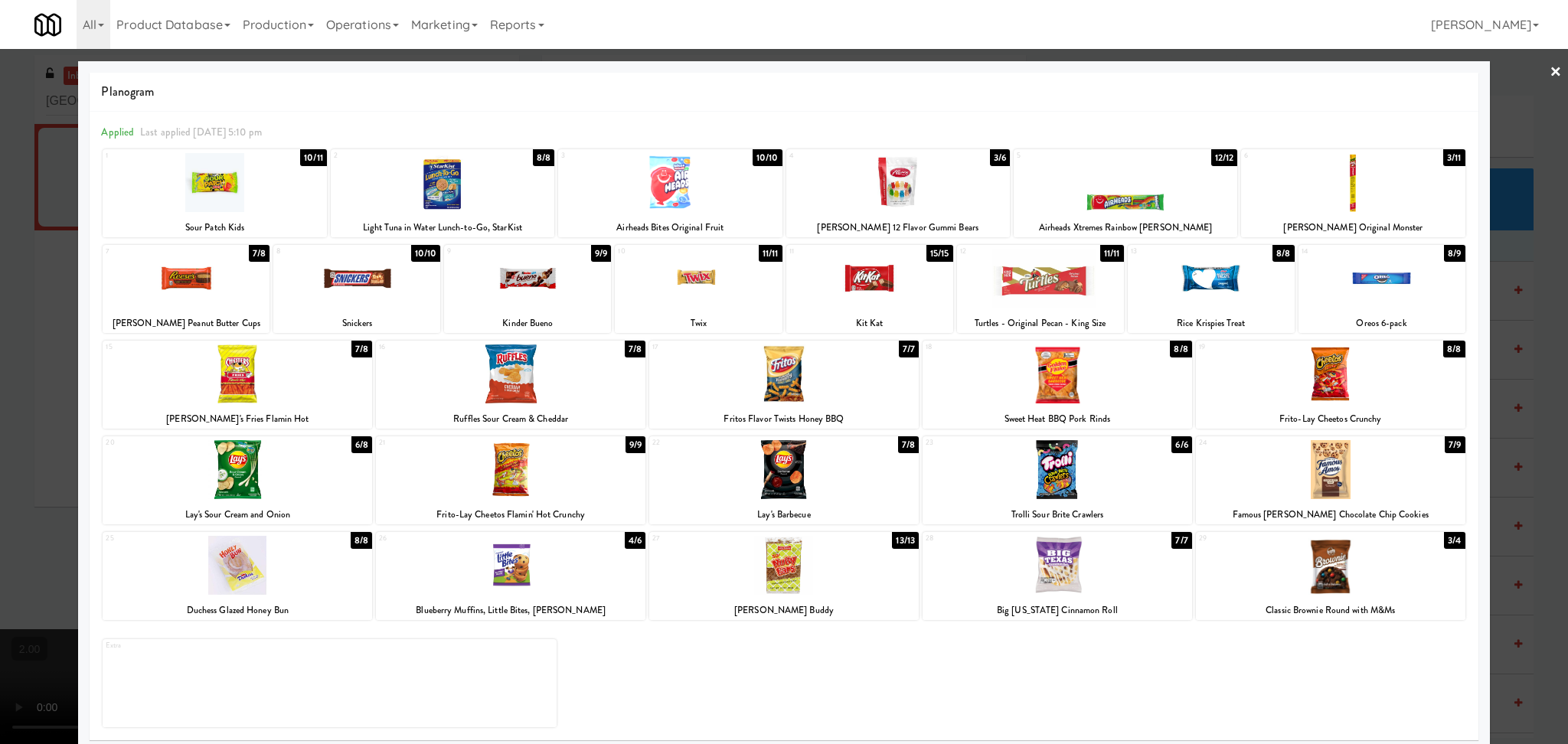
click at [172, 295] on div at bounding box center [186, 278] width 167 height 59
click at [0, 309] on div at bounding box center [784, 372] width 1568 height 744
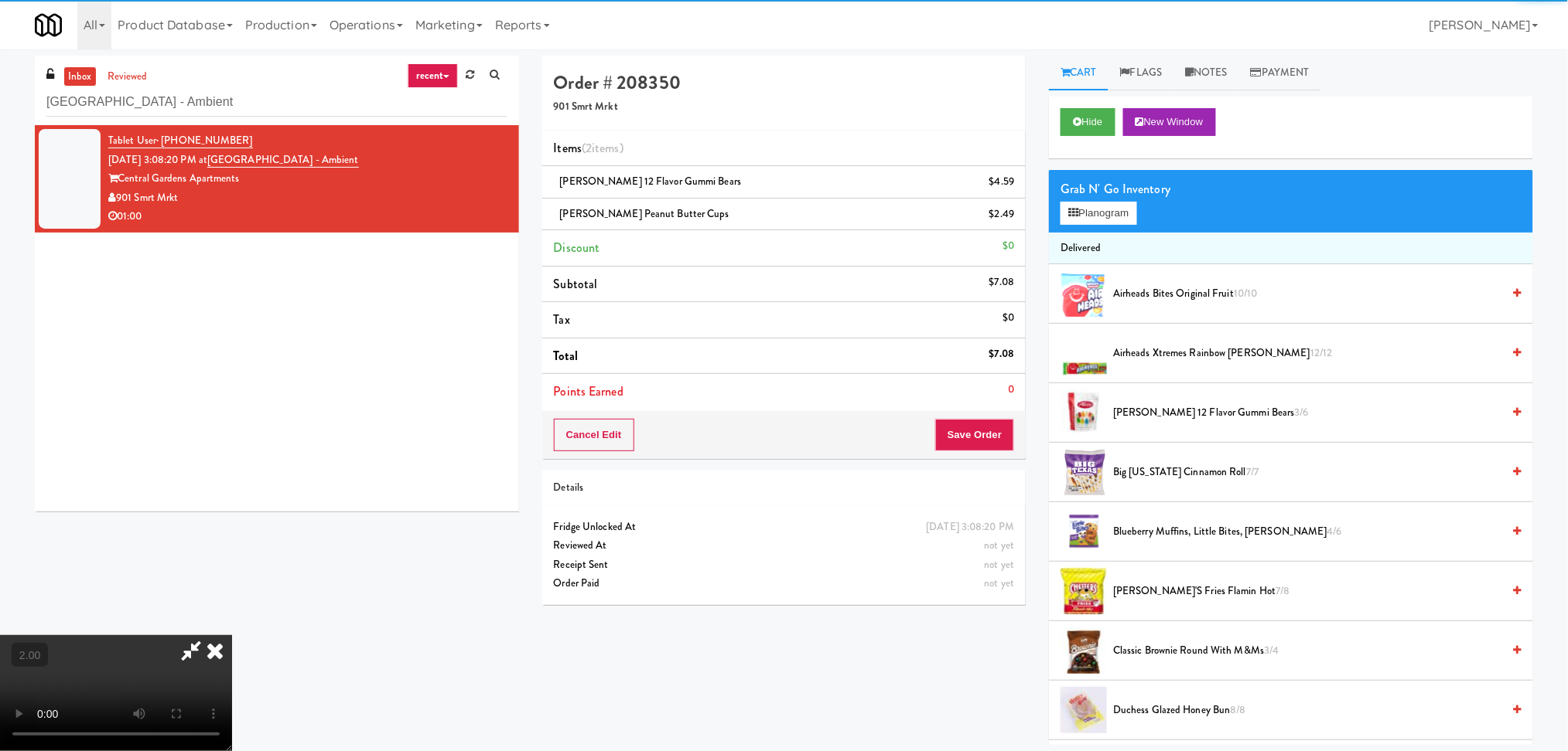
click at [179, 635] on video at bounding box center [116, 693] width 232 height 116
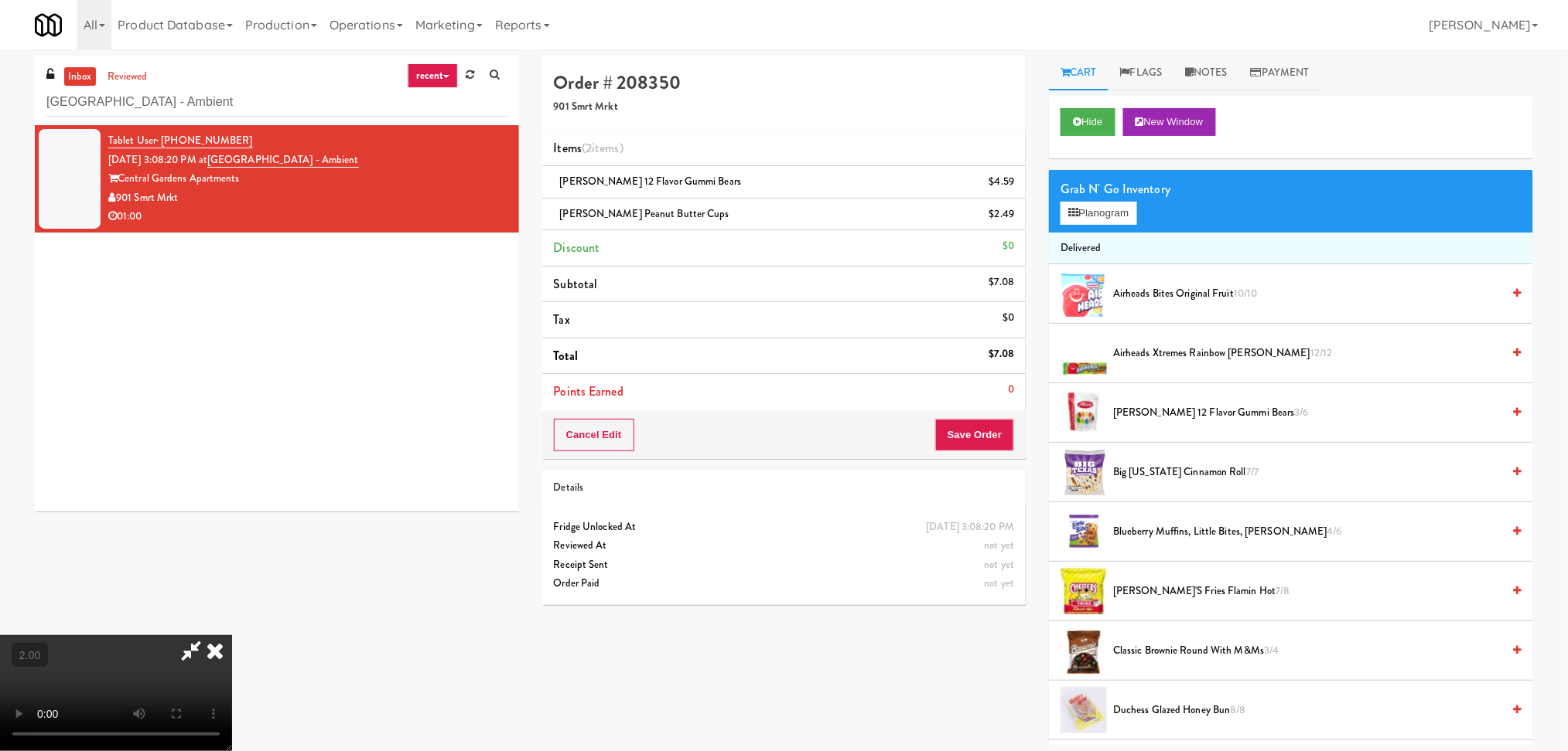
click at [232, 635] on video at bounding box center [116, 693] width 232 height 116
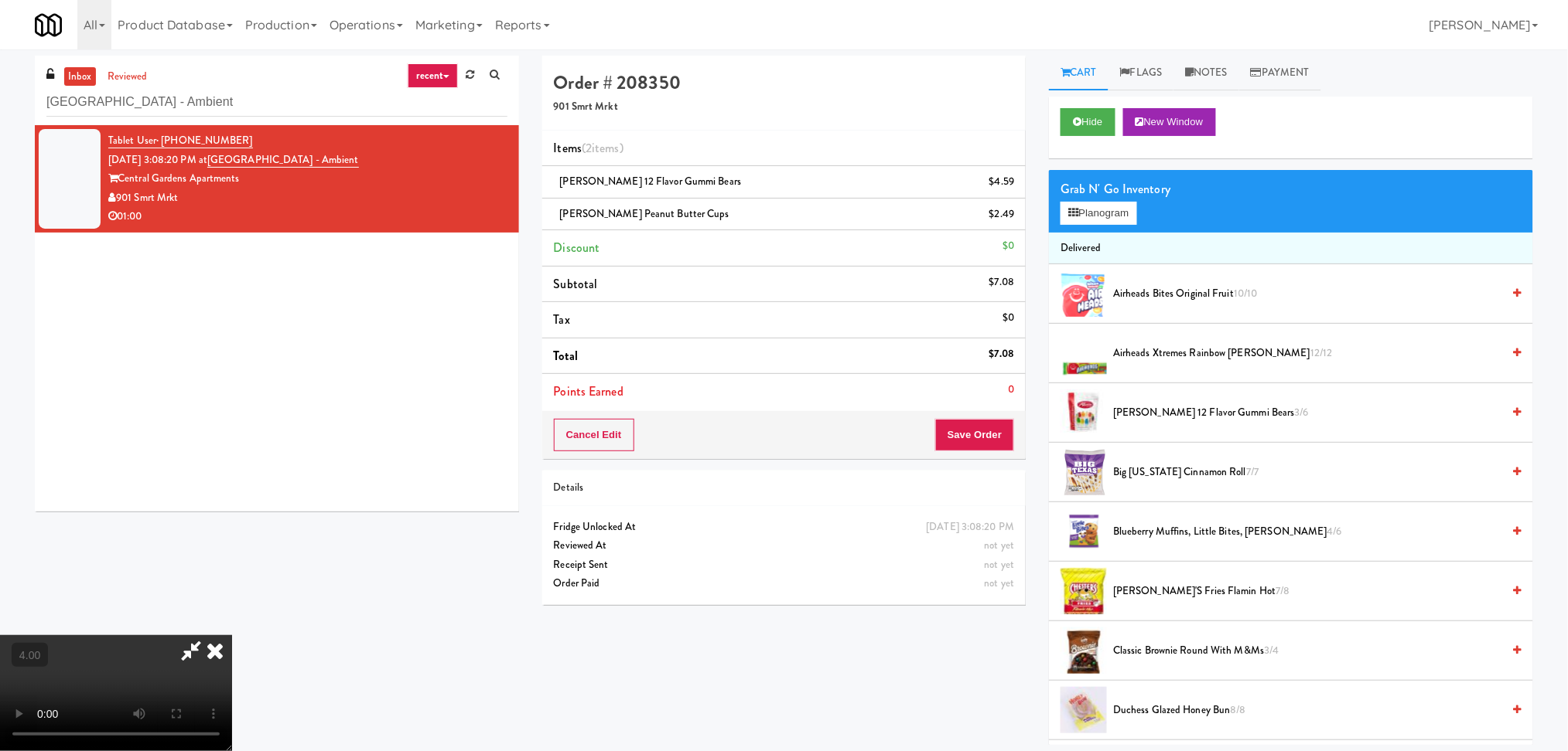
click at [232, 635] on video at bounding box center [116, 693] width 232 height 116
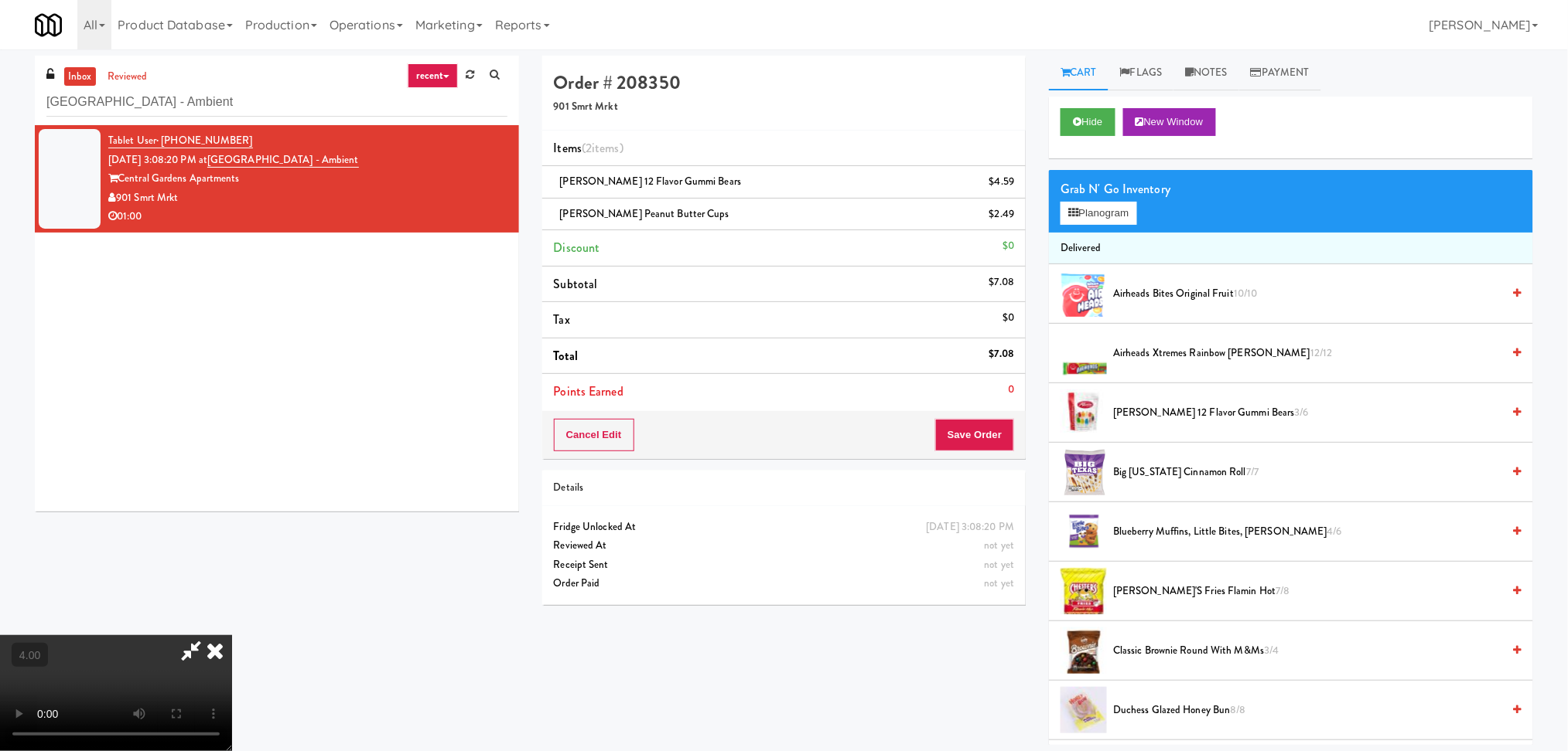
click at [232, 635] on video at bounding box center [116, 693] width 232 height 116
click at [1079, 207] on button "Planogram" at bounding box center [1098, 213] width 75 height 23
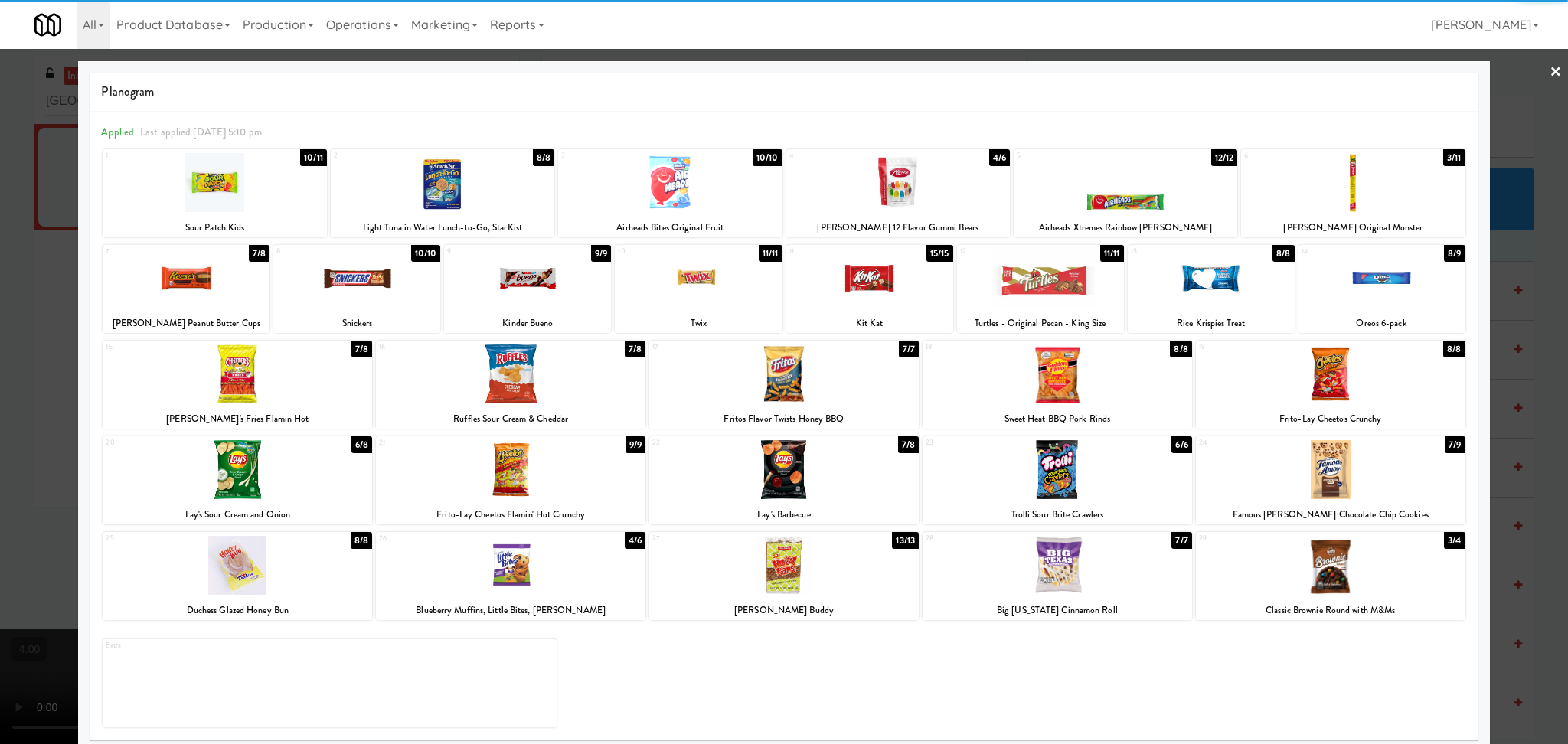
click at [169, 271] on div at bounding box center [186, 278] width 167 height 59
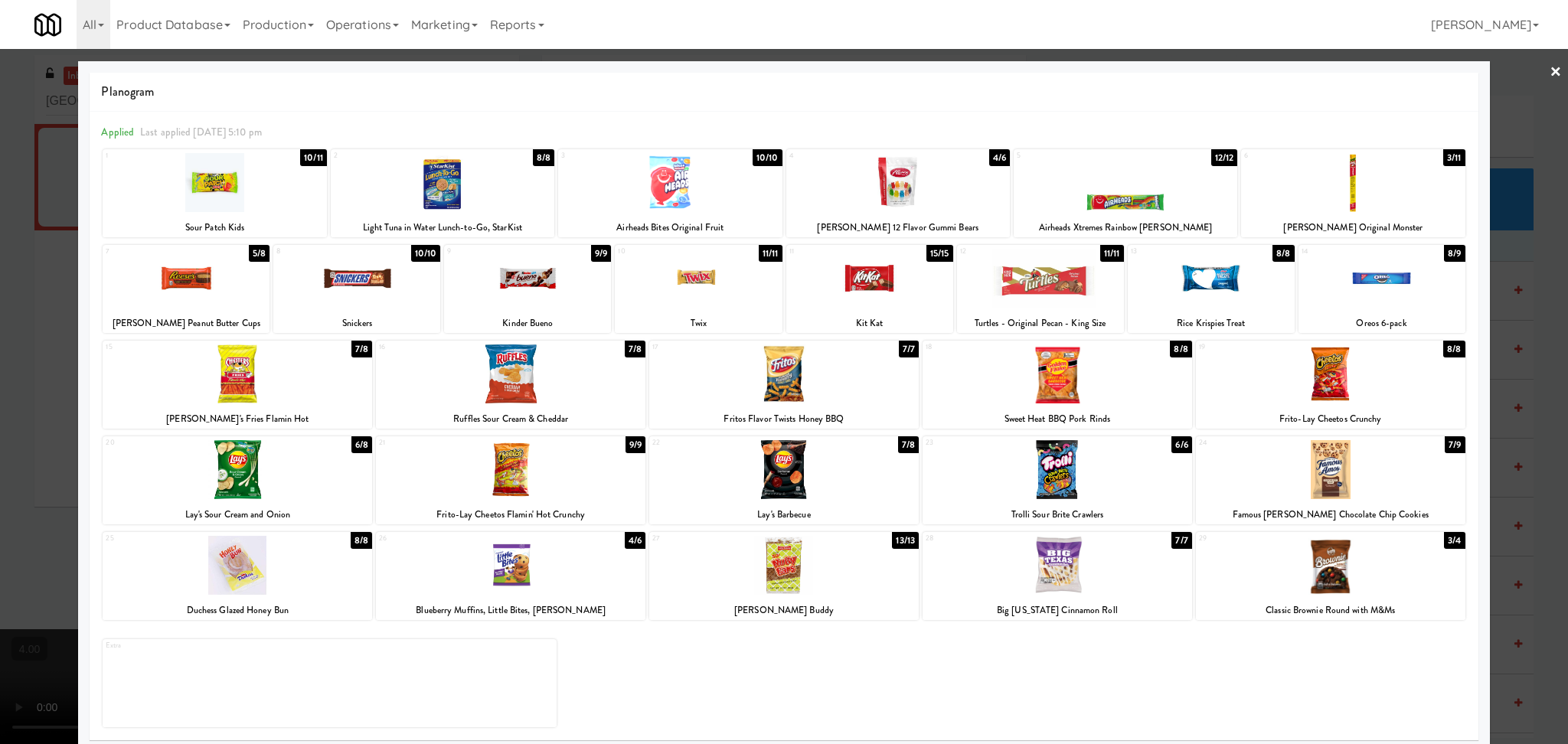
click at [1323, 579] on div at bounding box center [1331, 566] width 270 height 59
click at [395, 294] on div at bounding box center [356, 278] width 167 height 59
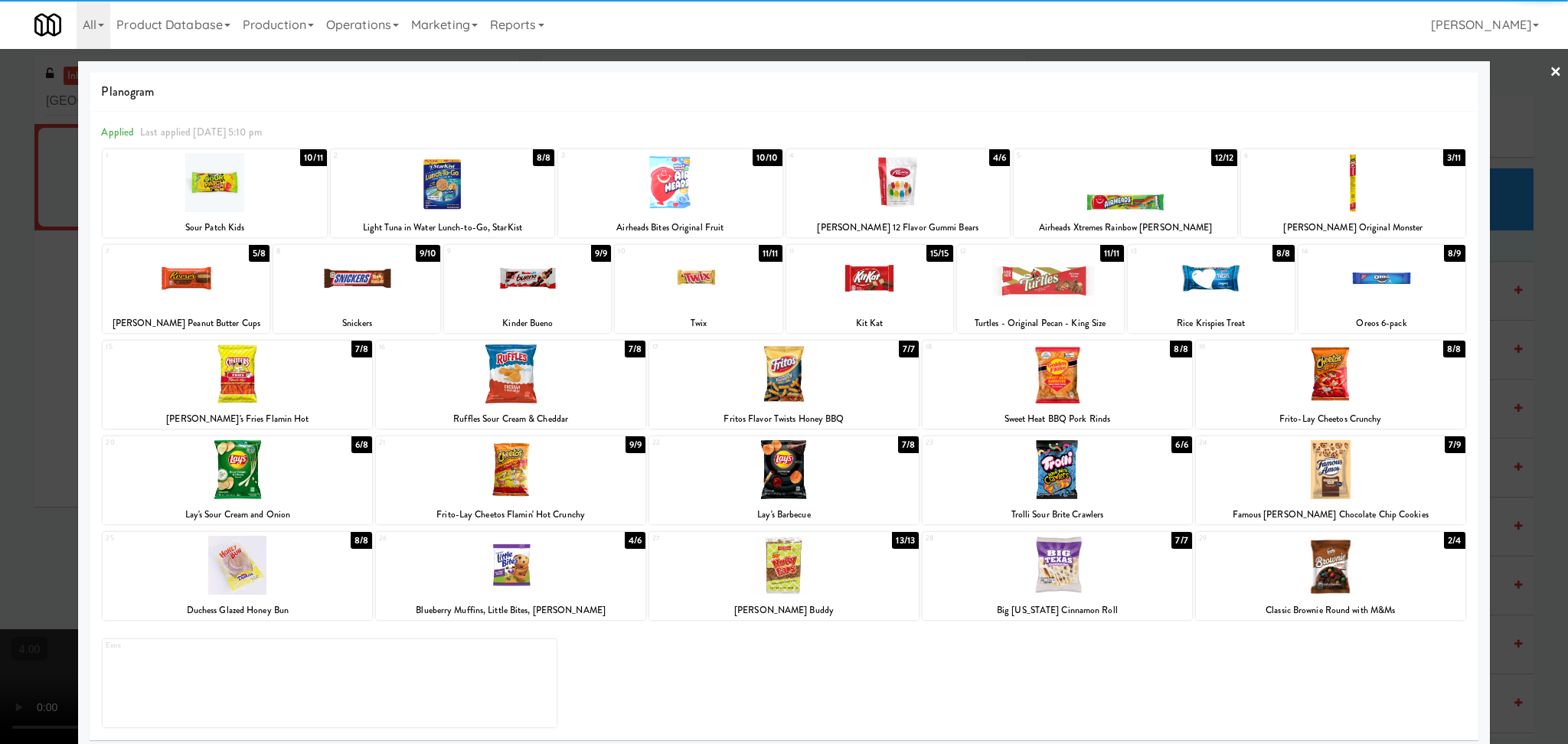
click at [1194, 271] on div at bounding box center [1211, 278] width 167 height 59
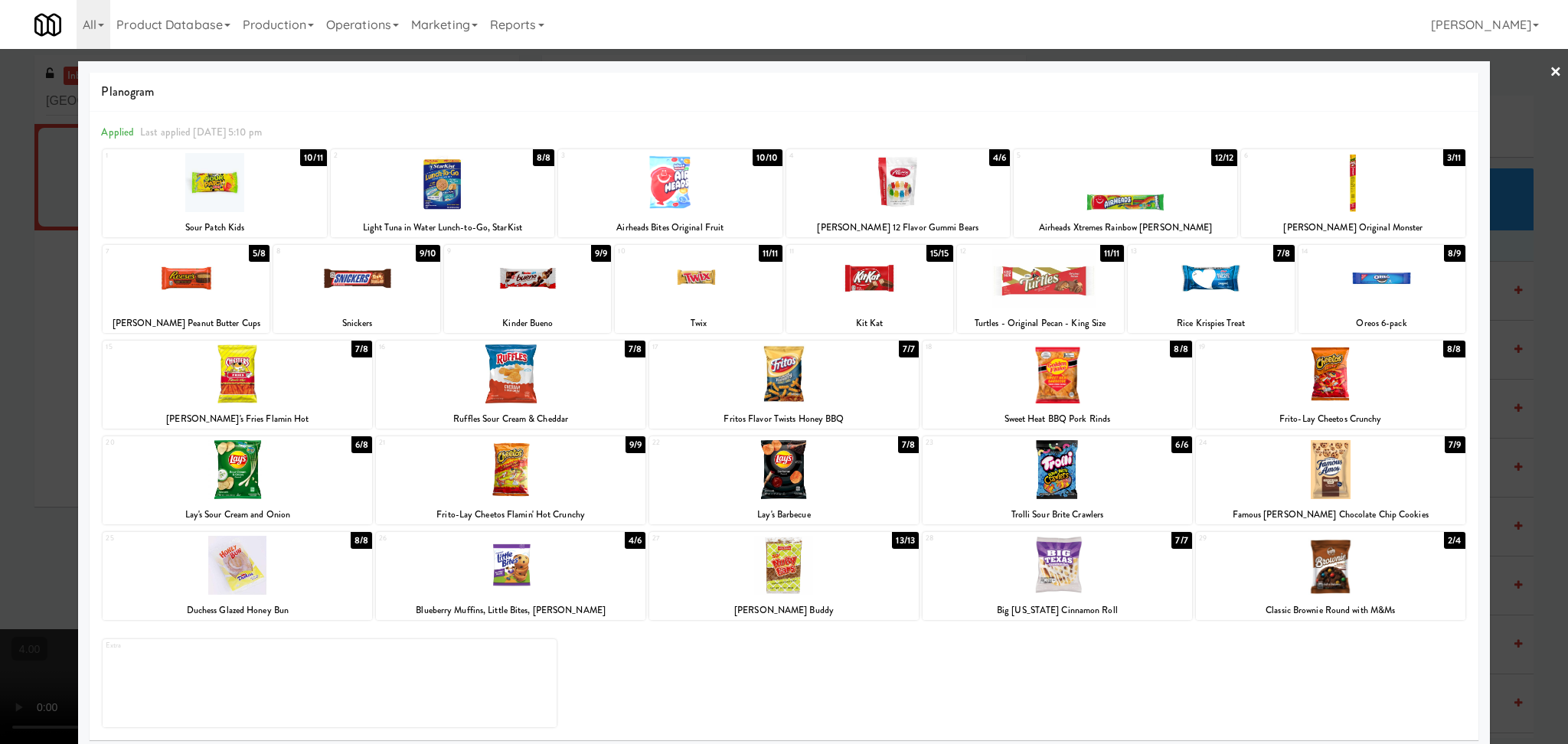
click at [0, 357] on div at bounding box center [784, 372] width 1568 height 744
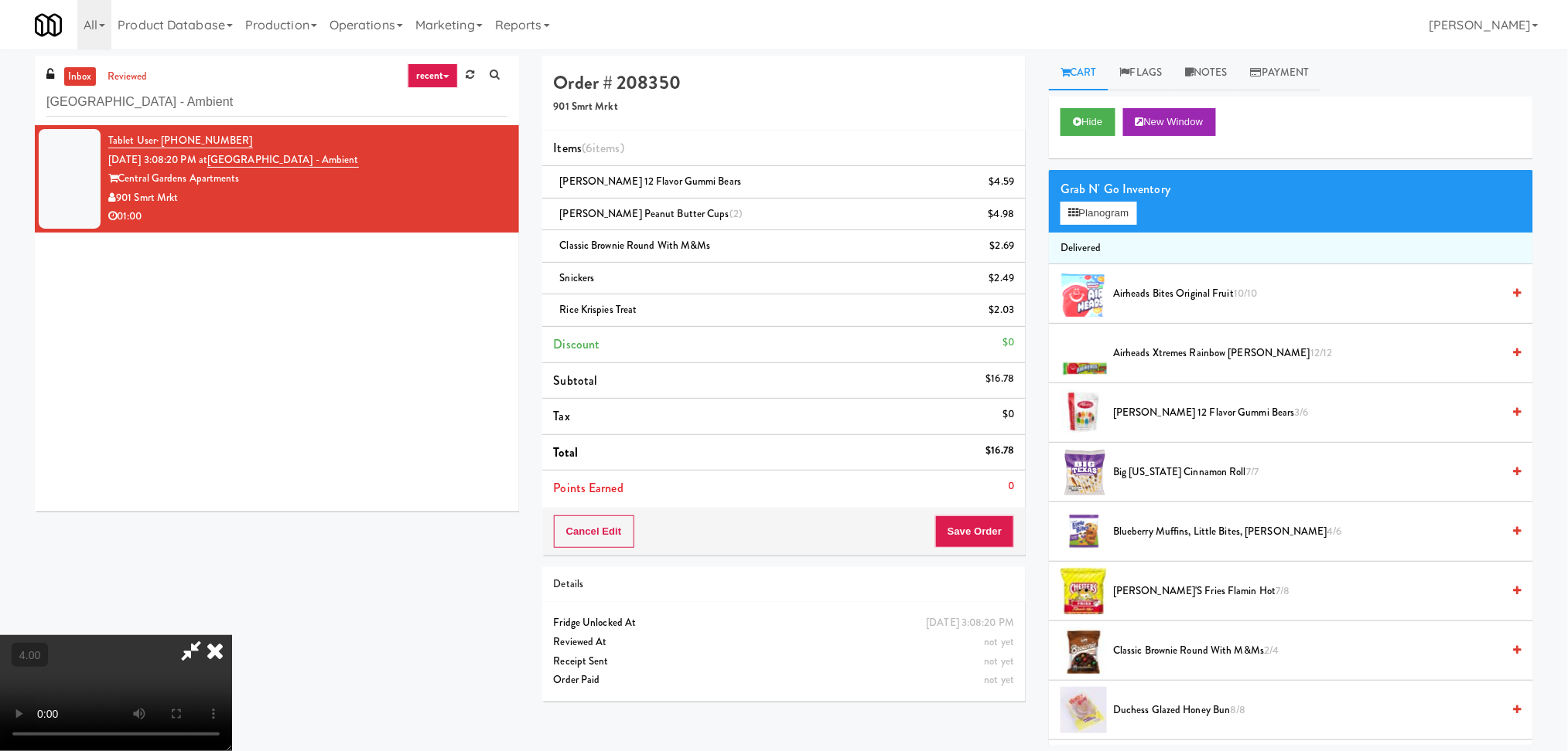
click at [232, 635] on video at bounding box center [116, 693] width 232 height 116
click at [232, 635] on icon at bounding box center [215, 651] width 34 height 31
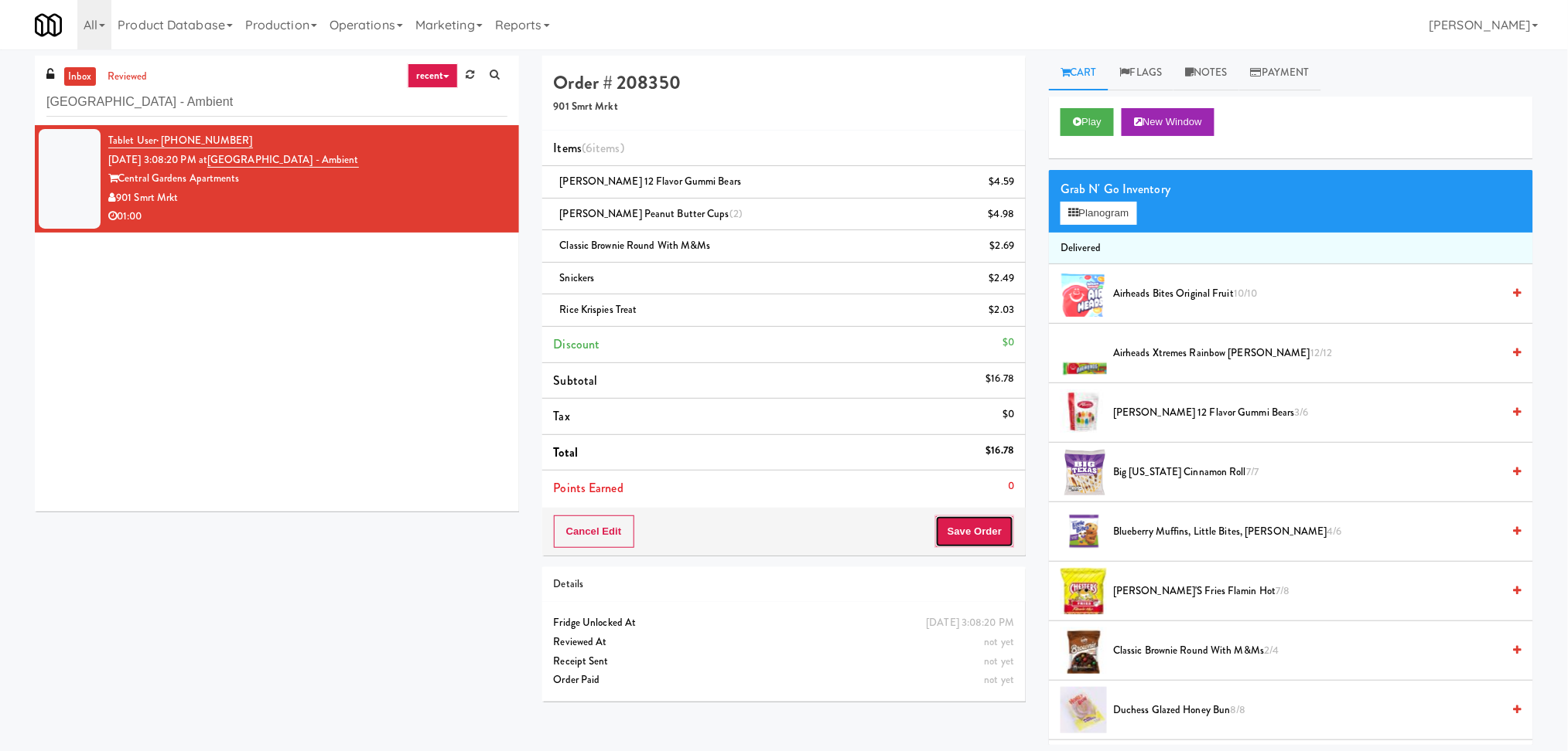
click at [959, 527] on button "Save Order" at bounding box center [974, 532] width 79 height 33
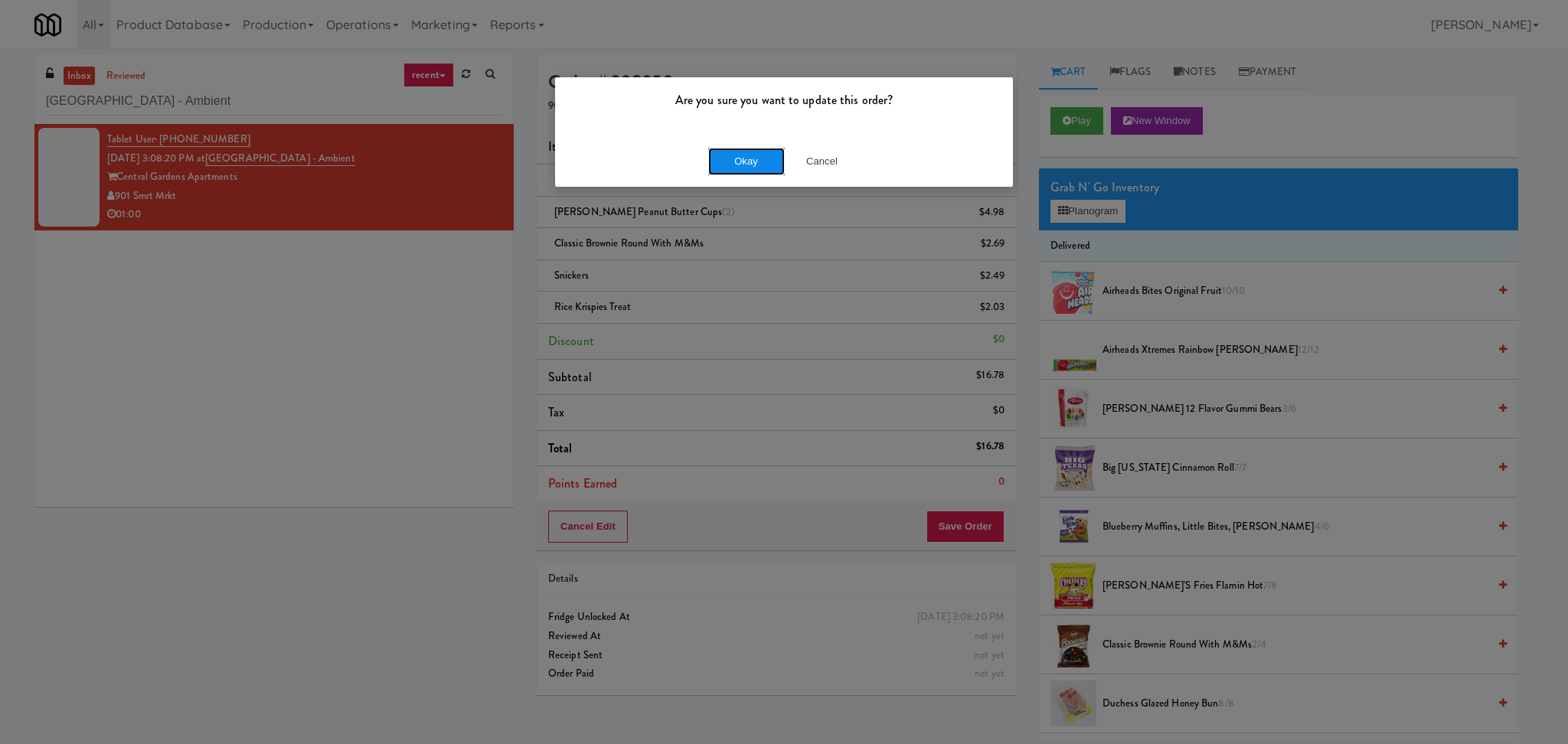
click at [730, 161] on button "Okay" at bounding box center [746, 161] width 76 height 27
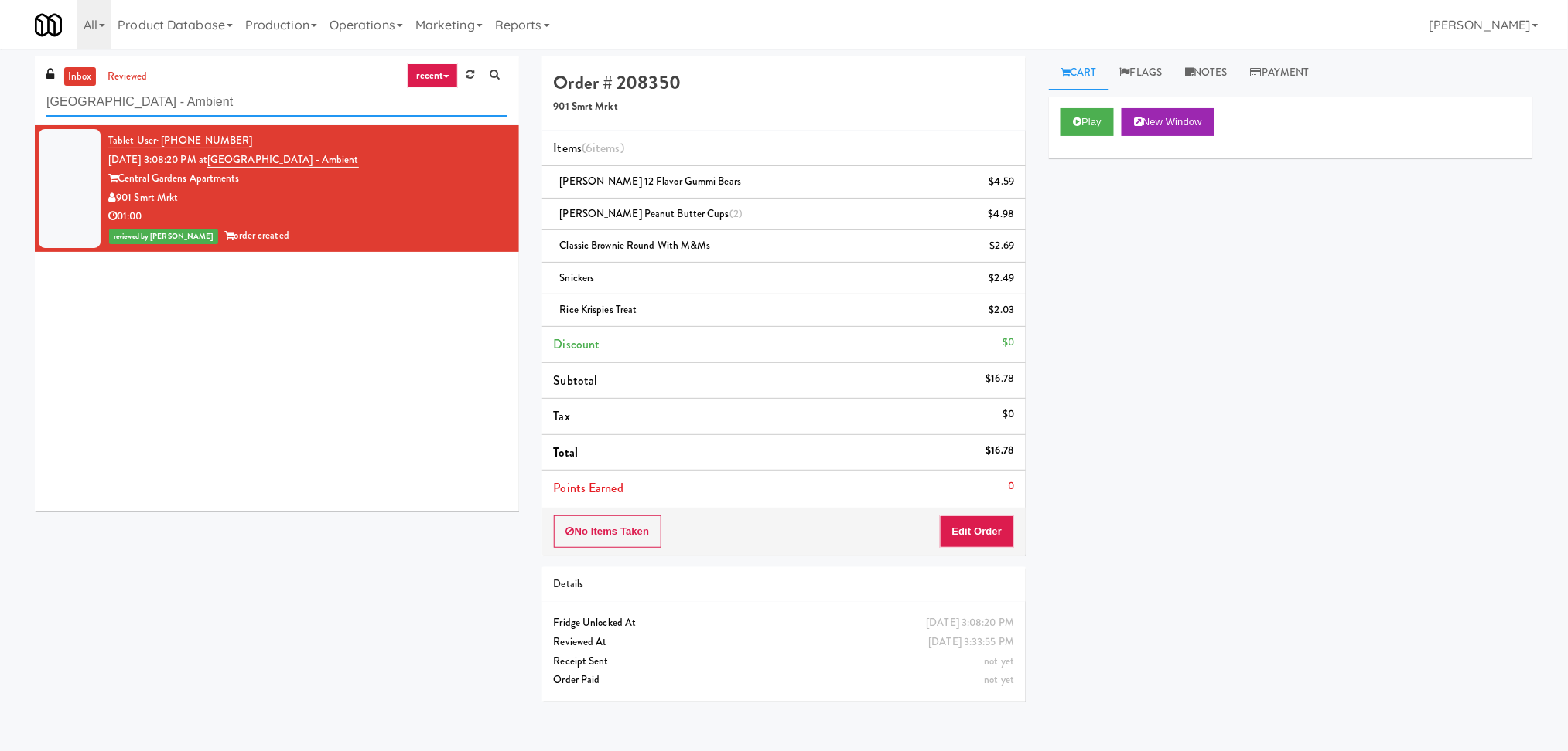
click at [279, 99] on input "Central Gardens - Ambient" at bounding box center [277, 102] width 461 height 28
drag, startPoint x: 279, startPoint y: 99, endPoint x: 0, endPoint y: 98, distance: 279.0
click at [0, 98] on div "inbox reviewed recent all unclear take inventory issue suspicious failed recent…" at bounding box center [784, 384] width 1568 height 658
paste input "1331 - Cooler - Lef"
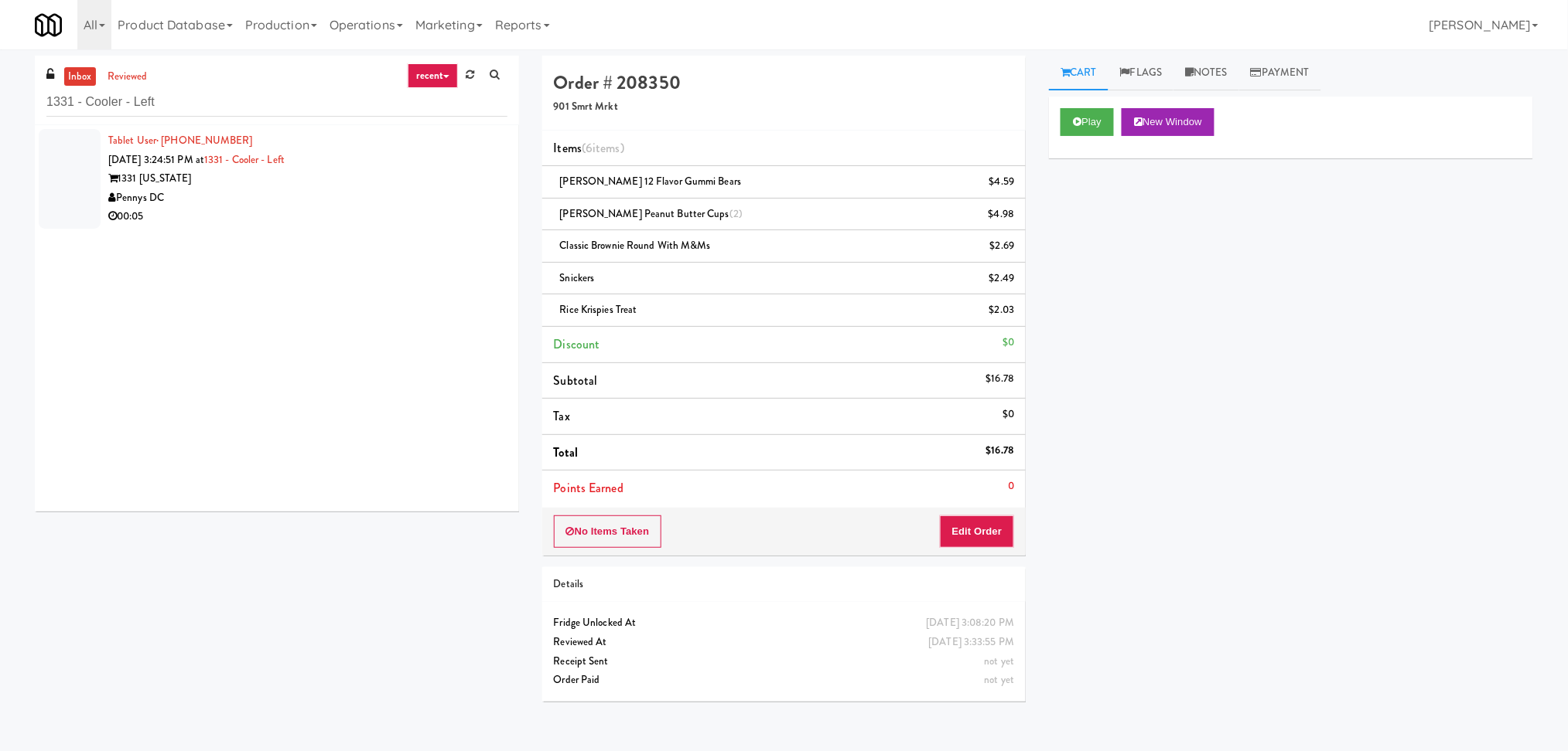
click at [371, 218] on div "00:05" at bounding box center [308, 217] width 399 height 20
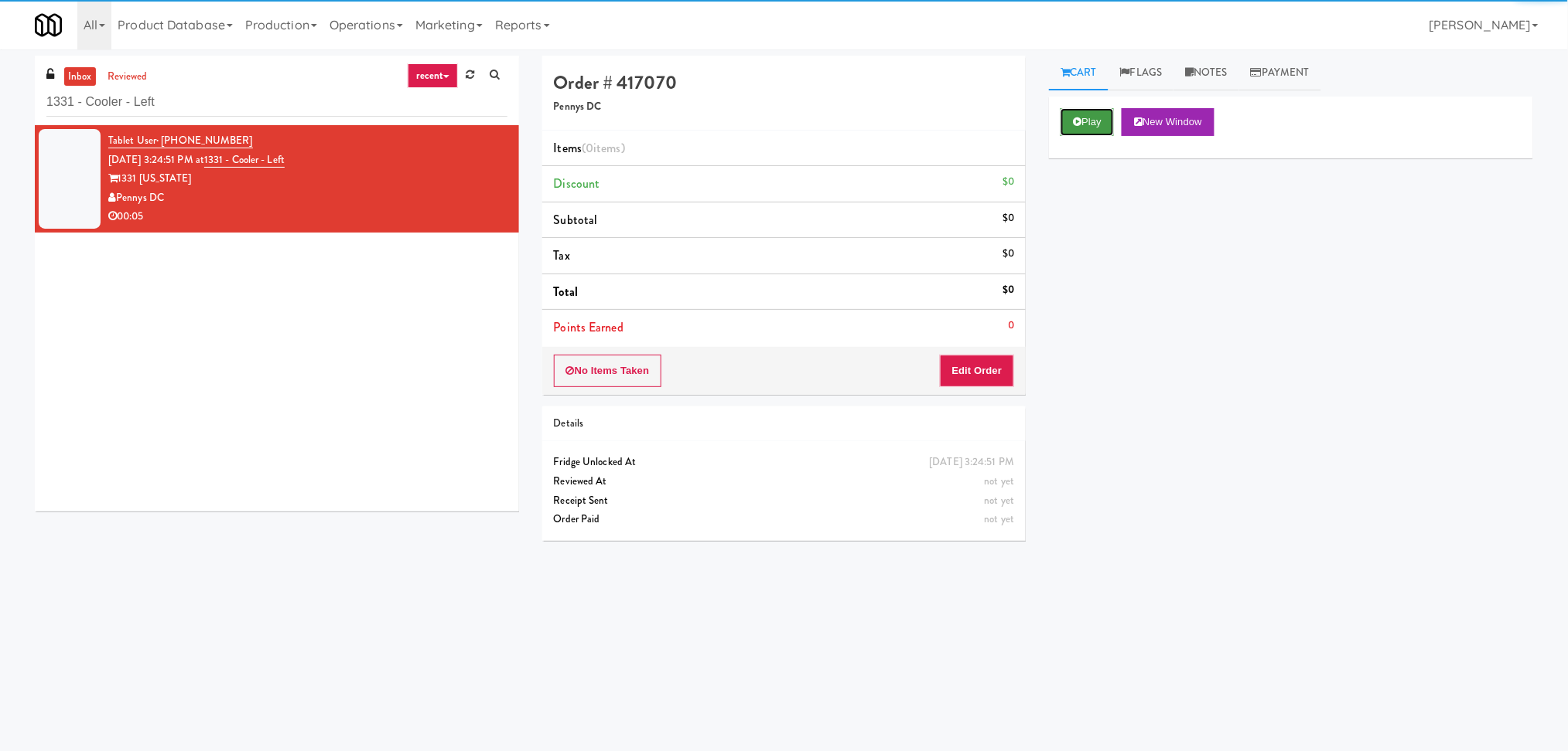
click at [1104, 122] on button "Play" at bounding box center [1086, 122] width 53 height 27
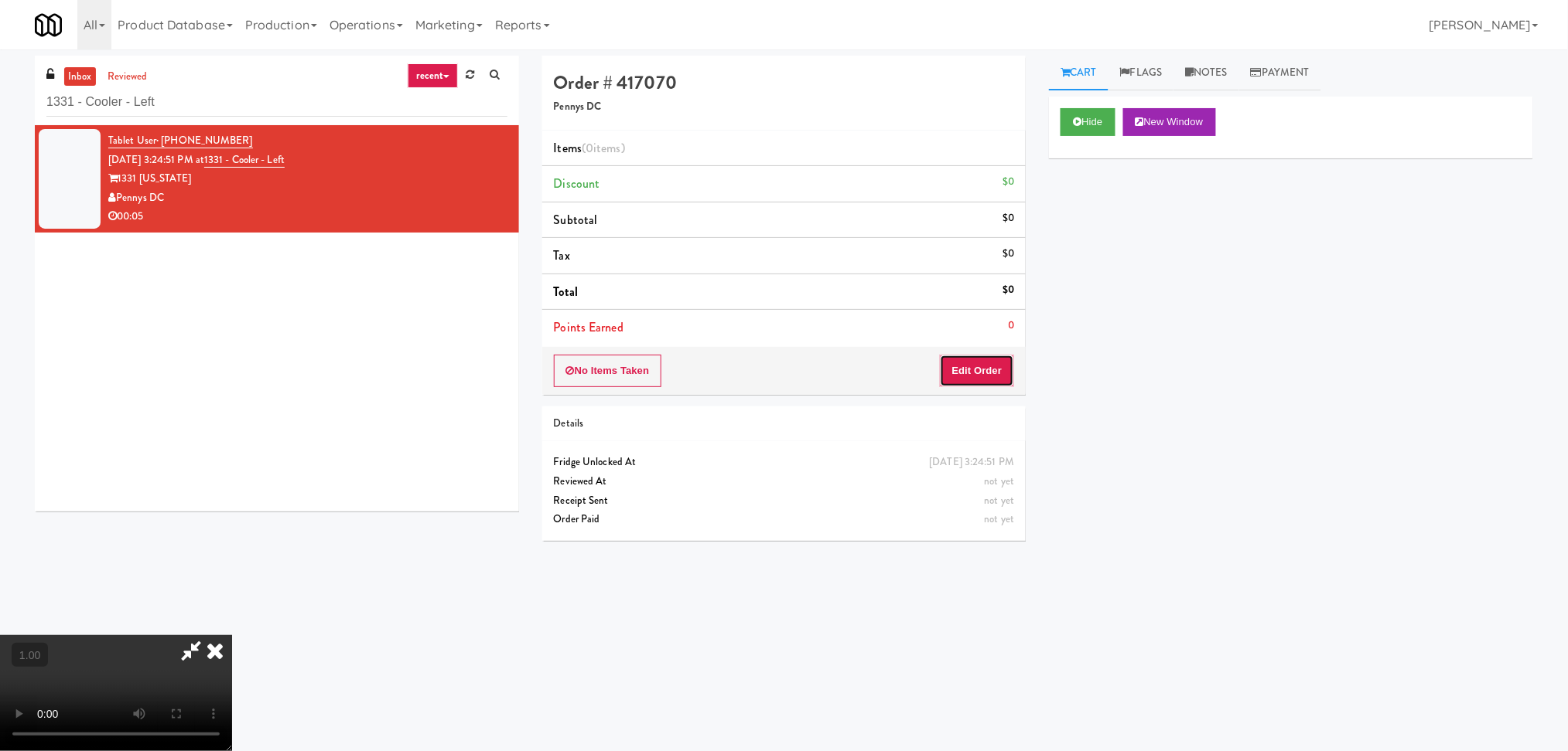
click at [987, 377] on button "Edit Order" at bounding box center [978, 371] width 75 height 33
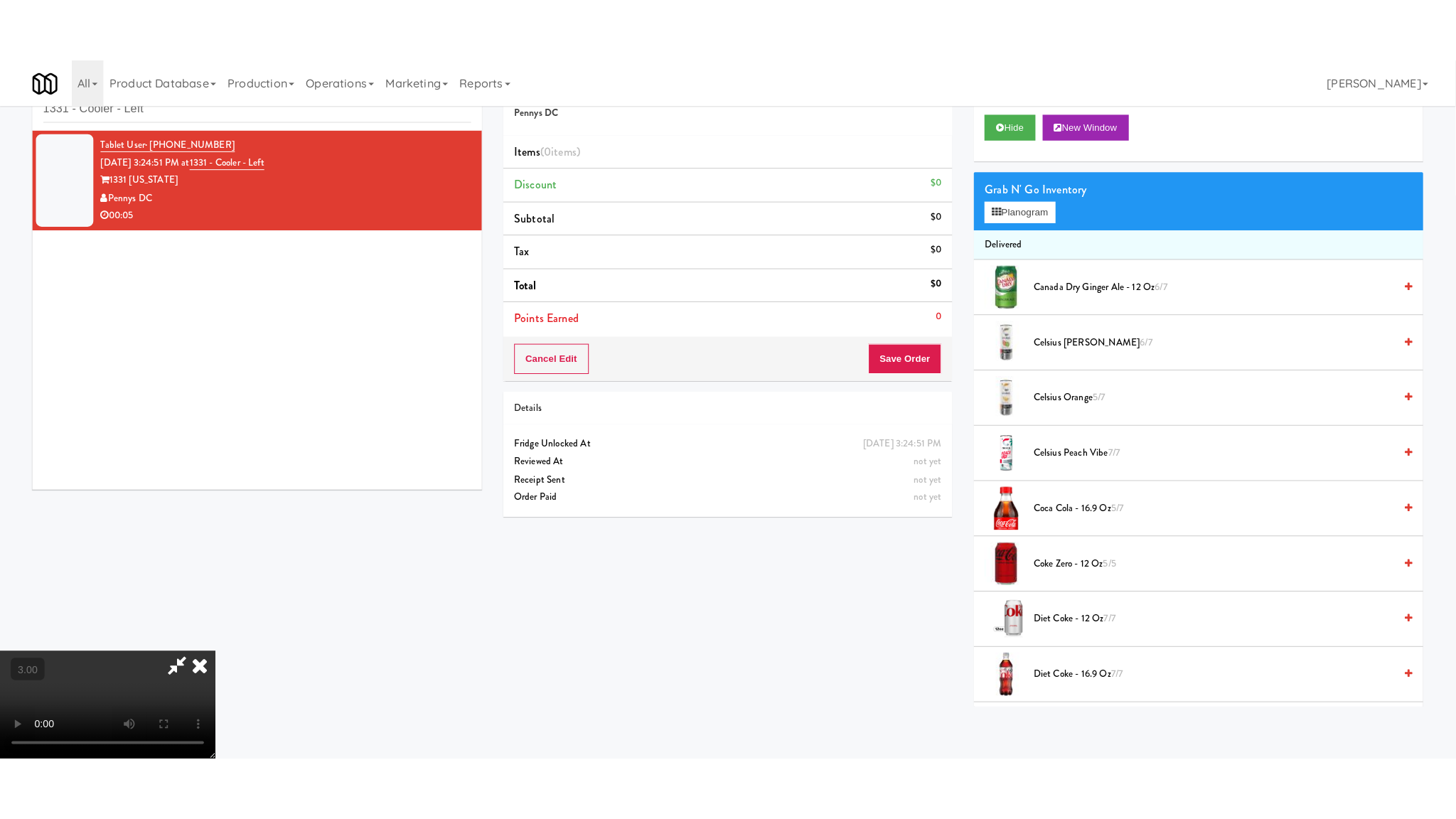
scroll to position [252, 0]
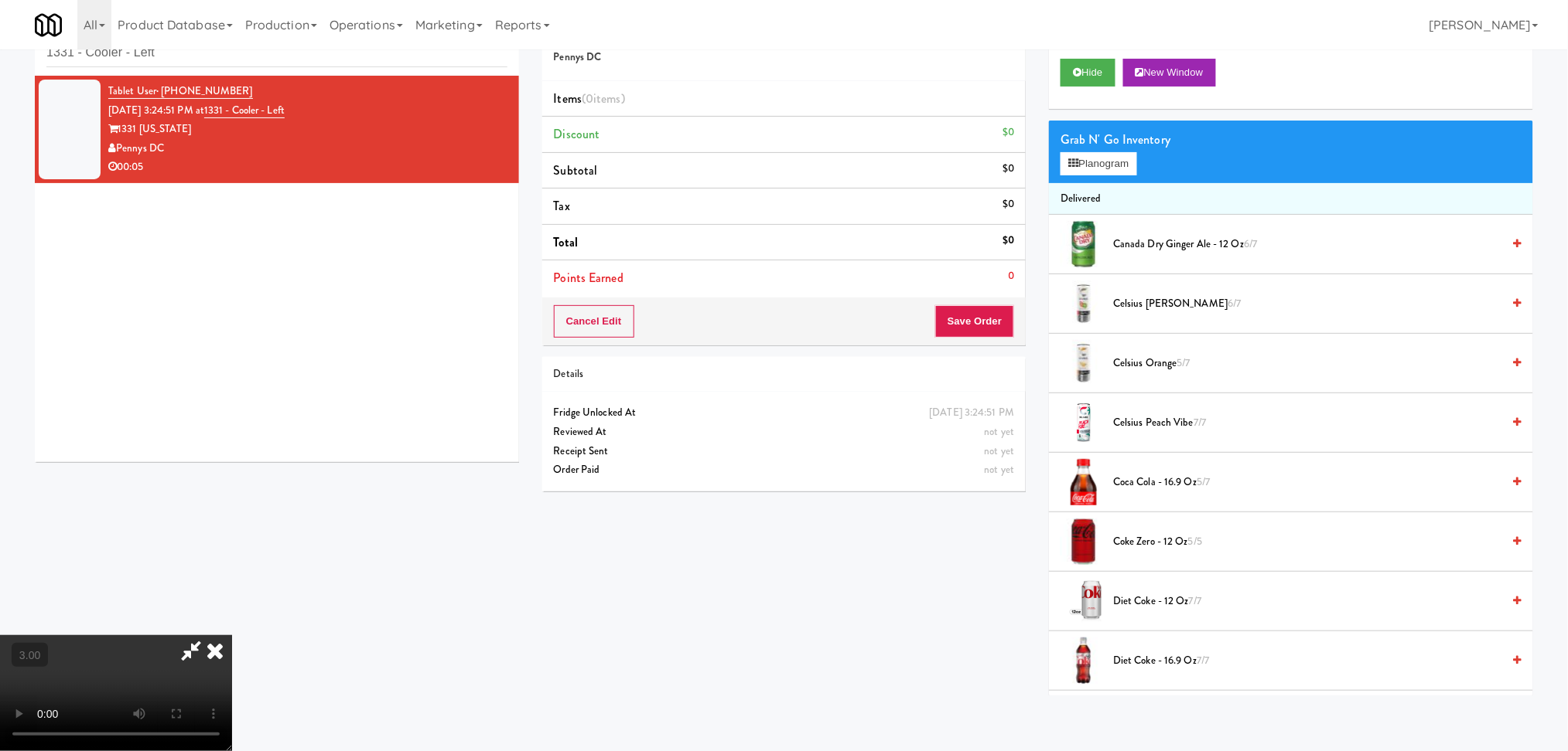
click at [158, 645] on video at bounding box center [116, 693] width 232 height 116
click at [183, 635] on video at bounding box center [116, 693] width 232 height 116
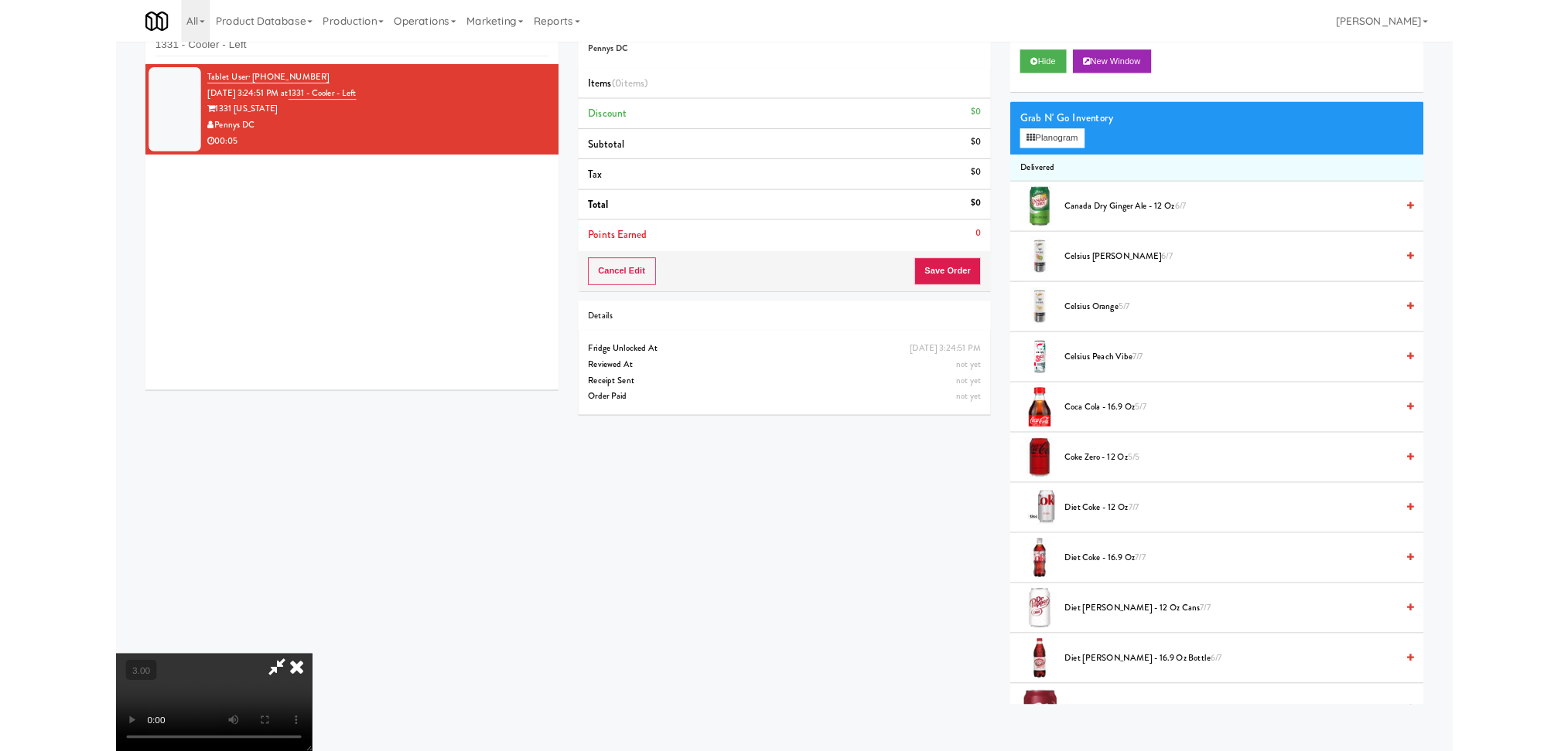
scroll to position [32, 0]
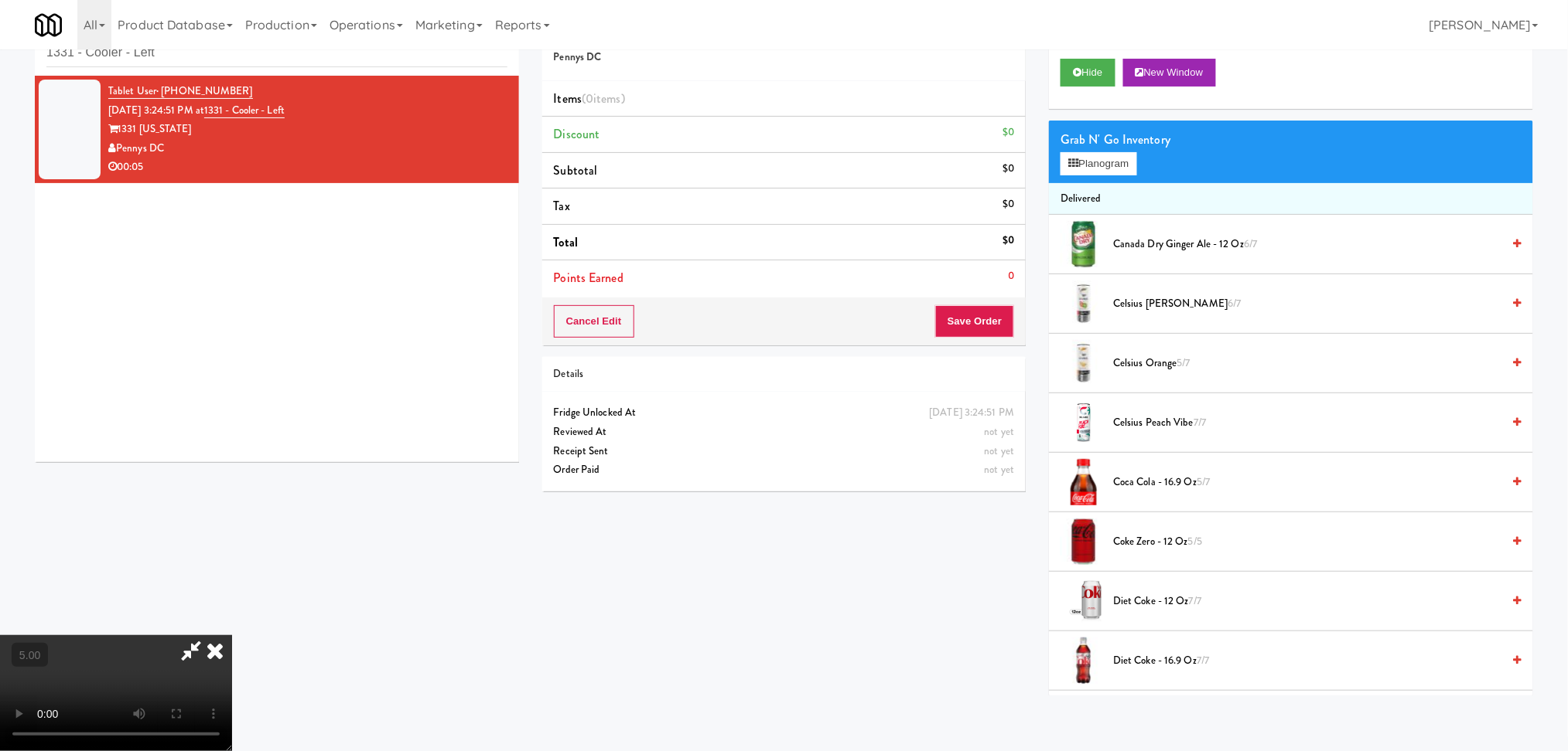
click at [1059, 163] on div "Grab N' Go Inventory Planogram" at bounding box center [1290, 152] width 484 height 63
click at [1072, 177] on div "Grab N' Go Inventory Planogram" at bounding box center [1290, 152] width 484 height 63
click at [1079, 163] on button "Planogram" at bounding box center [1098, 164] width 75 height 23
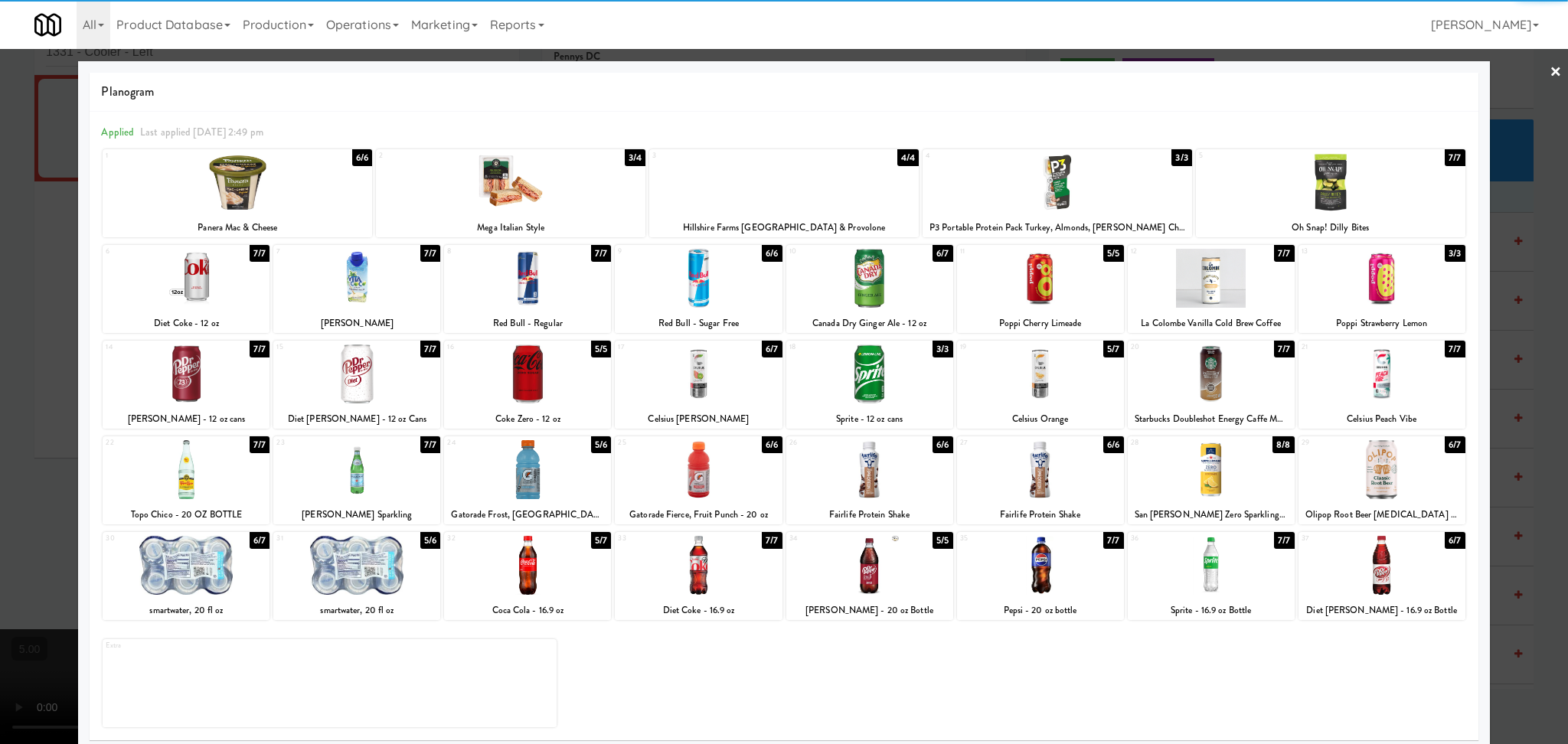
click at [677, 271] on div at bounding box center [698, 278] width 167 height 59
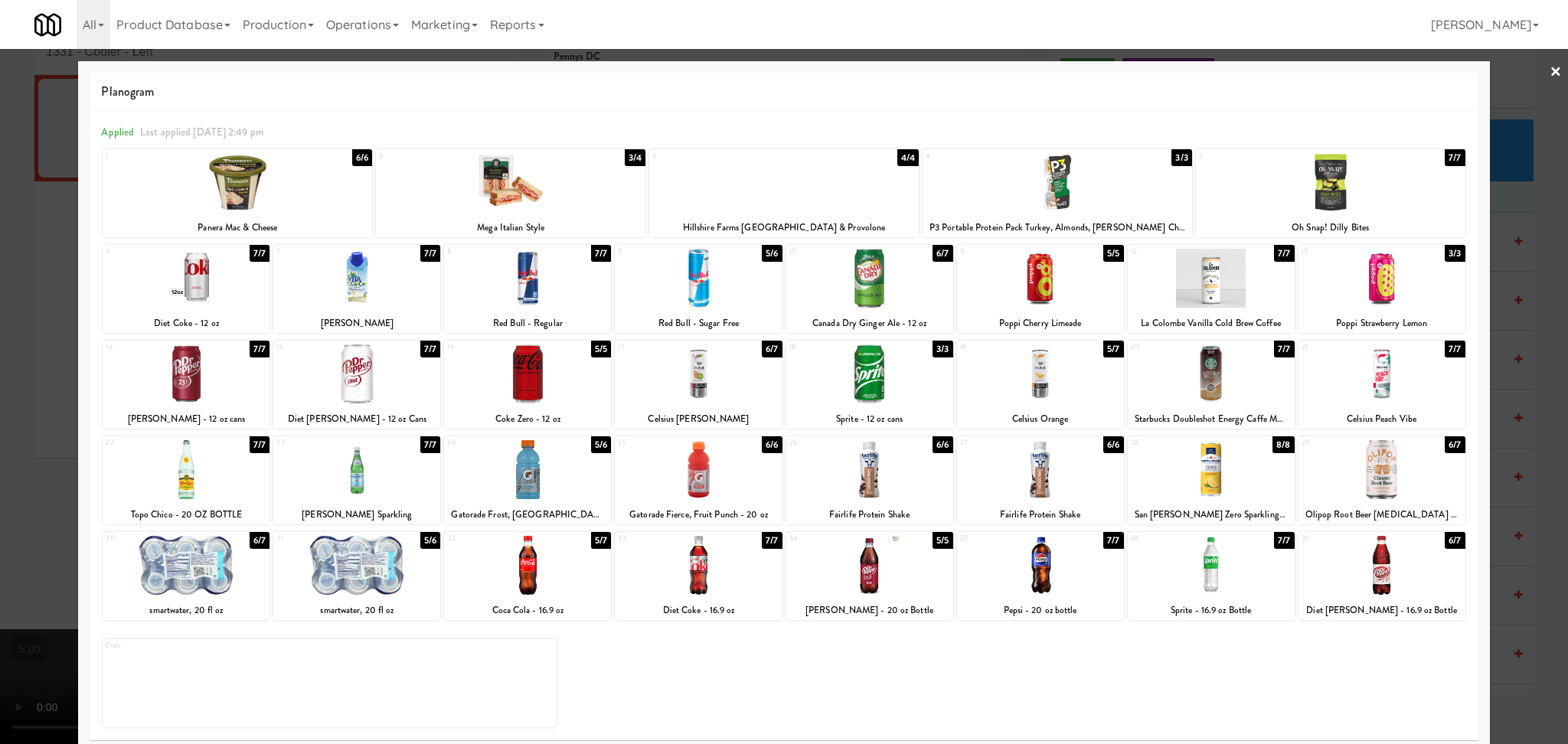
click at [0, 237] on div at bounding box center [784, 372] width 1568 height 744
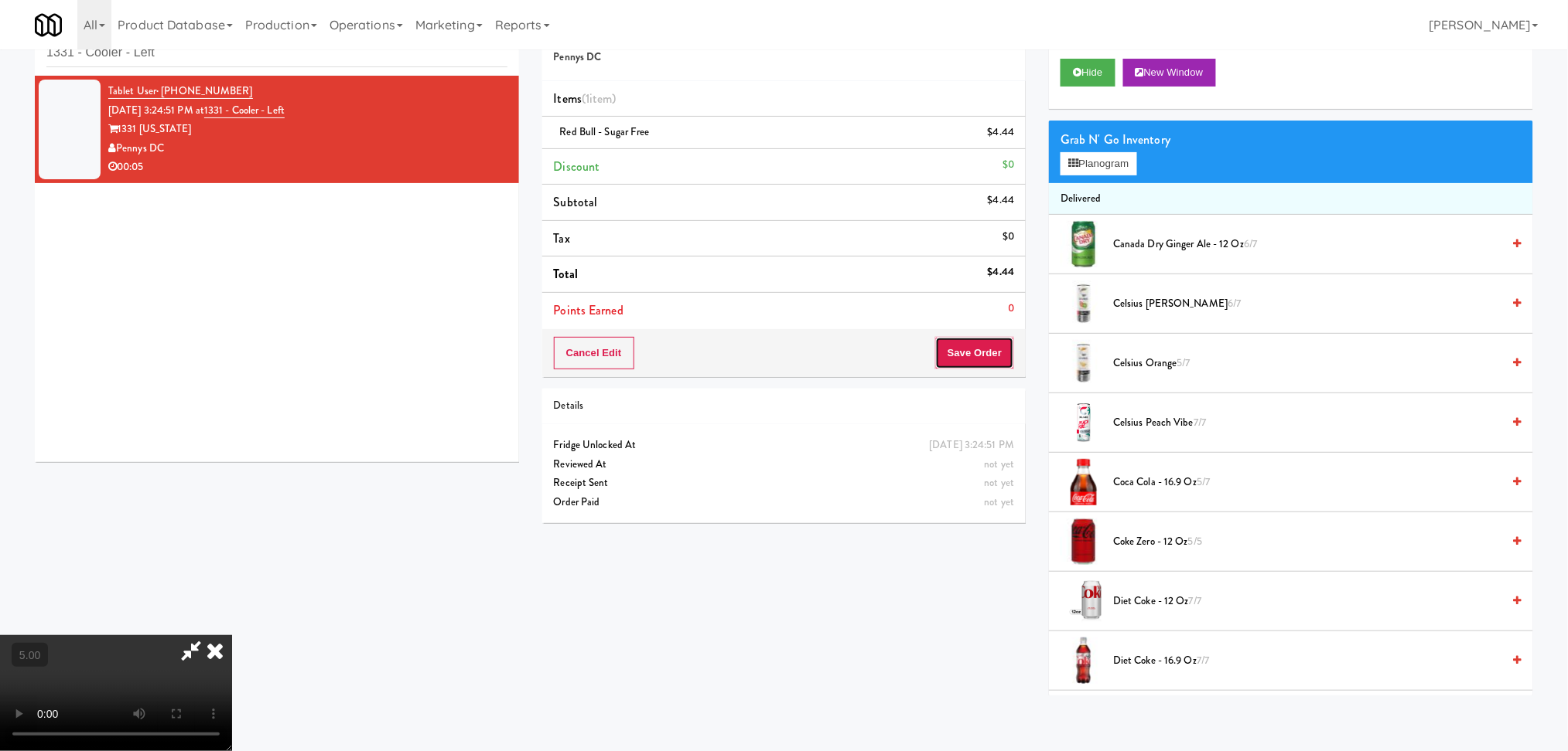
click at [983, 353] on button "Save Order" at bounding box center [974, 354] width 79 height 33
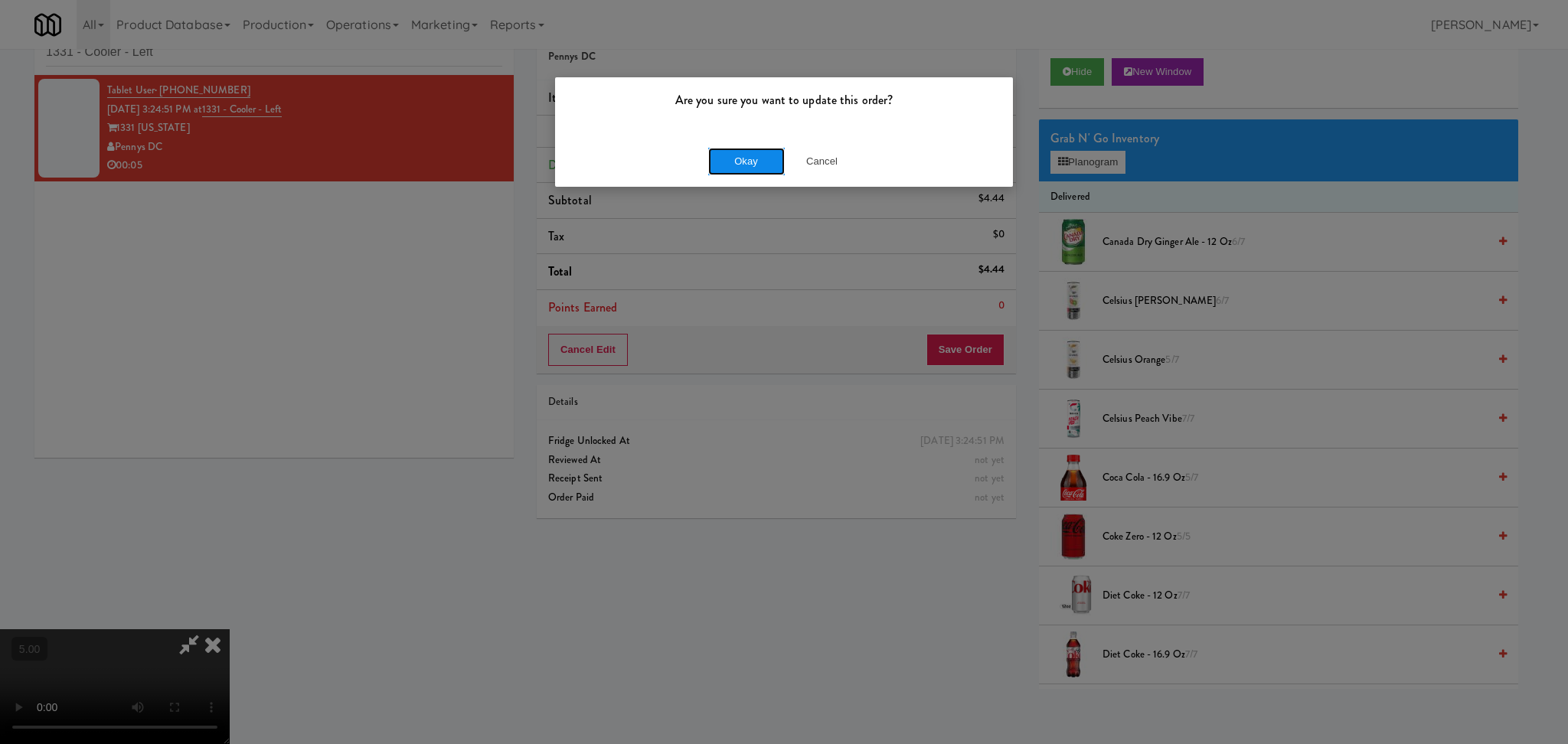
click at [751, 169] on button "Okay" at bounding box center [746, 161] width 76 height 27
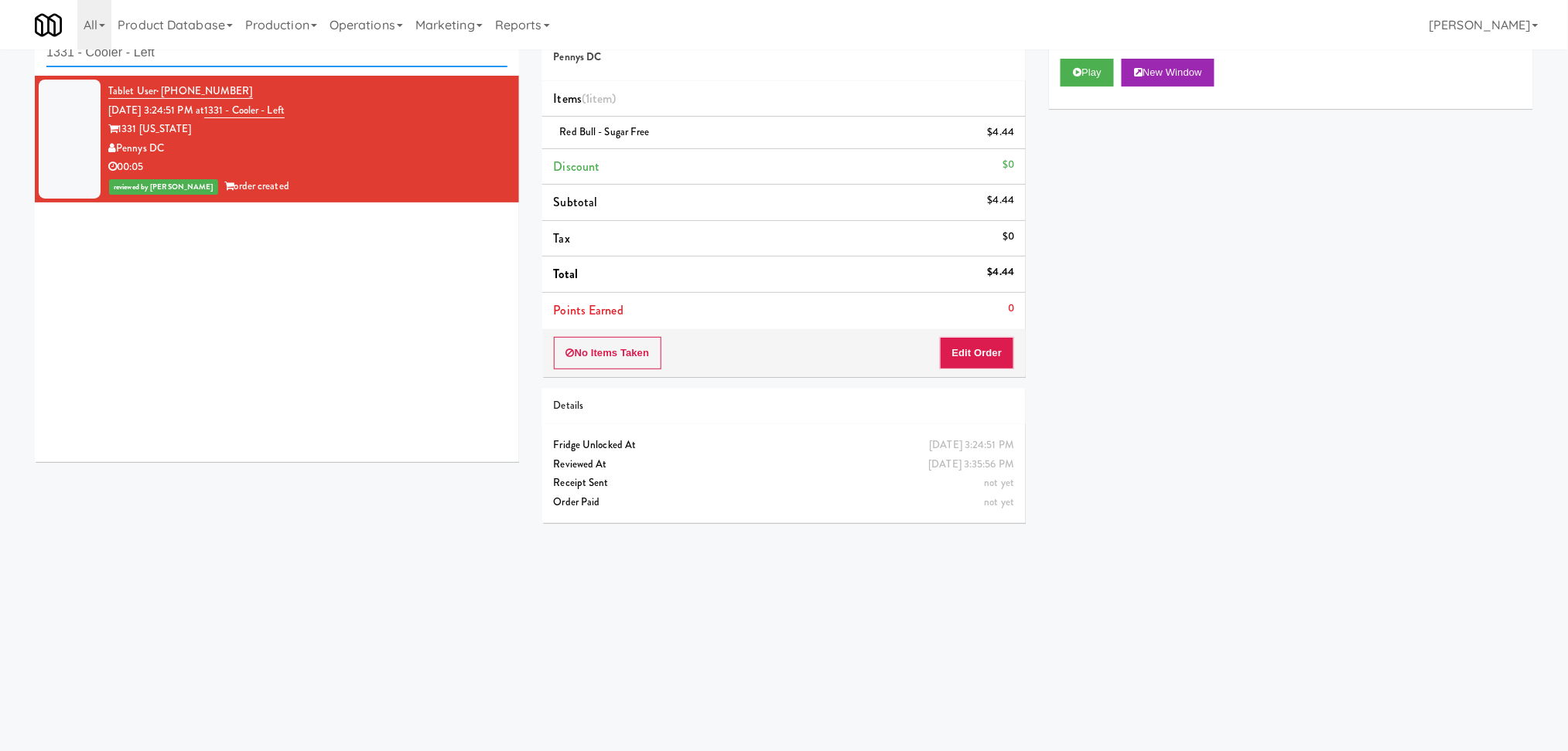
drag, startPoint x: 392, startPoint y: 60, endPoint x: 0, endPoint y: 86, distance: 392.9
click at [0, 86] on div "inbox reviewed recent all unclear take inventory issue suspicious failed recent…" at bounding box center [784, 316] width 1568 height 621
paste input "Sophia - Ambien"
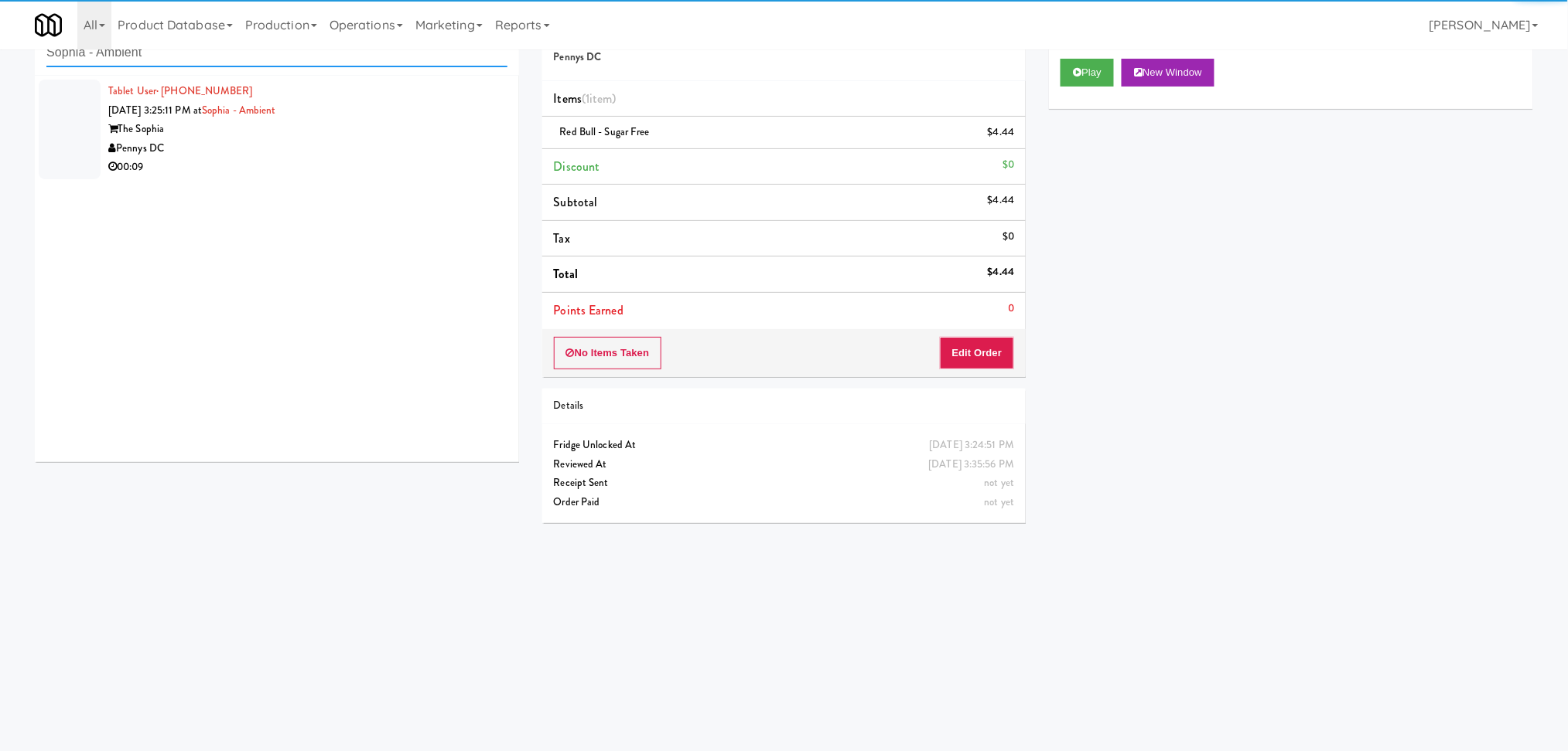
type input "Sophia - Ambient"
click at [387, 168] on div "00:09" at bounding box center [308, 167] width 399 height 20
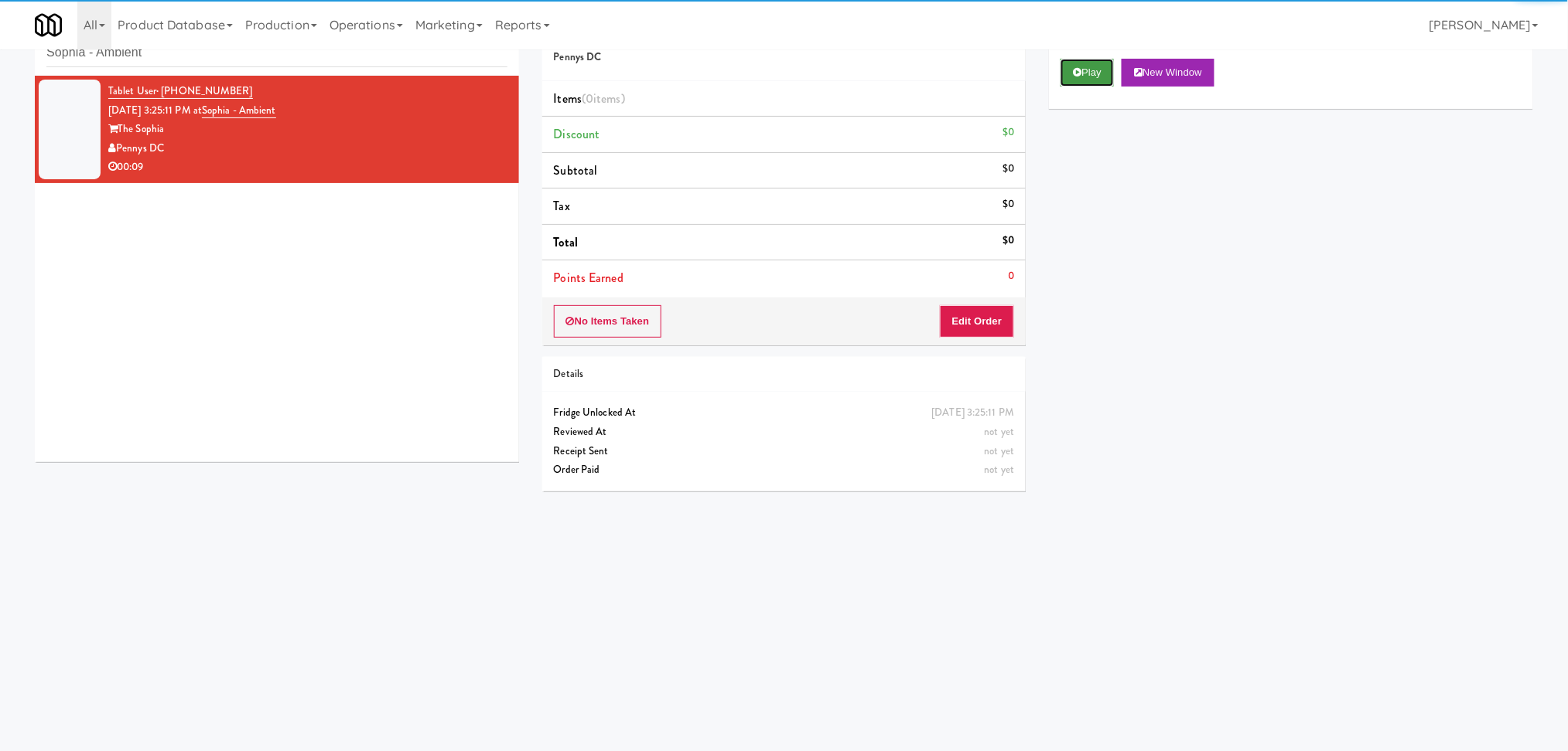
click at [1087, 66] on button "Play" at bounding box center [1086, 73] width 53 height 27
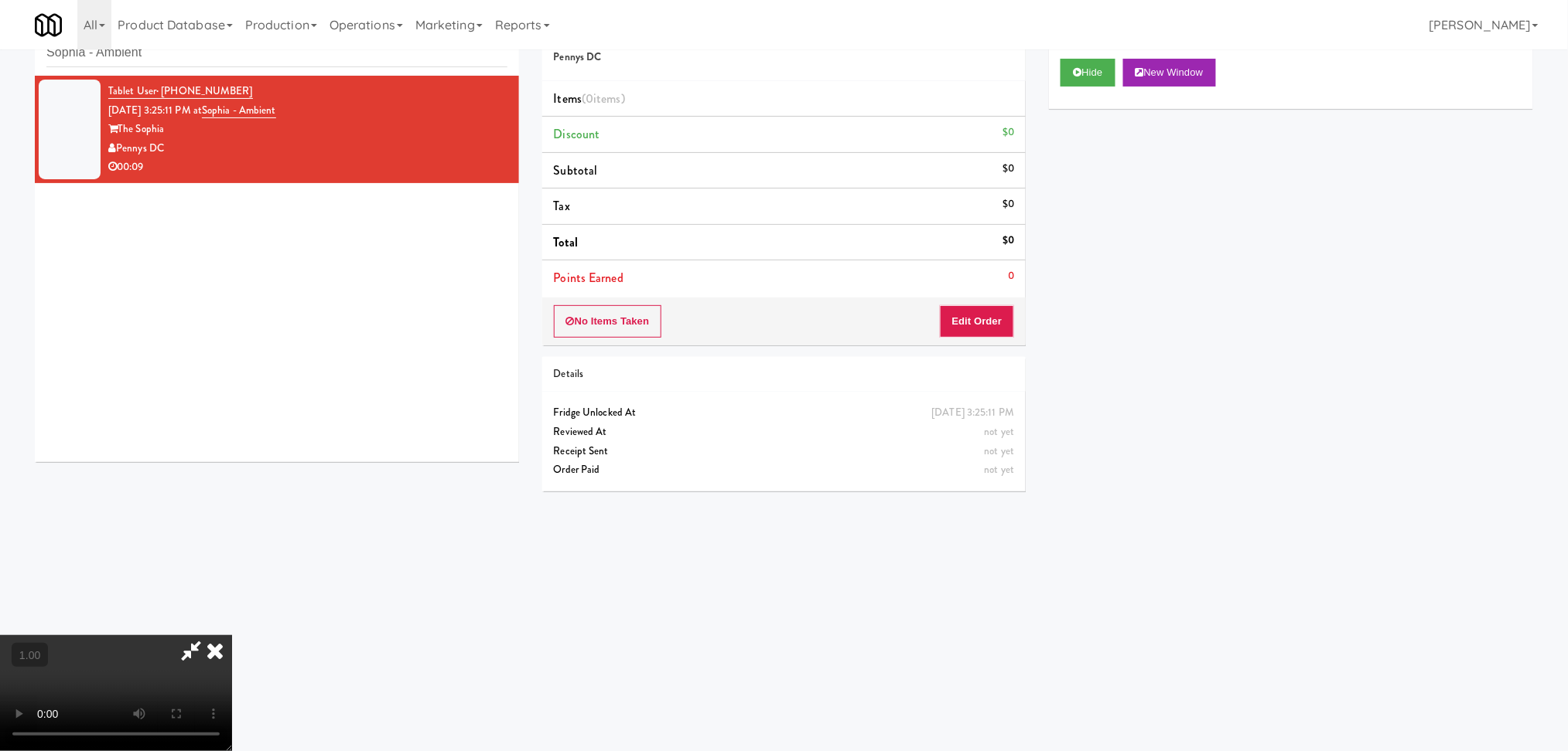
click at [232, 635] on video at bounding box center [116, 693] width 232 height 116
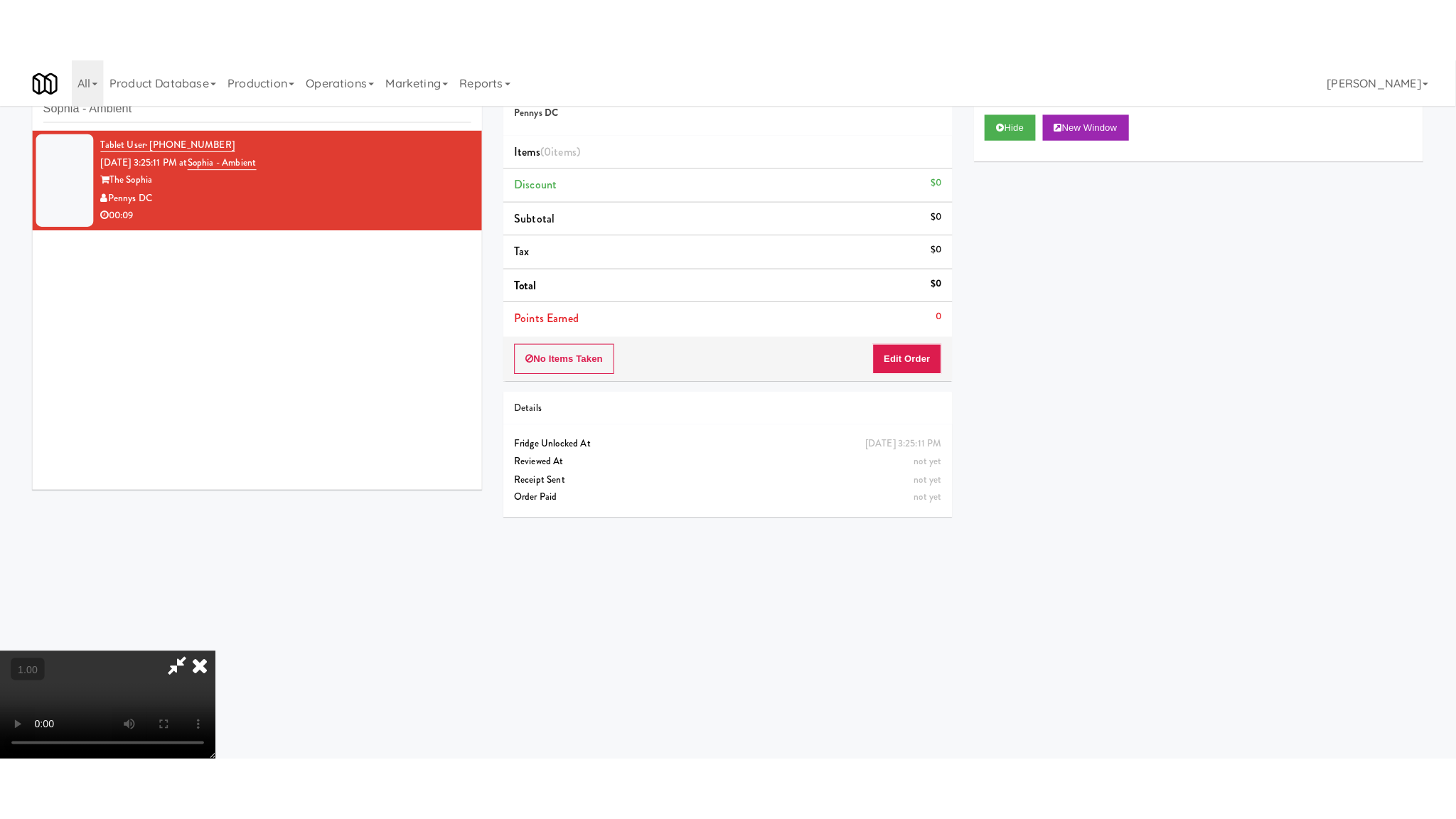
scroll to position [252, 0]
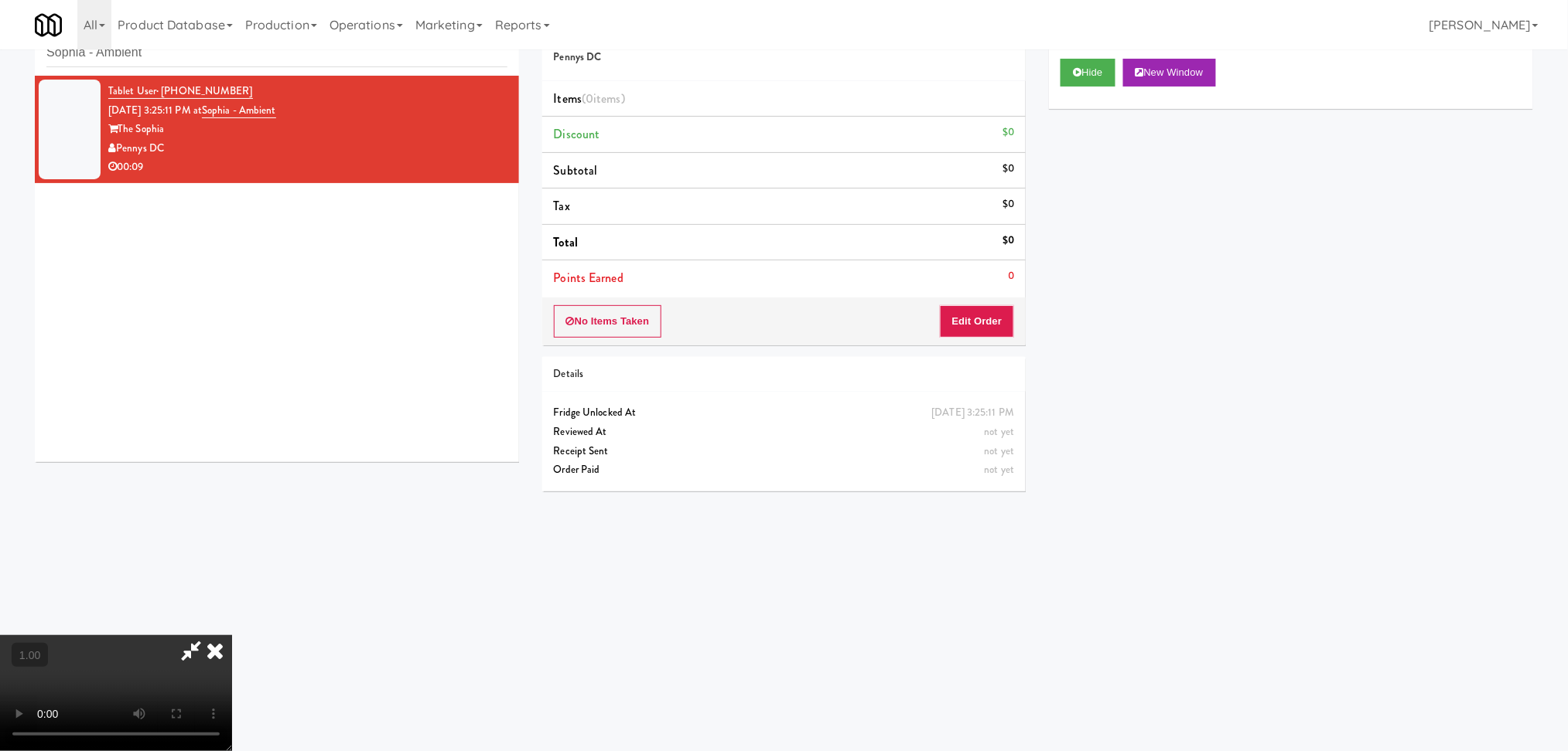
click at [1173, 319] on div "Hide New Window Primary Flag Clear Flag if unable to determine what was taken o…" at bounding box center [1290, 337] width 484 height 580
click at [984, 324] on button "Edit Order" at bounding box center [978, 322] width 75 height 33
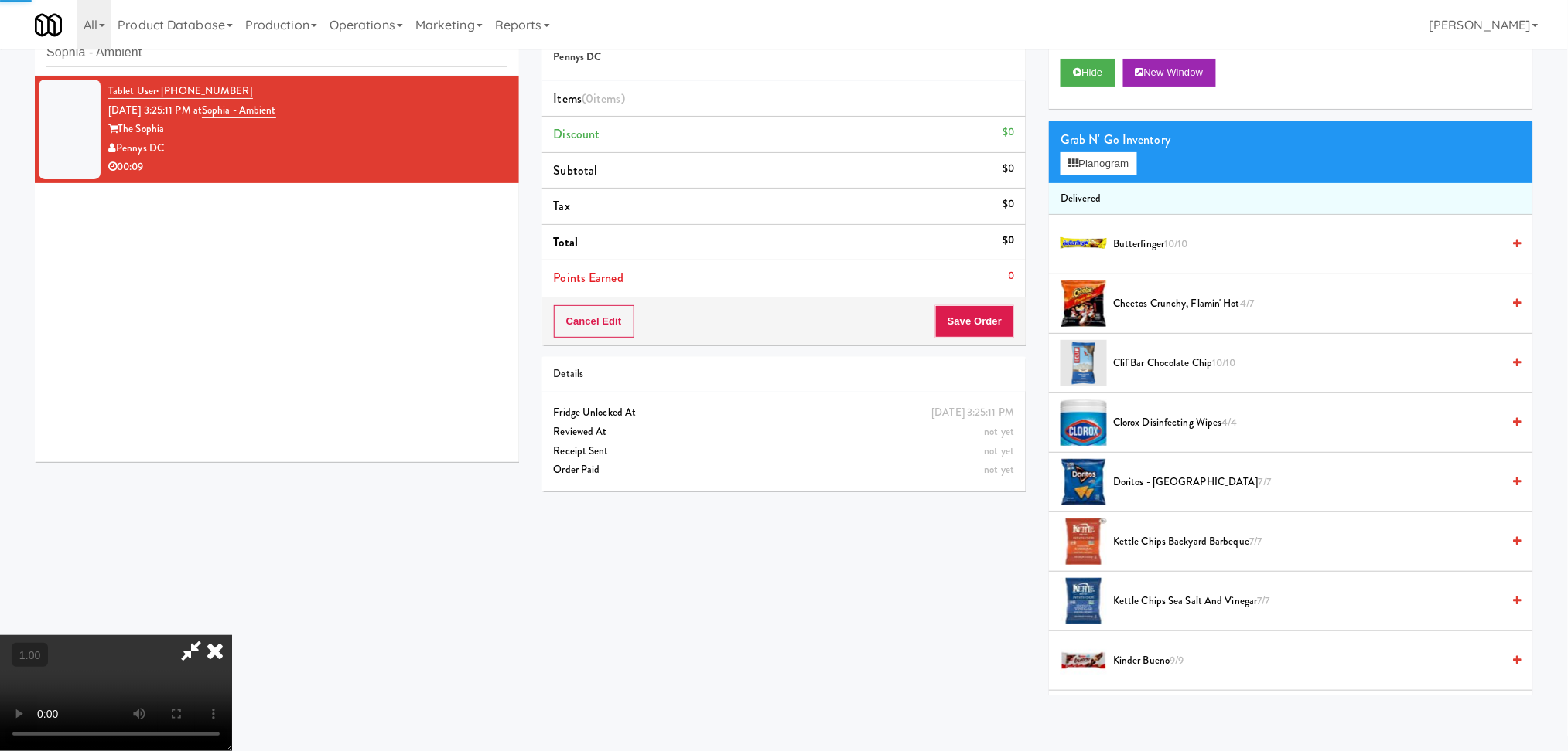
click at [232, 635] on video at bounding box center [116, 693] width 232 height 116
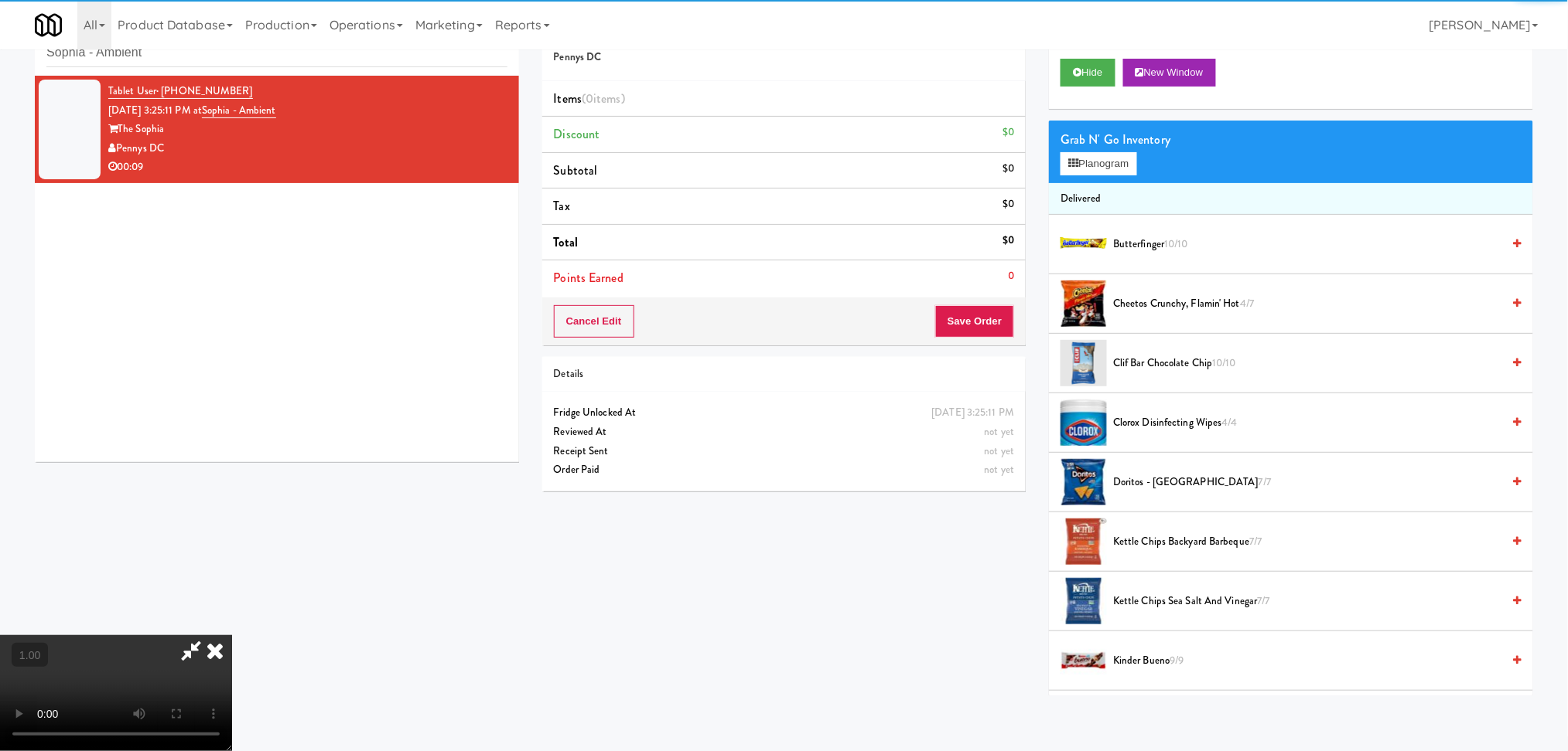
click at [232, 635] on video at bounding box center [116, 693] width 232 height 116
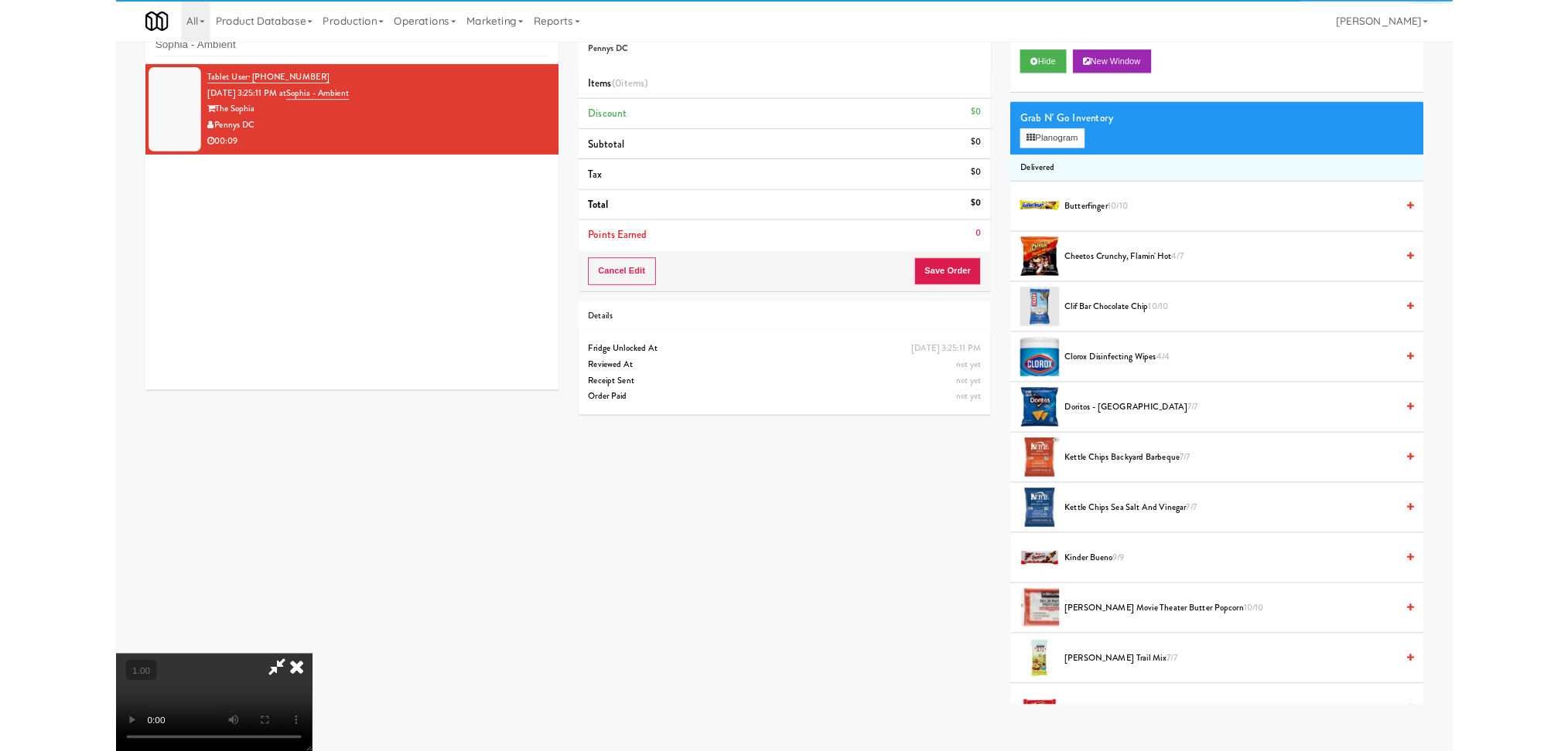
scroll to position [32, 0]
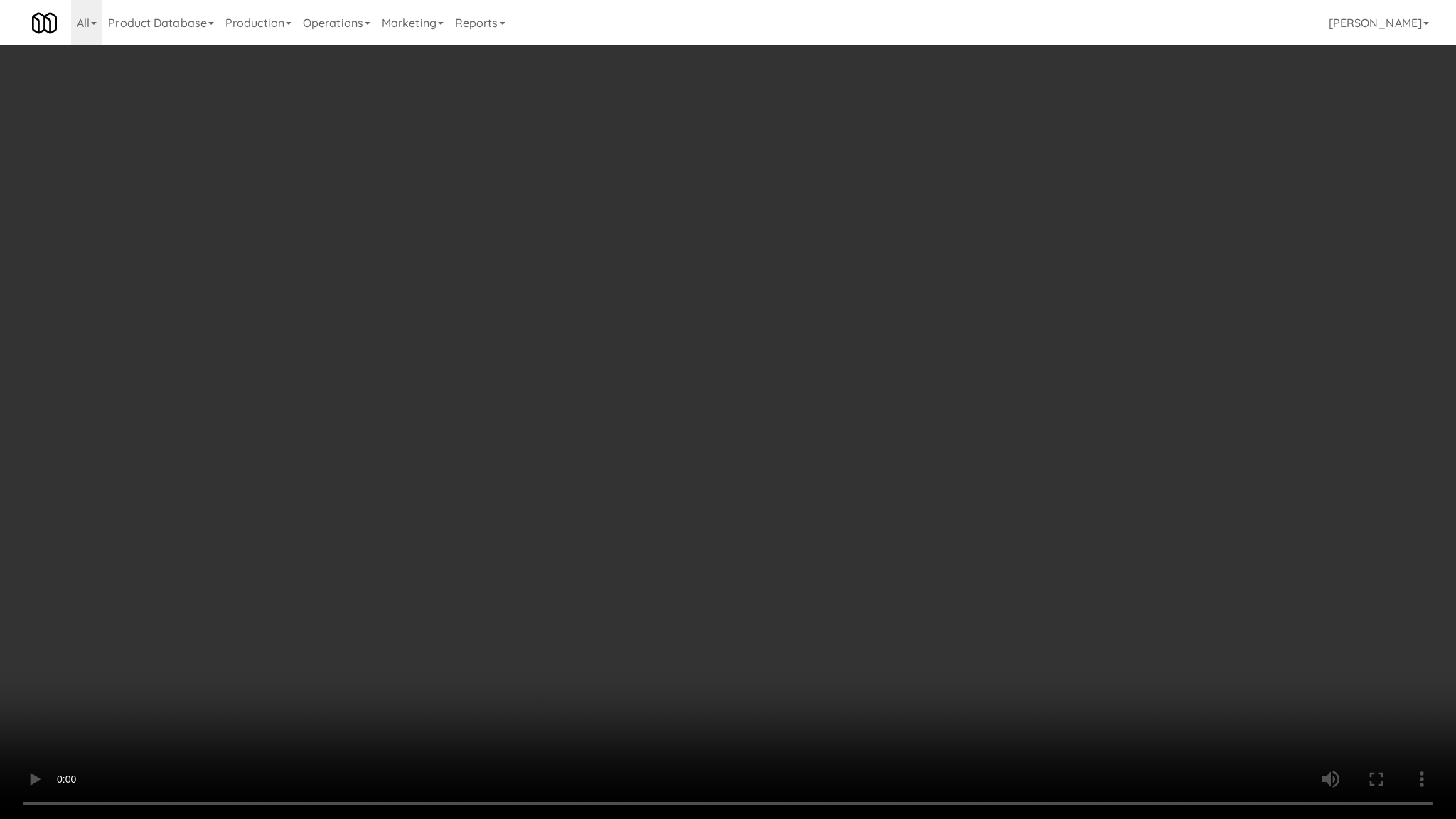
click at [502, 537] on video at bounding box center [728, 410] width 1456 height 819
click at [665, 533] on video at bounding box center [728, 410] width 1456 height 819
click at [661, 526] on video at bounding box center [728, 410] width 1456 height 819
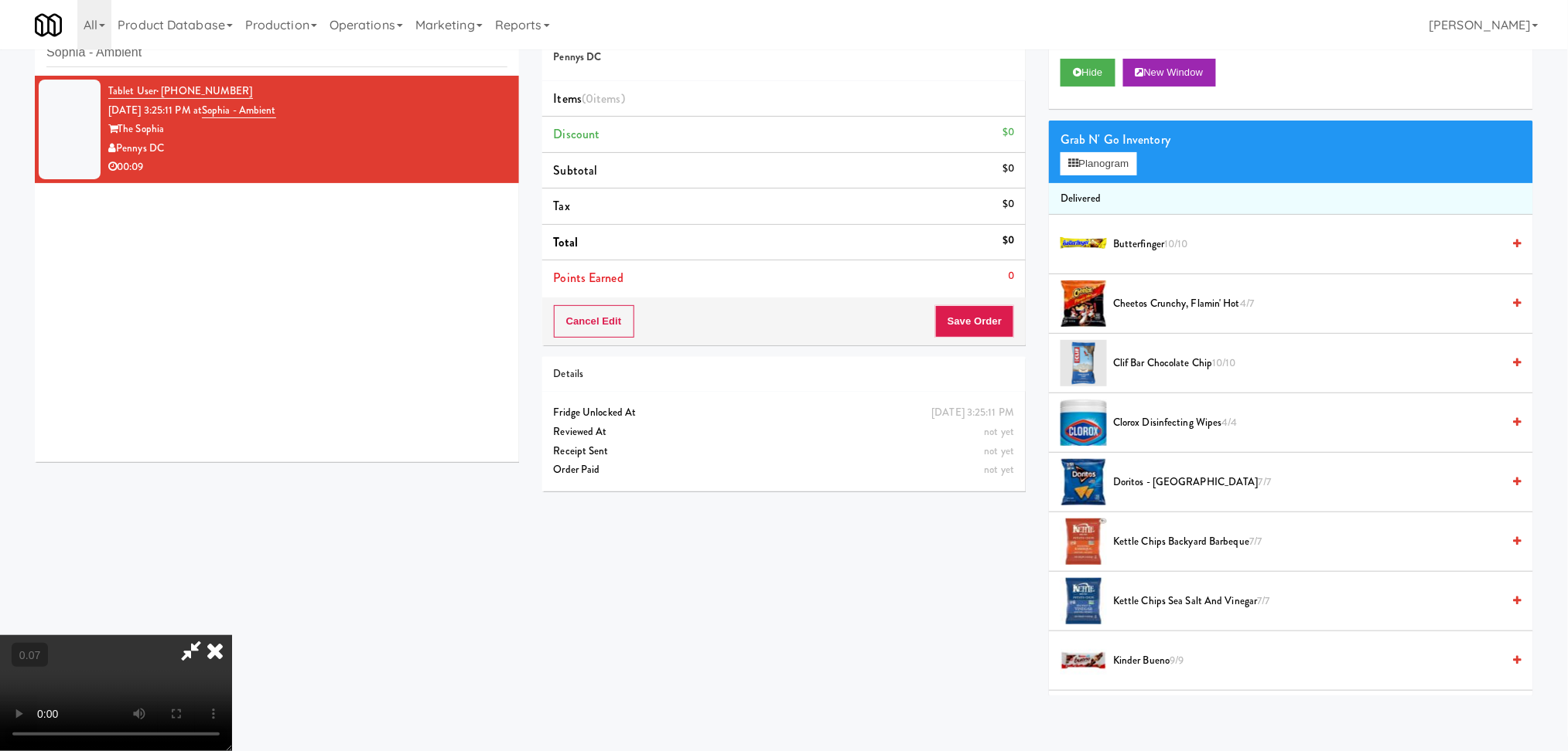
click at [232, 635] on video at bounding box center [116, 693] width 232 height 116
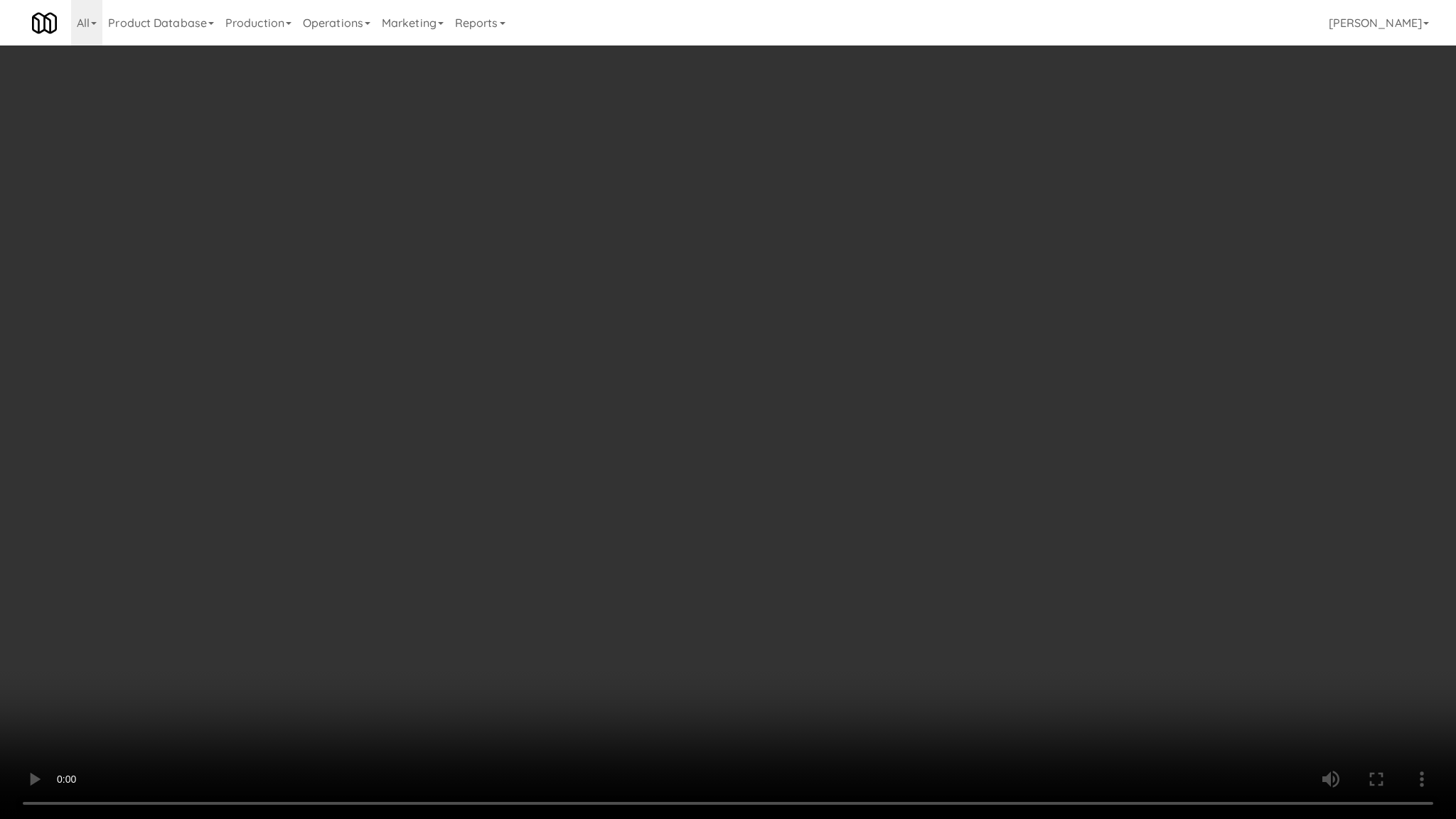
click at [732, 527] on video at bounding box center [728, 410] width 1456 height 819
click at [683, 551] on video at bounding box center [728, 410] width 1456 height 819
click at [662, 563] on video at bounding box center [728, 410] width 1456 height 819
click at [630, 575] on video at bounding box center [728, 410] width 1456 height 819
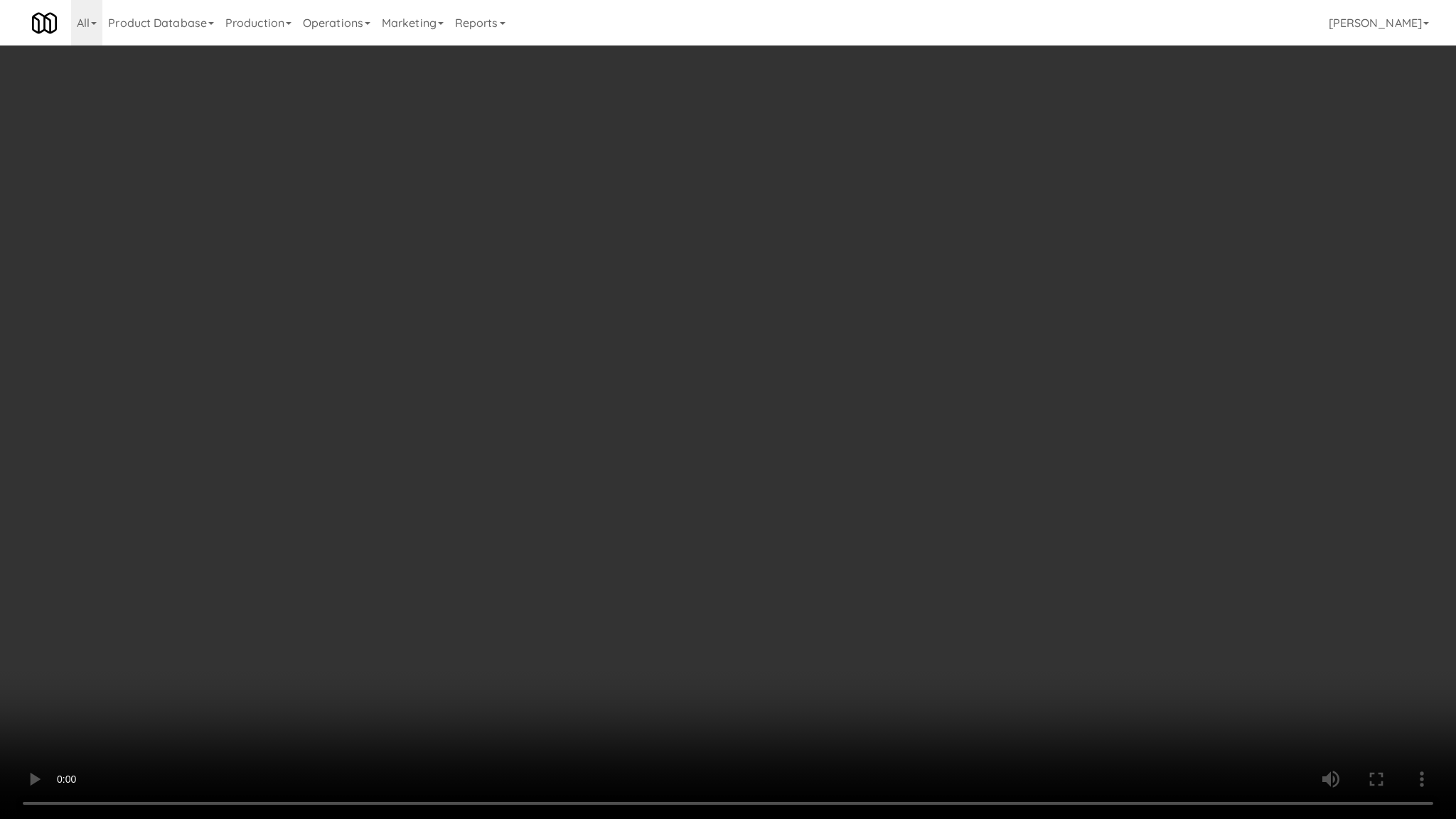
click at [513, 685] on video at bounding box center [728, 410] width 1456 height 819
click at [288, 642] on video at bounding box center [728, 410] width 1456 height 819
click at [279, 627] on video at bounding box center [728, 410] width 1456 height 819
click at [281, 620] on video at bounding box center [728, 410] width 1456 height 819
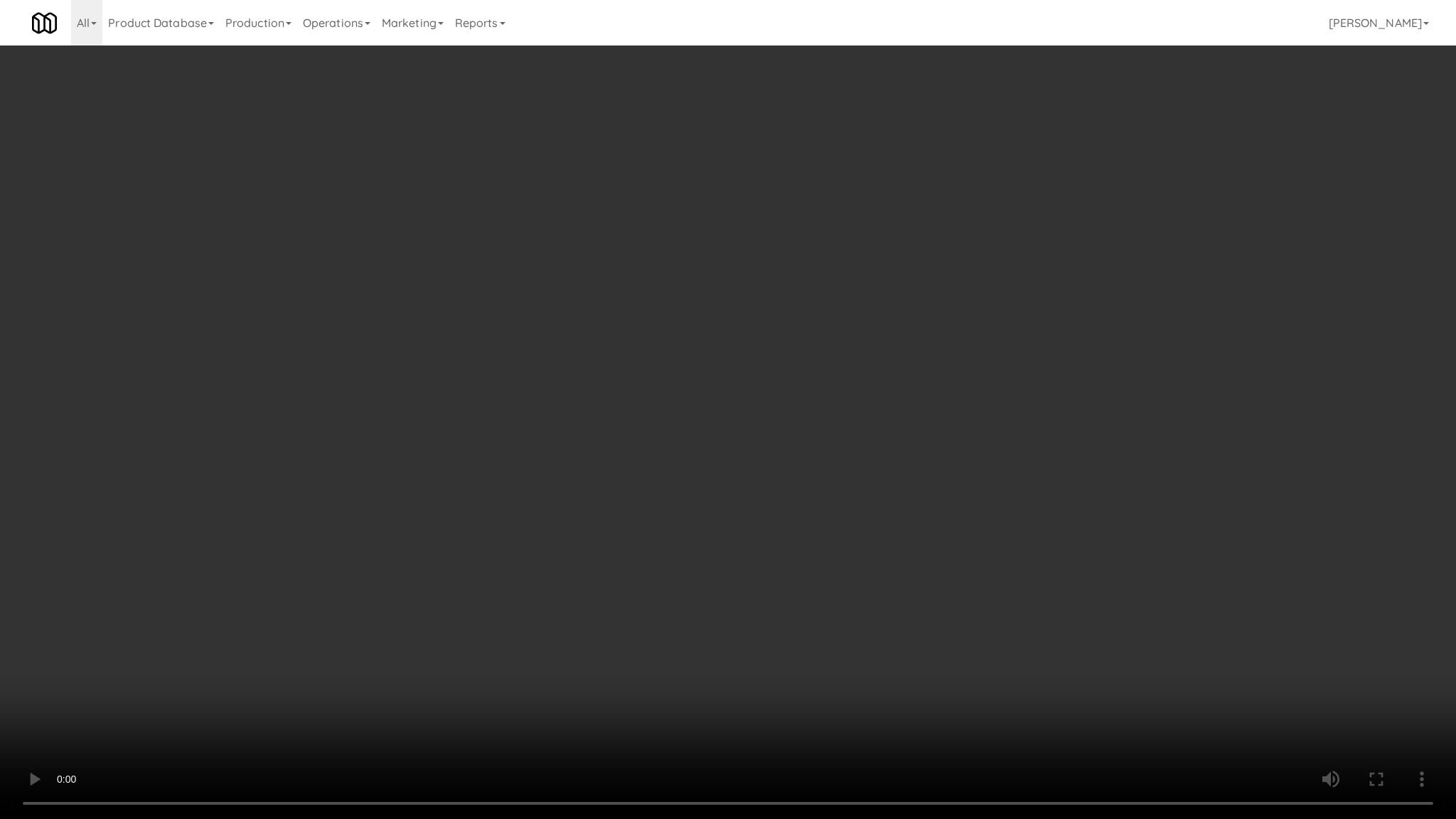
click at [288, 621] on video at bounding box center [728, 410] width 1456 height 819
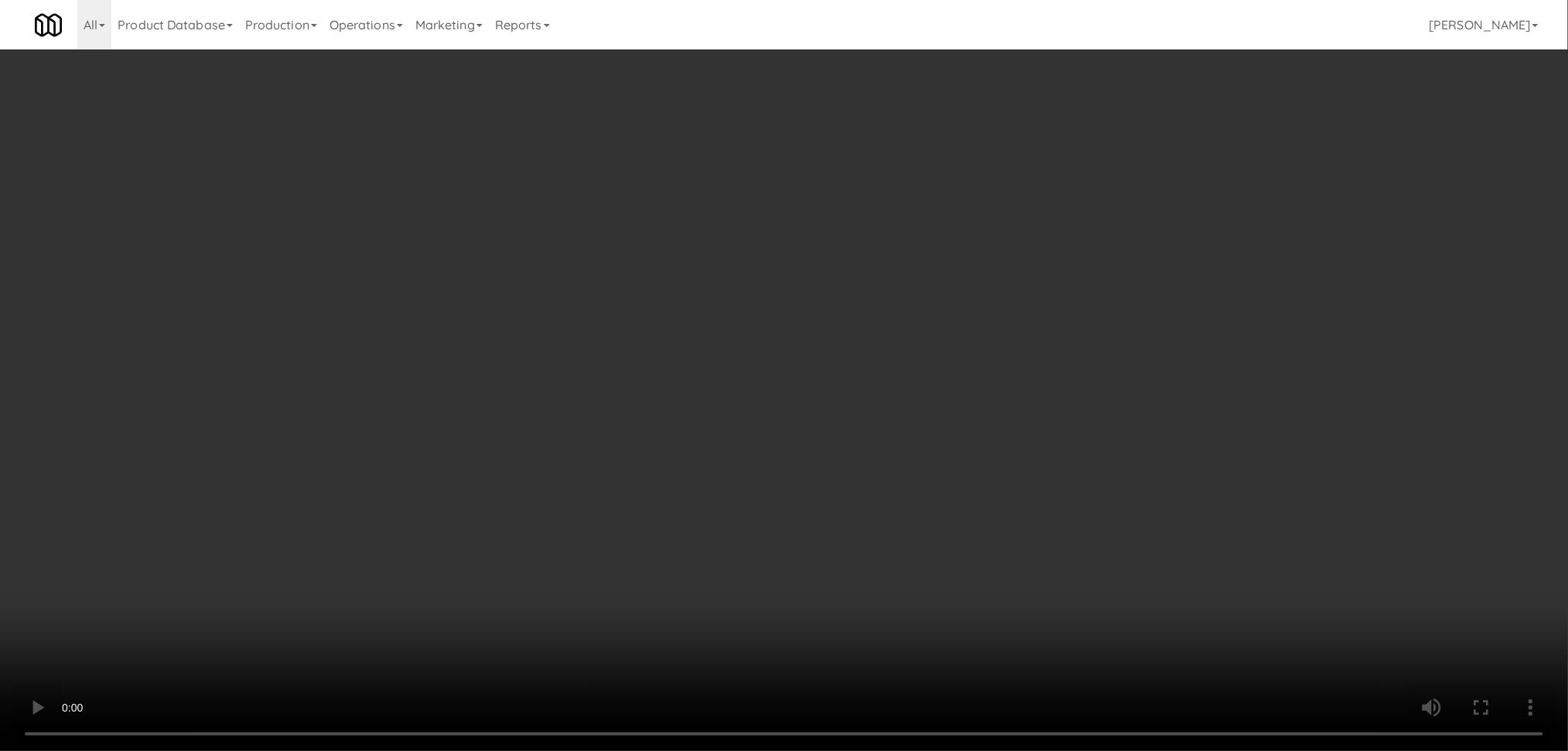
click at [715, 301] on video at bounding box center [784, 375] width 1568 height 751
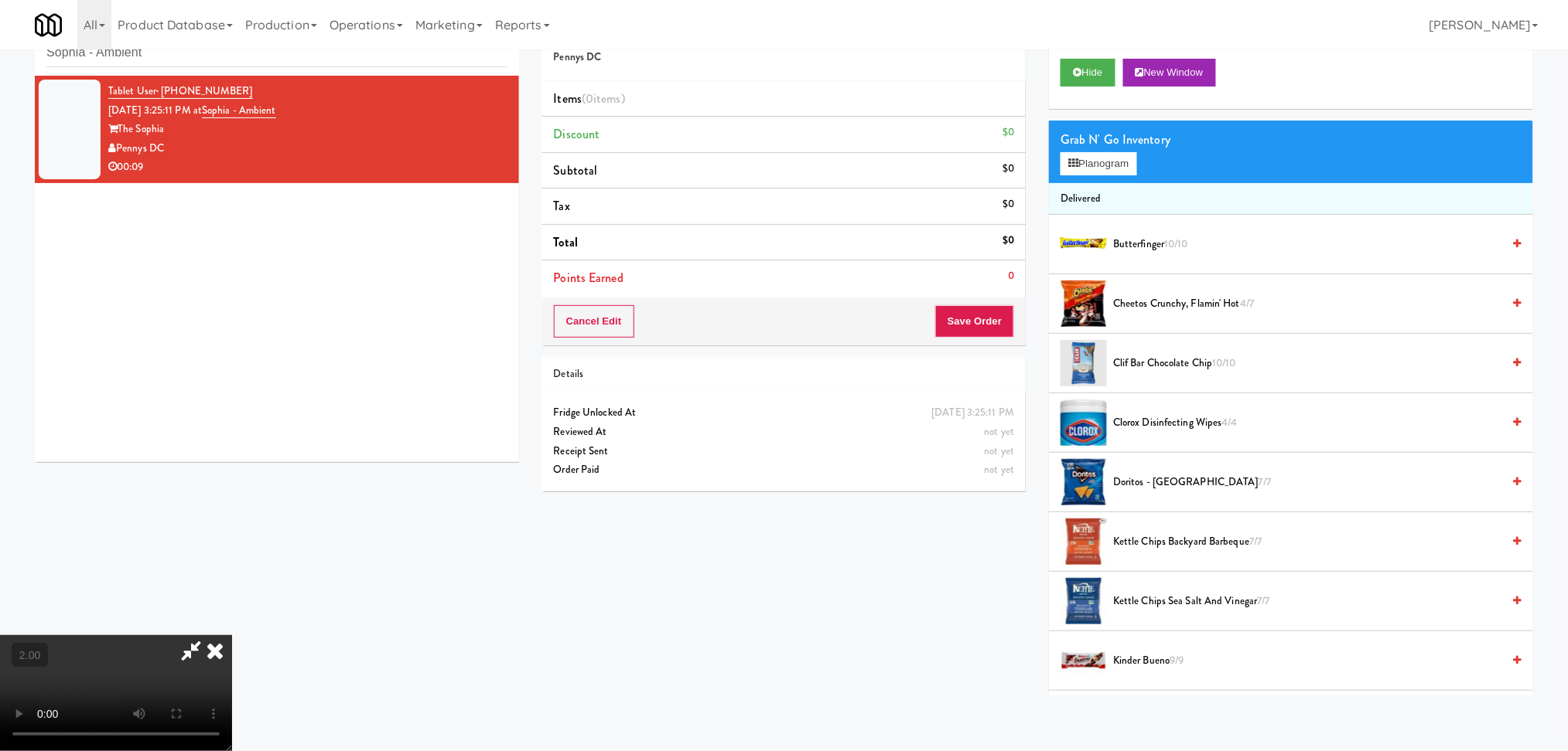
scroll to position [68, 0]
click at [232, 635] on video at bounding box center [116, 693] width 232 height 116
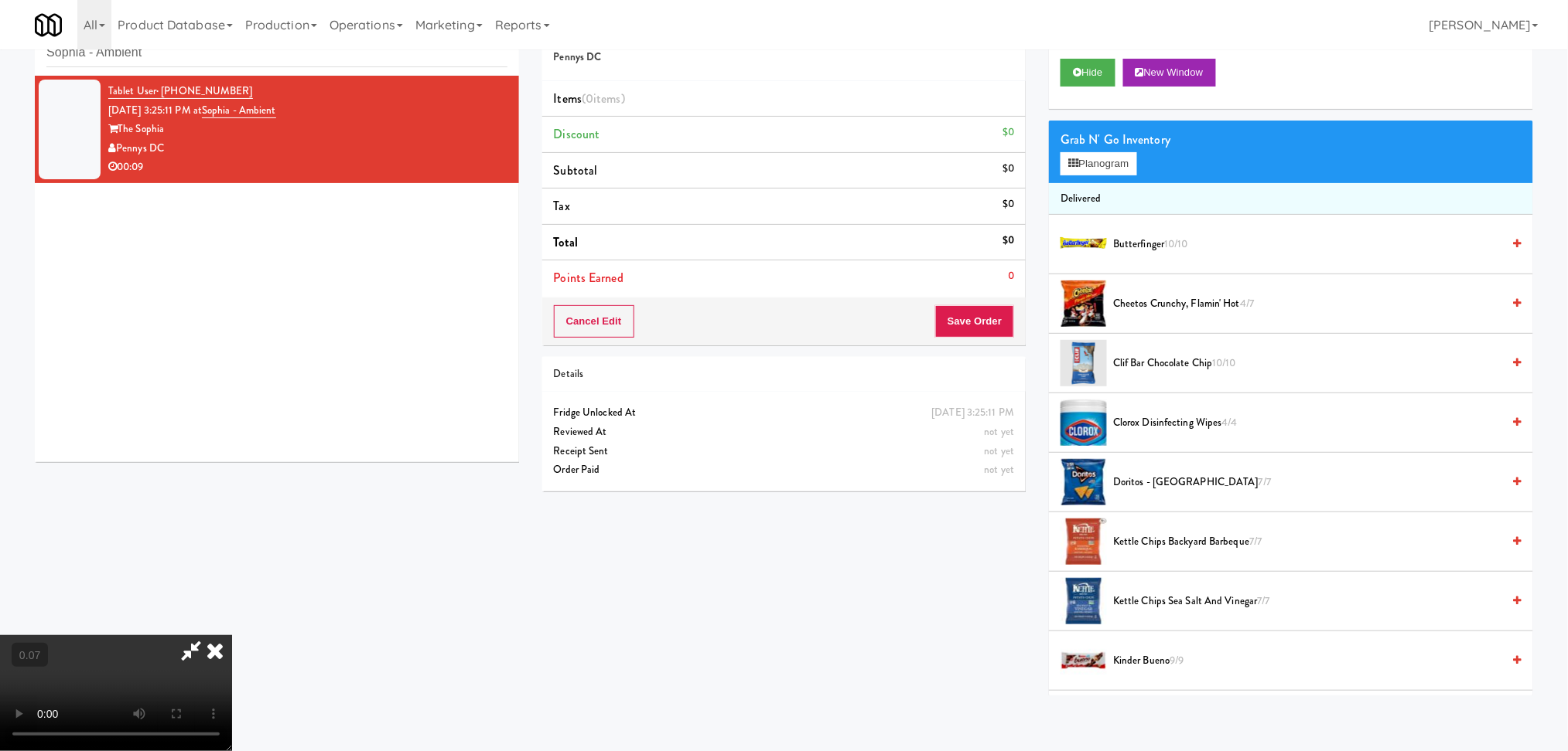
click at [232, 635] on video at bounding box center [116, 693] width 232 height 116
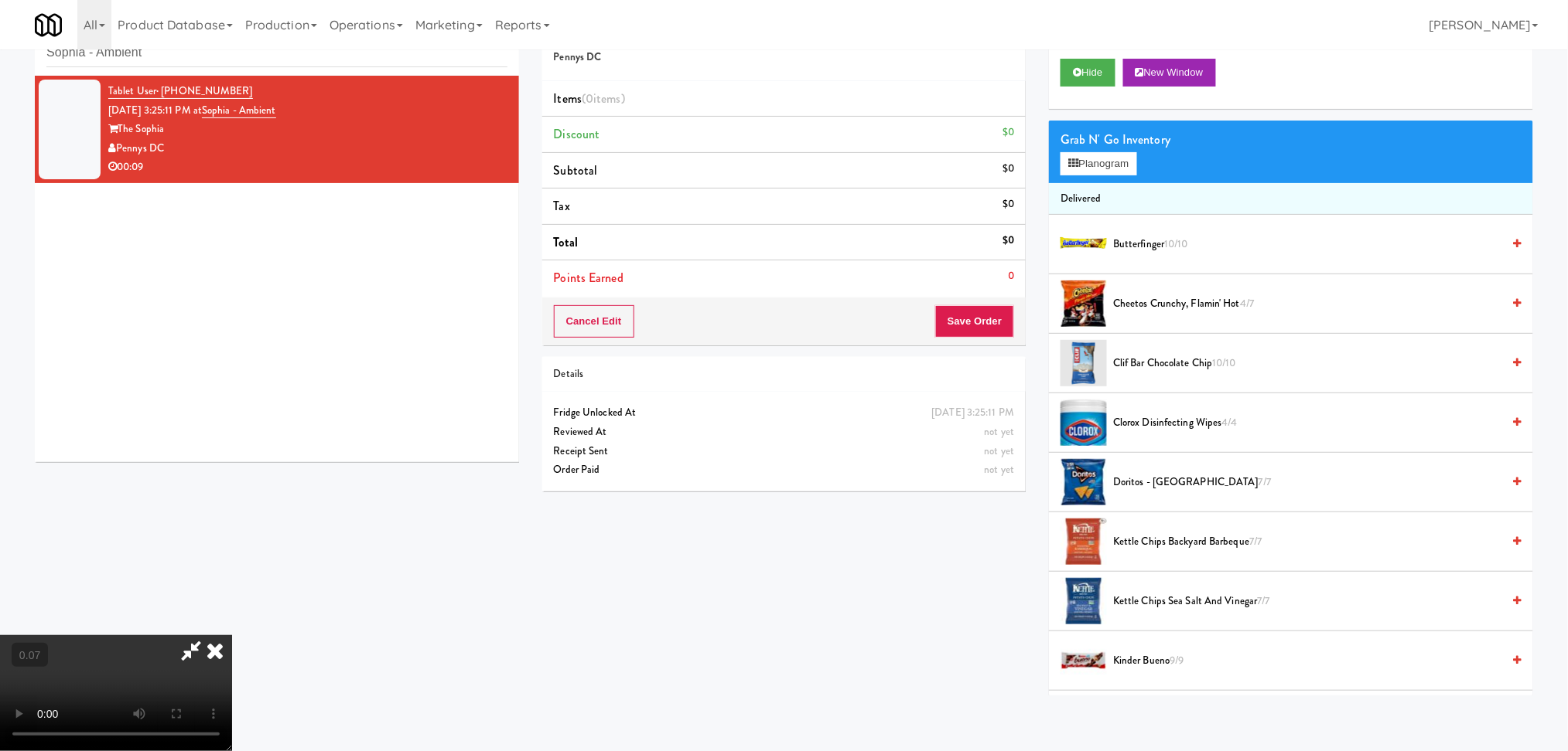
click at [232, 635] on video at bounding box center [116, 693] width 232 height 116
click at [232, 641] on video at bounding box center [116, 693] width 232 height 116
click at [232, 640] on video at bounding box center [116, 693] width 232 height 116
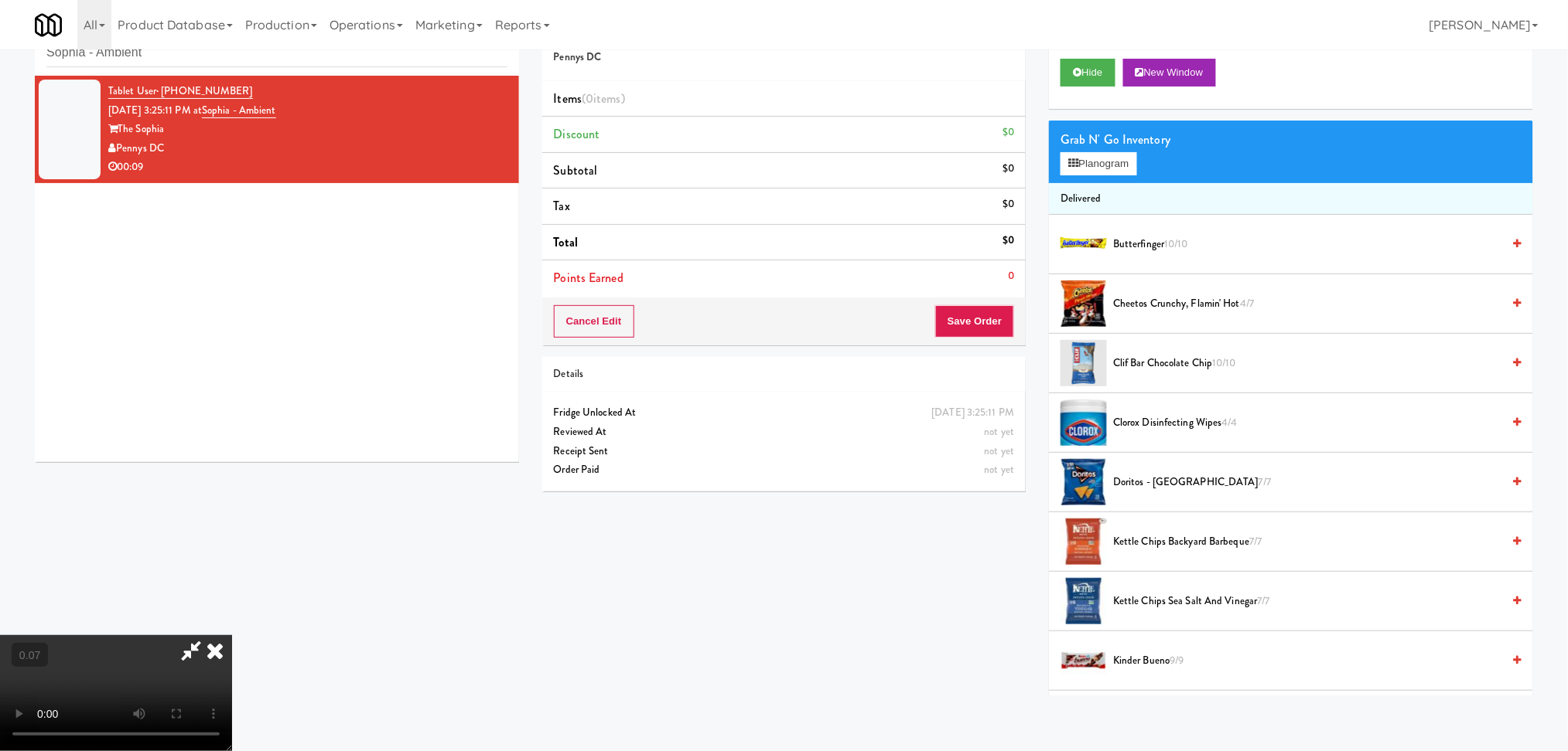
scroll to position [274, 0]
click at [232, 671] on video at bounding box center [116, 693] width 232 height 116
click at [1136, 156] on button "Planogram" at bounding box center [1098, 164] width 75 height 23
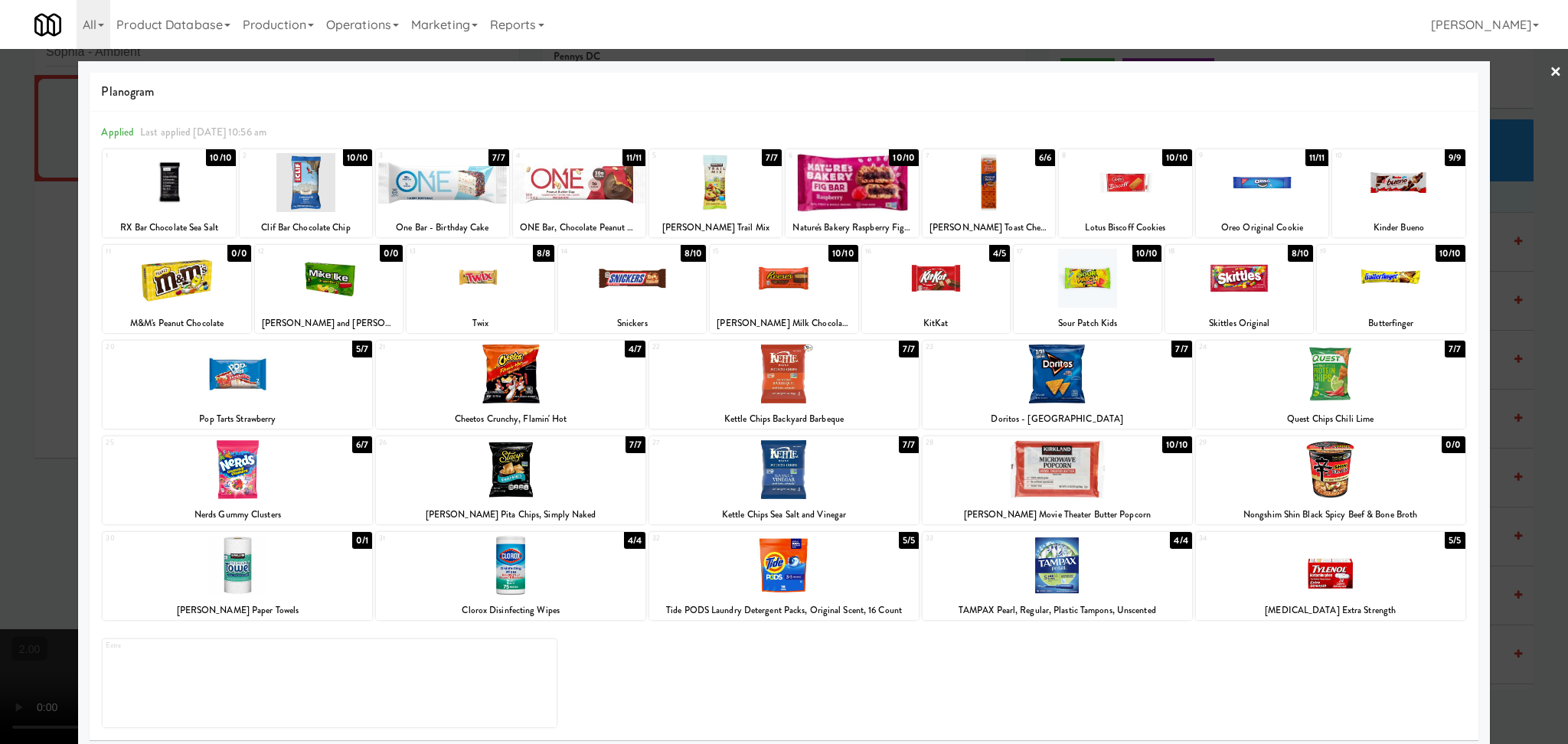
click at [929, 288] on div at bounding box center [935, 278] width 148 height 59
click at [652, 296] on div at bounding box center [632, 278] width 148 height 59
click at [470, 268] on div at bounding box center [480, 278] width 148 height 59
click at [0, 269] on div at bounding box center [784, 372] width 1568 height 744
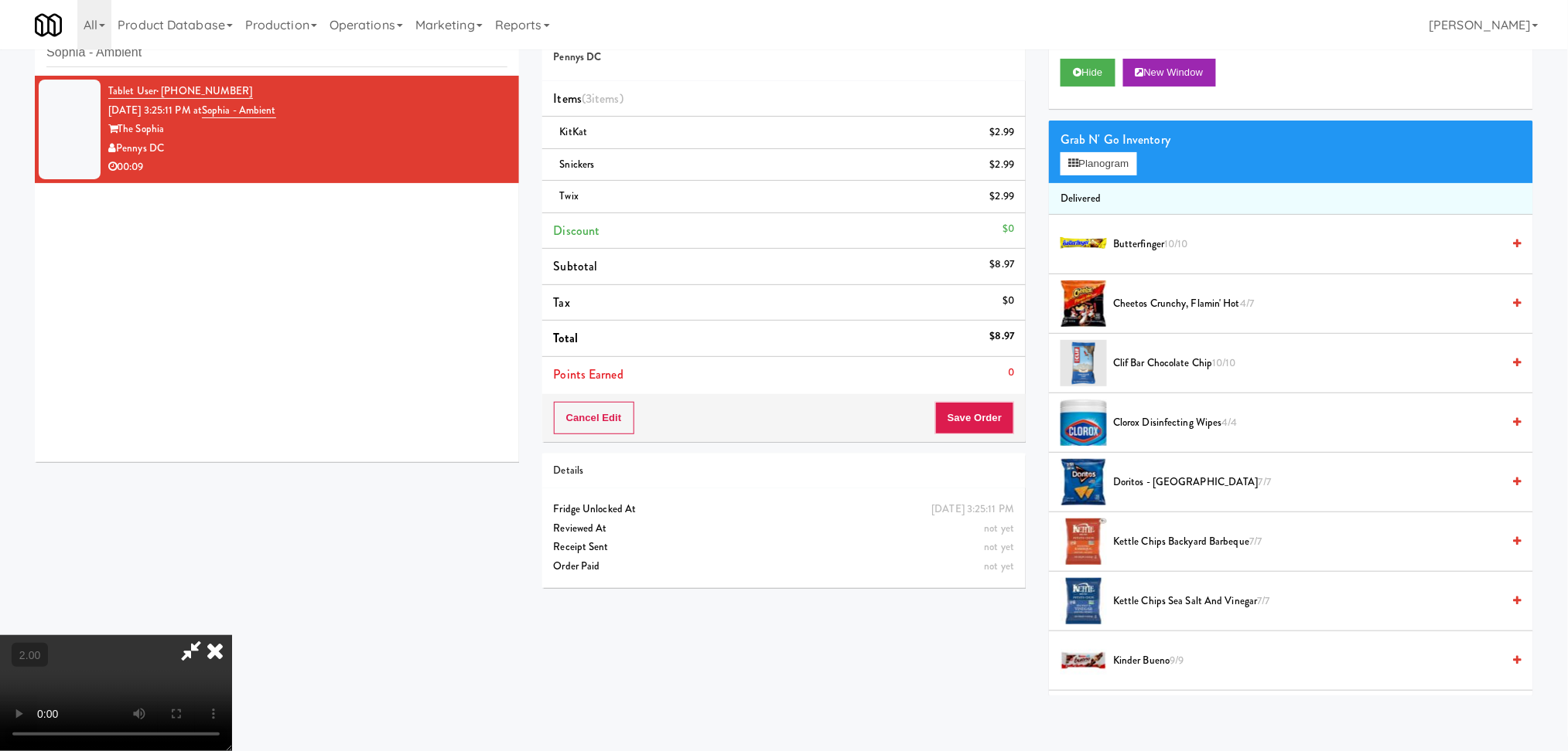
click at [983, 437] on div "Cancel Edit Save Order" at bounding box center [784, 418] width 484 height 48
click at [979, 426] on button "Save Order" at bounding box center [974, 418] width 79 height 33
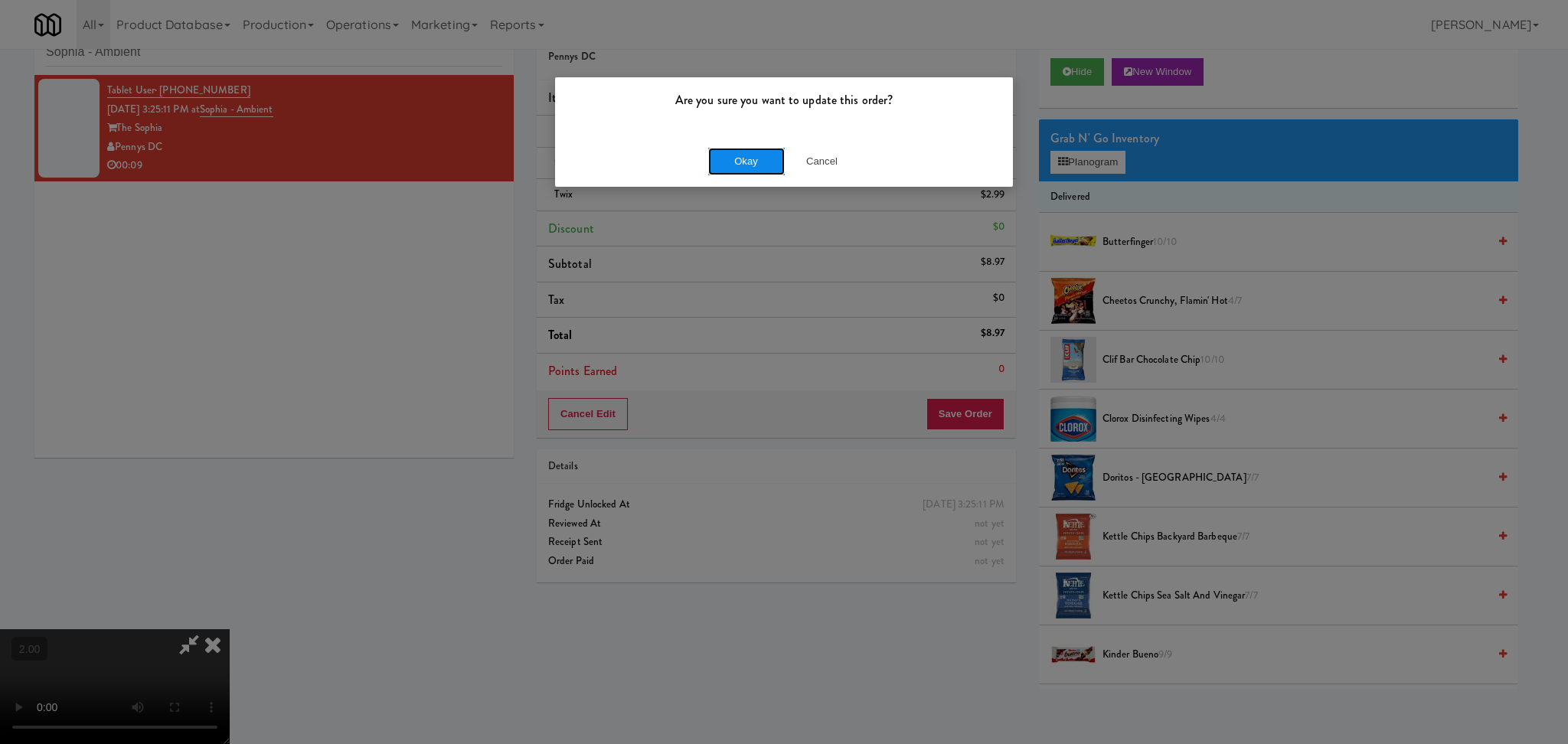
click at [740, 163] on button "Okay" at bounding box center [746, 161] width 76 height 27
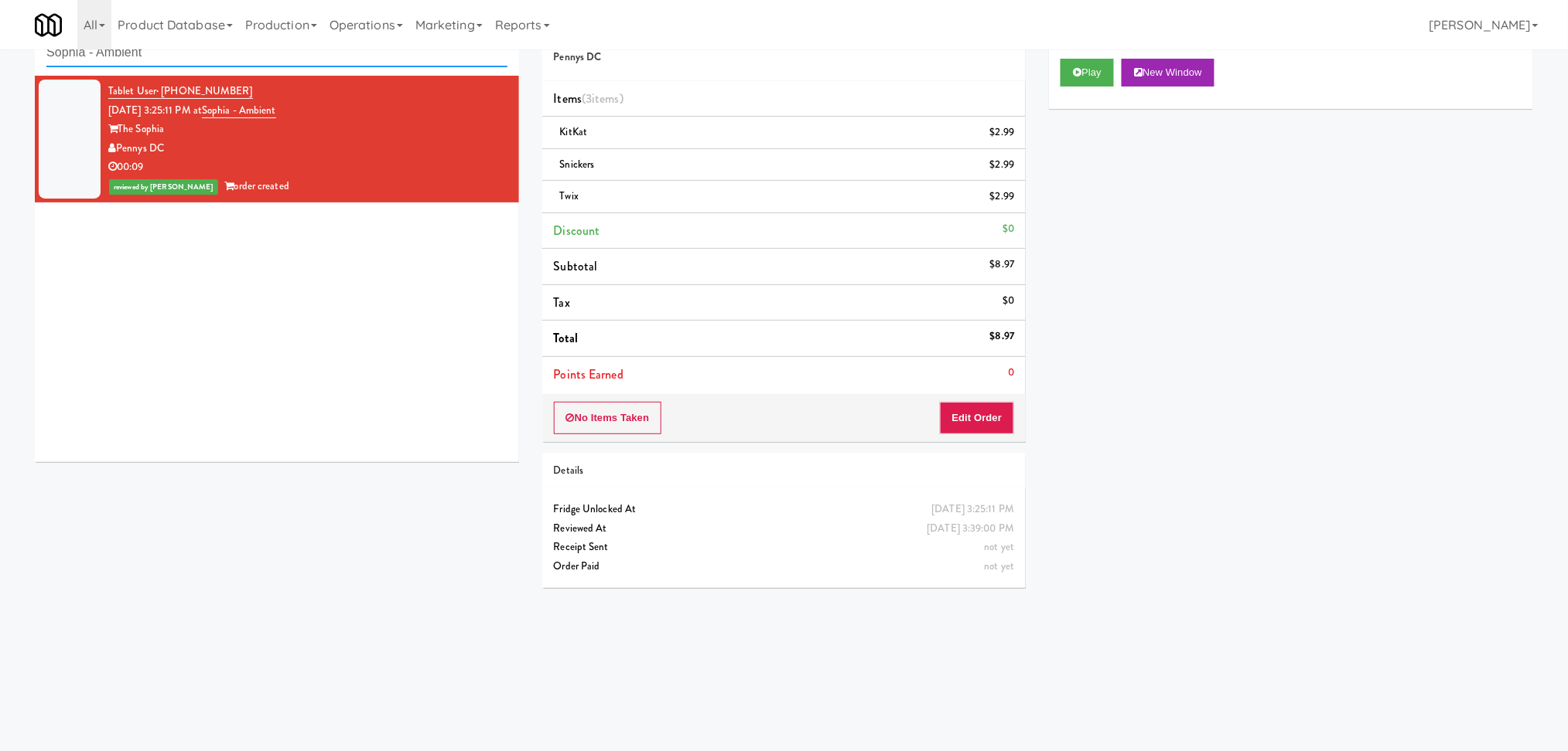
paste input "Pinnacle - Cooler M"
drag, startPoint x: 240, startPoint y: 51, endPoint x: 0, endPoint y: 68, distance: 240.6
click at [0, 68] on div "inbox reviewed recent all unclear take inventory issue suspicious failed recent…" at bounding box center [784, 316] width 1568 height 621
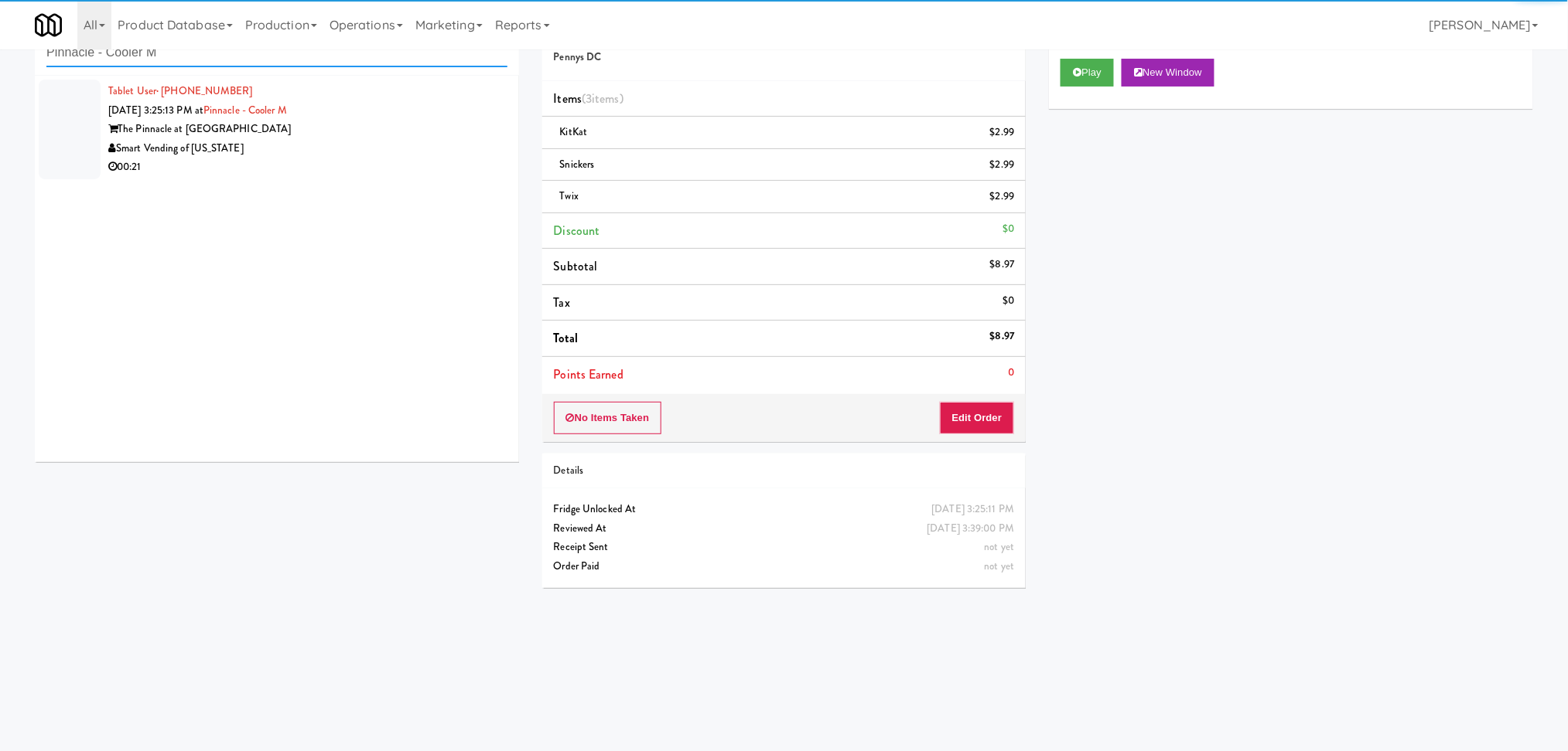
type input "Pinnacle - Cooler M"
click at [451, 163] on div "00:21" at bounding box center [308, 167] width 399 height 20
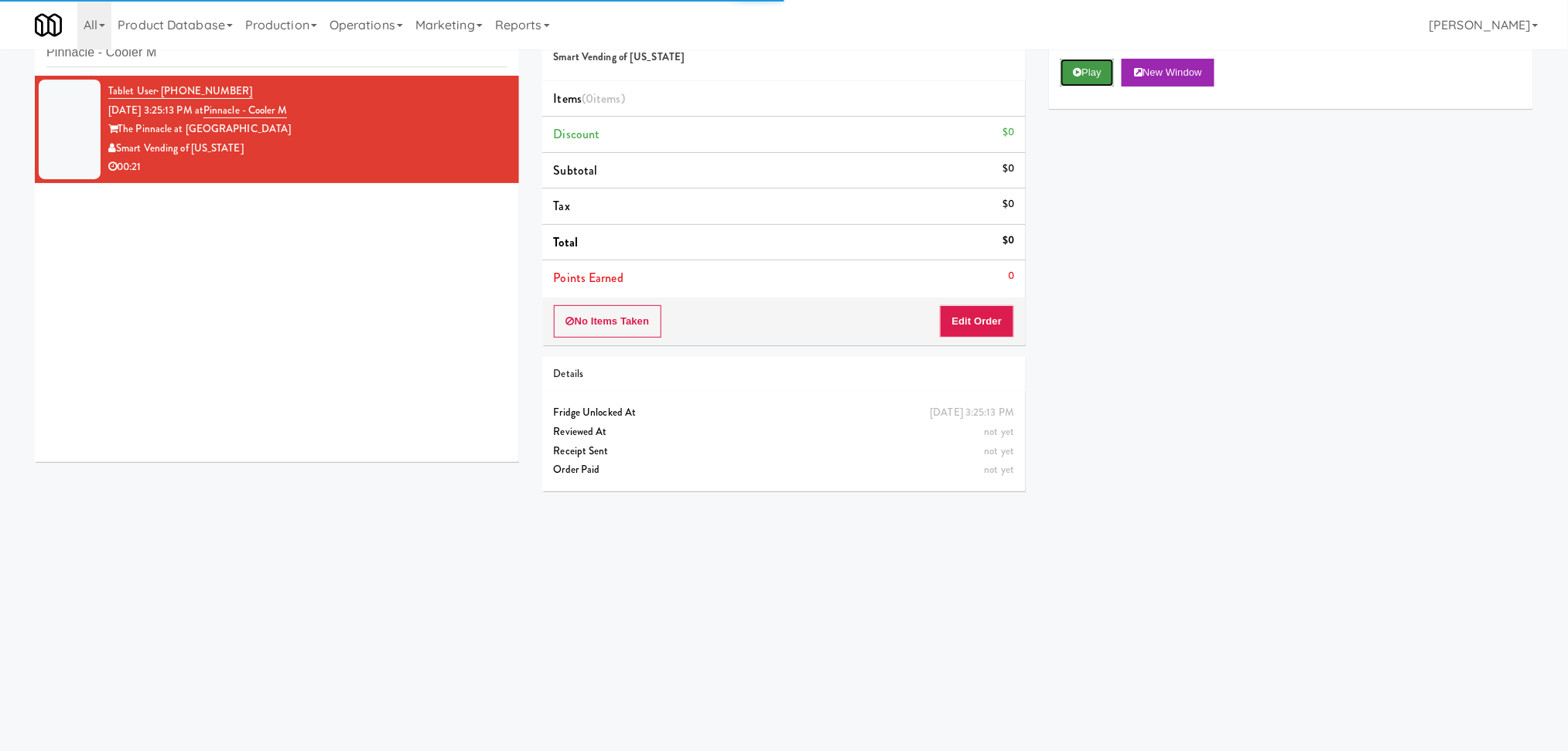
click at [1105, 79] on button "Play" at bounding box center [1086, 73] width 53 height 27
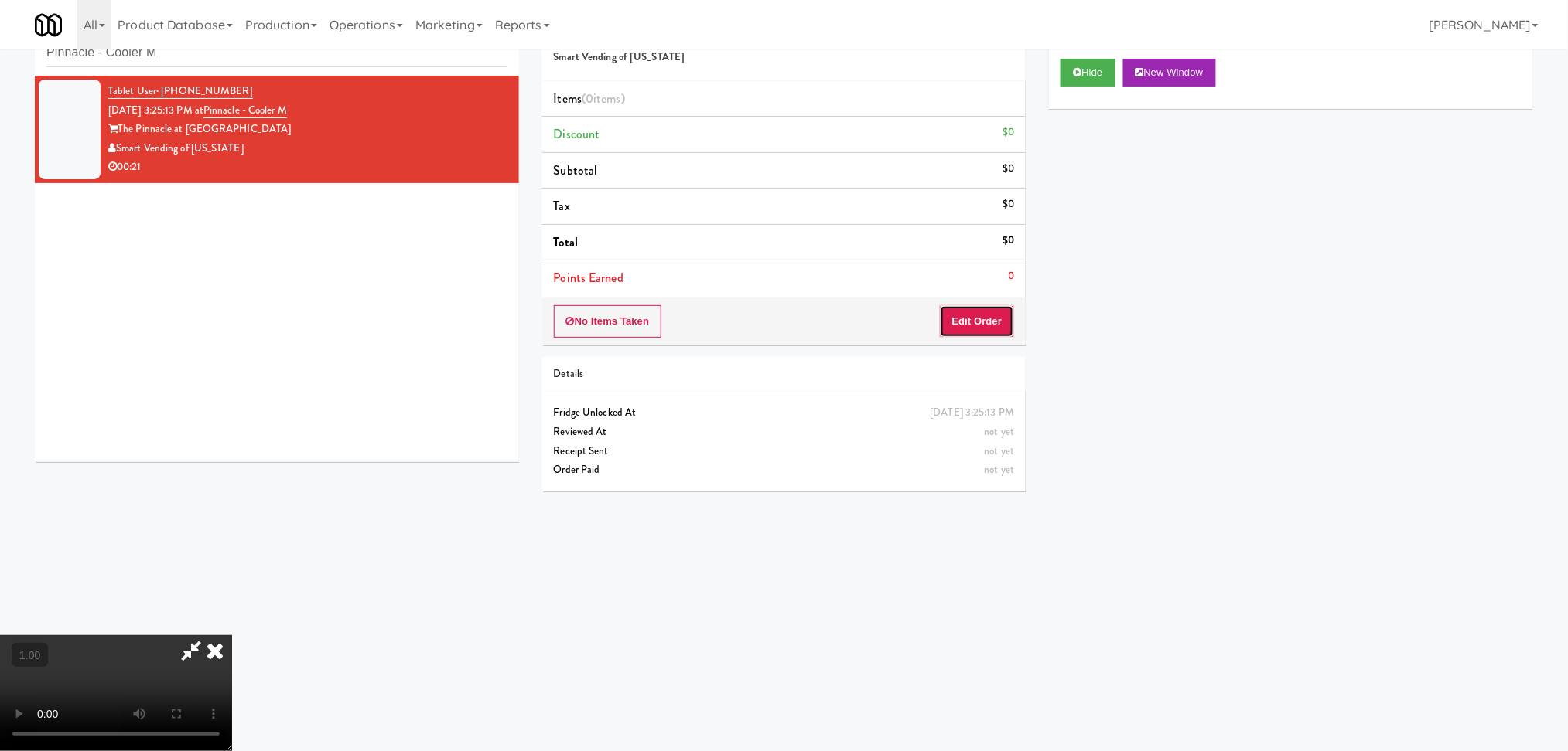
click at [994, 316] on button "Edit Order" at bounding box center [978, 322] width 75 height 33
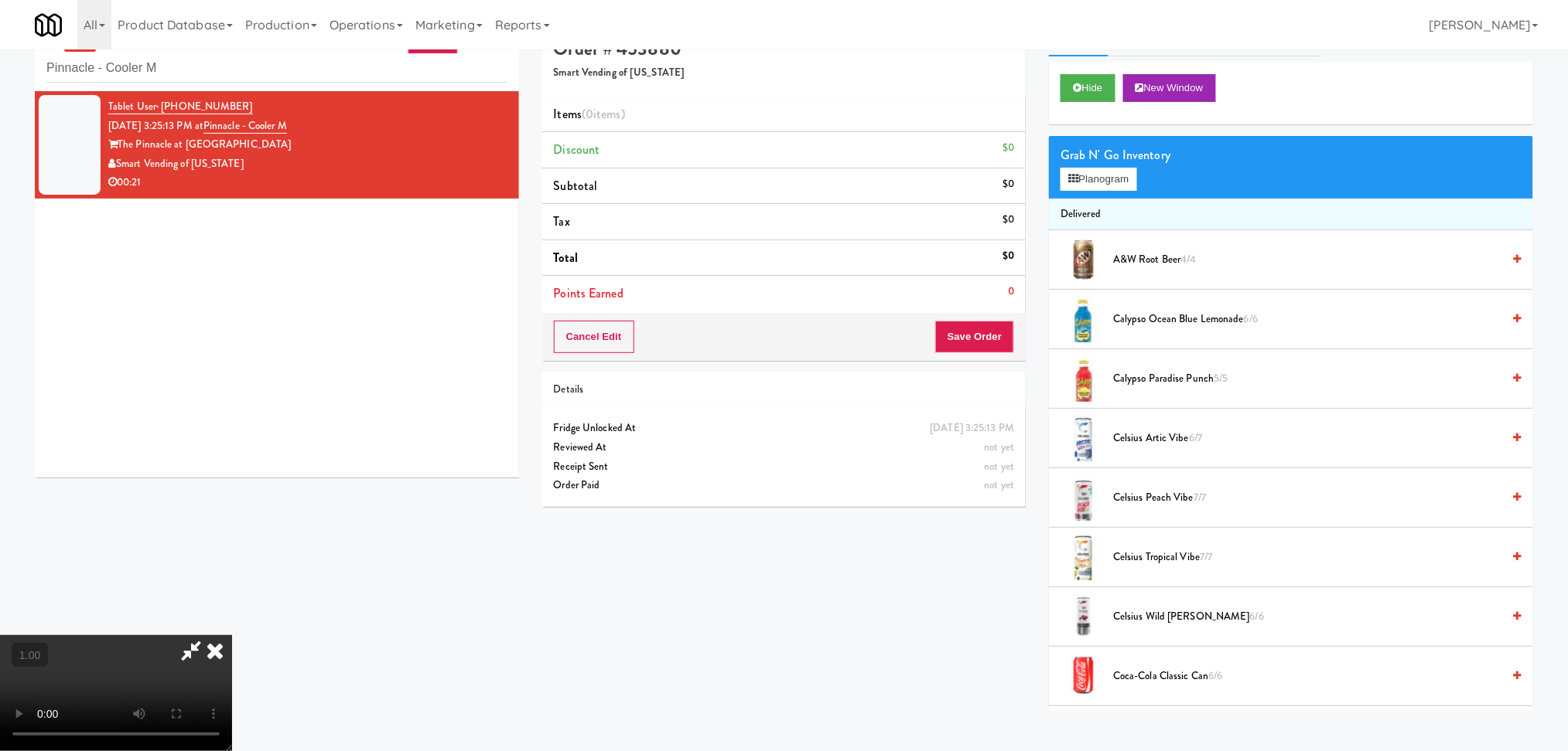
scroll to position [50, 0]
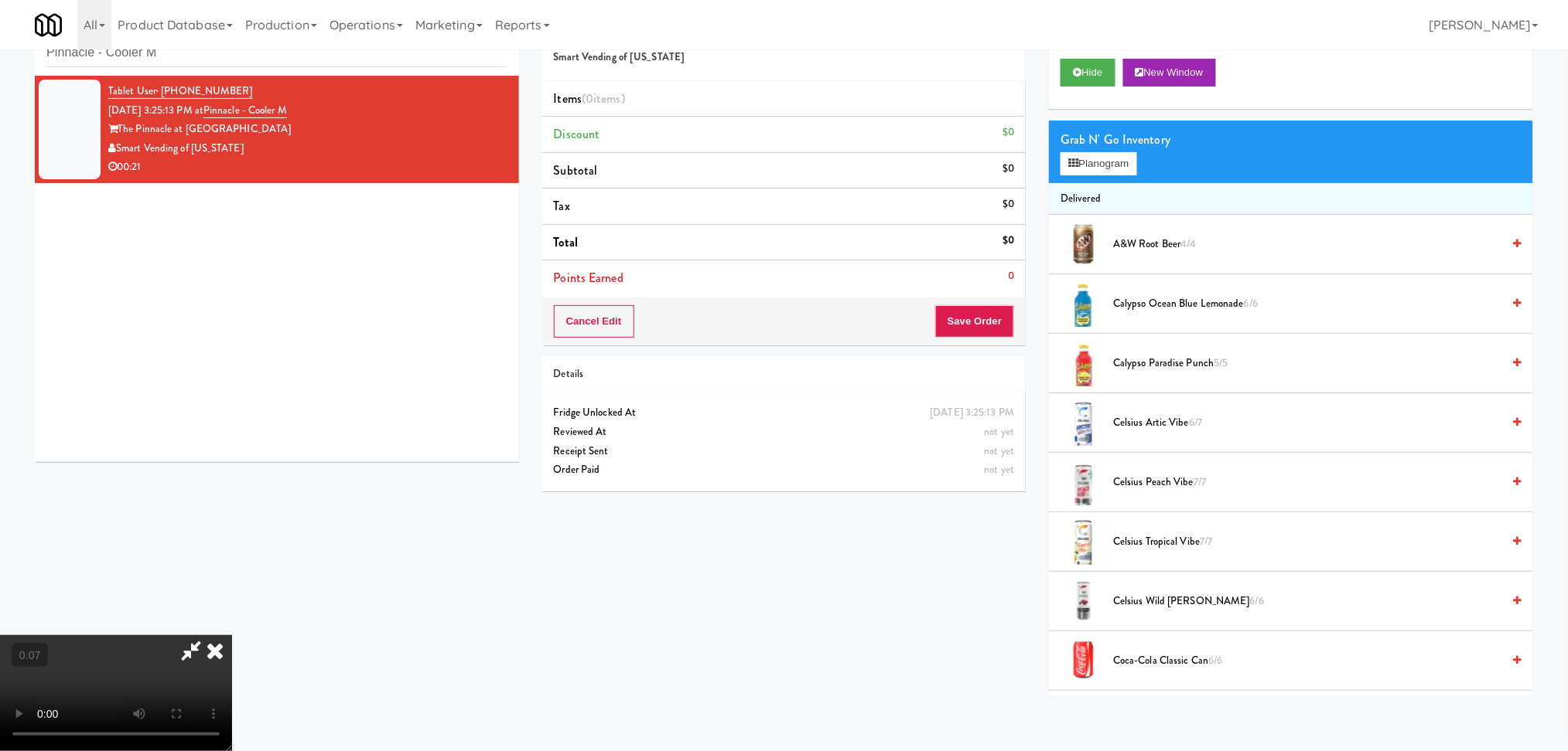
click at [232, 635] on video at bounding box center [116, 693] width 232 height 116
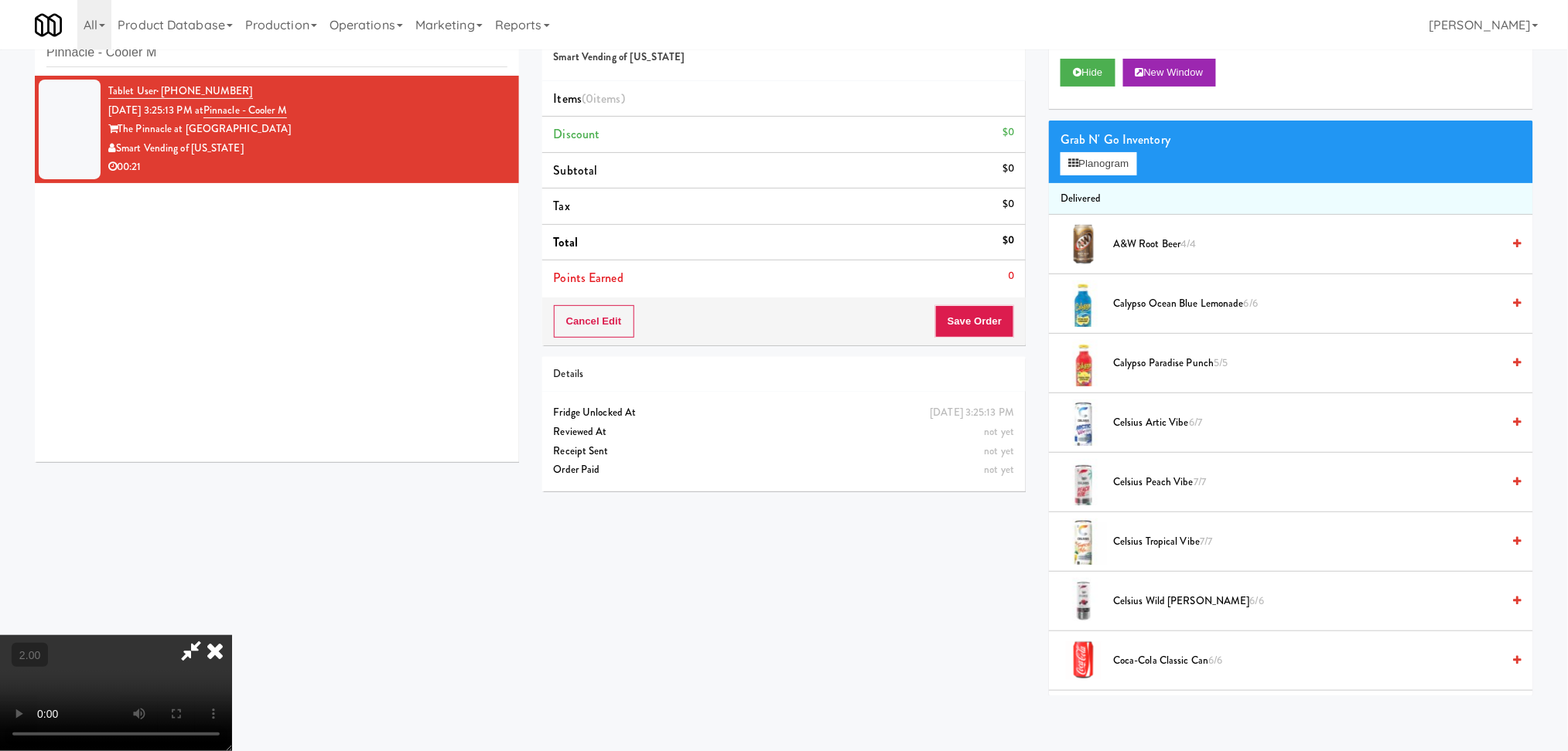
click at [232, 635] on video at bounding box center [116, 693] width 232 height 116
click at [1078, 169] on button "Planogram" at bounding box center [1098, 164] width 75 height 23
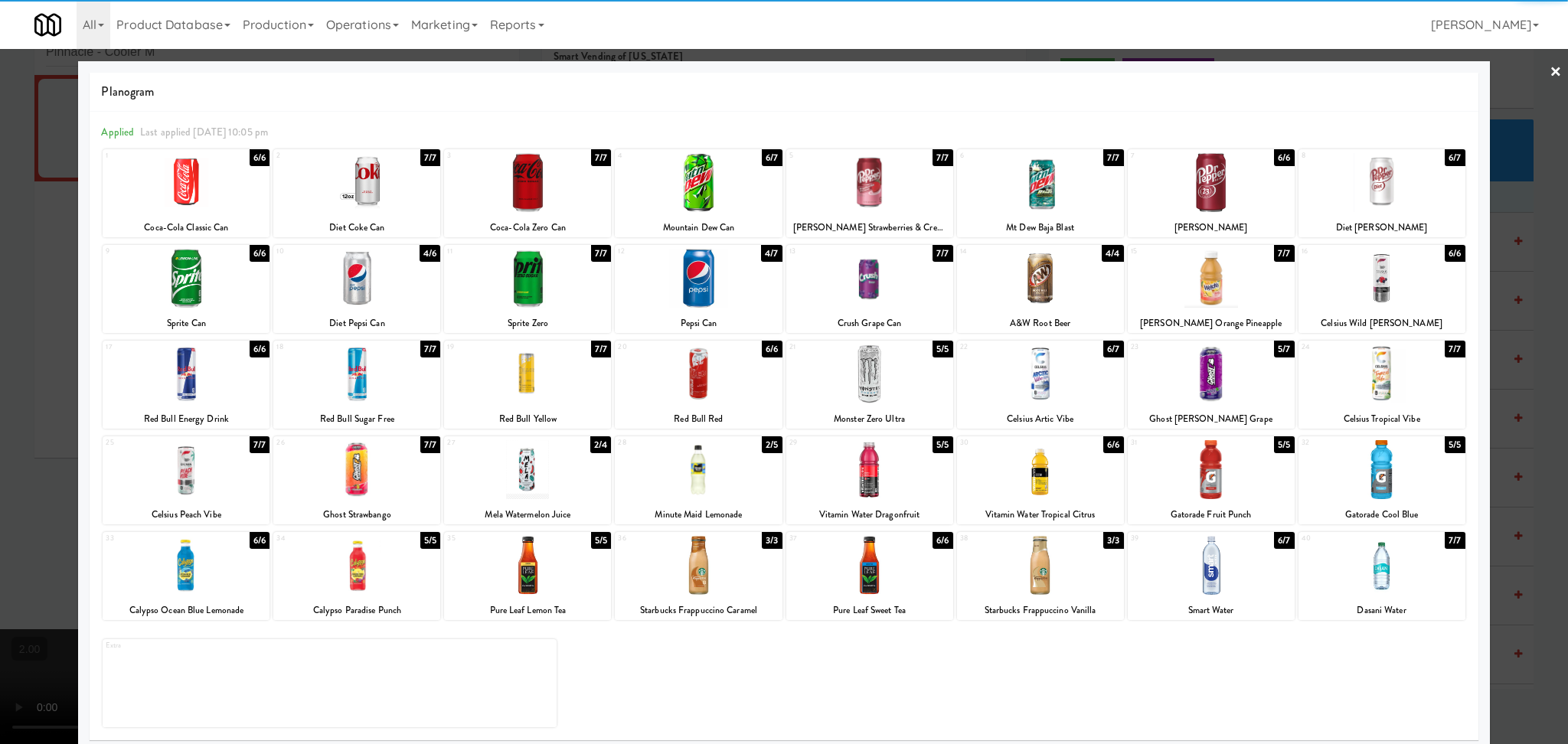
click at [197, 188] on div at bounding box center [186, 183] width 167 height 59
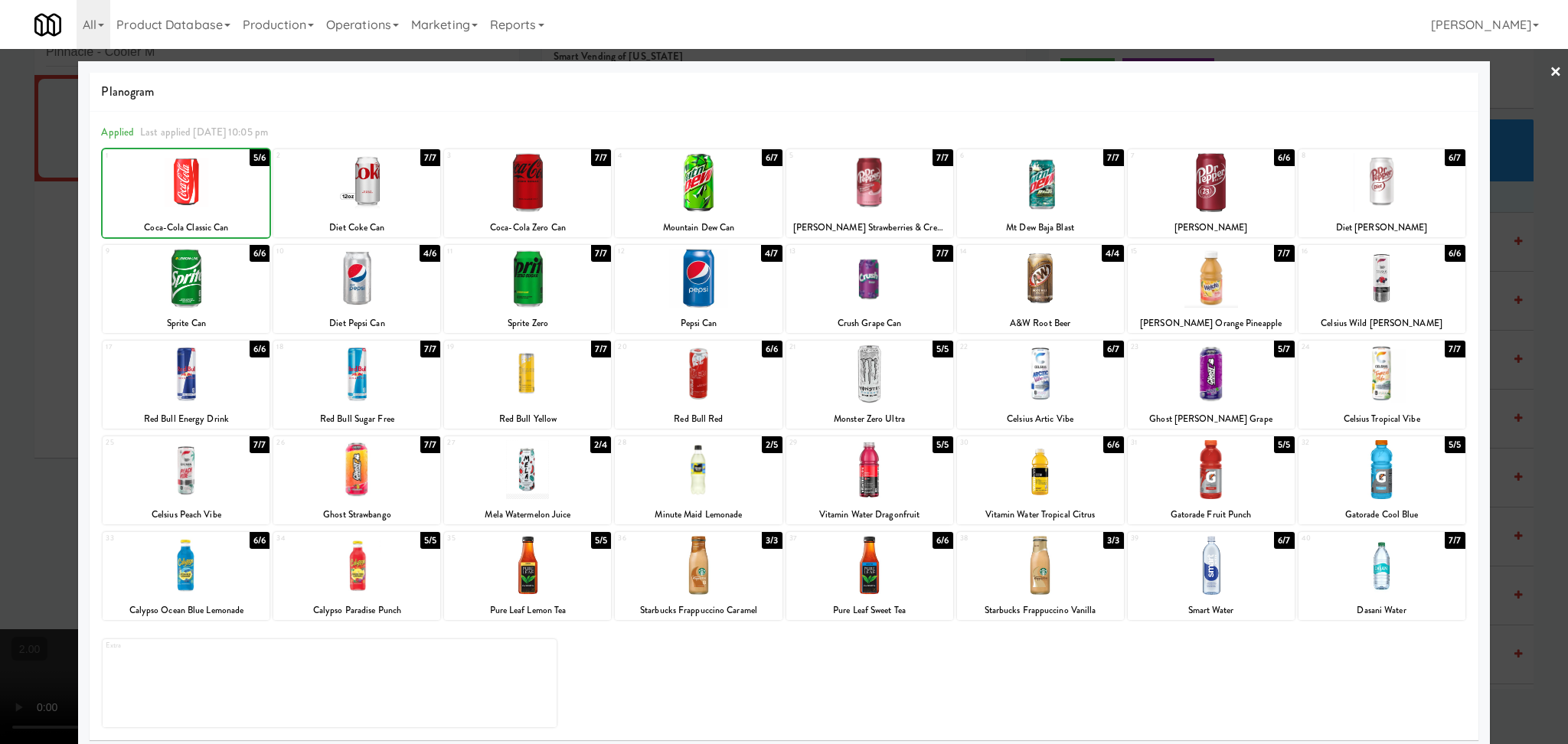
click at [197, 188] on div at bounding box center [186, 183] width 167 height 59
click at [707, 301] on div at bounding box center [698, 278] width 167 height 59
click at [850, 185] on div at bounding box center [869, 183] width 167 height 59
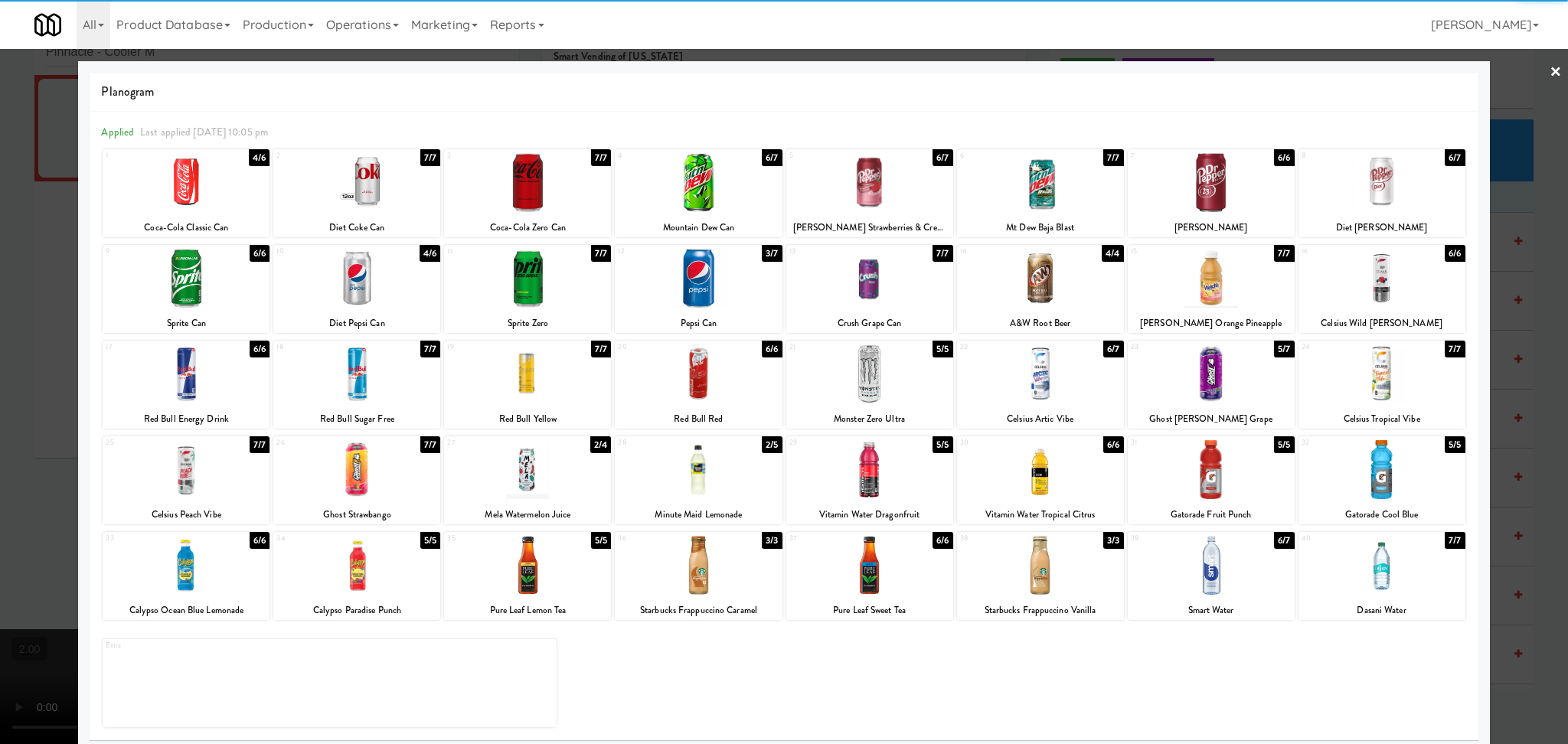
click at [0, 299] on div at bounding box center [784, 372] width 1568 height 744
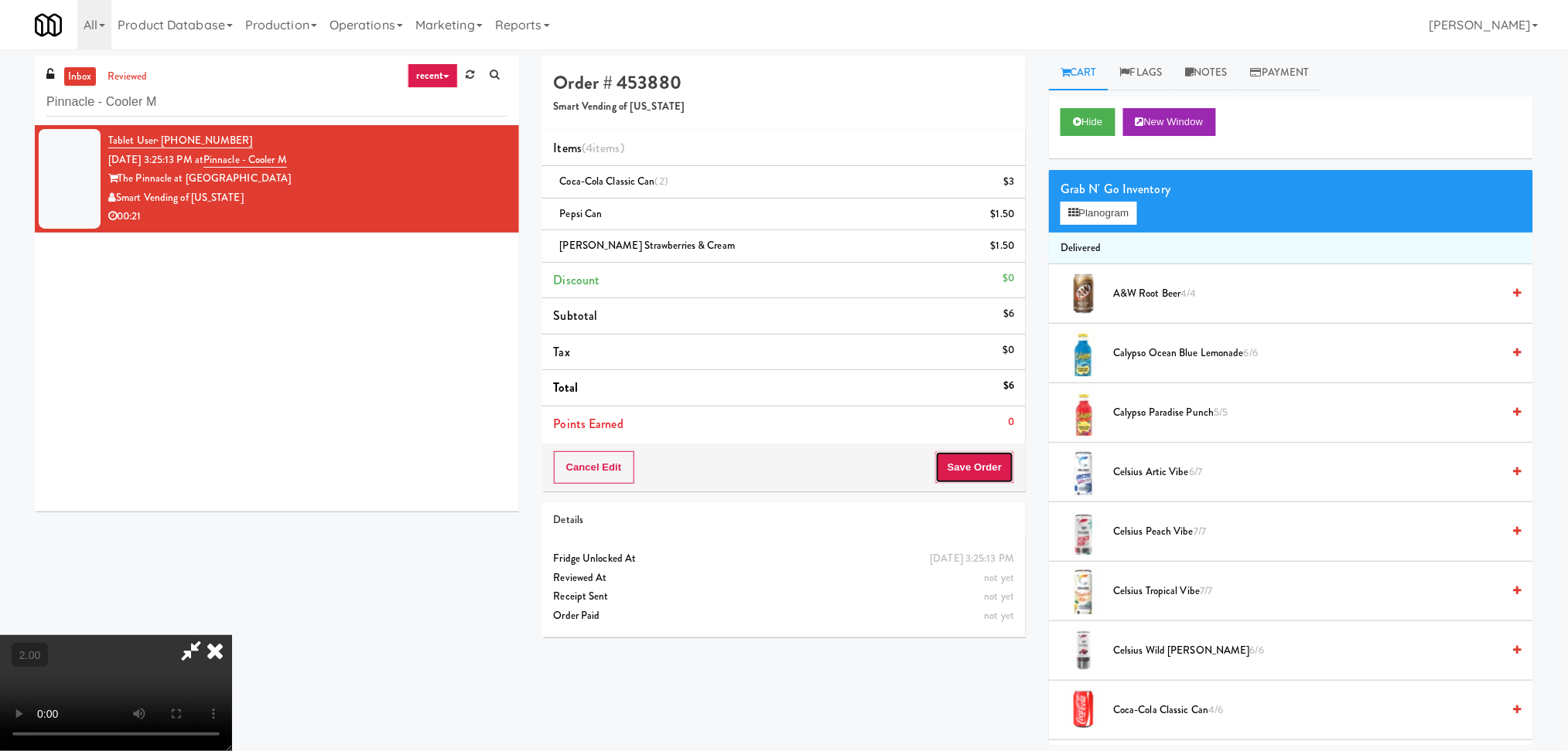
drag, startPoint x: 996, startPoint y: 473, endPoint x: 984, endPoint y: 462, distance: 16.3
click at [997, 473] on button "Save Order" at bounding box center [974, 468] width 79 height 33
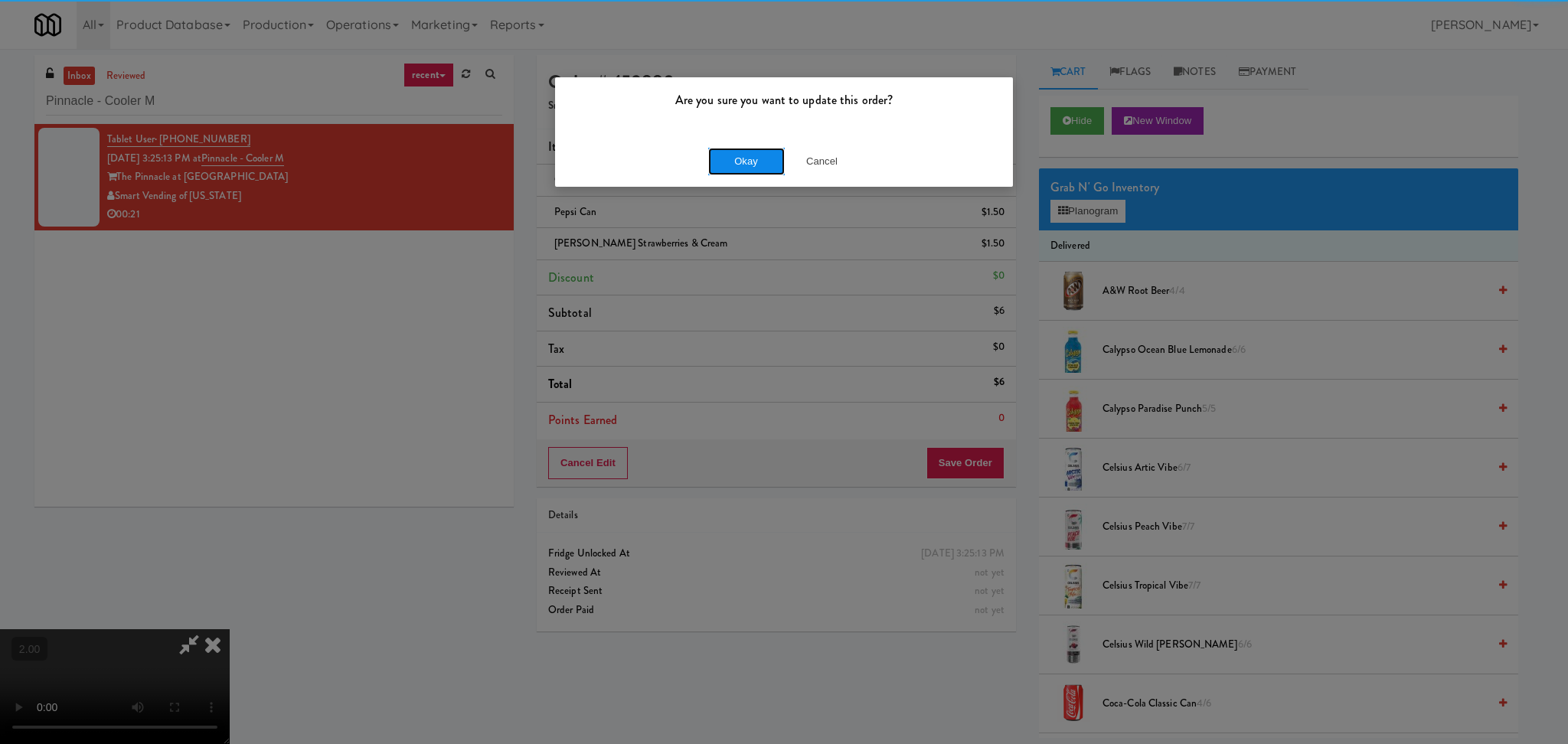
click at [719, 148] on button "Okay" at bounding box center [746, 161] width 76 height 27
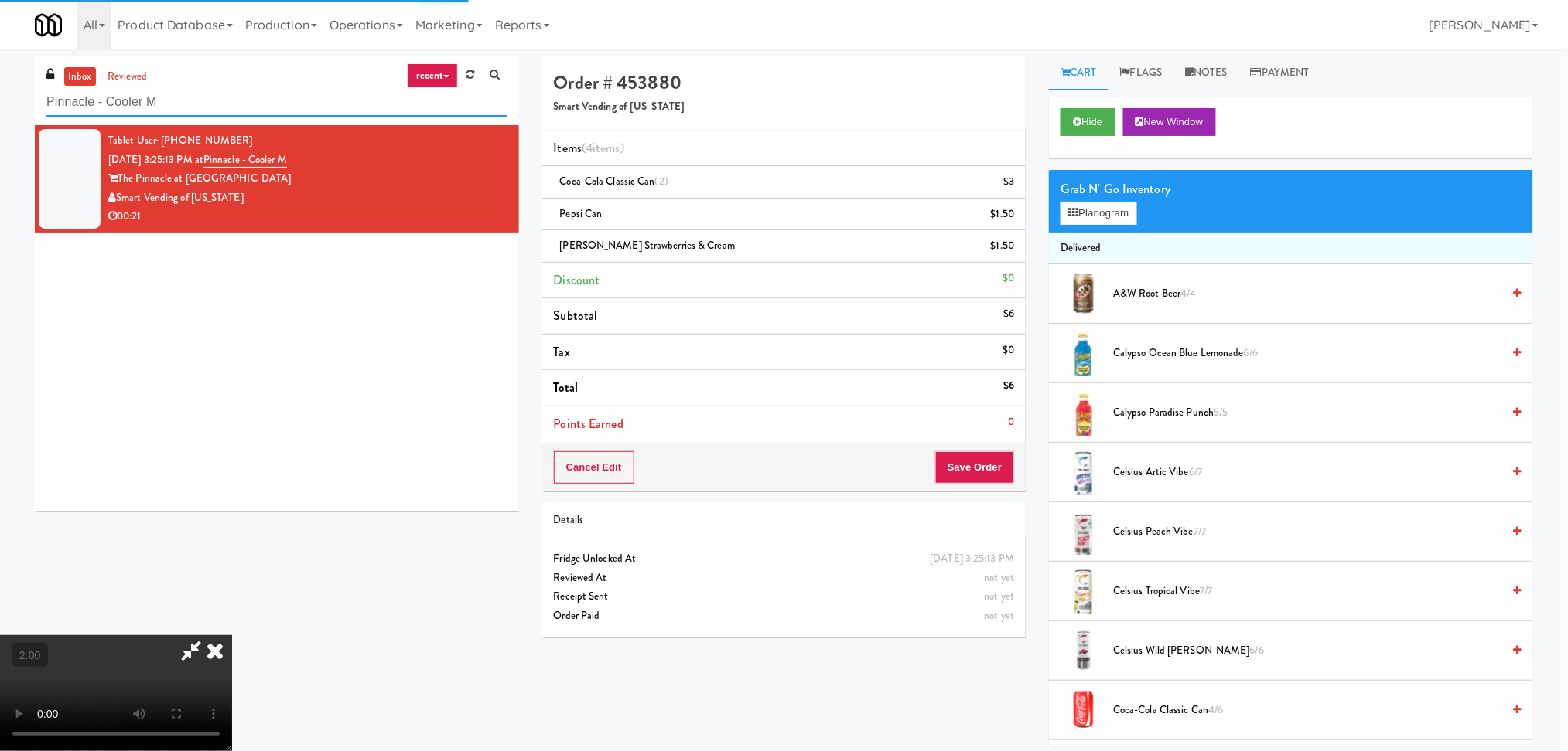
drag, startPoint x: 174, startPoint y: 96, endPoint x: 0, endPoint y: 113, distance: 174.8
click at [0, 113] on div "inbox reviewed recent all unclear take inventory issue suspicious failed recent…" at bounding box center [784, 400] width 1568 height 689
paste input "Rosedale-Pantry-Right"
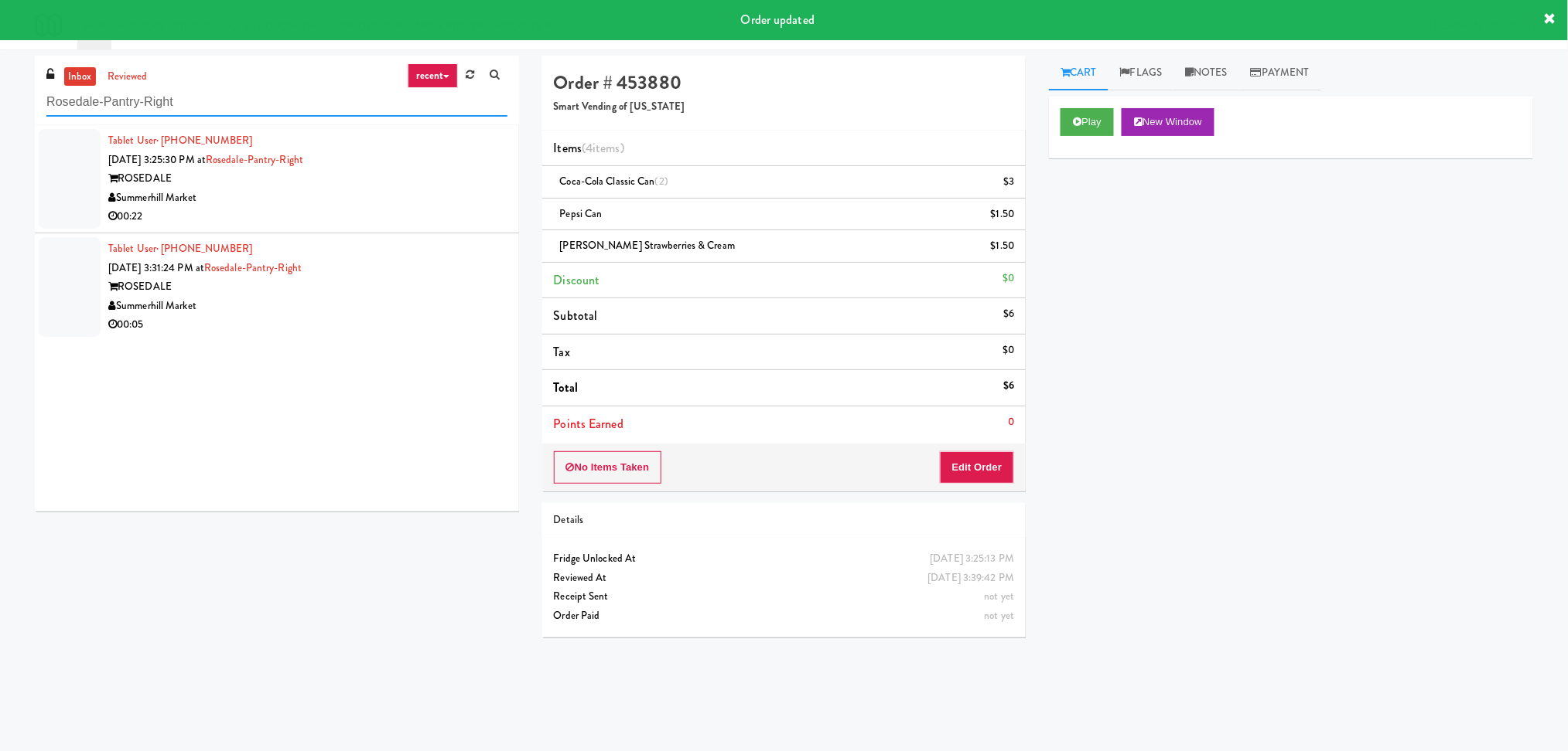
type input "Rosedale-Pantry-Right"
click at [385, 224] on div "00:22" at bounding box center [308, 217] width 399 height 20
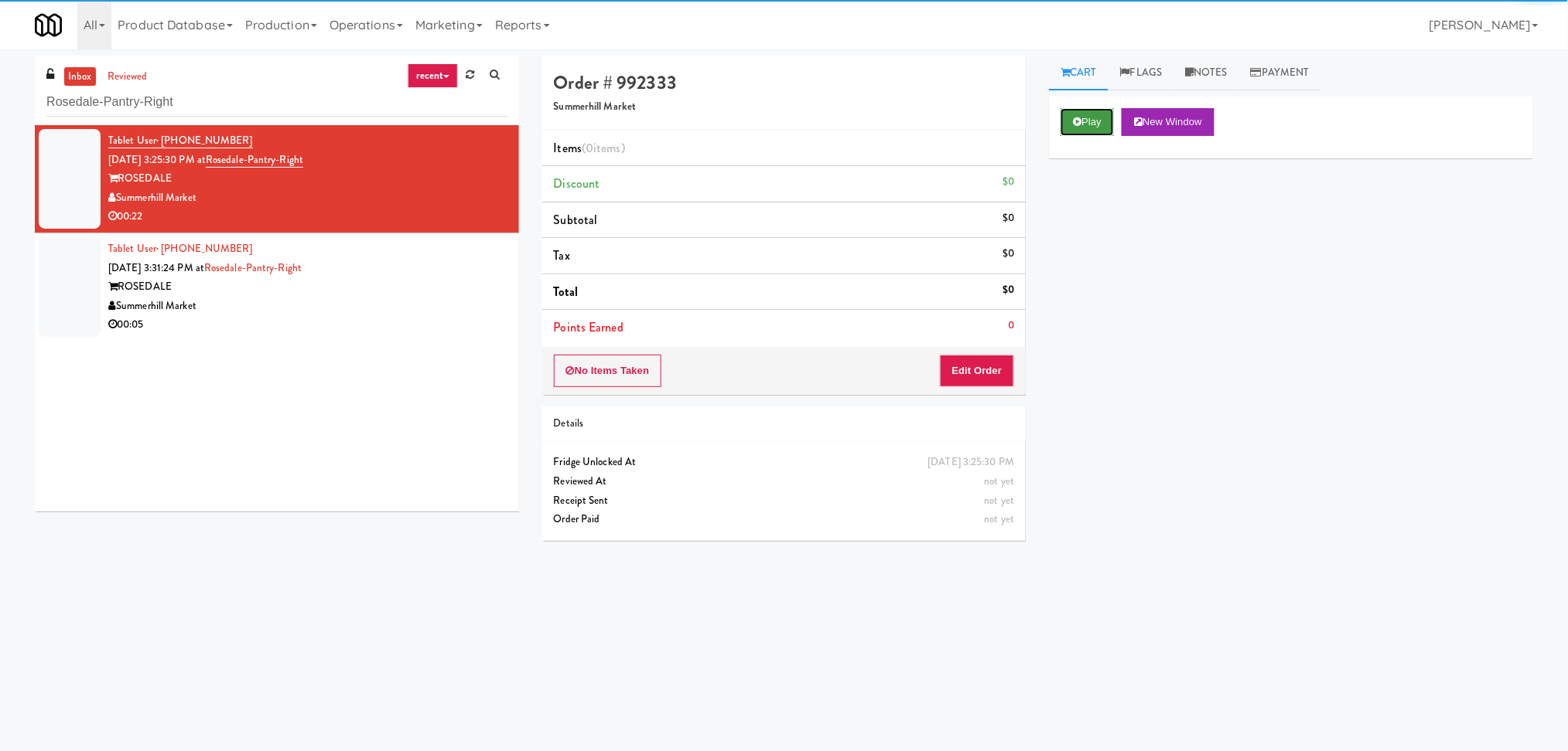
click at [1110, 129] on button "Play" at bounding box center [1086, 122] width 53 height 27
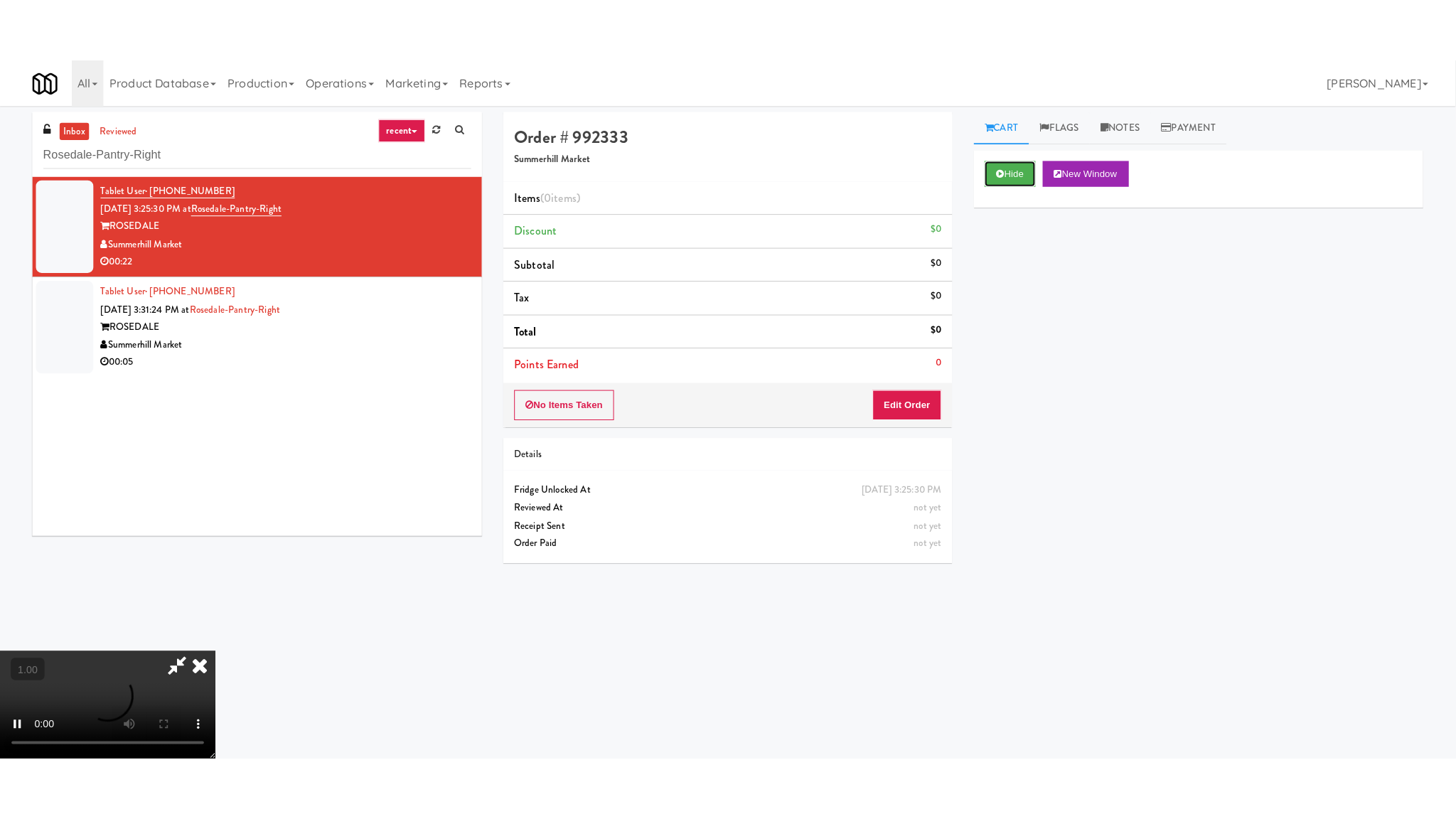
scroll to position [252, 0]
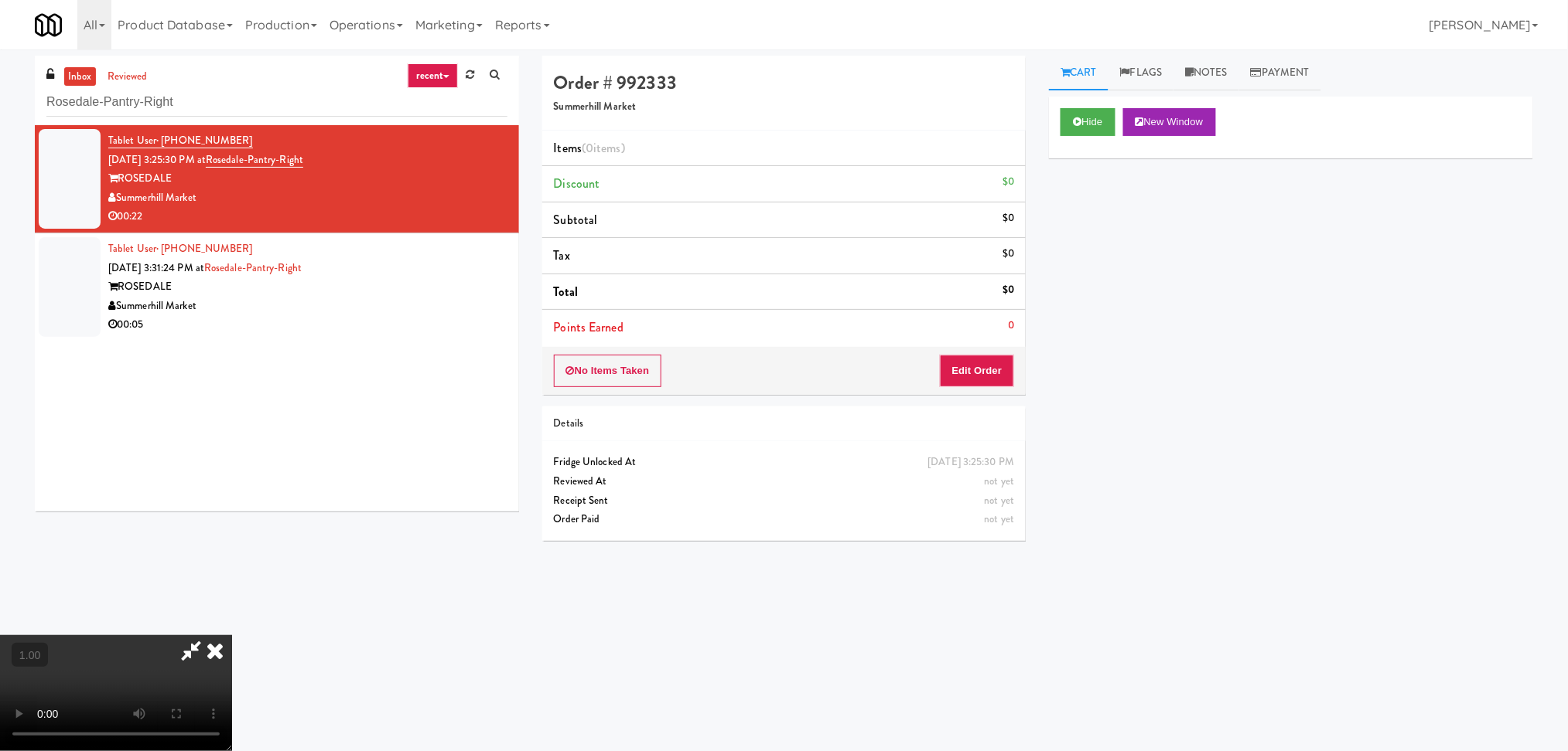
click at [180, 635] on video at bounding box center [116, 693] width 232 height 116
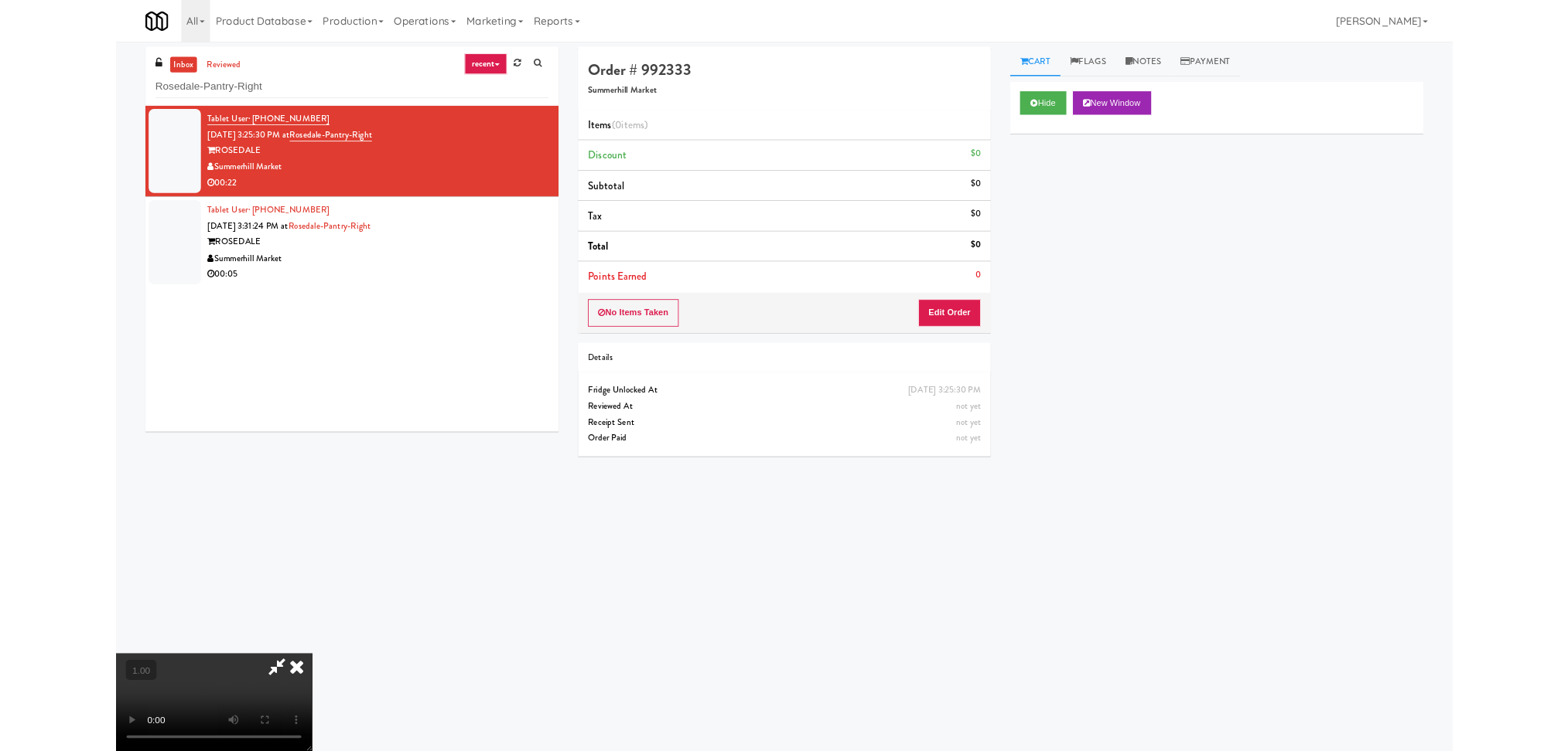
scroll to position [32, 0]
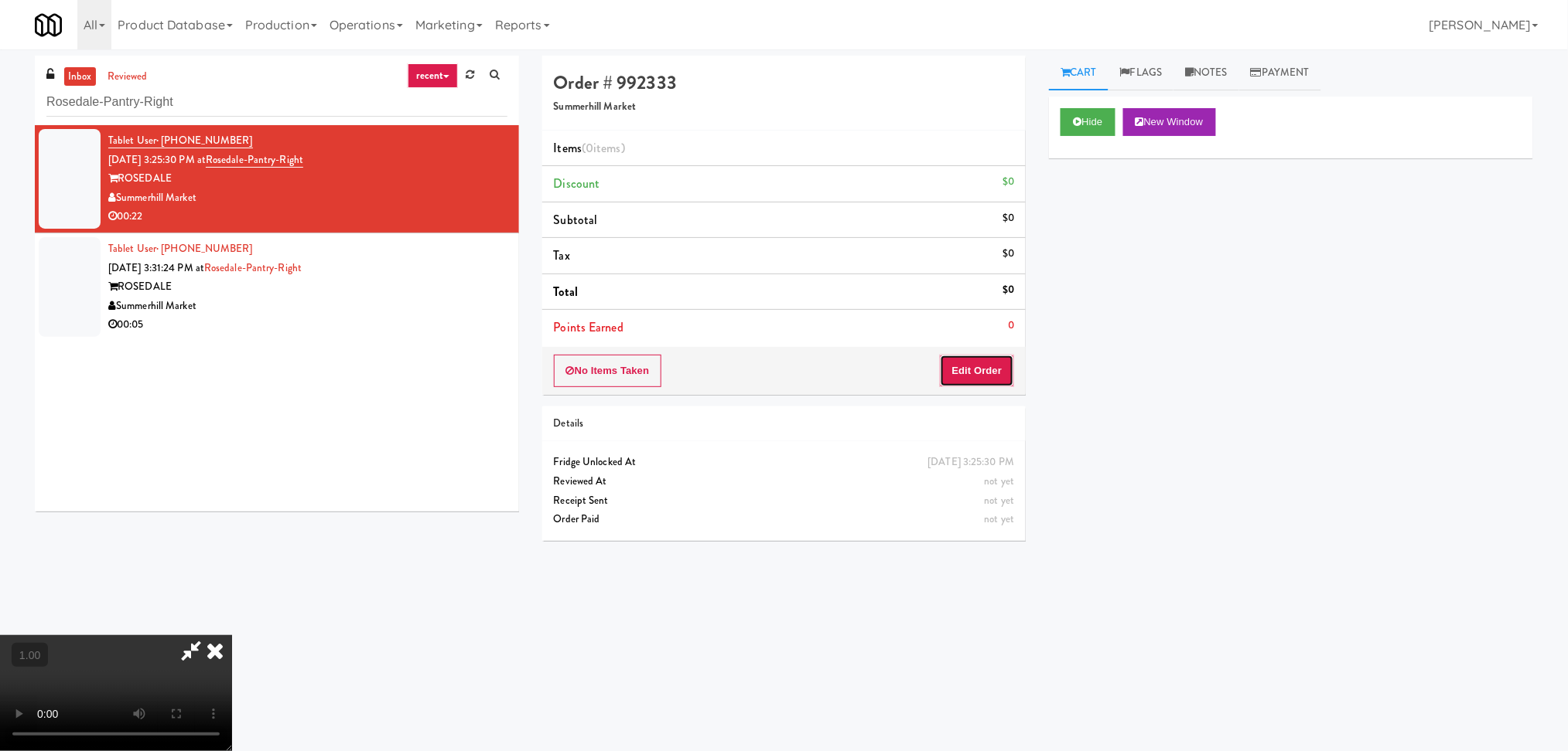
click at [1011, 373] on button "Edit Order" at bounding box center [978, 371] width 75 height 33
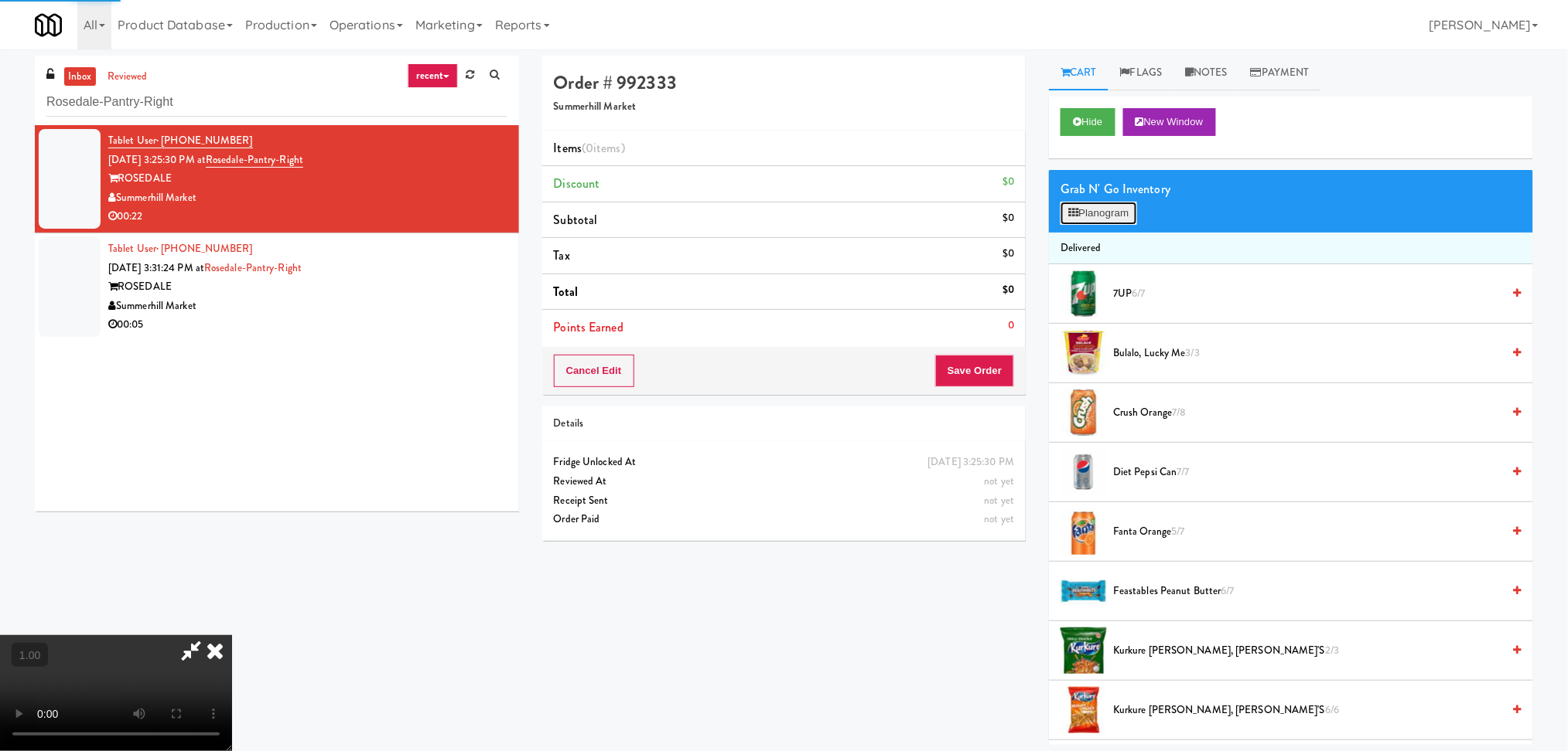
click at [1085, 206] on button "Planogram" at bounding box center [1098, 213] width 75 height 23
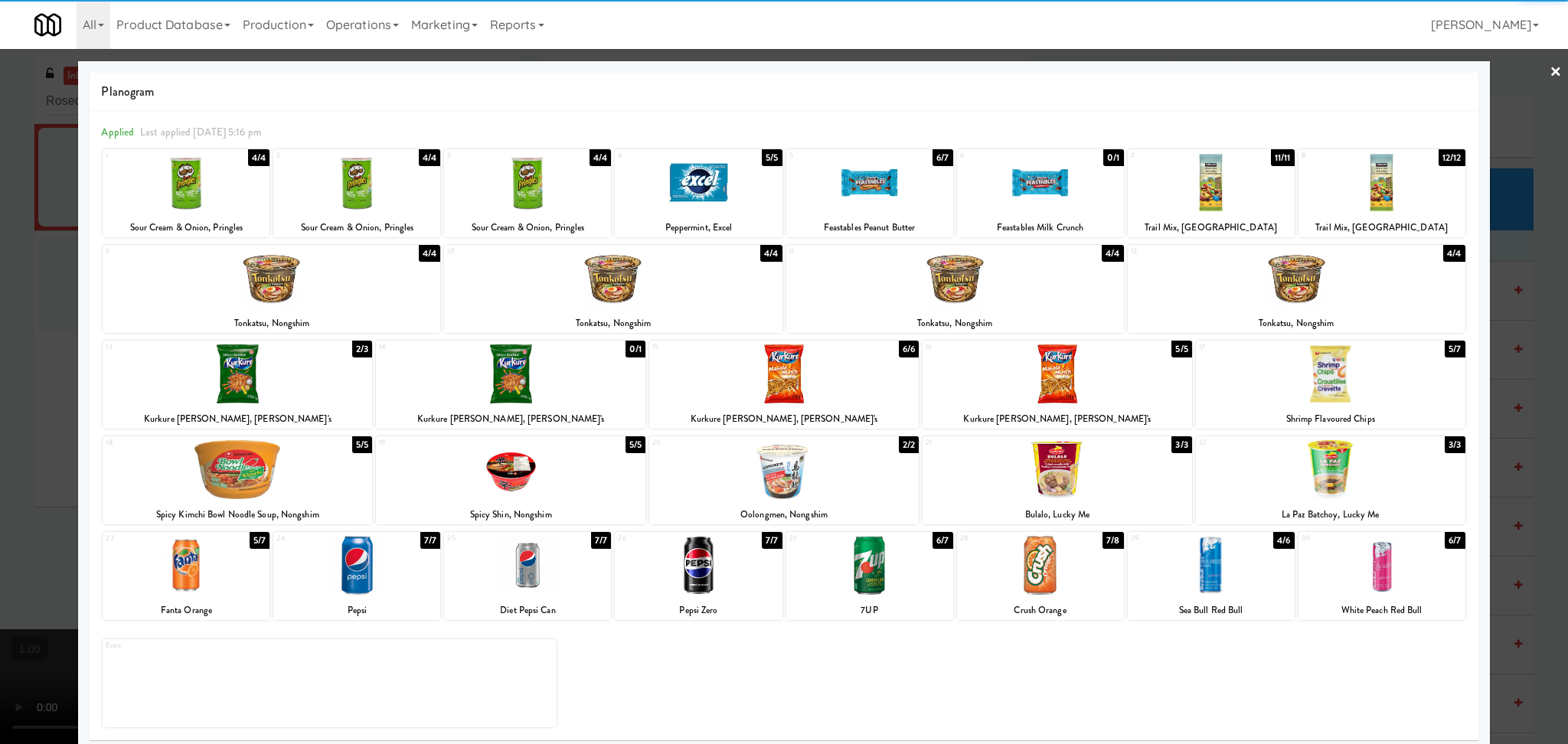
click at [928, 571] on div at bounding box center [869, 566] width 167 height 59
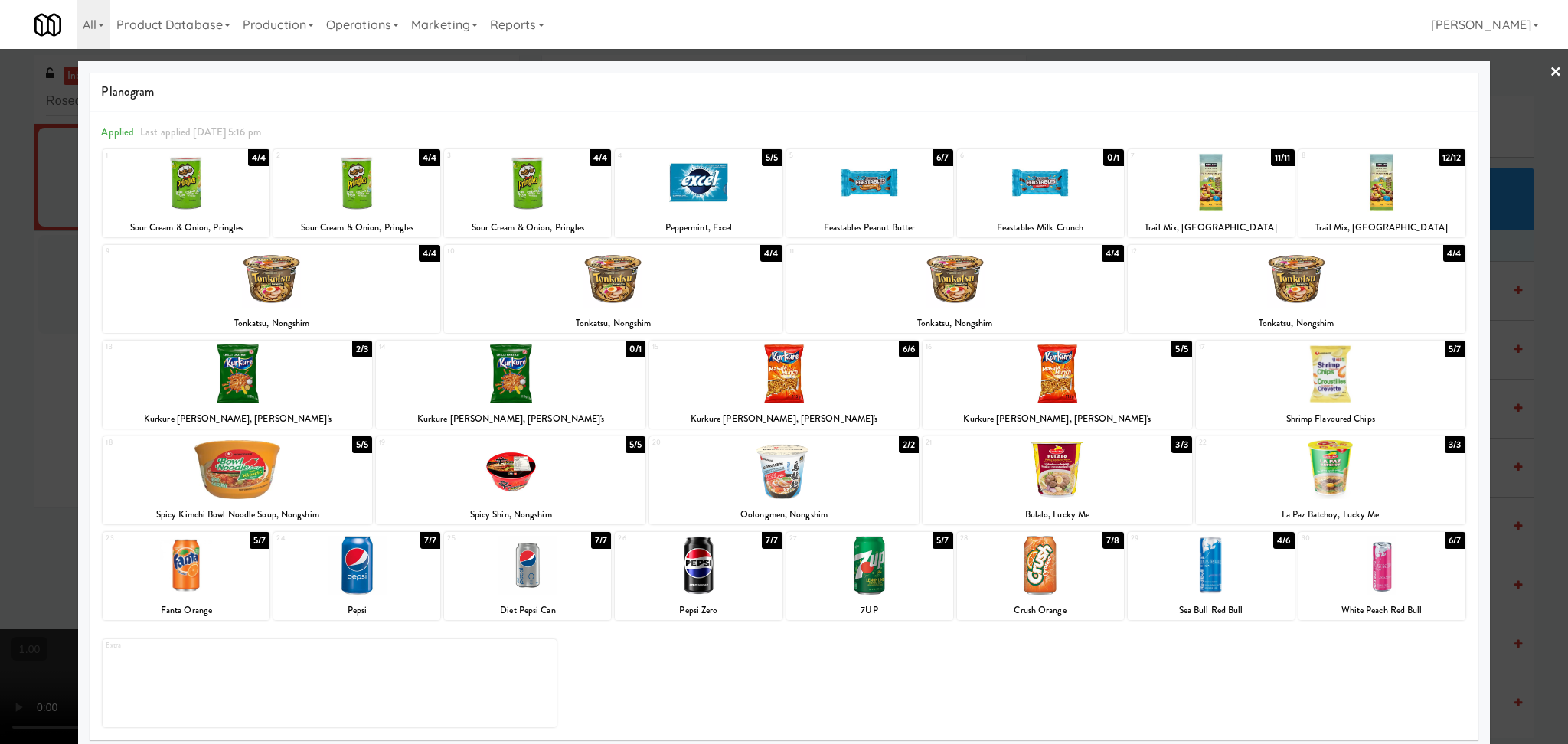
click at [0, 417] on div at bounding box center [784, 372] width 1568 height 744
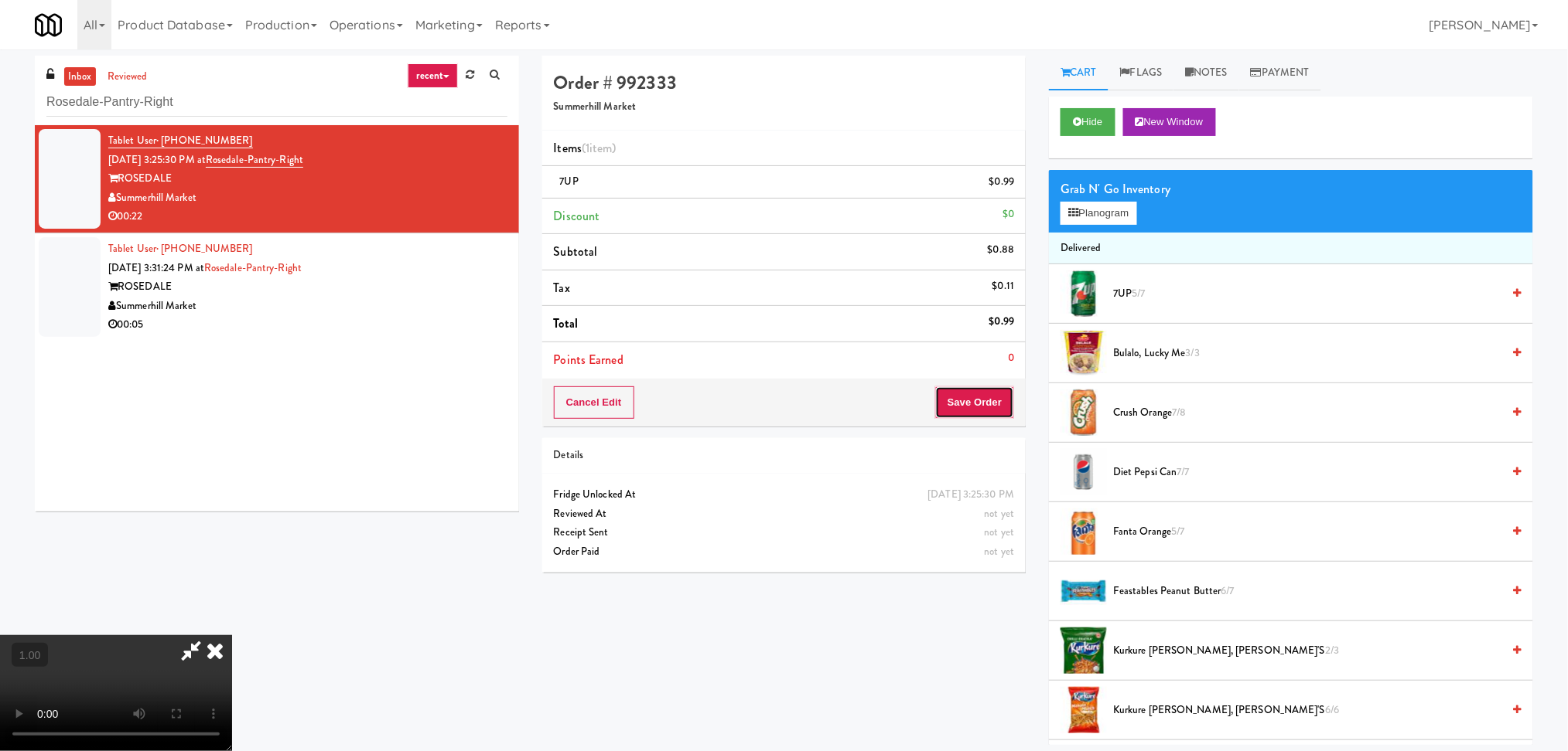
click at [971, 407] on button "Save Order" at bounding box center [974, 402] width 79 height 33
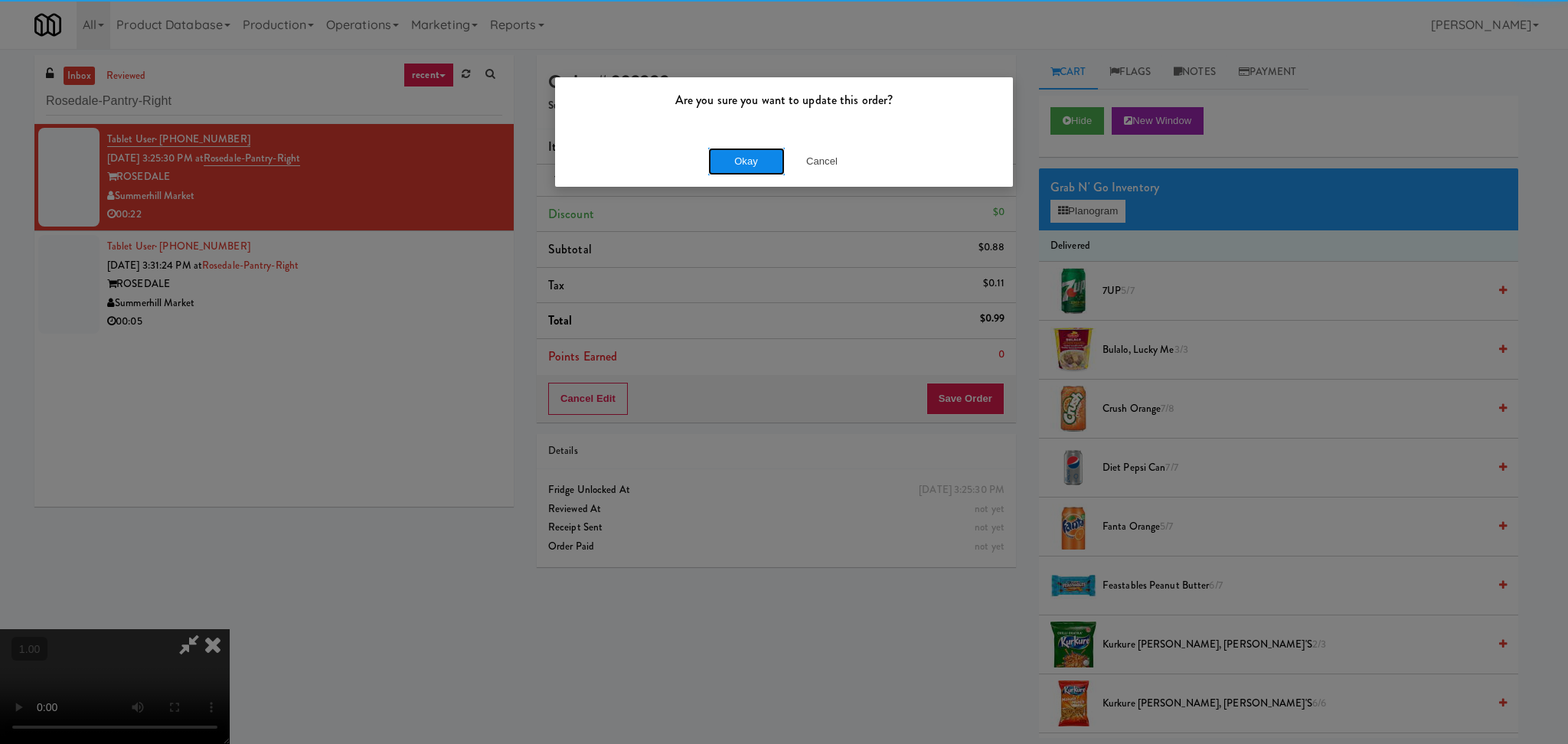
click at [767, 165] on button "Okay" at bounding box center [746, 161] width 76 height 27
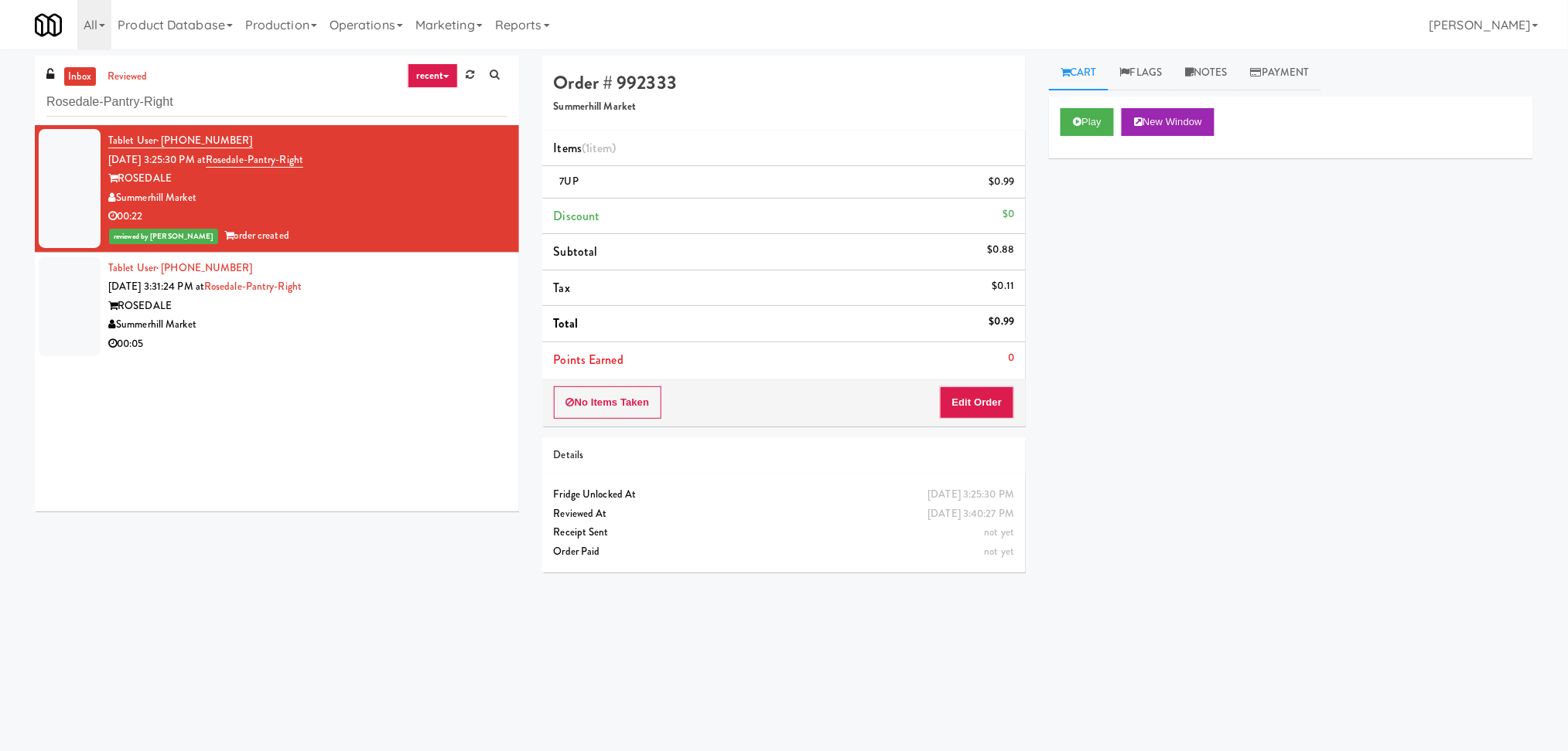
click at [453, 276] on div "Tablet User · (437) 477-2466 Aug 14, 2025 3:31:24 PM at Rosedale-Pantry-Right R…" at bounding box center [308, 306] width 399 height 95
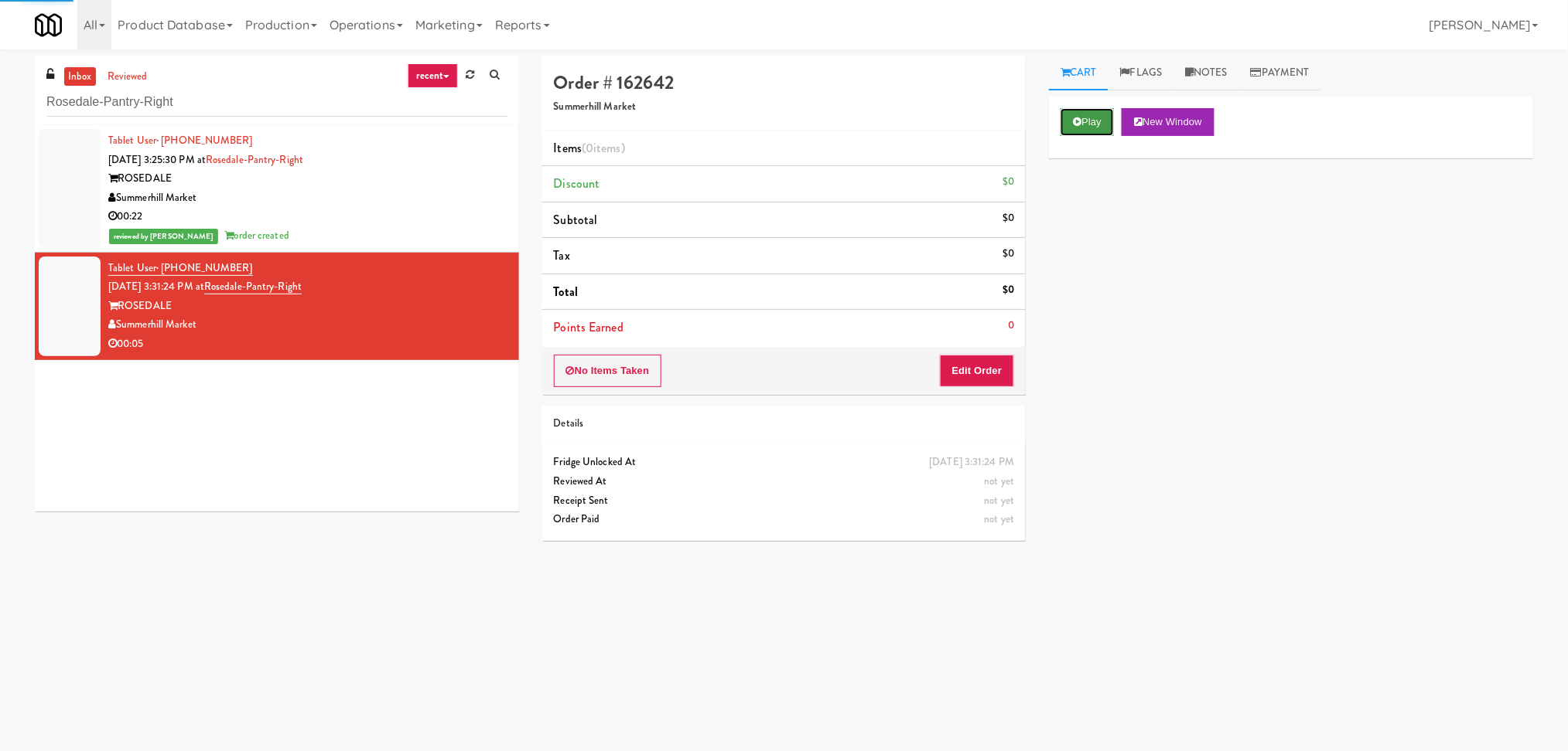
click at [1068, 122] on button "Play" at bounding box center [1086, 122] width 53 height 27
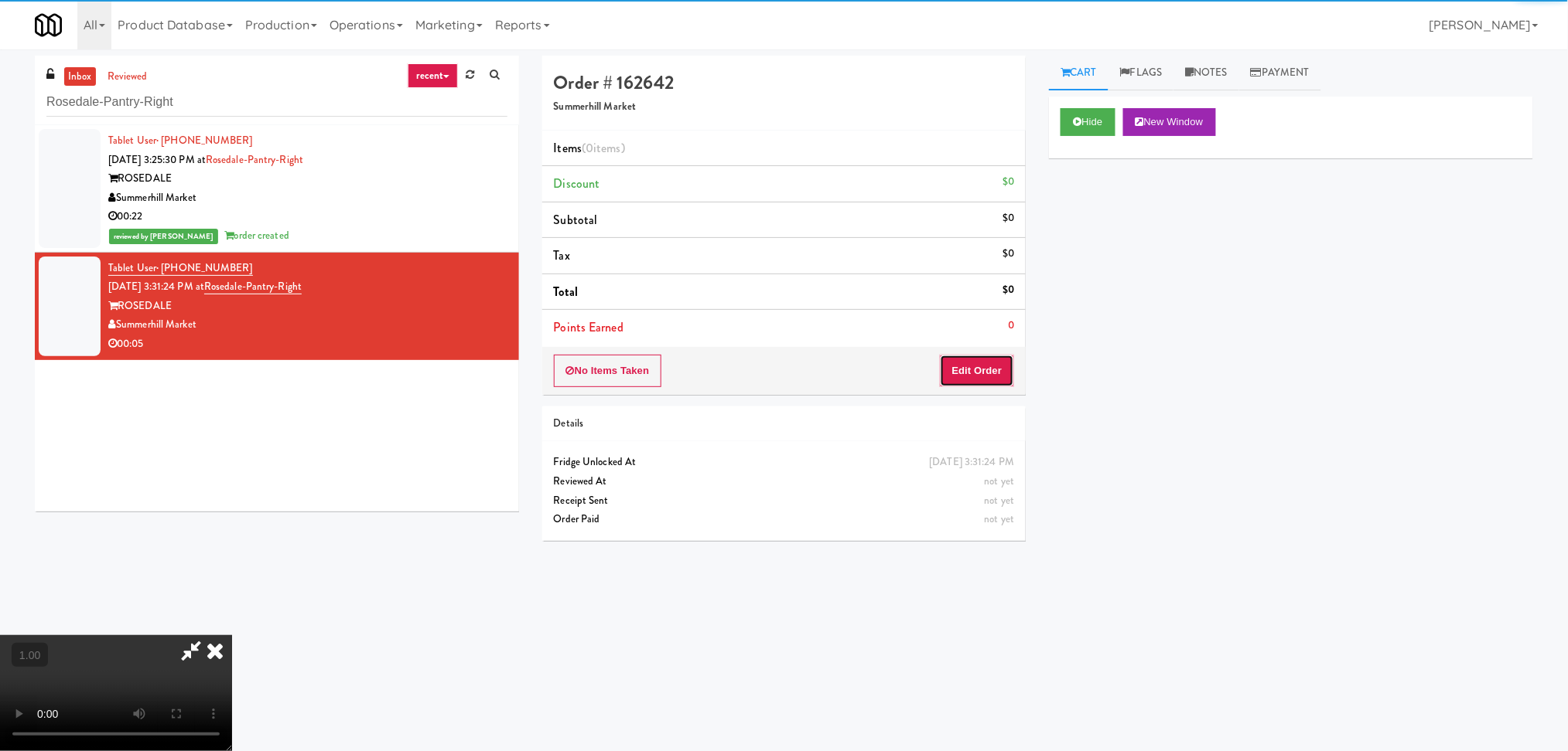
click at [981, 369] on button "Edit Order" at bounding box center [978, 371] width 75 height 33
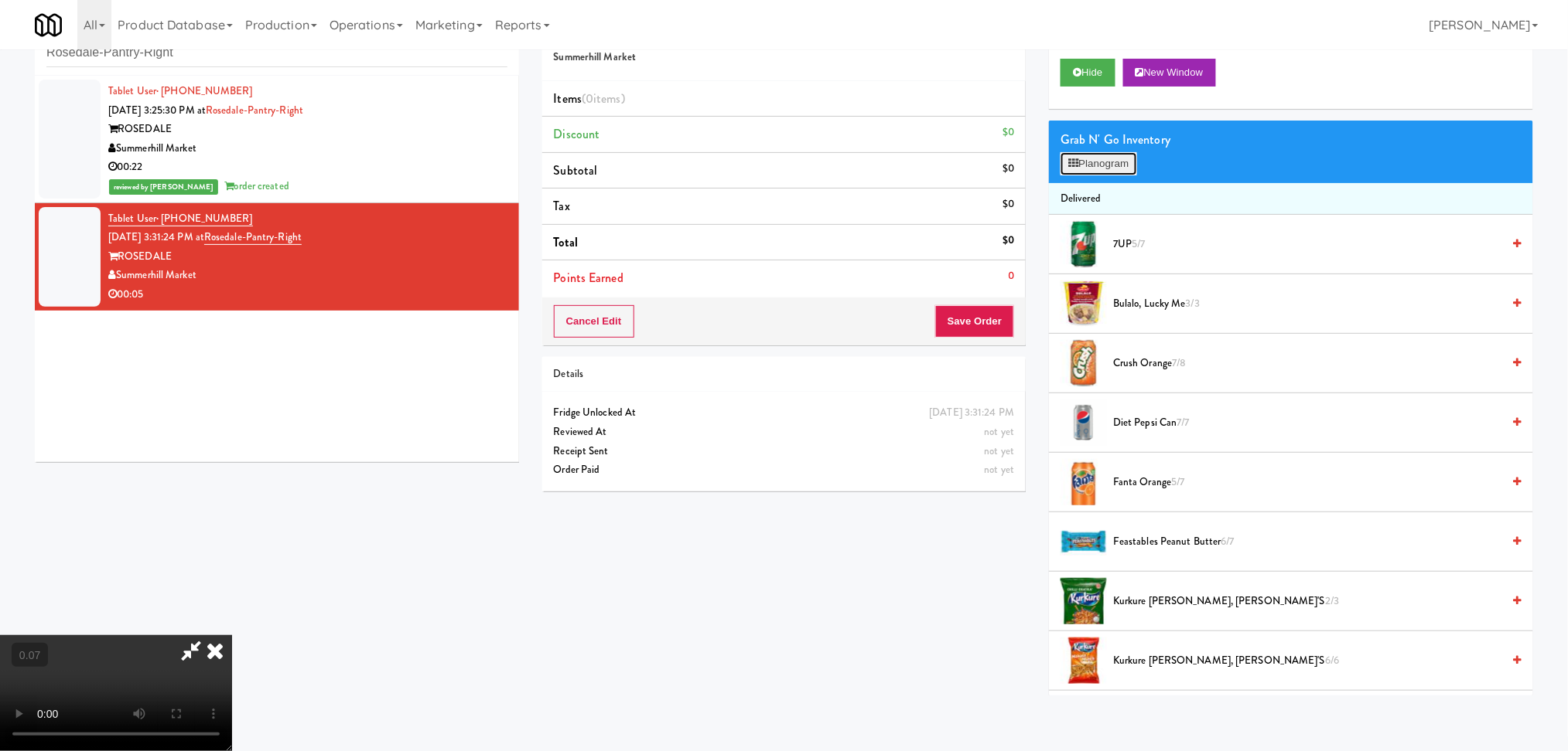
click at [1104, 165] on button "Planogram" at bounding box center [1098, 164] width 75 height 23
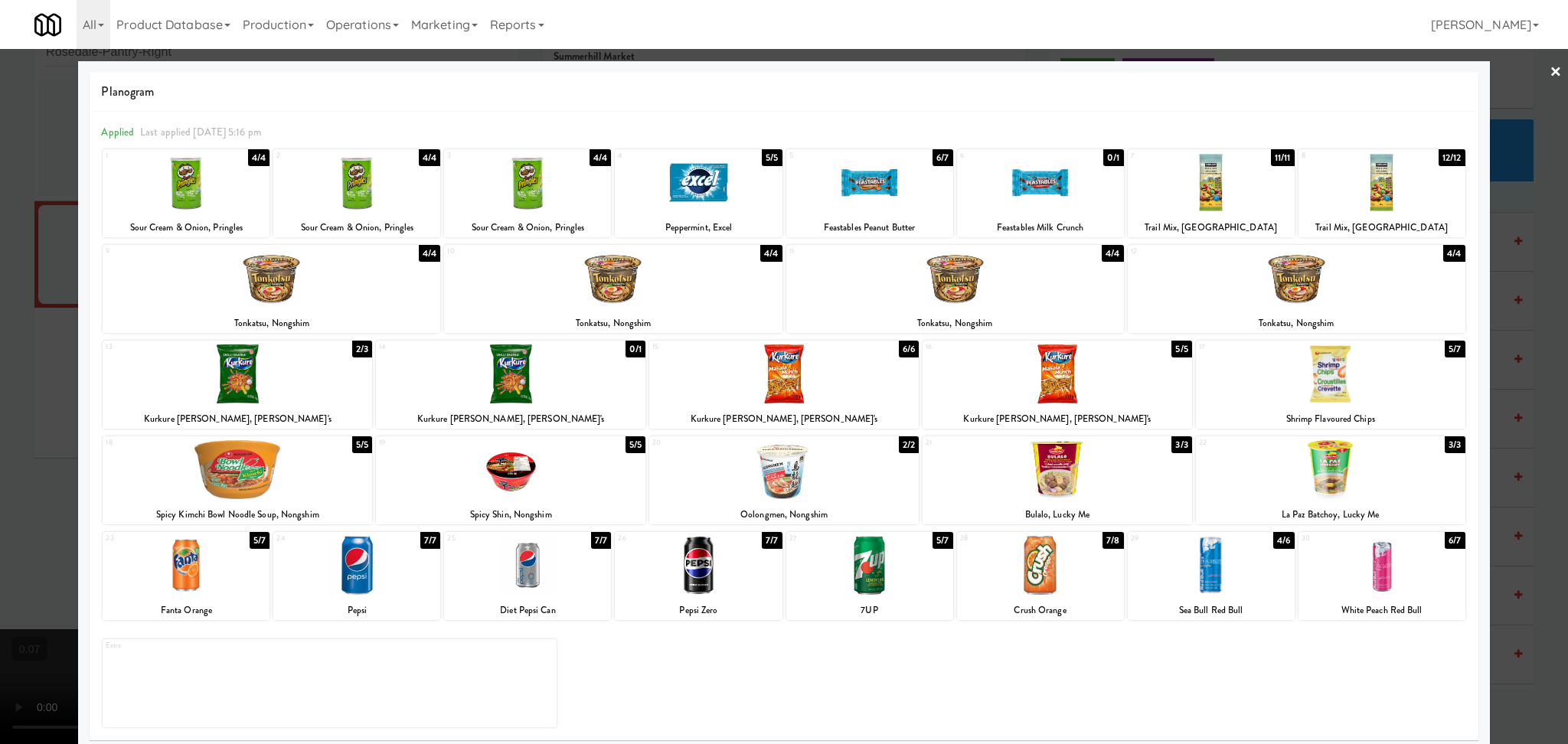
click at [1325, 381] on div at bounding box center [1331, 374] width 270 height 59
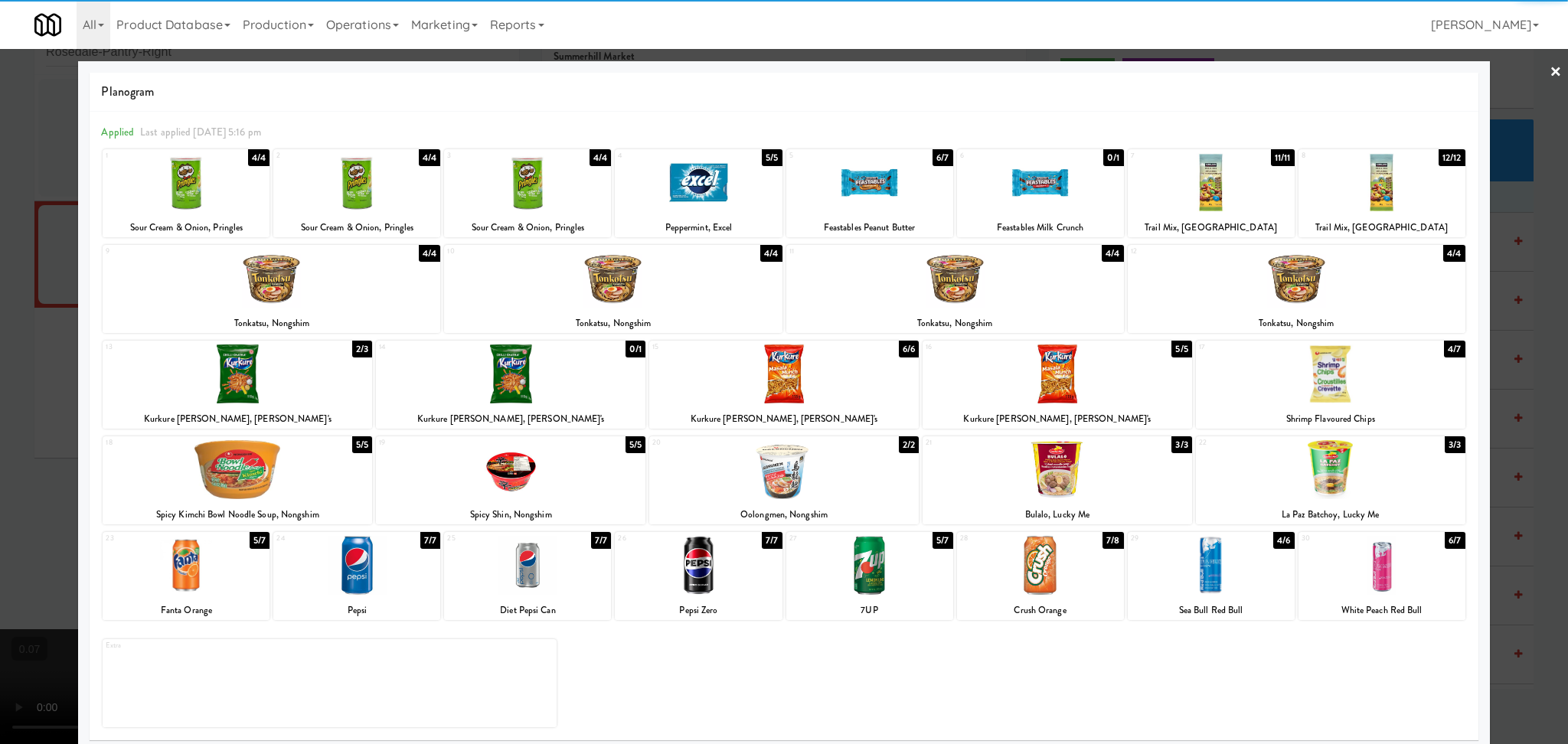
click at [517, 393] on div at bounding box center [511, 374] width 270 height 59
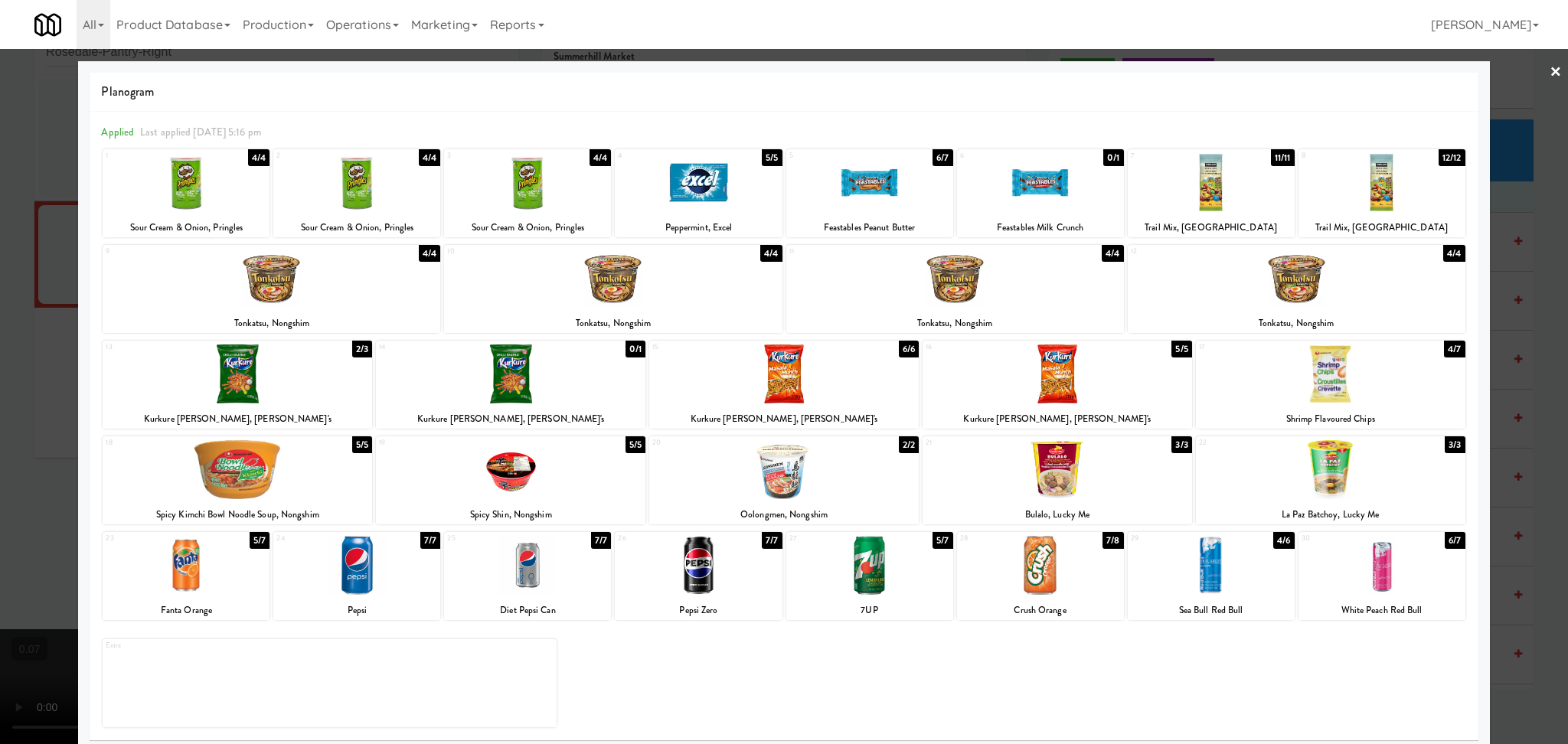
click at [0, 380] on div at bounding box center [784, 372] width 1568 height 744
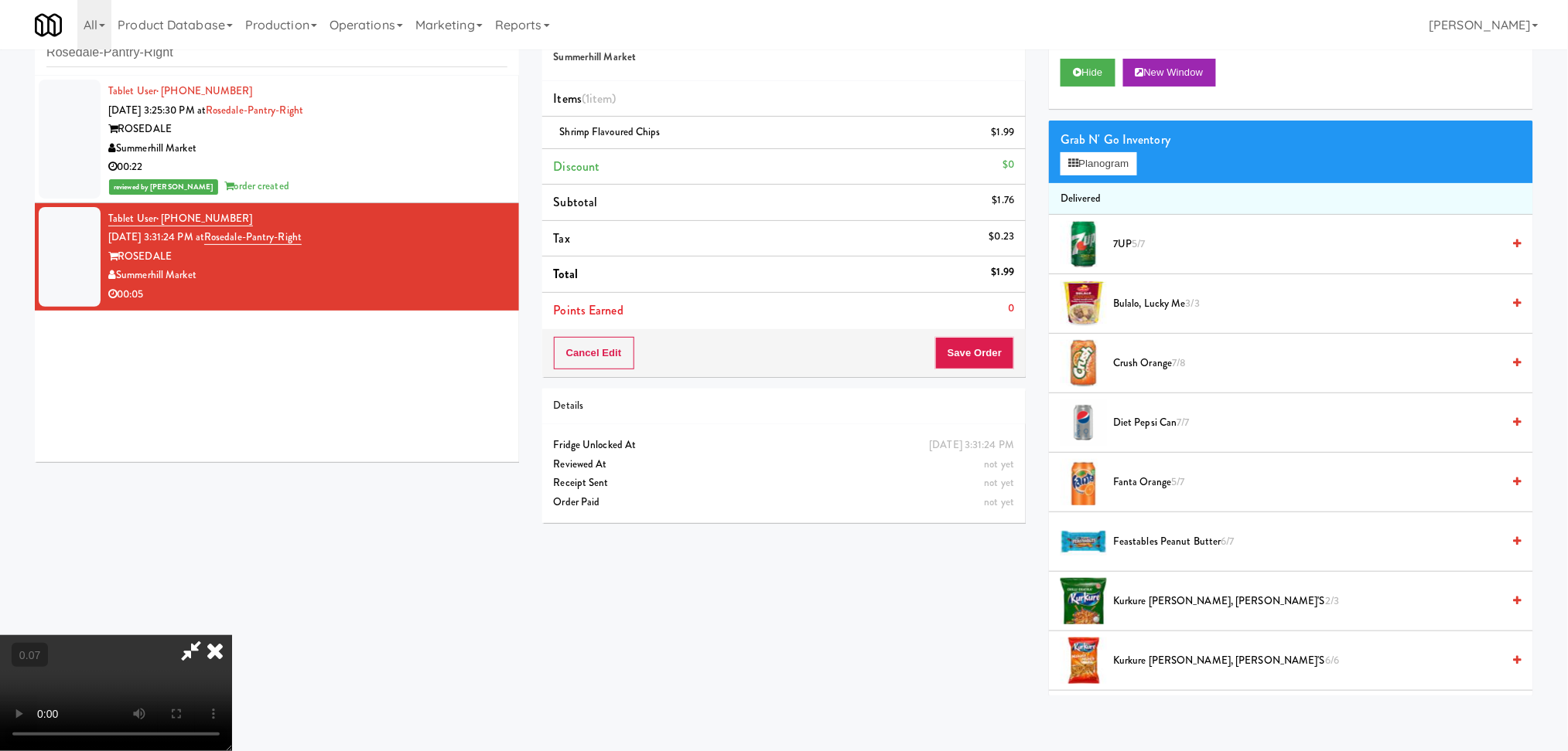
scroll to position [206, 0]
click at [1018, 138] on icon at bounding box center [1015, 138] width 8 height 10
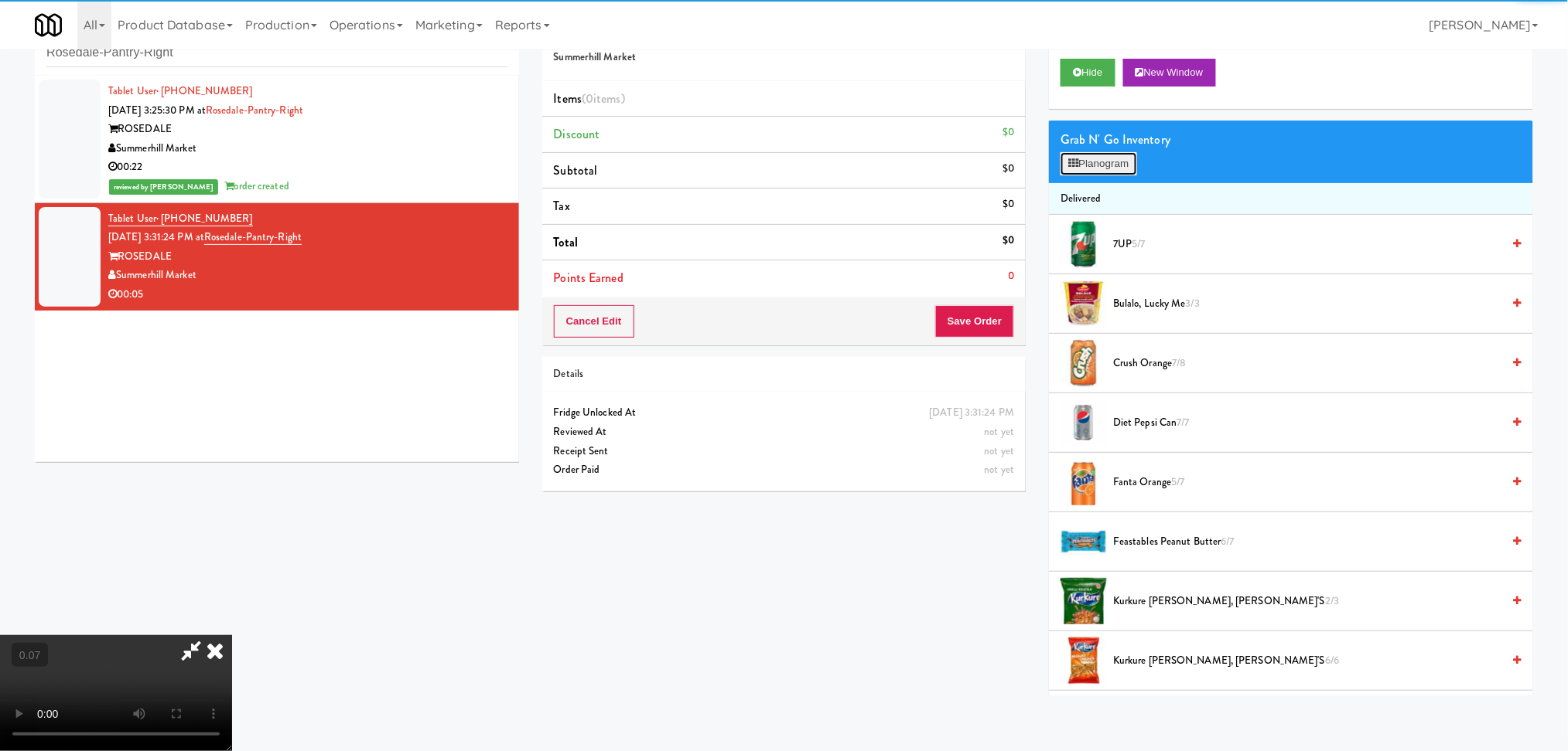
click at [1092, 168] on button "Planogram" at bounding box center [1098, 164] width 75 height 23
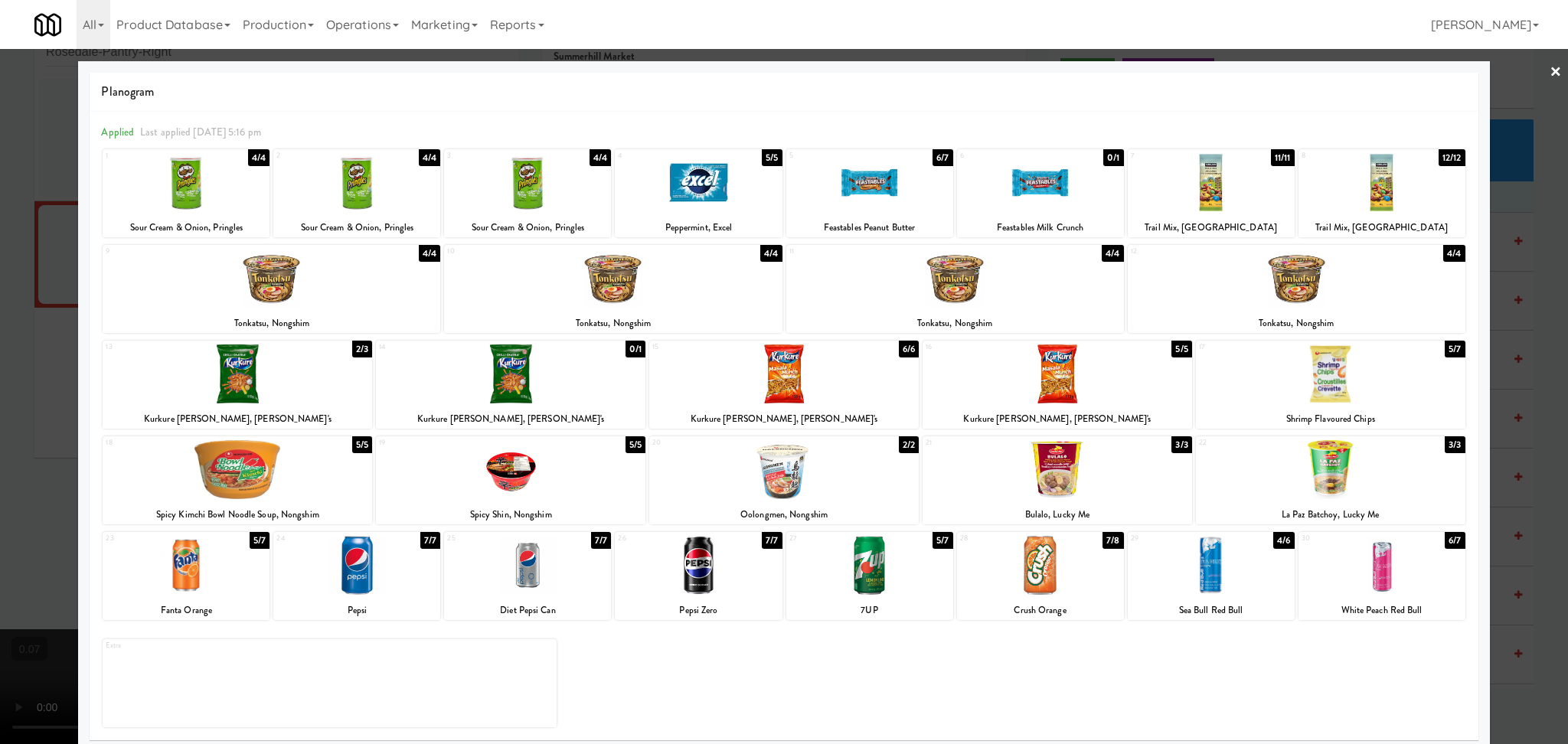
click at [1319, 383] on div at bounding box center [1331, 374] width 270 height 59
click at [350, 385] on div at bounding box center [237, 374] width 270 height 59
click at [0, 344] on div at bounding box center [784, 372] width 1568 height 744
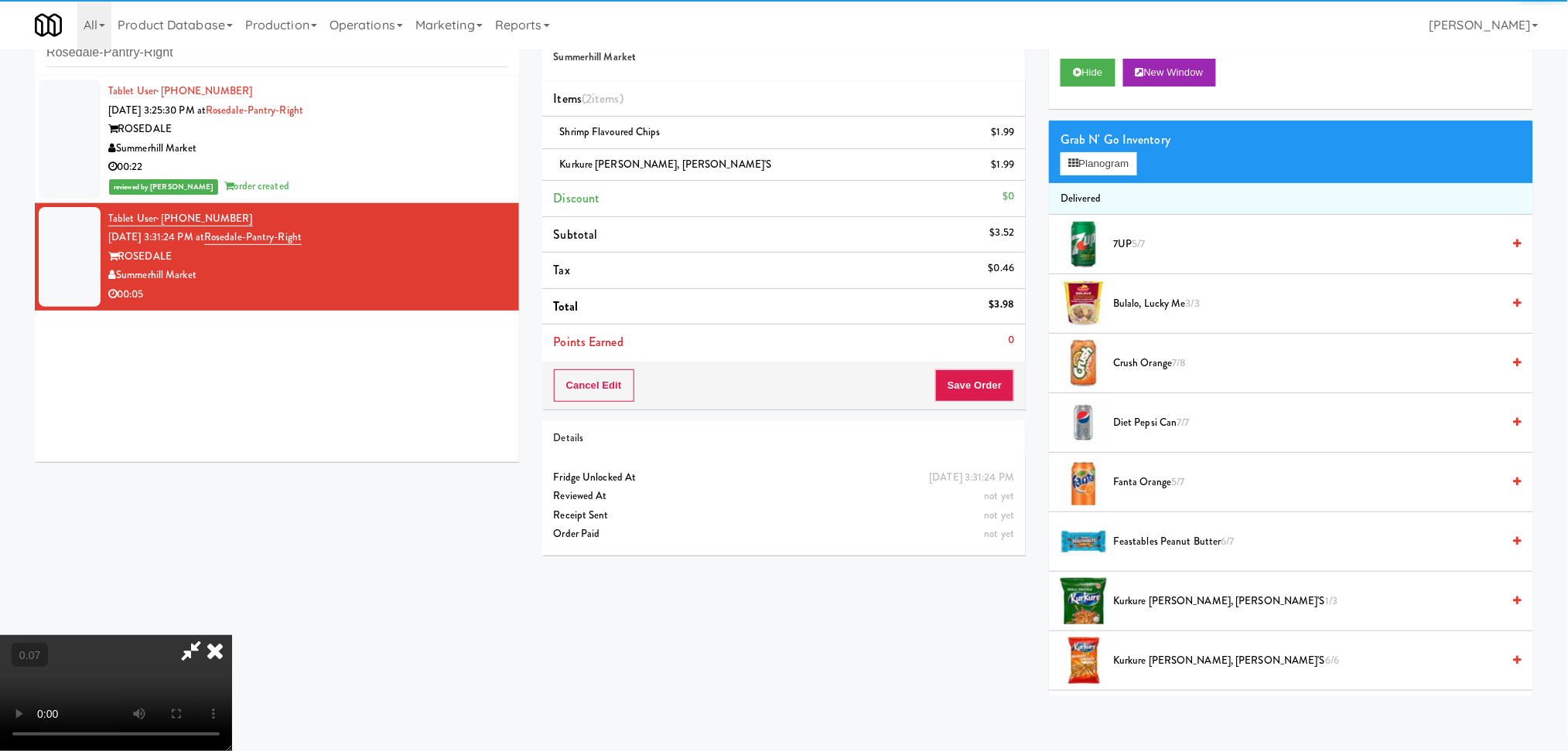
click at [232, 635] on video at bounding box center [116, 693] width 232 height 116
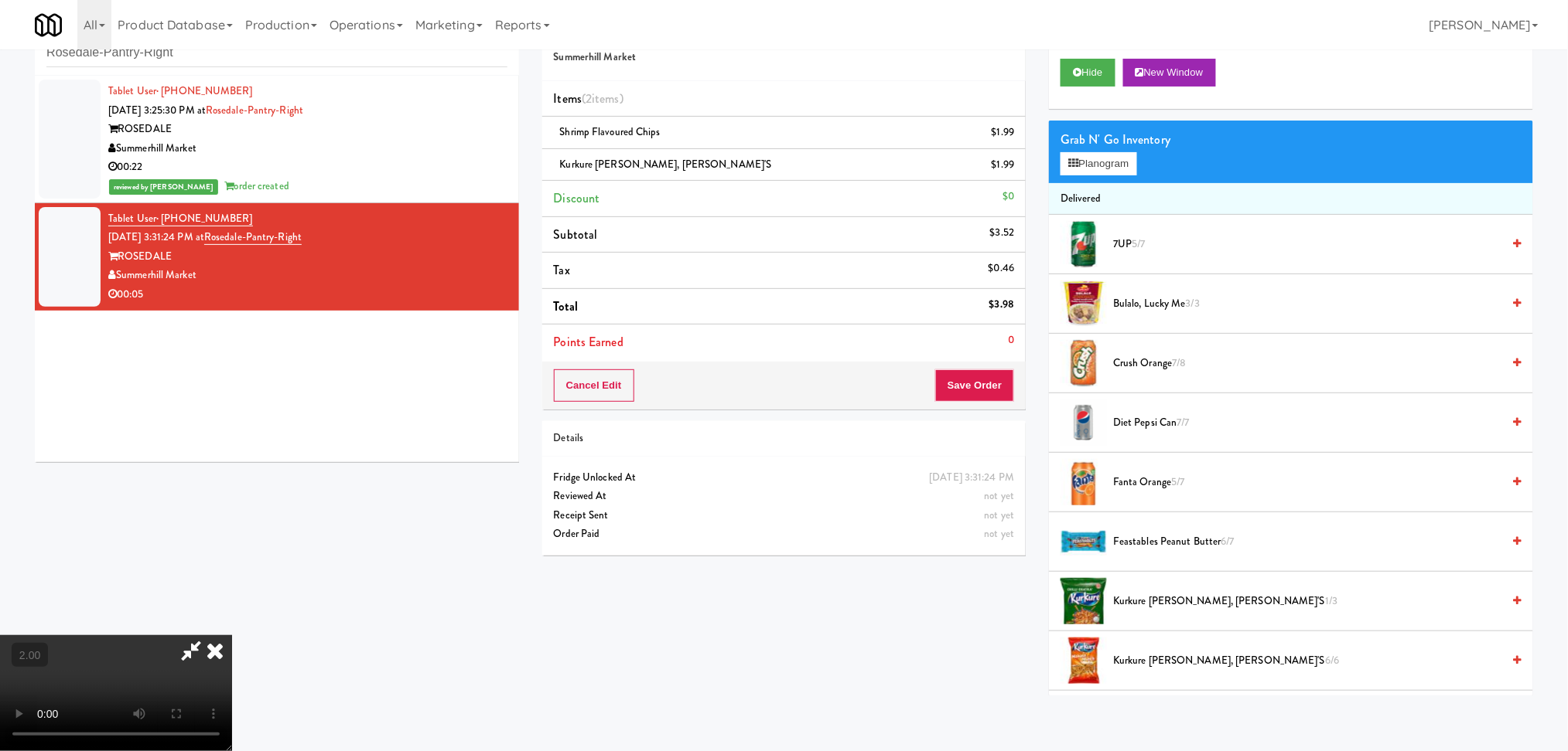
click at [232, 635] on video at bounding box center [116, 693] width 232 height 116
click at [209, 635] on icon at bounding box center [191, 651] width 36 height 31
click at [967, 384] on button "Save Order" at bounding box center [974, 385] width 79 height 33
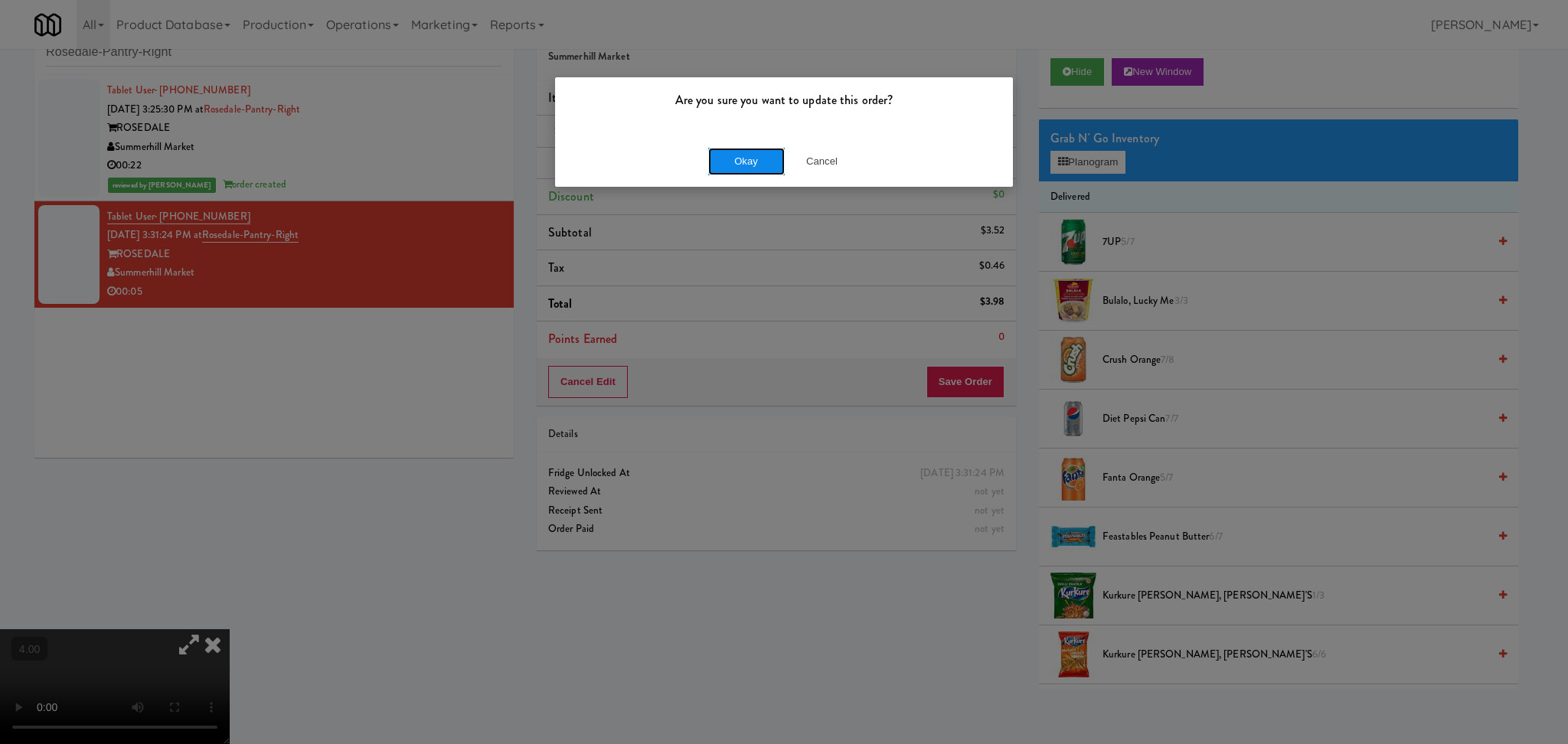
click at [708, 160] on button "Okay" at bounding box center [746, 161] width 76 height 27
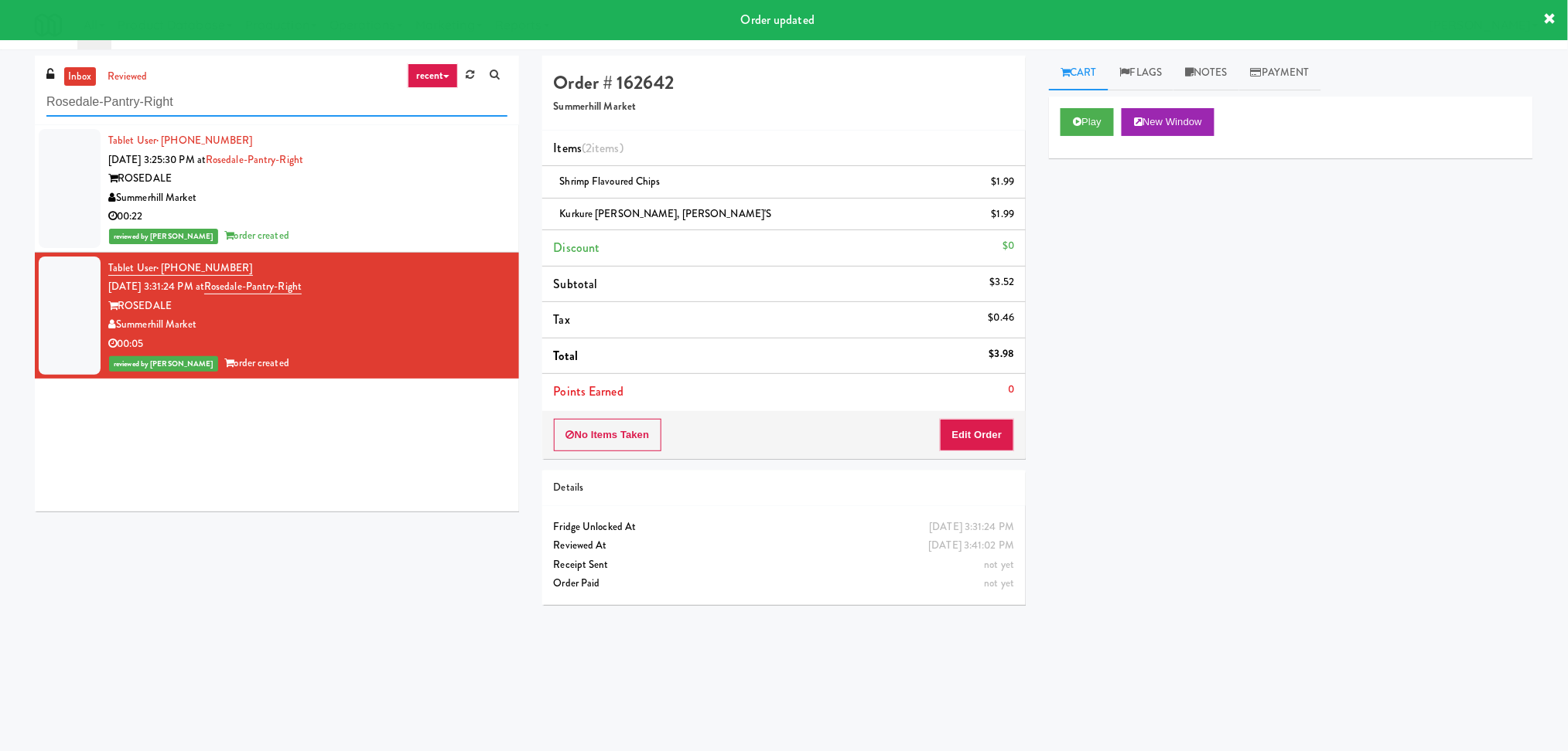
drag, startPoint x: 218, startPoint y: 102, endPoint x: 0, endPoint y: 92, distance: 218.2
click at [0, 92] on div "inbox reviewed recent all unclear take inventory issue suspicious failed recent…" at bounding box center [784, 366] width 1568 height 621
paste input "edfish Laundry"
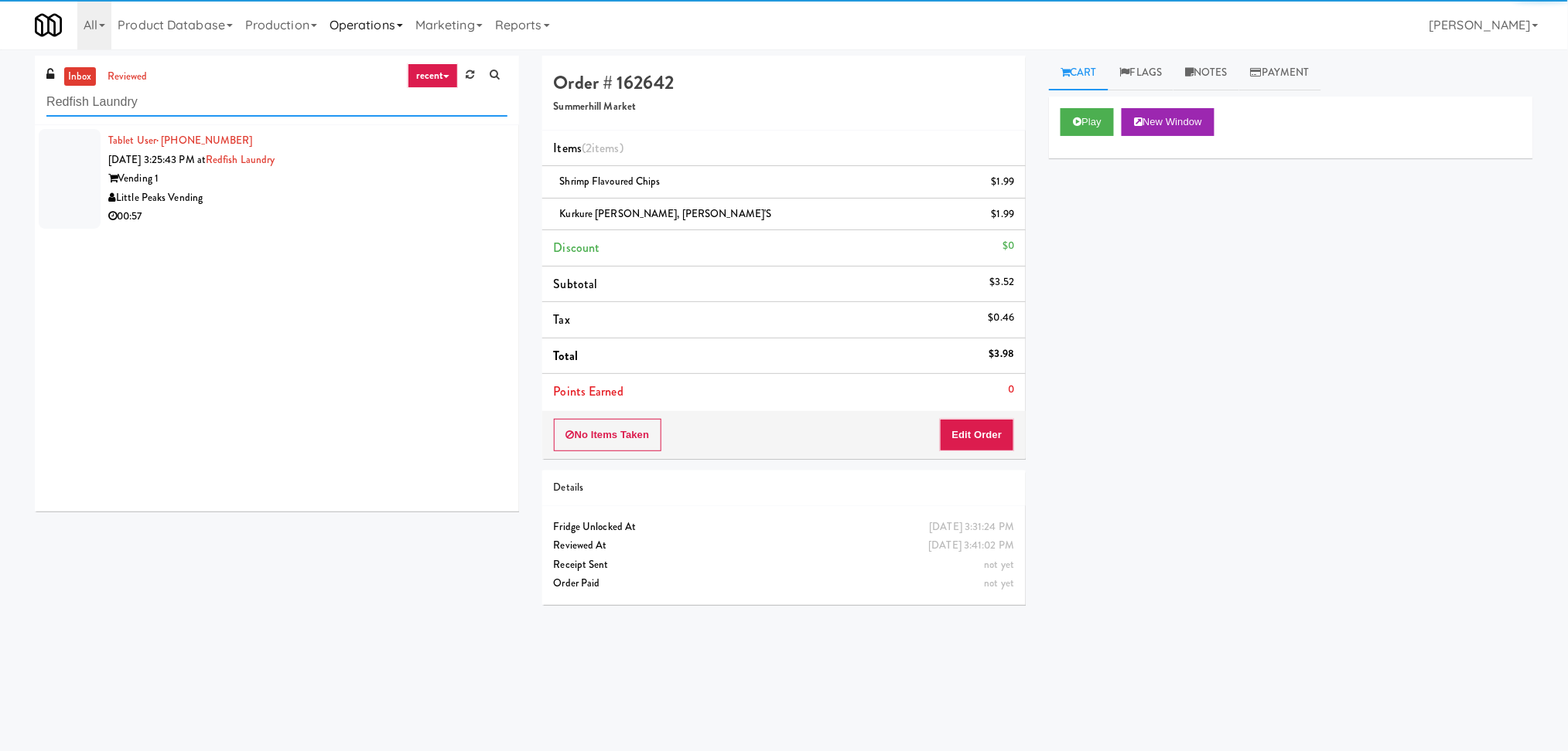
type input "Redfish Laundry"
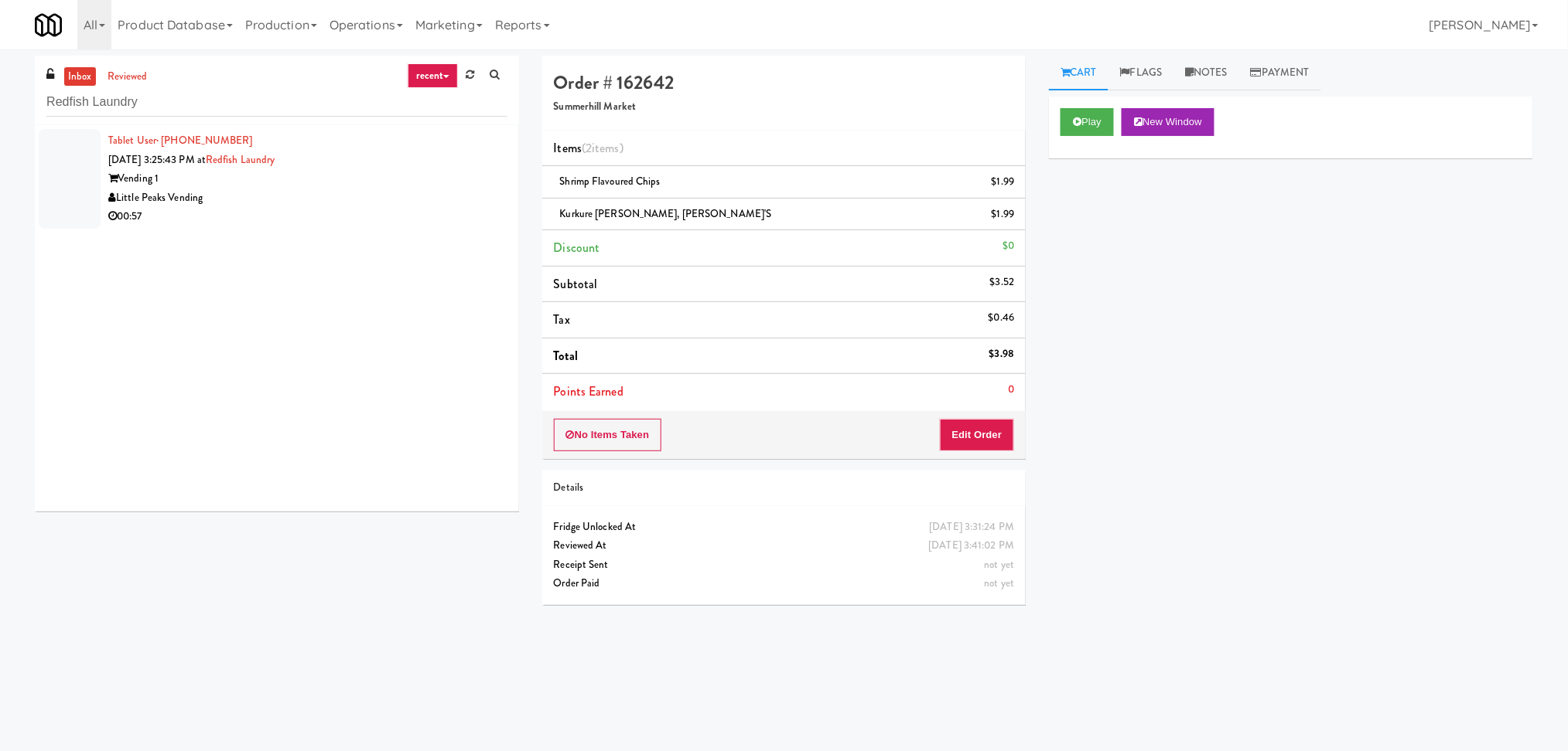
click at [386, 179] on div "Vending 1" at bounding box center [308, 179] width 399 height 20
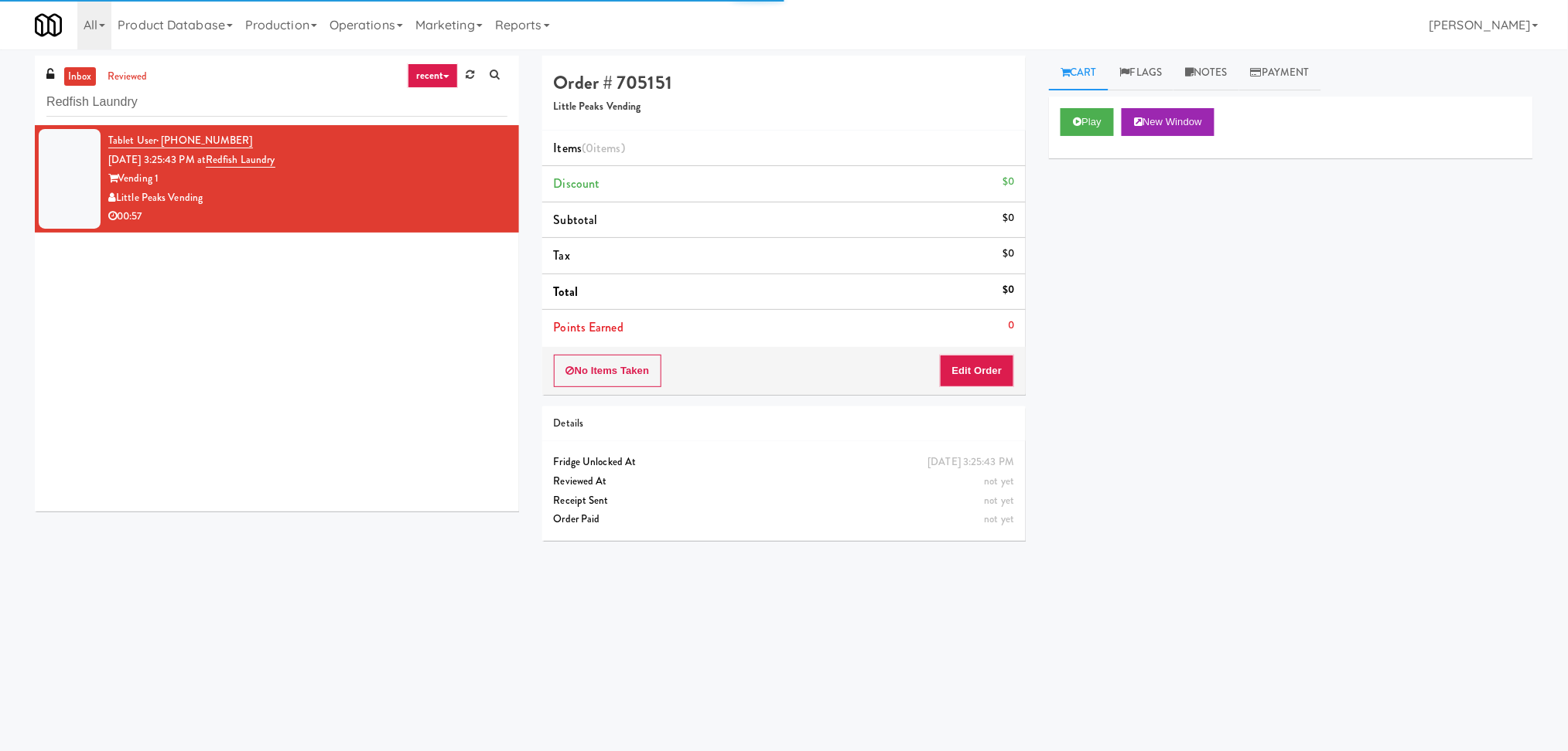
click at [1087, 137] on div "Play New Window" at bounding box center [1290, 128] width 484 height 62
click at [1090, 128] on button "Play" at bounding box center [1086, 122] width 53 height 27
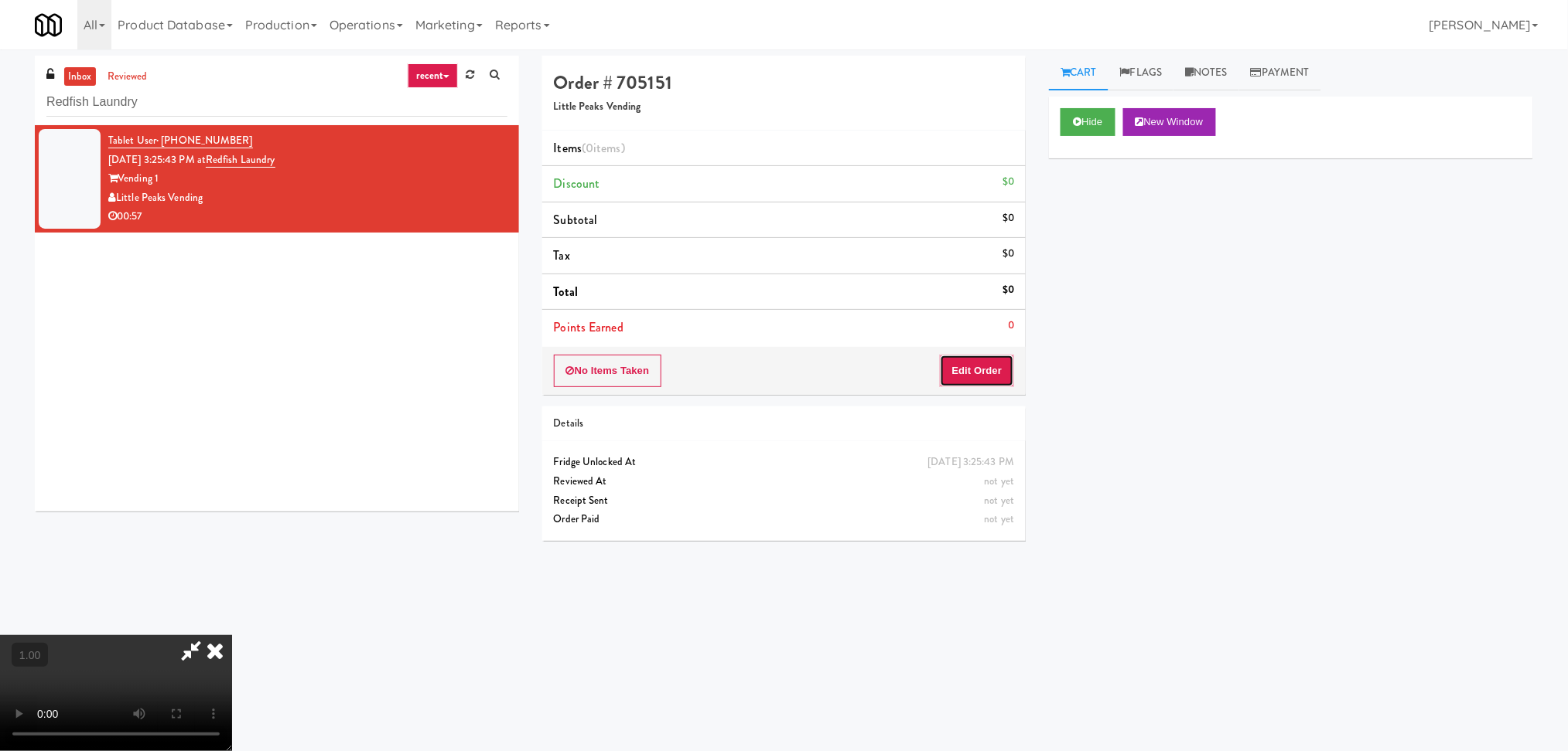
click at [981, 373] on button "Edit Order" at bounding box center [978, 371] width 75 height 33
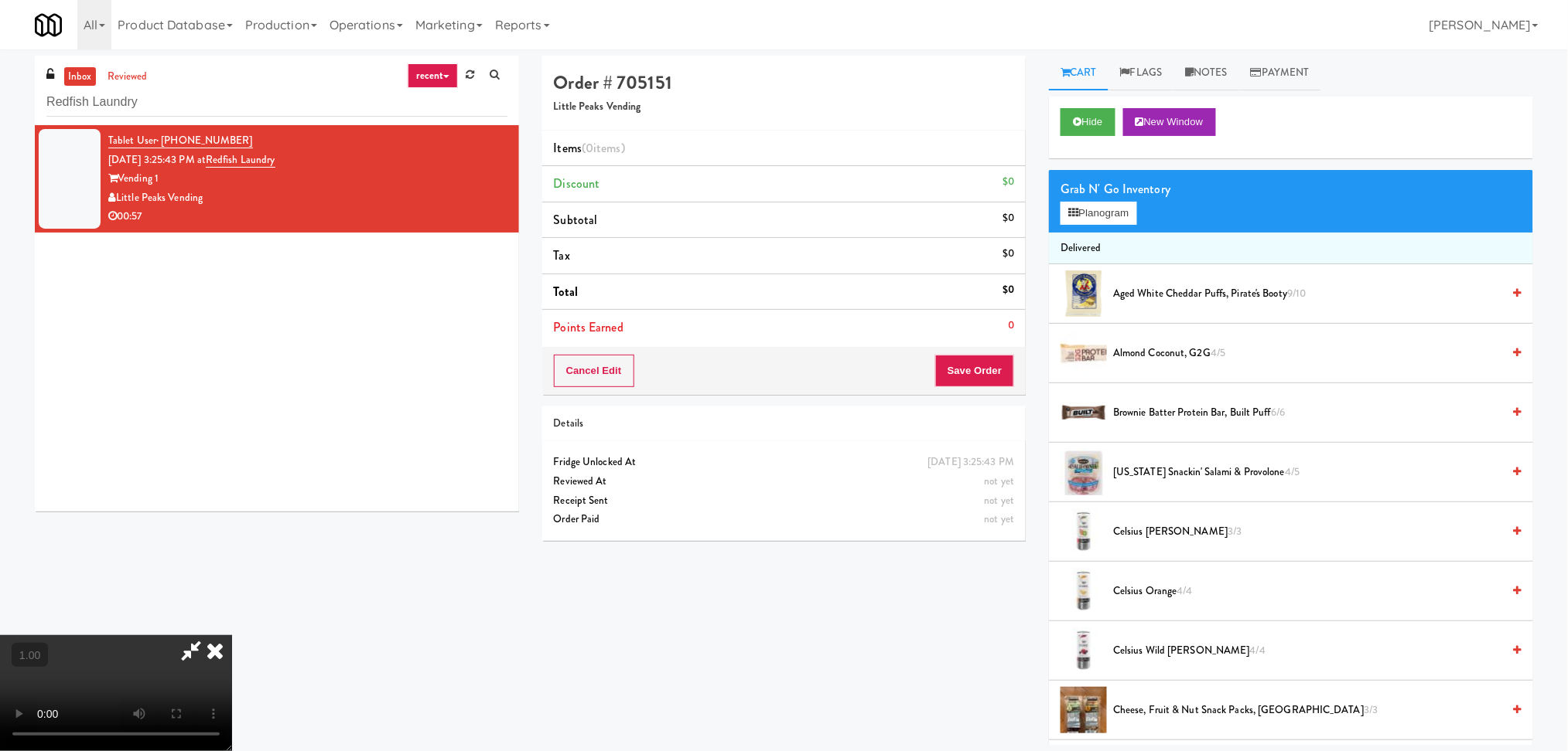
scroll to position [170, 0]
click at [232, 635] on video at bounding box center [116, 693] width 232 height 116
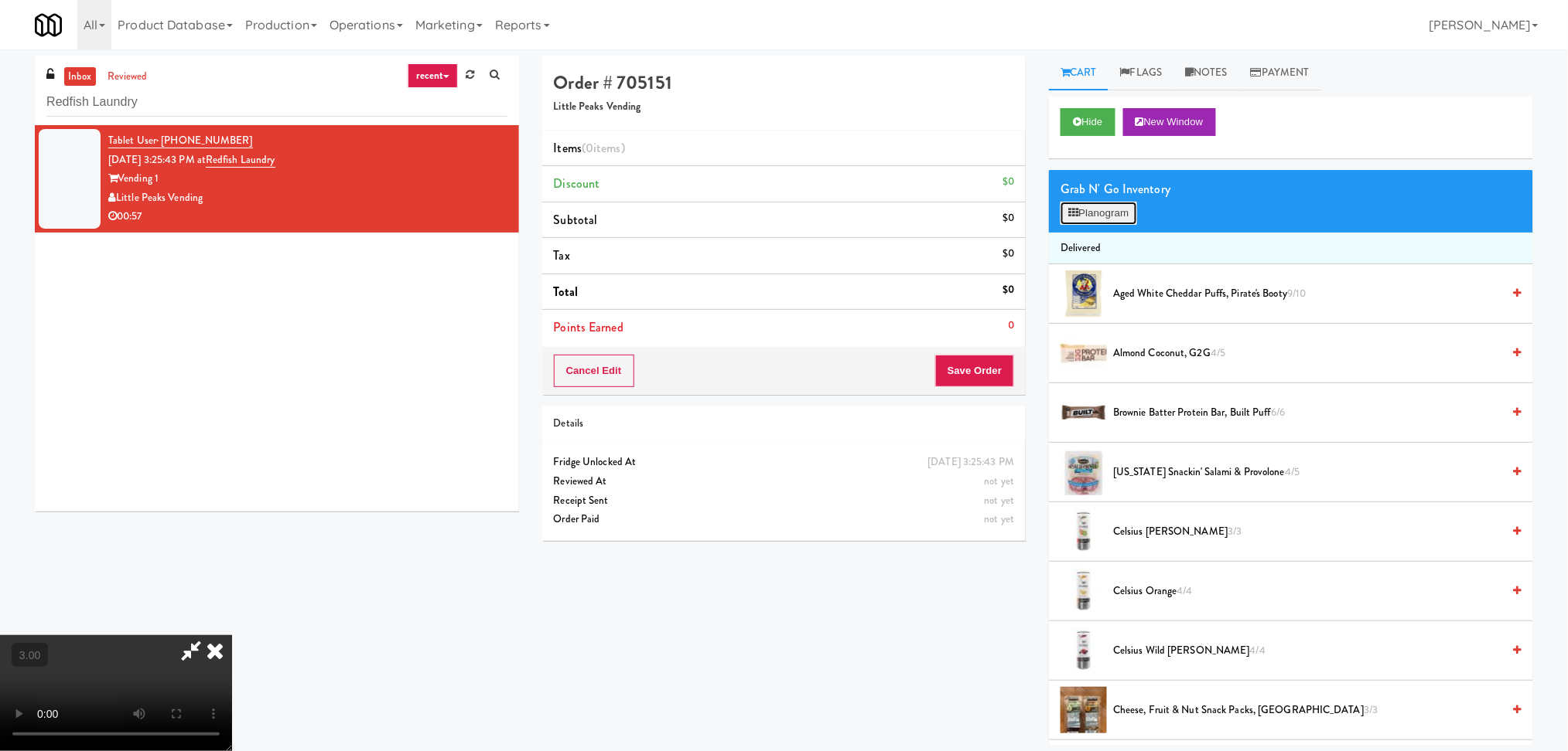
click at [1102, 213] on button "Planogram" at bounding box center [1098, 213] width 75 height 23
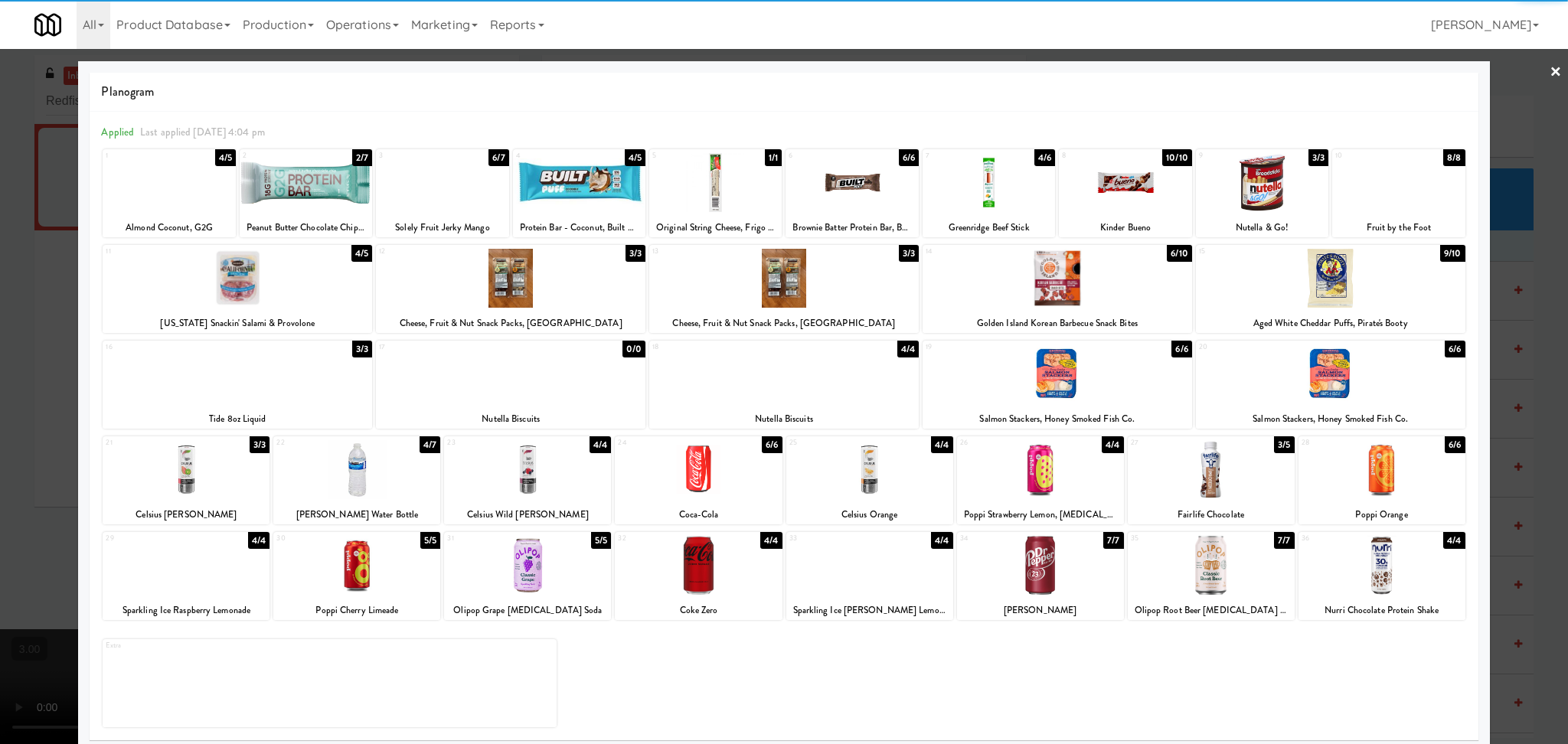
click at [723, 563] on div at bounding box center [698, 566] width 167 height 59
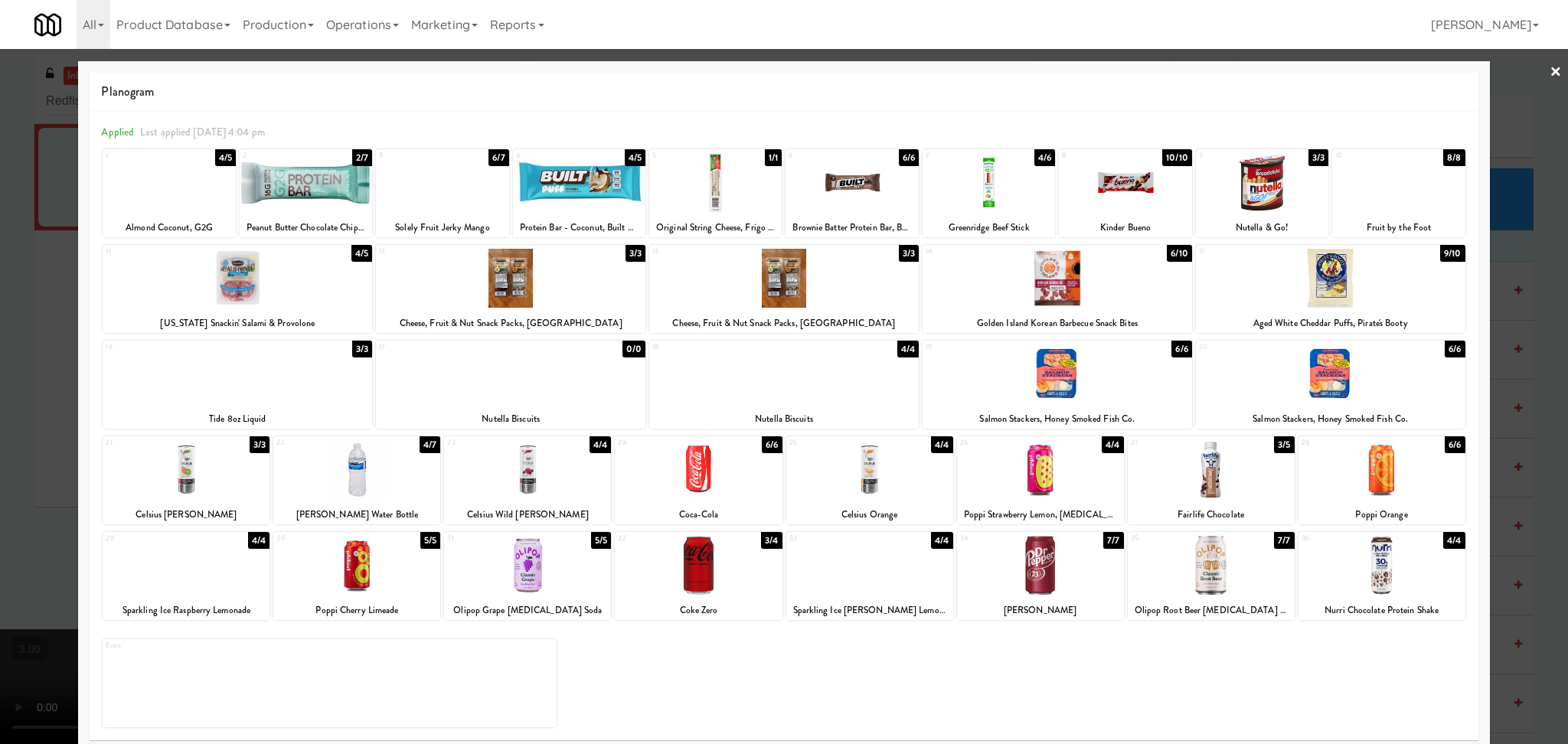
click at [1047, 463] on div at bounding box center [1040, 470] width 167 height 59
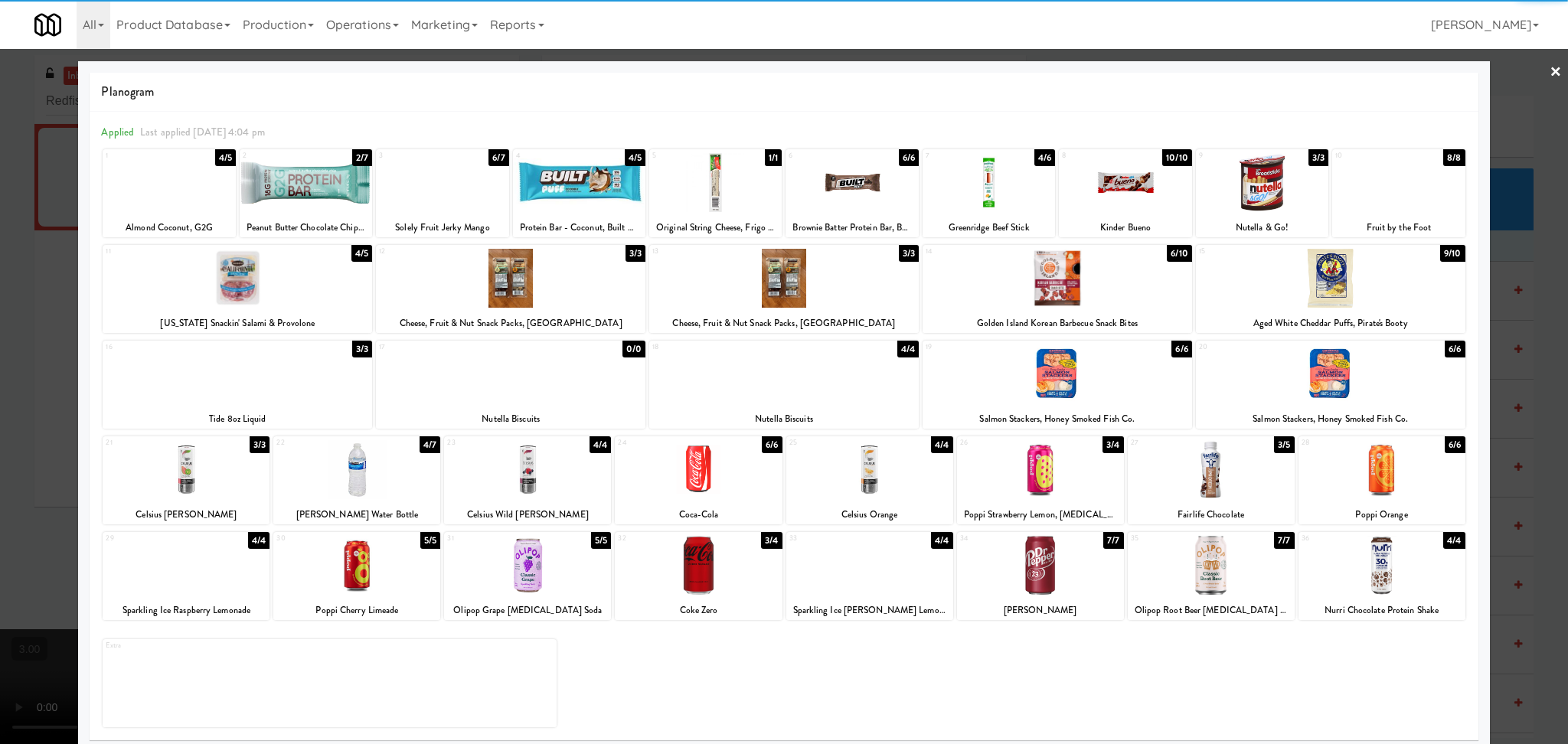
click at [14, 446] on div at bounding box center [784, 372] width 1568 height 744
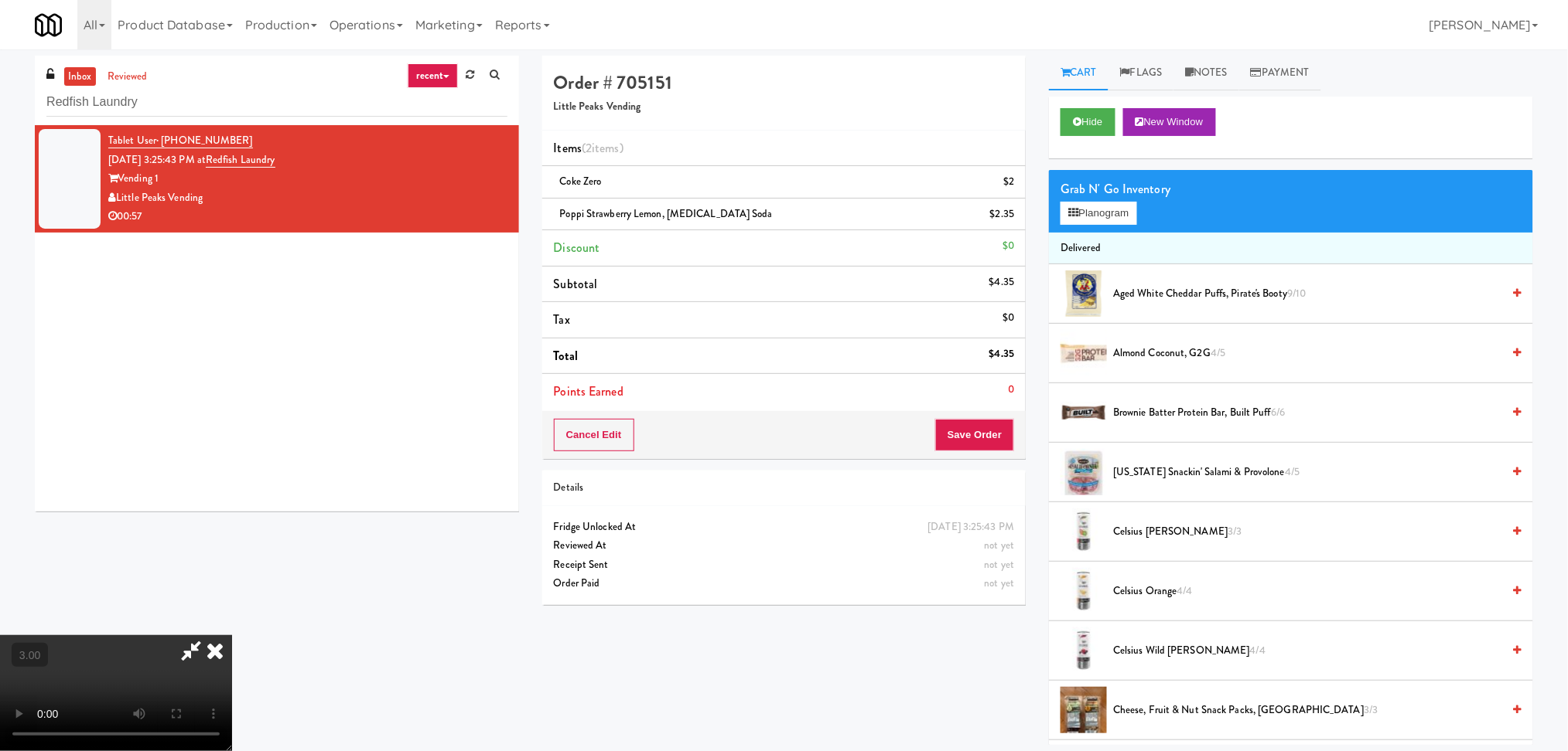
click at [232, 635] on video at bounding box center [116, 693] width 232 height 116
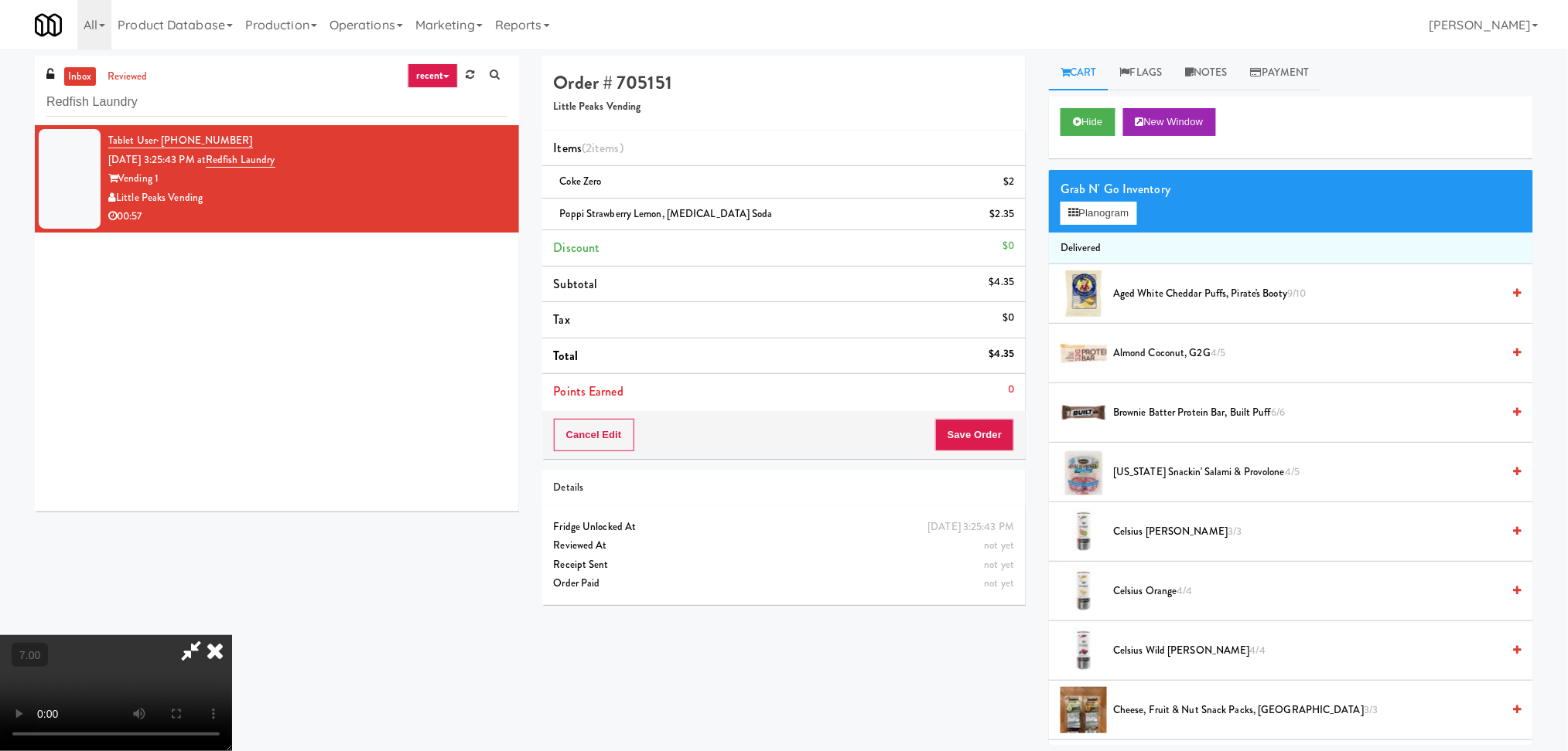
click at [232, 635] on video at bounding box center [116, 693] width 232 height 116
click at [232, 638] on video at bounding box center [116, 693] width 232 height 116
click at [232, 645] on video at bounding box center [116, 693] width 232 height 116
click at [1070, 216] on icon at bounding box center [1073, 213] width 10 height 10
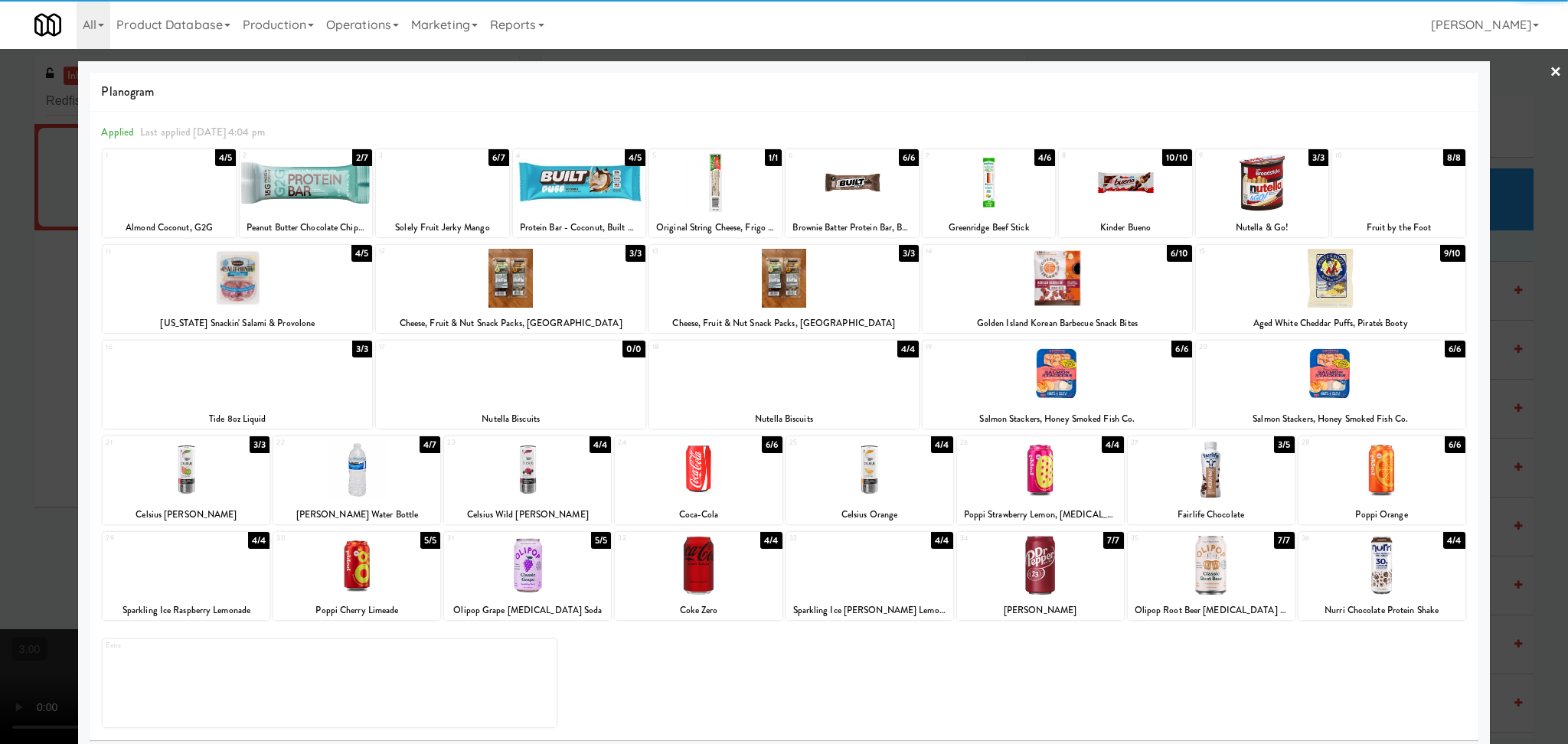
click at [675, 568] on div at bounding box center [698, 566] width 167 height 59
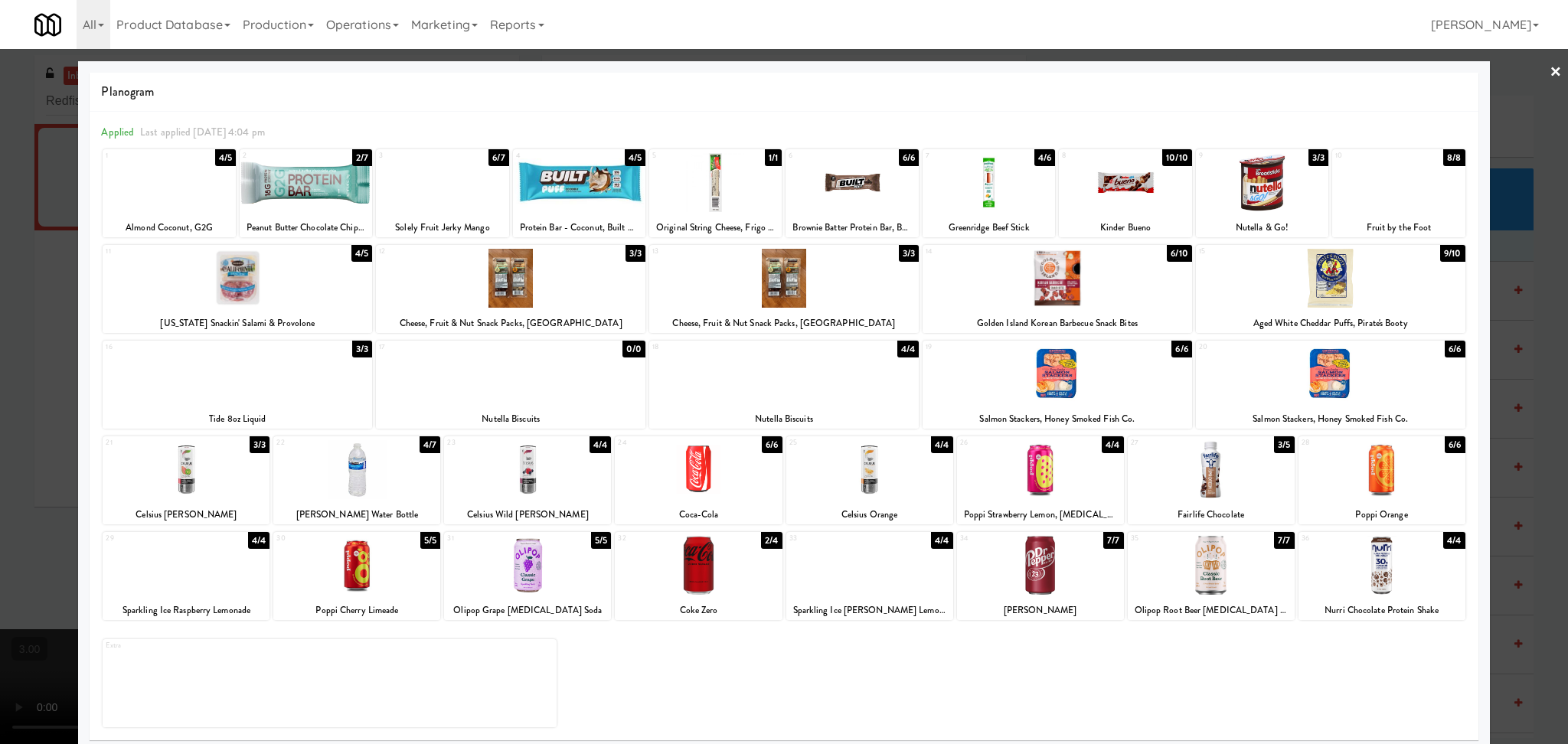
click at [0, 507] on div at bounding box center [784, 372] width 1568 height 744
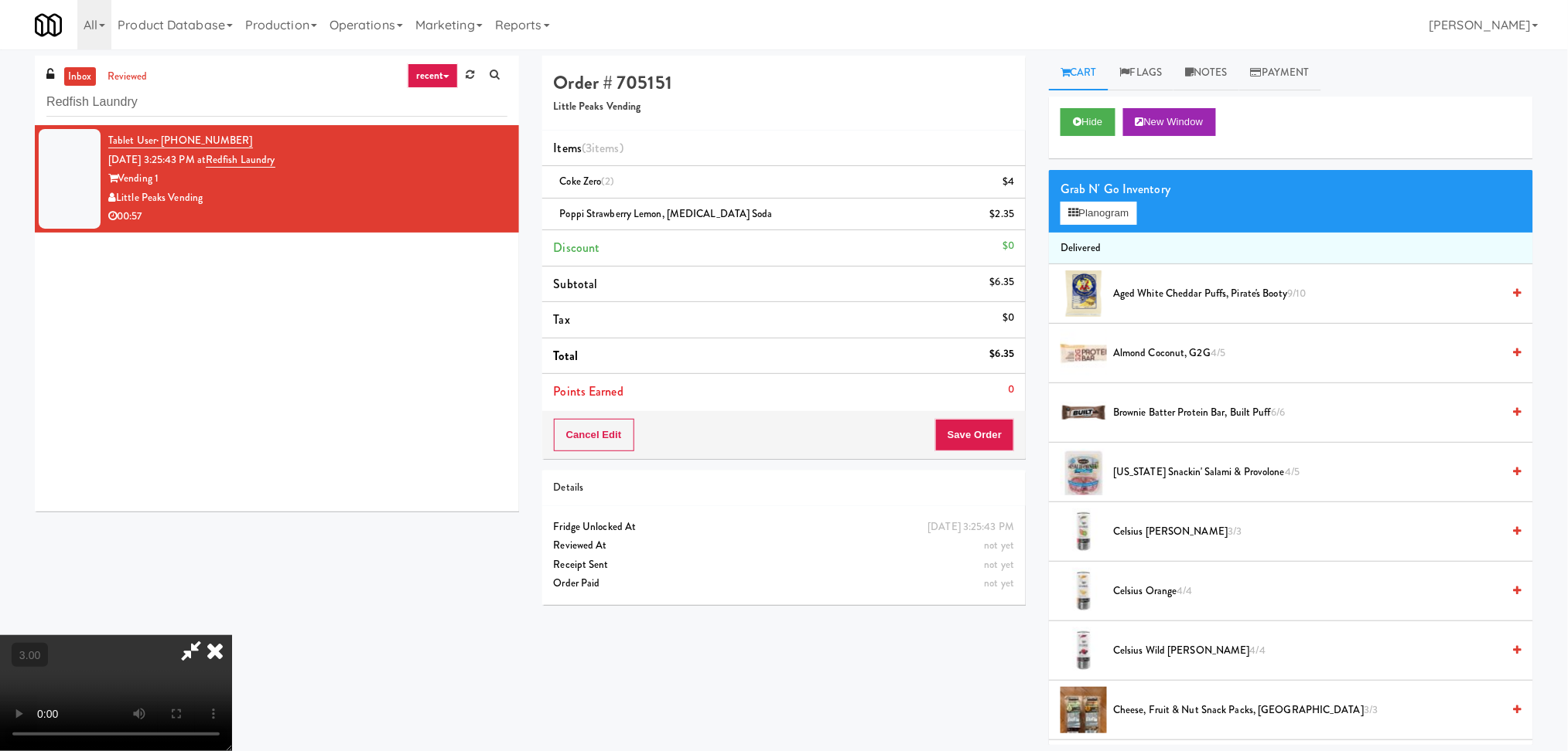
click at [232, 635] on video at bounding box center [116, 693] width 232 height 116
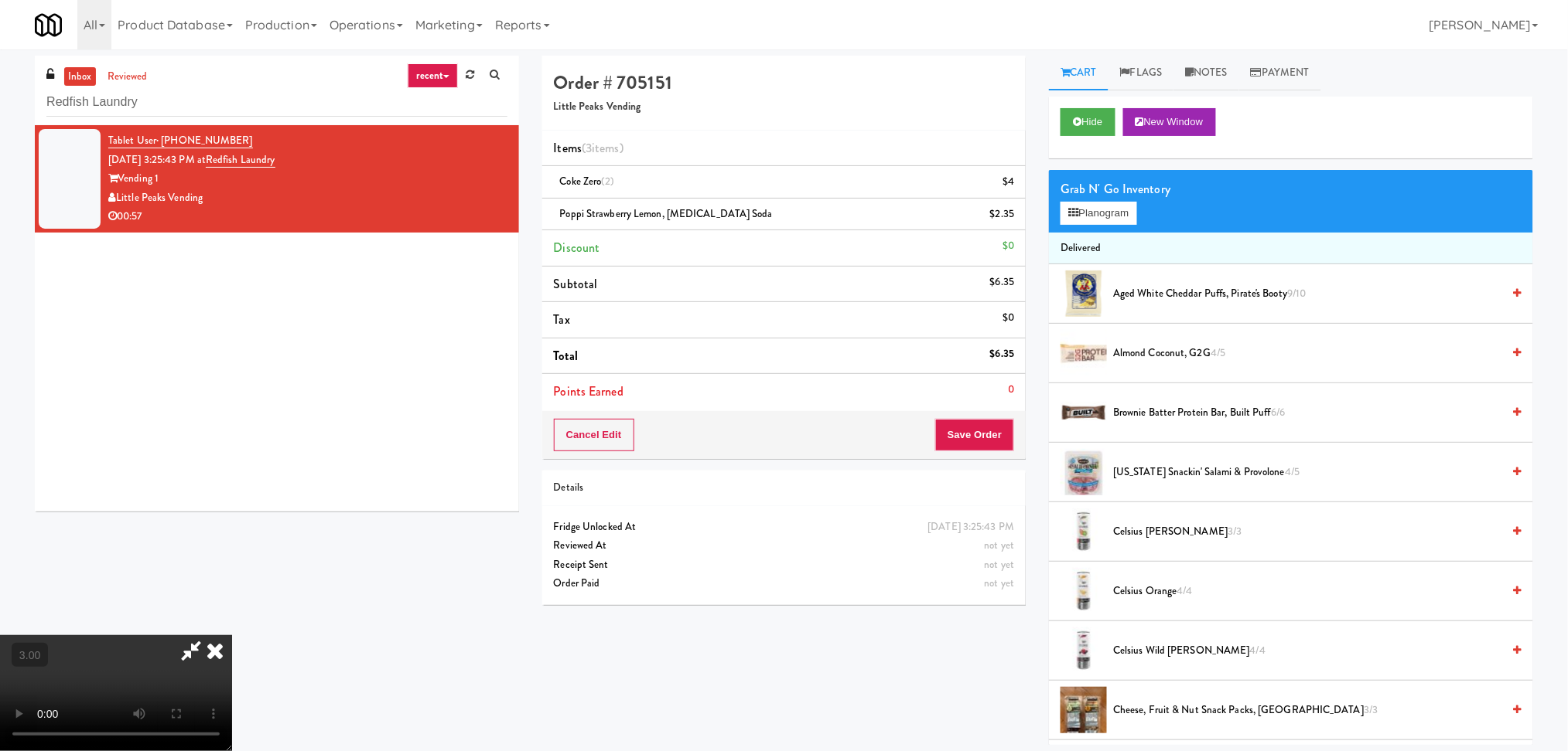
click at [232, 635] on video at bounding box center [116, 693] width 232 height 116
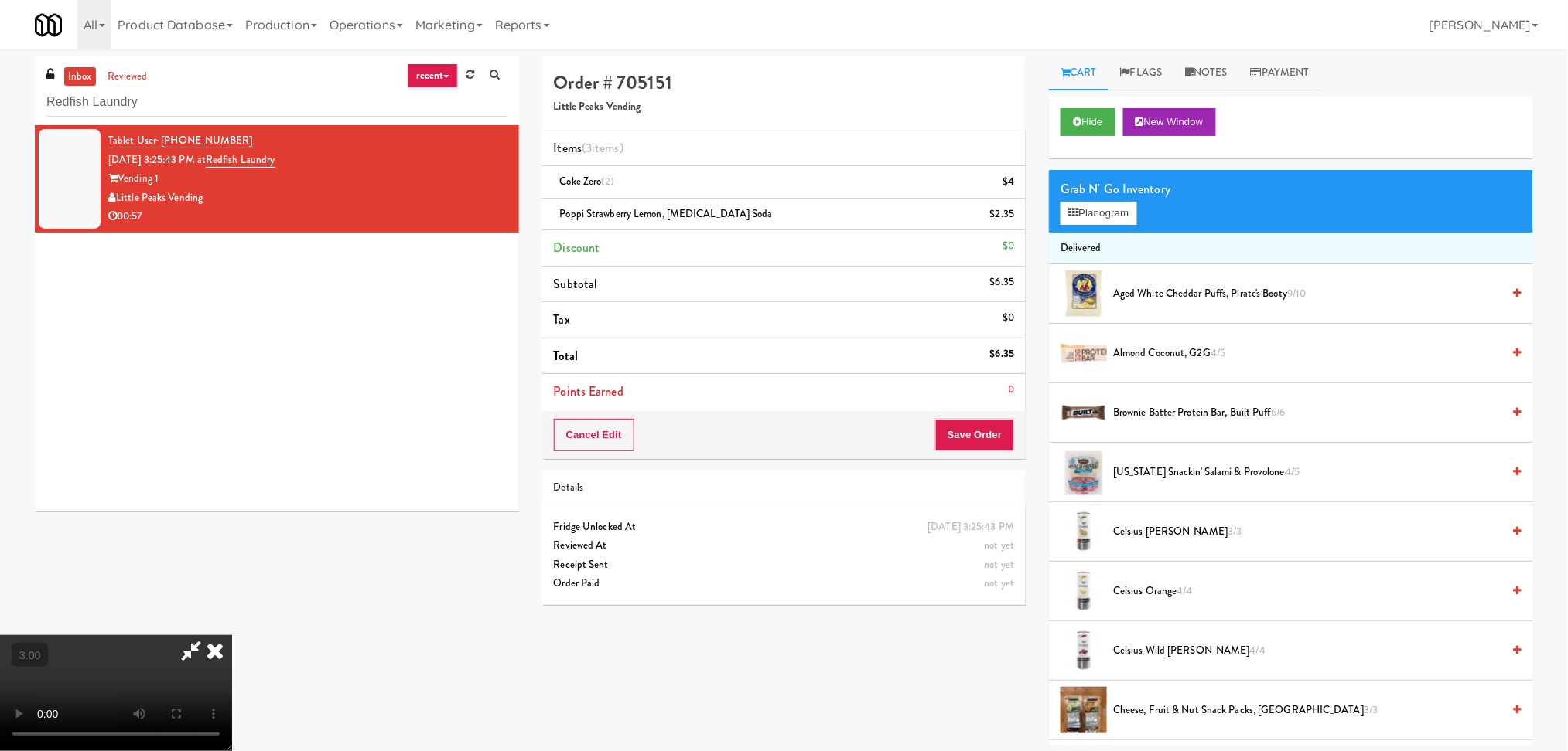
click at [232, 635] on video at bounding box center [116, 693] width 232 height 116
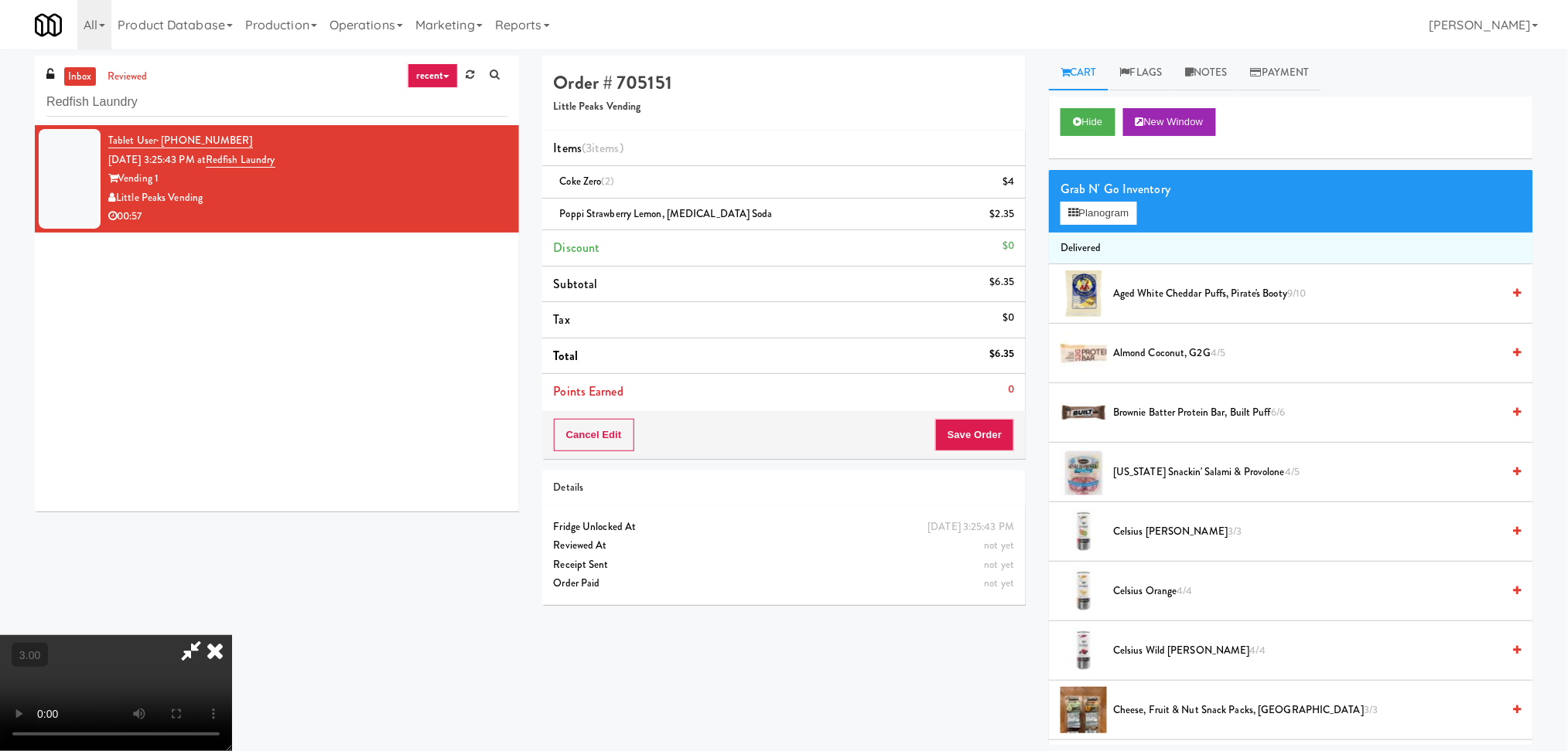
click at [232, 635] on video at bounding box center [116, 693] width 232 height 116
click at [1012, 220] on icon at bounding box center [1015, 220] width 8 height 10
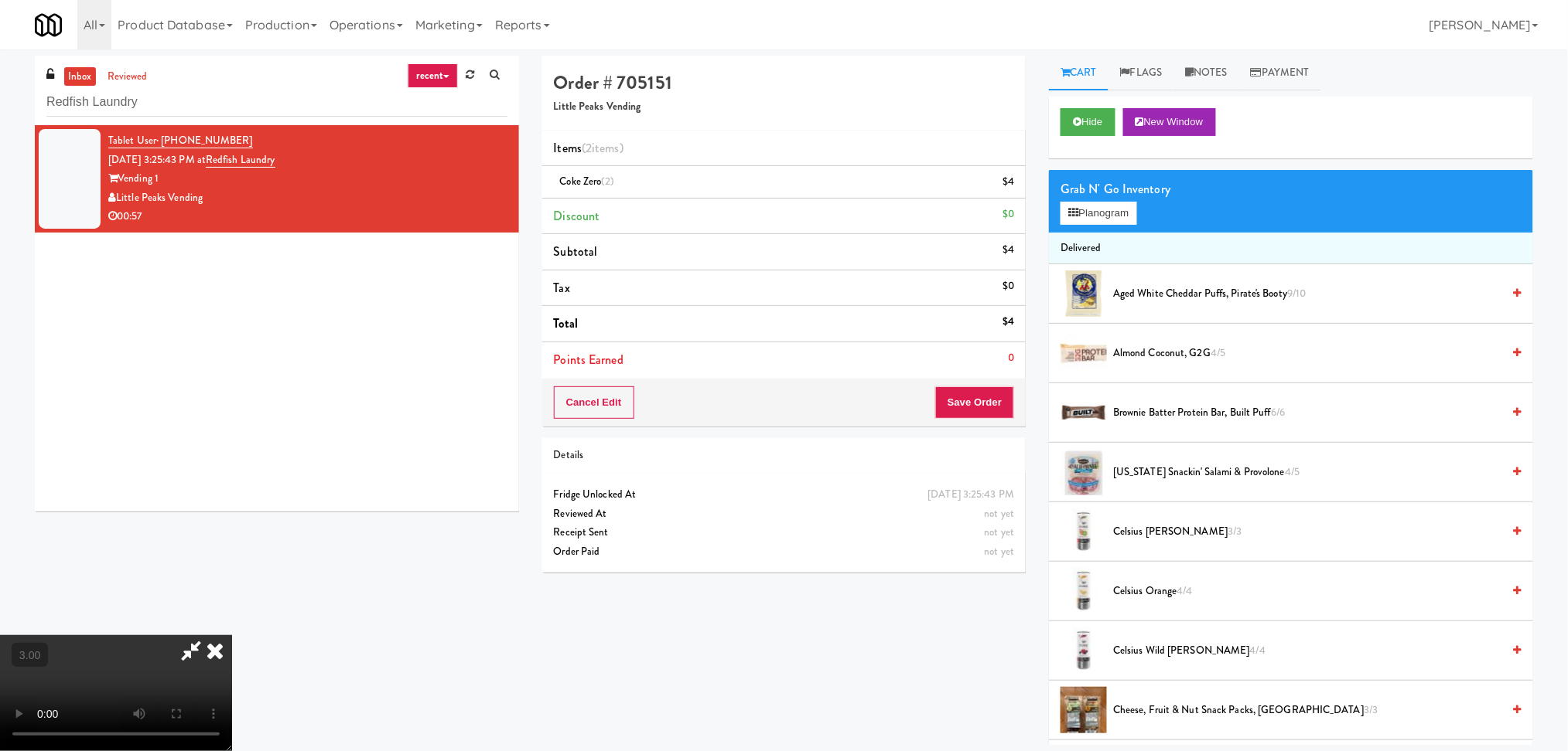
click at [1030, 188] on div "Order # 705151 Little Peaks Vending Items (2 items ) Coke Zero (2) $4 Discount …" at bounding box center [784, 319] width 507 height 528
click at [1020, 189] on li "Coke Zero (2) $4" at bounding box center [784, 182] width 484 height 33
click at [1014, 189] on icon at bounding box center [1015, 188] width 8 height 10
click at [1017, 189] on icon at bounding box center [1015, 188] width 8 height 10
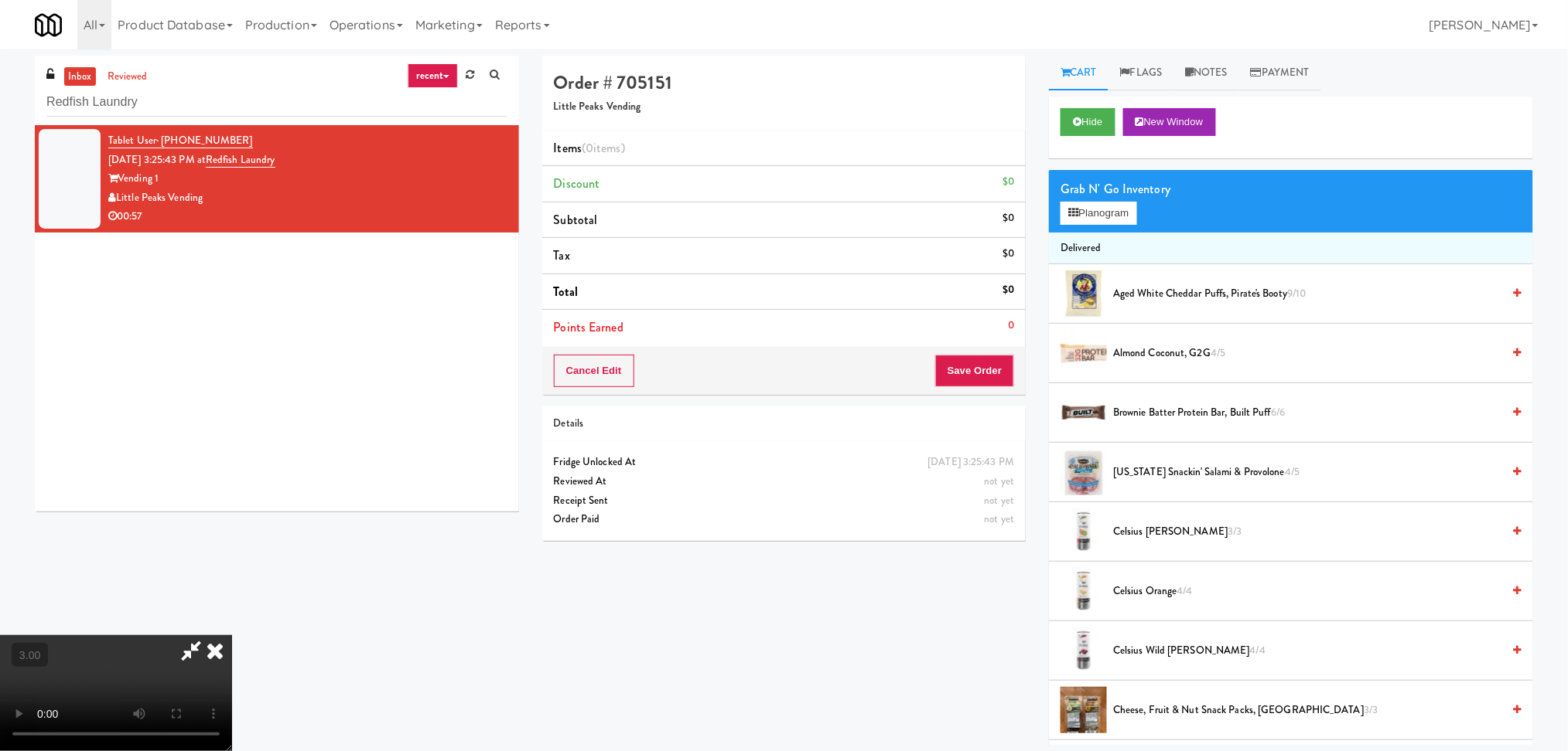
click at [232, 635] on video at bounding box center [116, 693] width 232 height 116
click at [232, 655] on video at bounding box center [116, 693] width 232 height 116
click at [232, 635] on video at bounding box center [116, 693] width 232 height 116
click at [1118, 220] on button "Planogram" at bounding box center [1098, 213] width 75 height 23
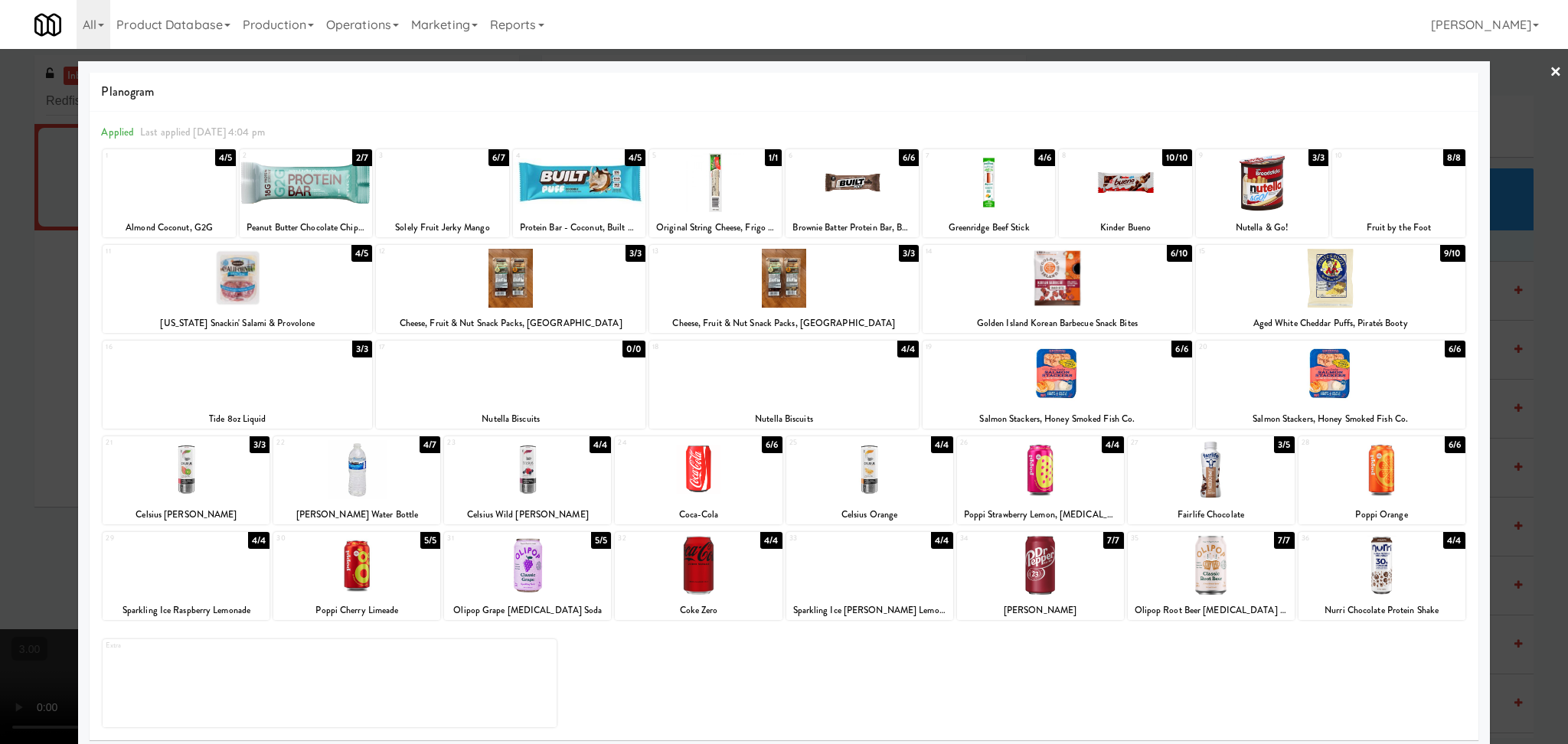
click at [349, 590] on div at bounding box center [356, 566] width 167 height 59
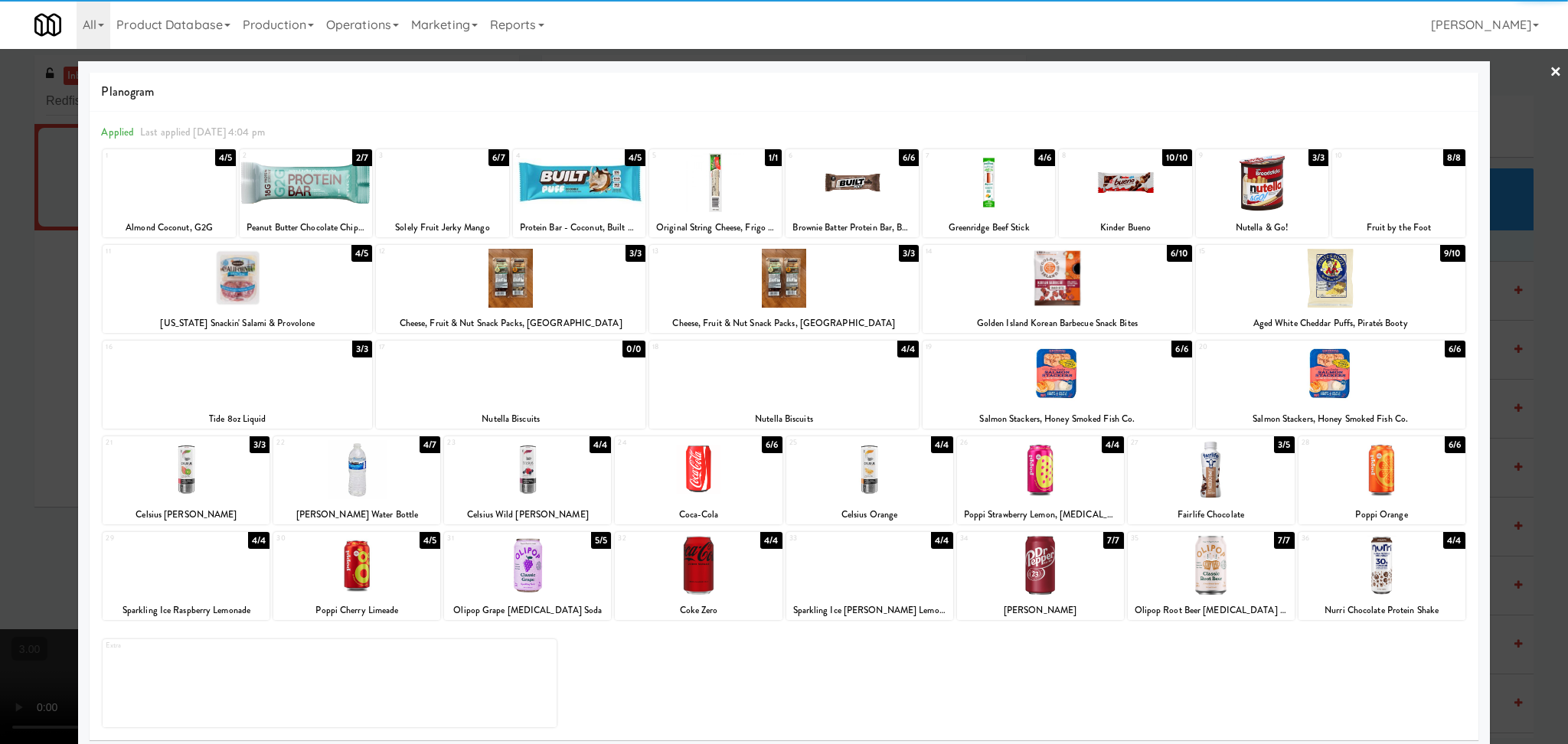
click at [698, 575] on div at bounding box center [698, 566] width 167 height 59
click at [1014, 467] on div at bounding box center [1040, 470] width 167 height 59
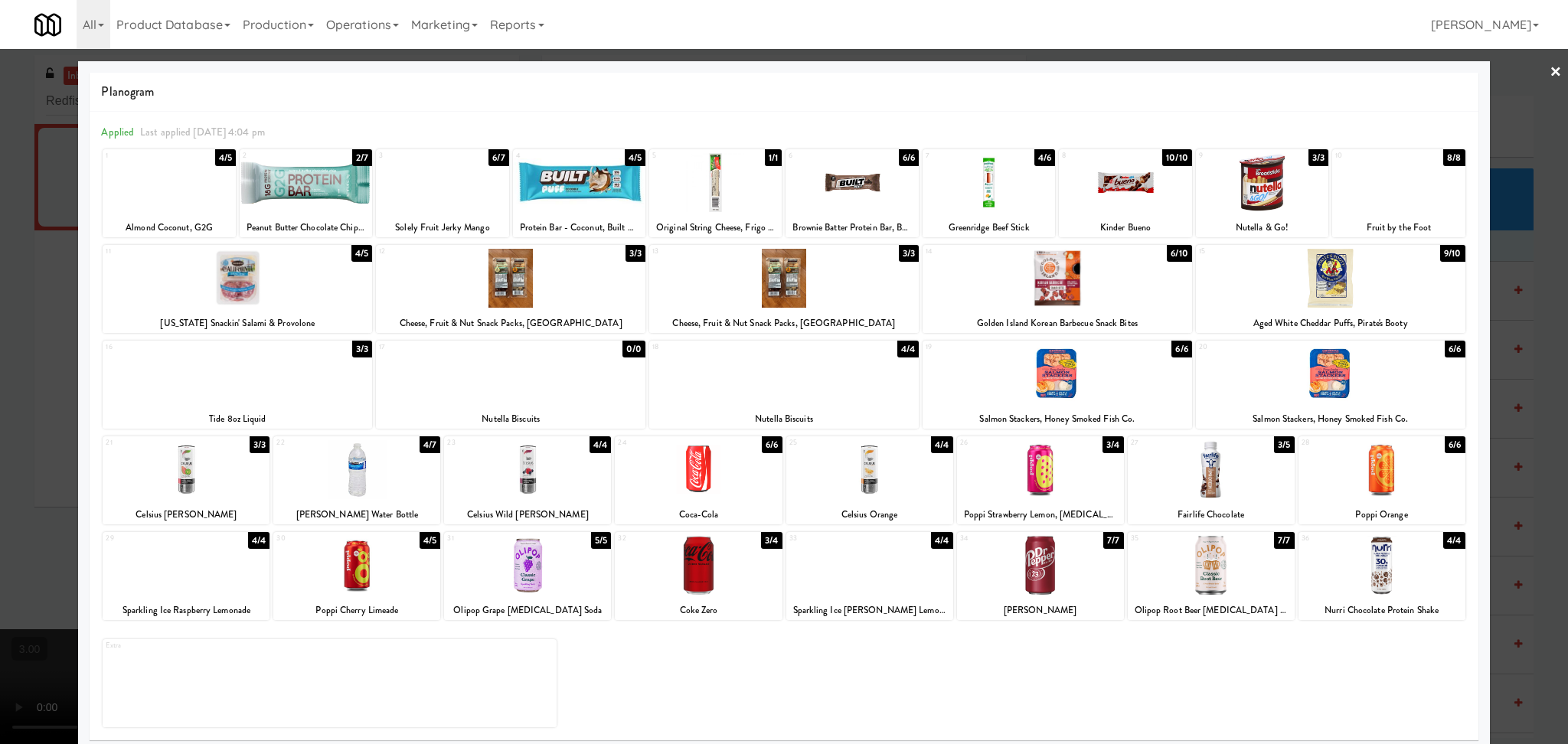
click at [743, 478] on div at bounding box center [698, 470] width 167 height 59
click at [0, 405] on div at bounding box center [784, 372] width 1568 height 744
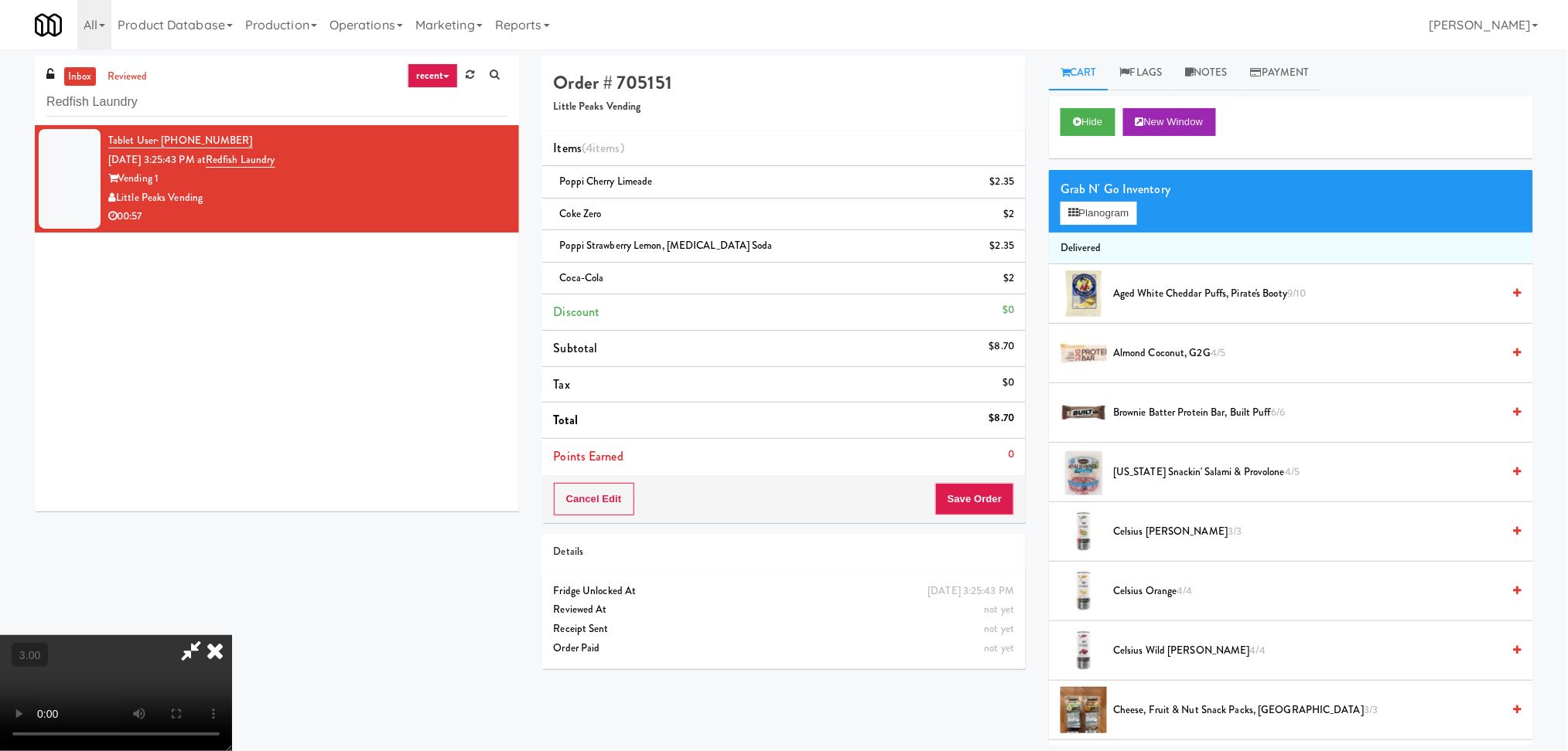
click at [232, 635] on video at bounding box center [116, 693] width 232 height 116
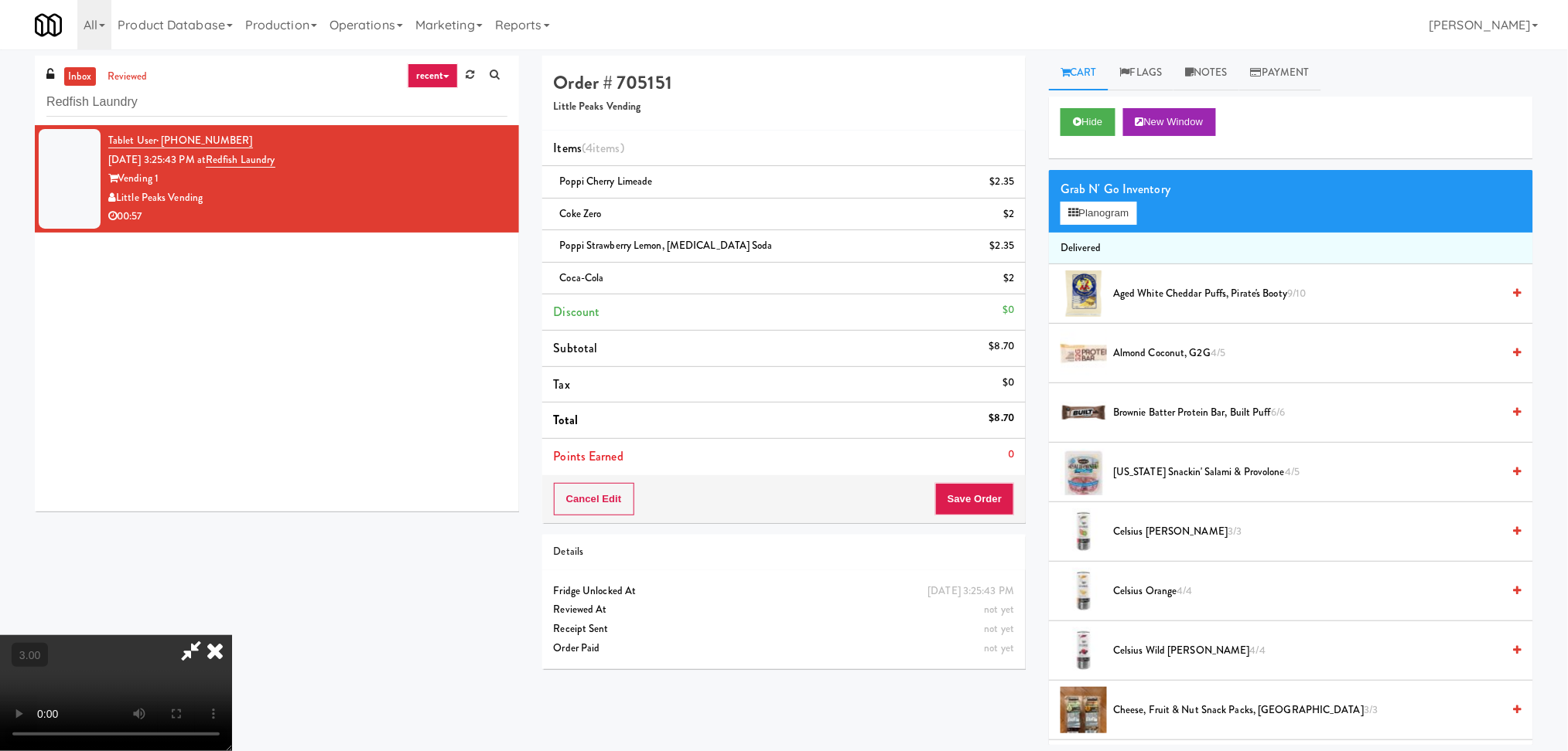
drag, startPoint x: 492, startPoint y: 462, endPoint x: 502, endPoint y: 459, distance: 10.4
click at [232, 635] on video at bounding box center [116, 693] width 232 height 116
click at [1116, 204] on button "Planogram" at bounding box center [1098, 213] width 75 height 23
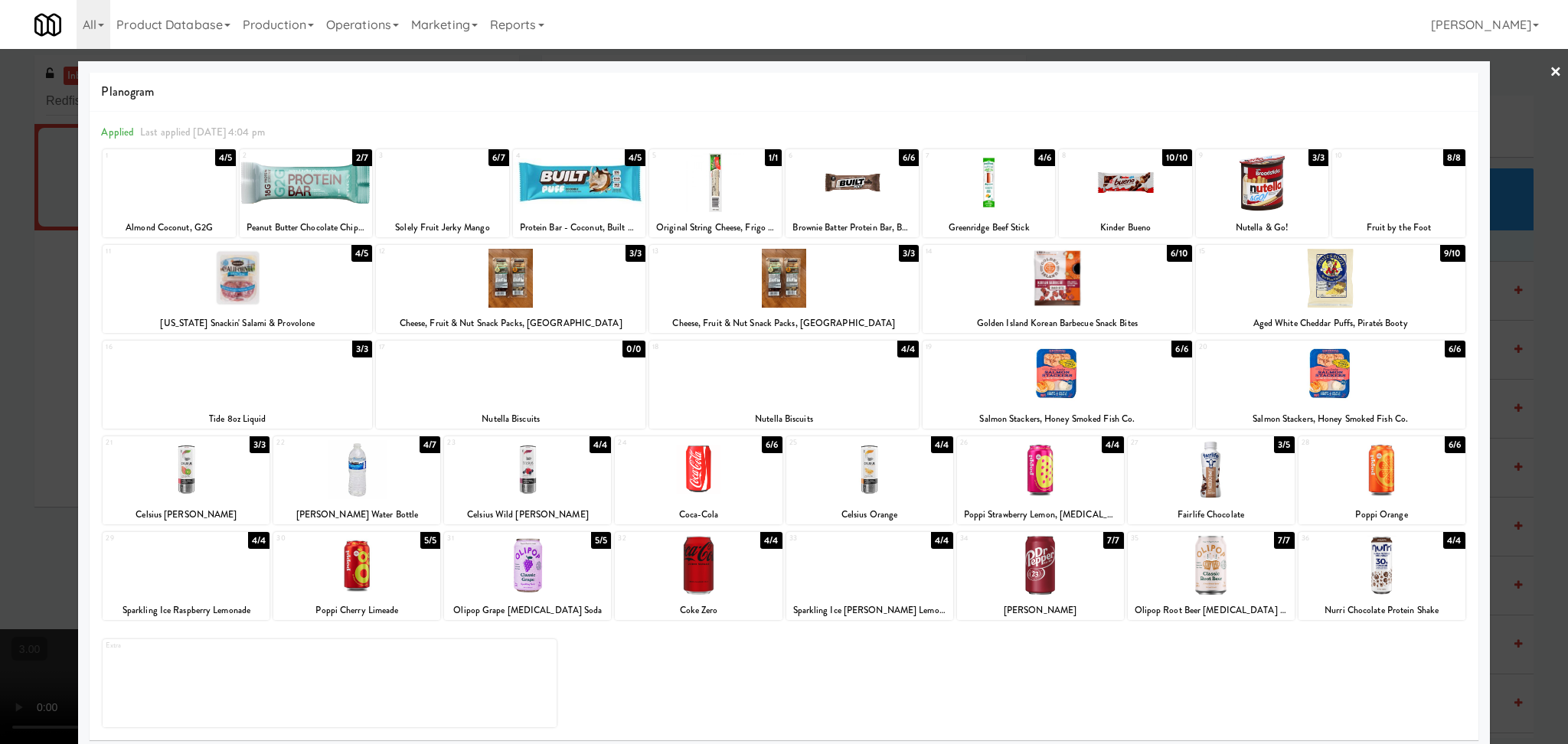
click at [214, 389] on div at bounding box center [237, 374] width 270 height 59
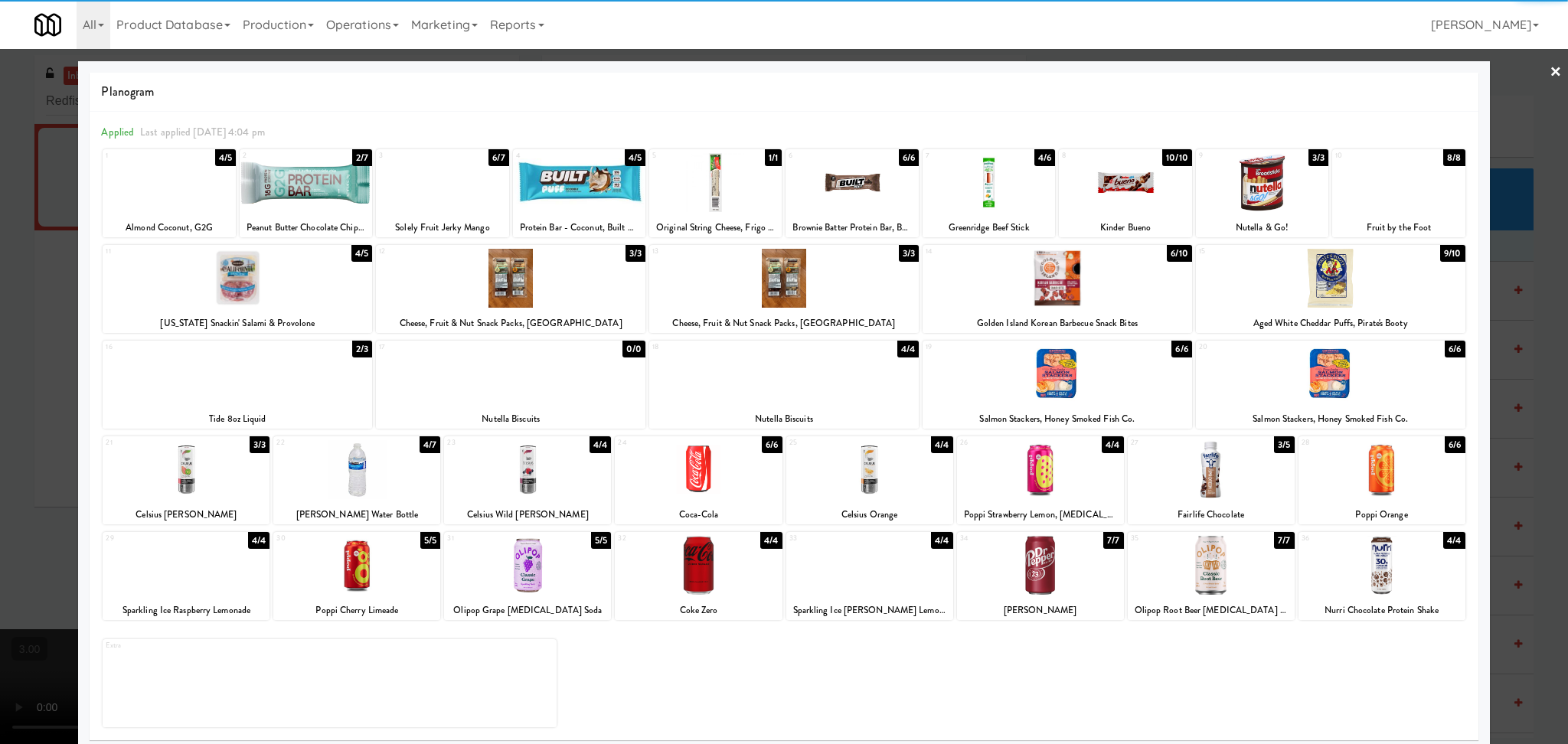
click at [0, 352] on div at bounding box center [784, 372] width 1568 height 744
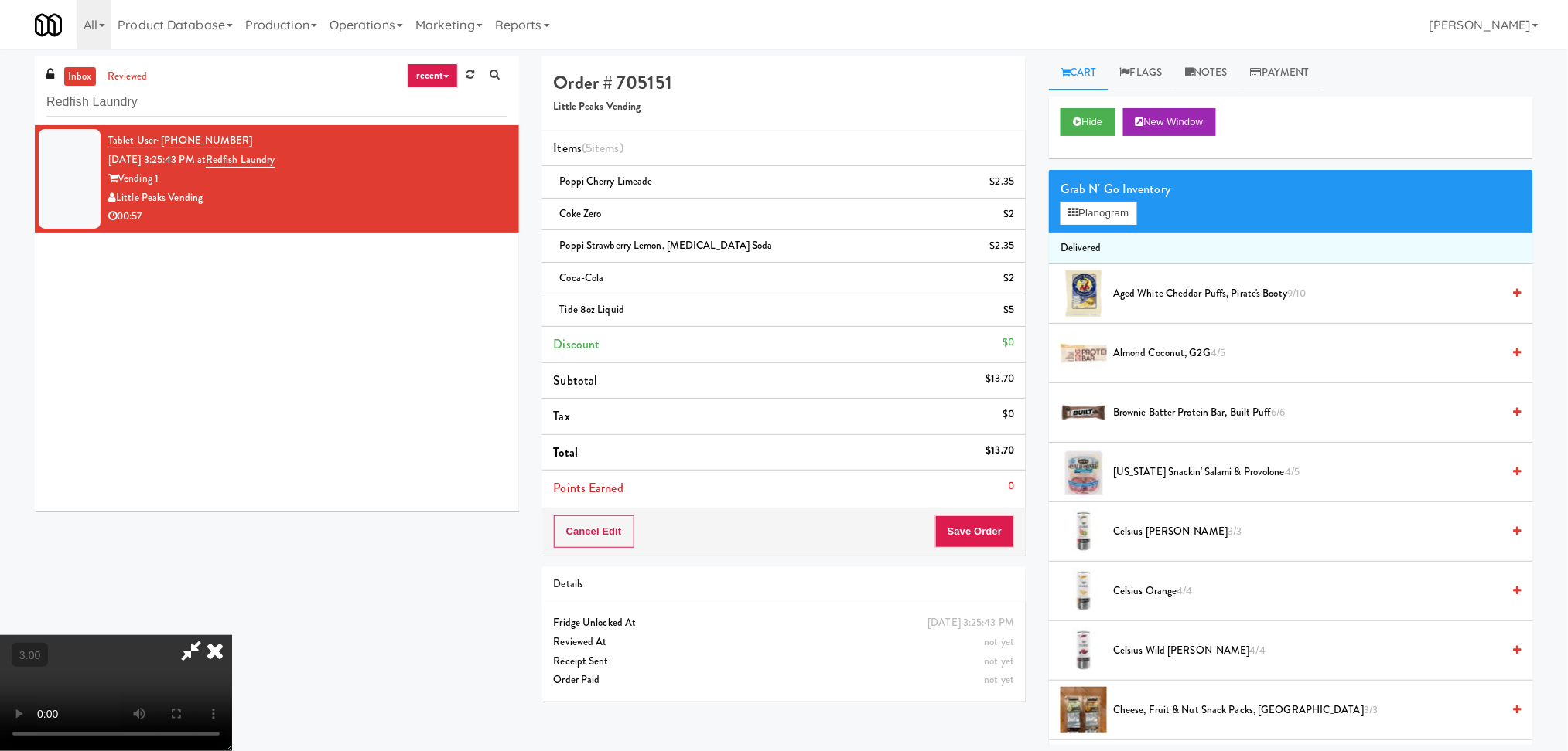
click at [209, 635] on icon at bounding box center [191, 651] width 36 height 31
click at [985, 512] on div "Cancel Edit Save Order" at bounding box center [784, 532] width 484 height 48
click at [985, 523] on button "Save Order" at bounding box center [974, 532] width 79 height 33
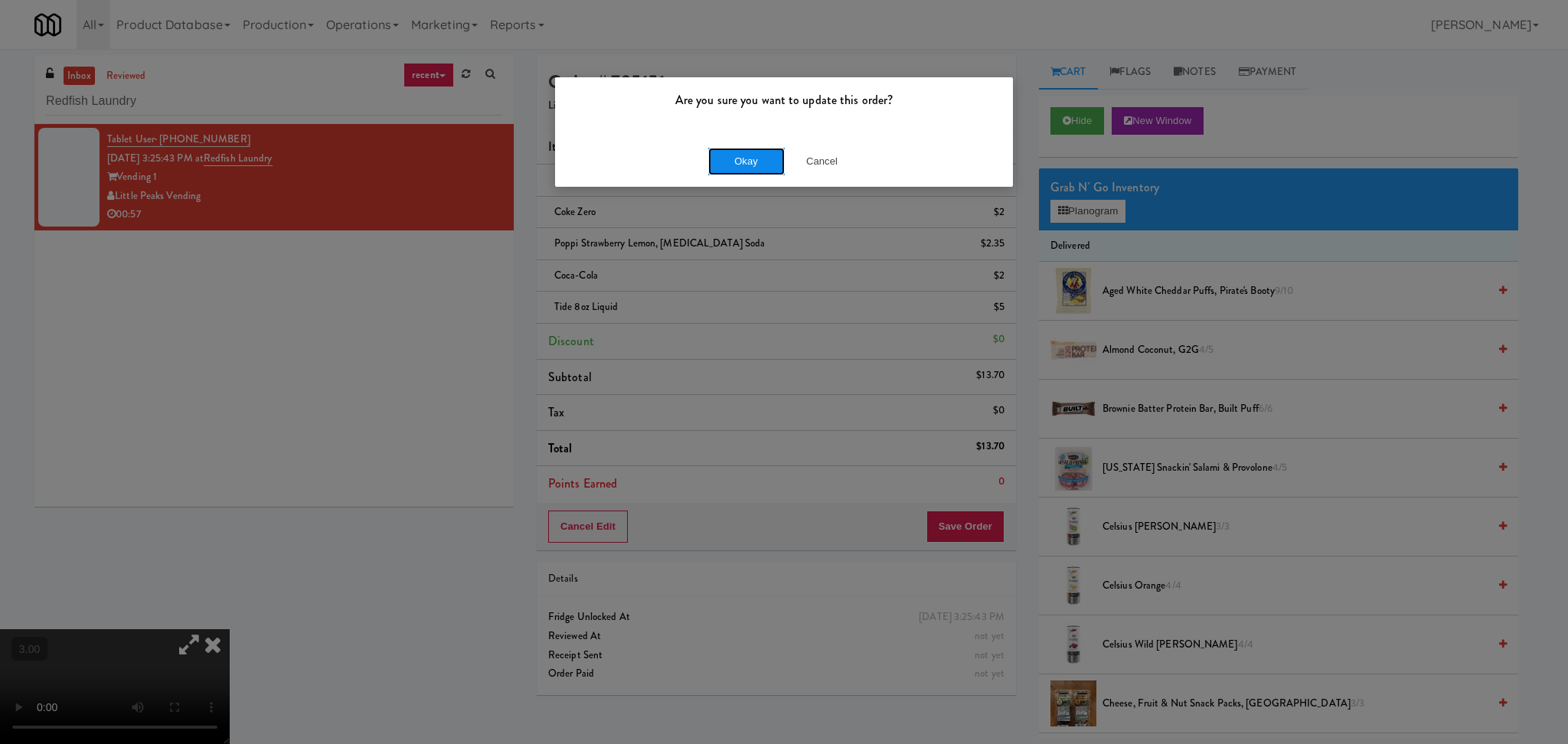
click at [736, 169] on button "Okay" at bounding box center [746, 161] width 76 height 27
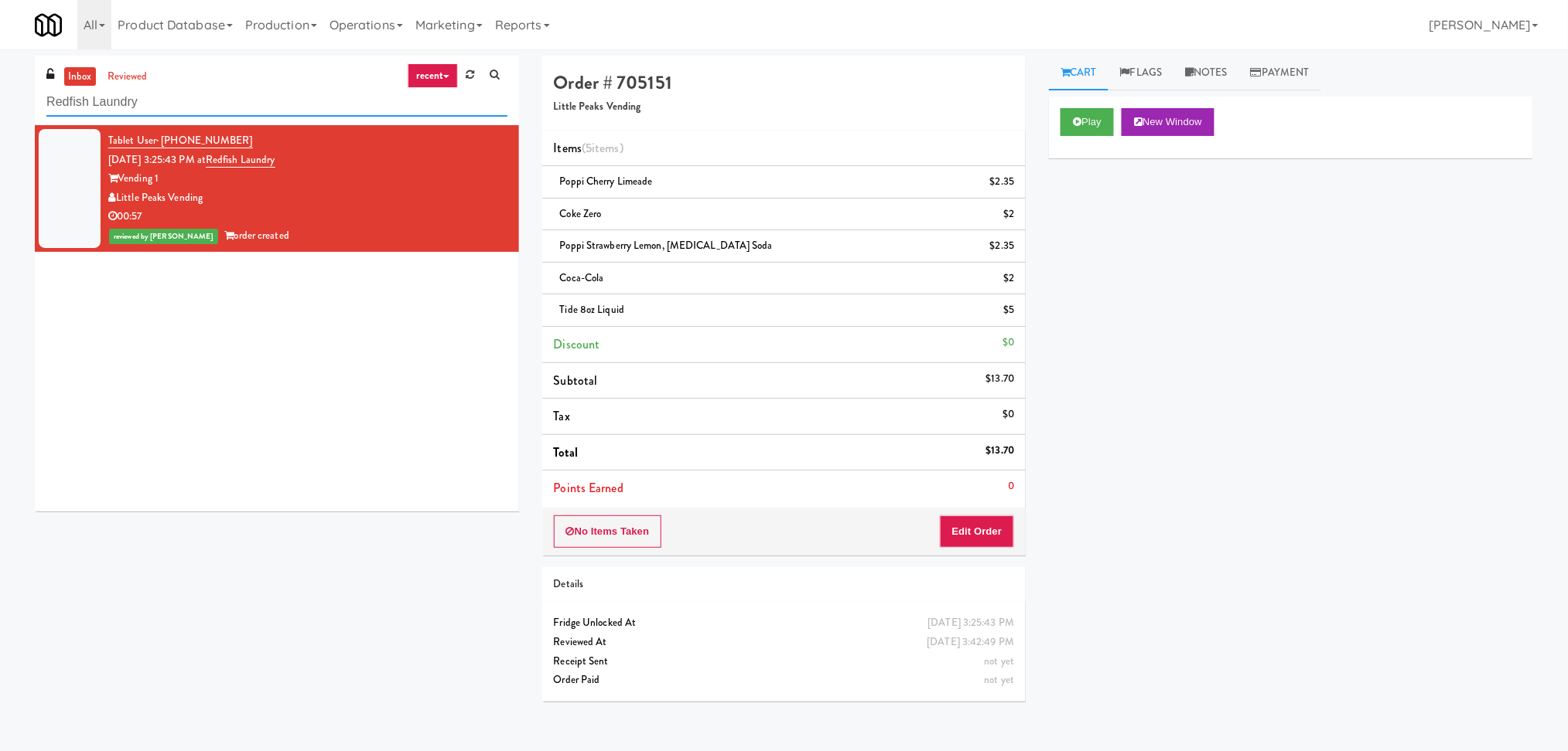
paste input "ing Power Main Breakroom Cabinet 1"
drag, startPoint x: 221, startPoint y: 104, endPoint x: 0, endPoint y: 125, distance: 222.0
click at [0, 125] on div "inbox reviewed recent all unclear take inventory issue suspicious failed recent…" at bounding box center [784, 384] width 1568 height 658
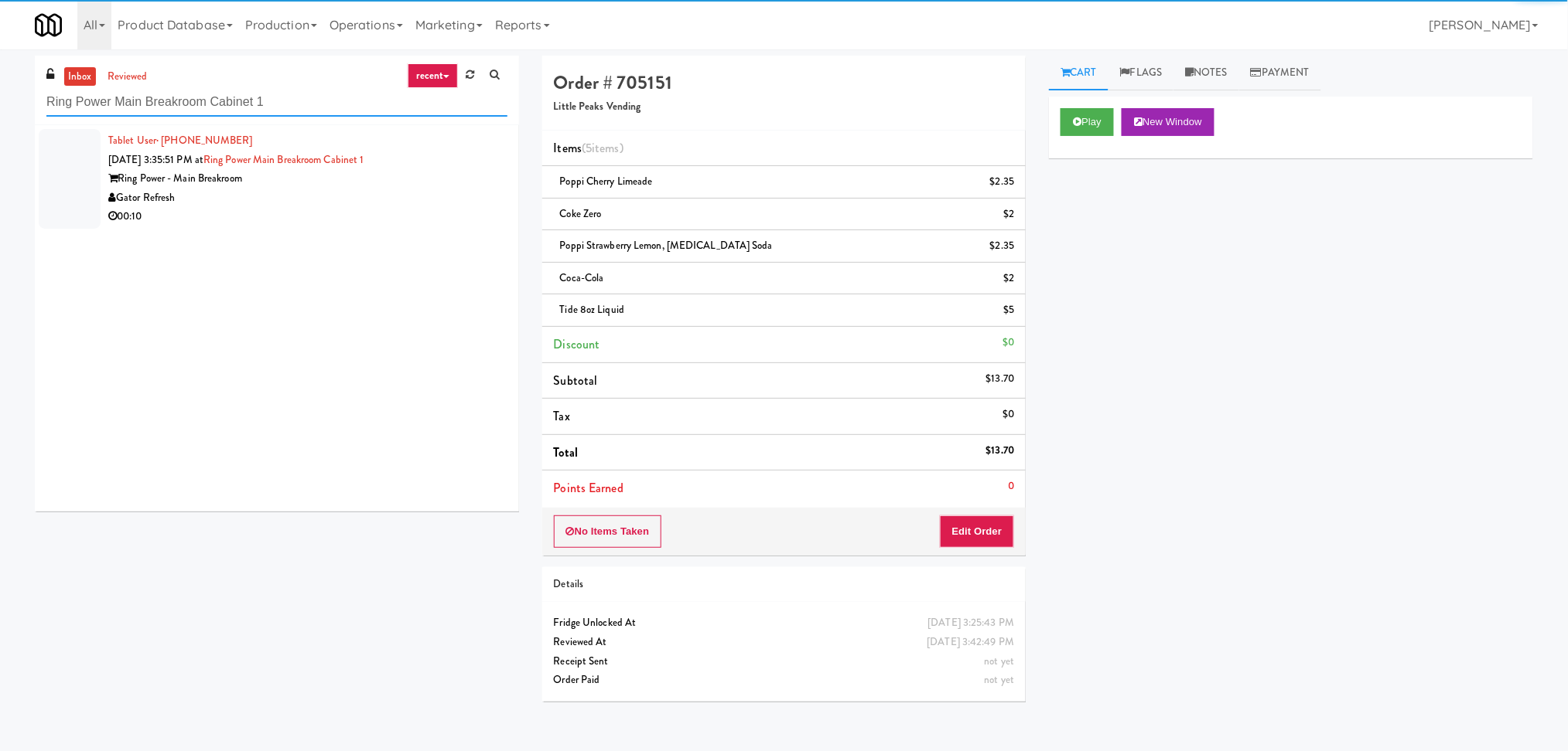
type input "Ring Power Main Breakroom Cabinet 1"
click at [453, 197] on div "Gator Refresh" at bounding box center [308, 198] width 399 height 20
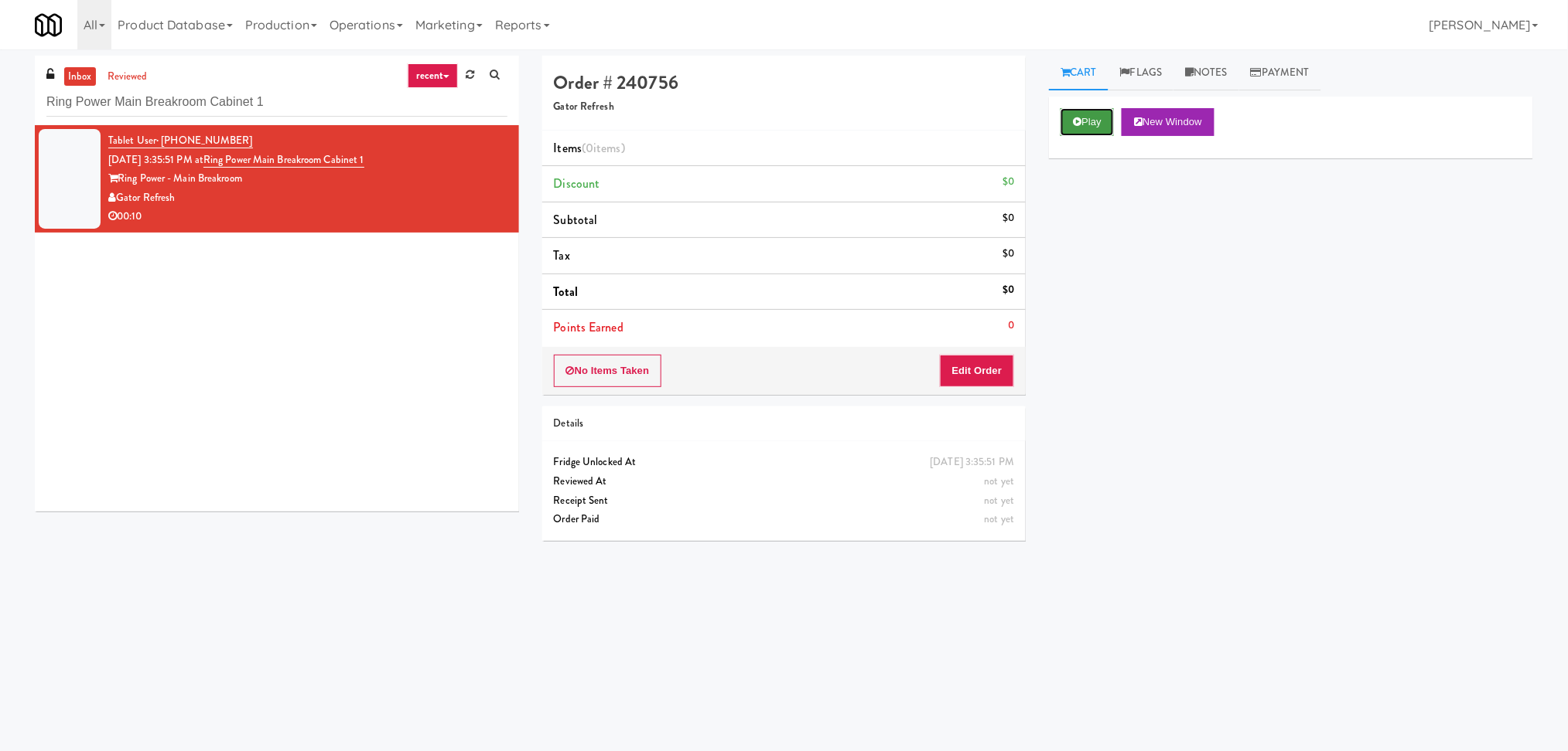
click at [1072, 128] on button "Play" at bounding box center [1086, 122] width 53 height 27
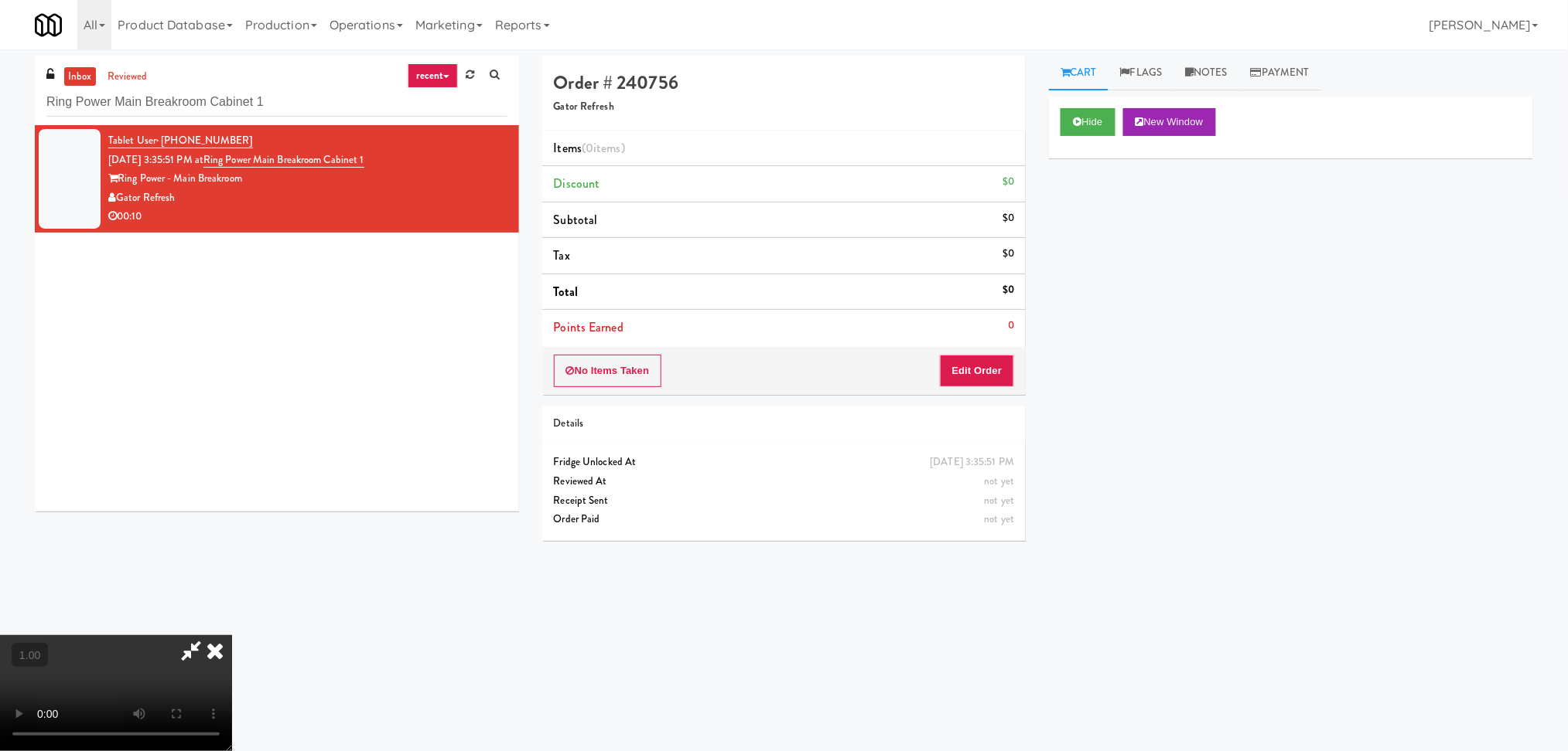
click at [232, 635] on video at bounding box center [116, 693] width 232 height 116
click at [982, 380] on button "Edit Order" at bounding box center [978, 371] width 75 height 33
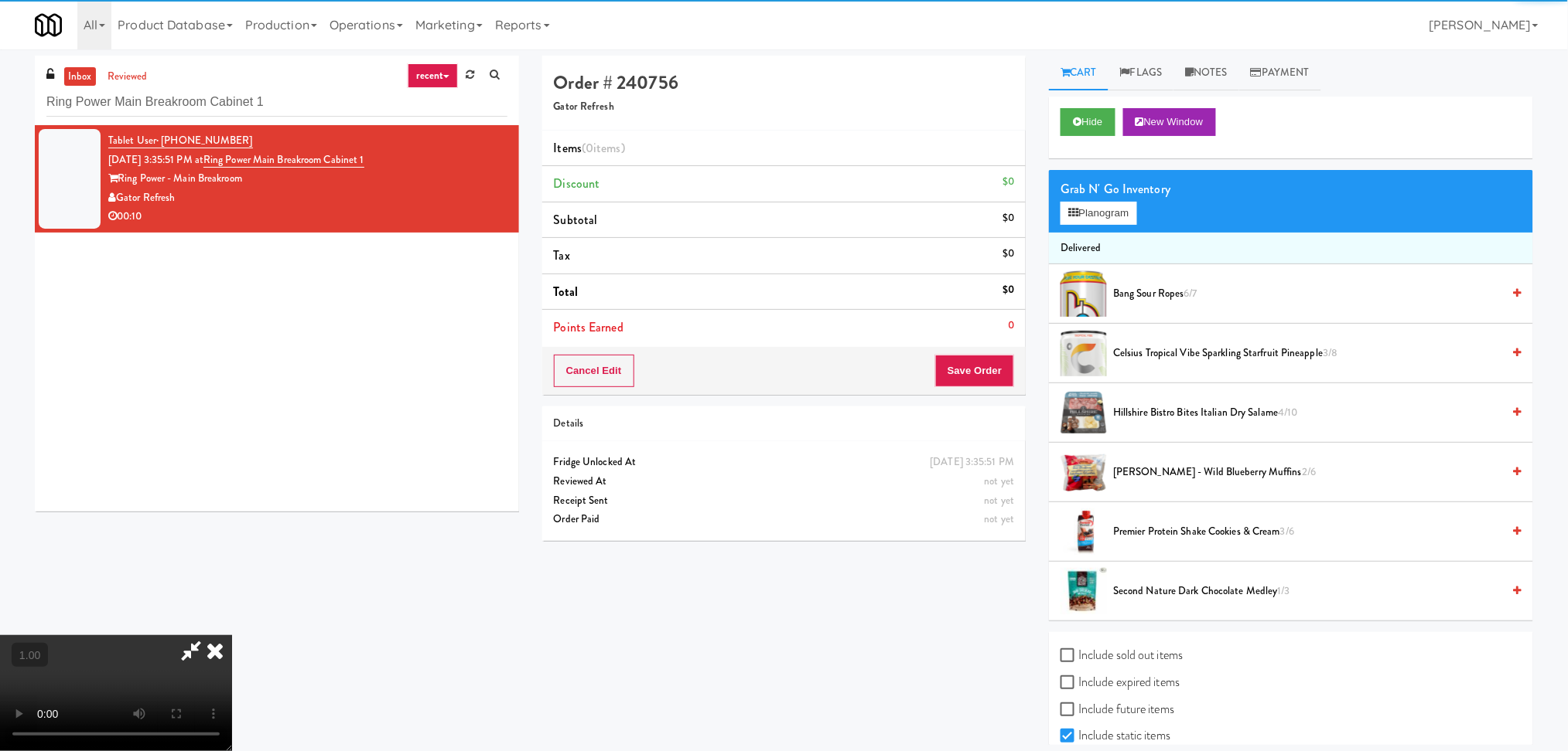
scroll to position [274, 0]
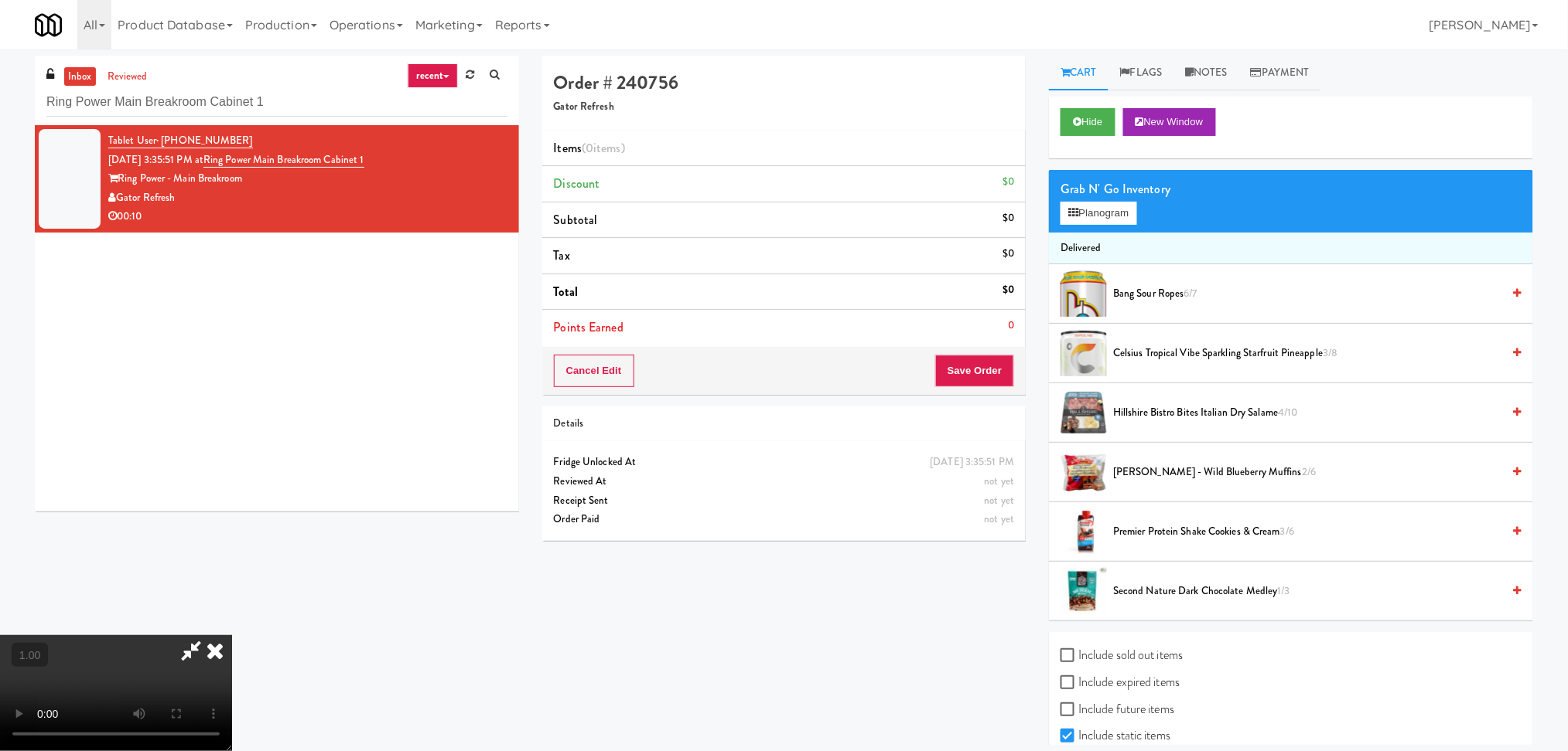
click at [232, 635] on video at bounding box center [116, 693] width 232 height 116
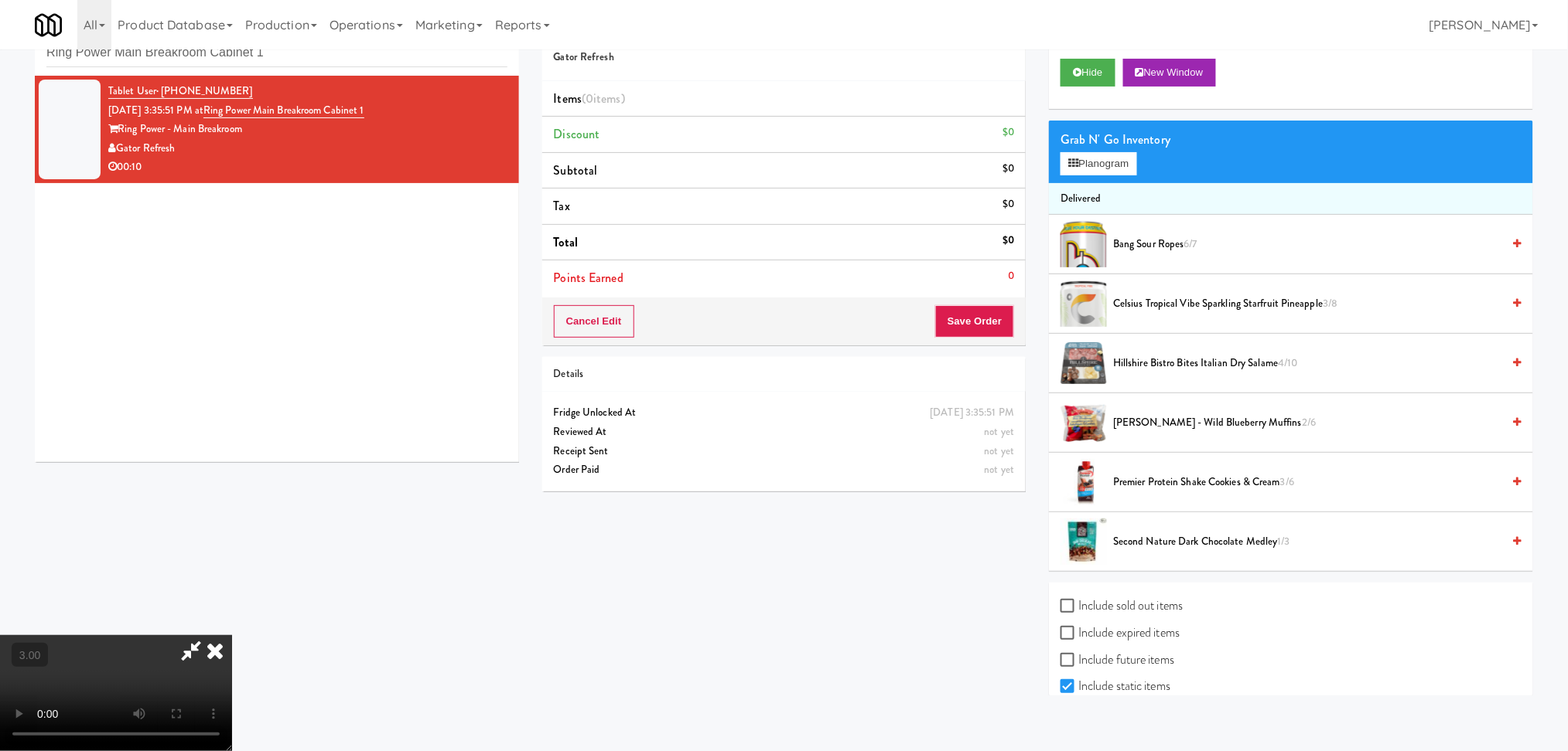
scroll to position [68, 0]
click at [1105, 155] on button "Planogram" at bounding box center [1098, 164] width 75 height 23
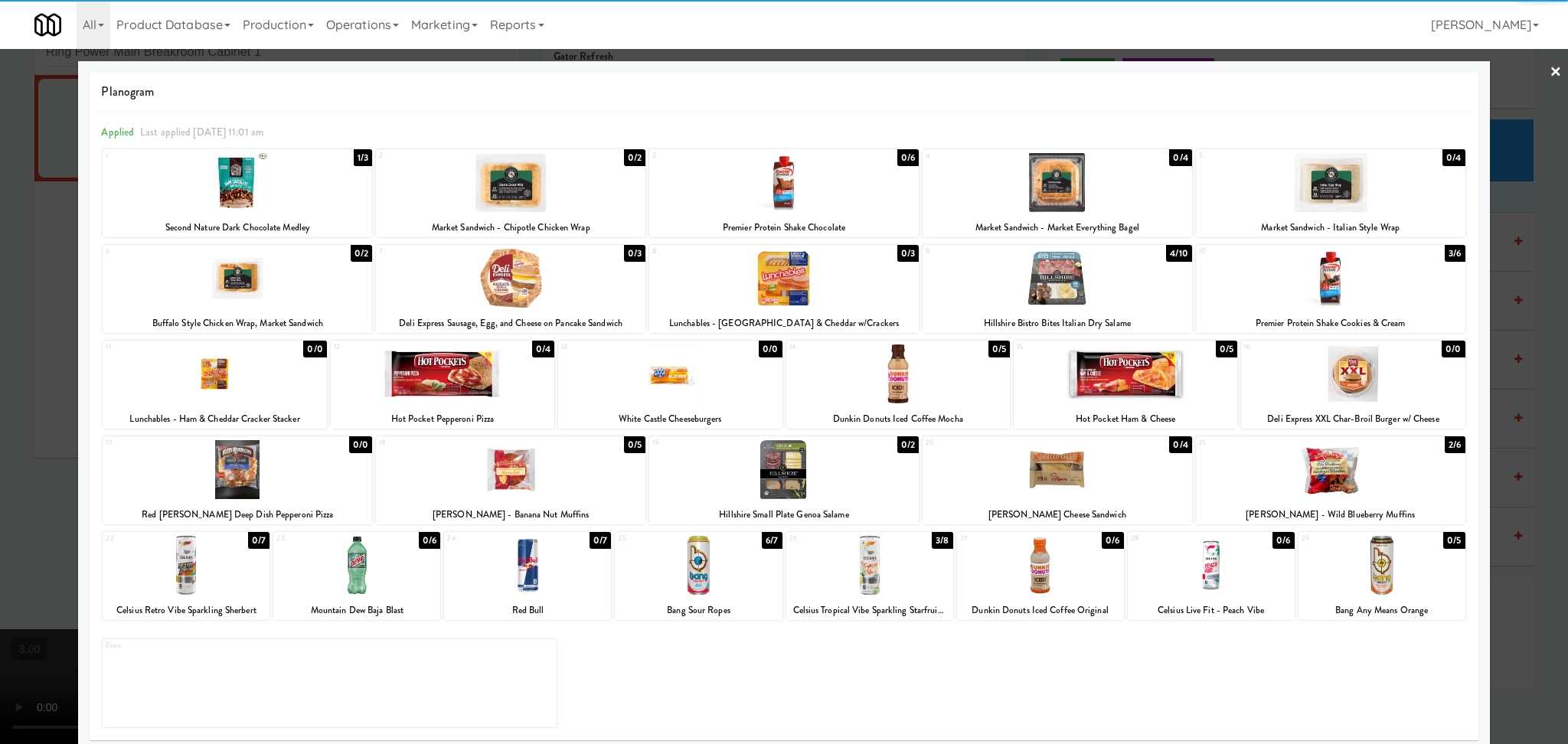
click at [215, 491] on div at bounding box center [237, 470] width 270 height 59
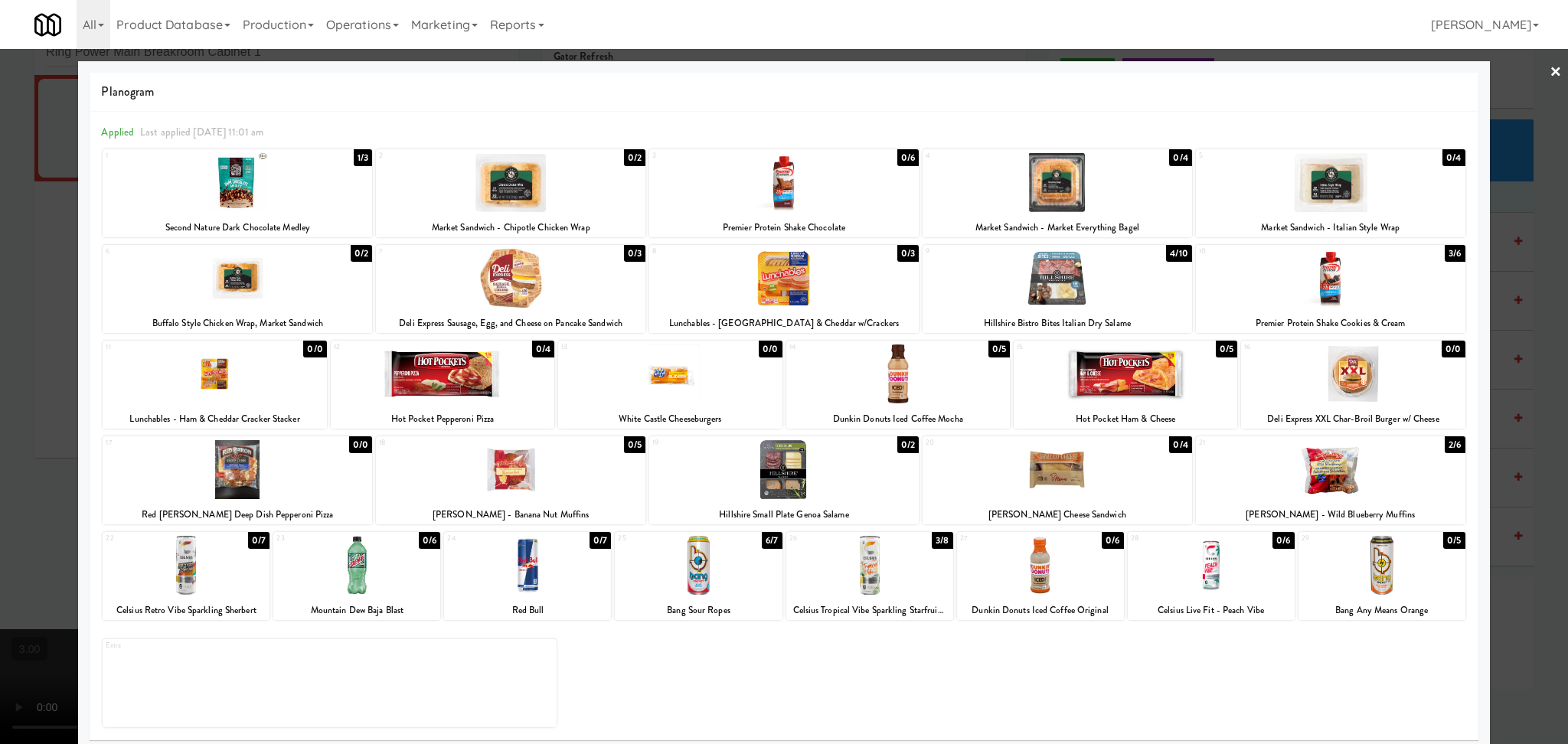
click at [0, 365] on div at bounding box center [784, 372] width 1568 height 744
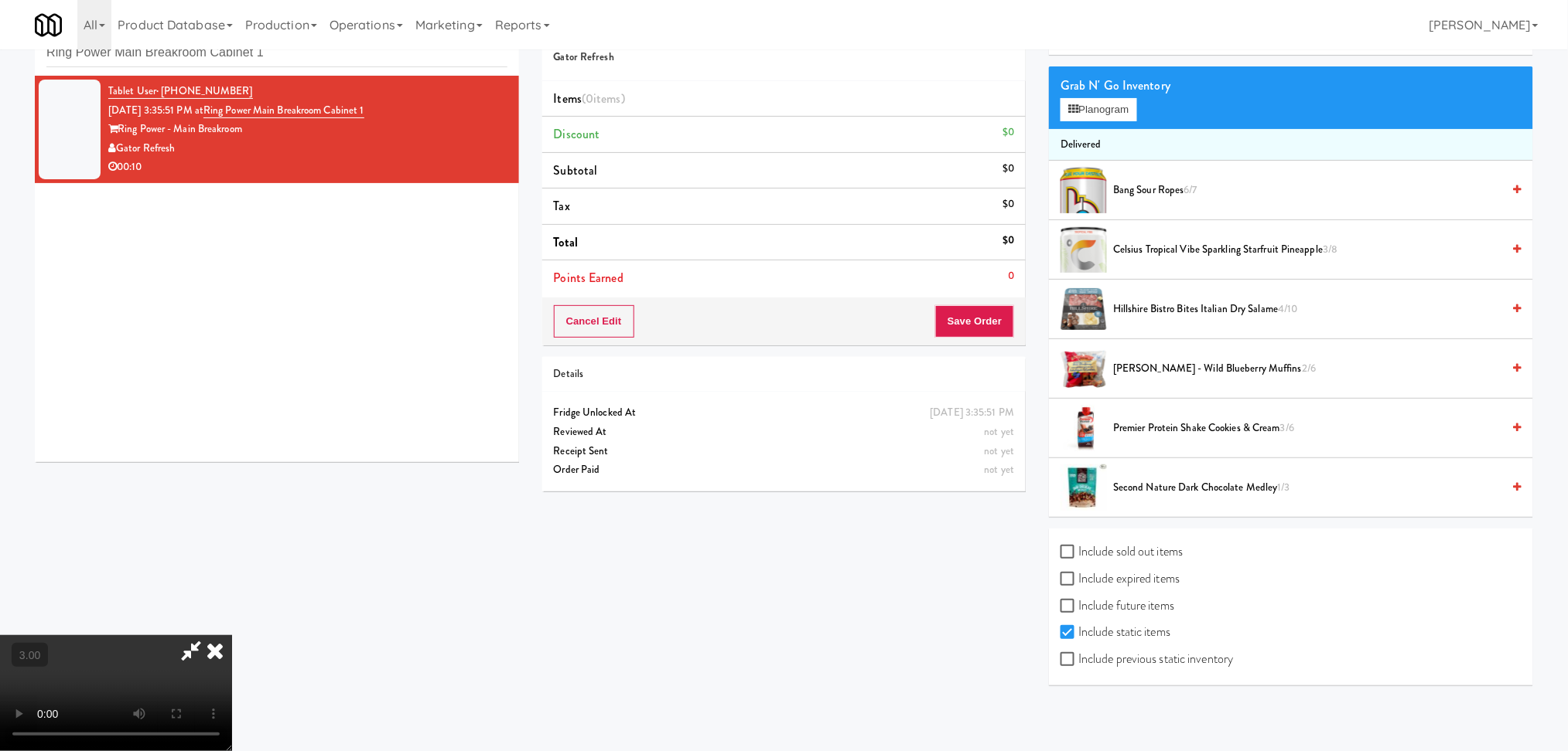
click at [1151, 554] on label "Include sold out items" at bounding box center [1121, 551] width 123 height 23
click at [1078, 554] on input "Include sold out items" at bounding box center [1068, 552] width 18 height 12
checkbox input "true"
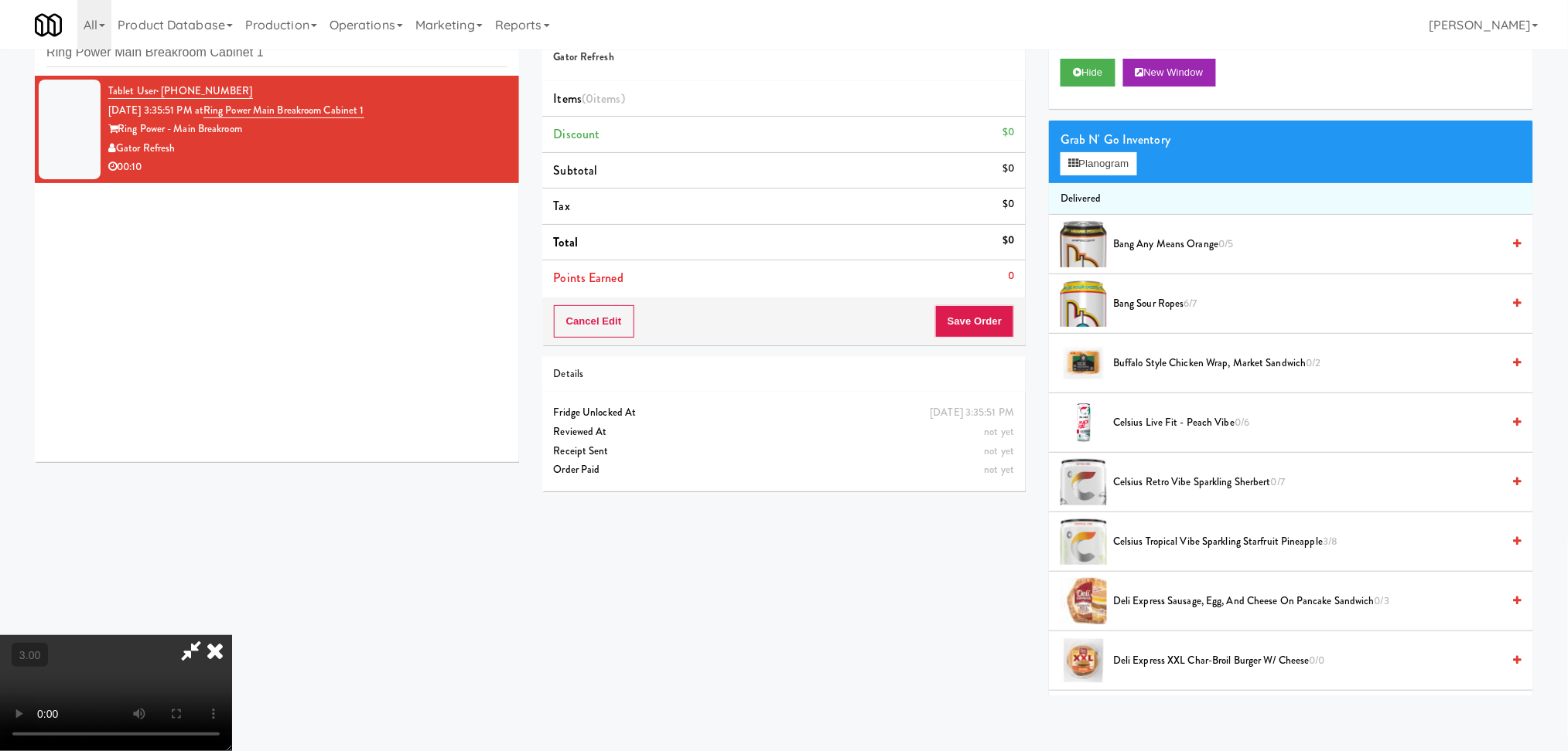
click at [1105, 176] on div "Grab N' Go Inventory Planogram" at bounding box center [1290, 152] width 484 height 63
click at [1096, 156] on button "Planogram" at bounding box center [1098, 164] width 75 height 23
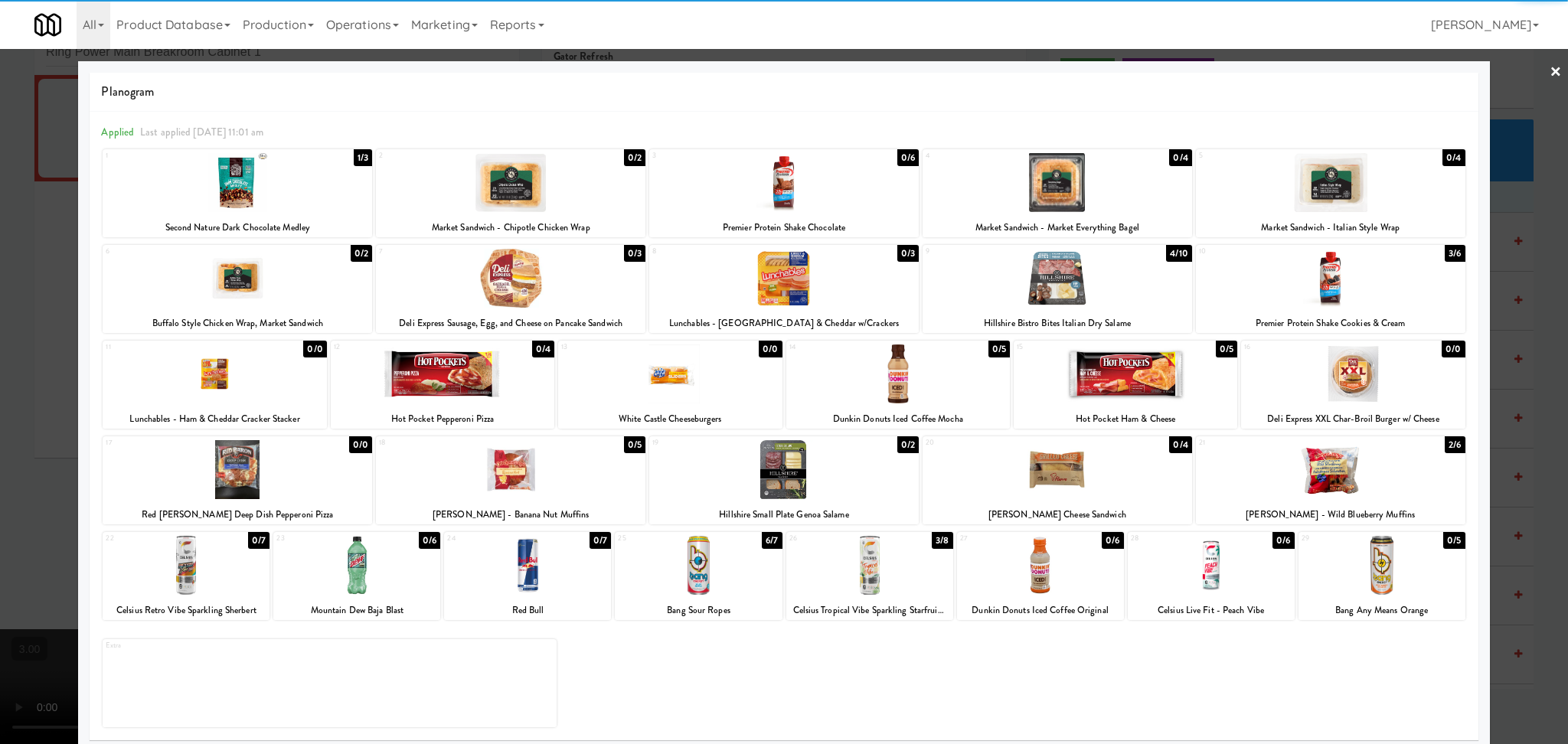
click at [288, 479] on div at bounding box center [237, 470] width 270 height 59
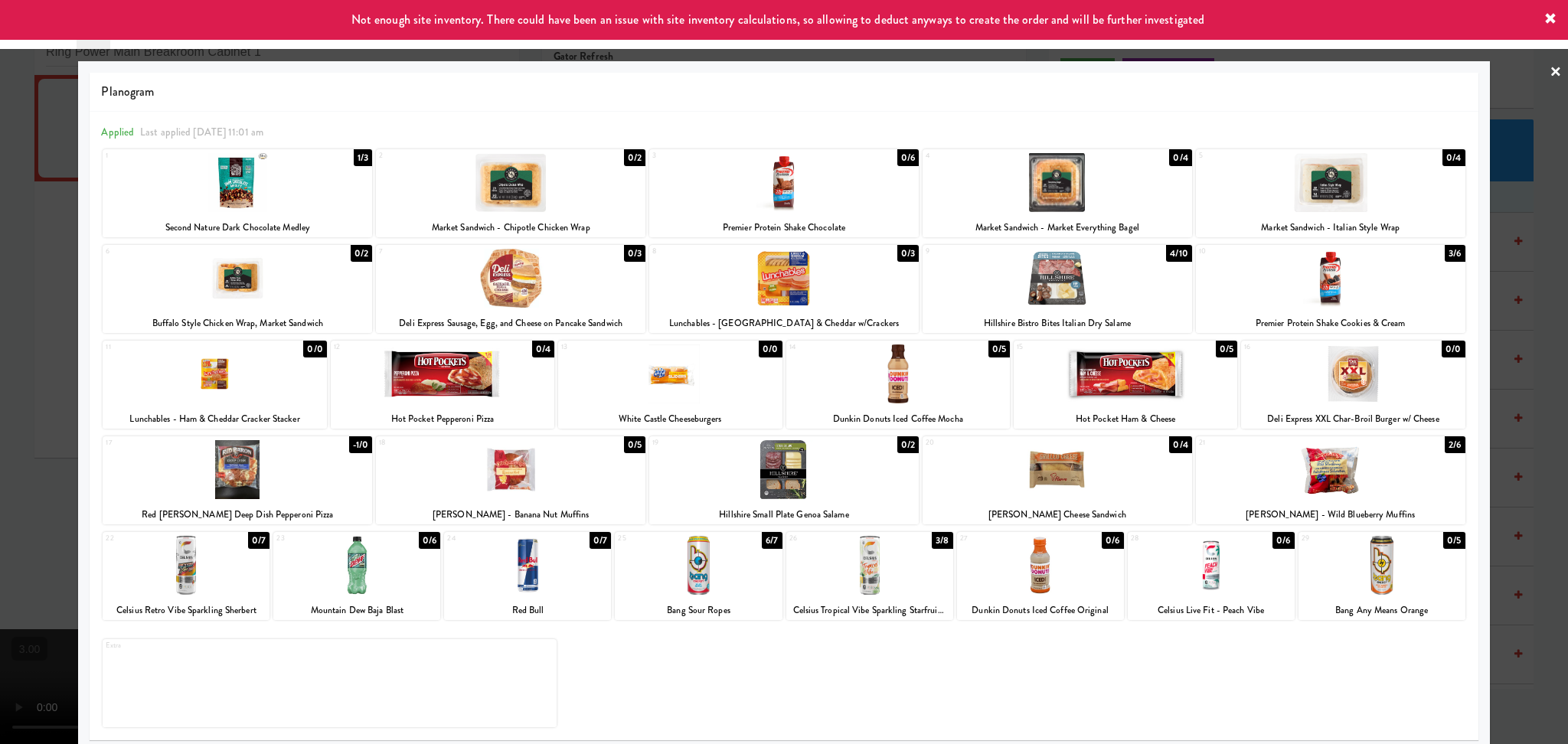
click at [0, 434] on div at bounding box center [784, 372] width 1568 height 744
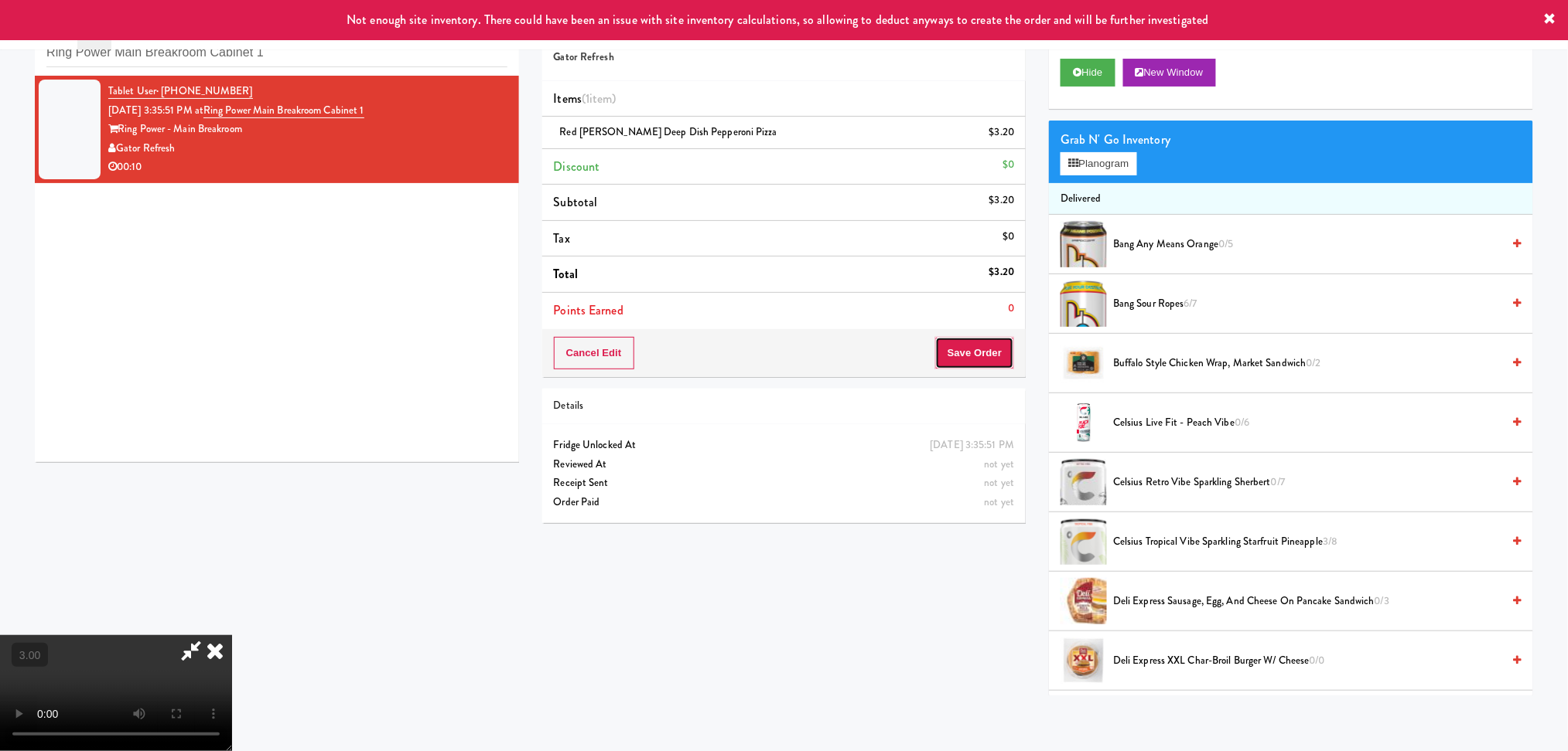
click at [957, 361] on button "Save Order" at bounding box center [974, 354] width 79 height 33
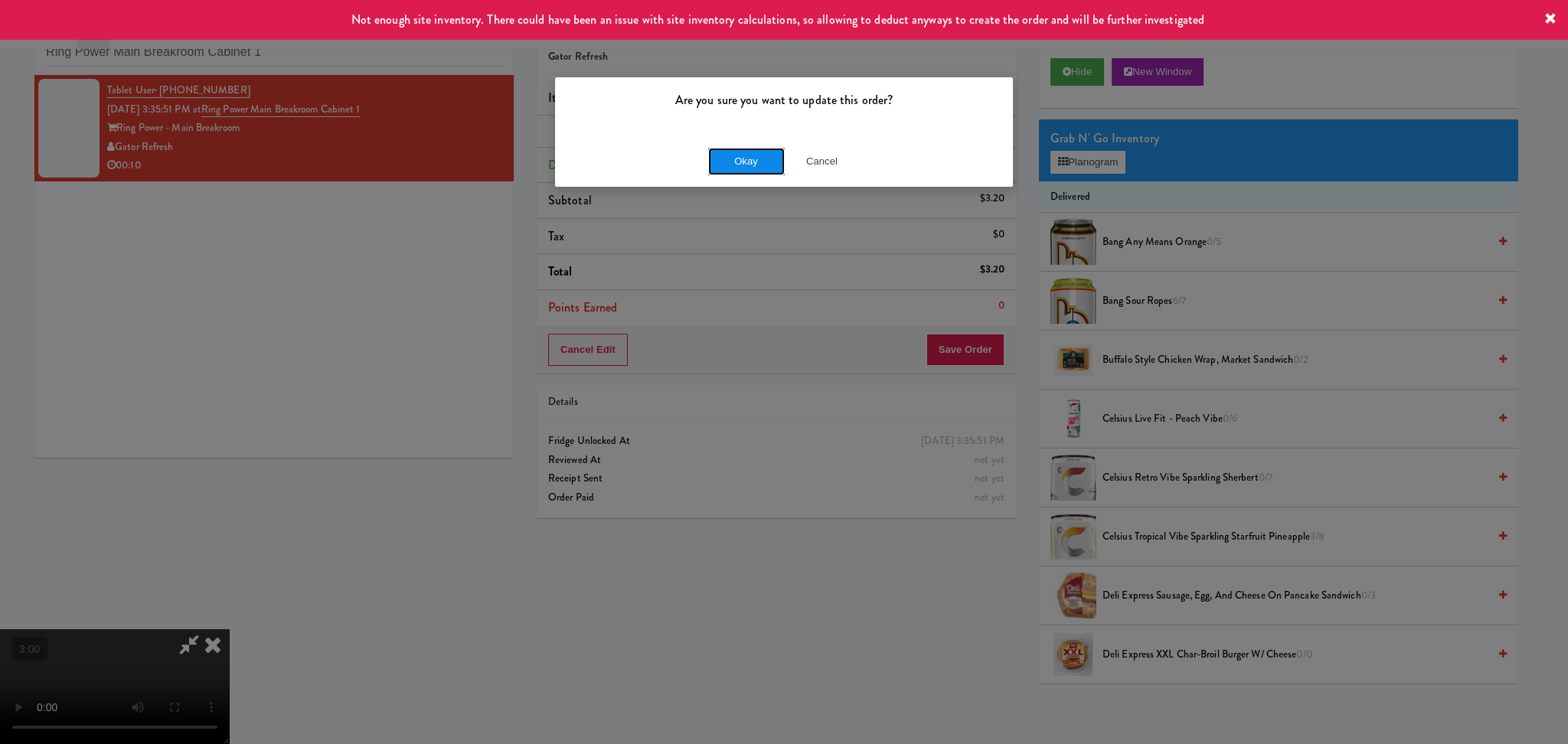
click at [772, 161] on button "Okay" at bounding box center [746, 161] width 76 height 27
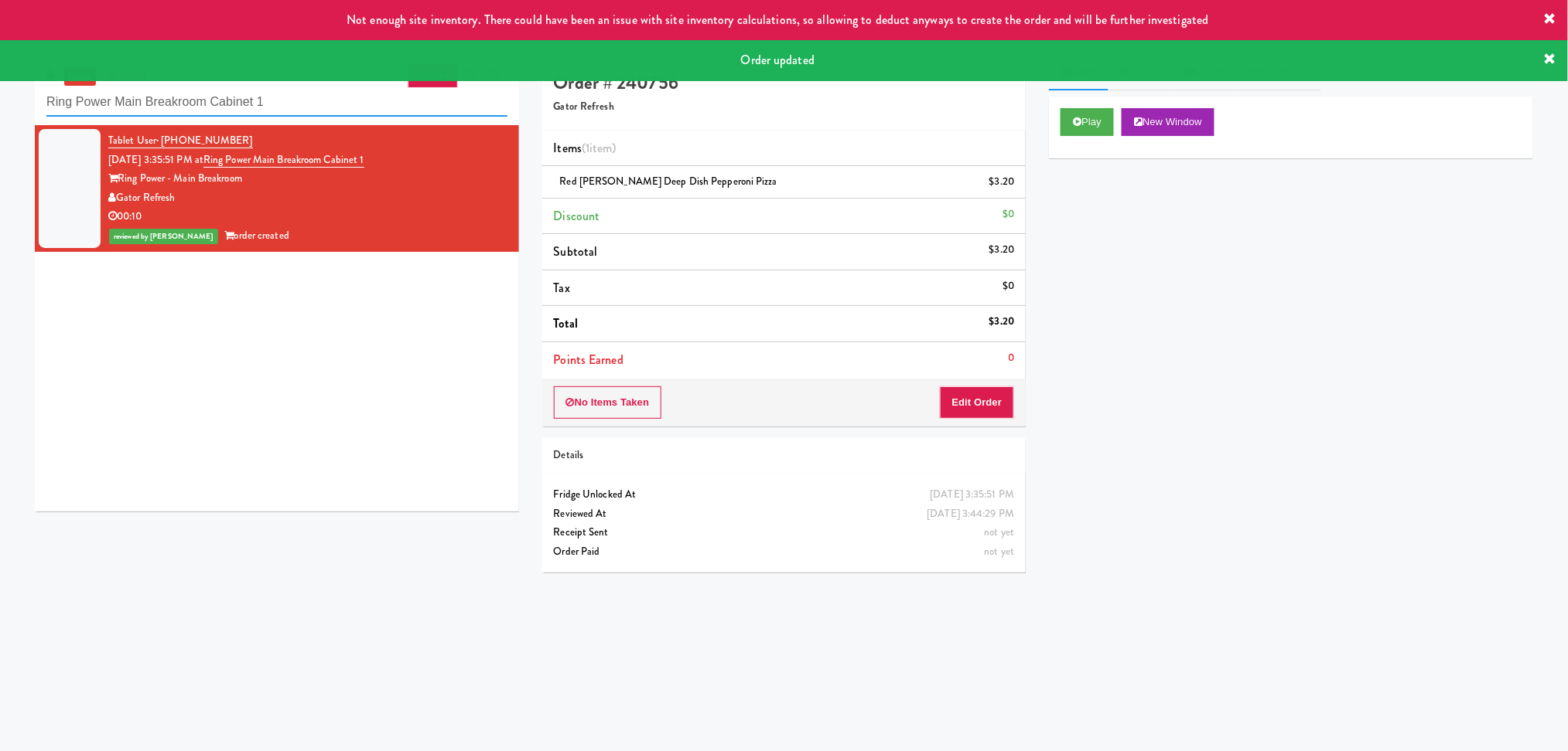
paste input "Park Place - Cooler - Left"
drag, startPoint x: 310, startPoint y: 106, endPoint x: 0, endPoint y: 127, distance: 310.7
click at [0, 127] on div "inbox reviewed recent all unclear take inventory issue suspicious failed recent…" at bounding box center [784, 366] width 1568 height 621
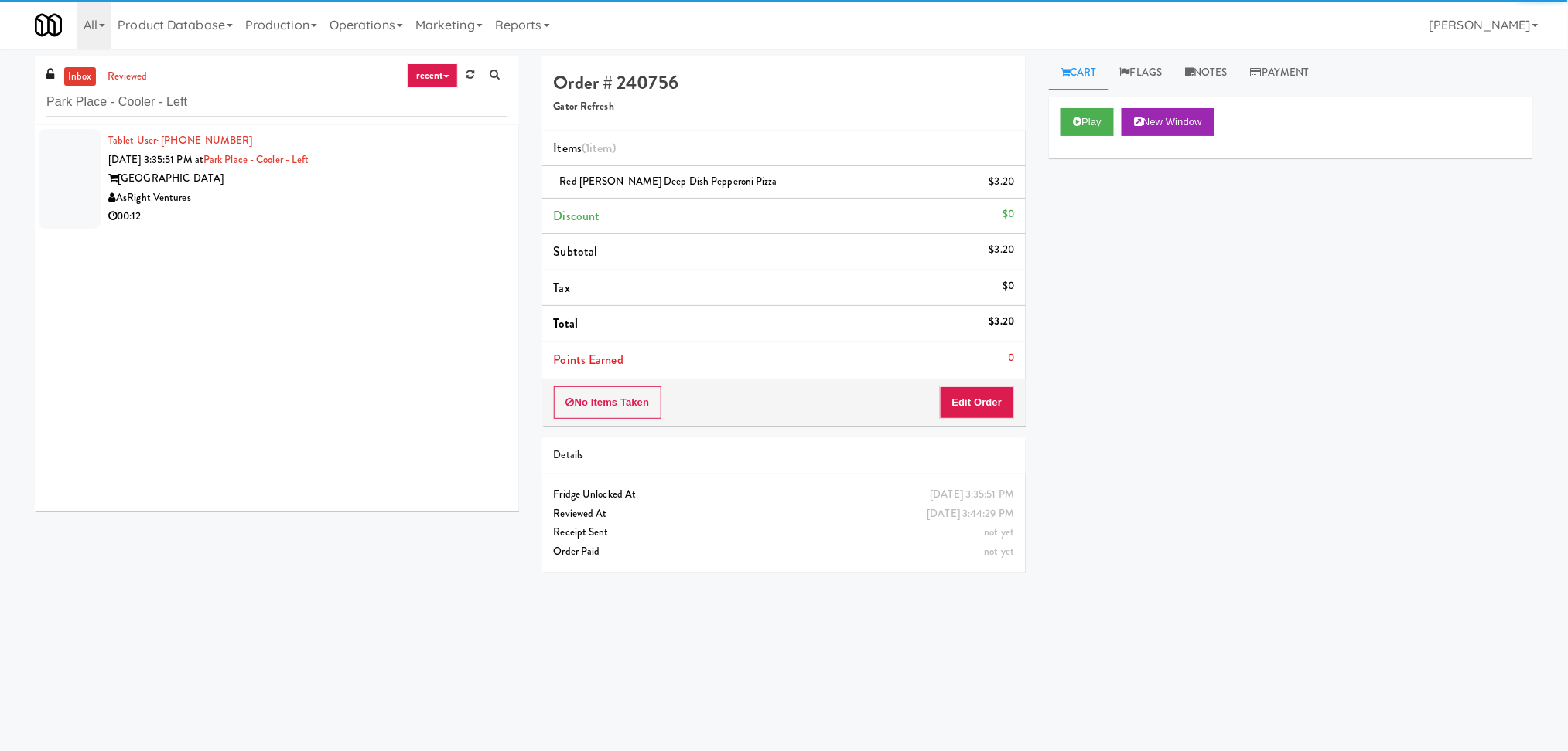
click at [443, 189] on div "AsRight Ventures" at bounding box center [308, 198] width 399 height 20
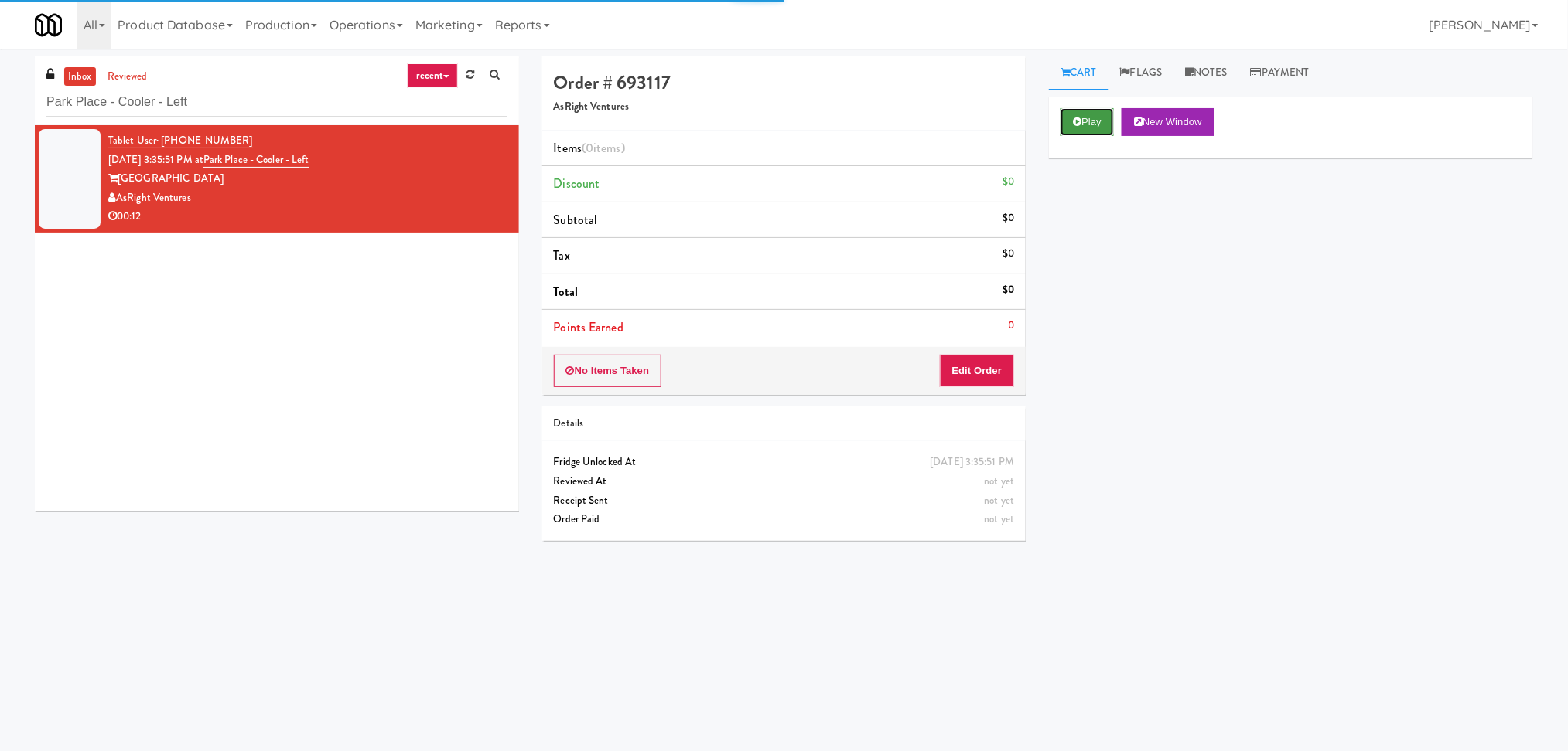
click at [1091, 123] on button "Play" at bounding box center [1086, 122] width 53 height 27
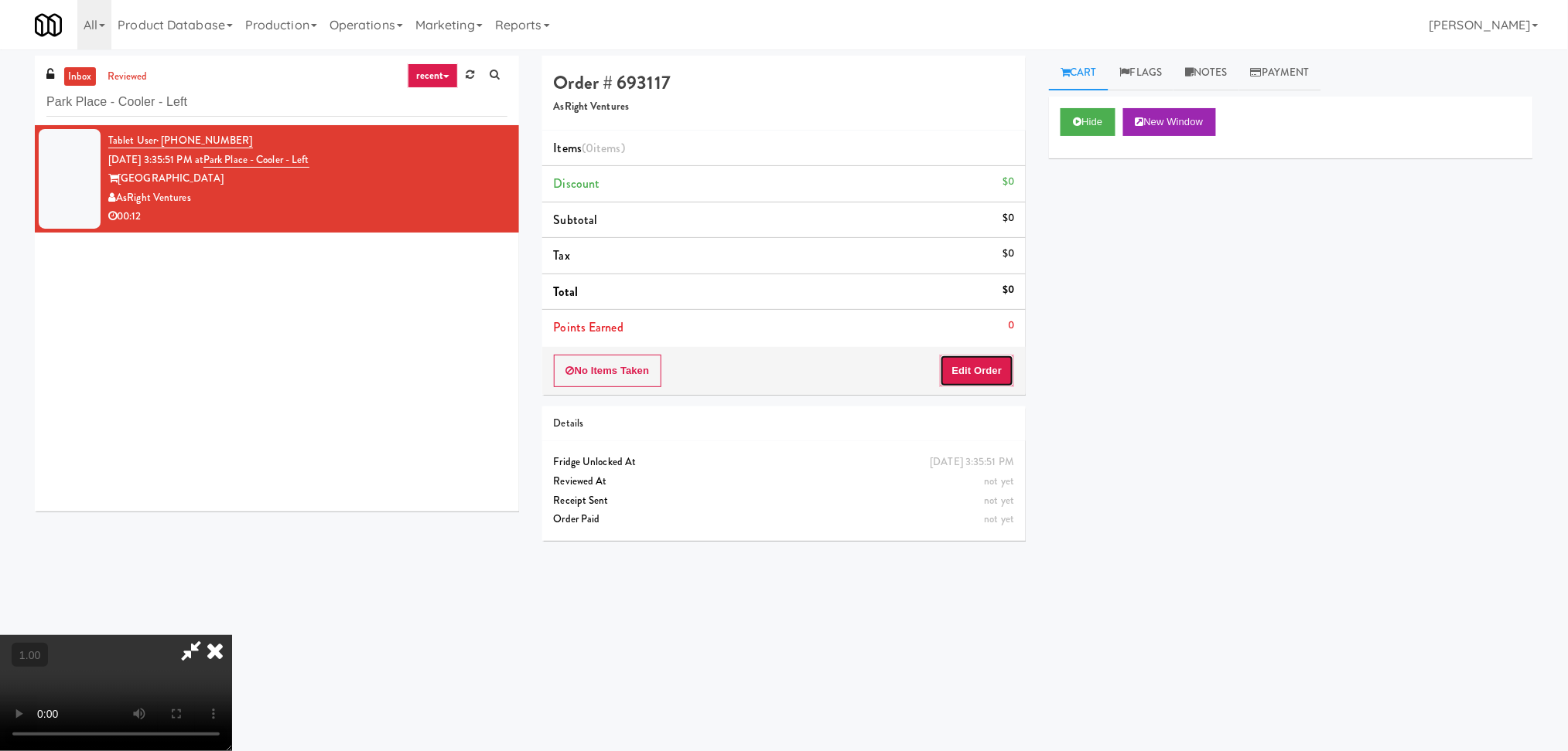
click at [943, 366] on button "Edit Order" at bounding box center [978, 371] width 75 height 33
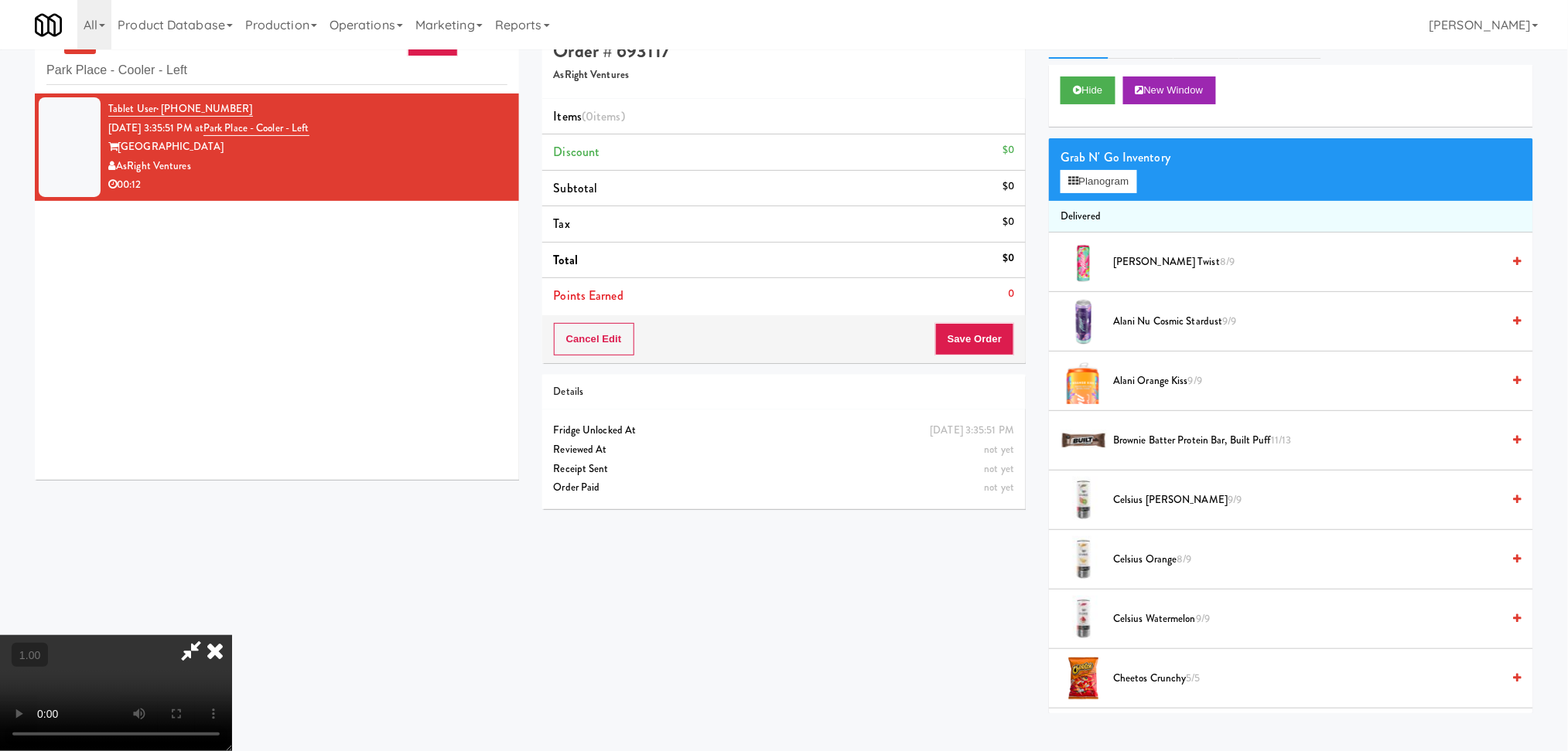
scroll to position [50, 0]
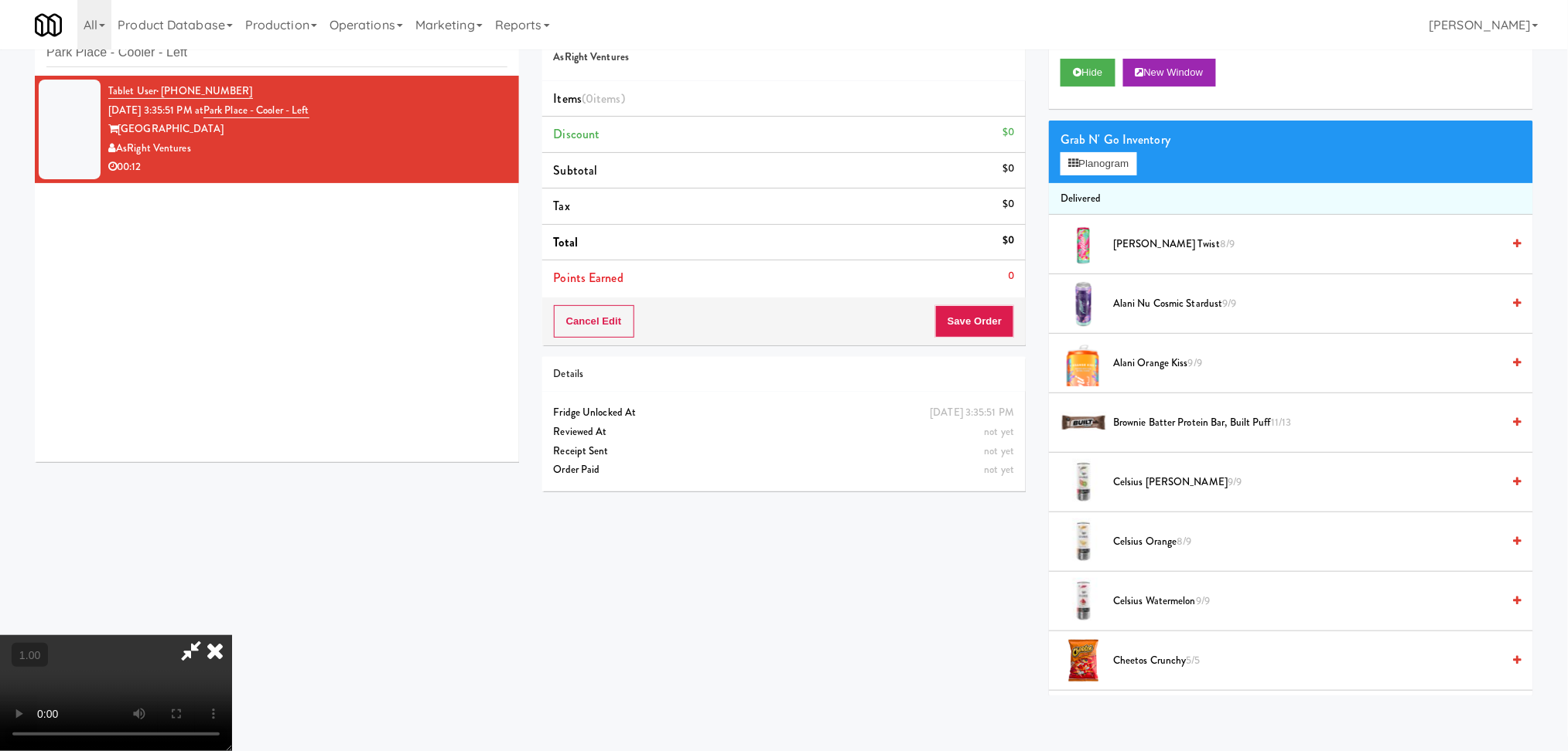
click at [232, 635] on video at bounding box center [116, 693] width 232 height 116
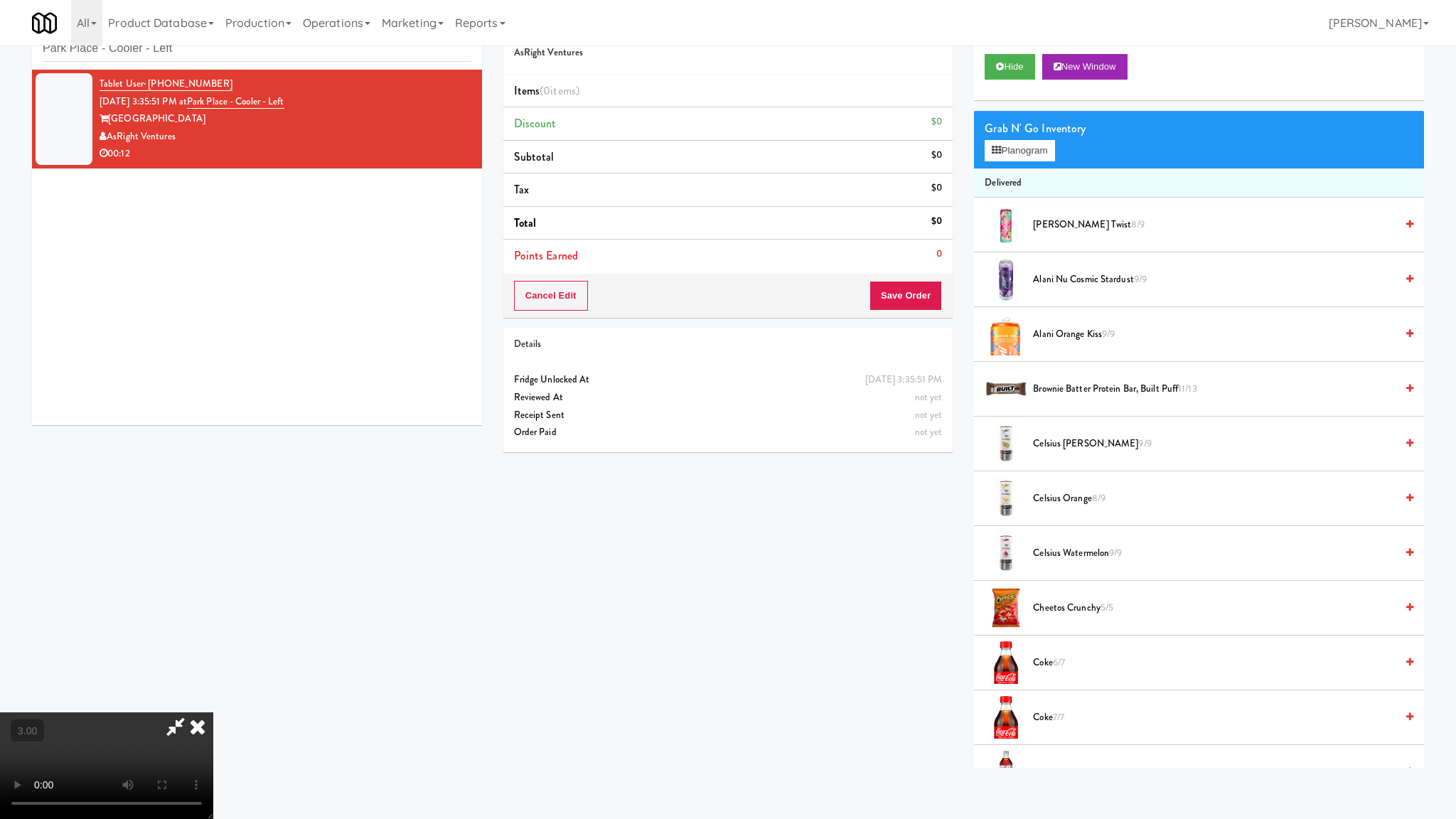
click at [213, 690] on video at bounding box center [106, 765] width 213 height 106
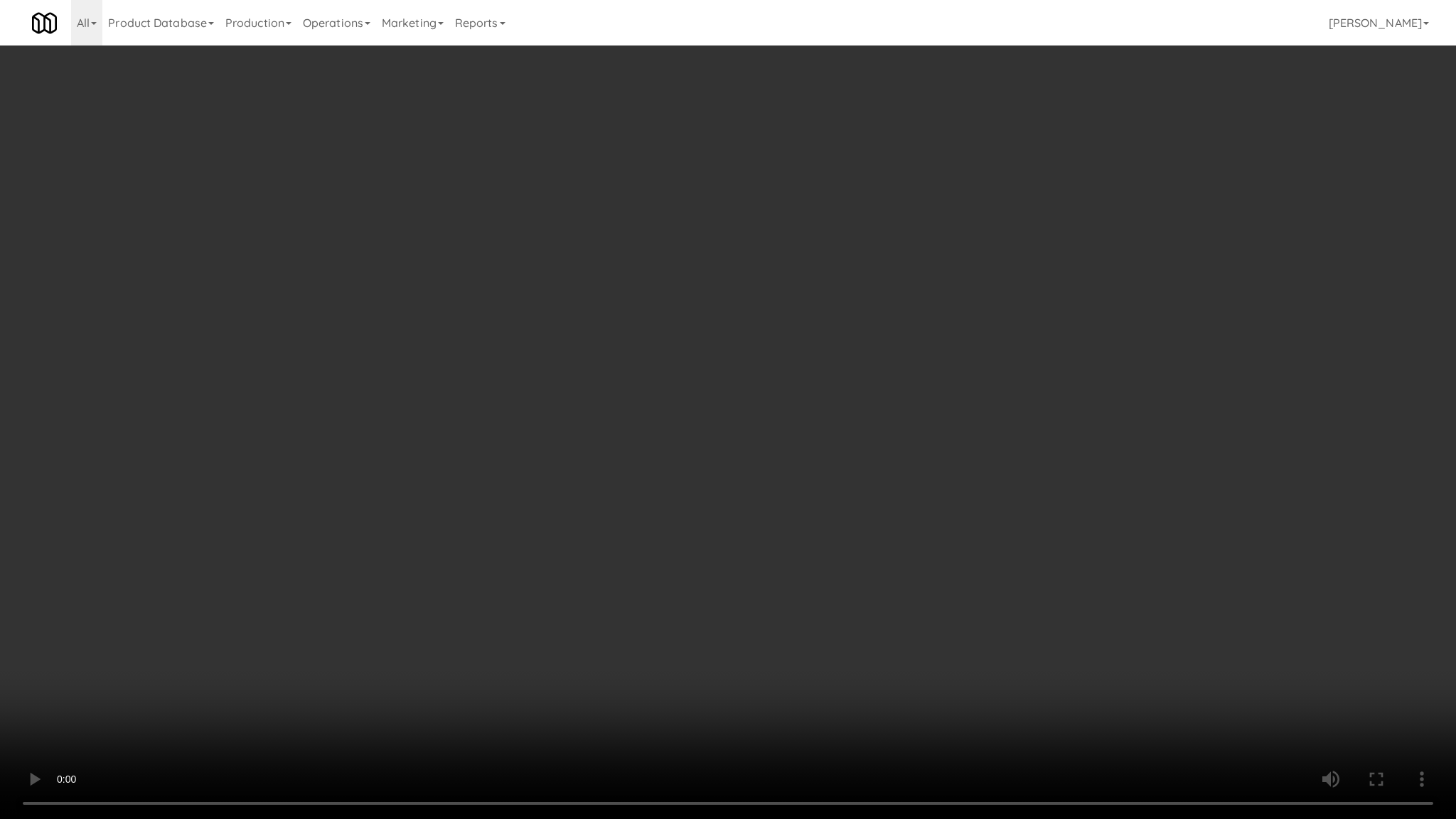
click at [756, 553] on video at bounding box center [728, 410] width 1456 height 819
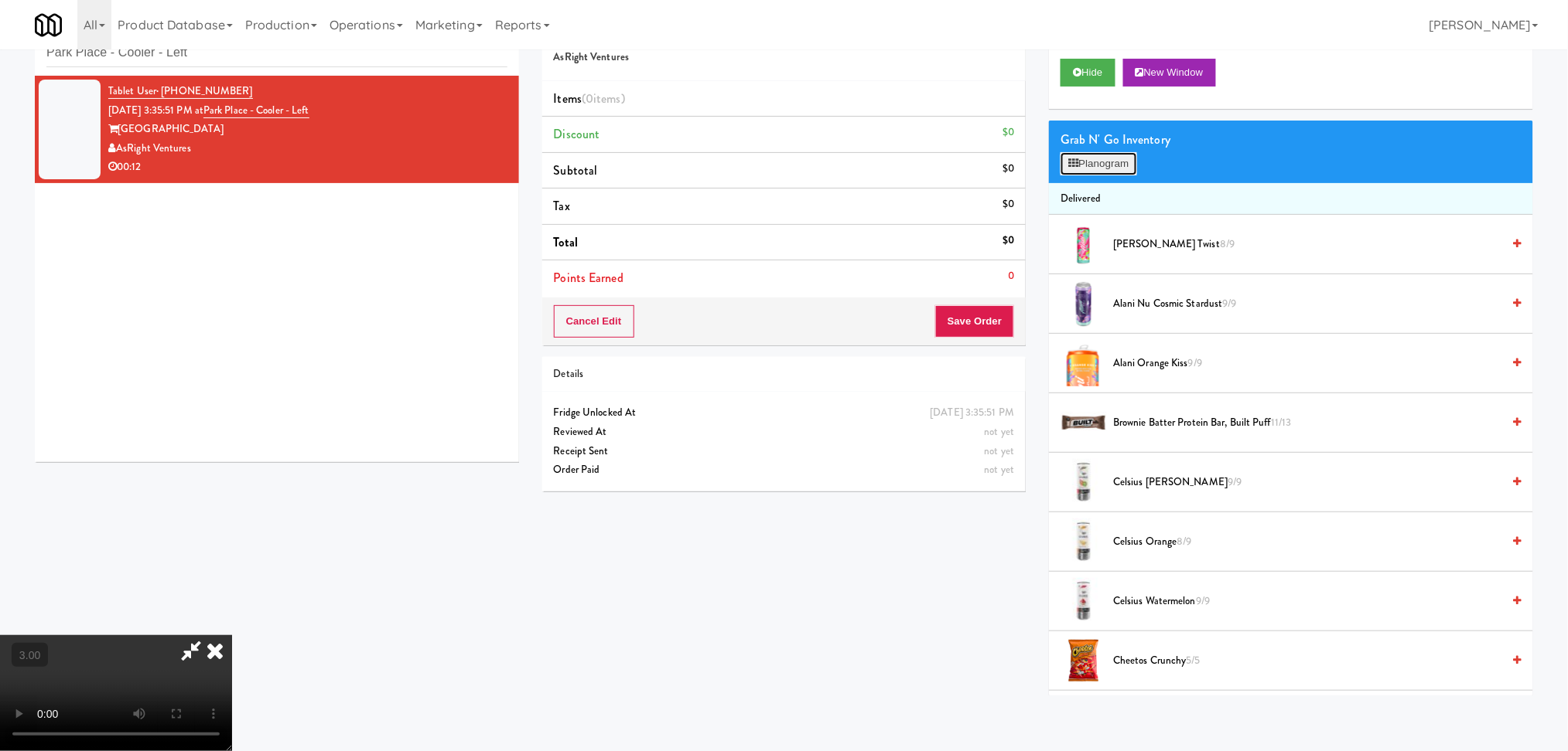
click at [1120, 161] on button "Planogram" at bounding box center [1098, 164] width 75 height 23
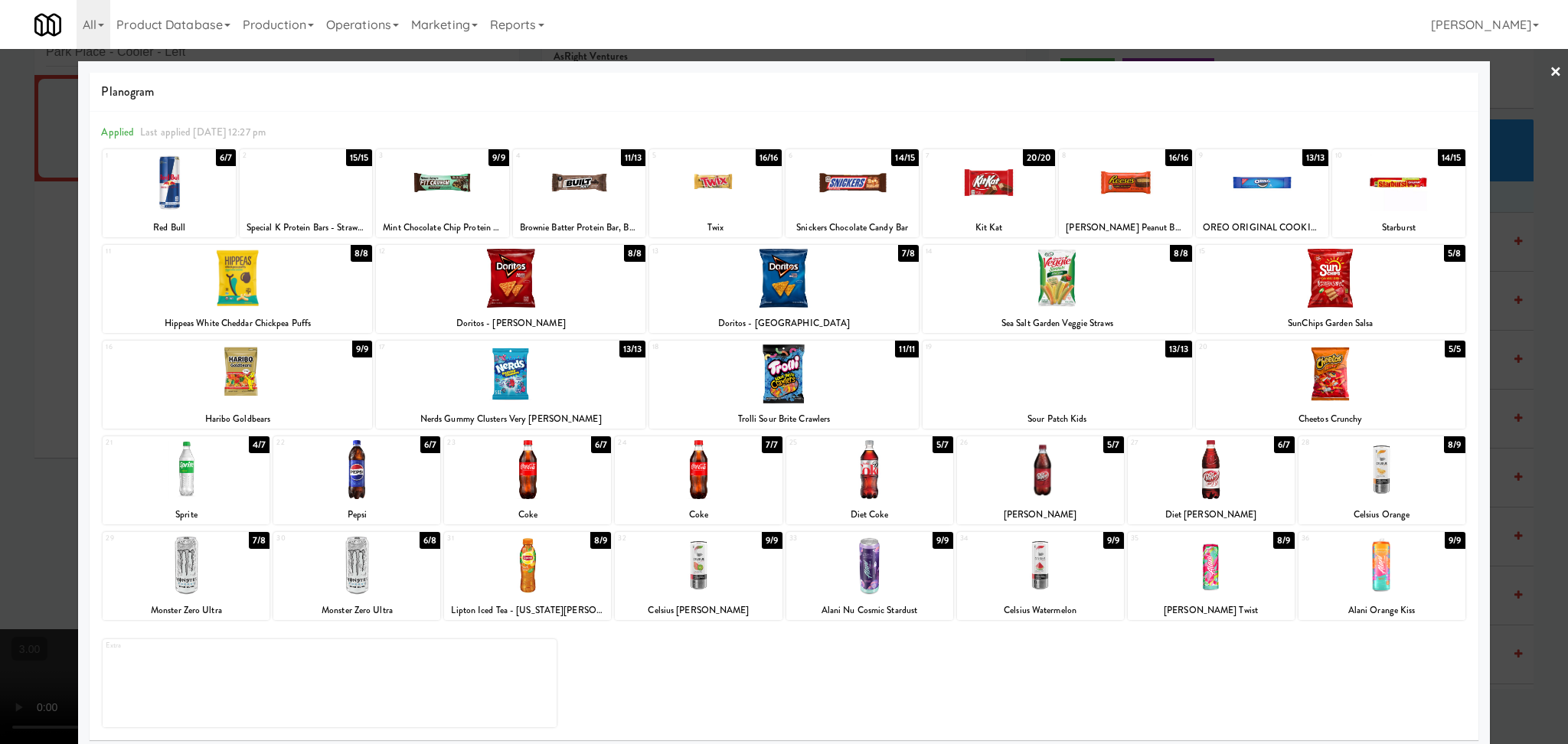
click at [920, 573] on div at bounding box center [869, 566] width 167 height 59
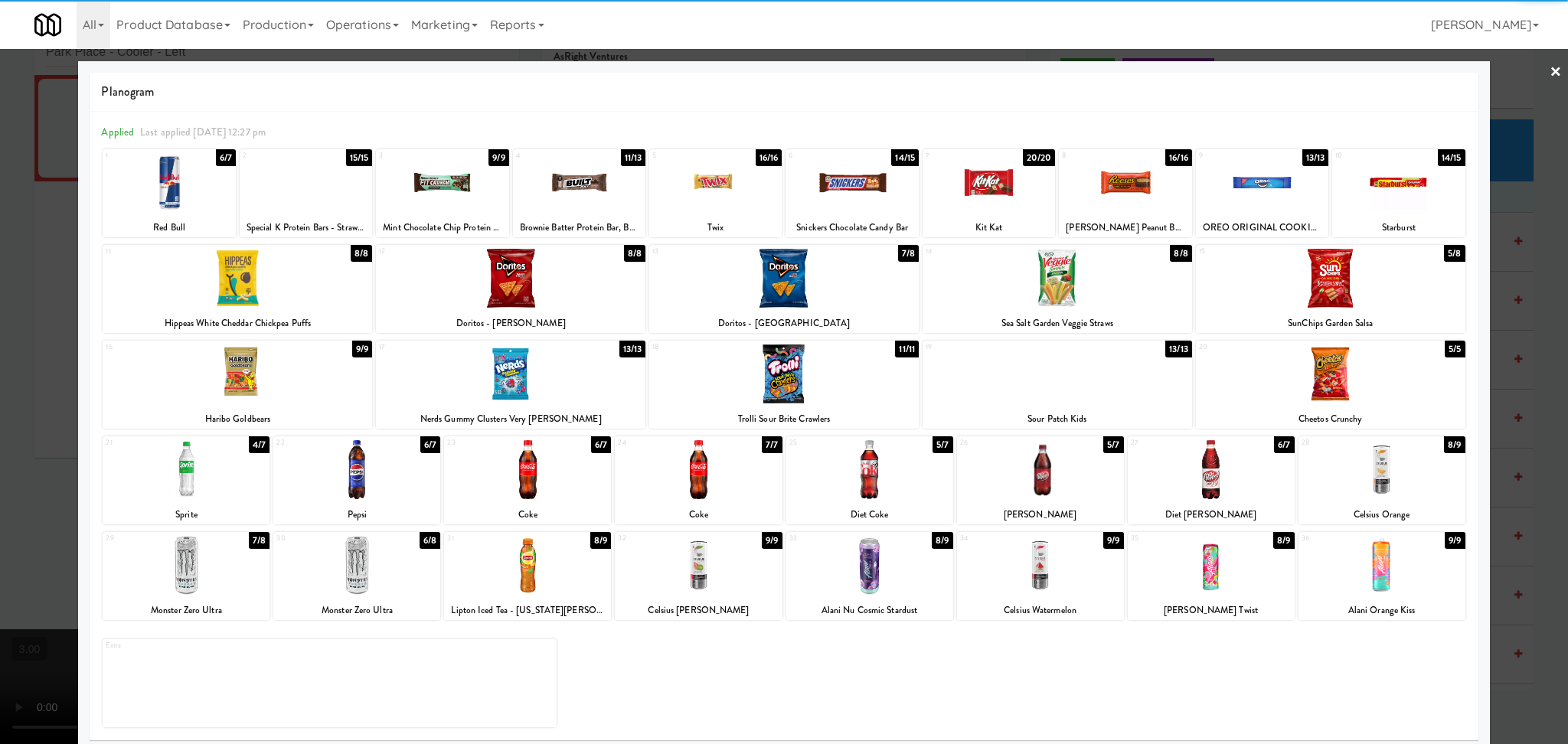
click at [0, 427] on div at bounding box center [784, 372] width 1568 height 744
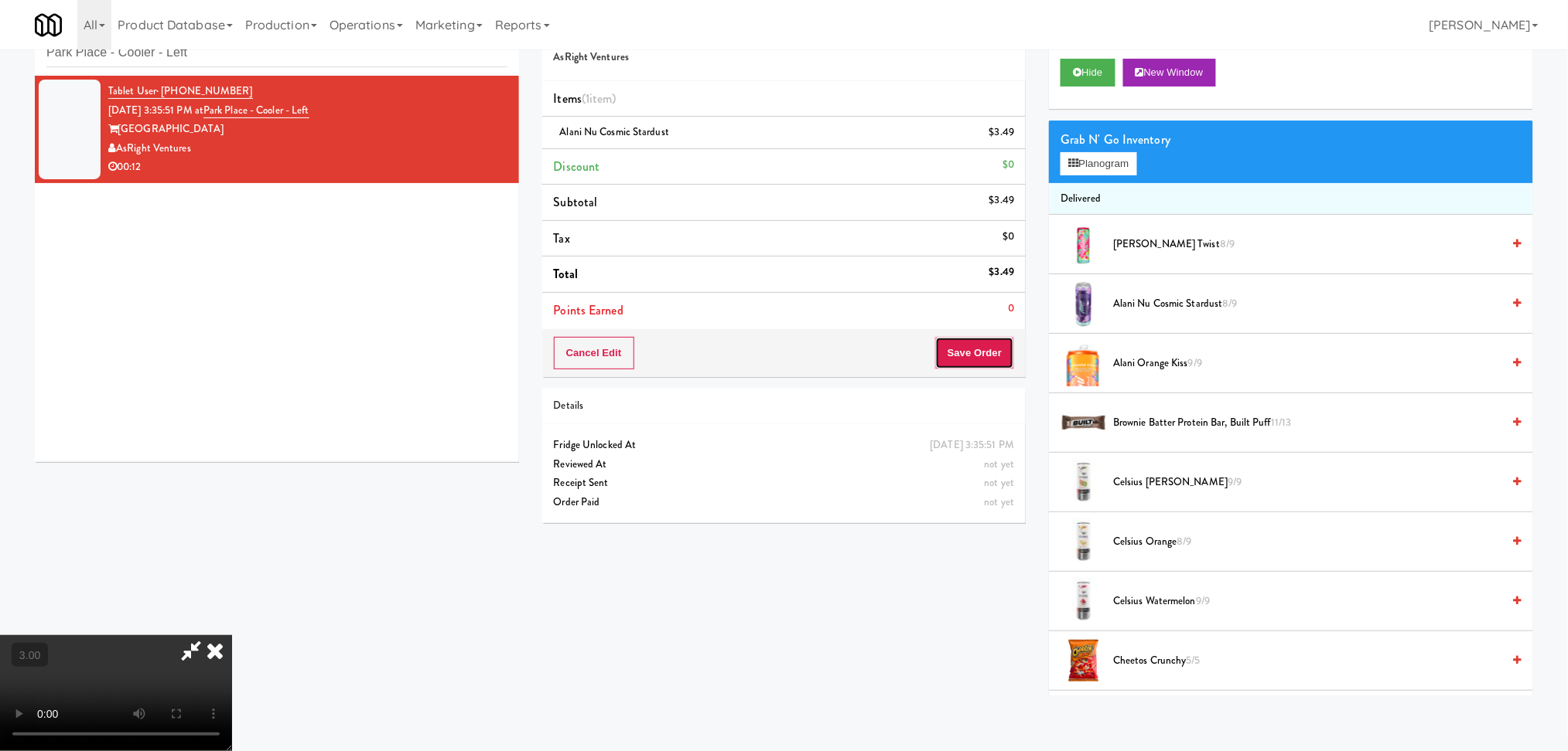
click at [992, 349] on button "Save Order" at bounding box center [974, 354] width 79 height 33
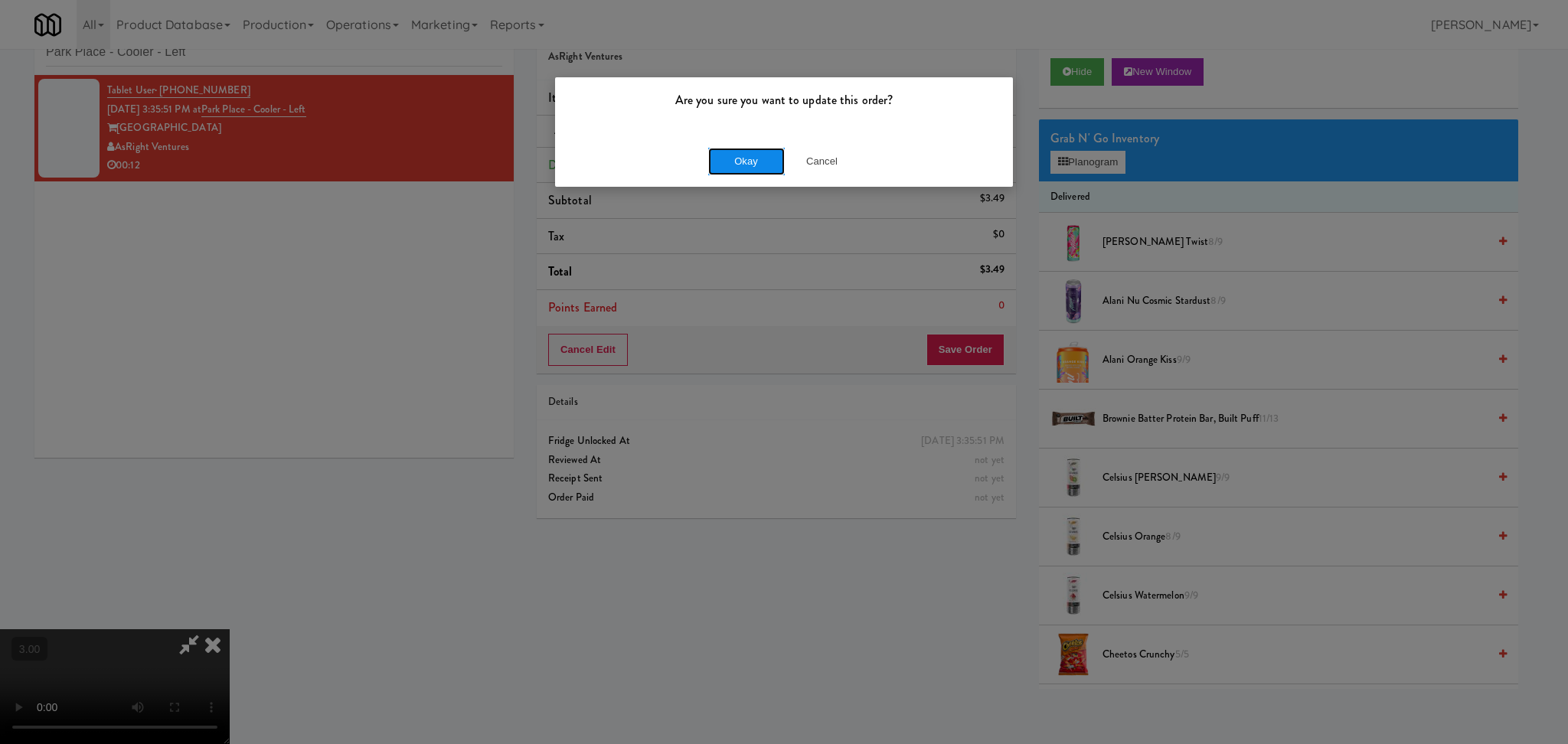
click at [760, 169] on button "Okay" at bounding box center [746, 161] width 76 height 27
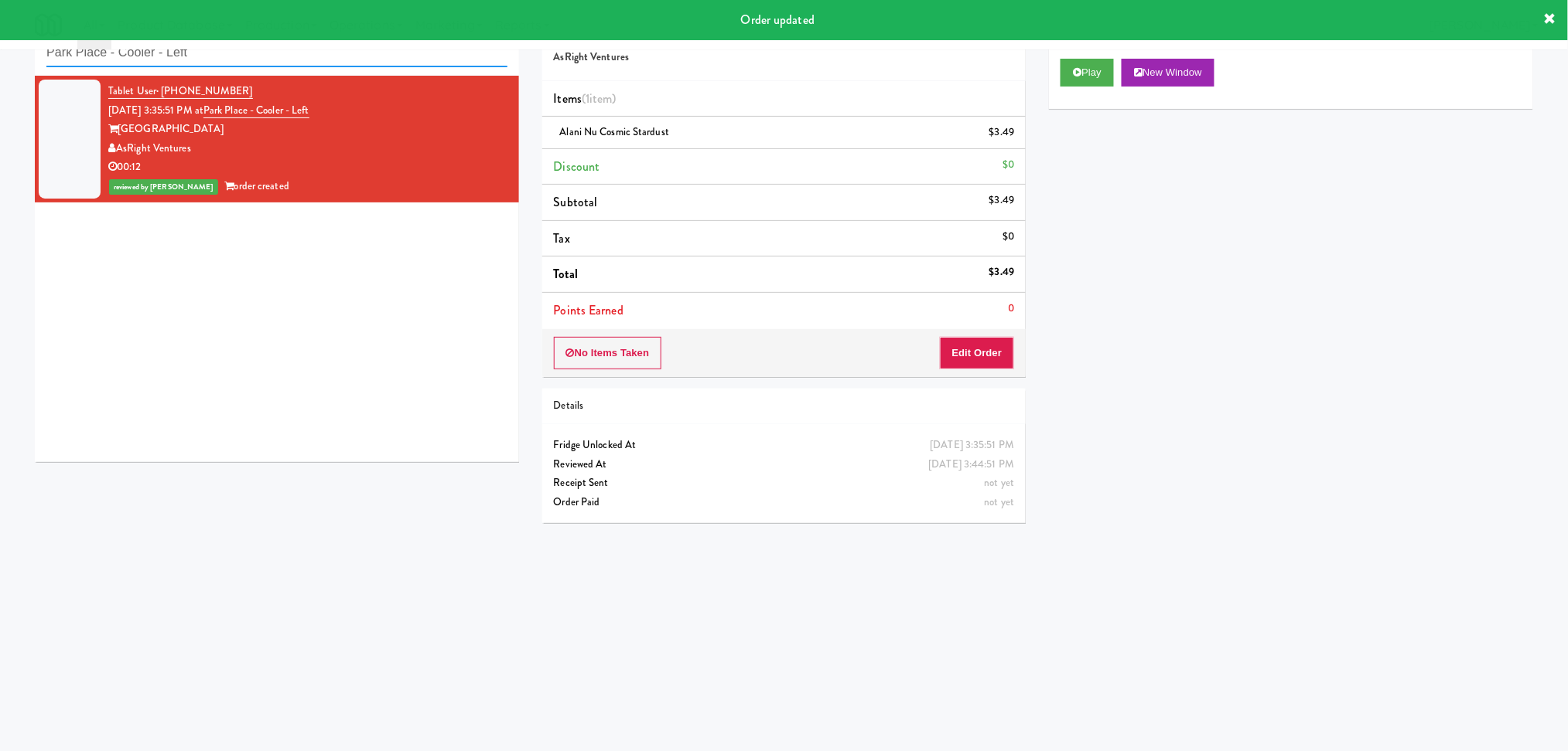
paste input "Linder - Cooler"
drag, startPoint x: 226, startPoint y: 55, endPoint x: 39, endPoint y: 54, distance: 187.0
click at [0, 54] on div "inbox reviewed recent all unclear take inventory issue suspicious failed recent…" at bounding box center [784, 316] width 1568 height 621
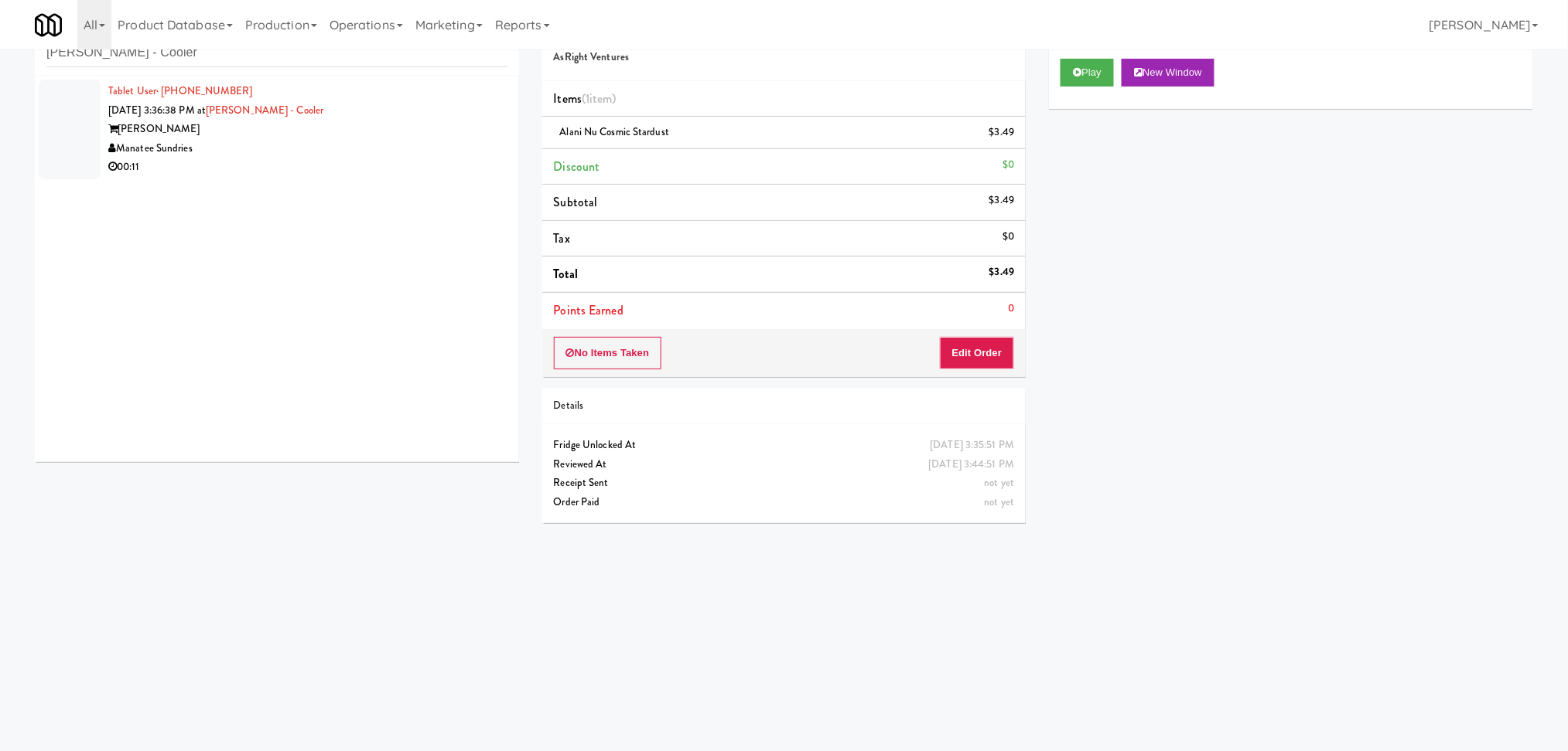
click at [377, 160] on div "00:11" at bounding box center [308, 167] width 399 height 20
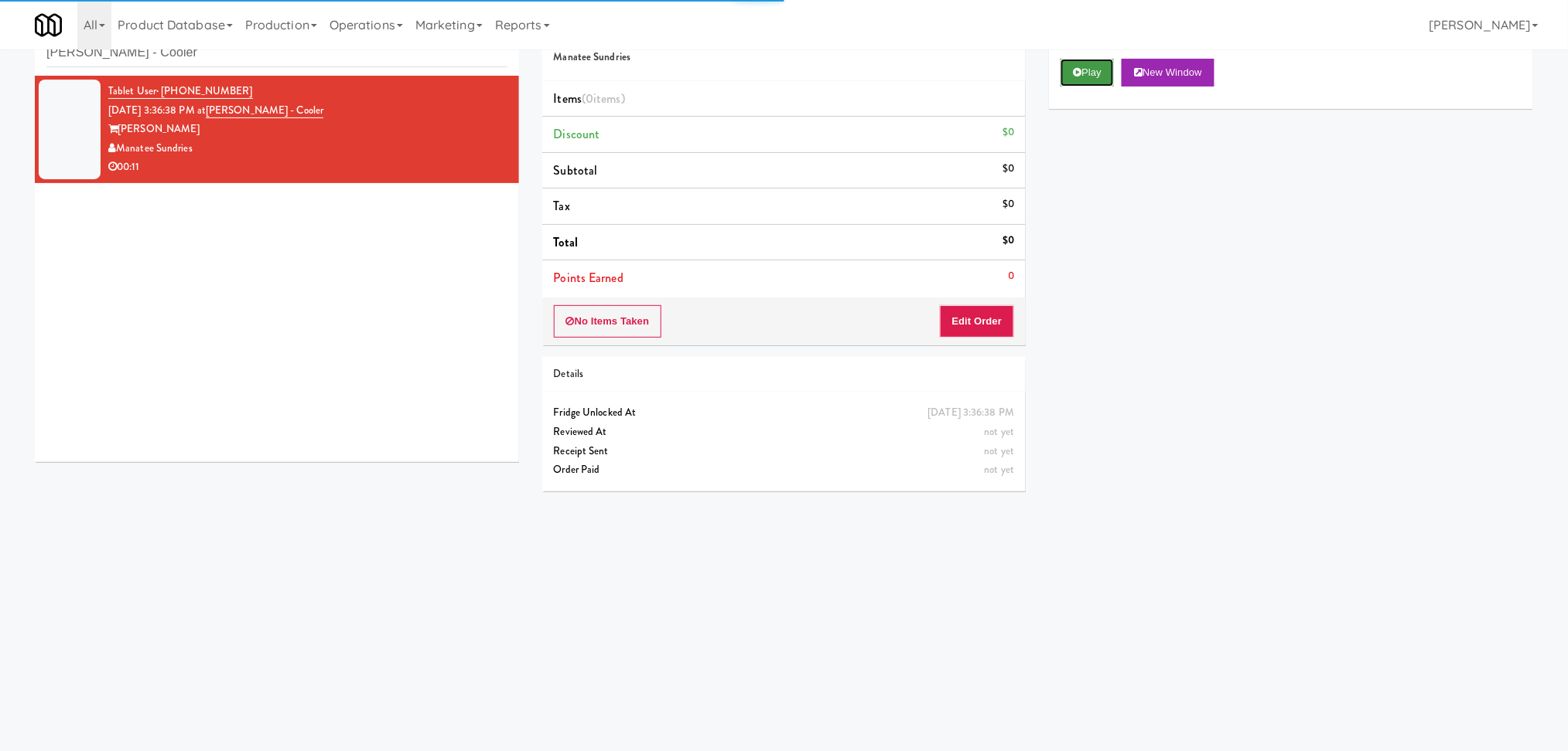
click at [1078, 71] on icon at bounding box center [1077, 73] width 9 height 10
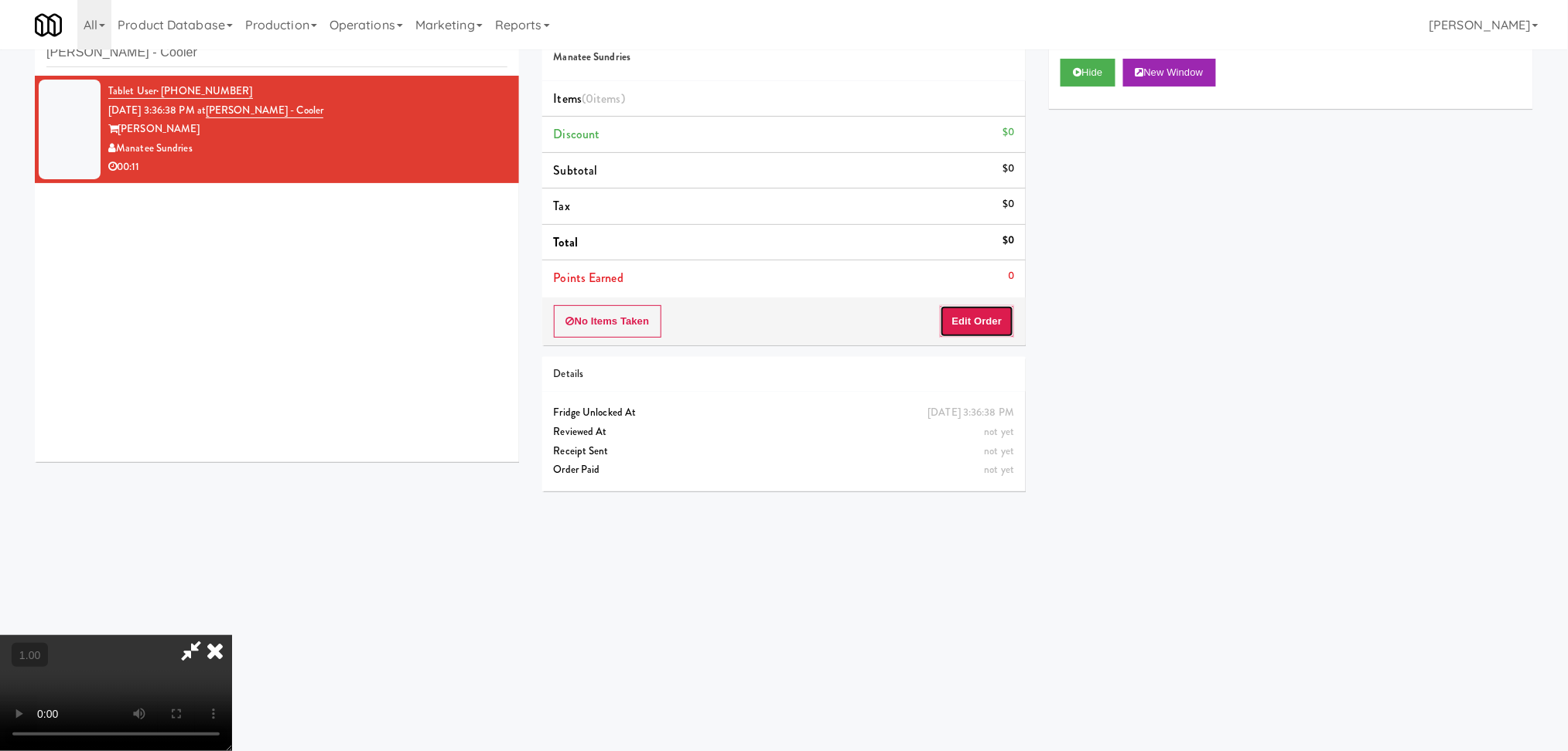
click at [994, 319] on button "Edit Order" at bounding box center [978, 322] width 75 height 33
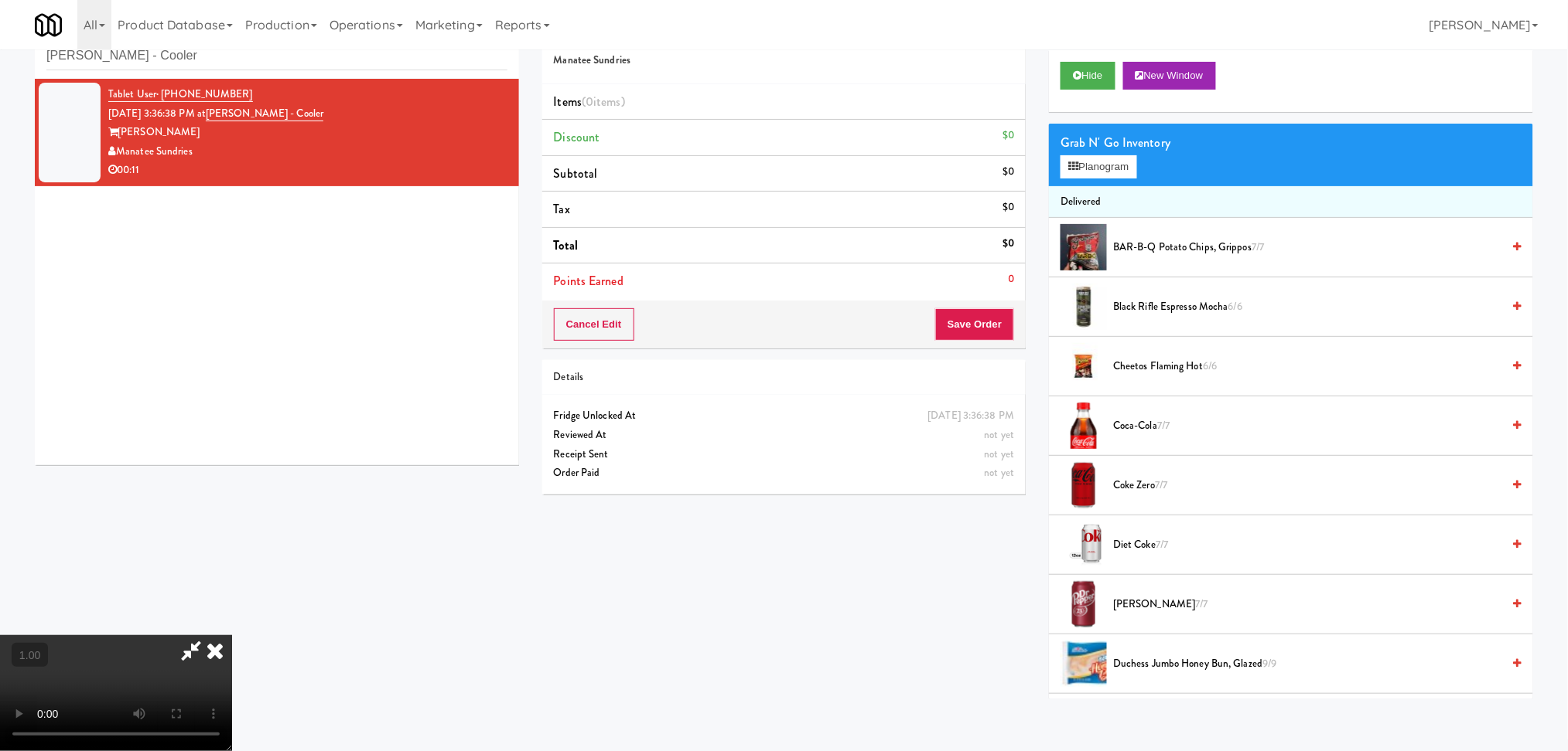
scroll to position [50, 0]
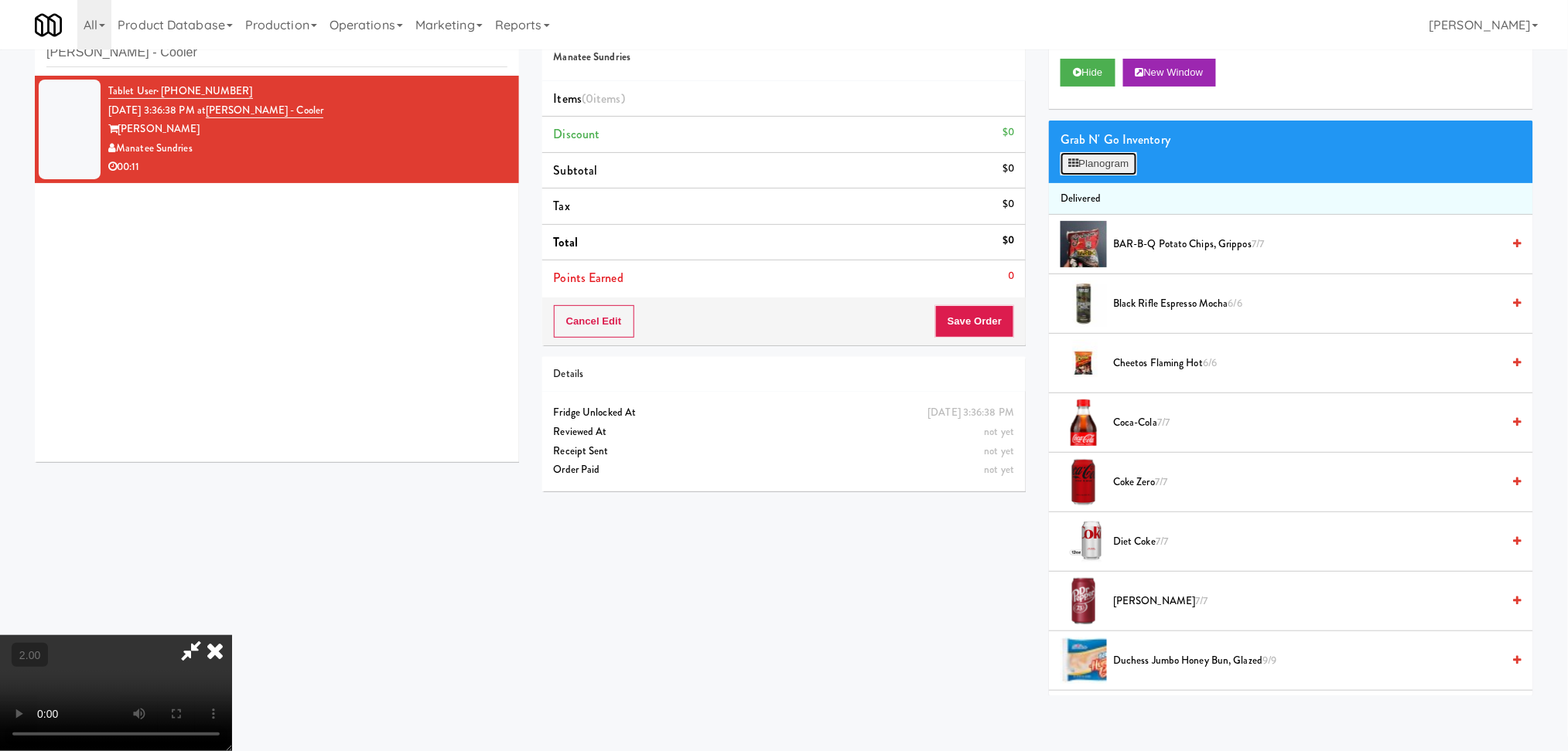
click at [1091, 170] on button "Planogram" at bounding box center [1098, 164] width 75 height 23
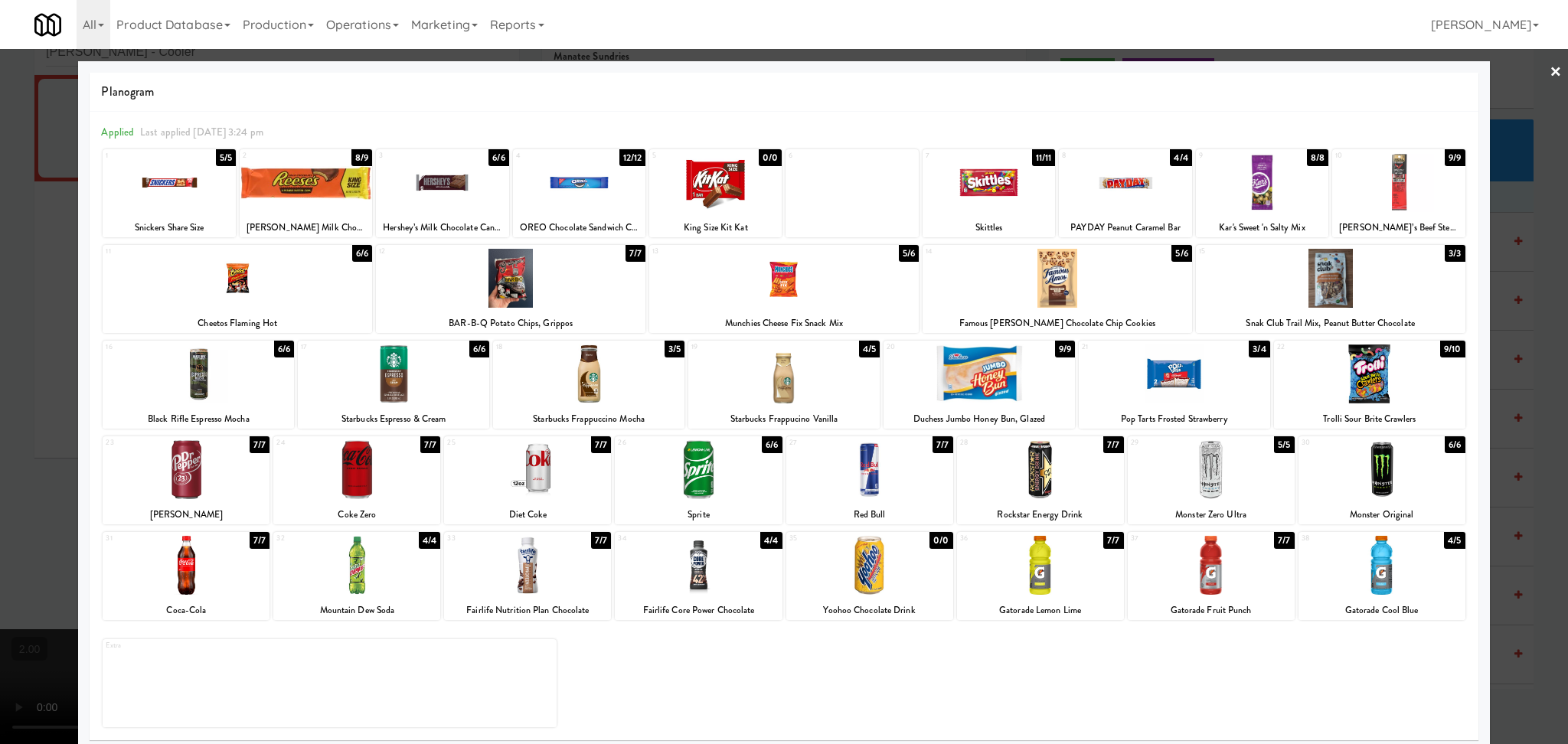
click at [1136, 183] on div at bounding box center [1124, 183] width 132 height 59
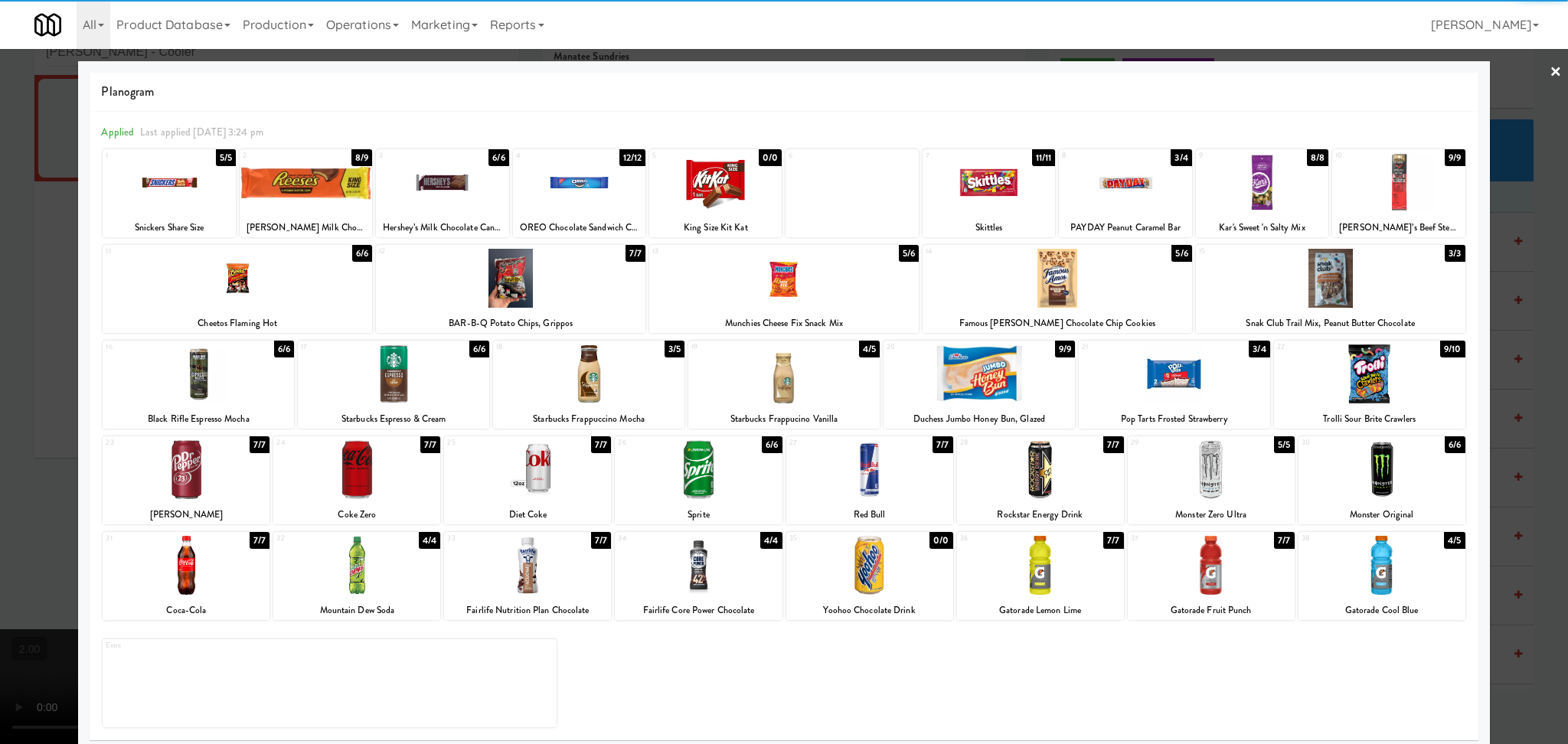
click at [1365, 472] on div at bounding box center [1381, 470] width 167 height 59
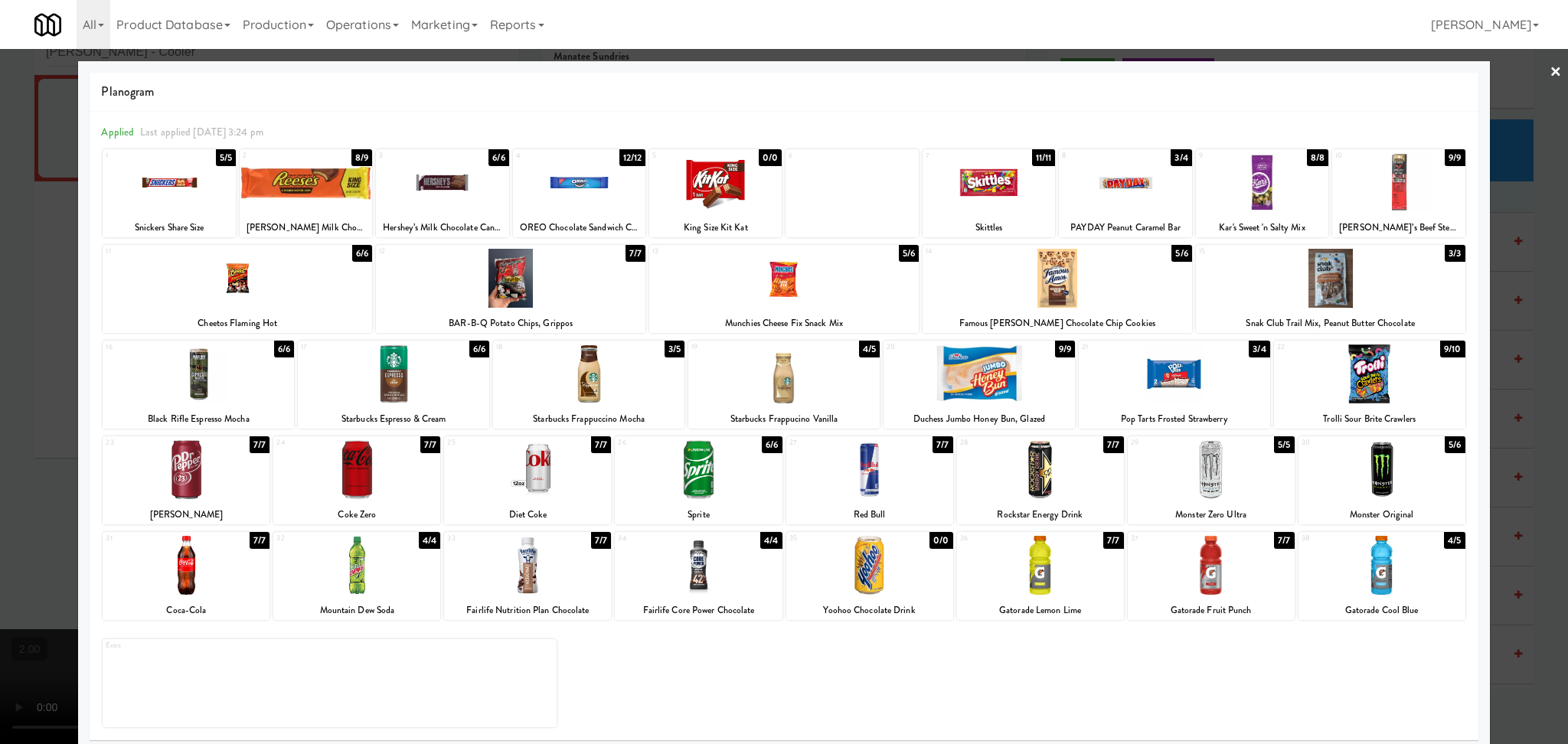
click at [1513, 426] on div at bounding box center [784, 372] width 1568 height 744
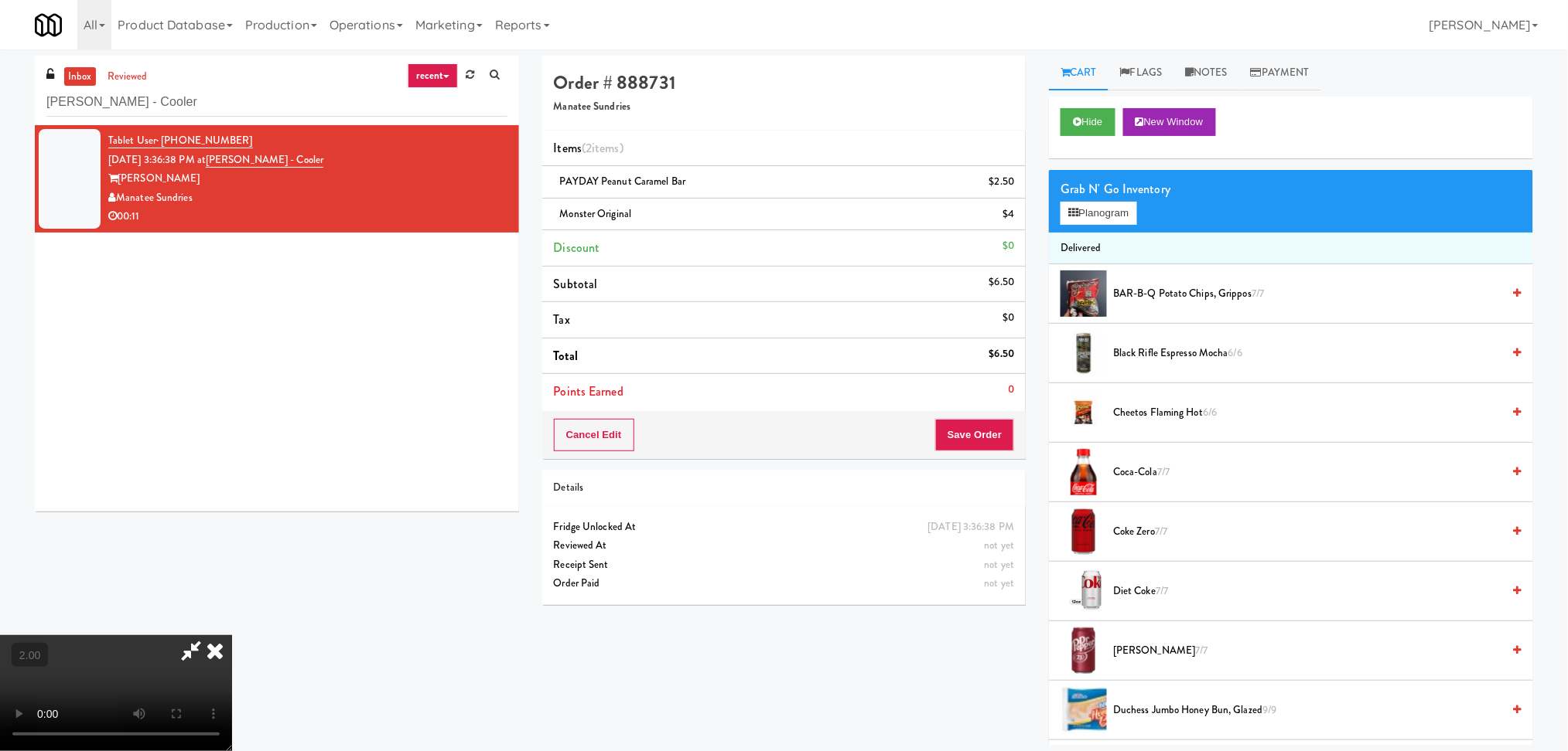
click at [232, 635] on icon at bounding box center [215, 651] width 34 height 31
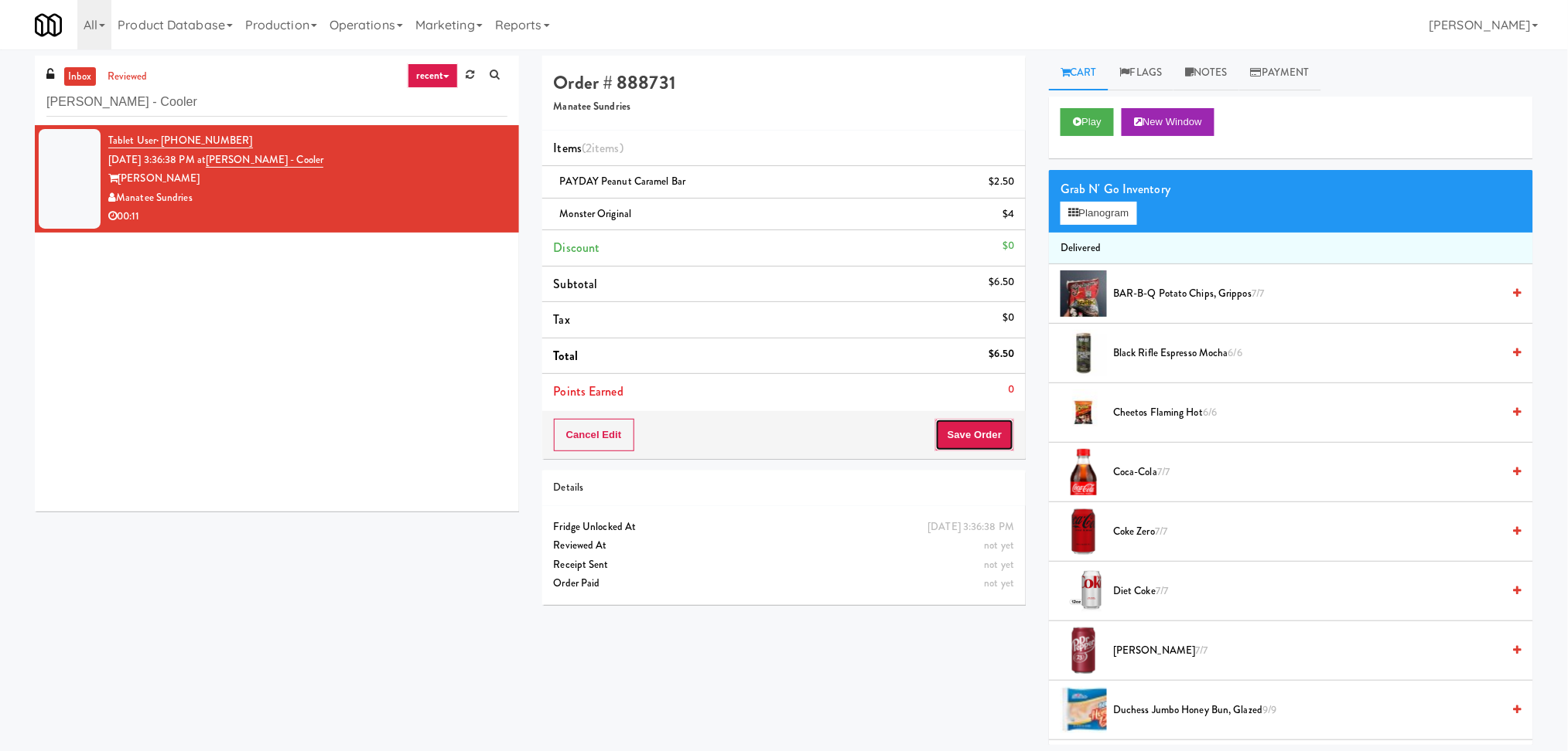
click at [942, 433] on button "Save Order" at bounding box center [974, 435] width 79 height 33
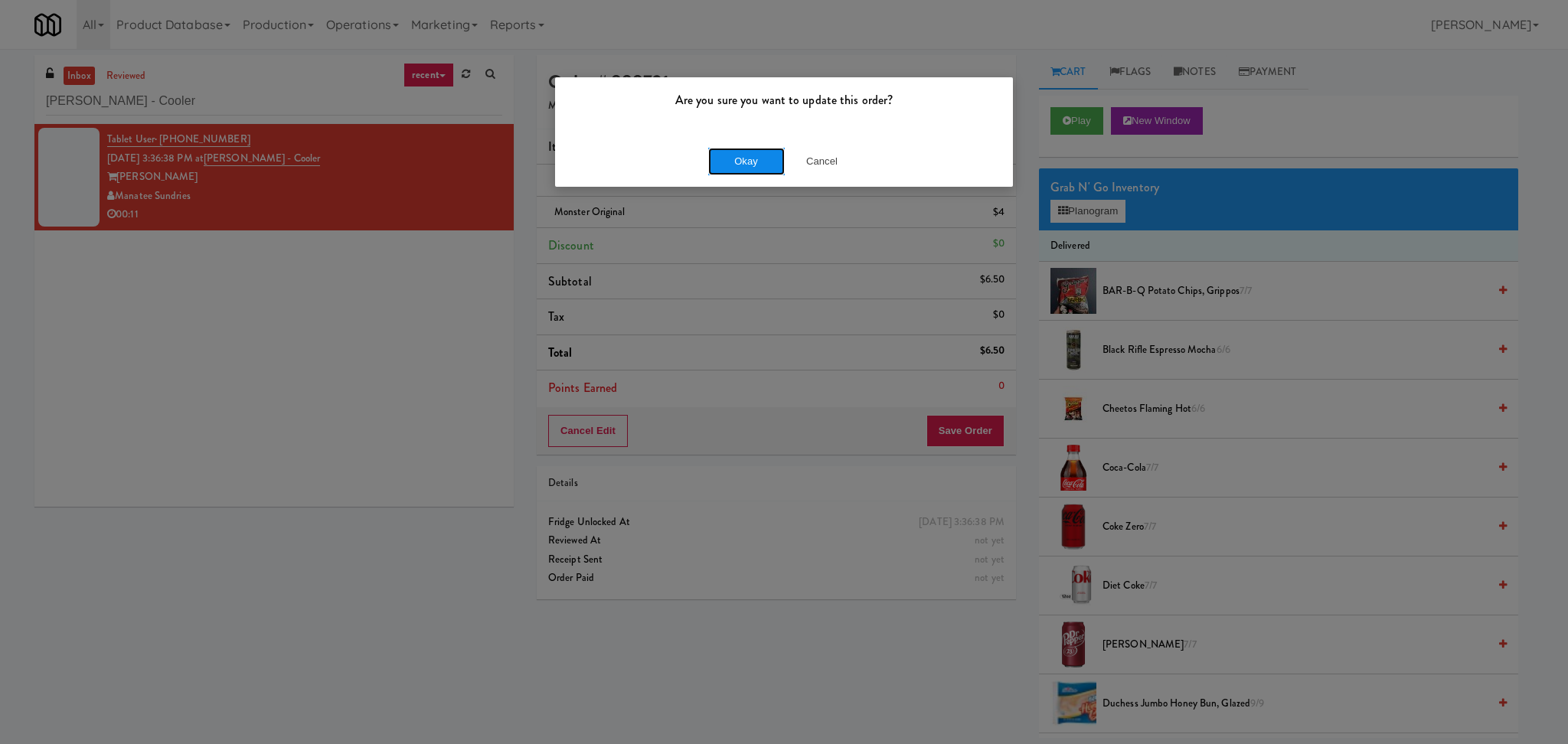
click at [747, 163] on button "Okay" at bounding box center [746, 161] width 76 height 27
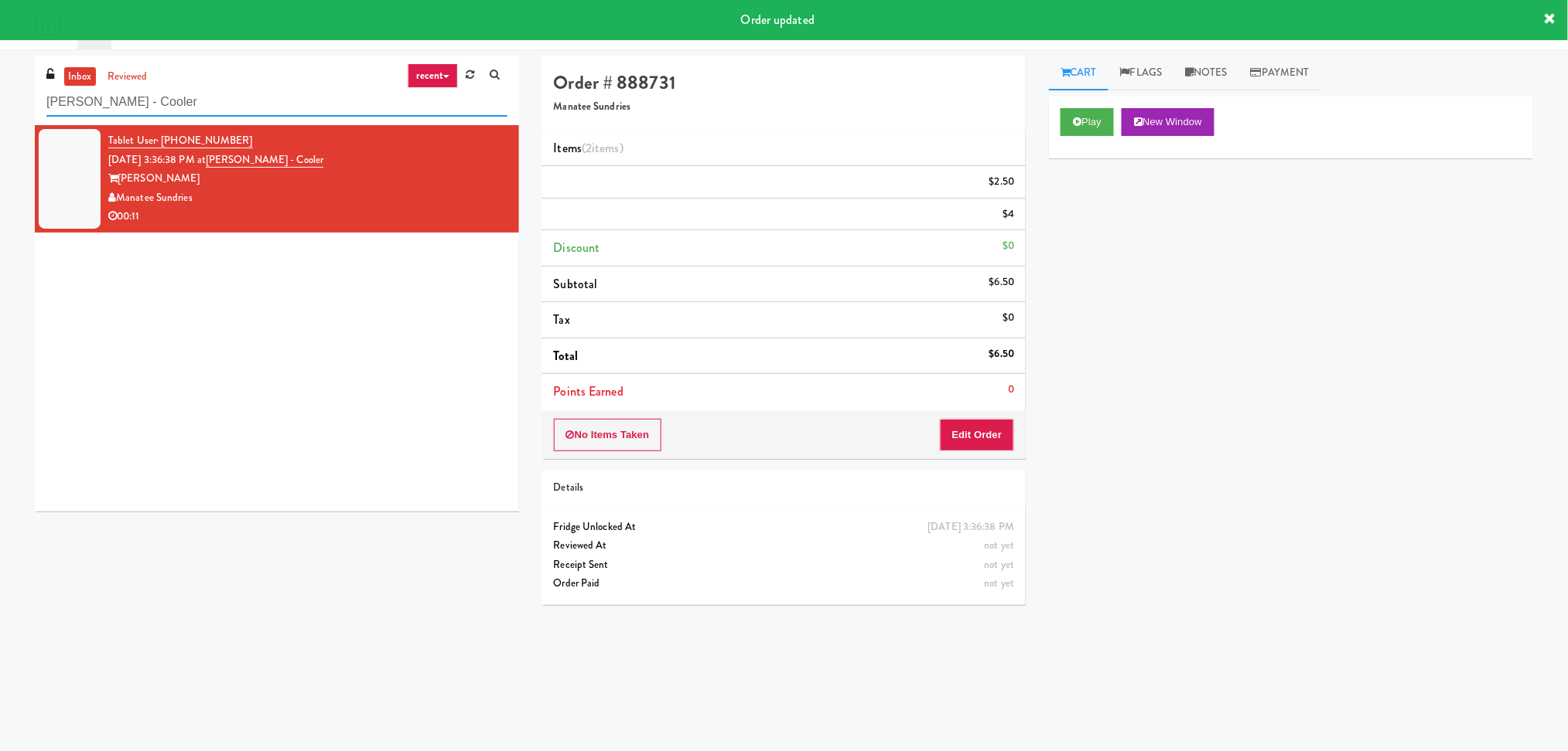
drag, startPoint x: 306, startPoint y: 96, endPoint x: 0, endPoint y: 137, distance: 308.7
click at [0, 137] on div "inbox reviewed recent all unclear take inventory issue suspicious failed recent…" at bounding box center [784, 366] width 1568 height 621
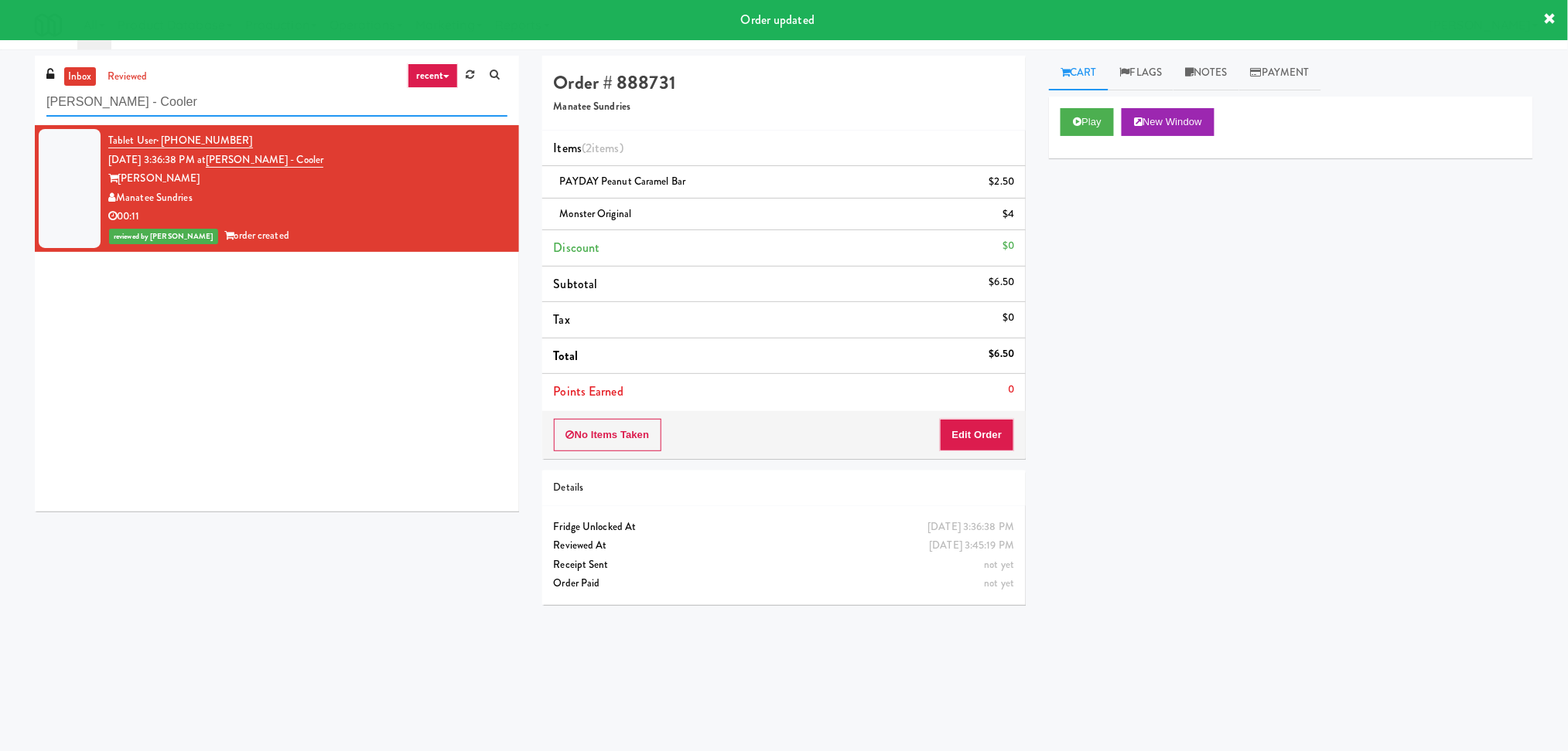
paste input "Alexan Braker Pointe - Combo"
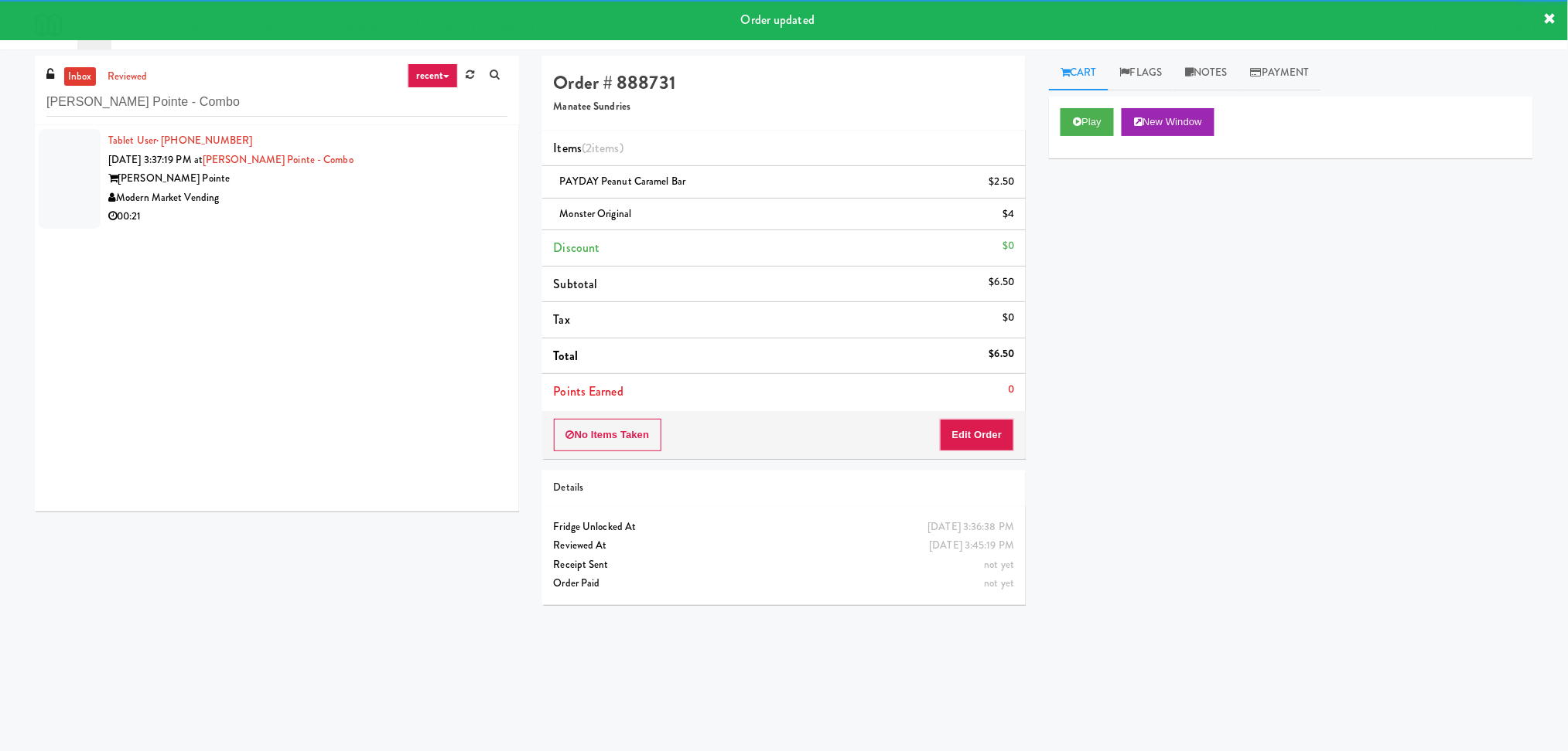
click at [438, 176] on div "Alexan Braker Pointe" at bounding box center [308, 179] width 399 height 20
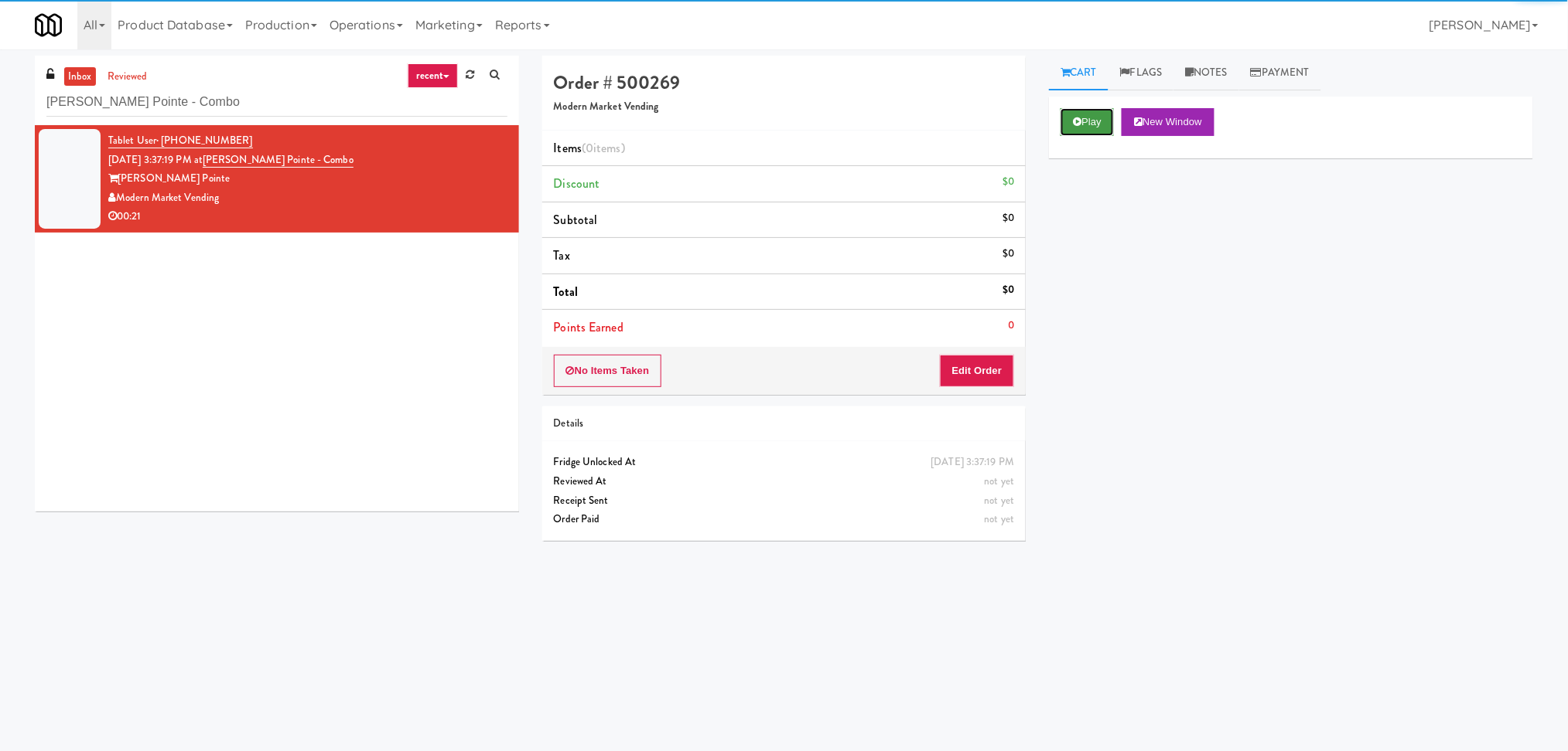
click at [1075, 131] on button "Play" at bounding box center [1086, 122] width 53 height 27
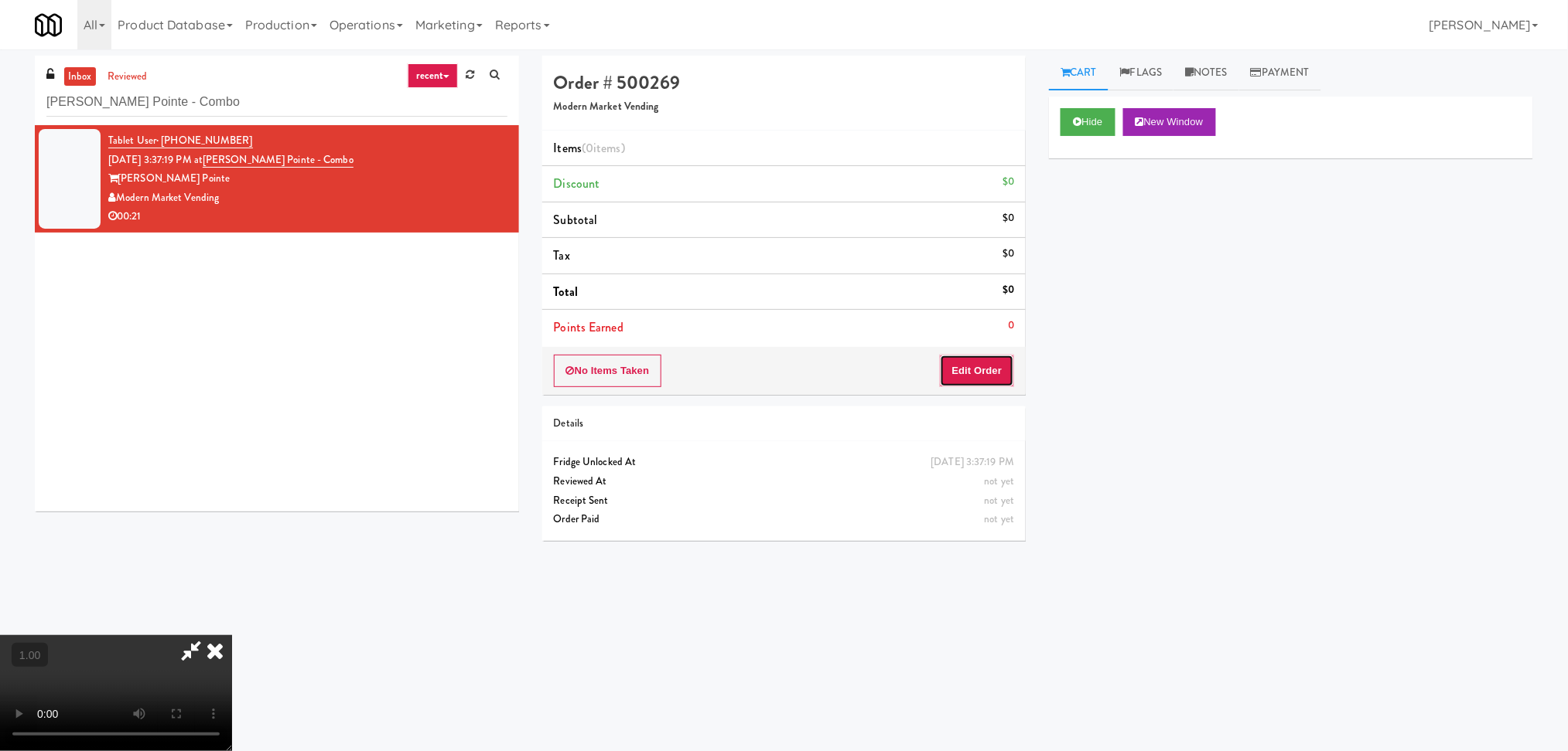
click at [999, 376] on button "Edit Order" at bounding box center [978, 371] width 75 height 33
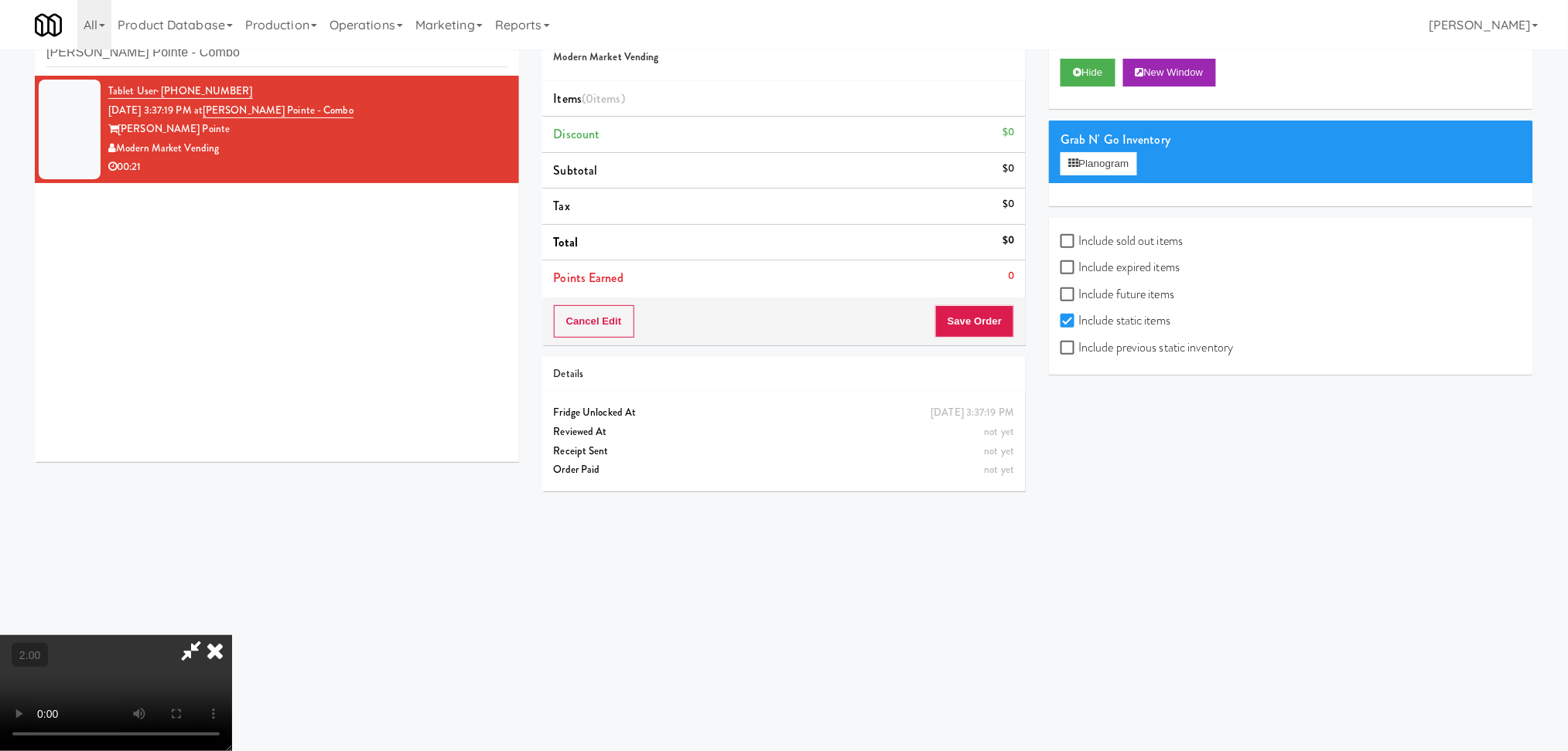
click at [232, 635] on icon at bounding box center [215, 651] width 34 height 31
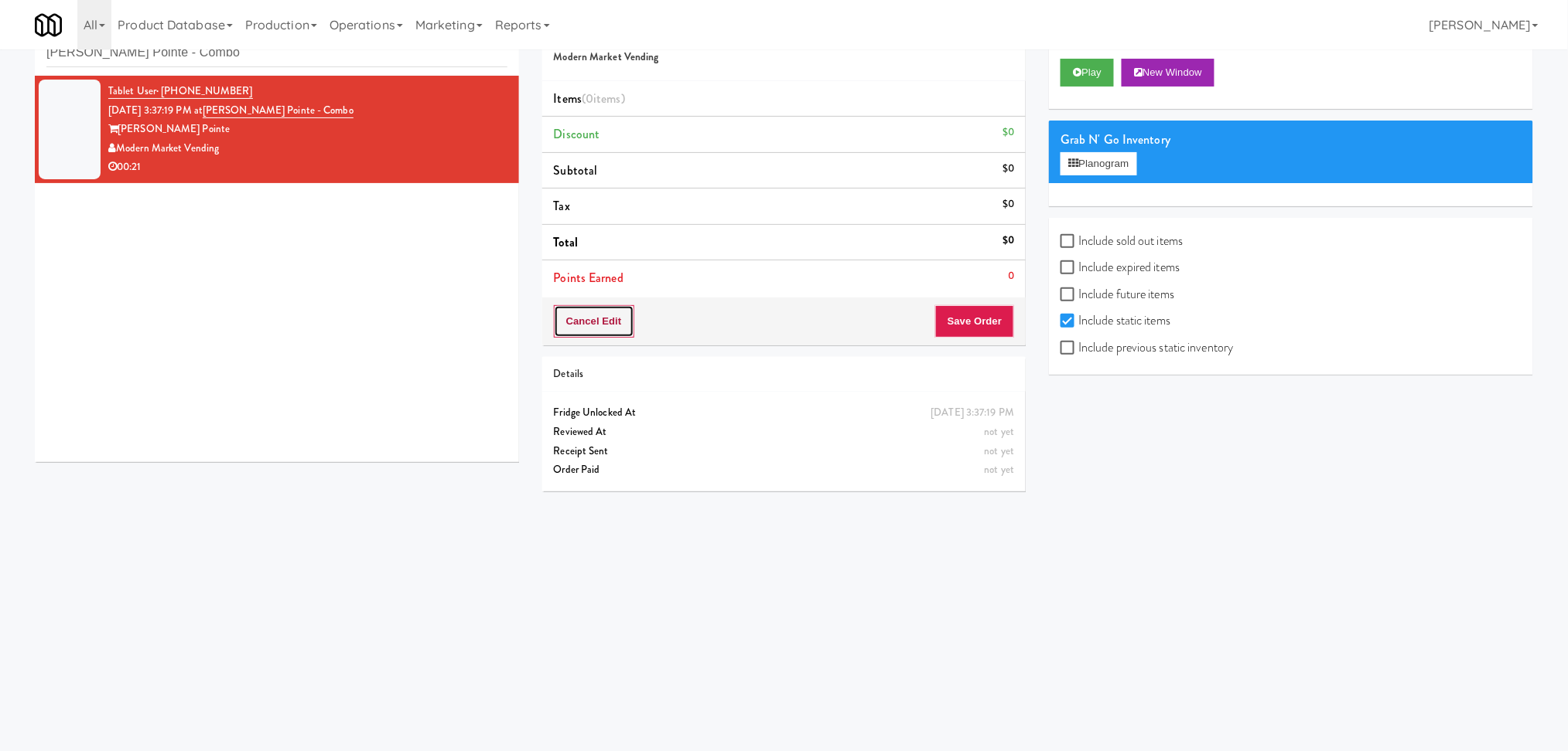
click at [607, 325] on button "Cancel Edit" at bounding box center [594, 322] width 81 height 33
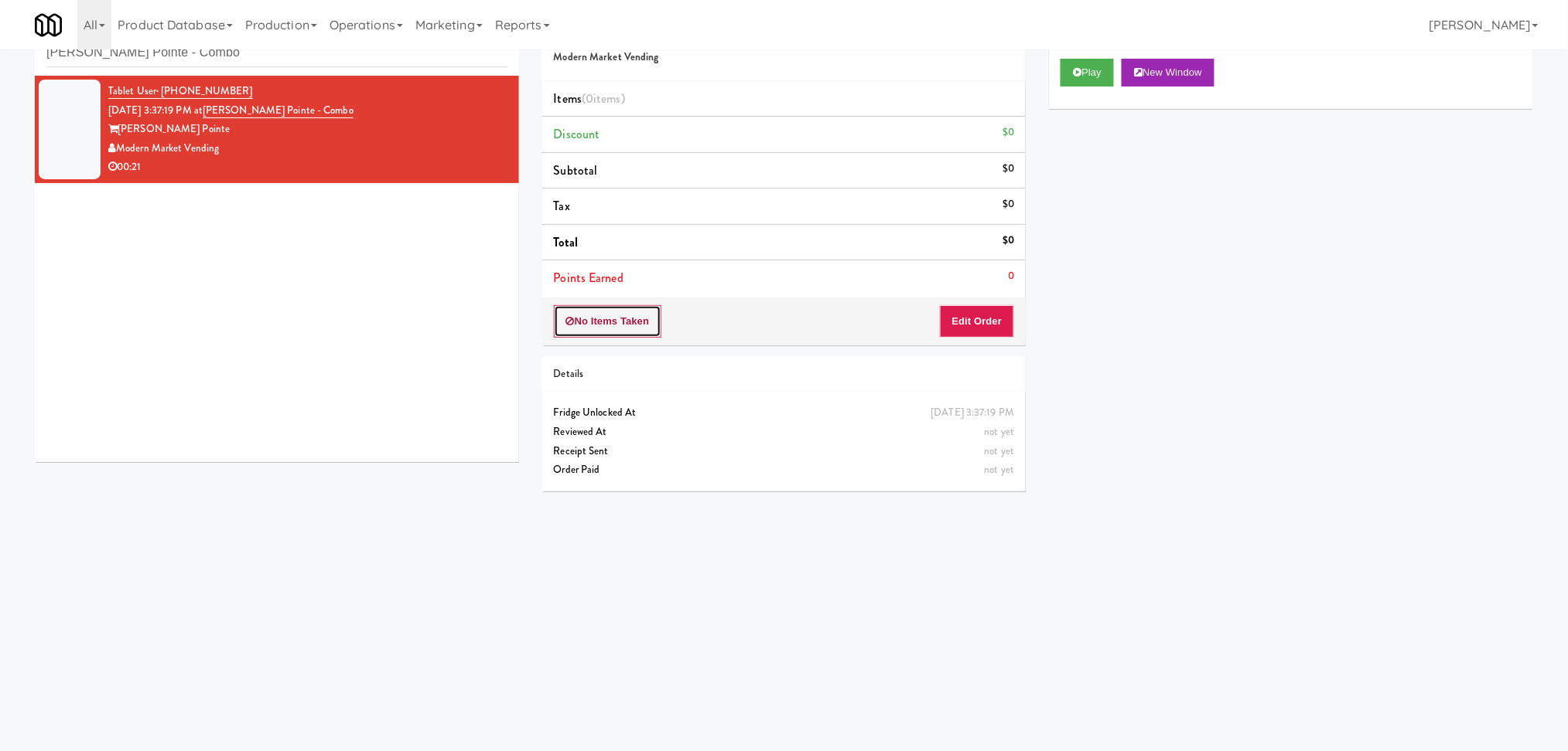
click at [604, 327] on button "No Items Taken" at bounding box center [607, 322] width 108 height 33
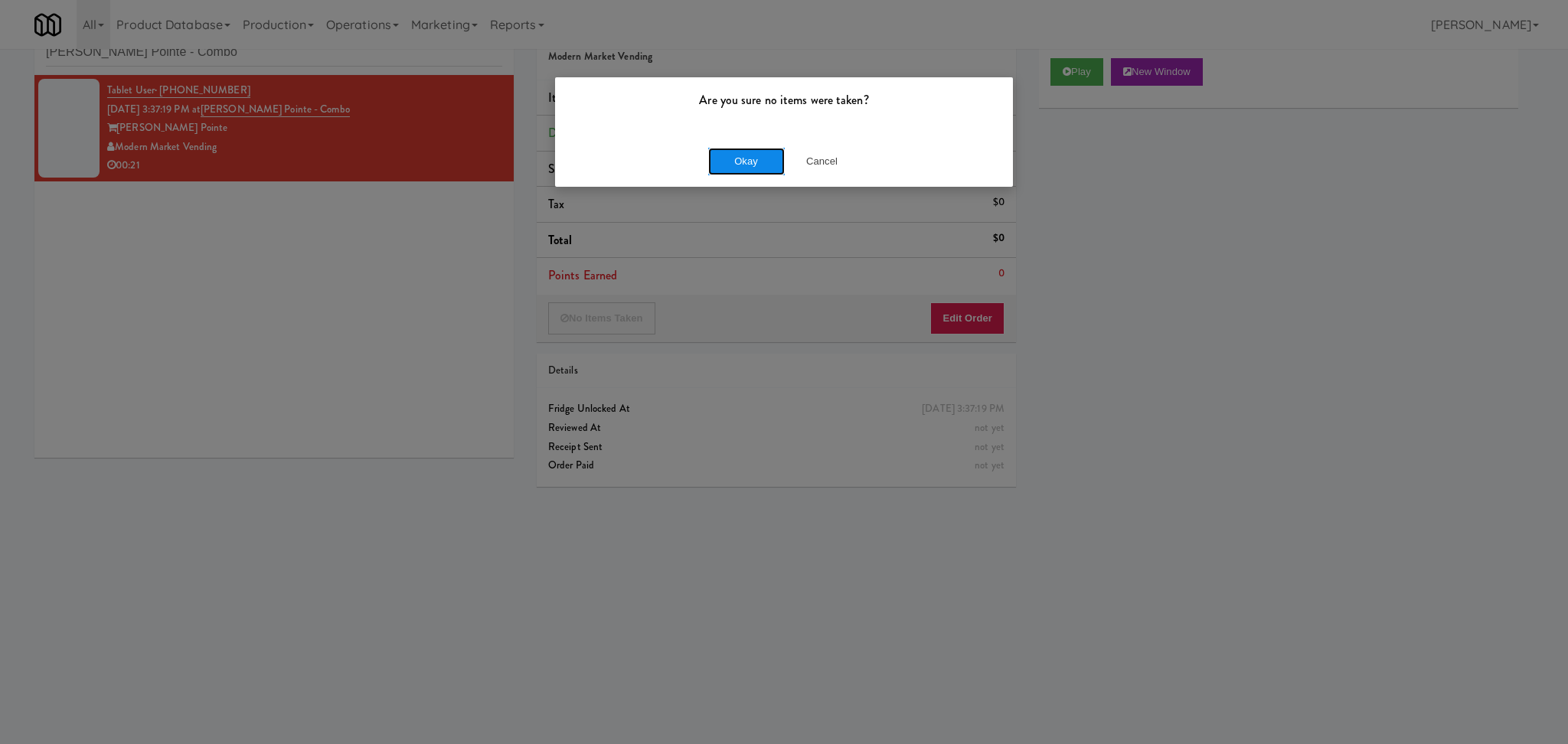
click at [731, 163] on button "Okay" at bounding box center [746, 161] width 76 height 27
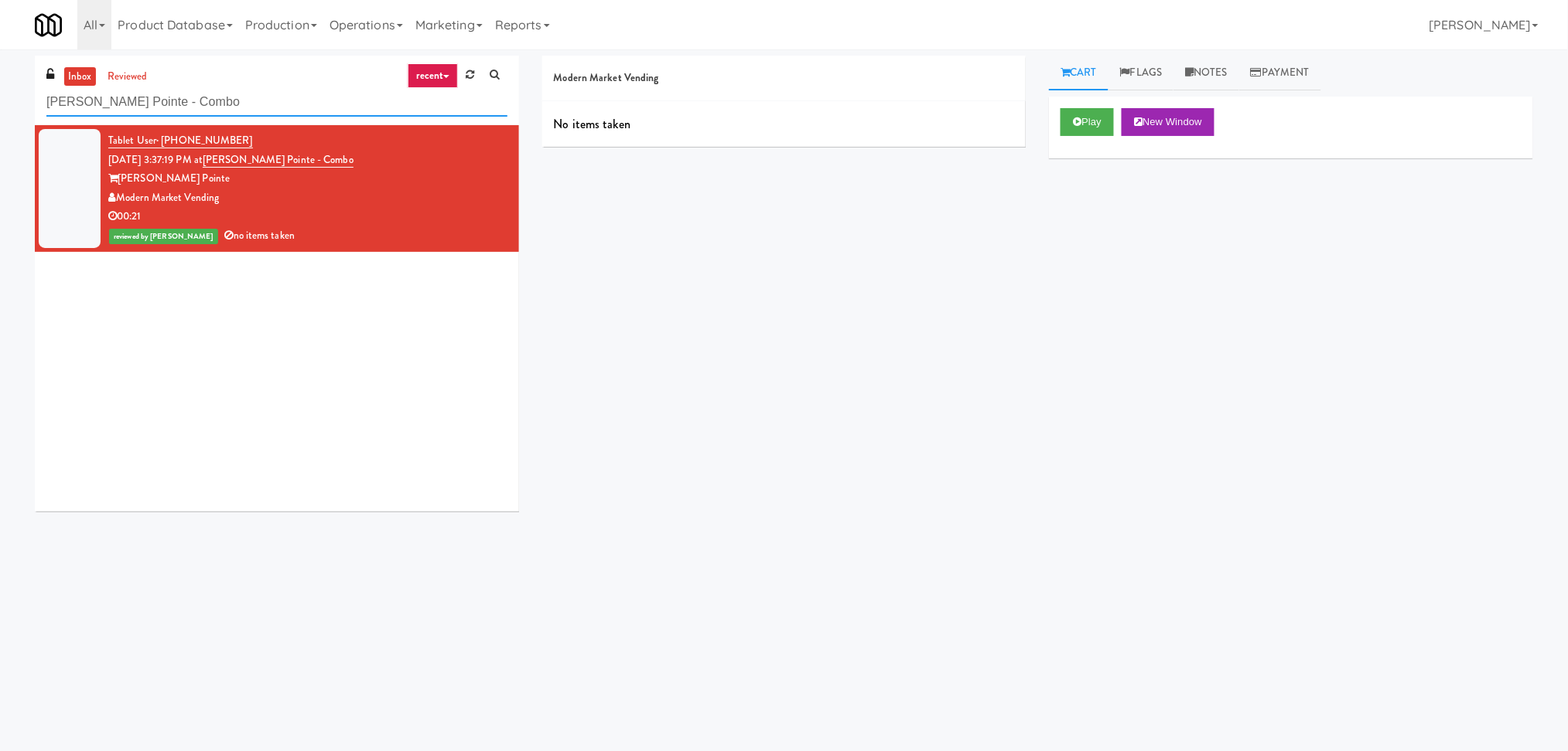
drag, startPoint x: 223, startPoint y: 60, endPoint x: 0, endPoint y: -2, distance: 231.5
click at [0, 0] on html "Are you sure no items were taken? Okay Cancel Okay Are you sure no items were t…" at bounding box center [784, 375] width 1568 height 751
paste input "SVNC Office"
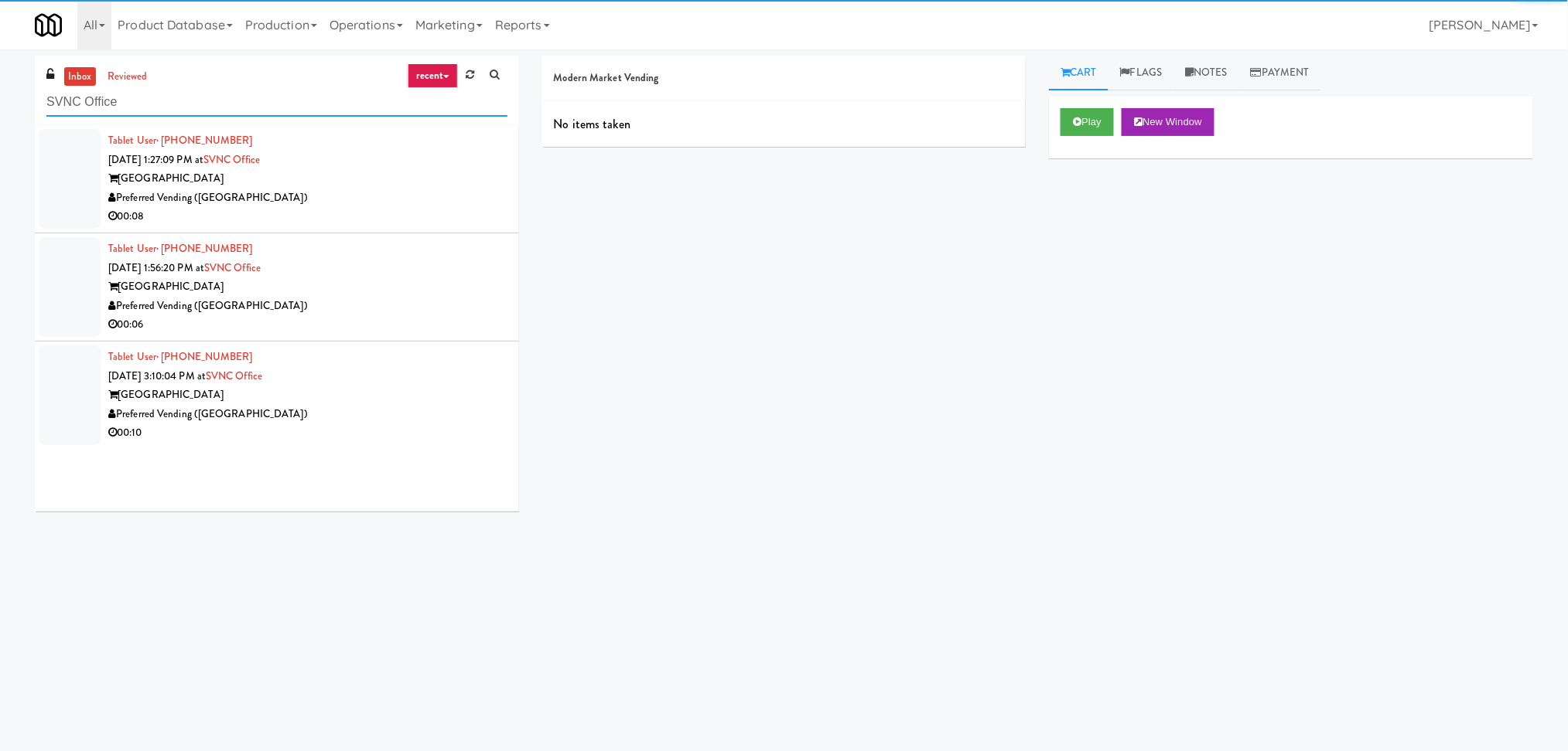
type input "SVNC Office"
click at [428, 225] on div "00:08" at bounding box center [308, 217] width 399 height 20
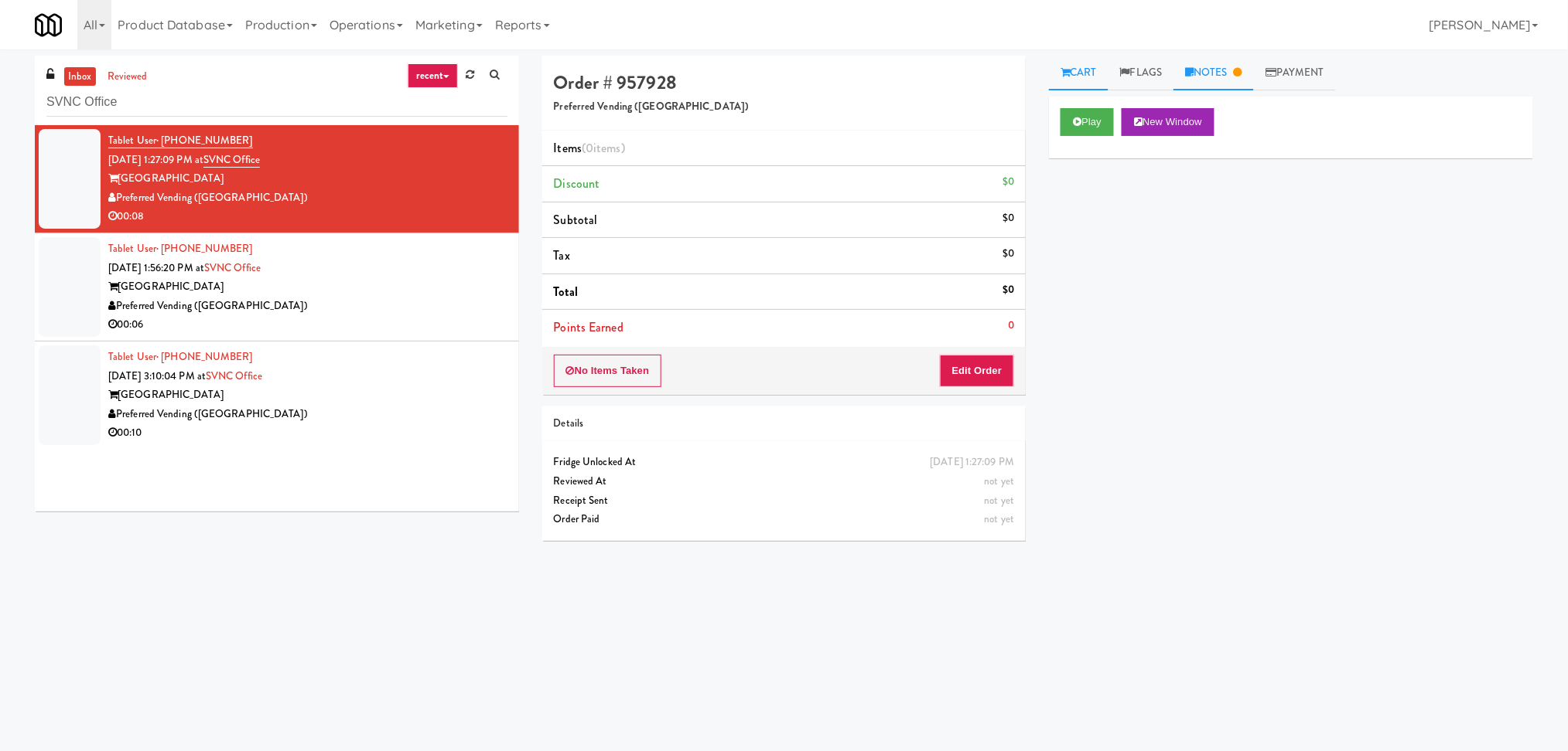
click at [1225, 79] on link "Notes" at bounding box center [1213, 73] width 81 height 35
click at [404, 266] on div "Tablet User · (916) 297-0957 [DATE] 1:56:20 PM at [GEOGRAPHIC_DATA] [GEOGRAPHIC…" at bounding box center [308, 287] width 399 height 95
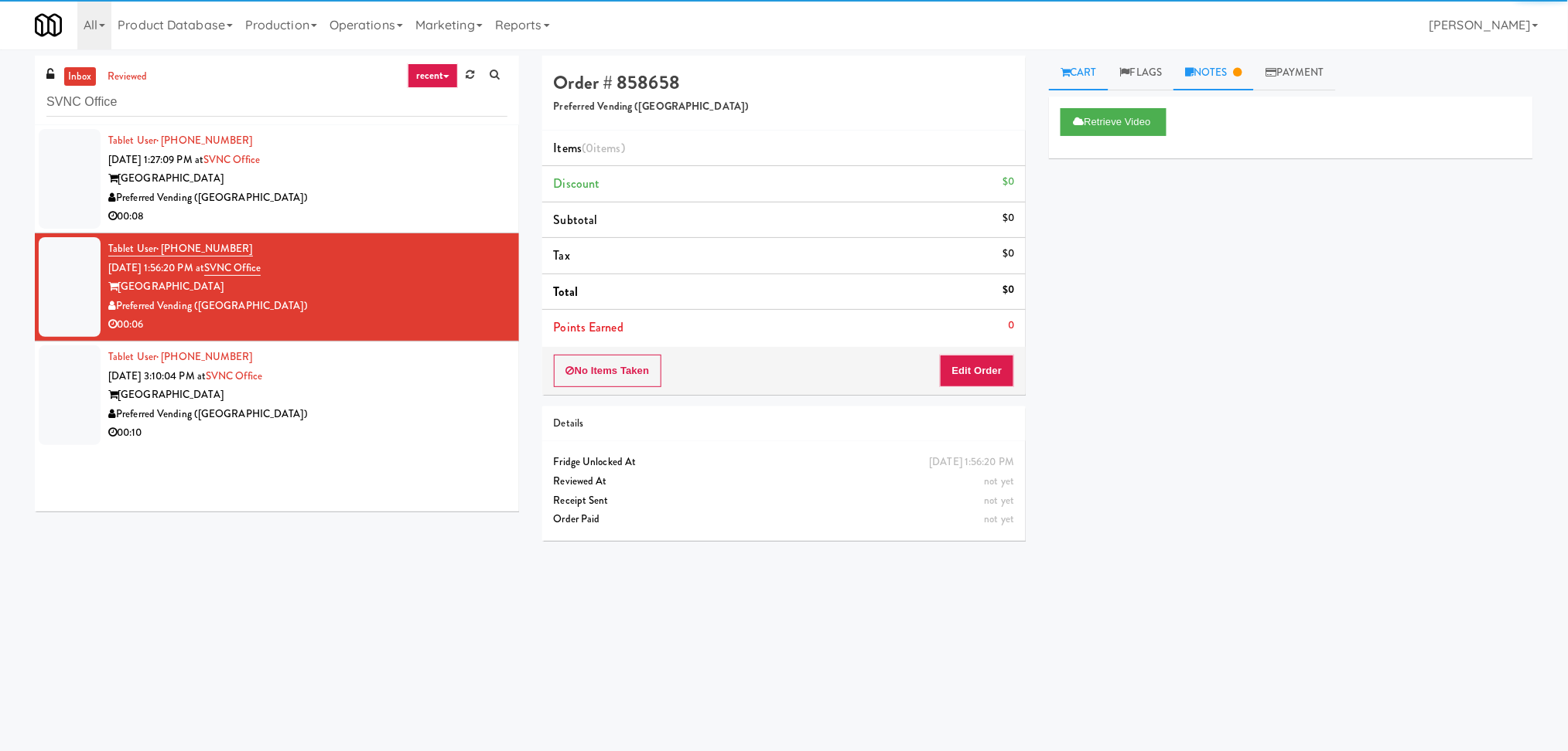
click at [1219, 75] on link "Notes" at bounding box center [1213, 73] width 81 height 35
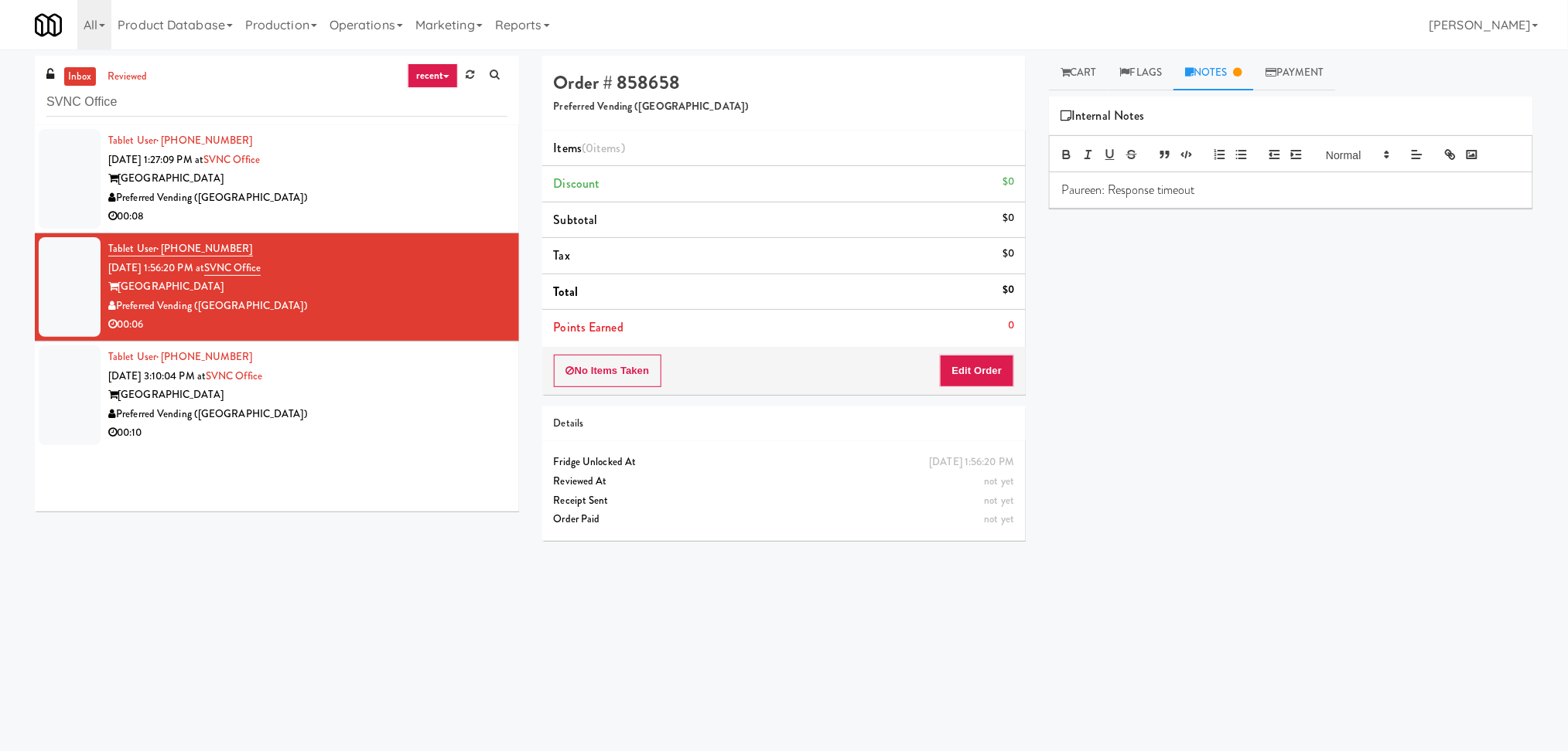
click at [436, 400] on div "[GEOGRAPHIC_DATA]" at bounding box center [308, 395] width 399 height 20
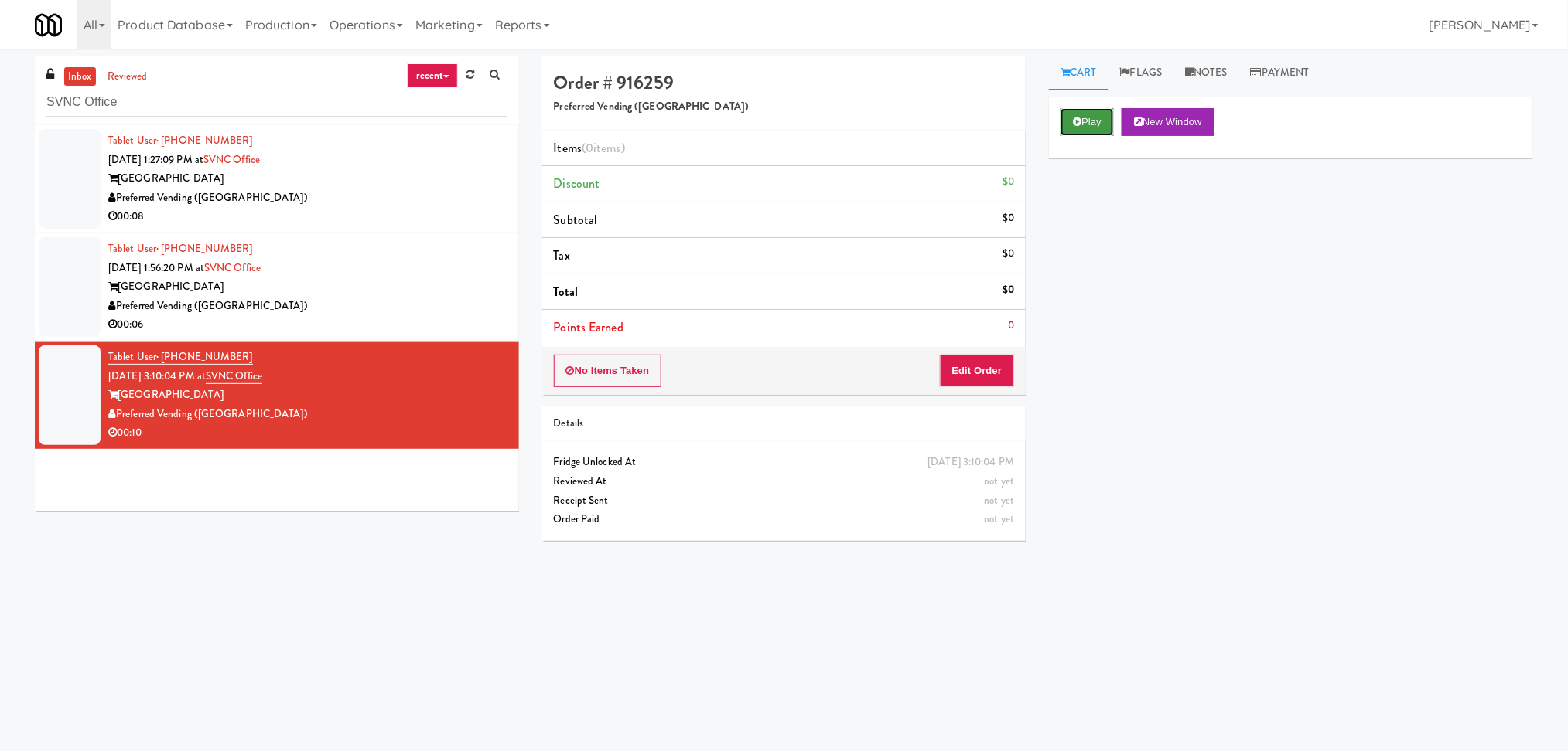
click at [1086, 122] on button "Play" at bounding box center [1086, 122] width 53 height 27
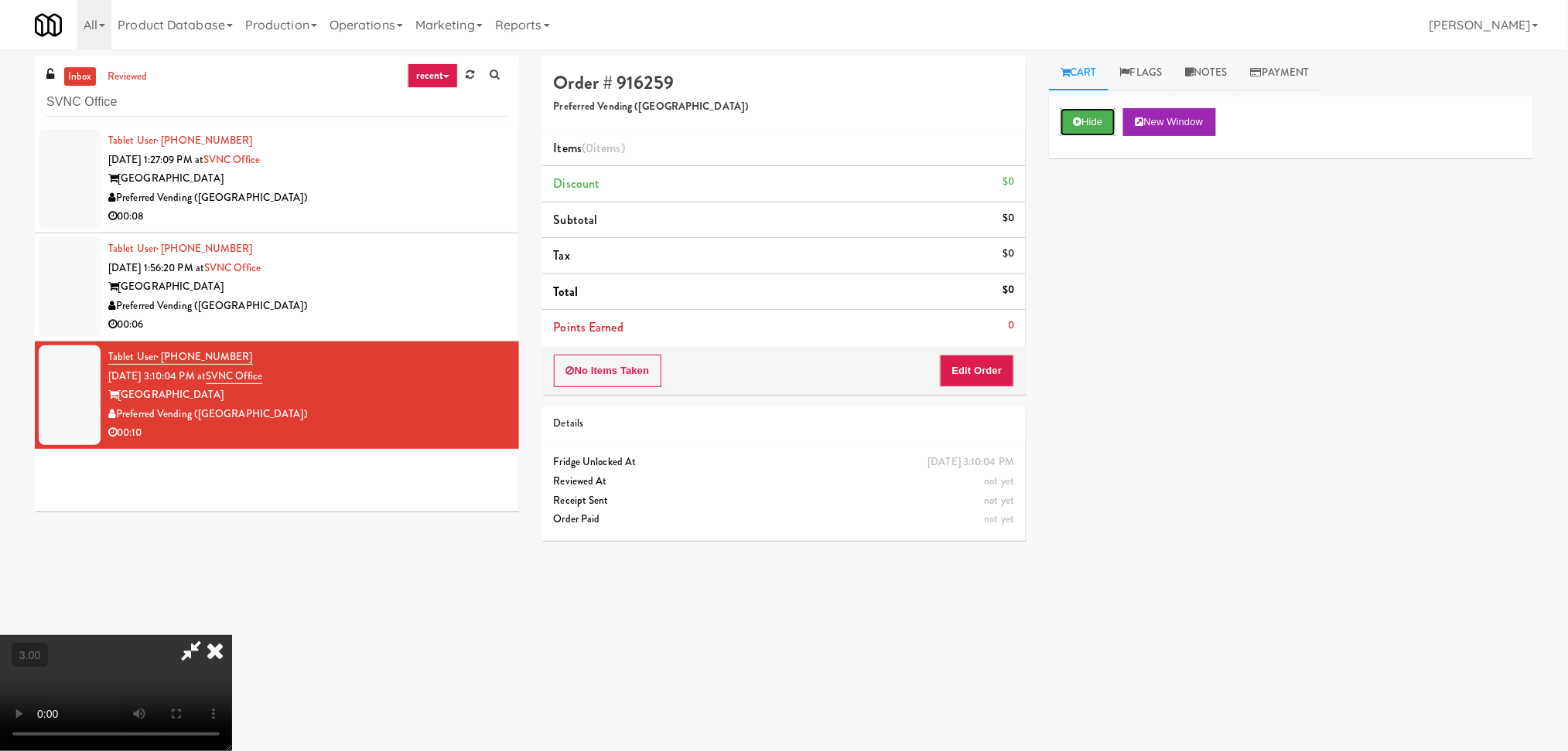
scroll to position [274, 0]
click at [985, 368] on button "Edit Order" at bounding box center [978, 371] width 75 height 33
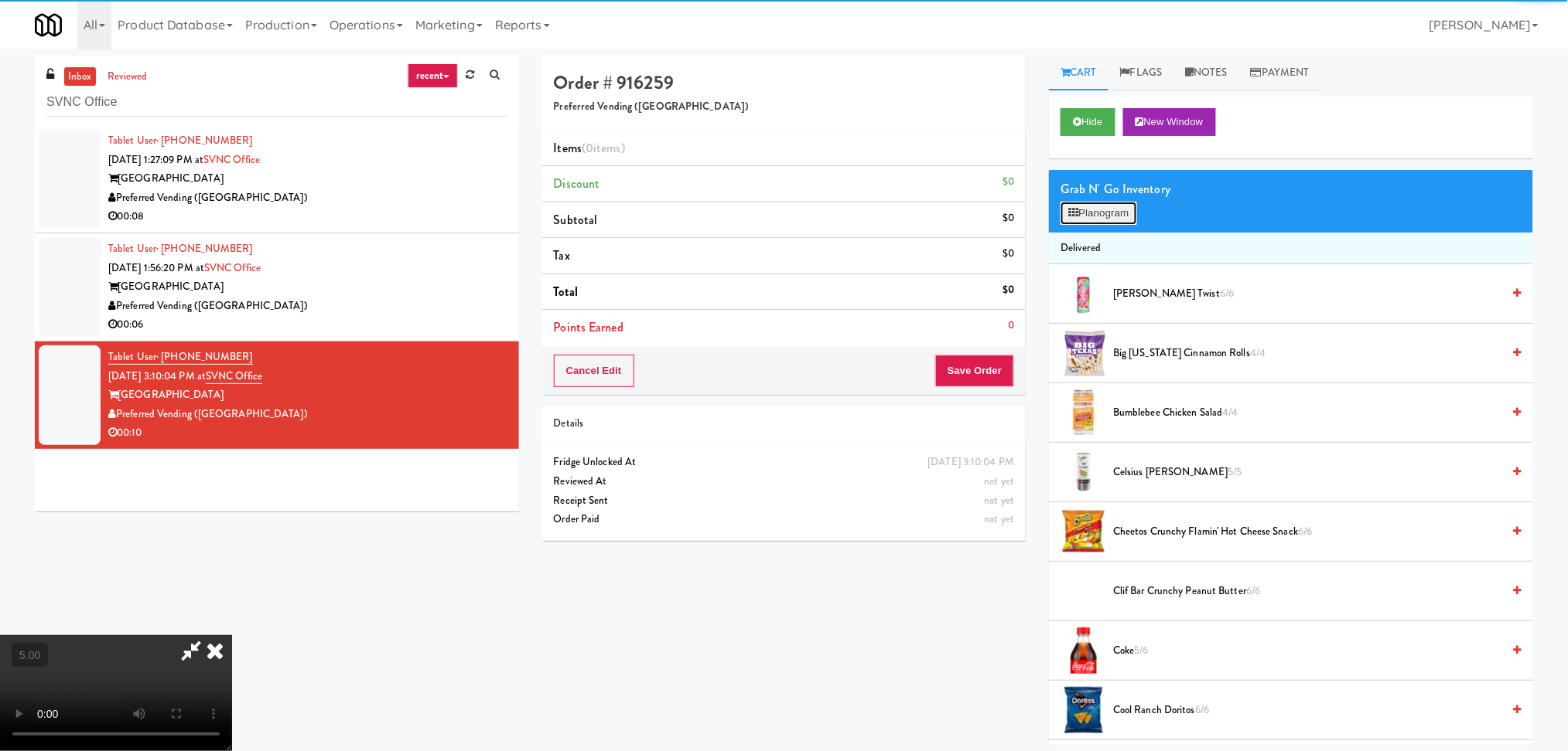
click at [1108, 216] on button "Planogram" at bounding box center [1098, 213] width 75 height 23
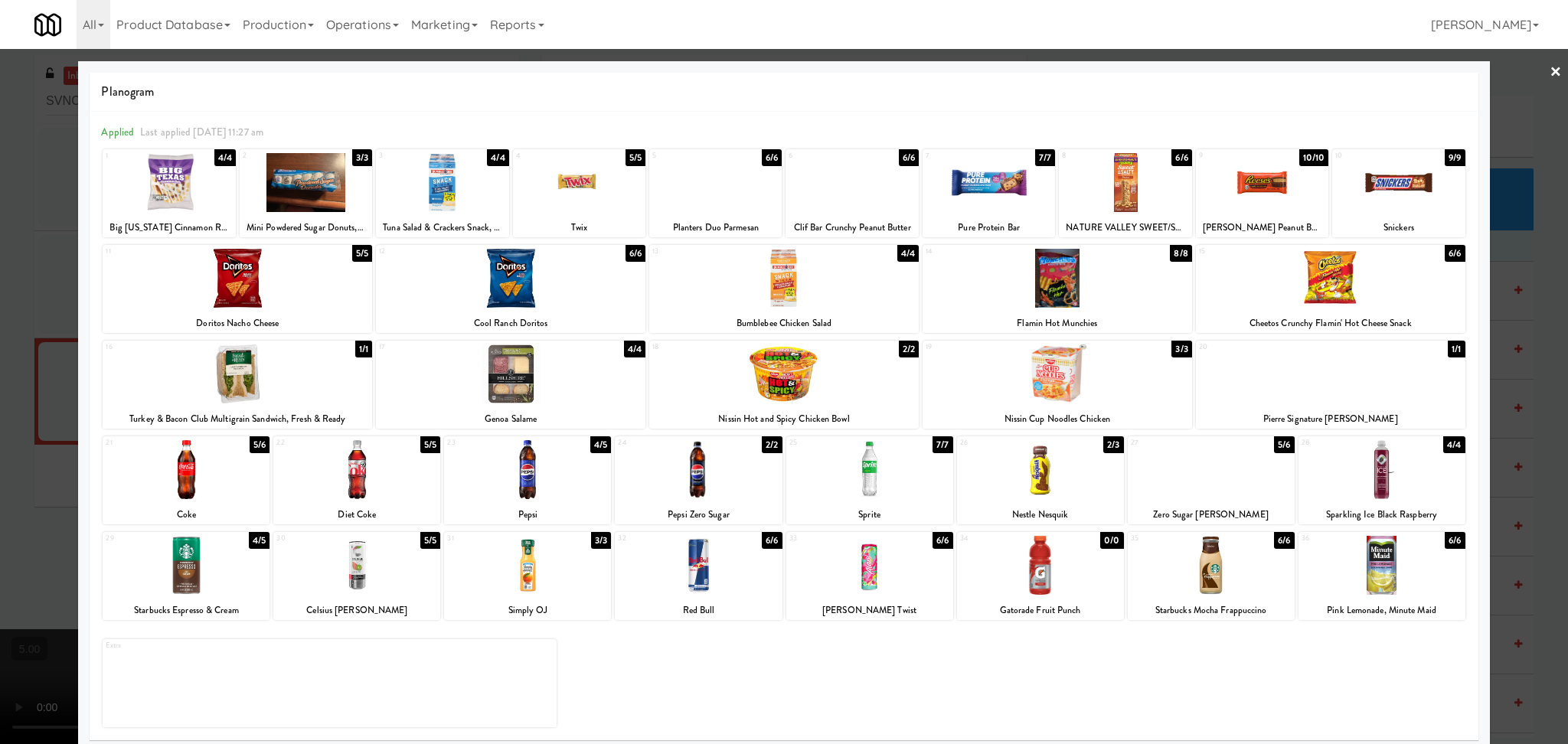
click at [573, 579] on div at bounding box center [527, 566] width 167 height 59
click at [1303, 464] on div at bounding box center [1381, 470] width 167 height 59
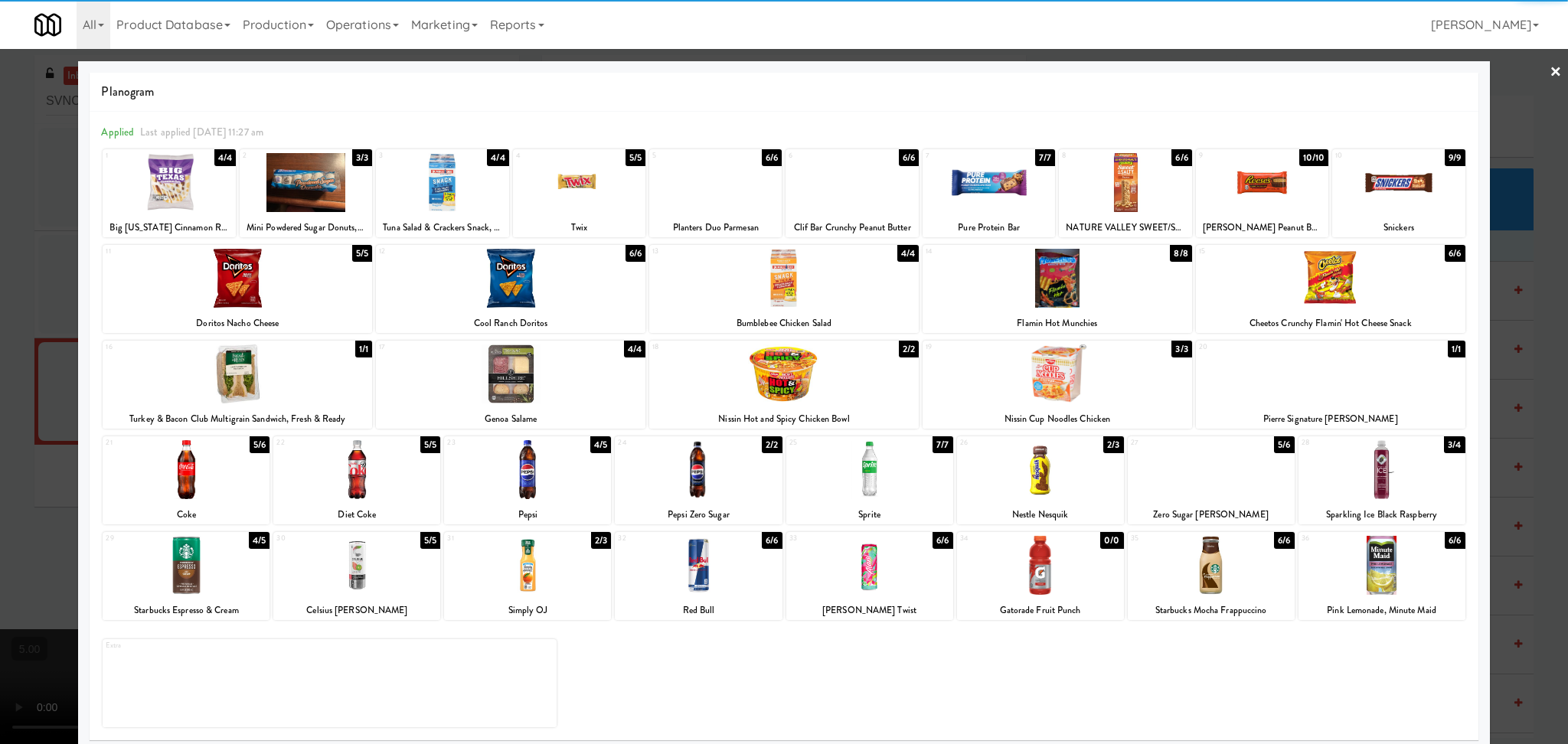
click at [1416, 476] on div at bounding box center [1381, 470] width 167 height 59
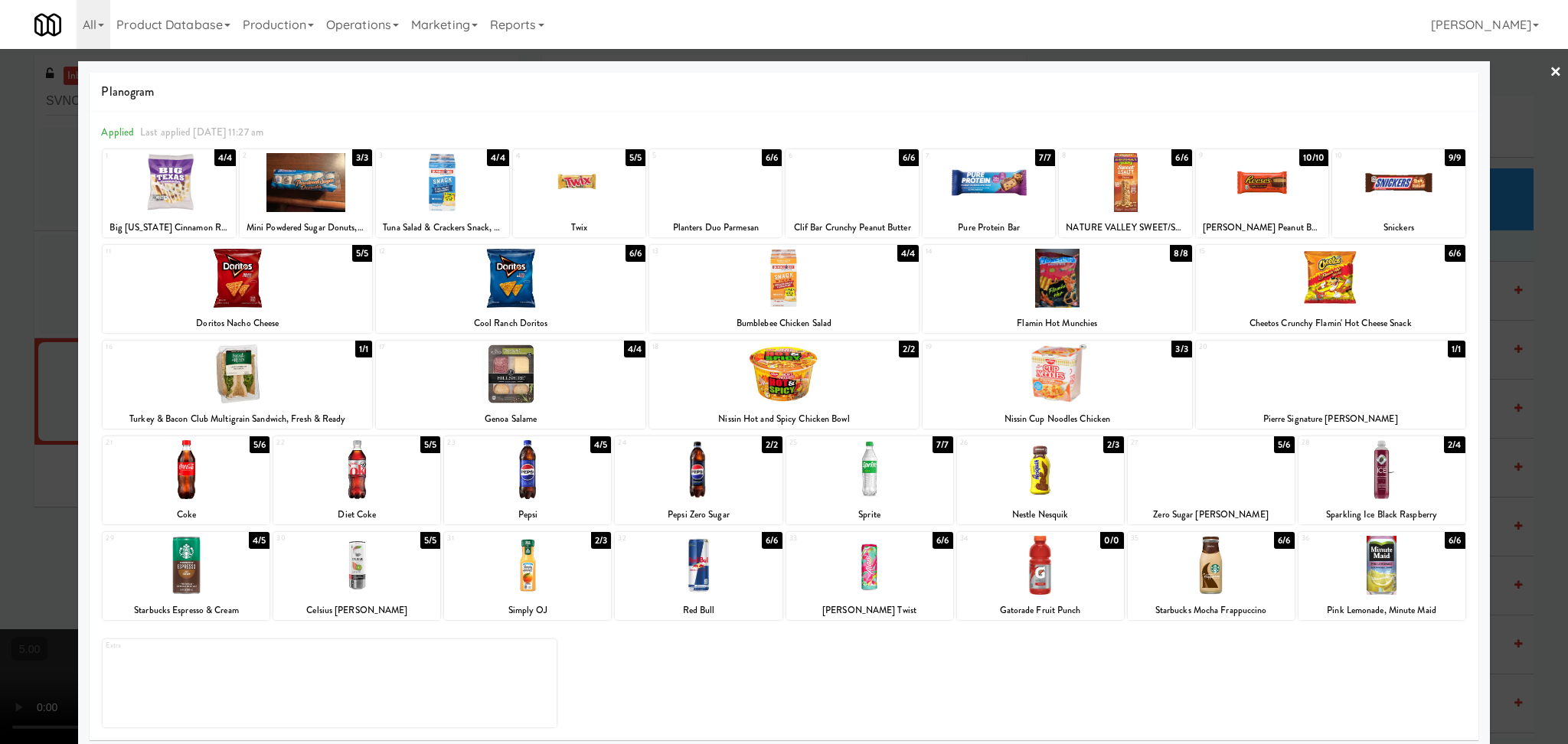
click at [1498, 388] on div at bounding box center [784, 372] width 1568 height 744
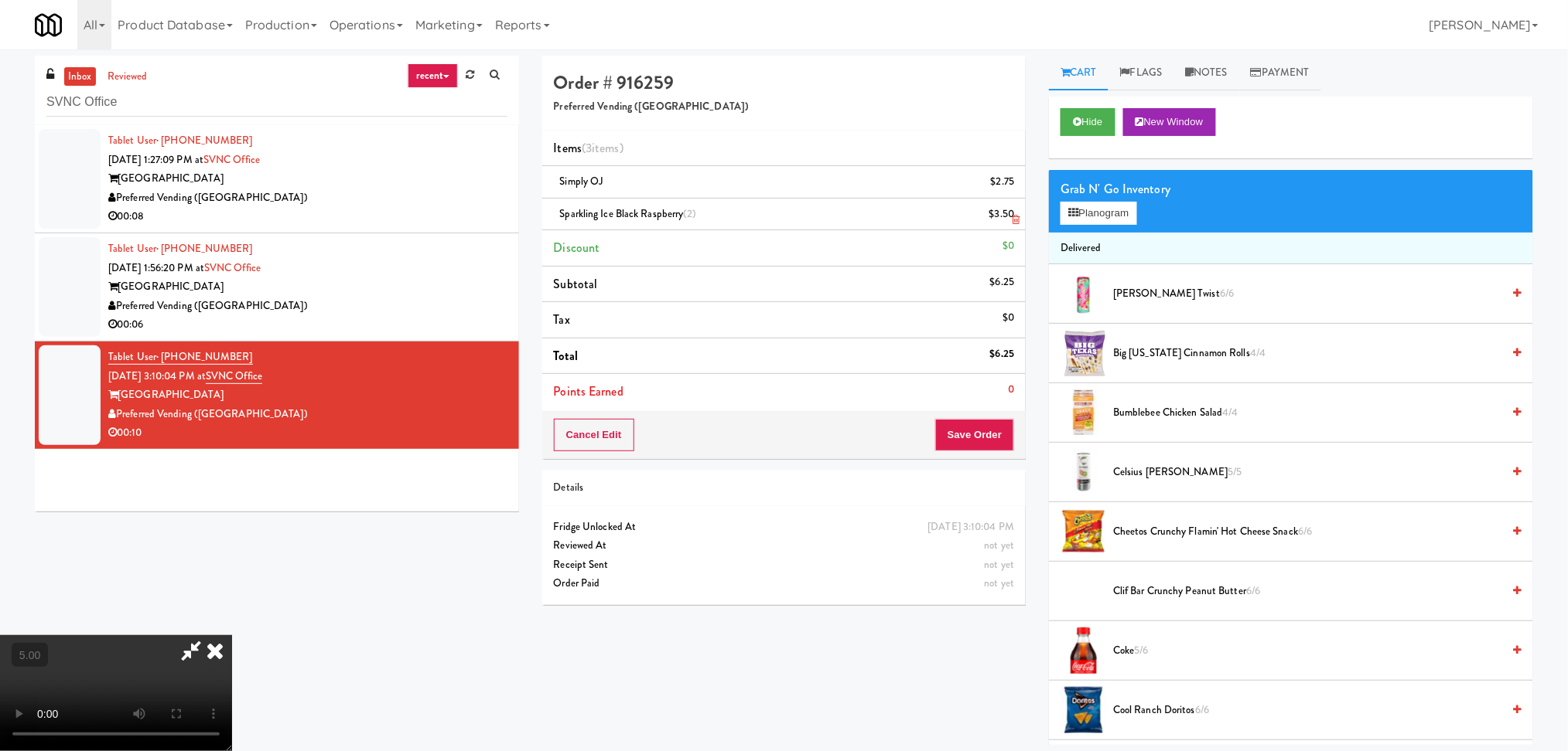
click at [1013, 216] on icon at bounding box center [1015, 220] width 8 height 10
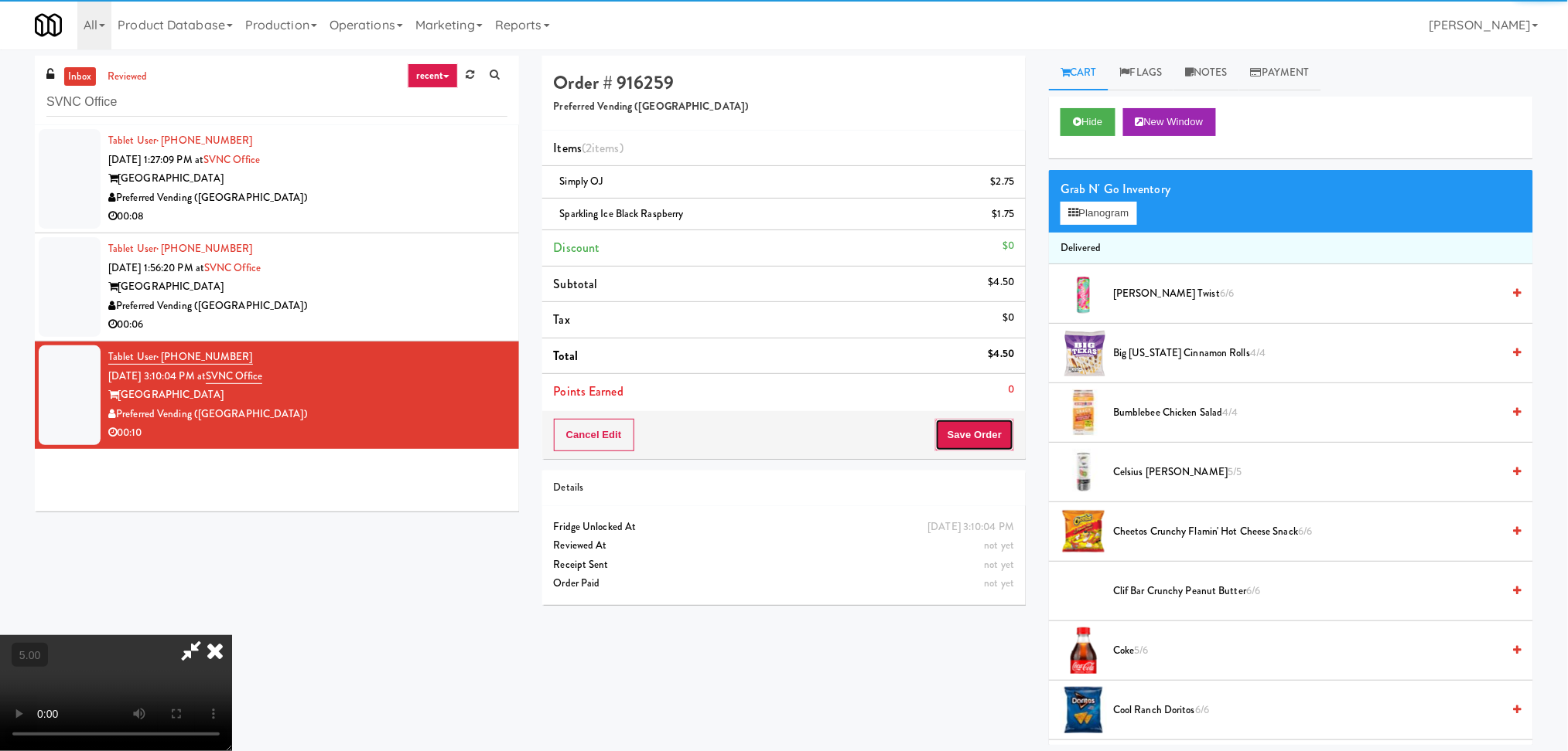
click at [994, 438] on button "Save Order" at bounding box center [974, 435] width 79 height 33
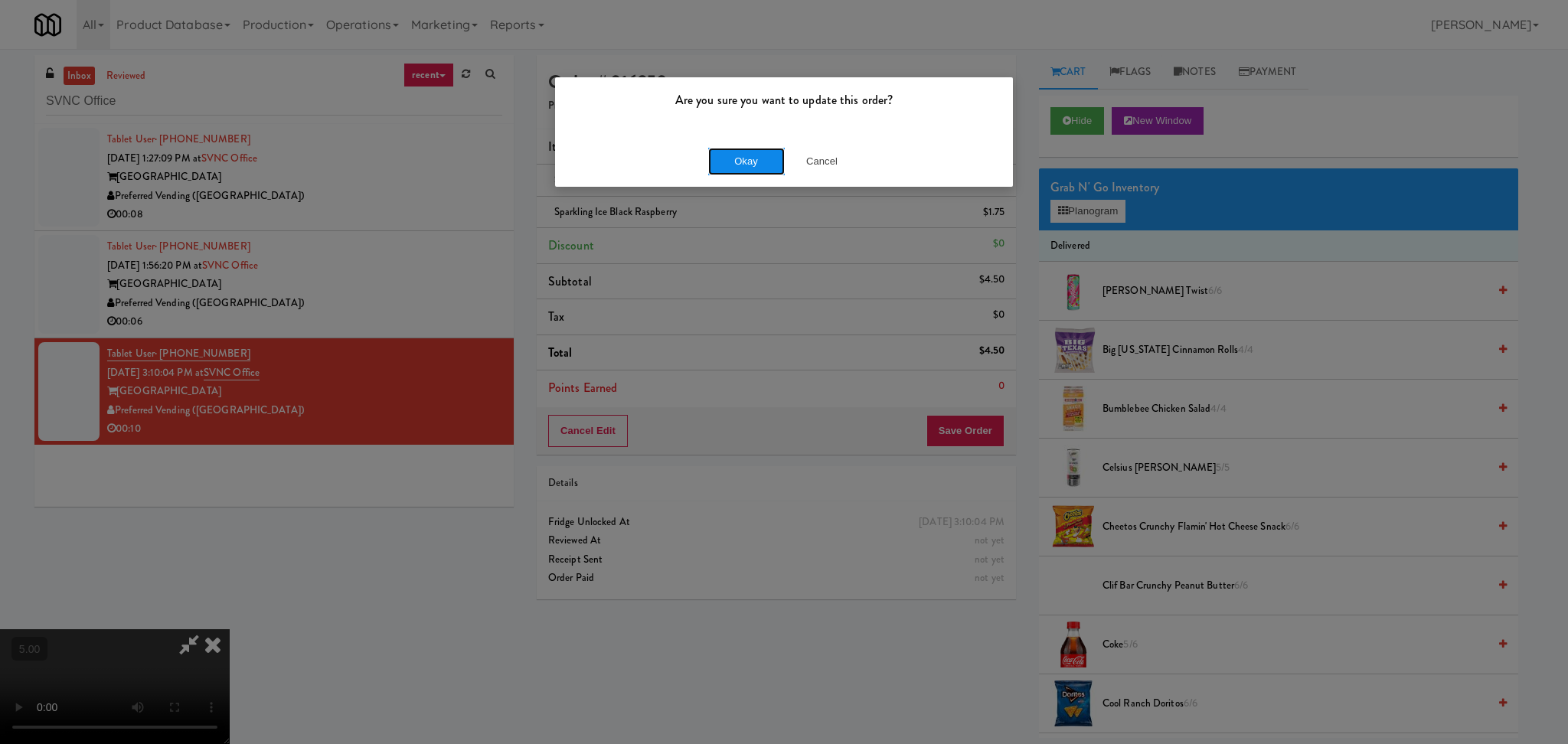
click at [743, 173] on button "Okay" at bounding box center [746, 161] width 76 height 27
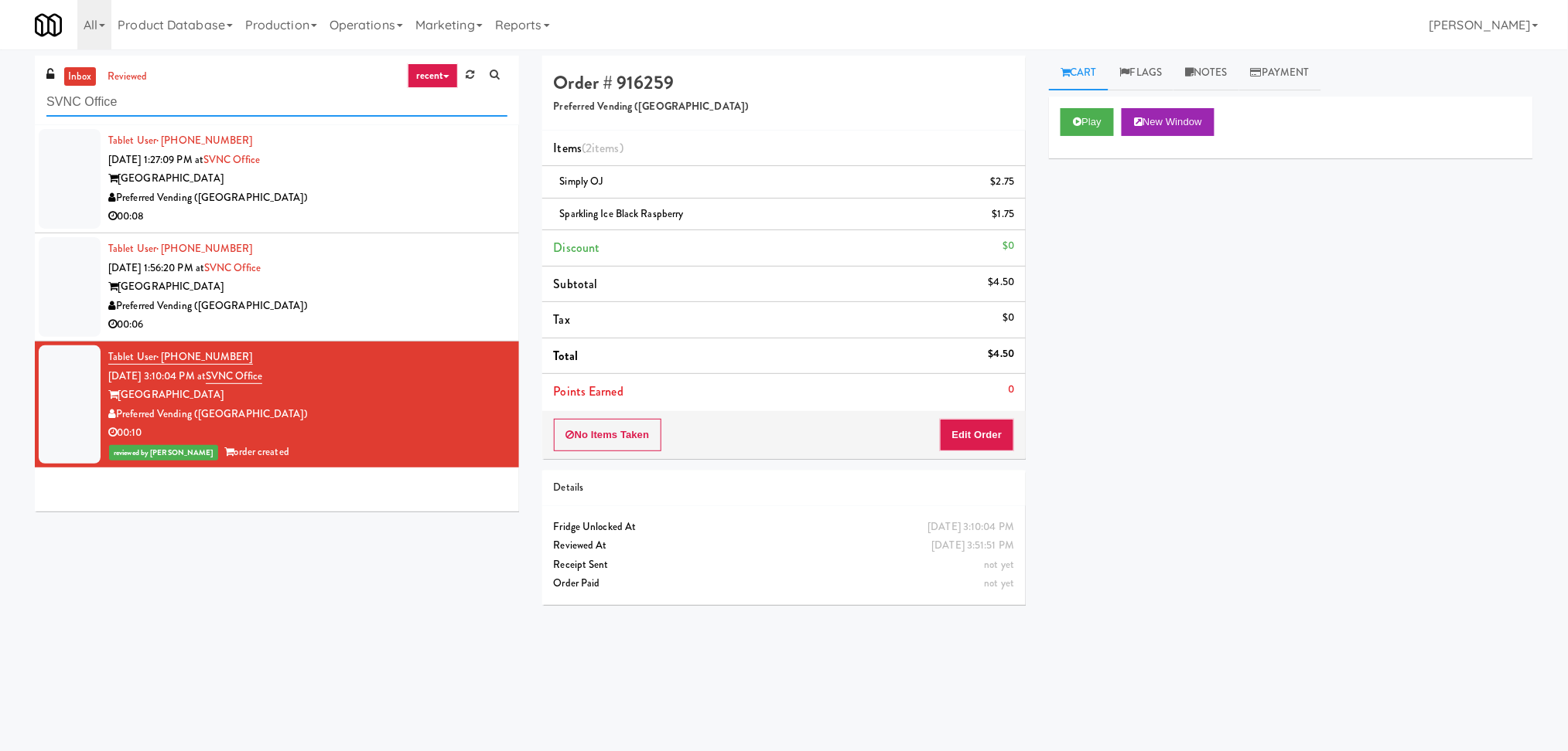
paste input "Earth Rangers"
drag, startPoint x: 257, startPoint y: 99, endPoint x: 0, endPoint y: 84, distance: 257.4
click at [0, 84] on div "inbox reviewed recent all unclear take inventory issue suspicious failed recent…" at bounding box center [784, 366] width 1568 height 621
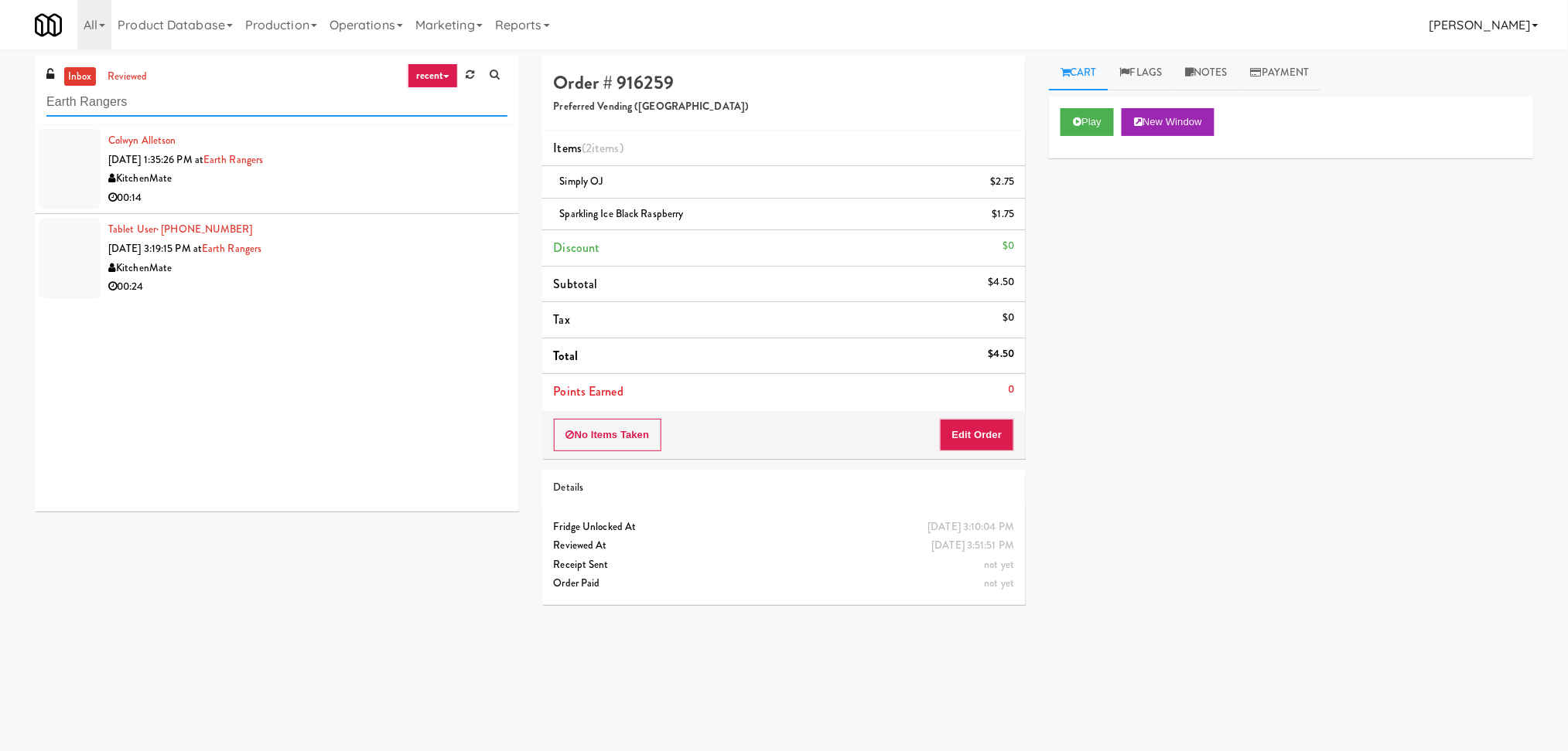
type input "Earth Rangers"
click at [405, 188] on div "00:14" at bounding box center [308, 198] width 399 height 20
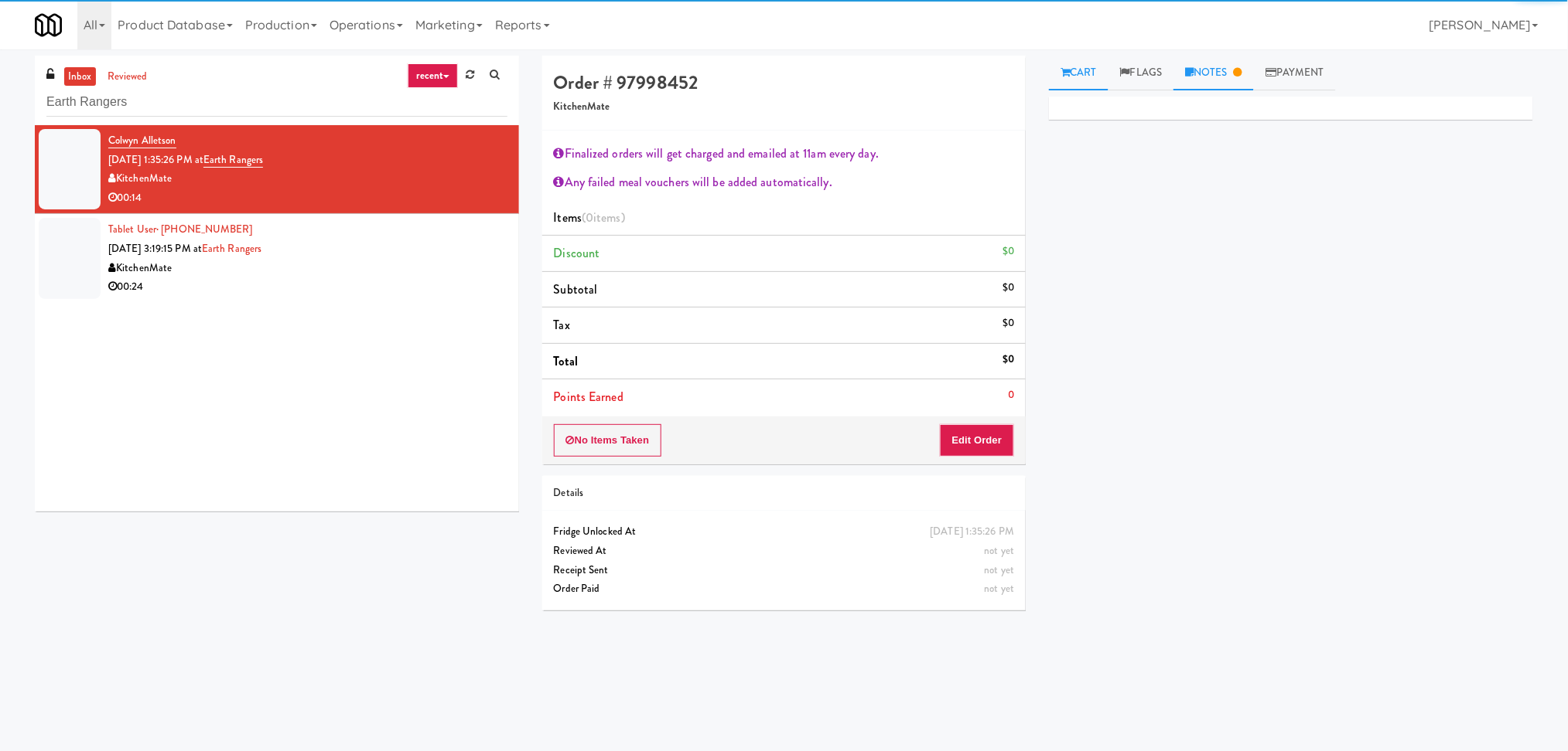
click at [1219, 88] on link "Notes" at bounding box center [1213, 73] width 81 height 35
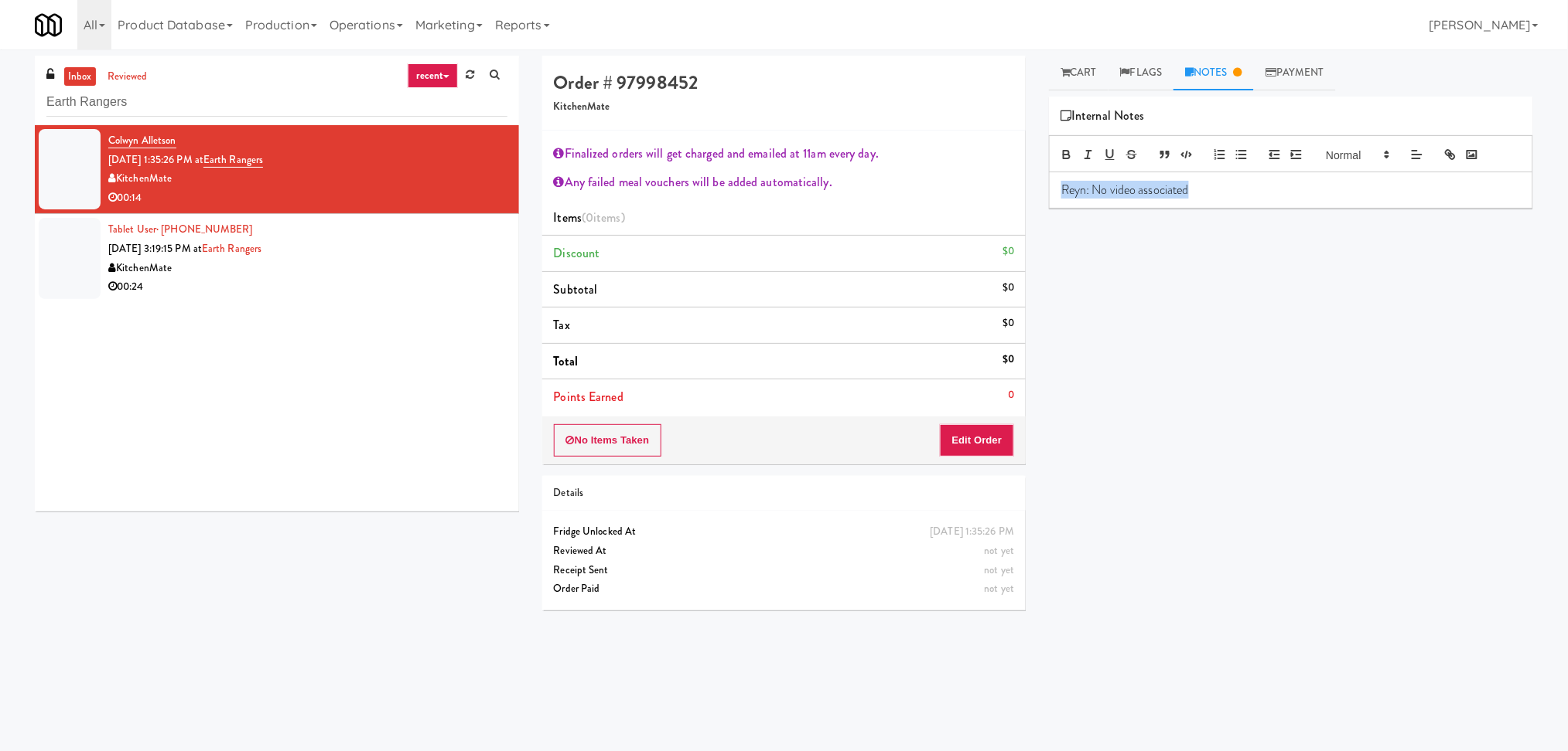
drag, startPoint x: 1105, startPoint y: 187, endPoint x: 984, endPoint y: 206, distance: 122.5
click at [992, 202] on div "Order # 97998452 KitchenMate Finalized orders will get charged and emailed at 1…" at bounding box center [1037, 366] width 1014 height 621
click at [961, 449] on button "Edit Order" at bounding box center [978, 441] width 75 height 33
click at [967, 435] on button "Save Order" at bounding box center [974, 441] width 79 height 33
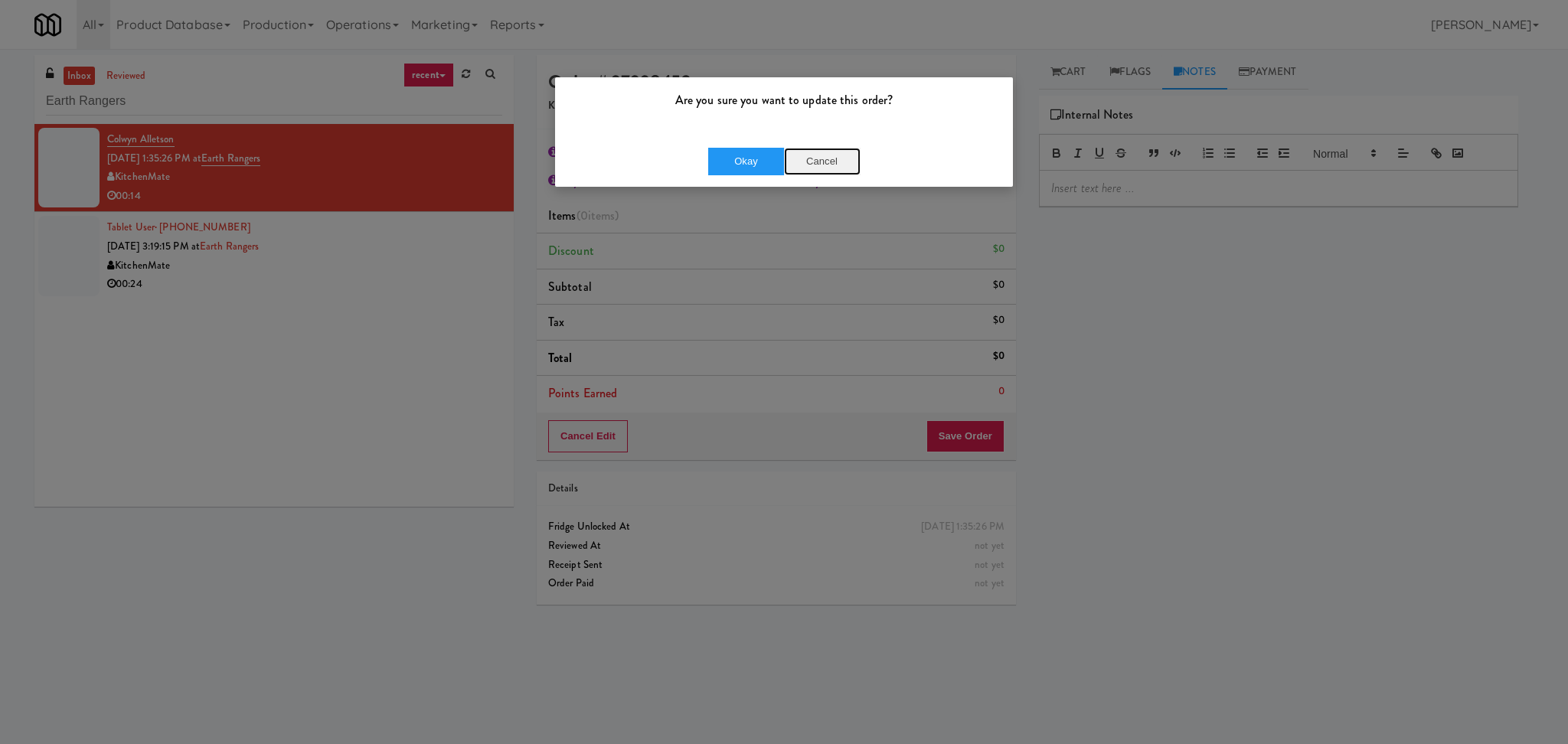
click at [836, 163] on button "Cancel" at bounding box center [822, 161] width 76 height 27
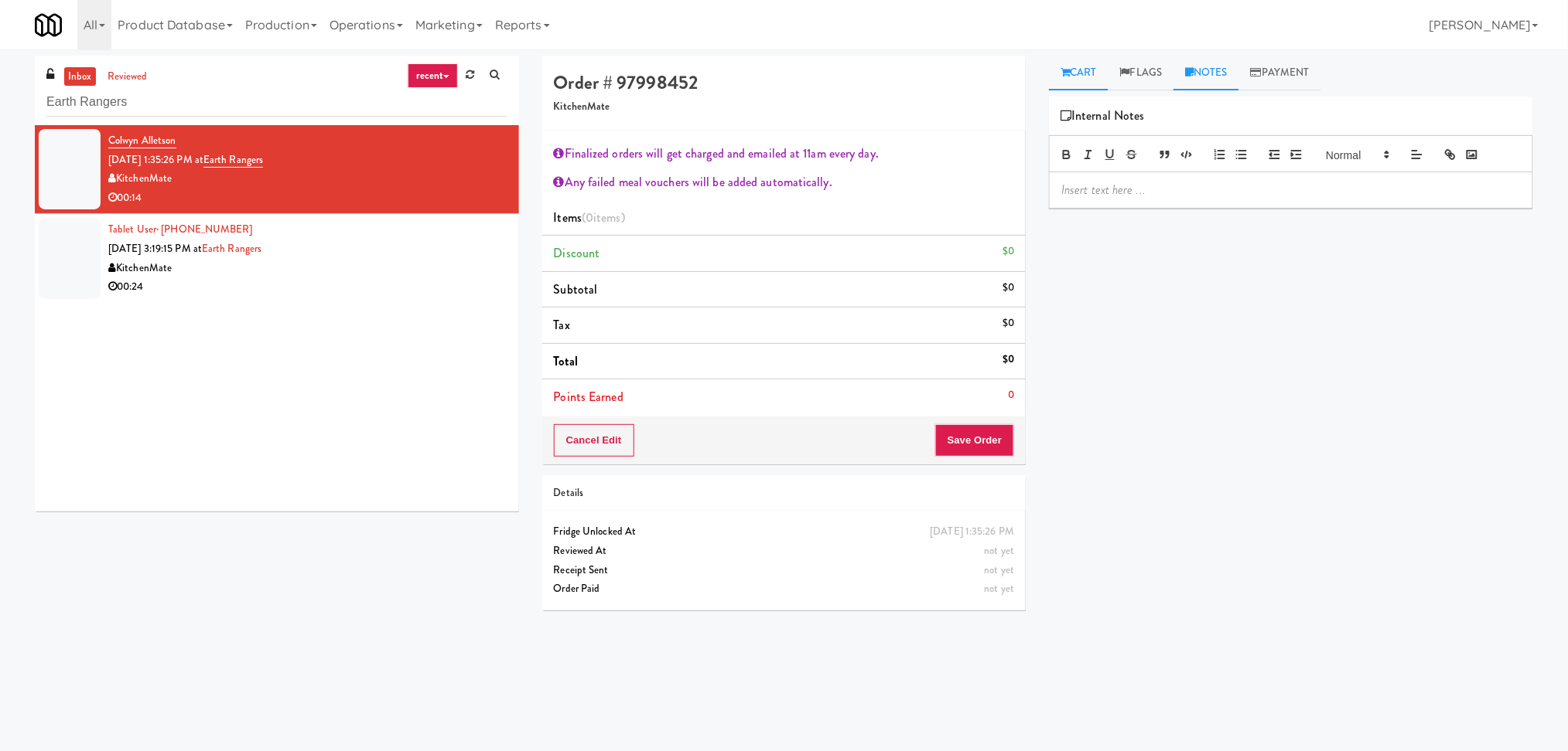
click at [1084, 86] on link "Cart" at bounding box center [1079, 73] width 60 height 35
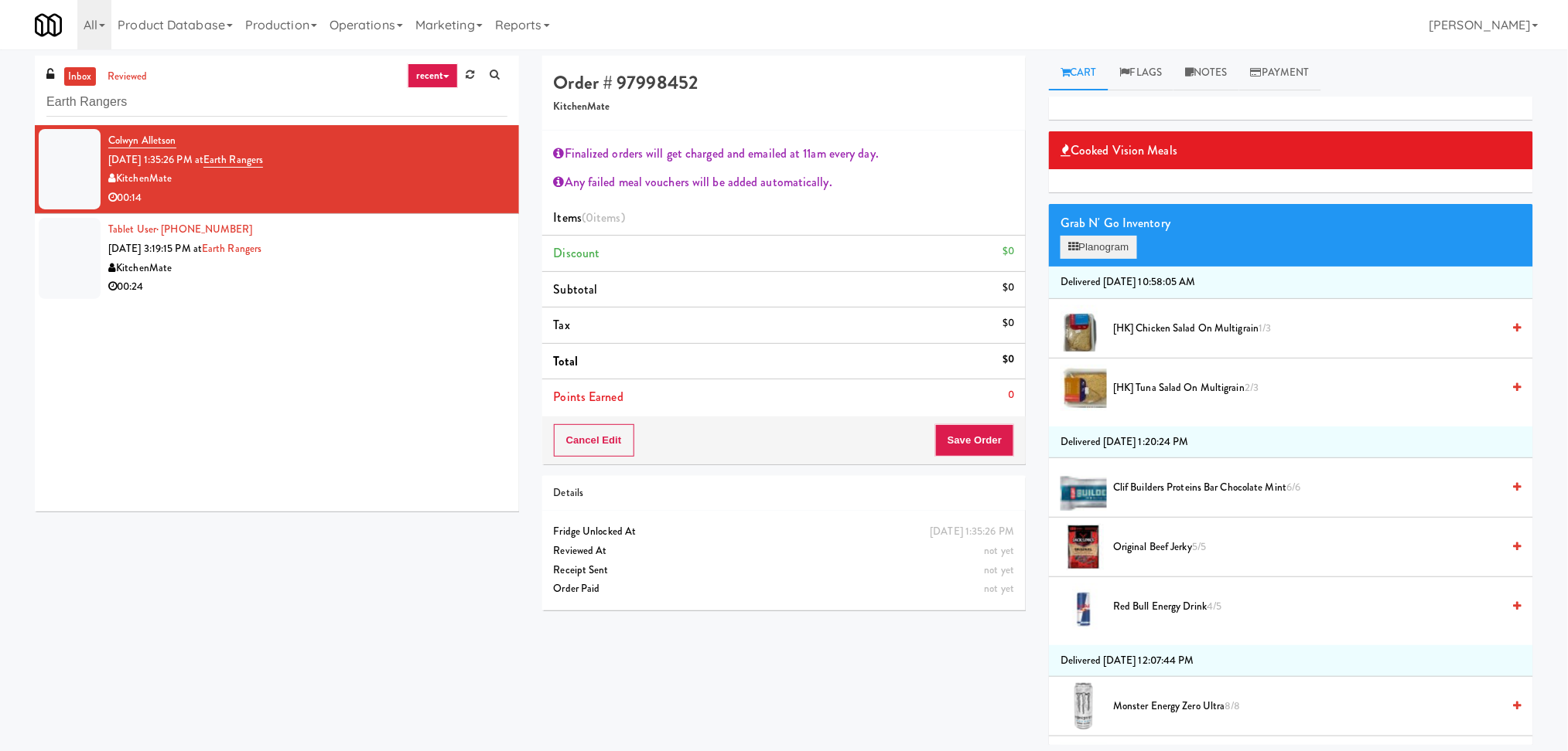
click at [1086, 234] on div "Grab N' Go Inventory Planogram" at bounding box center [1290, 235] width 484 height 63
click at [1154, 400] on li "[HK] Tuna Salad on Multigrain 2/3" at bounding box center [1290, 388] width 484 height 59
click at [1289, 385] on span "[HK] Tuna Salad on Multigrain 2/3" at bounding box center [1308, 388] width 389 height 20
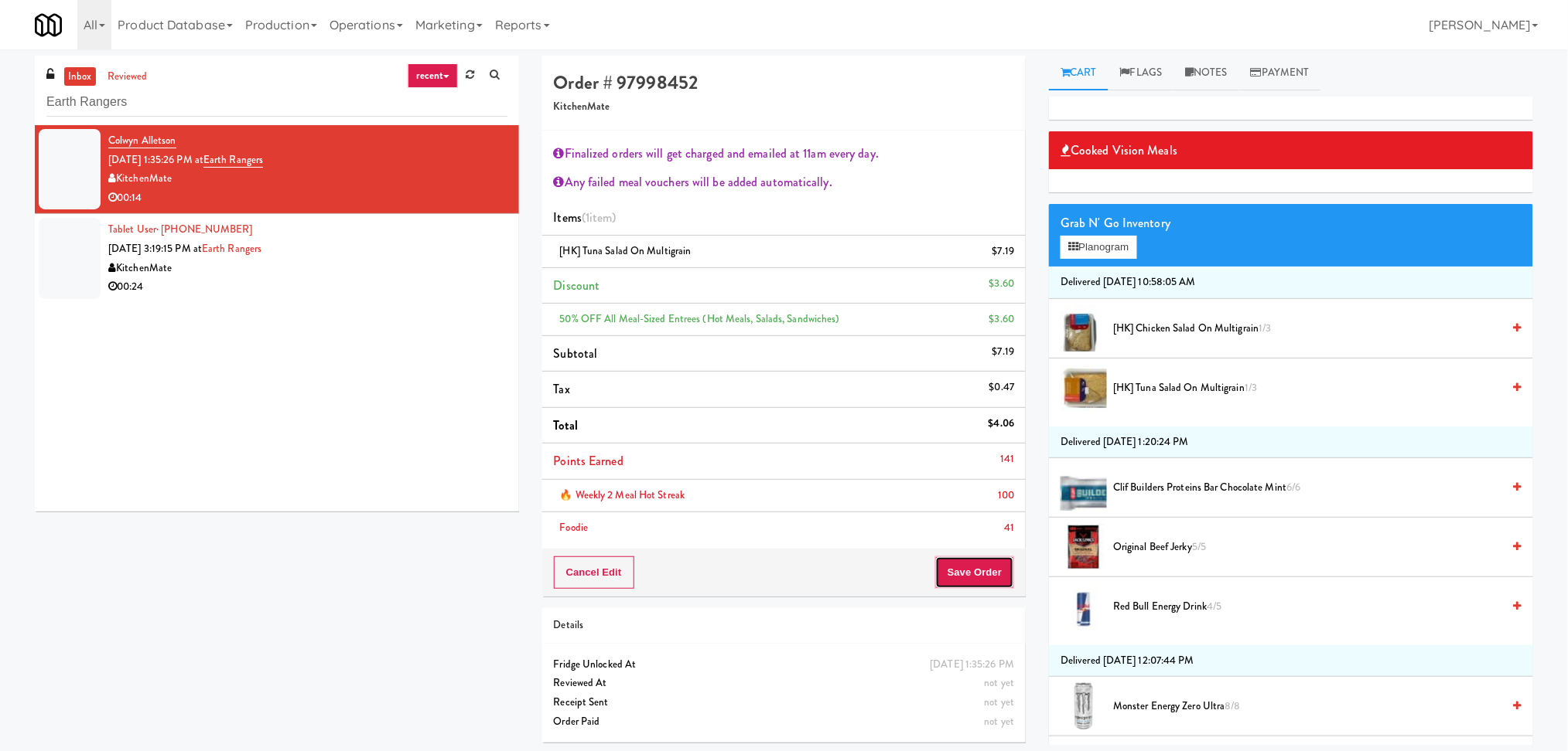
click at [976, 562] on button "Save Order" at bounding box center [974, 573] width 79 height 33
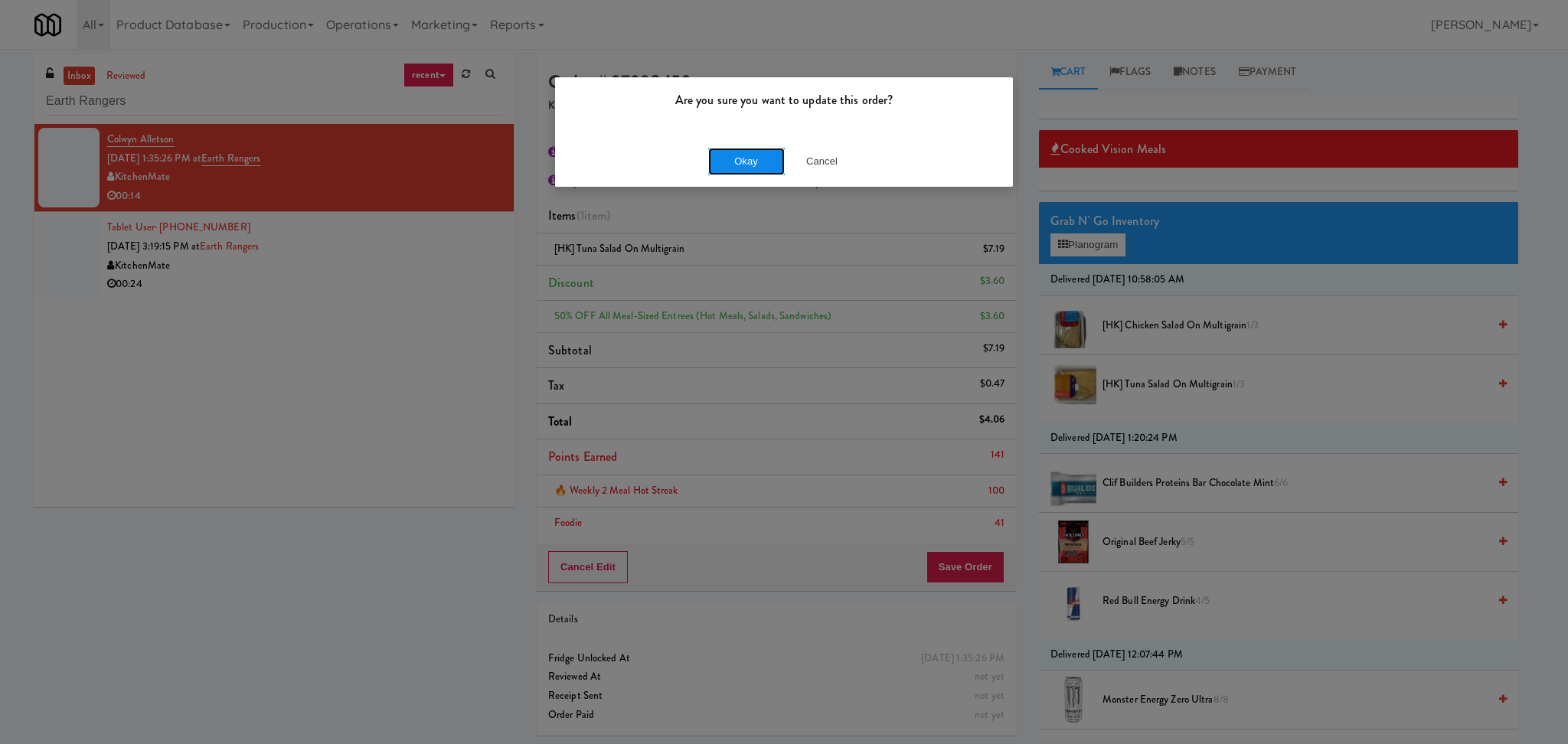
click at [730, 162] on button "Okay" at bounding box center [746, 161] width 76 height 27
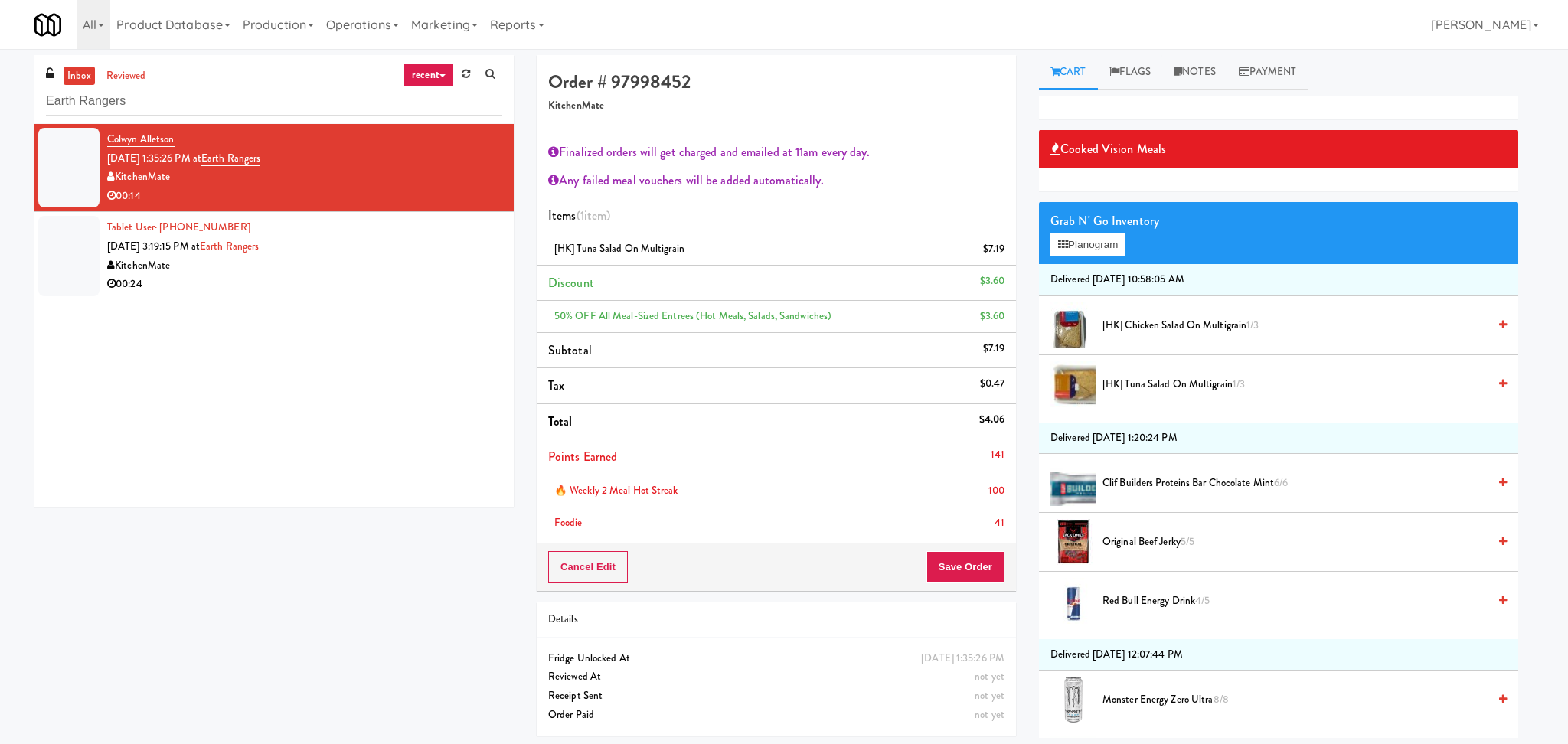
click at [449, 227] on div "Tablet User · (416) 554-9354 Aug 14, 2025 3:19:15 PM at Earth Rangers KitchenMa…" at bounding box center [304, 255] width 395 height 75
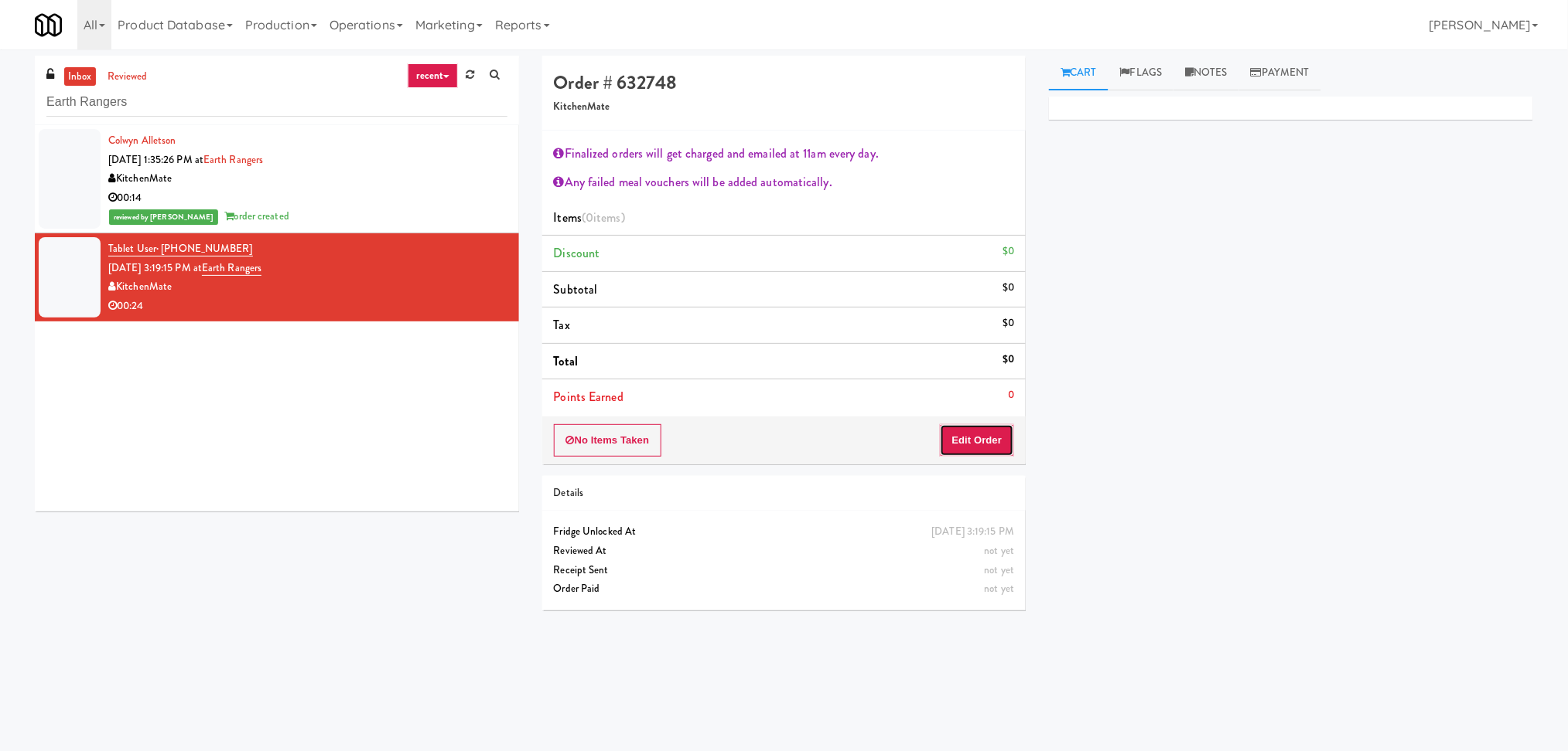
click at [946, 437] on button "Edit Order" at bounding box center [978, 441] width 75 height 33
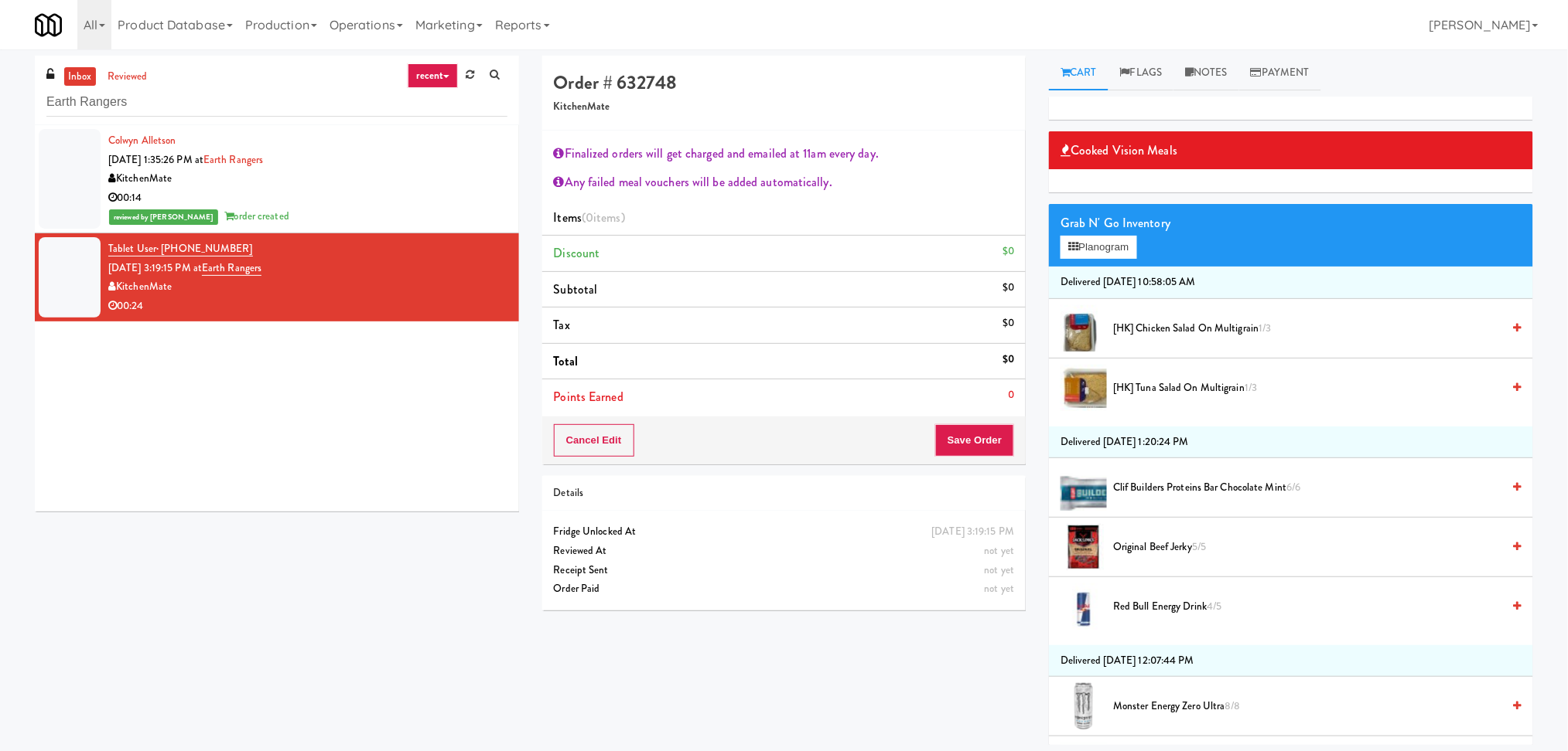
click at [1296, 705] on span "Monster Energy Zero Ultra 8/8" at bounding box center [1308, 706] width 389 height 20
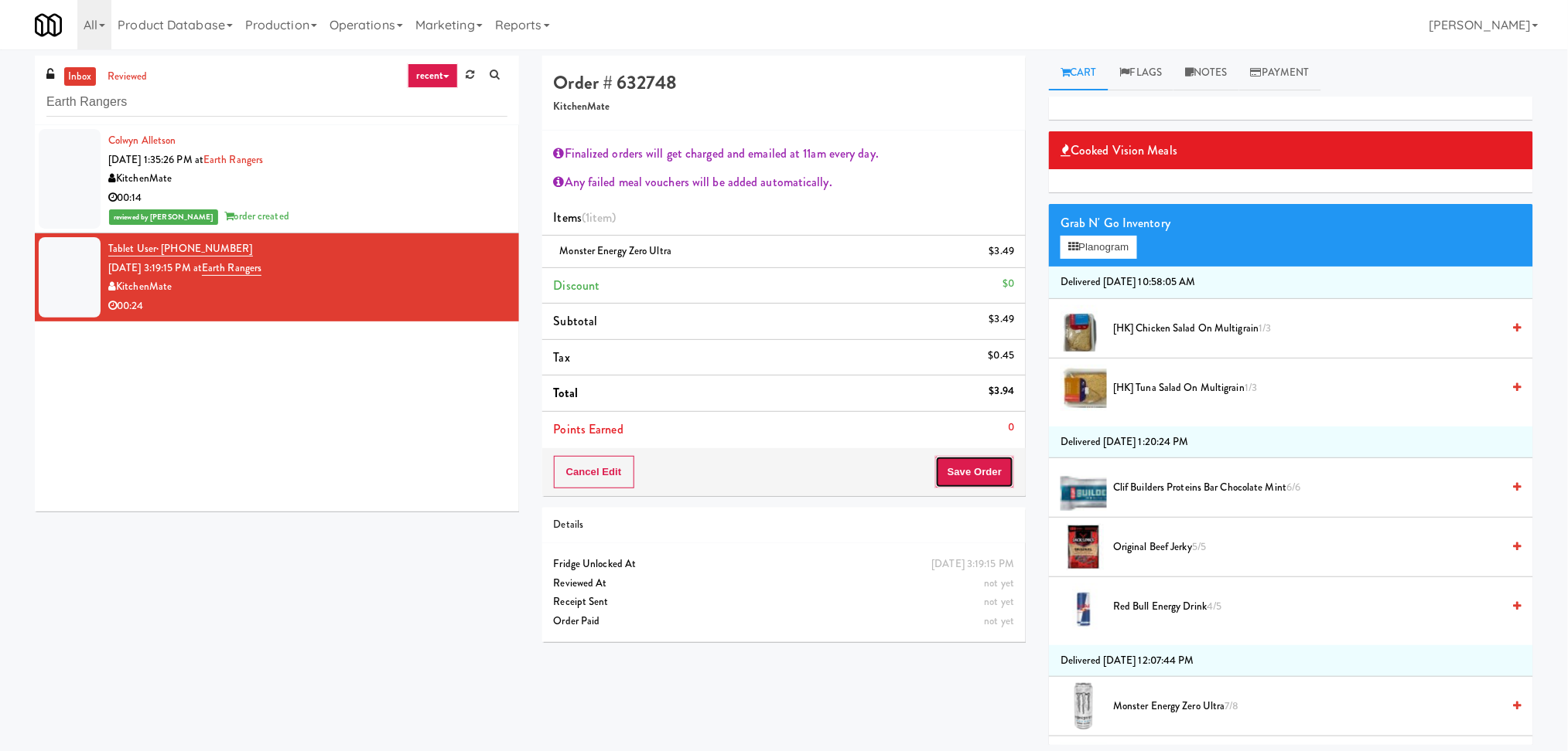
click at [953, 487] on button "Save Order" at bounding box center [974, 473] width 79 height 33
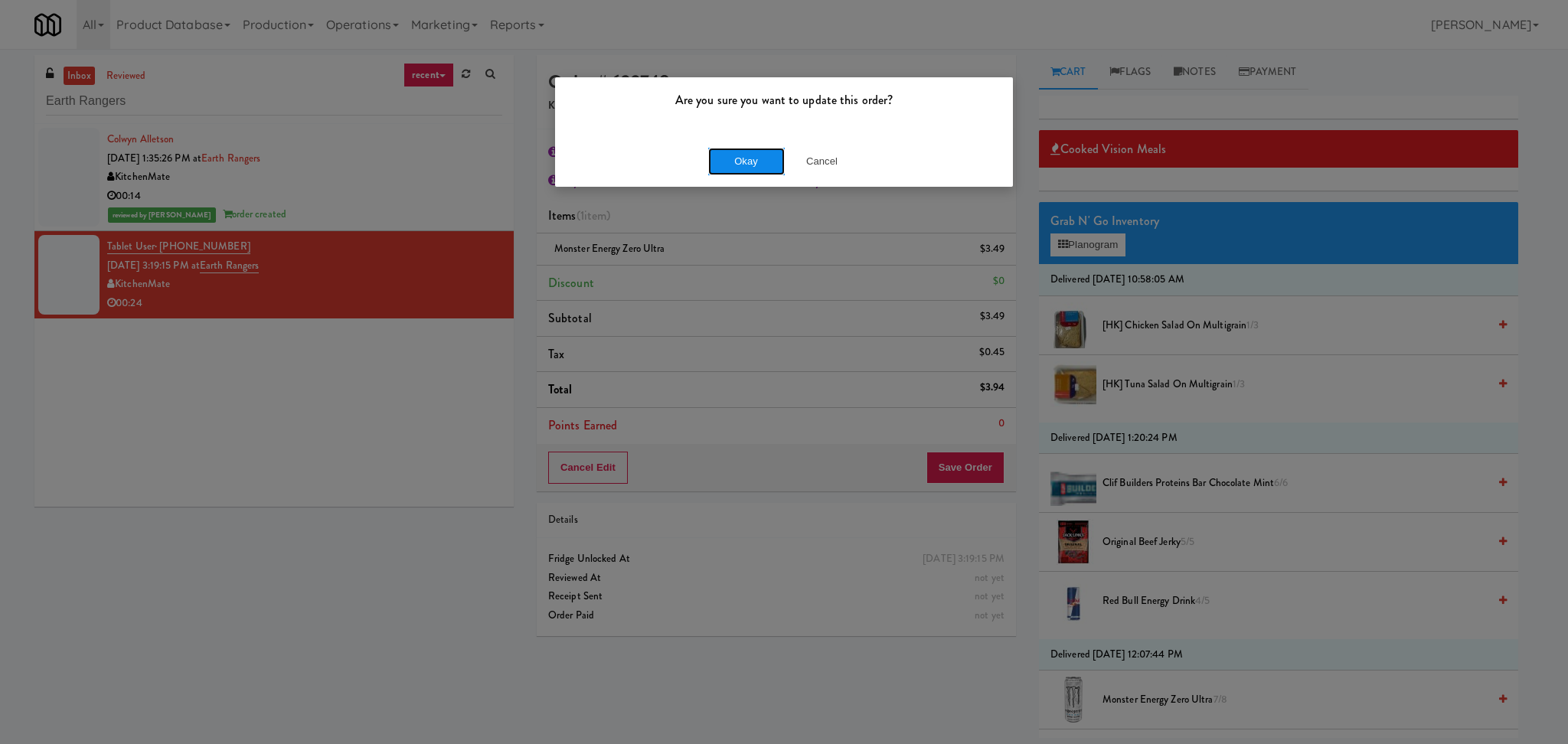
click at [735, 169] on button "Okay" at bounding box center [746, 161] width 76 height 27
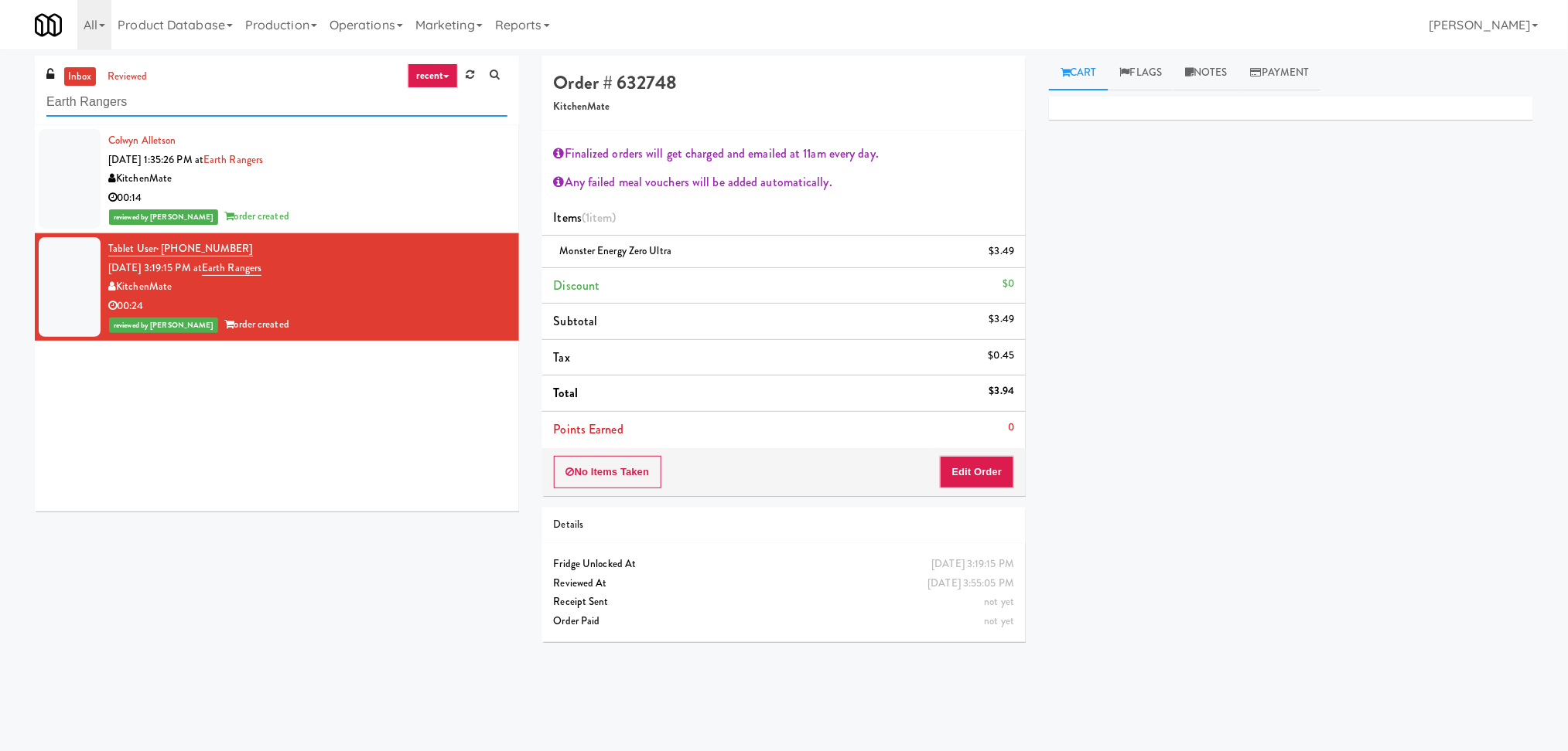
drag, startPoint x: 149, startPoint y: 110, endPoint x: 0, endPoint y: 83, distance: 151.4
click at [0, 83] on div "inbox reviewed recent all unclear take inventory issue suspicious failed recent…" at bounding box center [784, 366] width 1568 height 621
paste input "Atwater - Cooler - Left"
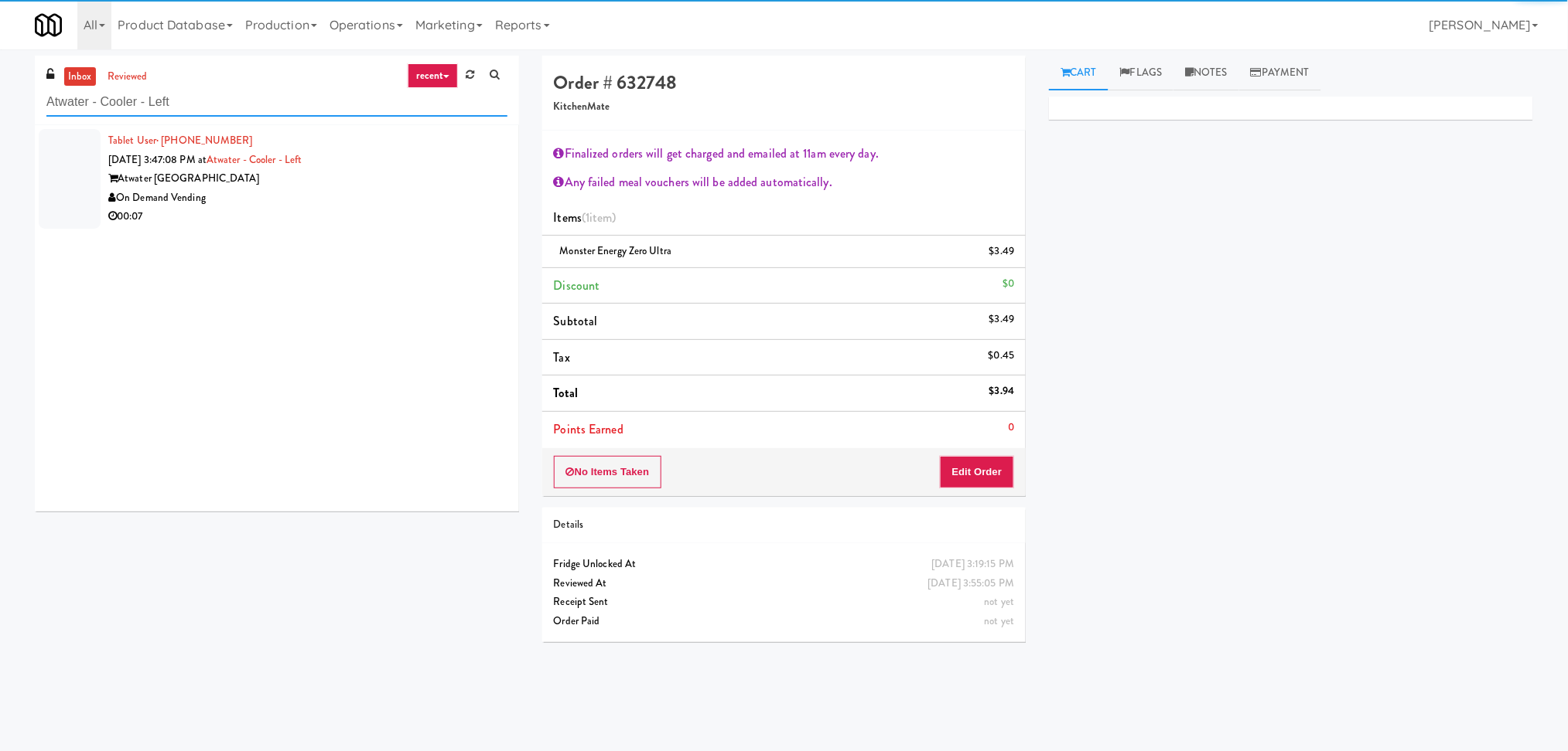
type input "Atwater - Cooler - Left"
click at [302, 204] on div "On Demand Vending" at bounding box center [308, 198] width 399 height 20
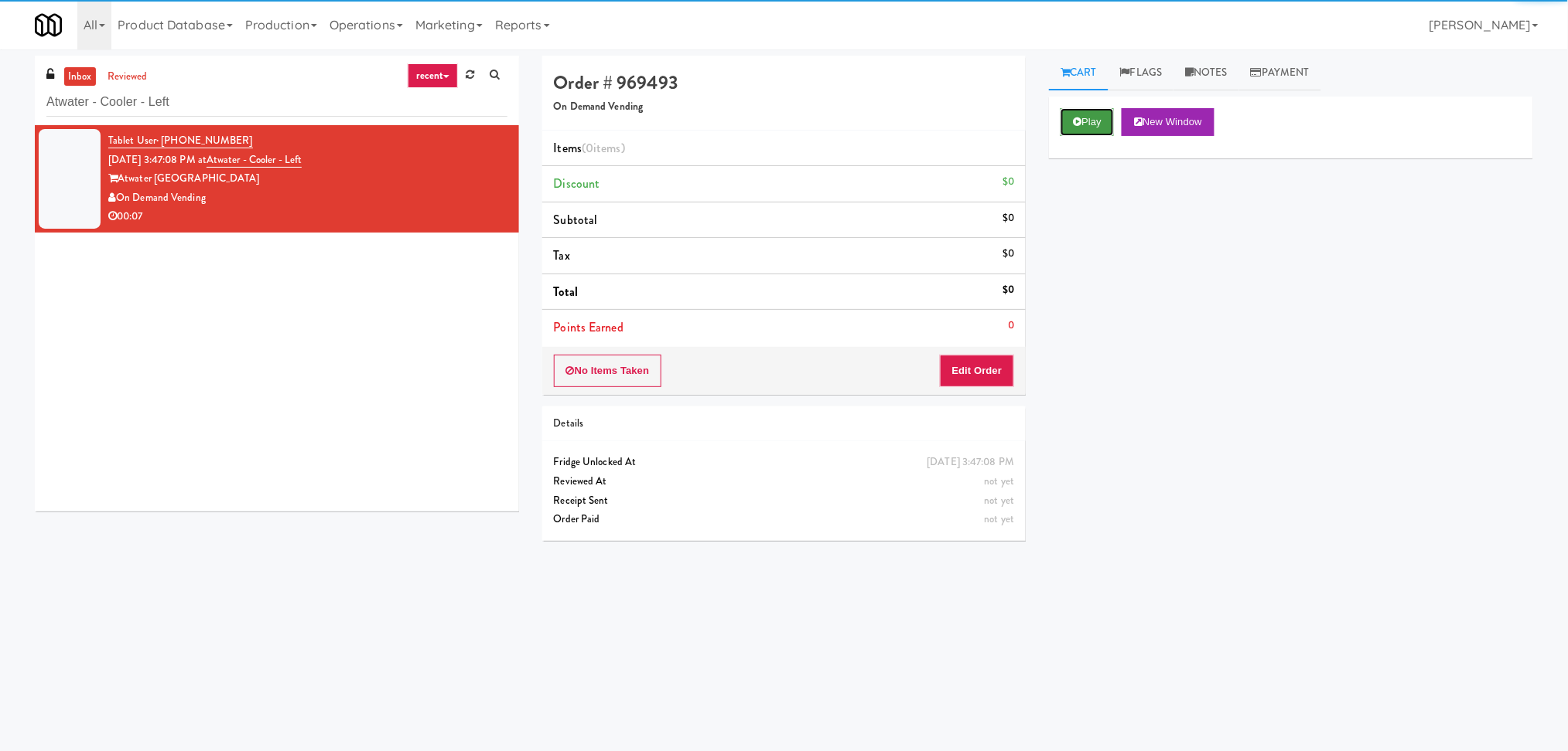
click at [1112, 127] on button "Play" at bounding box center [1086, 122] width 53 height 27
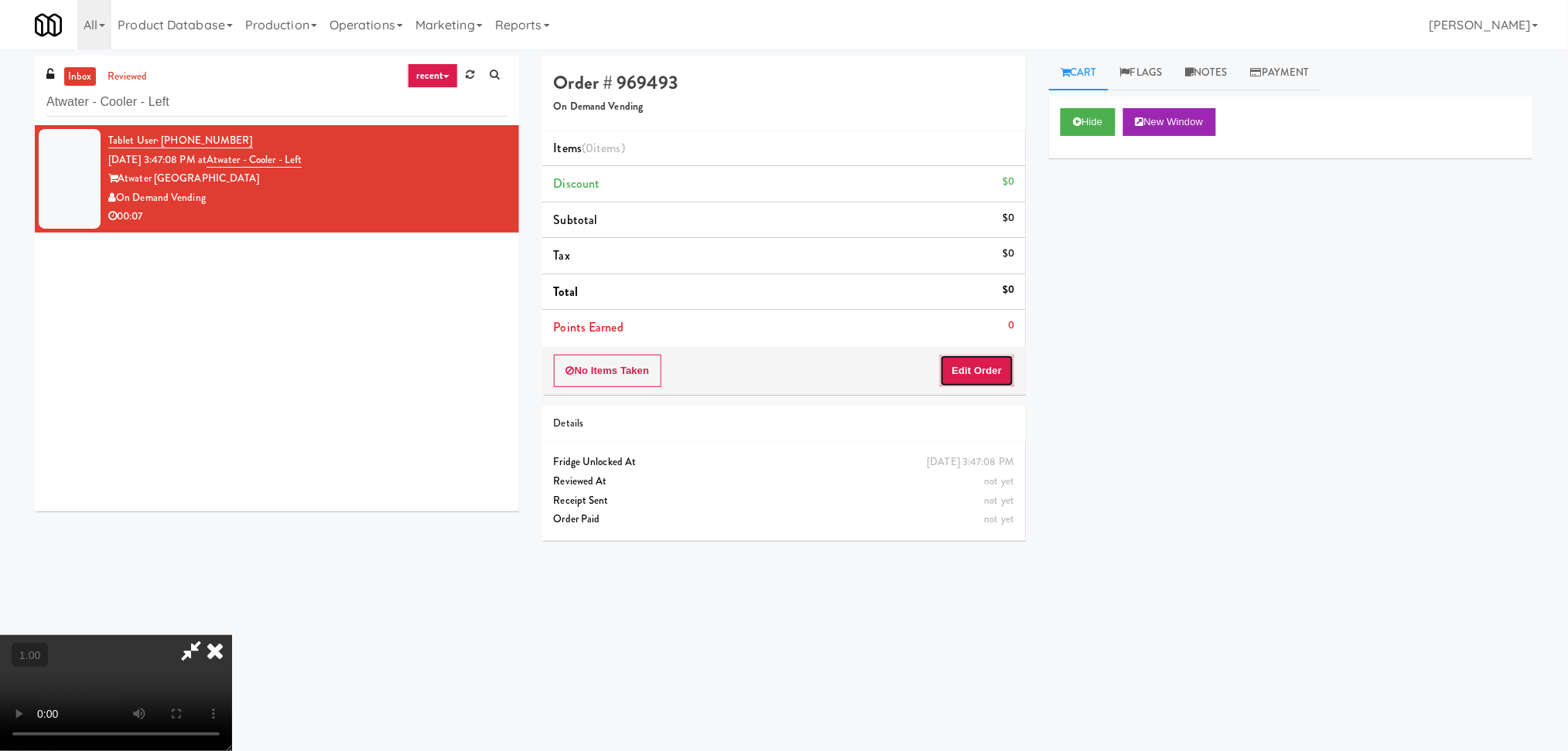
click at [1001, 367] on button "Edit Order" at bounding box center [978, 371] width 75 height 33
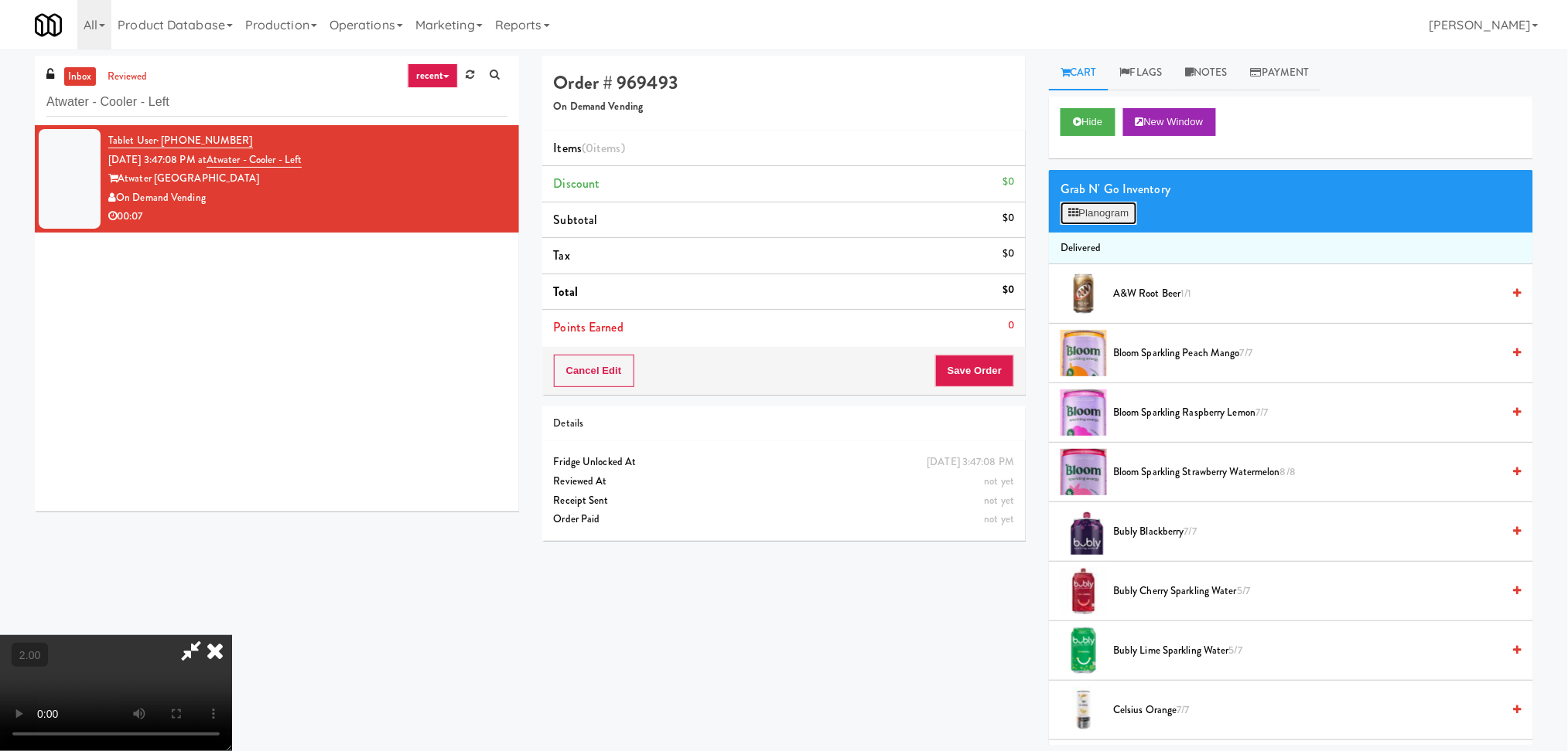
click at [1132, 208] on button "Planogram" at bounding box center [1098, 213] width 75 height 23
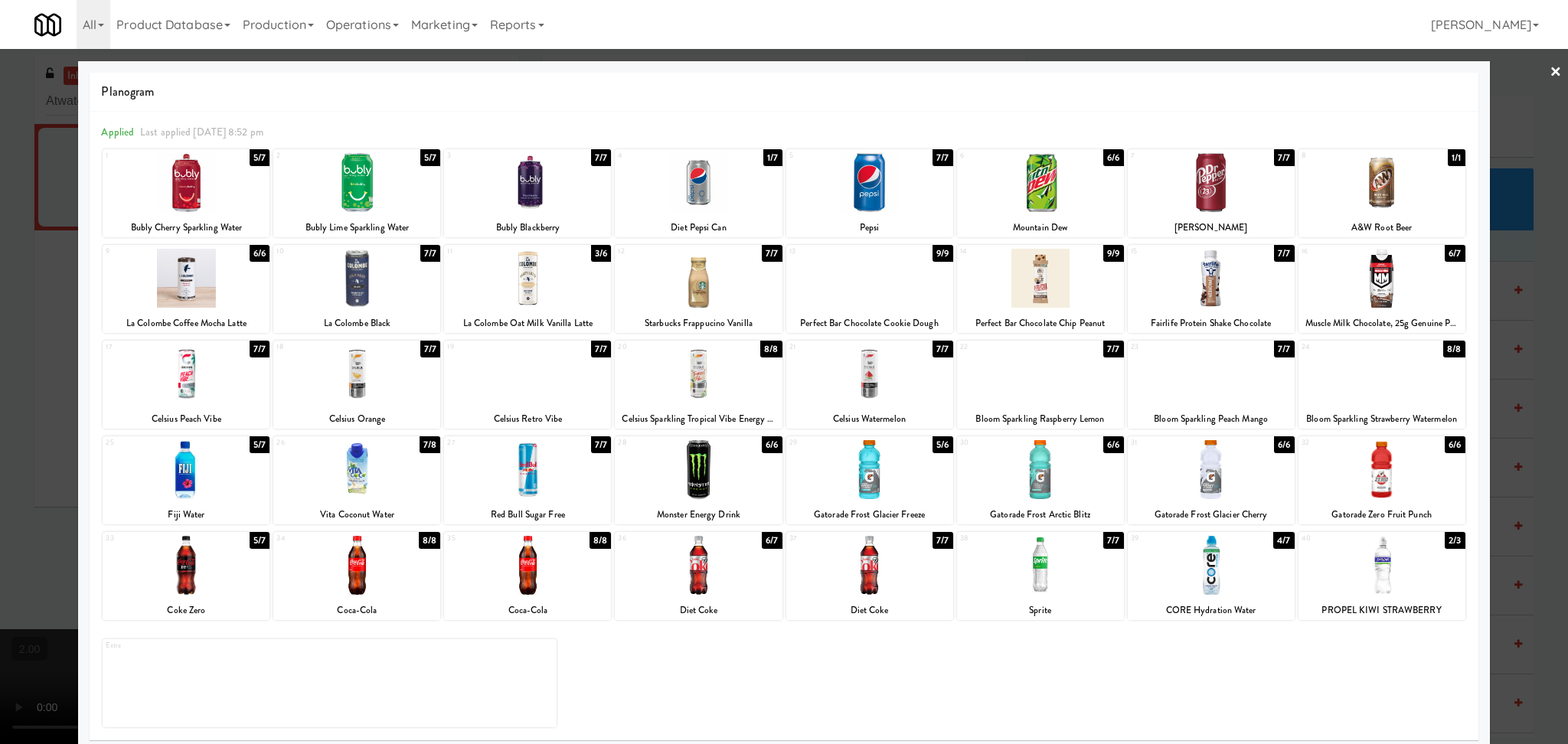
click at [0, 469] on div at bounding box center [784, 372] width 1568 height 744
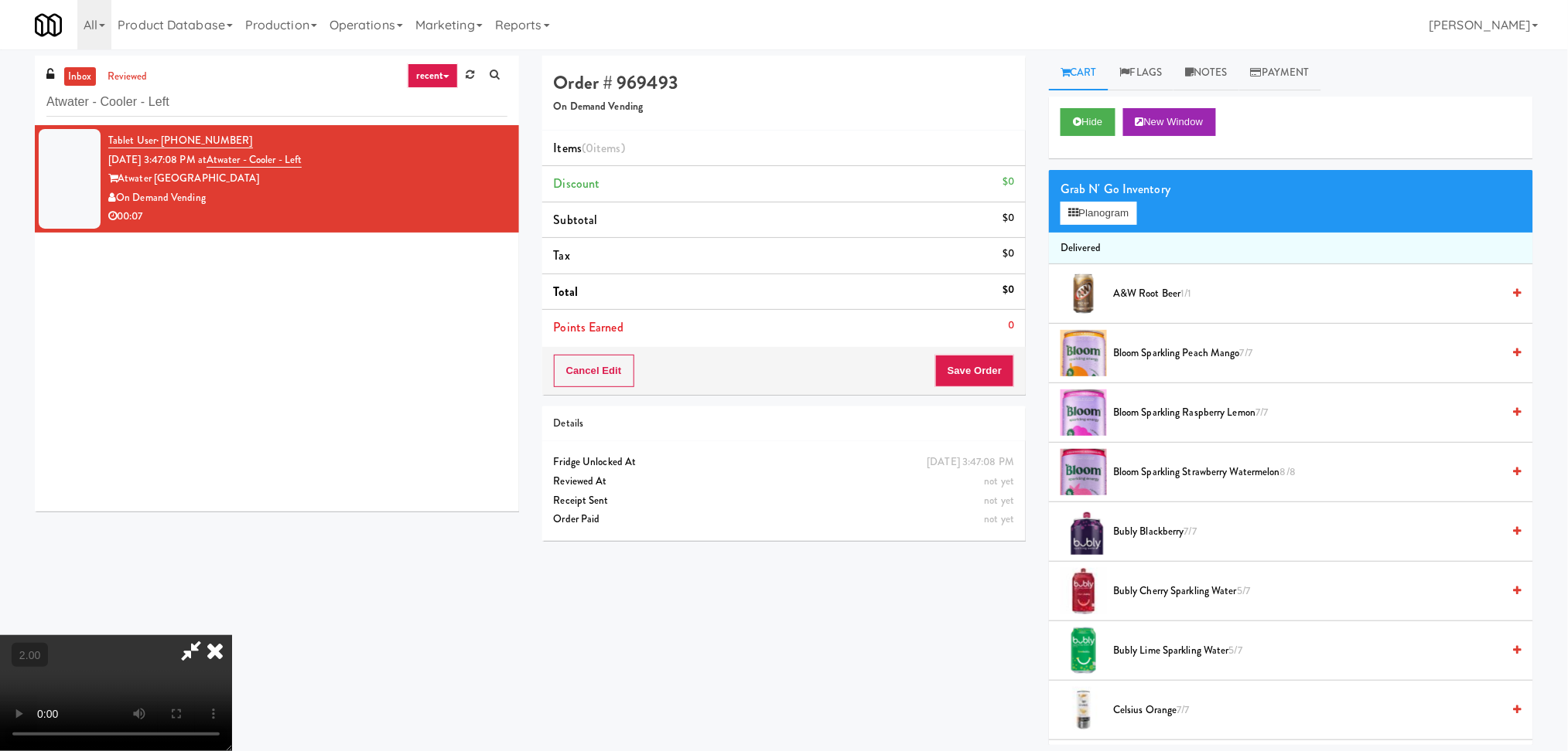
click at [205, 635] on video at bounding box center [116, 693] width 232 height 116
click at [232, 635] on video at bounding box center [116, 693] width 232 height 116
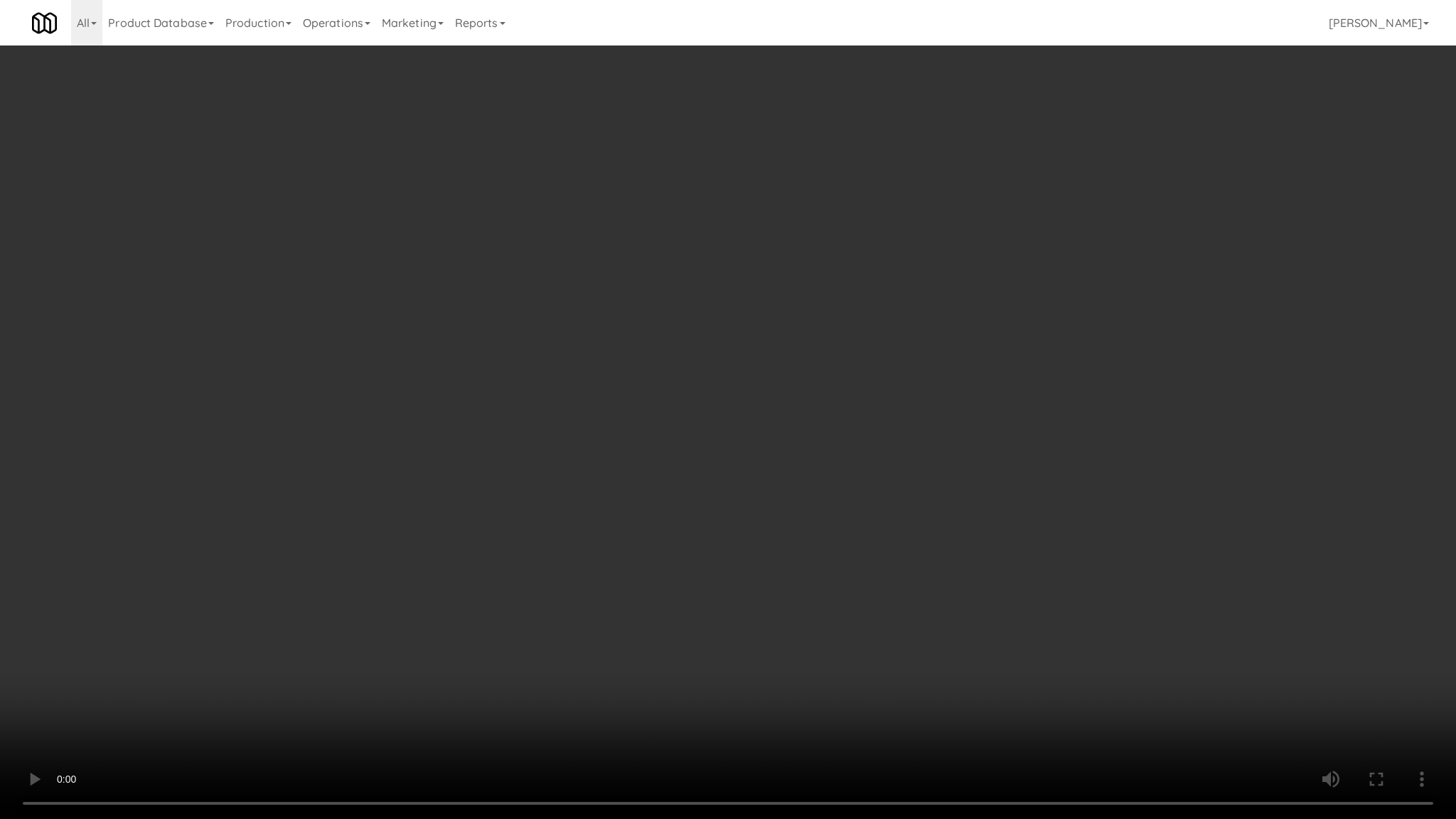
click at [431, 569] on video at bounding box center [728, 410] width 1456 height 819
click at [427, 567] on video at bounding box center [728, 410] width 1456 height 819
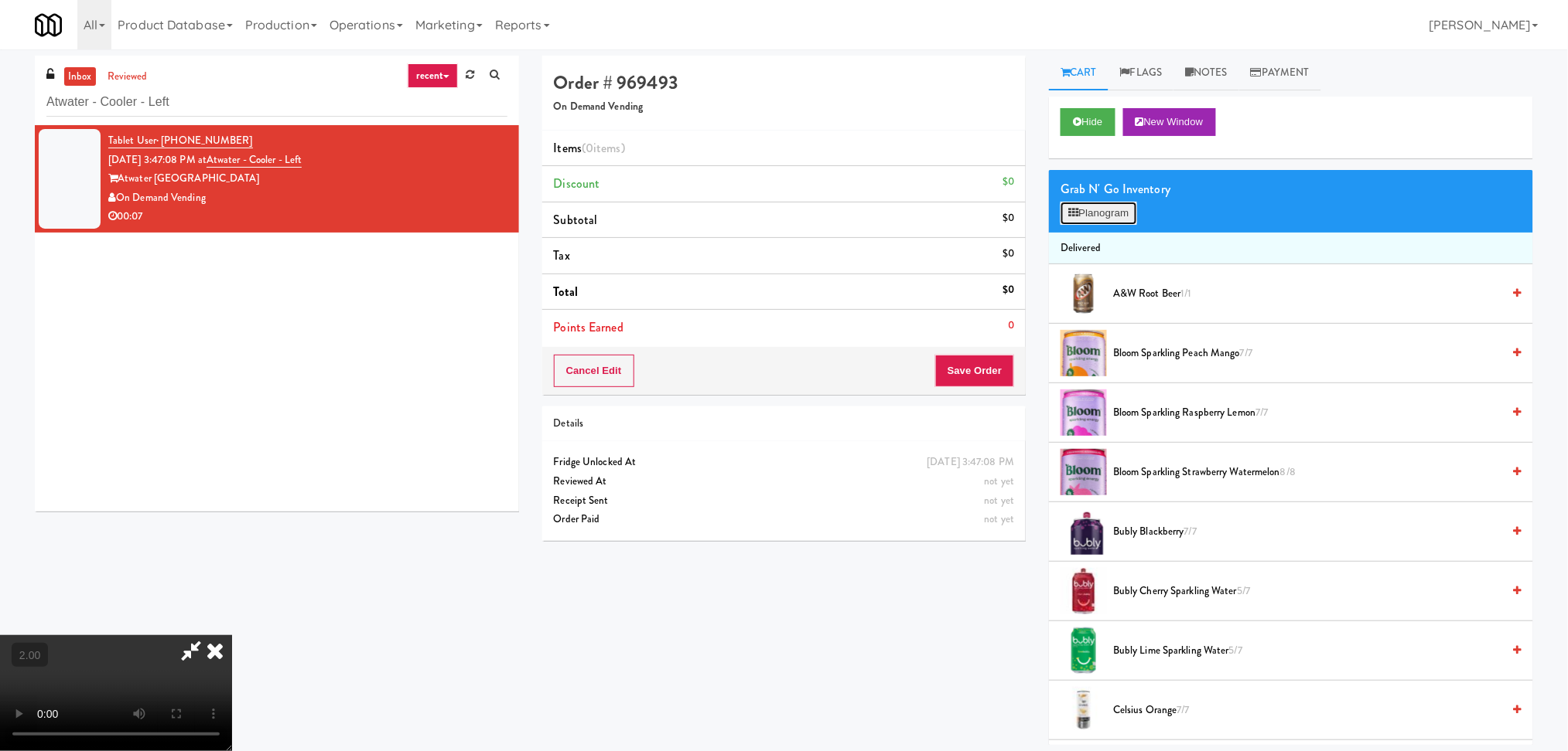
click at [1123, 218] on button "Planogram" at bounding box center [1098, 213] width 75 height 23
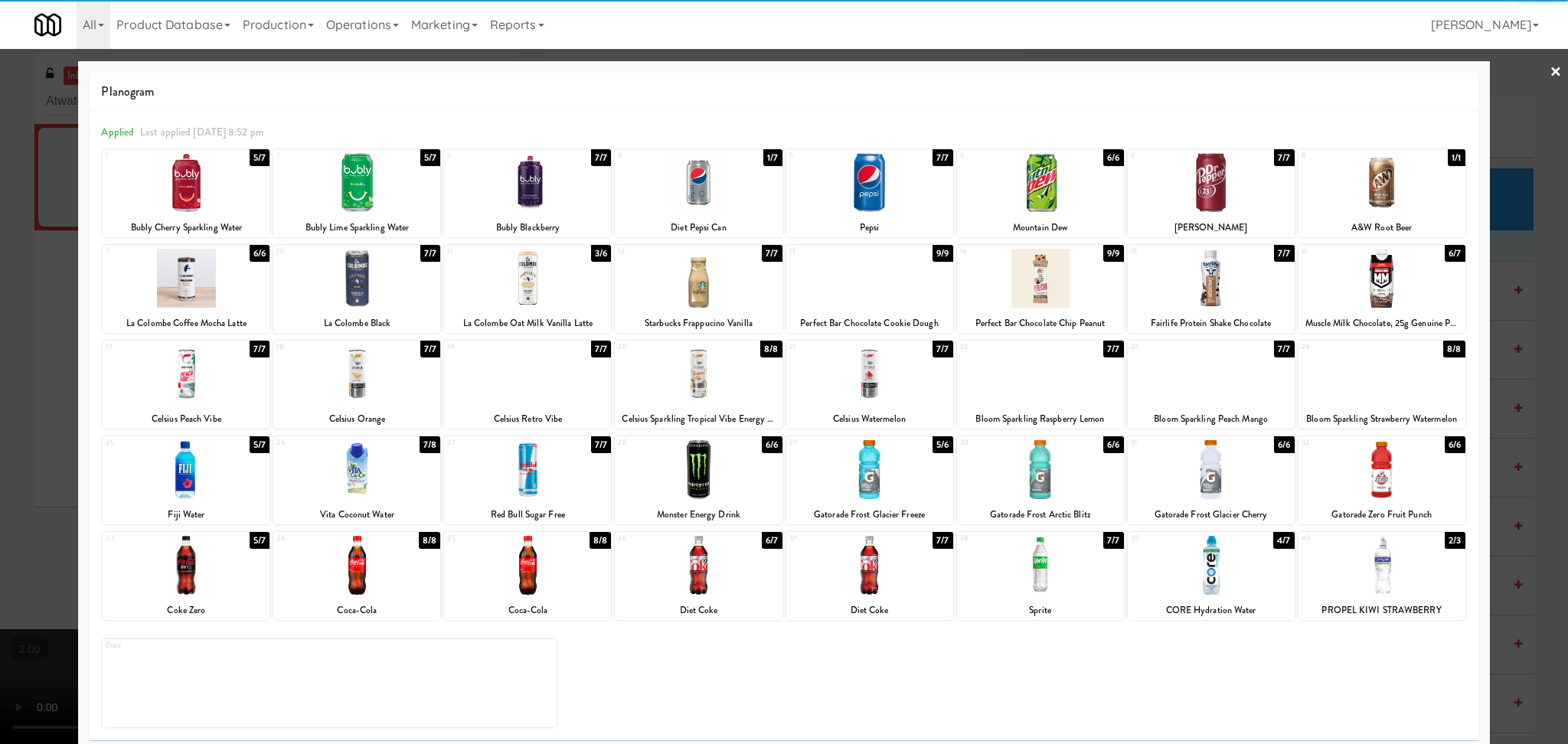
click at [1080, 481] on div at bounding box center [1040, 470] width 167 height 59
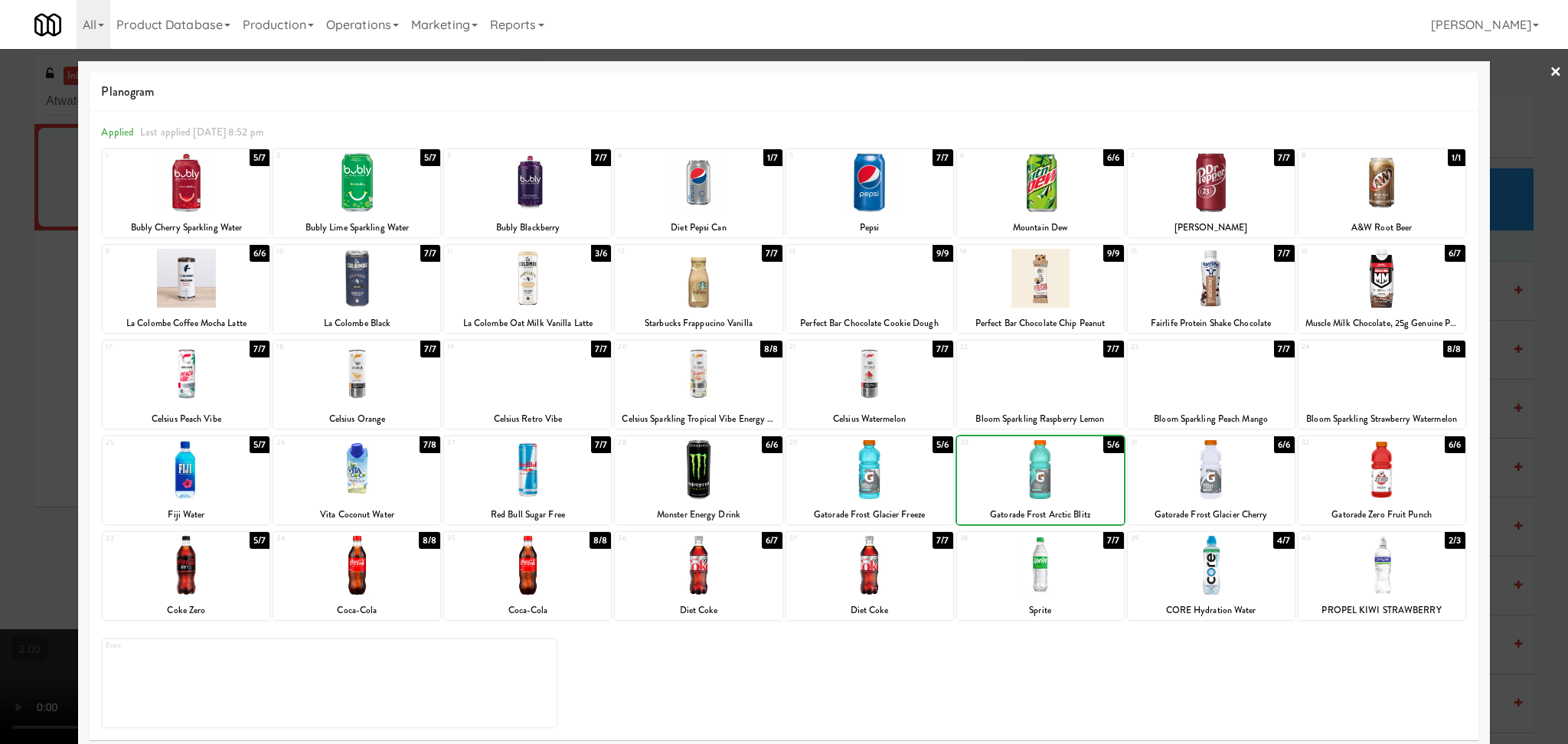
click at [1195, 468] on div at bounding box center [1211, 470] width 167 height 59
click at [0, 267] on div at bounding box center [784, 372] width 1568 height 744
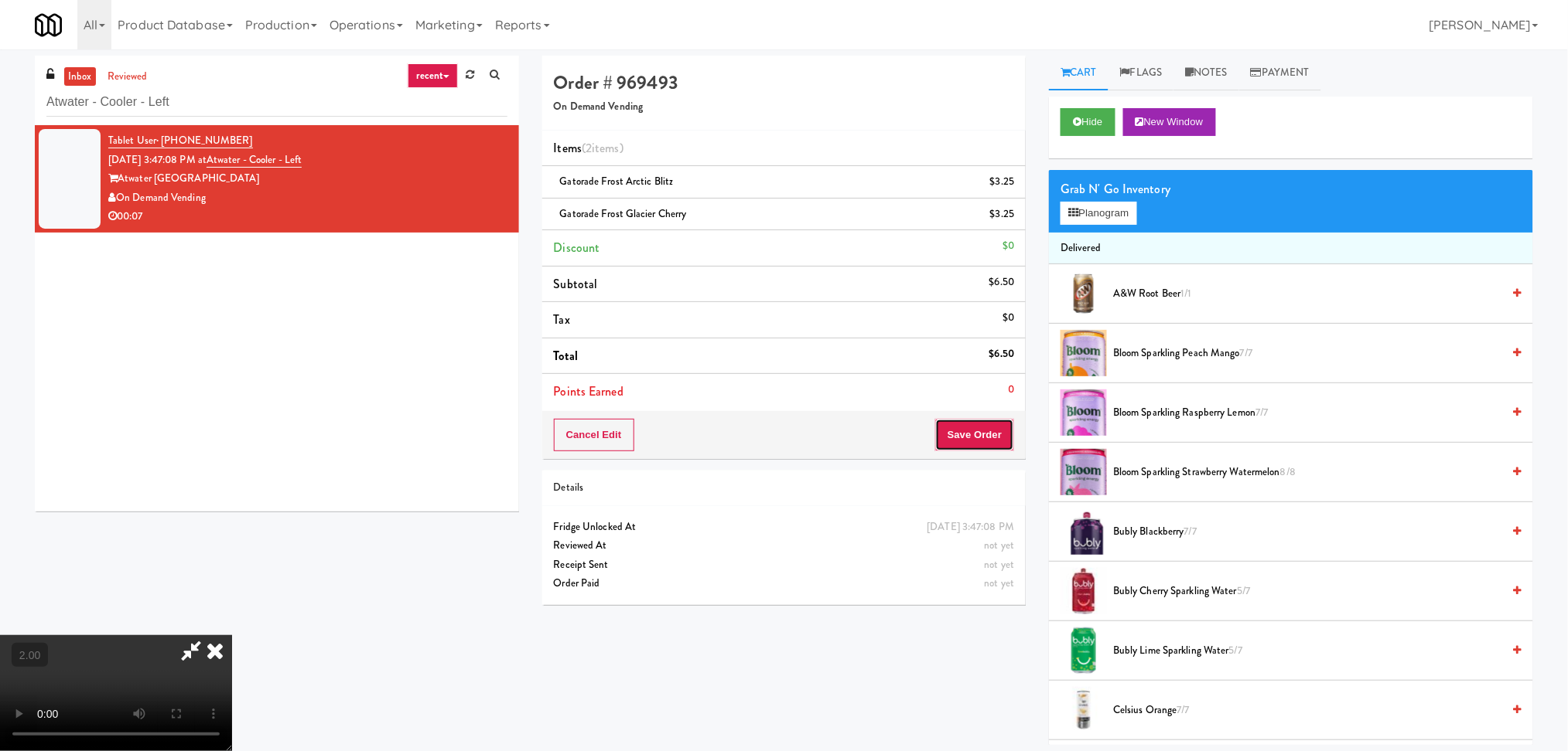
click at [944, 425] on button "Save Order" at bounding box center [974, 435] width 79 height 33
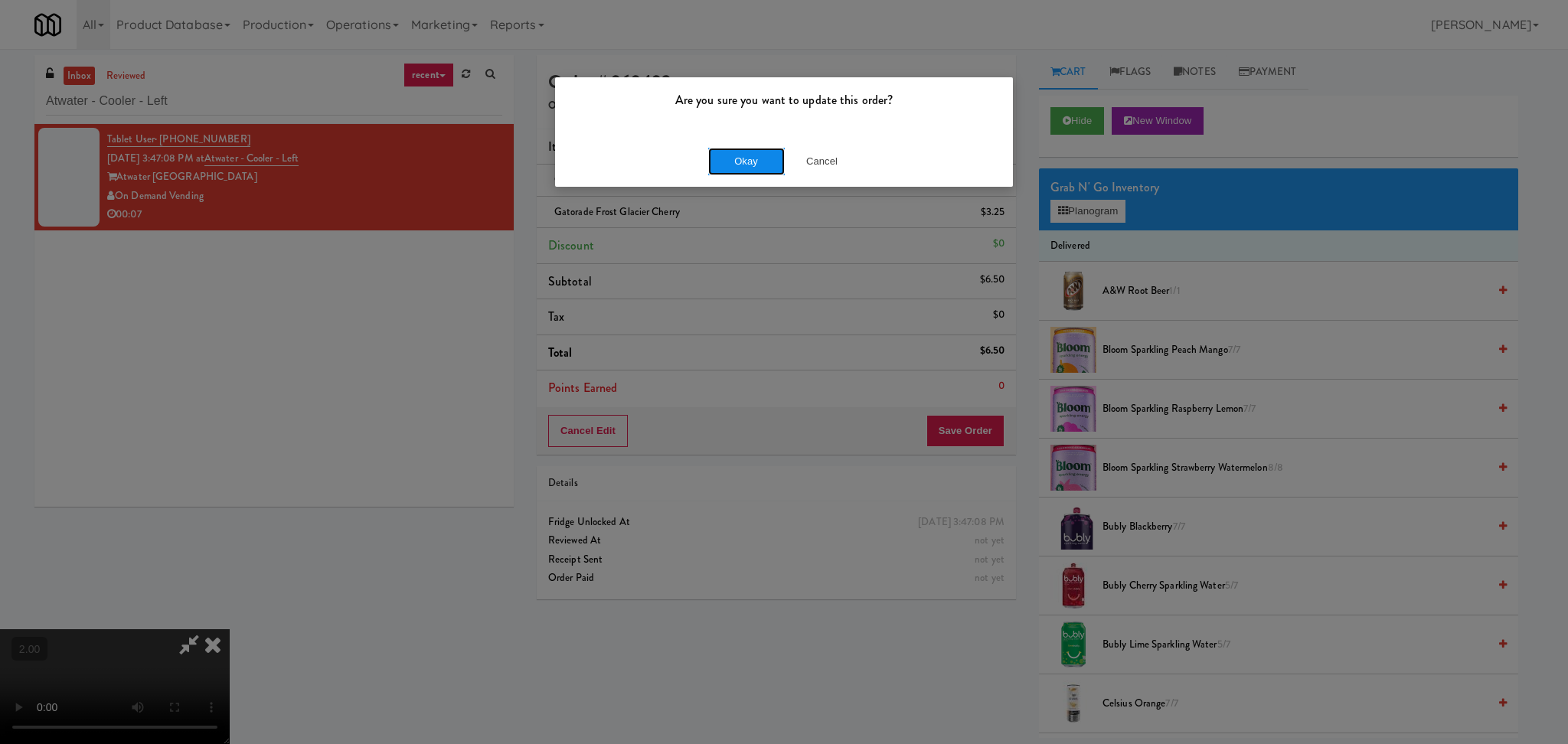
click at [761, 162] on button "Okay" at bounding box center [746, 161] width 76 height 27
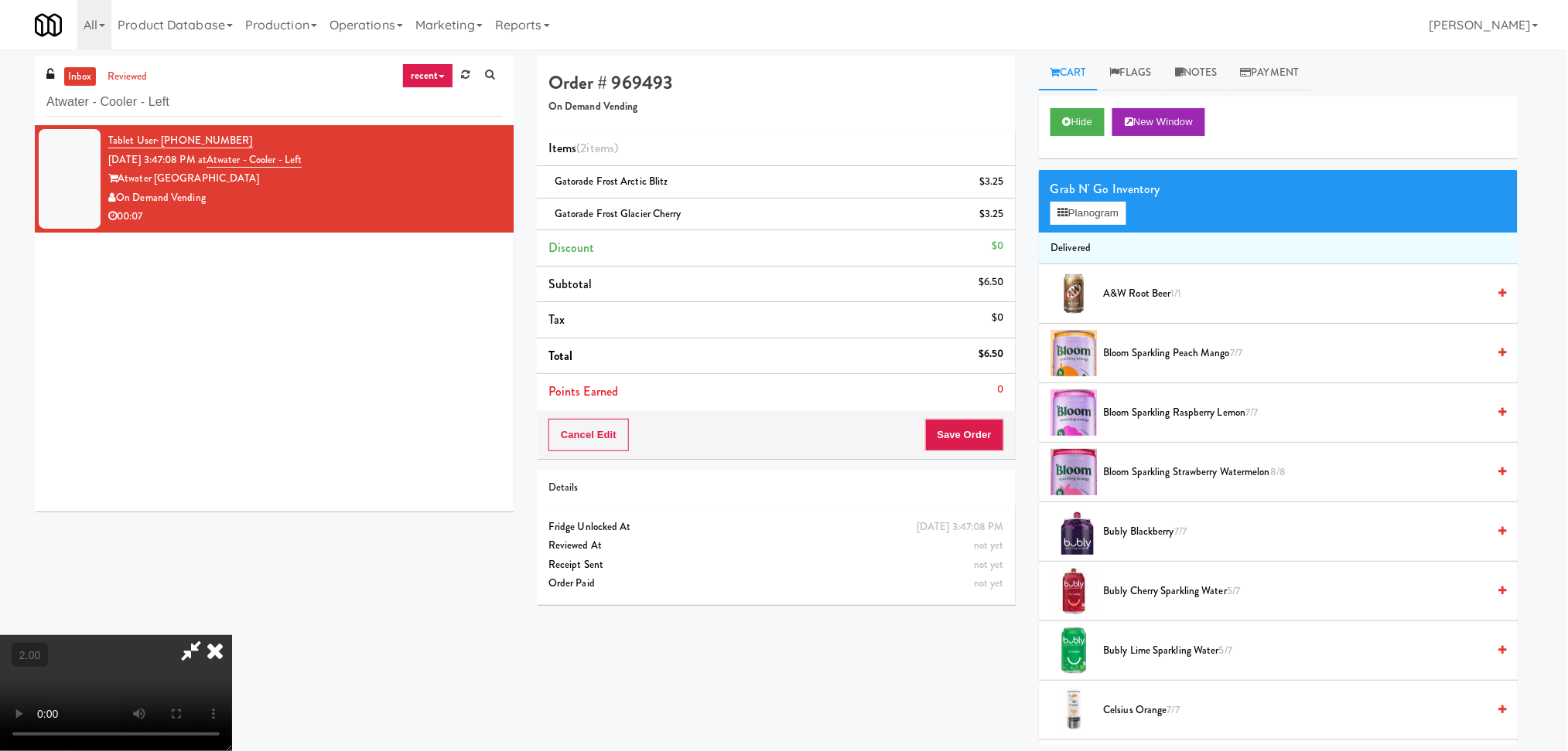
click at [232, 635] on icon at bounding box center [215, 651] width 34 height 31
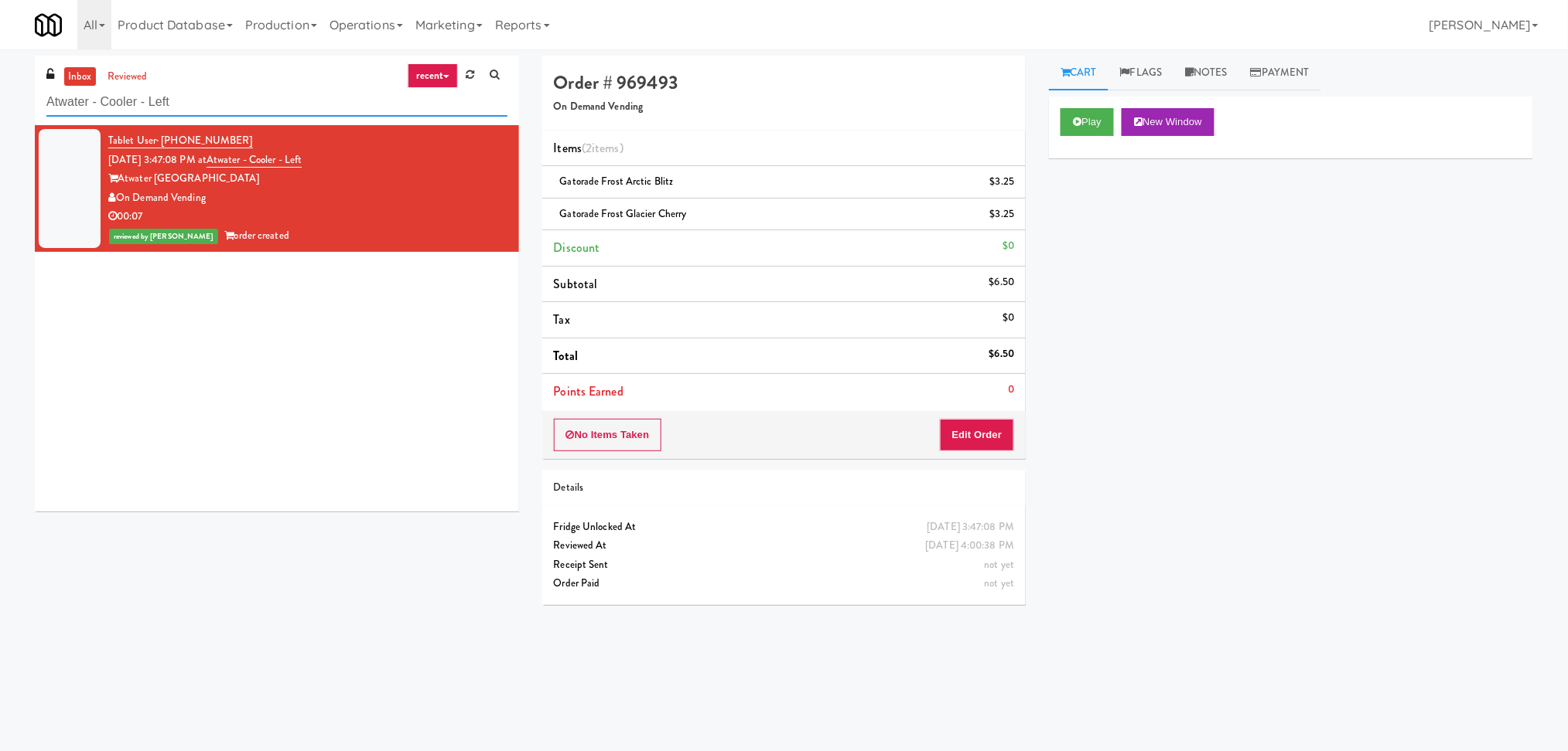
paste input "La Plaza - Cooler 3 Top"
drag, startPoint x: 321, startPoint y: 91, endPoint x: 0, endPoint y: 117, distance: 322.1
click at [0, 117] on div "inbox reviewed recent all unclear take inventory issue suspicious failed recent…" at bounding box center [784, 366] width 1568 height 621
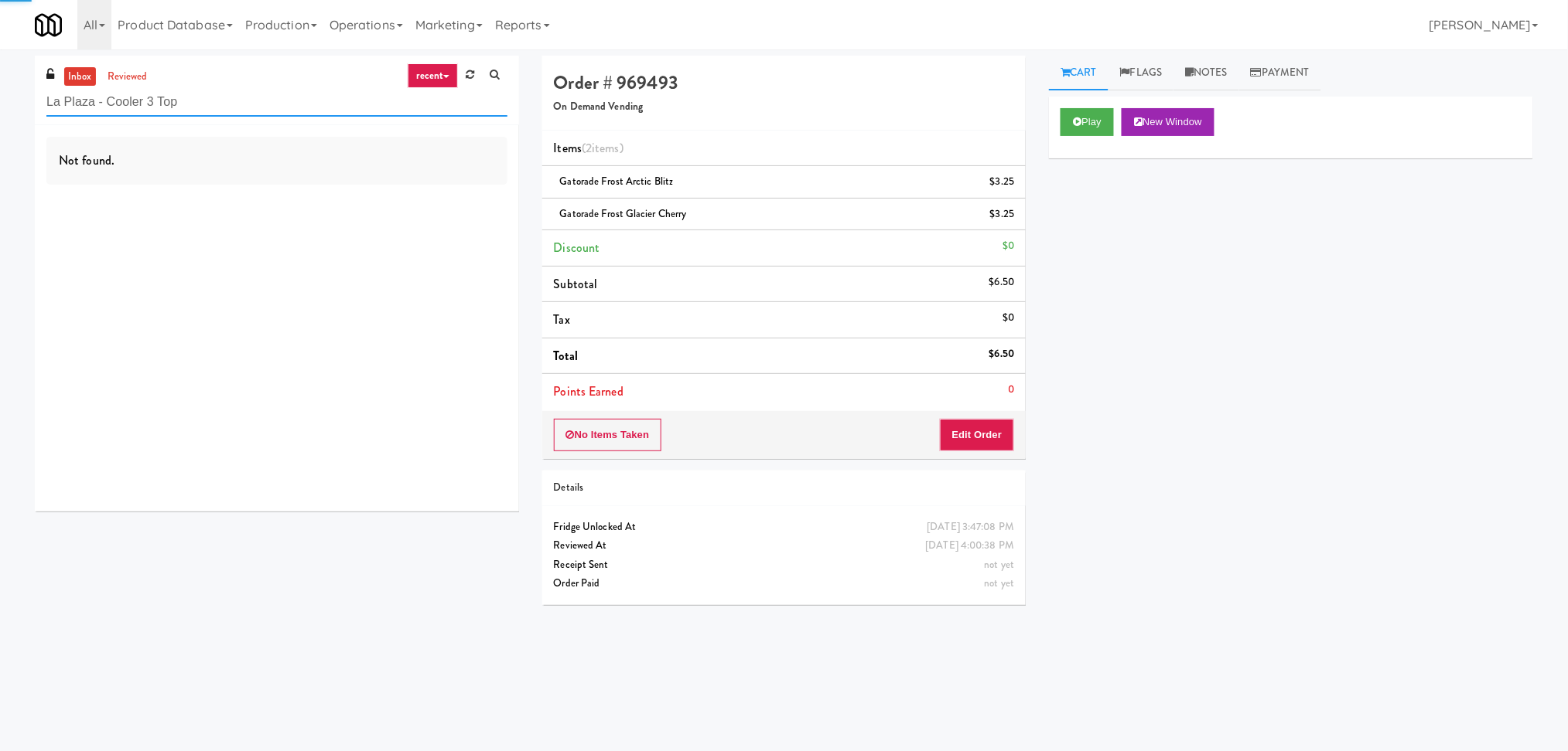
type input "La Plaza - Cooler 3 Top"
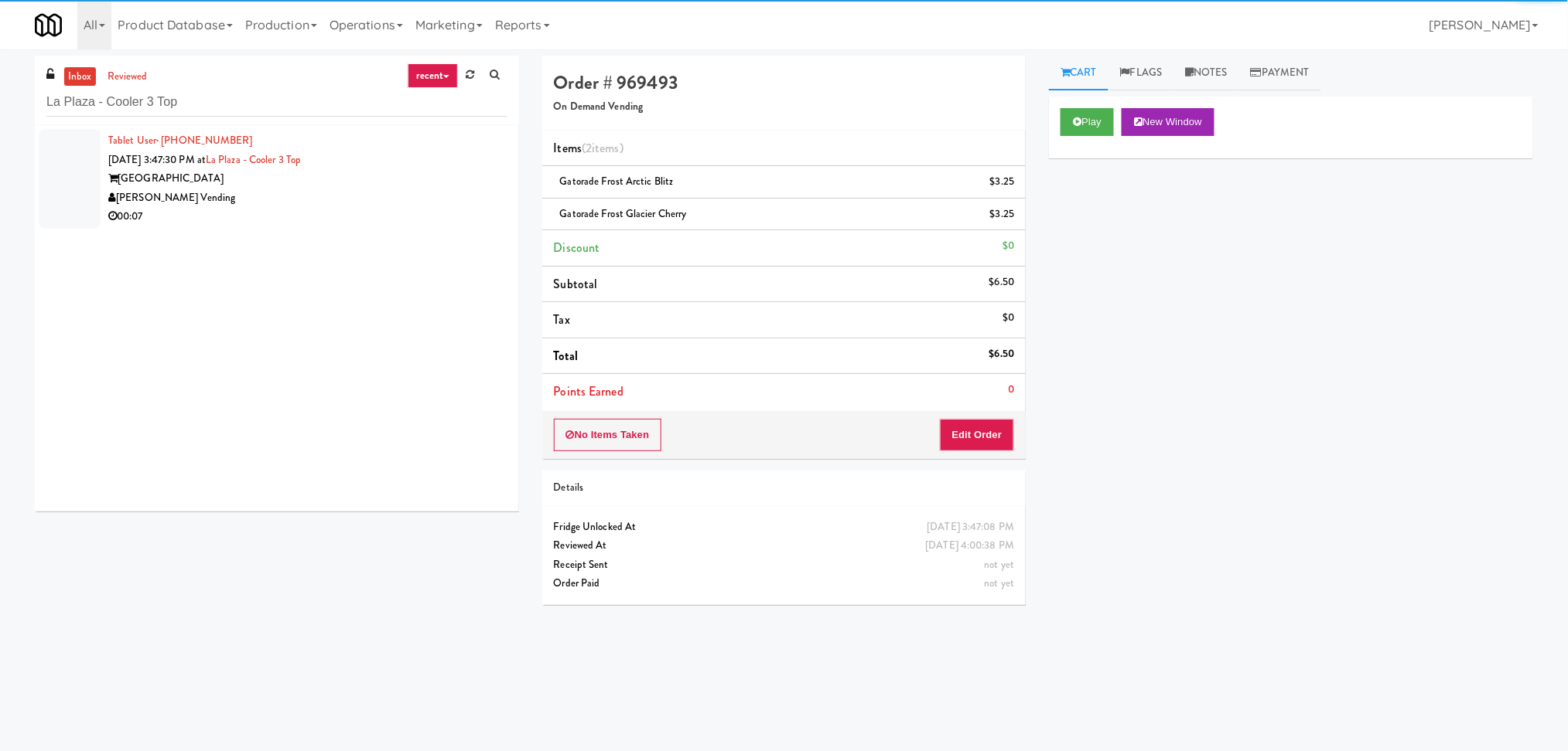
click at [382, 185] on div "La Plaza" at bounding box center [308, 179] width 399 height 20
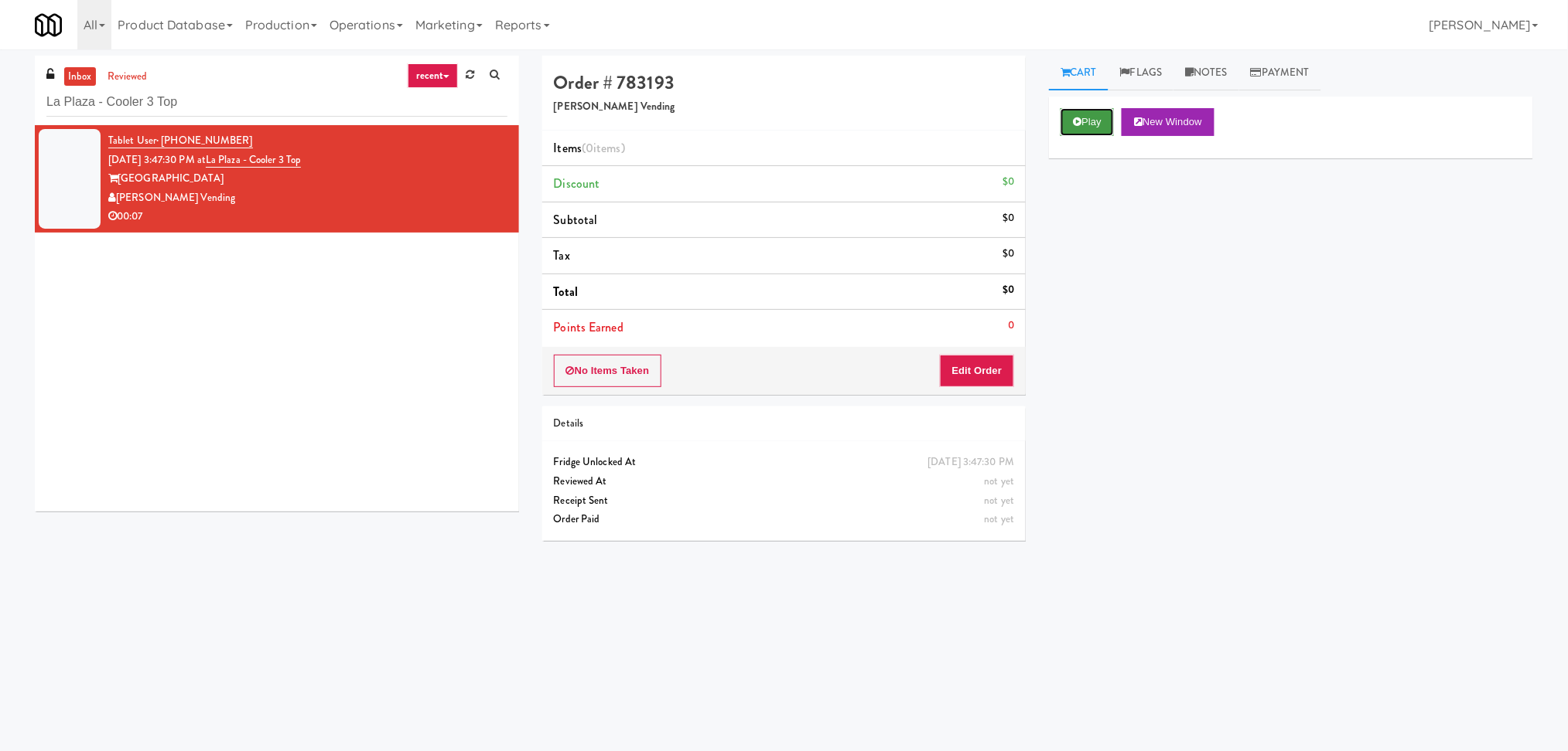
click at [1080, 131] on button "Play" at bounding box center [1086, 122] width 53 height 27
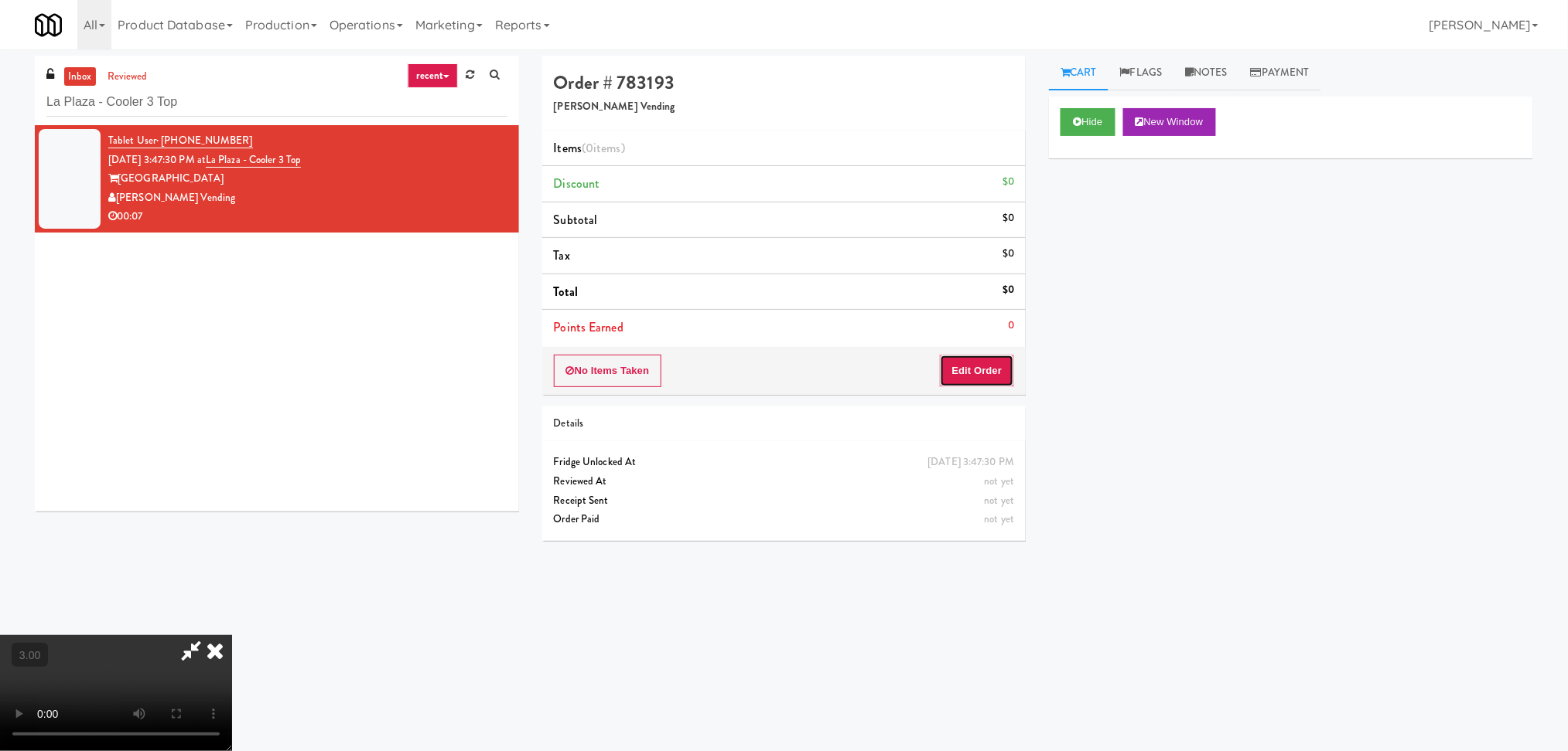
click at [982, 366] on button "Edit Order" at bounding box center [978, 371] width 75 height 33
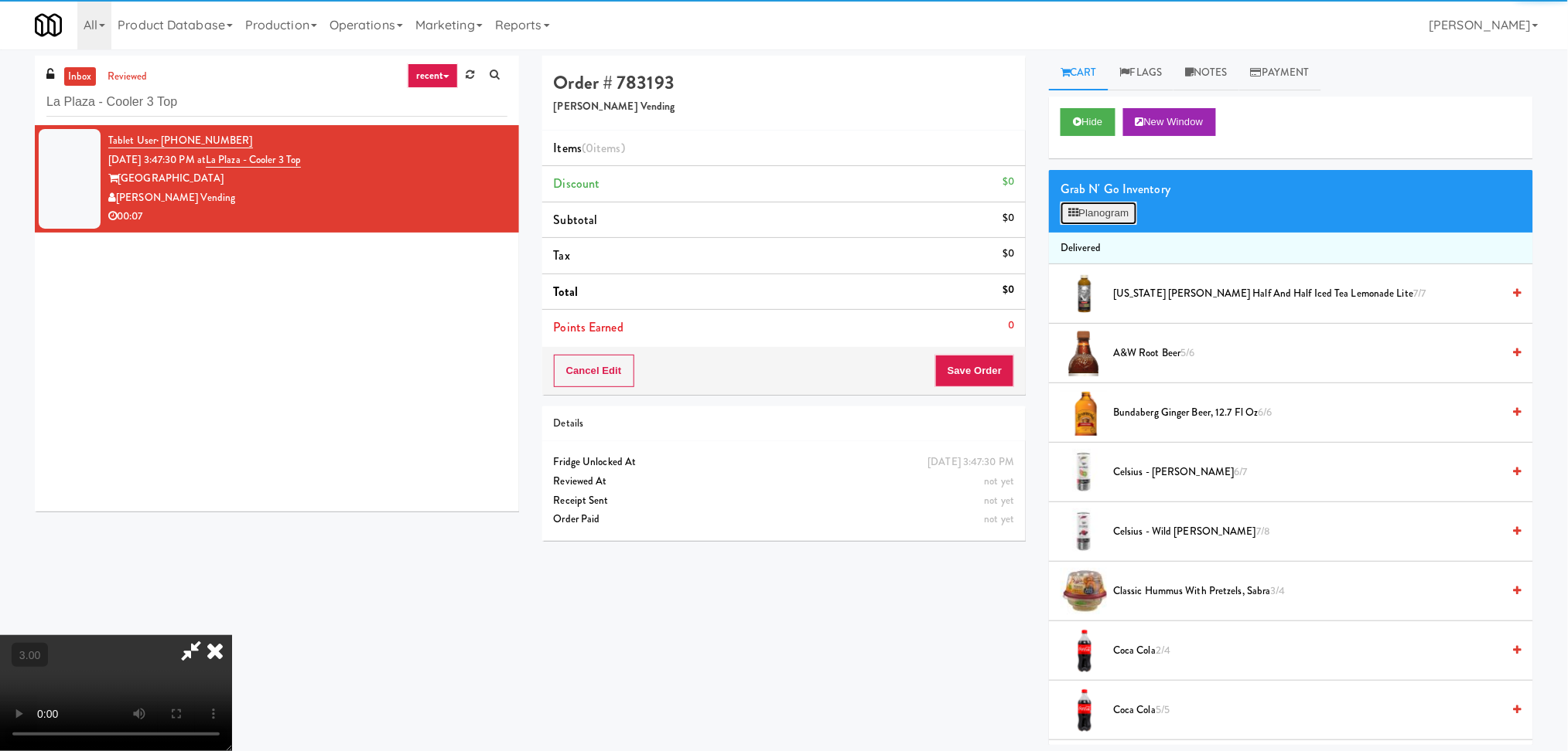
click at [1098, 207] on button "Planogram" at bounding box center [1098, 213] width 75 height 23
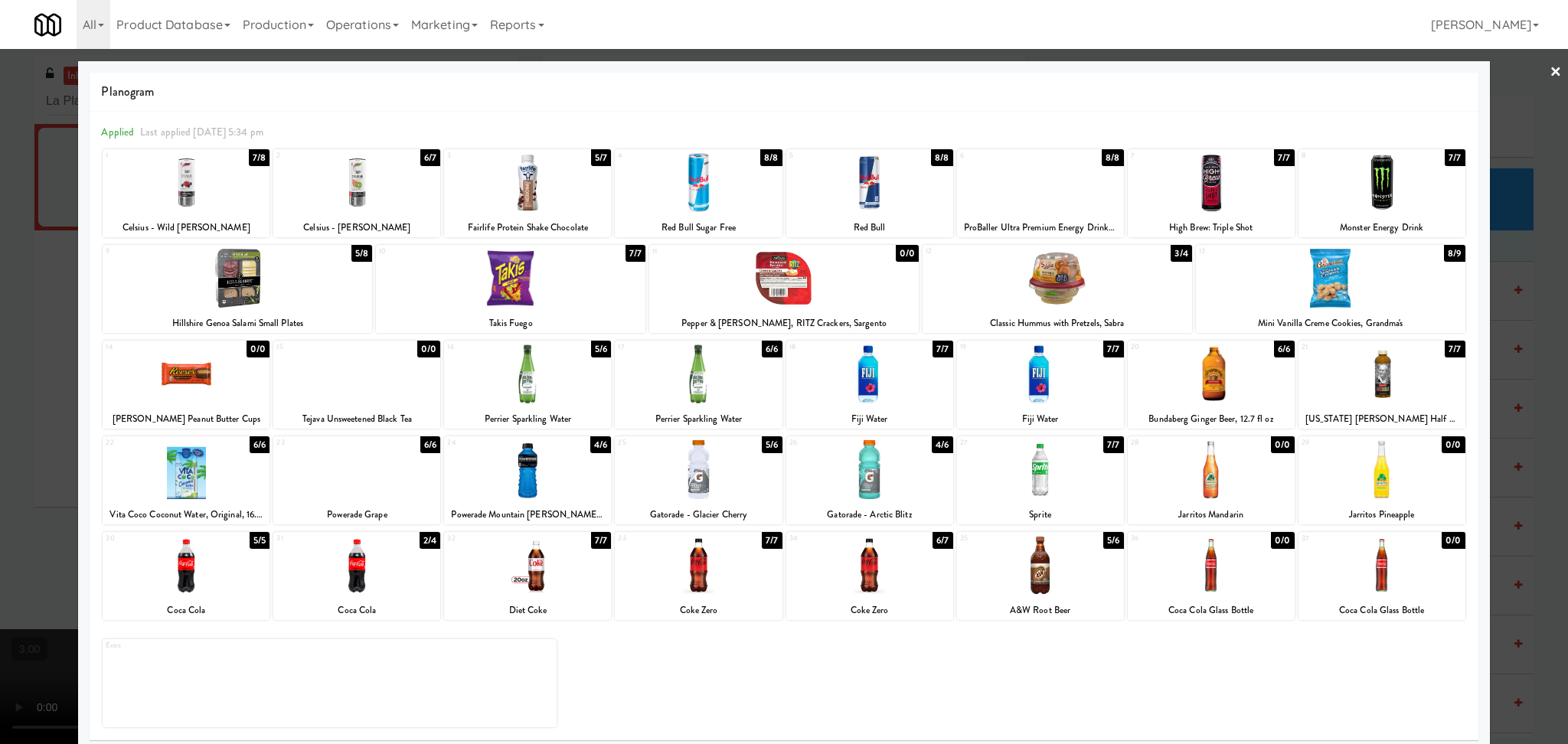
click at [1351, 281] on div at bounding box center [1331, 278] width 270 height 59
click at [1487, 295] on div at bounding box center [784, 372] width 1568 height 744
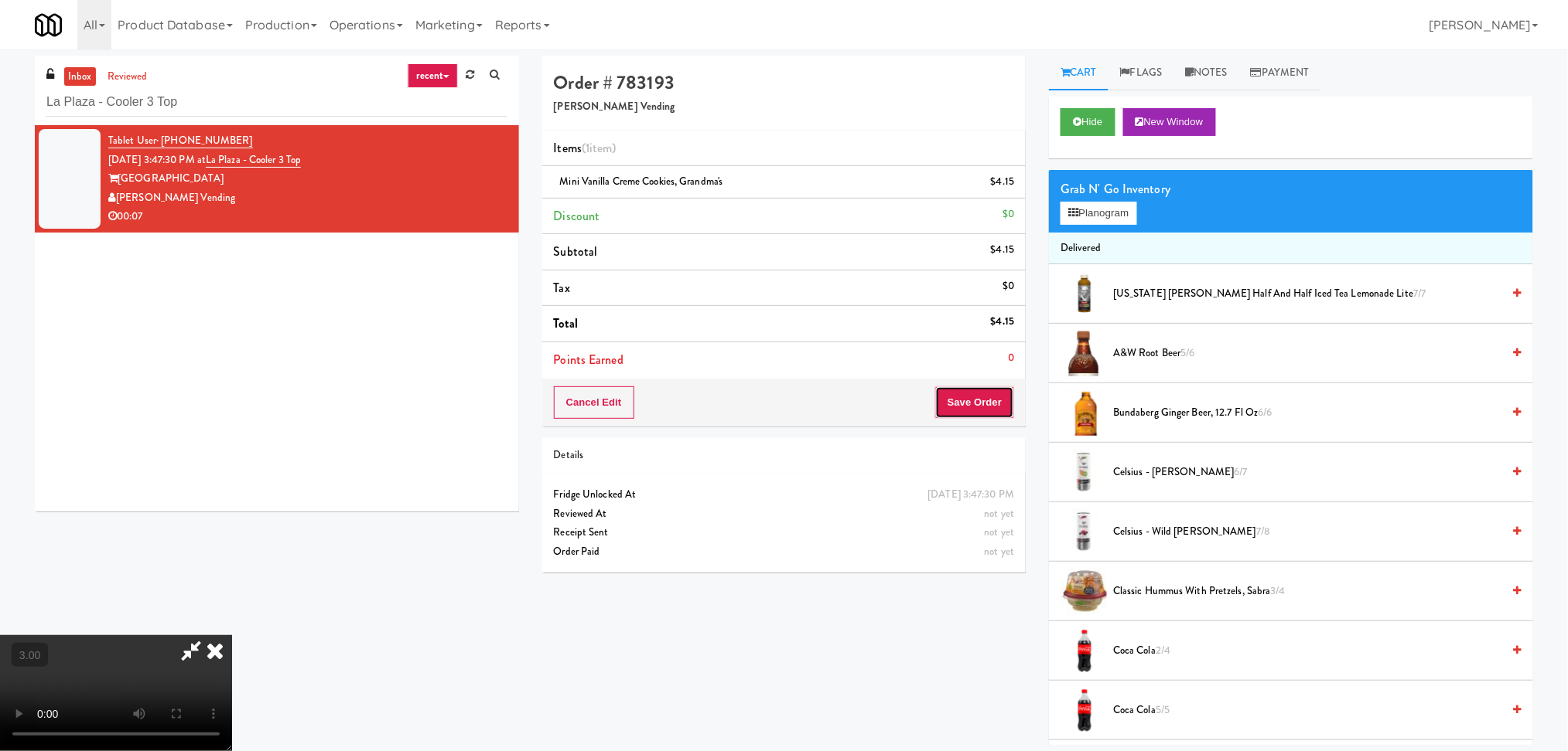
click at [990, 405] on button "Save Order" at bounding box center [974, 402] width 79 height 33
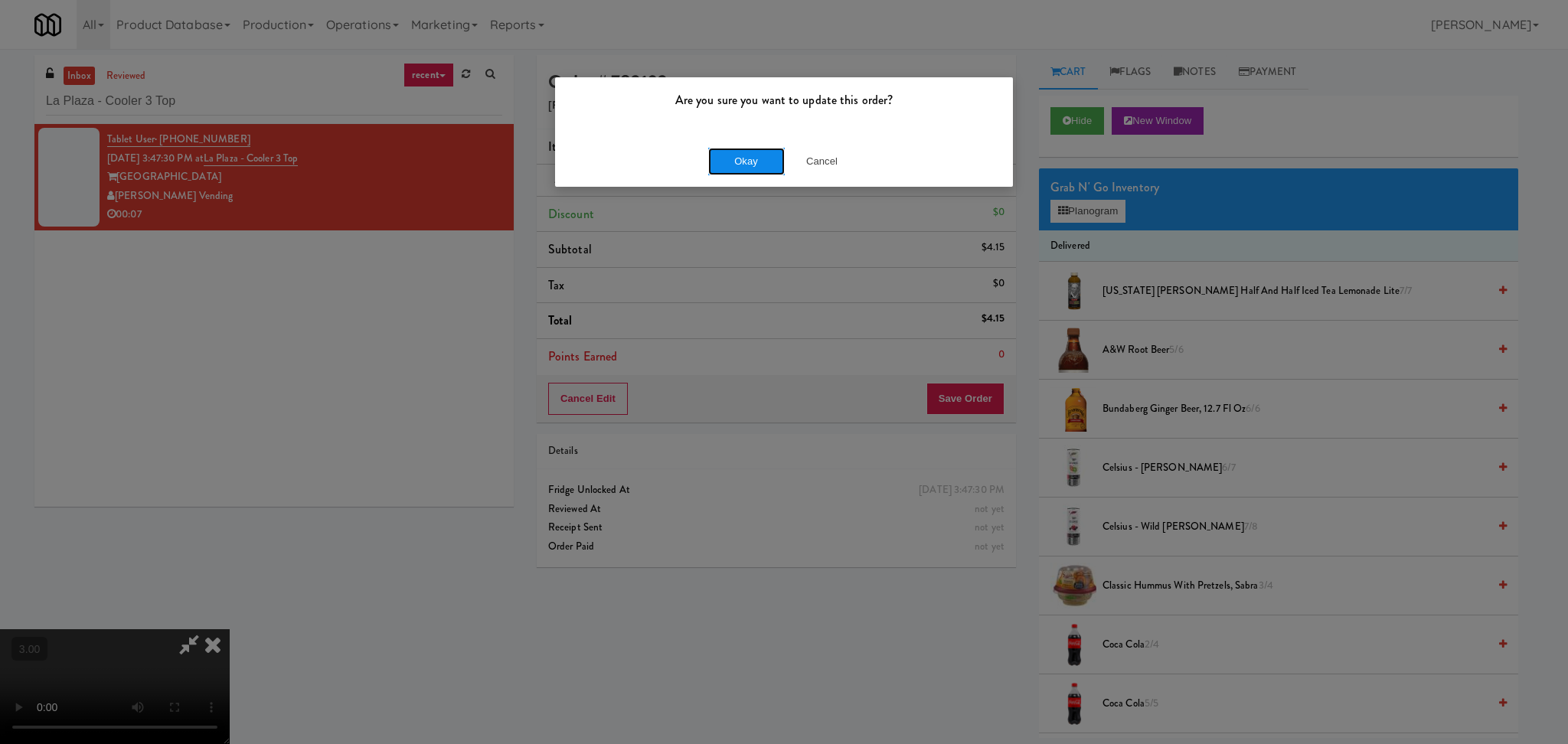
click at [767, 159] on button "Okay" at bounding box center [746, 161] width 76 height 27
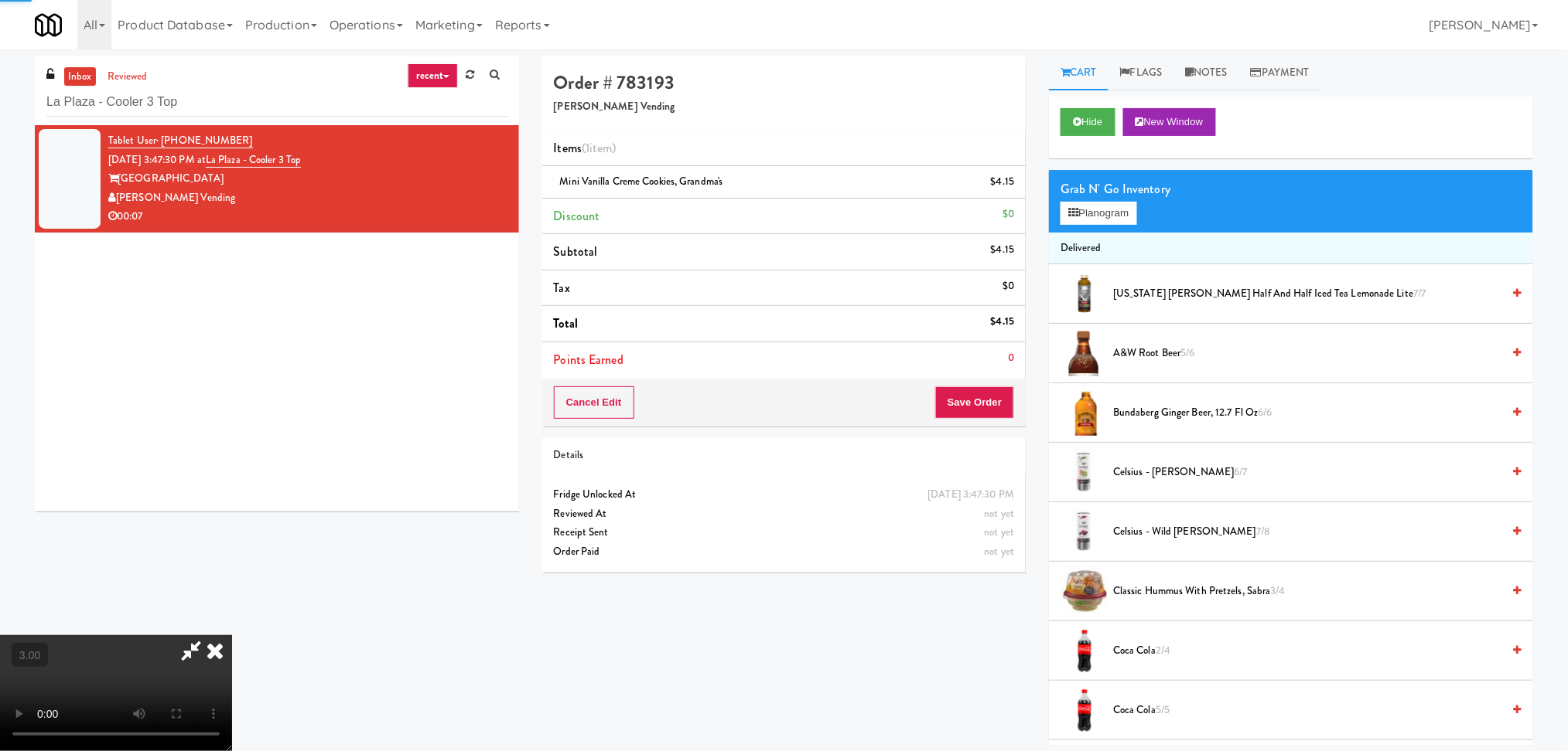
click at [232, 635] on icon at bounding box center [215, 651] width 34 height 31
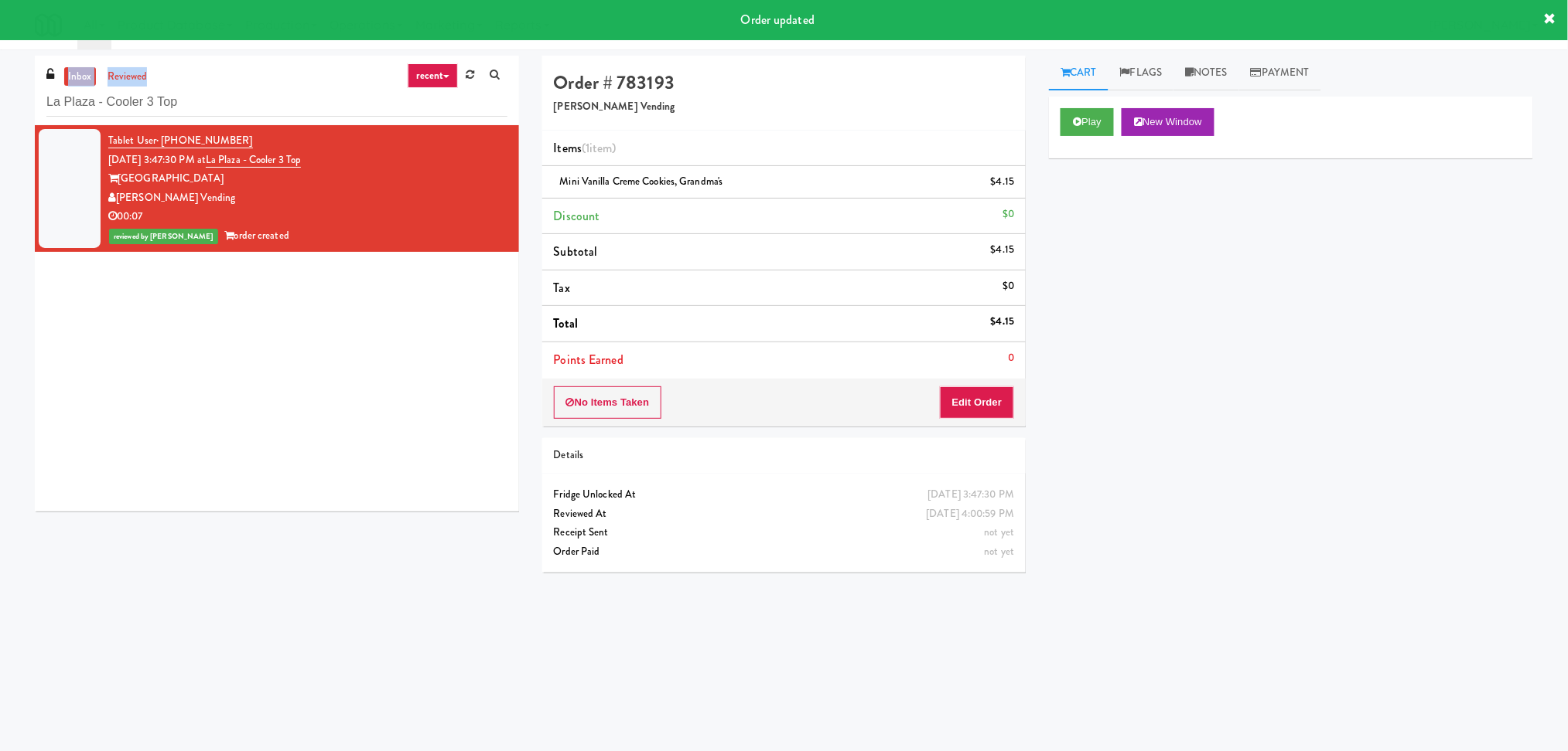
drag, startPoint x: 254, startPoint y: 86, endPoint x: 33, endPoint y: 85, distance: 221.0
click at [35, 85] on div "inbox reviewed recent all unclear take inventory issue suspicious failed recent…" at bounding box center [277, 90] width 484 height 69
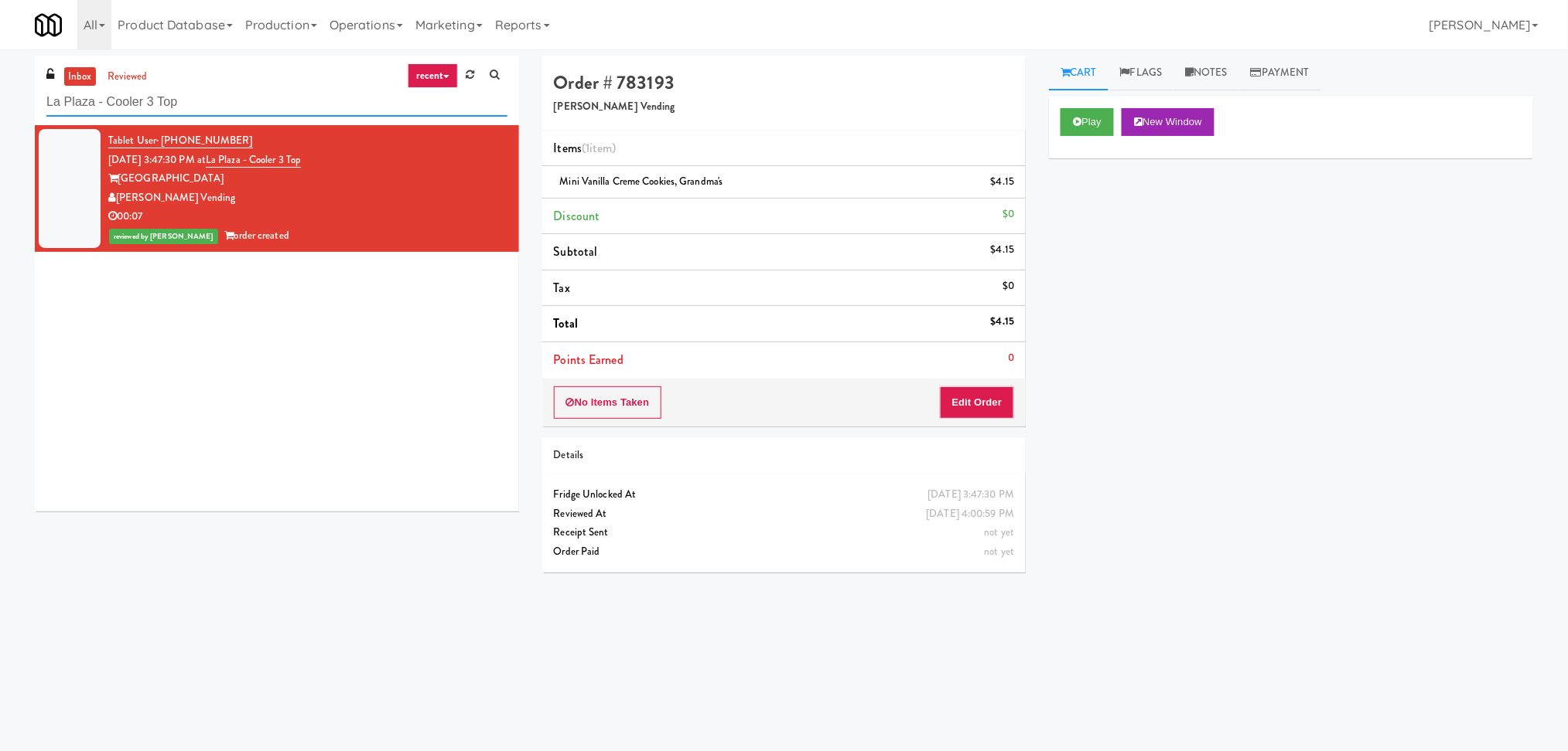
drag, startPoint x: 191, startPoint y: 94, endPoint x: 202, endPoint y: 105, distance: 15.6
click at [193, 96] on input "La Plaza - Cooler 3 Top" at bounding box center [277, 102] width 461 height 28
drag, startPoint x: 211, startPoint y: 105, endPoint x: 0, endPoint y: 134, distance: 213.0
click at [0, 134] on div "inbox reviewed recent all unclear take inventory issue suspicious failed recent…" at bounding box center [784, 366] width 1568 height 621
paste input "Savers - Cooler"
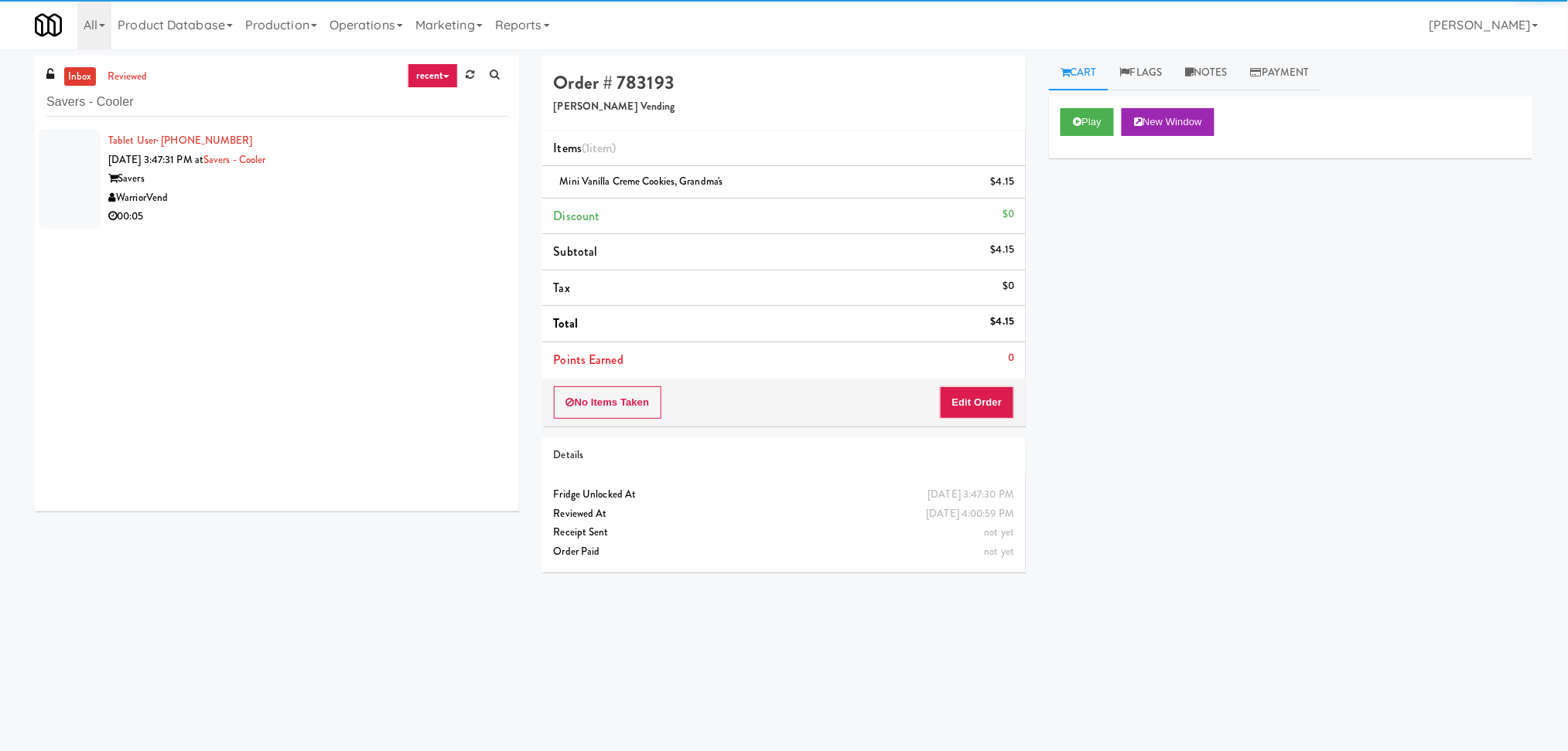
drag, startPoint x: 419, startPoint y: 203, endPoint x: 505, endPoint y: 184, distance: 88.1
click at [489, 184] on div "Savers" at bounding box center [308, 179] width 399 height 20
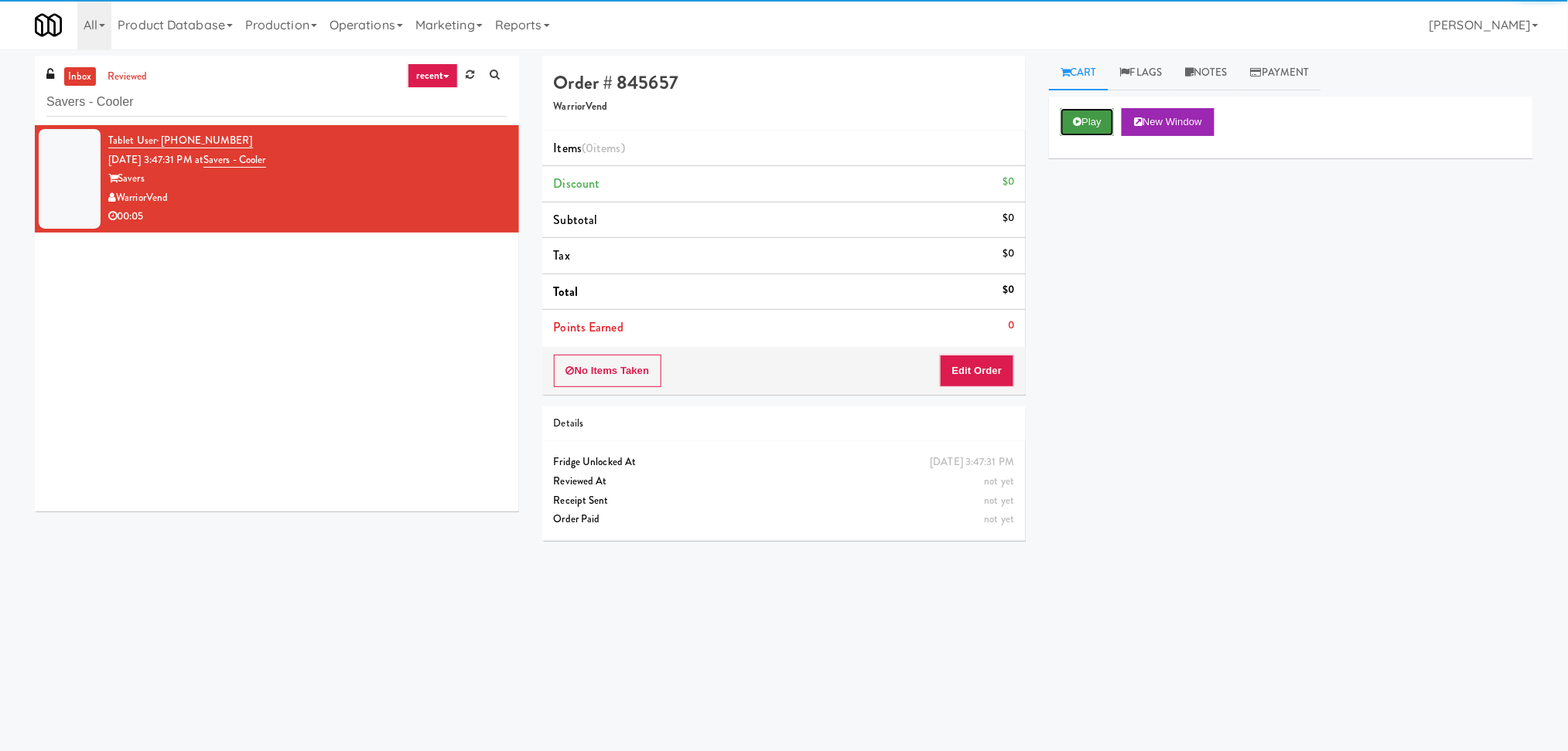
click at [1091, 122] on button "Play" at bounding box center [1086, 122] width 53 height 27
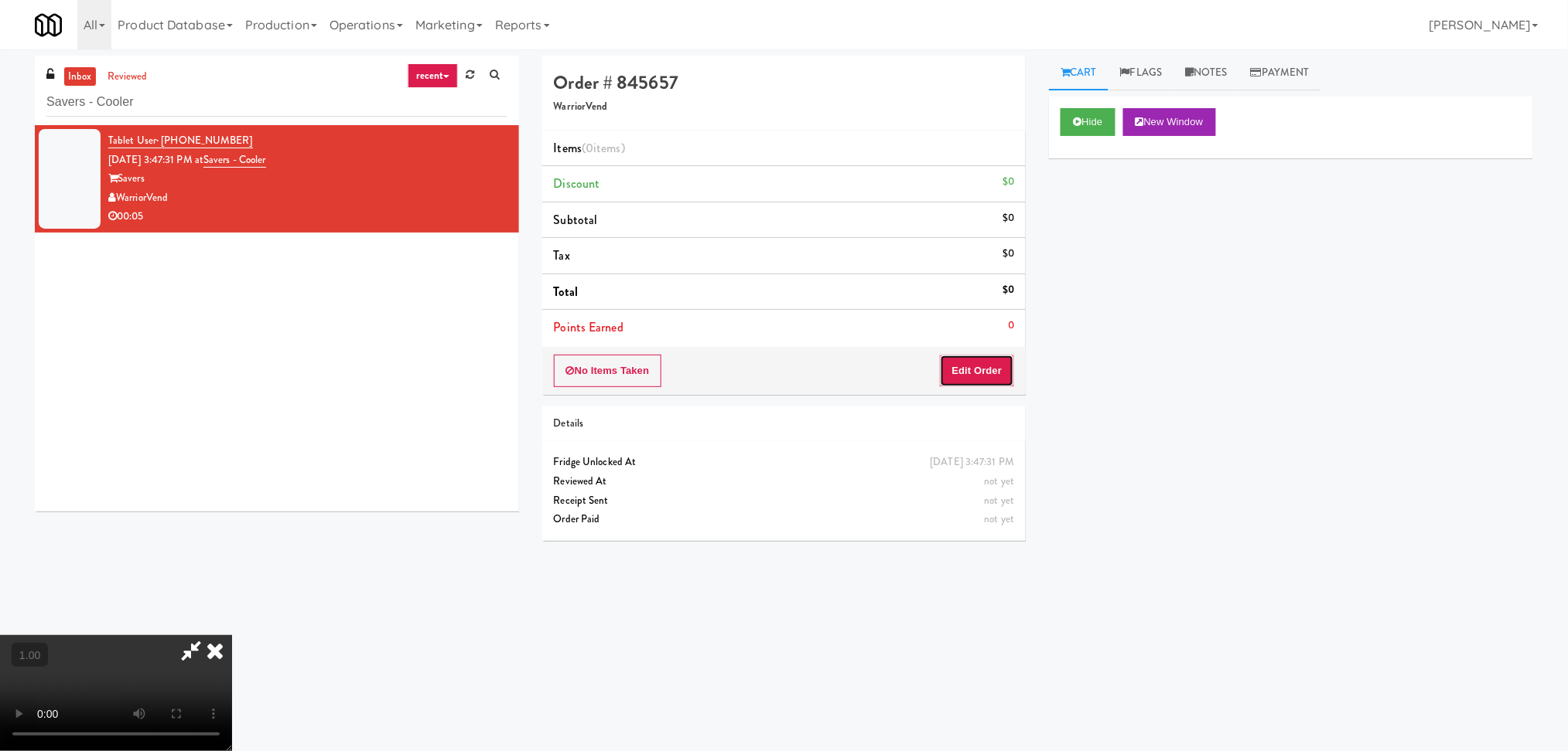
click at [973, 361] on button "Edit Order" at bounding box center [978, 371] width 75 height 33
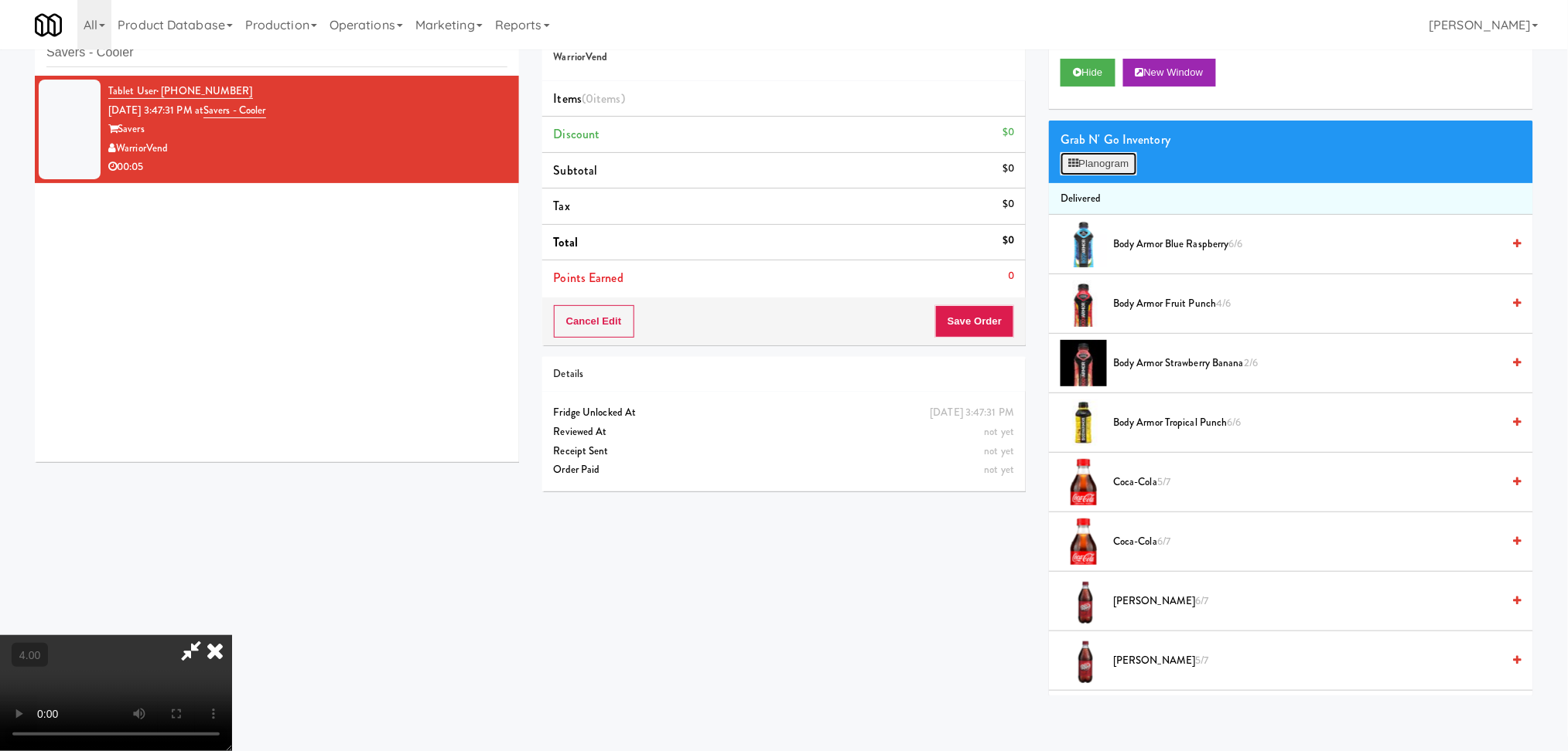
click at [1084, 160] on button "Planogram" at bounding box center [1098, 164] width 75 height 23
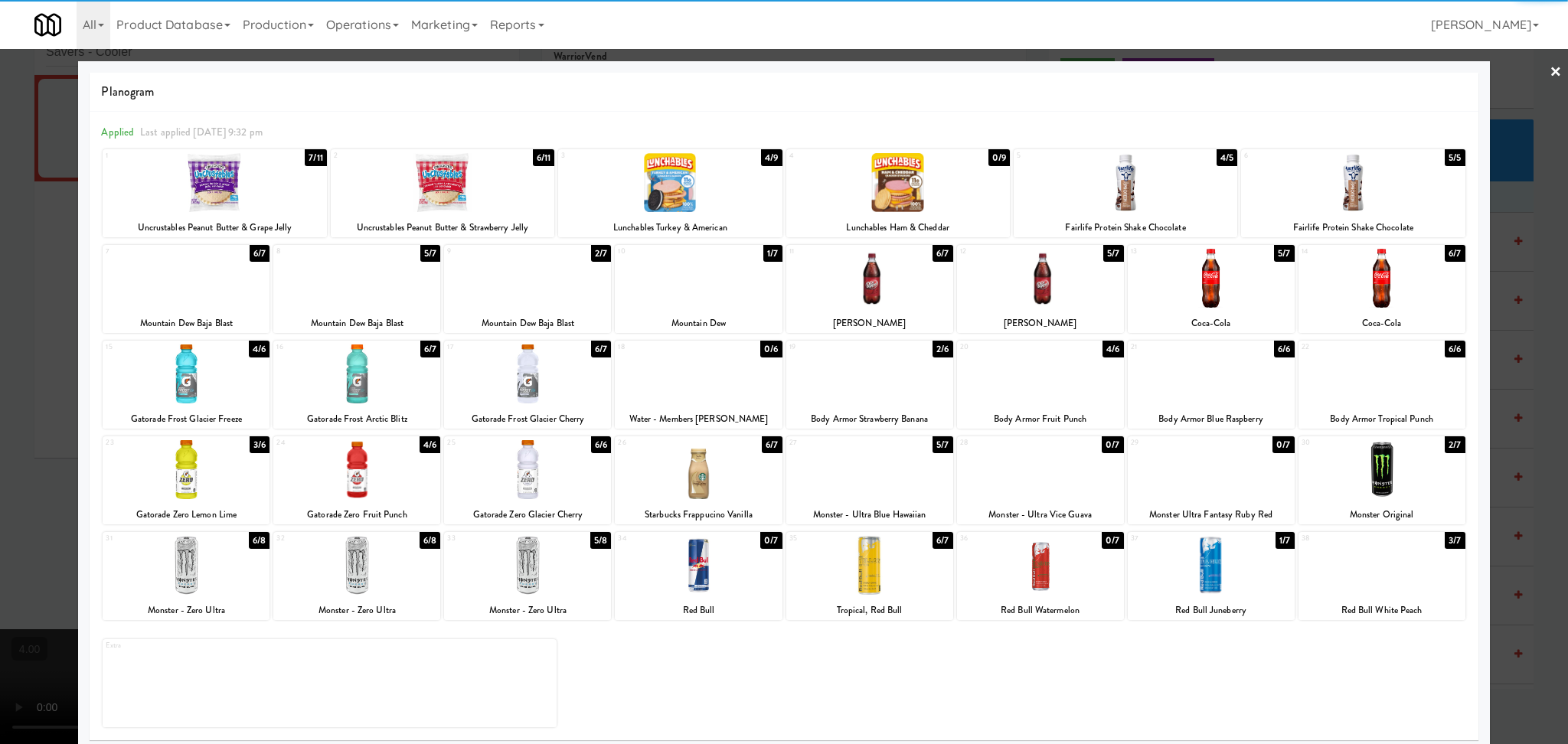
click at [529, 569] on div at bounding box center [527, 566] width 167 height 59
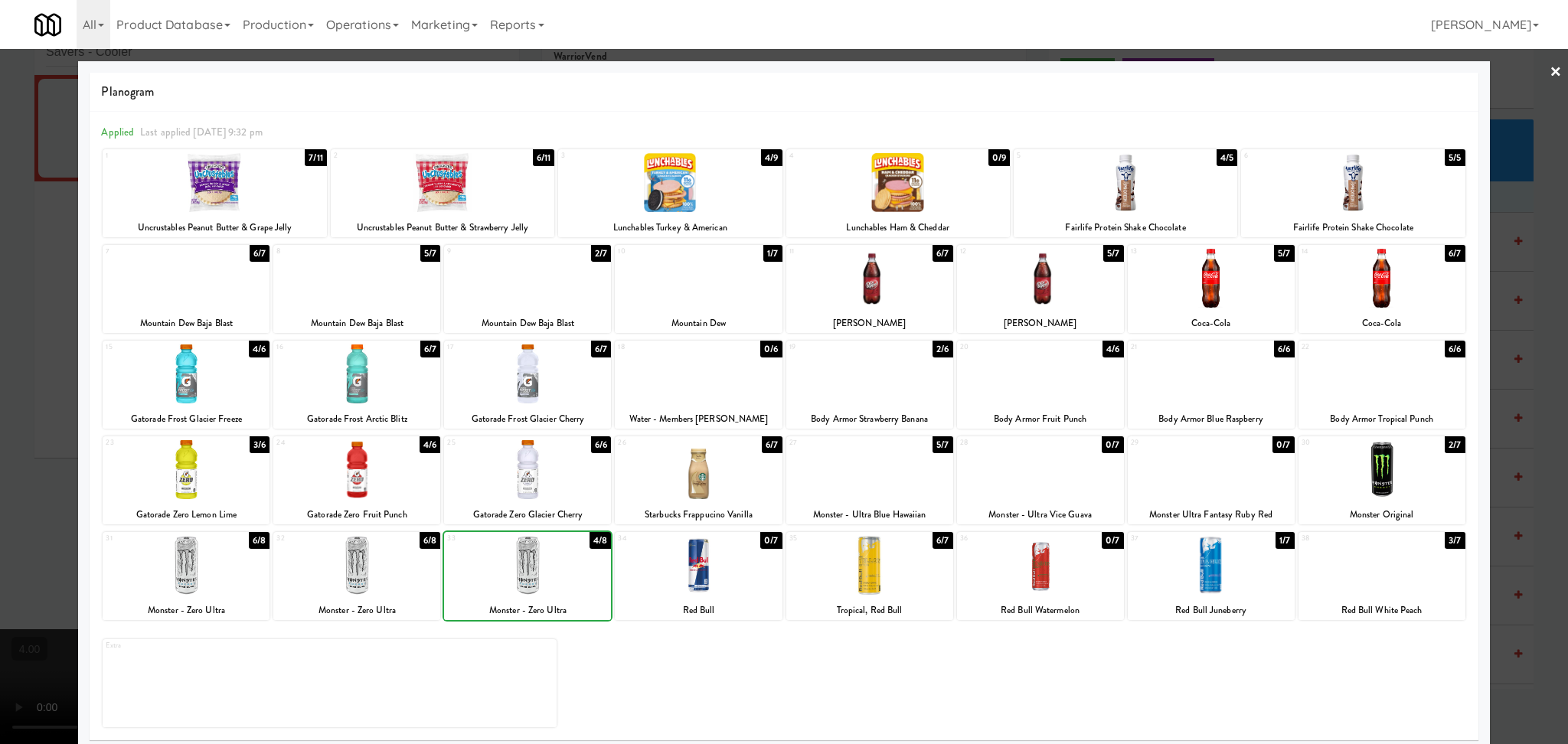
click at [0, 405] on div at bounding box center [784, 372] width 1568 height 744
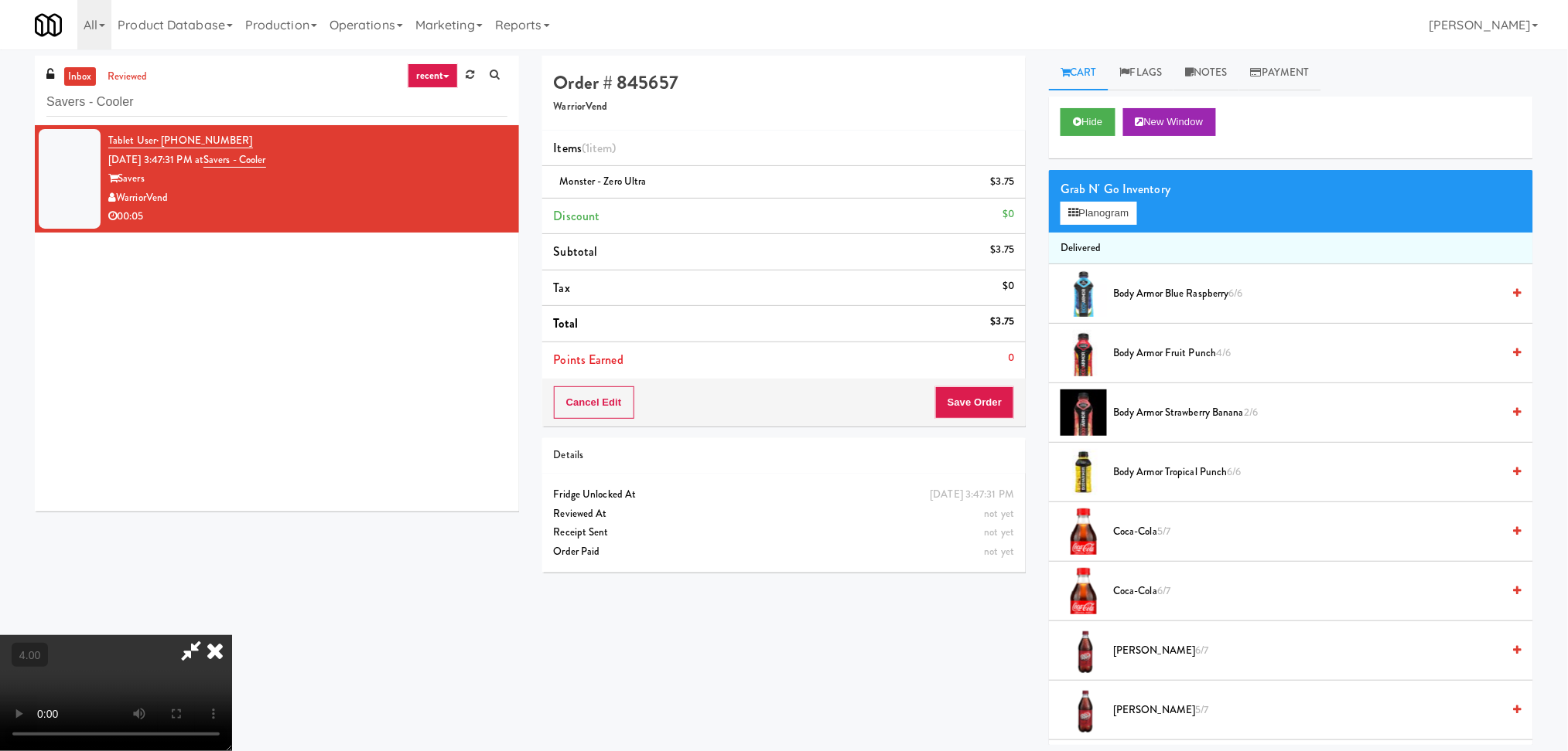
click at [232, 635] on icon at bounding box center [215, 651] width 34 height 31
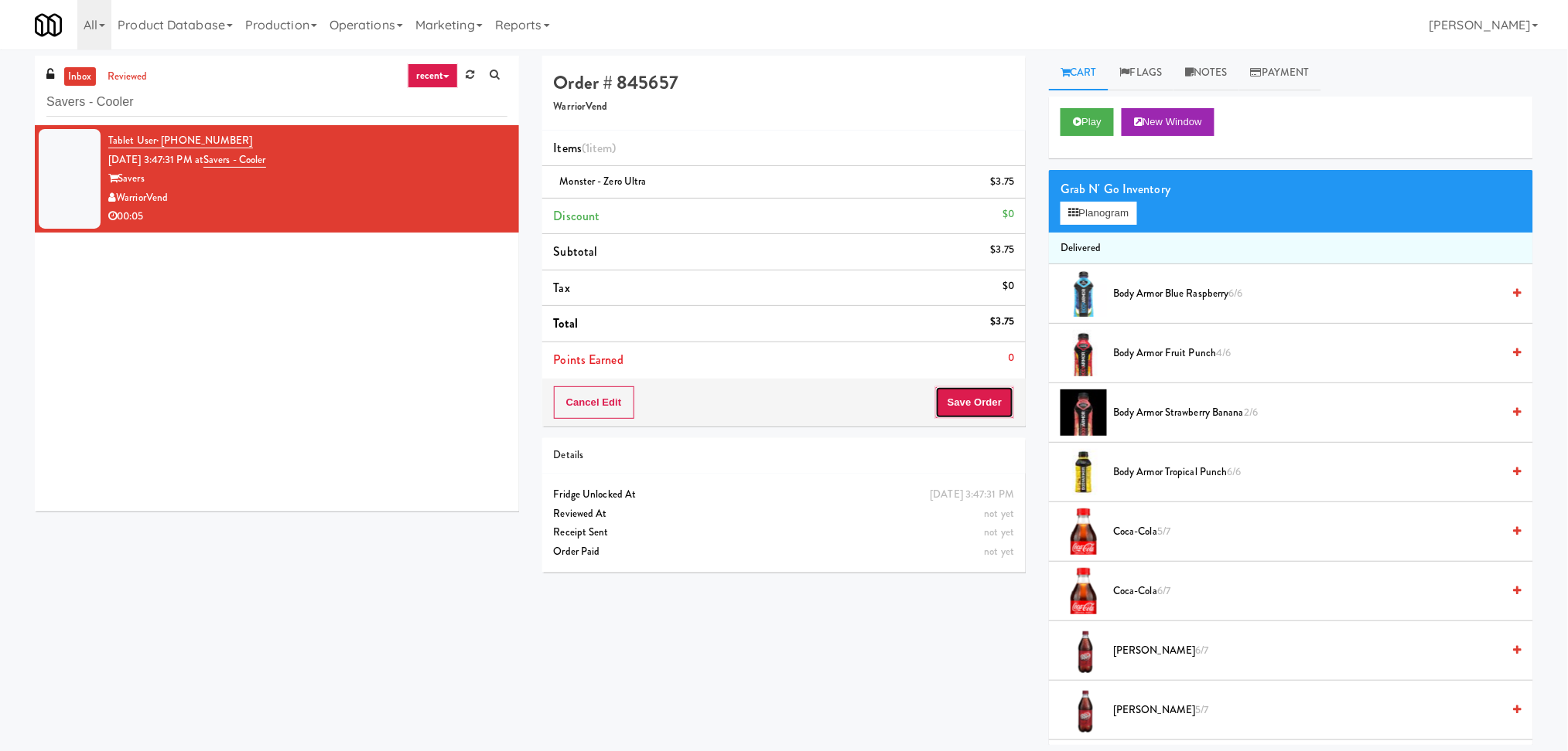
click at [1001, 417] on button "Save Order" at bounding box center [974, 402] width 79 height 33
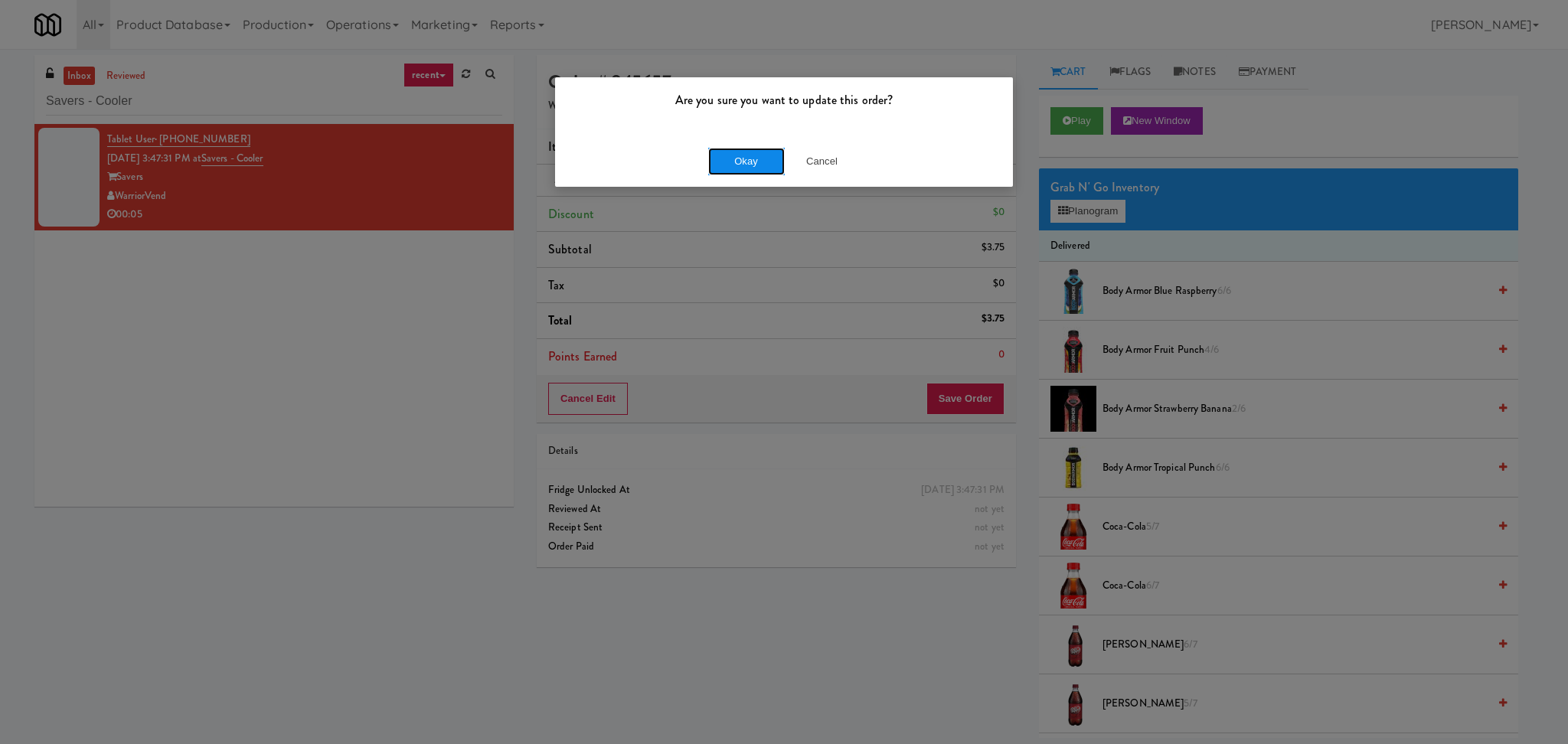
click at [728, 170] on button "Okay" at bounding box center [746, 161] width 76 height 27
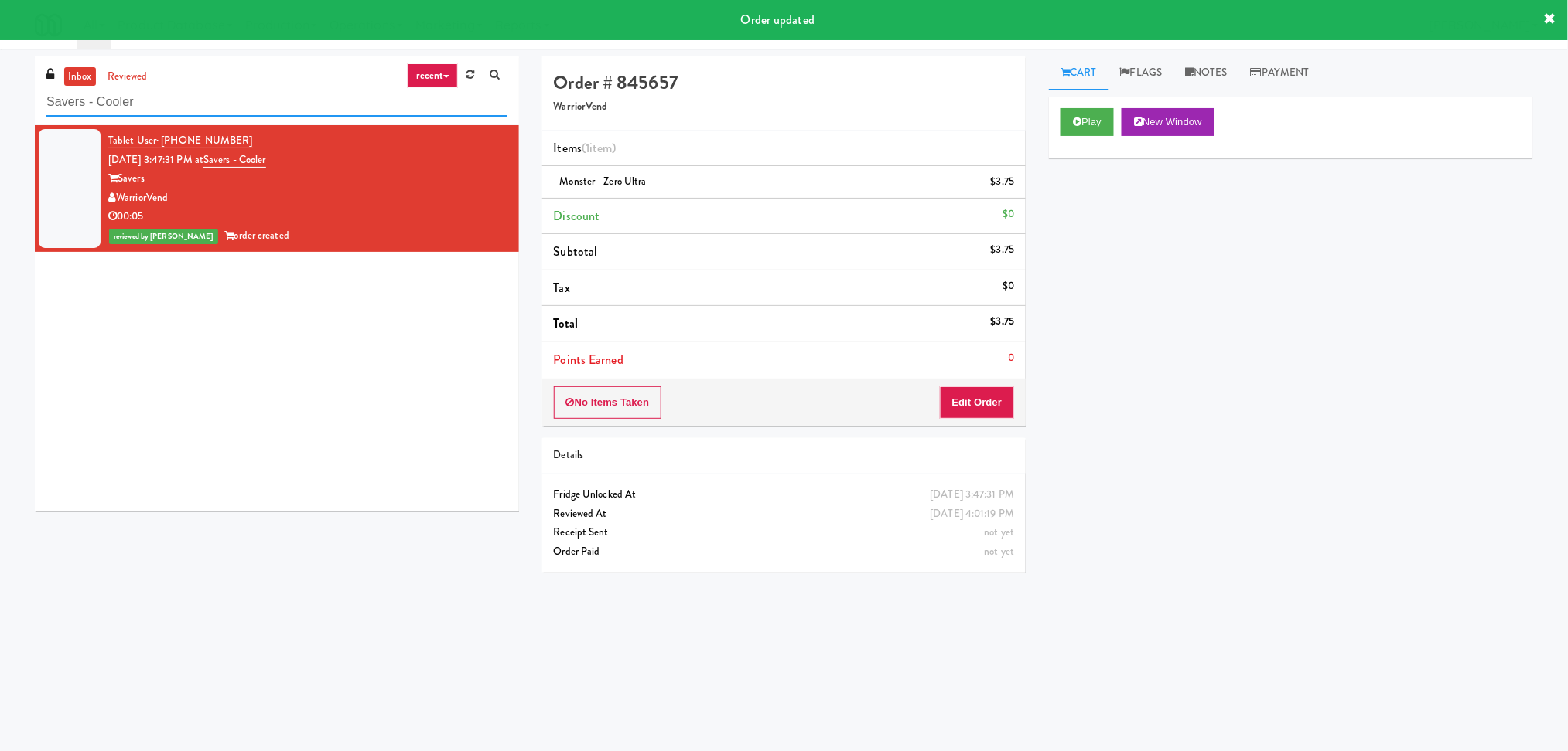
paste input "Archer Tower Pantry"
drag, startPoint x: 295, startPoint y: 115, endPoint x: 0, endPoint y: 115, distance: 295.0
click at [0, 115] on div "inbox reviewed recent all unclear take inventory issue suspicious failed recent…" at bounding box center [784, 366] width 1568 height 621
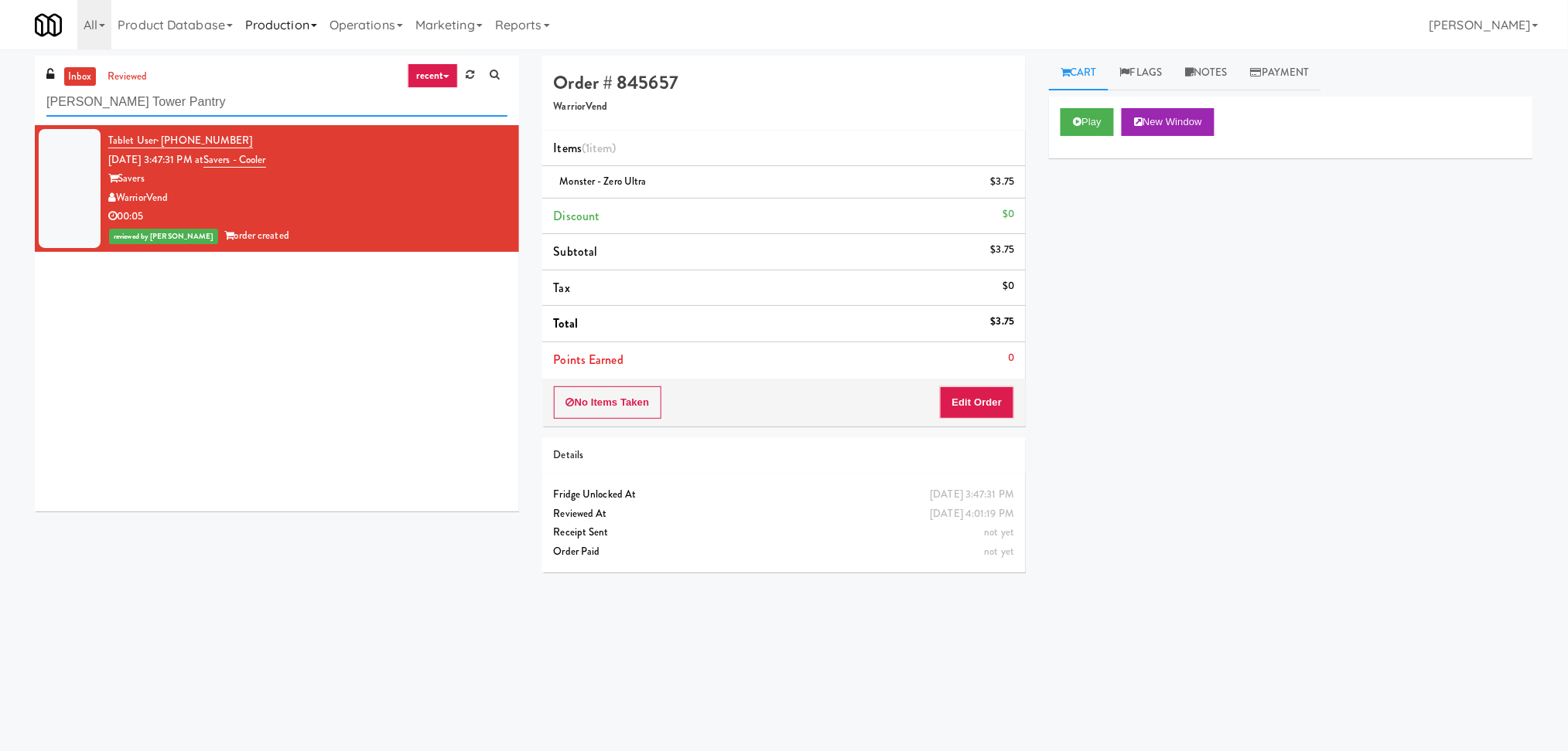
type input "Archer Tower Pantry"
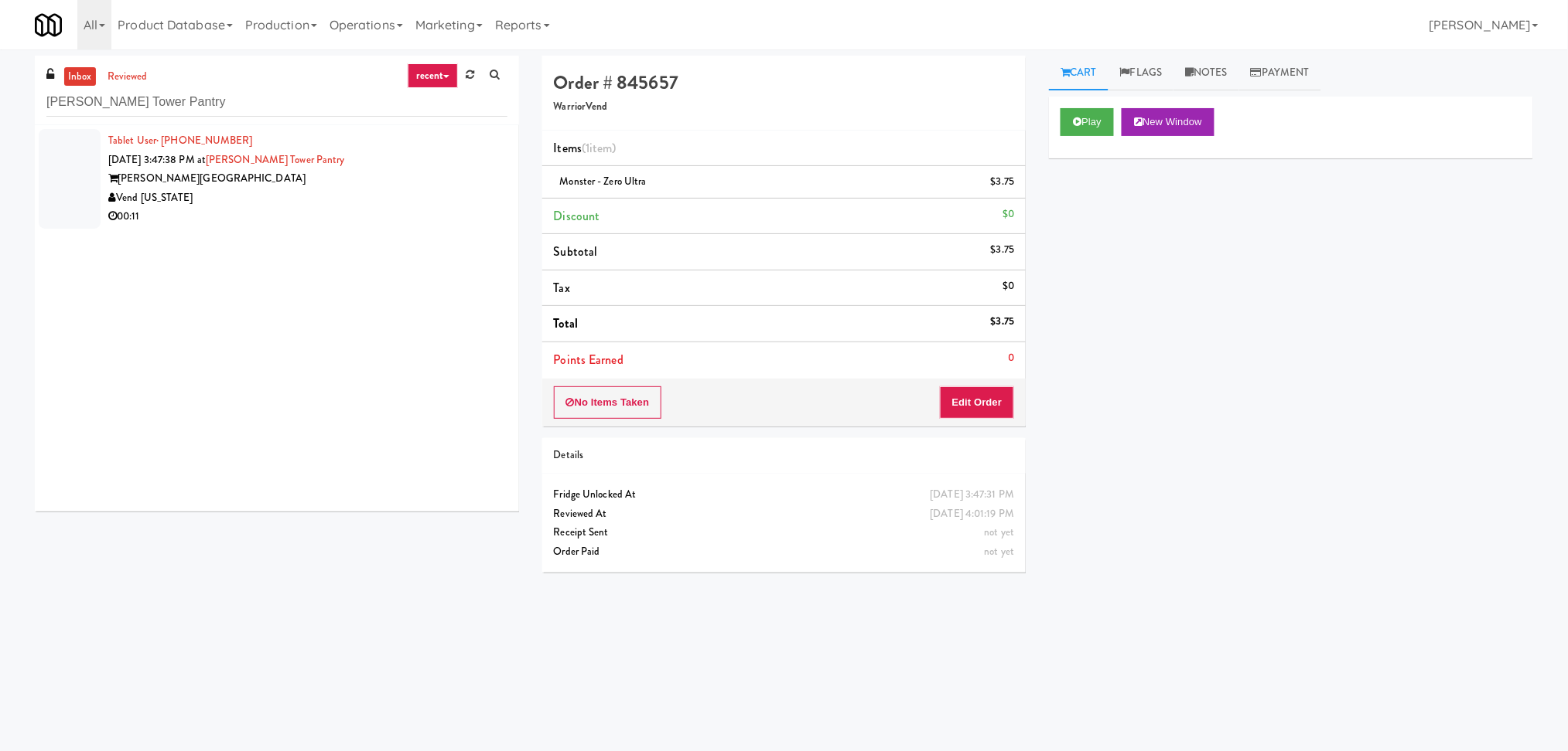
click at [326, 182] on div "Archer Tower" at bounding box center [308, 179] width 399 height 20
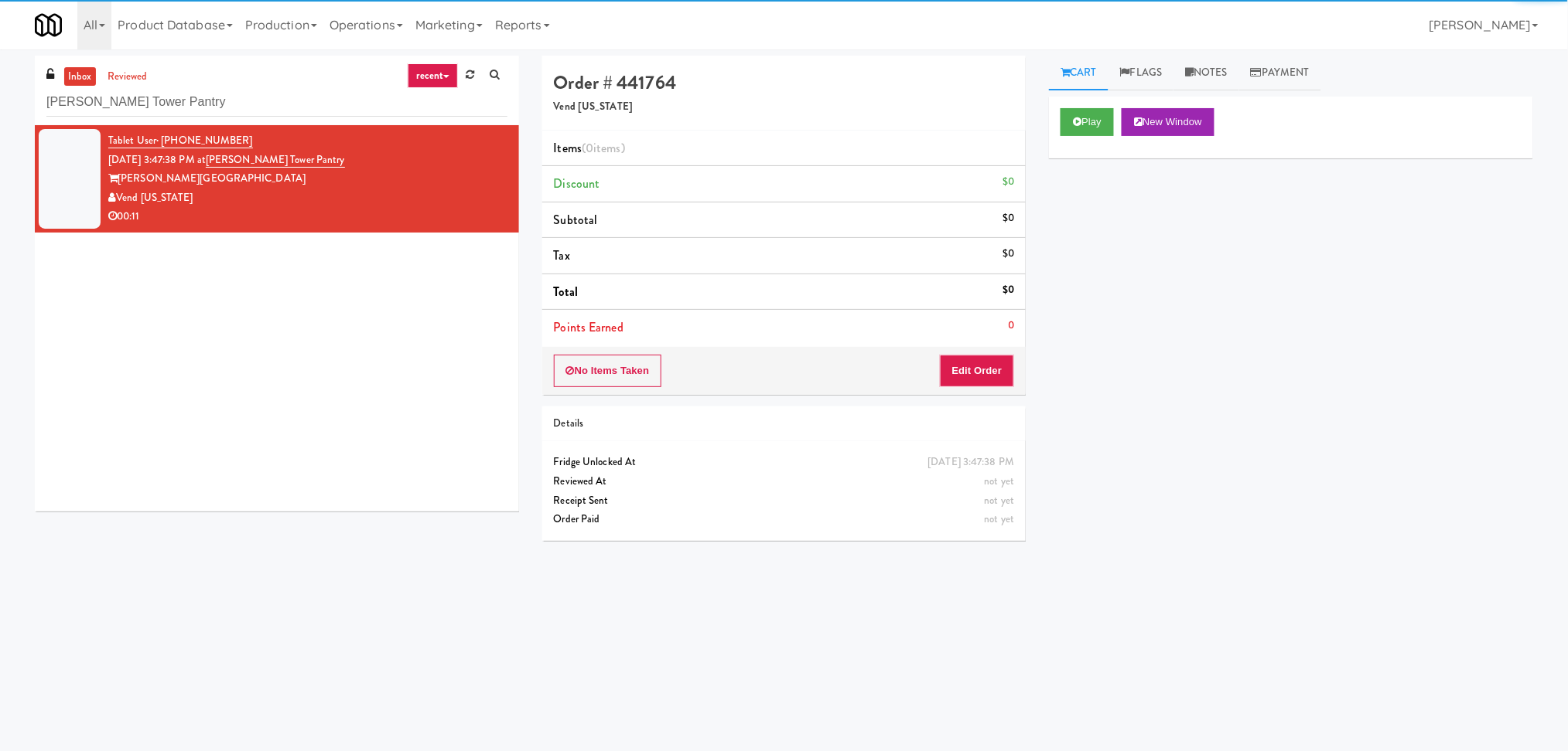
click at [1122, 123] on div "Play New Window" at bounding box center [1290, 122] width 461 height 27
click at [1109, 122] on button "Play" at bounding box center [1086, 122] width 53 height 27
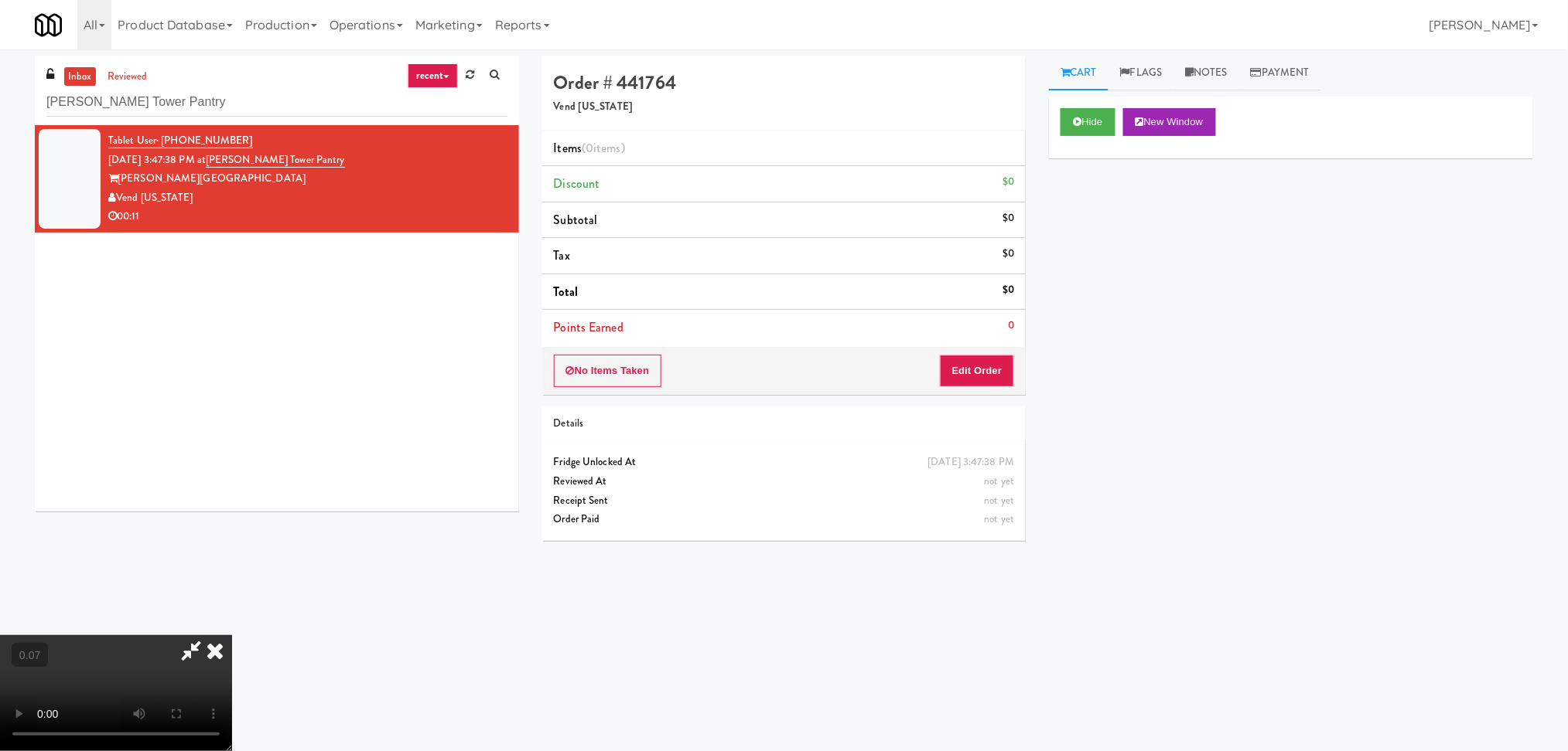
scroll to position [68, 0]
click at [232, 647] on video at bounding box center [116, 693] width 232 height 116
click at [232, 635] on video at bounding box center [116, 693] width 232 height 116
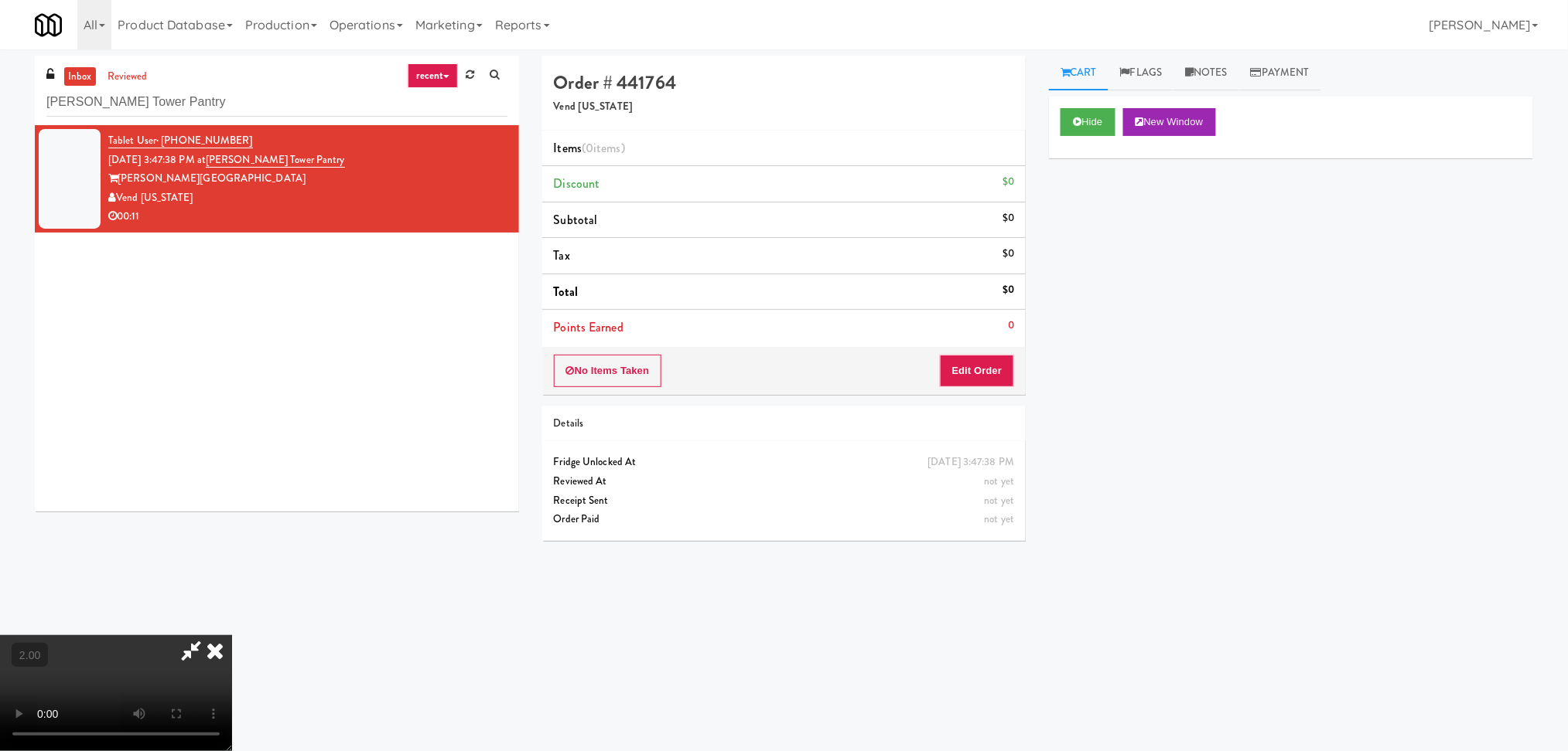
click at [232, 635] on video at bounding box center [116, 693] width 232 height 116
drag, startPoint x: 562, startPoint y: 500, endPoint x: 612, endPoint y: 467, distance: 59.9
click at [232, 635] on video at bounding box center [116, 693] width 232 height 116
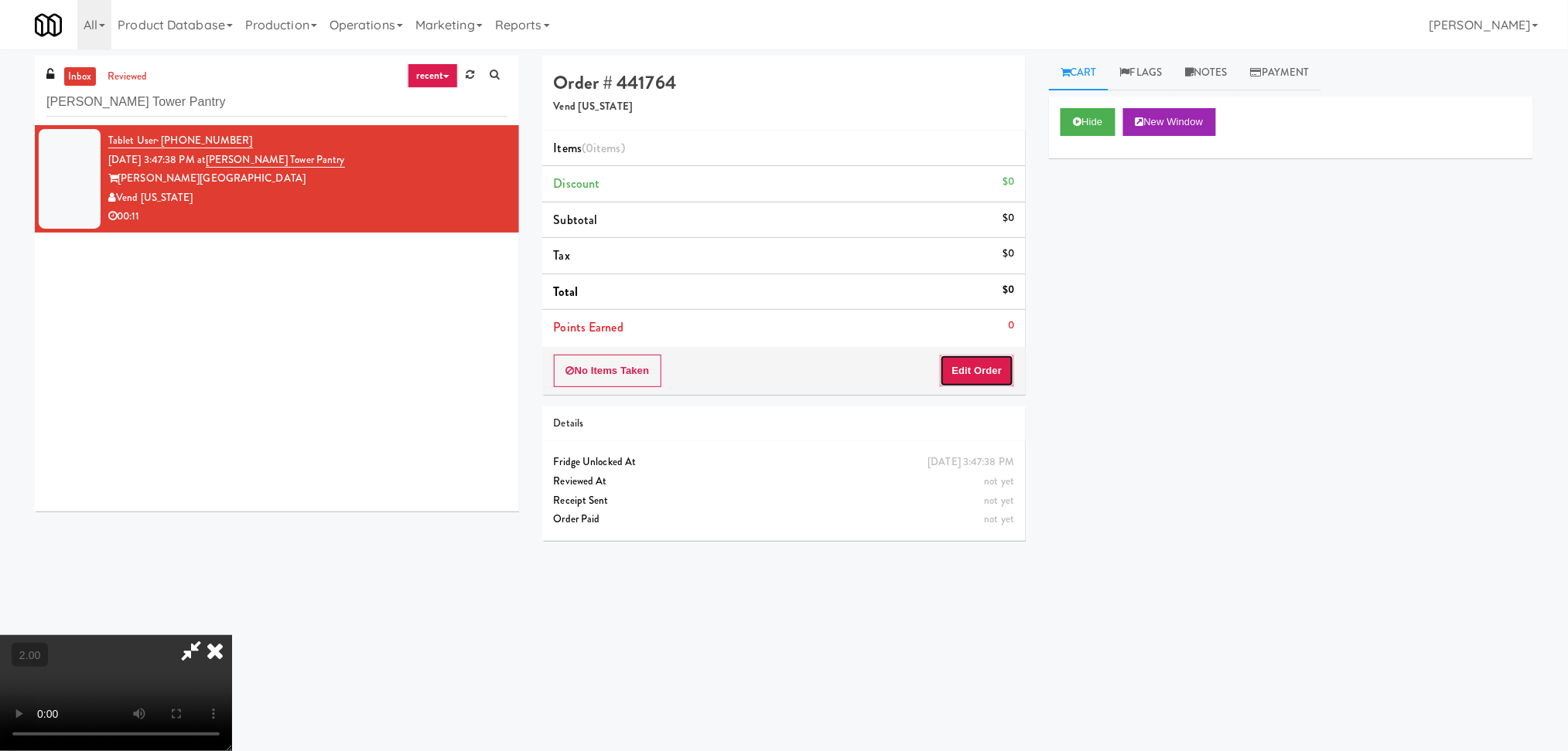
click at [976, 370] on button "Edit Order" at bounding box center [978, 371] width 75 height 33
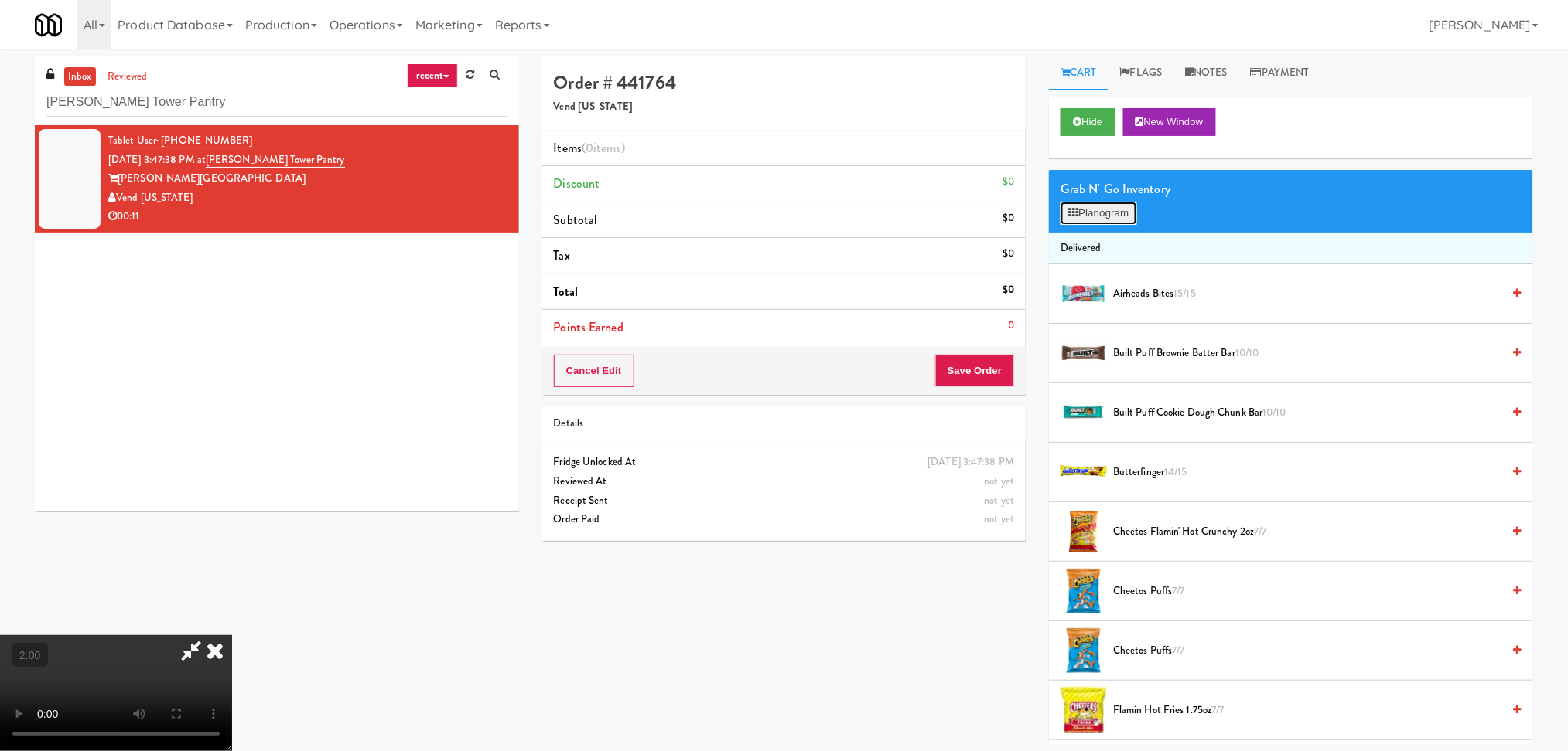
click at [1105, 202] on button "Planogram" at bounding box center [1098, 213] width 75 height 23
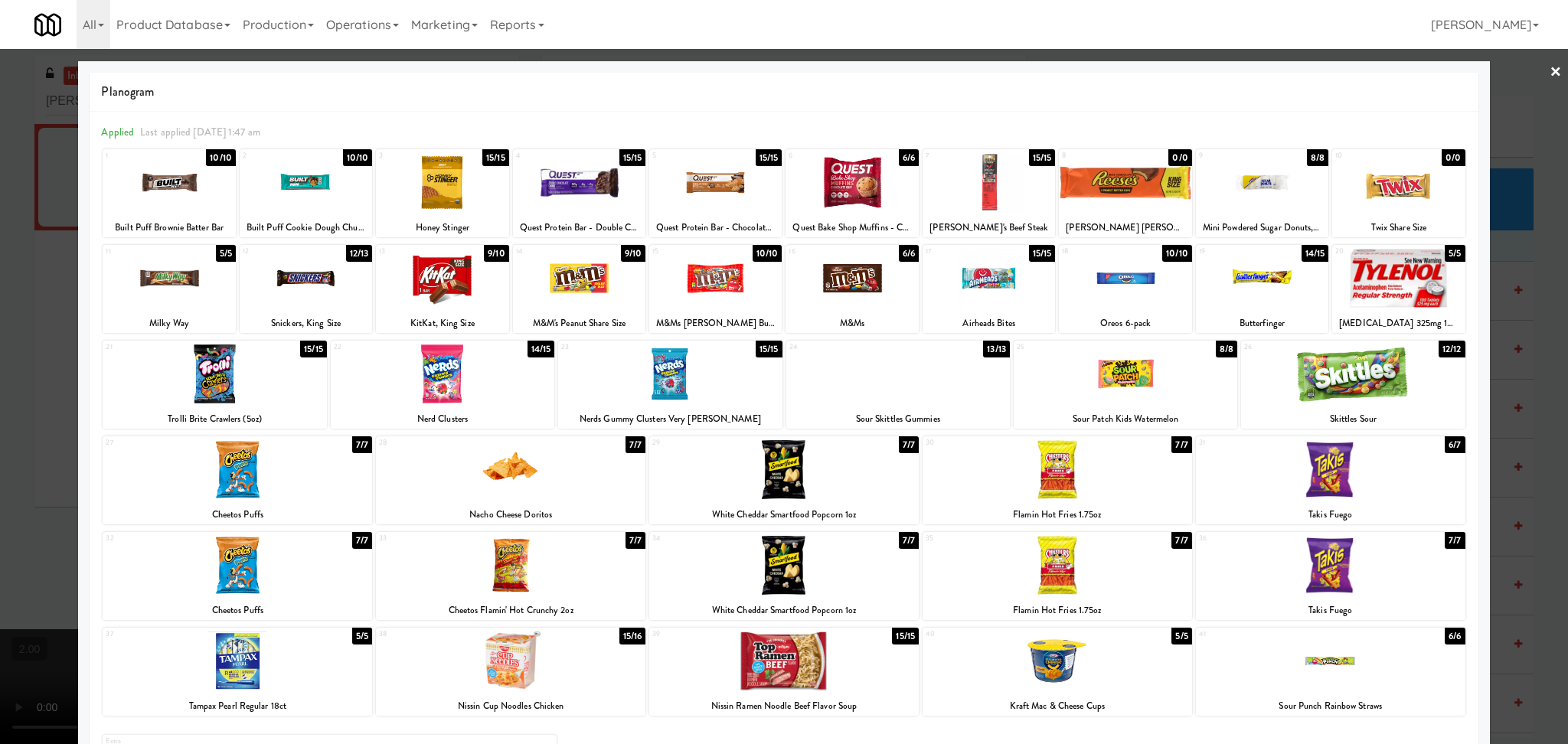
click at [525, 573] on div at bounding box center [511, 566] width 270 height 59
click at [859, 291] on div at bounding box center [851, 278] width 132 height 59
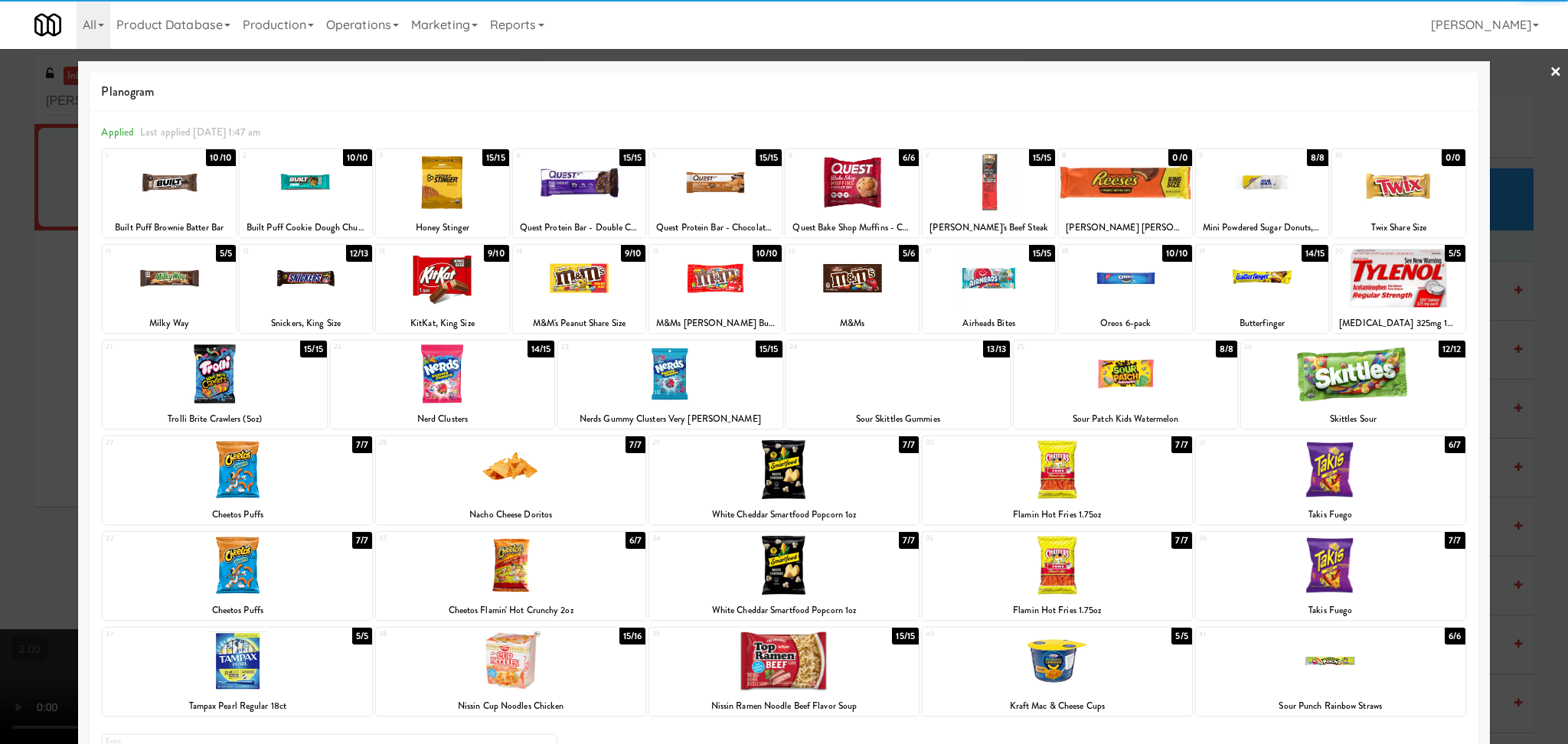
click at [21, 385] on div at bounding box center [784, 372] width 1568 height 744
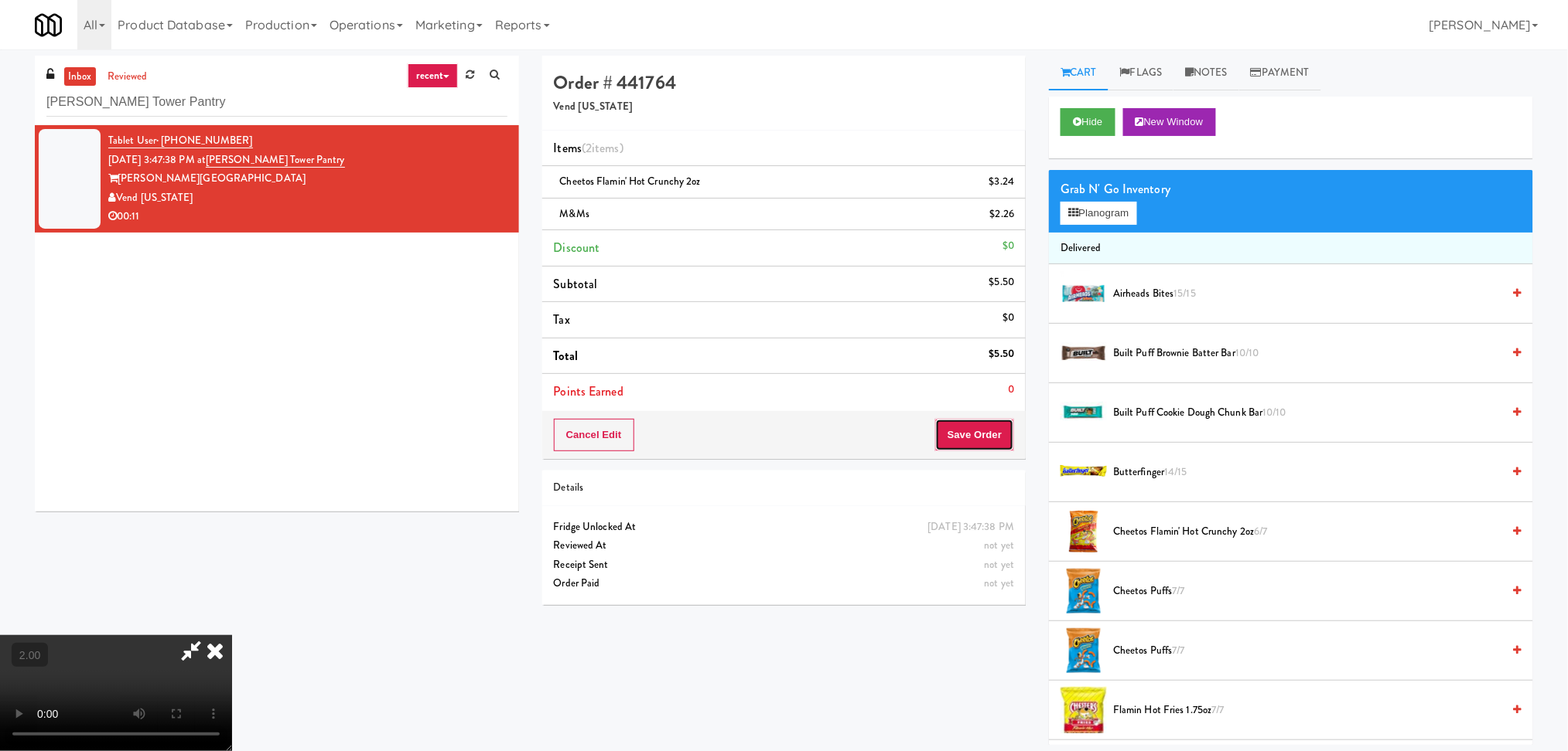
click at [963, 434] on button "Save Order" at bounding box center [974, 435] width 79 height 33
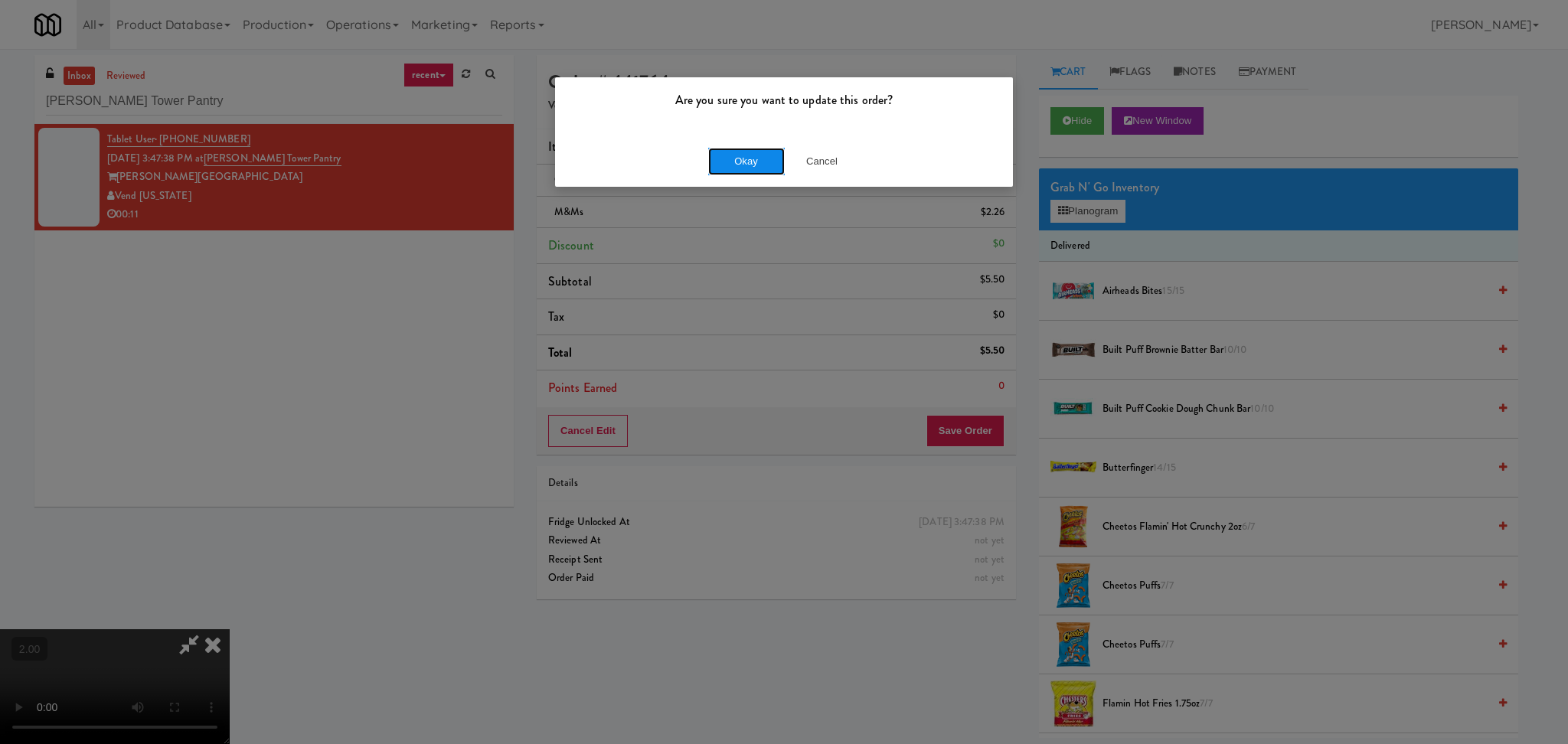
click at [753, 164] on button "Okay" at bounding box center [746, 161] width 76 height 27
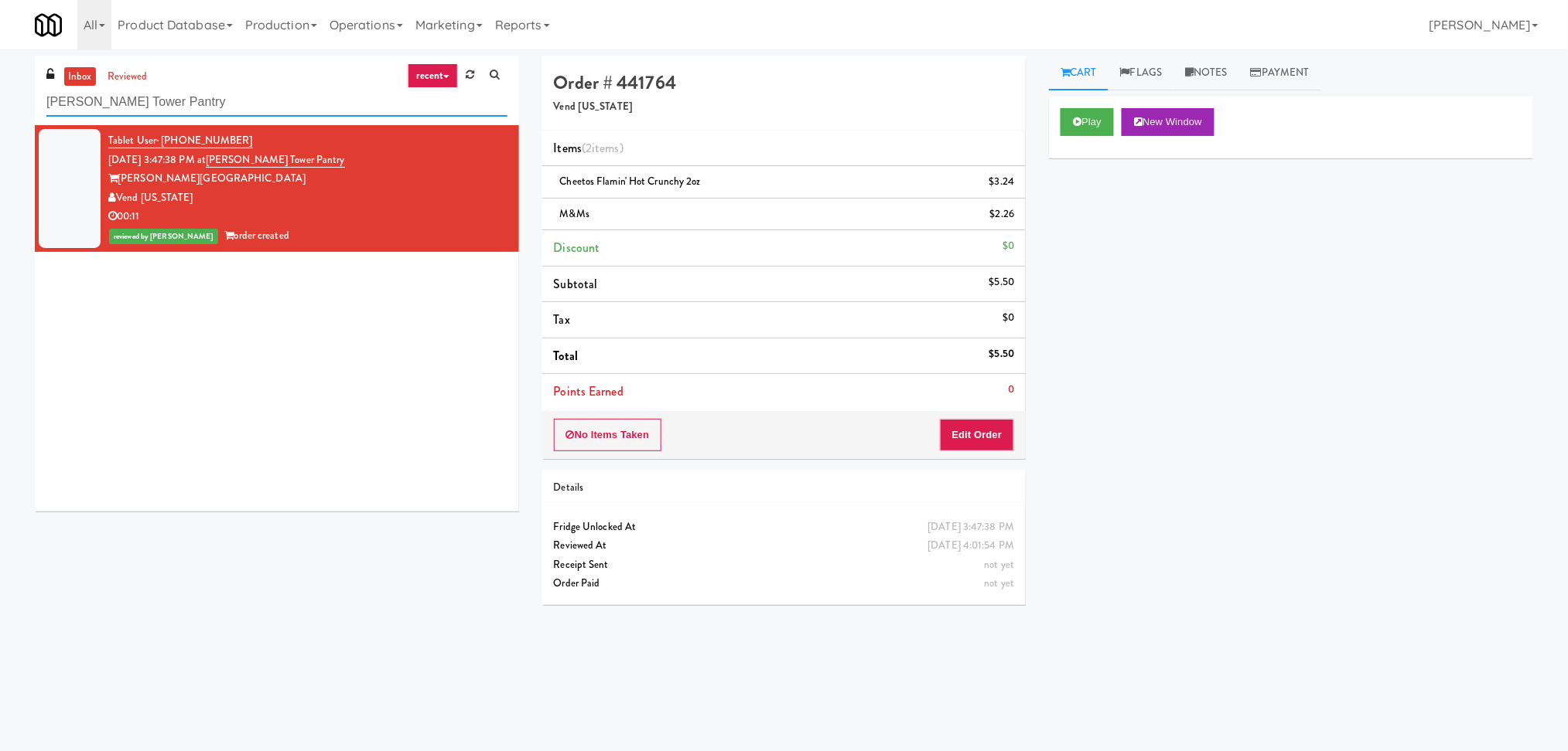
drag, startPoint x: 290, startPoint y: 91, endPoint x: 0, endPoint y: 92, distance: 290.0
click at [0, 92] on div "inbox reviewed recent all unclear take inventory issue suspicious failed recent…" at bounding box center [784, 366] width 1568 height 621
paste input "eLofts -"
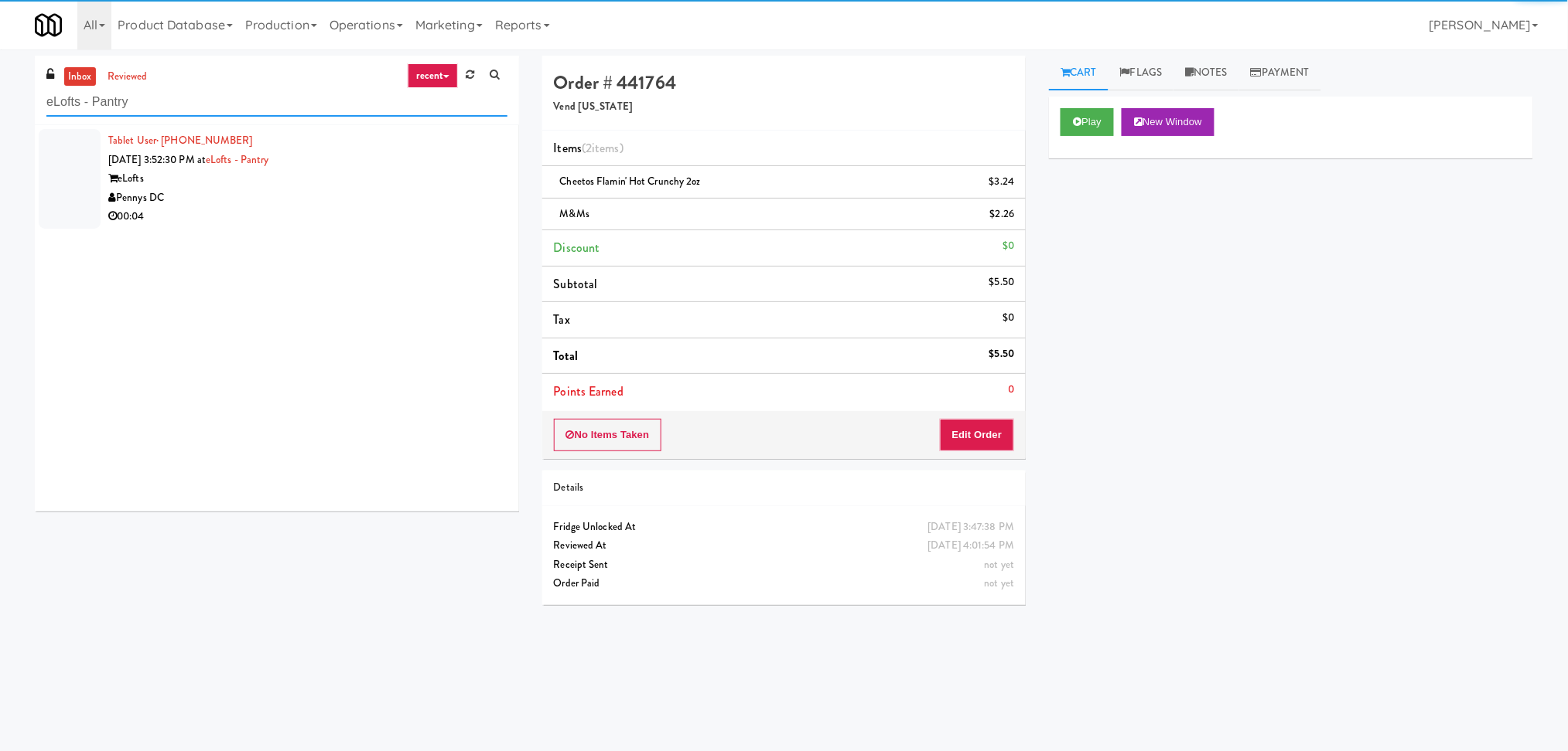
type input "eLofts - Pantry"
click at [367, 193] on div "Pennys DC" at bounding box center [308, 198] width 399 height 20
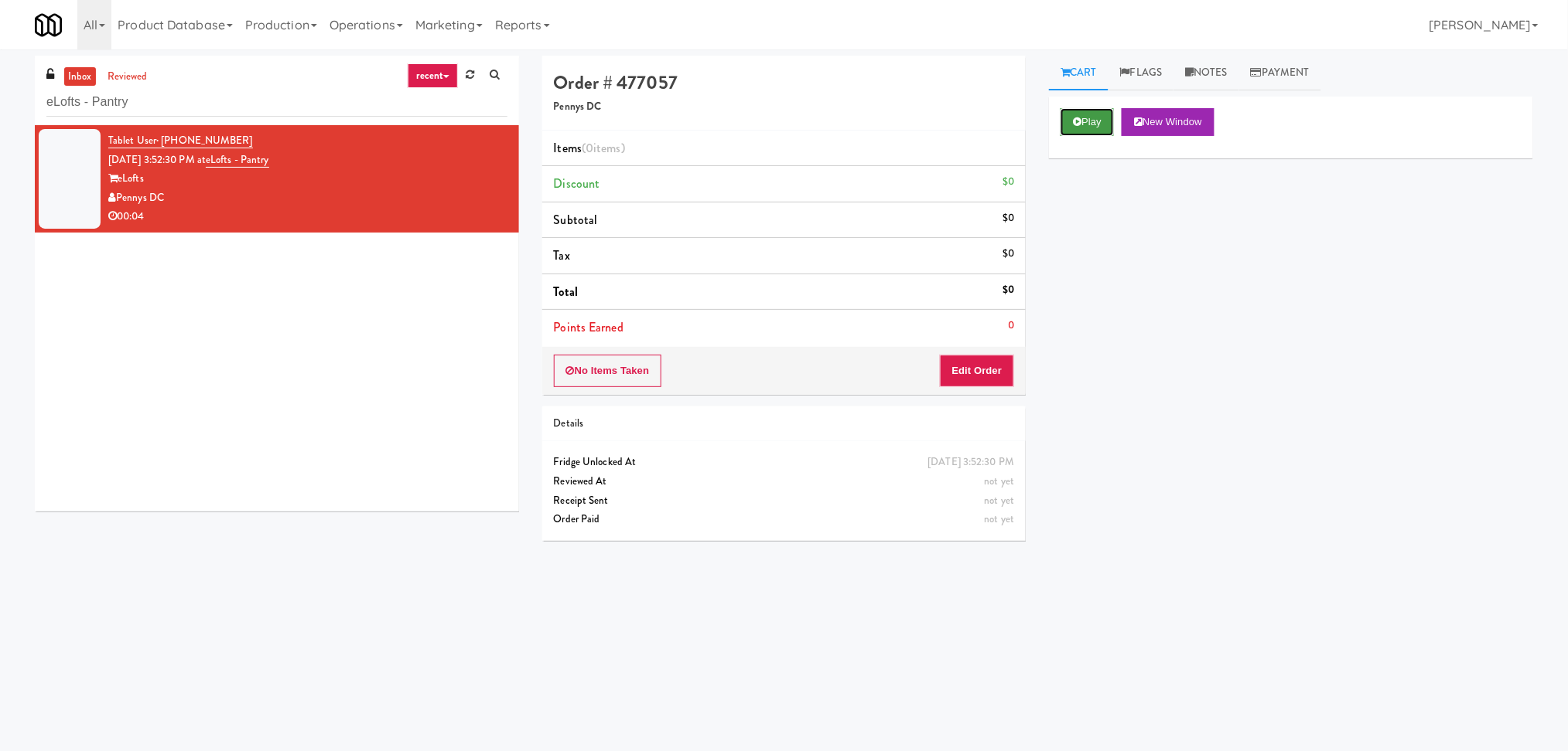
click at [1083, 128] on button "Play" at bounding box center [1086, 122] width 53 height 27
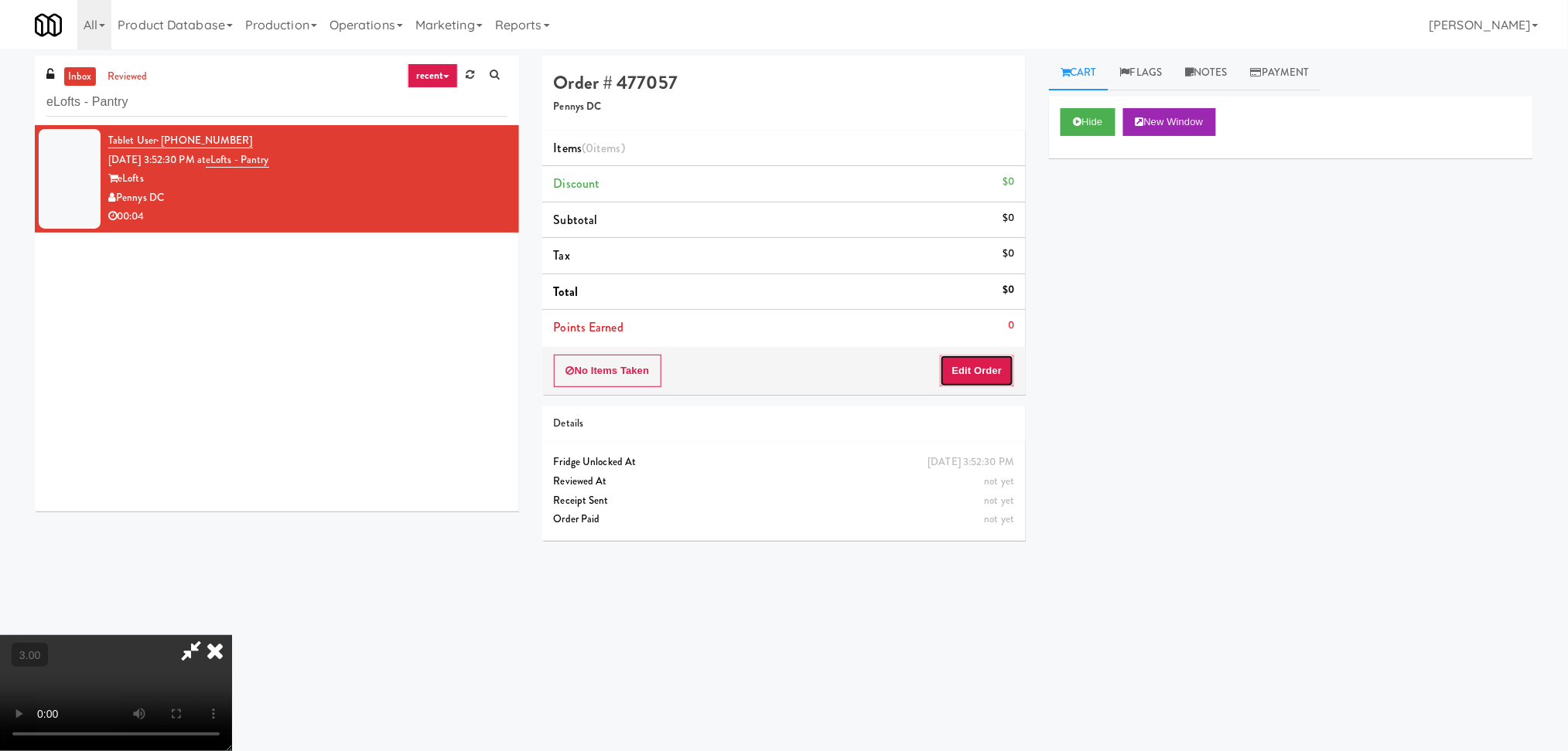
click at [1003, 367] on button "Edit Order" at bounding box center [978, 371] width 75 height 33
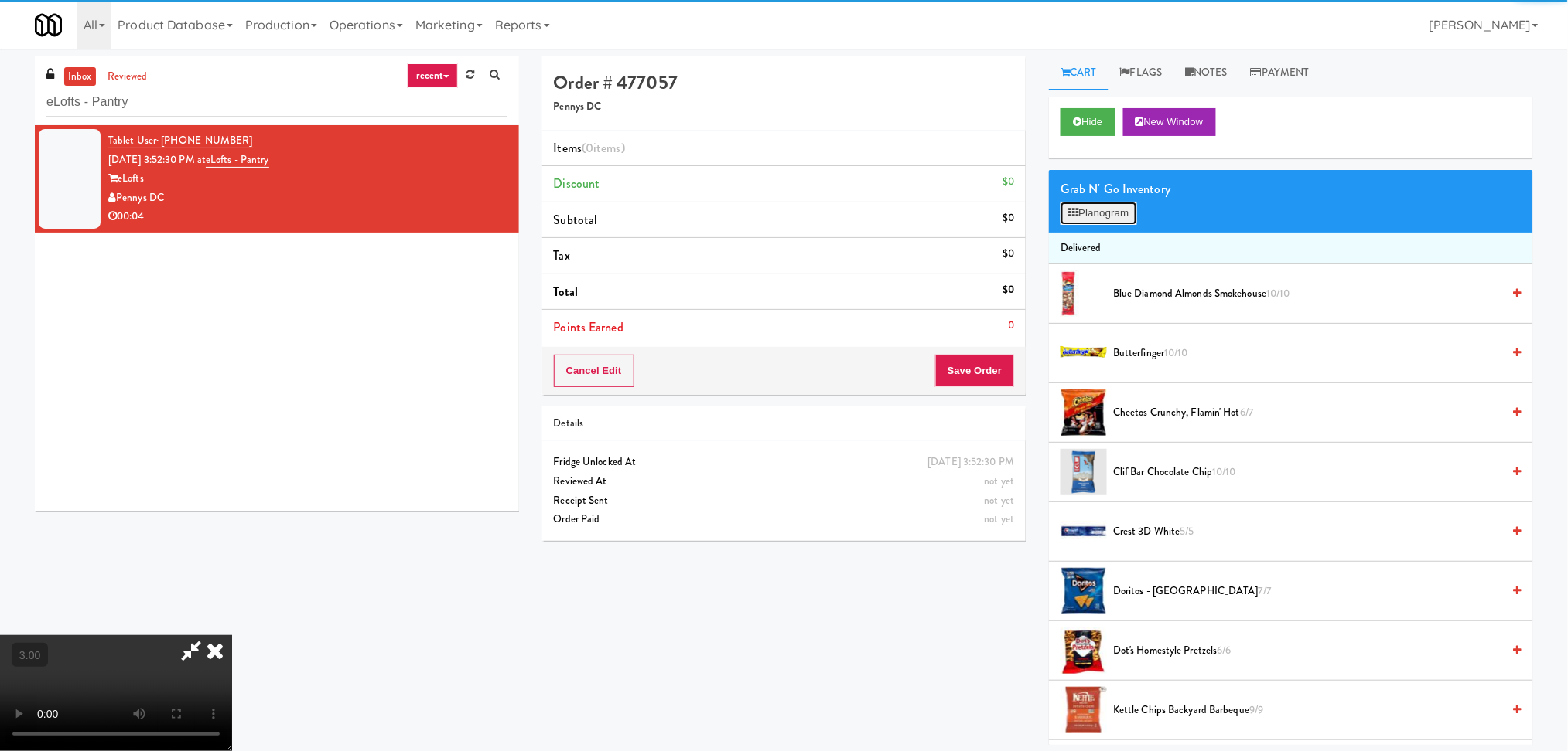
click at [1100, 205] on button "Planogram" at bounding box center [1098, 213] width 75 height 23
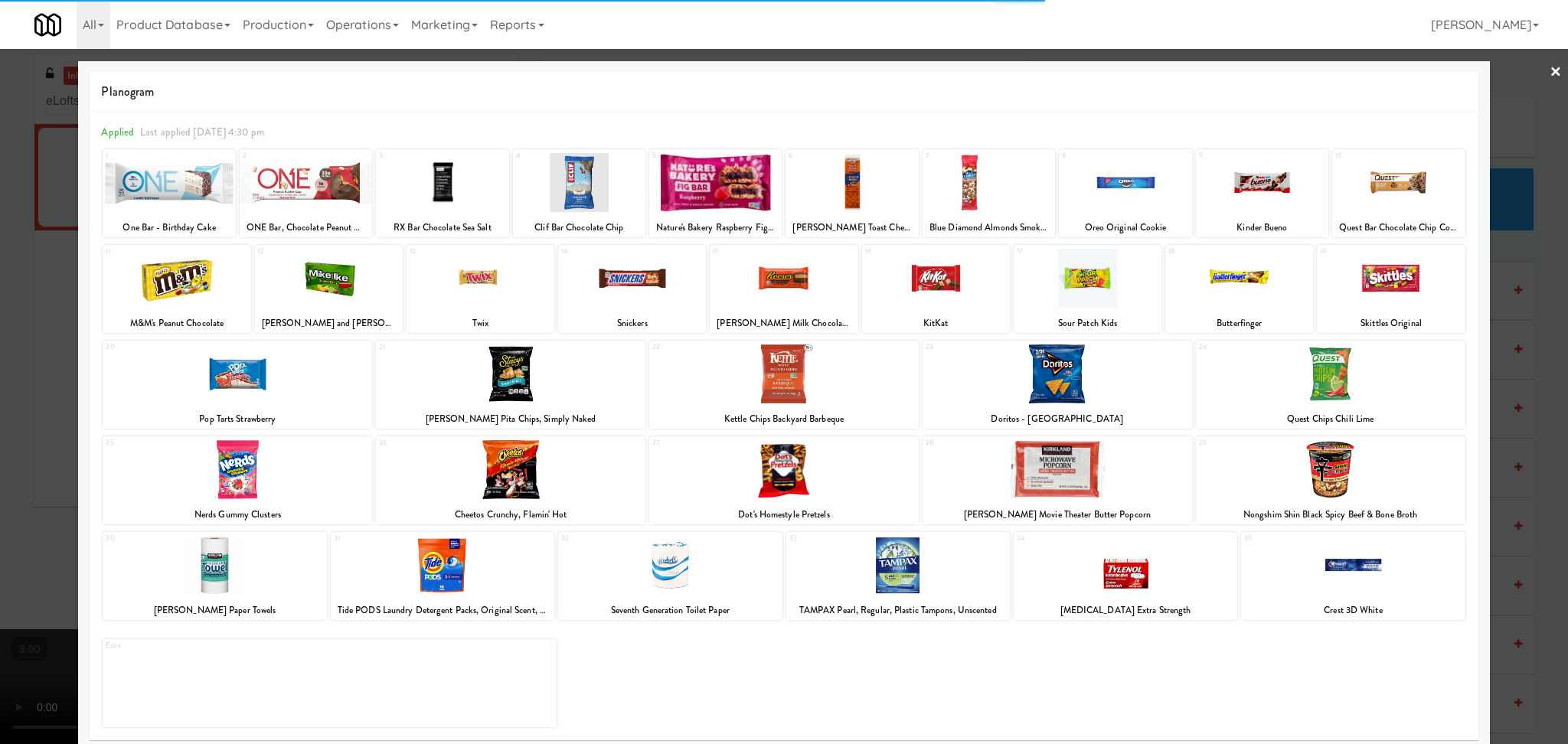
click at [560, 478] on div at bounding box center [511, 470] width 270 height 59
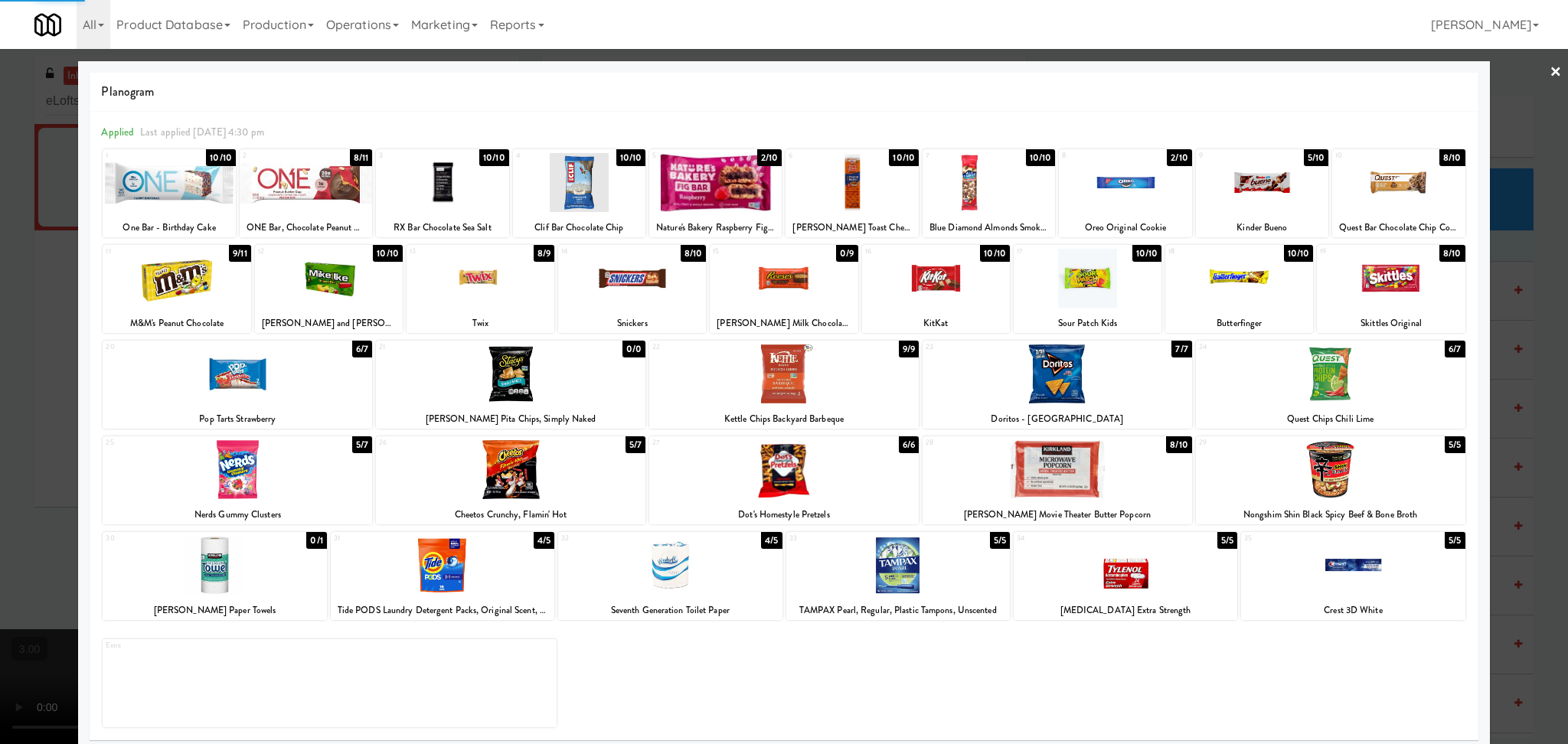
click at [0, 400] on div at bounding box center [784, 372] width 1568 height 744
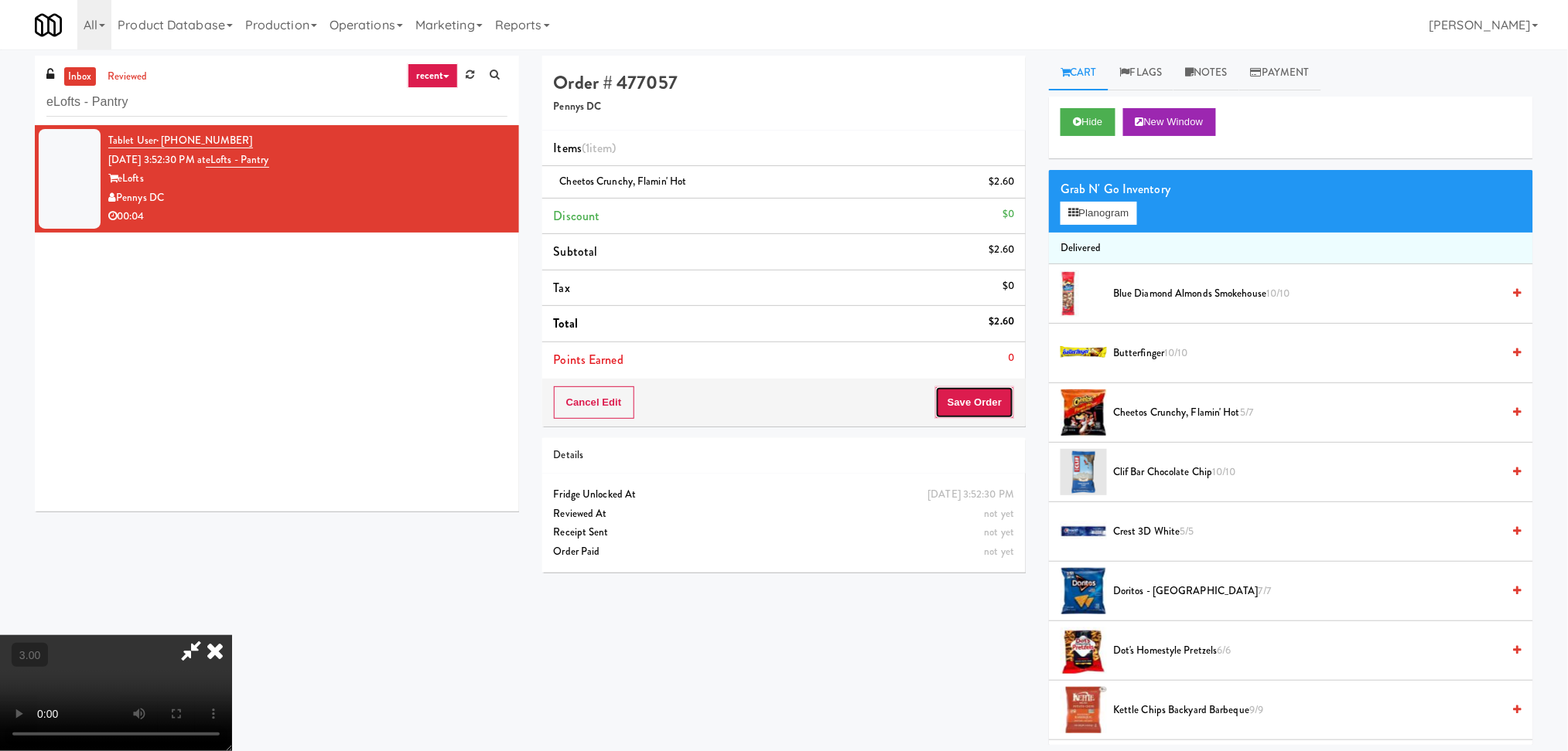
click at [962, 402] on button "Save Order" at bounding box center [974, 402] width 79 height 33
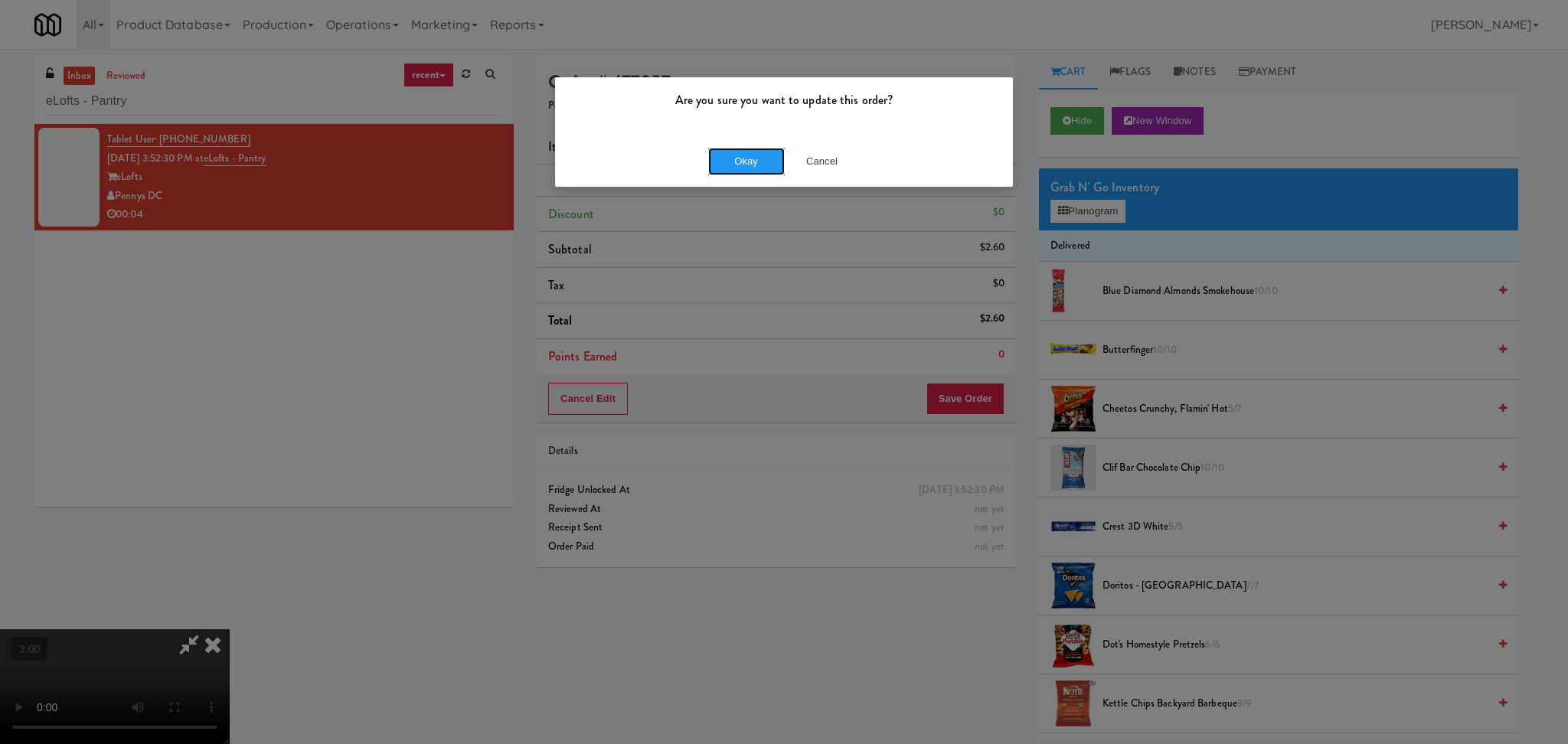
click at [715, 164] on button "Okay" at bounding box center [746, 161] width 76 height 27
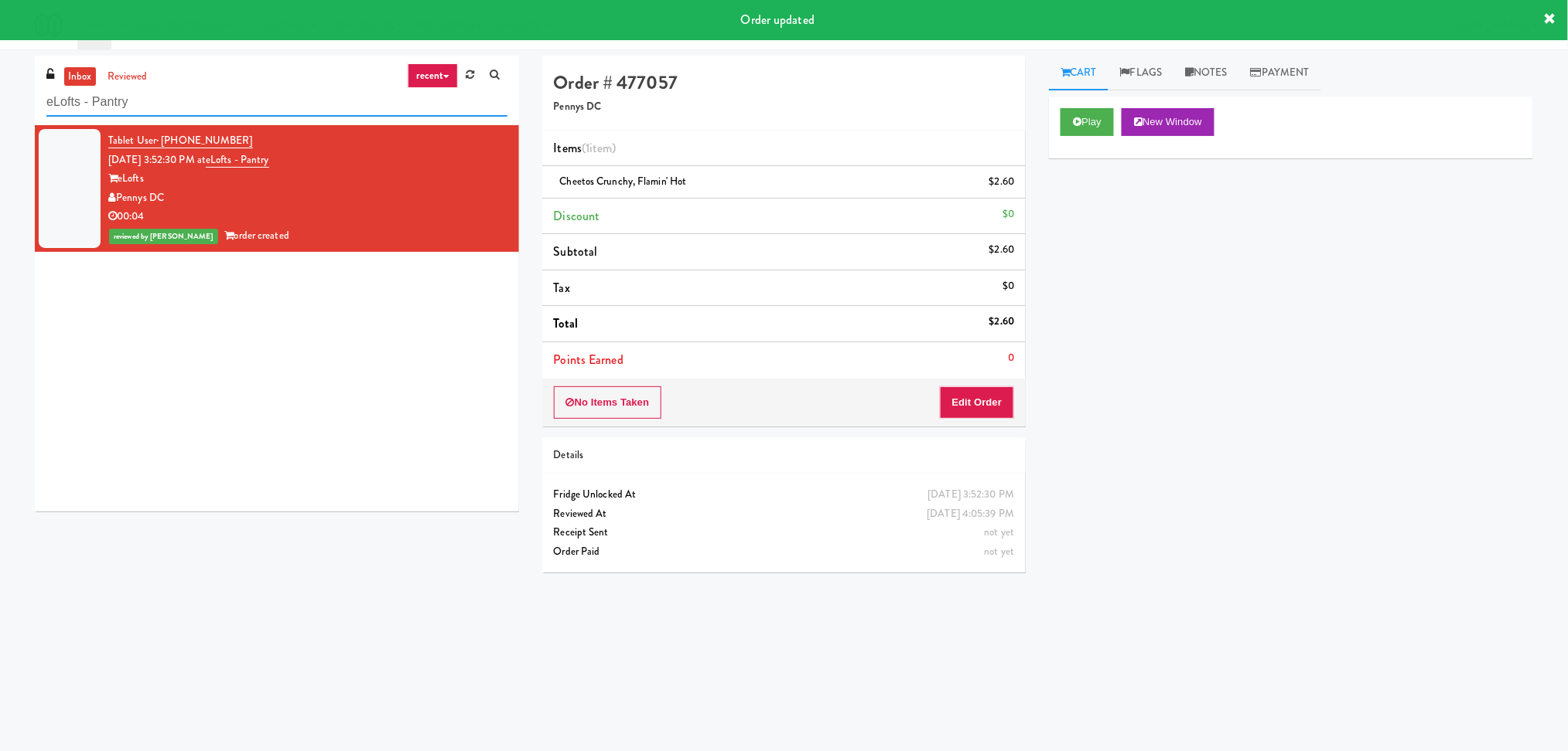
paste input "Chestnut Place"
drag, startPoint x: 364, startPoint y: 98, endPoint x: 0, endPoint y: 24, distance: 371.4
click at [0, 50] on body "Order updated Are you sure you want to update this order? Okay Cancel Okay Are …" at bounding box center [784, 425] width 1568 height 751
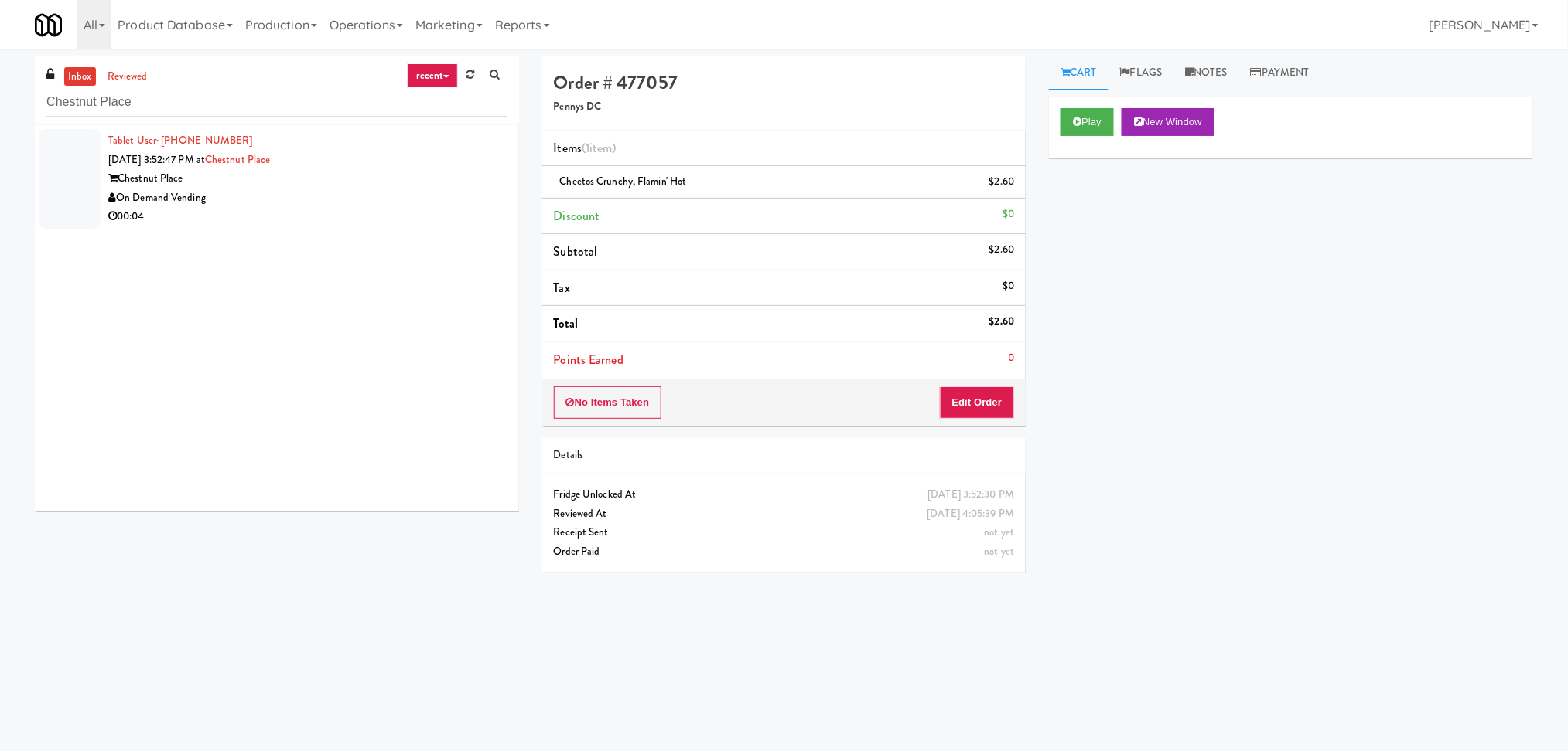
click at [444, 187] on div "Chestnut Place" at bounding box center [308, 179] width 399 height 20
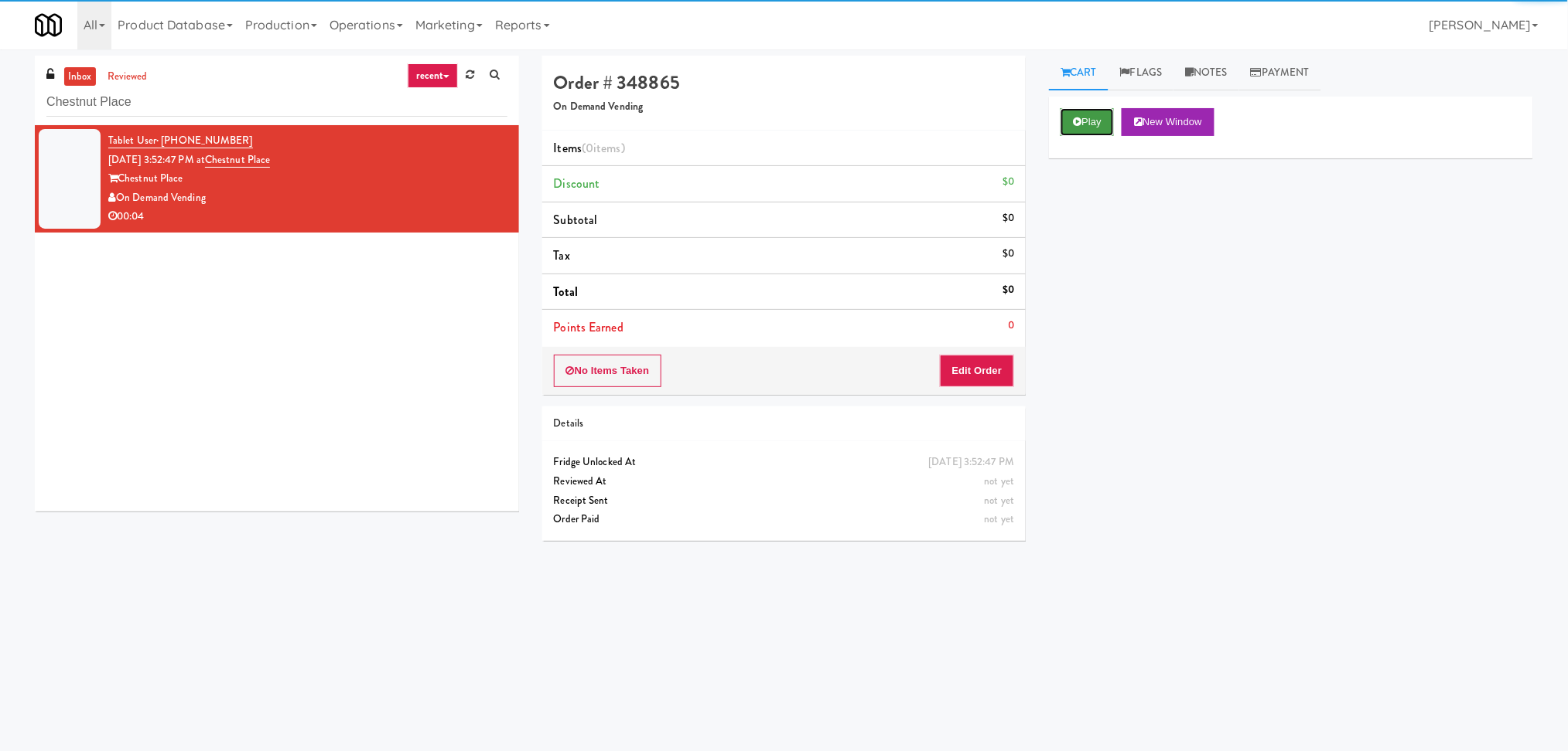
click at [1074, 122] on button "Play" at bounding box center [1086, 122] width 53 height 27
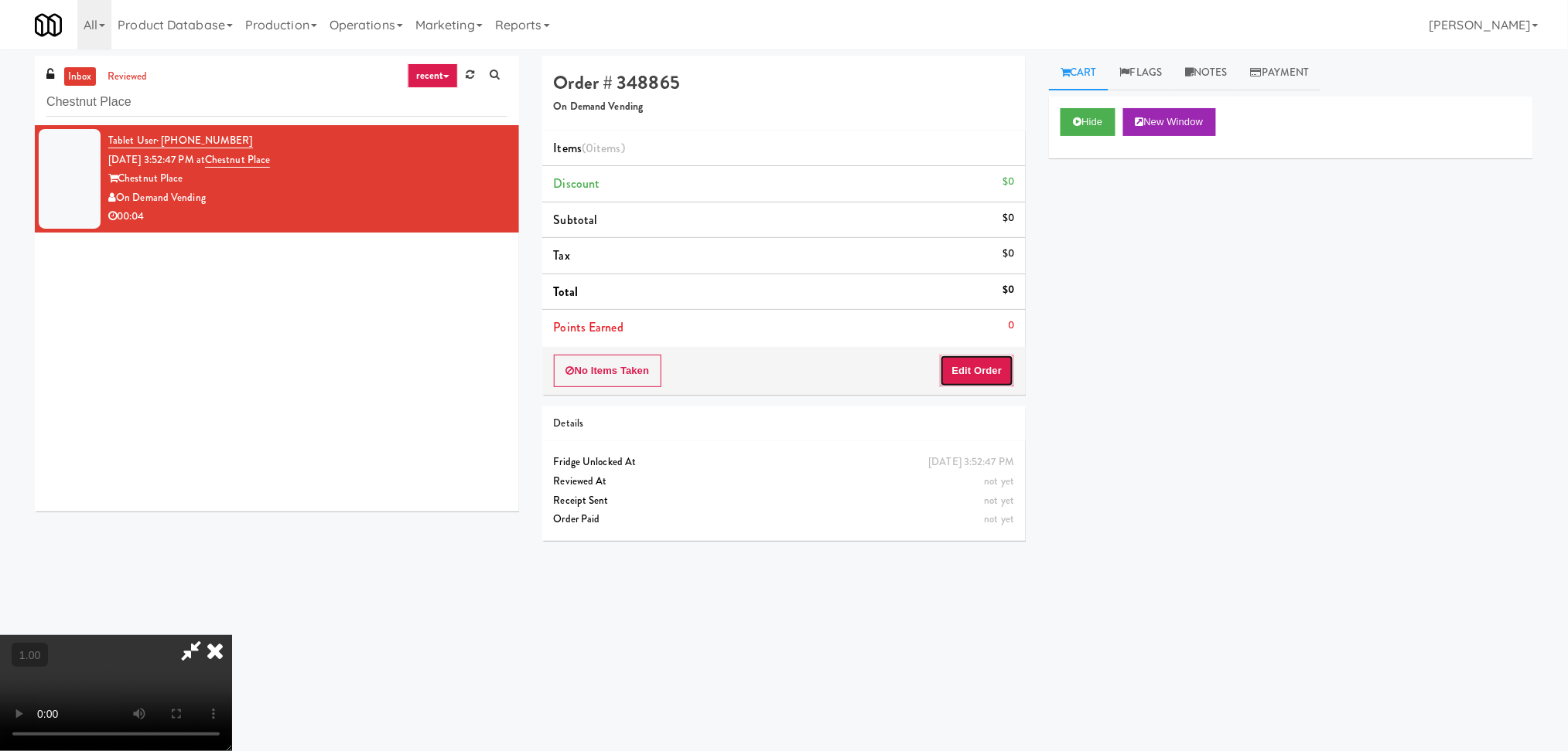
click at [996, 363] on button "Edit Order" at bounding box center [978, 371] width 75 height 33
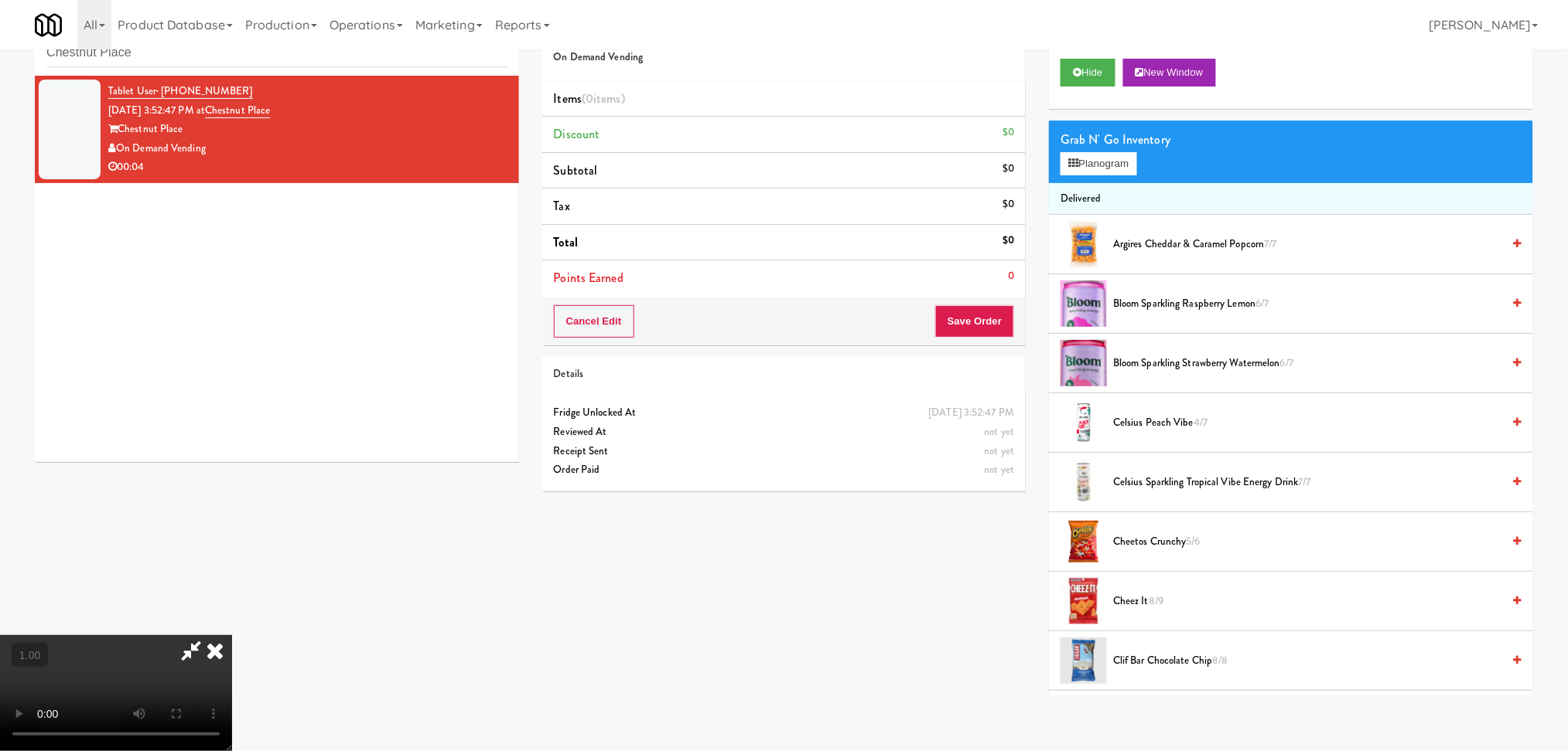
scroll to position [206, 0]
click at [1069, 156] on button "Planogram" at bounding box center [1098, 164] width 75 height 23
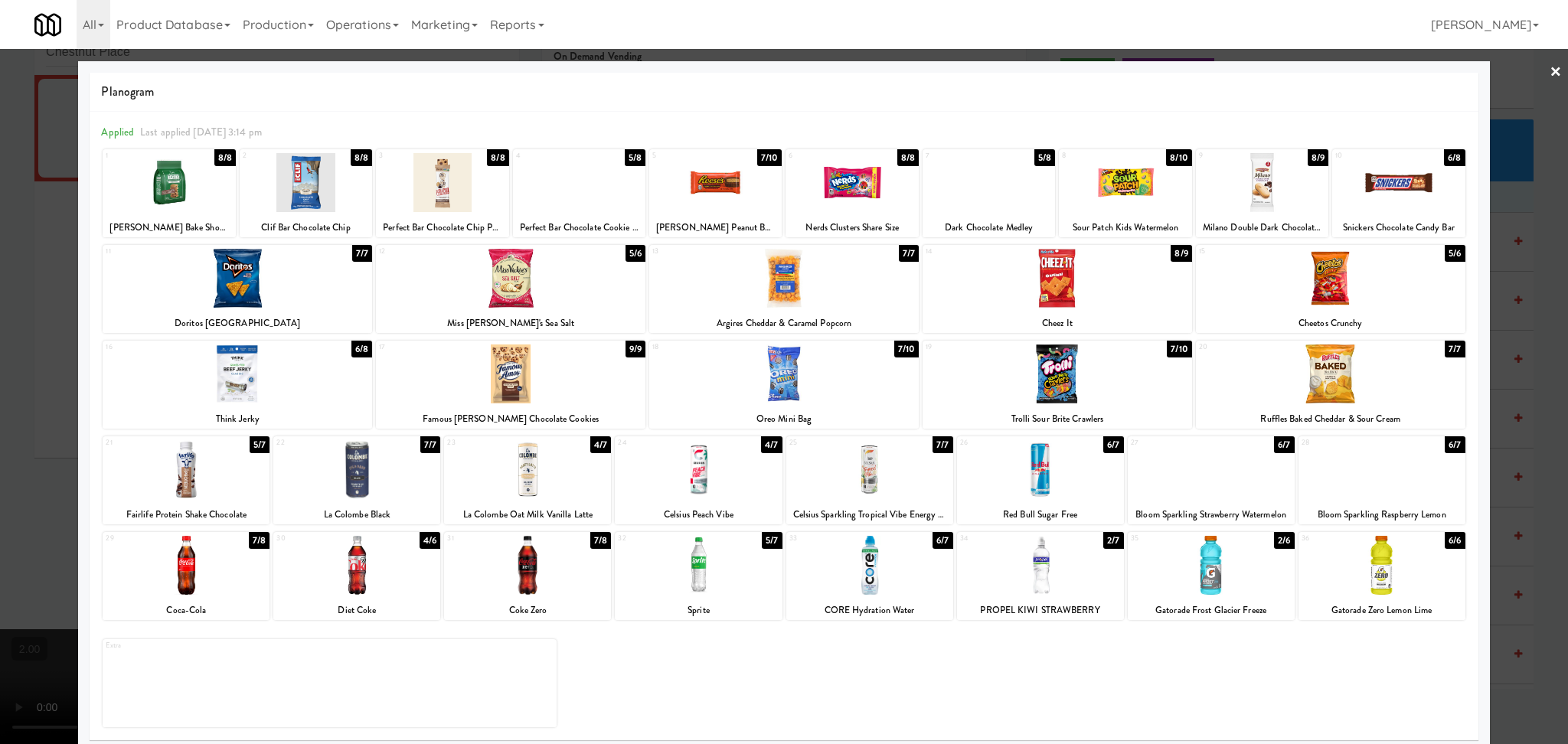
click at [920, 475] on div at bounding box center [869, 470] width 167 height 59
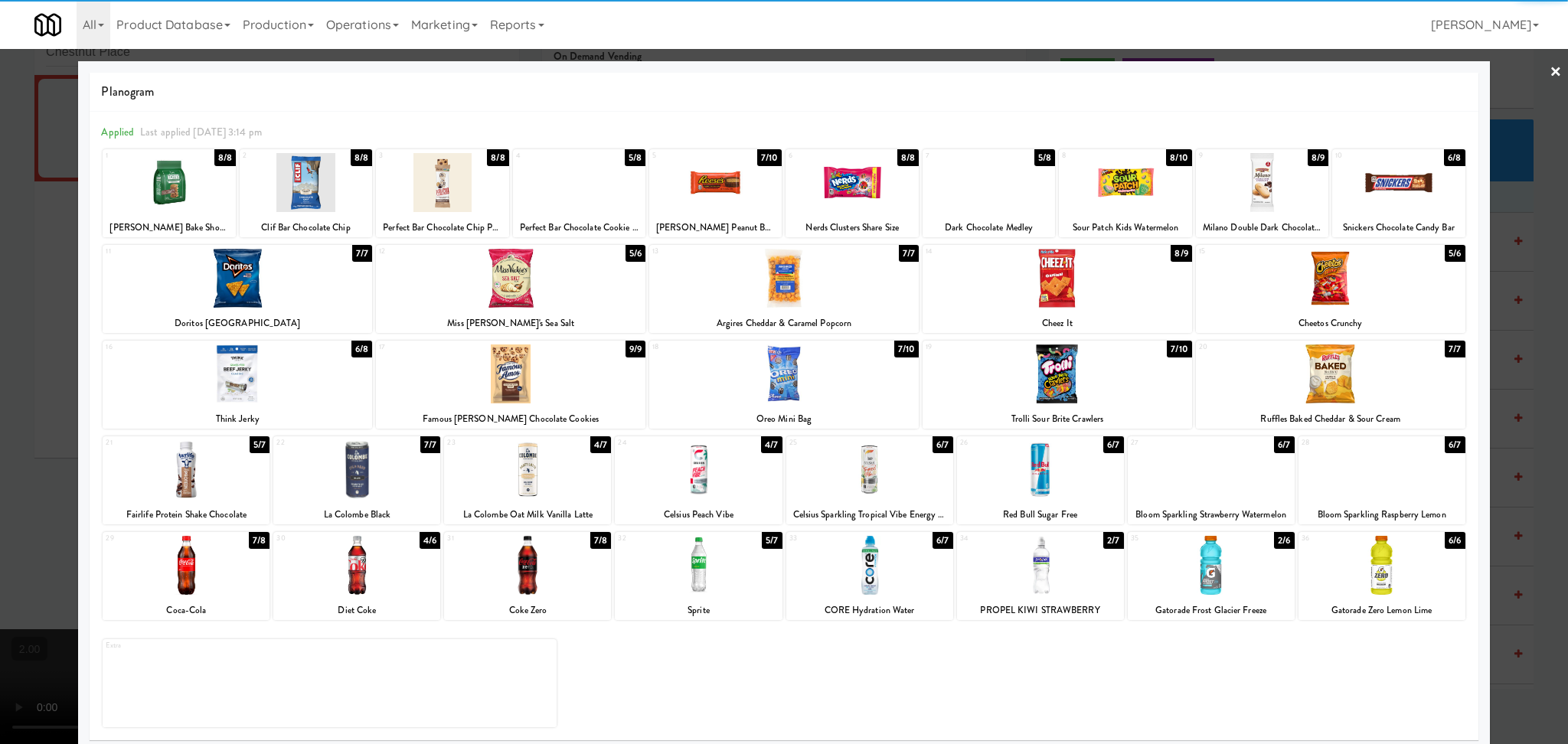
click at [0, 282] on div at bounding box center [784, 372] width 1568 height 744
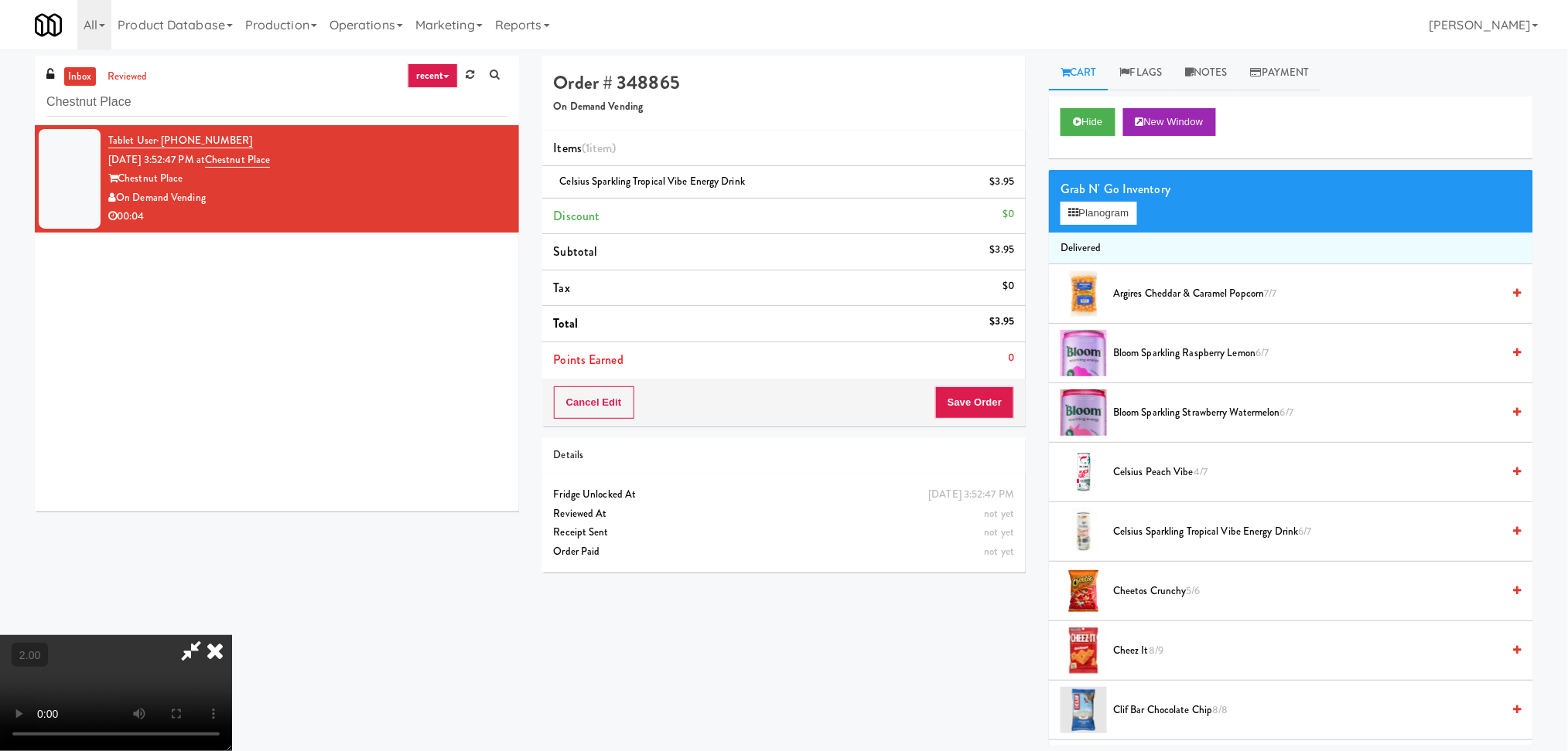
click at [209, 635] on icon at bounding box center [191, 651] width 36 height 31
click at [967, 405] on button "Save Order" at bounding box center [974, 402] width 79 height 33
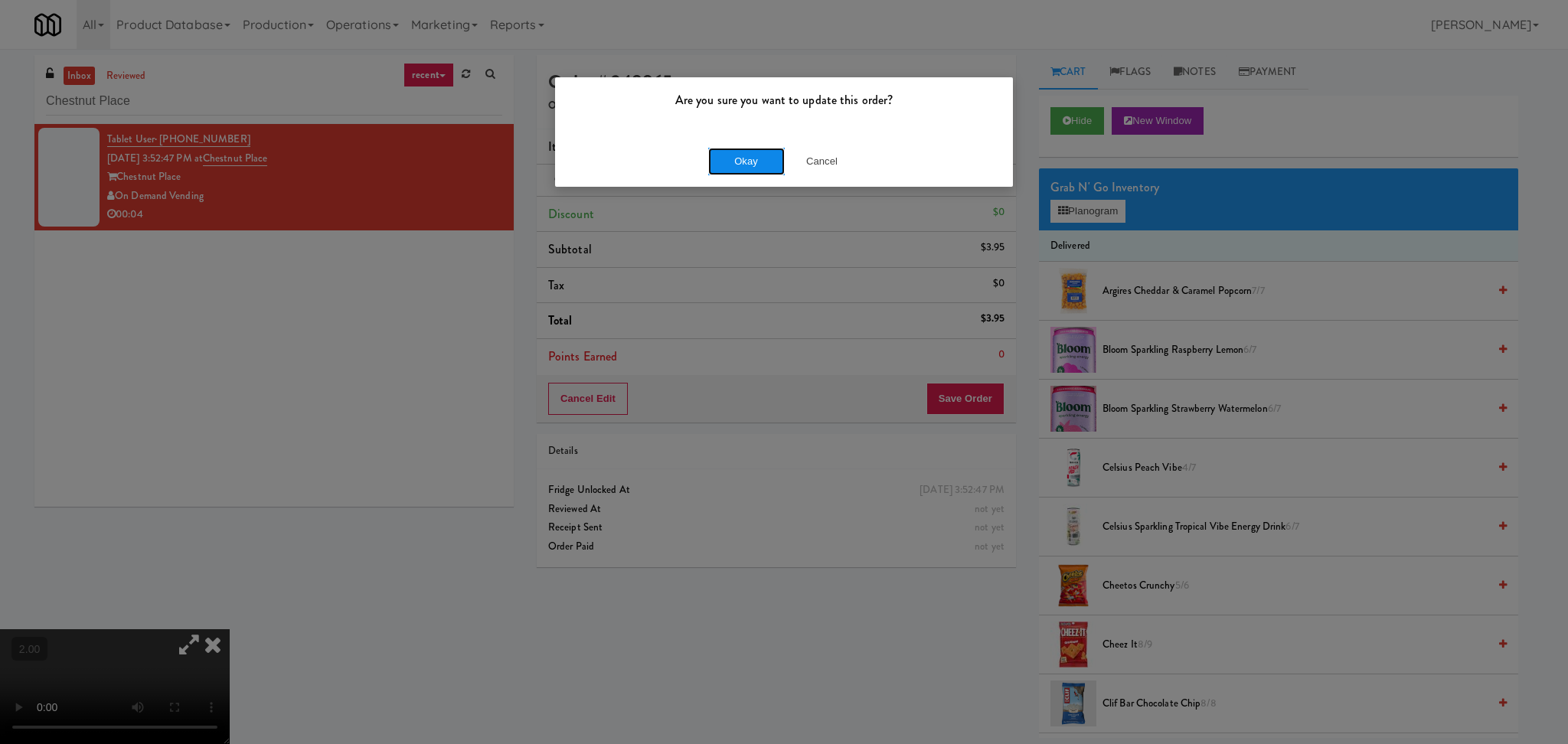
click at [714, 158] on button "Okay" at bounding box center [746, 161] width 76 height 27
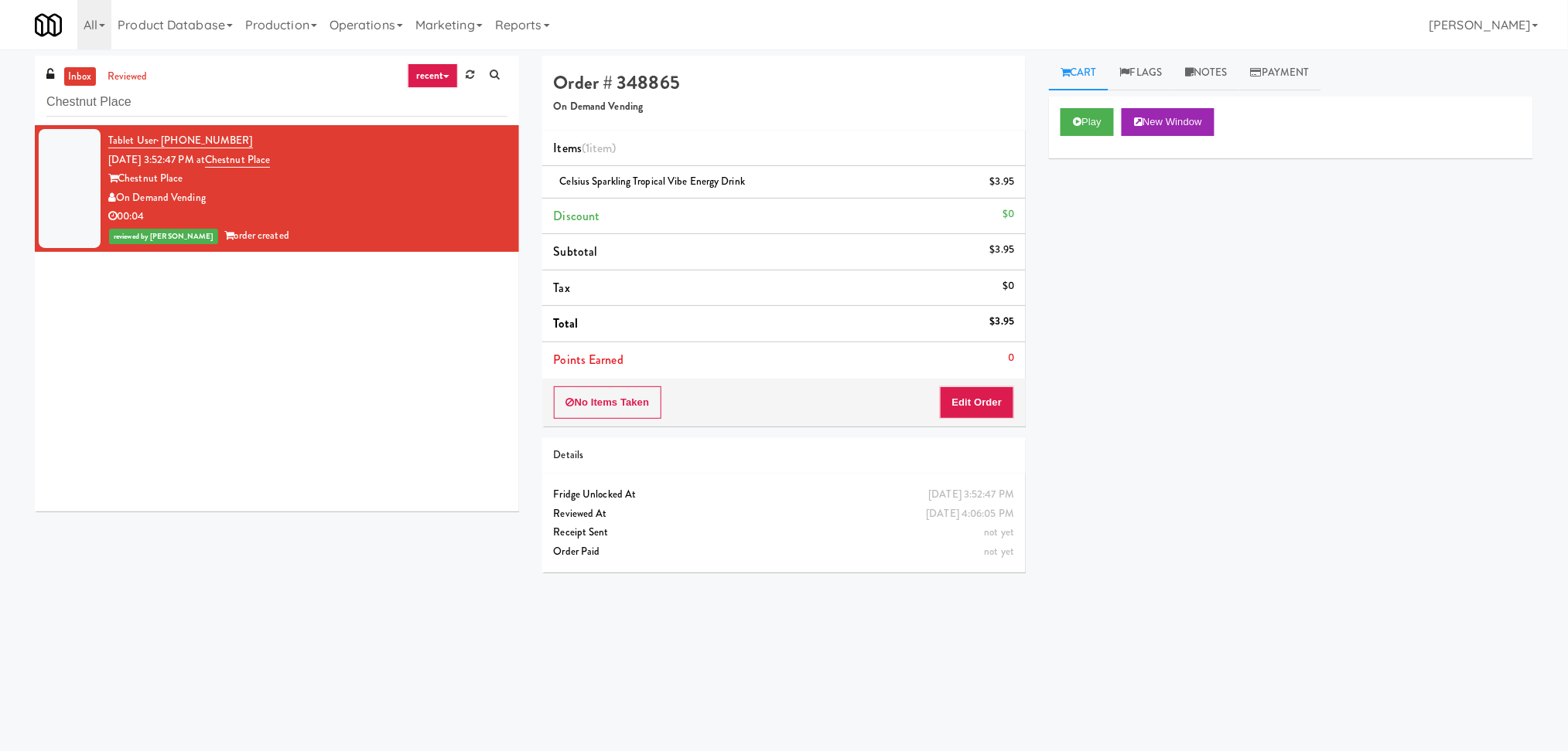
drag, startPoint x: 305, startPoint y: 86, endPoint x: 18, endPoint y: 121, distance: 289.1
click at [23, 121] on div "inbox reviewed recent all unclear take inventory issue suspicious failed recent…" at bounding box center [277, 289] width 507 height 468
click at [143, 108] on input "Chestnut Place" at bounding box center [277, 102] width 461 height 28
click at [150, 104] on input "Chestnut Place" at bounding box center [277, 102] width 461 height 28
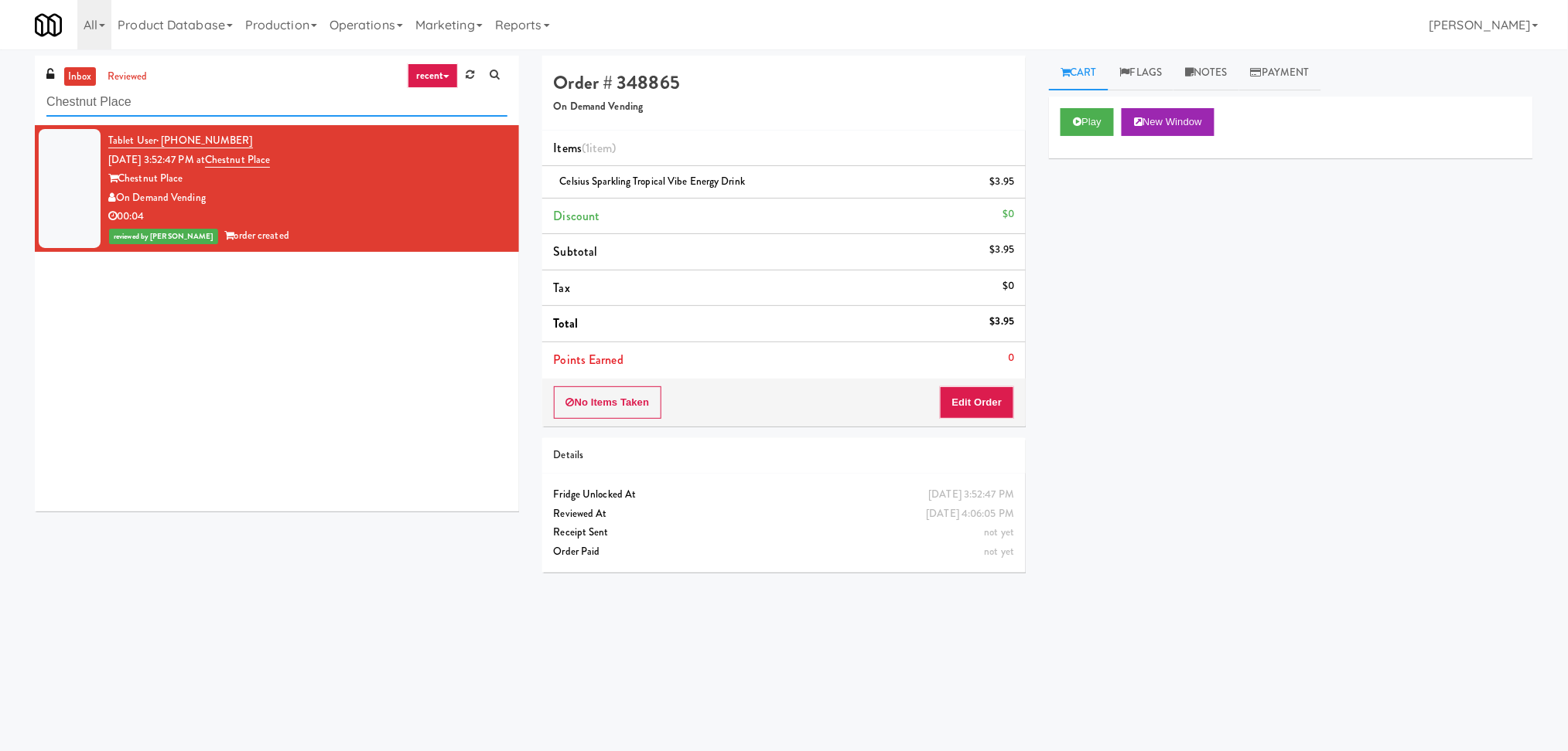
click at [181, 101] on input "Chestnut Place" at bounding box center [277, 102] width 461 height 28
click at [212, 108] on input "Chestnut Place" at bounding box center [277, 102] width 461 height 28
paste input "Vouge Salon Cooler 1"
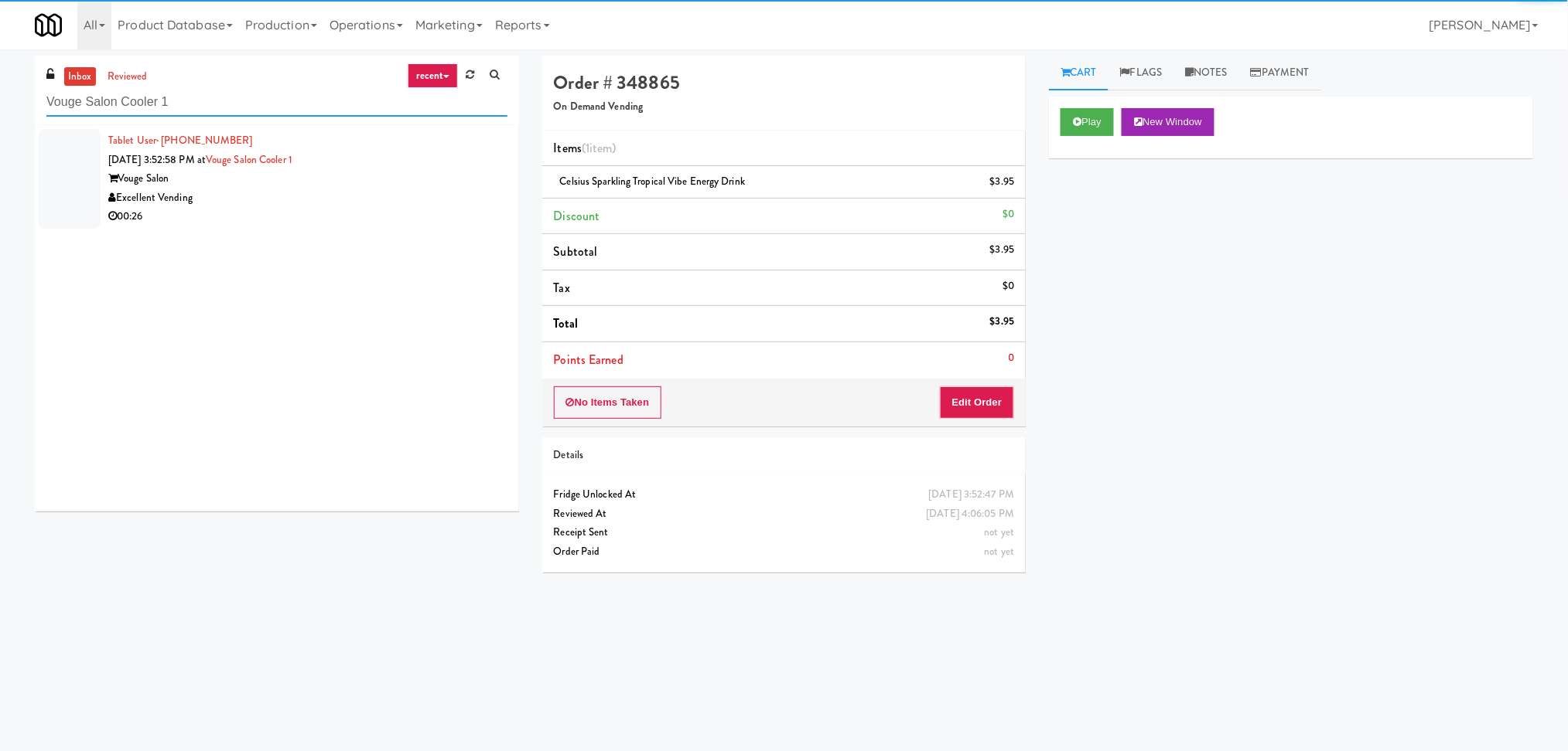
type input "Vouge Salon Cooler 1"
click at [363, 187] on div "Vouge Salon" at bounding box center [308, 179] width 399 height 20
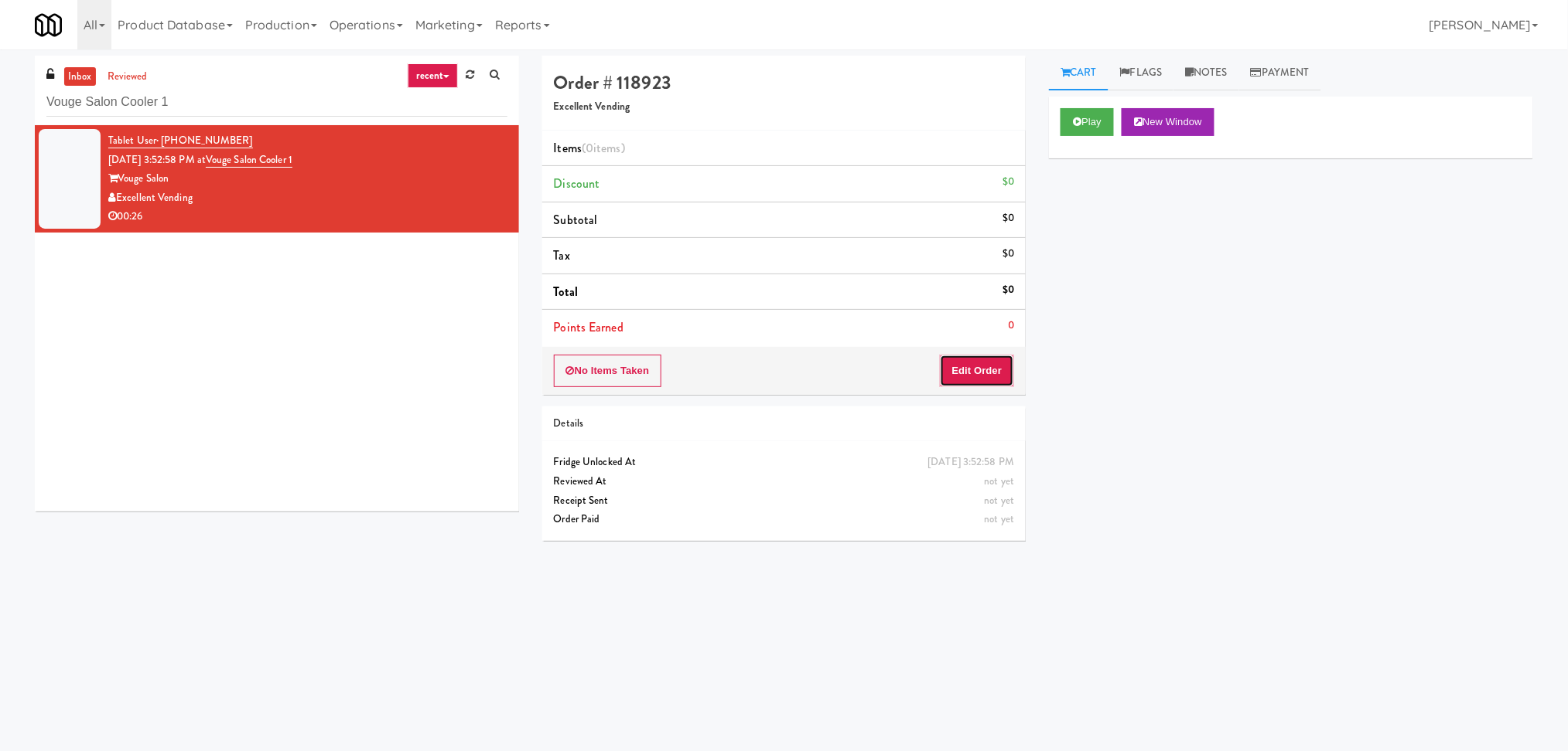
click at [984, 367] on button "Edit Order" at bounding box center [978, 371] width 75 height 33
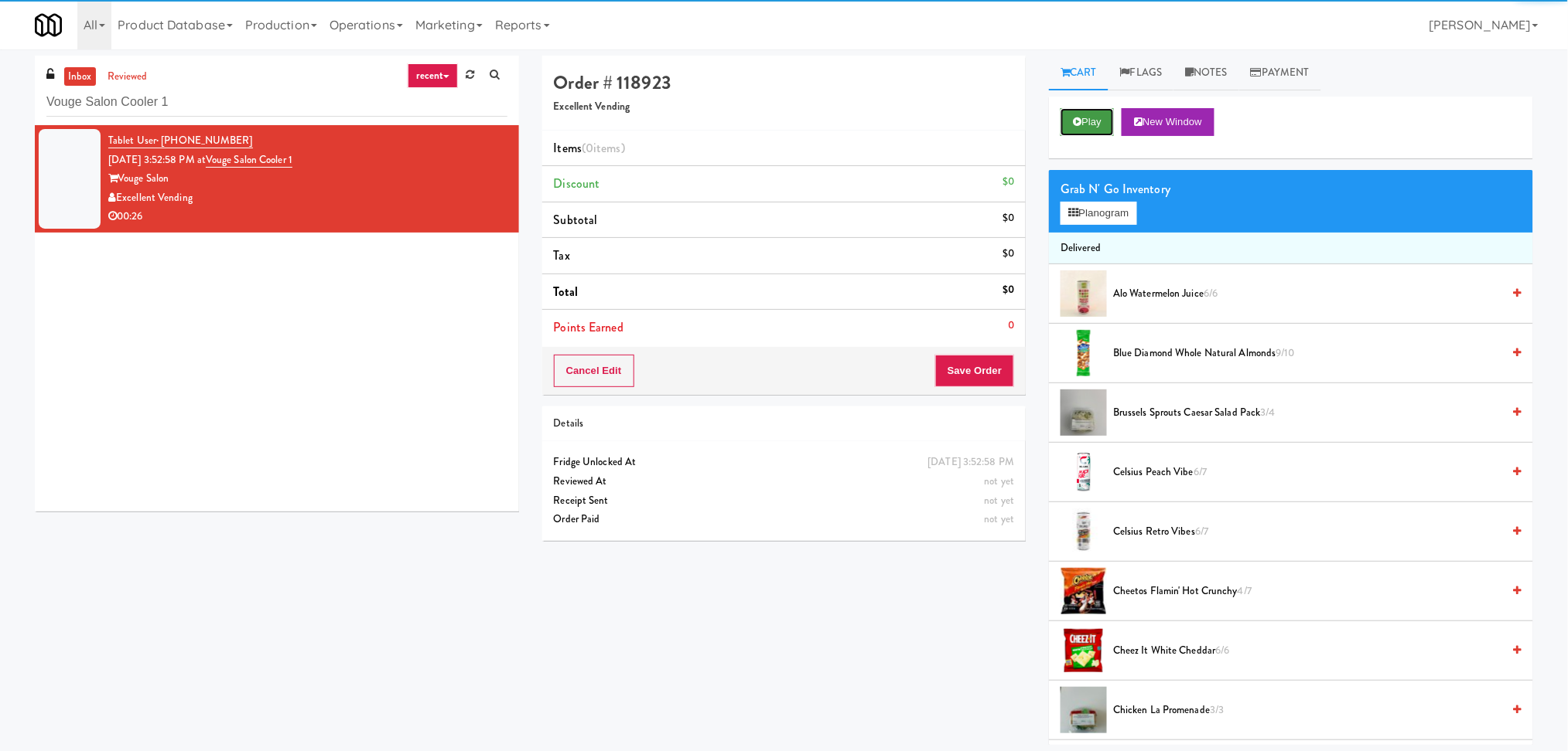
click at [1105, 115] on button "Play" at bounding box center [1086, 122] width 53 height 27
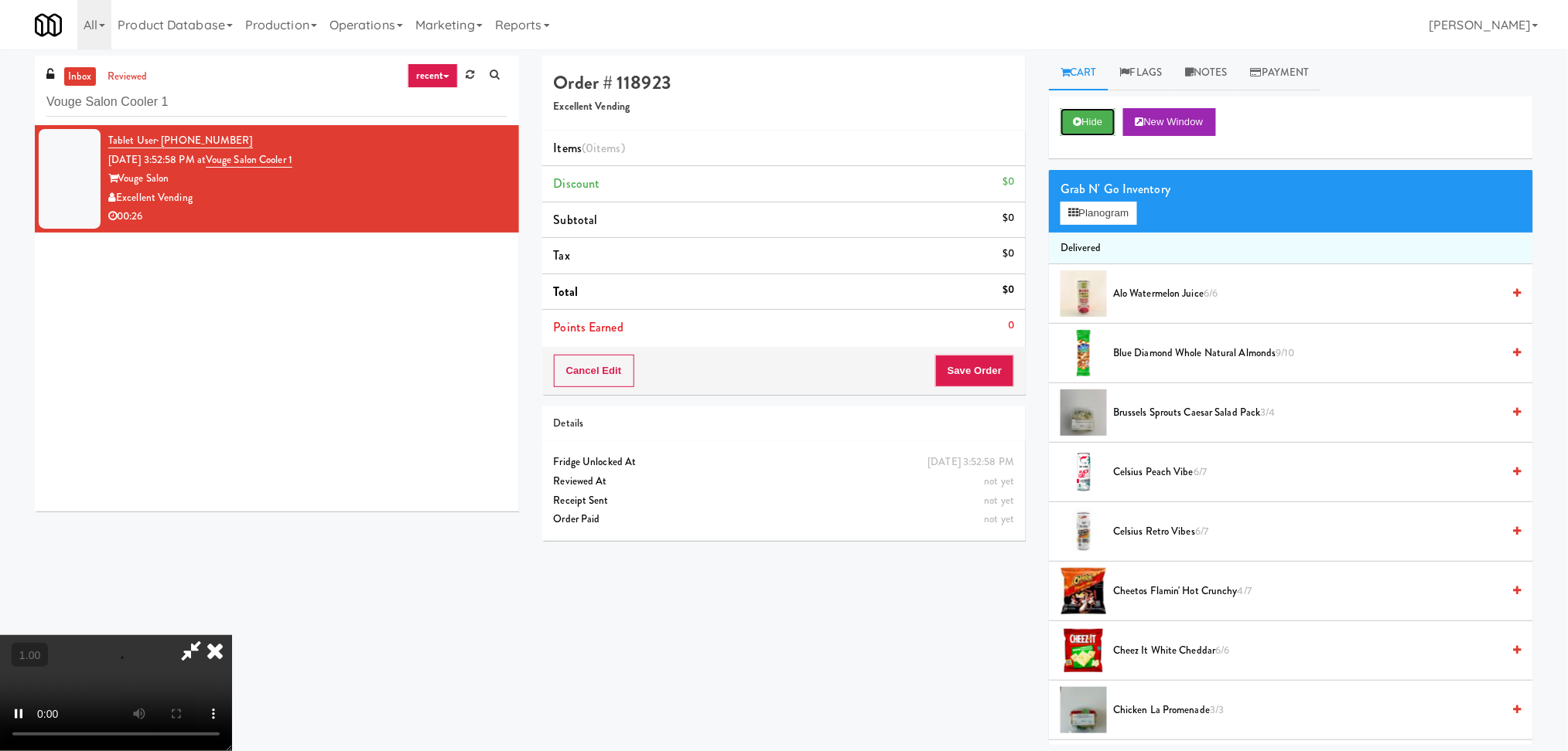
scroll to position [274, 0]
click at [232, 635] on video at bounding box center [116, 693] width 232 height 116
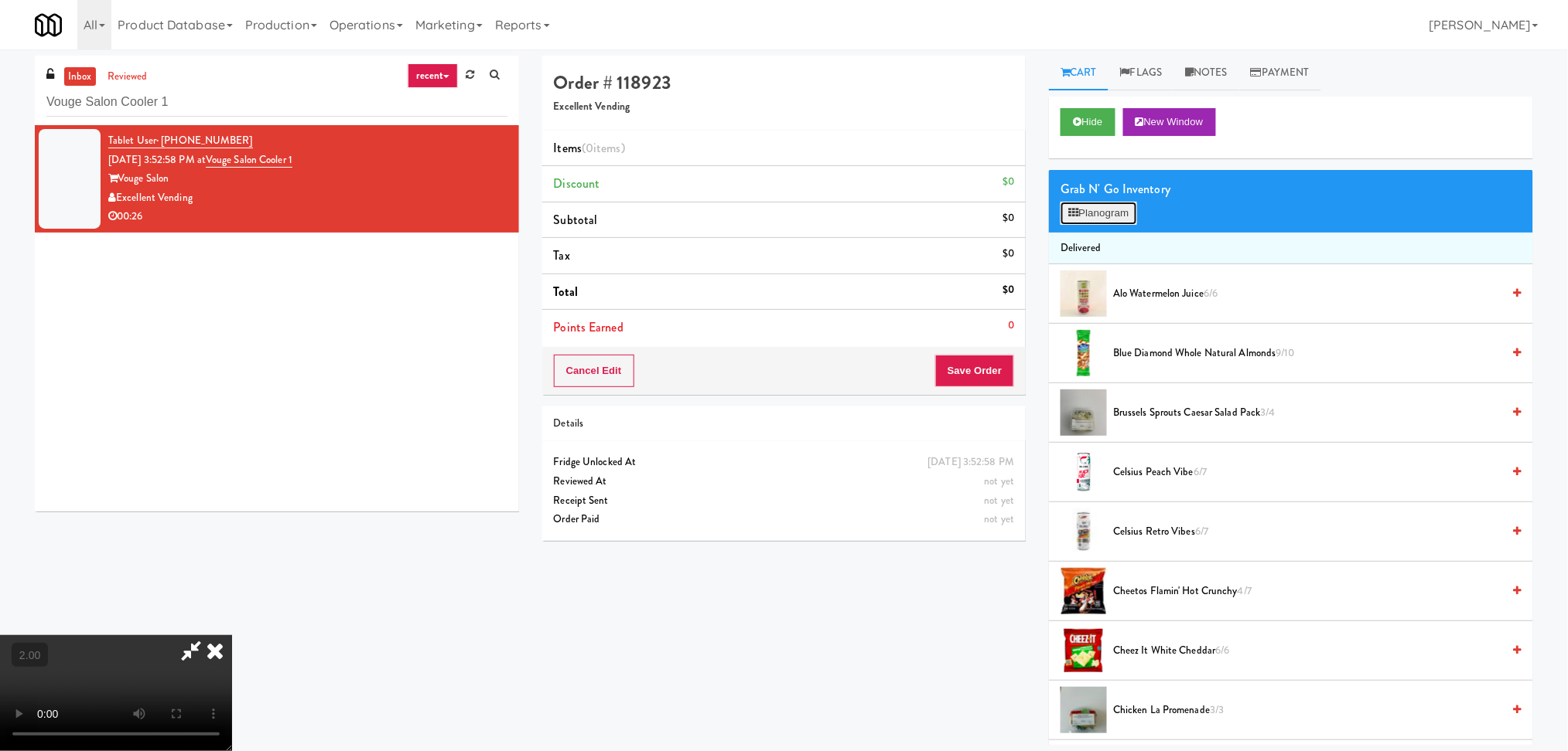
click at [1085, 210] on button "Planogram" at bounding box center [1098, 213] width 75 height 23
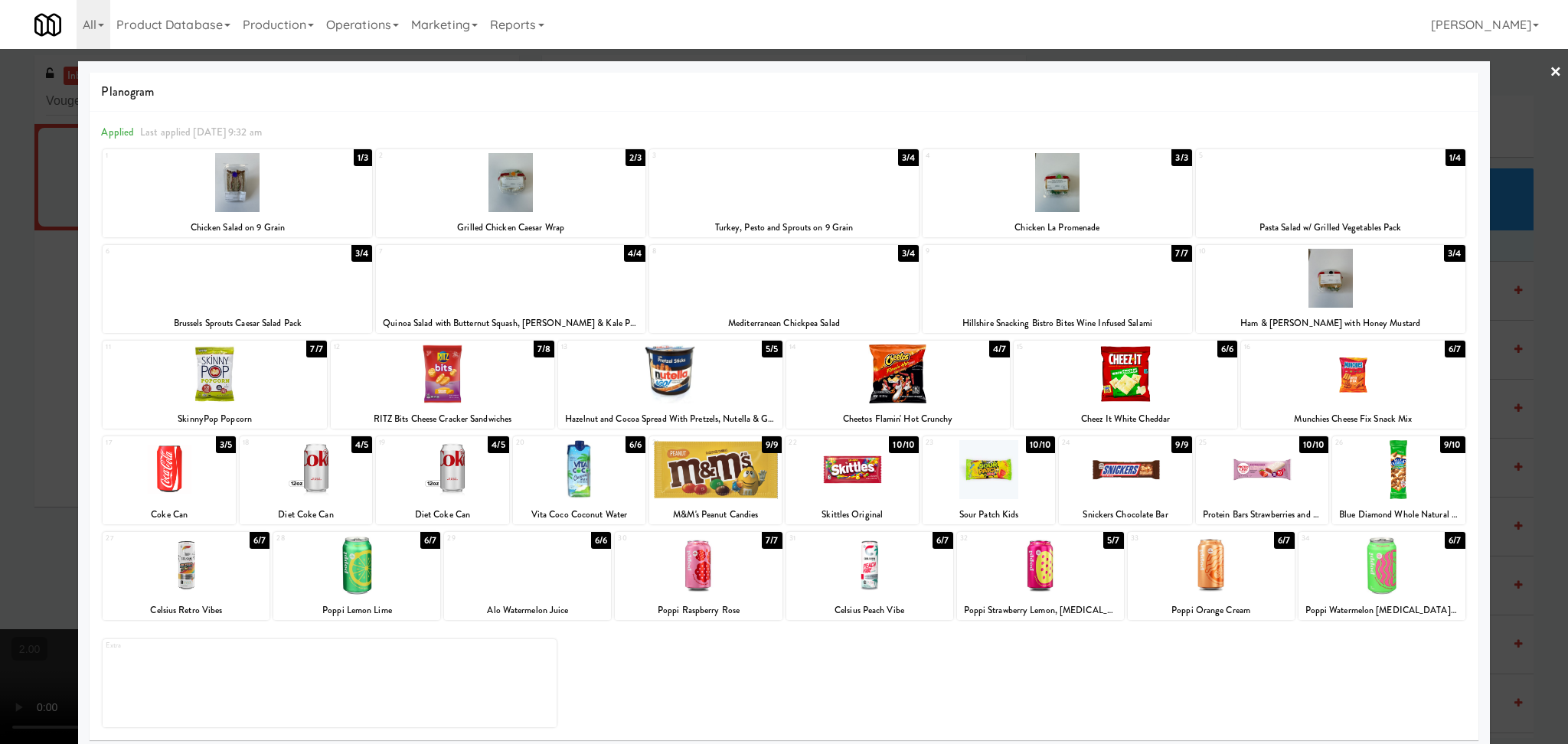
click at [1026, 293] on div at bounding box center [1057, 278] width 270 height 59
click at [1153, 370] on div at bounding box center [1125, 374] width 224 height 59
click at [0, 243] on div at bounding box center [784, 372] width 1568 height 744
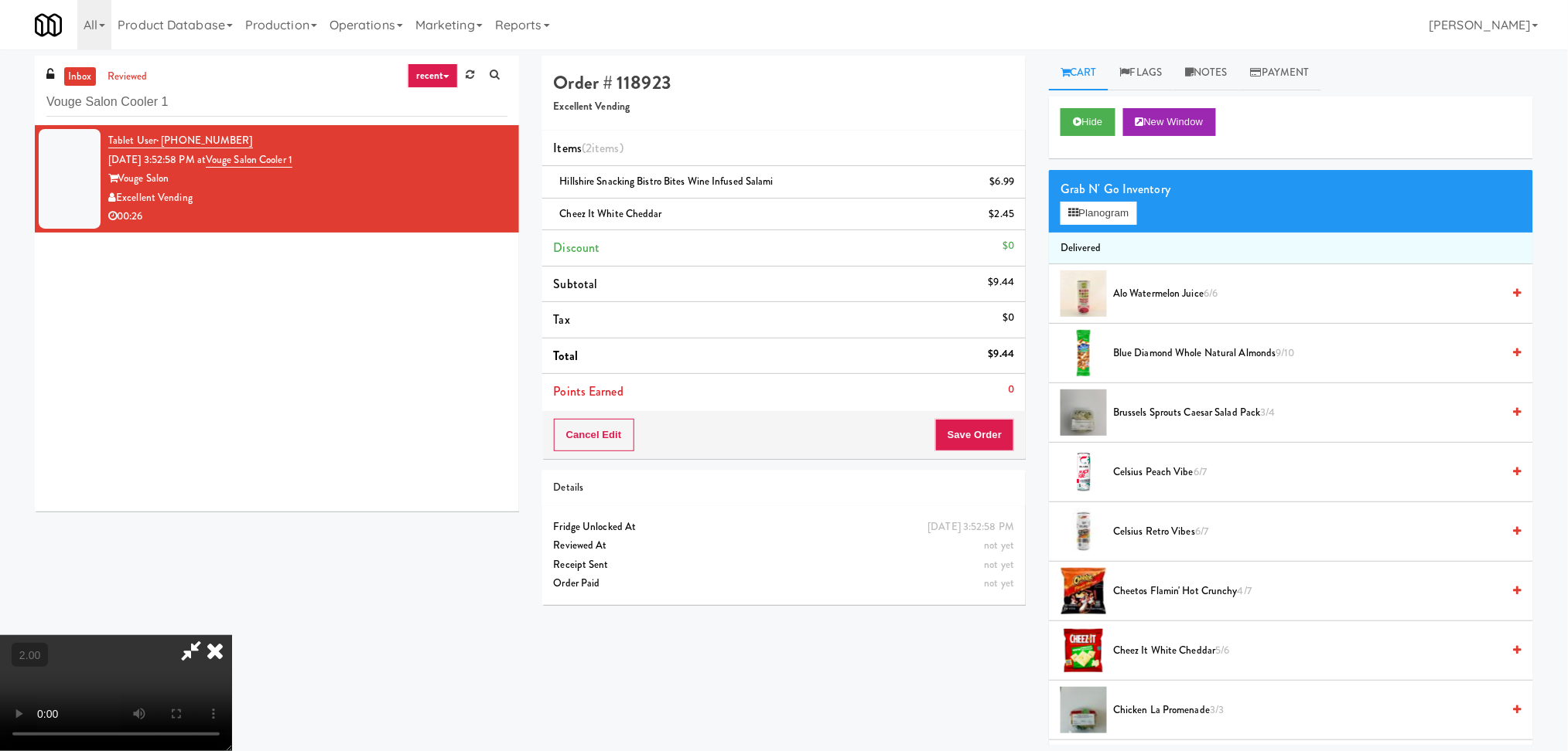
click at [232, 635] on video at bounding box center [116, 693] width 232 height 116
click at [232, 680] on video at bounding box center [116, 693] width 232 height 116
click at [232, 635] on video at bounding box center [116, 693] width 232 height 116
click at [232, 680] on video at bounding box center [116, 693] width 232 height 116
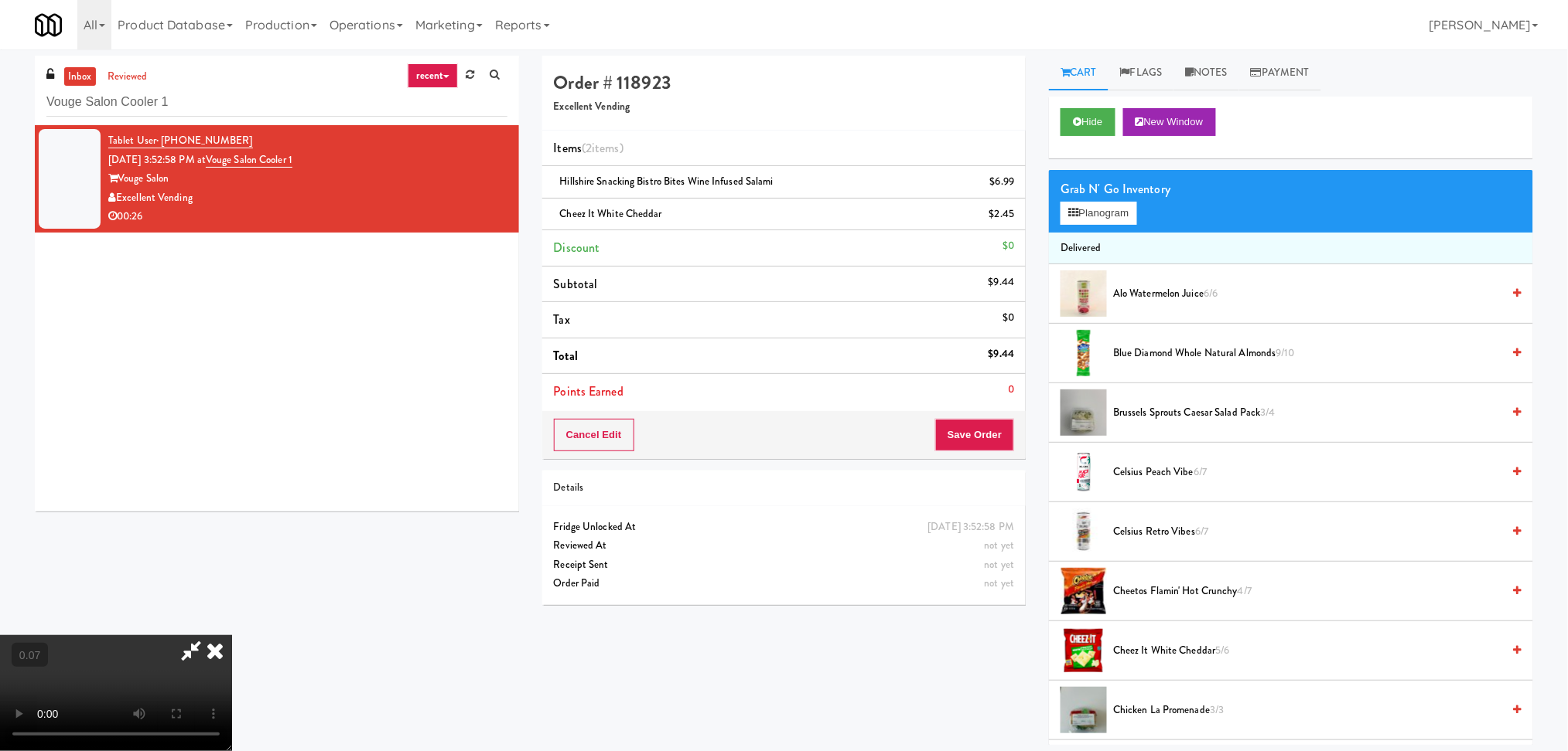
click at [232, 635] on video at bounding box center [116, 693] width 232 height 116
drag, startPoint x: 1134, startPoint y: 203, endPoint x: 1128, endPoint y: 211, distance: 10.0
click at [1134, 202] on button "Planogram" at bounding box center [1098, 213] width 75 height 23
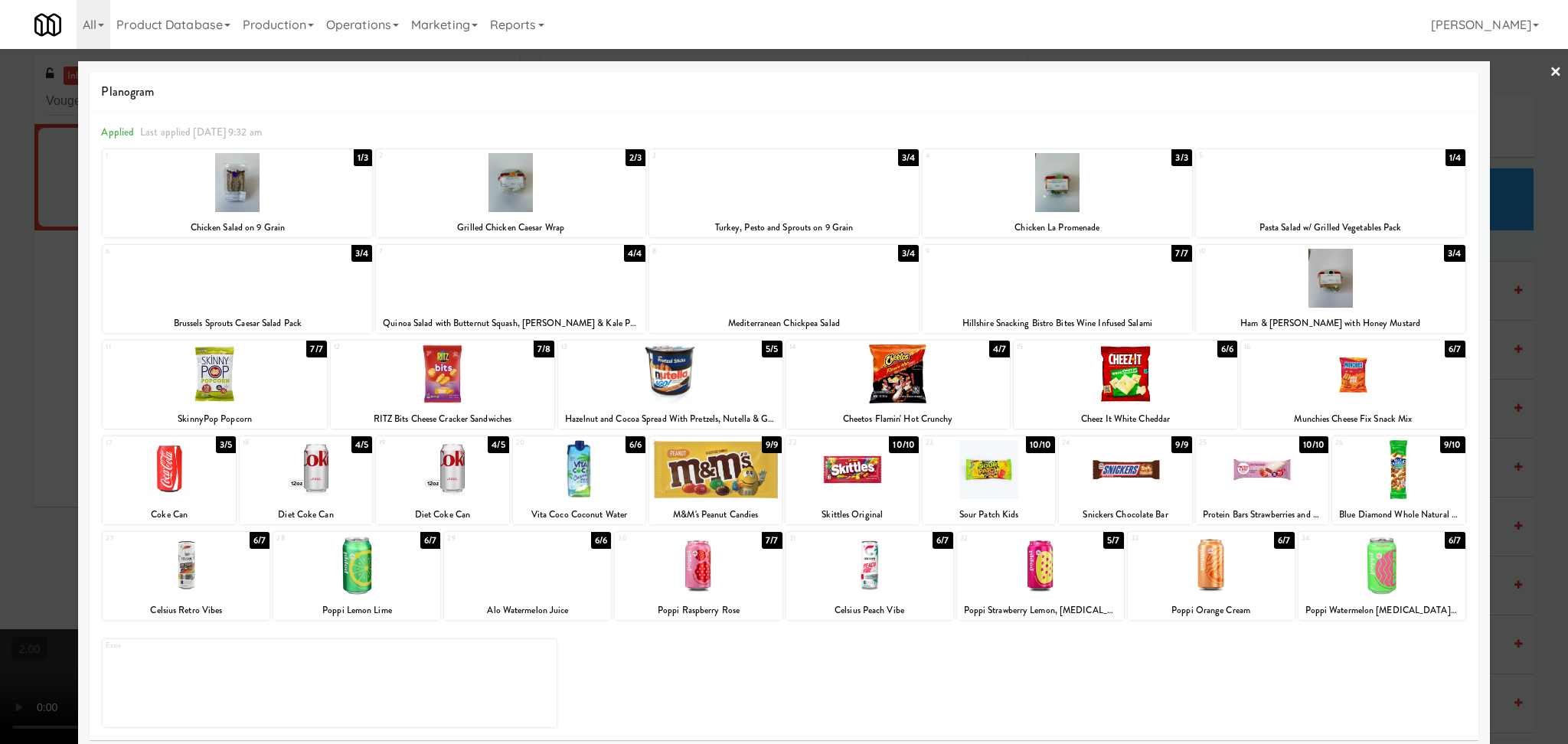
click at [1342, 581] on div at bounding box center [1381, 566] width 167 height 59
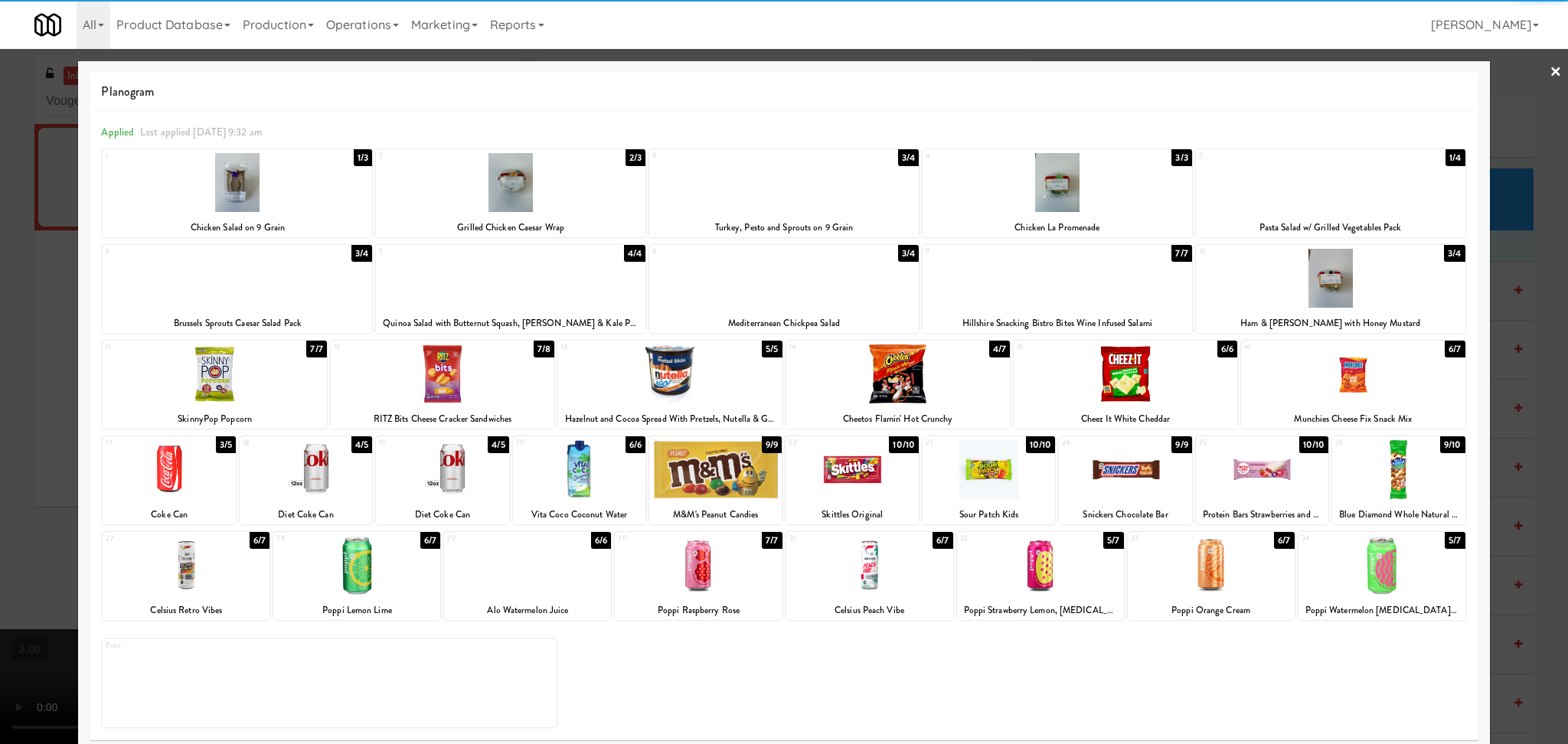
click at [0, 366] on div at bounding box center [784, 372] width 1568 height 744
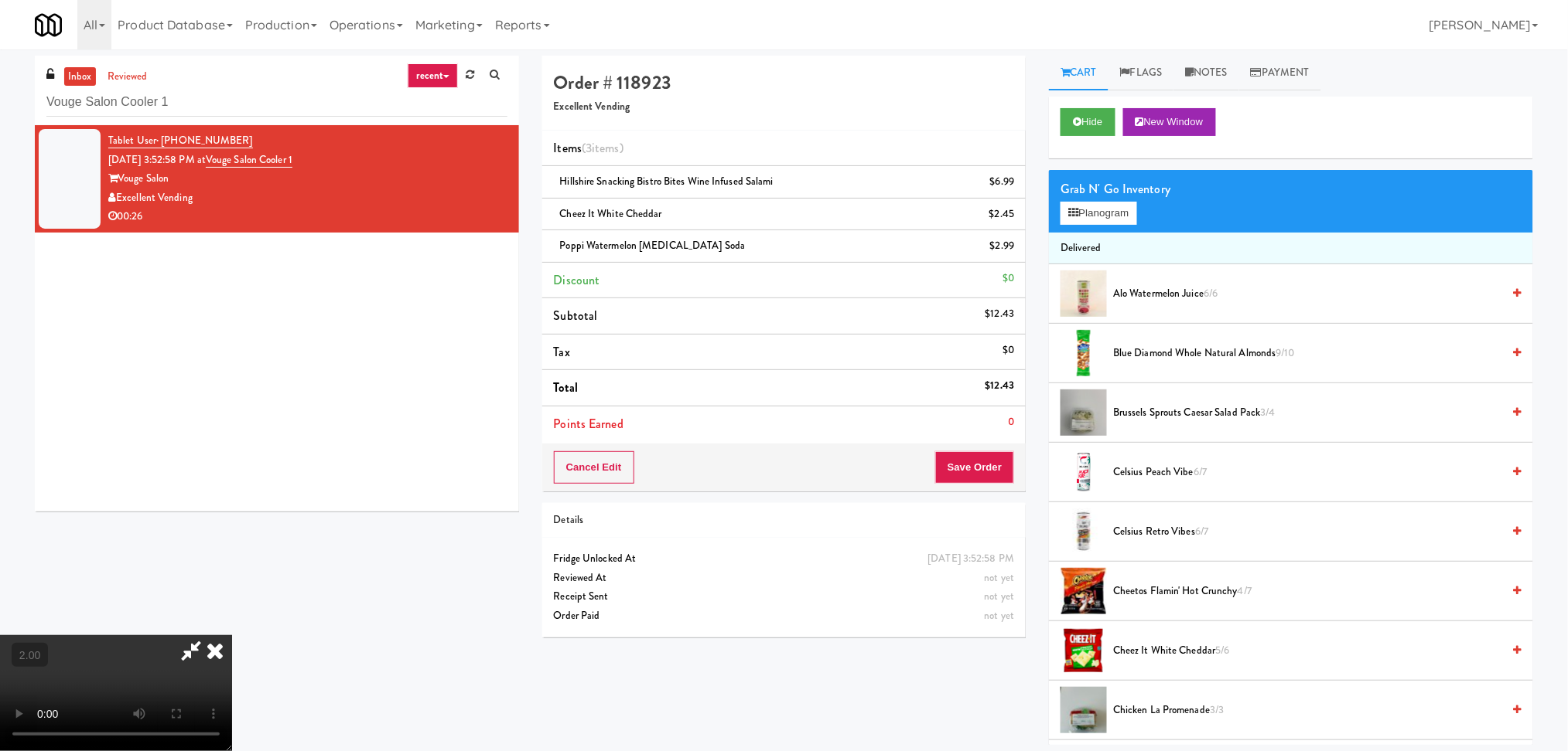
scroll to position [274, 0]
click at [232, 635] on video at bounding box center [116, 693] width 232 height 116
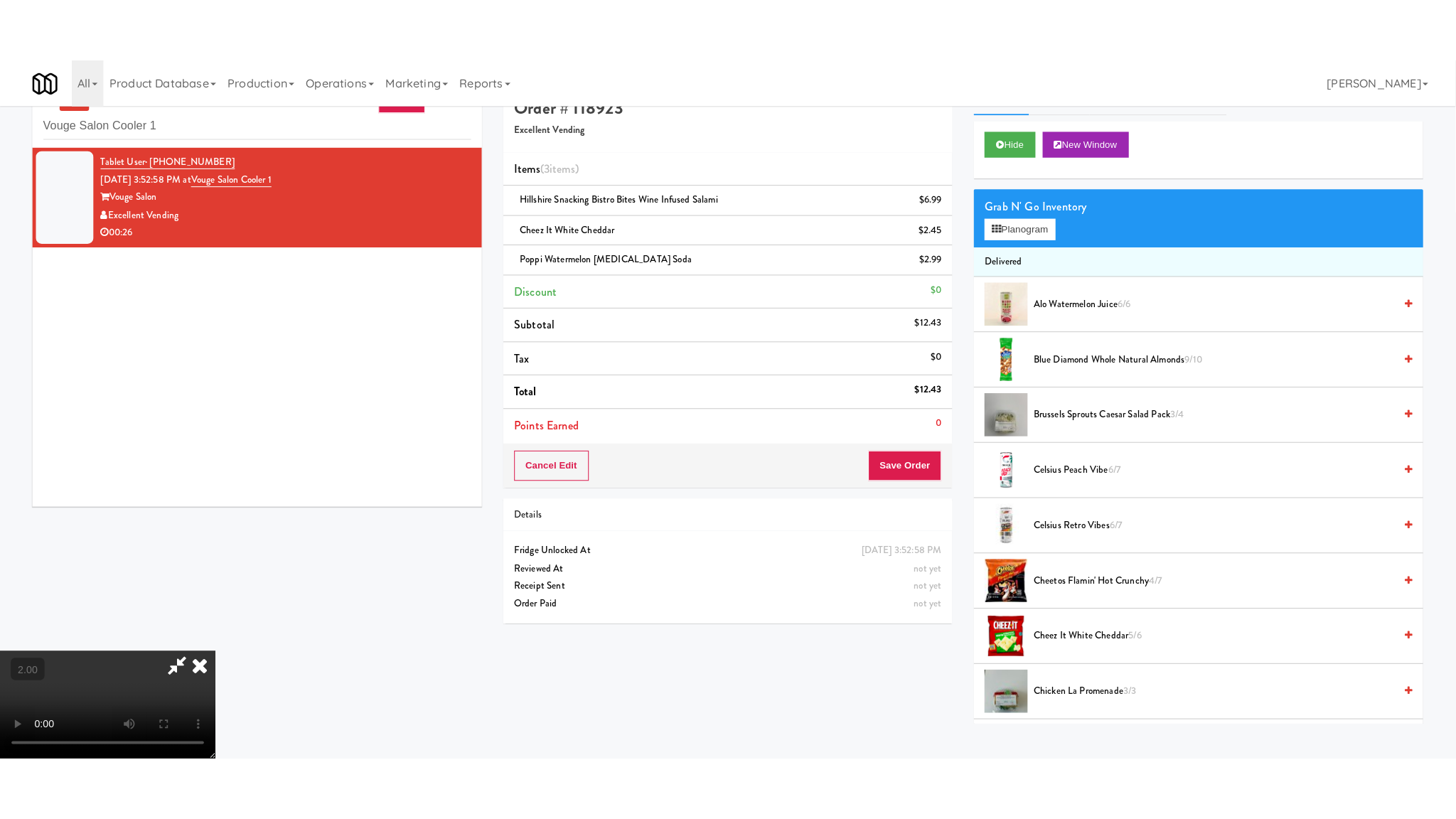
scroll to position [46, 0]
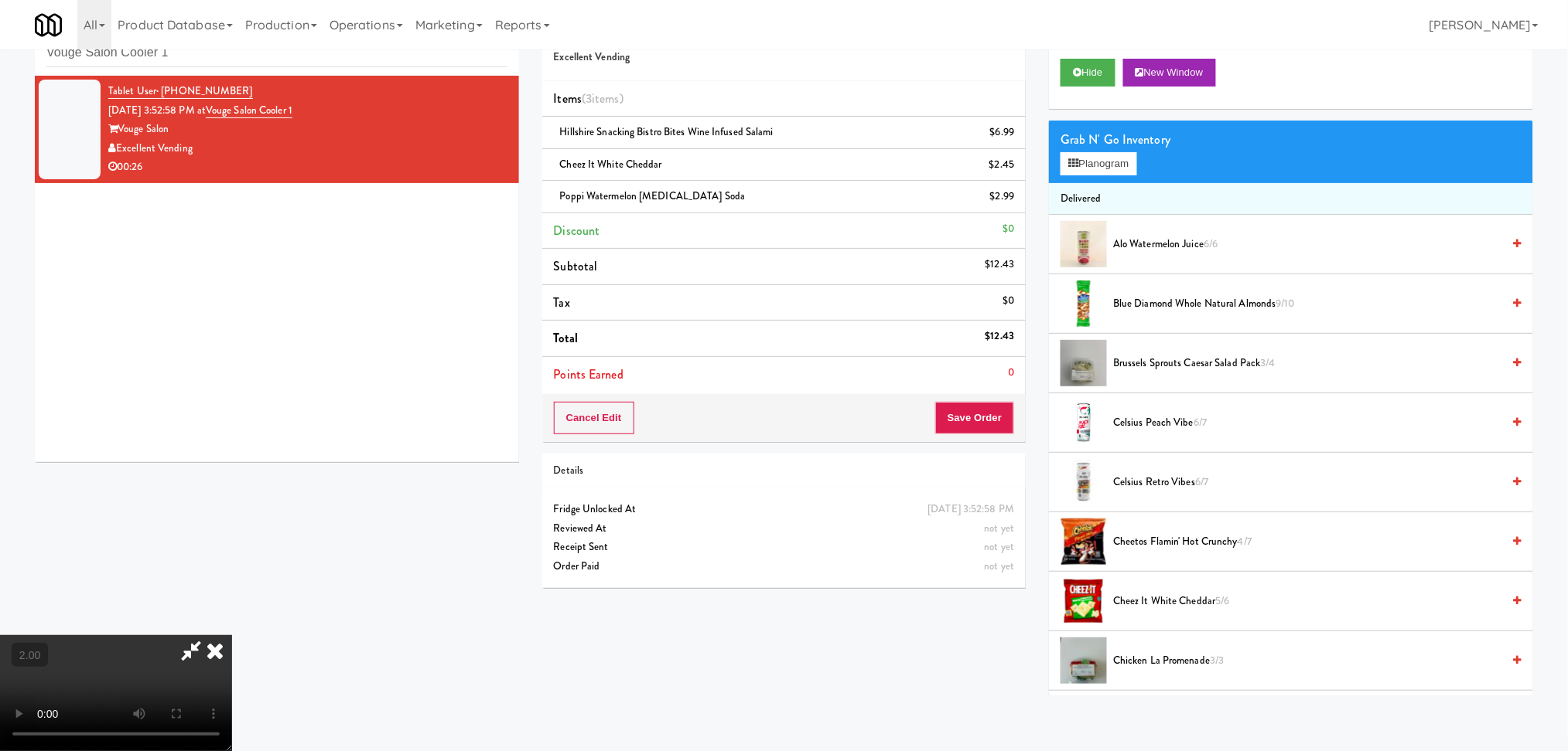
click at [232, 635] on video at bounding box center [116, 693] width 232 height 116
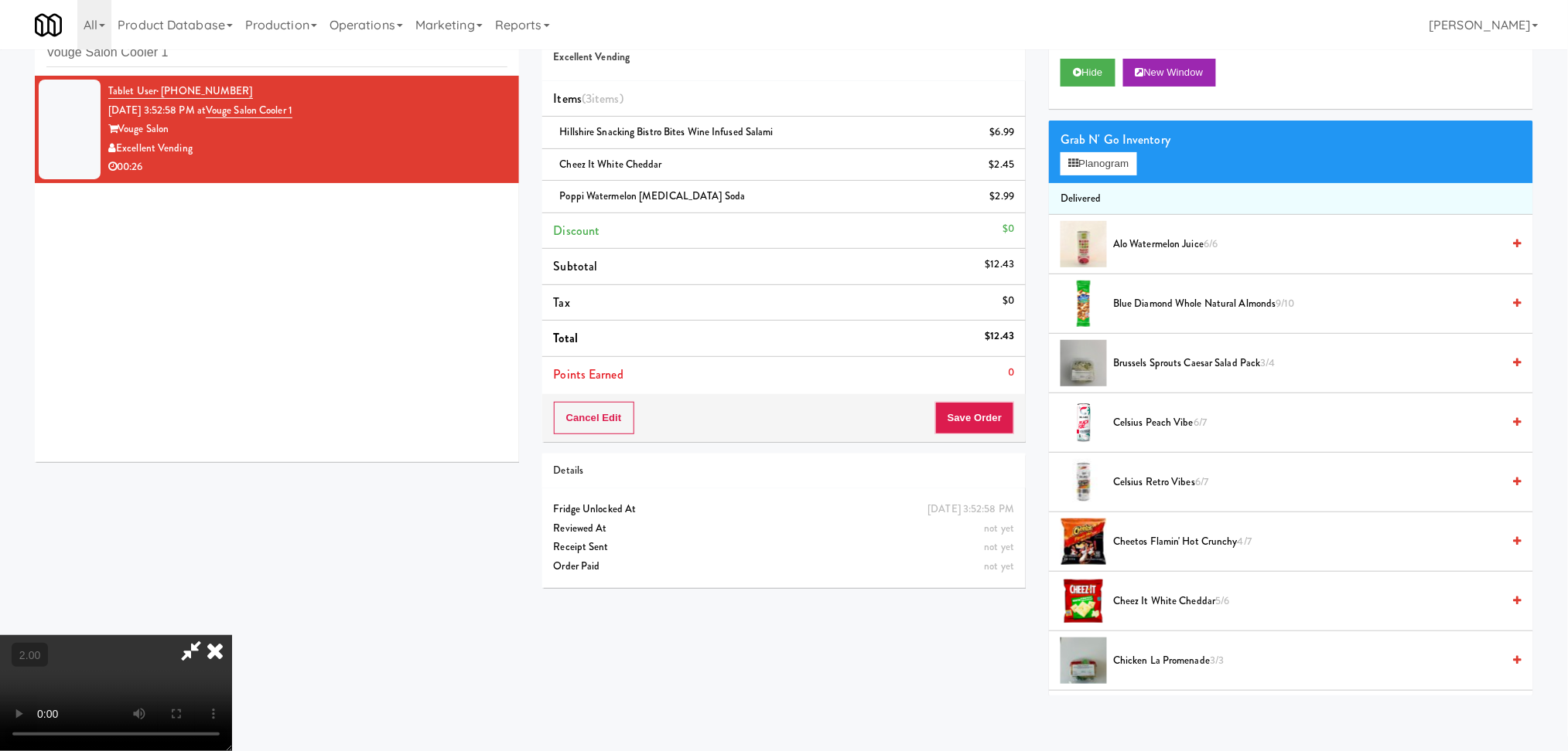
click at [232, 635] on video at bounding box center [116, 693] width 232 height 116
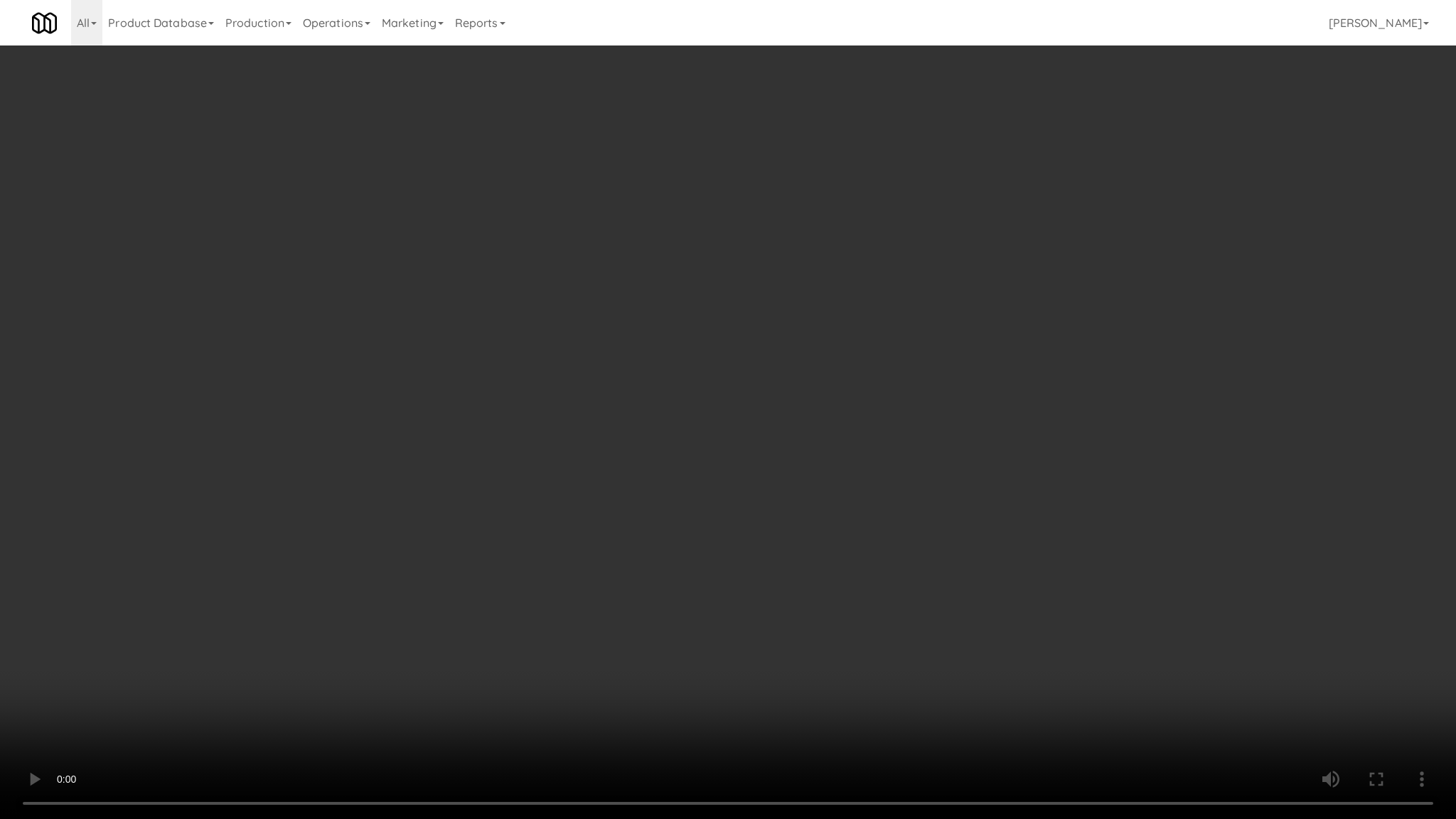
click at [849, 433] on video at bounding box center [728, 410] width 1456 height 819
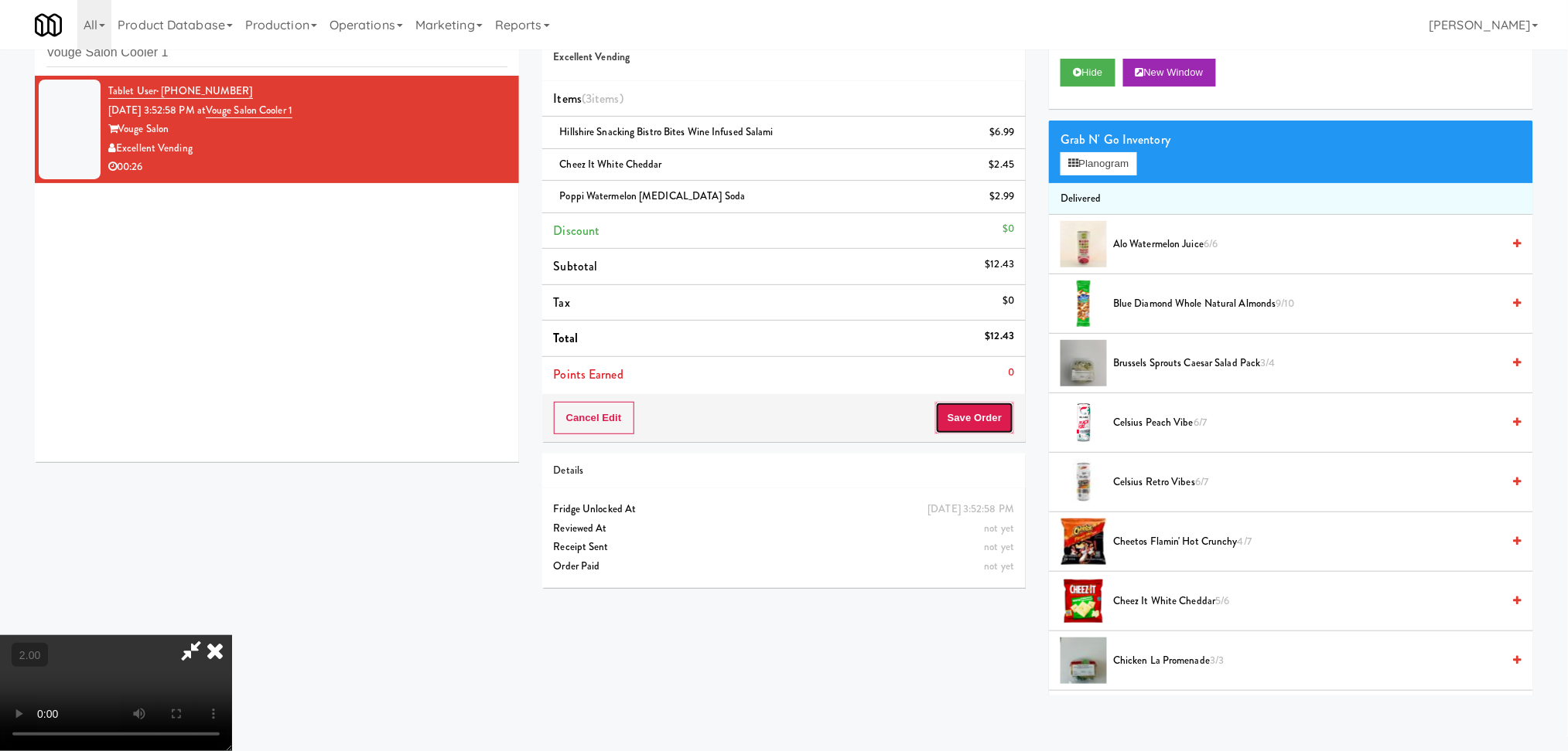
click at [984, 416] on button "Save Order" at bounding box center [974, 418] width 79 height 33
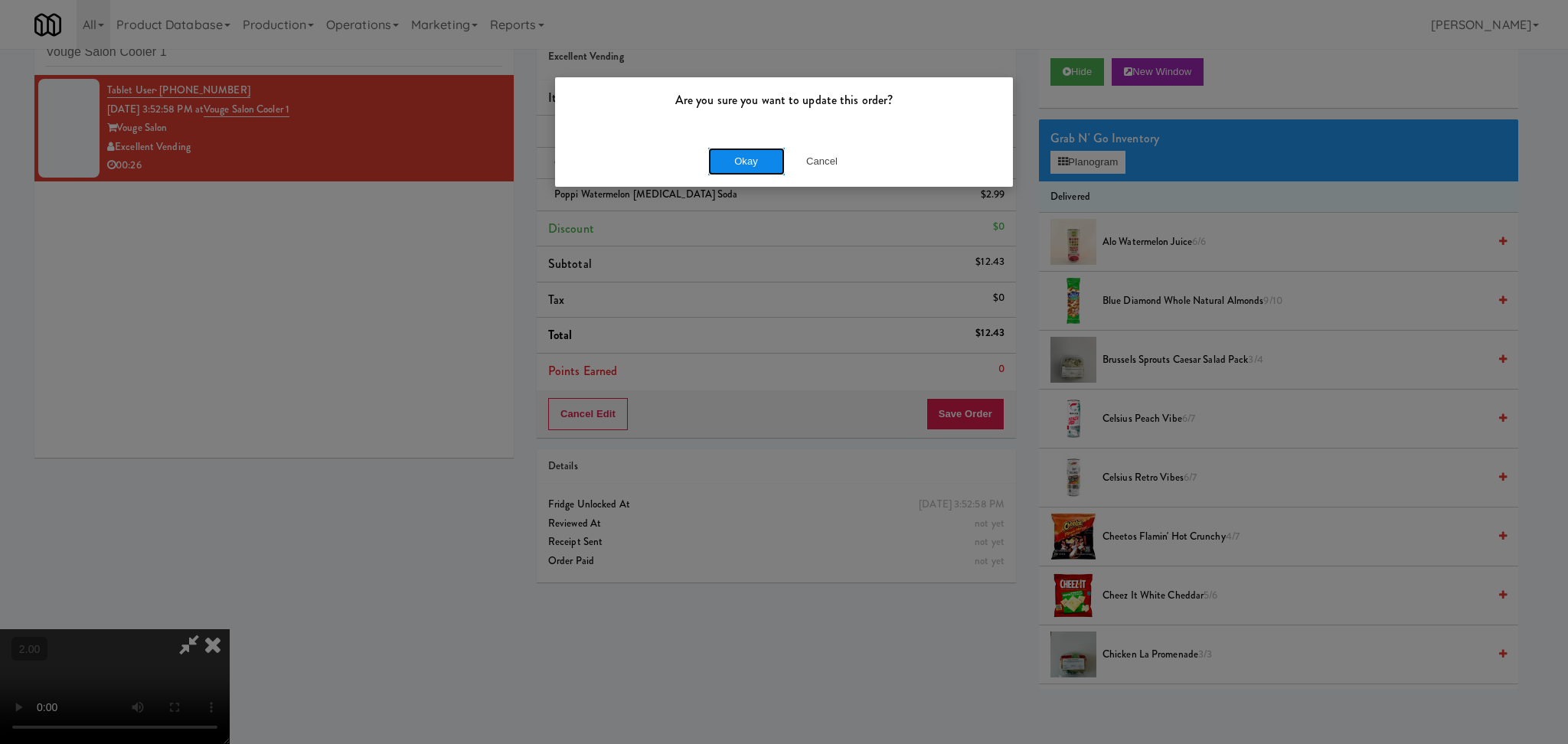
click at [731, 153] on button "Okay" at bounding box center [746, 161] width 76 height 27
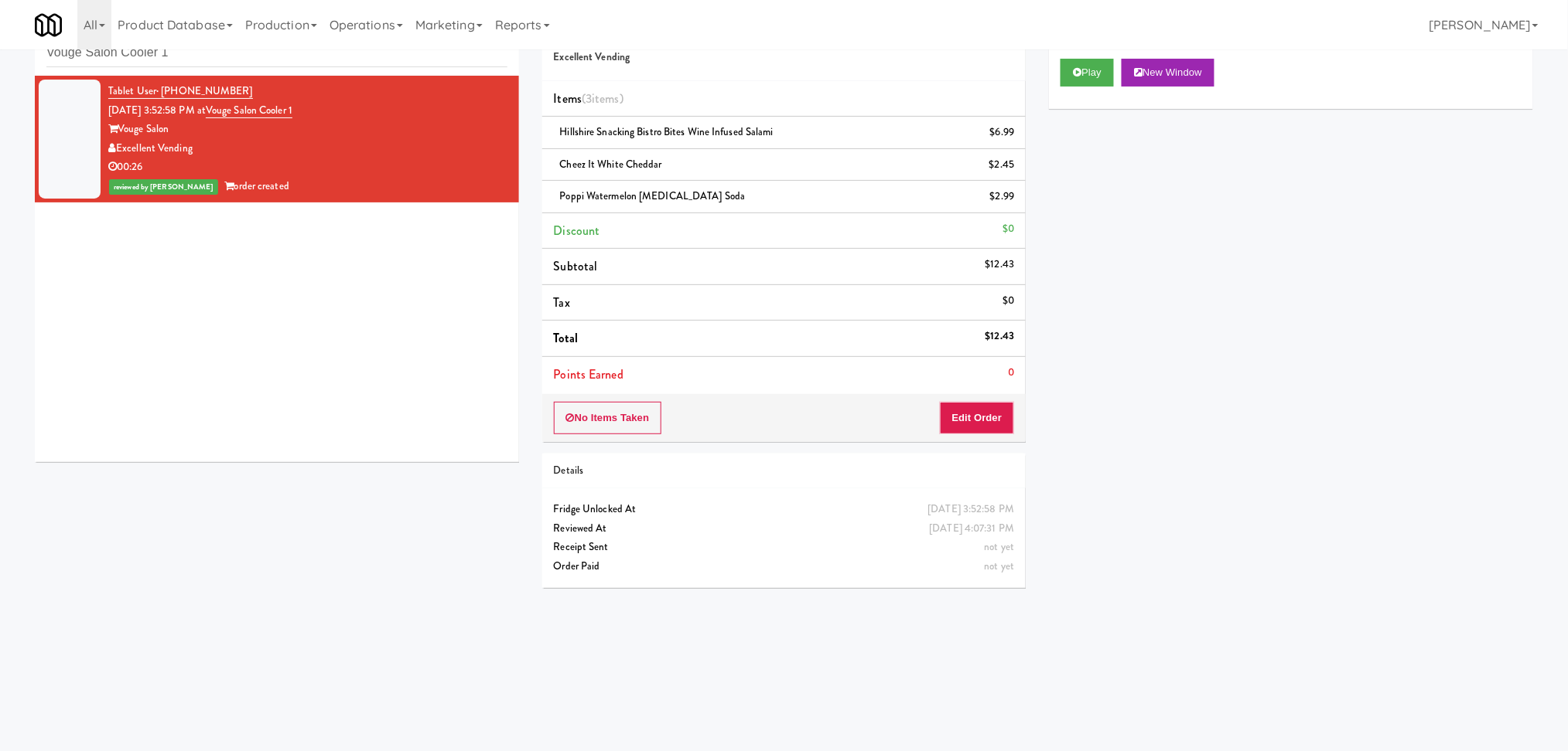
scroll to position [0, 0]
drag, startPoint x: 304, startPoint y: 61, endPoint x: 0, endPoint y: 89, distance: 305.3
click at [0, 89] on div "inbox reviewed recent all unclear take inventory issue suspicious failed recent…" at bounding box center [784, 316] width 1568 height 621
paste input "Capital Plaza - Combo"
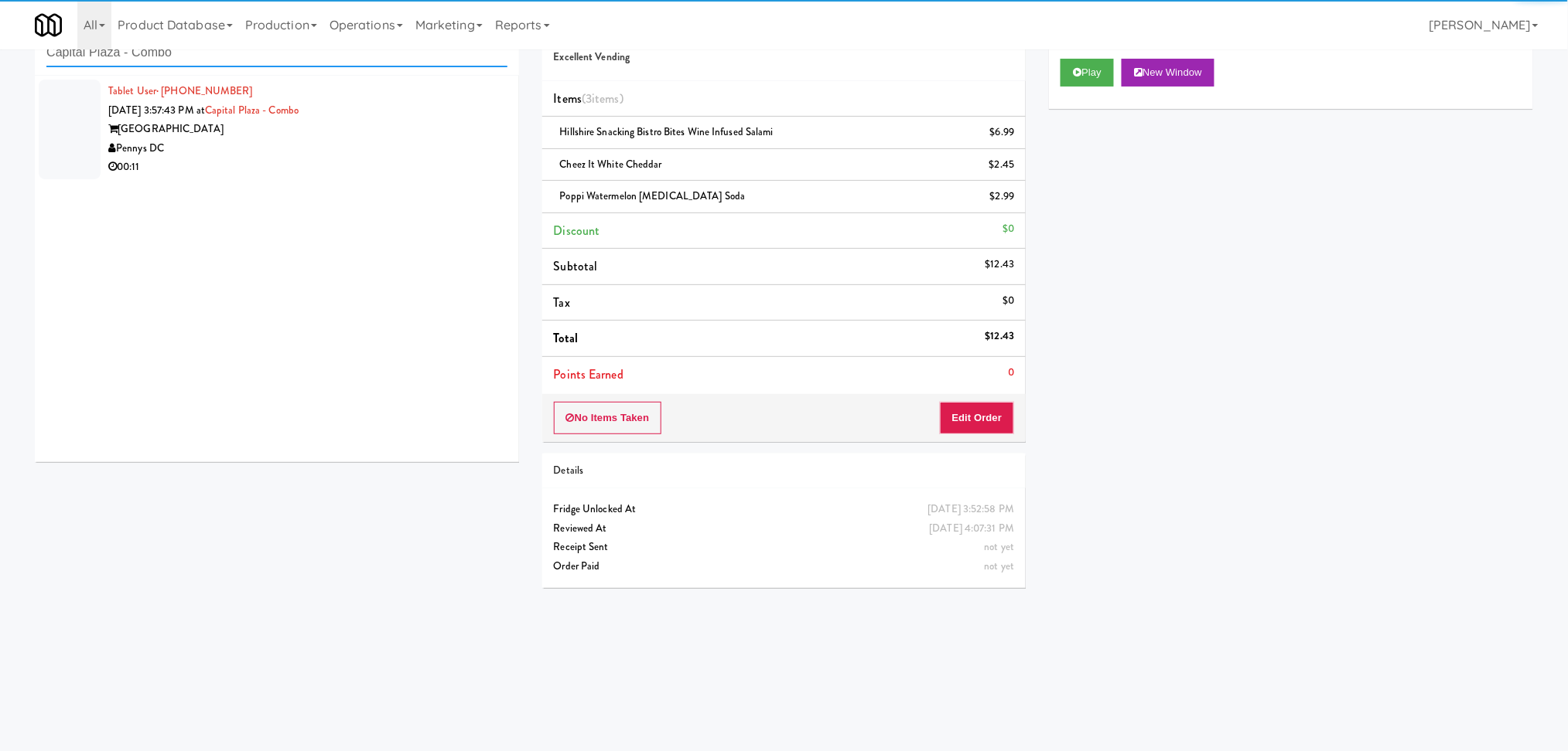
type input "Capital Plaza - Combo"
click at [409, 159] on div "00:11" at bounding box center [308, 167] width 399 height 20
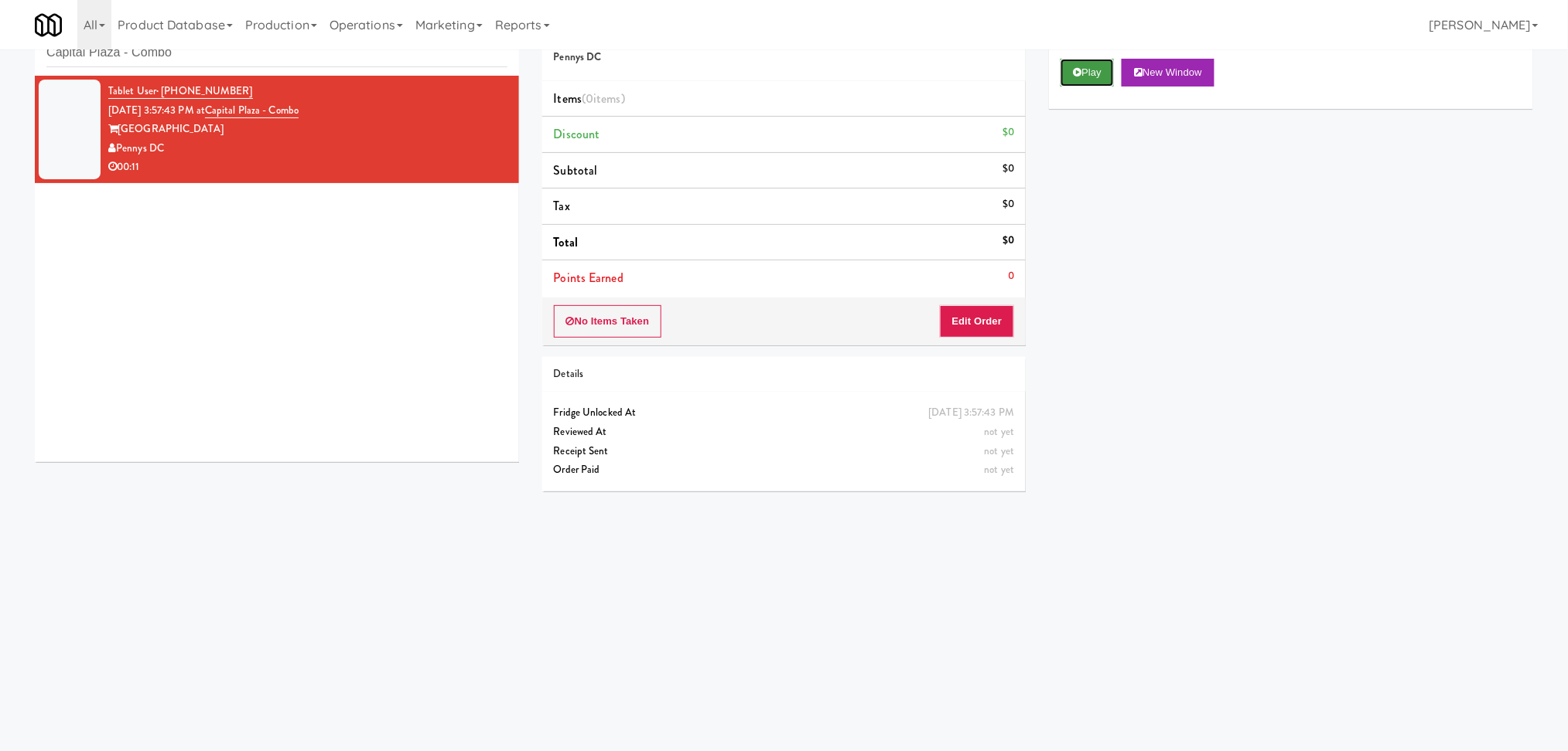
click at [1081, 82] on button "Play" at bounding box center [1086, 73] width 53 height 27
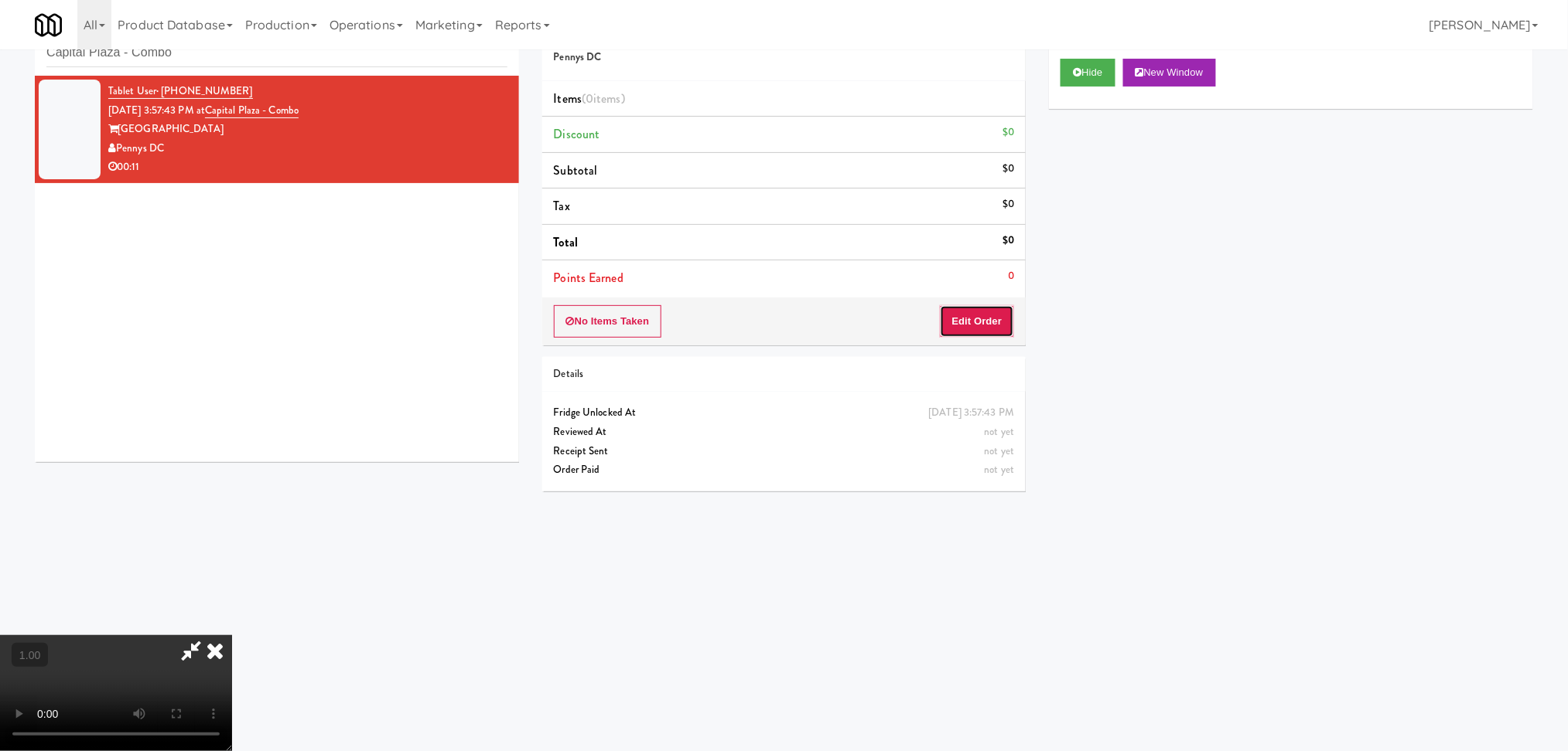
click at [983, 316] on button "Edit Order" at bounding box center [978, 322] width 75 height 33
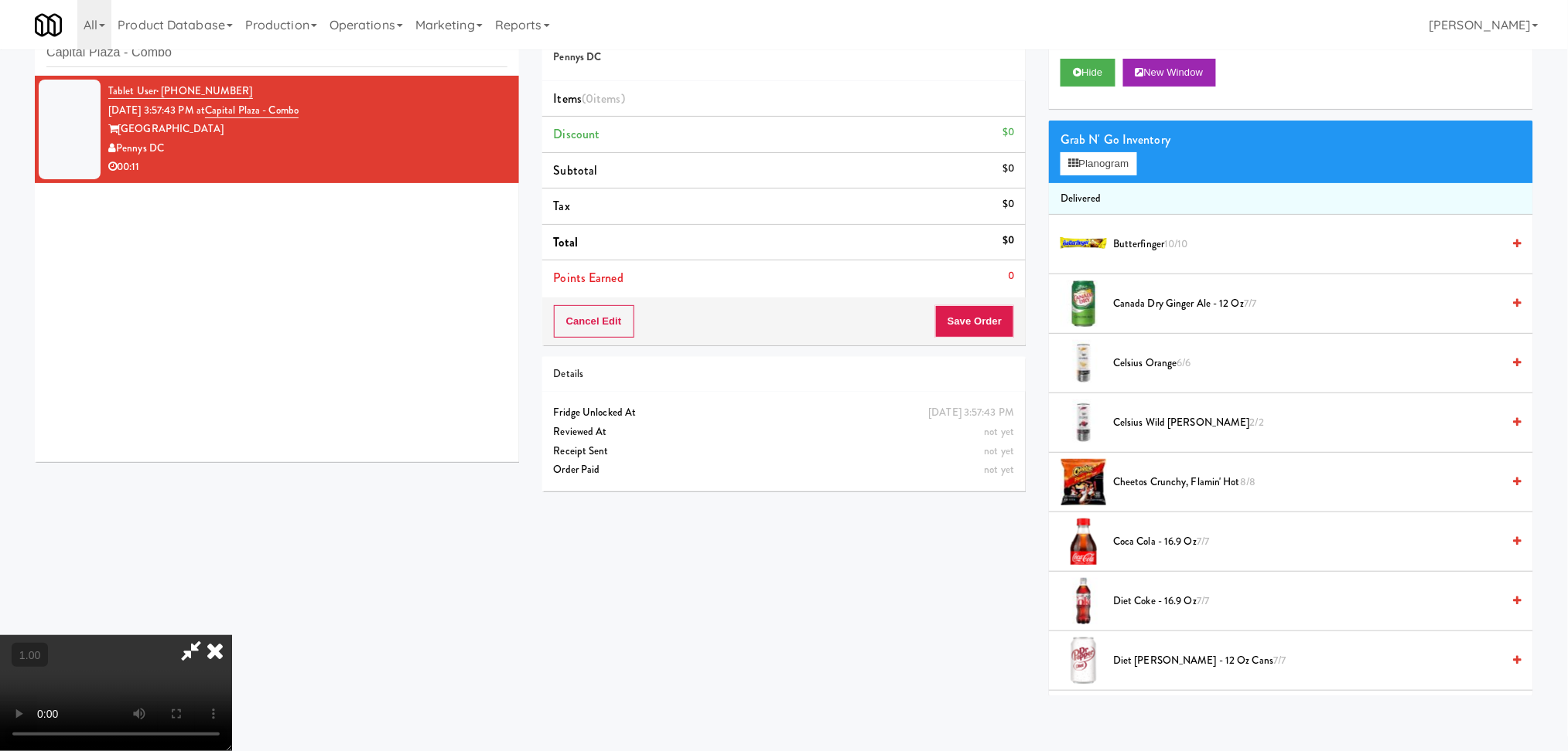
click at [232, 635] on video at bounding box center [116, 693] width 232 height 116
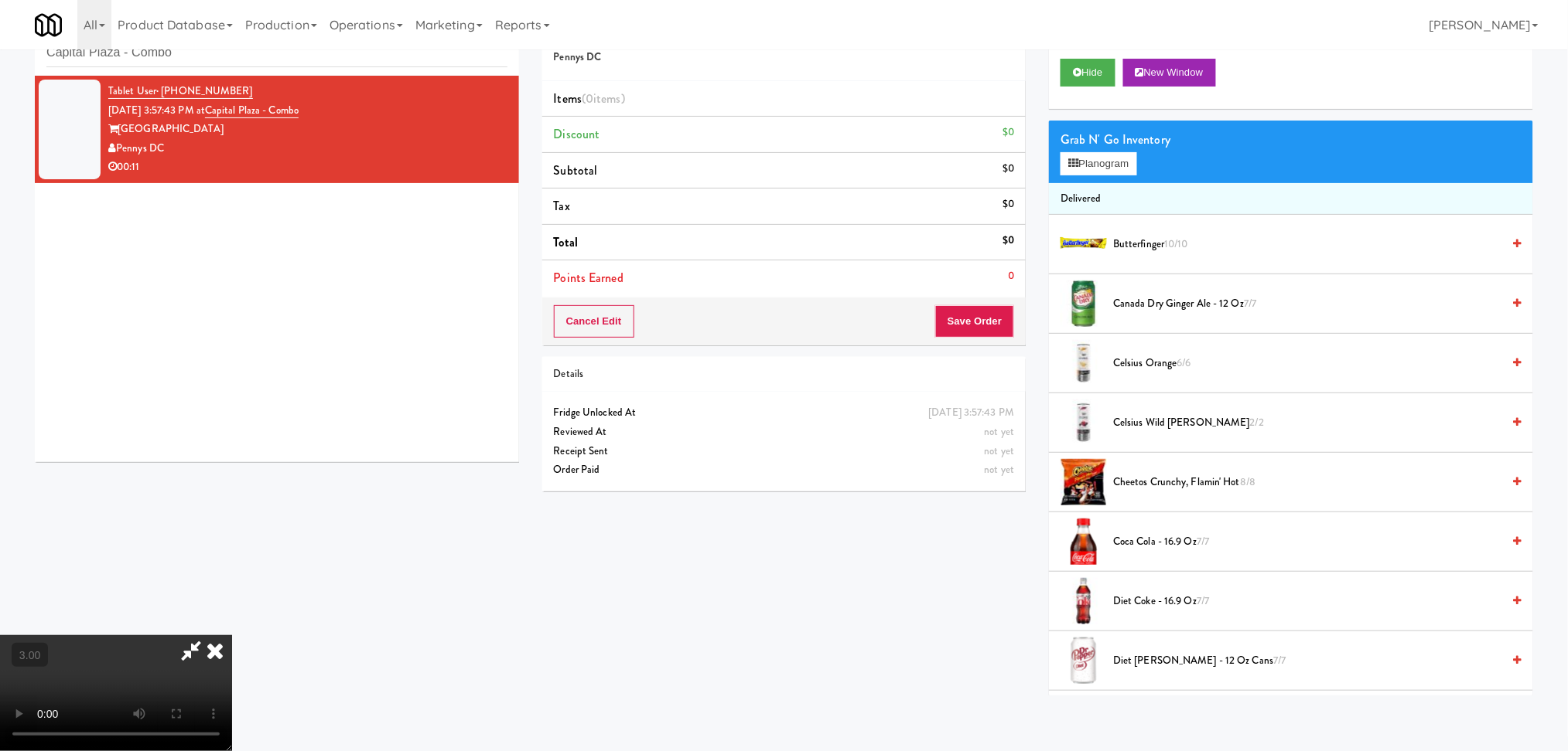
click at [232, 635] on video at bounding box center [116, 693] width 232 height 116
click at [232, 676] on video at bounding box center [116, 693] width 232 height 116
click at [232, 635] on video at bounding box center [116, 693] width 232 height 116
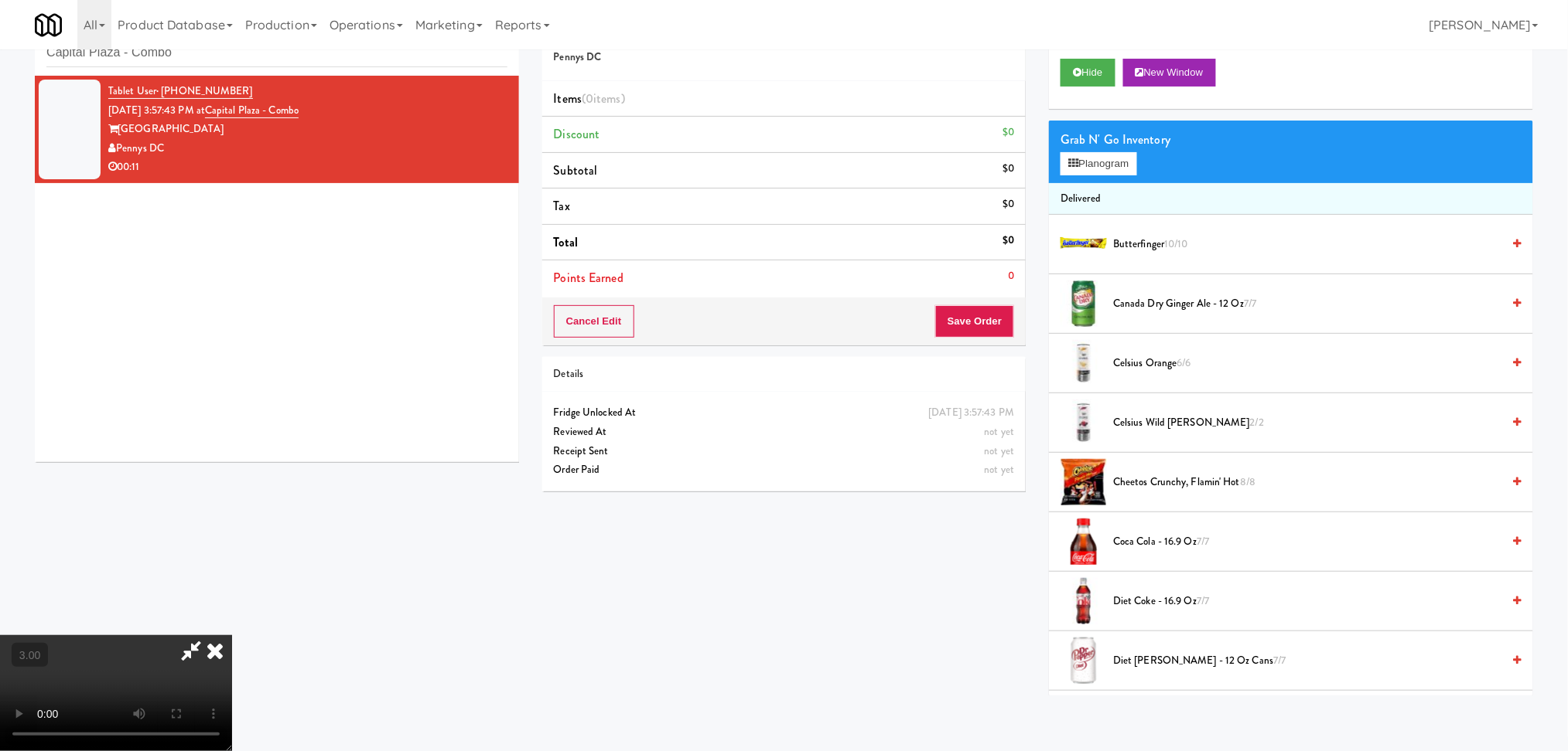
click at [232, 635] on video at bounding box center [116, 693] width 232 height 116
click at [1095, 177] on div "Grab N' Go Inventory Planogram" at bounding box center [1290, 152] width 484 height 63
click at [1092, 168] on button "Planogram" at bounding box center [1098, 164] width 75 height 23
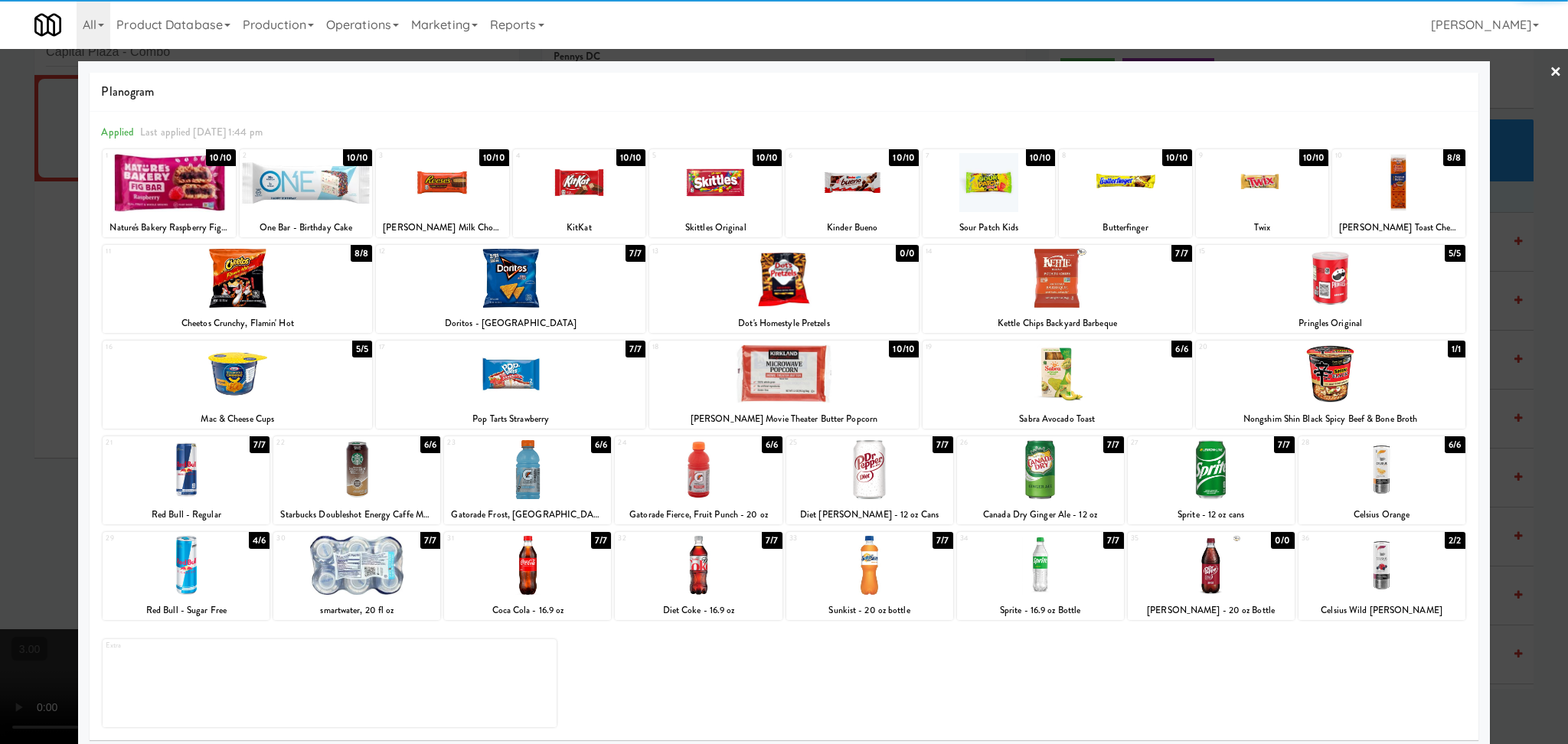
click at [1055, 276] on div at bounding box center [1057, 278] width 270 height 59
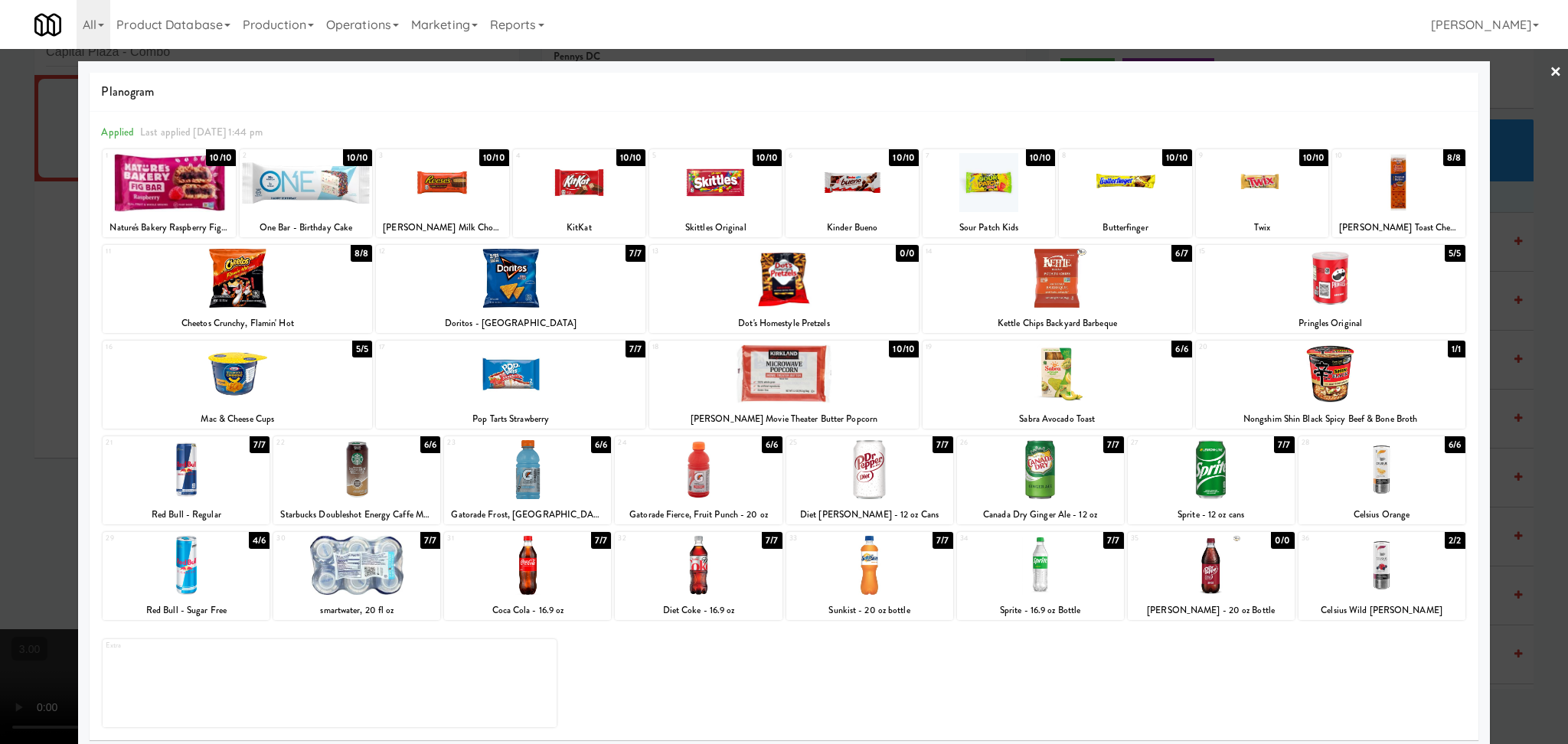
click at [890, 460] on div at bounding box center [869, 470] width 167 height 59
click at [0, 467] on div at bounding box center [784, 372] width 1568 height 744
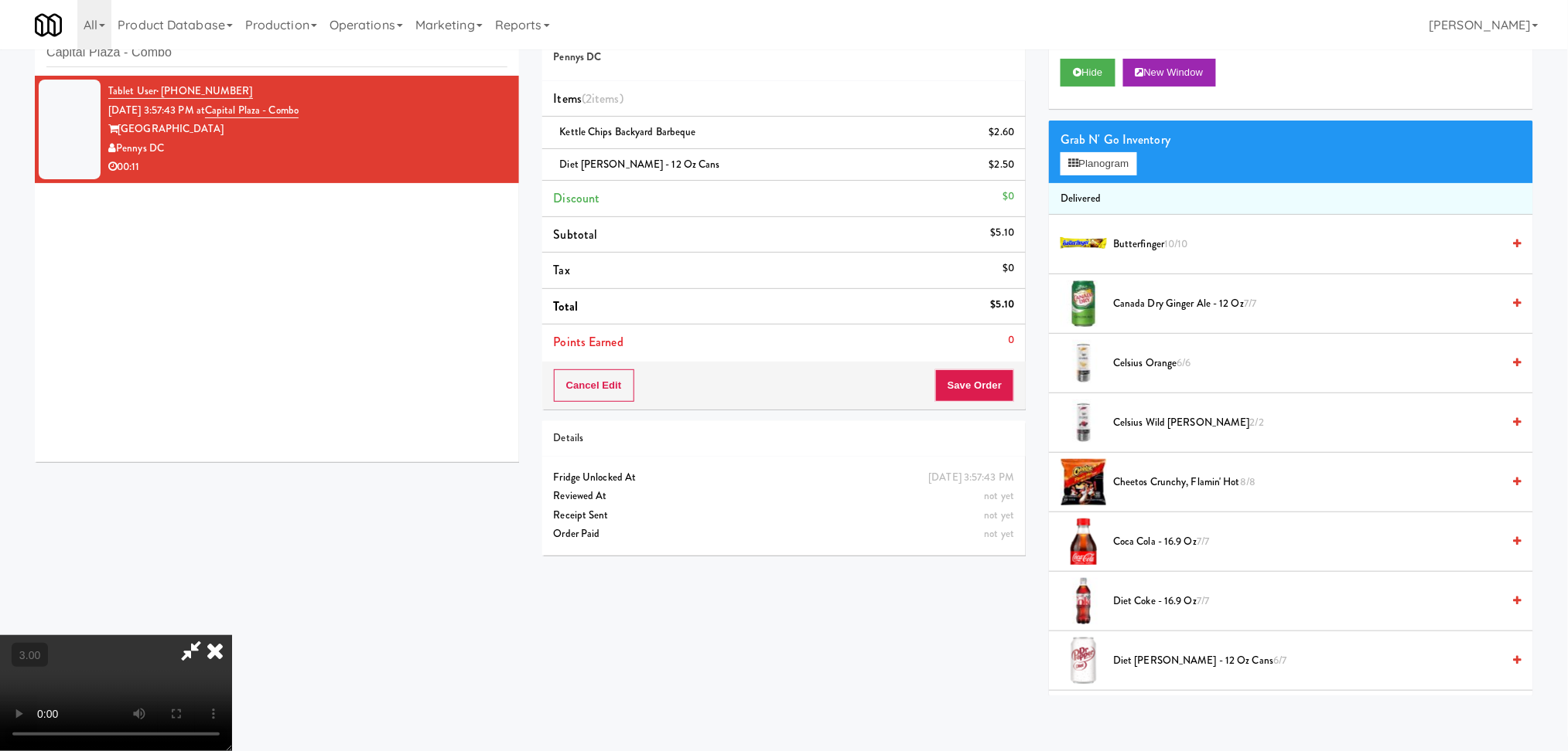
click at [232, 635] on video at bounding box center [116, 693] width 232 height 116
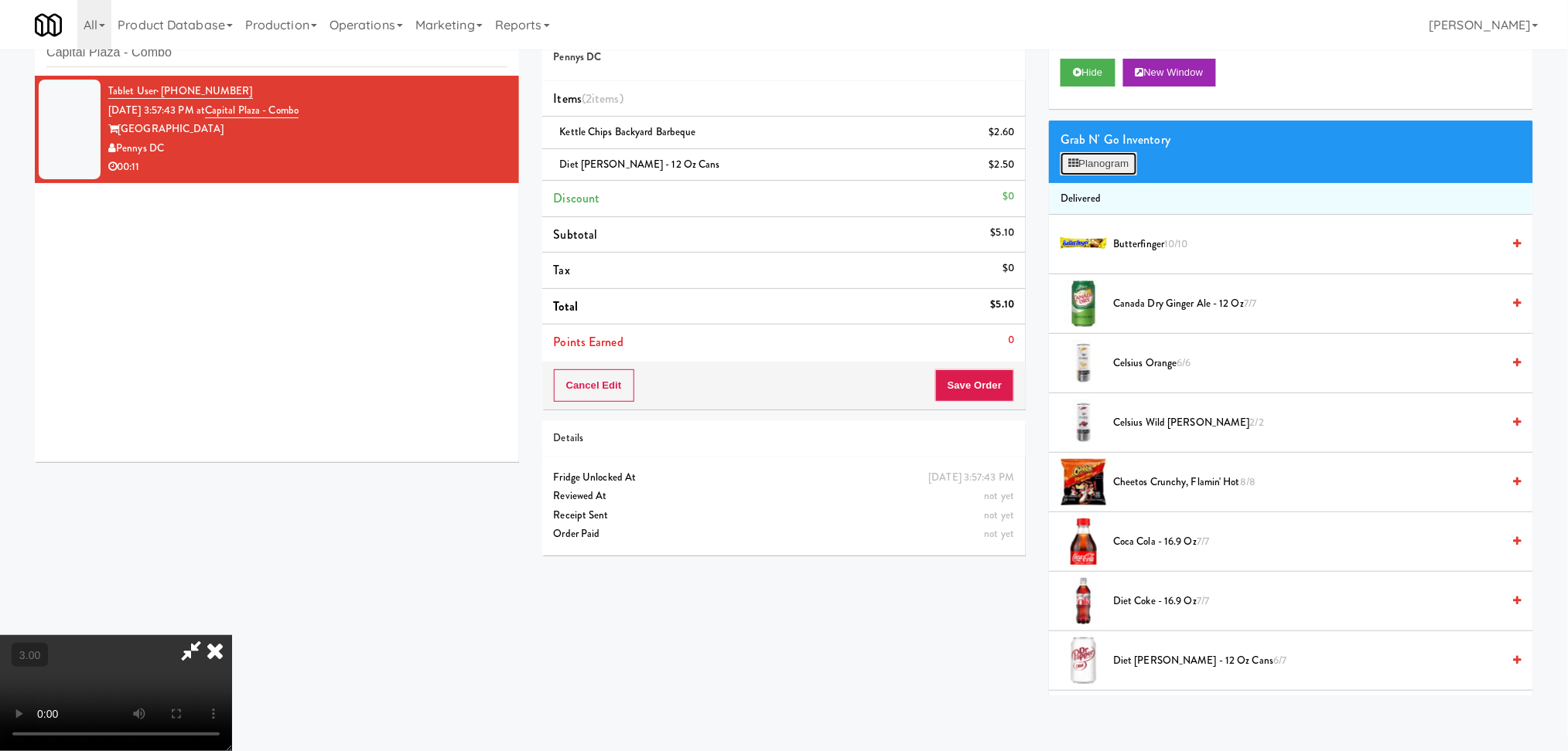
click at [1093, 168] on button "Planogram" at bounding box center [1098, 164] width 75 height 23
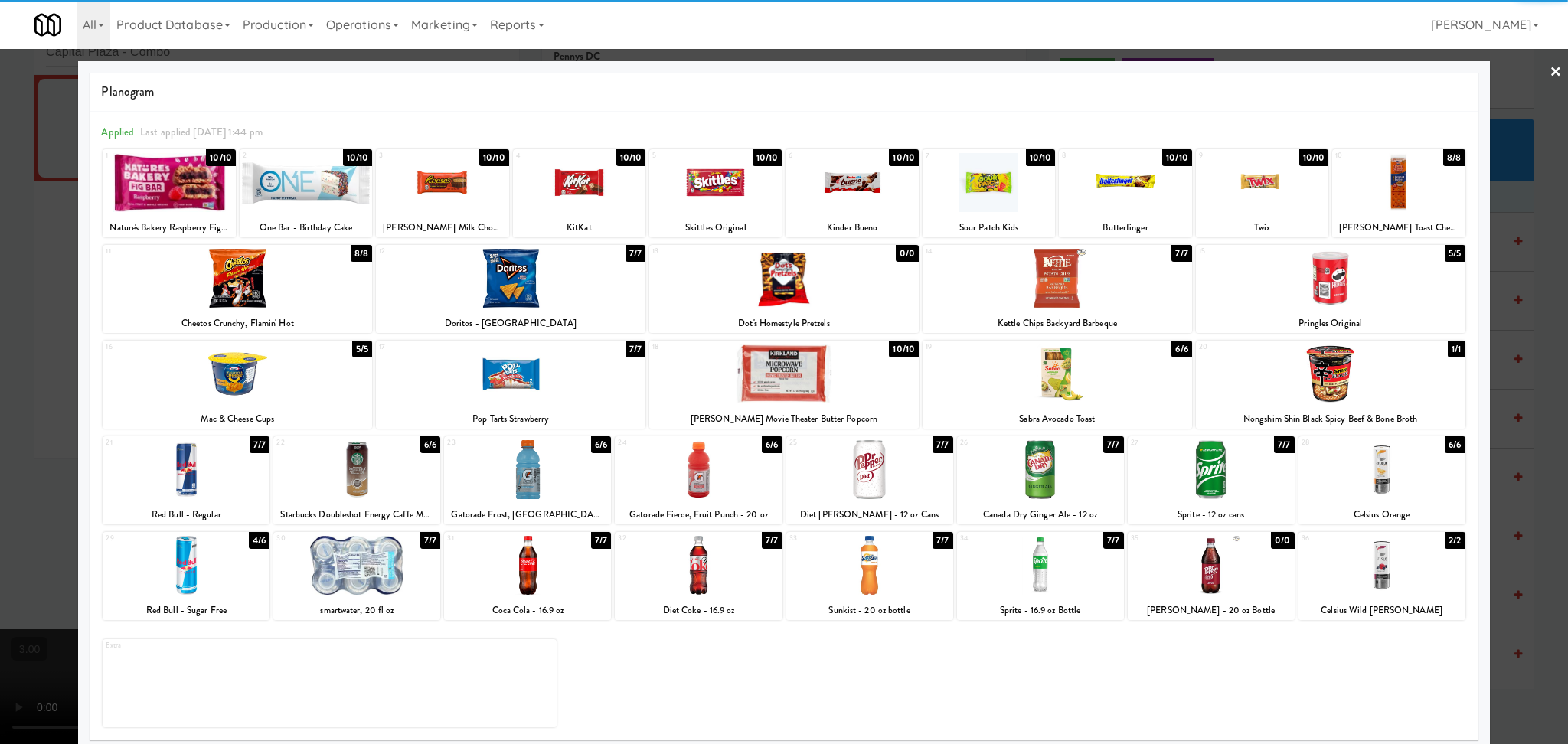
click at [572, 280] on div at bounding box center [511, 278] width 270 height 59
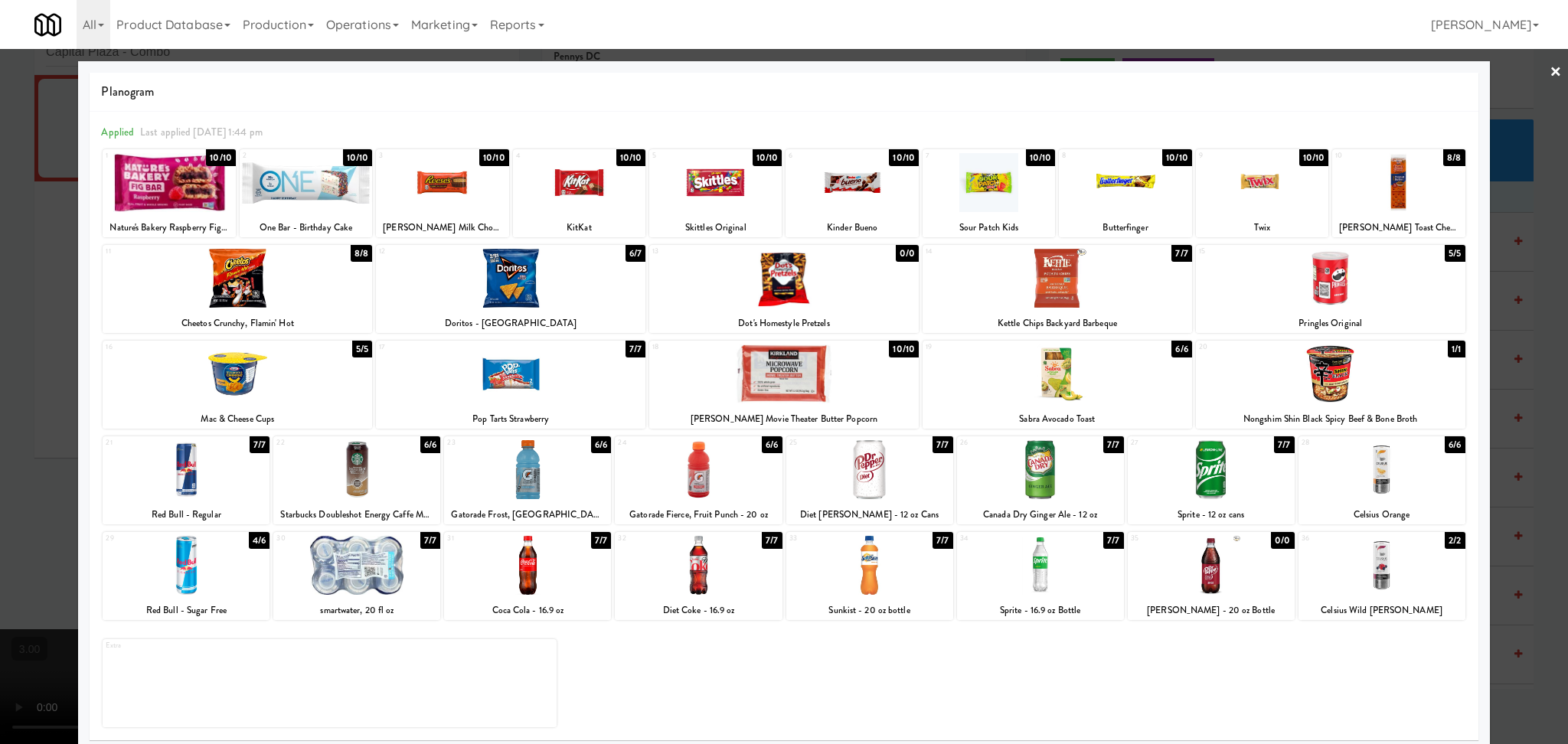
click at [0, 263] on div at bounding box center [784, 372] width 1568 height 744
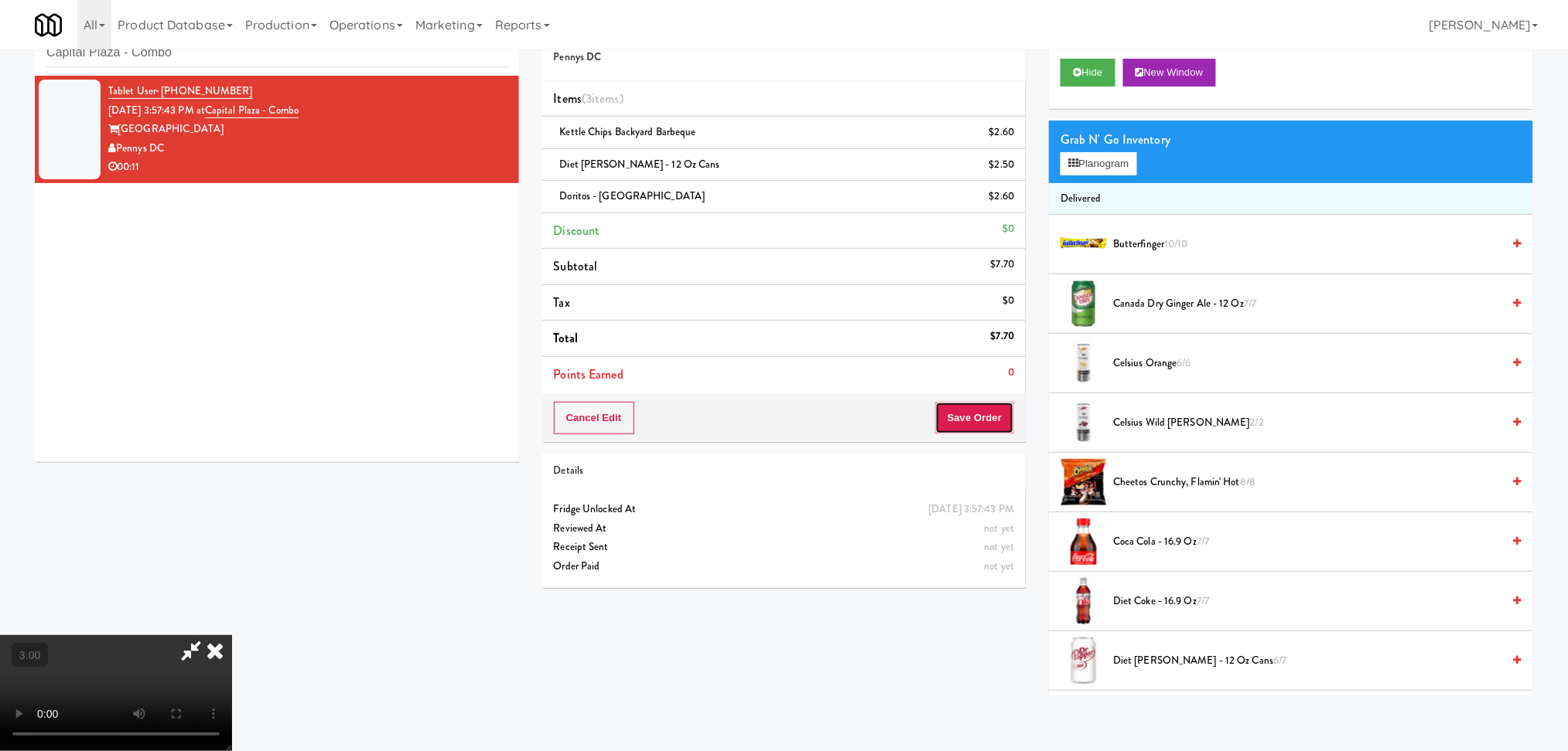
click at [954, 408] on button "Save Order" at bounding box center [974, 418] width 79 height 33
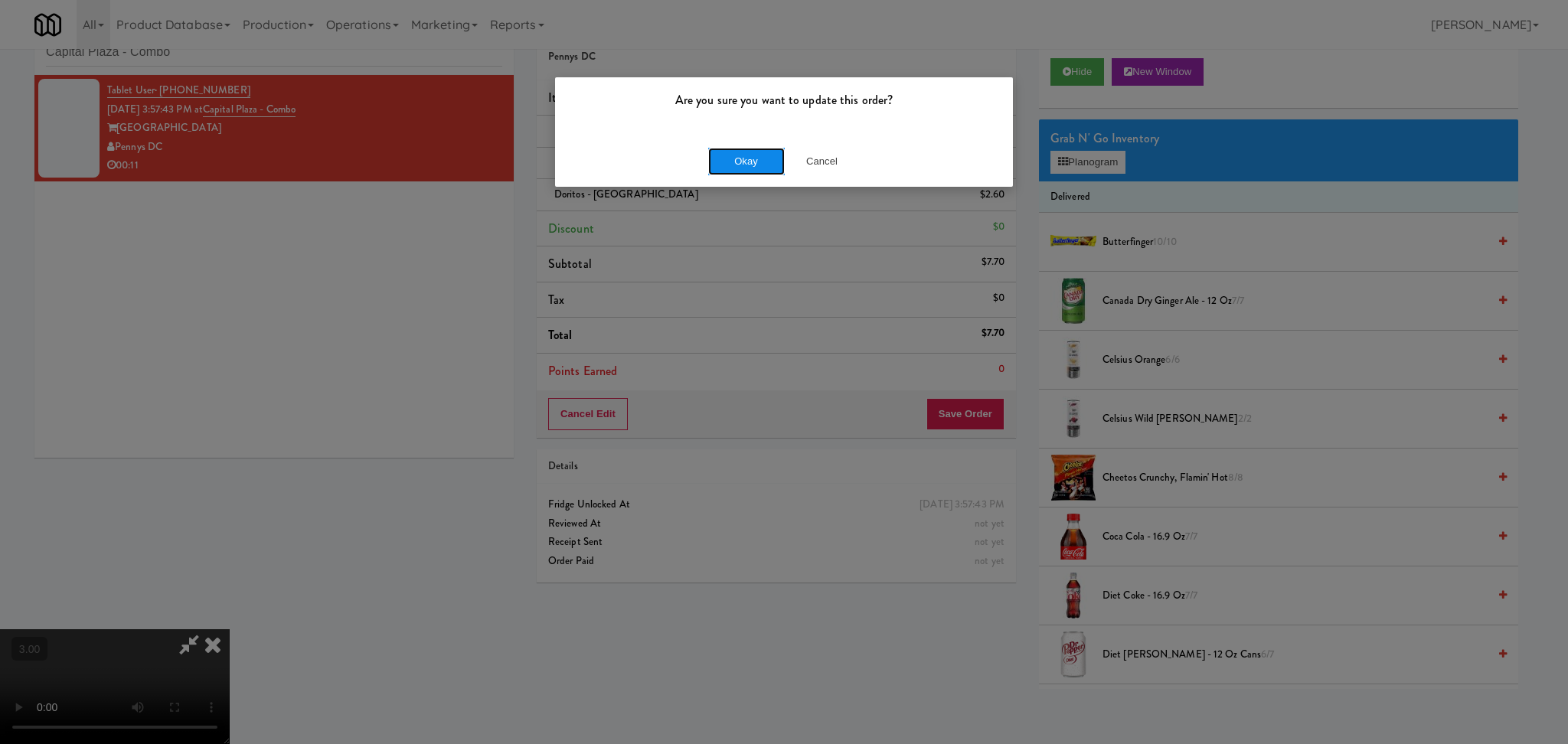
click at [742, 162] on button "Okay" at bounding box center [746, 161] width 76 height 27
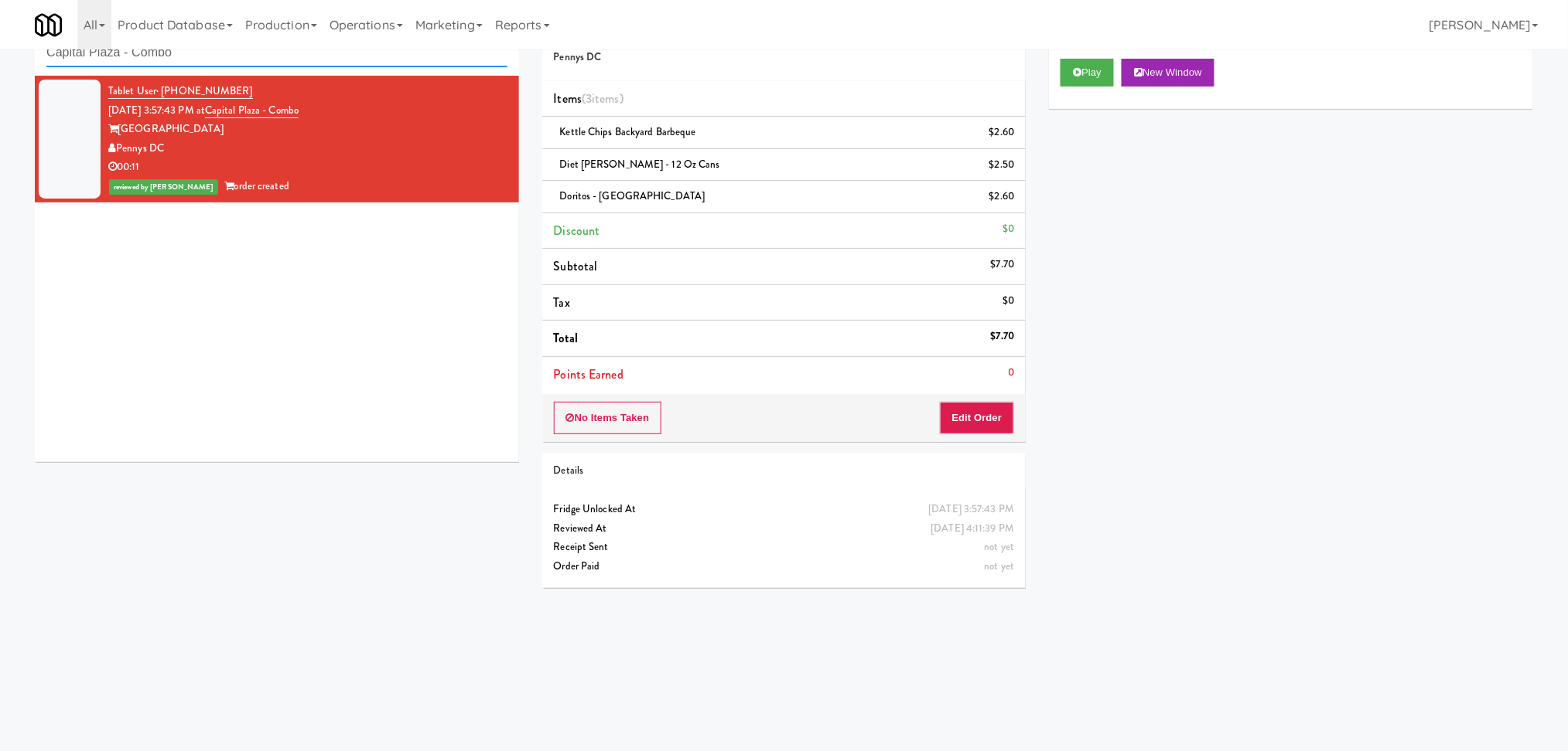
paste input "Applewood - Cooler - Right"
drag, startPoint x: 285, startPoint y: 61, endPoint x: 0, endPoint y: 57, distance: 285.0
click at [0, 57] on div "inbox reviewed recent all unclear take inventory issue suspicious failed recent…" at bounding box center [784, 316] width 1568 height 621
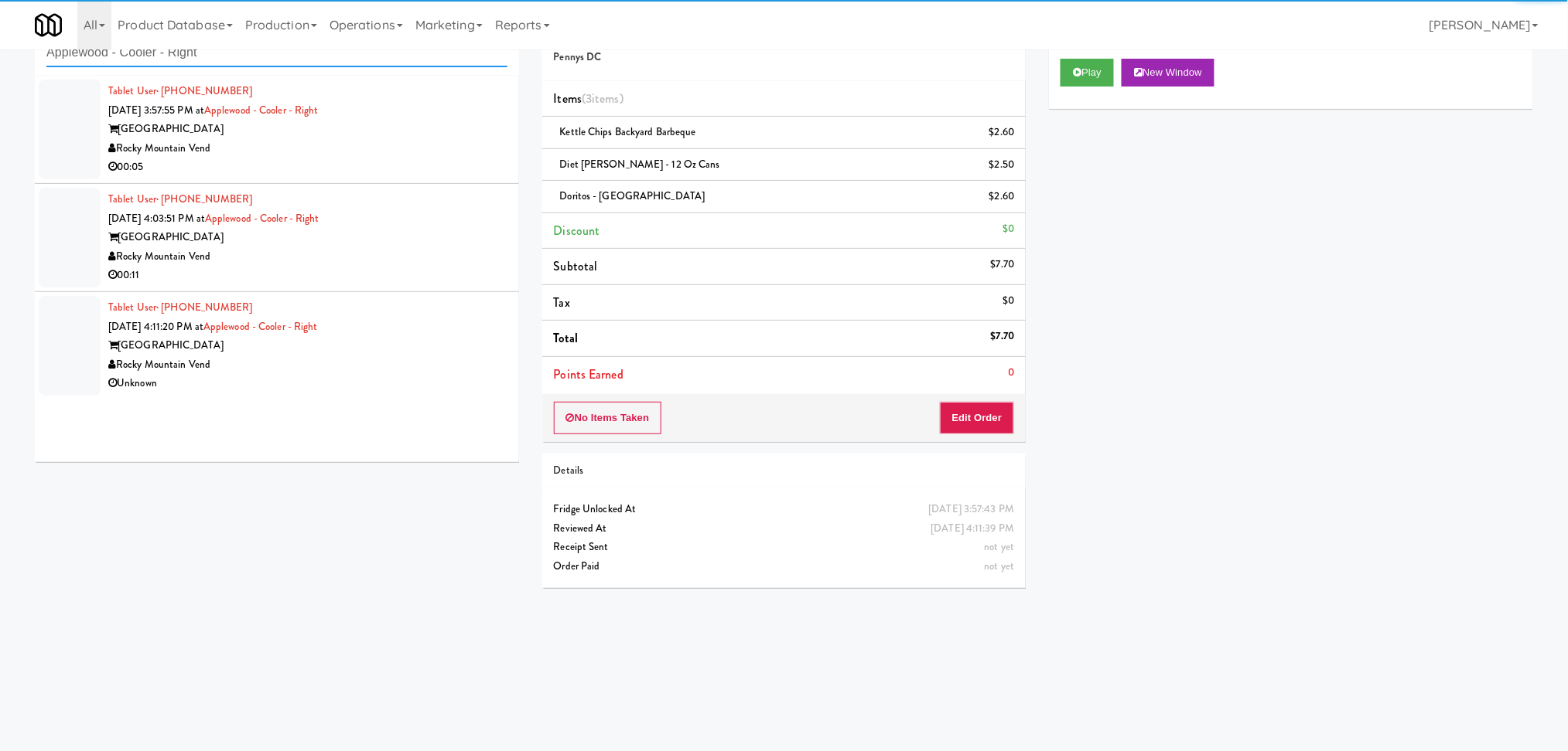
type input "Applewood - Cooler - Right"
click at [438, 140] on div "Rocky Mountain Vend" at bounding box center [308, 148] width 399 height 20
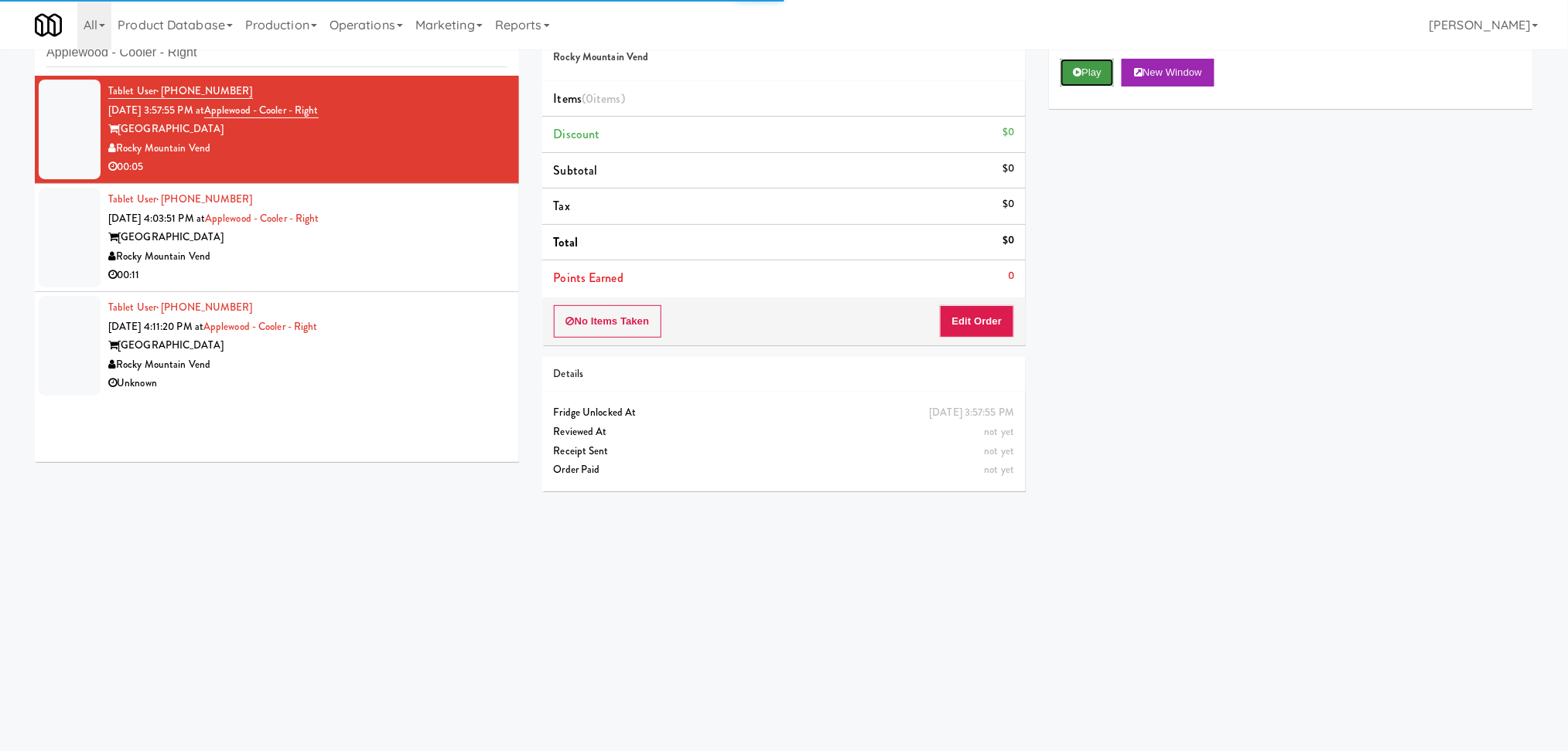
click at [1096, 72] on button "Play" at bounding box center [1086, 73] width 53 height 27
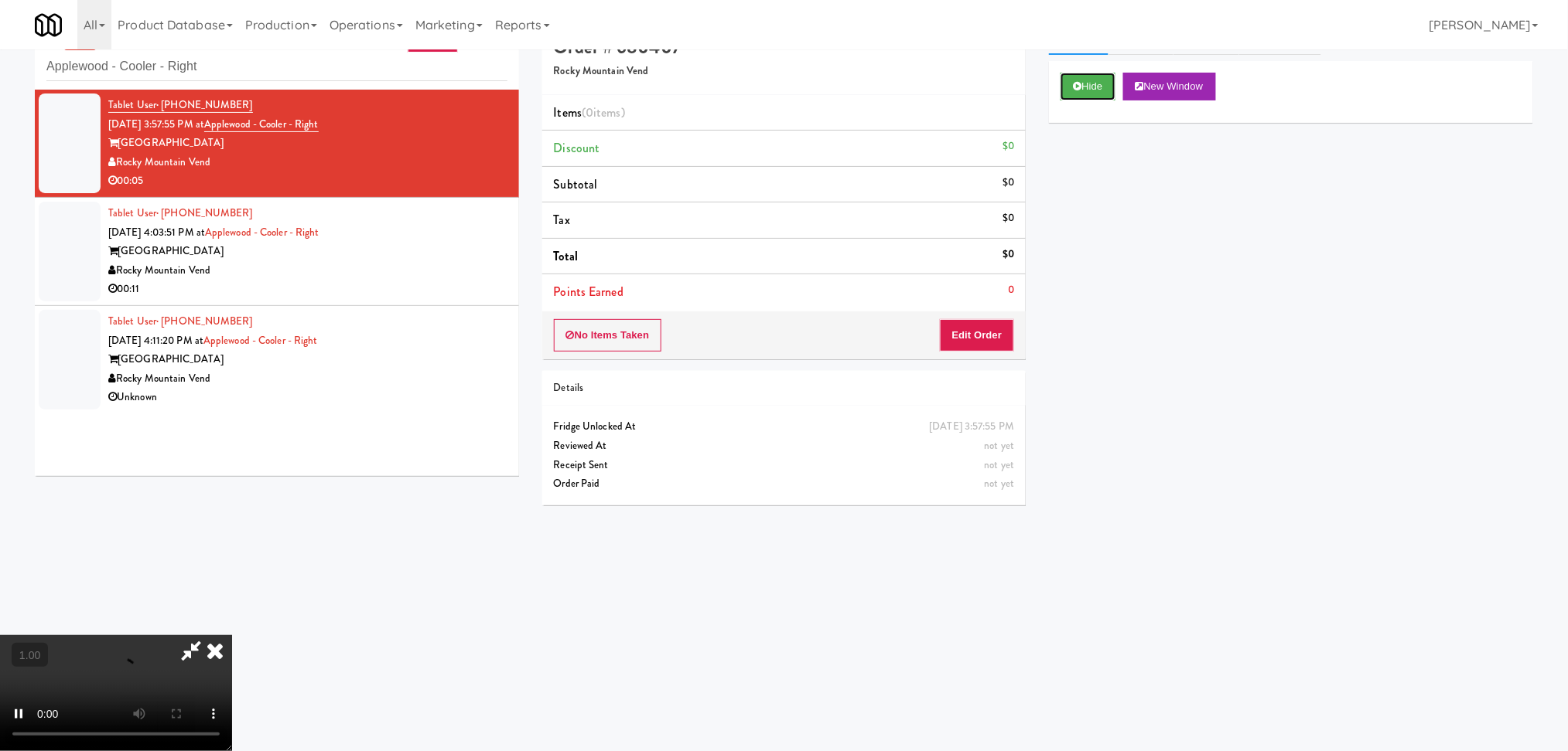
scroll to position [50, 0]
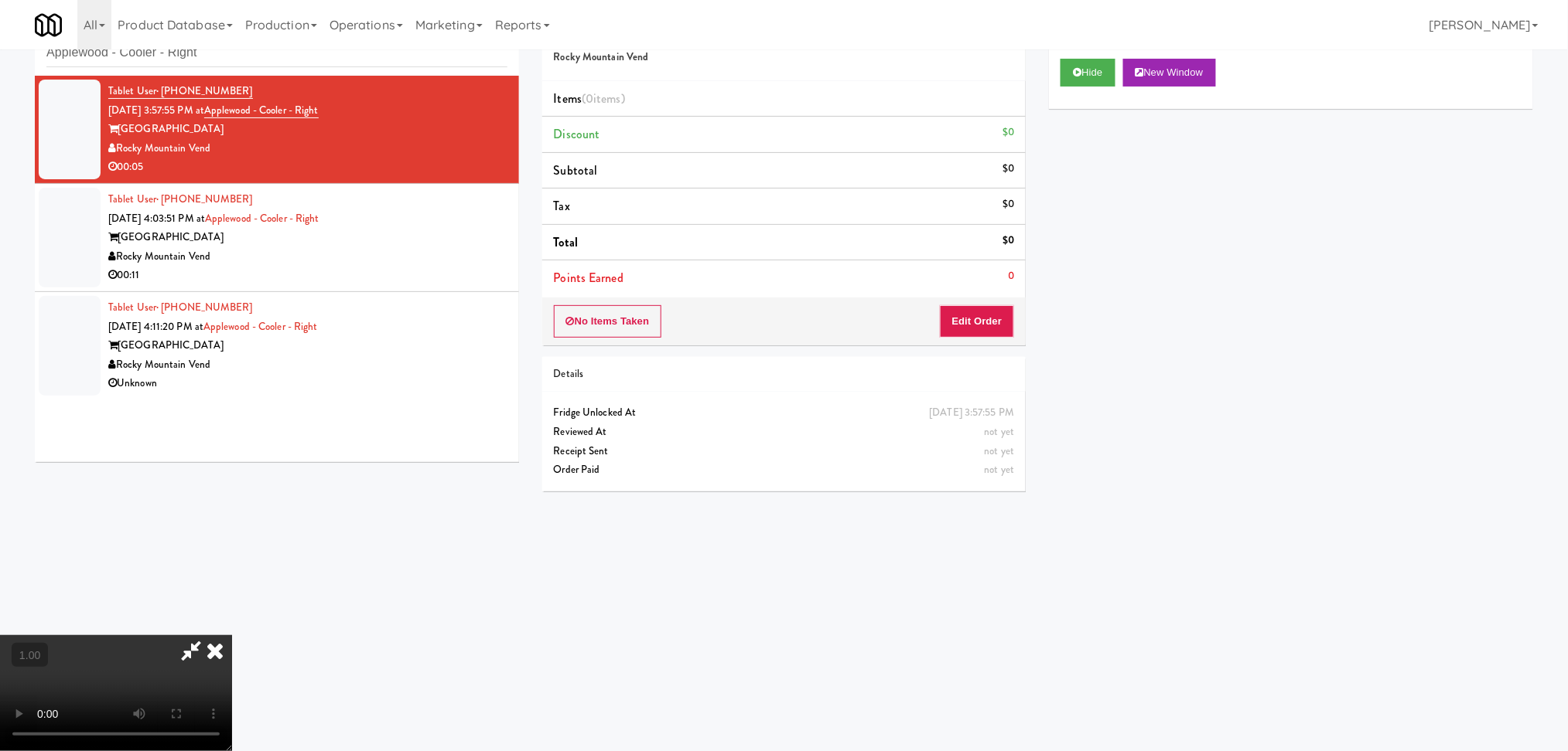
click at [232, 635] on video at bounding box center [116, 693] width 232 height 116
click at [1014, 313] on div "No Items Taken Edit Order" at bounding box center [784, 322] width 484 height 48
click at [979, 319] on button "Edit Order" at bounding box center [978, 322] width 75 height 33
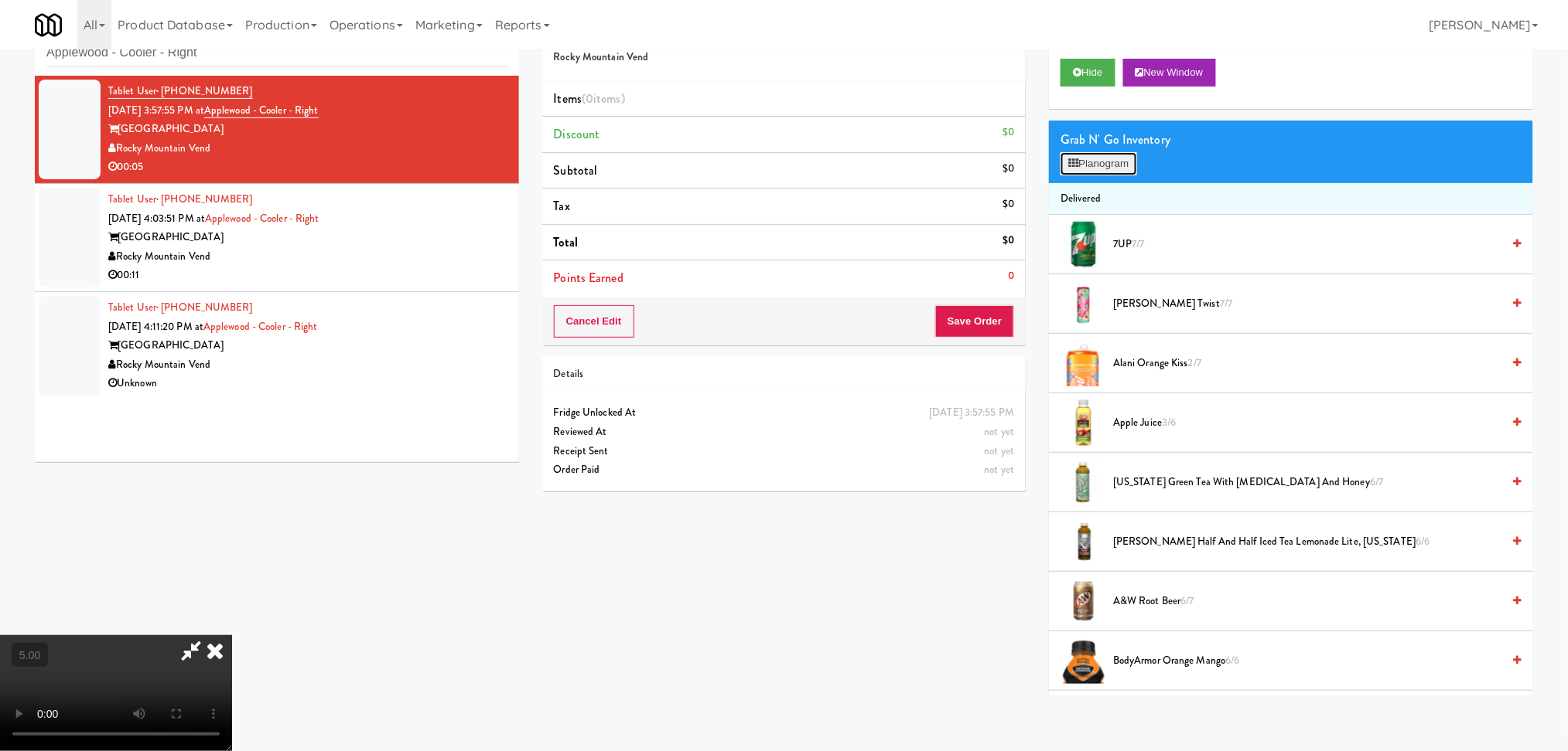
click at [1089, 169] on button "Planogram" at bounding box center [1098, 164] width 75 height 23
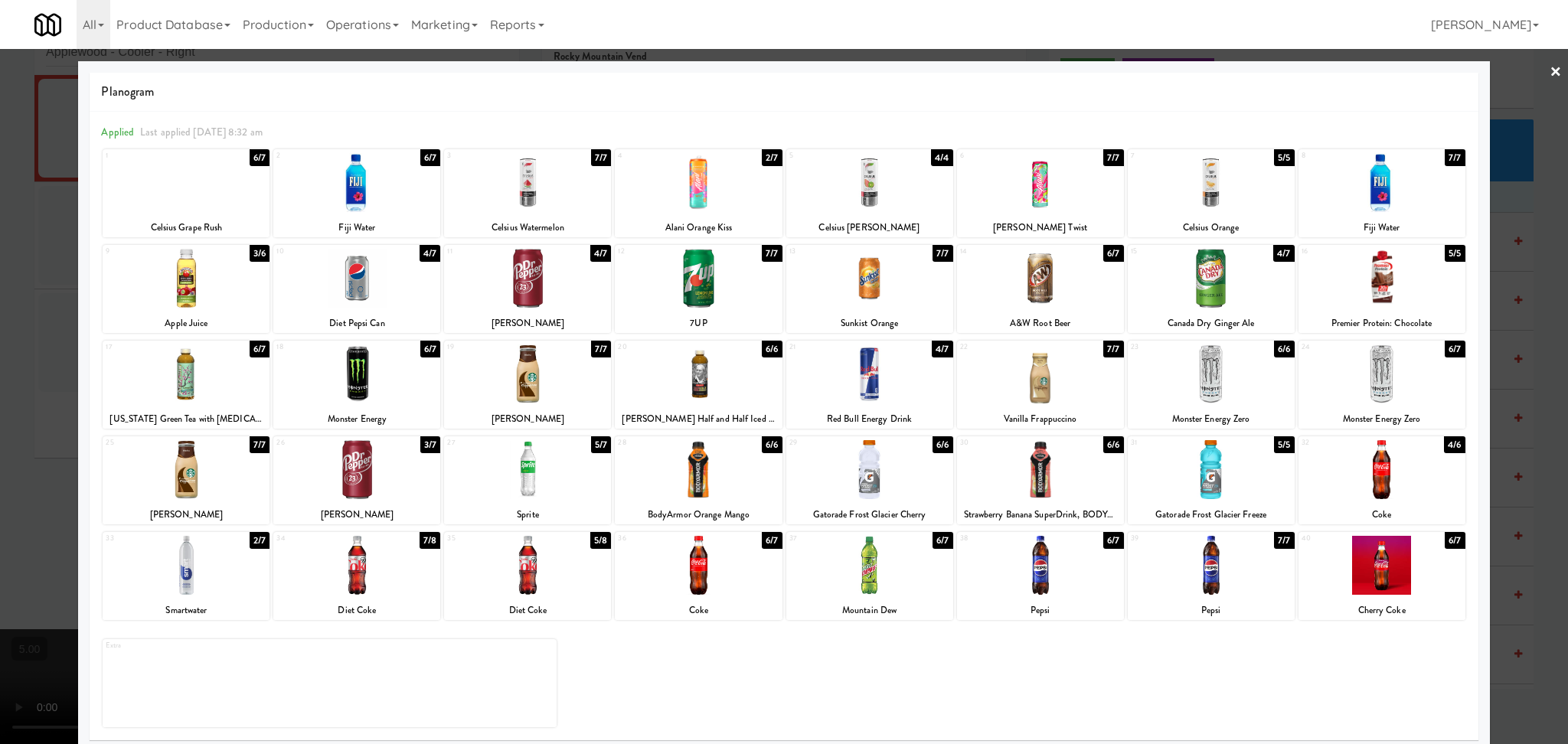
click at [421, 271] on div at bounding box center [356, 278] width 167 height 59
click at [0, 319] on div at bounding box center [784, 372] width 1568 height 744
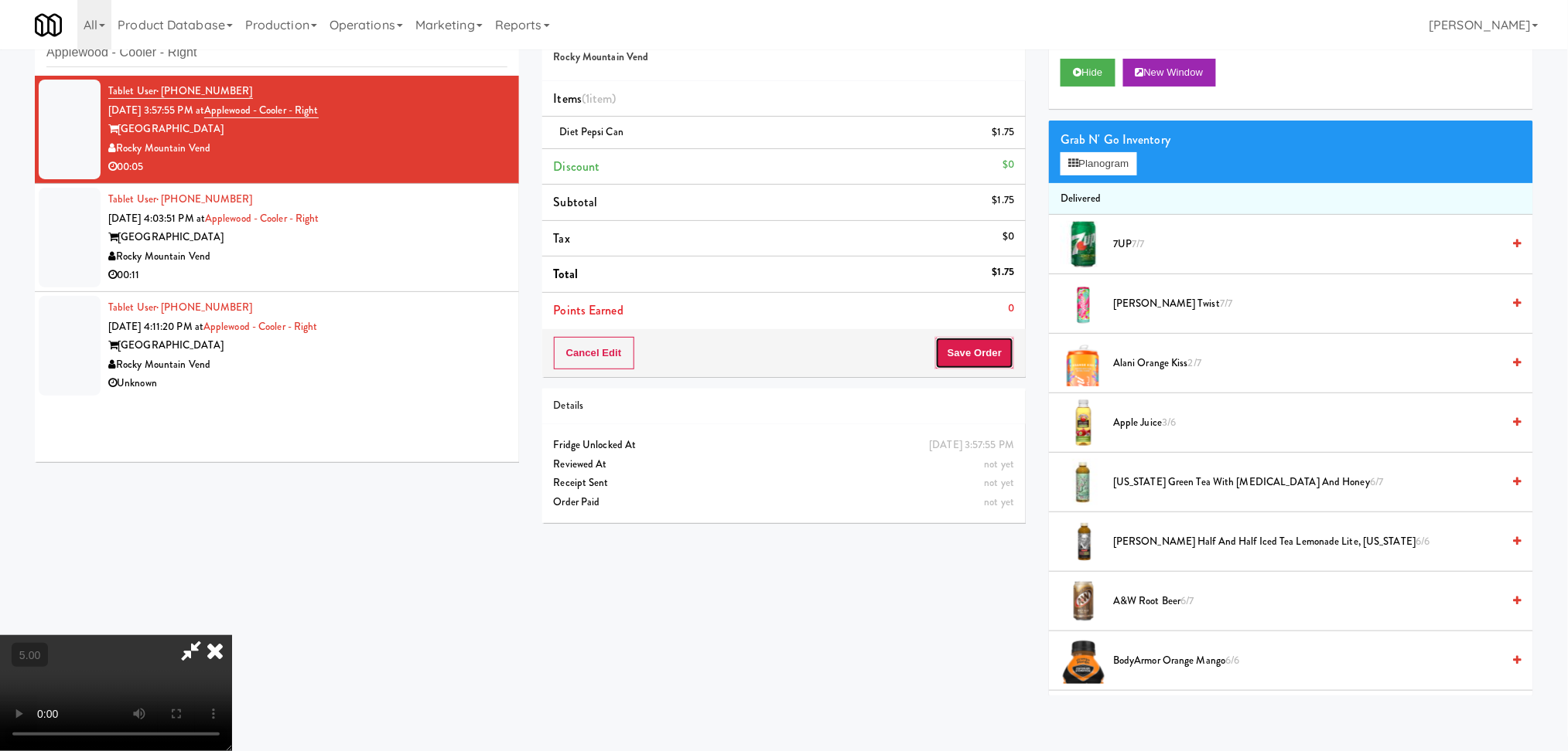
click at [973, 340] on button "Save Order" at bounding box center [974, 354] width 79 height 33
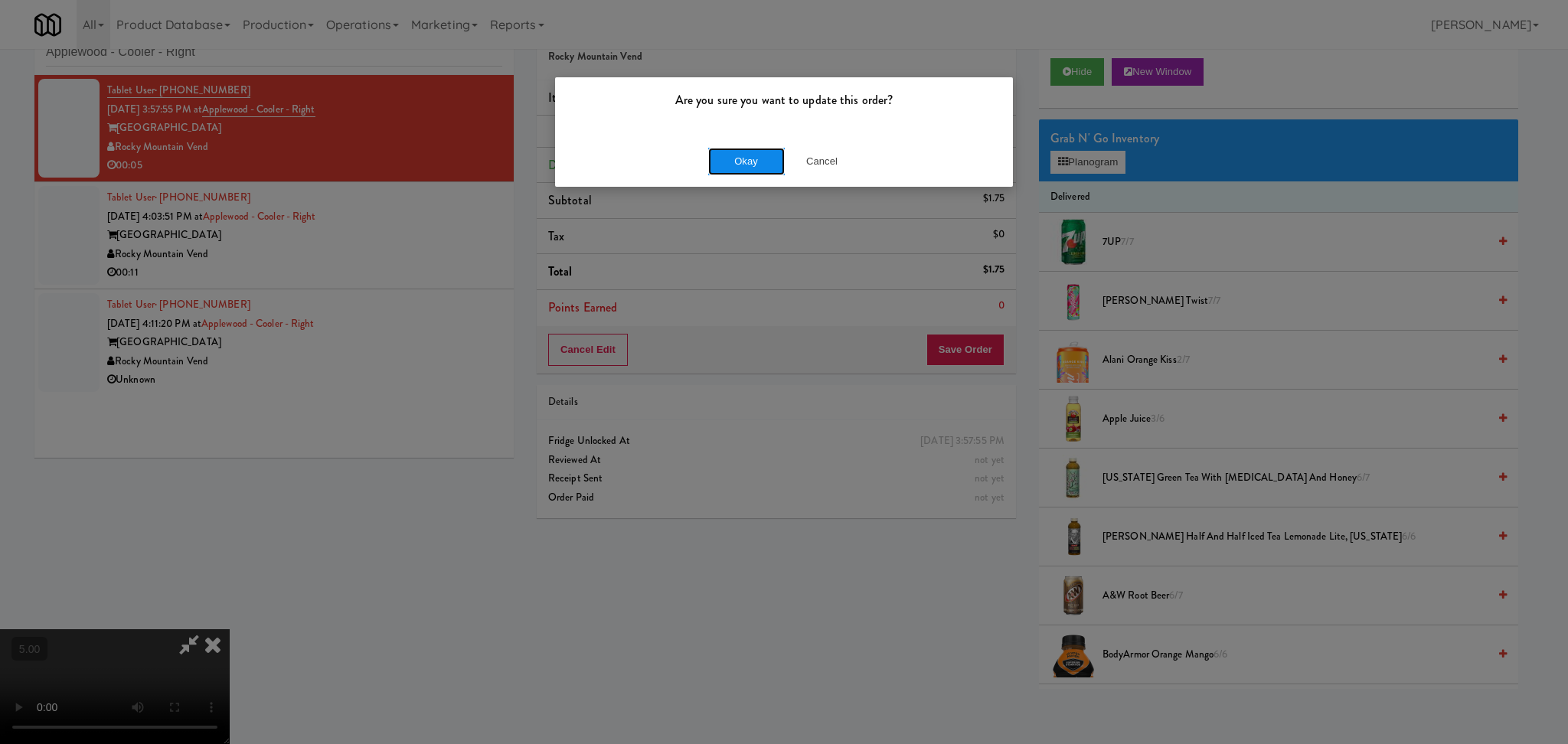
click at [751, 160] on button "Okay" at bounding box center [746, 161] width 76 height 27
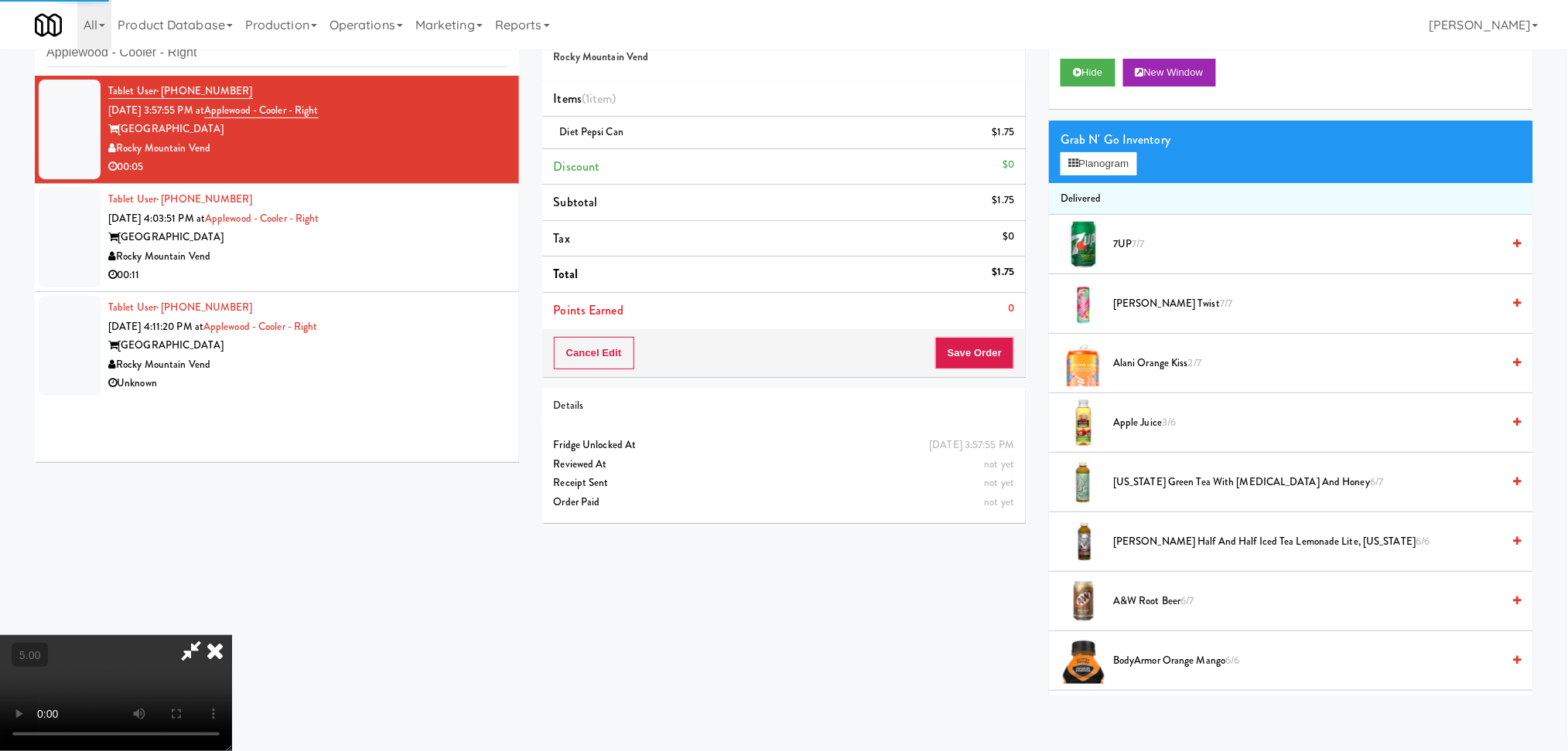
click at [461, 204] on div "Tablet User · (720) 277-7015 Aug 14, 2025 4:03:51 PM at Applewood - Cooler - Ri…" at bounding box center [308, 237] width 399 height 95
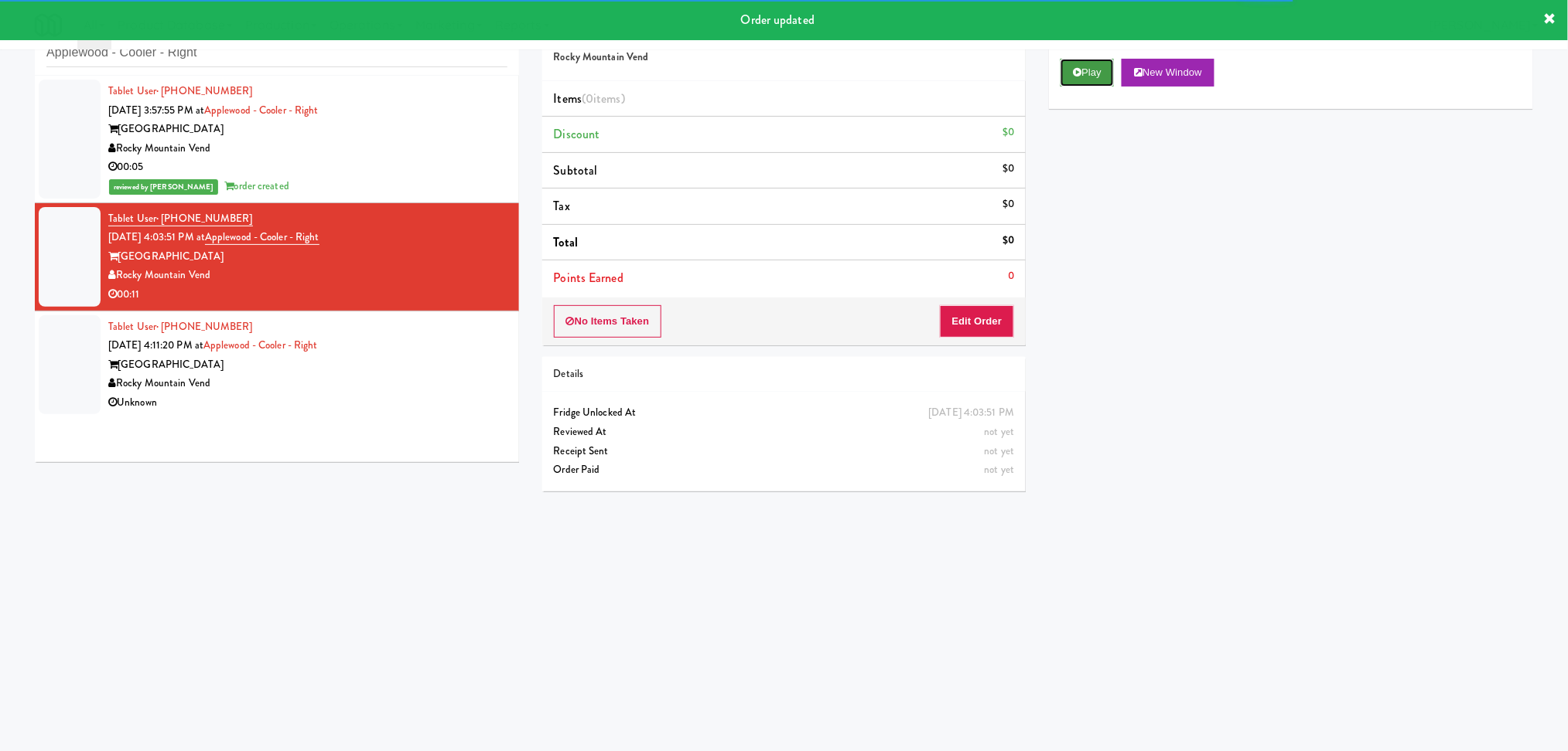
click at [1072, 80] on button "Play" at bounding box center [1086, 73] width 53 height 27
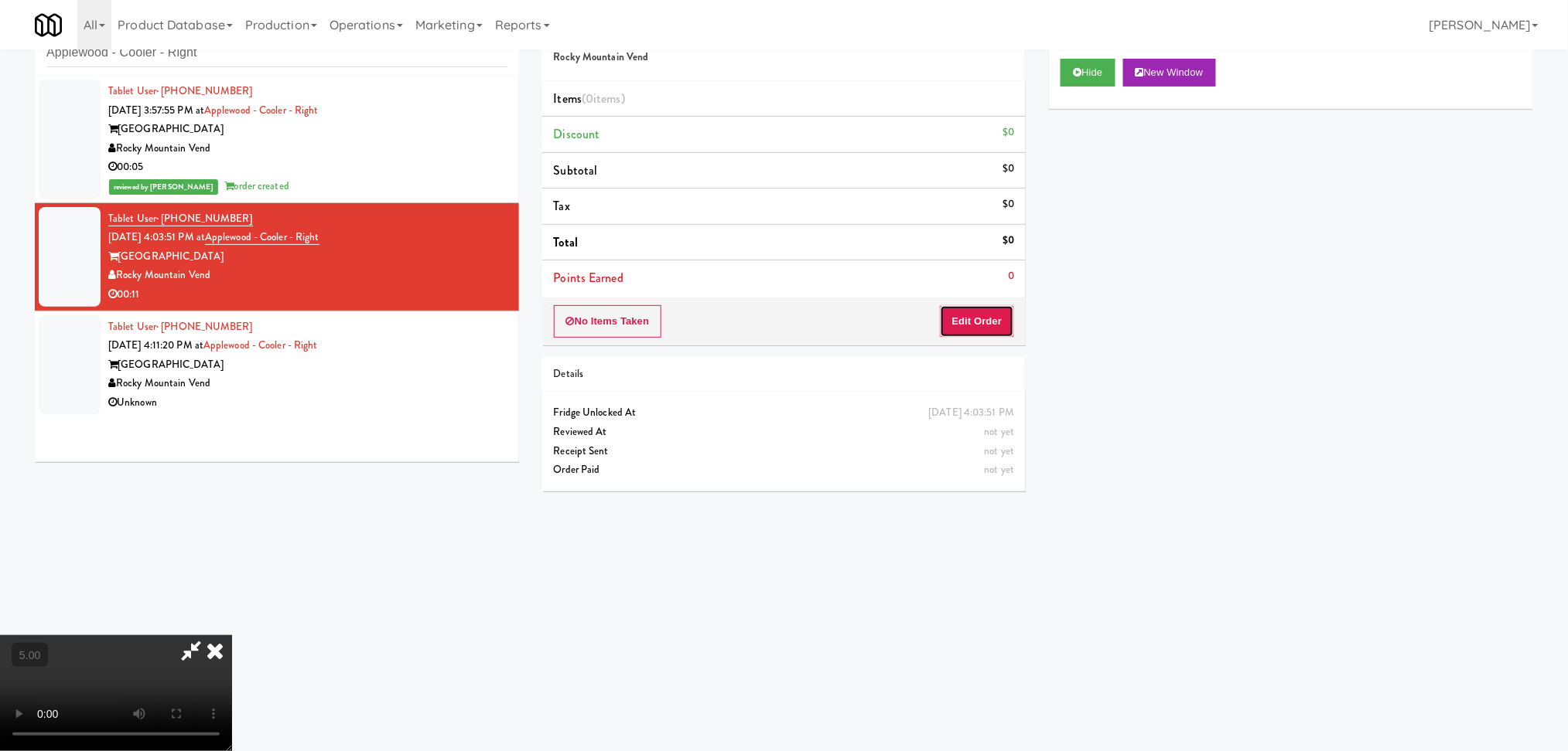
click at [975, 327] on button "Edit Order" at bounding box center [978, 322] width 75 height 33
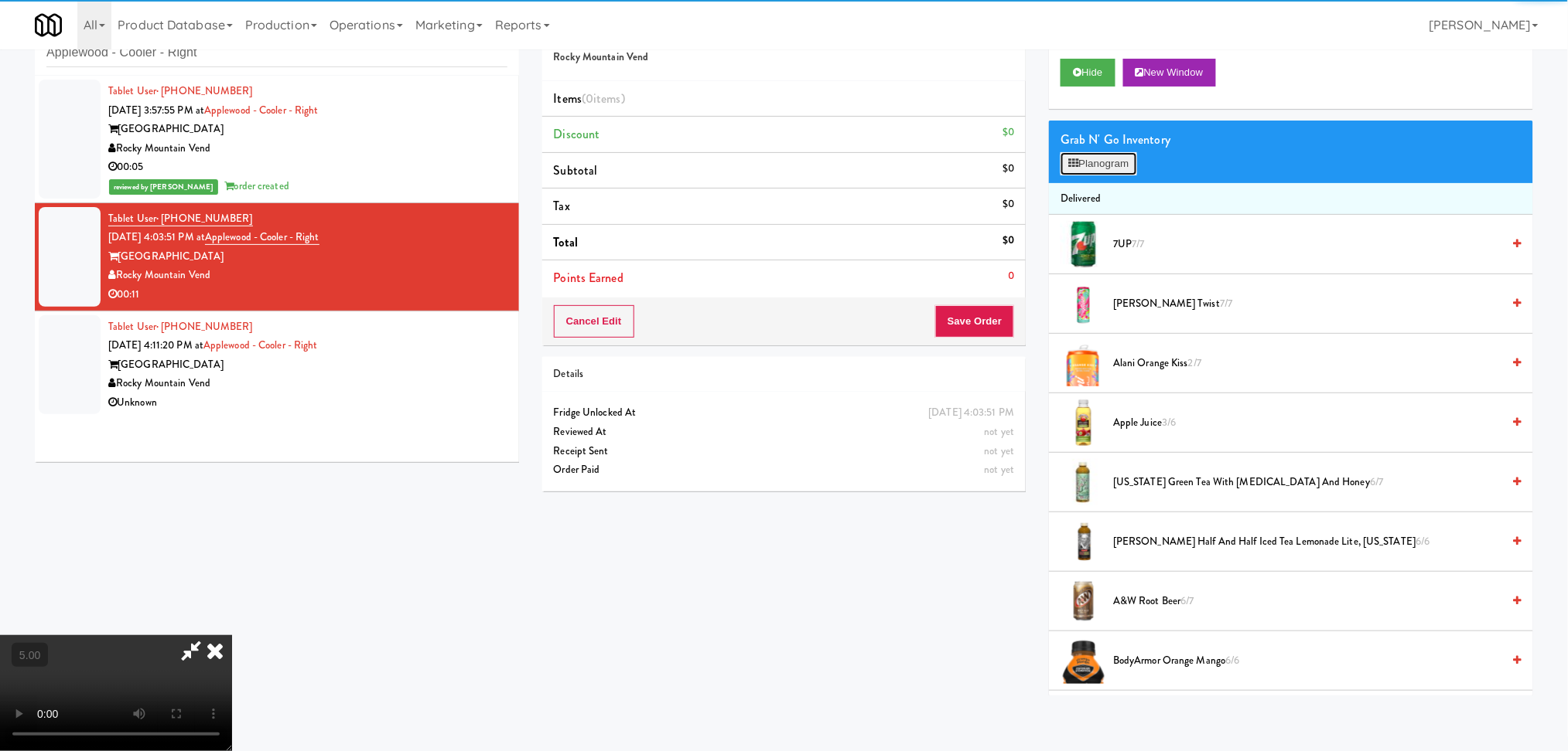
click at [1105, 165] on button "Planogram" at bounding box center [1098, 164] width 75 height 23
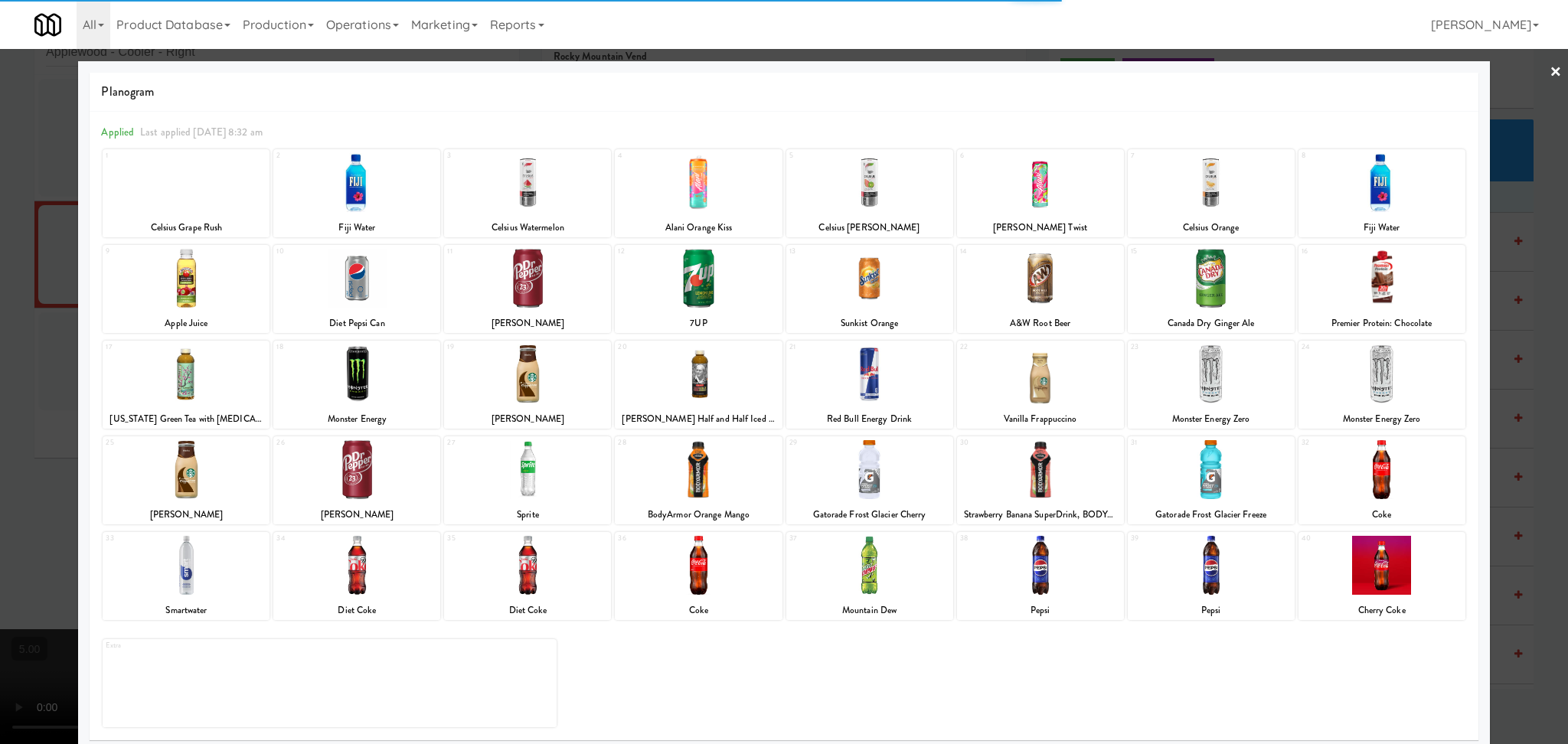
click at [536, 292] on div at bounding box center [527, 278] width 167 height 59
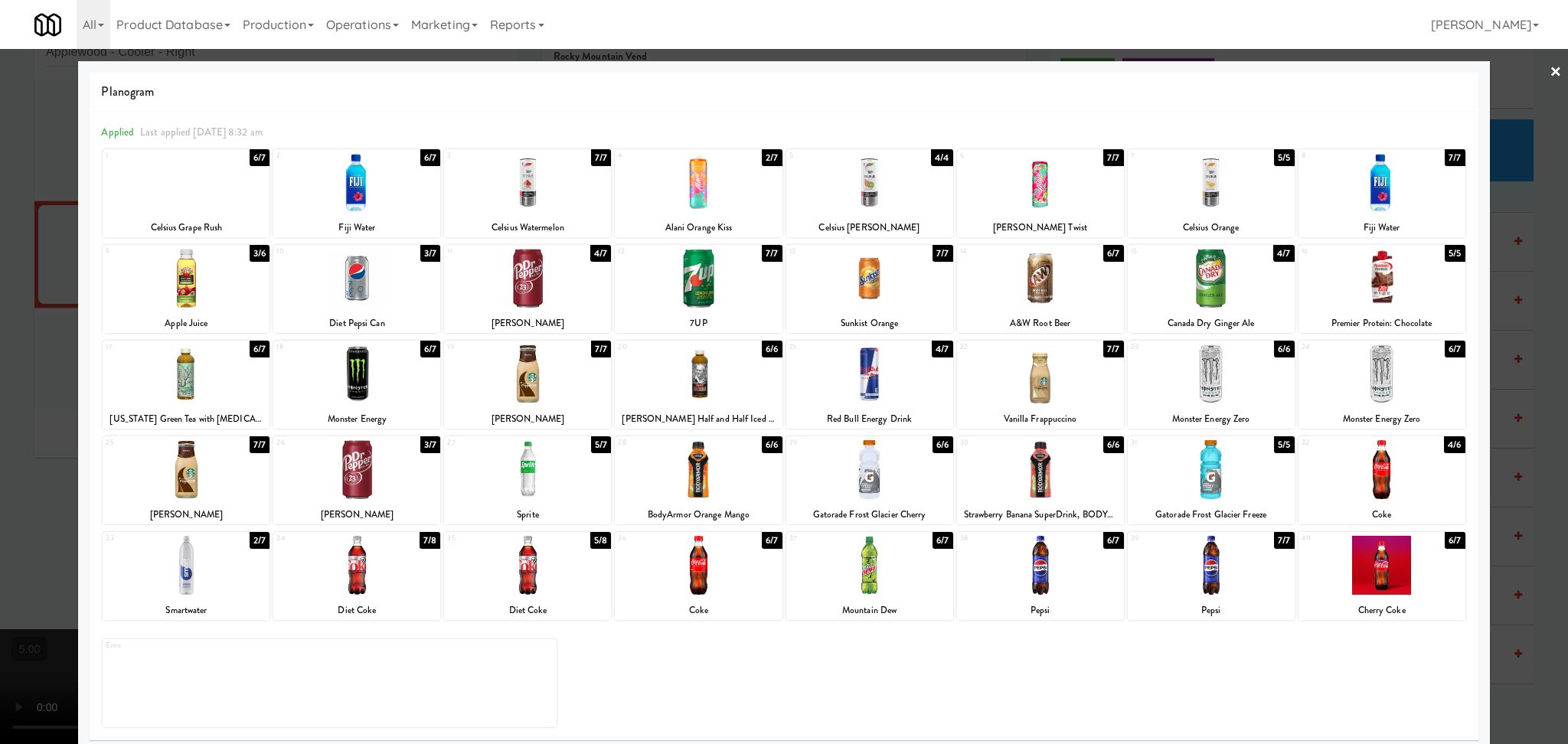
click at [495, 271] on div at bounding box center [527, 278] width 167 height 59
click at [0, 331] on div at bounding box center [784, 372] width 1568 height 744
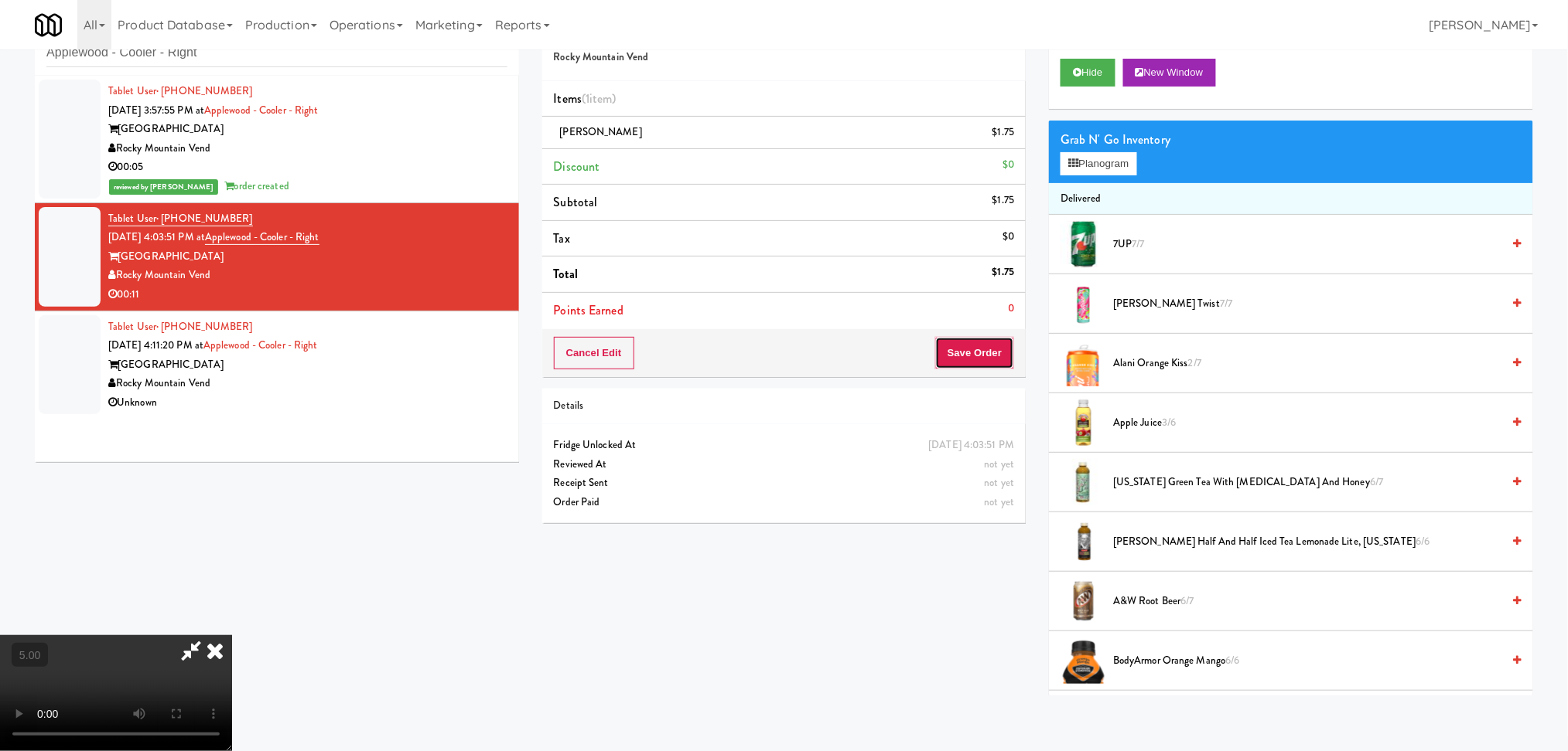
click at [980, 347] on button "Save Order" at bounding box center [974, 354] width 79 height 33
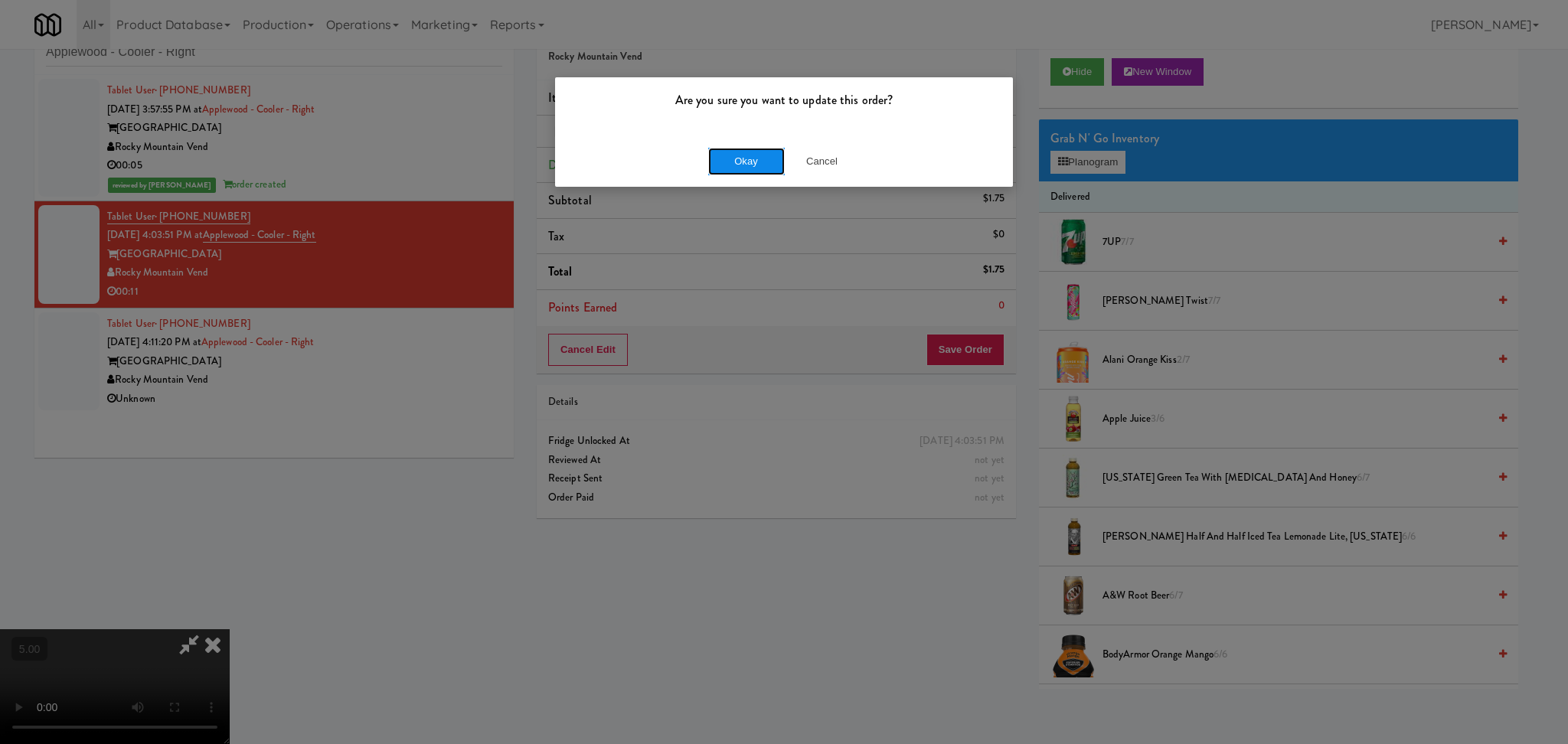
click at [768, 158] on button "Okay" at bounding box center [746, 161] width 76 height 27
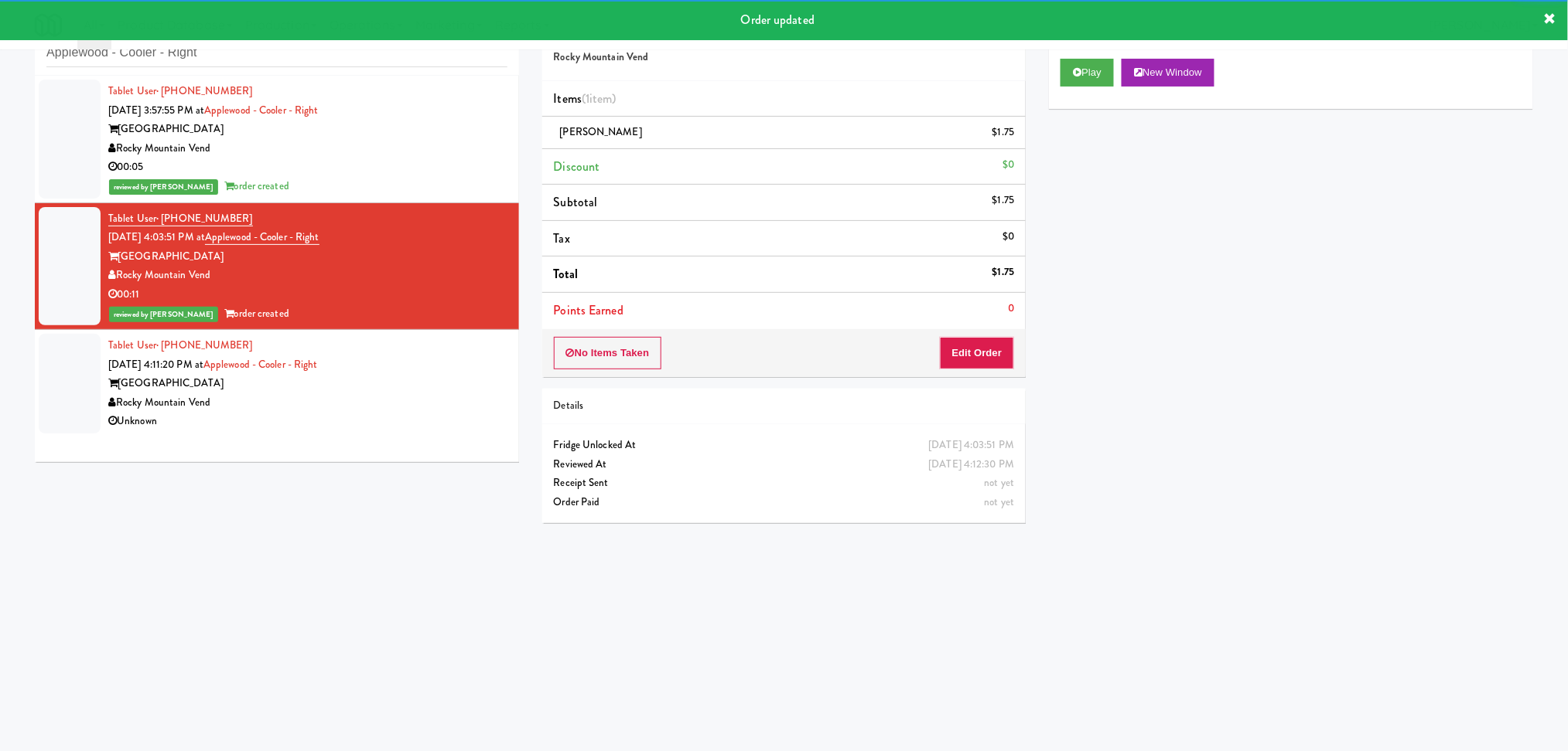
drag, startPoint x: 456, startPoint y: 371, endPoint x: 464, endPoint y: 369, distance: 8.2
click at [460, 371] on div "Tablet User · (720) 788-7780 Aug 14, 2025 4:11:20 PM at Applewood - Cooler - Ri…" at bounding box center [308, 384] width 399 height 95
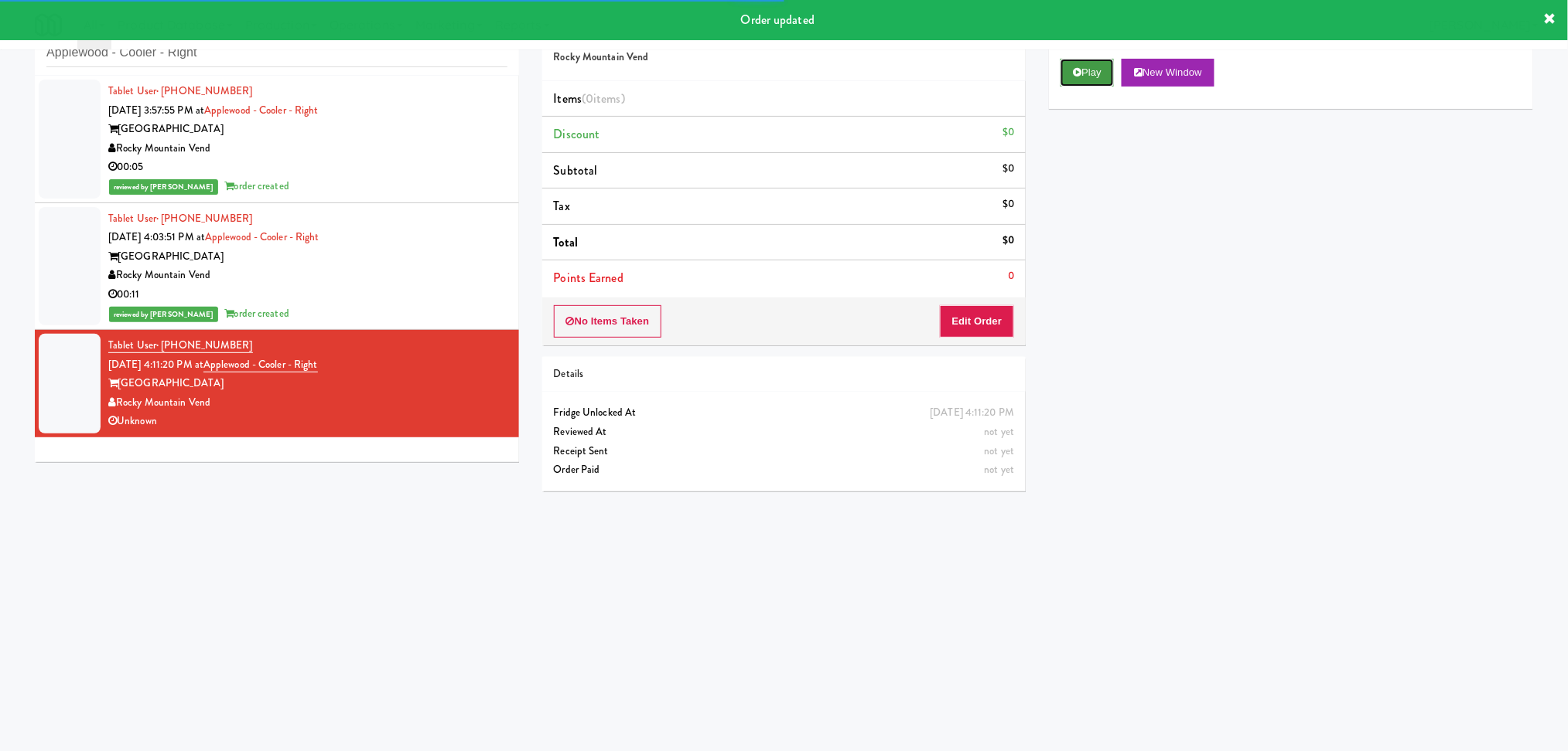
click at [1092, 71] on button "Play" at bounding box center [1086, 73] width 53 height 27
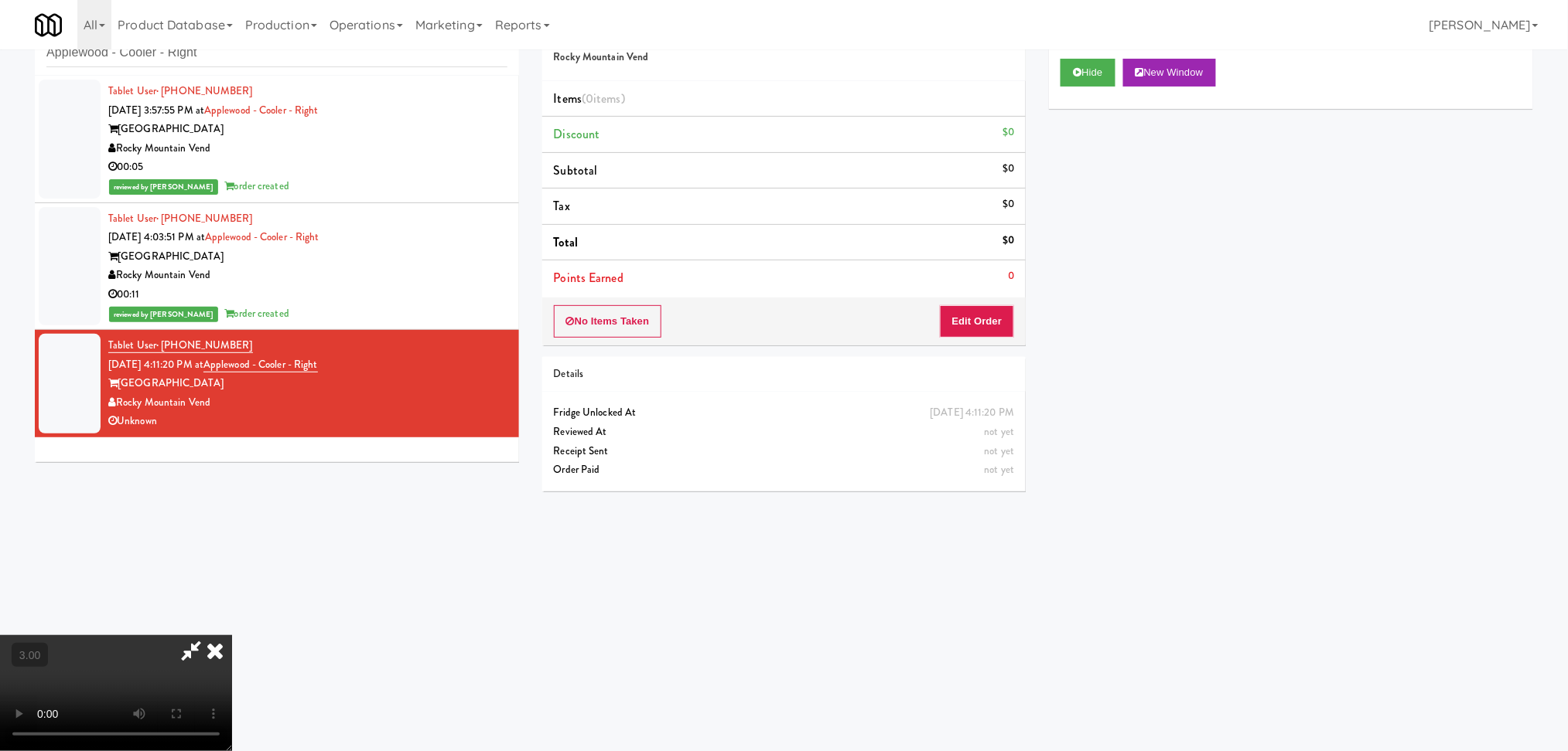
click at [232, 635] on video at bounding box center [116, 693] width 232 height 116
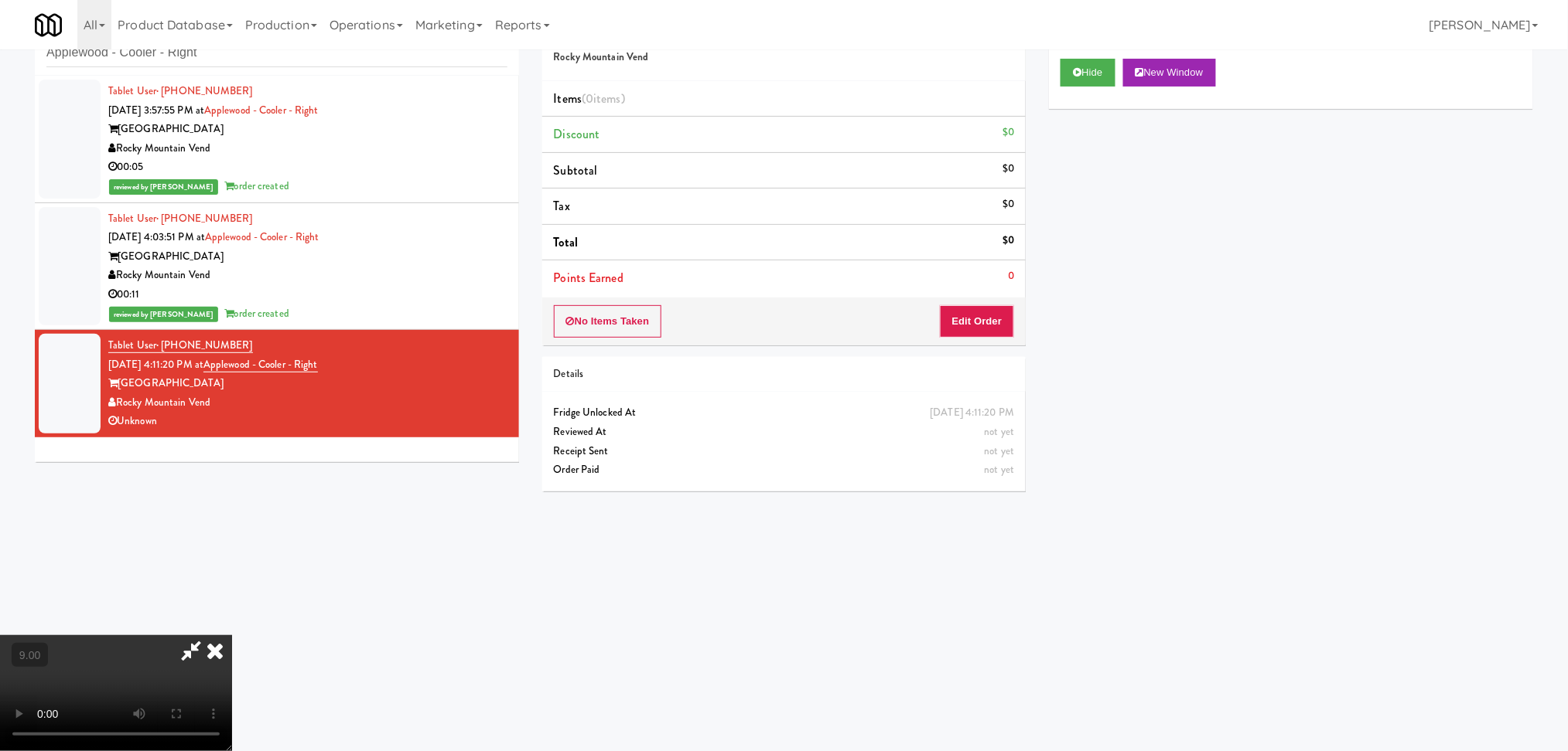
click at [232, 635] on video at bounding box center [116, 693] width 232 height 116
click at [957, 325] on button "Edit Order" at bounding box center [978, 322] width 75 height 33
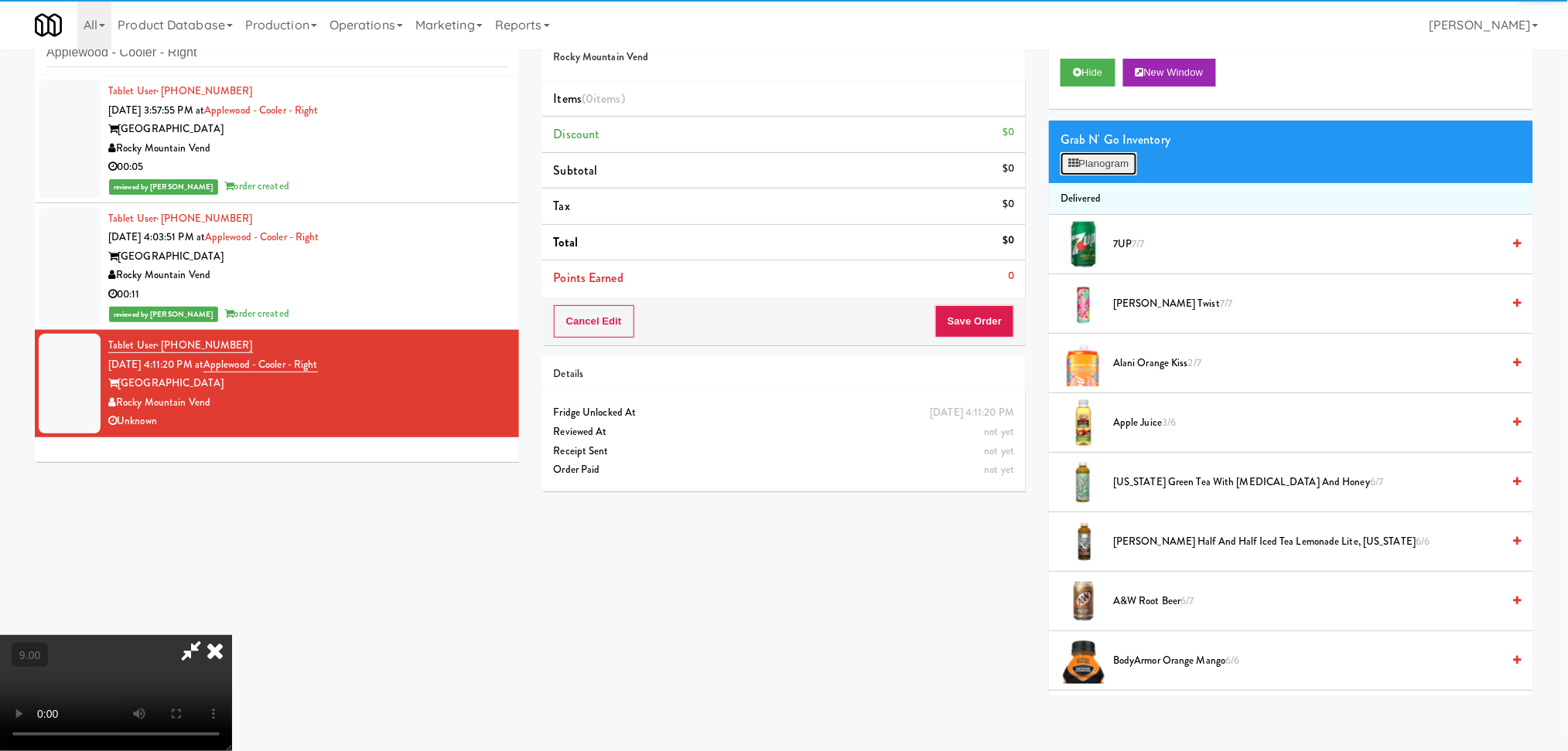
click at [1092, 163] on button "Planogram" at bounding box center [1098, 164] width 75 height 23
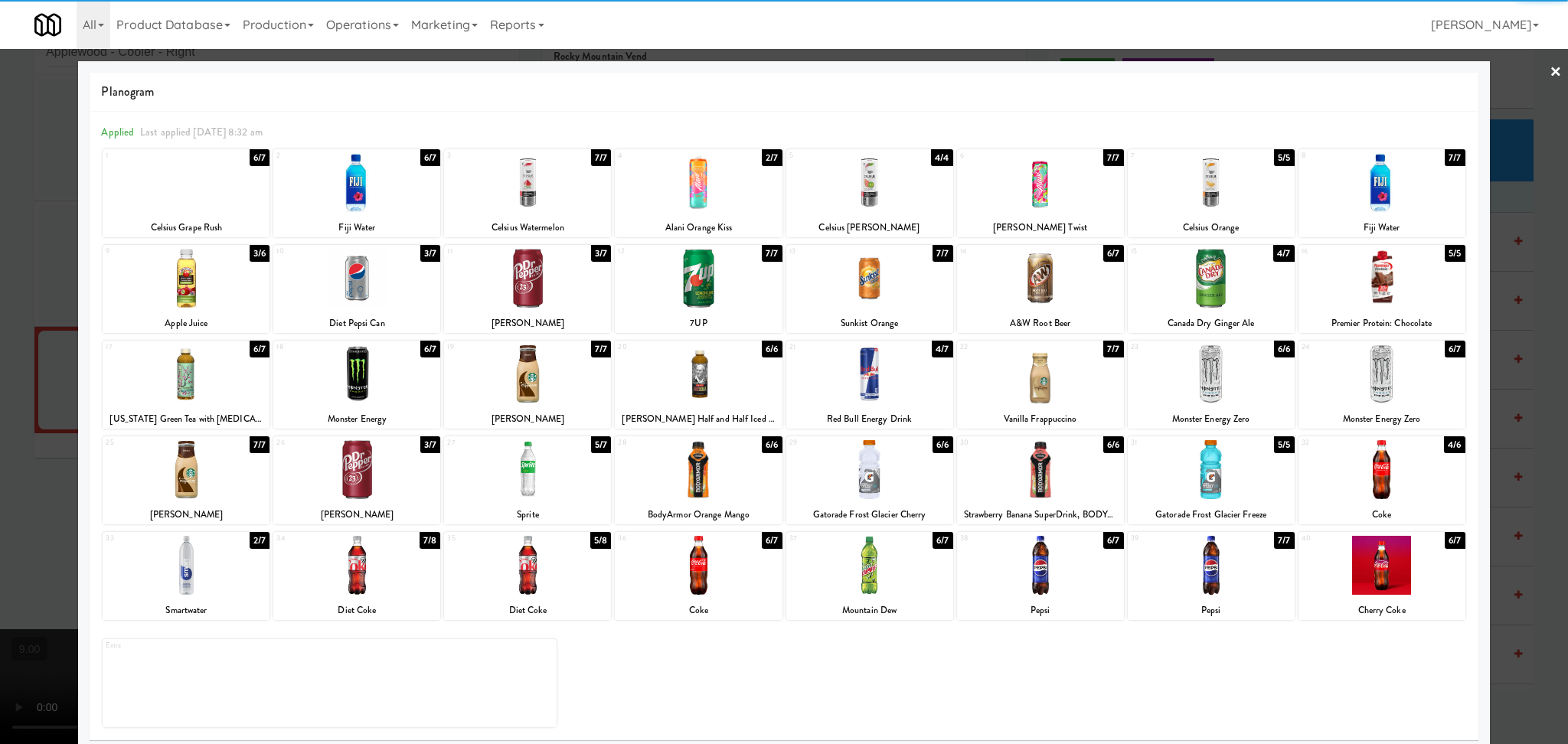
click at [1191, 190] on div at bounding box center [1211, 183] width 167 height 59
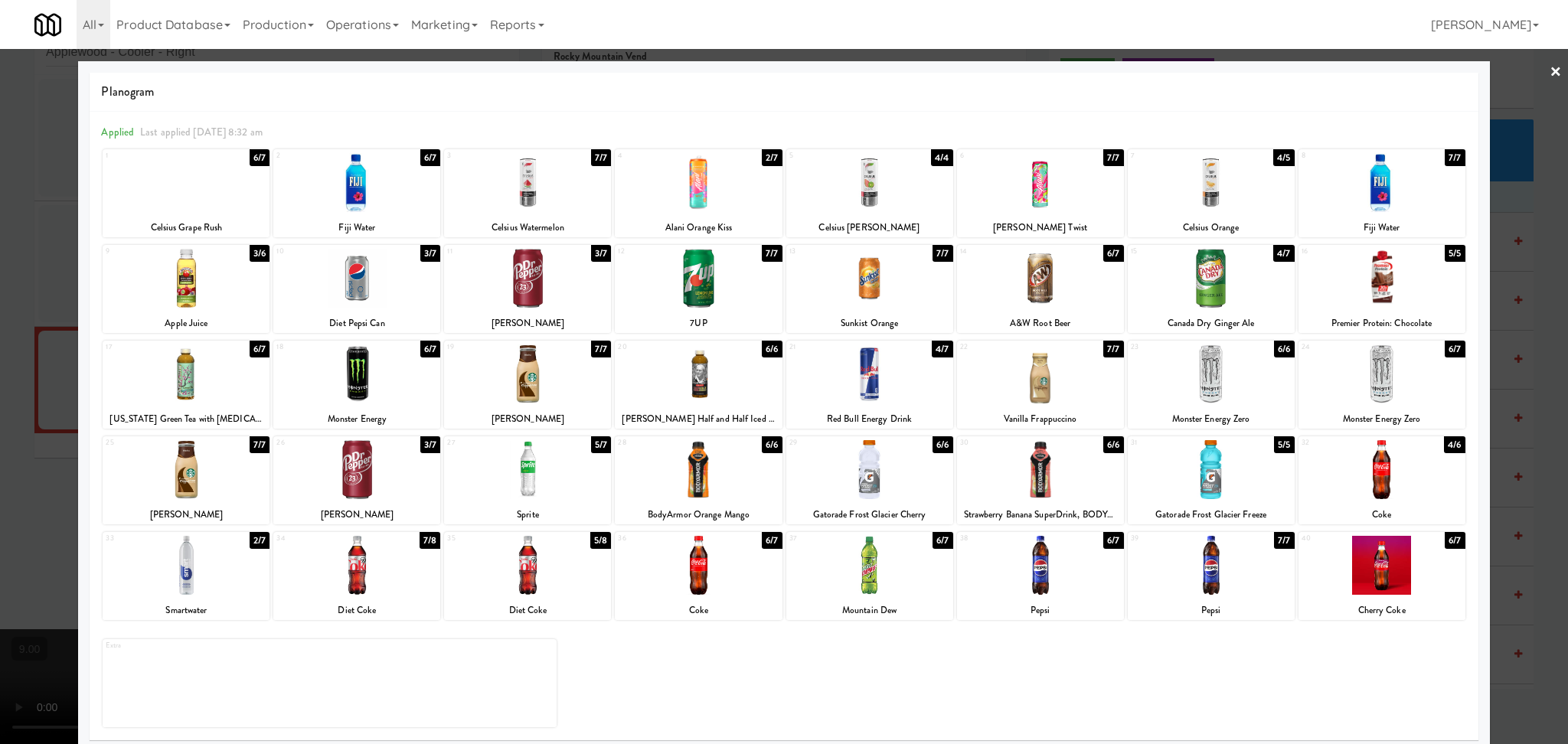
click at [10, 260] on div at bounding box center [784, 372] width 1568 height 744
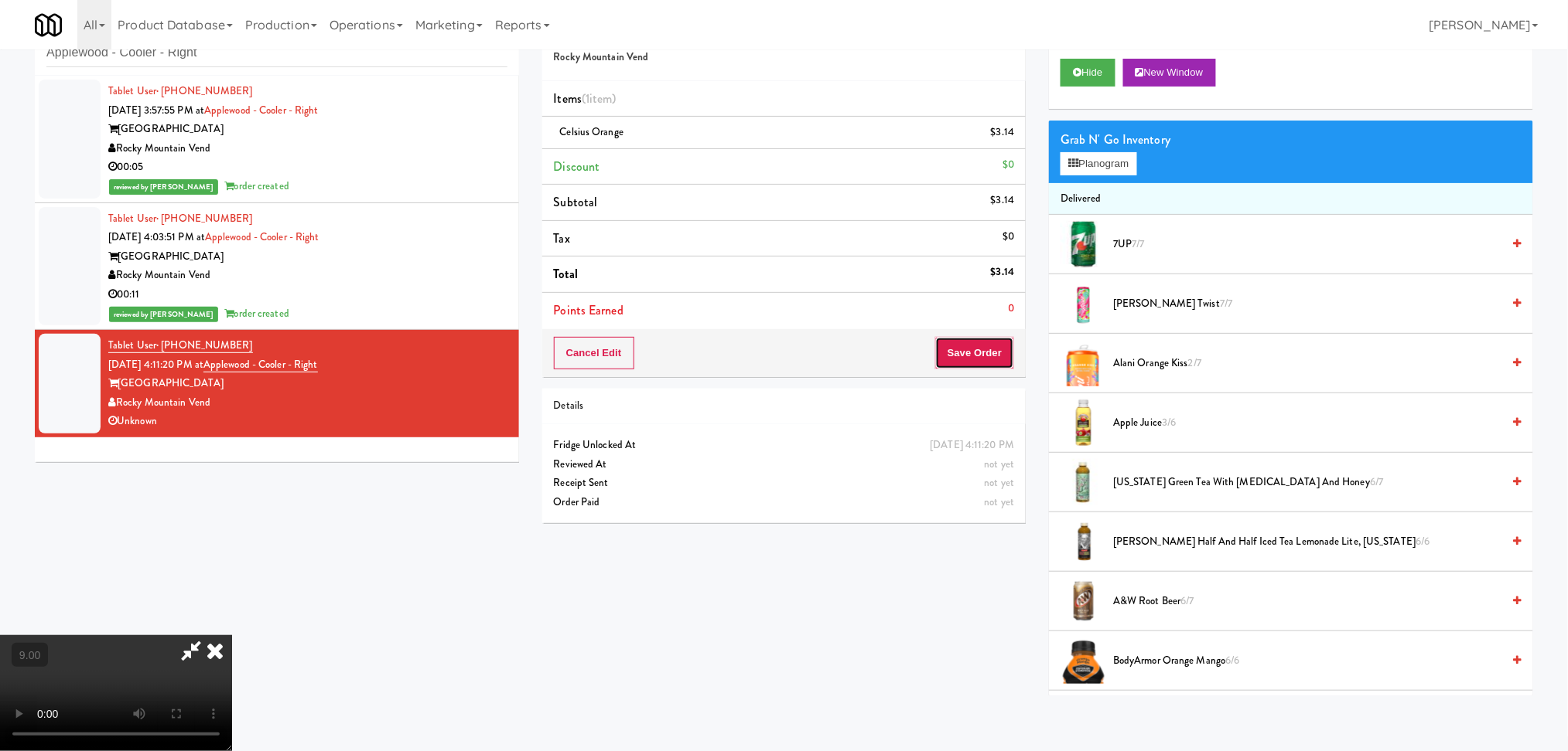
click at [1008, 353] on button "Save Order" at bounding box center [974, 354] width 79 height 33
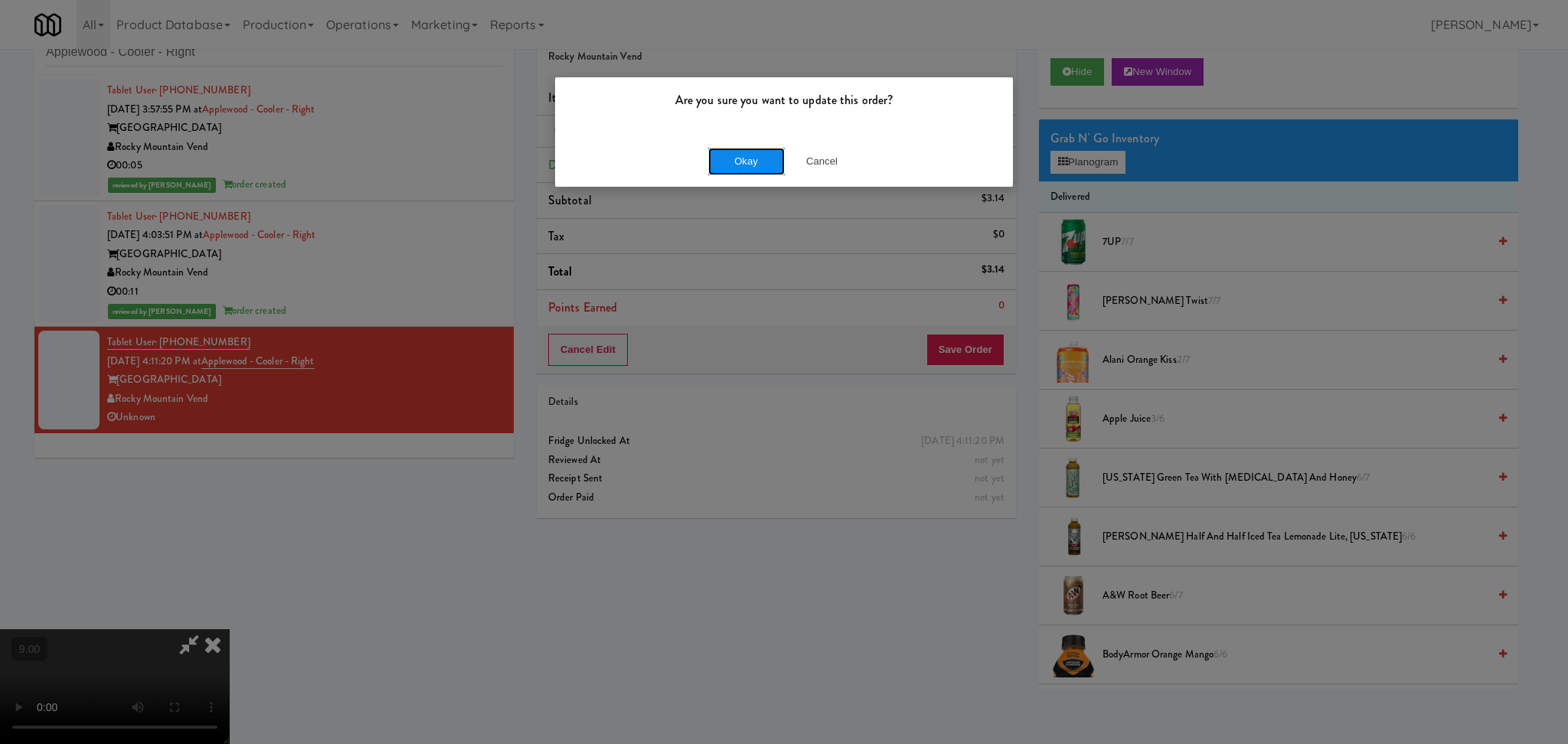
click at [720, 154] on button "Okay" at bounding box center [746, 161] width 76 height 27
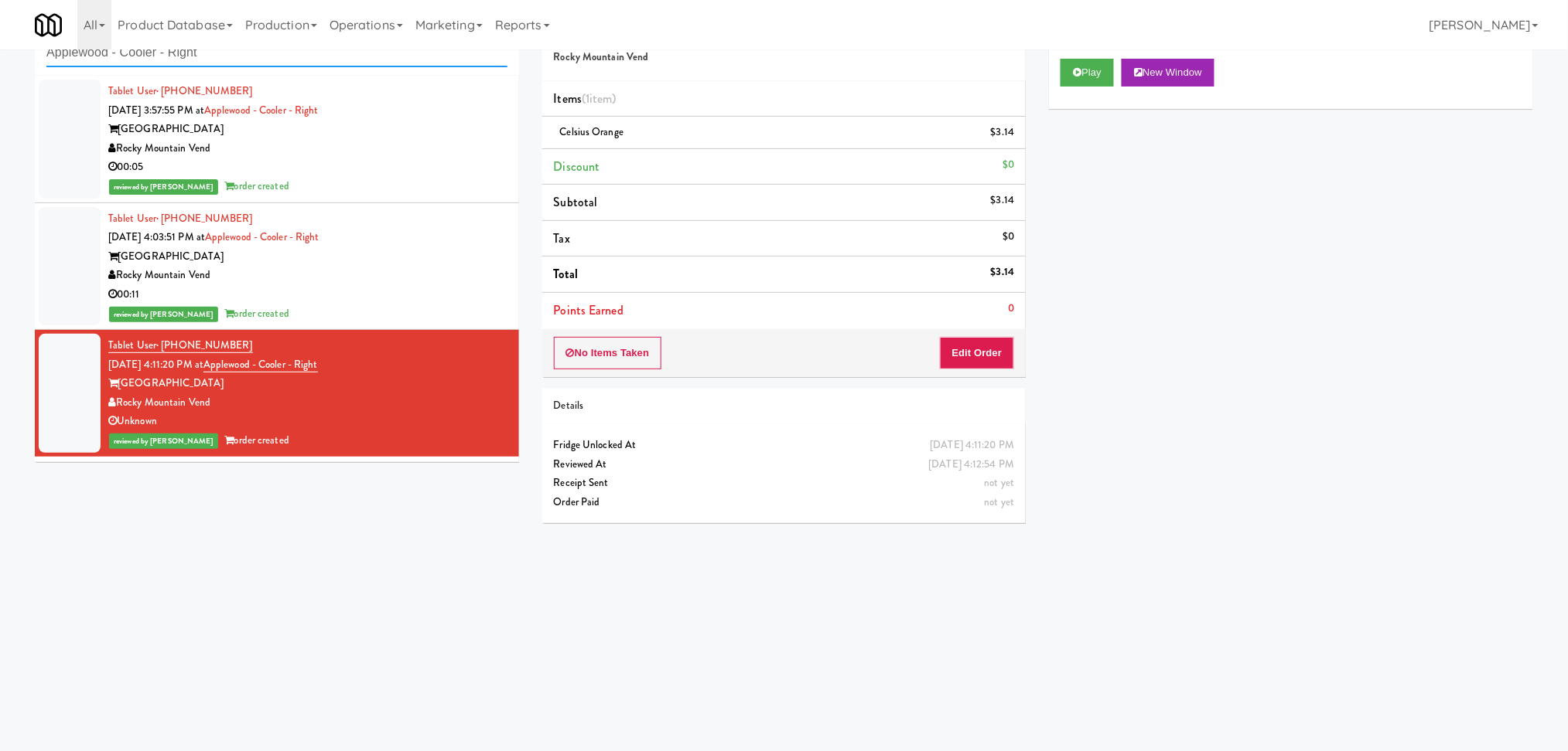
paste input "2775 - Cooler"
drag, startPoint x: 248, startPoint y: 60, endPoint x: 0, endPoint y: 77, distance: 248.6
click at [0, 77] on div "inbox reviewed recent all unclear take inventory issue suspicious failed recent…" at bounding box center [784, 316] width 1568 height 621
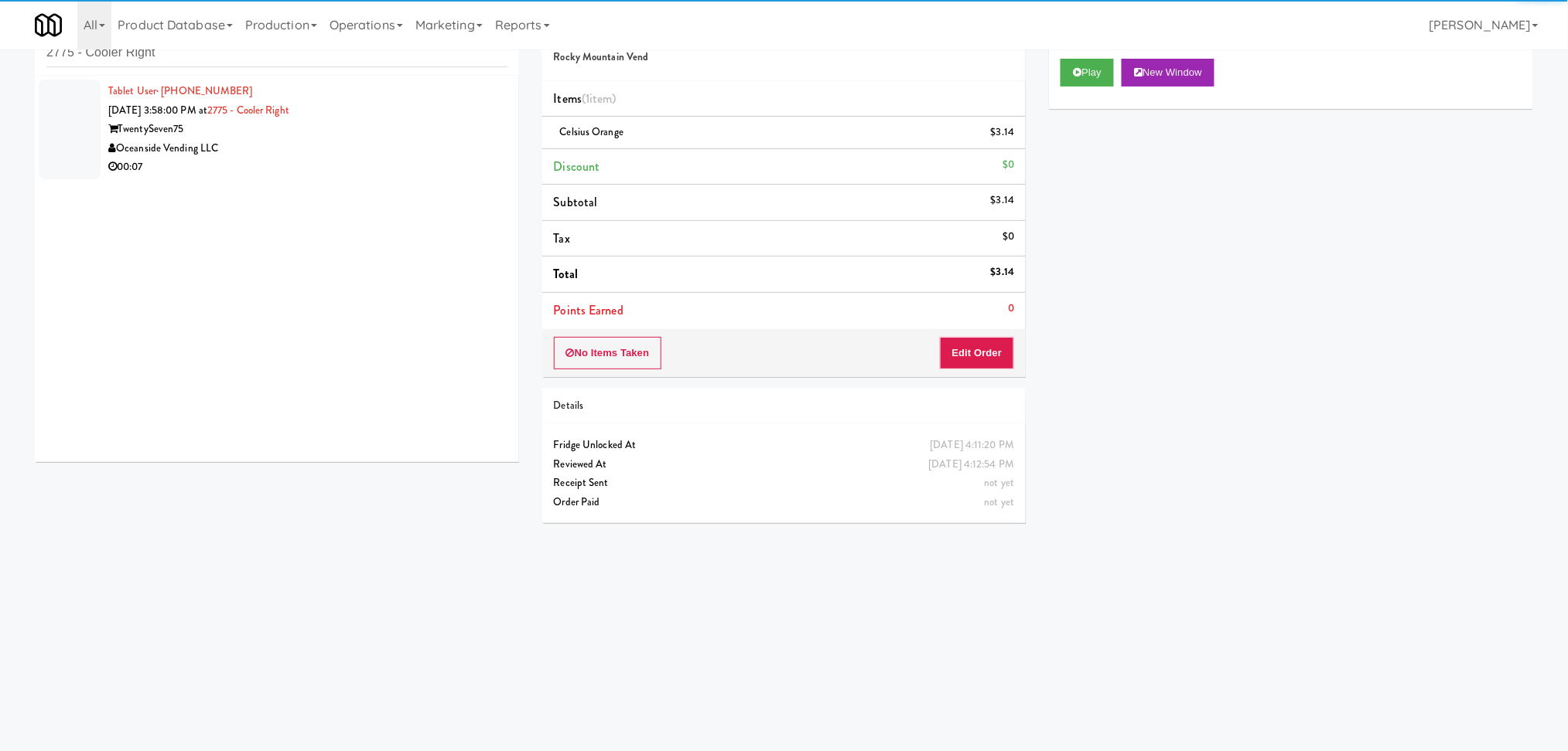
click at [440, 140] on div "Oceanside Vending LLC" at bounding box center [308, 148] width 399 height 20
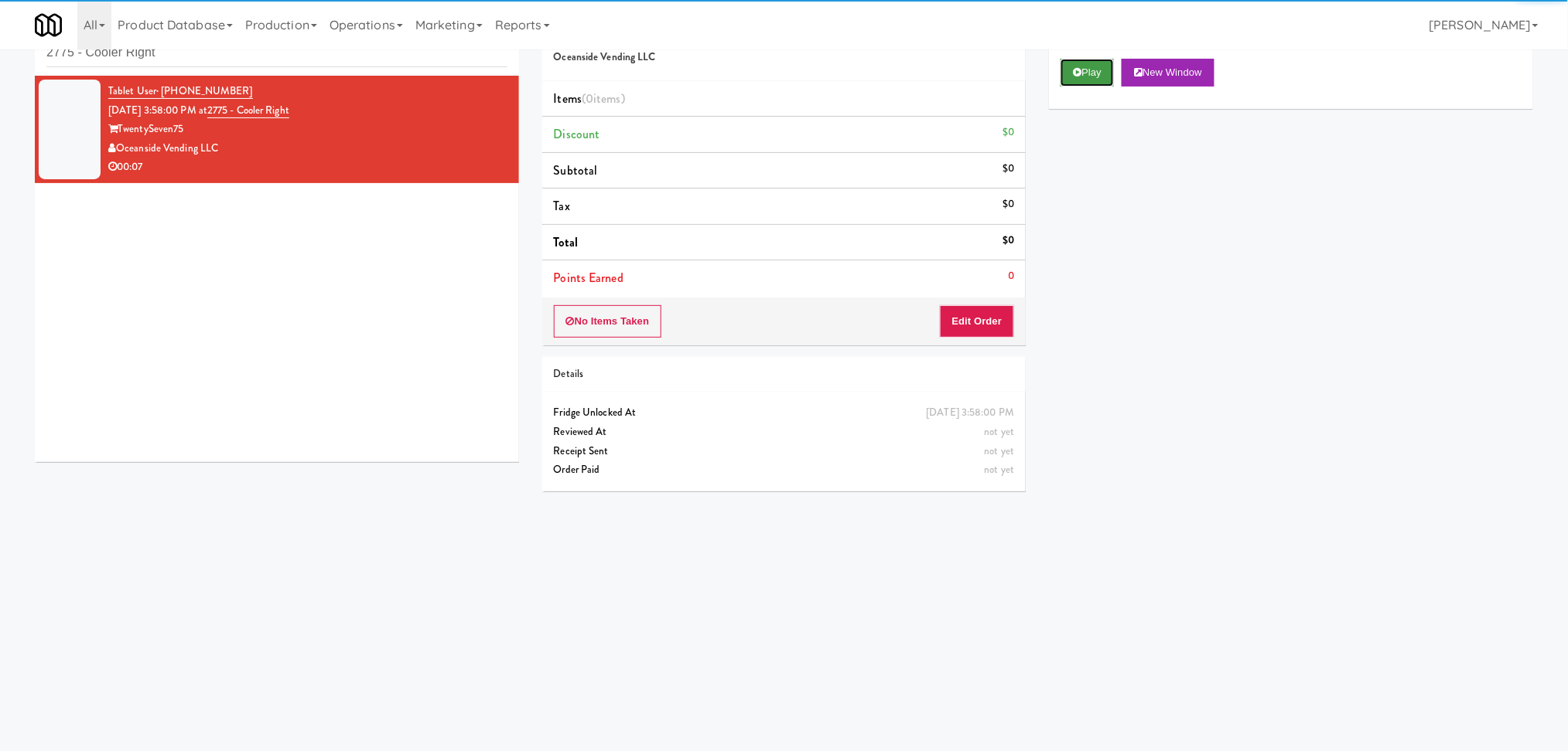
click at [1080, 75] on icon at bounding box center [1077, 73] width 9 height 10
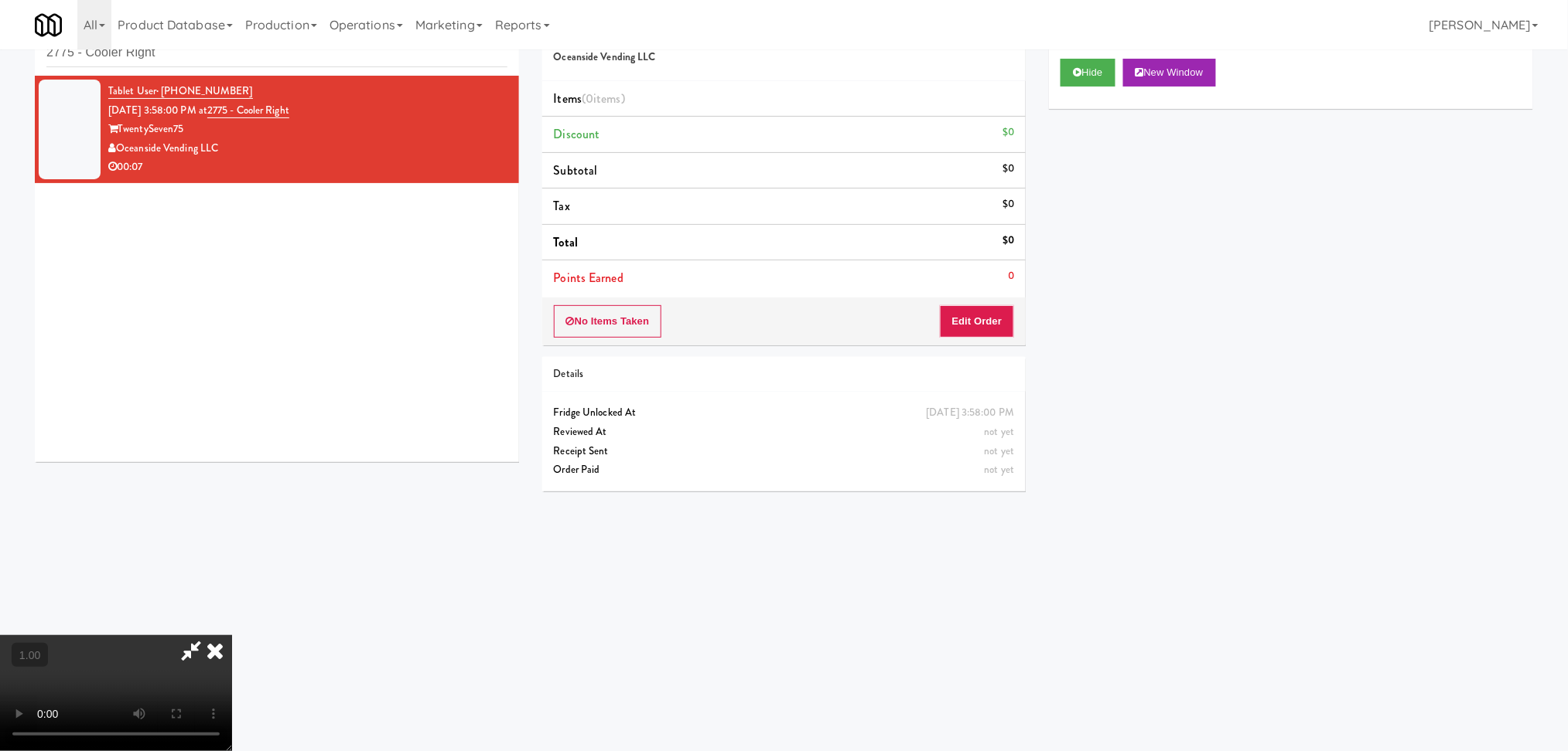
click at [232, 635] on video at bounding box center [116, 693] width 232 height 116
click at [968, 316] on button "Edit Order" at bounding box center [978, 322] width 75 height 33
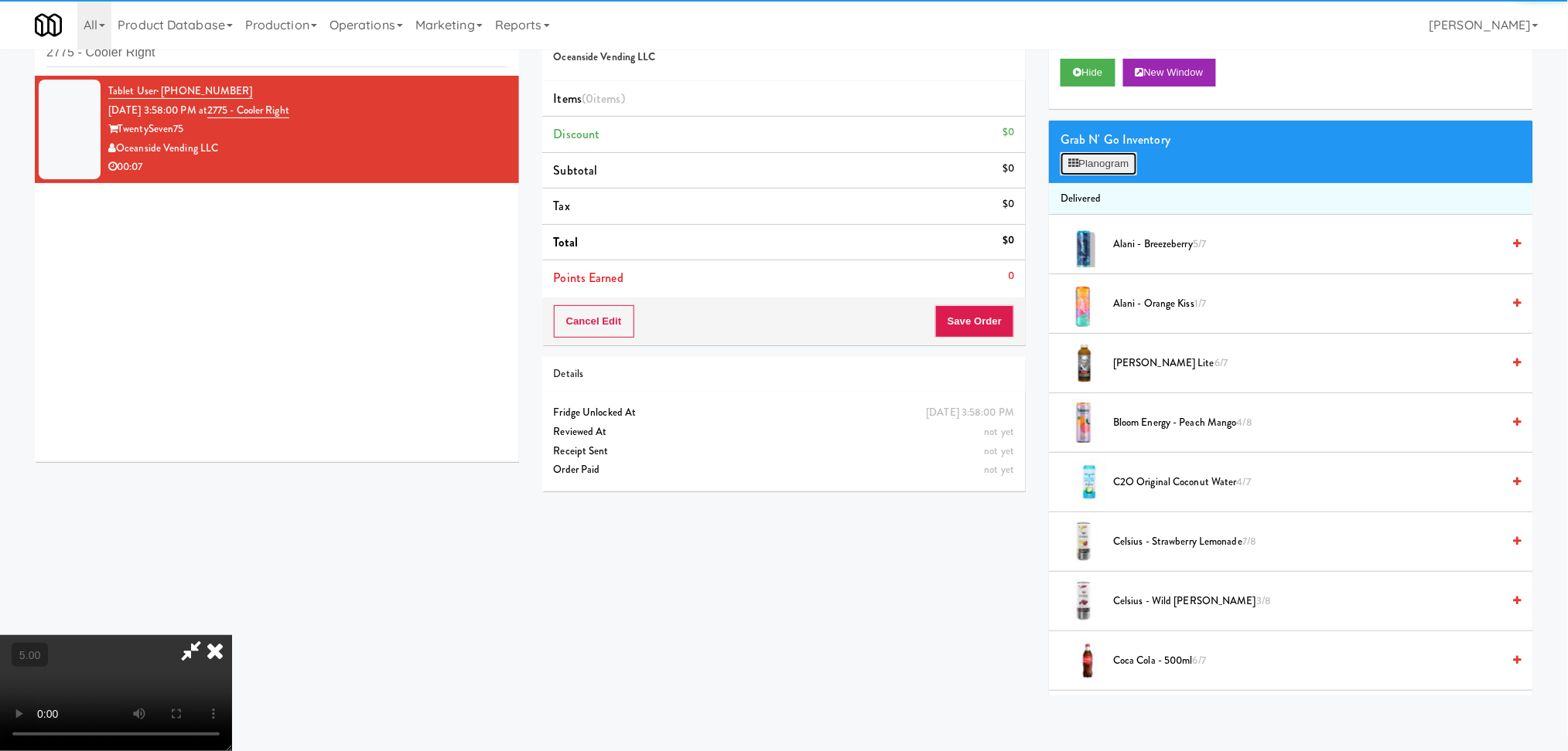
click at [1078, 170] on button "Planogram" at bounding box center [1098, 164] width 75 height 23
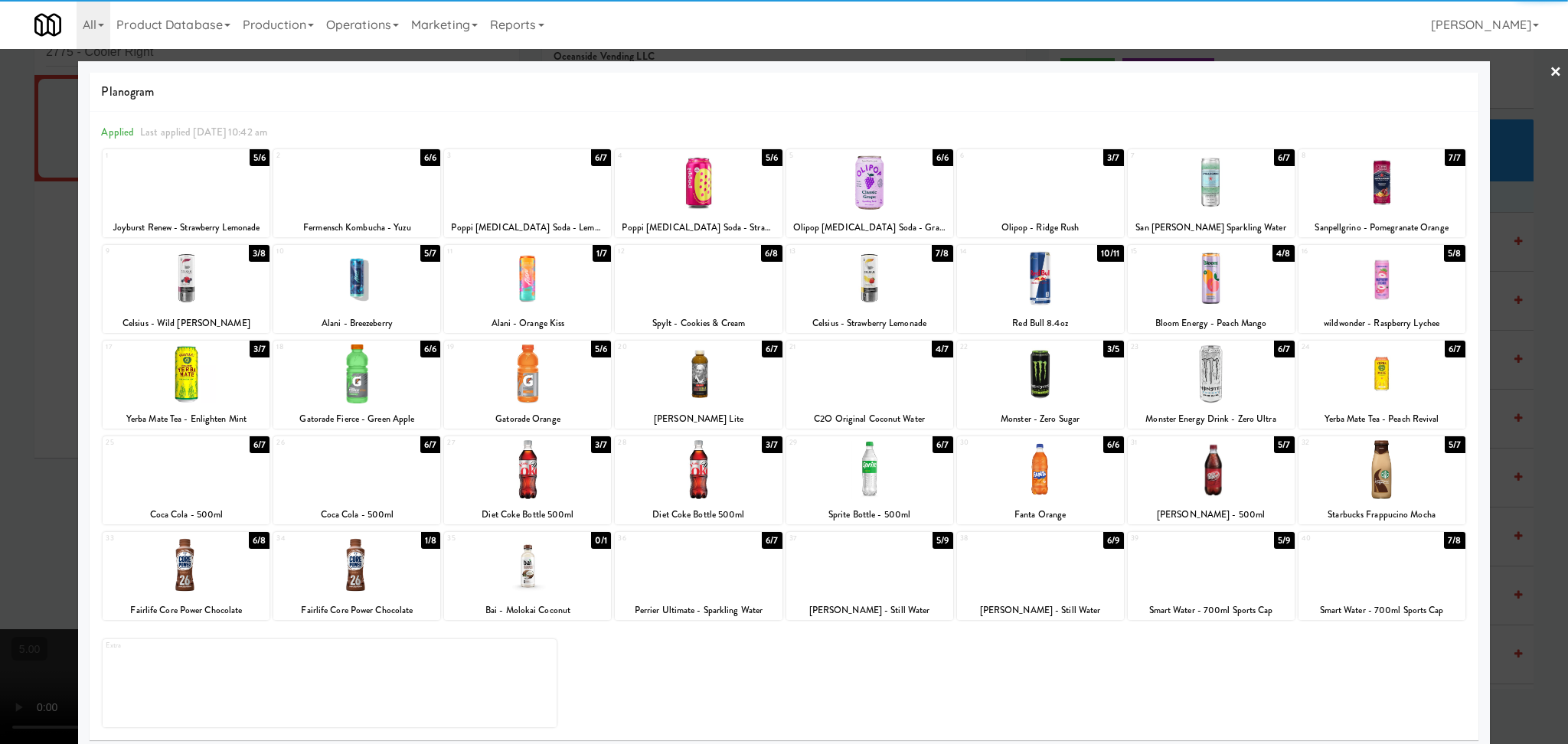
click at [217, 563] on div at bounding box center [186, 566] width 167 height 59
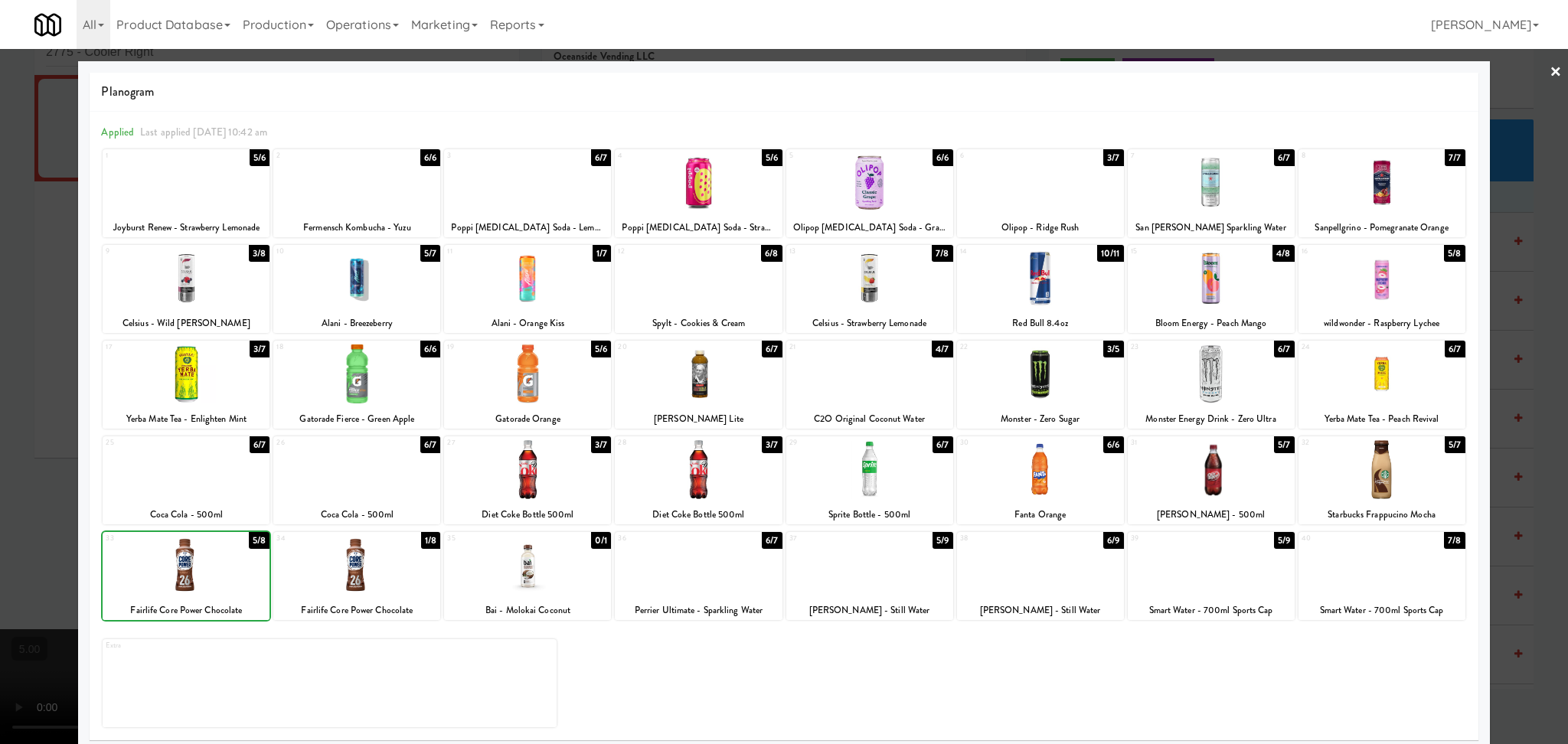
click at [4, 470] on div at bounding box center [784, 372] width 1568 height 744
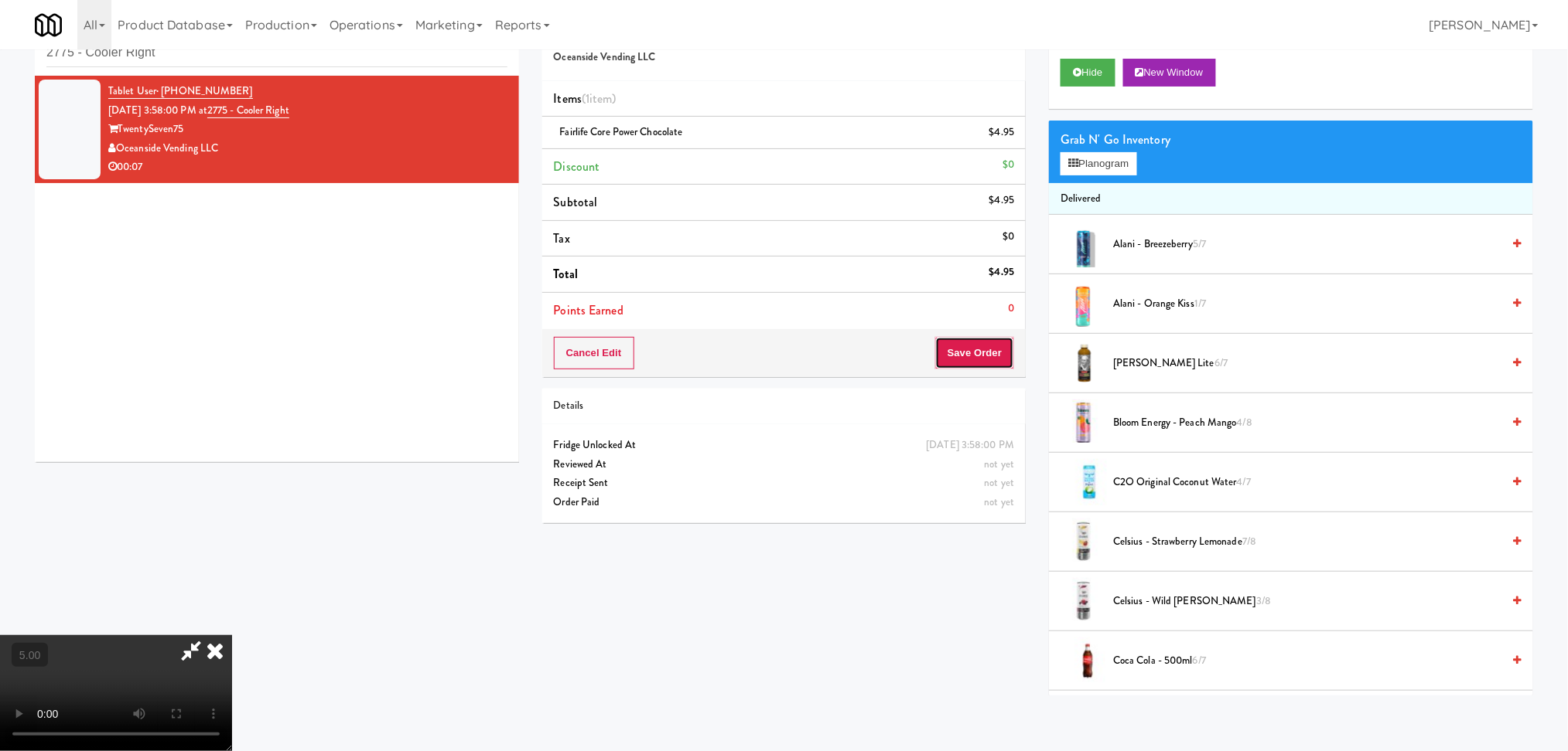
click at [982, 346] on button "Save Order" at bounding box center [974, 354] width 79 height 33
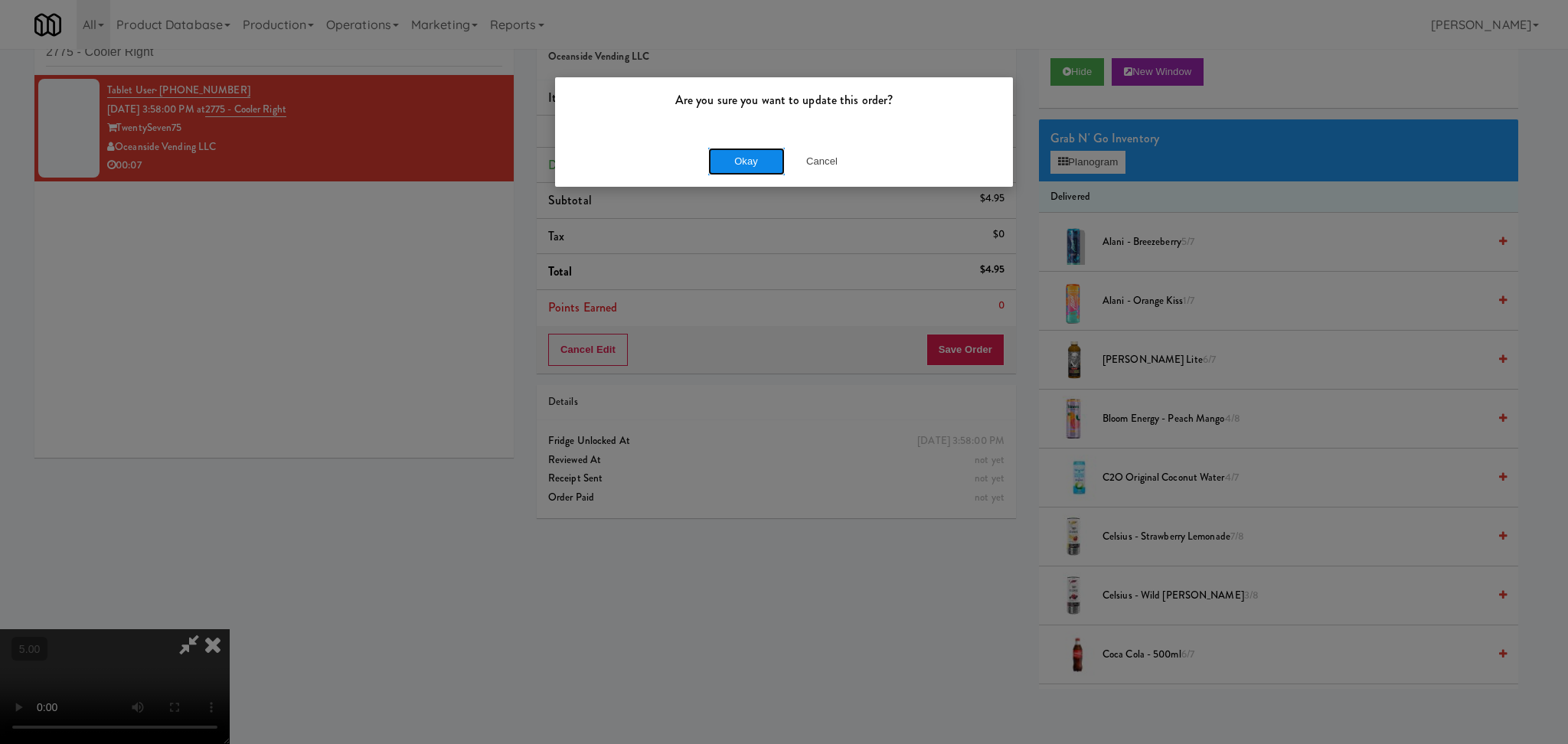
click at [752, 164] on button "Okay" at bounding box center [746, 161] width 76 height 27
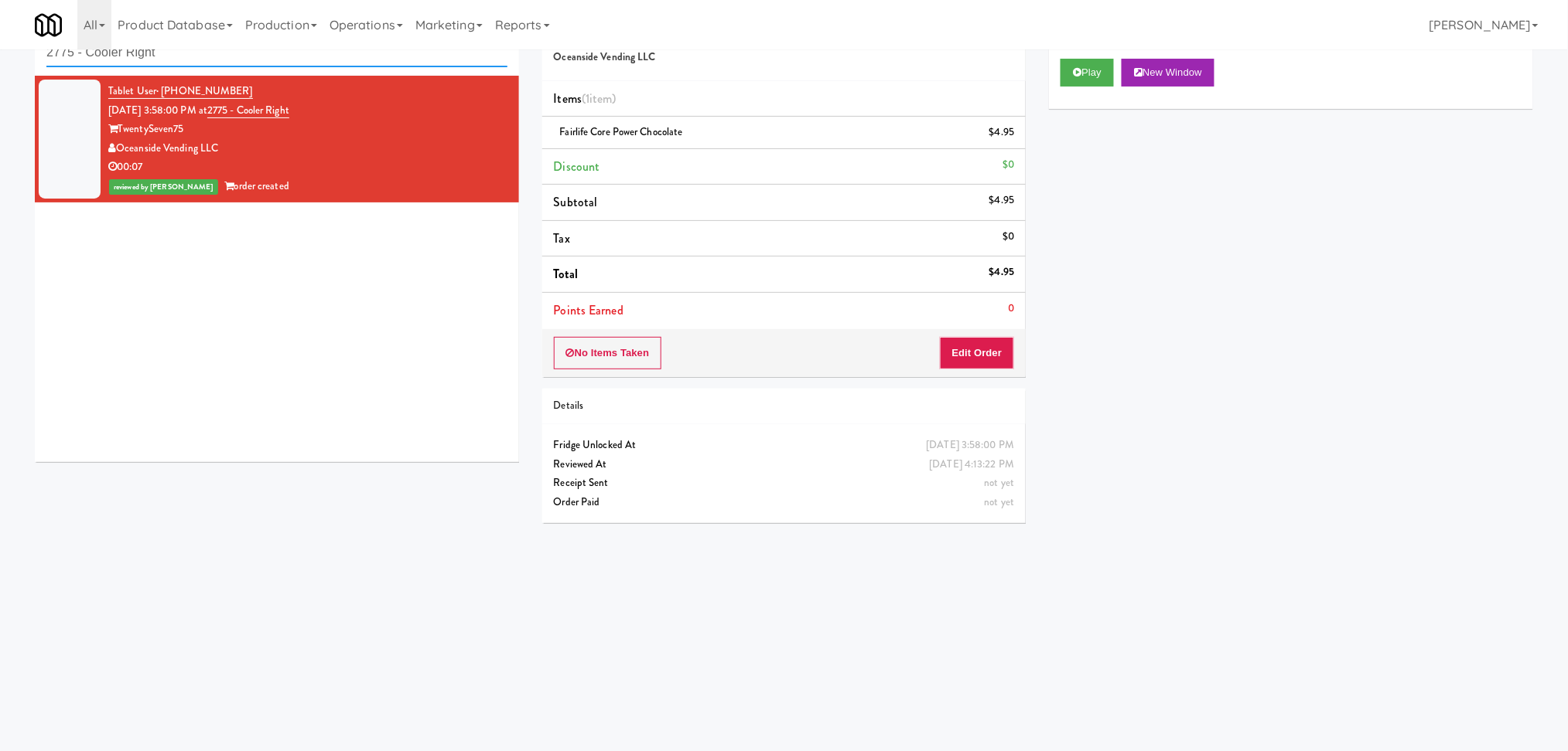
paste input "Market @ 3500 Steeles"
drag, startPoint x: 335, startPoint y: 65, endPoint x: 0, endPoint y: 51, distance: 335.3
click at [0, 51] on div "inbox reviewed recent all unclear take inventory issue suspicious failed recent…" at bounding box center [784, 316] width 1568 height 621
type input "Market @ 3500 Steeles"
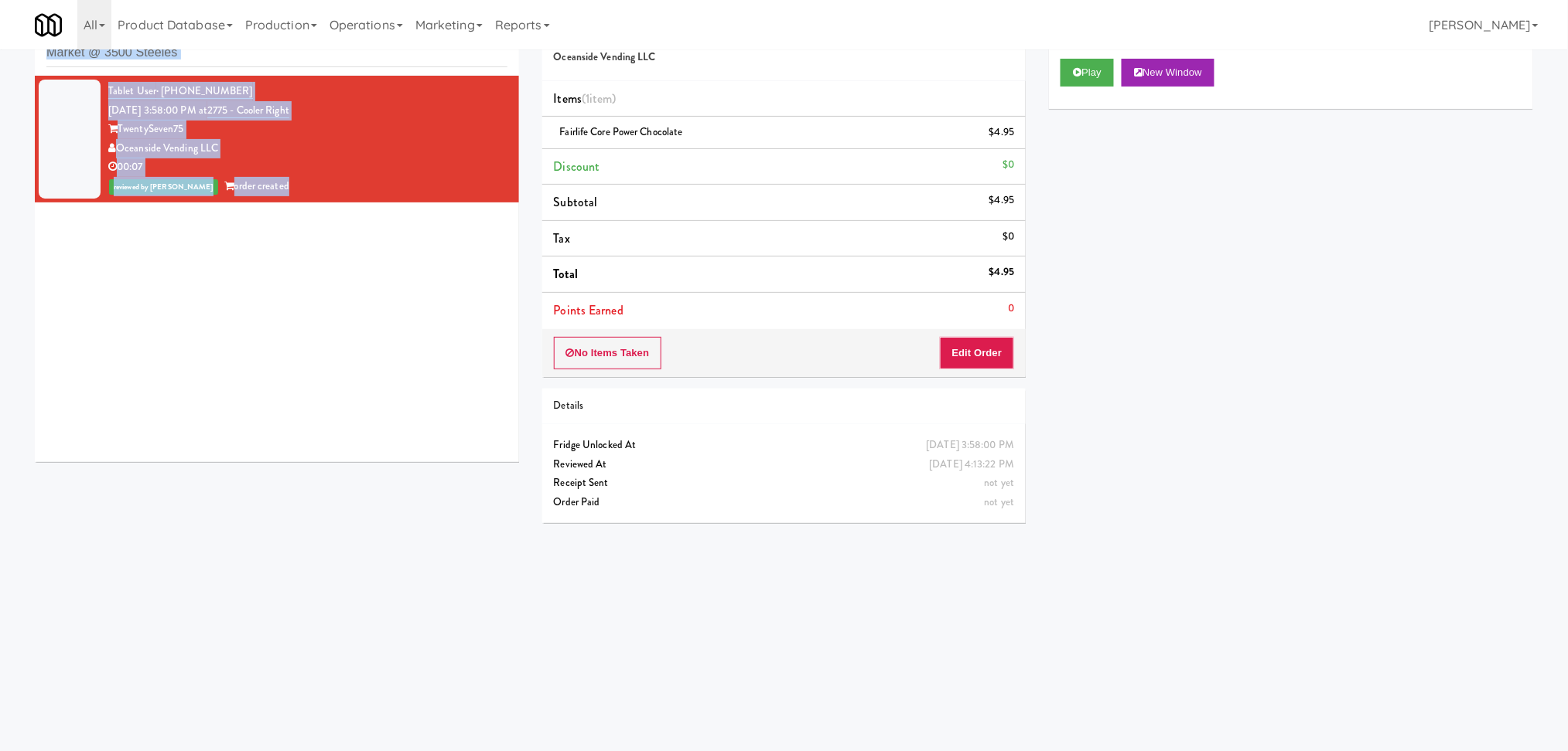
drag, startPoint x: 9, startPoint y: 62, endPoint x: 78, endPoint y: 104, distance: 80.8
click at [70, 99] on div "inbox reviewed recent all unclear take inventory issue suspicious failed recent…" at bounding box center [784, 316] width 1568 height 621
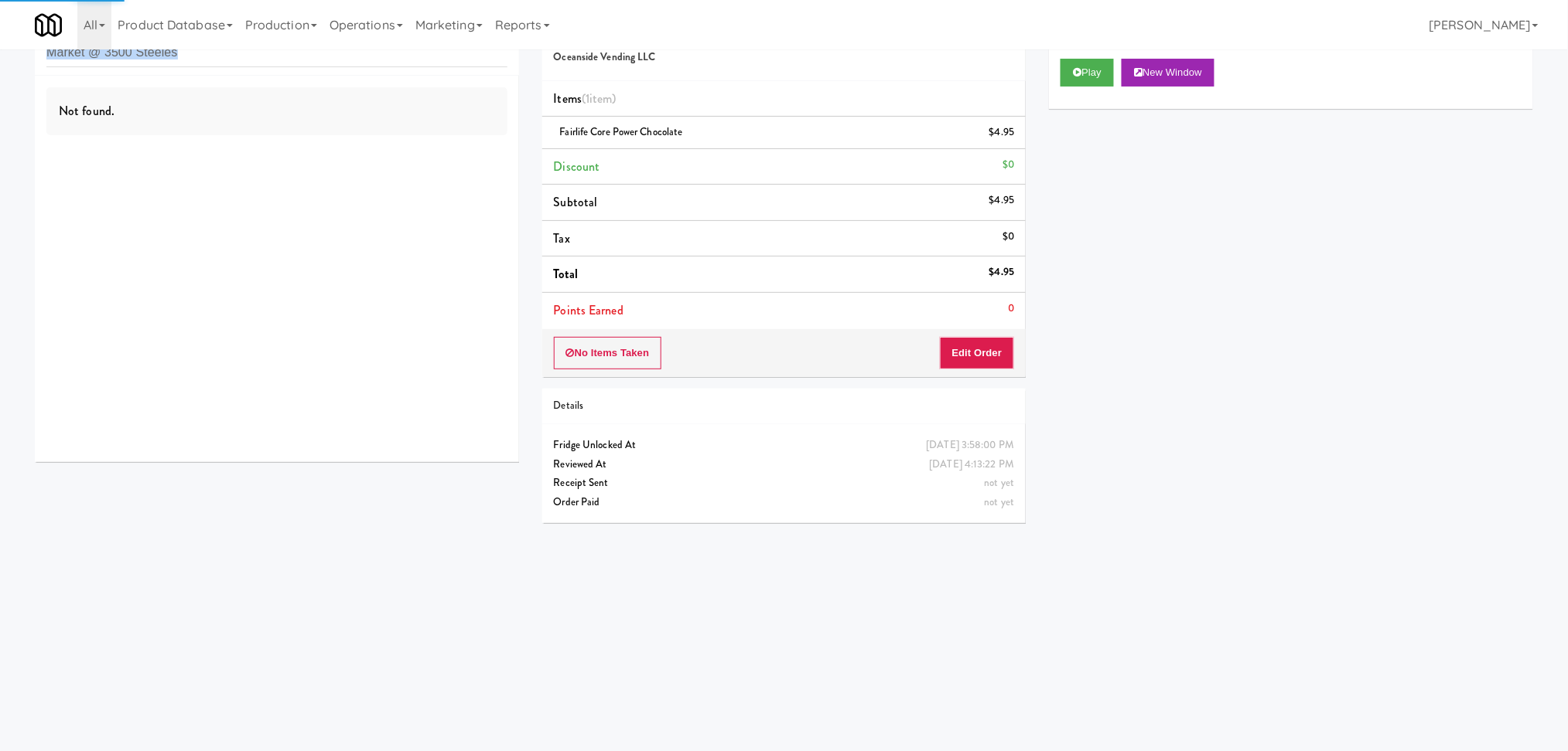
click at [427, 253] on div "Not found." at bounding box center [277, 268] width 484 height 386
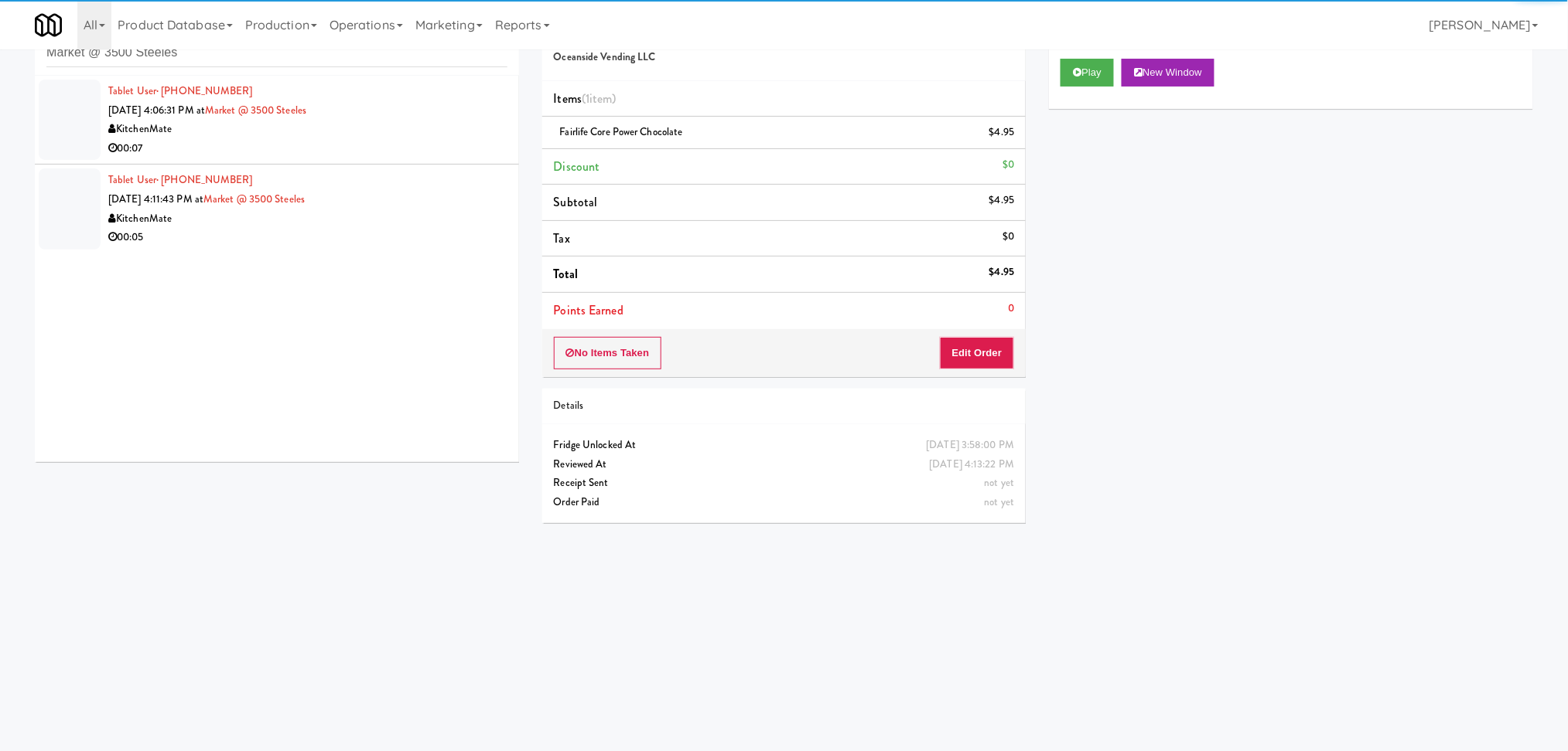
click at [428, 155] on div "00:07" at bounding box center [308, 148] width 399 height 20
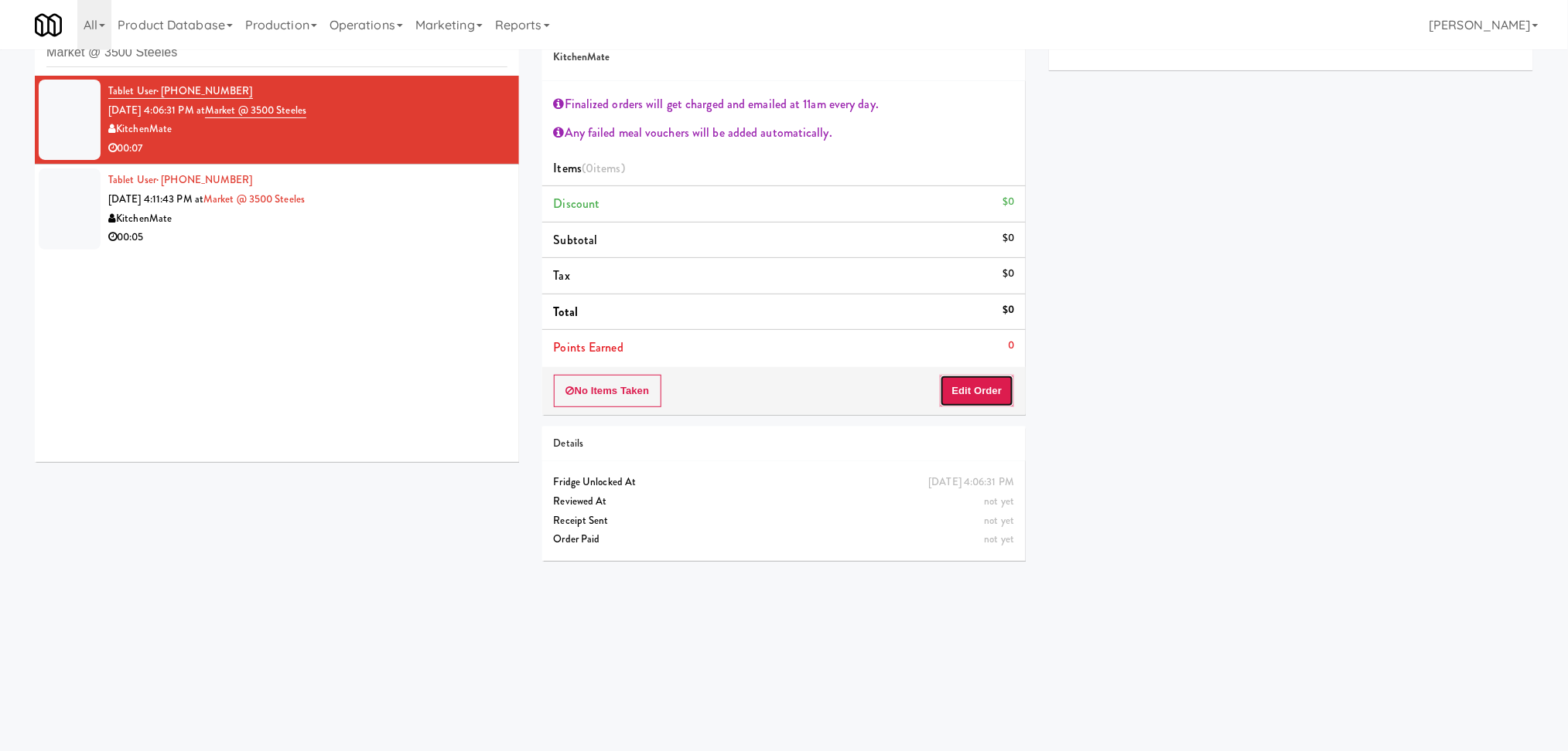
click at [983, 384] on button "Edit Order" at bounding box center [978, 391] width 75 height 33
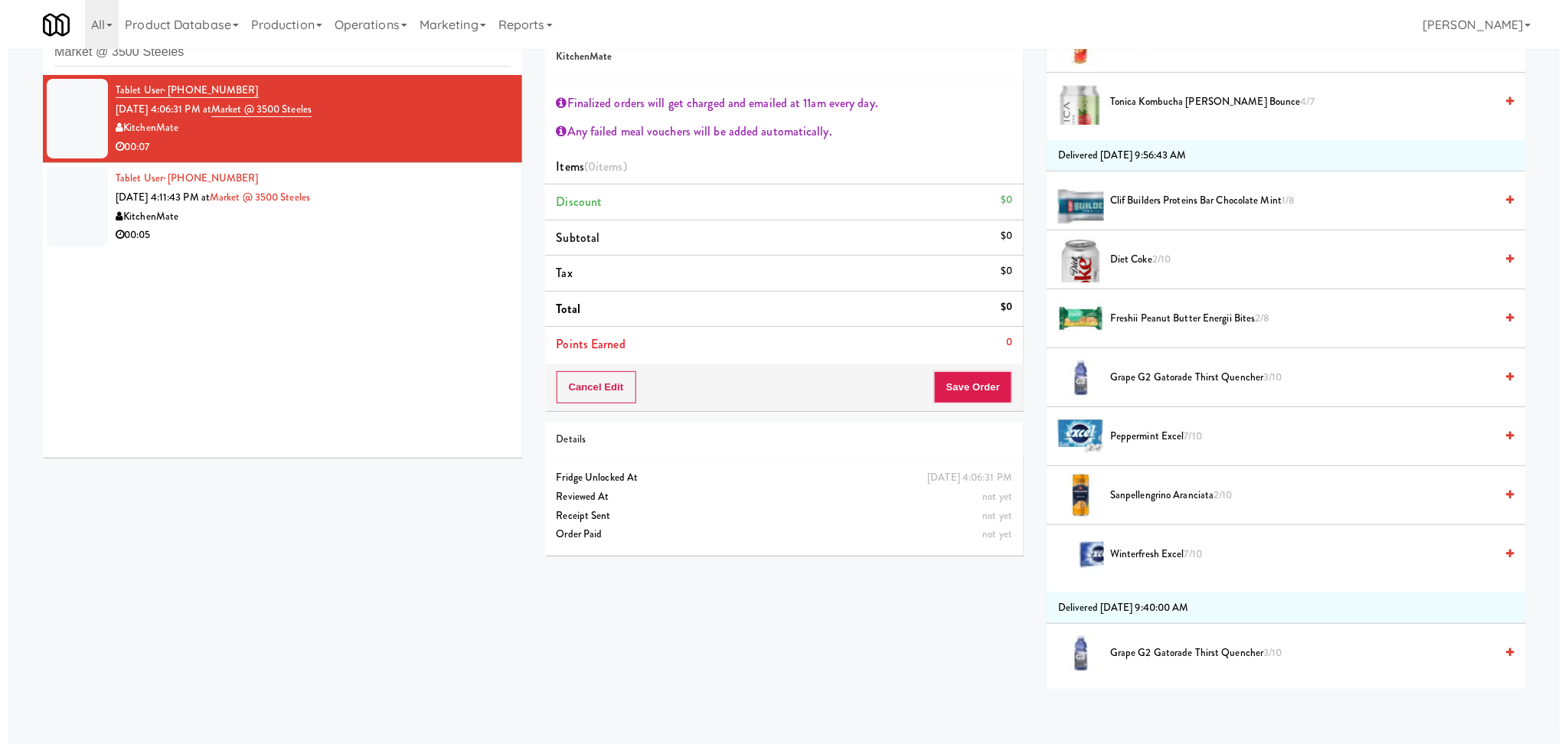
scroll to position [714, 0]
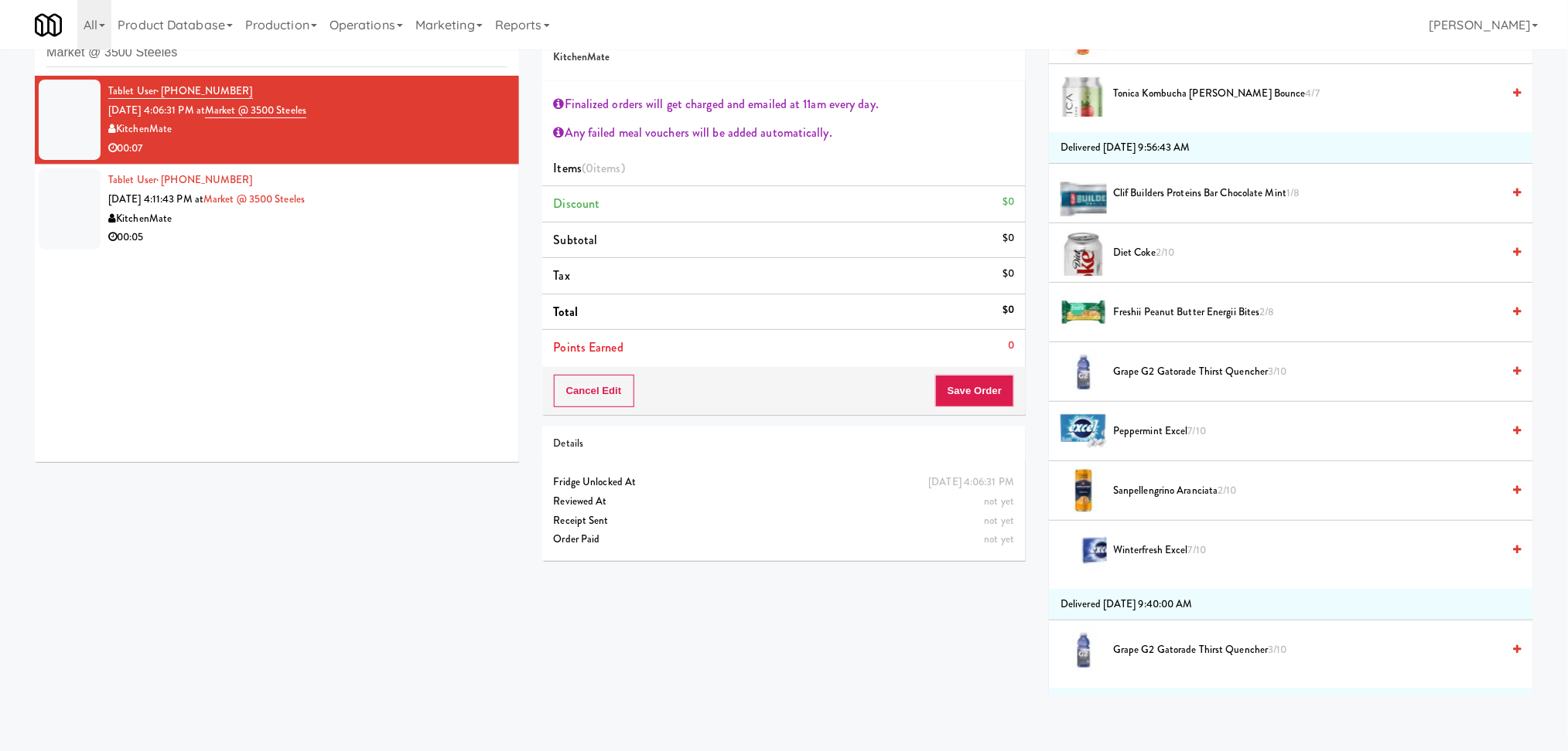
click at [1166, 314] on span "Freshii Peanut Butter Energii Bites 2/8" at bounding box center [1308, 313] width 389 height 20
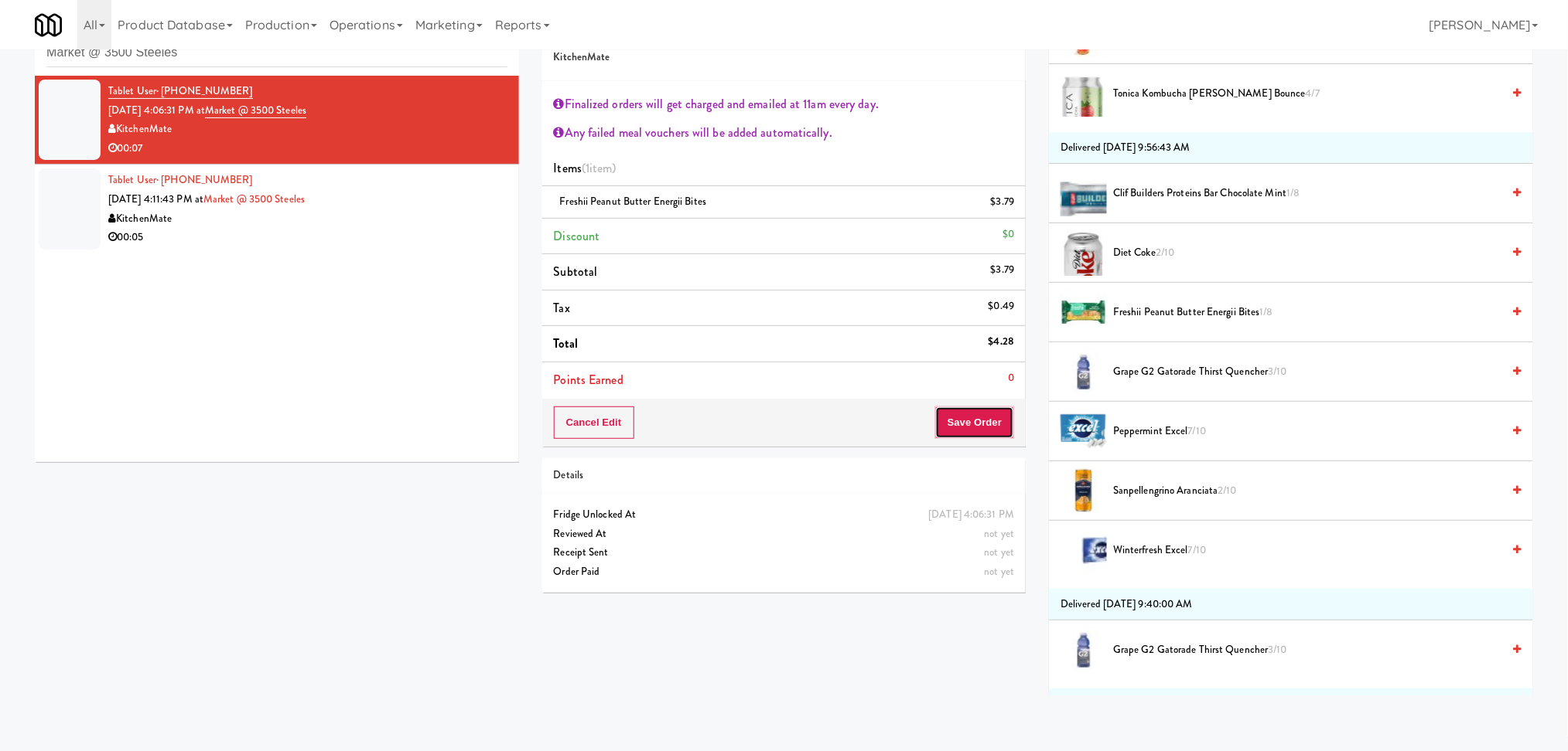
click at [971, 425] on button "Save Order" at bounding box center [974, 423] width 79 height 33
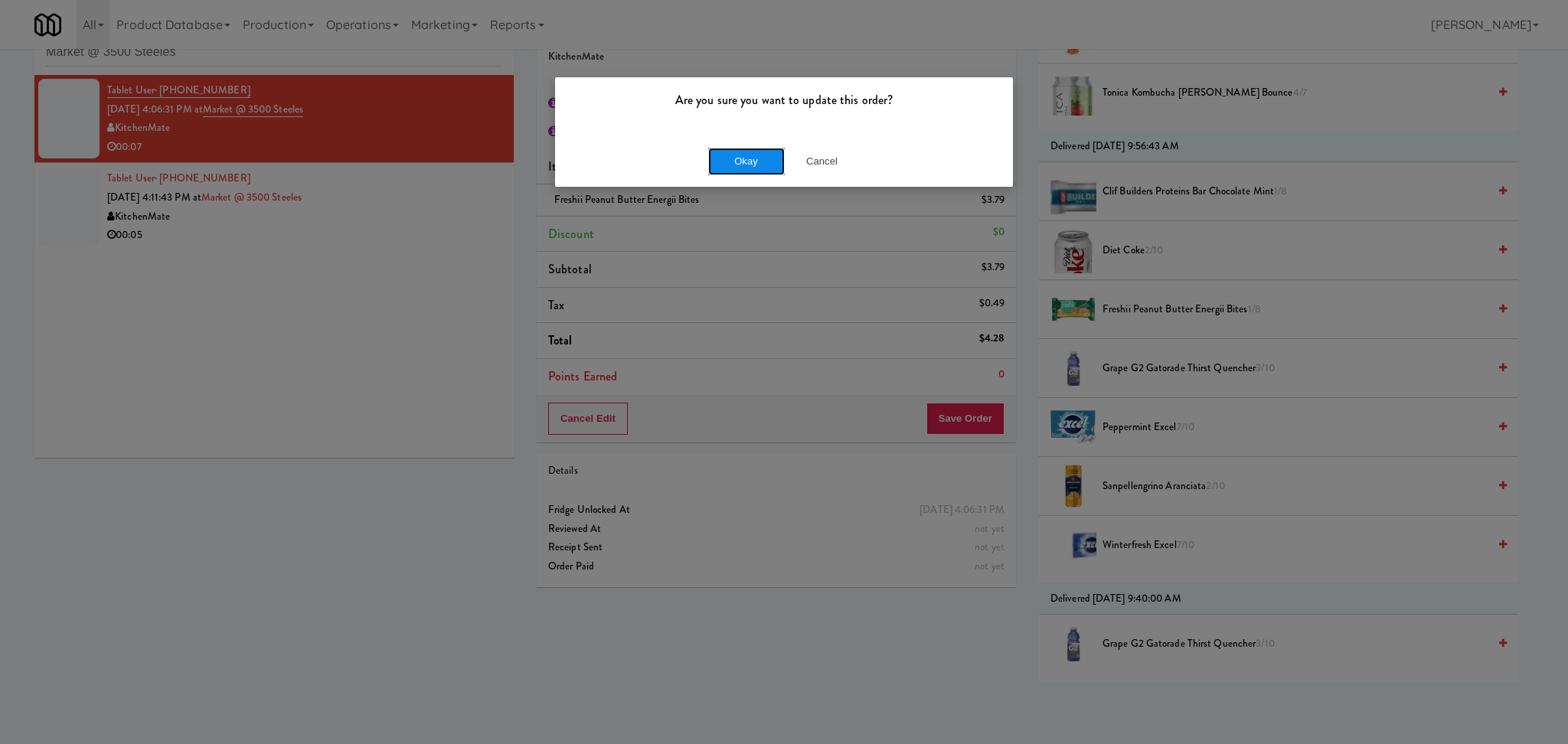
click at [772, 165] on button "Okay" at bounding box center [746, 161] width 76 height 27
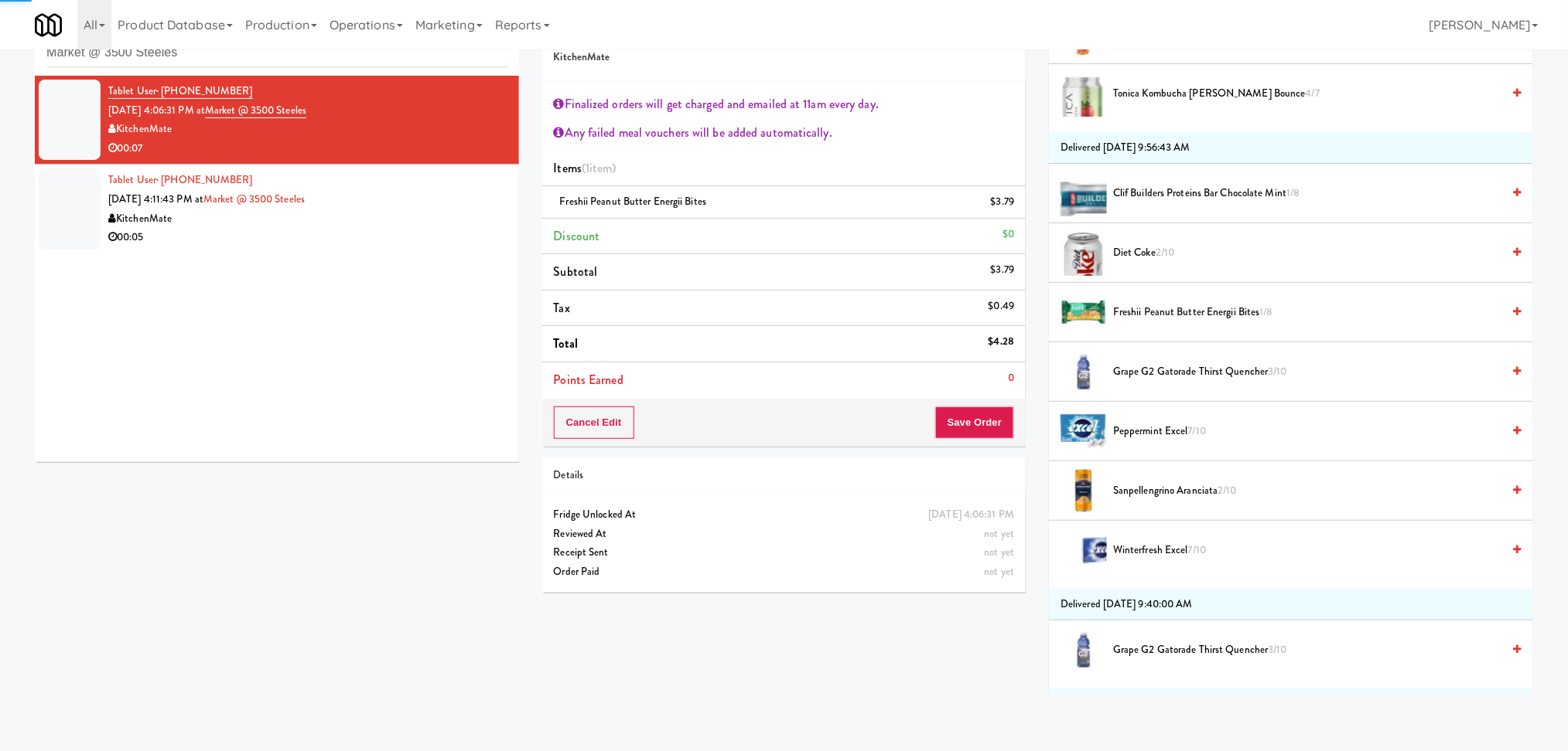
click at [481, 214] on div "KitchenMate" at bounding box center [308, 219] width 399 height 20
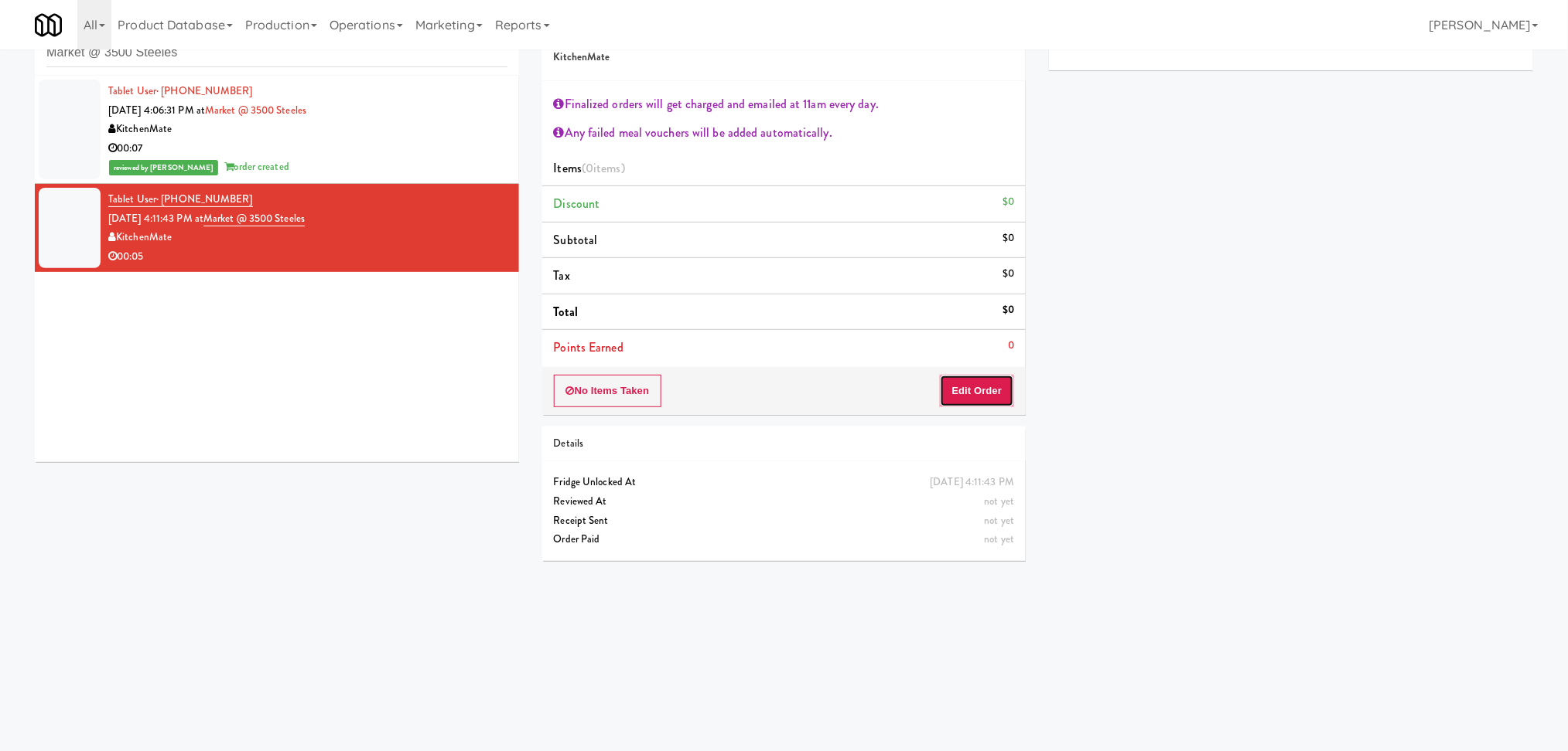
click at [990, 390] on button "Edit Order" at bounding box center [978, 391] width 75 height 33
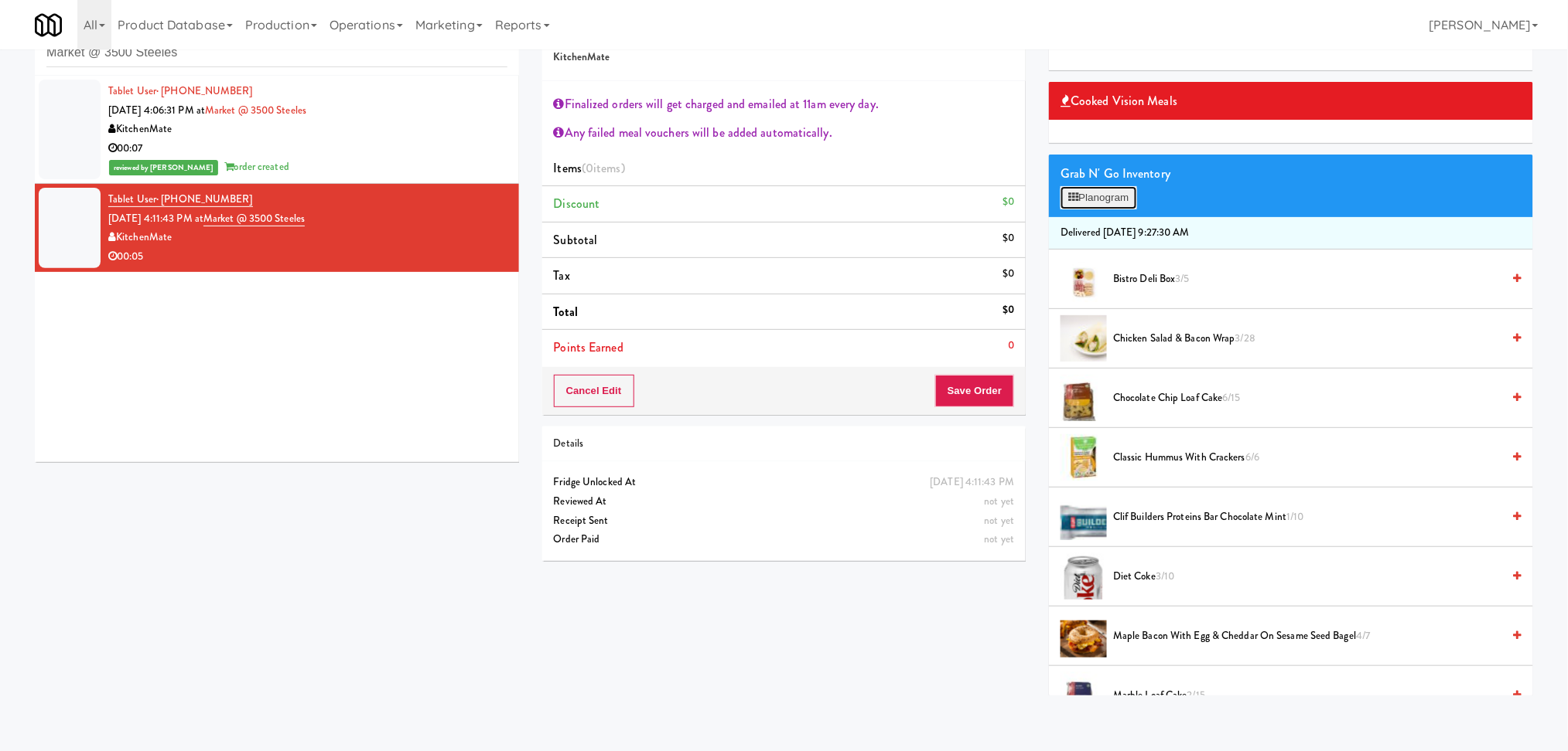
click at [1084, 201] on button "Planogram" at bounding box center [1098, 198] width 75 height 23
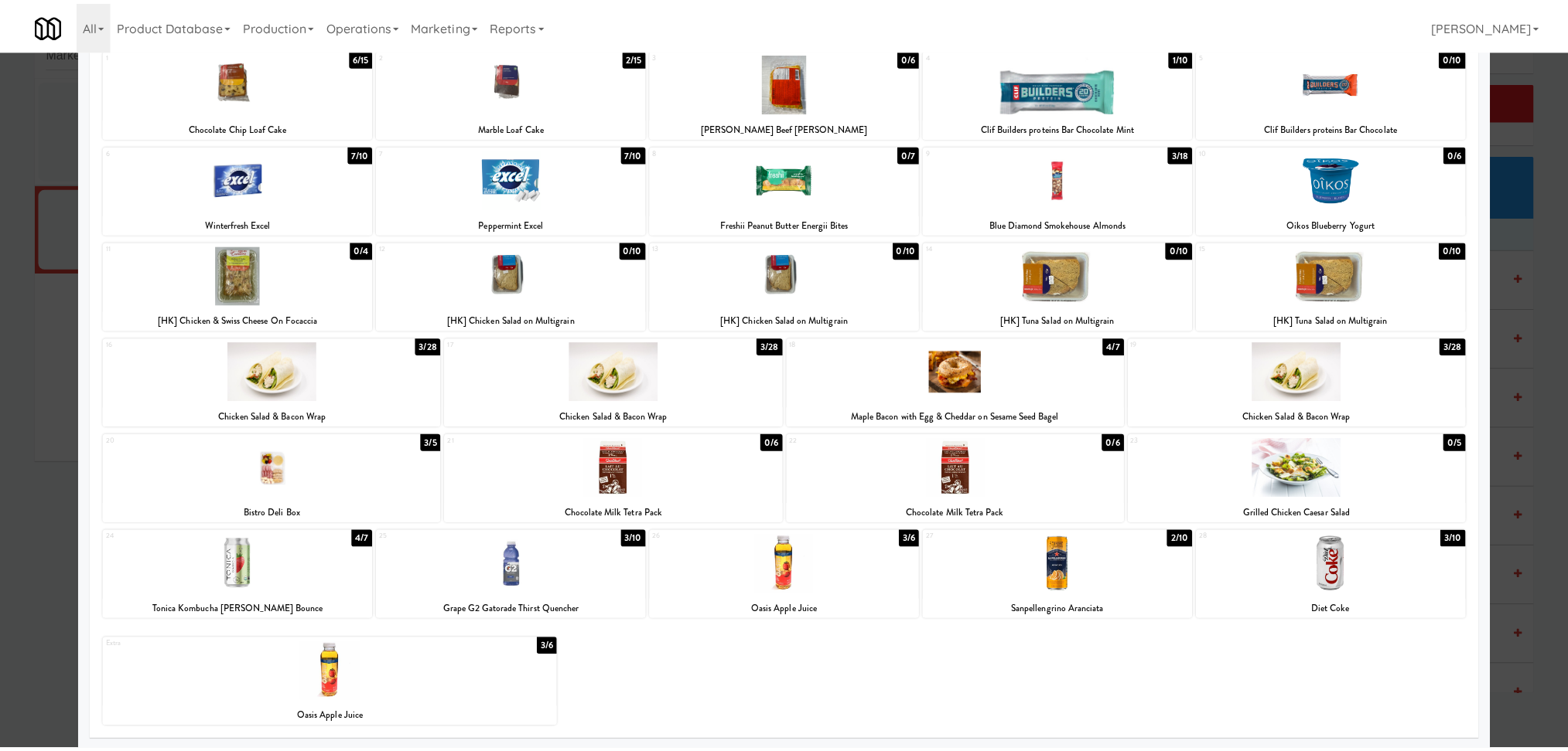
scroll to position [104, 0]
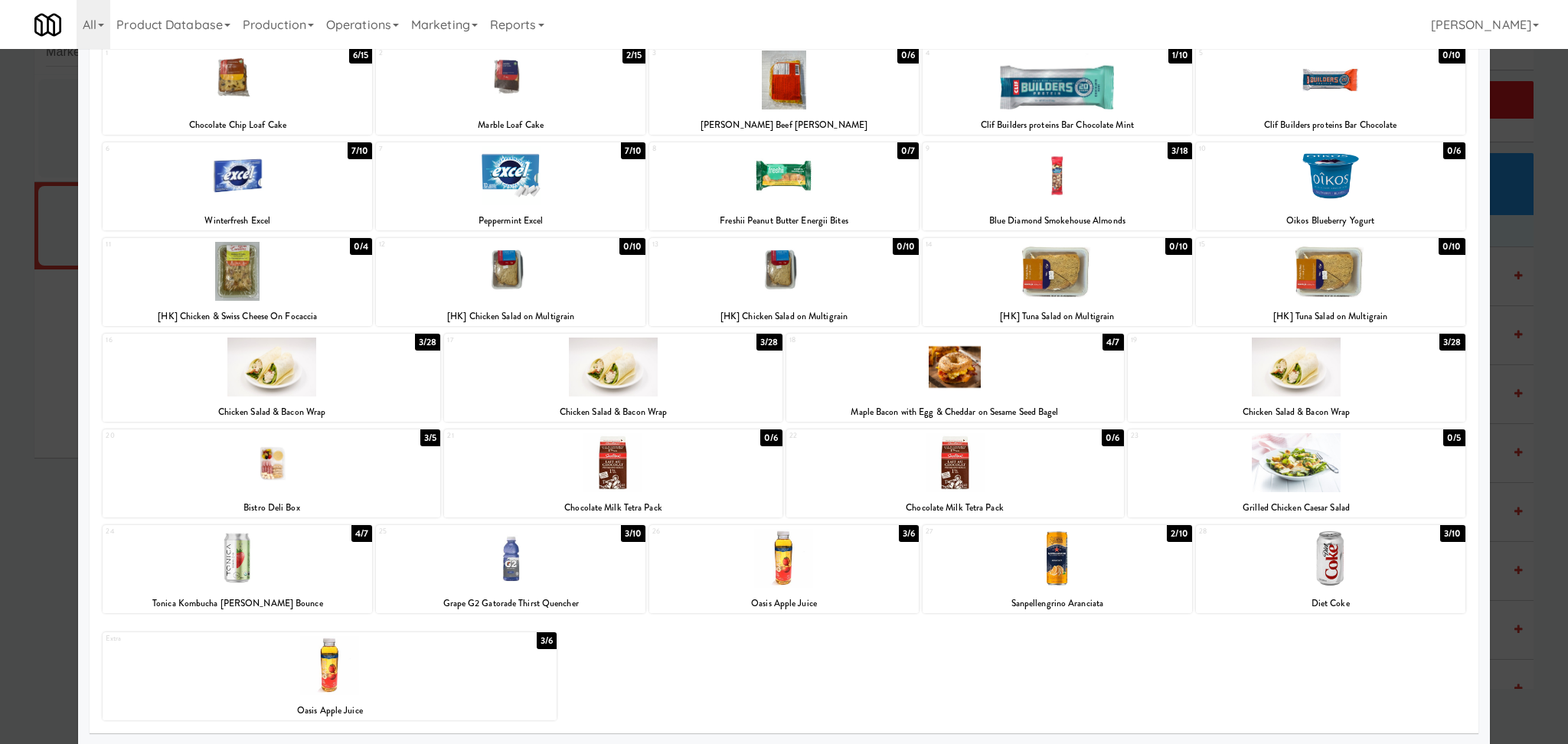
click at [1045, 181] on div at bounding box center [1057, 176] width 270 height 59
click at [20, 331] on div at bounding box center [784, 372] width 1568 height 744
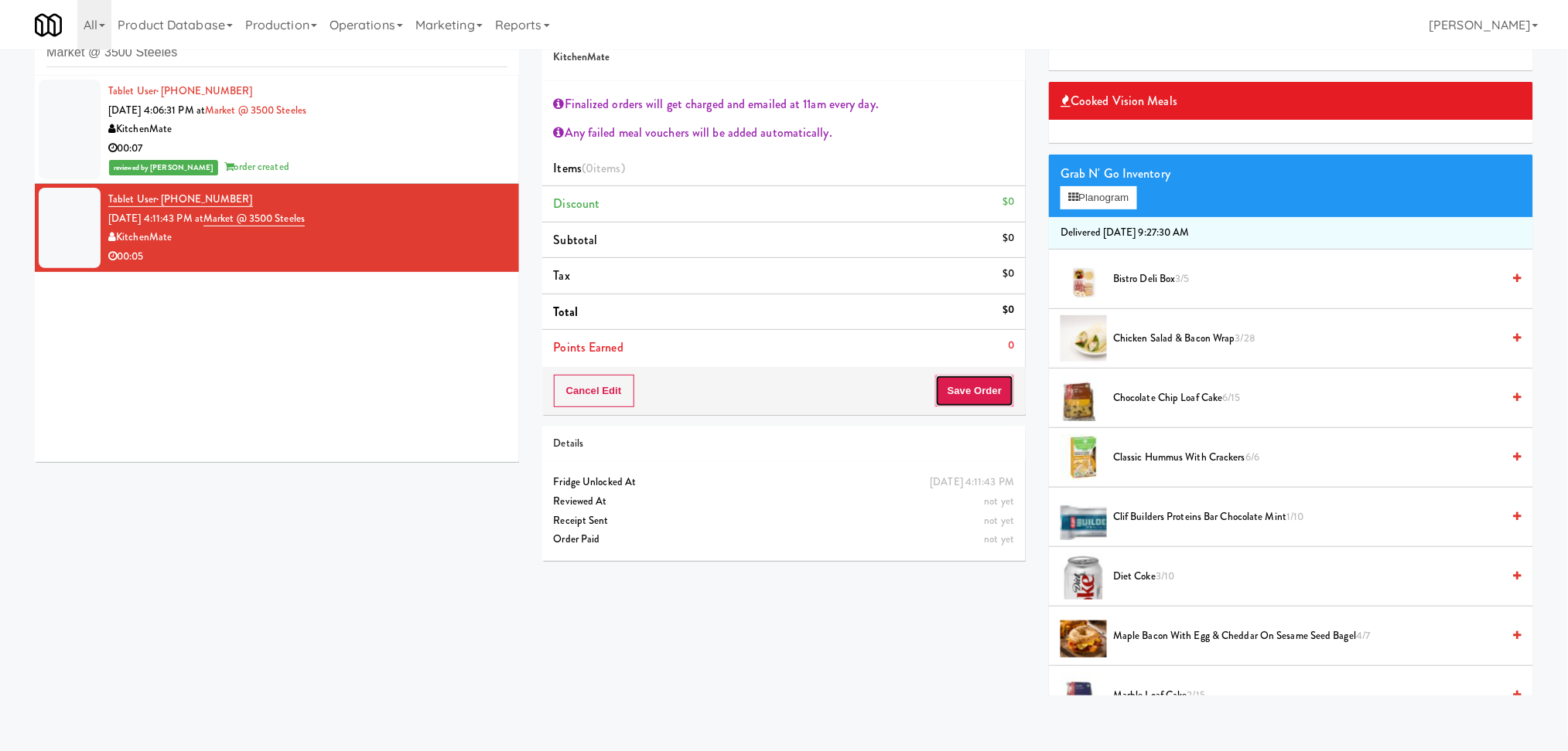
click at [948, 375] on button "Save Order" at bounding box center [974, 391] width 79 height 33
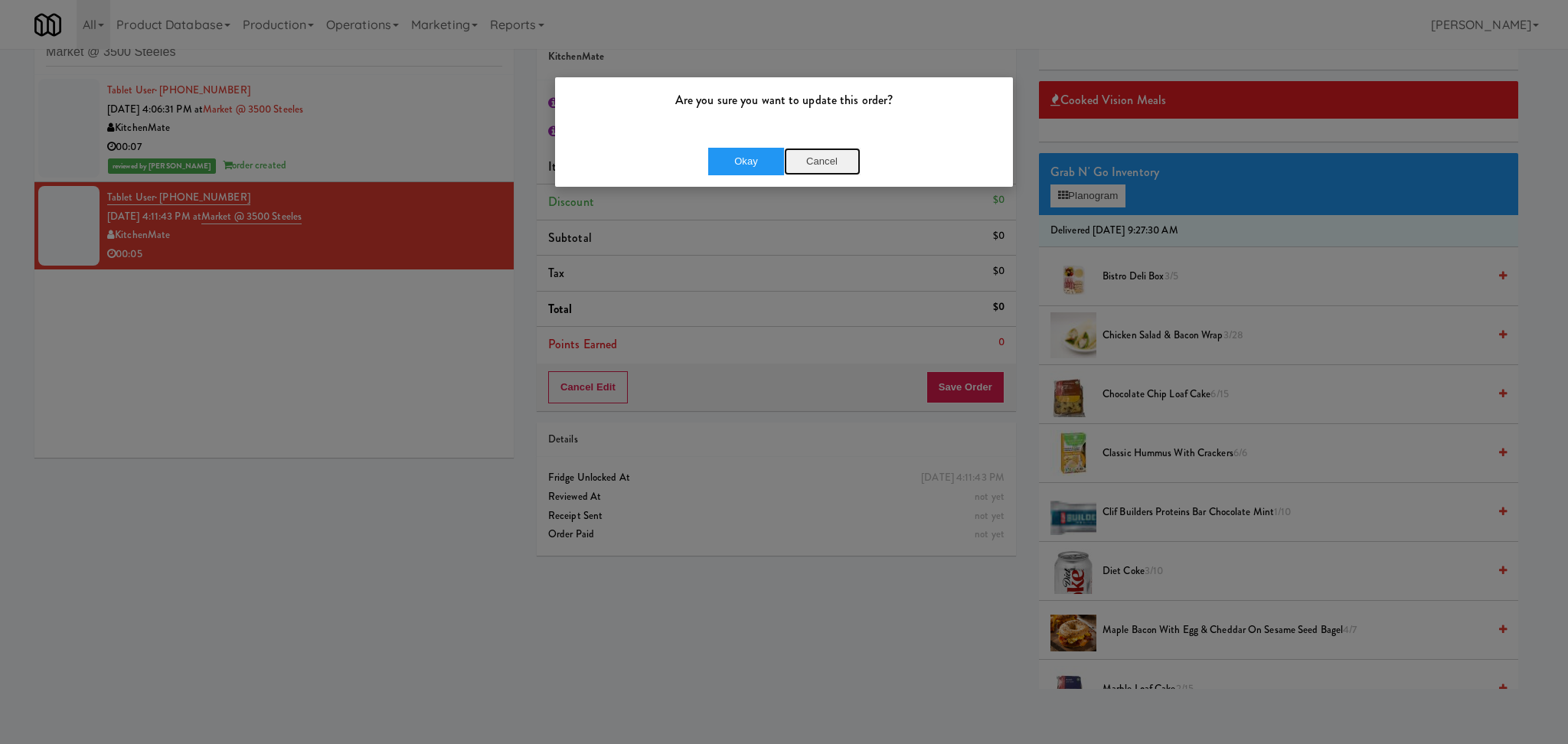
click at [801, 159] on button "Cancel" at bounding box center [822, 161] width 76 height 27
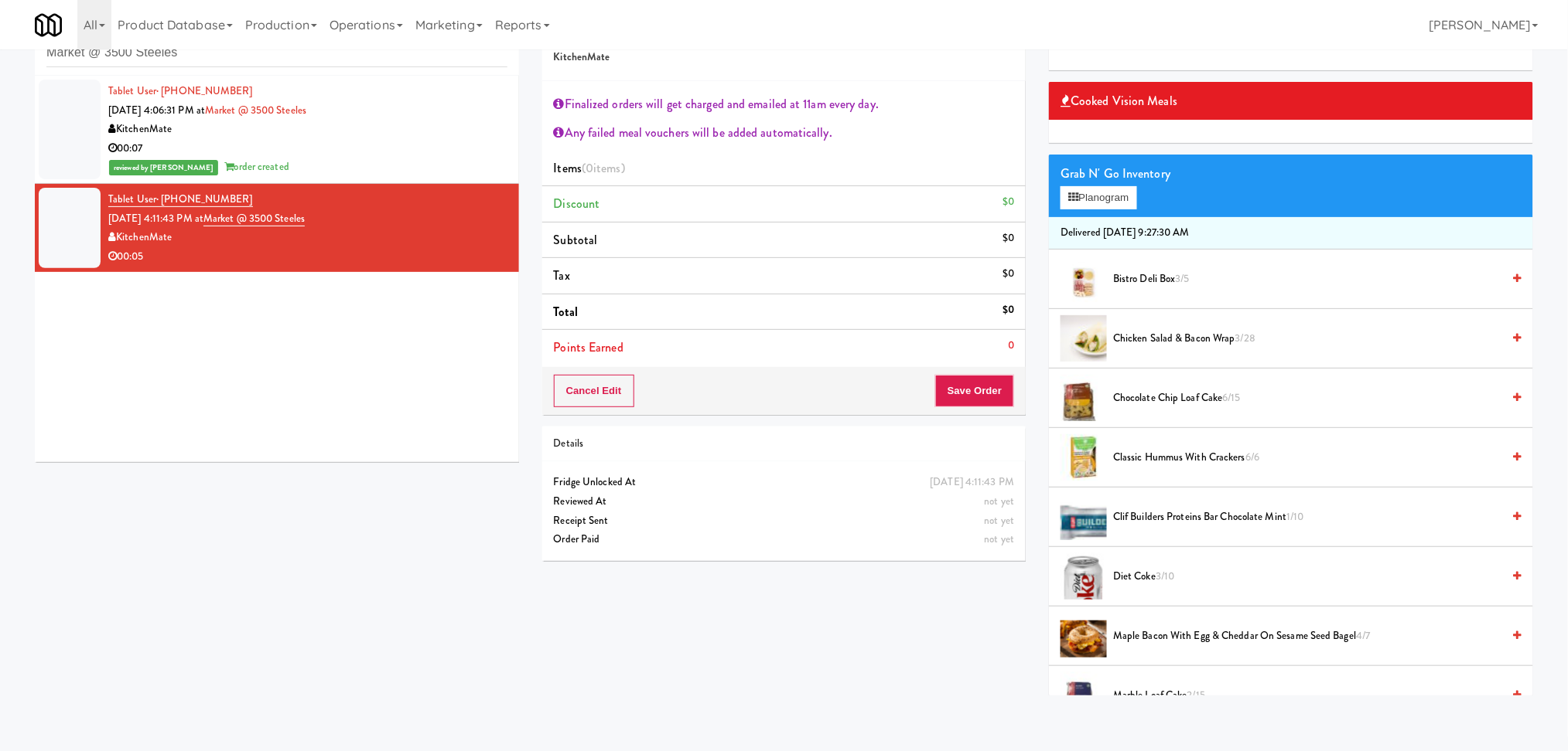
click at [1061, 211] on div "Grab N' Go Inventory Planogram" at bounding box center [1290, 186] width 484 height 63
click at [1070, 201] on icon at bounding box center [1073, 198] width 10 height 10
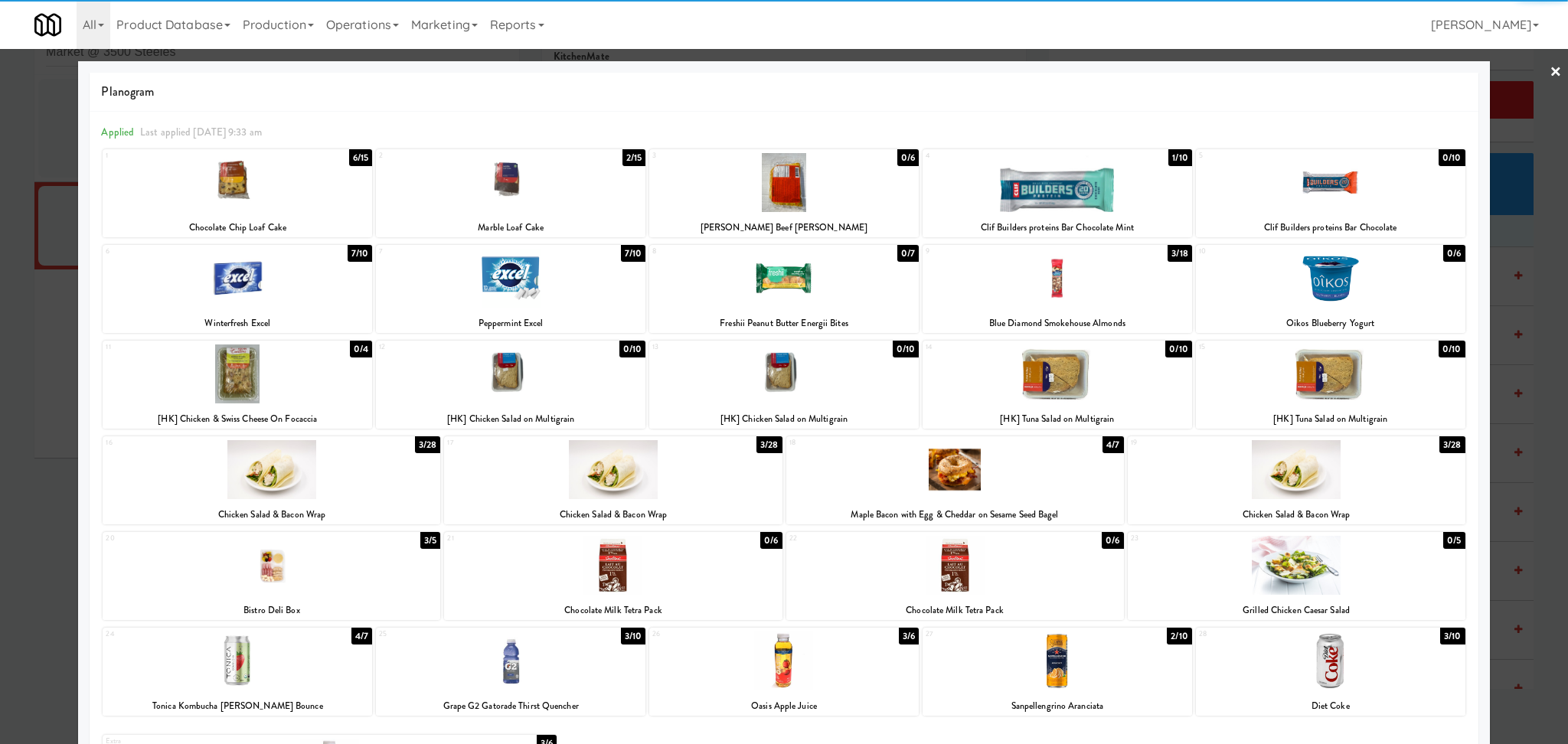
click at [1069, 294] on div at bounding box center [1057, 278] width 270 height 59
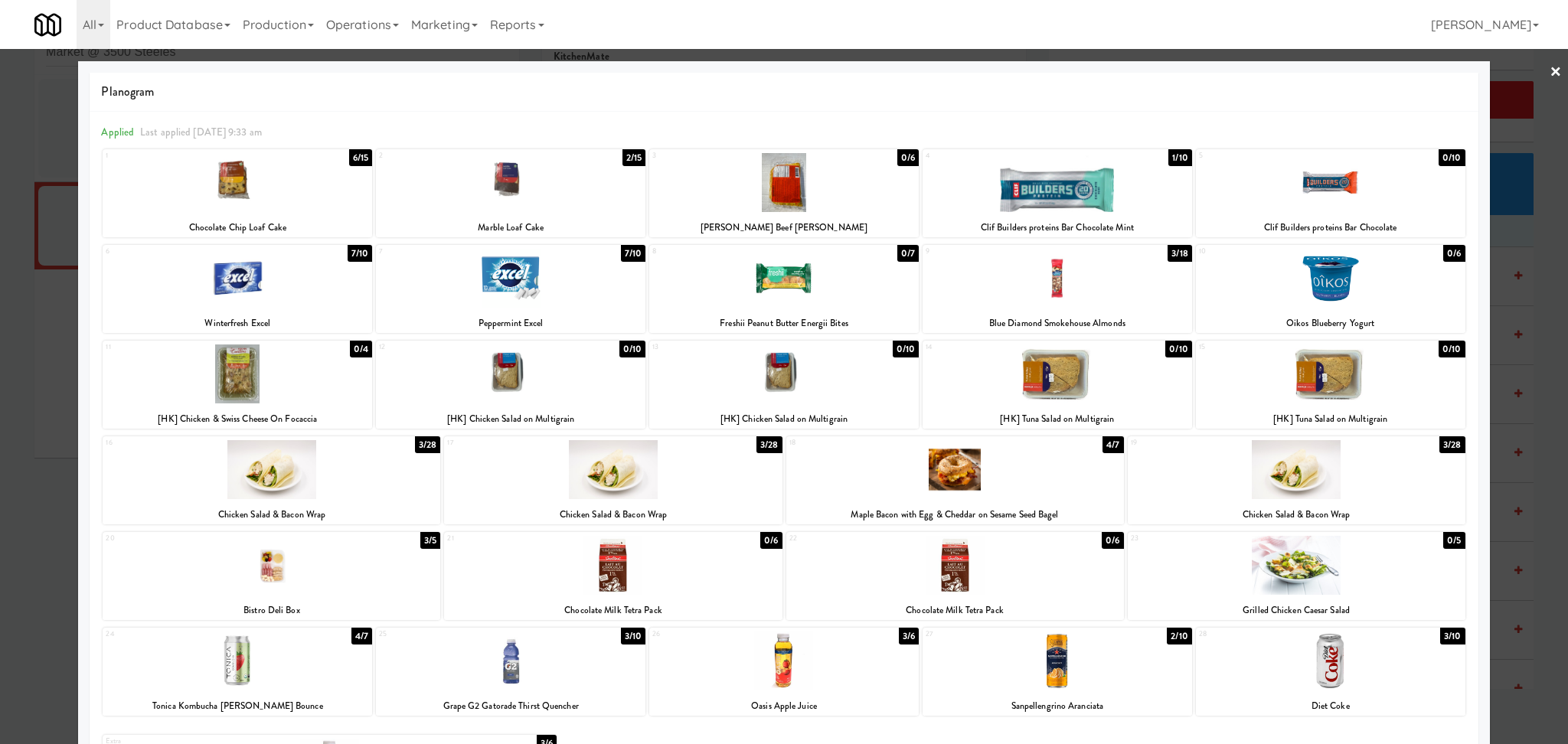
click at [1068, 275] on div at bounding box center [1057, 278] width 270 height 59
click at [1069, 274] on div at bounding box center [1057, 278] width 270 height 59
click at [1551, 324] on div at bounding box center [784, 372] width 1568 height 744
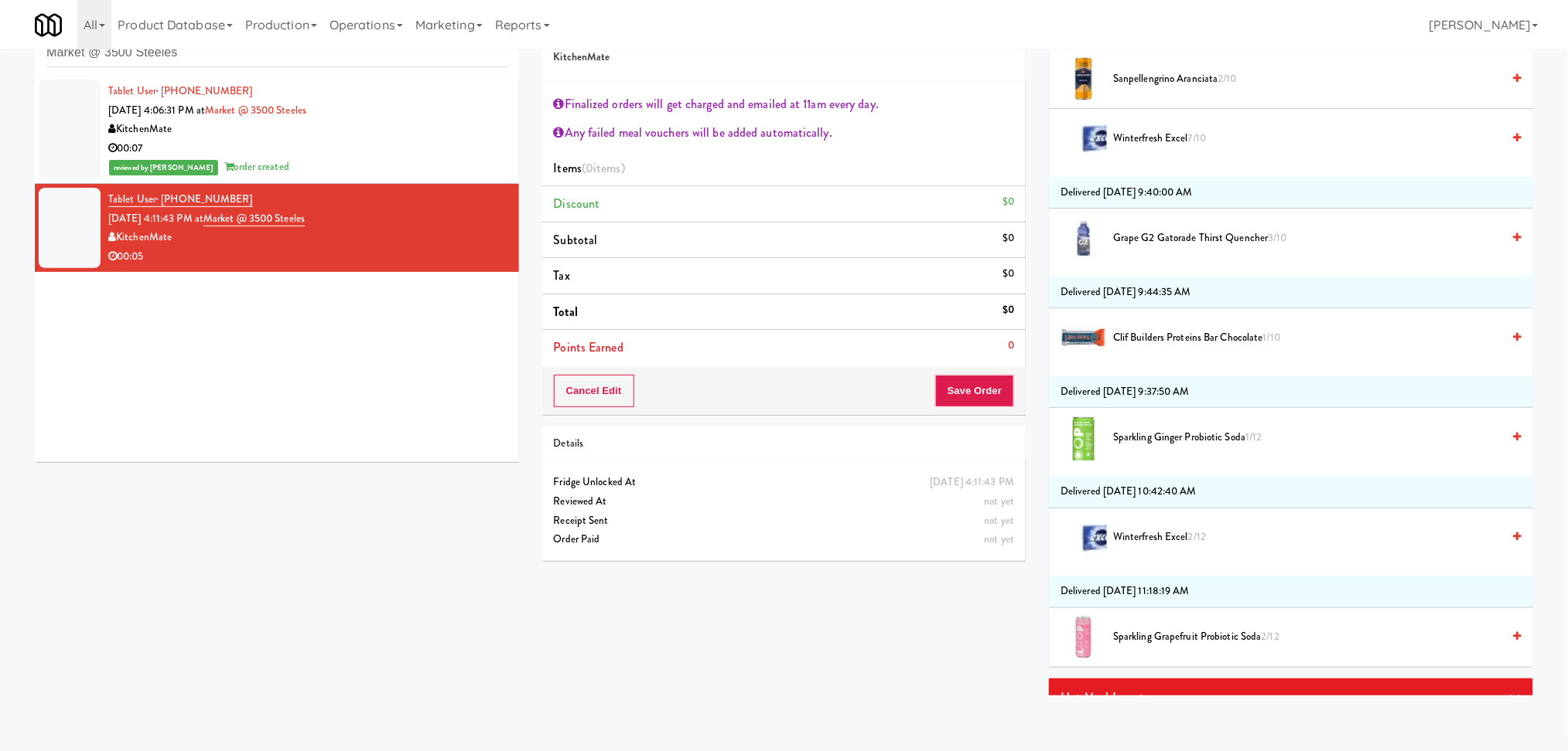
scroll to position [1356, 0]
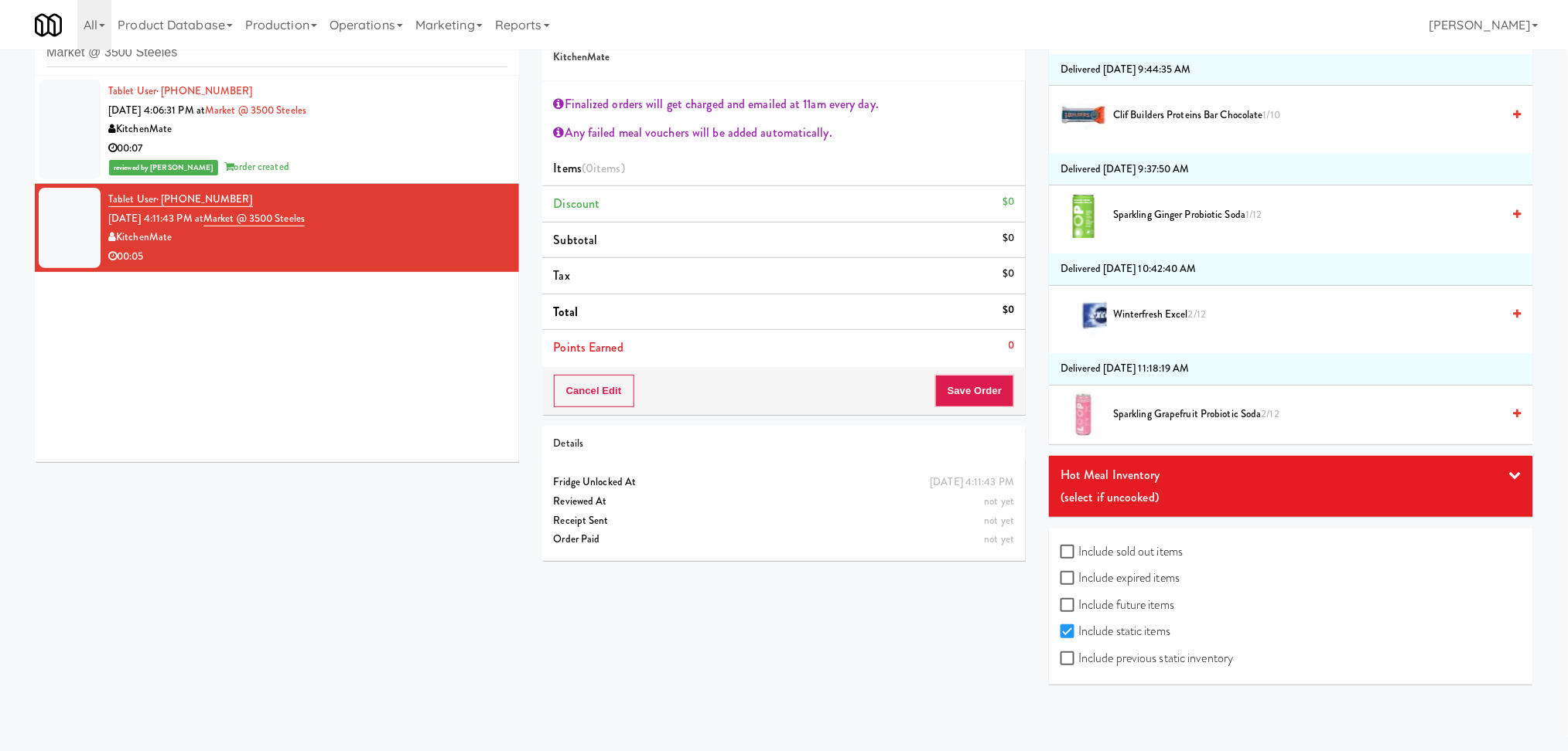
click at [1146, 574] on label "Include expired items" at bounding box center [1119, 578] width 119 height 23
click at [1078, 574] on input "Include expired items" at bounding box center [1068, 579] width 18 height 12
checkbox input "true"
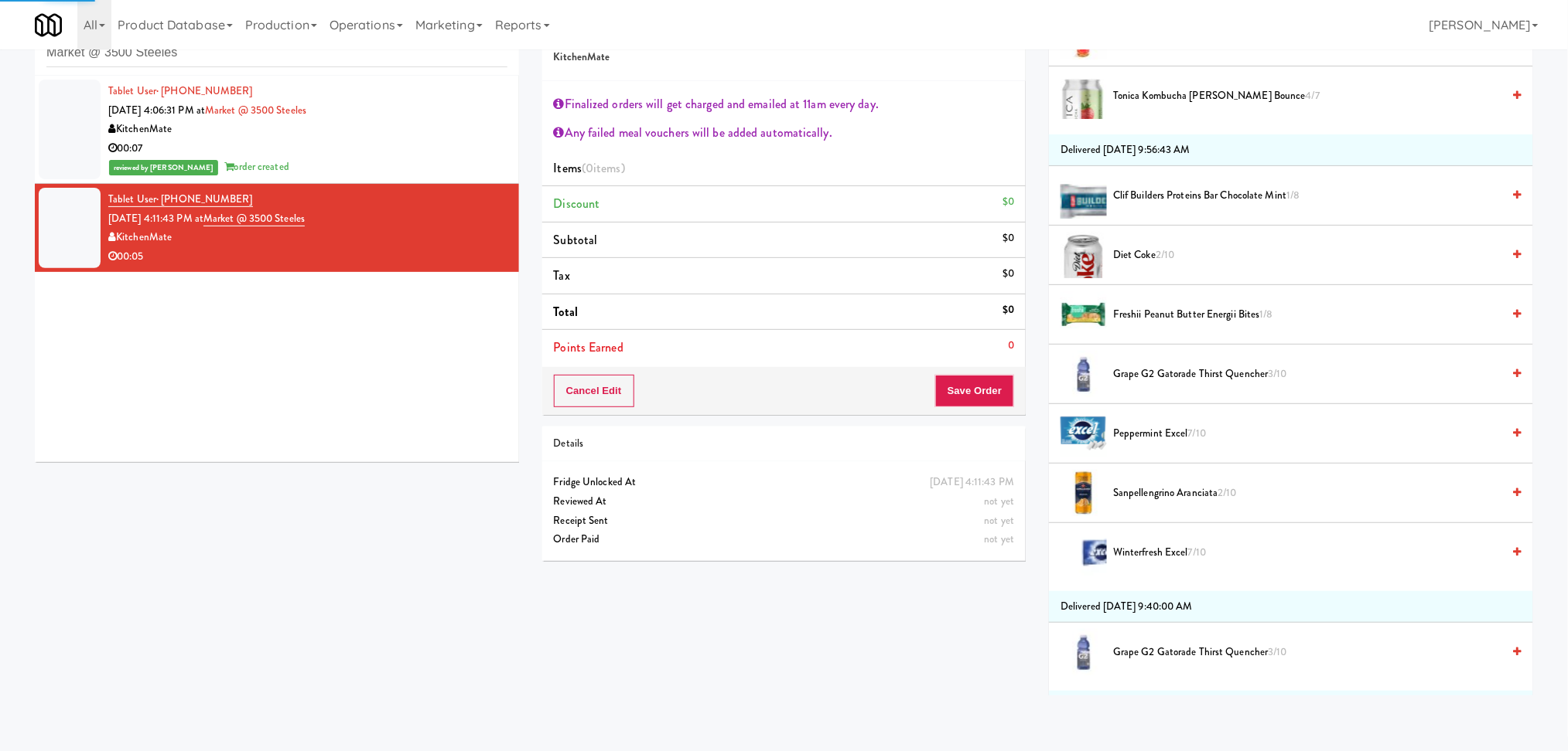
scroll to position [16, 0]
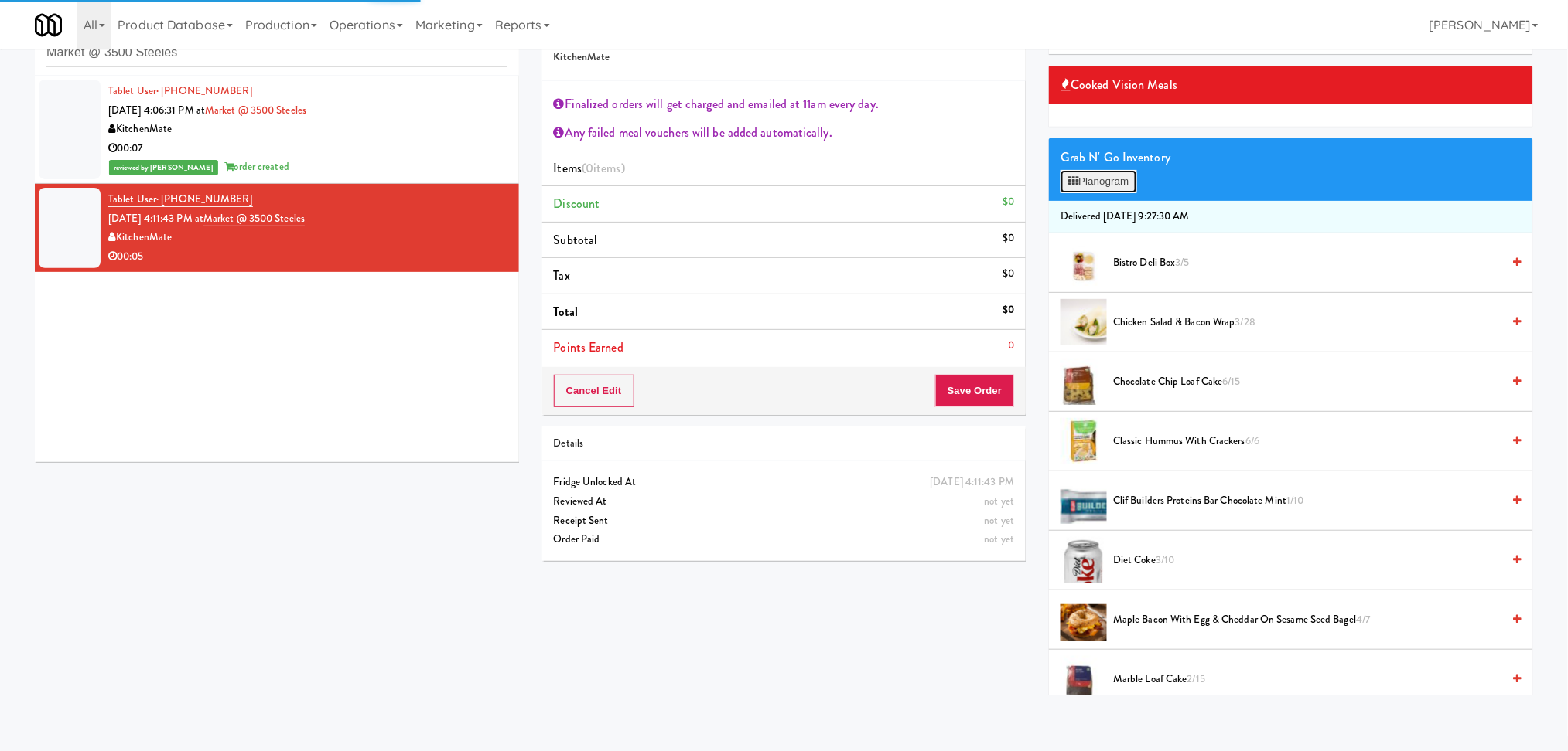
click at [1093, 191] on button "Planogram" at bounding box center [1098, 182] width 75 height 23
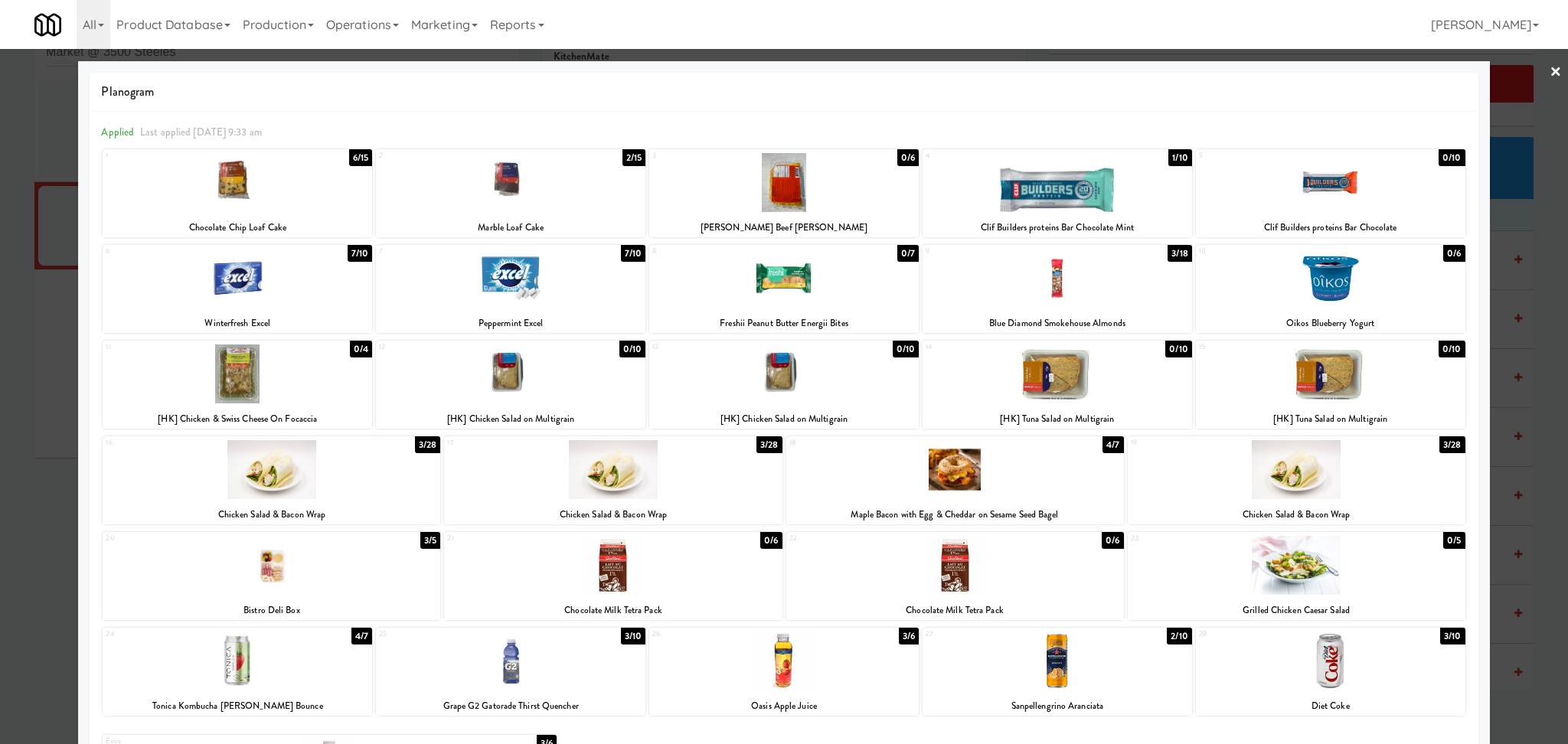
click at [1096, 286] on div at bounding box center [1057, 278] width 270 height 59
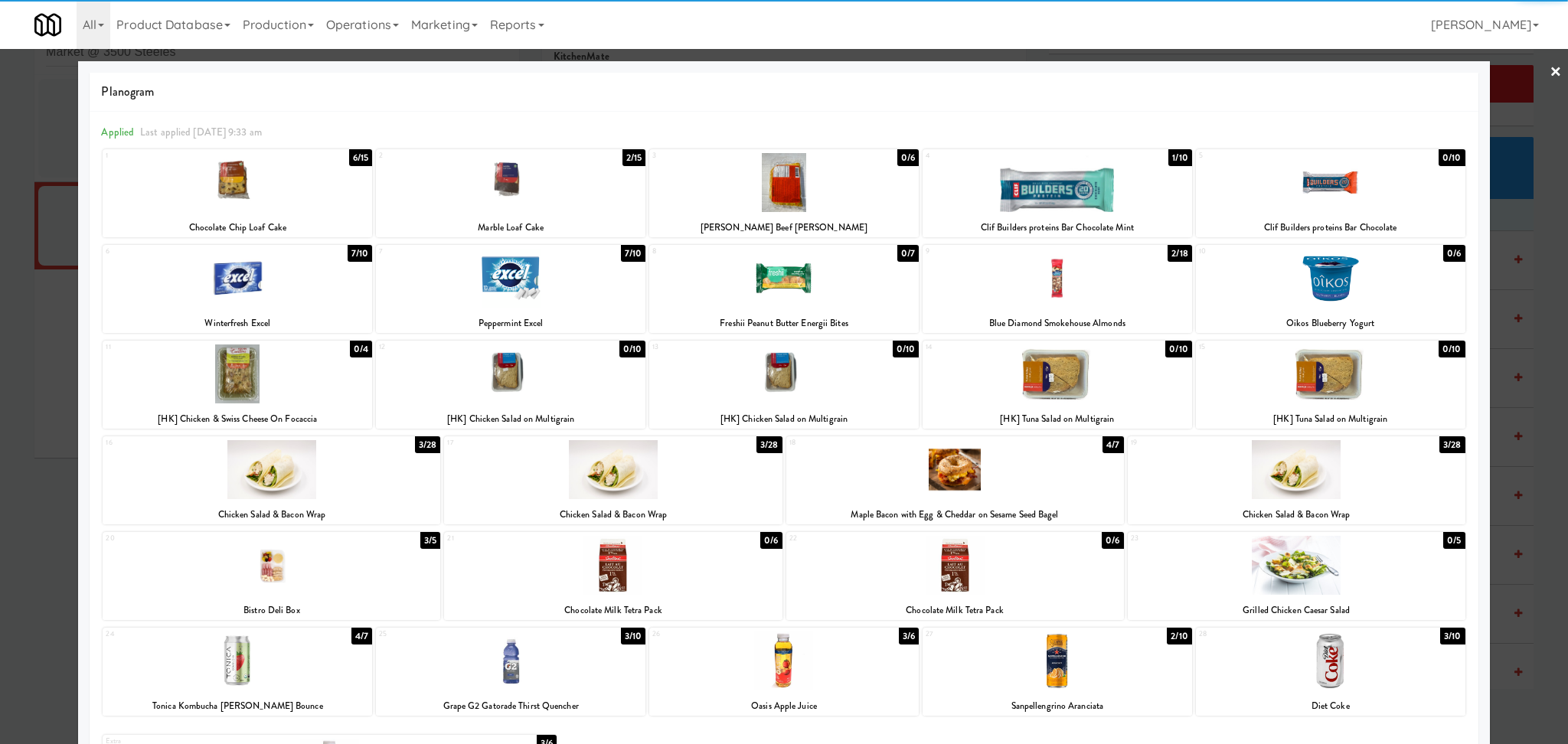
click at [0, 297] on div at bounding box center [784, 372] width 1568 height 744
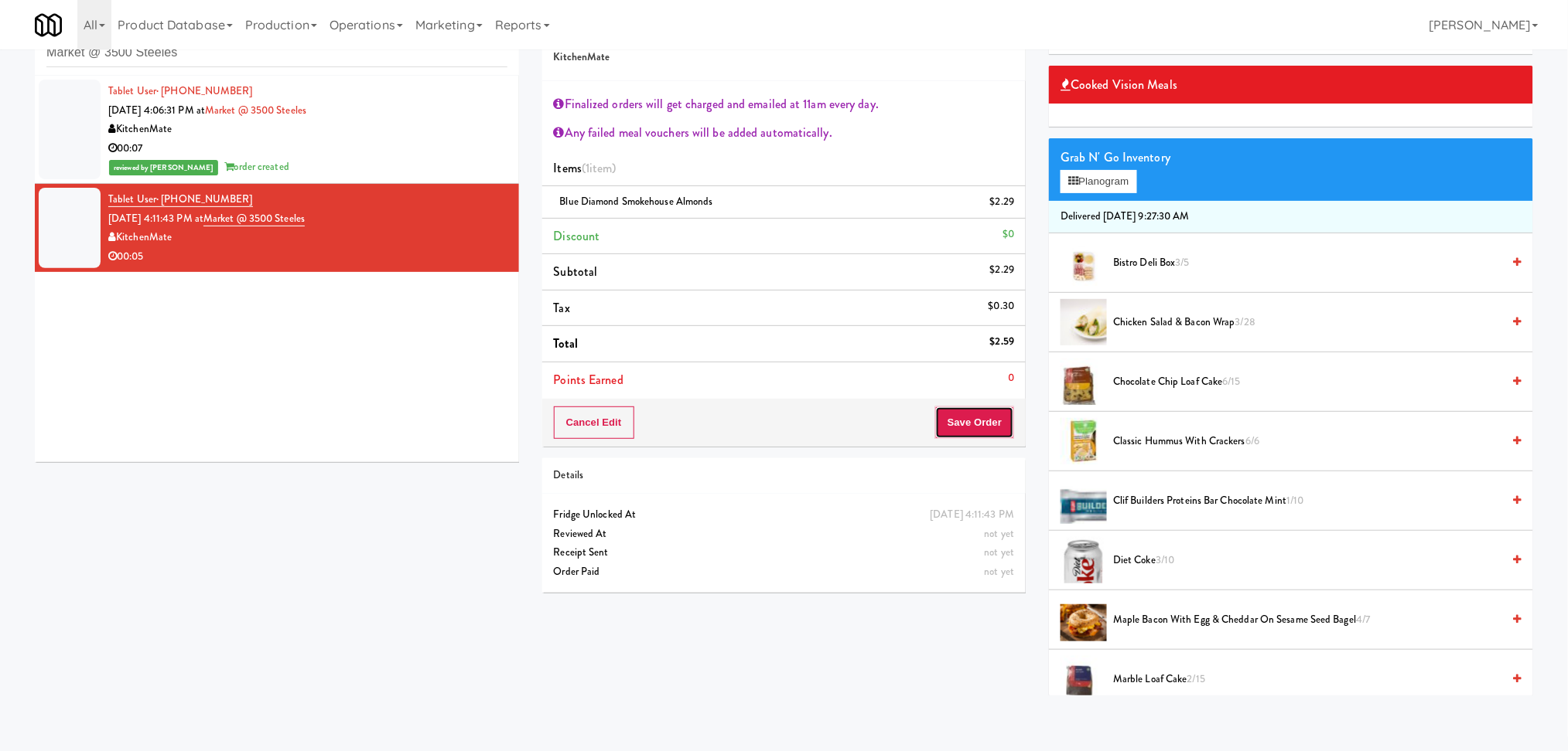
click at [986, 426] on button "Save Order" at bounding box center [974, 423] width 79 height 33
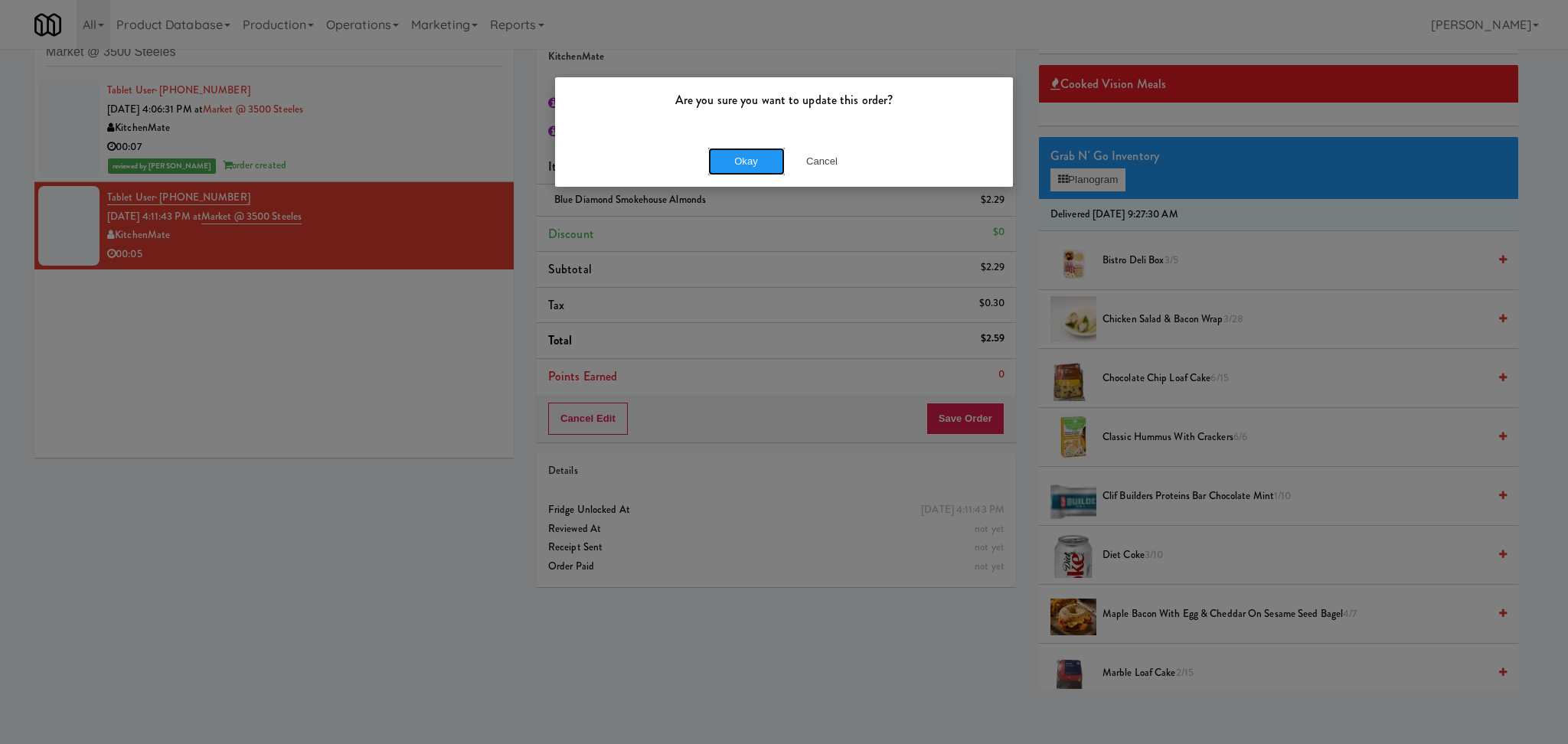
click at [756, 167] on button "Okay" at bounding box center [746, 161] width 76 height 27
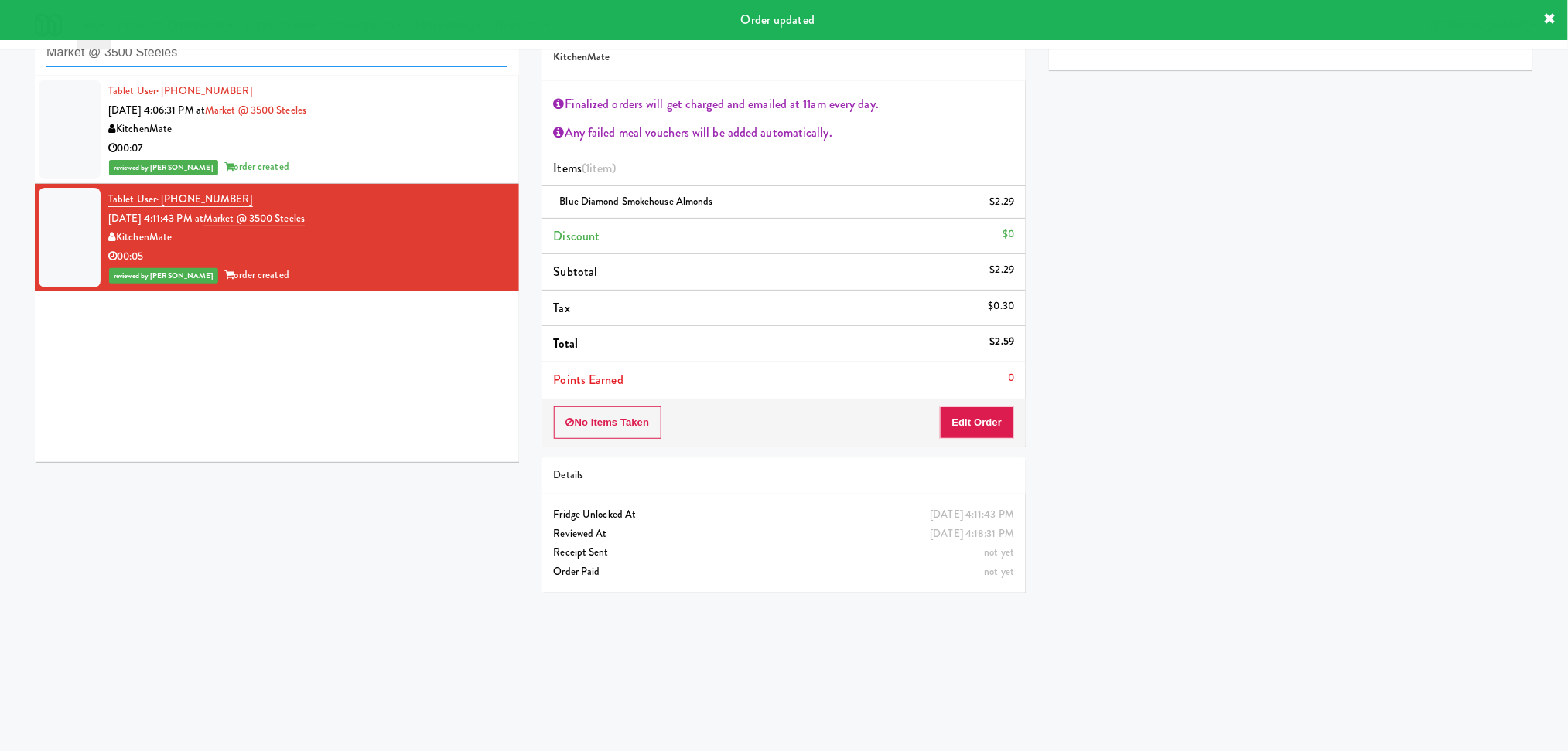
drag, startPoint x: 242, startPoint y: 66, endPoint x: 0, endPoint y: 67, distance: 242.0
click at [0, 67] on div "inbox reviewed recent all unclear take inventory issue suspicious failed recent…" at bounding box center [784, 316] width 1568 height 621
paste input "ONNI Cooler"
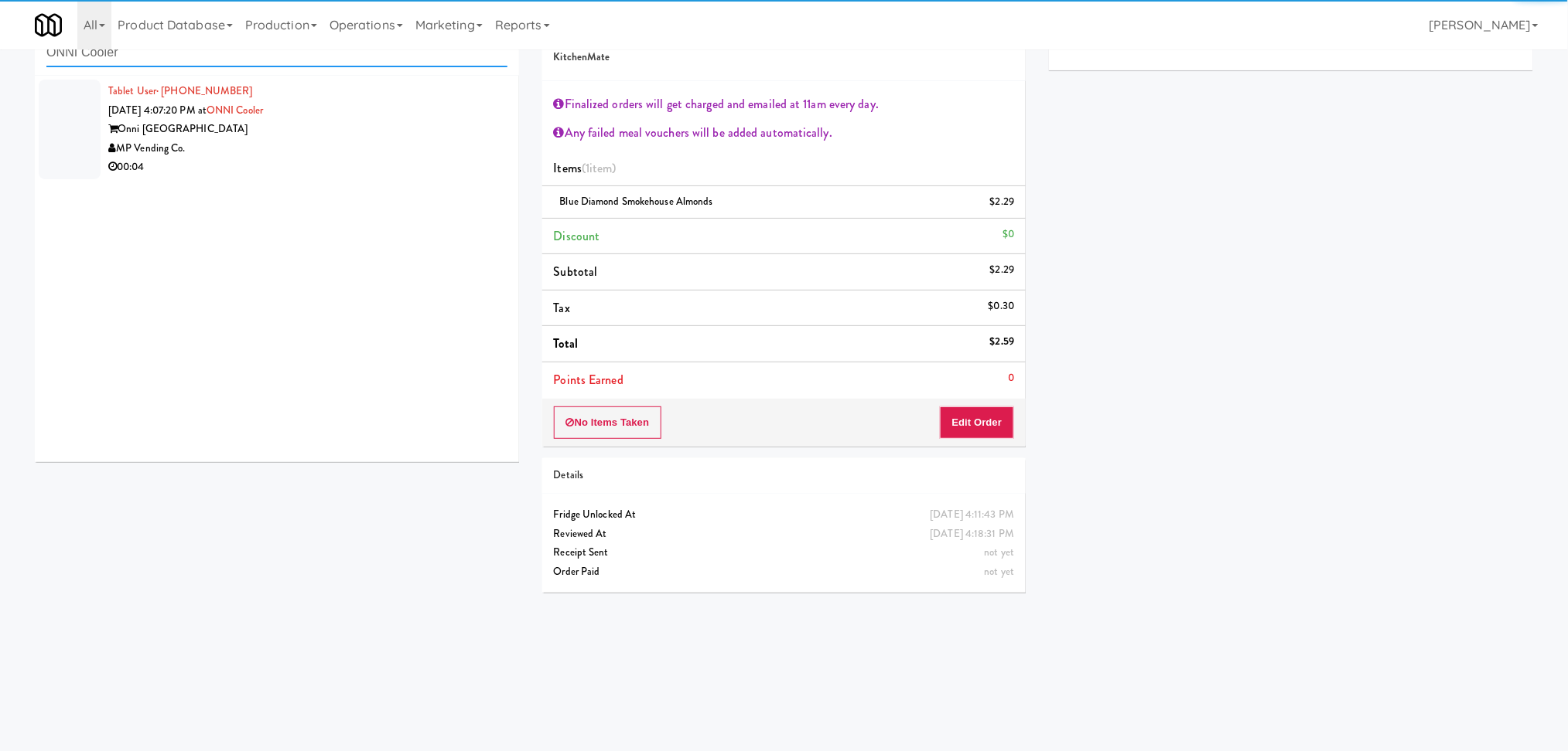
type input "ONNI Cooler"
click at [458, 166] on div "00:04" at bounding box center [308, 167] width 399 height 20
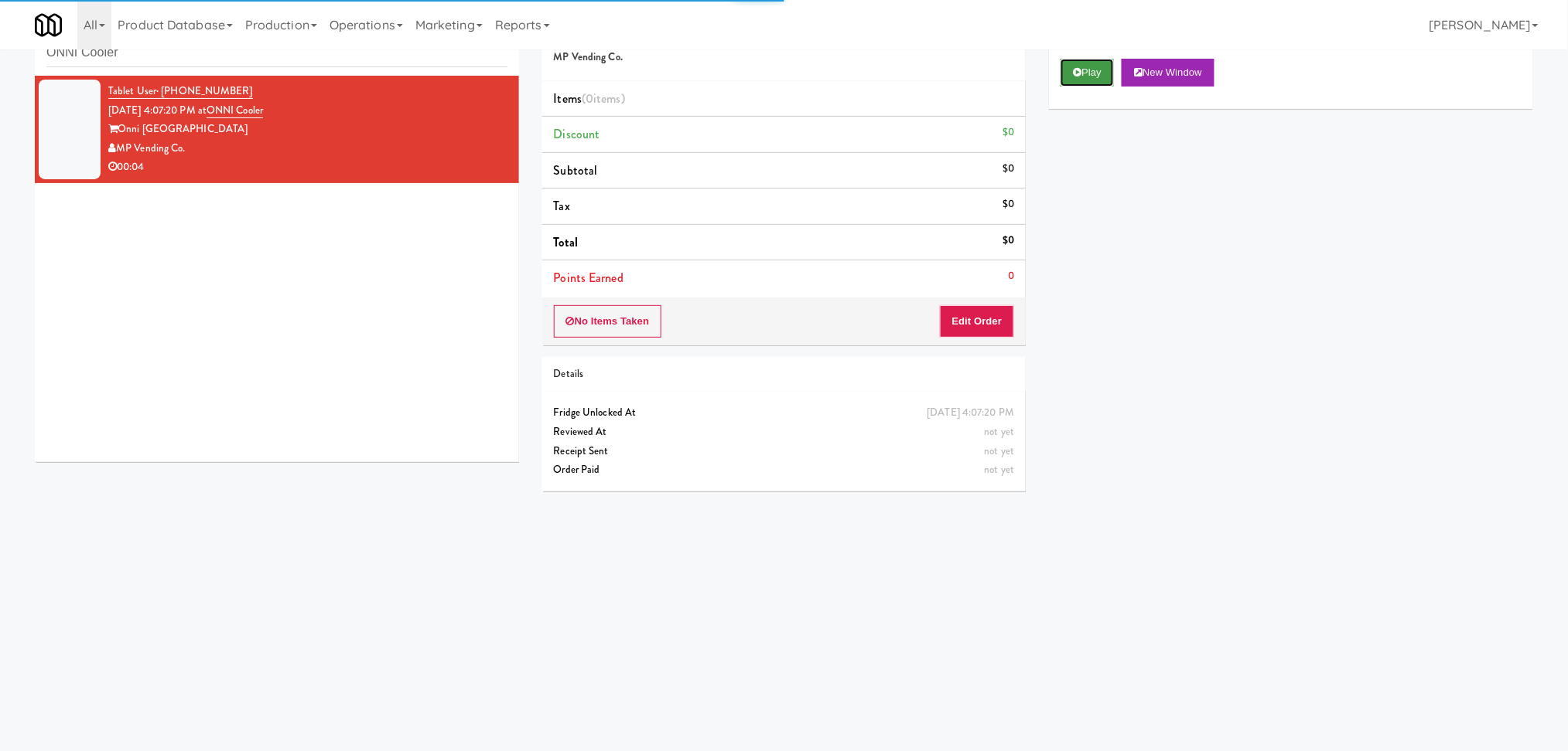
click at [1071, 75] on button "Play" at bounding box center [1086, 73] width 53 height 27
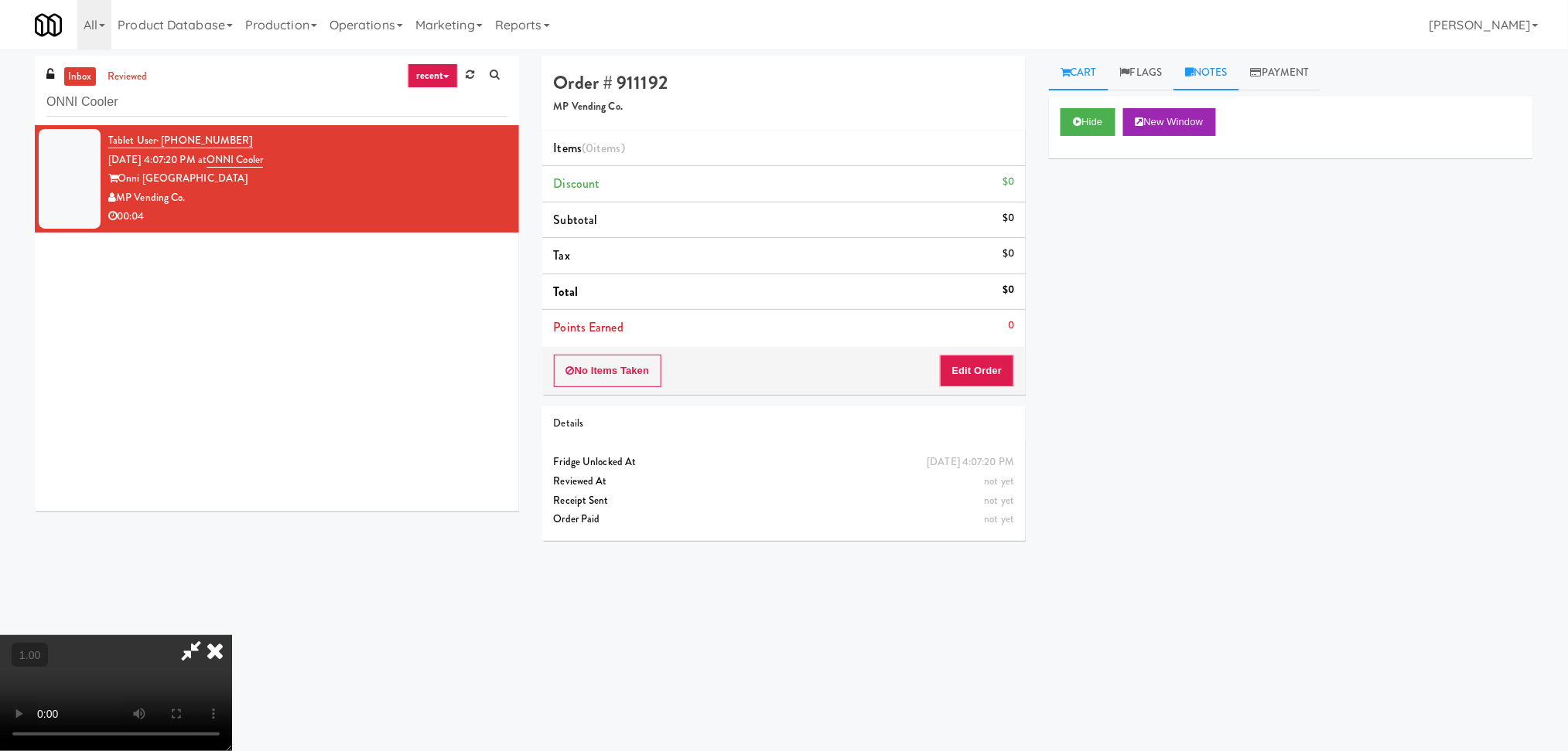
click at [1198, 78] on link "Notes" at bounding box center [1206, 73] width 66 height 35
click at [1162, 188] on p at bounding box center [1290, 190] width 459 height 17
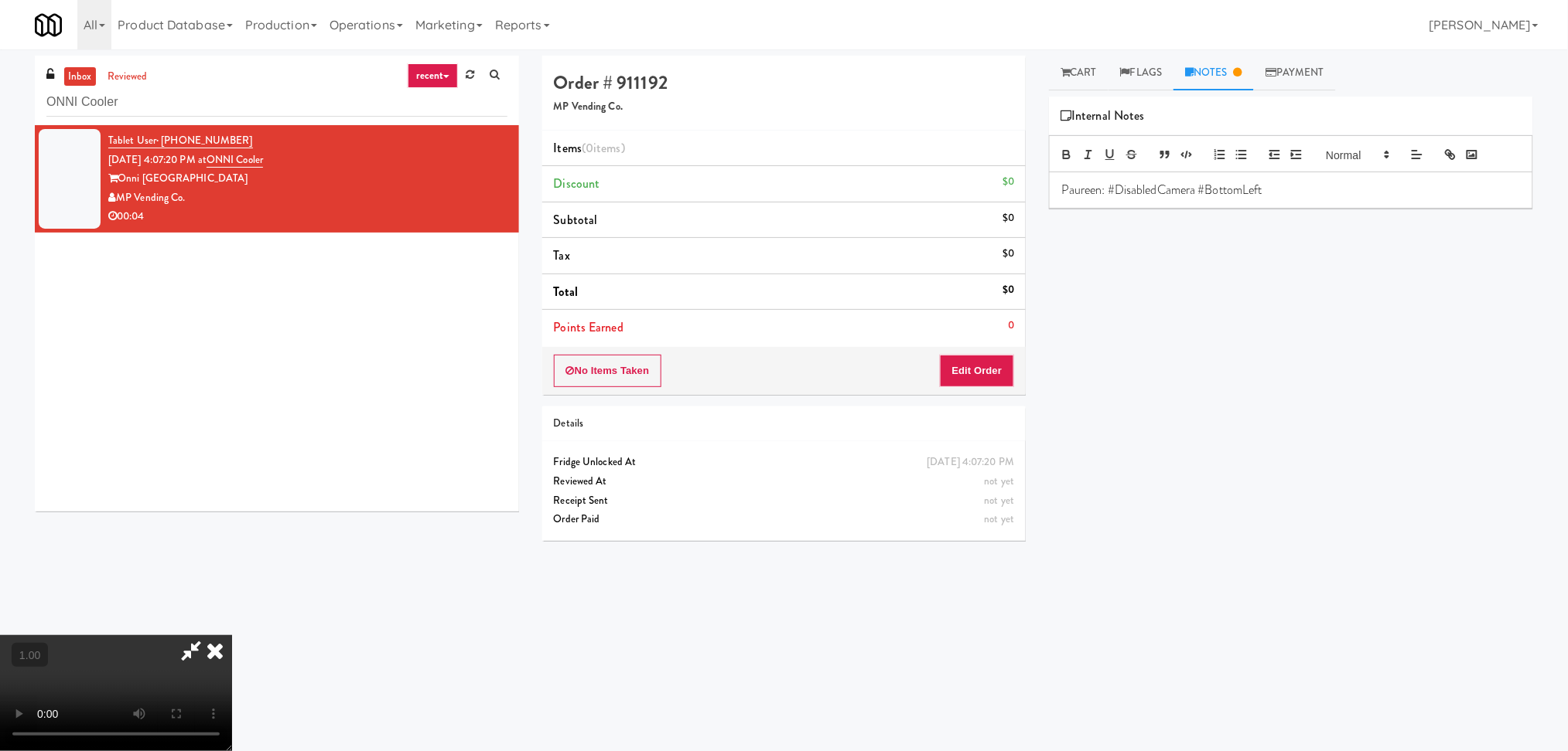
click at [232, 635] on video at bounding box center [116, 693] width 232 height 116
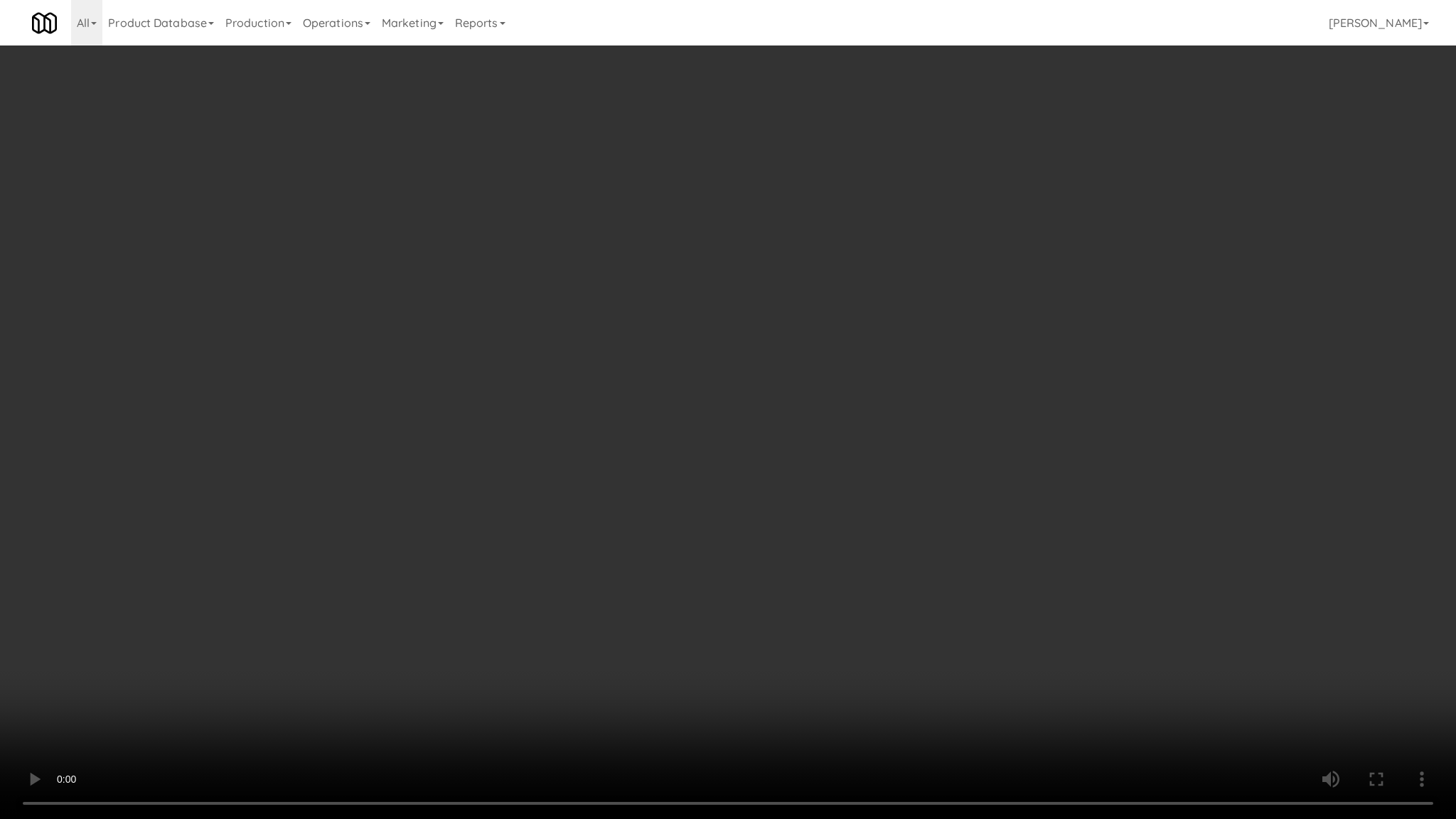
click at [591, 532] on video at bounding box center [728, 410] width 1456 height 819
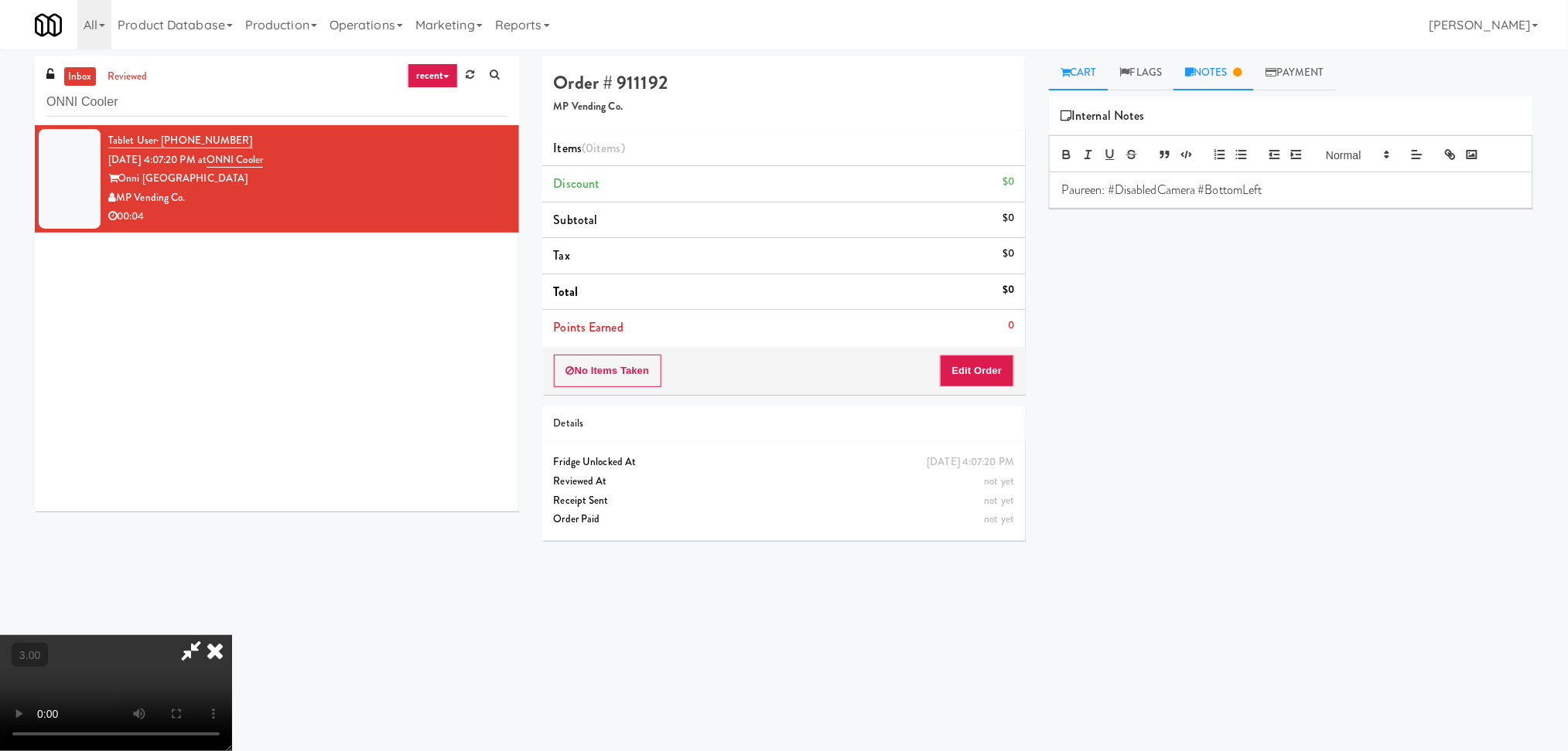
click at [1090, 77] on link "Cart" at bounding box center [1079, 73] width 60 height 35
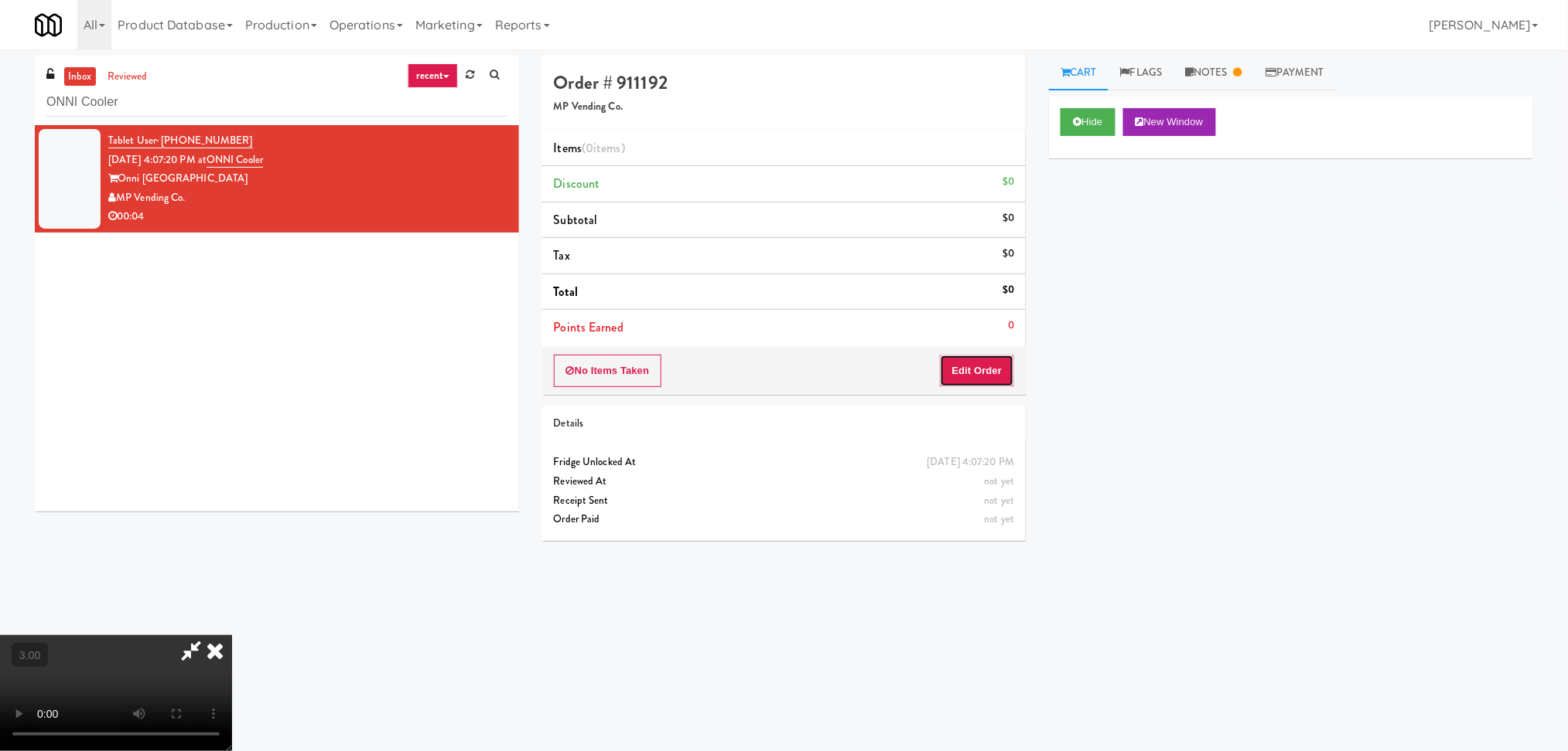
click at [986, 359] on button "Edit Order" at bounding box center [978, 371] width 75 height 33
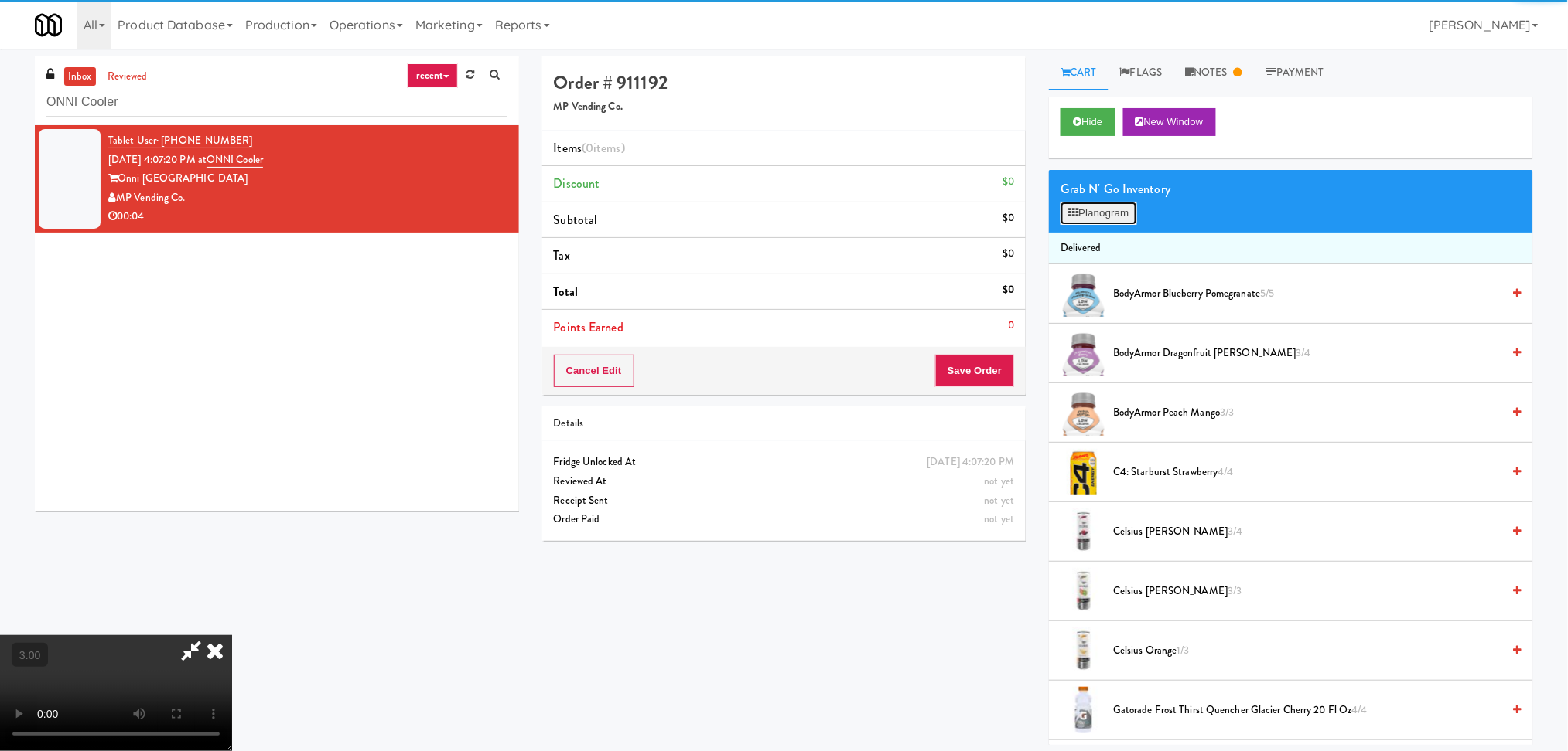
click at [1110, 213] on button "Planogram" at bounding box center [1098, 213] width 75 height 23
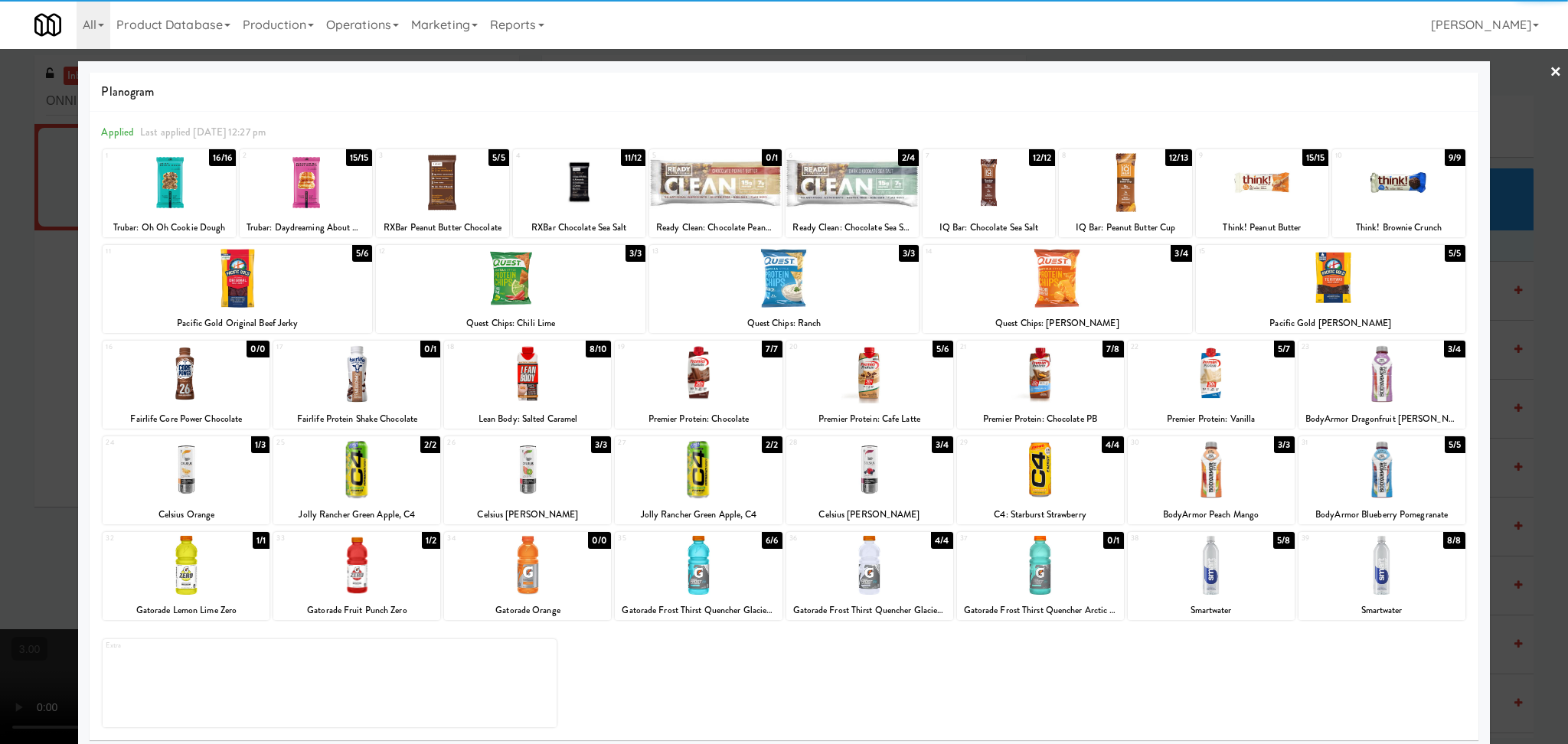
click at [521, 294] on div at bounding box center [511, 278] width 270 height 59
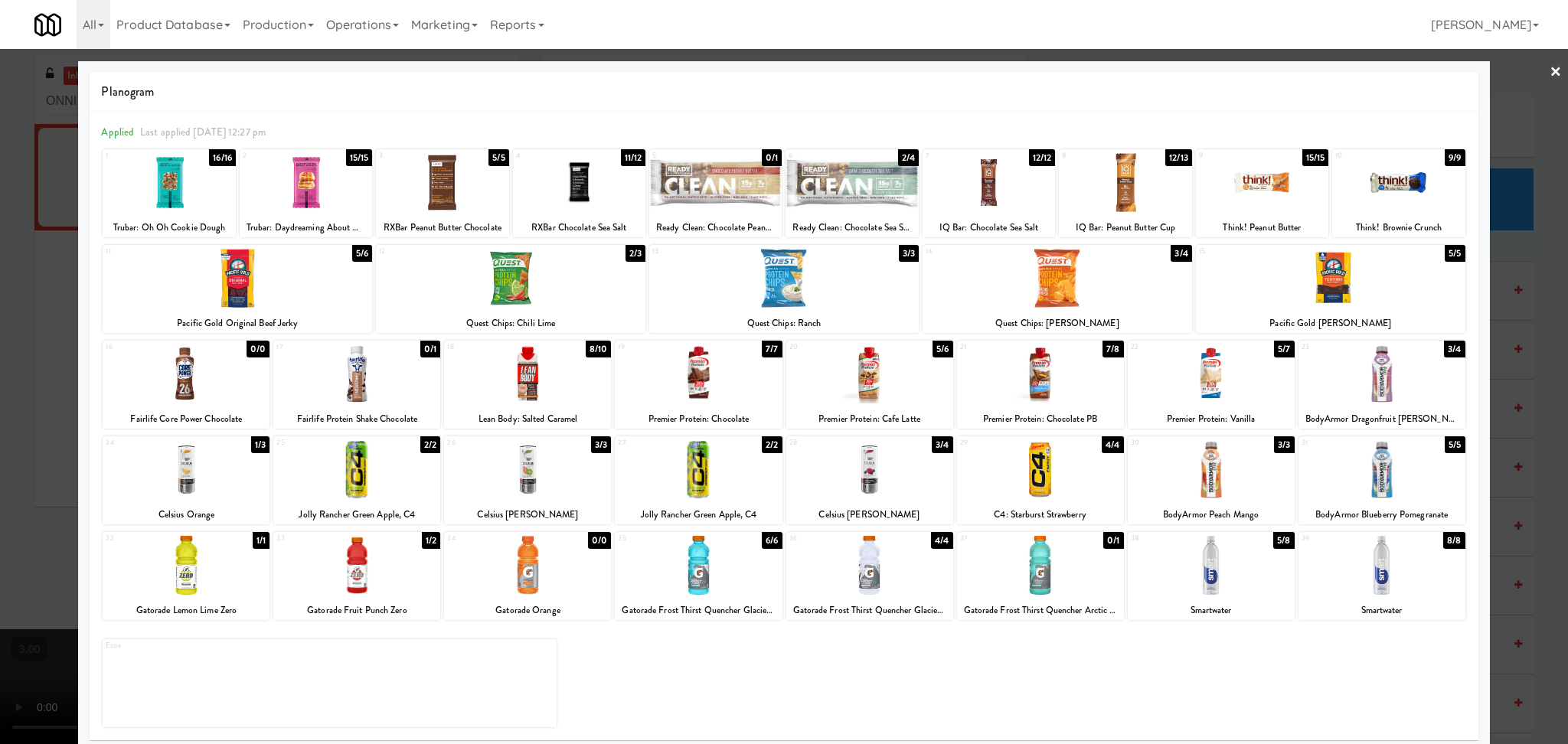
click at [0, 263] on div at bounding box center [784, 372] width 1568 height 744
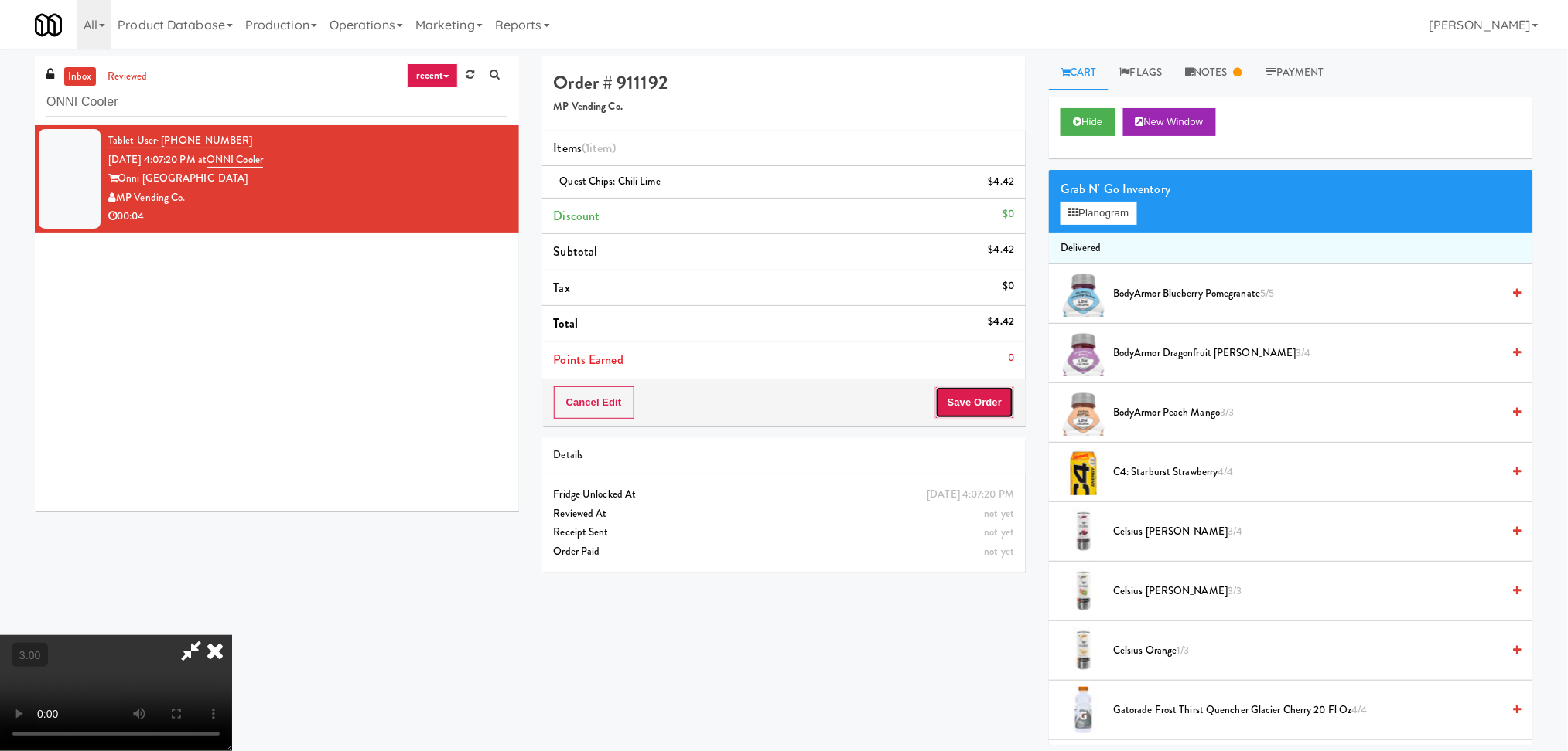
click at [983, 416] on button "Save Order" at bounding box center [974, 402] width 79 height 33
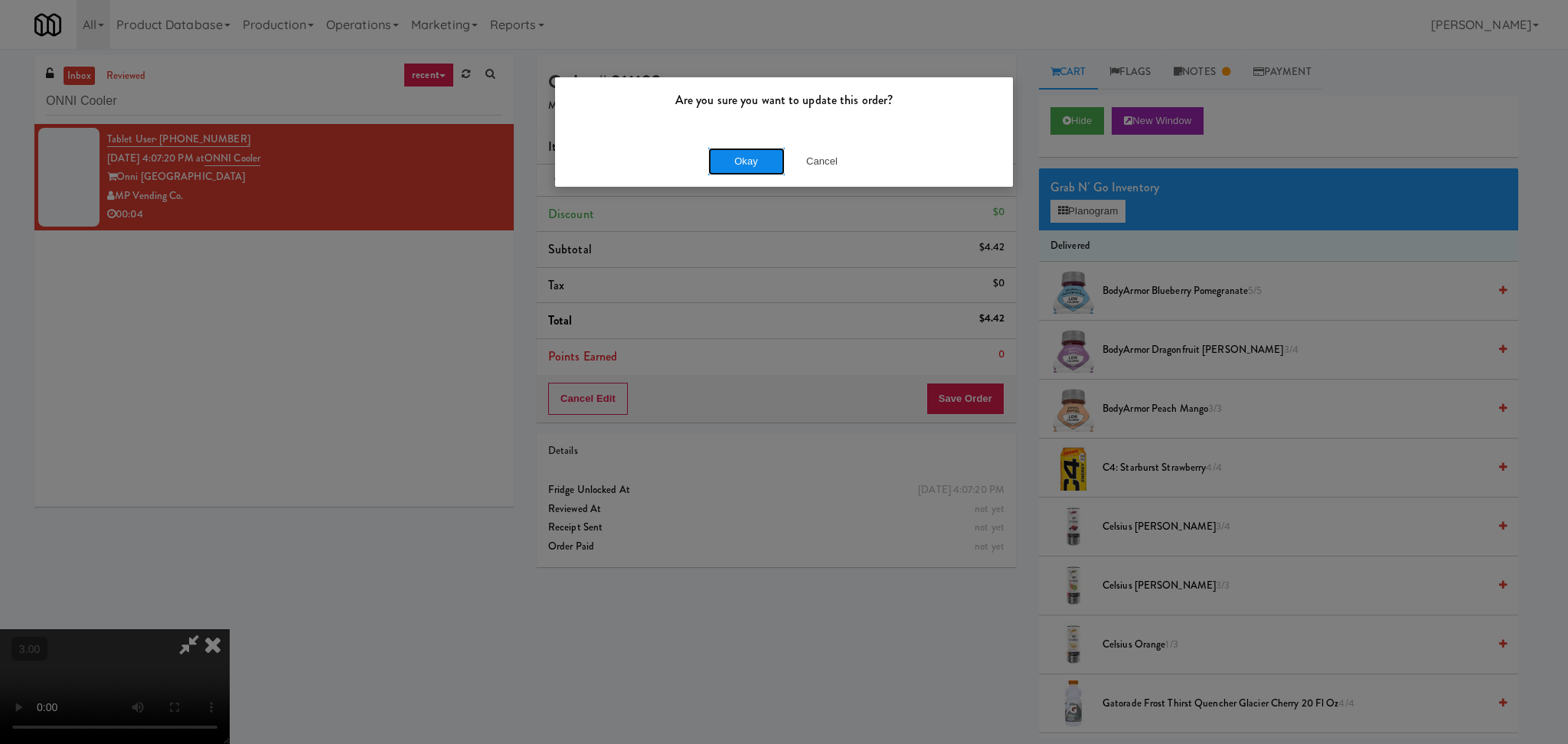
click at [734, 158] on button "Okay" at bounding box center [746, 161] width 76 height 27
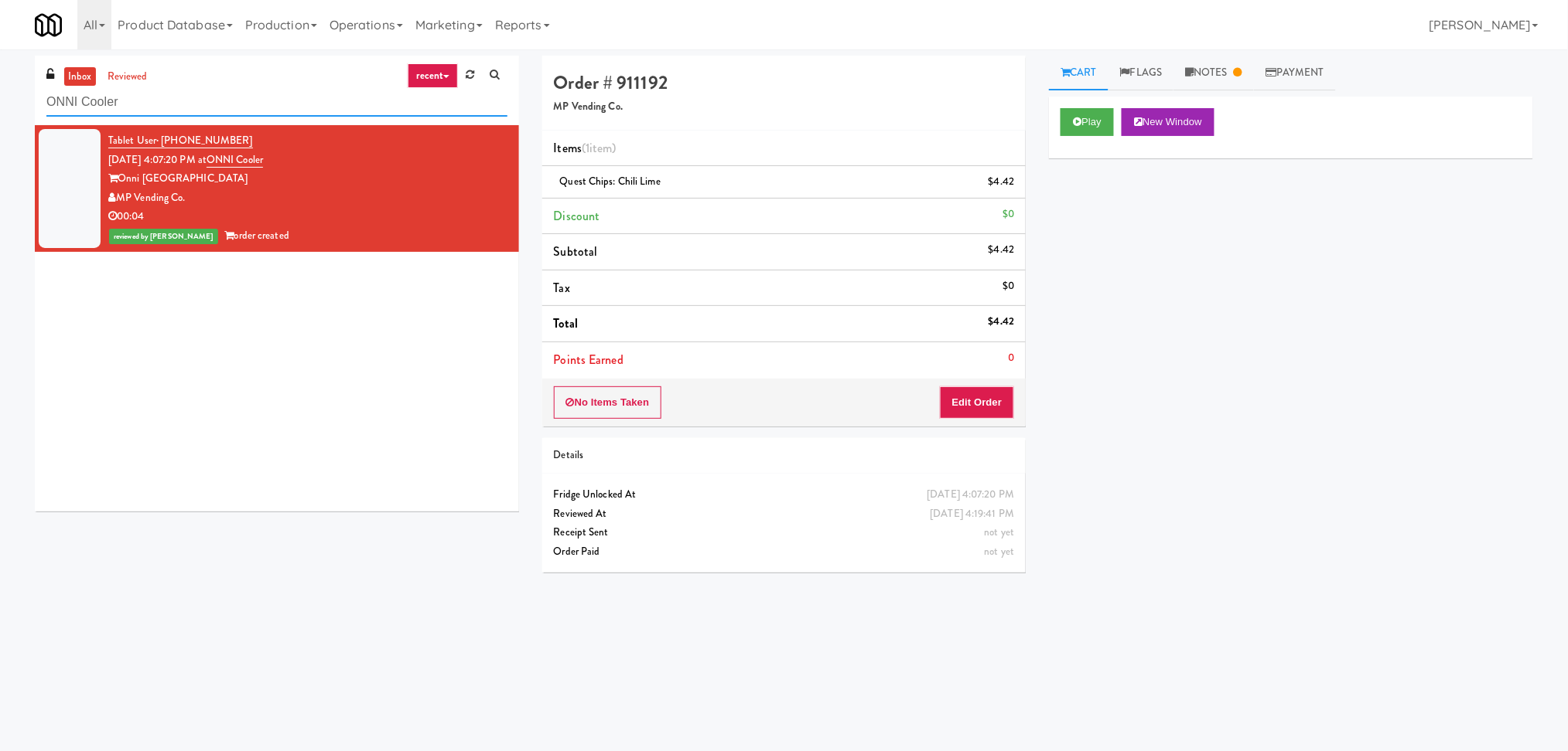
paste input "Spring & Thayer - Combo Cooler A"
drag, startPoint x: 208, startPoint y: 96, endPoint x: 0, endPoint y: 129, distance: 210.6
click at [0, 129] on div "inbox reviewed recent all unclear take inventory issue suspicious failed recent…" at bounding box center [784, 366] width 1568 height 621
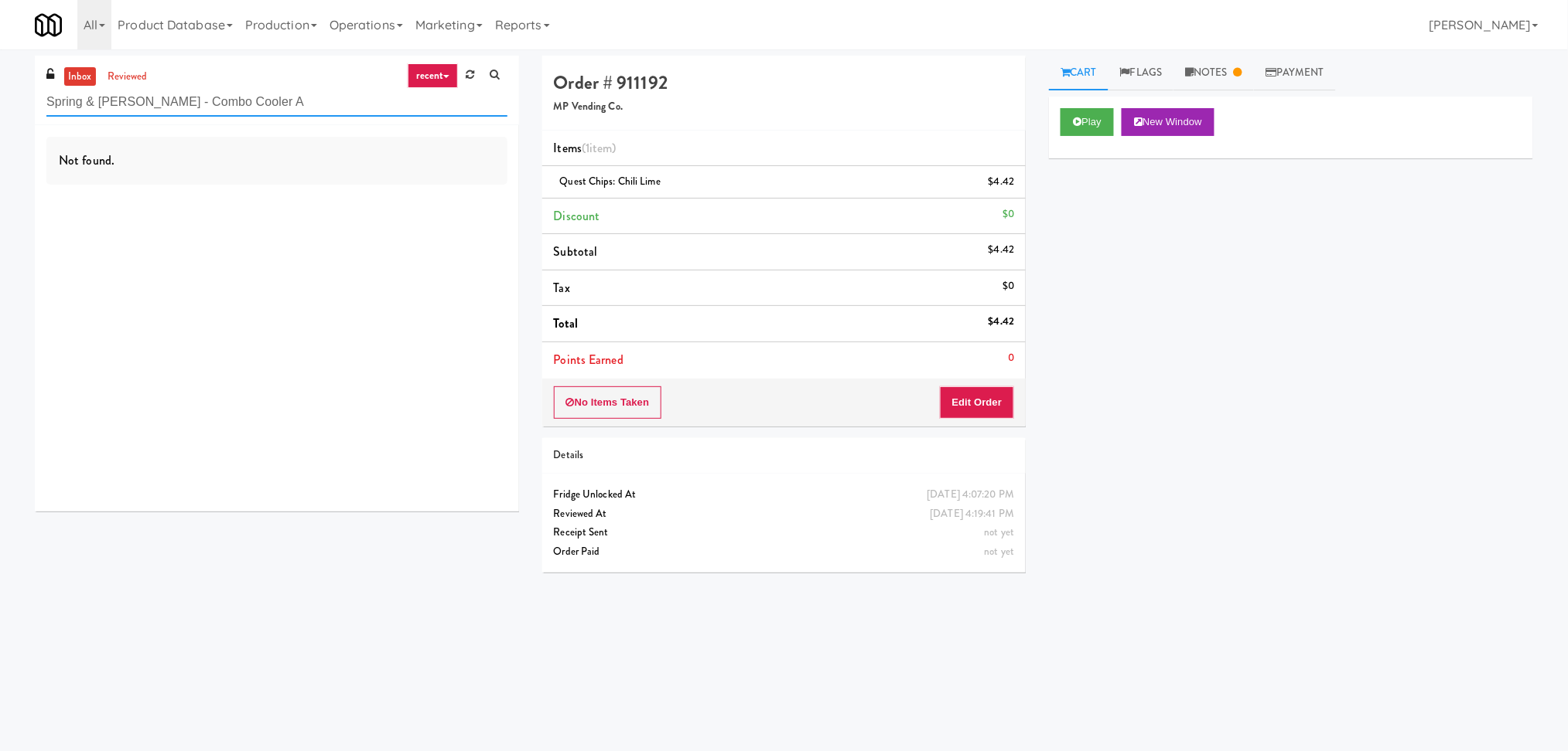
drag, startPoint x: 284, startPoint y: 108, endPoint x: 204, endPoint y: 108, distance: 80.0
click at [204, 108] on input "Spring & Thayer - Combo Cooler A" at bounding box center [277, 102] width 461 height 28
drag, startPoint x: 241, startPoint y: 105, endPoint x: 189, endPoint y: 102, distance: 52.1
click at [190, 102] on input "Spring & Thayer - Combo Co" at bounding box center [277, 102] width 461 height 28
click at [137, 74] on link "reviewed" at bounding box center [128, 77] width 48 height 20
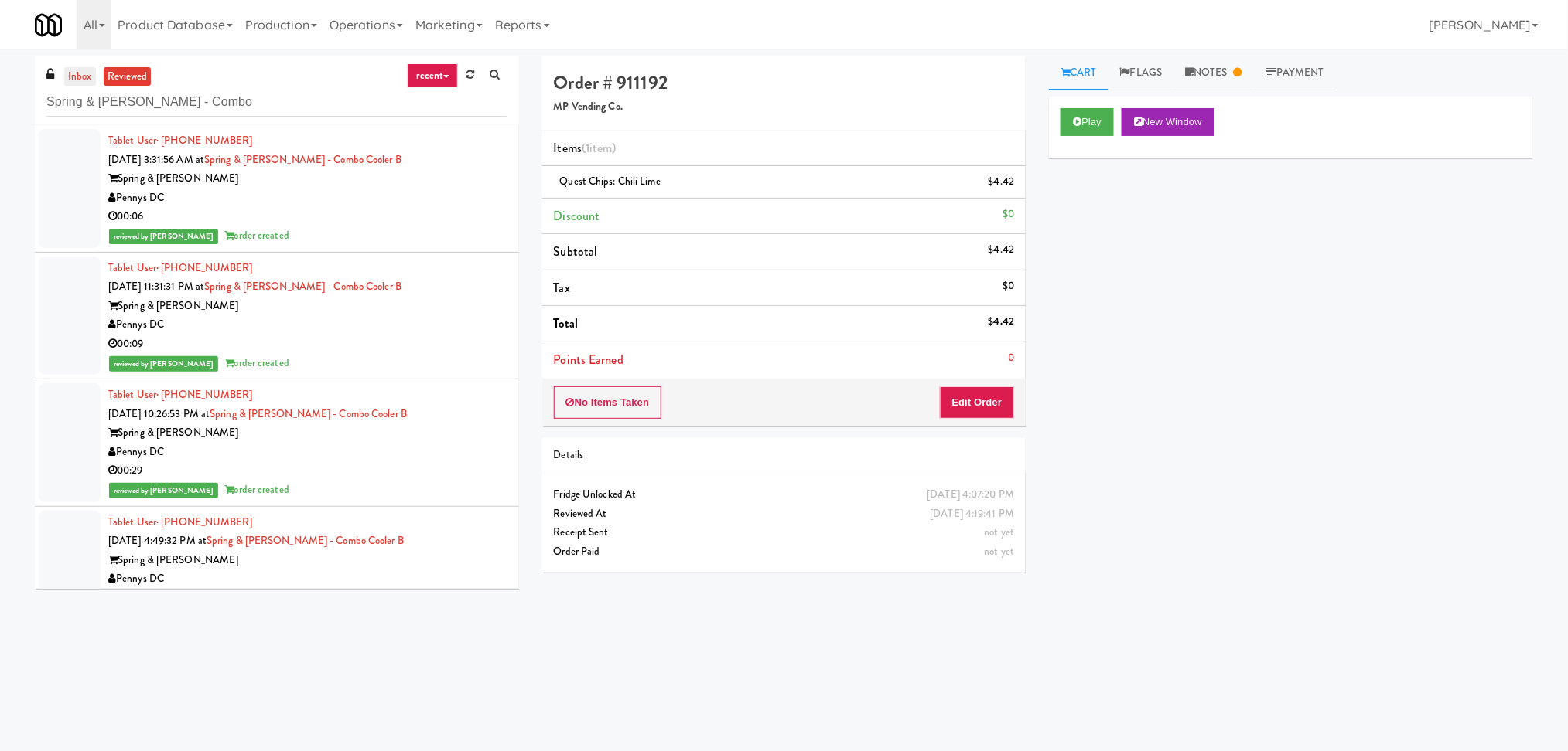
click at [84, 75] on link "inbox" at bounding box center [80, 77] width 32 height 20
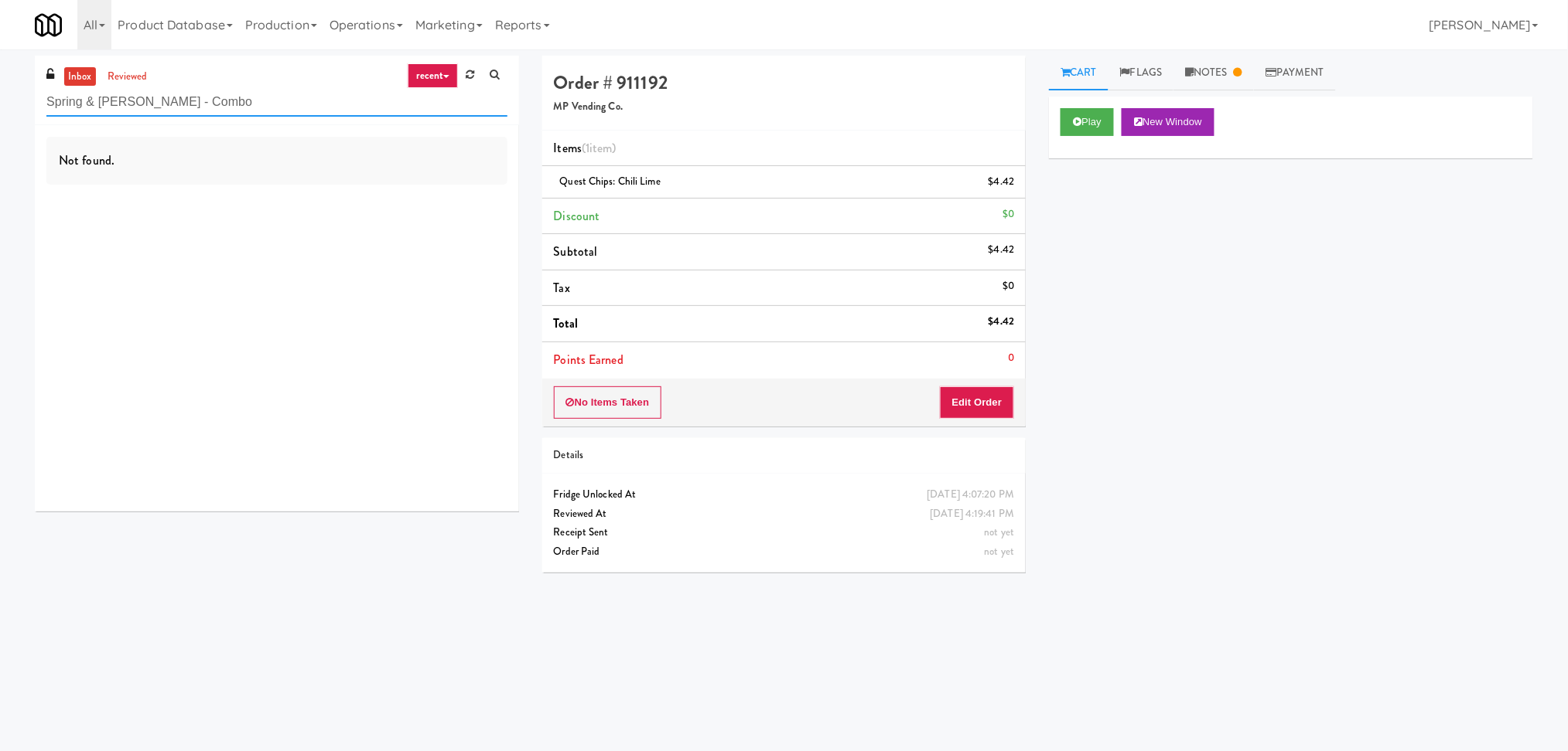
drag, startPoint x: 228, startPoint y: 91, endPoint x: 125, endPoint y: 93, distance: 103.0
click at [125, 93] on input "Spring & Thayer - Combo" at bounding box center [277, 102] width 461 height 28
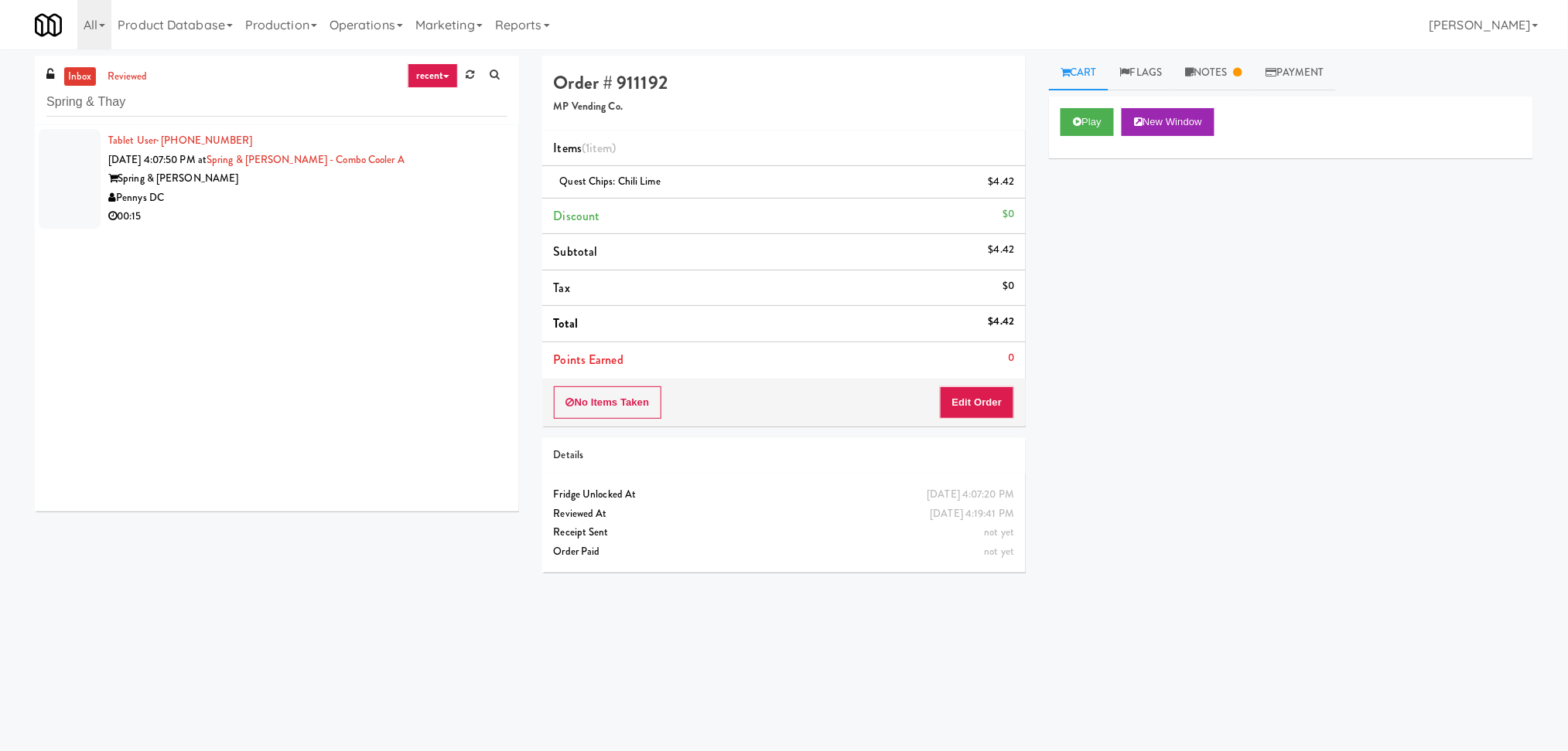
click at [327, 204] on div "Pennys DC" at bounding box center [308, 198] width 399 height 20
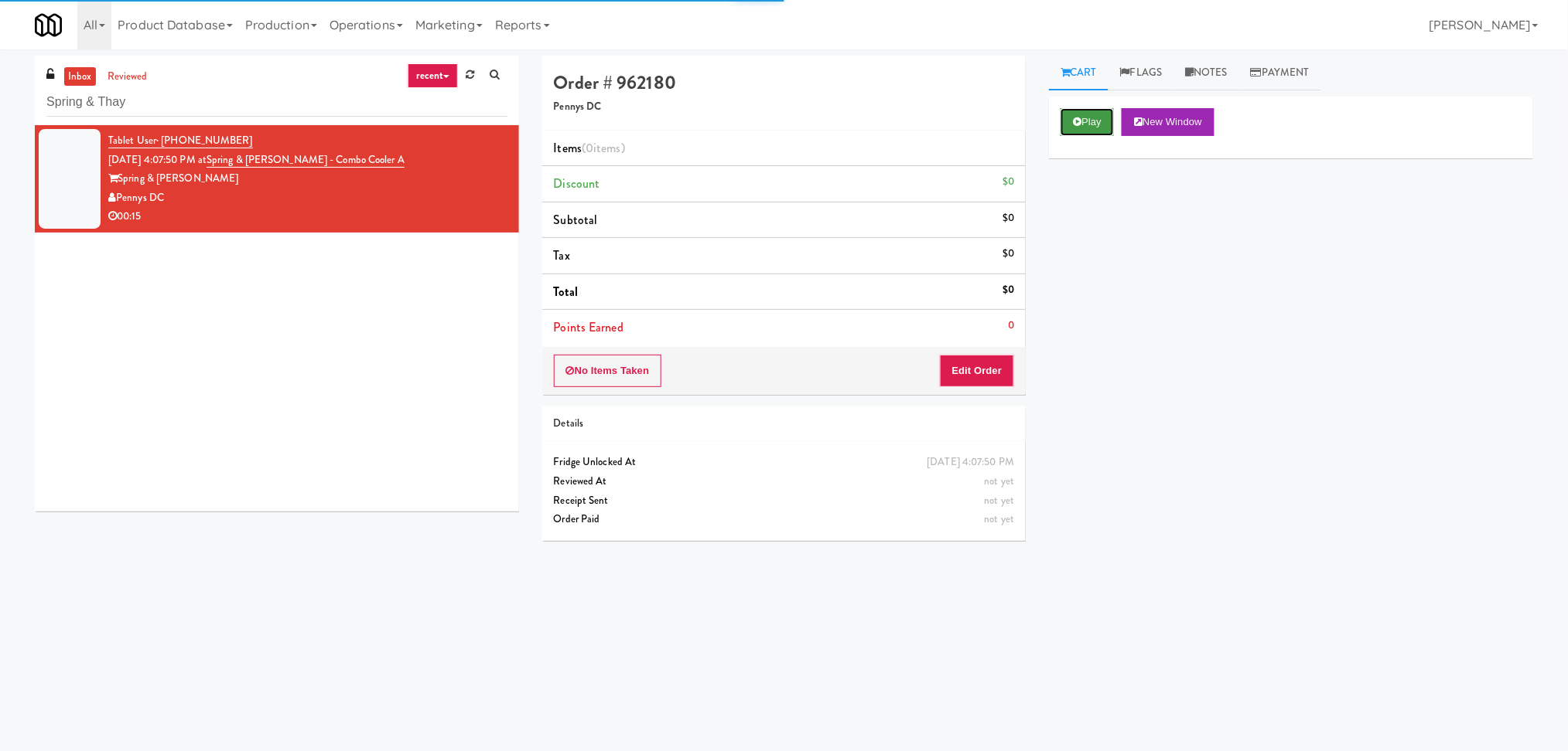
click at [1080, 123] on icon at bounding box center [1077, 122] width 9 height 10
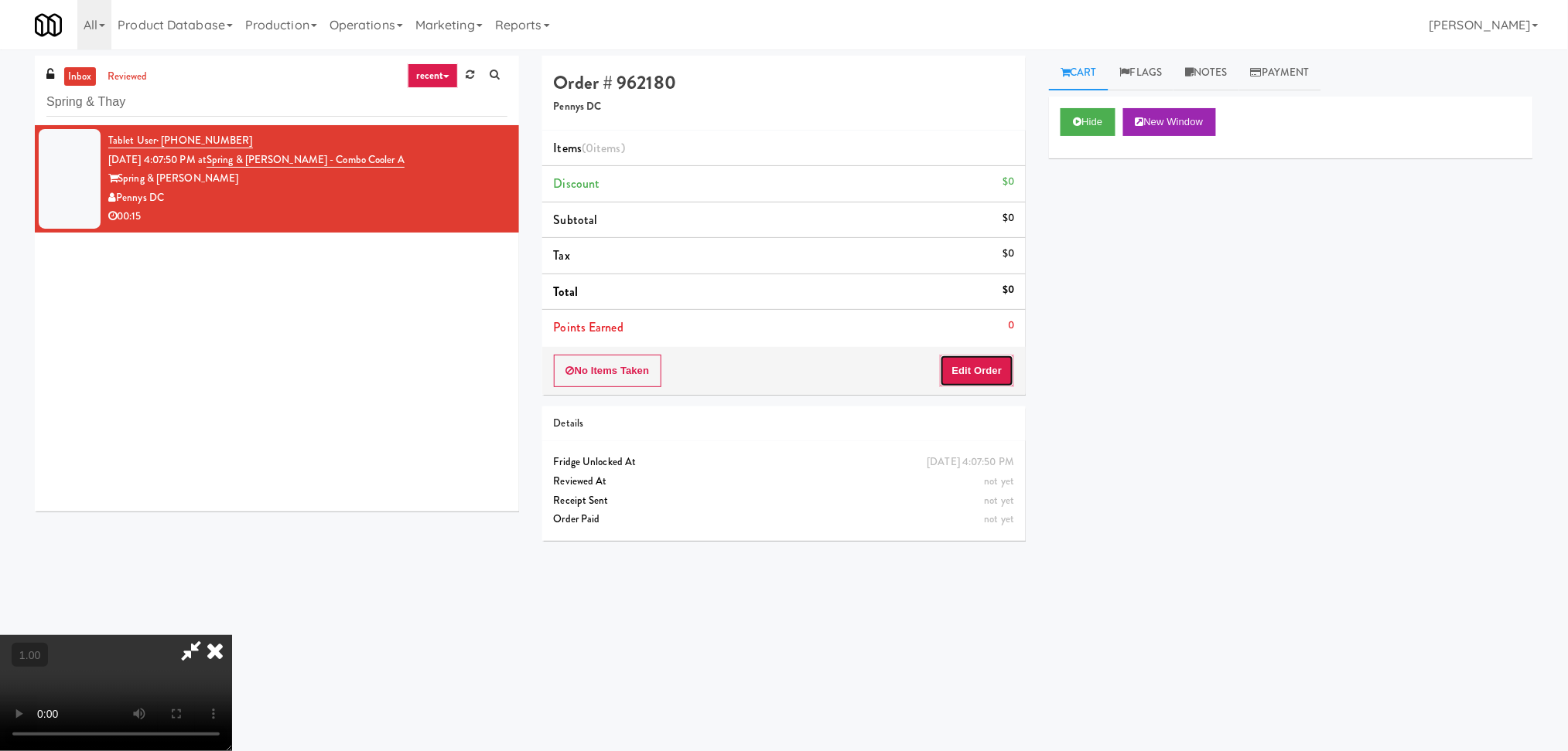
click at [984, 361] on button "Edit Order" at bounding box center [978, 371] width 75 height 33
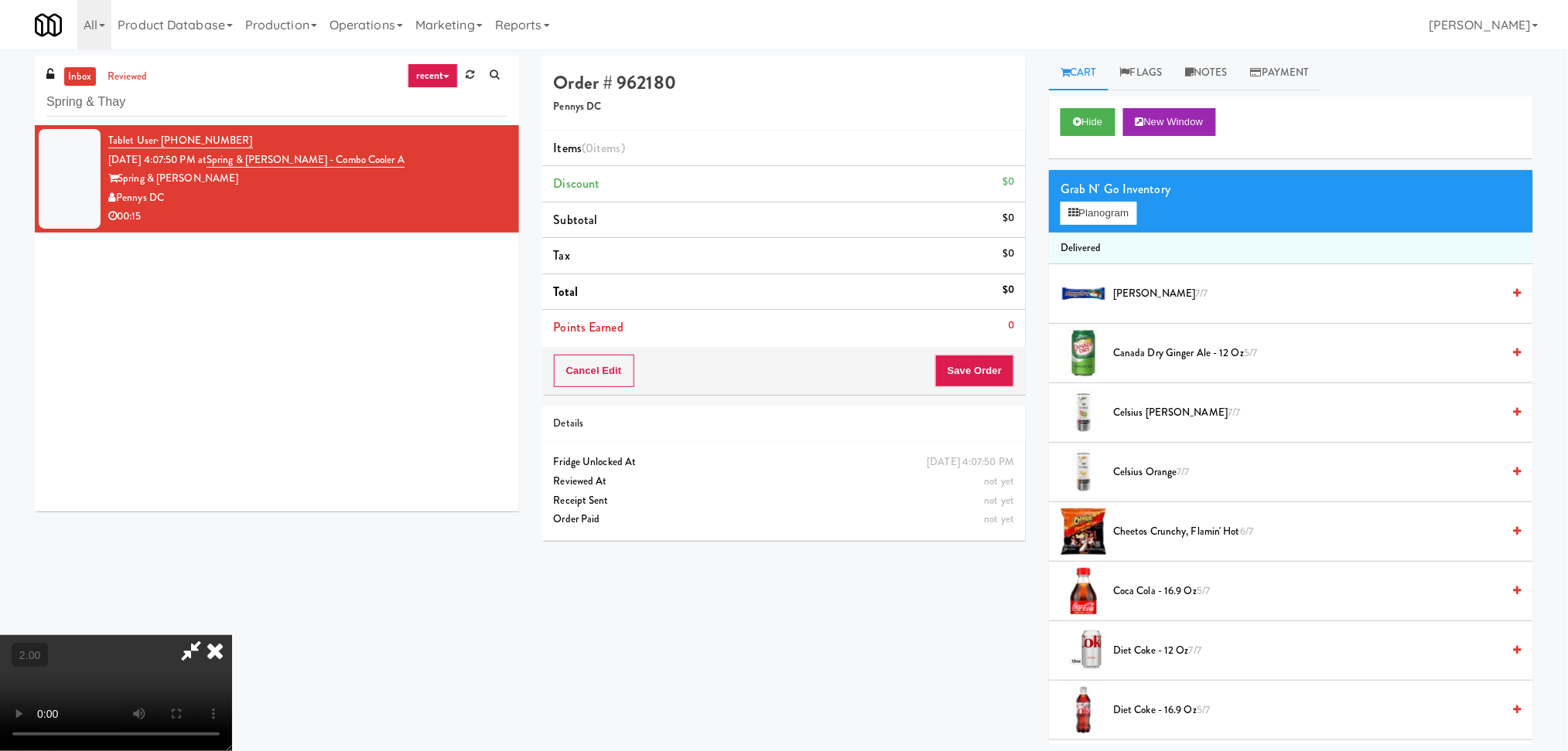
scroll to position [274, 0]
click at [1078, 217] on icon at bounding box center [1073, 213] width 10 height 10
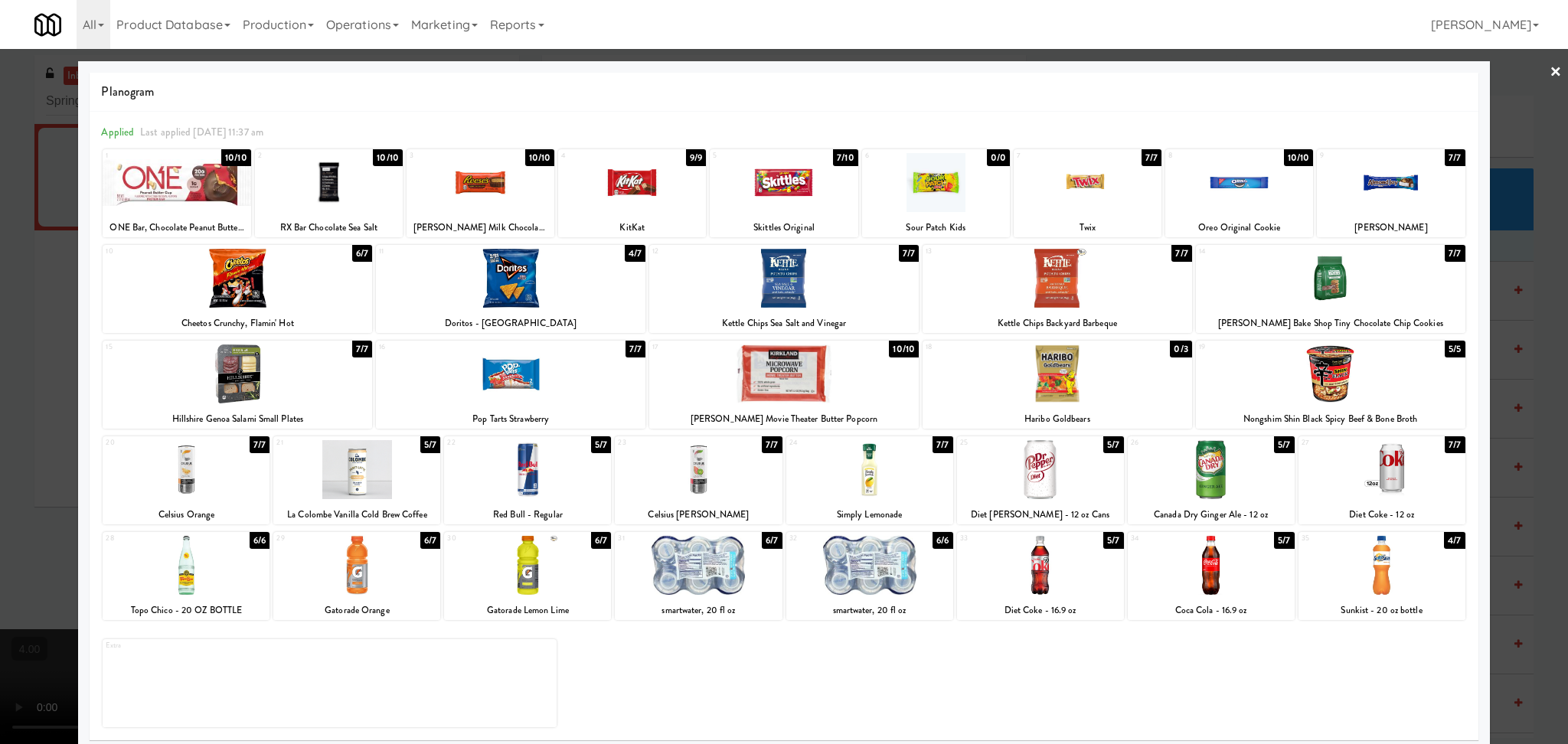
click at [1370, 582] on div at bounding box center [1381, 566] width 167 height 59
click at [755, 161] on div "5" at bounding box center [748, 155] width 71 height 13
click at [0, 349] on div at bounding box center [784, 372] width 1568 height 744
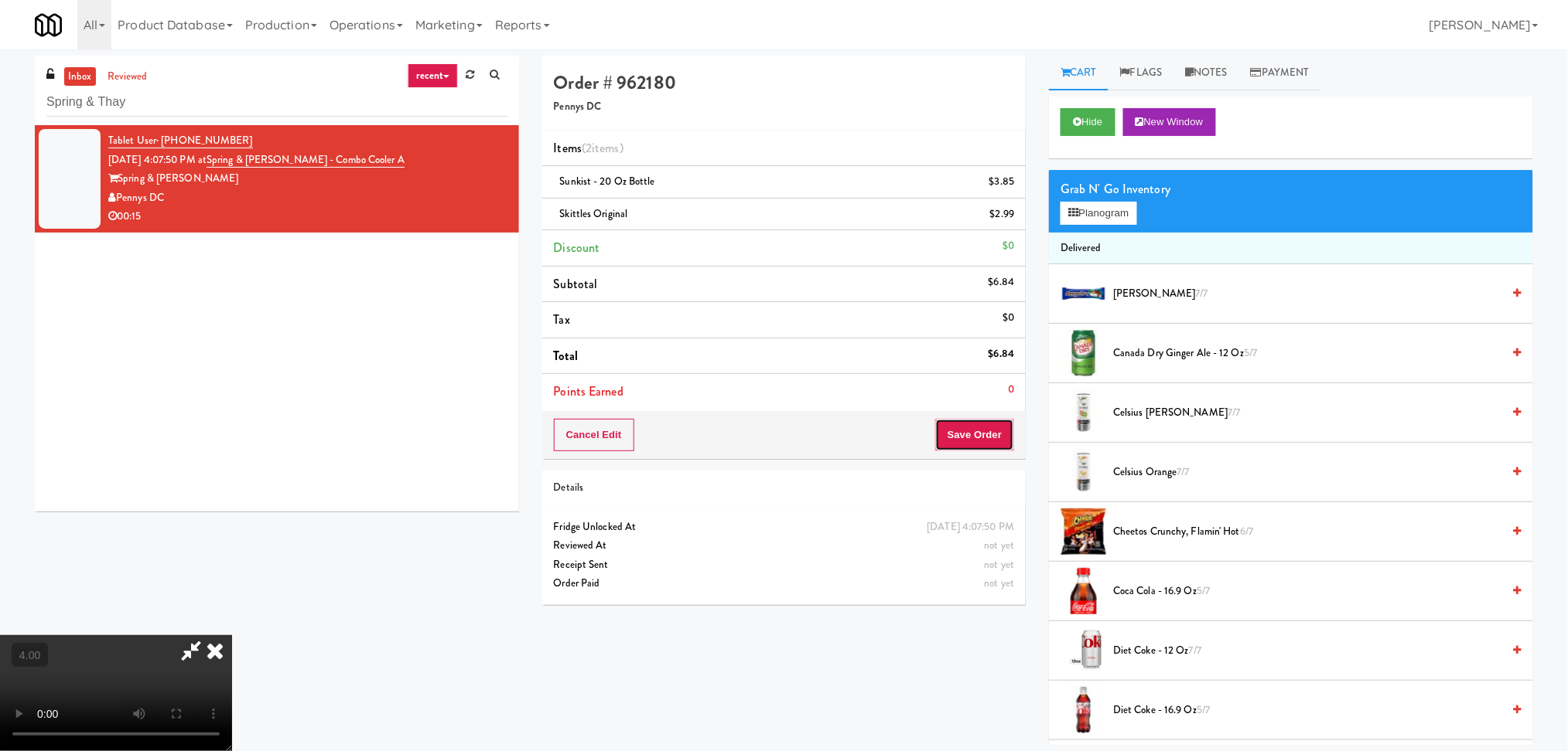
click at [981, 427] on button "Save Order" at bounding box center [974, 435] width 79 height 33
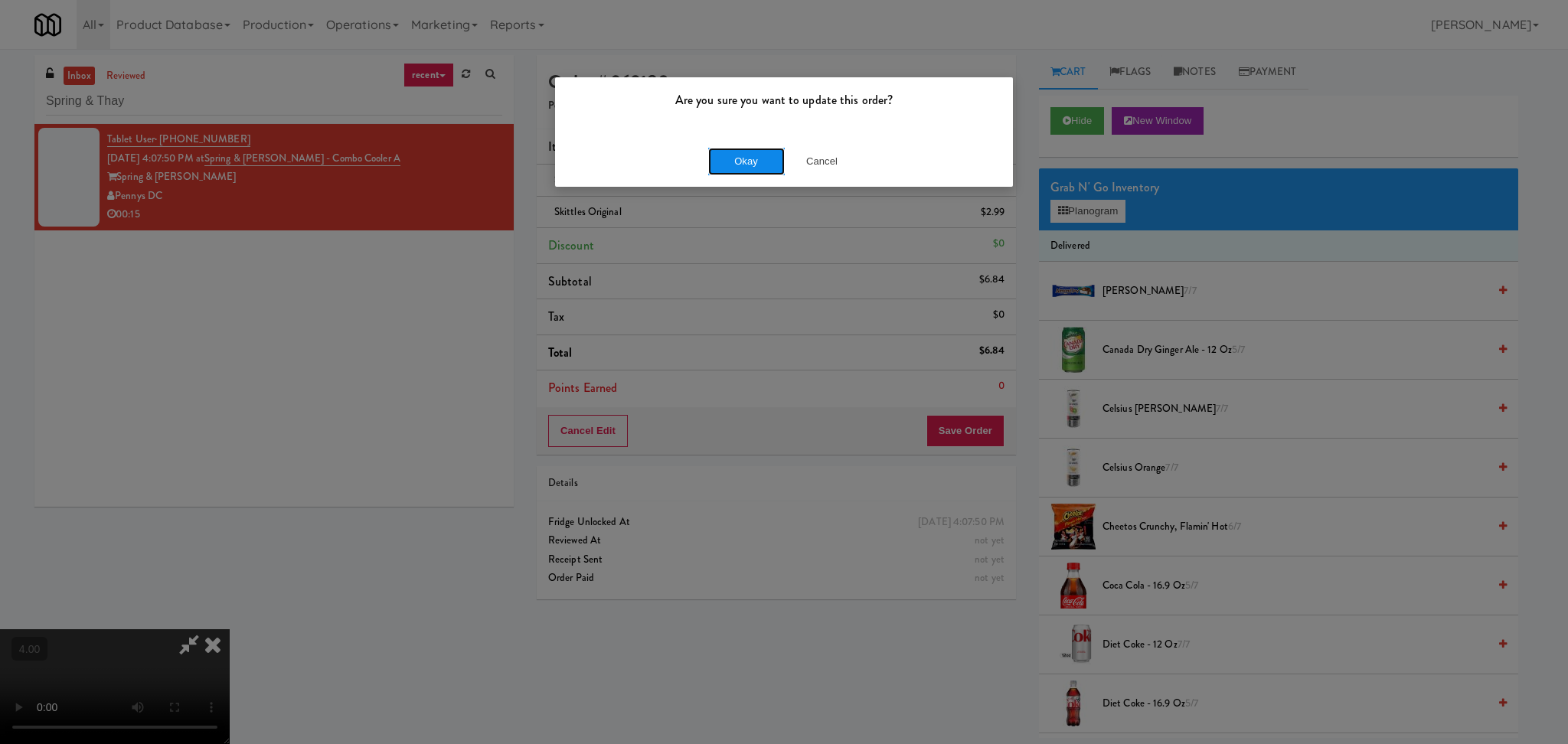
click at [750, 158] on button "Okay" at bounding box center [746, 161] width 76 height 27
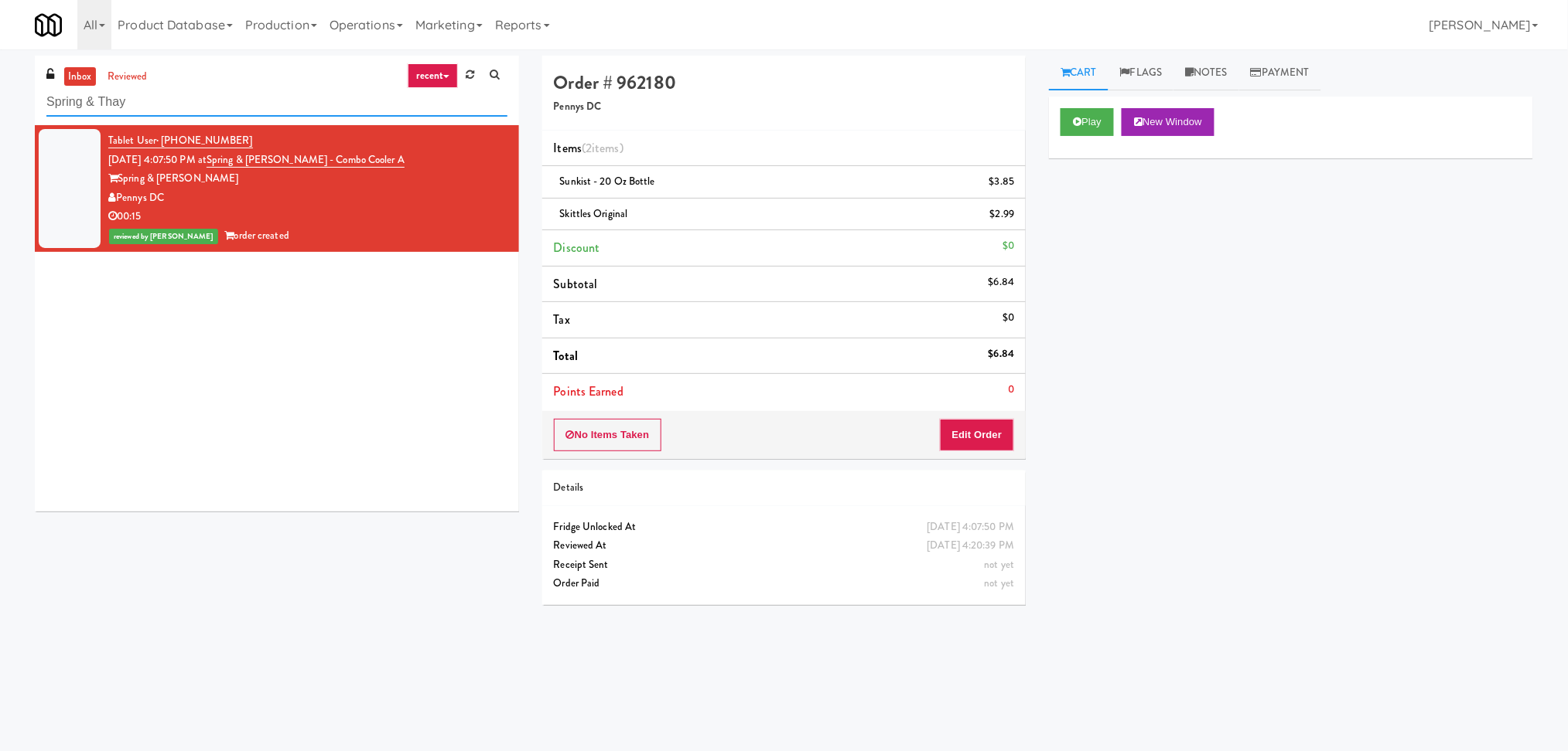
drag, startPoint x: 242, startPoint y: 115, endPoint x: 0, endPoint y: 106, distance: 242.2
click at [0, 106] on div "inbox reviewed recent all unclear take inventory issue suspicious failed recent…" at bounding box center [784, 366] width 1568 height 621
paste input "JVT drink (energy)"
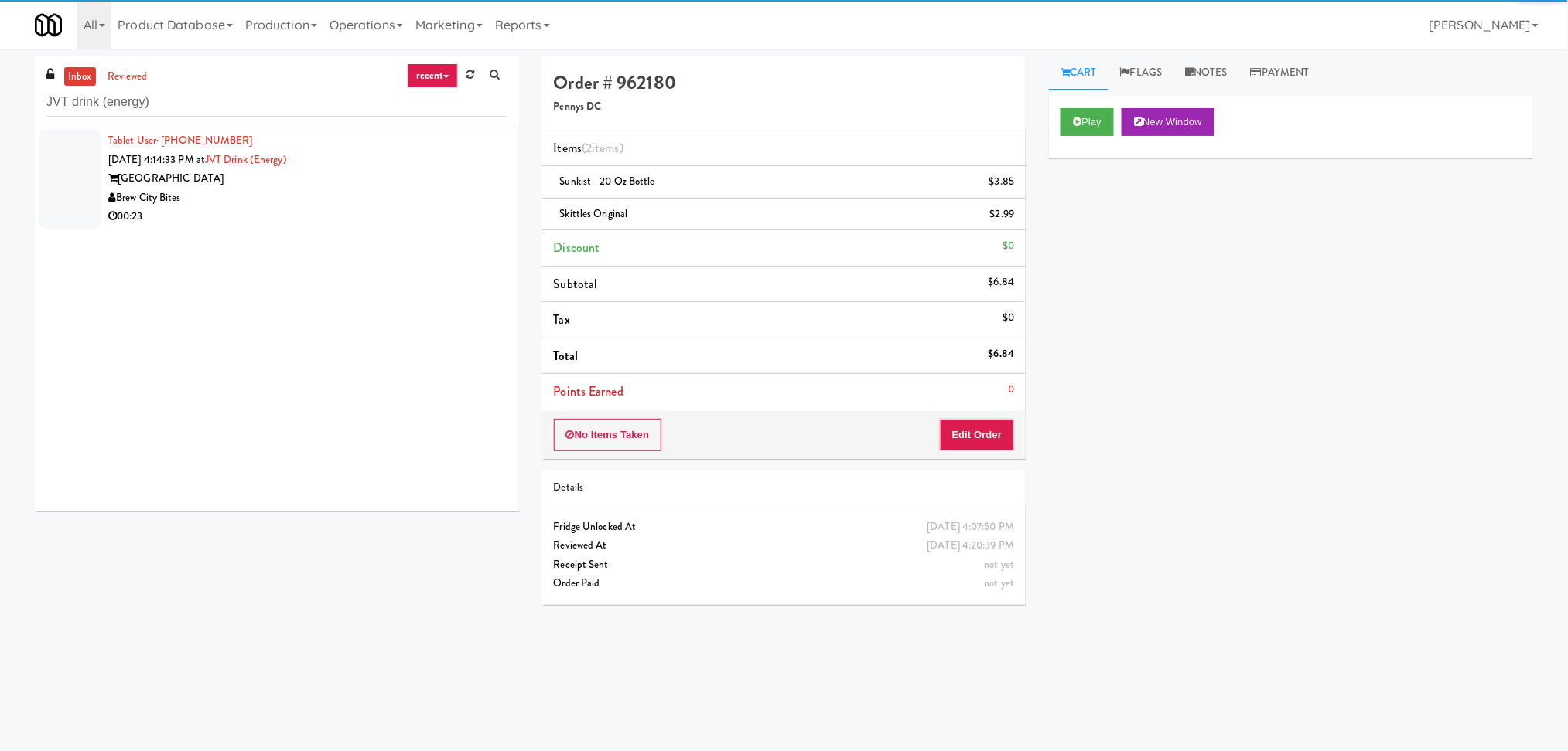
click at [483, 182] on div "Juneau Village Towers" at bounding box center [308, 179] width 399 height 20
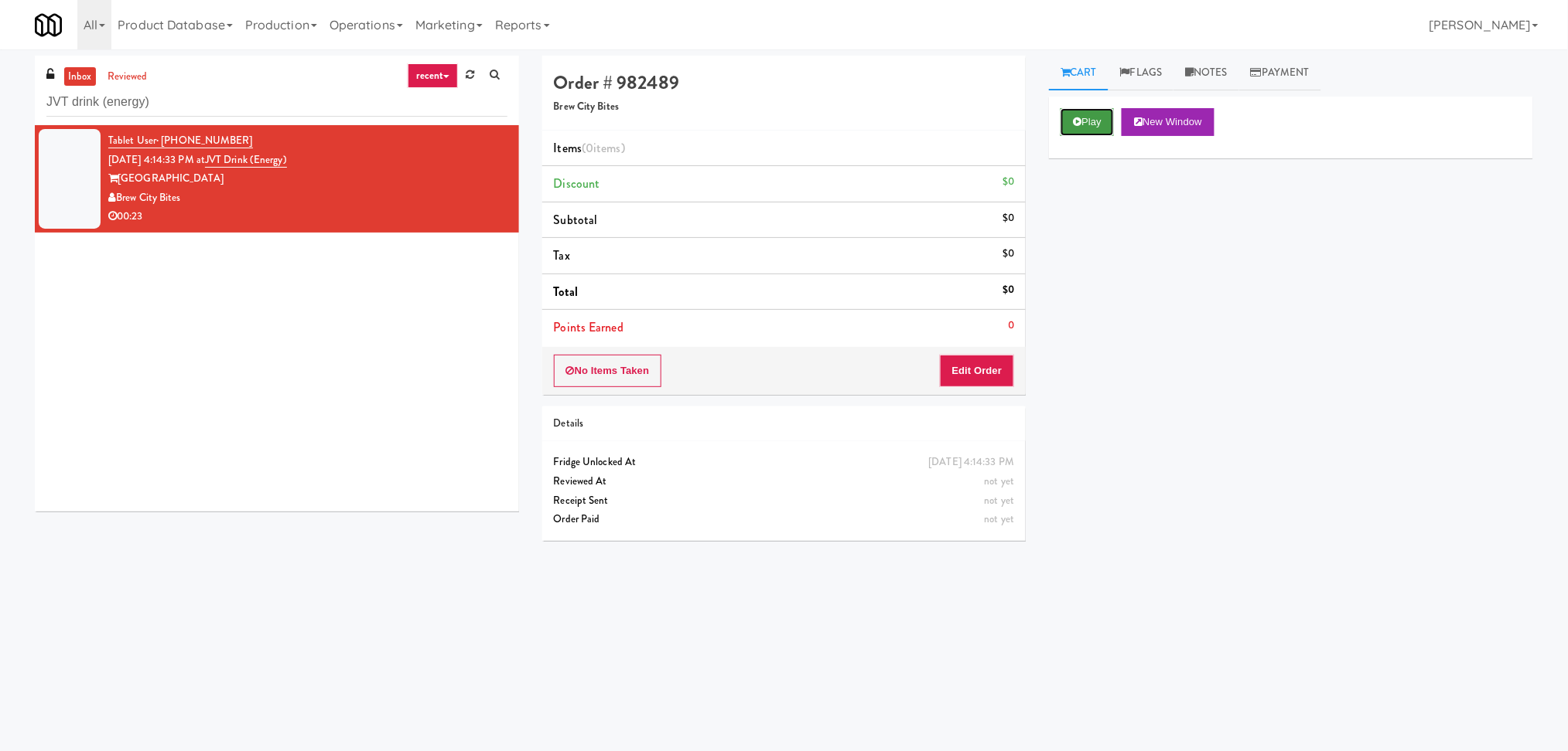
click at [1074, 119] on icon at bounding box center [1077, 122] width 9 height 10
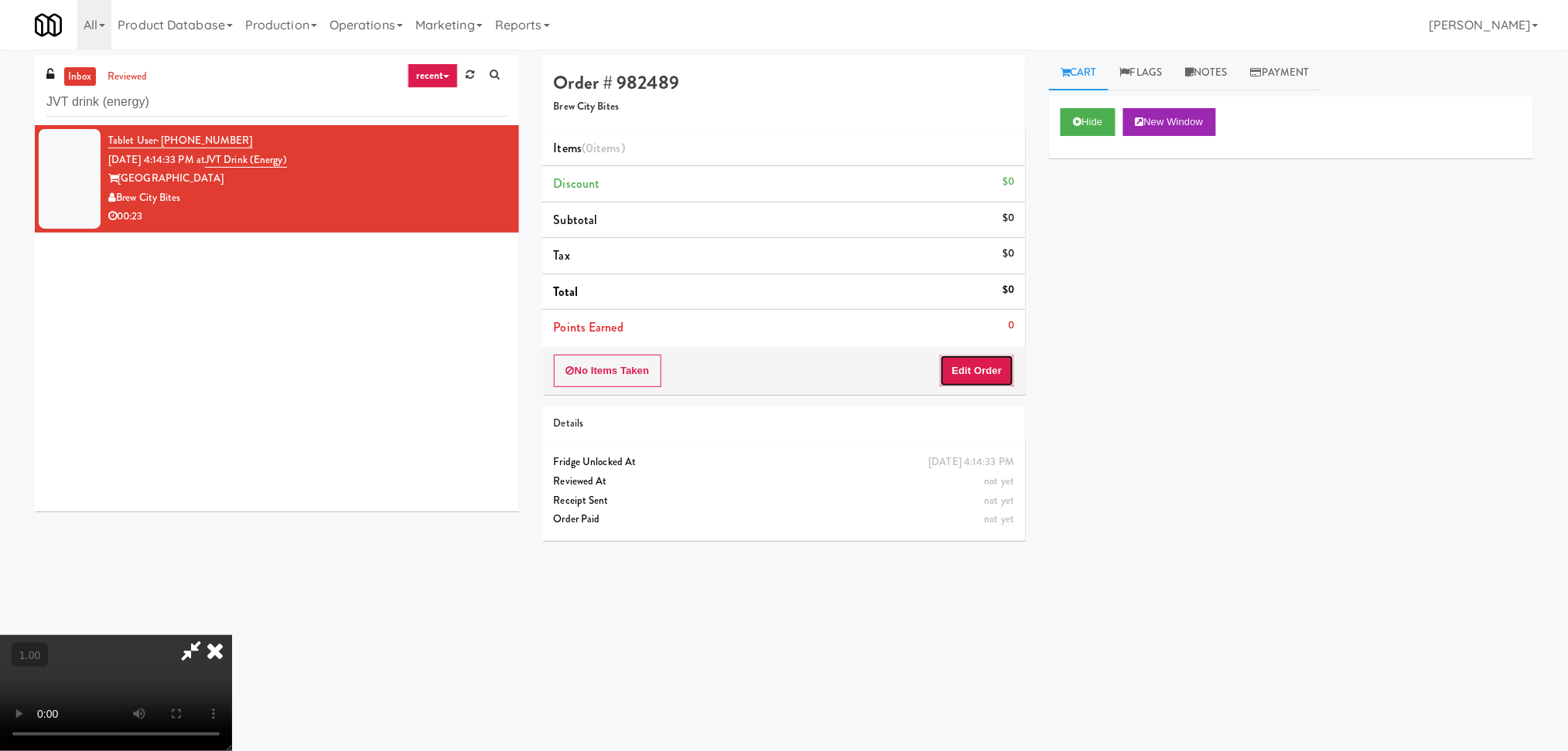
click at [990, 369] on button "Edit Order" at bounding box center [978, 371] width 75 height 33
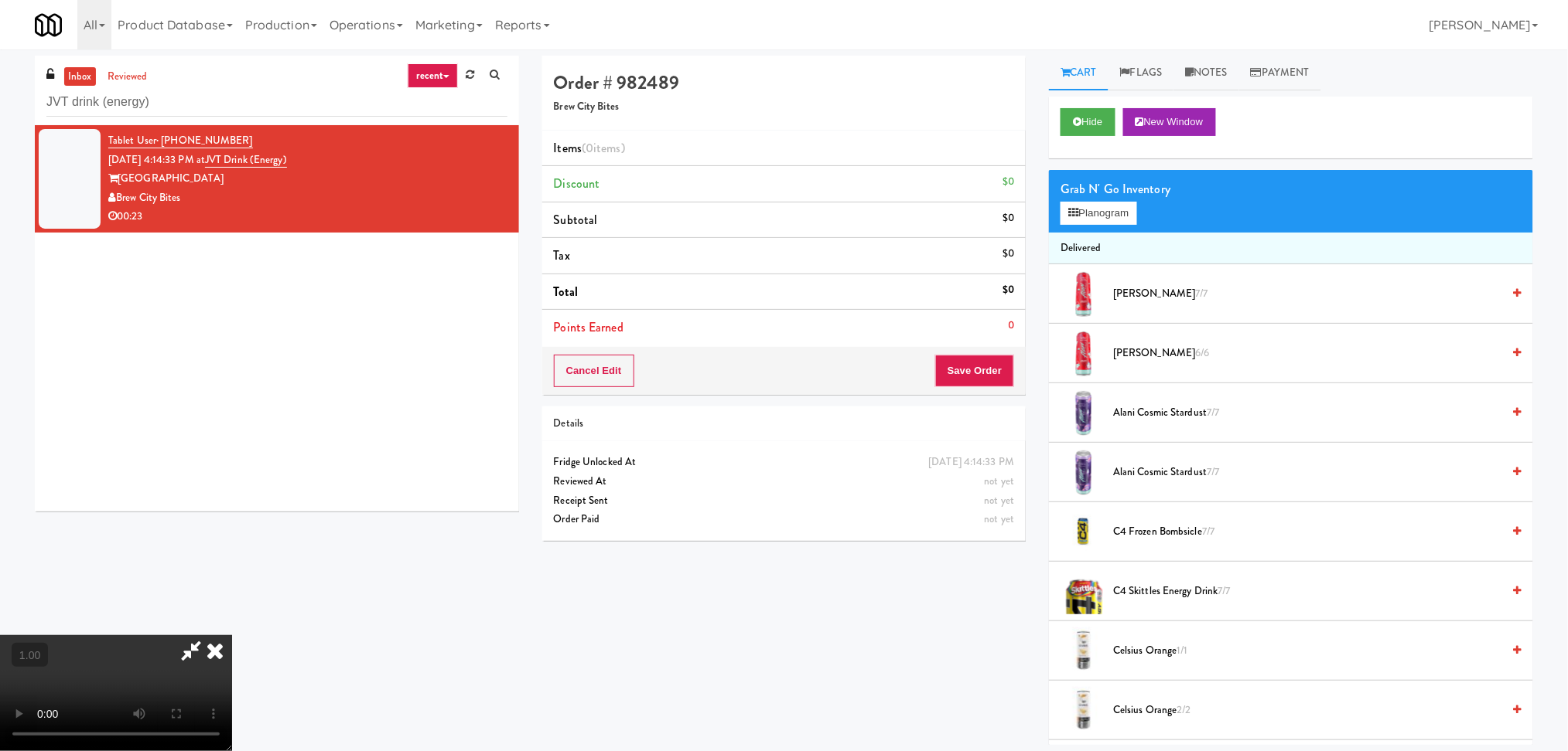
scroll to position [68, 0]
click at [1058, 221] on div "Grab N' Go Inventory Planogram" at bounding box center [1290, 201] width 484 height 63
click at [1094, 216] on button "Planogram" at bounding box center [1098, 213] width 75 height 23
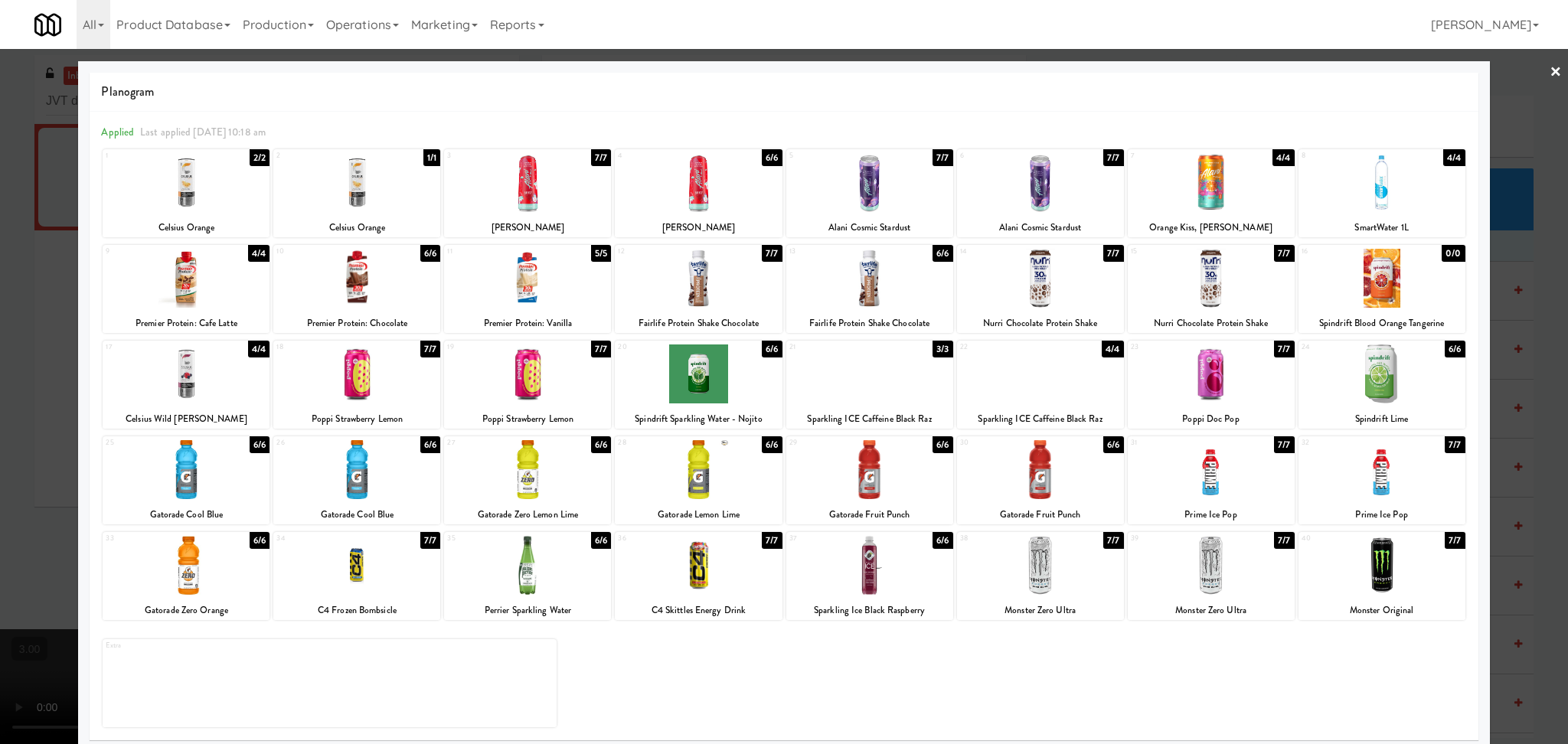
click at [1382, 559] on div at bounding box center [1381, 566] width 167 height 59
click at [1537, 538] on div at bounding box center [784, 372] width 1568 height 744
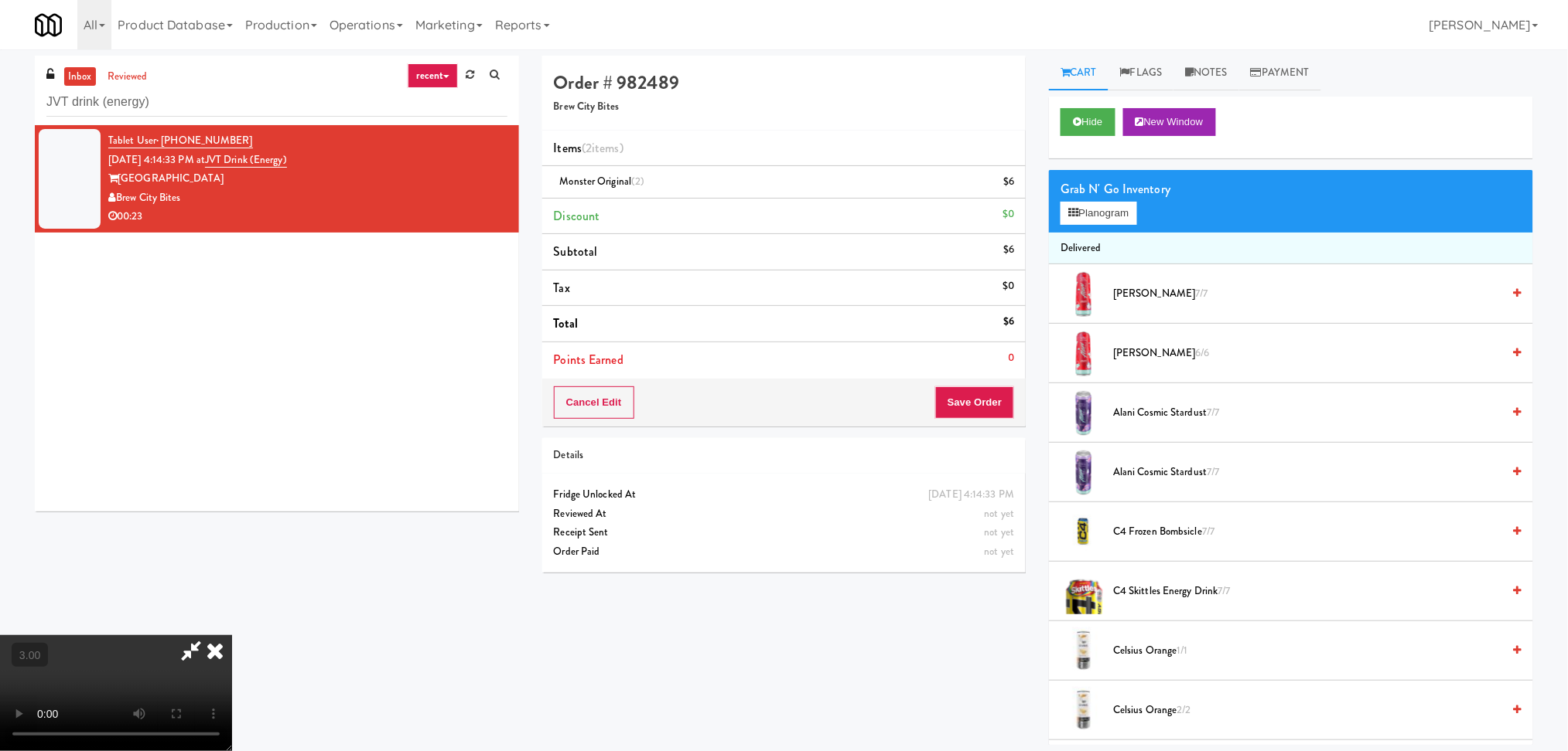
click at [232, 635] on icon at bounding box center [215, 651] width 34 height 31
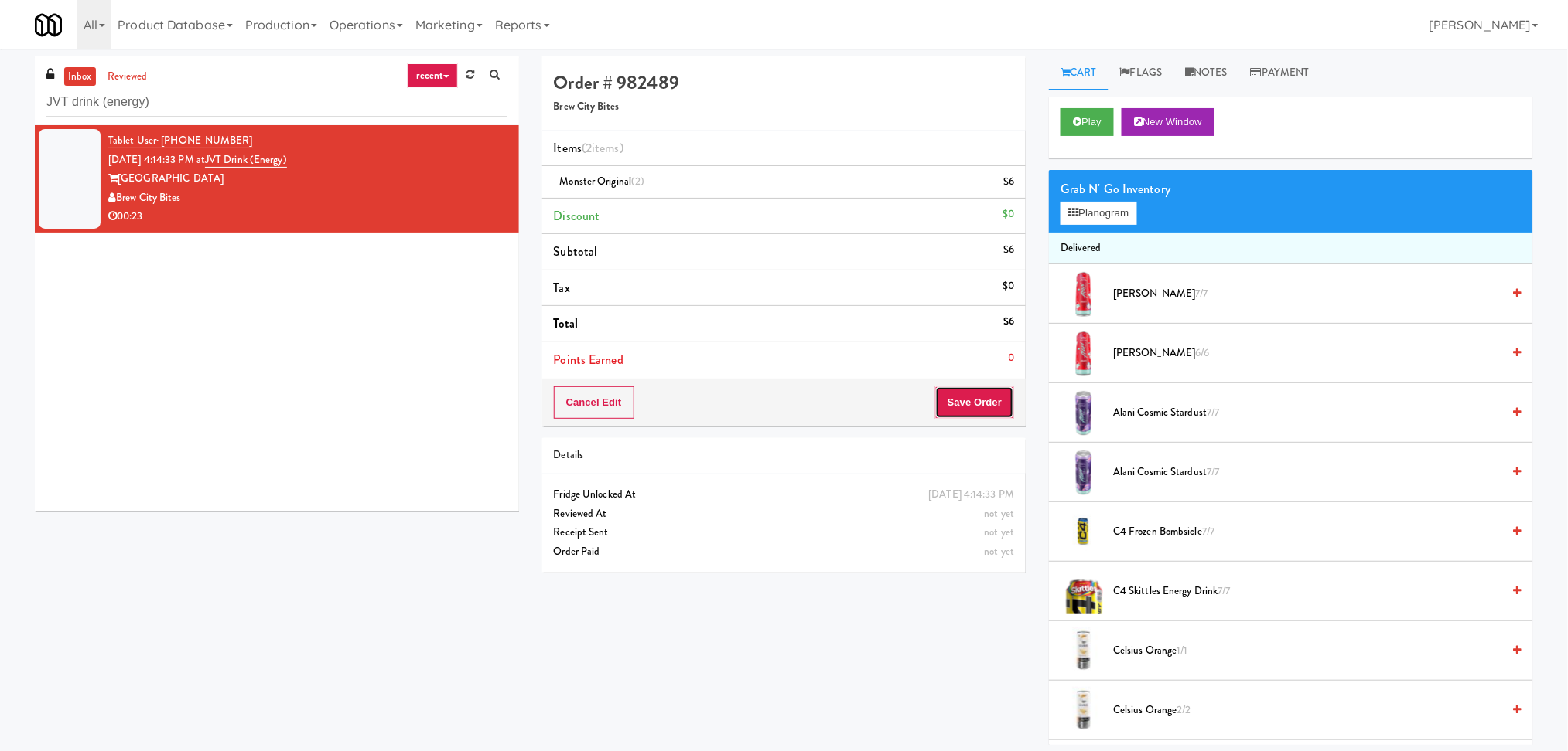
click at [986, 402] on button "Save Order" at bounding box center [974, 402] width 79 height 33
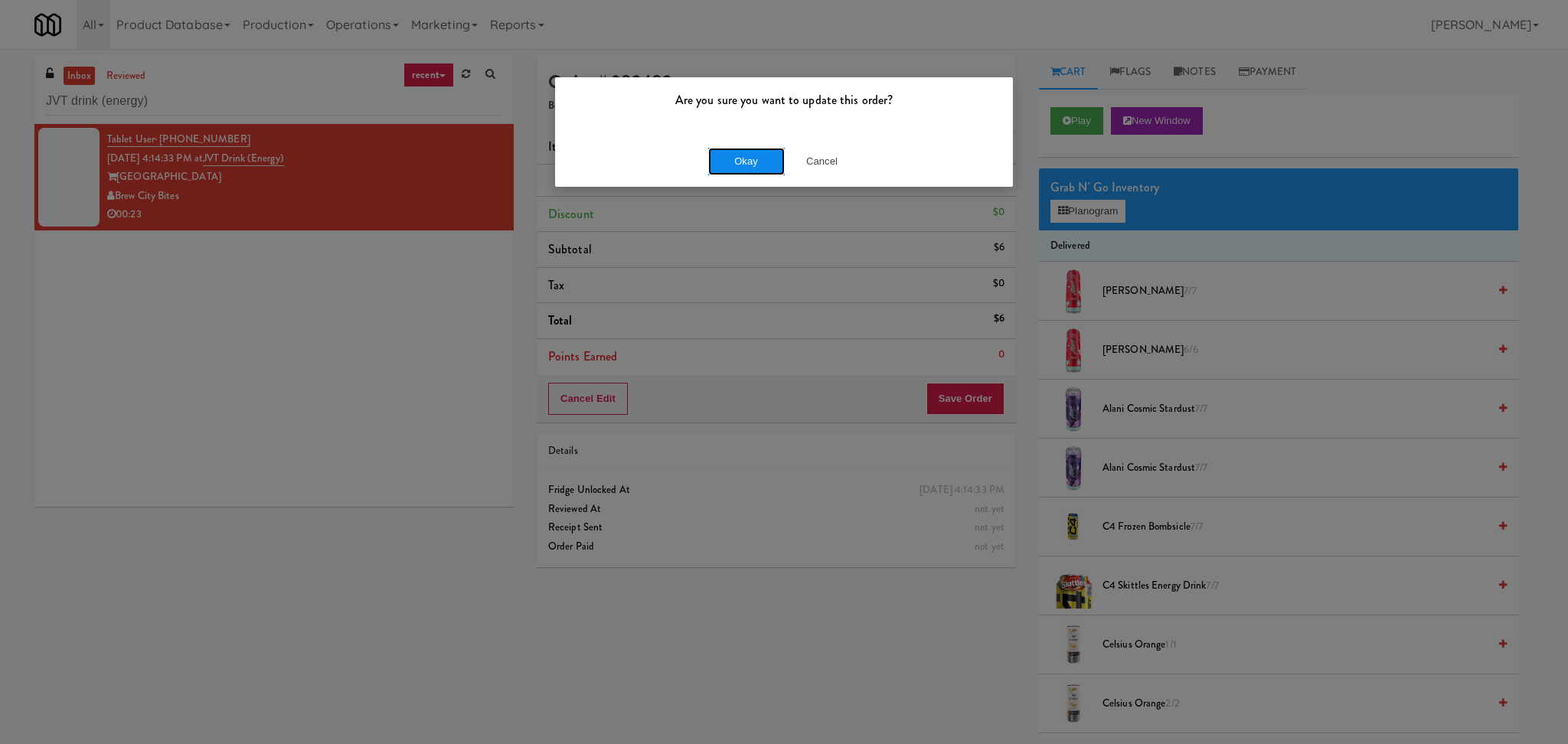
click at [733, 152] on button "Okay" at bounding box center [746, 161] width 76 height 27
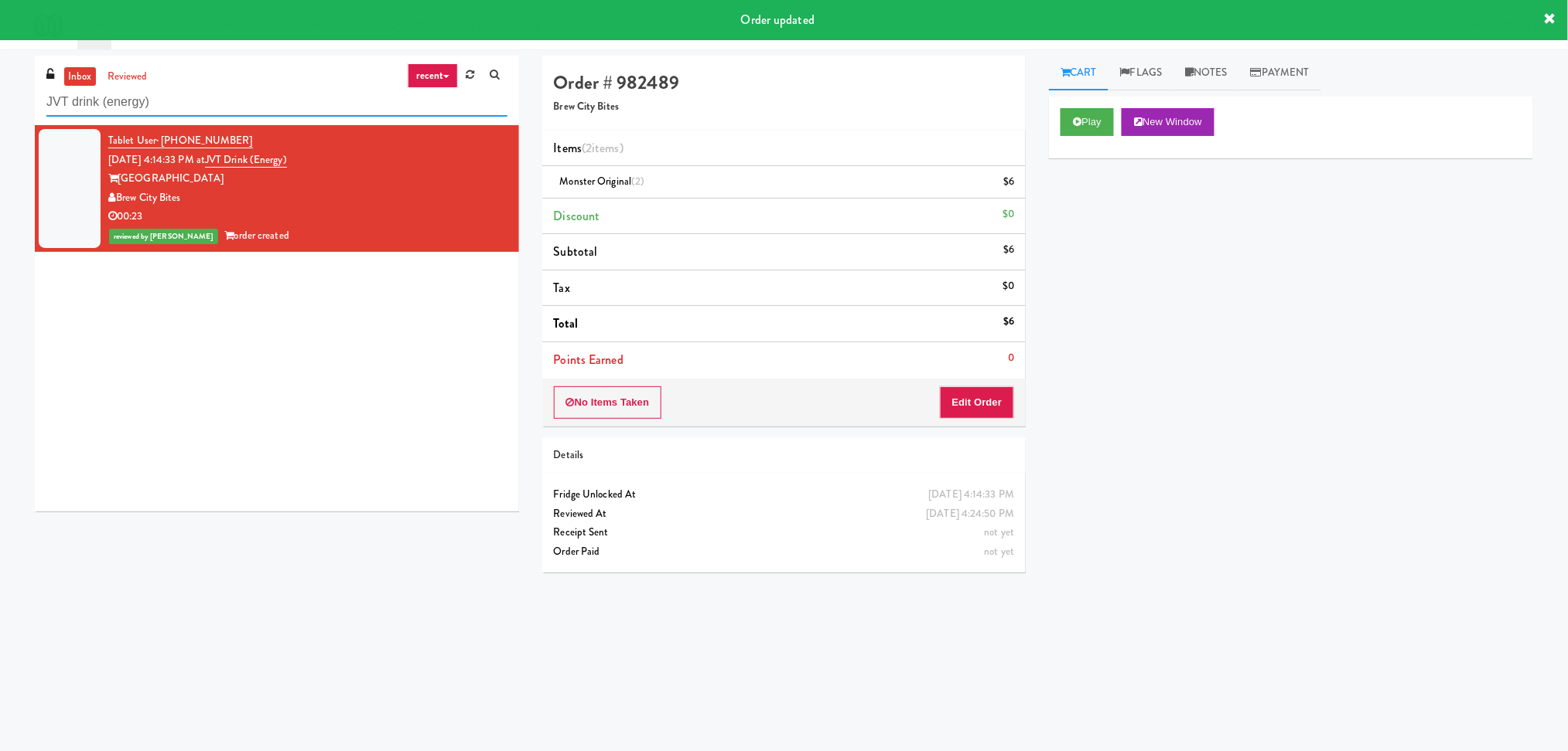
paste input "315 Front St - Pantry"
drag, startPoint x: 214, startPoint y: 112, endPoint x: 0, endPoint y: 109, distance: 214.0
click at [0, 109] on div "inbox reviewed recent all unclear take inventory issue suspicious failed recent…" at bounding box center [784, 366] width 1568 height 621
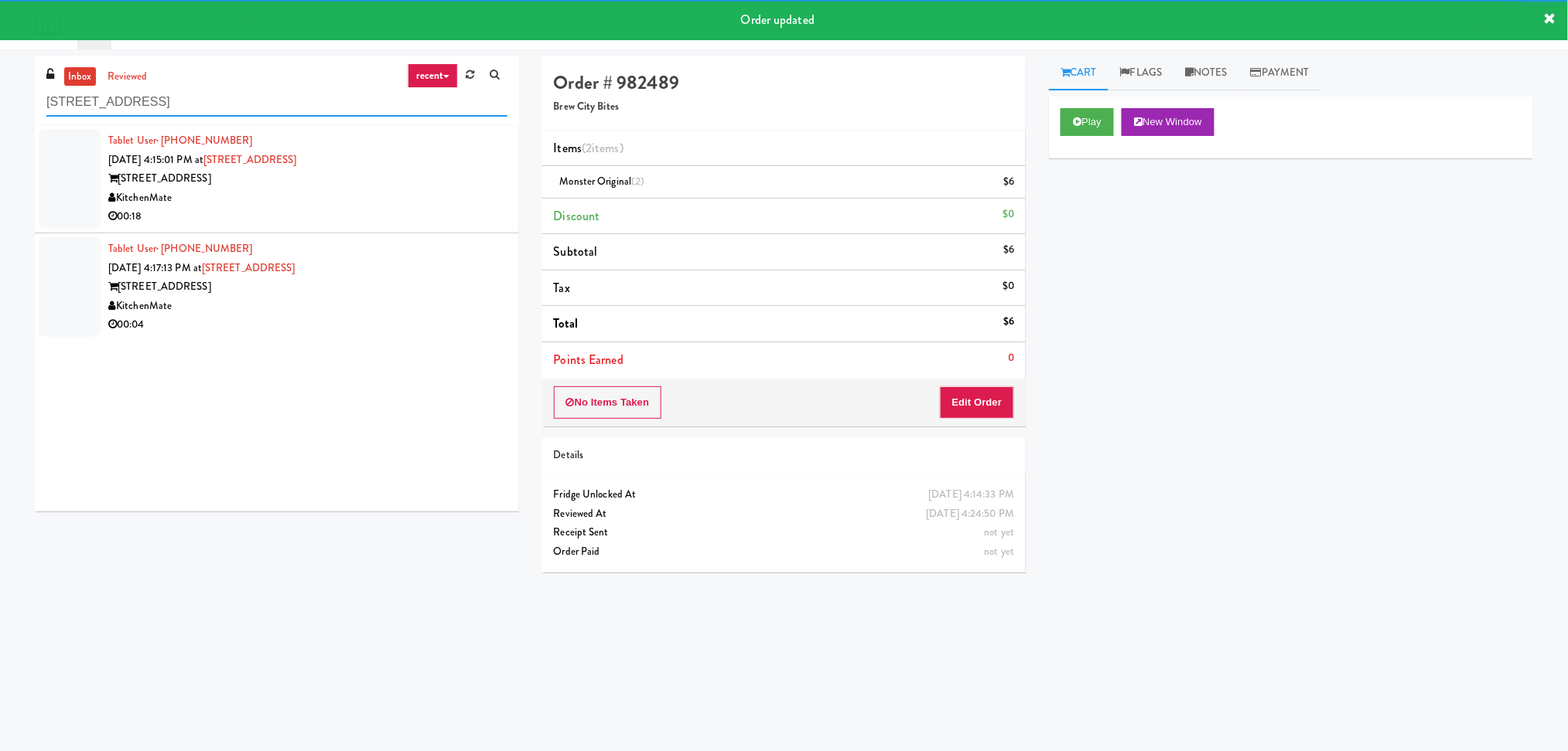
type input "315 Front St - Pantry"
click at [457, 180] on div "315 Front St" at bounding box center [308, 179] width 399 height 20
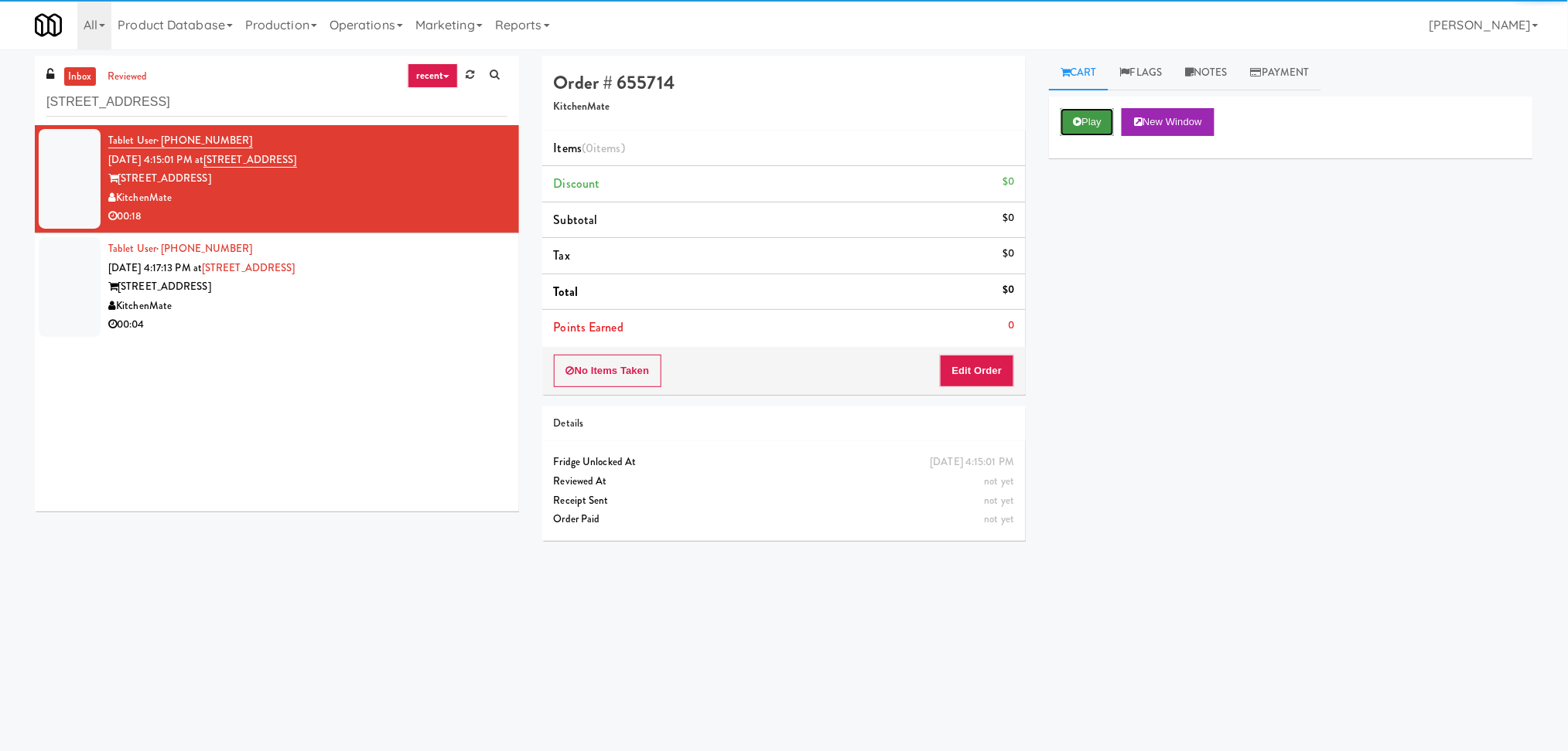
click at [1105, 126] on button "Play" at bounding box center [1086, 122] width 53 height 27
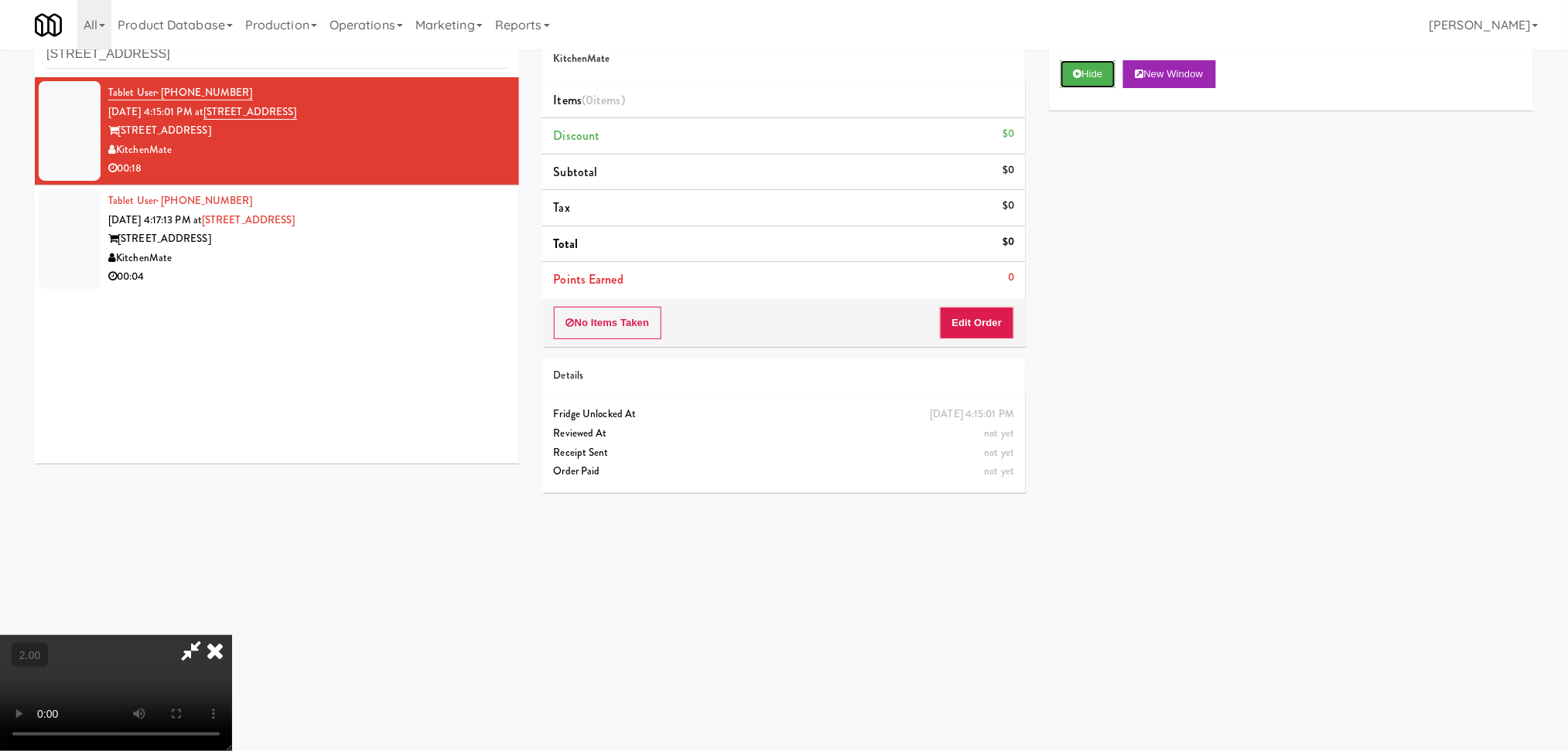
scroll to position [50, 0]
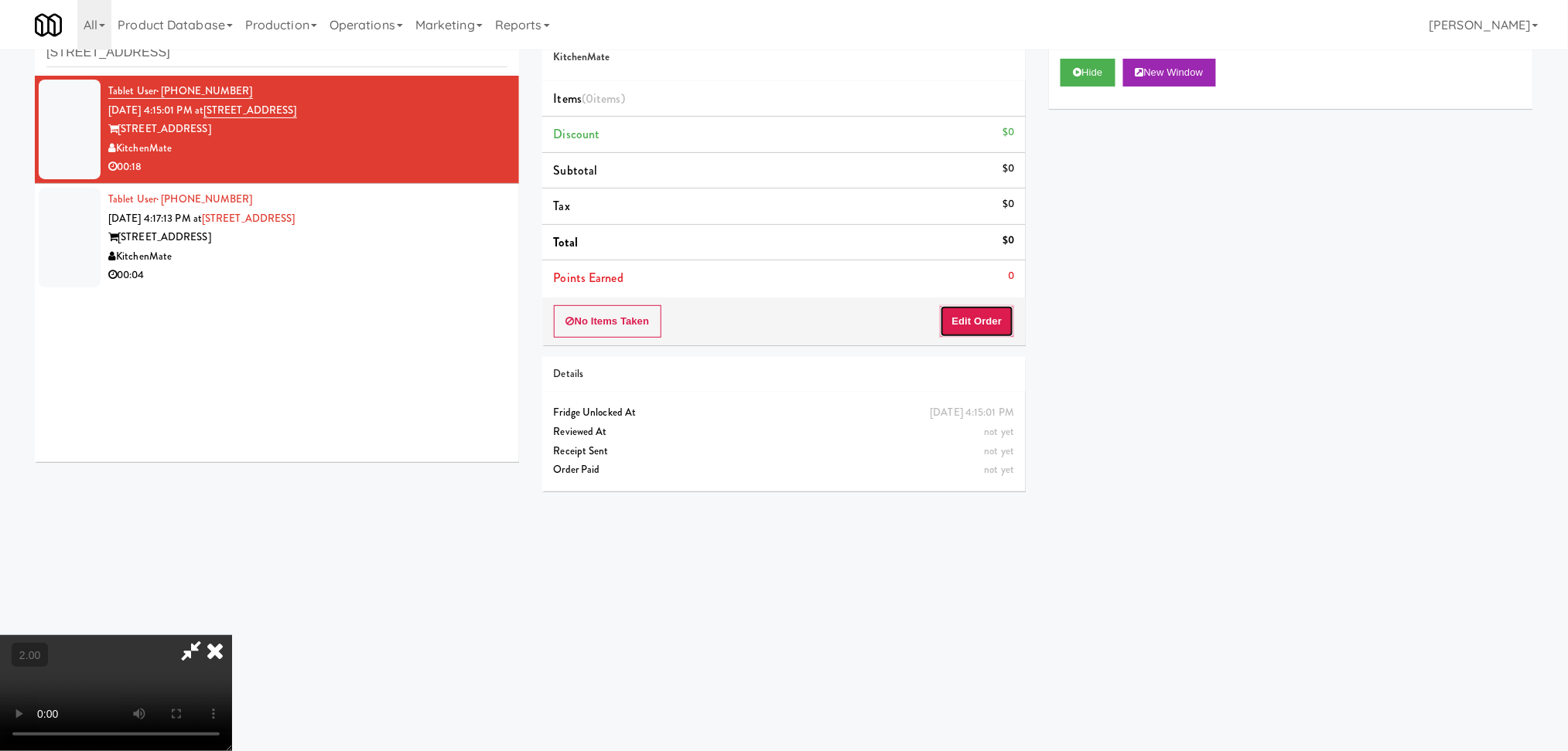
click at [981, 322] on button "Edit Order" at bounding box center [978, 322] width 75 height 33
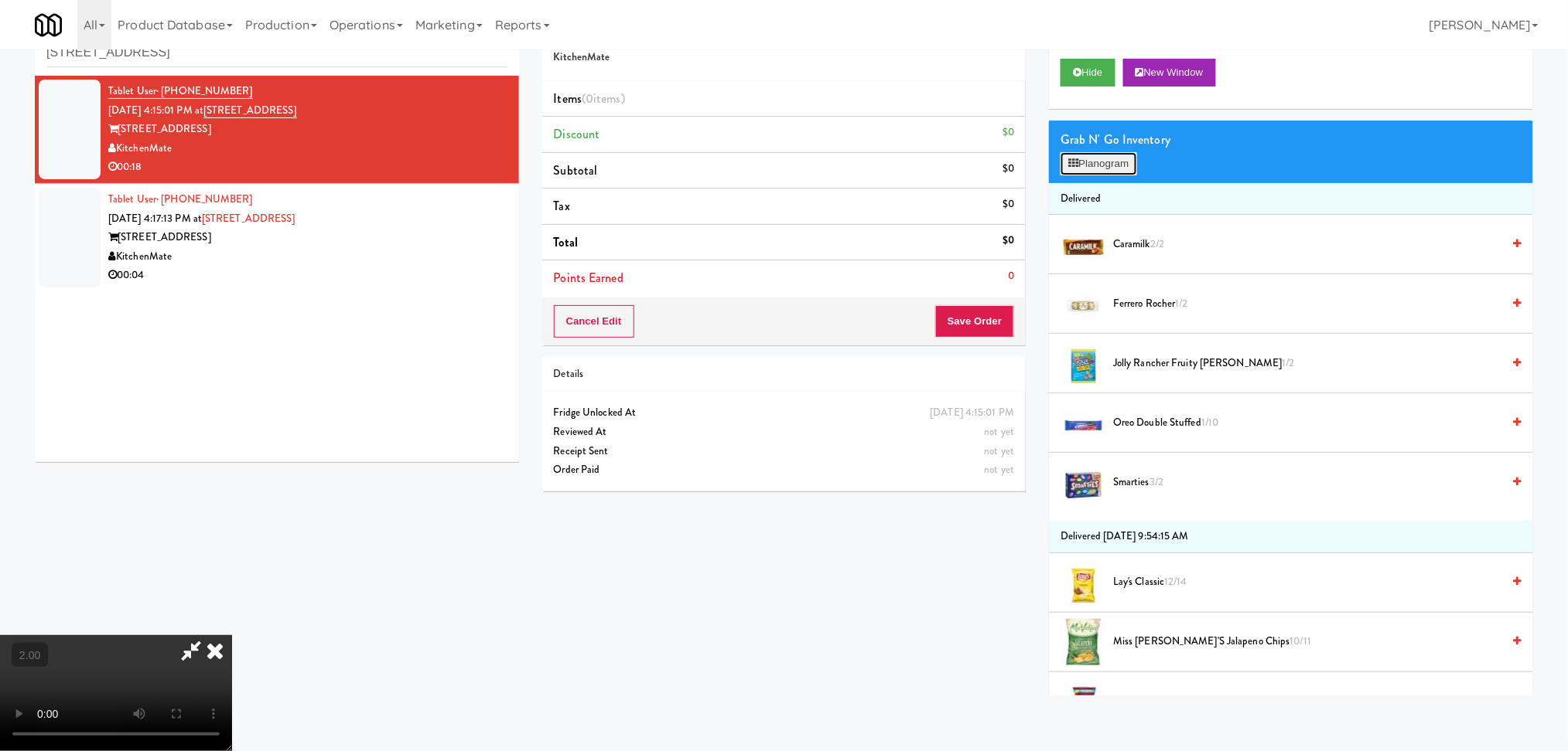
click at [1093, 164] on button "Planogram" at bounding box center [1098, 164] width 75 height 23
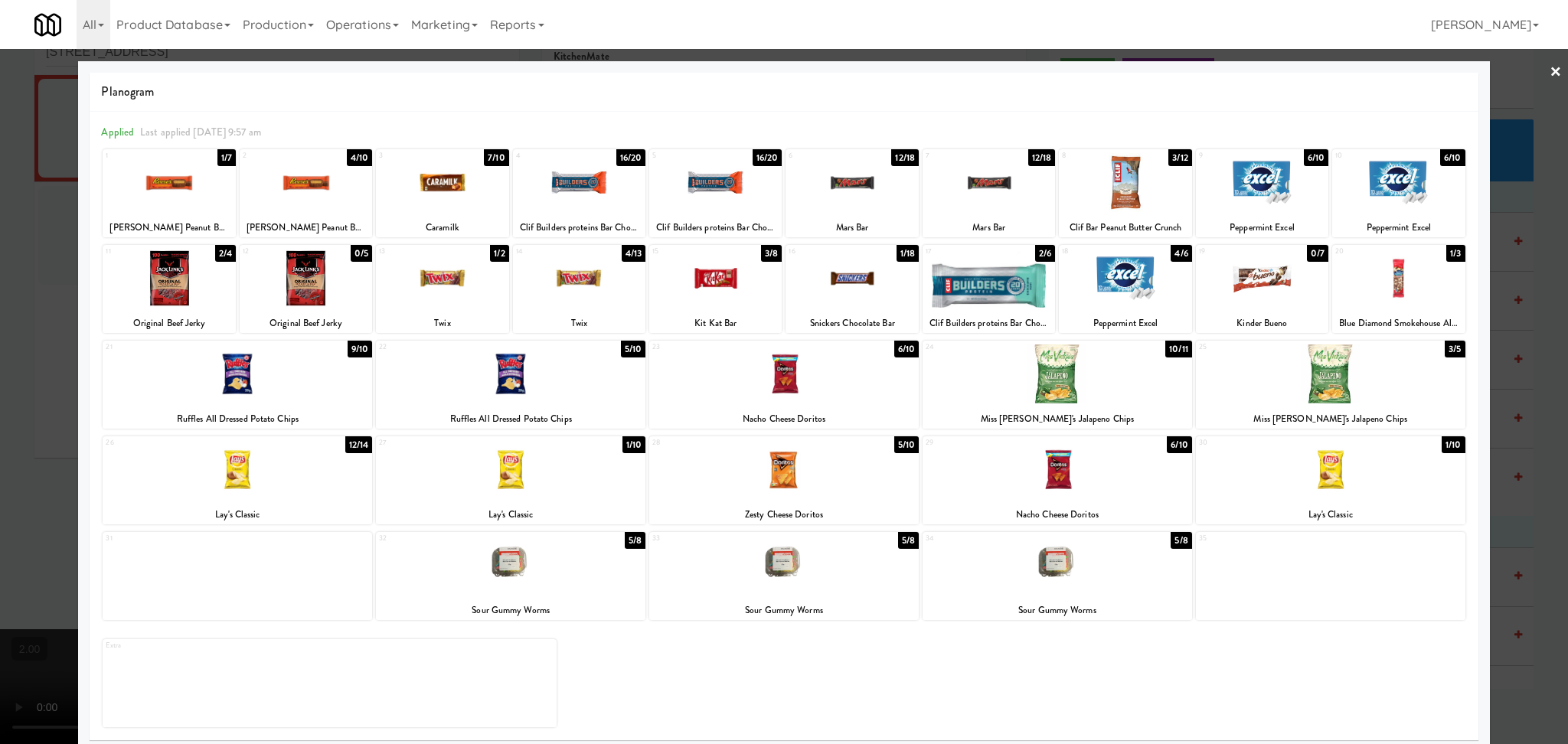
click at [773, 383] on div at bounding box center [784, 374] width 270 height 59
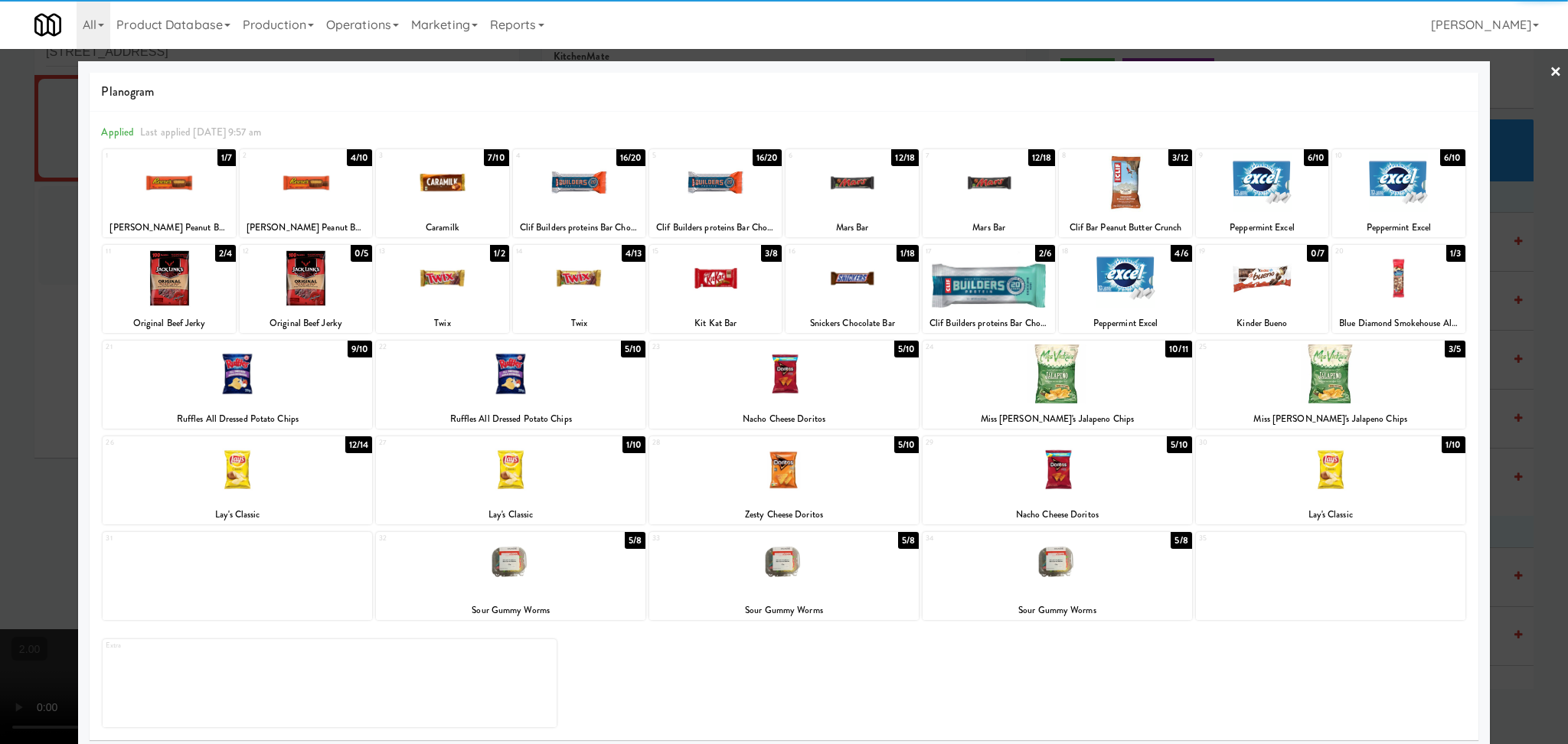
click at [82, 419] on div "Planogram Applied Last applied Monday 9:57 am 1 1/7 Reese's Peanut Butter Cups …" at bounding box center [784, 406] width 1411 height 691
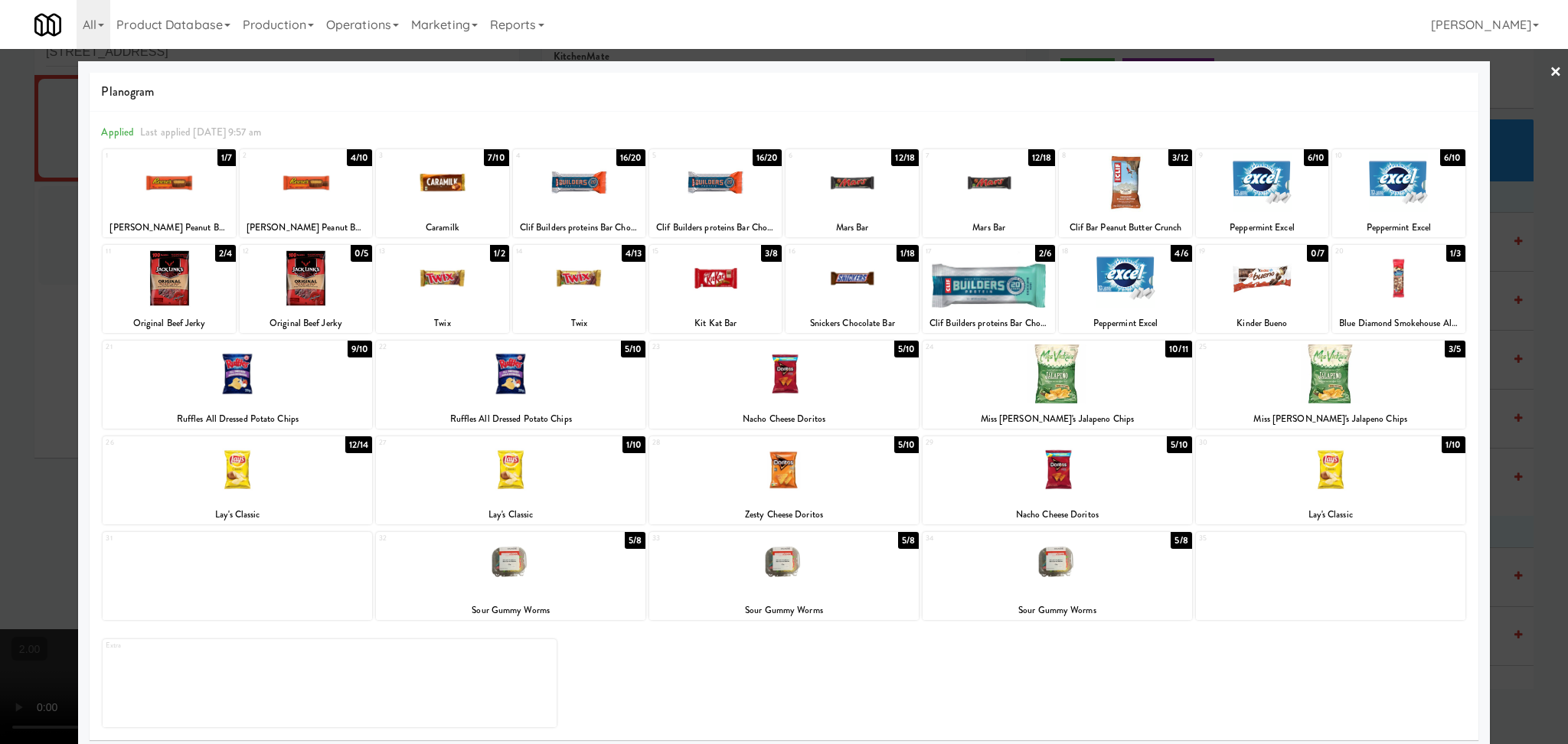
click at [43, 407] on div at bounding box center [784, 372] width 1568 height 744
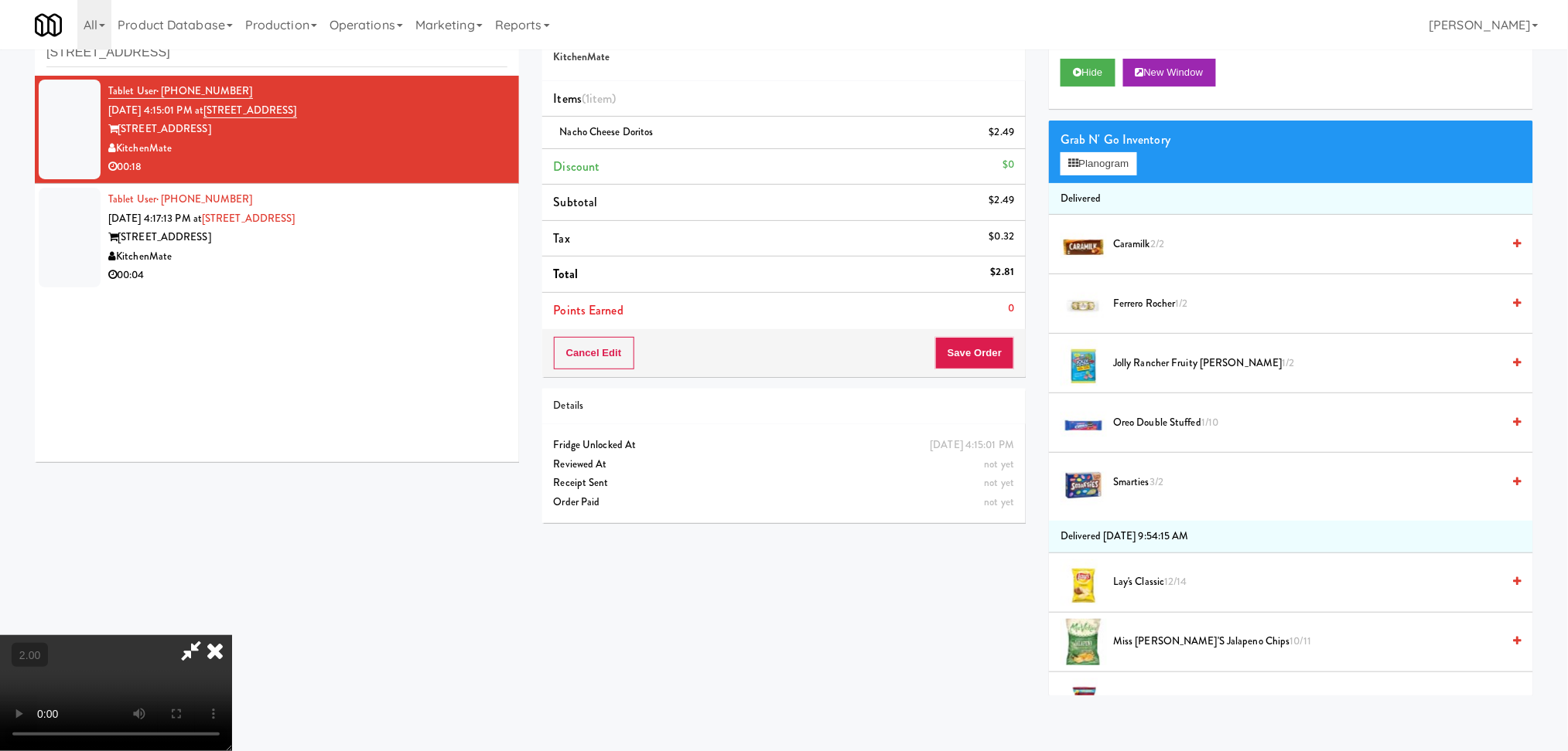
click at [232, 635] on video at bounding box center [116, 693] width 232 height 116
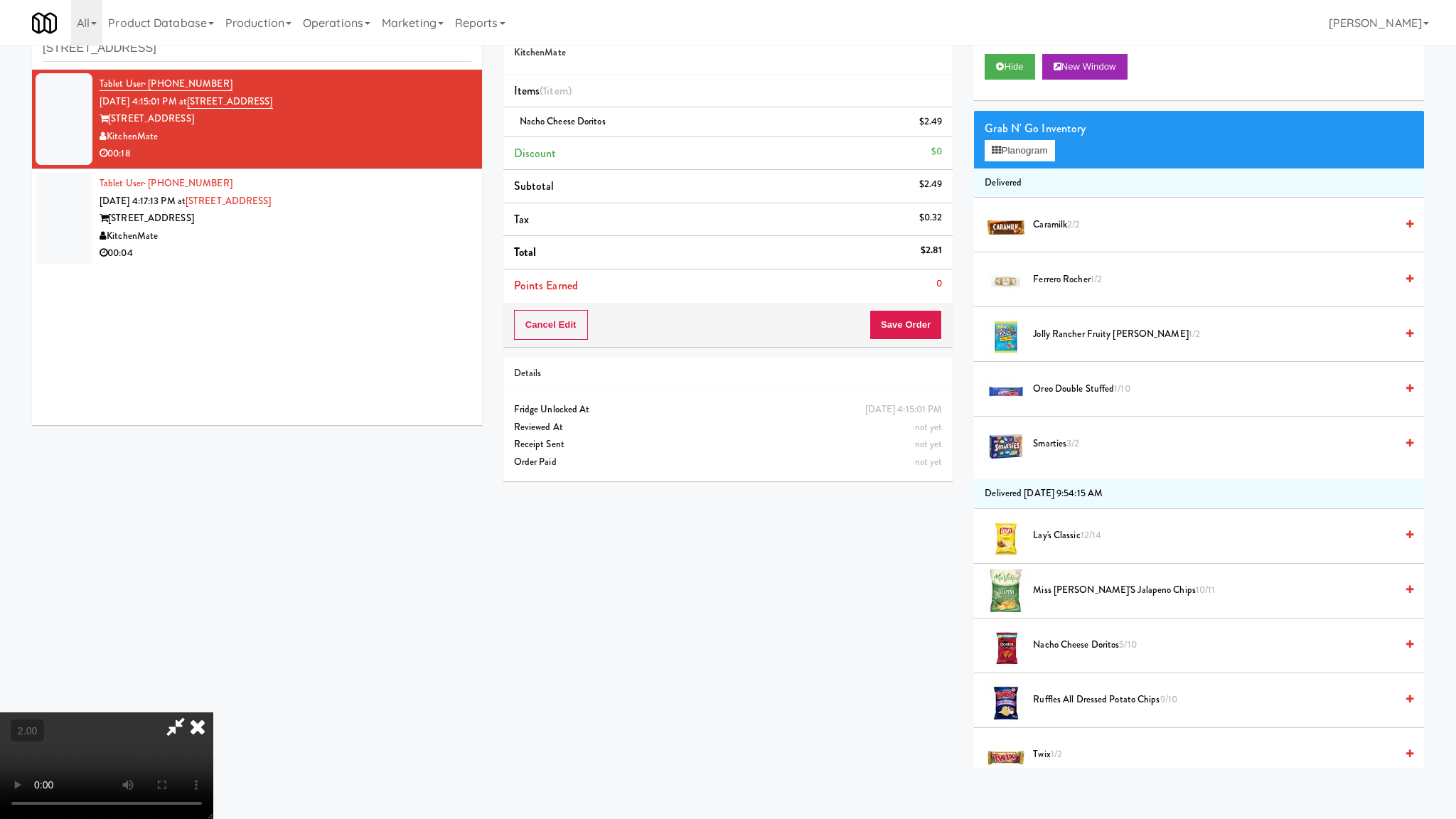
click at [213, 690] on video at bounding box center [106, 765] width 213 height 106
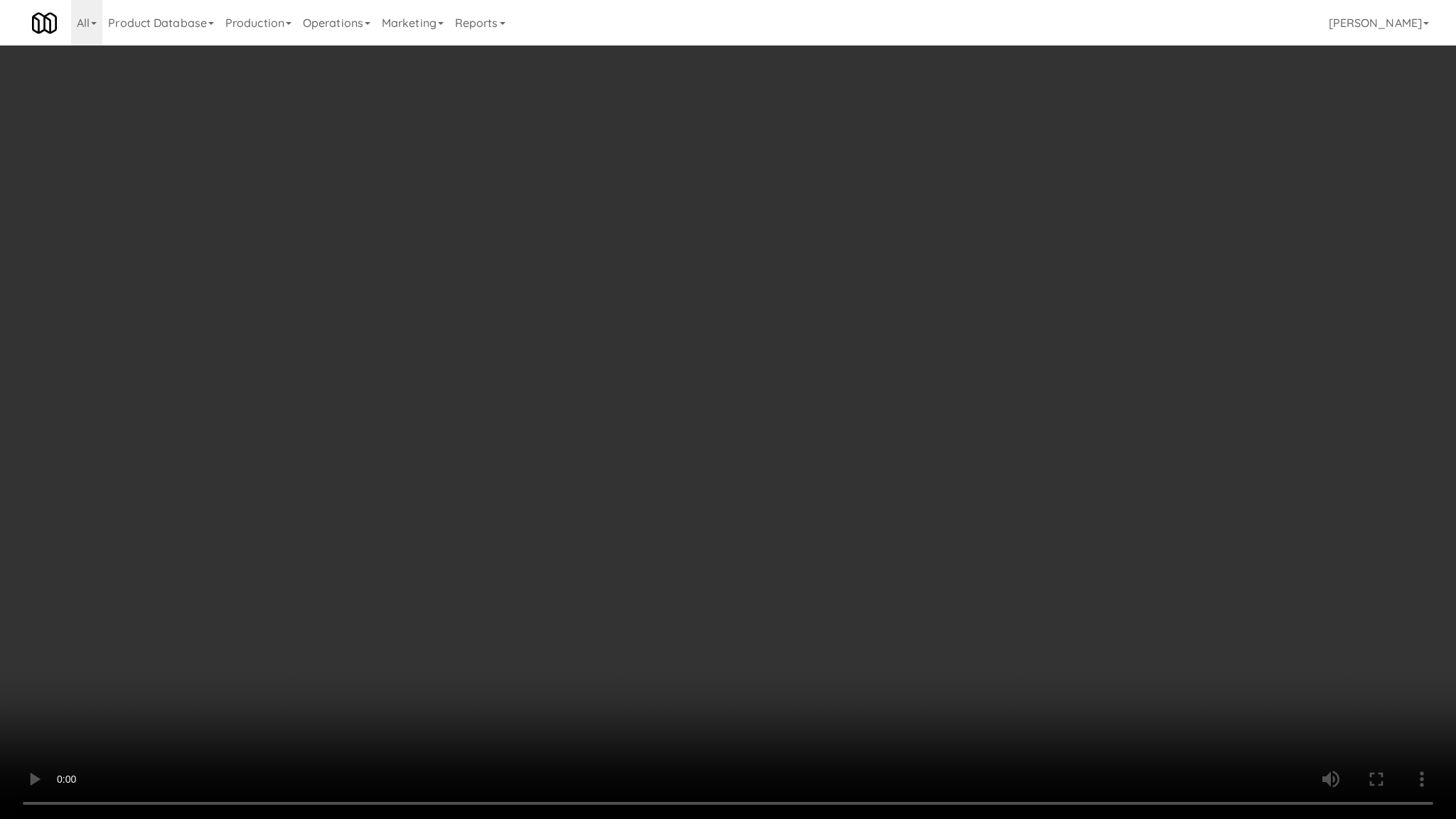
click at [776, 463] on video at bounding box center [728, 410] width 1456 height 819
click at [780, 459] on video at bounding box center [728, 410] width 1456 height 819
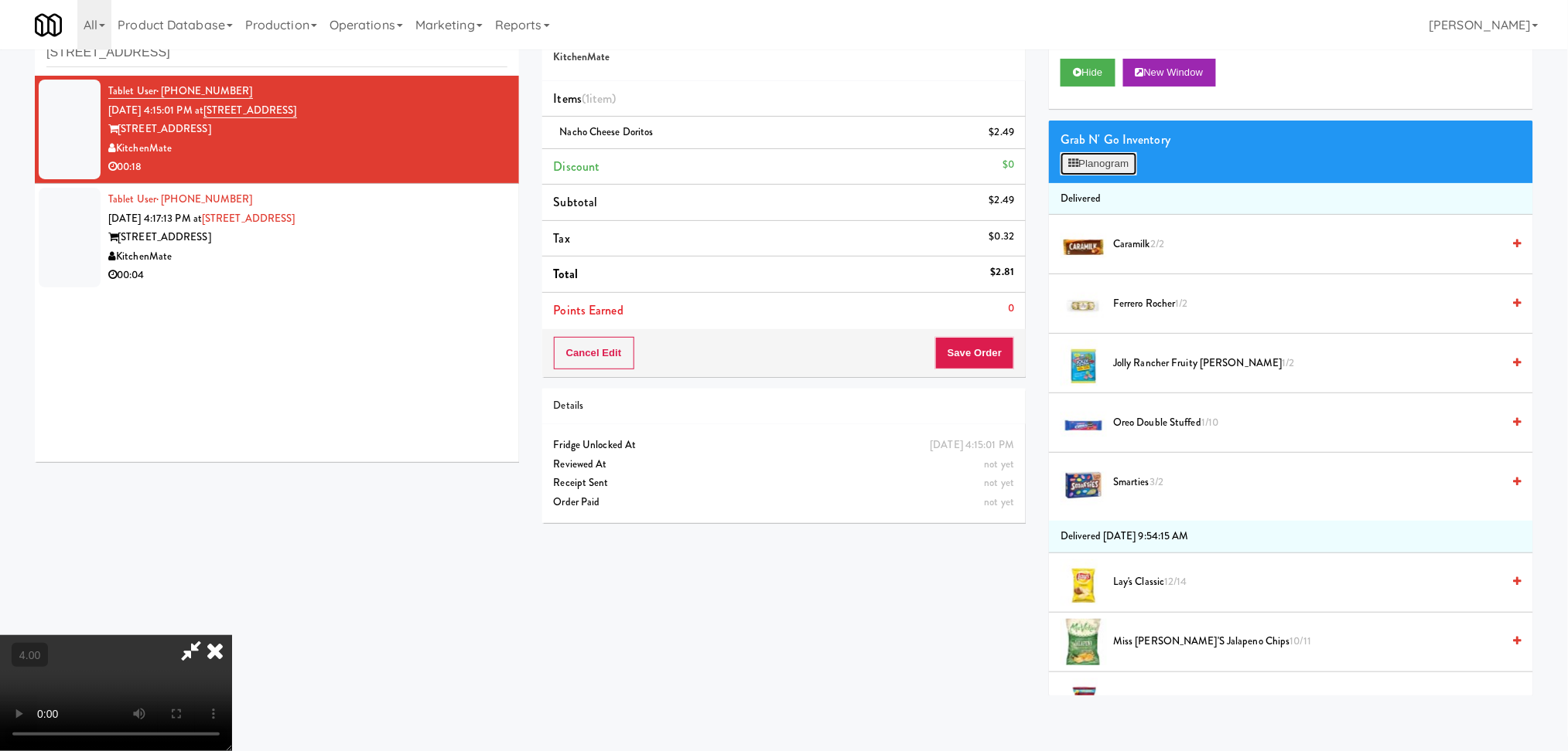
click at [1110, 160] on button "Planogram" at bounding box center [1098, 164] width 75 height 23
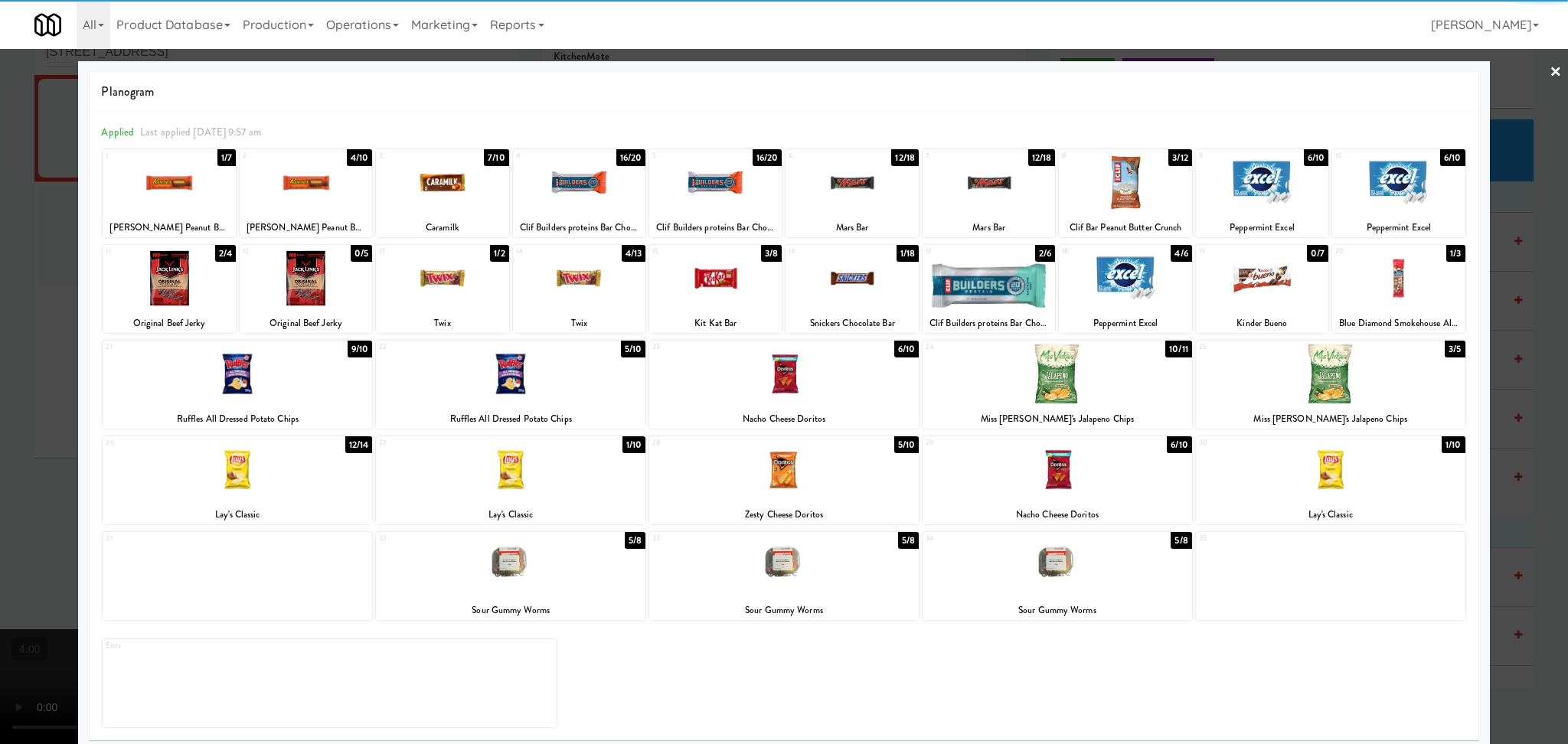
click at [981, 184] on div at bounding box center [989, 183] width 132 height 59
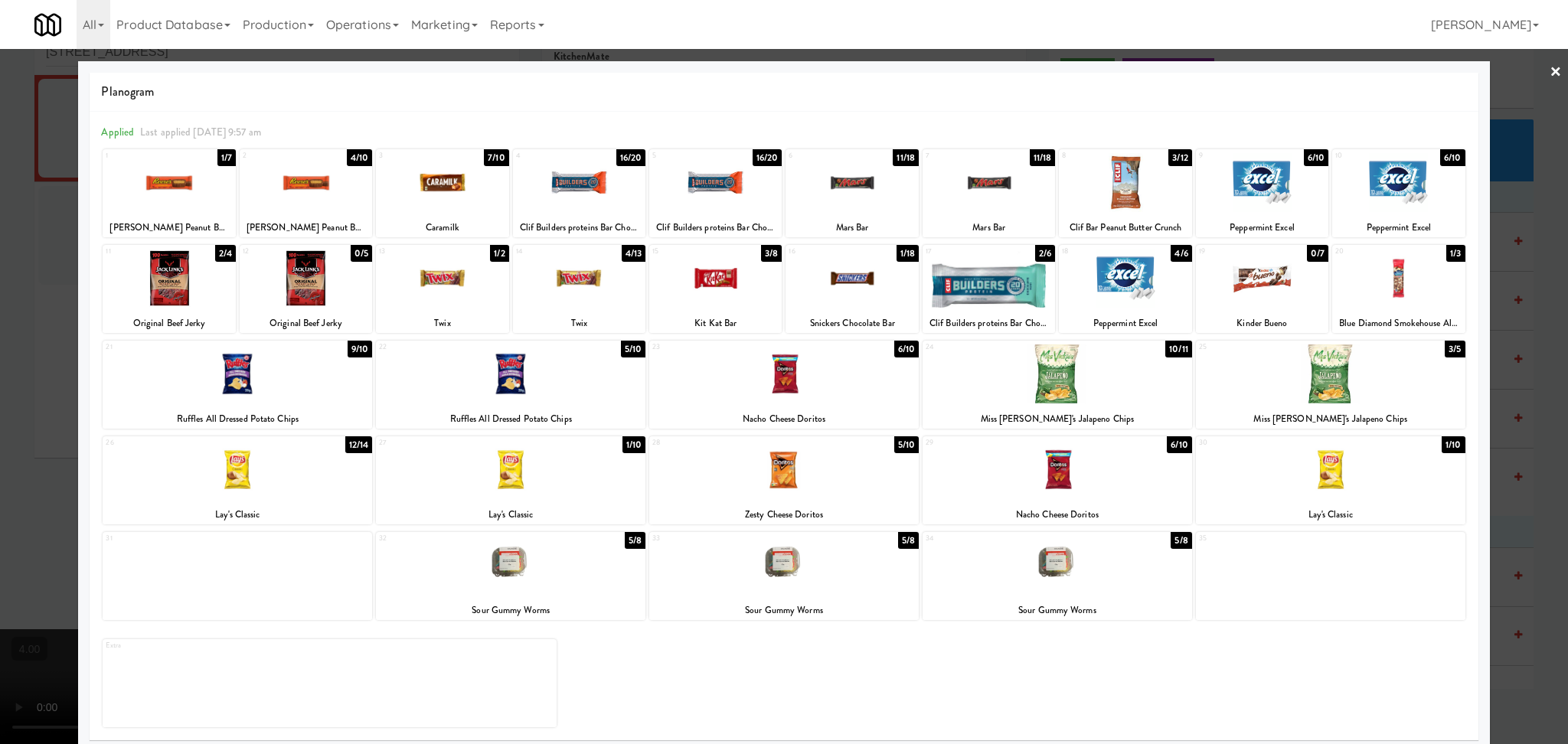
click at [0, 380] on div at bounding box center [784, 372] width 1568 height 744
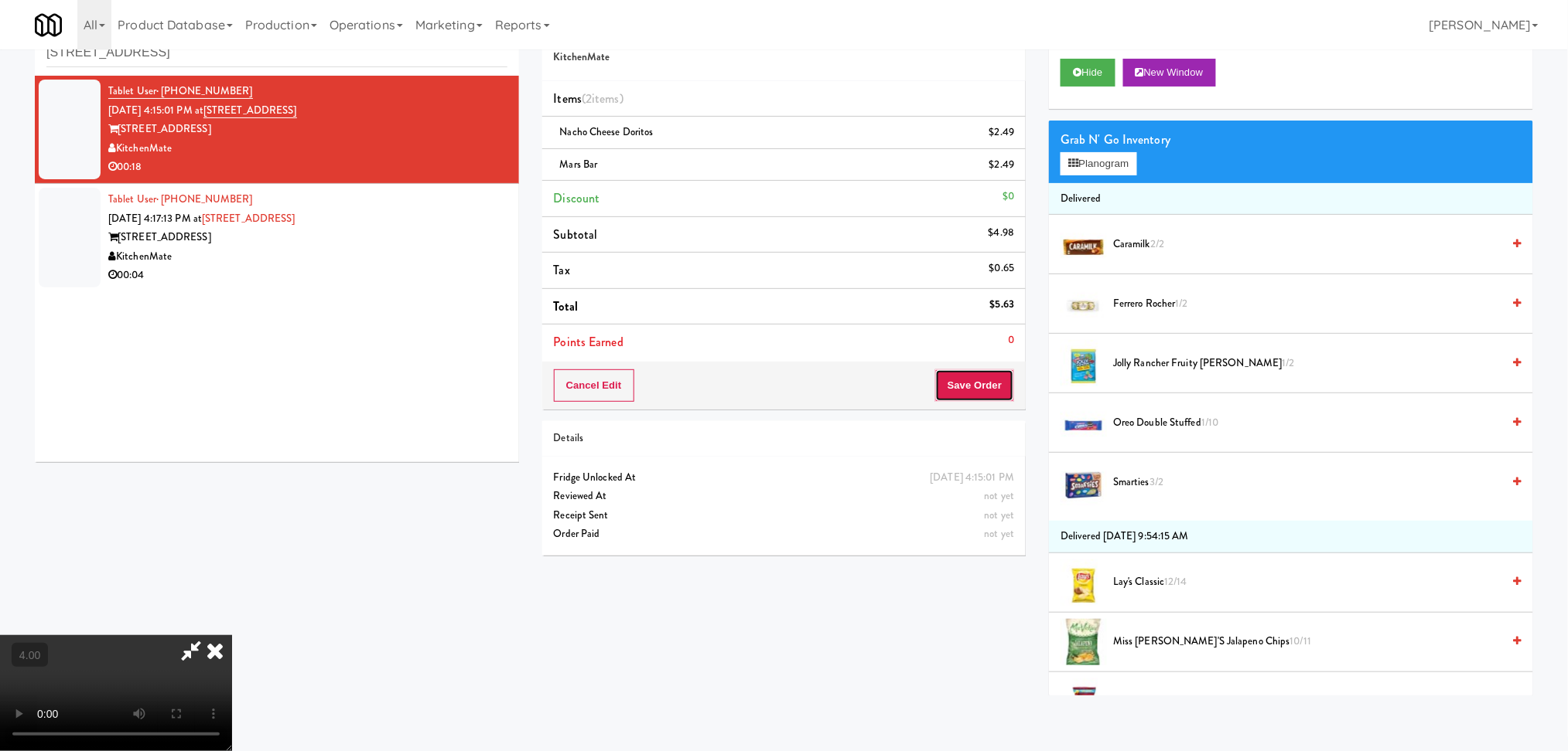
click at [956, 384] on button "Save Order" at bounding box center [974, 385] width 79 height 33
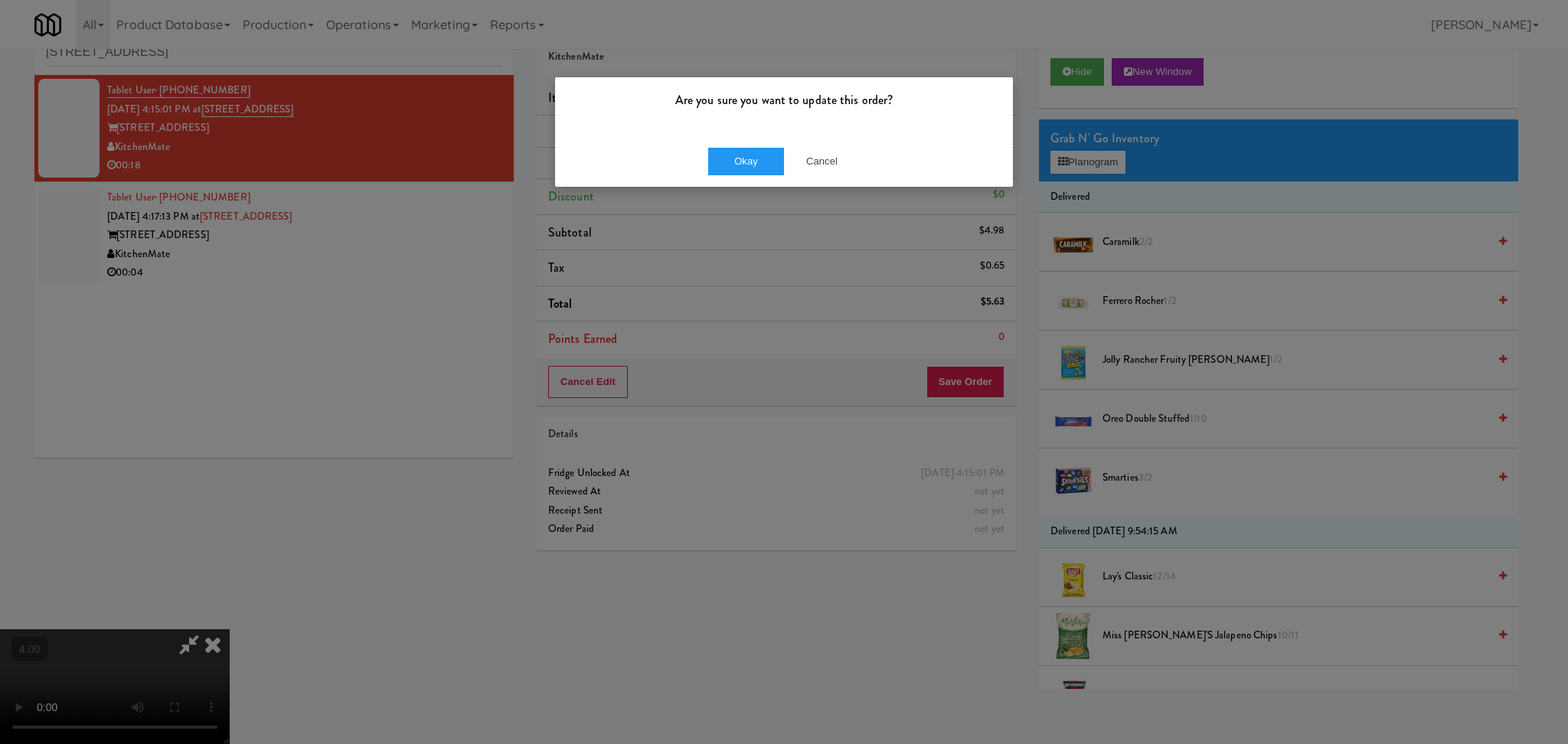
click at [748, 144] on div "Okay Cancel" at bounding box center [784, 161] width 458 height 51
click at [745, 154] on button "Okay" at bounding box center [746, 161] width 76 height 27
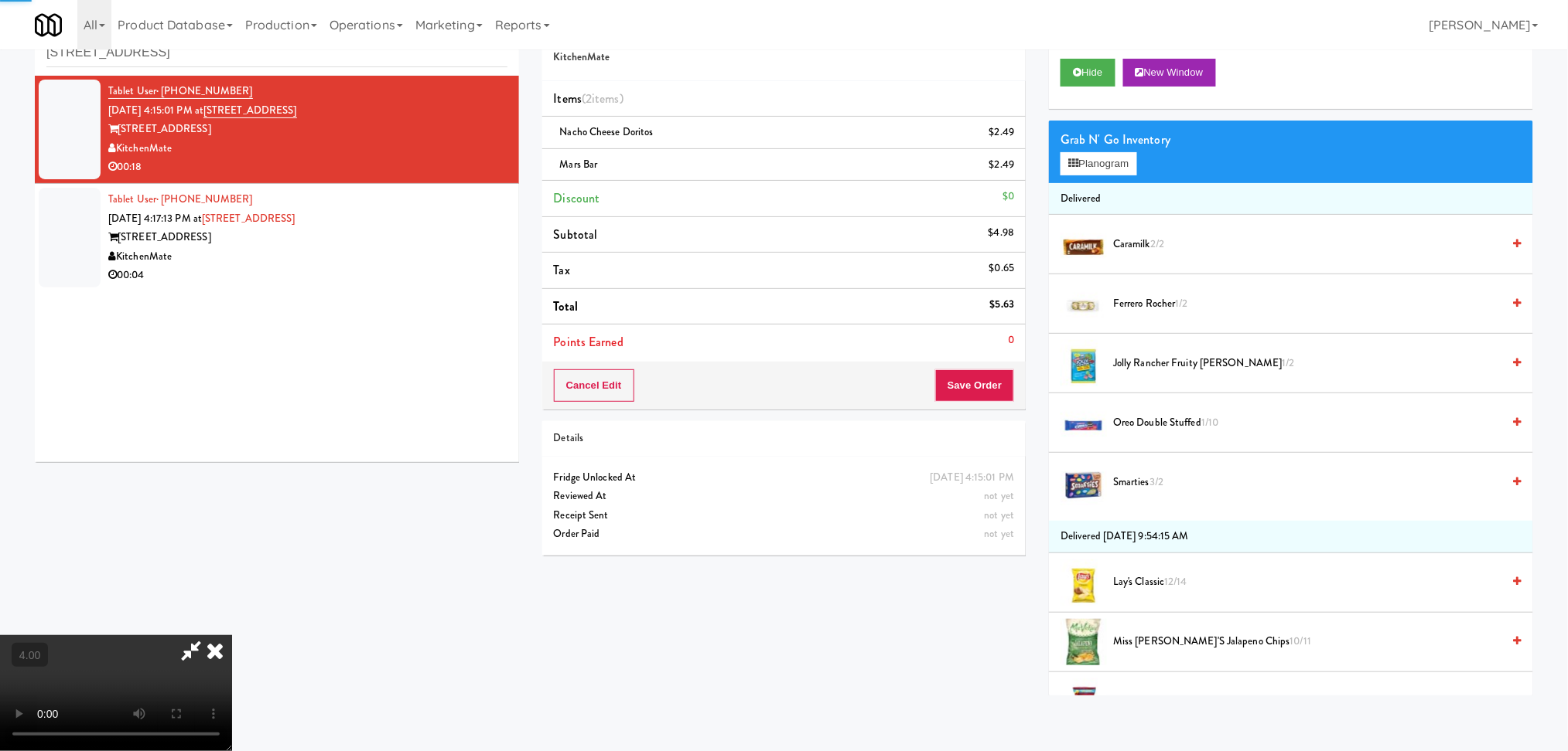
click at [441, 202] on div "Tablet User · (416) 347-5181 Aug 14, 2025 4:17:13 PM at 315 Front St - Pantry 3…" at bounding box center [308, 237] width 399 height 95
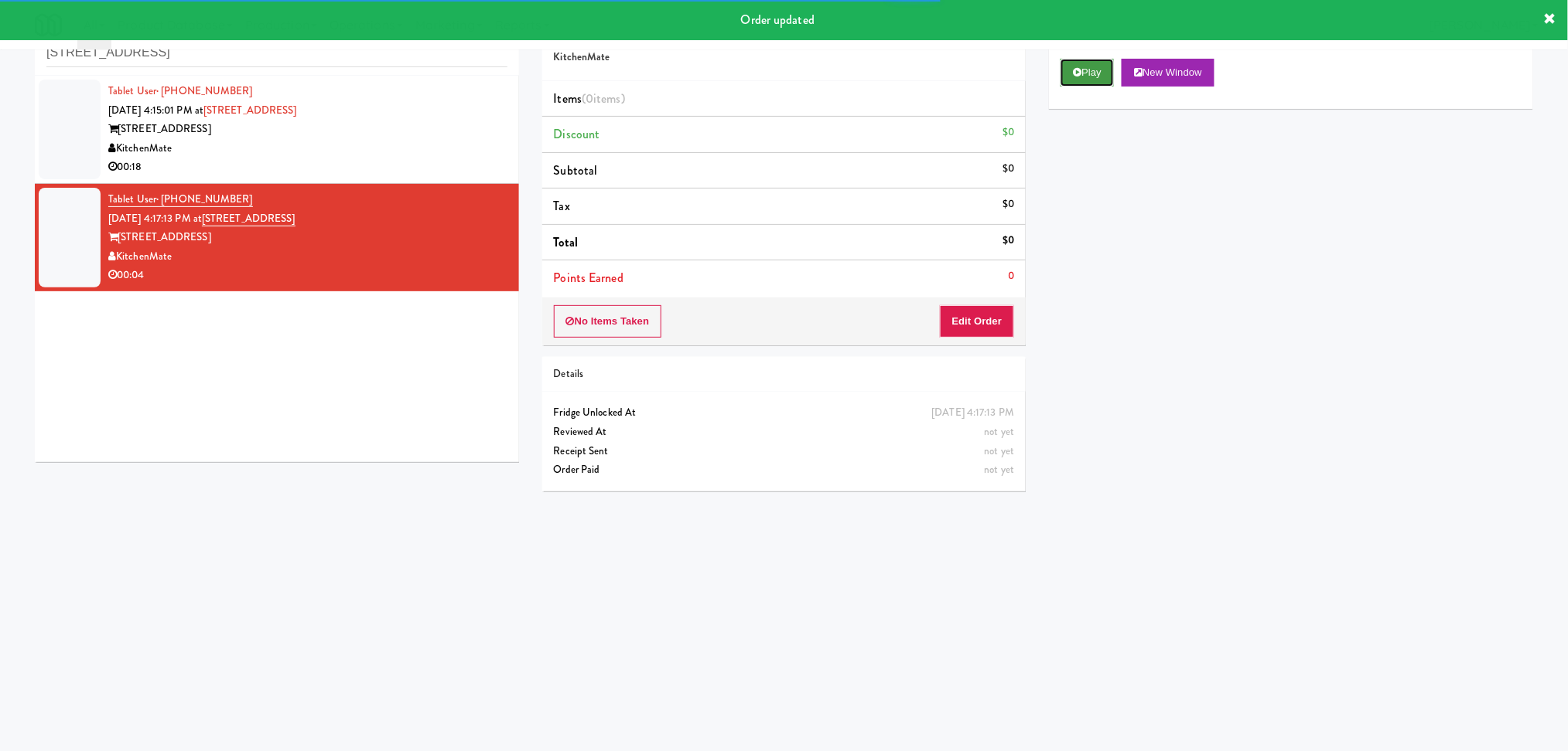
click at [1103, 77] on button "Play" at bounding box center [1086, 73] width 53 height 27
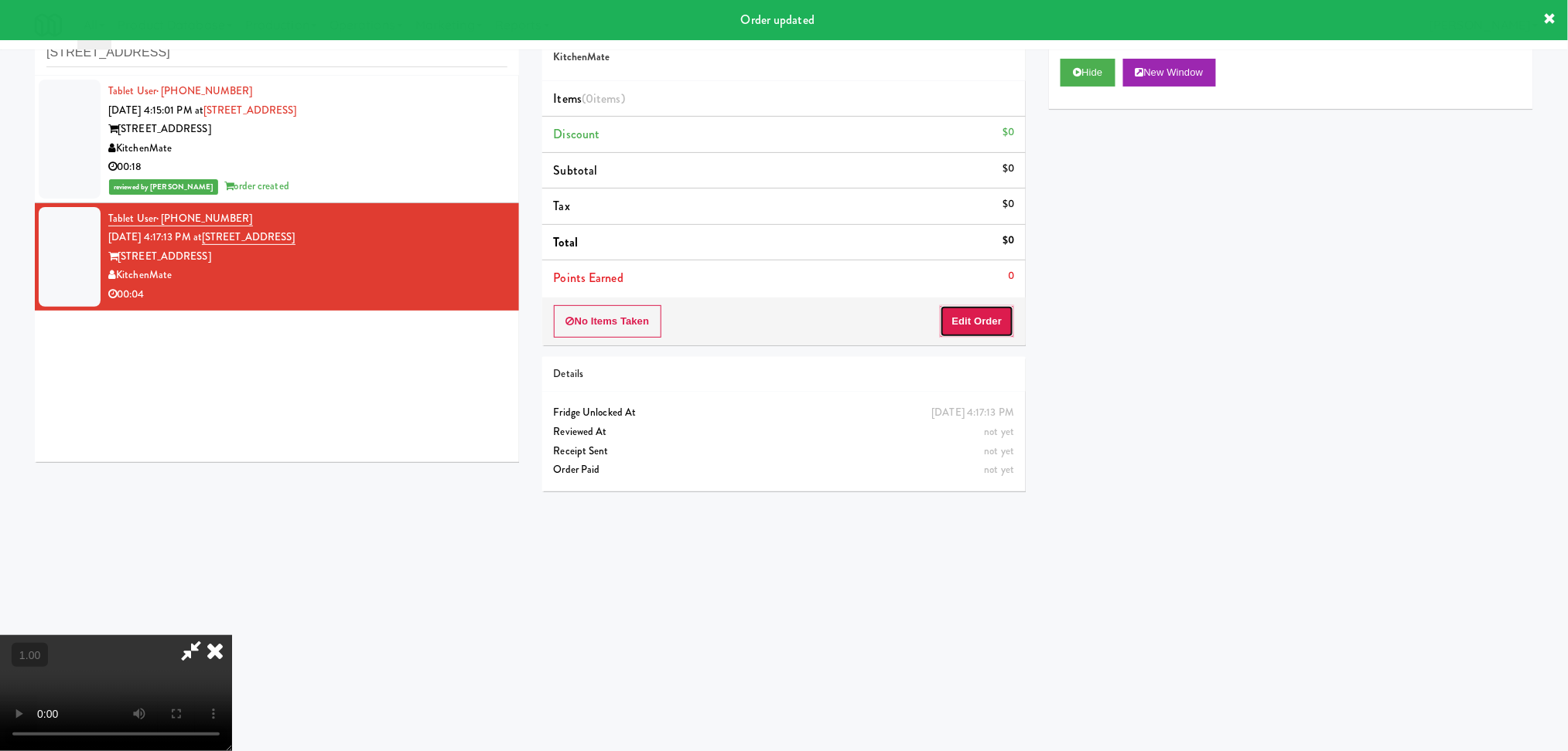
click at [993, 330] on button "Edit Order" at bounding box center [978, 322] width 75 height 33
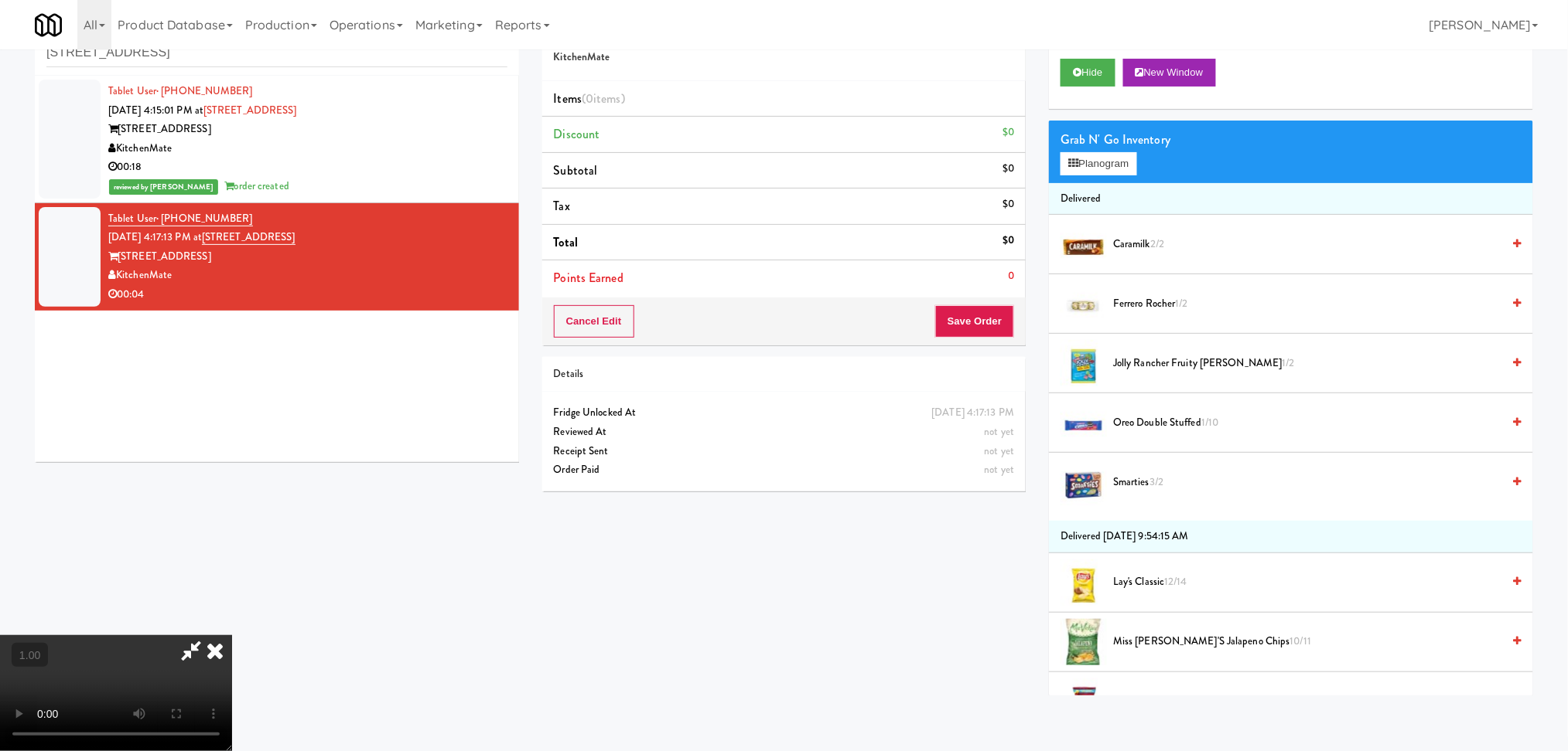
click at [227, 635] on video at bounding box center [116, 693] width 232 height 116
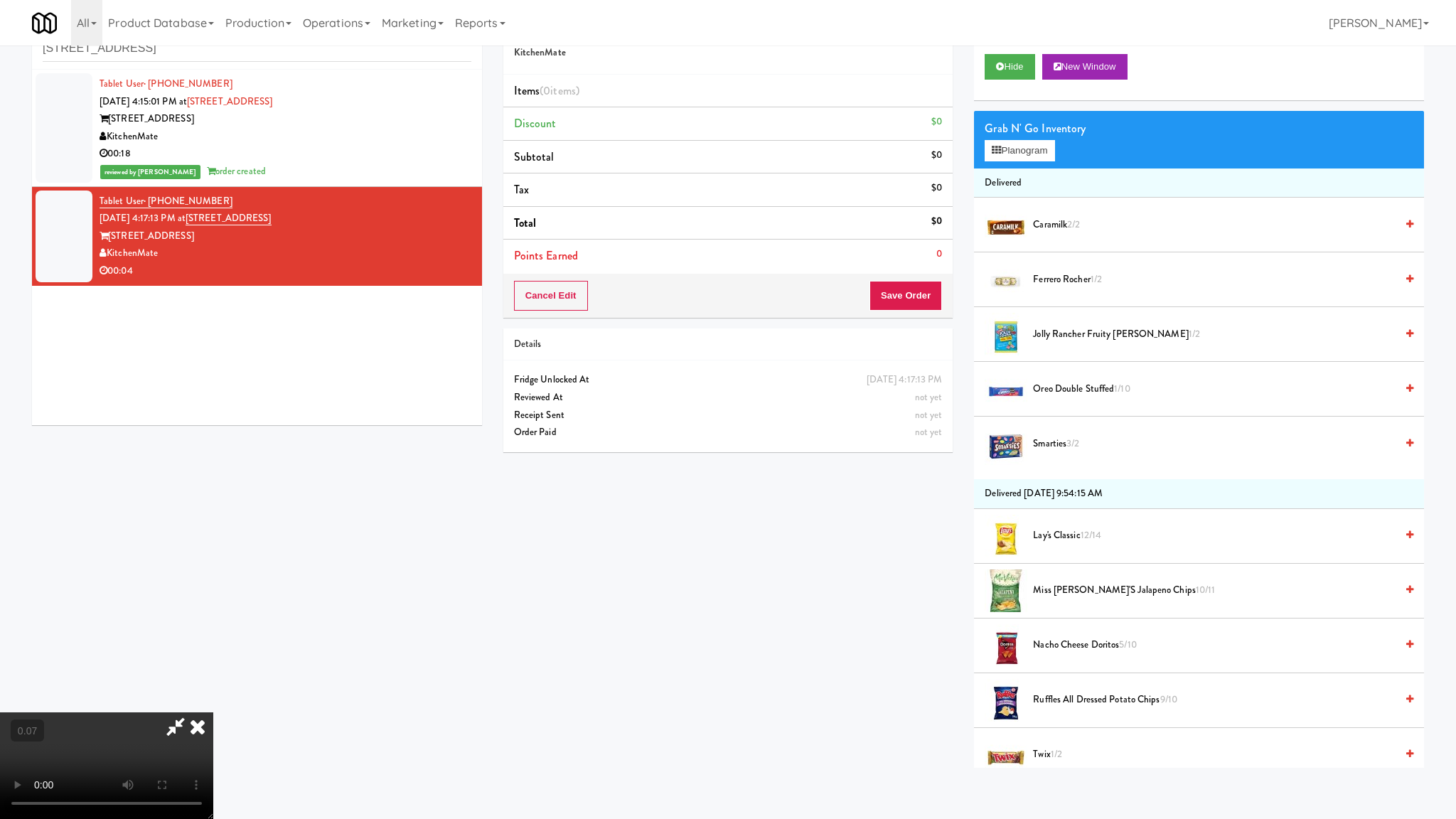
click at [213, 690] on video at bounding box center [106, 765] width 213 height 106
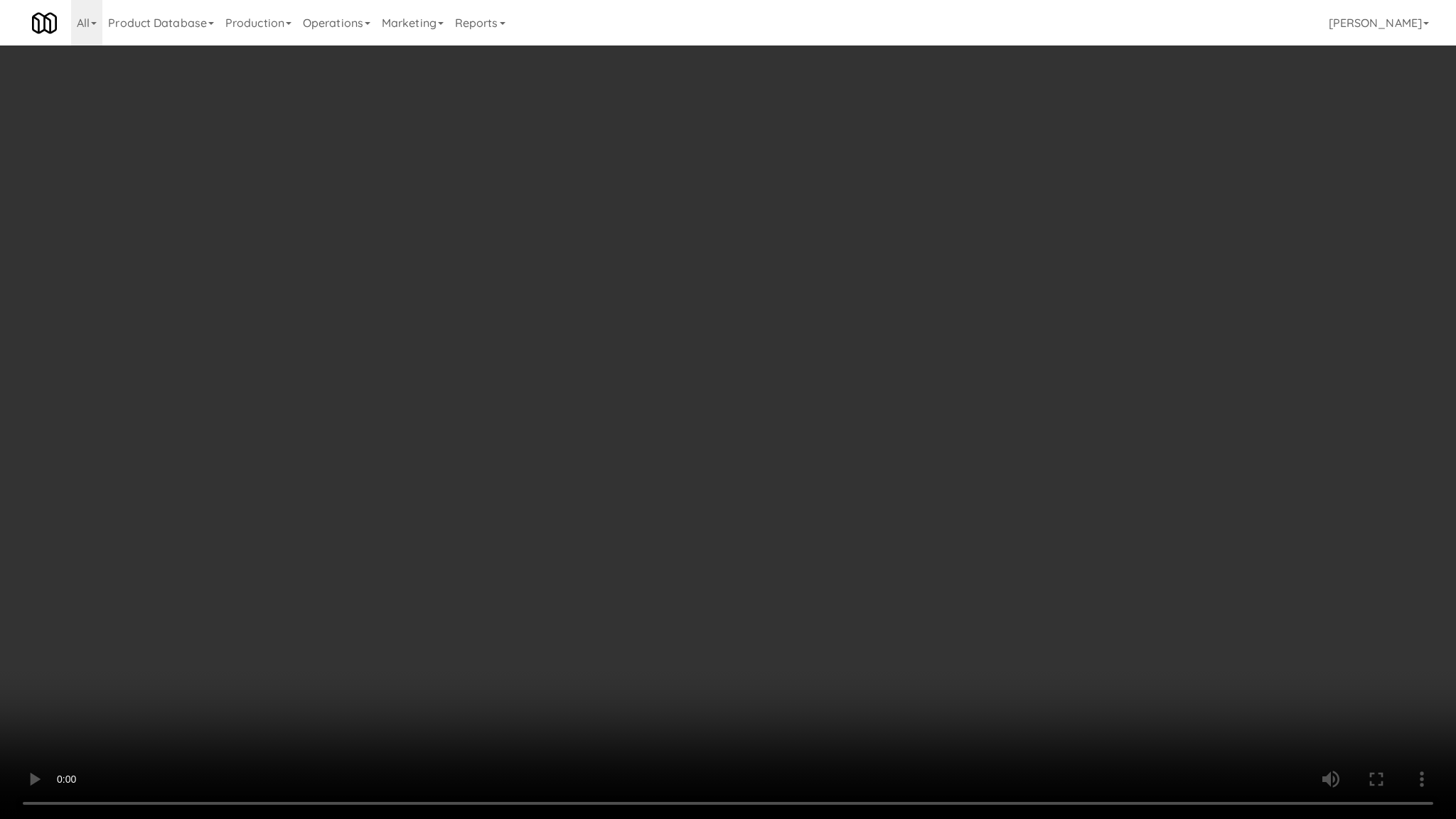
click at [402, 602] on video at bounding box center [728, 410] width 1456 height 819
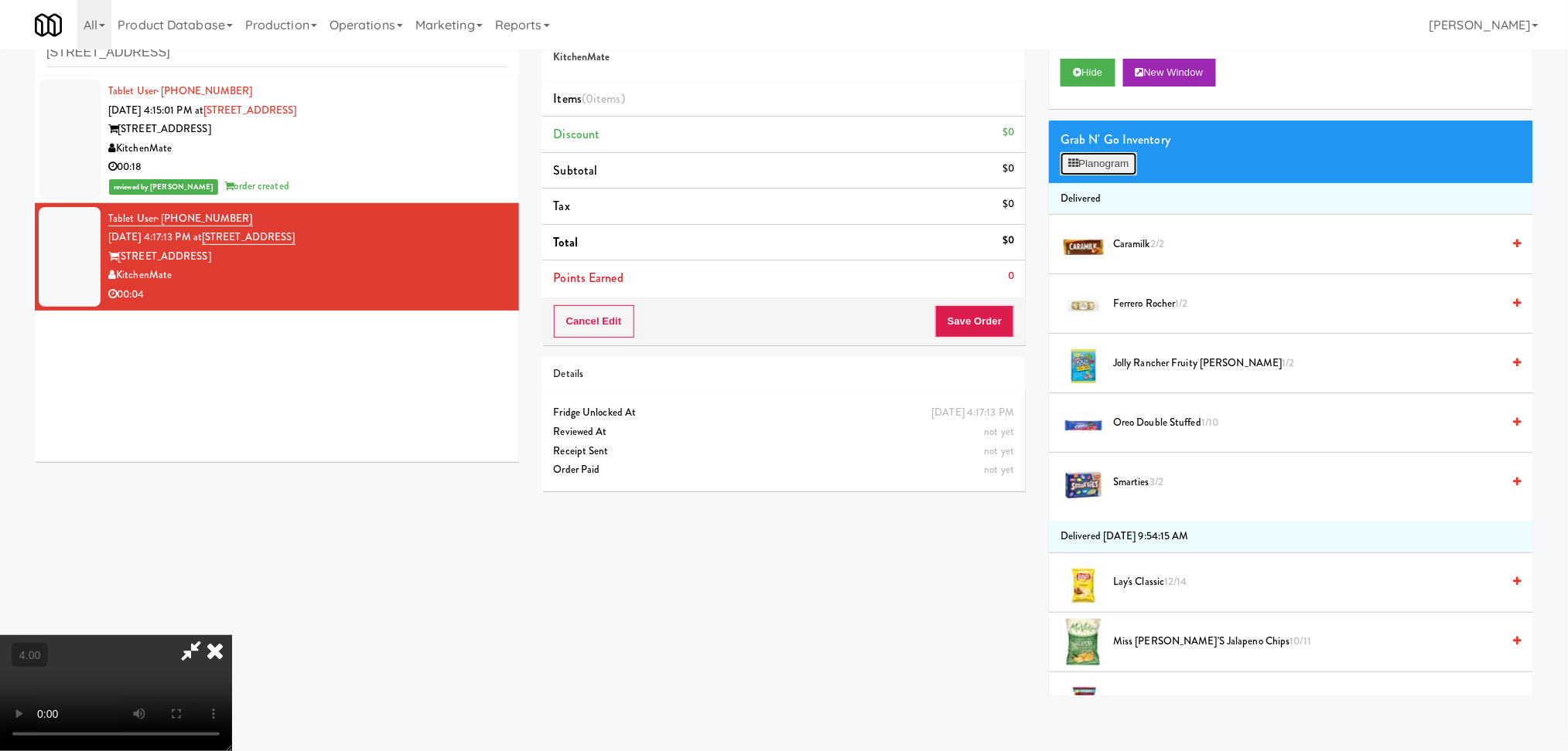
click at [1092, 162] on button "Planogram" at bounding box center [1098, 164] width 75 height 23
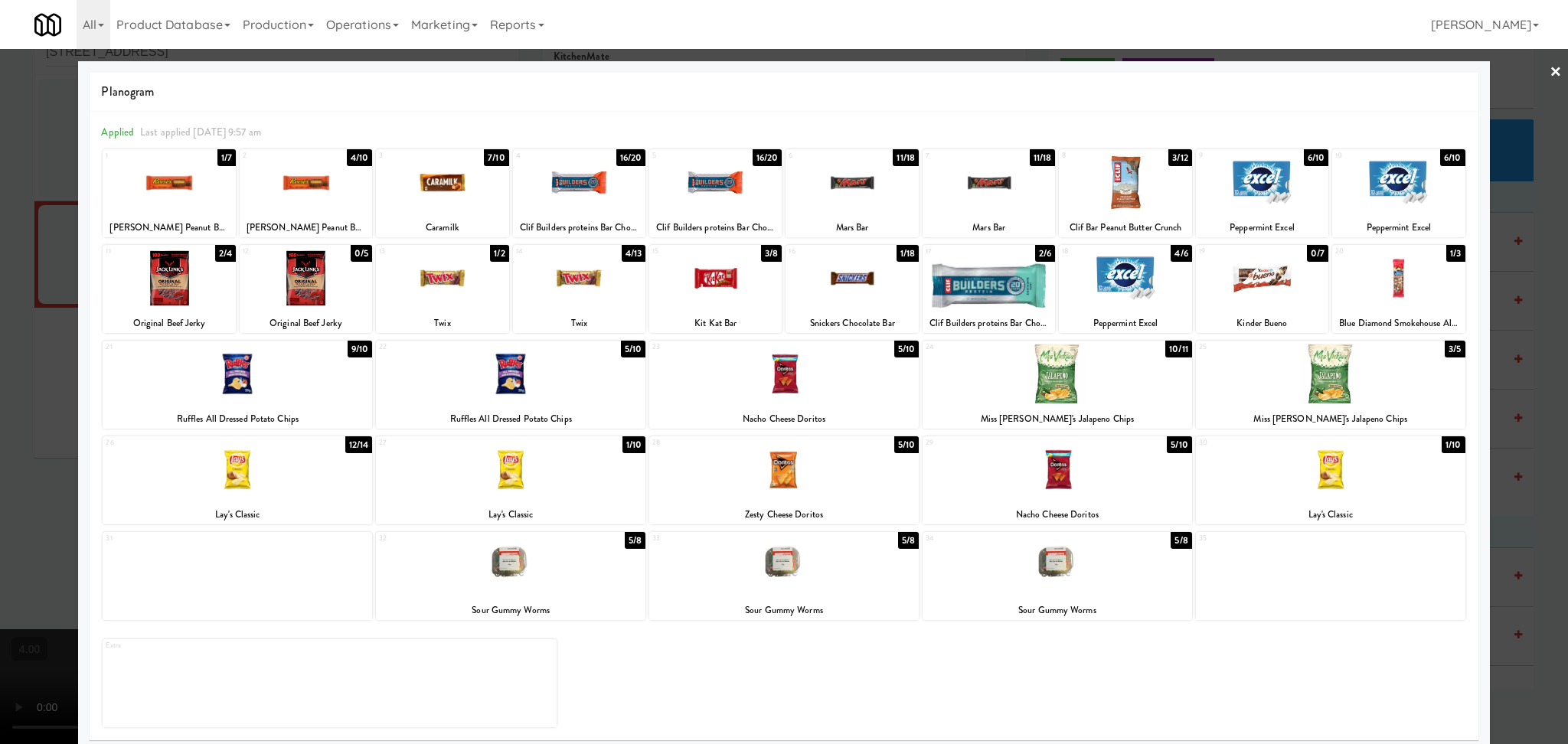
click at [590, 277] on div at bounding box center [579, 278] width 132 height 59
click at [0, 348] on div at bounding box center [784, 372] width 1568 height 744
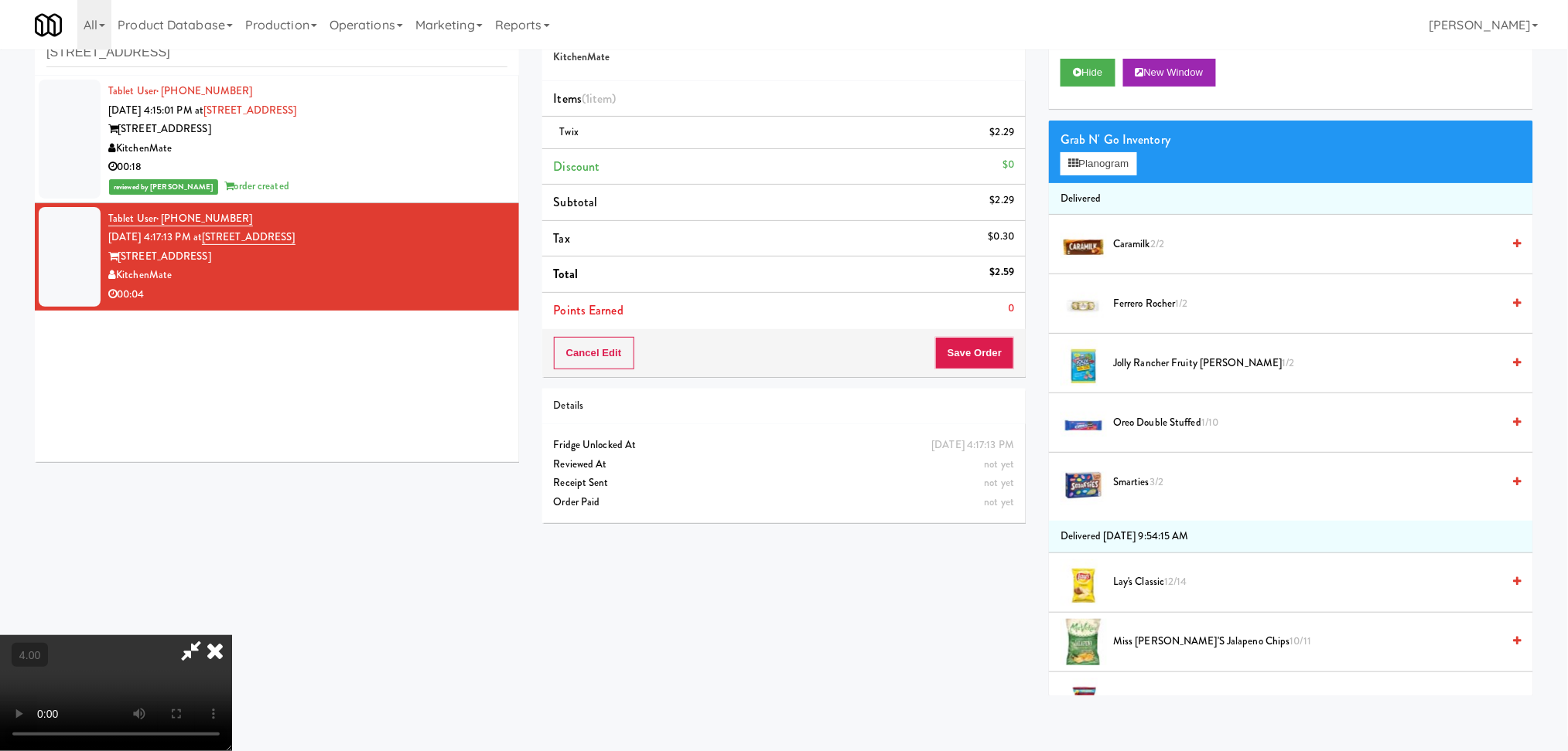
click at [143, 635] on video at bounding box center [116, 693] width 232 height 116
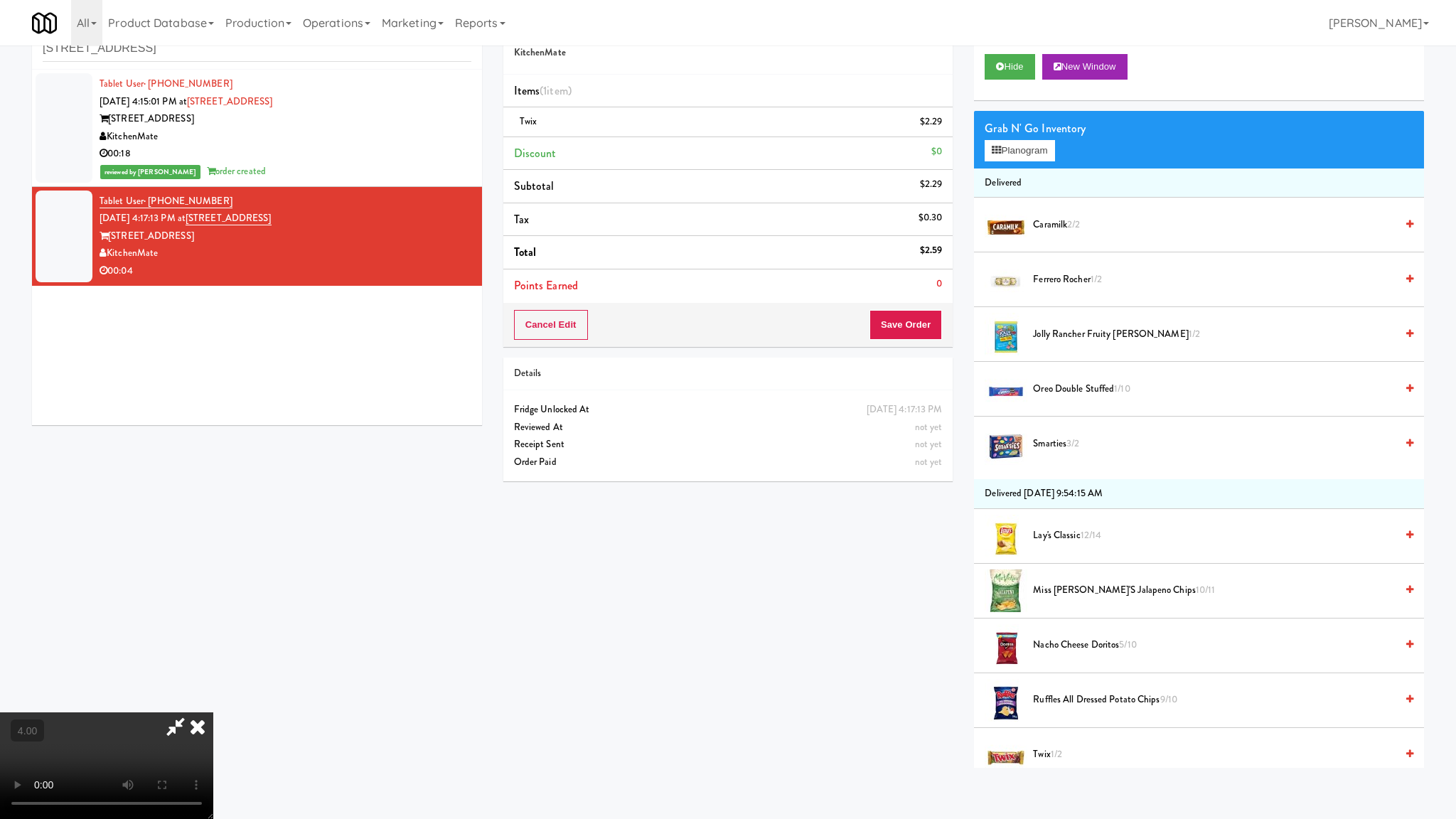
click at [150, 690] on video at bounding box center [106, 765] width 213 height 106
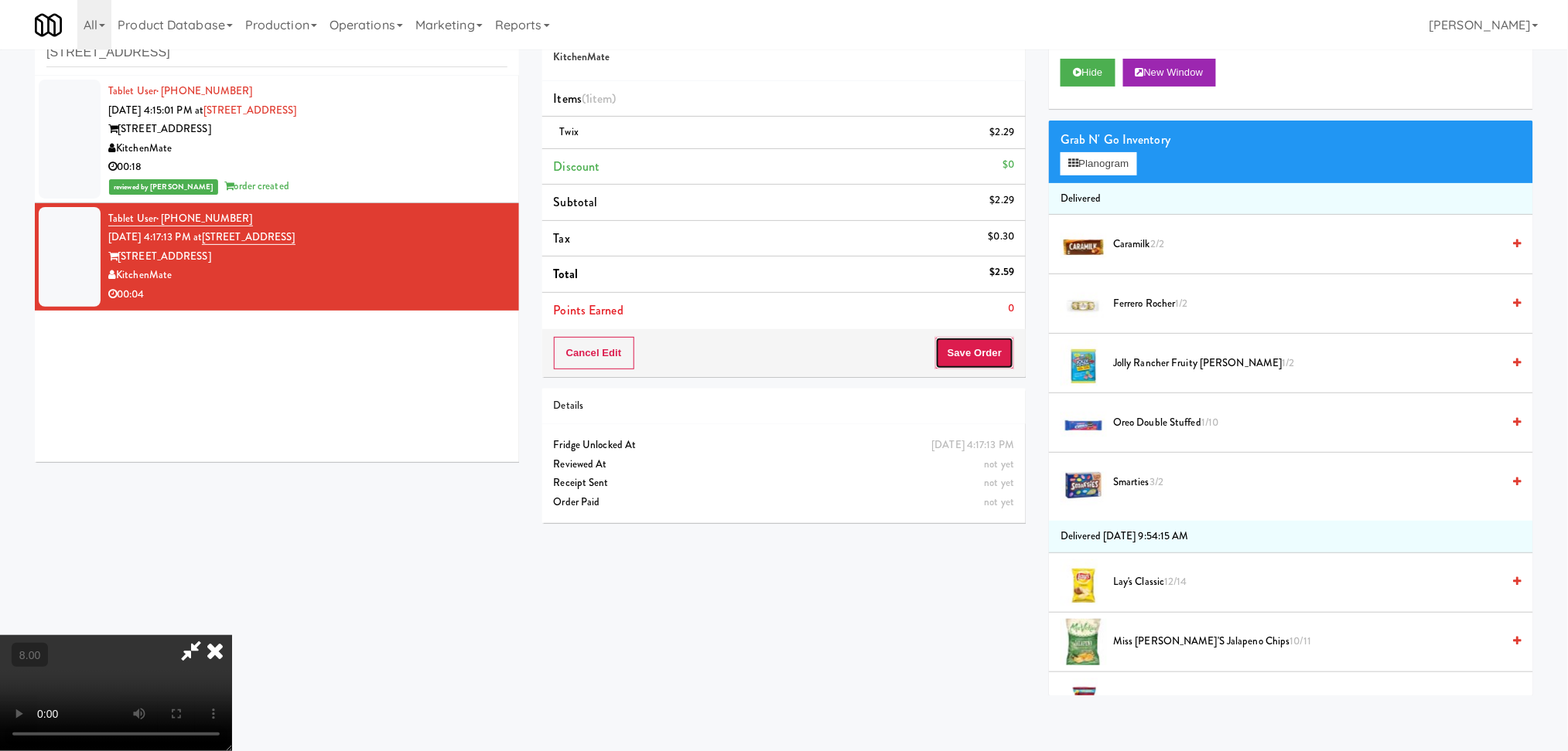
click at [969, 361] on button "Save Order" at bounding box center [974, 354] width 79 height 33
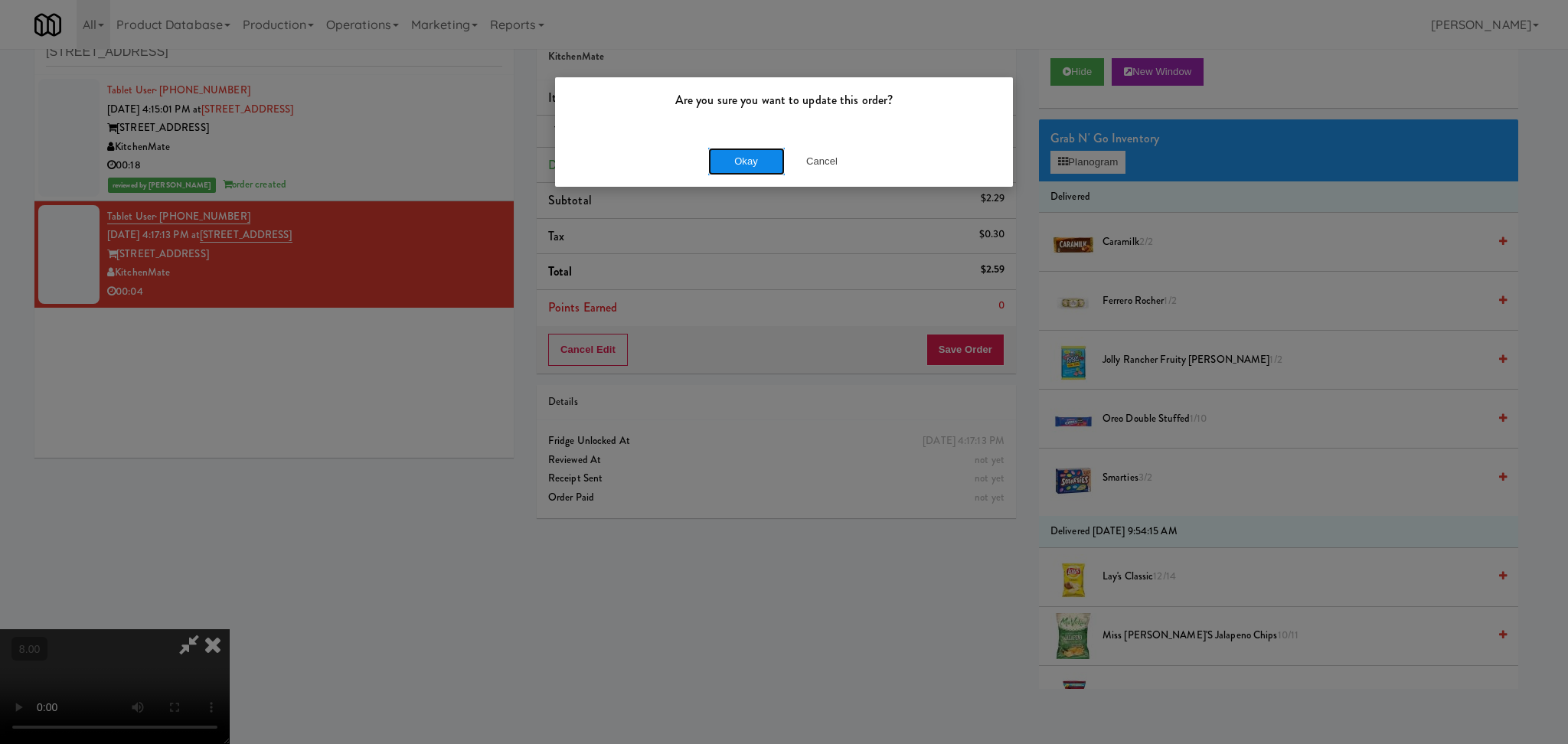
click at [750, 156] on button "Okay" at bounding box center [746, 161] width 76 height 27
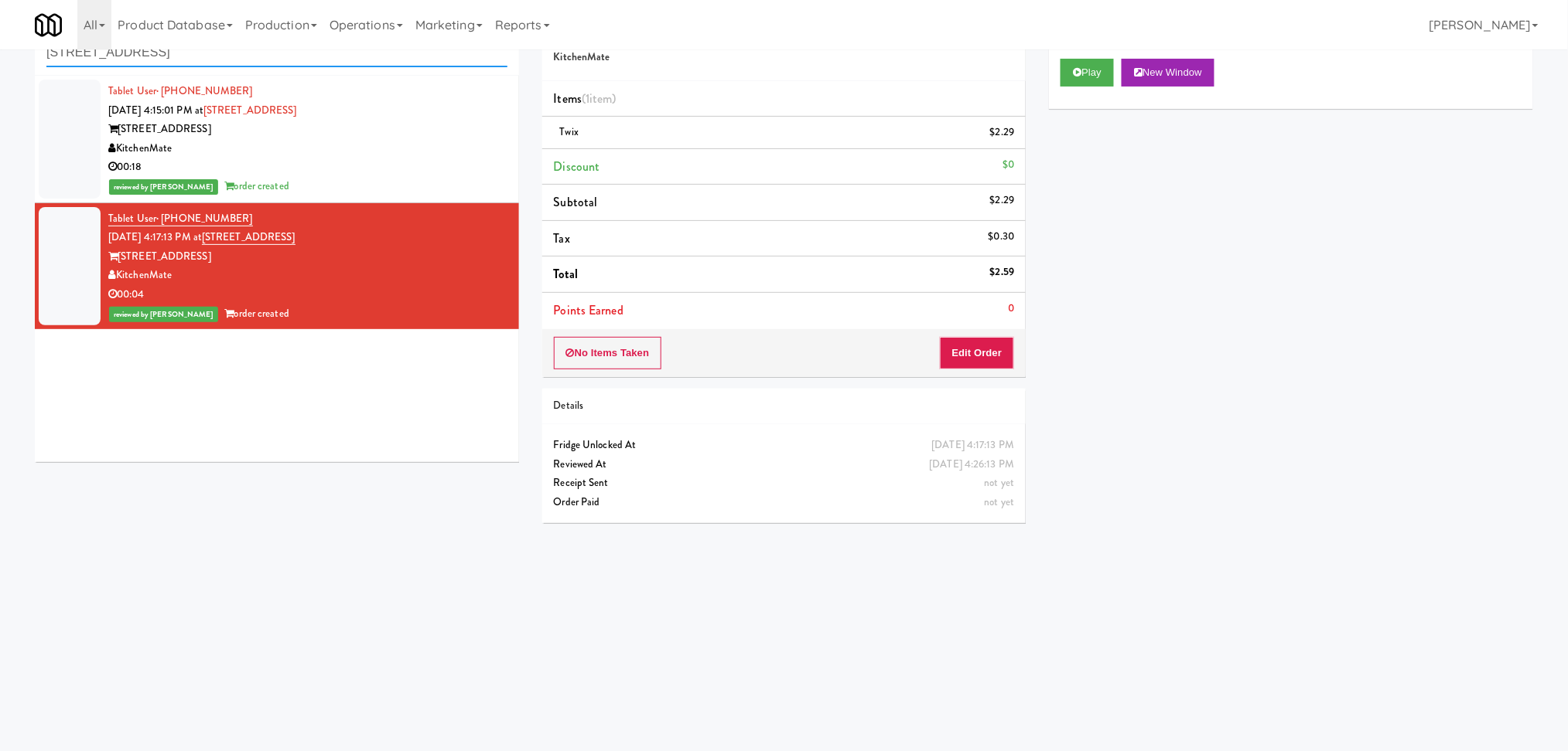
paste input "Atwater - Cooler - Left"
drag, startPoint x: 274, startPoint y: 53, endPoint x: 0, endPoint y: 49, distance: 274.0
click at [0, 49] on body "Are you sure you want to update this order? Okay Cancel Okay Are you sure you w…" at bounding box center [784, 375] width 1568 height 751
type input "Atwater - Cooler - Left"
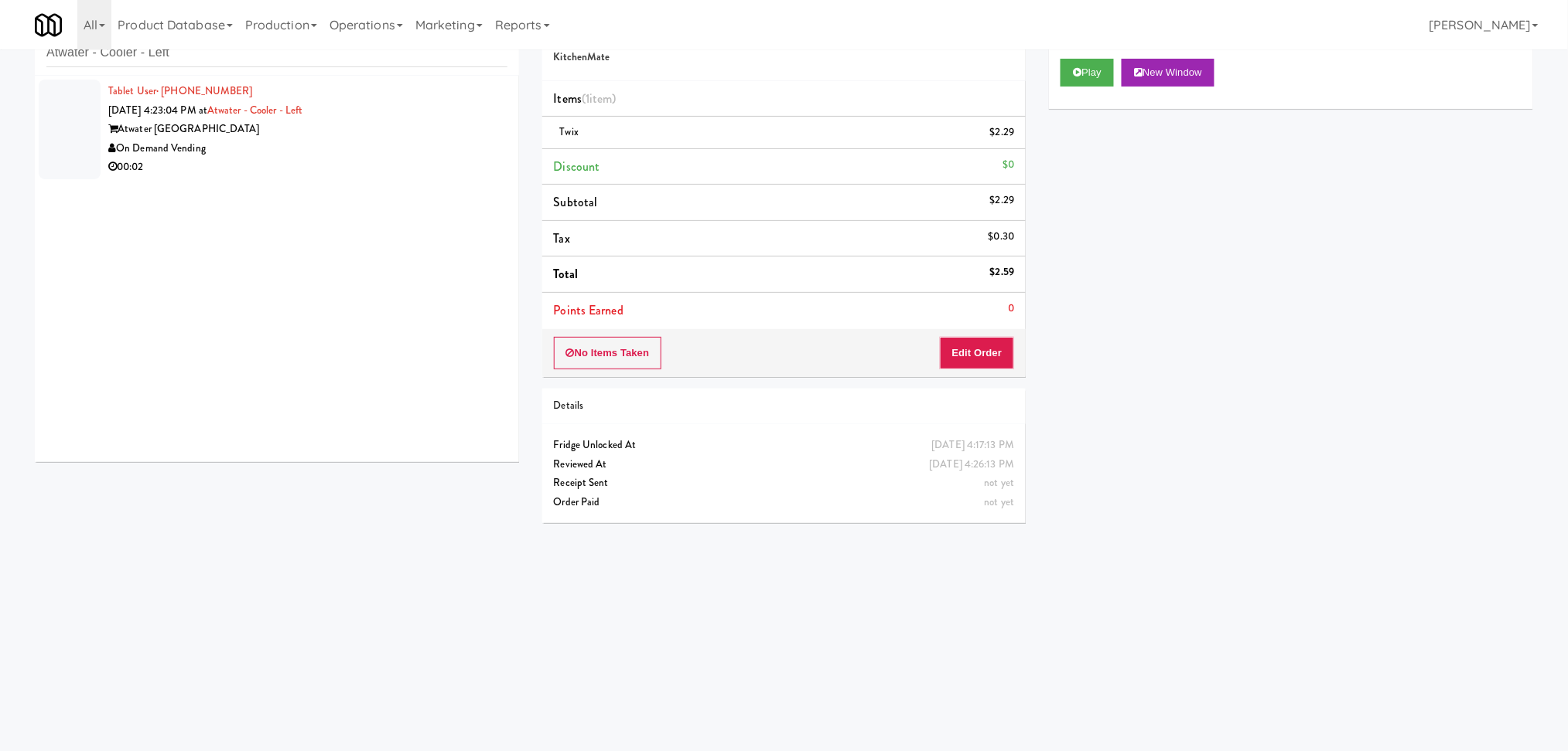
click at [371, 116] on div "Tablet User · (269) 910-8085 Aug 14, 2025 4:23:04 PM at Atwater - Cooler - Left…" at bounding box center [308, 129] width 399 height 95
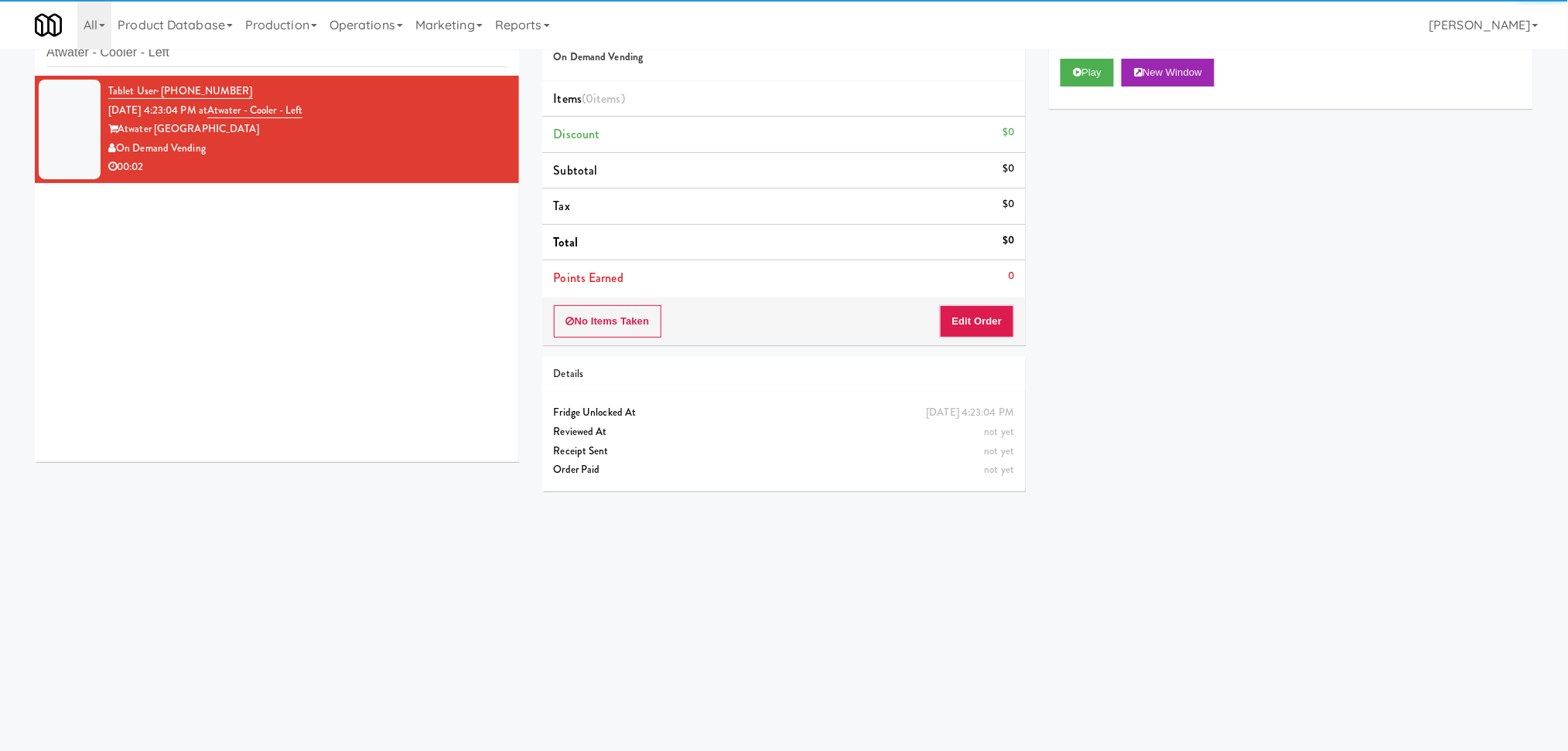
click at [1056, 74] on div "Play New Window" at bounding box center [1290, 78] width 484 height 62
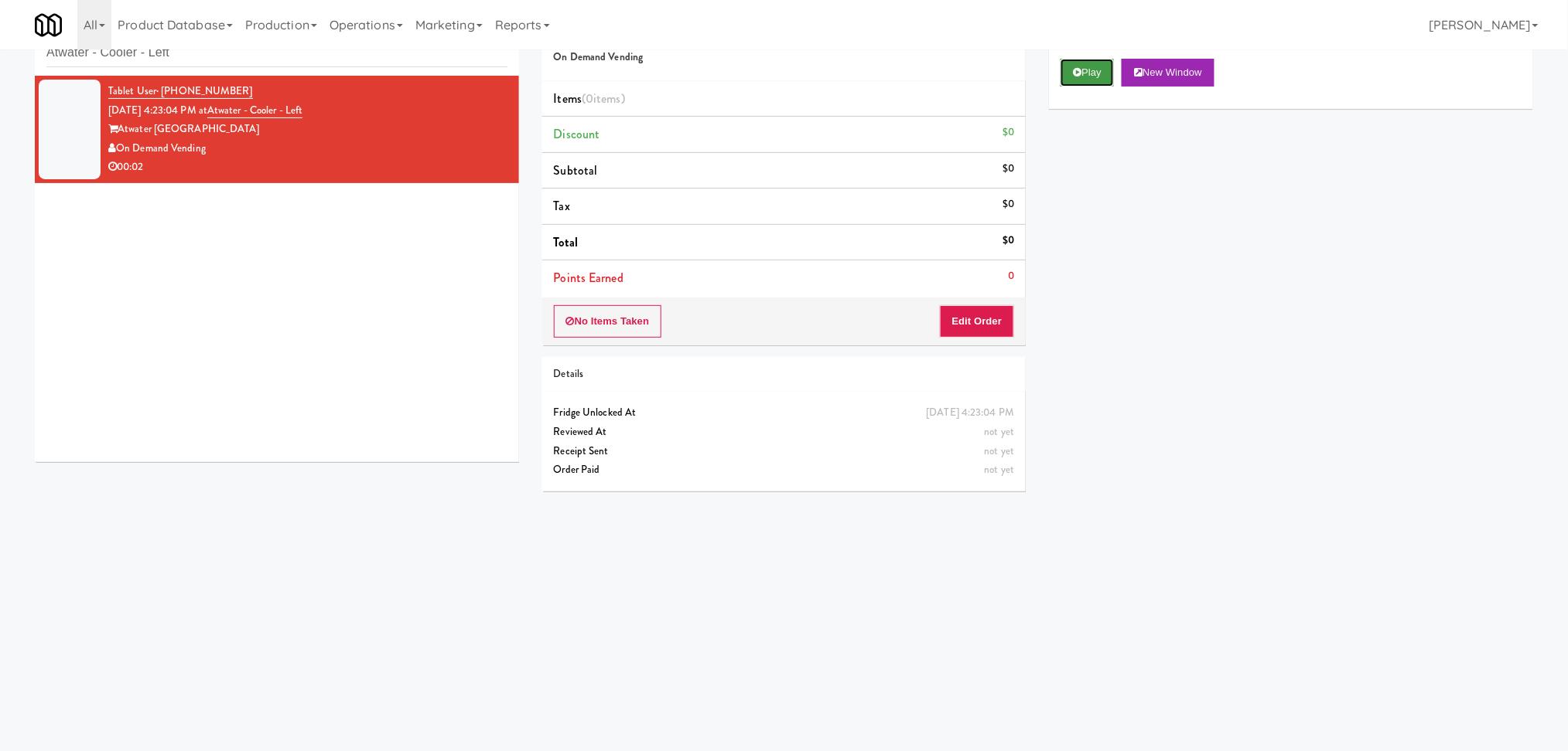
click at [1064, 74] on button "Play" at bounding box center [1086, 73] width 53 height 27
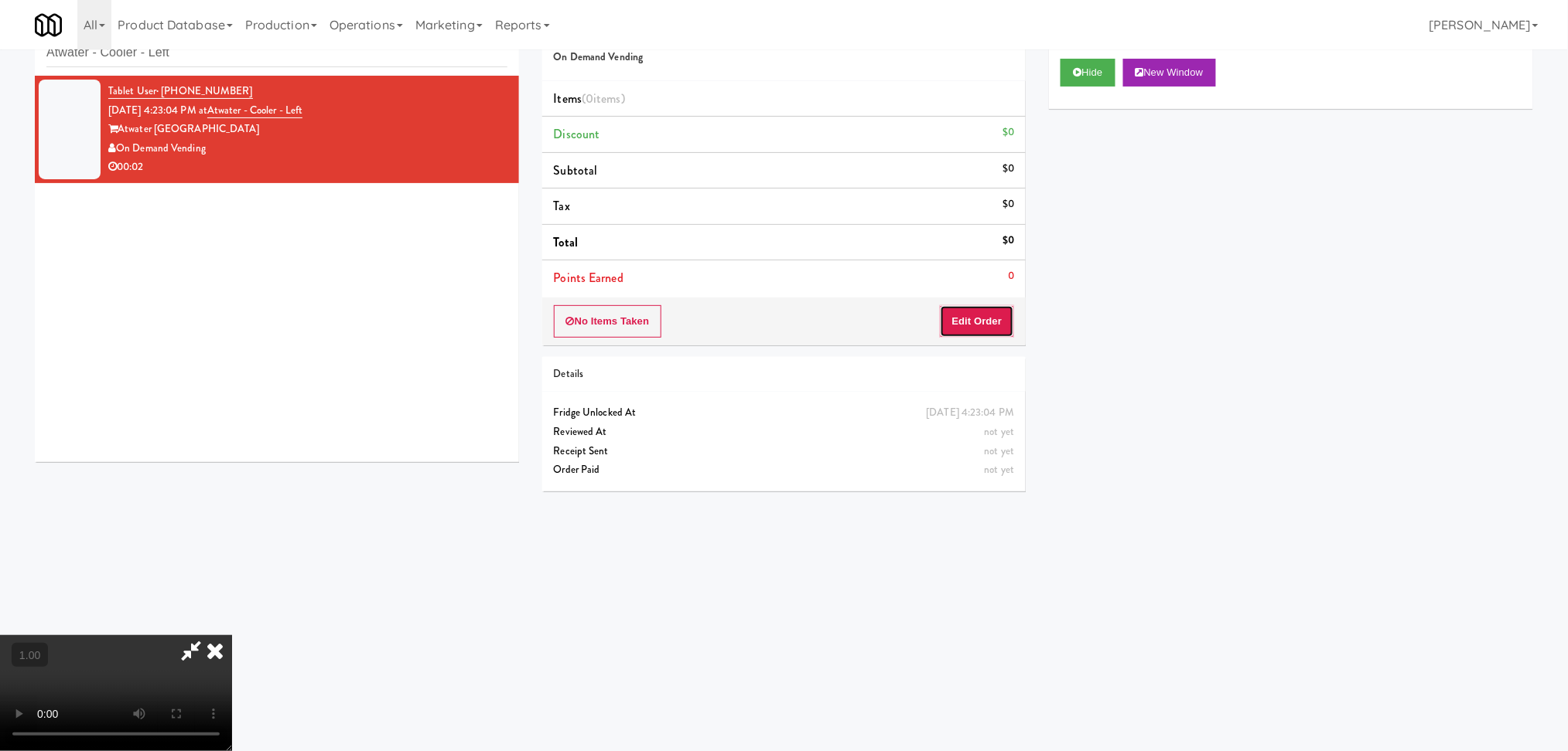
click at [990, 320] on button "Edit Order" at bounding box center [978, 322] width 75 height 33
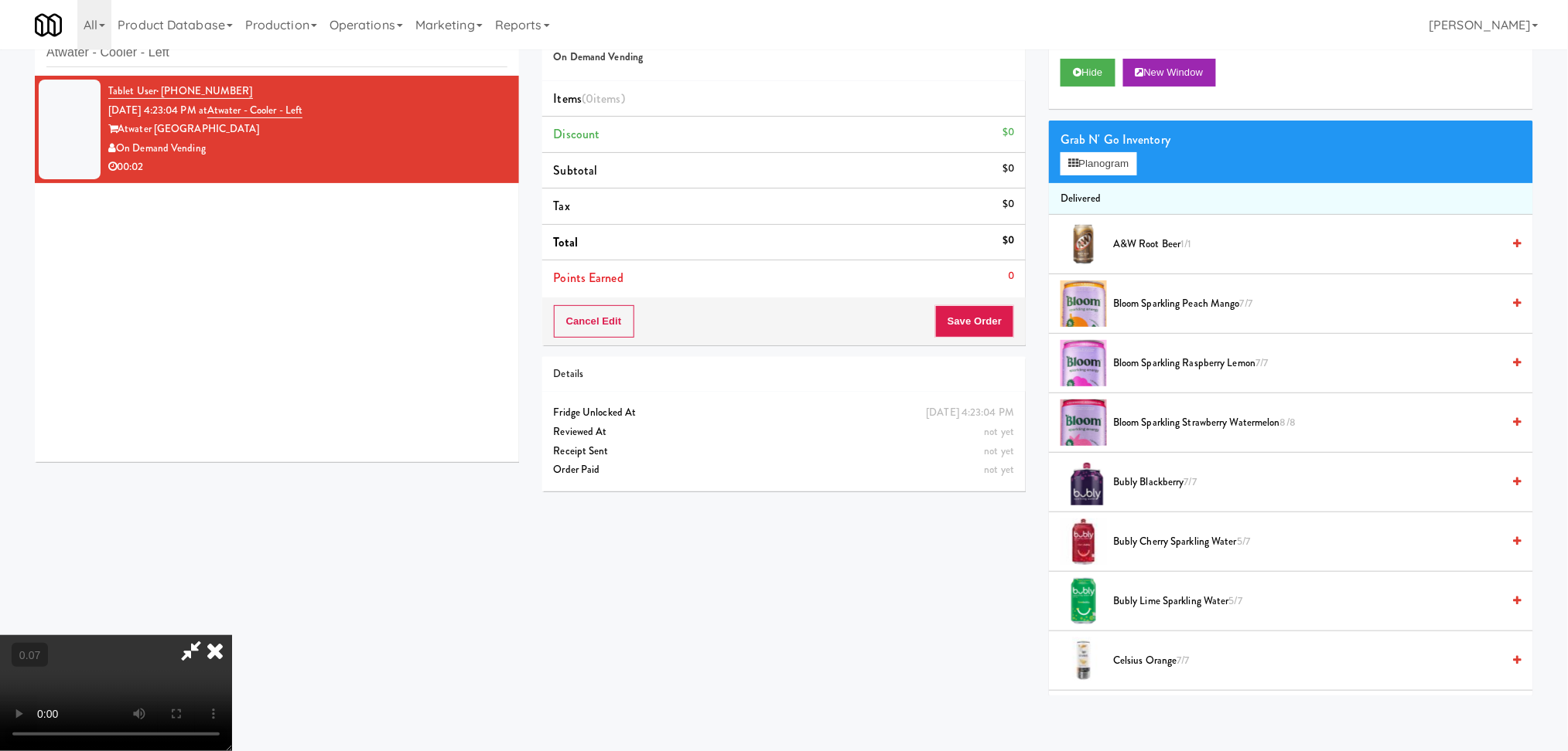
click at [232, 635] on video at bounding box center [116, 693] width 232 height 116
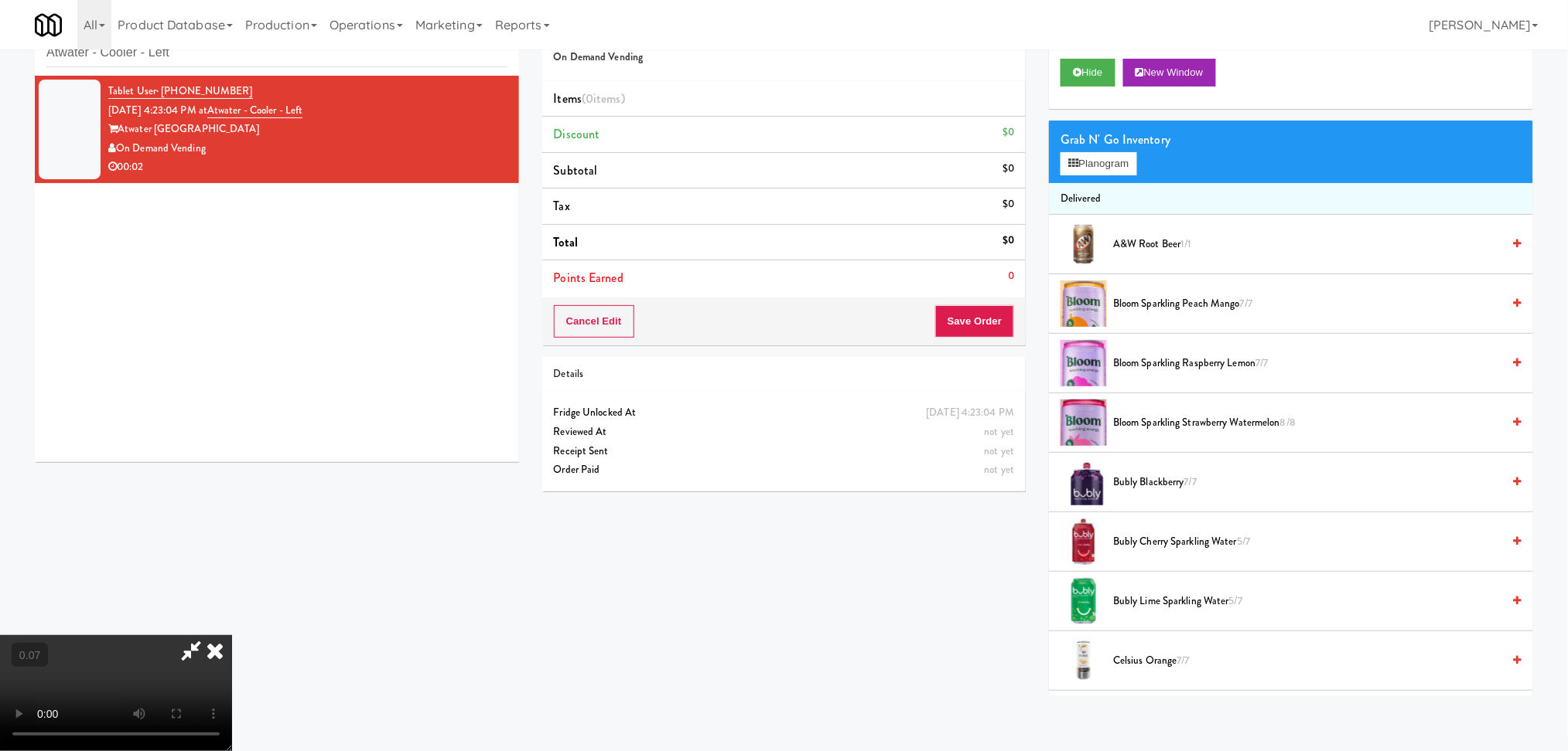
click at [232, 635] on video at bounding box center [116, 693] width 232 height 116
click at [232, 649] on video at bounding box center [116, 693] width 232 height 116
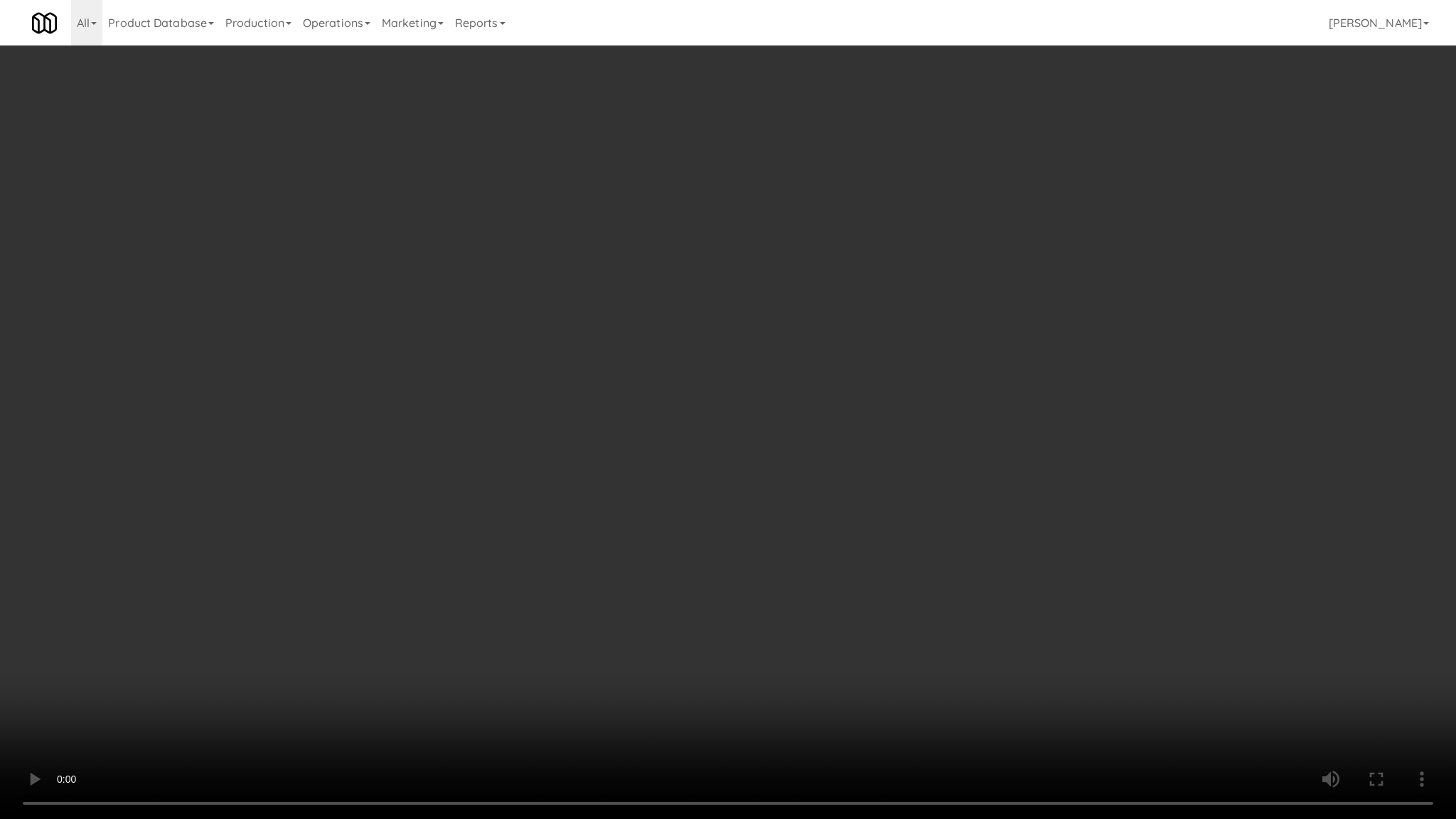
click at [416, 648] on video at bounding box center [728, 410] width 1456 height 819
click at [471, 645] on video at bounding box center [728, 410] width 1456 height 819
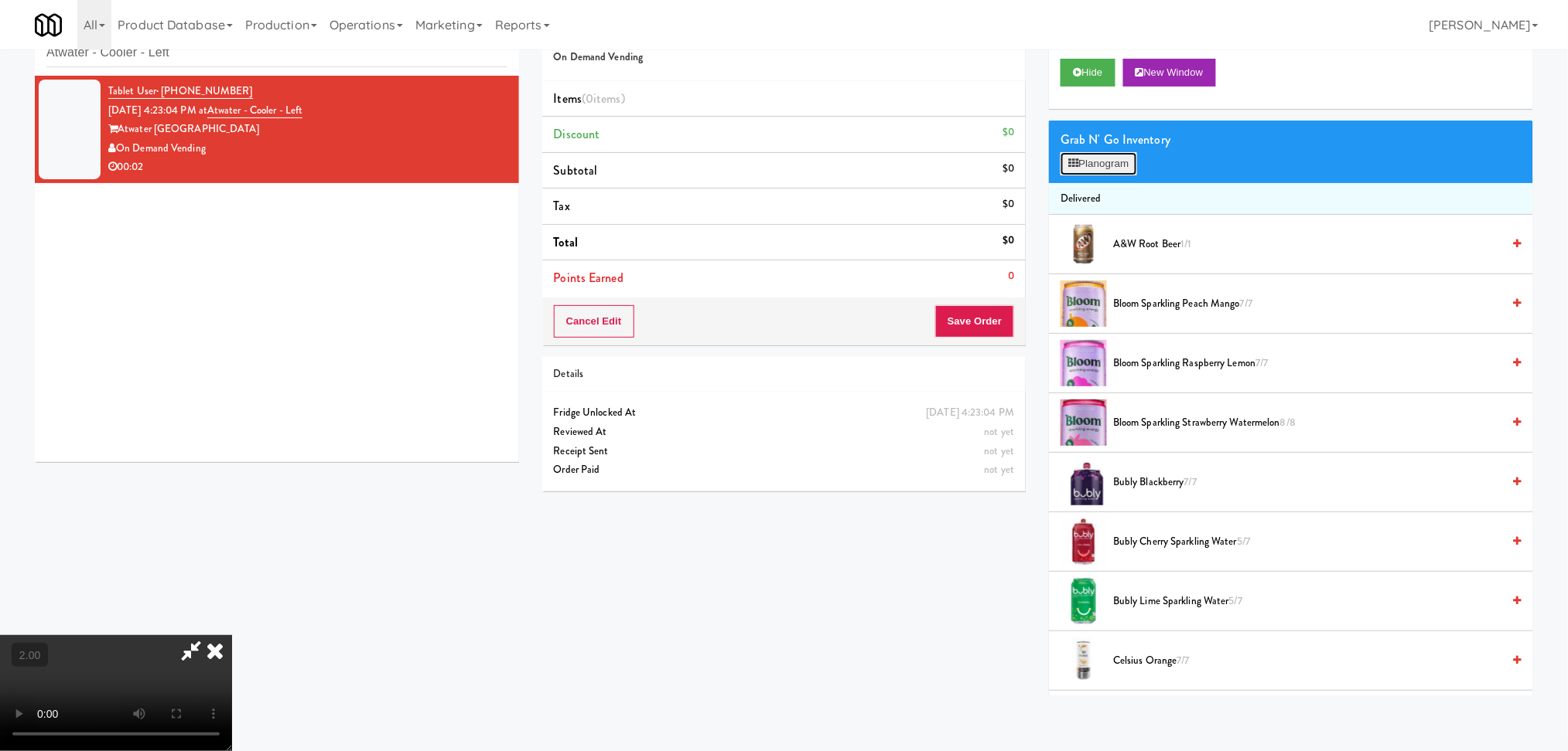
click at [1132, 168] on button "Planogram" at bounding box center [1098, 164] width 75 height 23
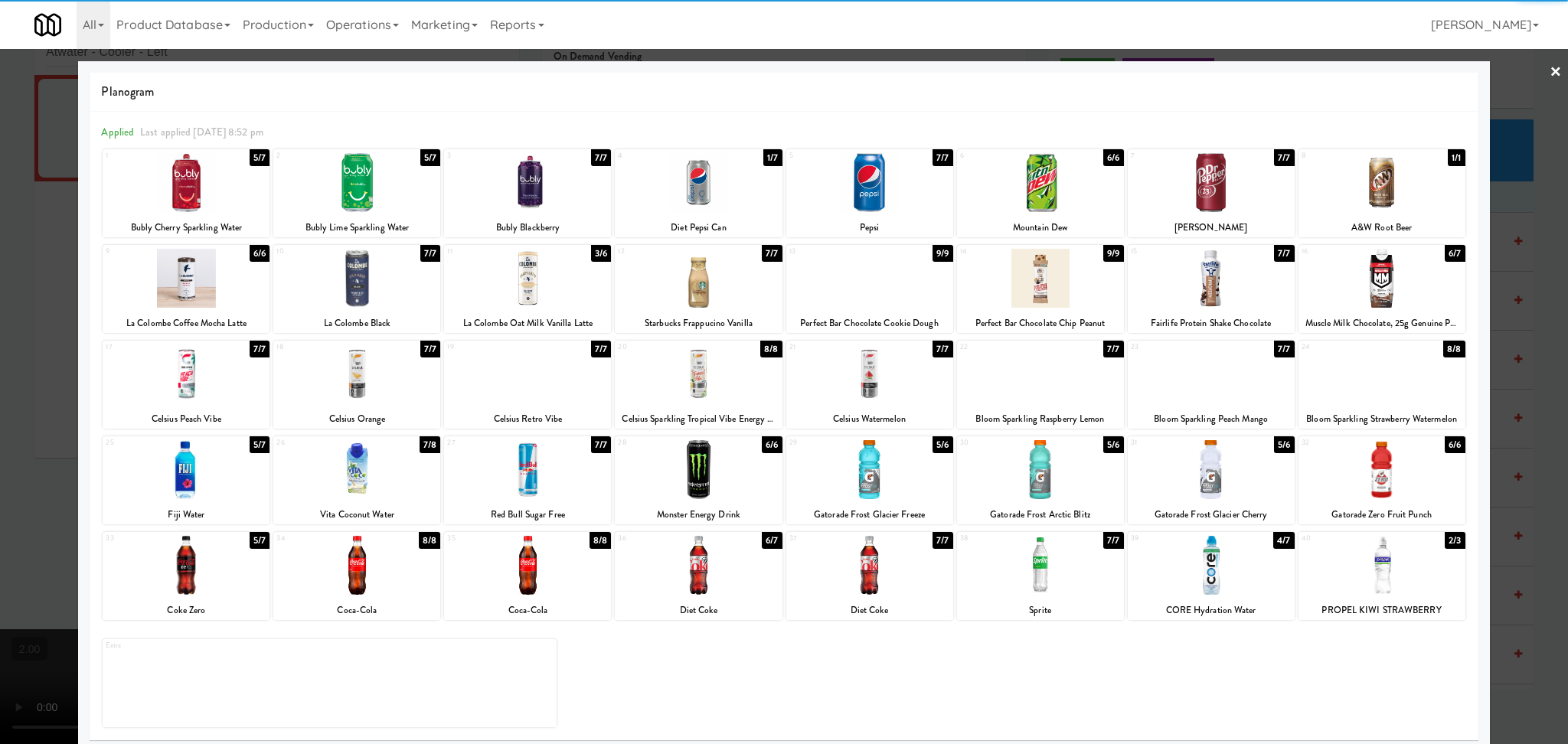
click at [667, 553] on div at bounding box center [698, 566] width 167 height 59
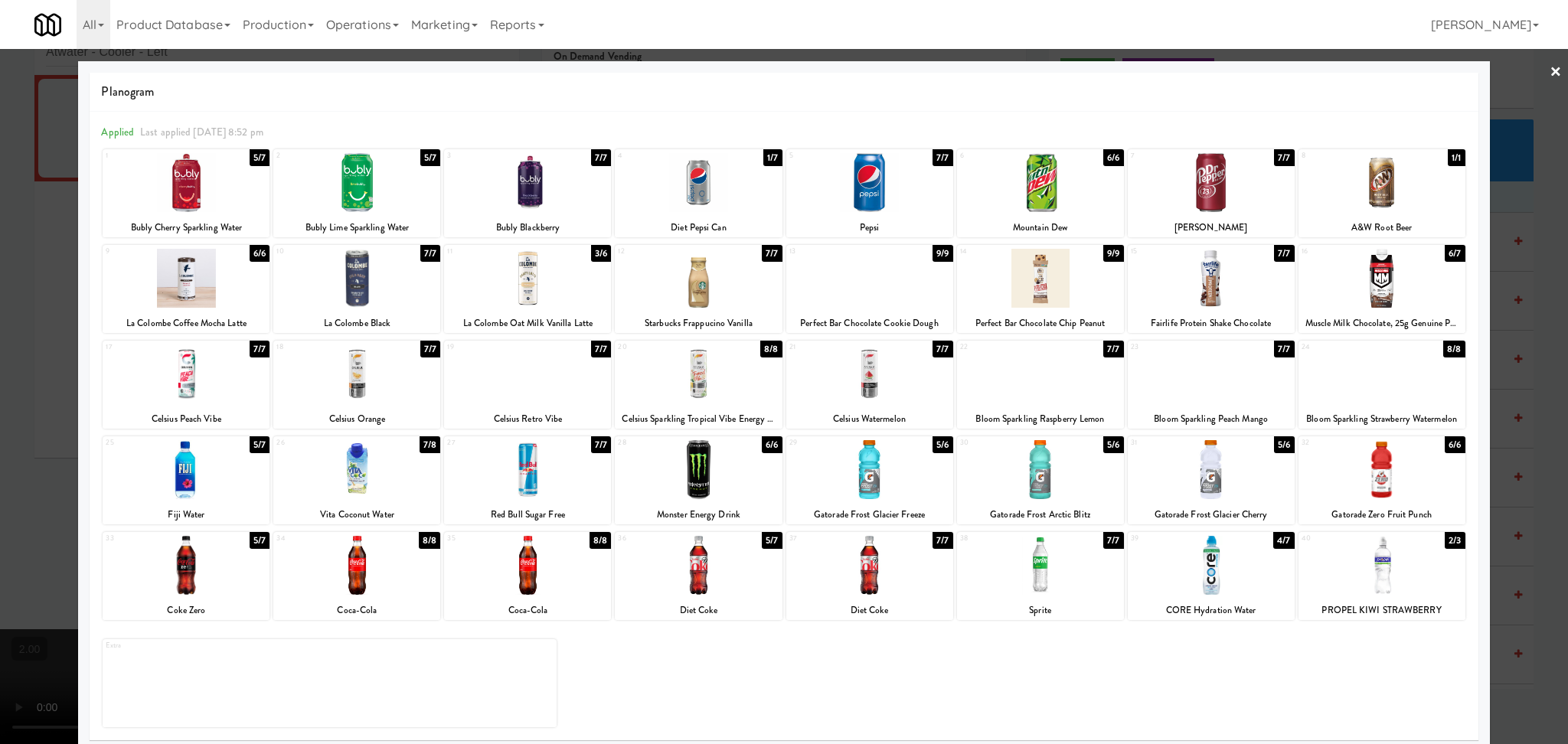
click at [18, 355] on div at bounding box center [784, 372] width 1568 height 744
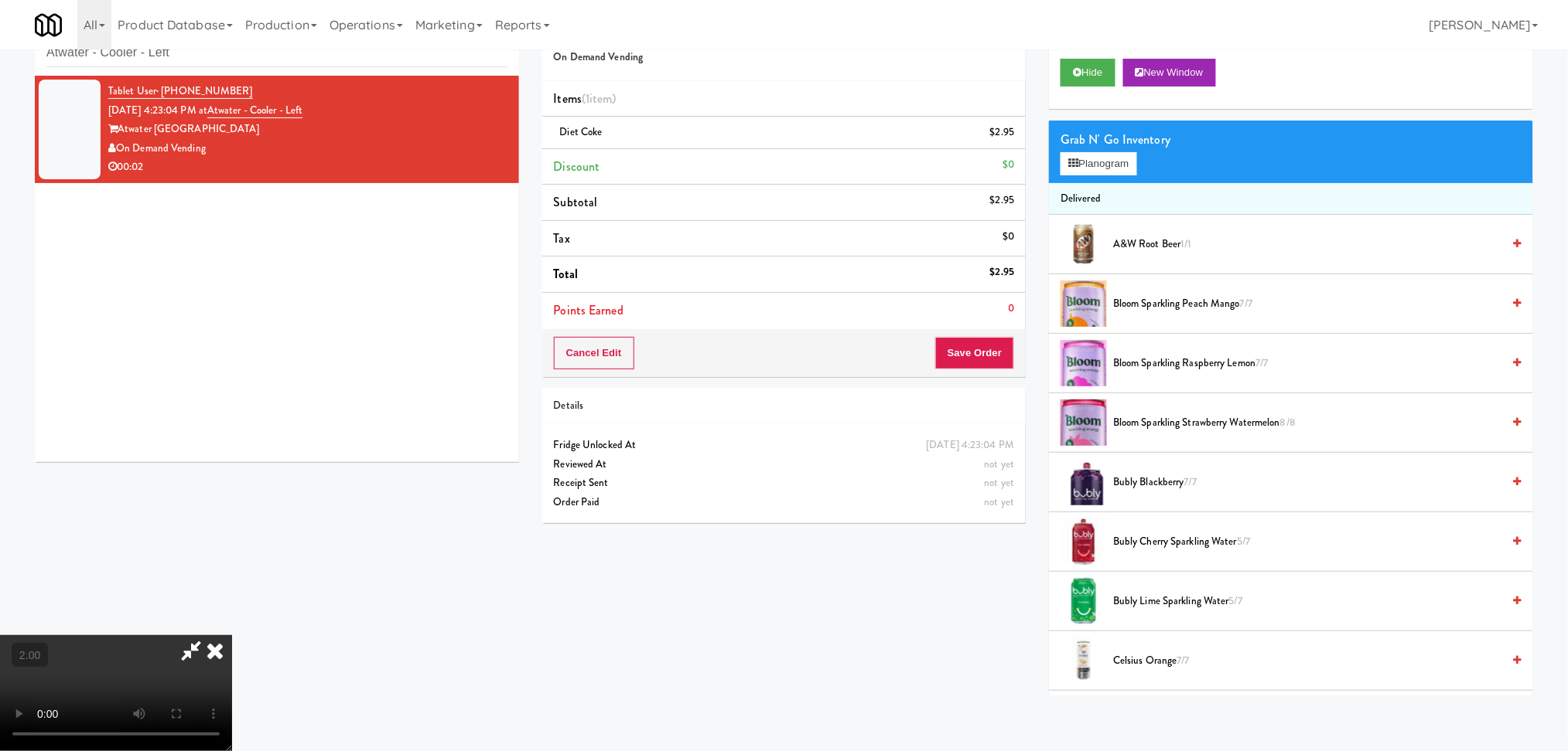
click at [232, 635] on icon at bounding box center [215, 651] width 34 height 31
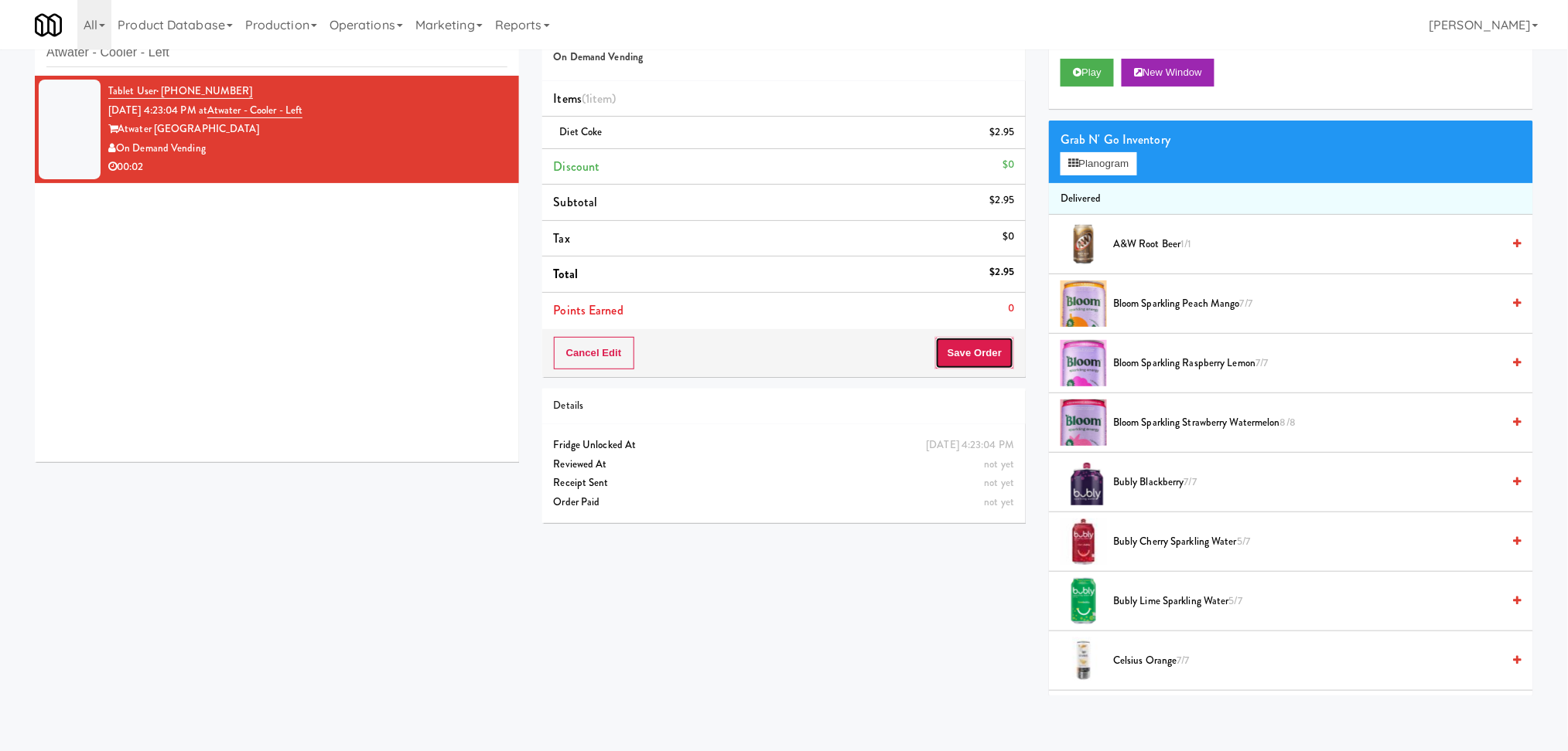
click at [961, 354] on button "Save Order" at bounding box center [974, 354] width 79 height 33
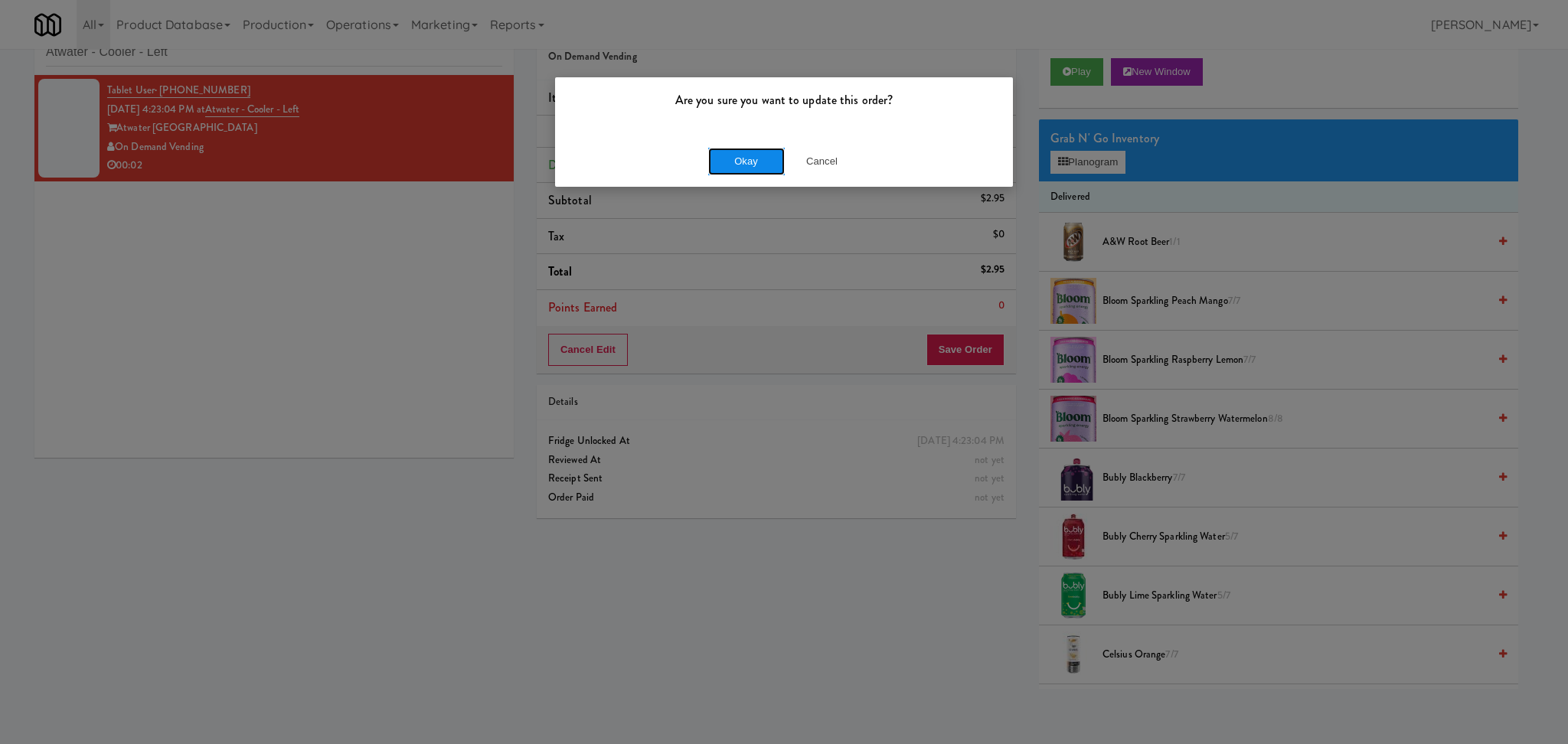
click at [728, 159] on button "Okay" at bounding box center [746, 161] width 76 height 27
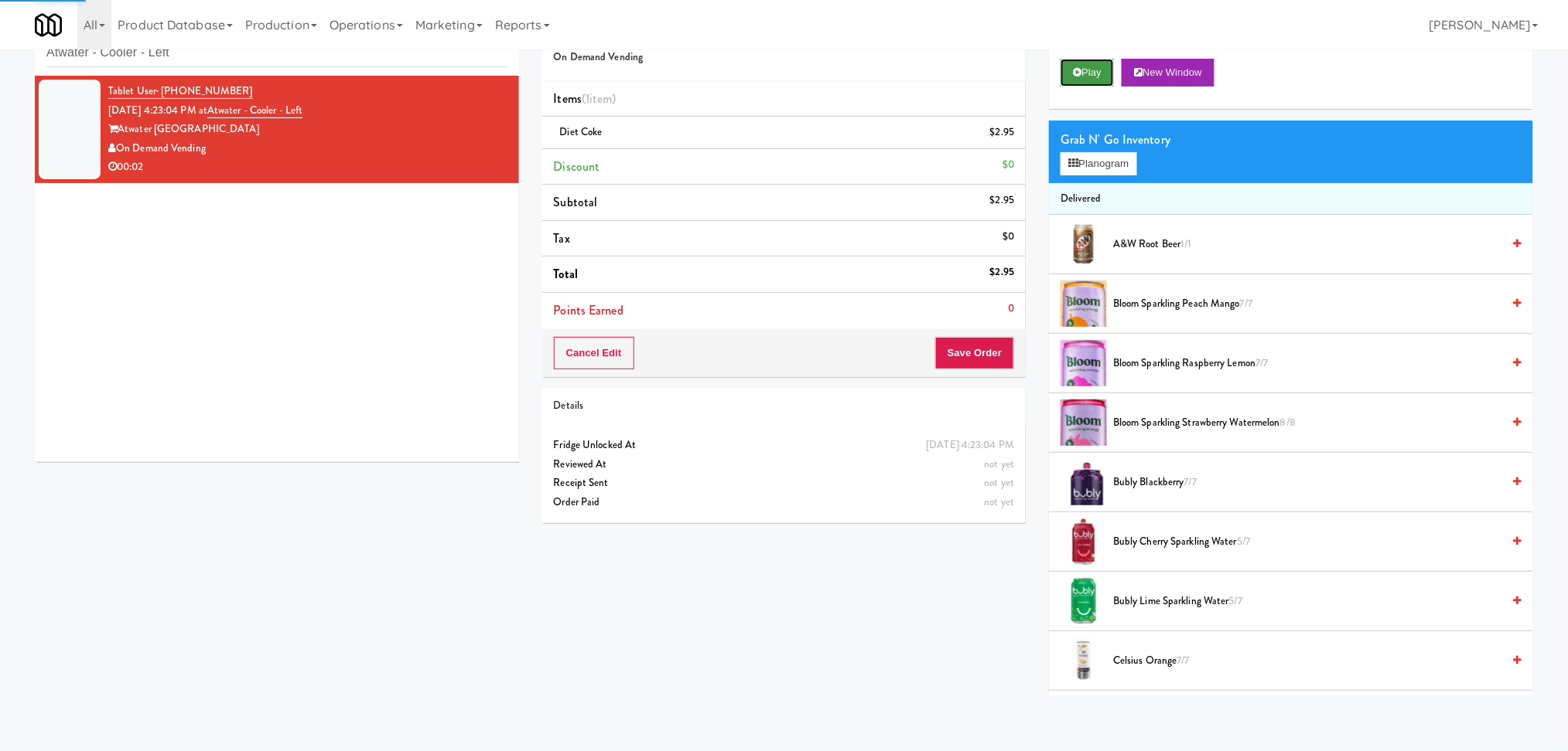
click at [1086, 76] on button "Play" at bounding box center [1086, 73] width 53 height 27
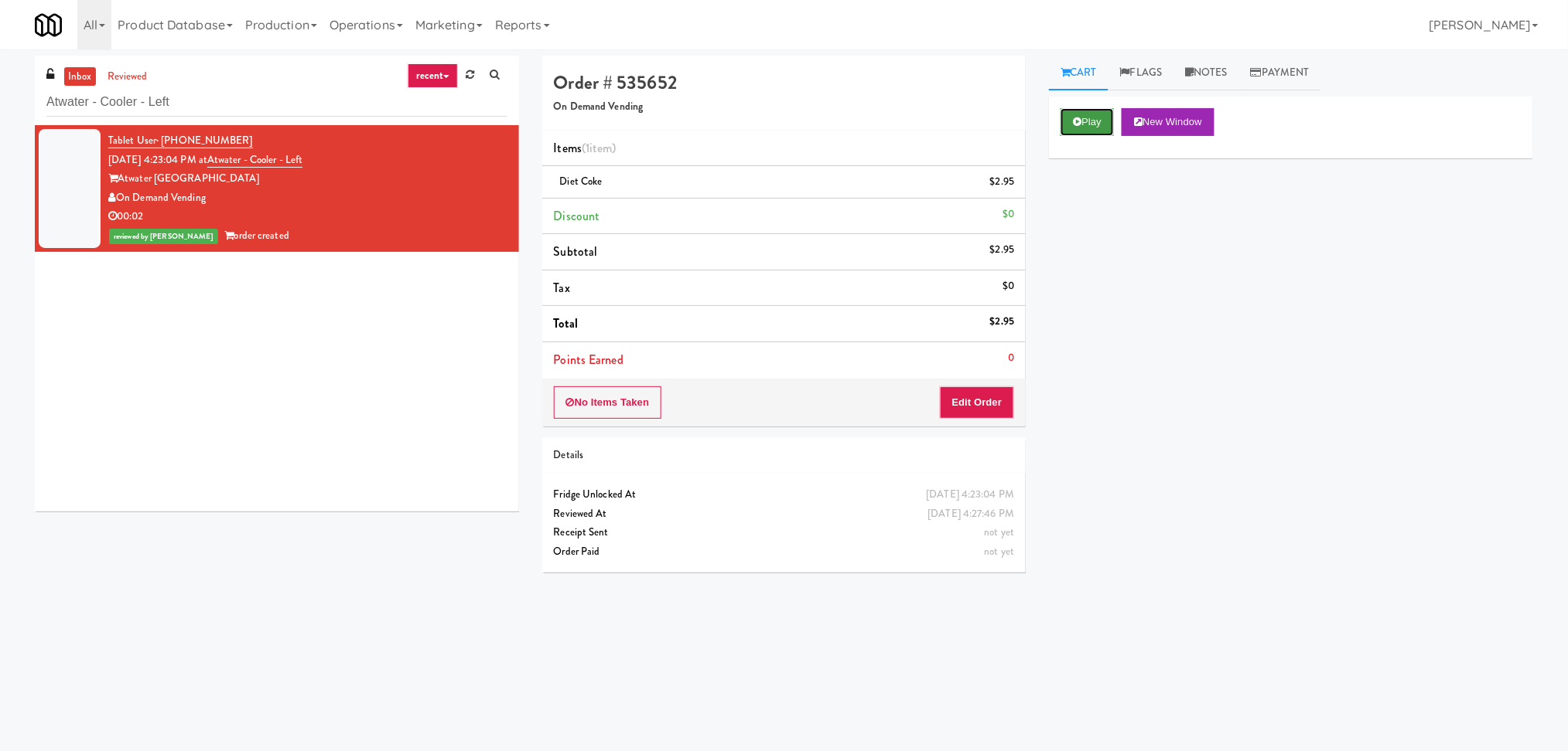
click at [1076, 125] on icon at bounding box center [1077, 122] width 9 height 10
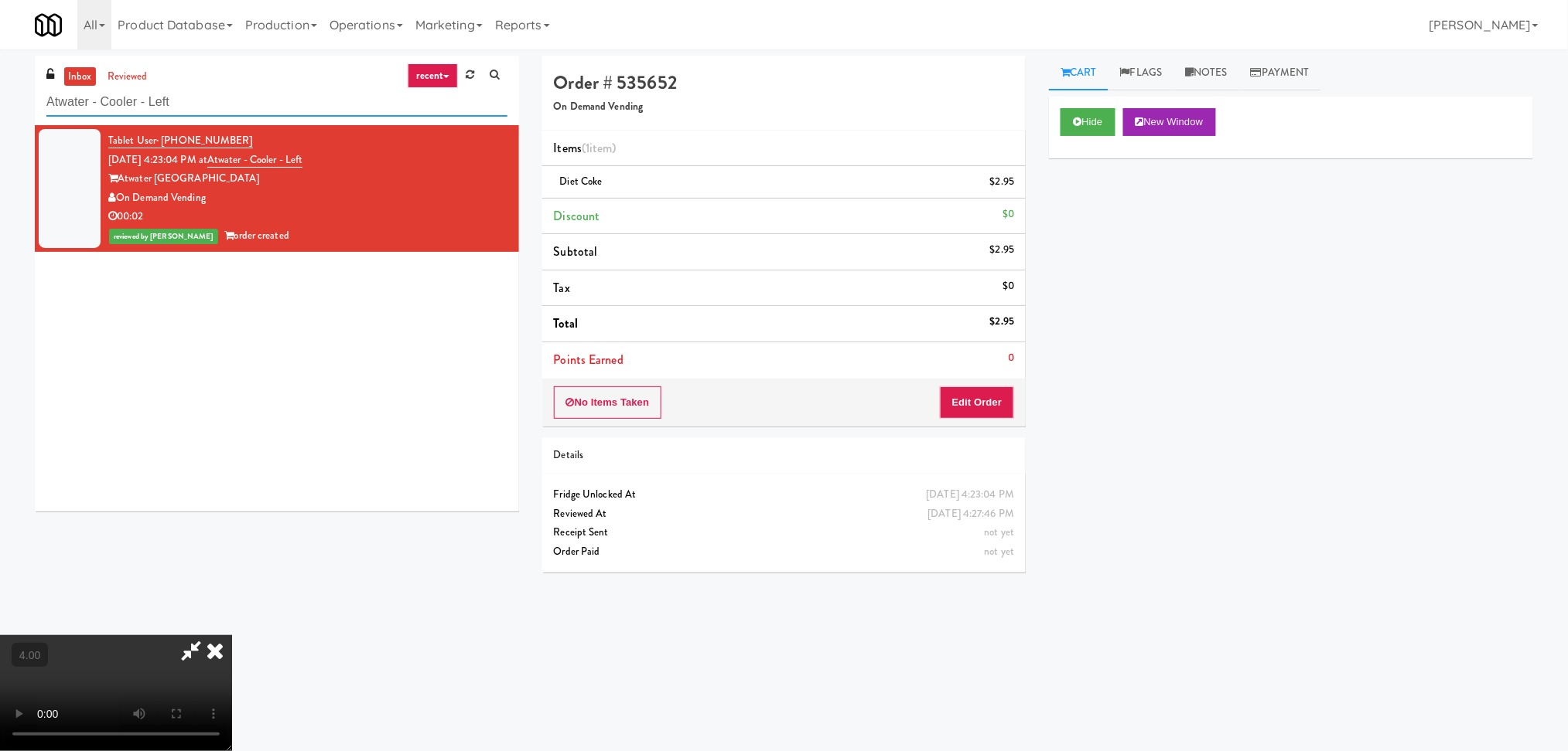
drag, startPoint x: 250, startPoint y: 109, endPoint x: 0, endPoint y: 98, distance: 250.2
click at [0, 98] on div "inbox reviewed recent all unclear take inventory issue suspicious failed recent…" at bounding box center [784, 366] width 1568 height 621
paste input "1730 N Clark - Right - Fridge"
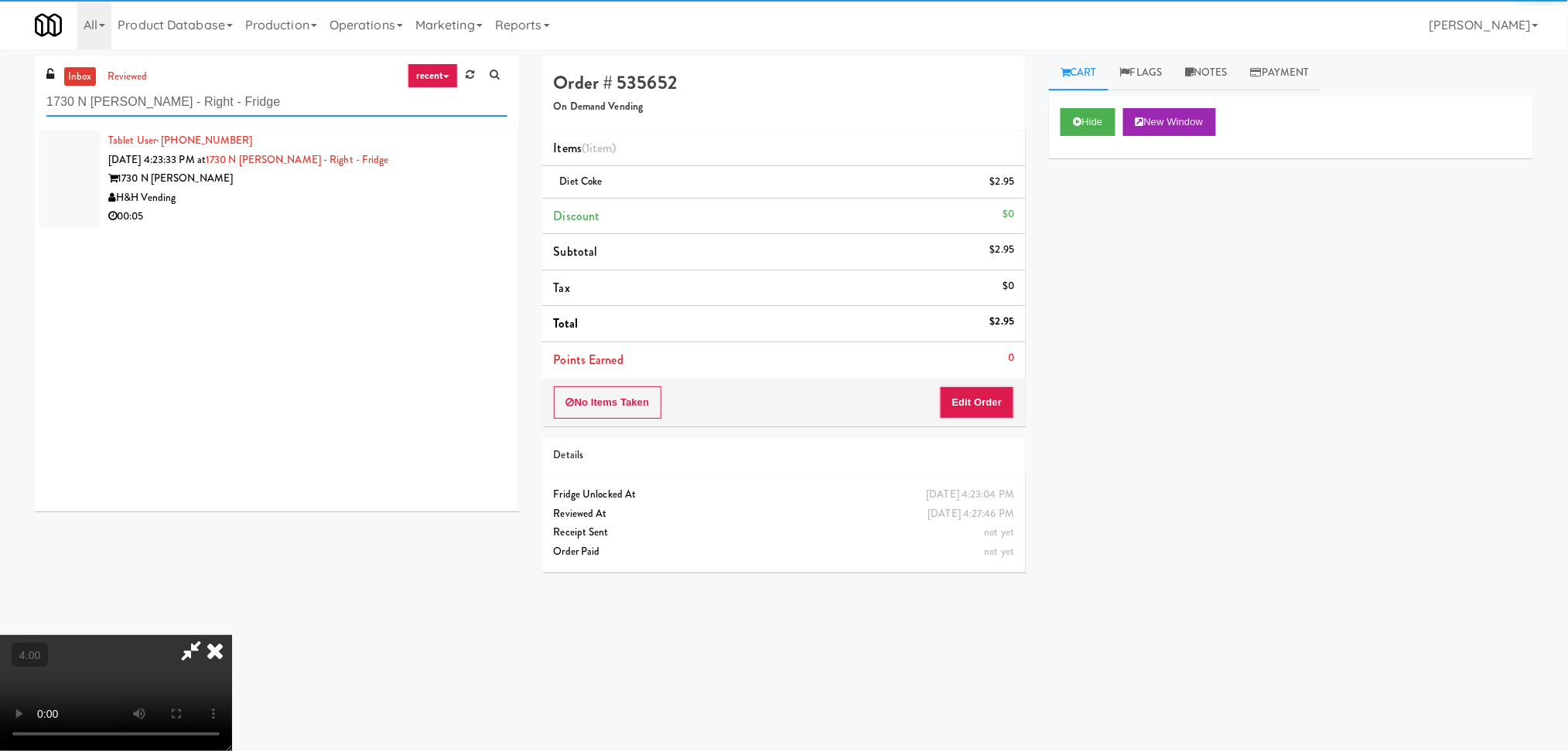
type input "1730 N Clark - Right - Fridge"
click at [440, 172] on div "1730 N Clark" at bounding box center [308, 179] width 399 height 20
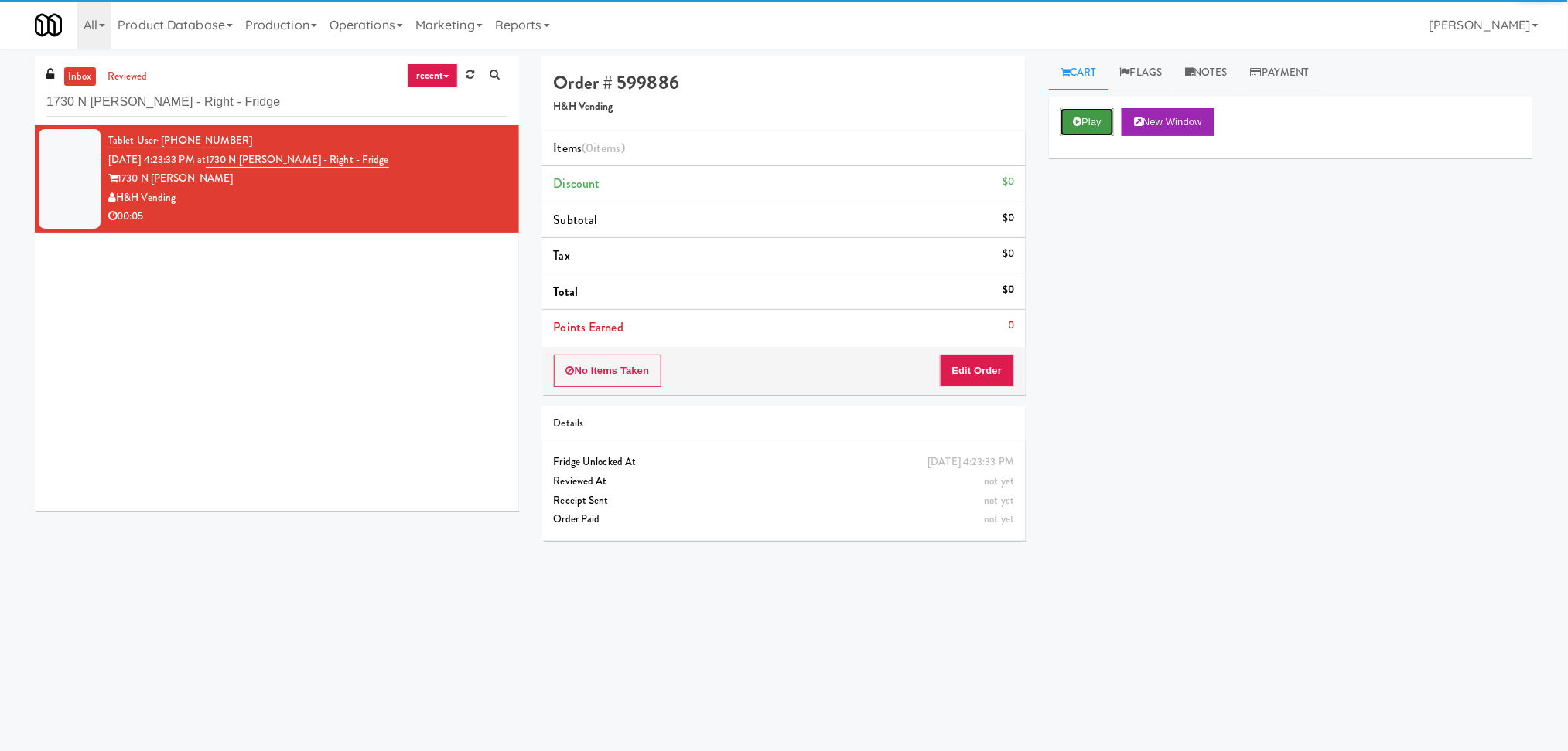
click at [1084, 123] on button "Play" at bounding box center [1086, 122] width 53 height 27
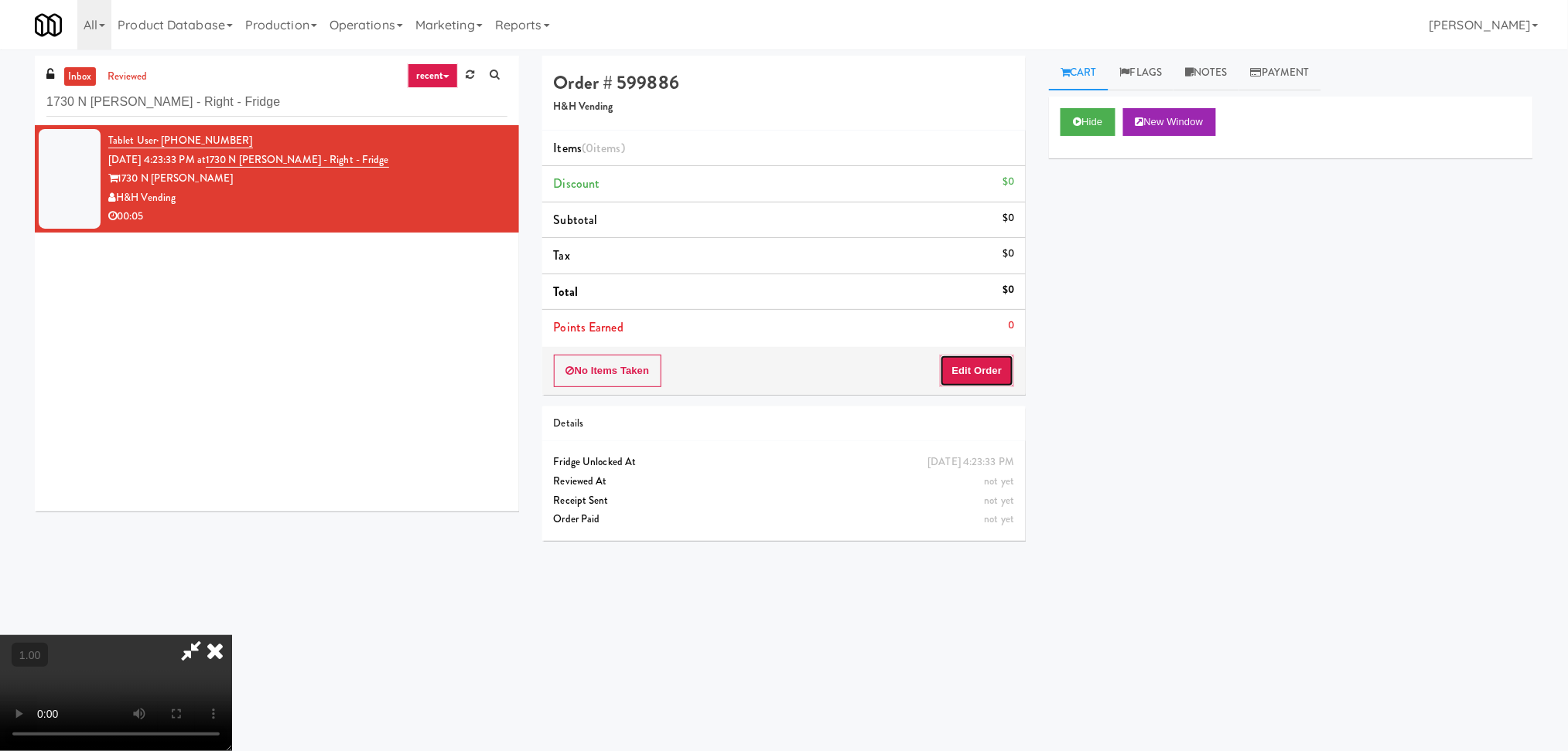
click at [998, 368] on button "Edit Order" at bounding box center [978, 371] width 75 height 33
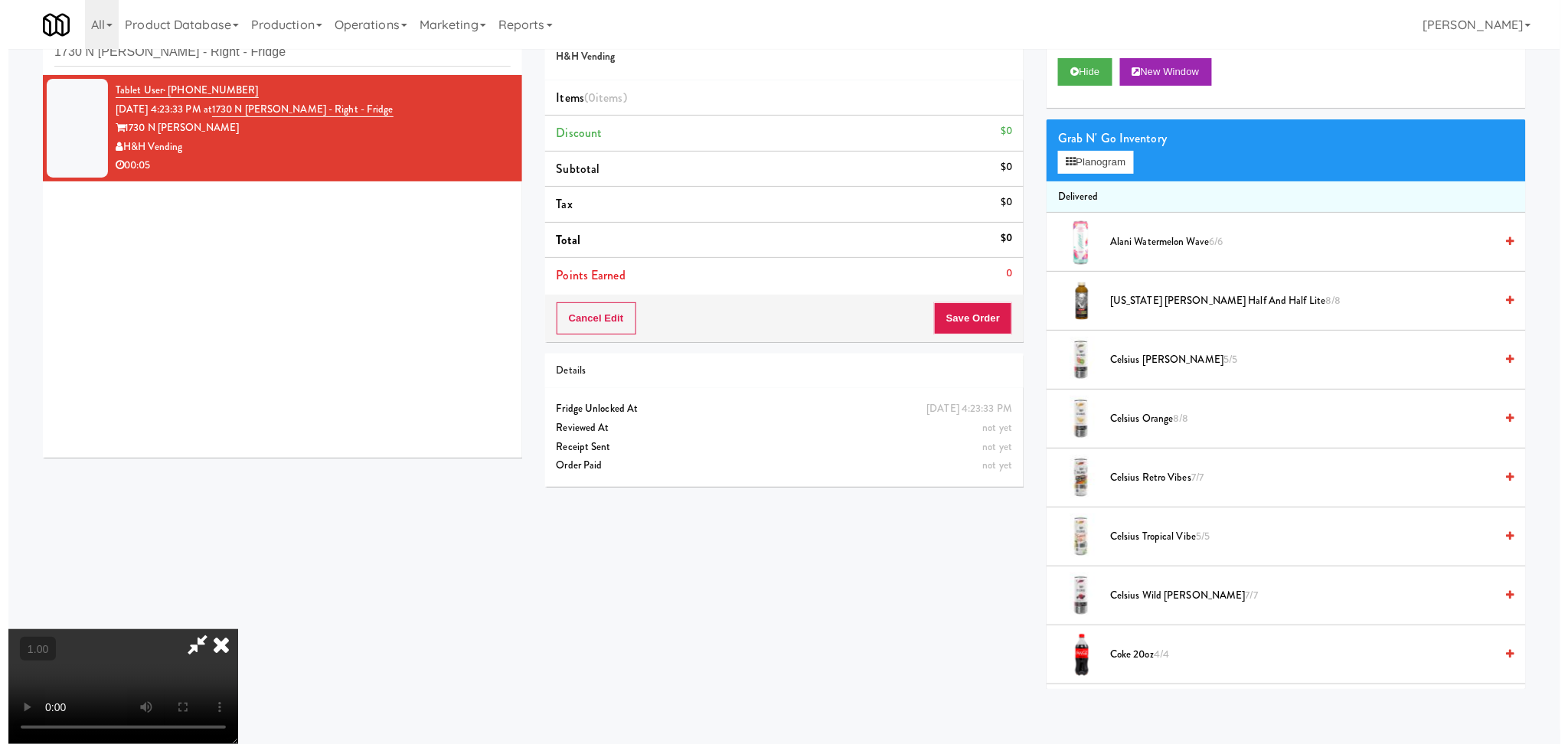
scroll to position [271, 0]
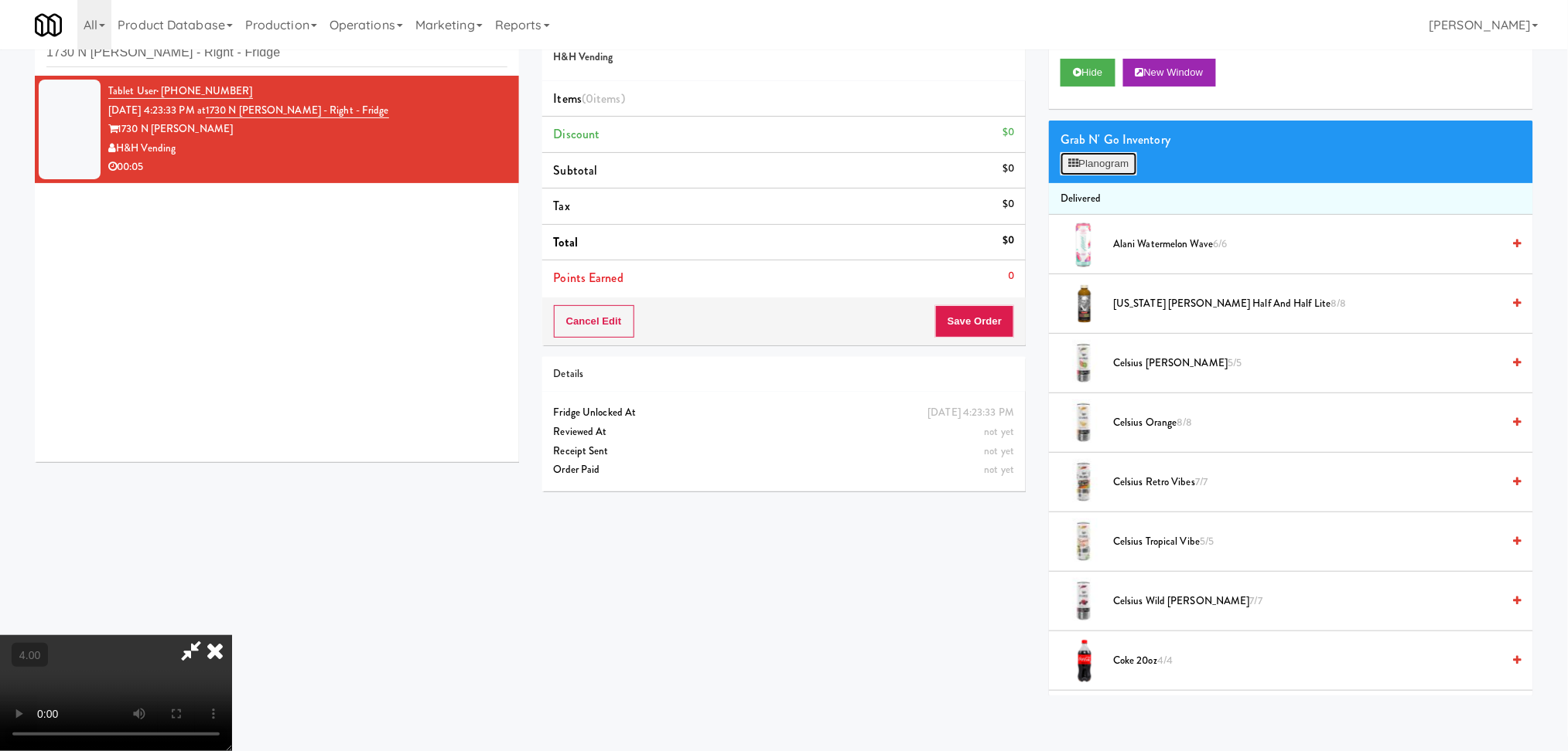
click at [1094, 158] on button "Planogram" at bounding box center [1098, 164] width 75 height 23
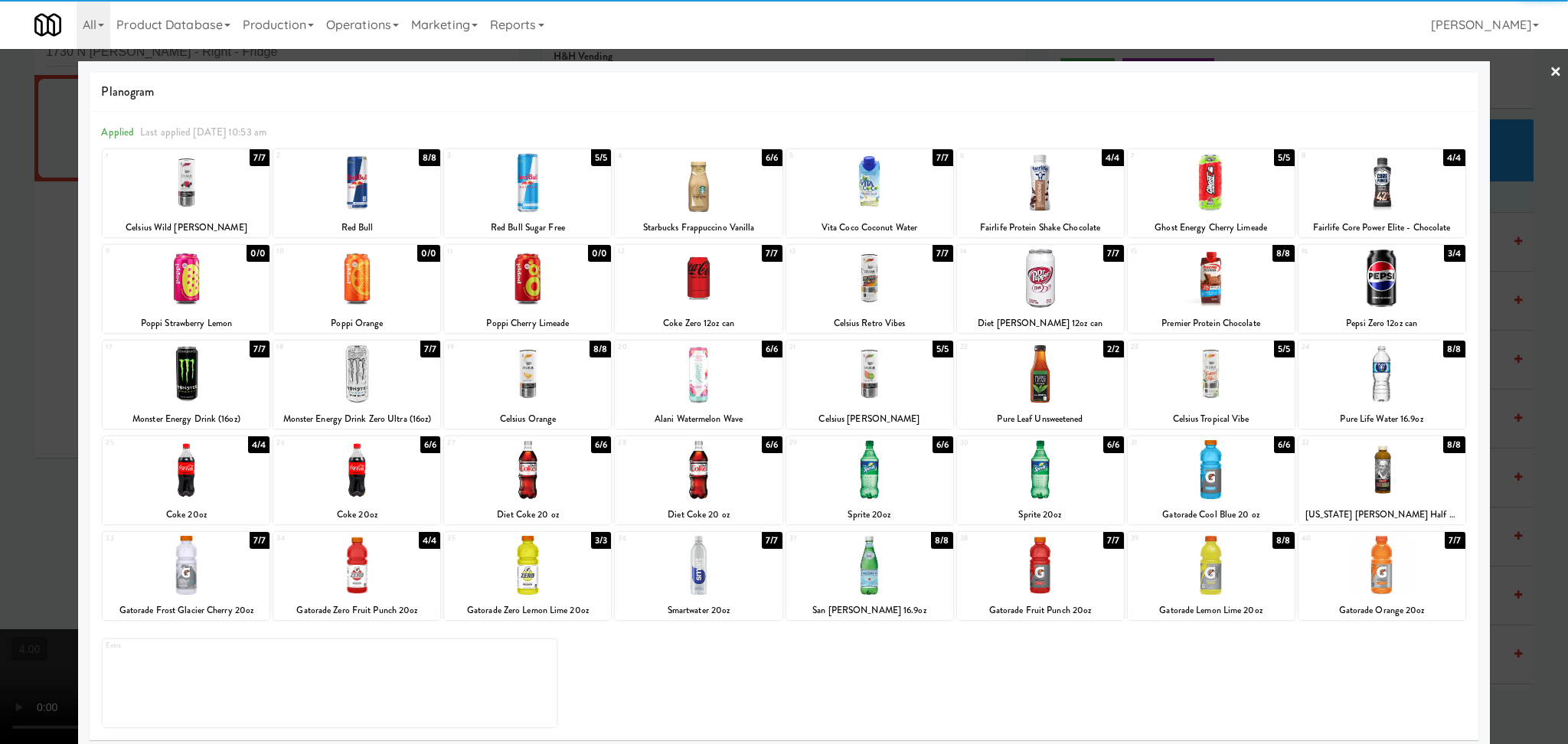
click at [523, 571] on div at bounding box center [527, 566] width 167 height 59
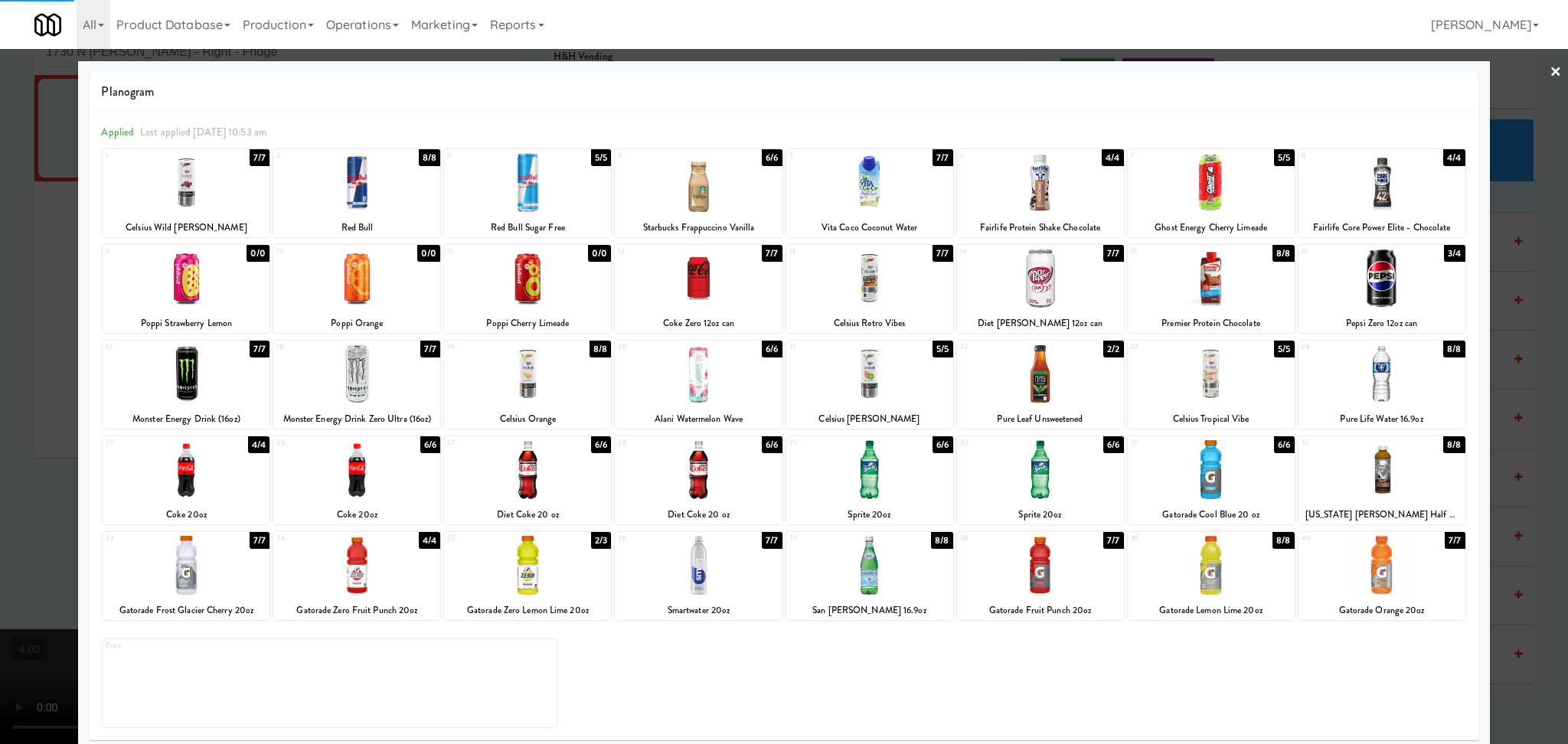
click at [0, 309] on div at bounding box center [784, 372] width 1568 height 744
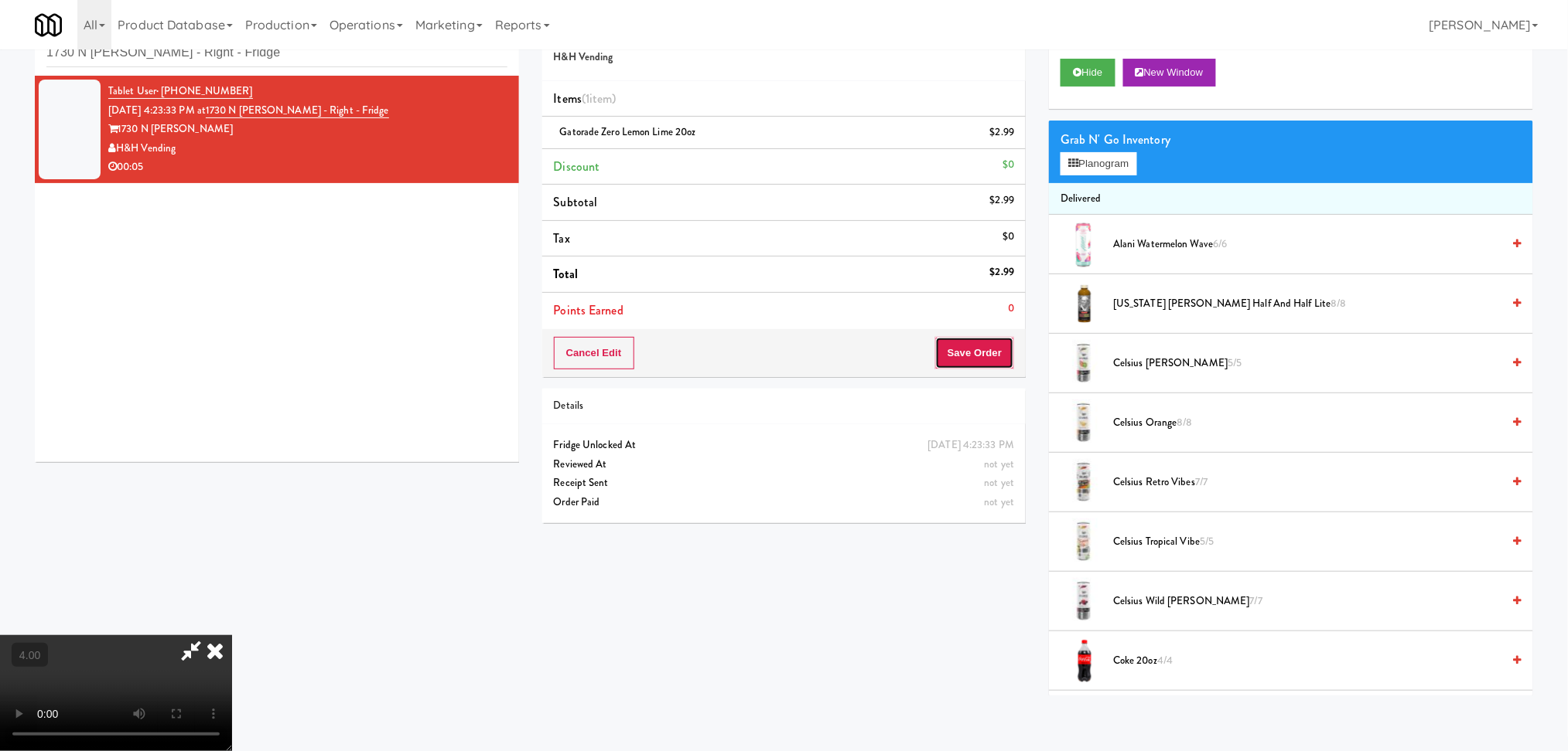
click at [961, 349] on button "Save Order" at bounding box center [974, 354] width 79 height 33
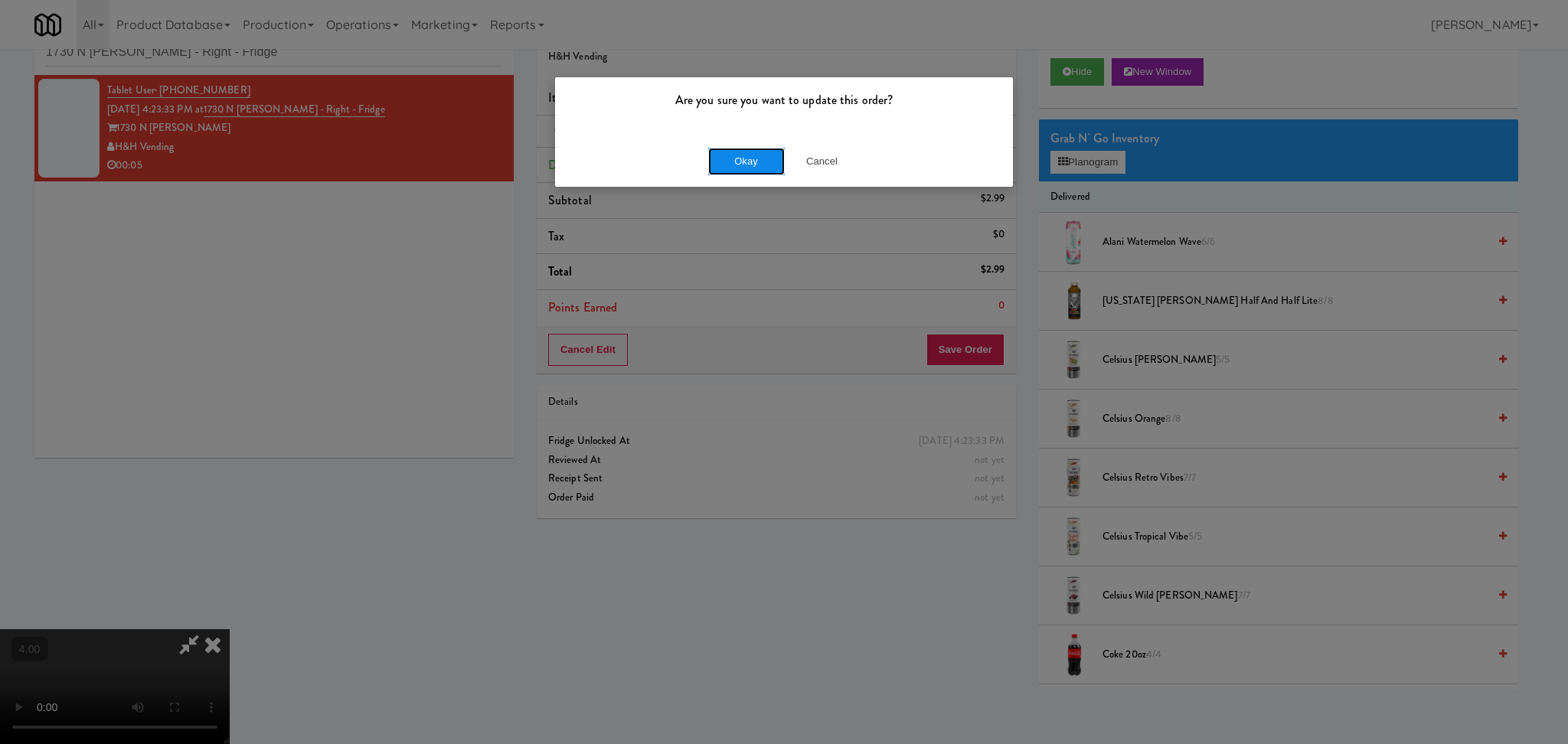
click at [737, 165] on button "Okay" at bounding box center [746, 161] width 76 height 27
